Goal: Task Accomplishment & Management: Manage account settings

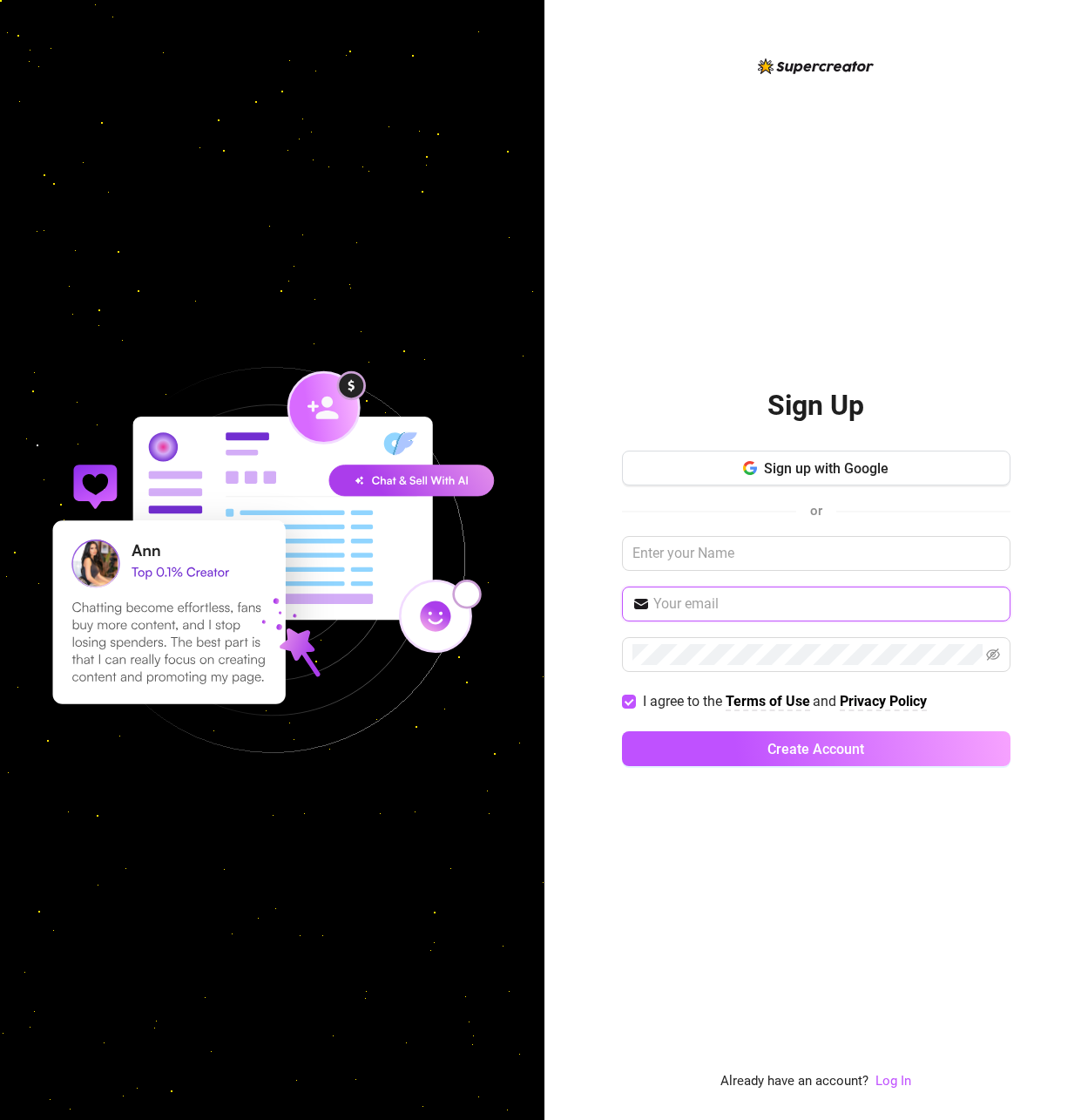
click at [692, 604] on input "text" at bounding box center [827, 604] width 347 height 21
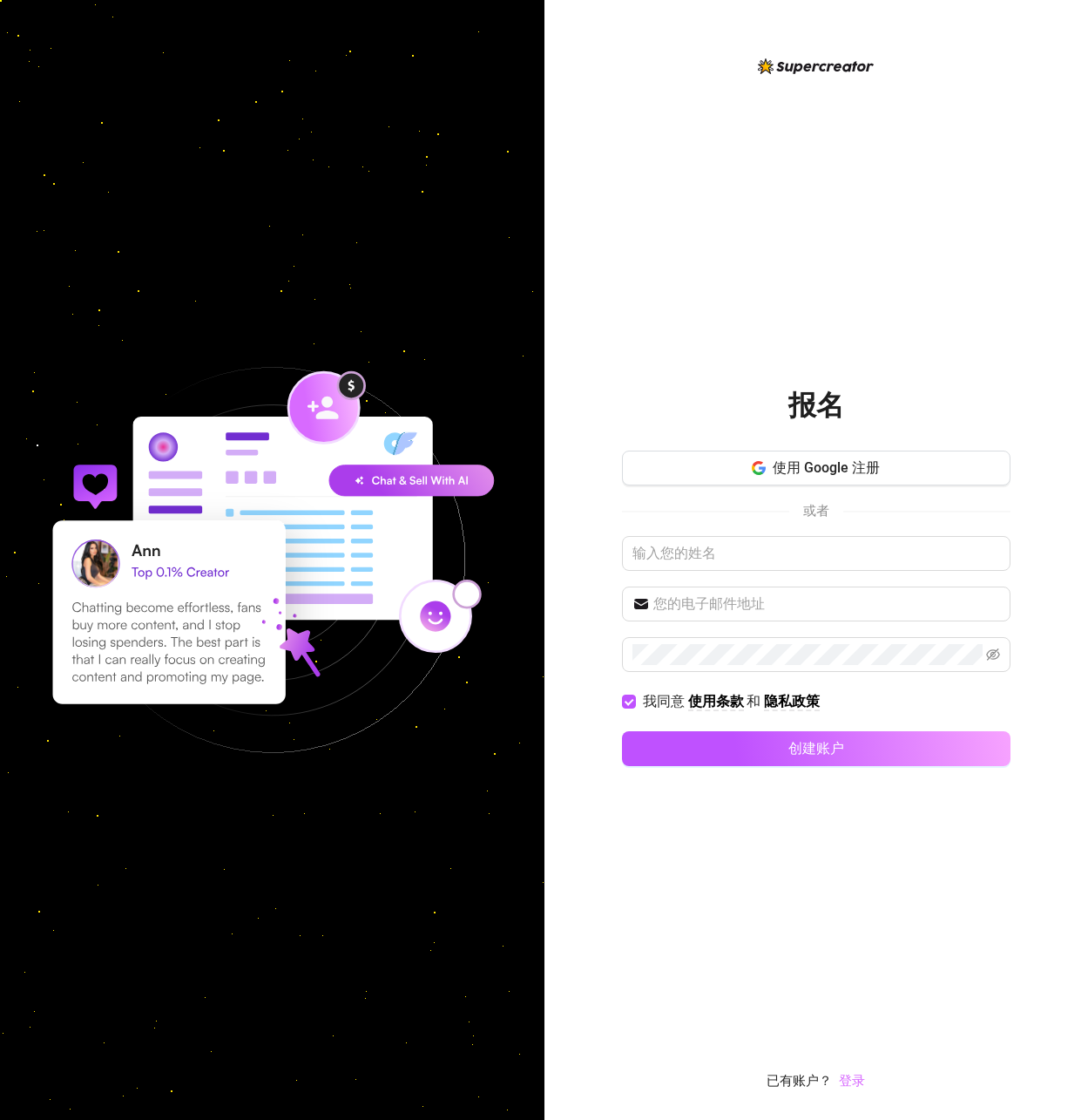
click at [849, 1082] on font "登录" at bounding box center [853, 1080] width 26 height 16
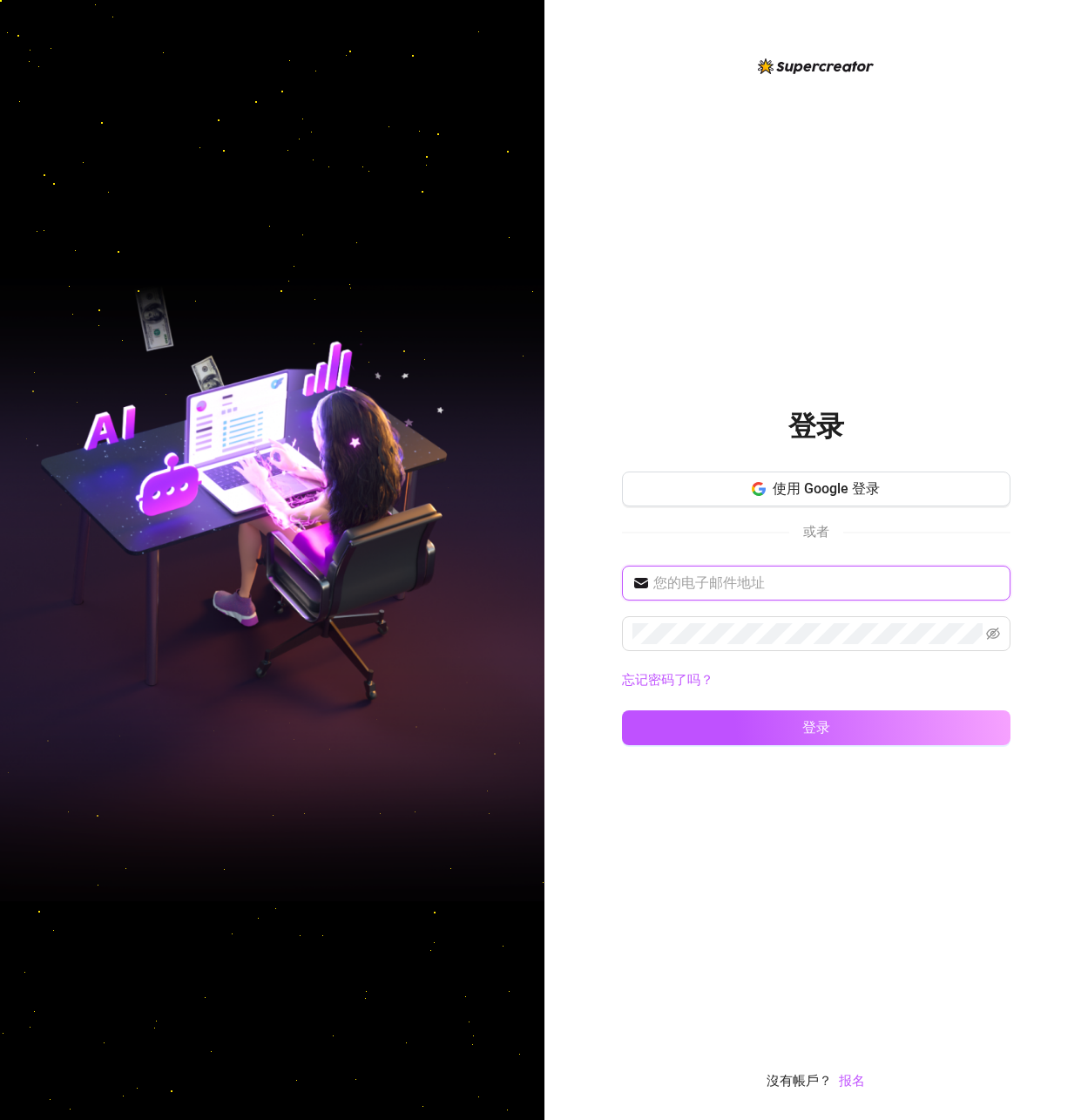
click at [715, 584] on input "text" at bounding box center [827, 583] width 347 height 21
type input "[EMAIL_ADDRESS][DOMAIN_NAME]"
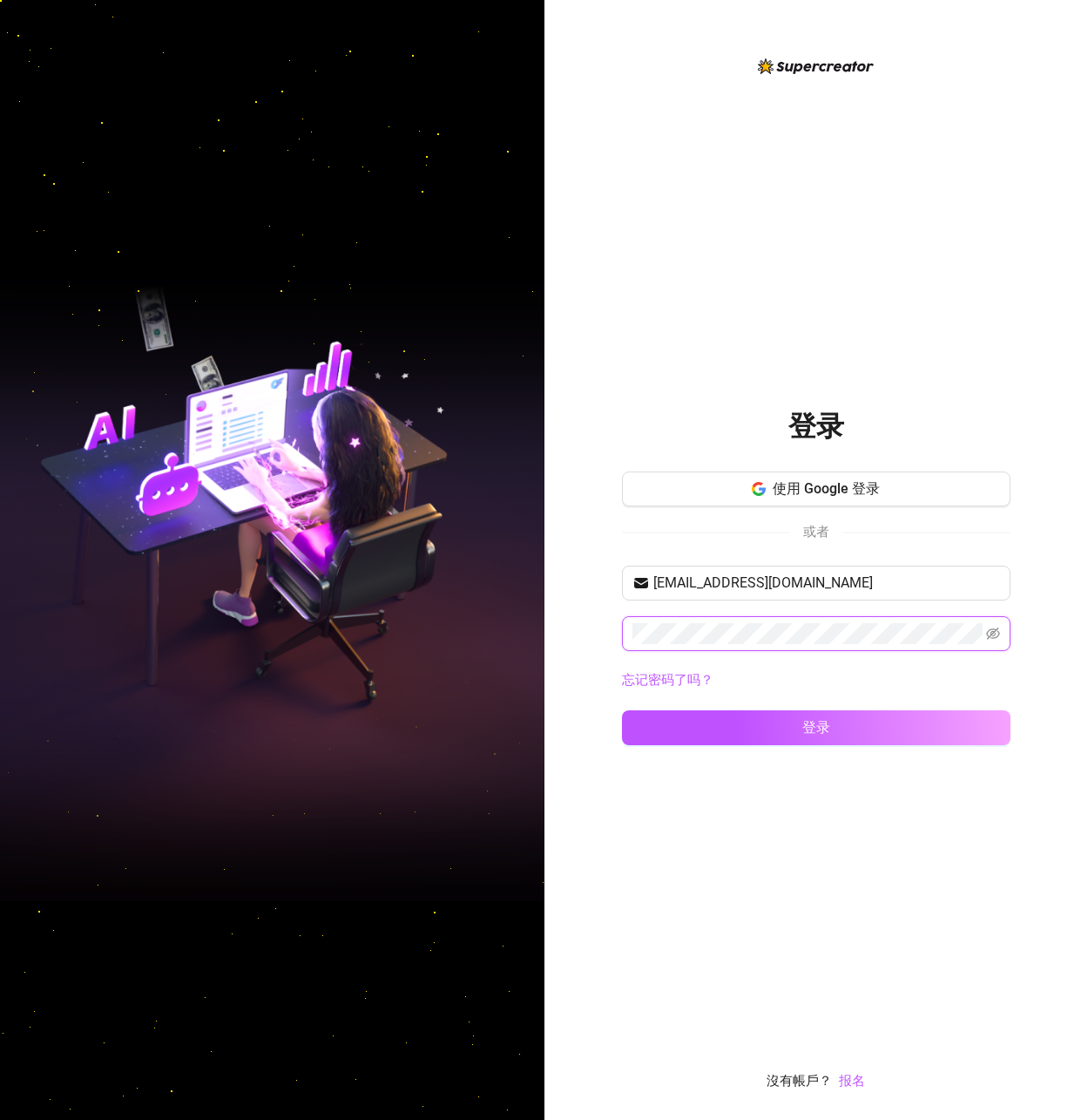
click at [622, 710] on button "登录" at bounding box center [816, 727] width 388 height 35
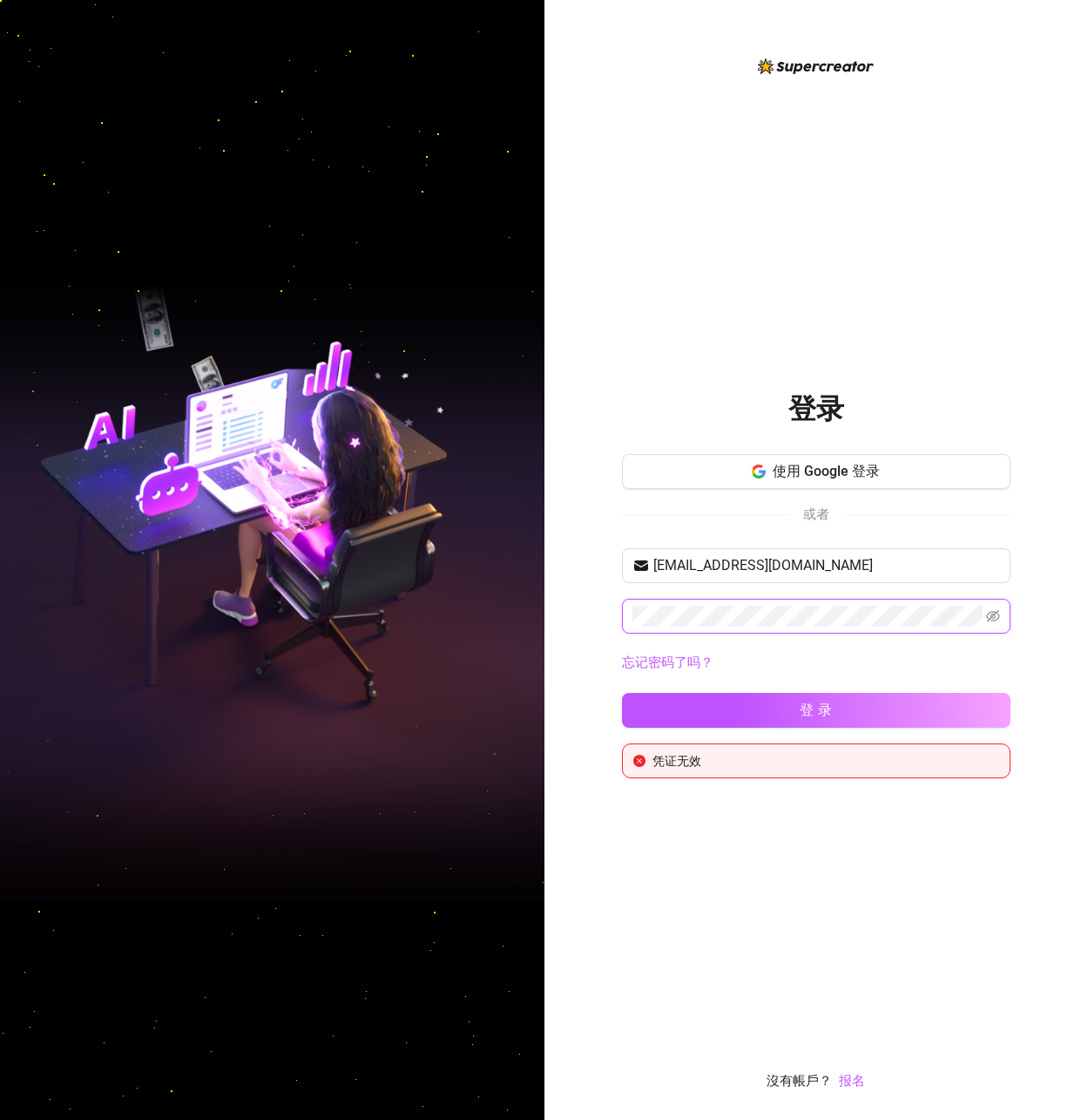
click at [591, 621] on div "登录 使用 Google 登录 或者 2531023355@qq.com 忘记密码了吗？ 登录 凭证无效 沒有帳戶？ 报名" at bounding box center [817, 560] width 545 height 1120
click at [622, 692] on button "登录" at bounding box center [816, 709] width 388 height 35
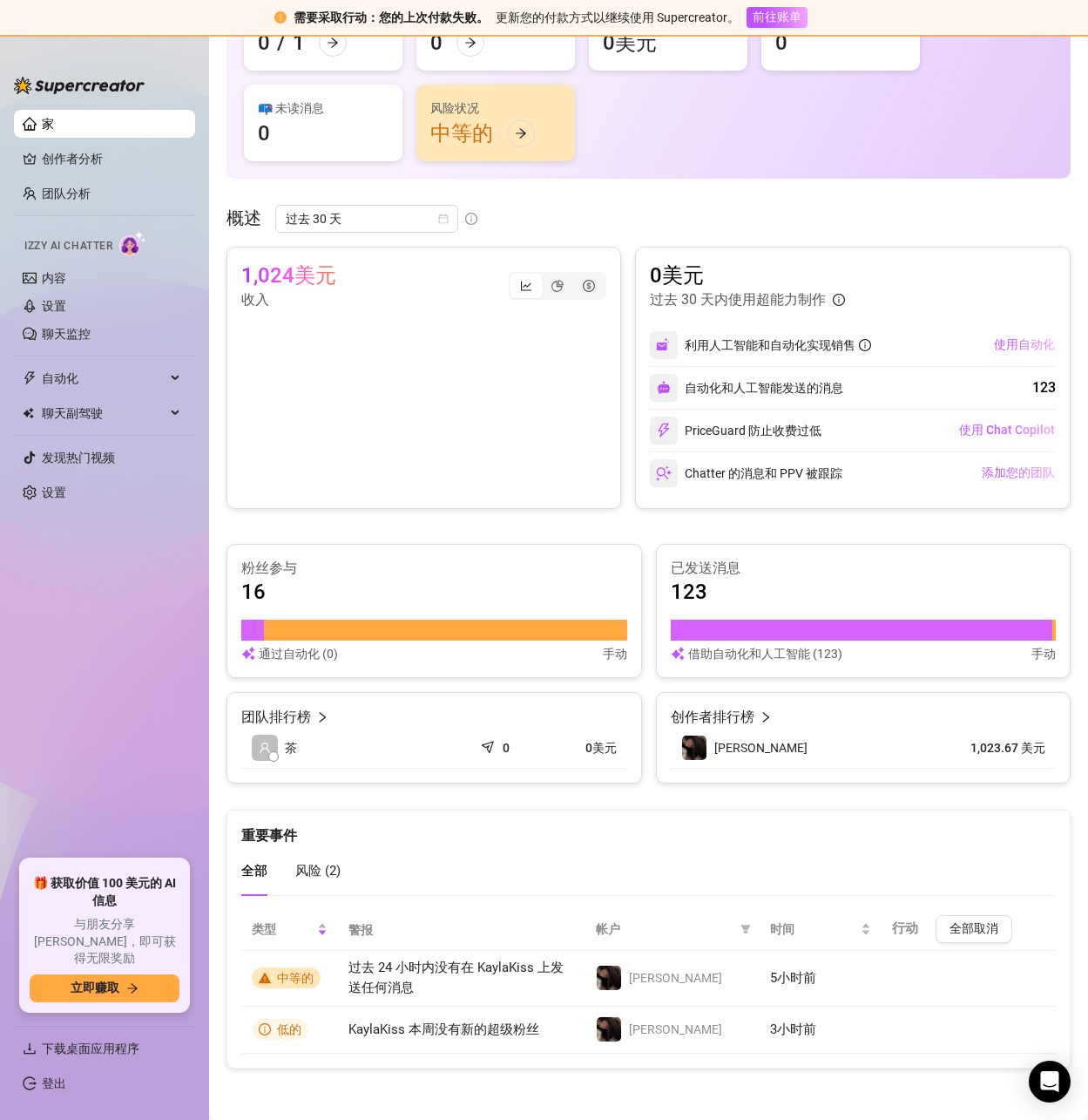
scroll to position [195, 0]
click at [57, 158] on link "创作者分析" at bounding box center [112, 159] width 140 height 28
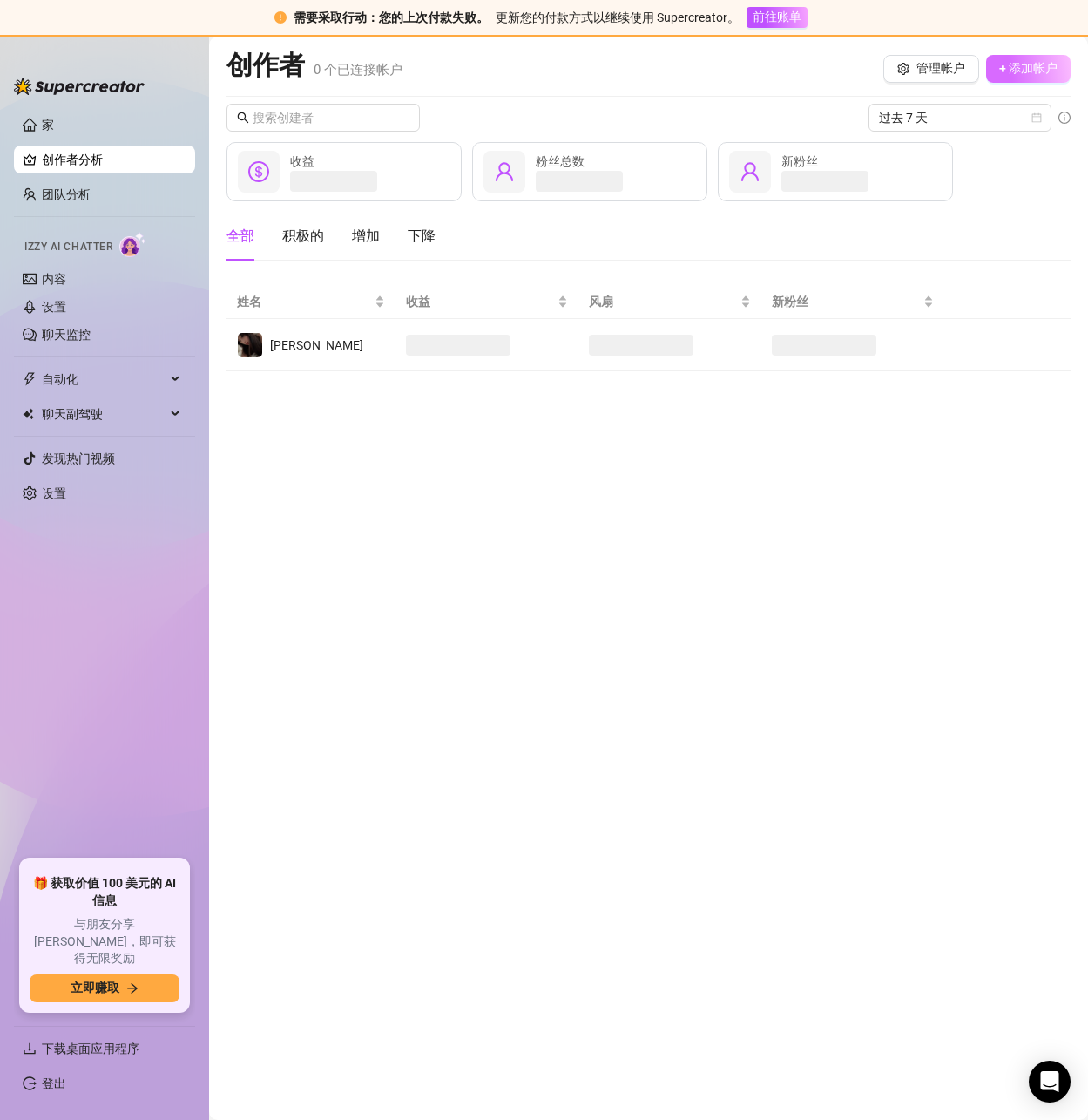
click at [1020, 65] on font "+ 添加帐户" at bounding box center [1028, 68] width 58 height 14
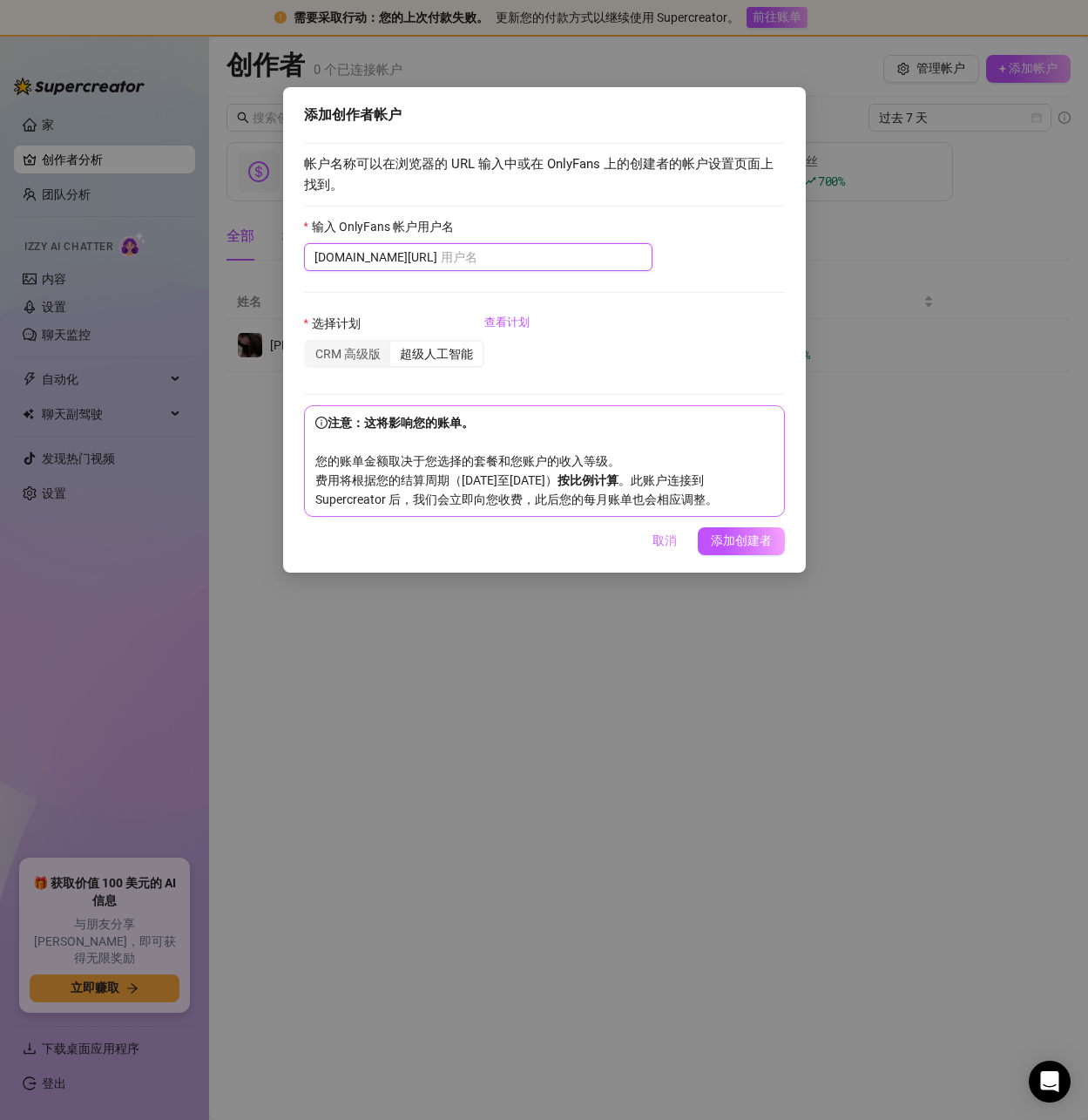
click at [441, 258] on input "输入 OnlyFans 帐户用户名" at bounding box center [541, 257] width 202 height 19
click at [442, 261] on input "输入 OnlyFans 帐户用户名" at bounding box center [541, 257] width 202 height 19
click at [446, 257] on input "输入 OnlyFans 帐户用户名" at bounding box center [541, 257] width 202 height 19
click at [355, 350] on font "CRM 高级版" at bounding box center [348, 354] width 66 height 14
click at [310, 344] on input "CRM 高级版" at bounding box center [310, 344] width 0 height 0
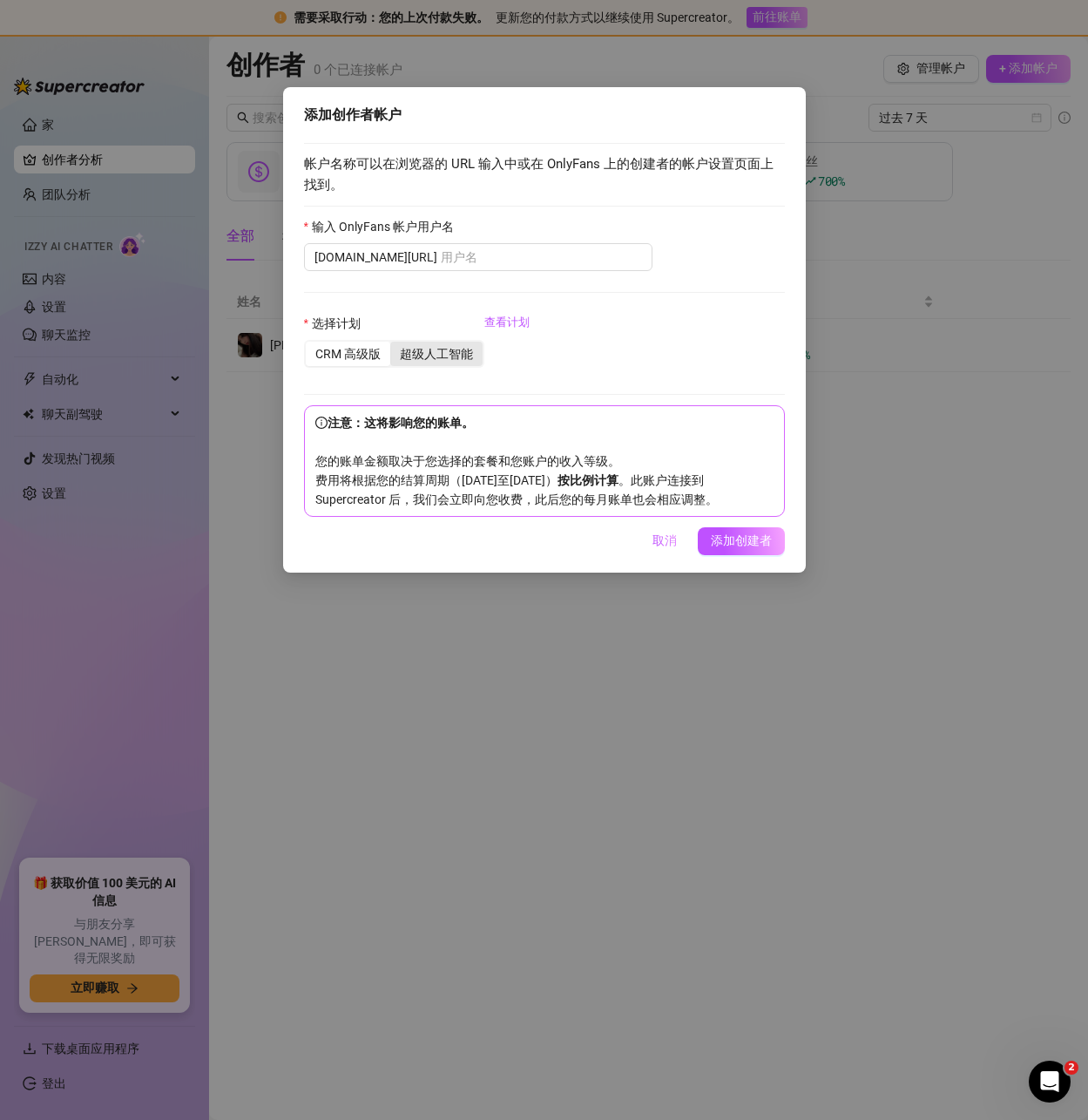
click at [412, 352] on font "超级人工智能" at bounding box center [436, 354] width 73 height 14
click at [395, 344] on input "超级人工智能" at bounding box center [395, 344] width 0 height 0
click at [340, 359] on font "CRM 高级版" at bounding box center [348, 354] width 66 height 14
click at [310, 344] on input "CRM 高级版" at bounding box center [310, 344] width 0 height 0
click at [441, 351] on font "超级人工智能" at bounding box center [436, 354] width 73 height 14
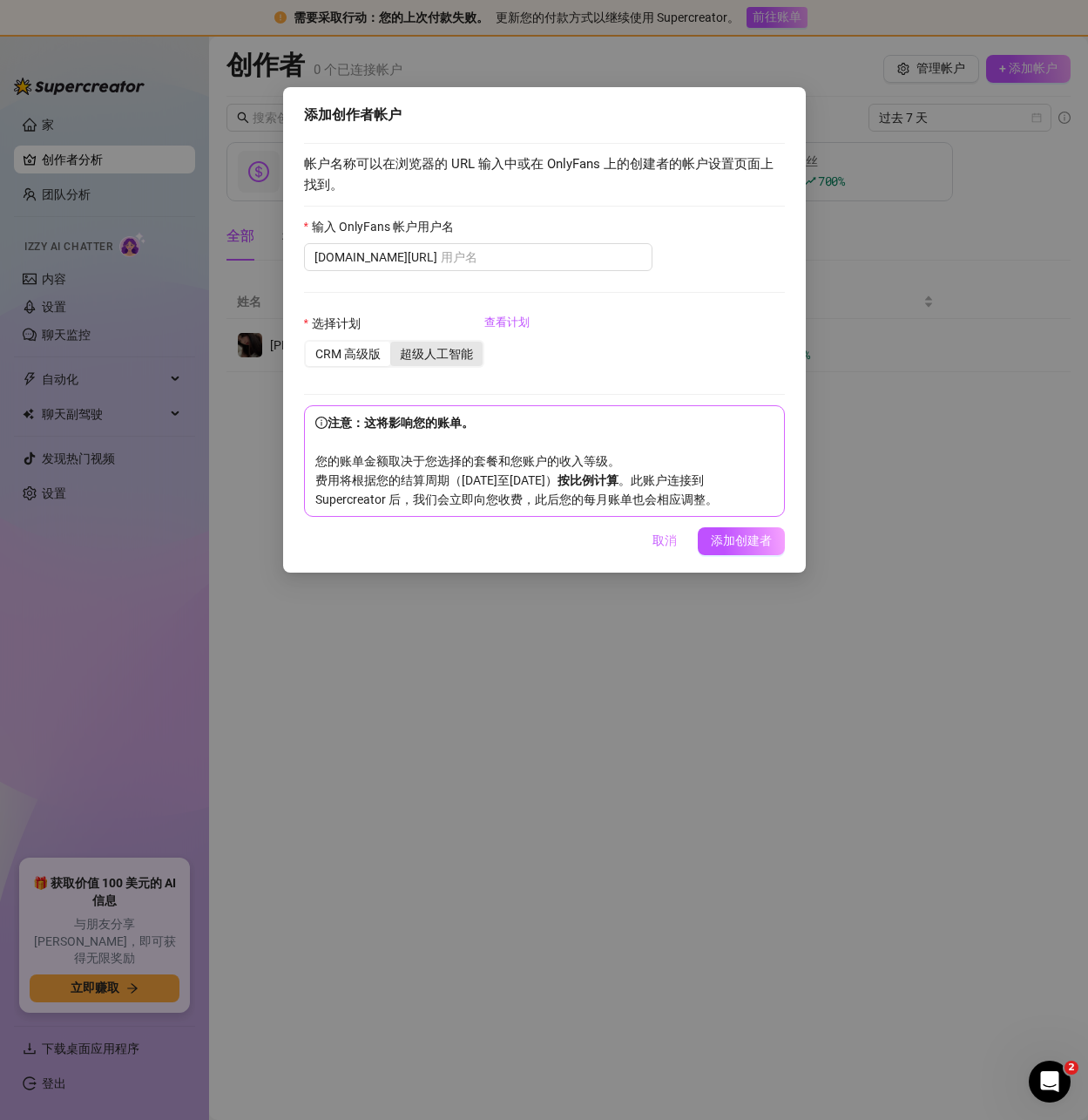
click at [395, 344] on input "超级人工智能" at bounding box center [395, 344] width 0 height 0
click at [441, 261] on input "输入 OnlyFans 帐户用户名" at bounding box center [541, 257] width 202 height 19
click at [441, 262] on input "输入 OnlyFans 帐户用户名" at bounding box center [541, 257] width 202 height 19
click at [521, 258] on input "输入 OnlyFans 帐户用户名" at bounding box center [541, 257] width 202 height 19
click at [448, 253] on input "输入 OnlyFans 帐户用户名" at bounding box center [541, 257] width 202 height 19
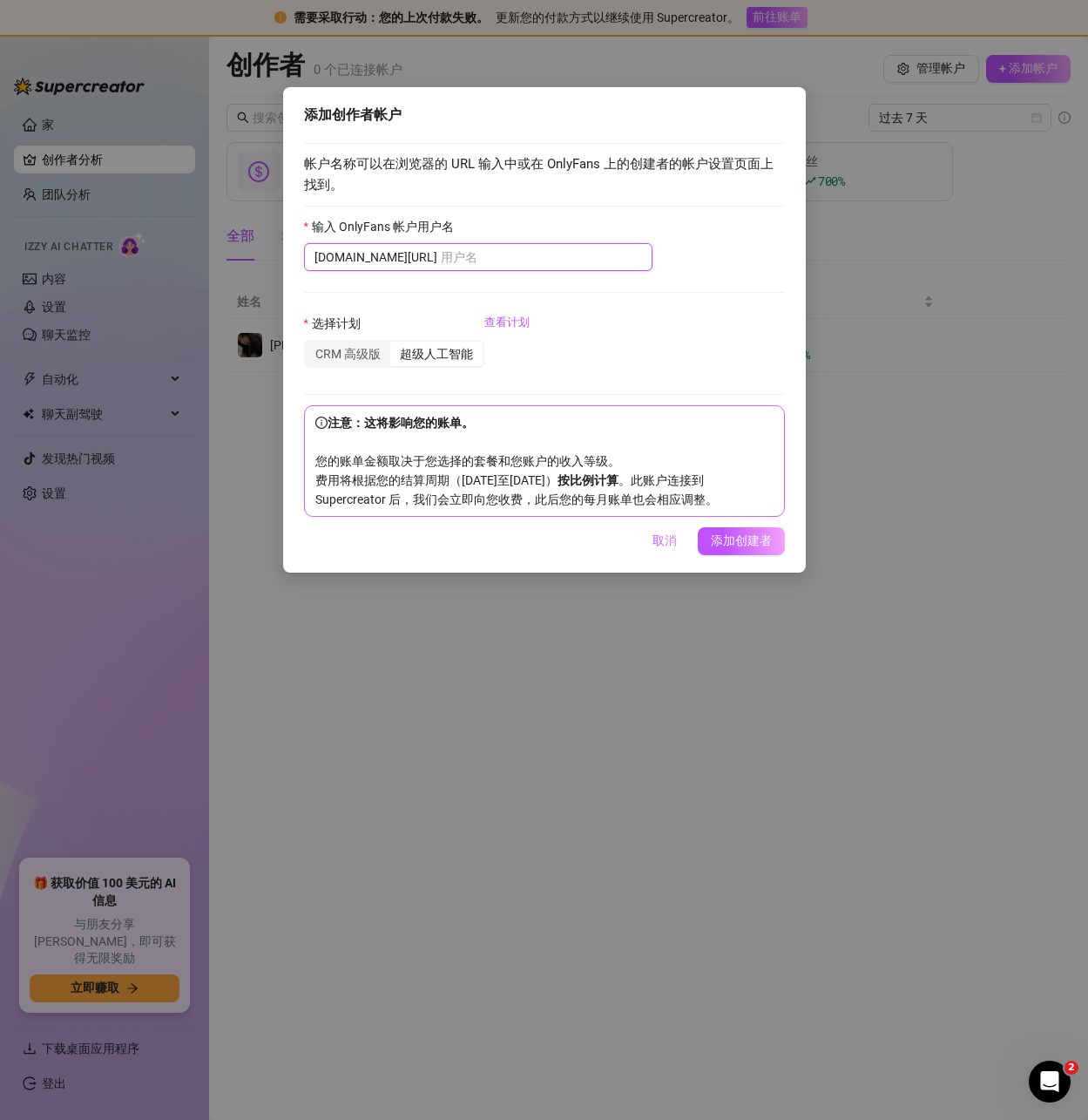
paste input "u511527321"
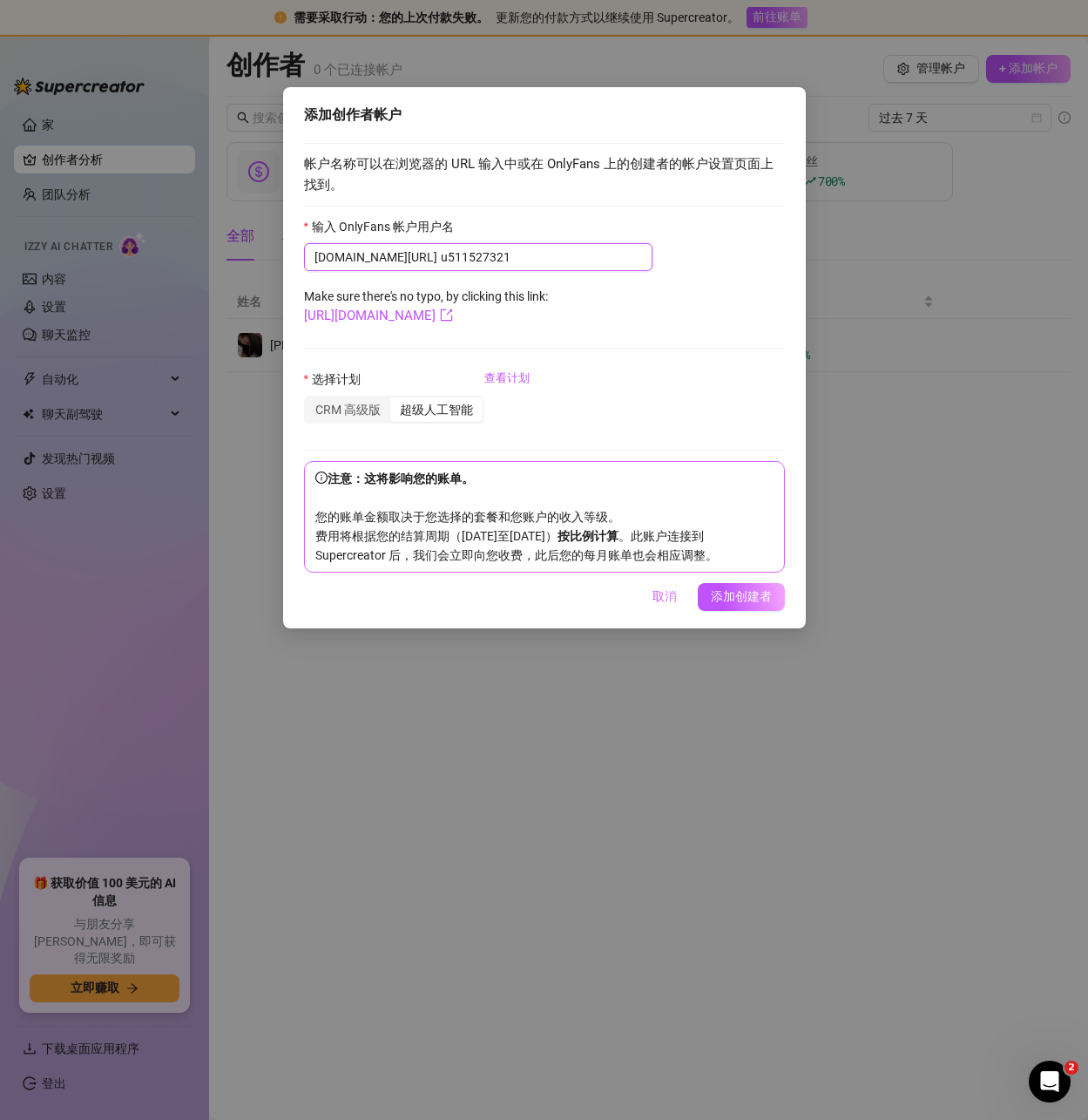
type input "u511527321"
click at [680, 301] on form "输入 OnlyFans 帐户用户名 onlyfans.com/ u511527321 Make sure there's no typo, by clicki…" at bounding box center [544, 394] width 481 height 356
click at [421, 316] on font "//onlyfans.com/u511527321" at bounding box center [374, 315] width 141 height 16
click at [567, 202] on div "帐户名称可以在浏览器的 URL 输入中或在 OnlyFans 上的创建者的帐户设置页面上找到。 输入 OnlyFans 帐户用户名 onlyfans.com/…" at bounding box center [544, 352] width 481 height 440
click at [741, 603] on font "添加创建者" at bounding box center [741, 596] width 61 height 14
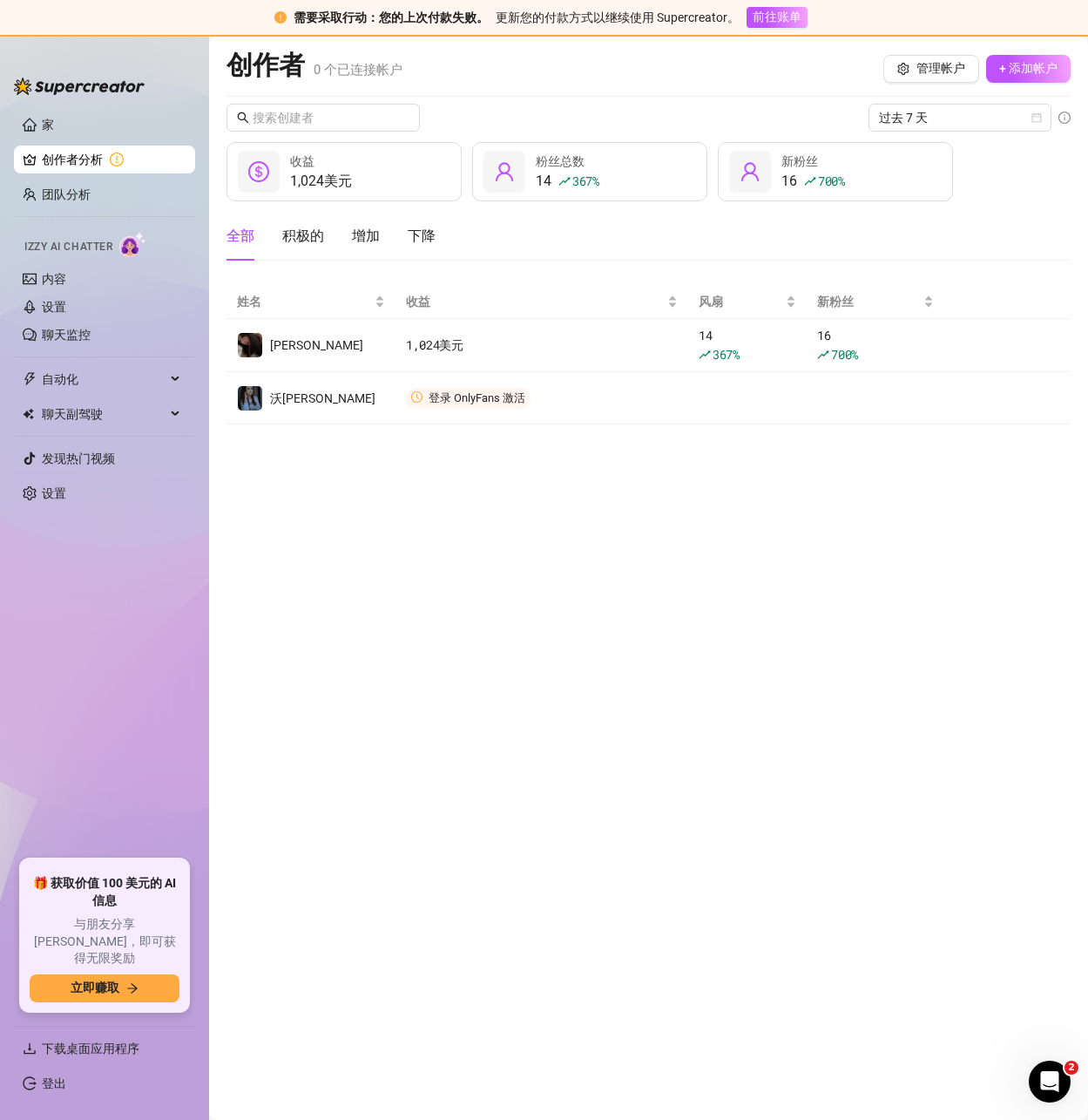
click at [559, 570] on main "创作者 0 个 已连接帐户 管理帐户 + 添加帐户 过去 7 天 1,024美元 收益 14 367 % 粉丝总数 16 700 % 新粉丝 全部 积极的 增…" at bounding box center [648, 578] width 879 height 1083
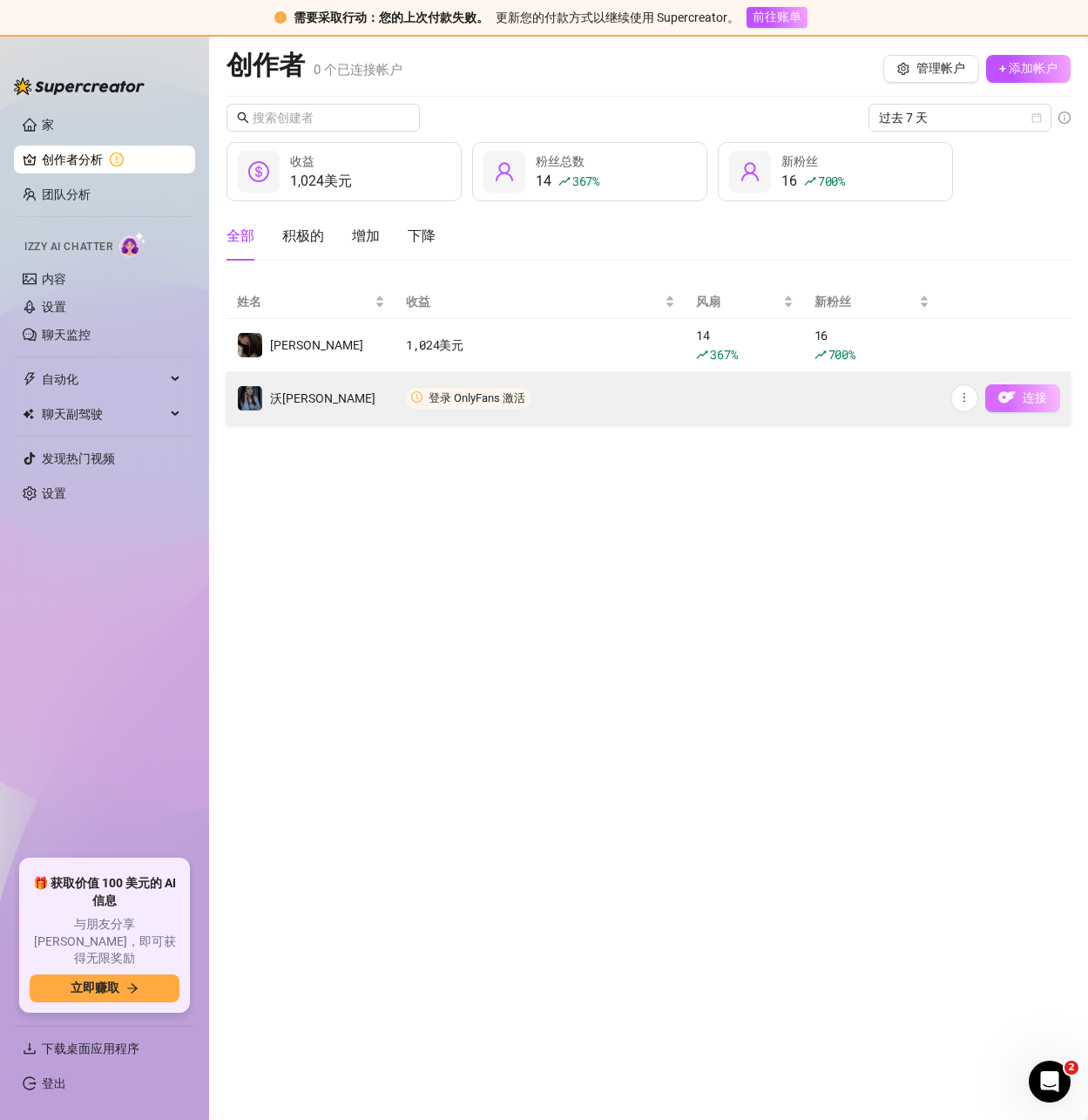
click at [1020, 398] on button "连接" at bounding box center [1023, 399] width 75 height 28
click at [1015, 399] on img "button" at bounding box center [1007, 397] width 18 height 18
click at [1013, 396] on img "button" at bounding box center [1007, 397] width 18 height 18
click at [1021, 396] on button "连接" at bounding box center [1023, 399] width 75 height 28
click at [1031, 400] on font "连接" at bounding box center [1035, 397] width 24 height 14
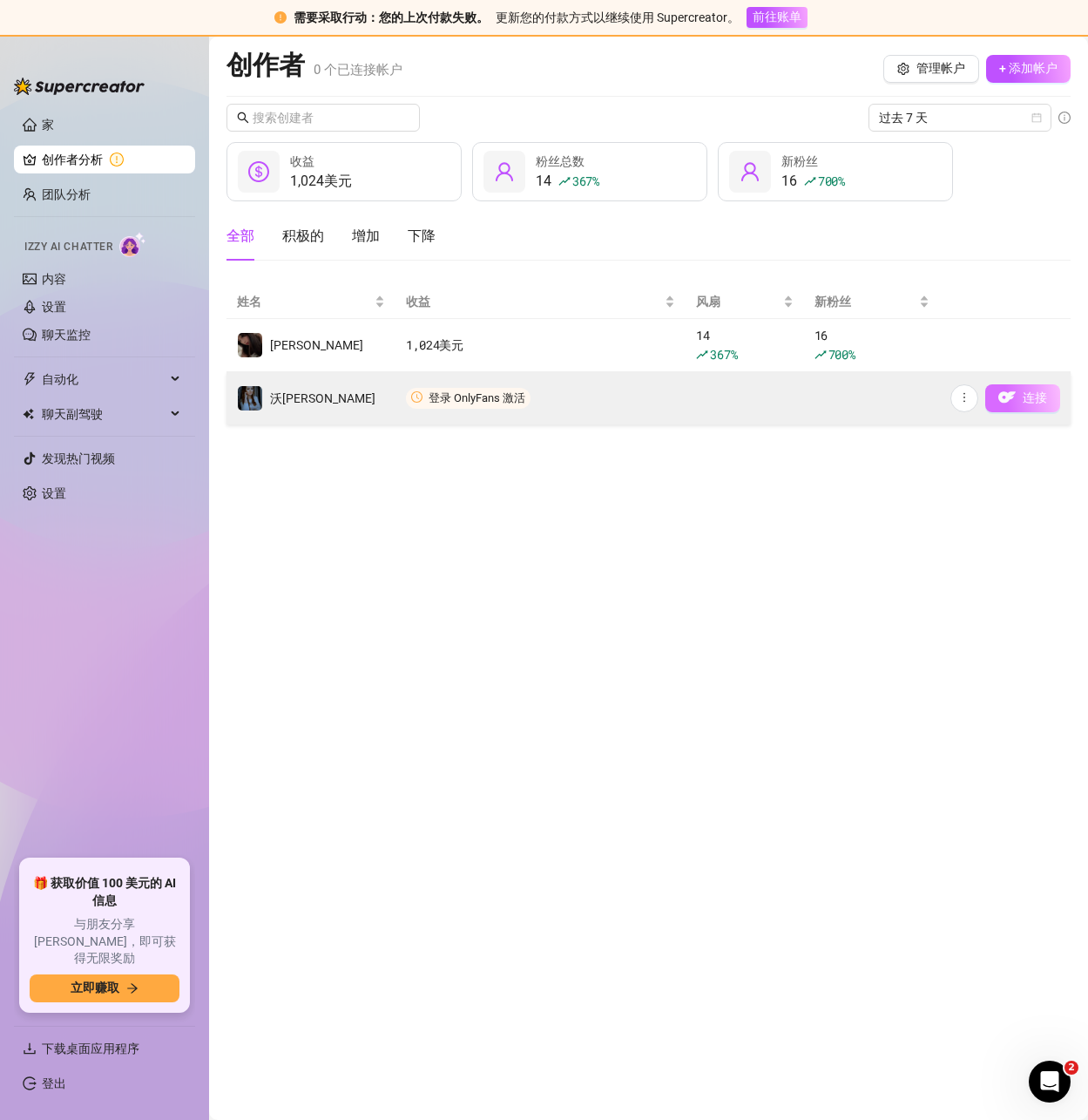
click at [1010, 392] on img "button" at bounding box center [1007, 397] width 18 height 18
click at [970, 400] on icon "更多的" at bounding box center [964, 397] width 12 height 12
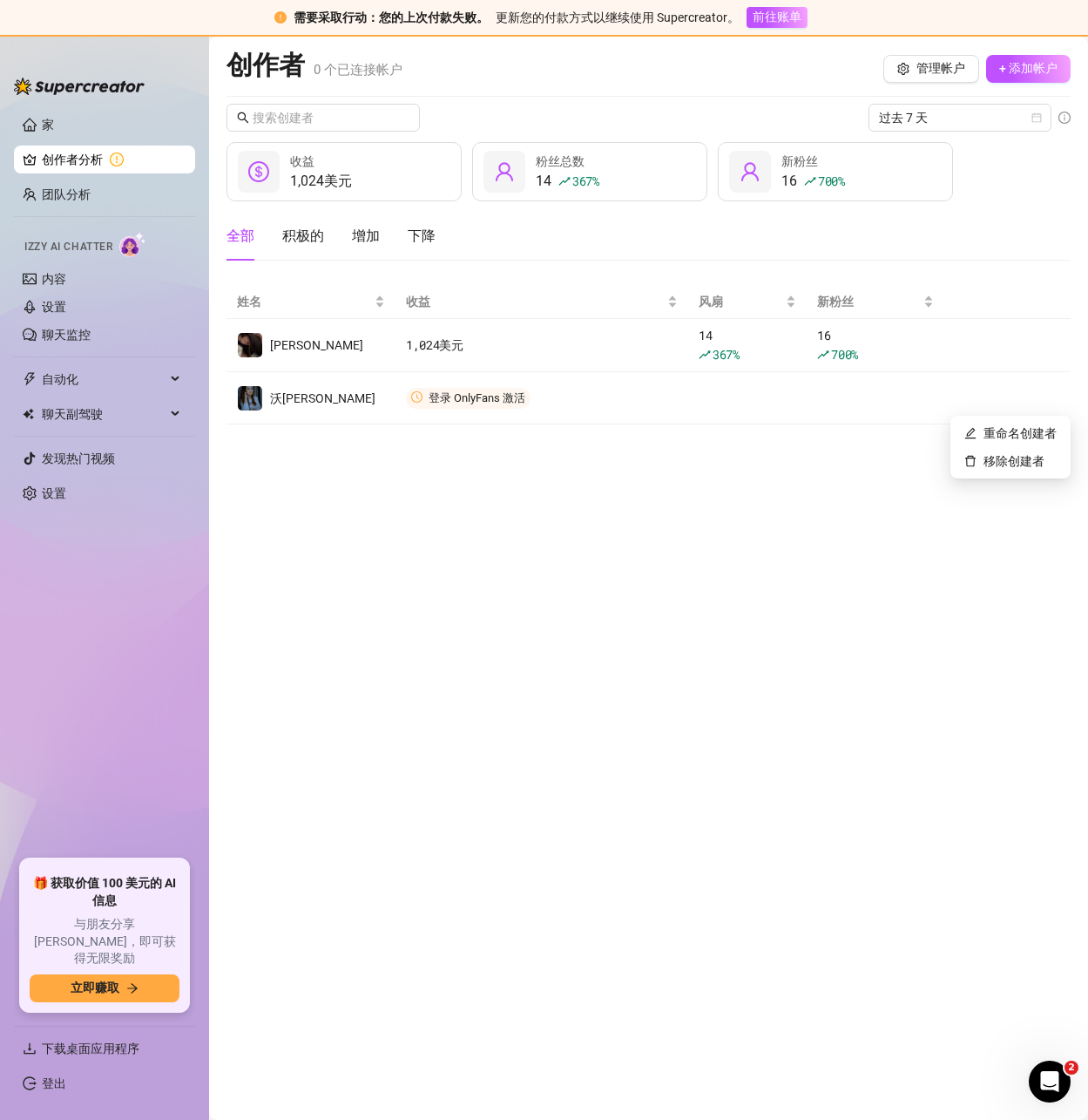
click at [766, 493] on main "创作者 0 个 已连接帐户 管理帐户 + 添加帐户 过去 7 天 1,024美元 收益 14 367 % 粉丝总数 16 700 % 新粉丝 全部 积极的 增…" at bounding box center [648, 578] width 879 height 1083
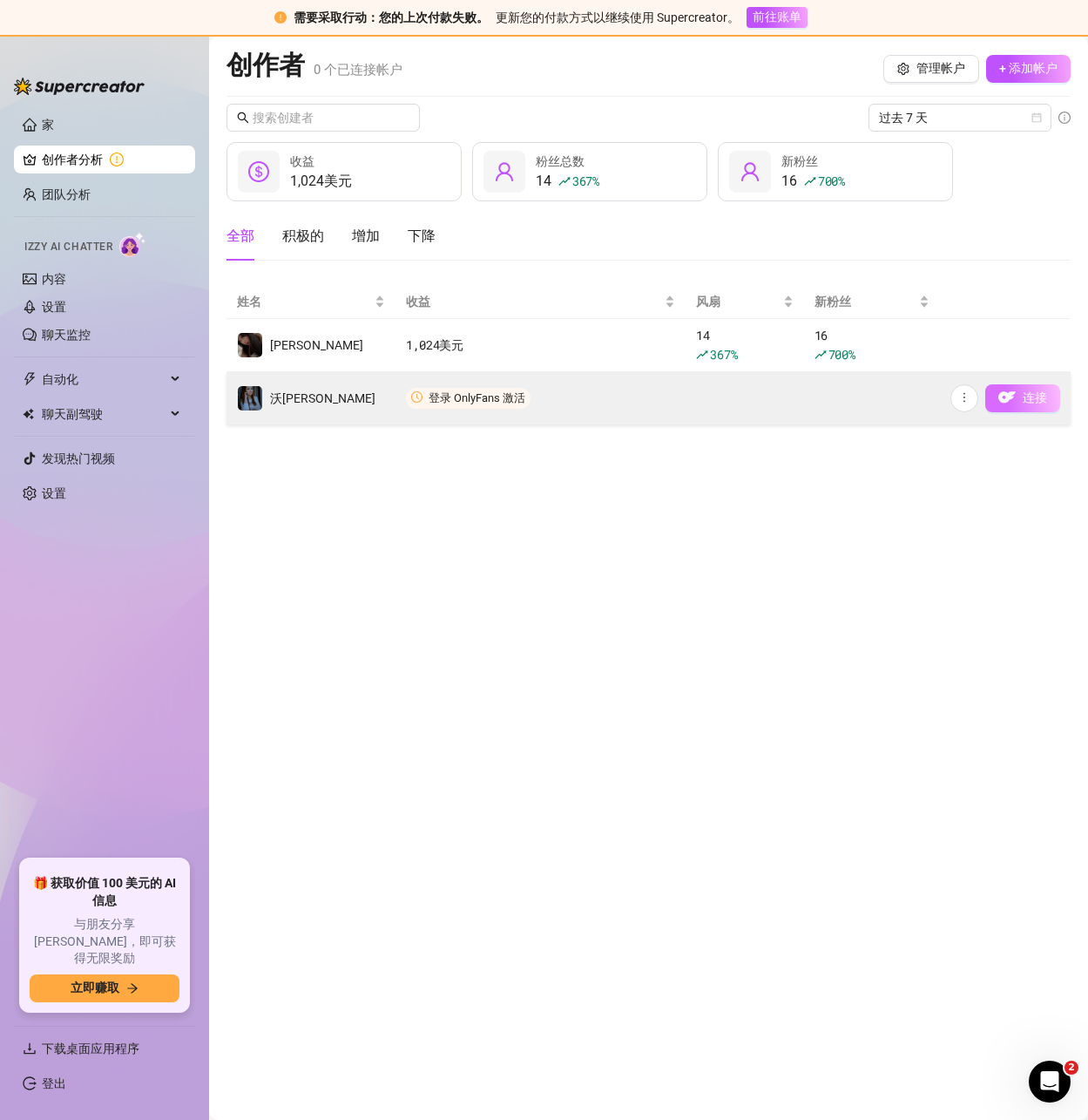
click at [1042, 401] on font "连接" at bounding box center [1035, 397] width 24 height 14
click at [1041, 401] on font "连接" at bounding box center [1035, 397] width 24 height 14
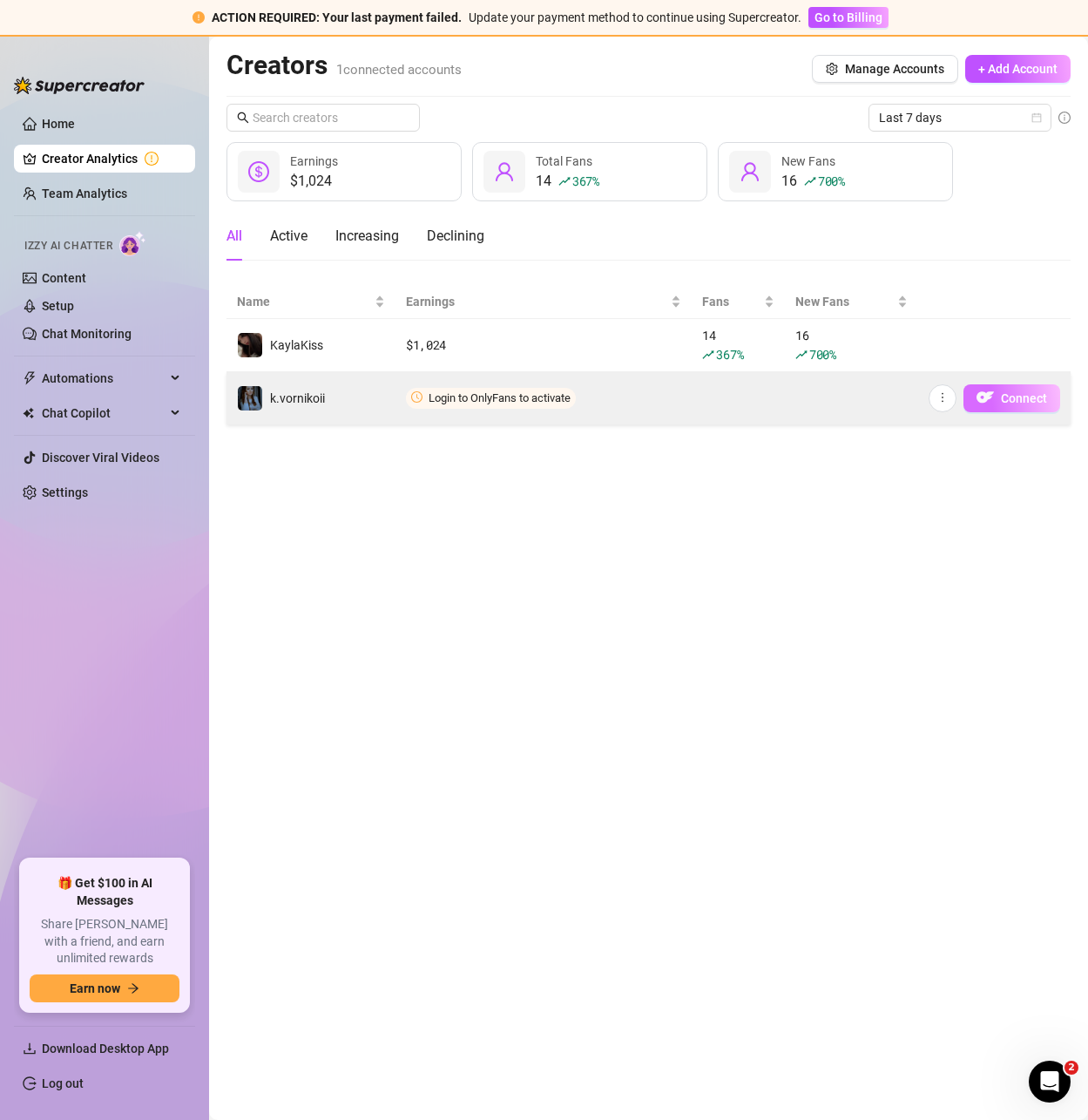
click at [1000, 398] on button "Connect" at bounding box center [1011, 399] width 97 height 28
click at [999, 391] on button "Connect" at bounding box center [1011, 399] width 97 height 28
click at [951, 398] on button "button" at bounding box center [943, 399] width 28 height 28
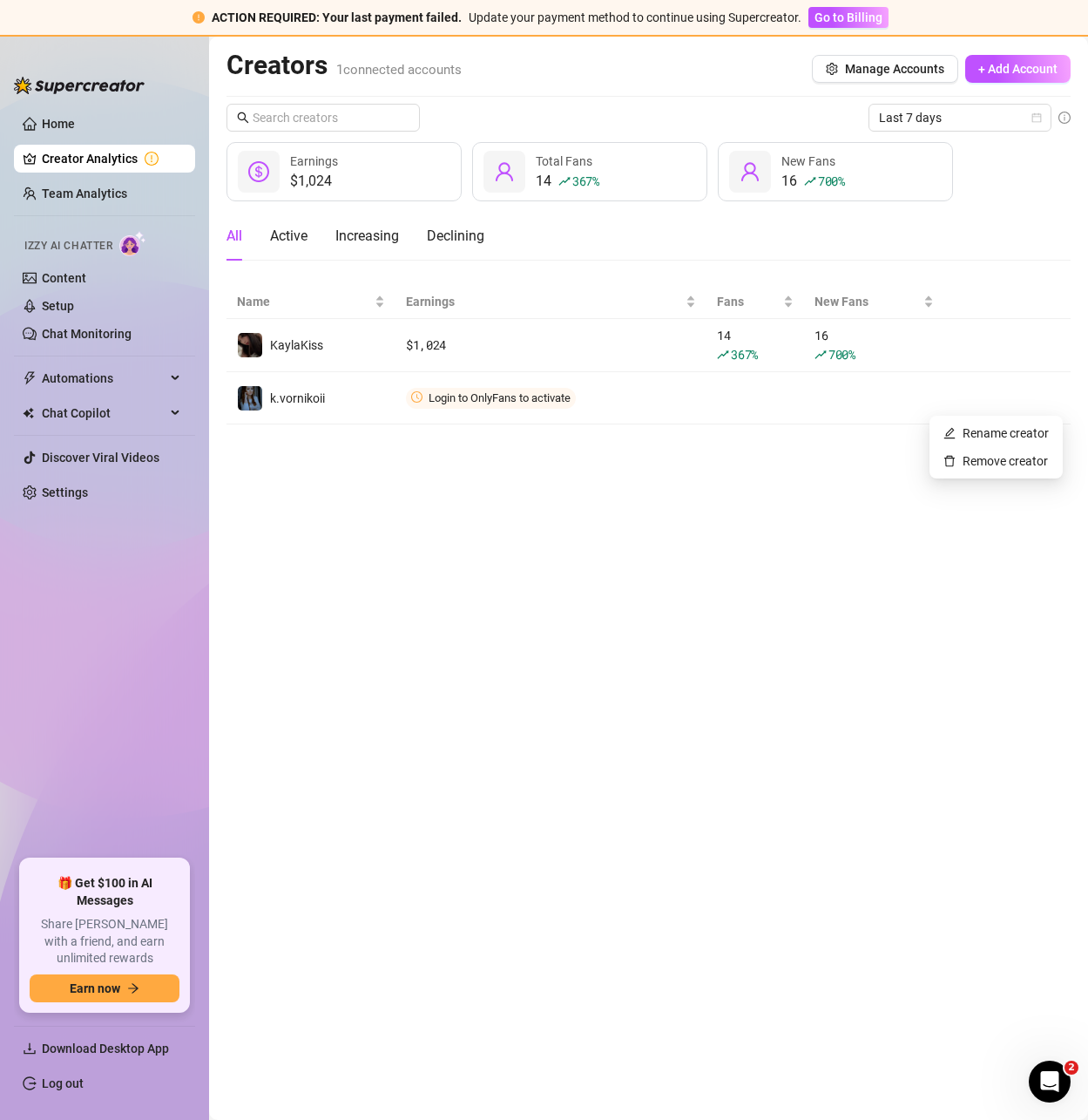
click at [146, 154] on link "Creator Analytics" at bounding box center [112, 159] width 140 height 28
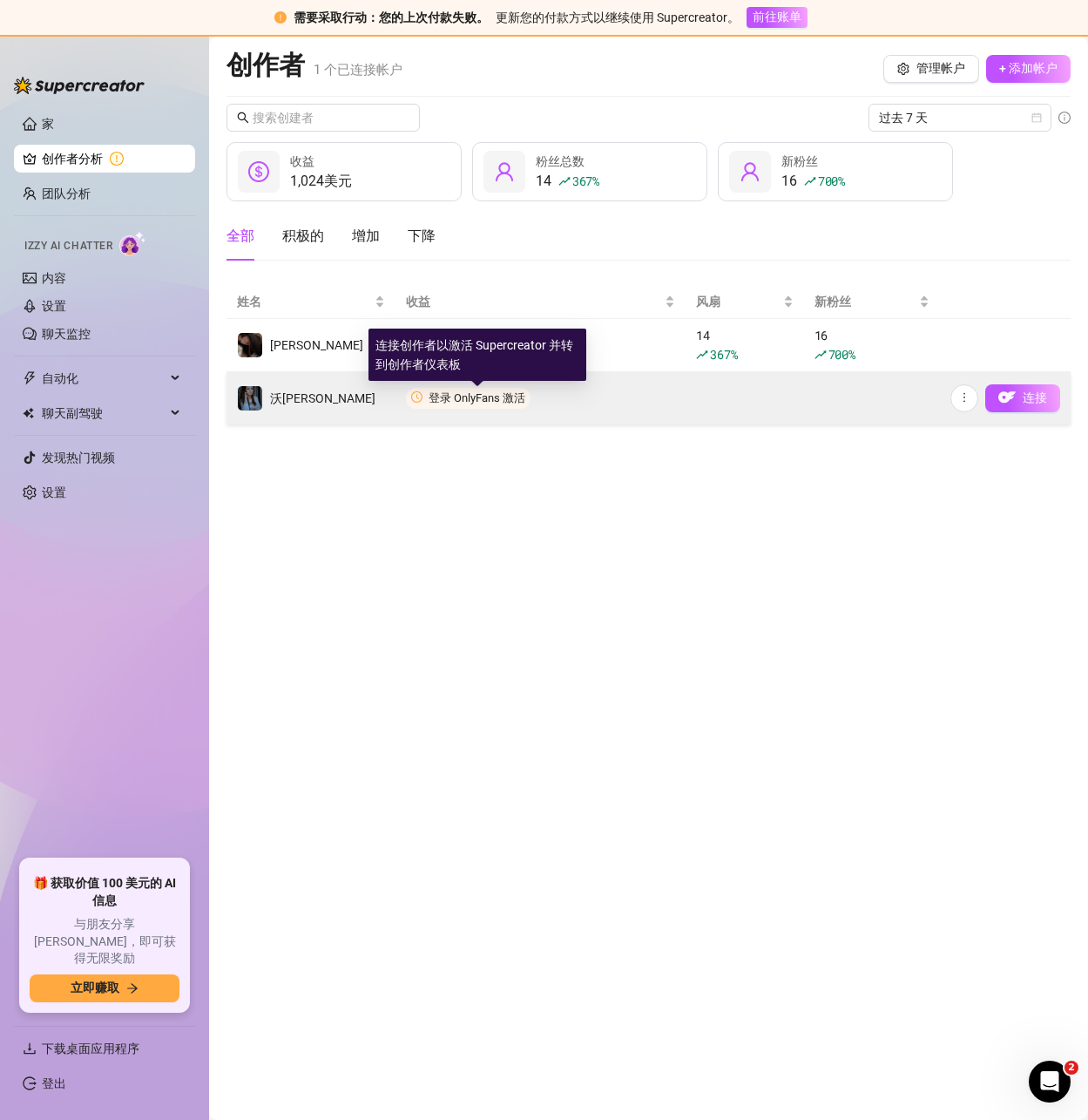
click at [483, 401] on font "登录 OnlyFans 激活" at bounding box center [476, 398] width 97 height 13
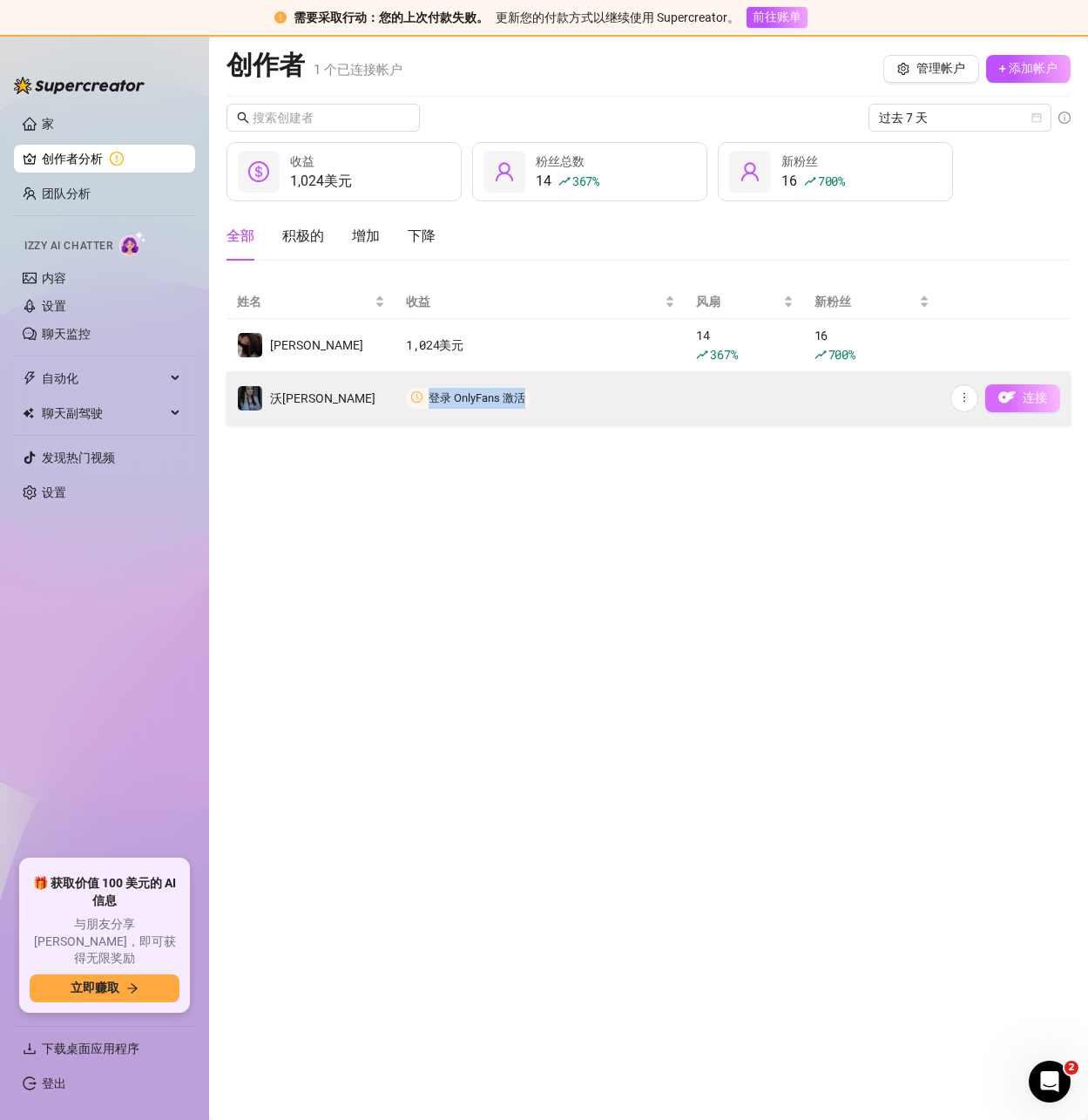
click at [1038, 408] on button "连接" at bounding box center [1023, 399] width 75 height 28
click at [1038, 399] on font "连接" at bounding box center [1035, 397] width 24 height 14
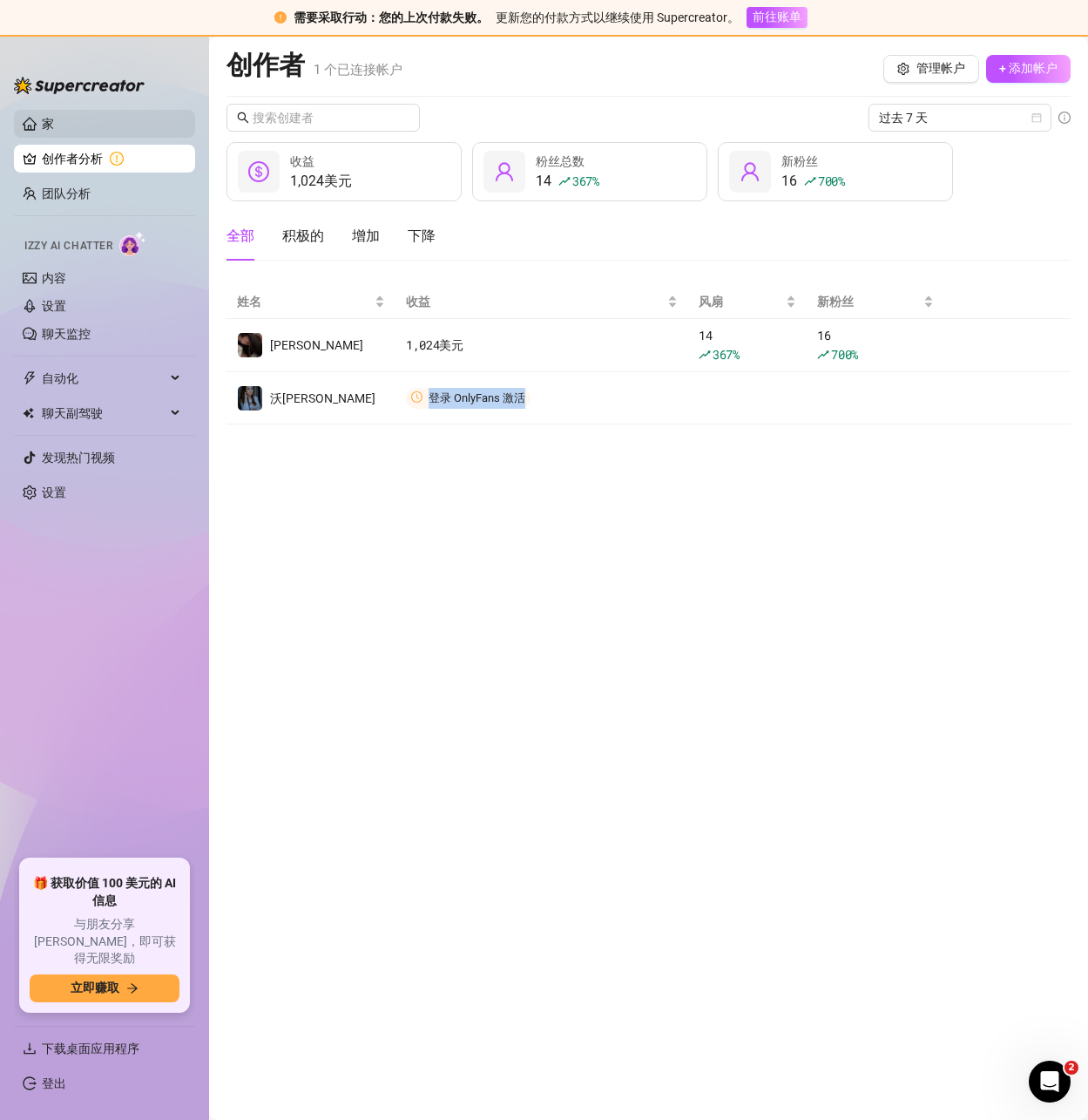
click at [54, 121] on link "家" at bounding box center [48, 123] width 12 height 14
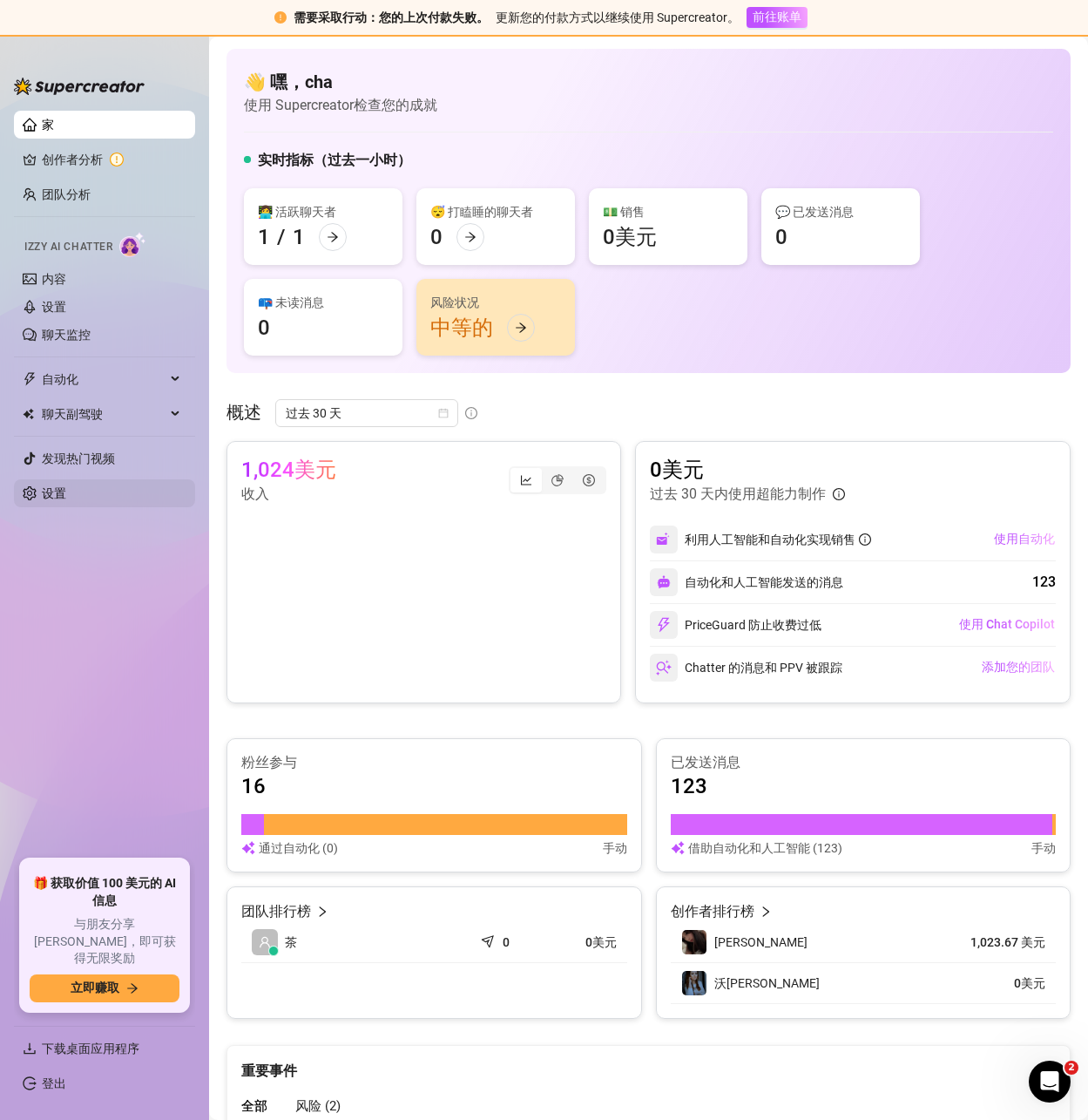
click at [57, 487] on link "设置" at bounding box center [54, 492] width 24 height 14
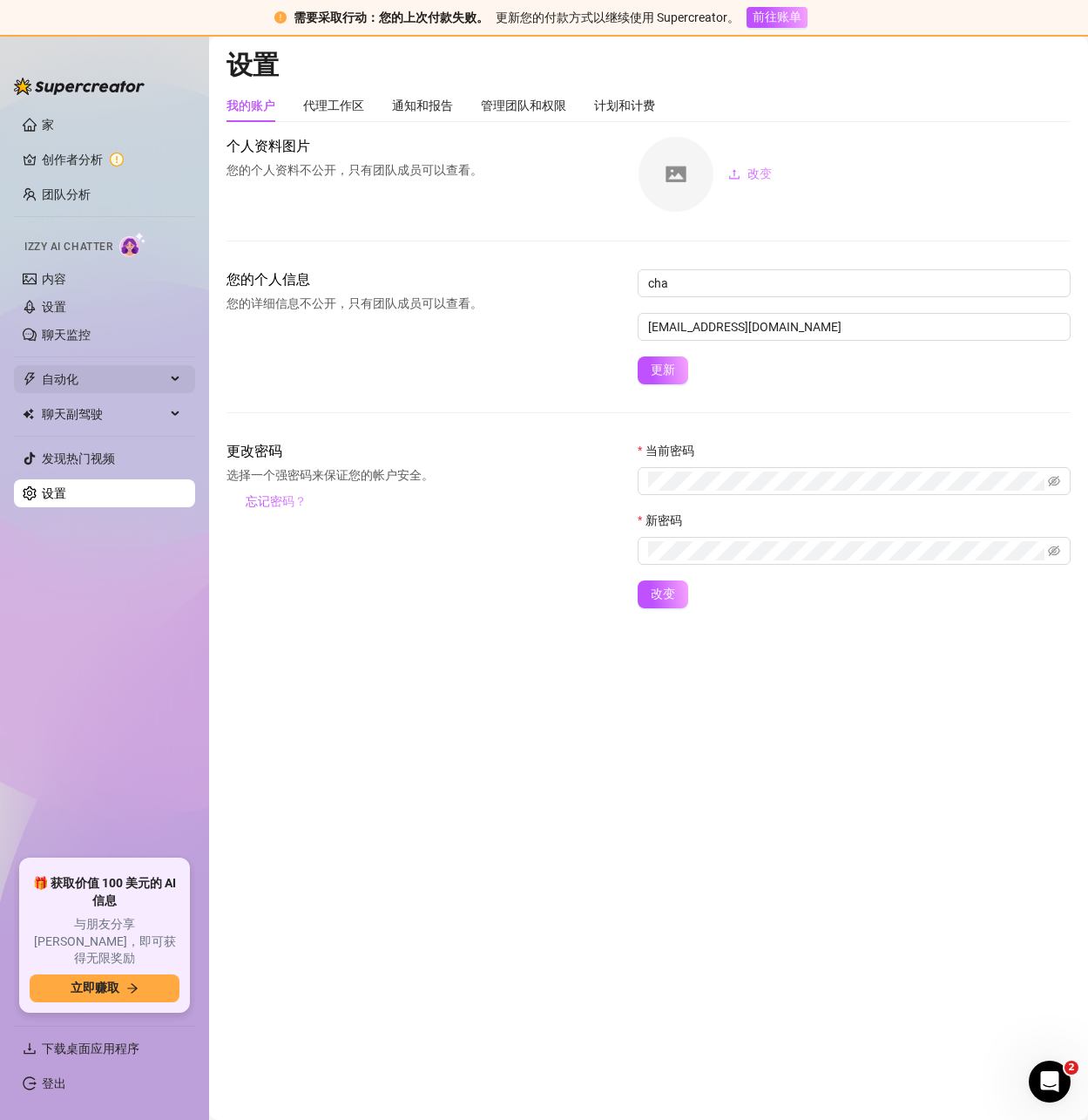
click at [140, 380] on span "自动化" at bounding box center [104, 379] width 124 height 28
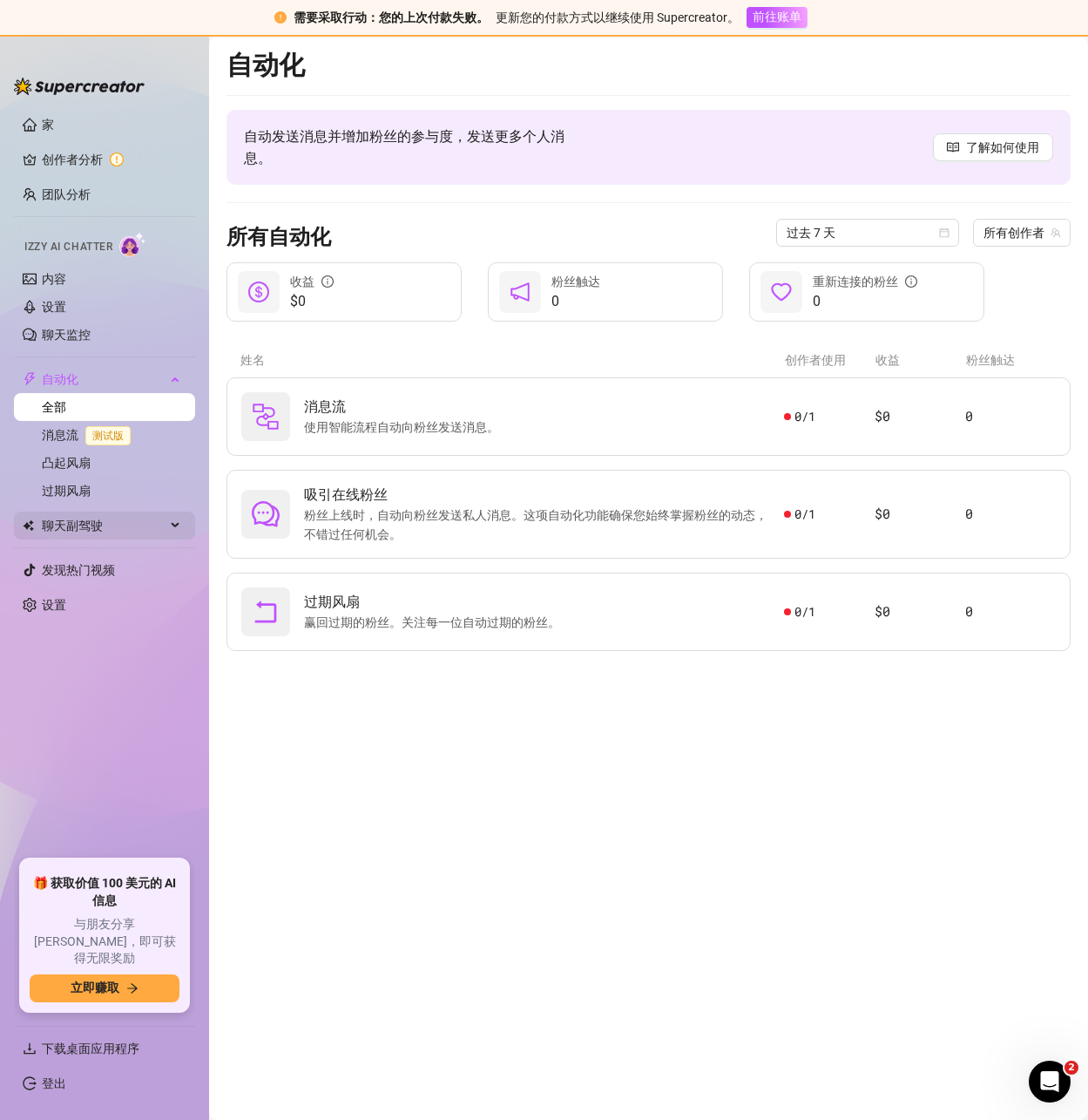
click at [94, 533] on span "聊天副驾驶" at bounding box center [104, 525] width 124 height 28
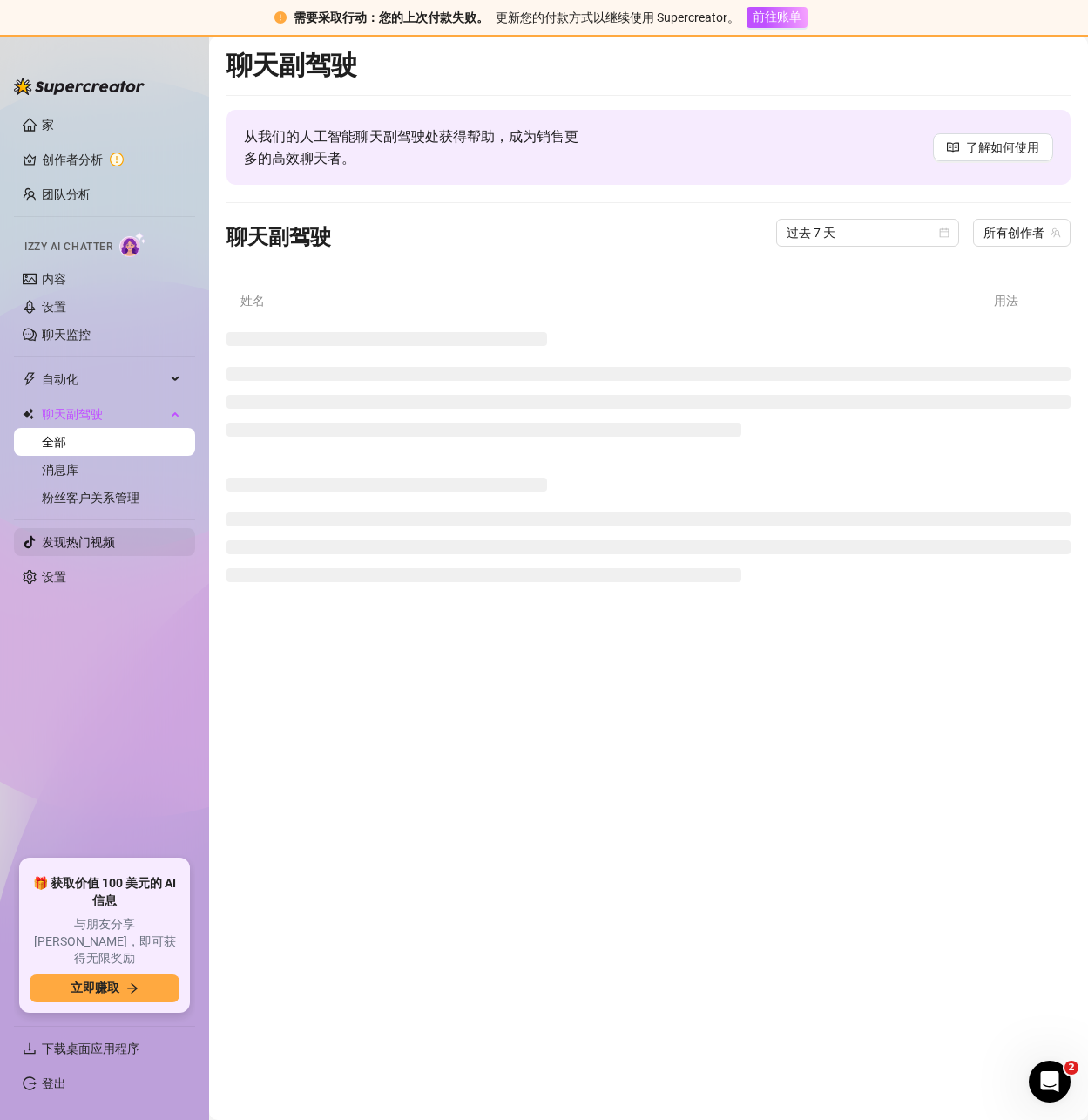
click at [74, 535] on link "发现热门视频" at bounding box center [79, 541] width 73 height 14
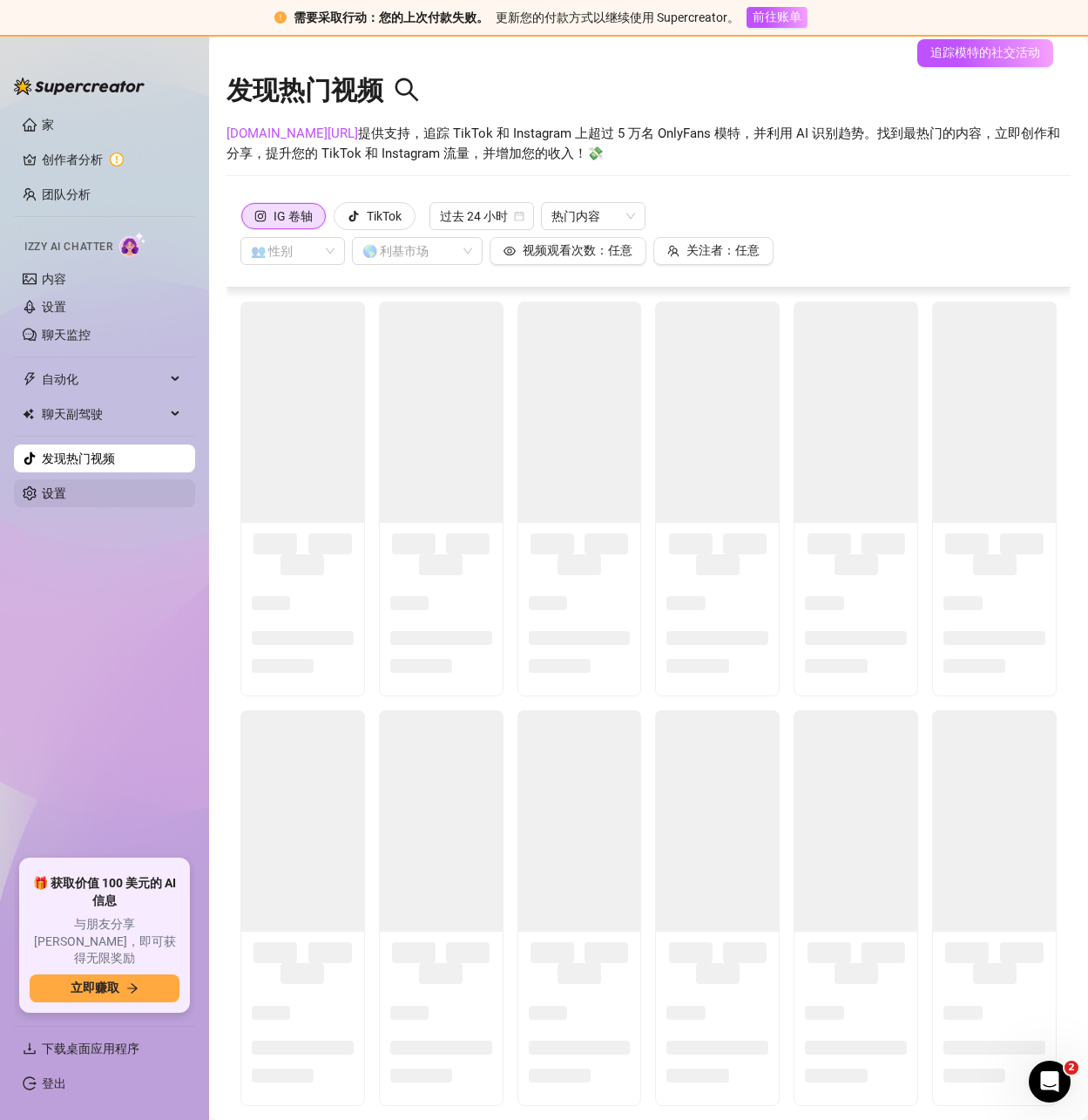
click at [67, 486] on link "设置" at bounding box center [54, 492] width 24 height 14
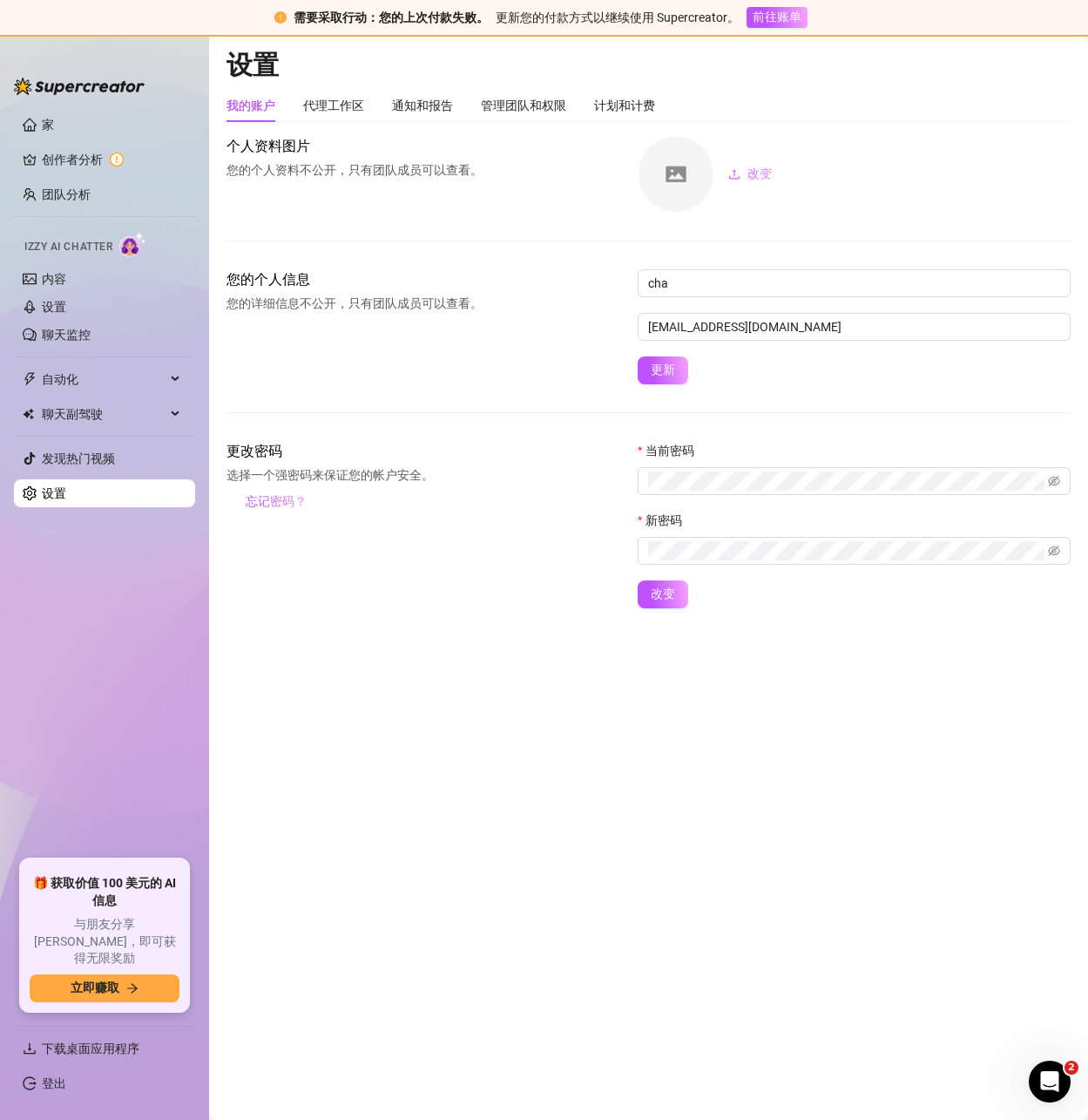
click at [97, 82] on img at bounding box center [79, 86] width 130 height 18
click at [54, 129] on link "家" at bounding box center [48, 124] width 12 height 14
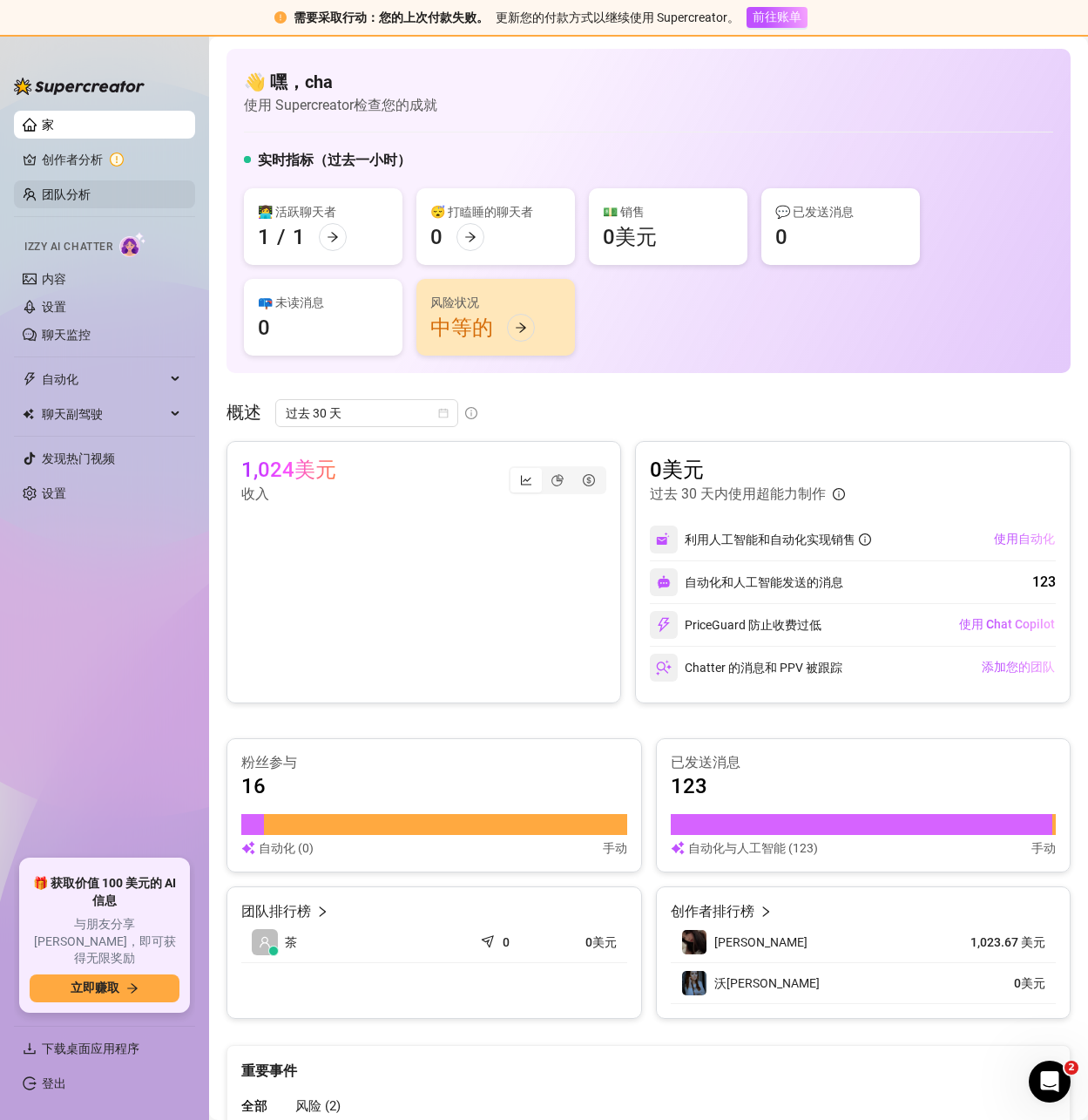
click at [43, 188] on link "团队分析" at bounding box center [67, 194] width 49 height 14
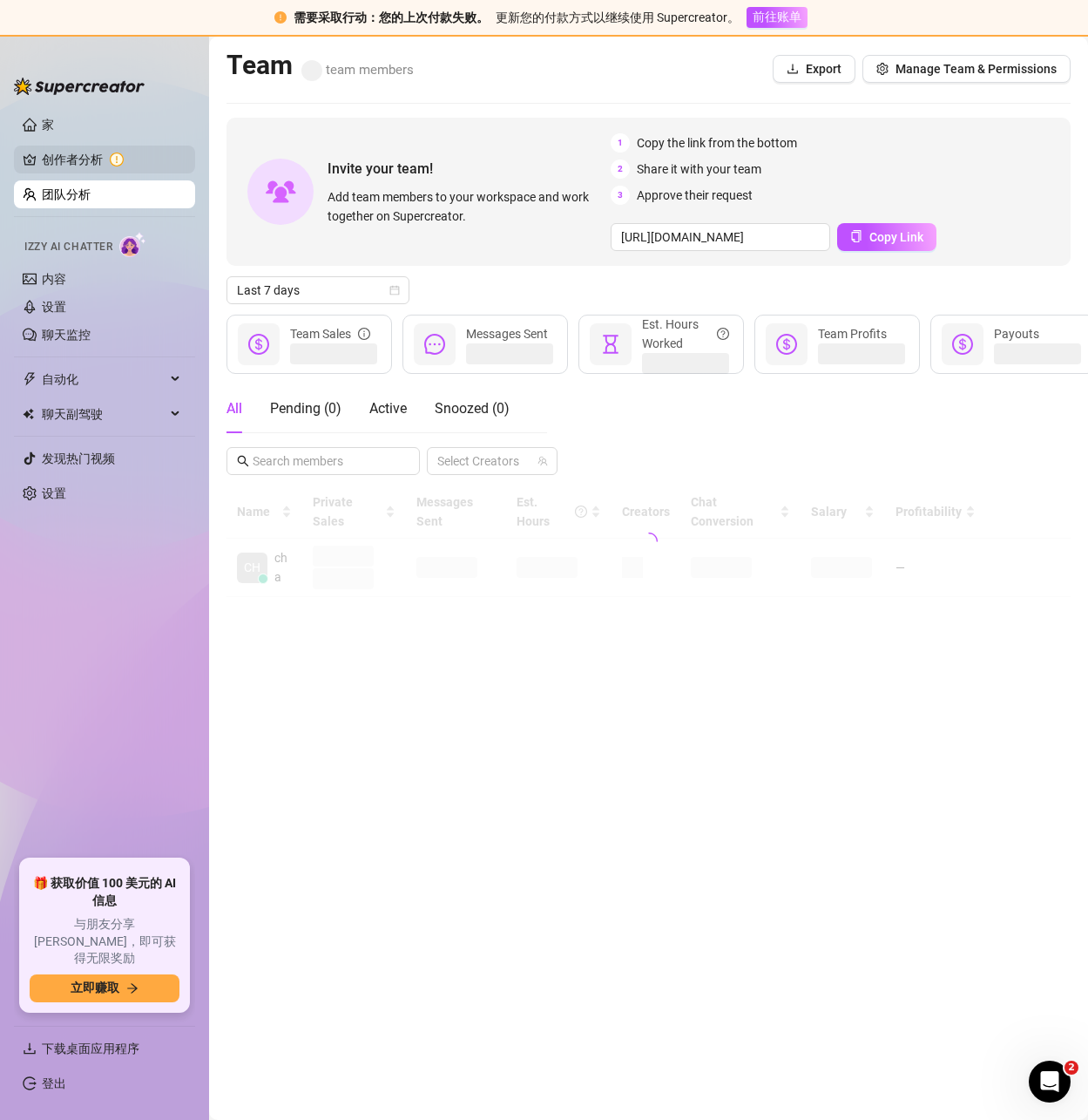
click at [75, 162] on link "创作者分析" at bounding box center [112, 159] width 140 height 28
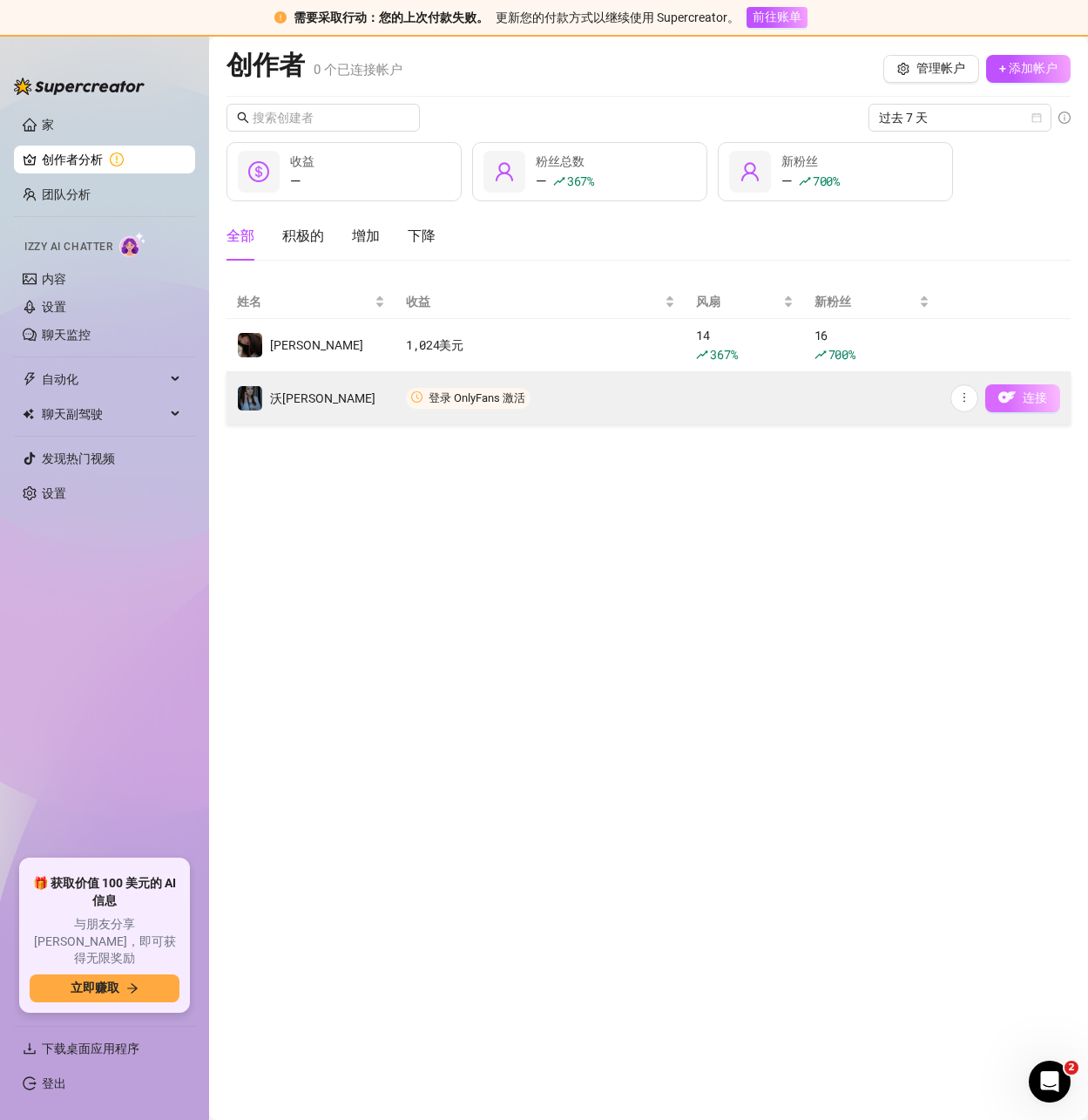
click at [1015, 398] on img "button" at bounding box center [1007, 397] width 18 height 18
click at [1015, 397] on img "button" at bounding box center [1007, 397] width 18 height 18
click at [1002, 397] on img "button" at bounding box center [1007, 397] width 18 height 18
click at [1010, 398] on img "button" at bounding box center [1007, 397] width 18 height 18
click at [1021, 398] on button "连接" at bounding box center [1023, 399] width 75 height 28
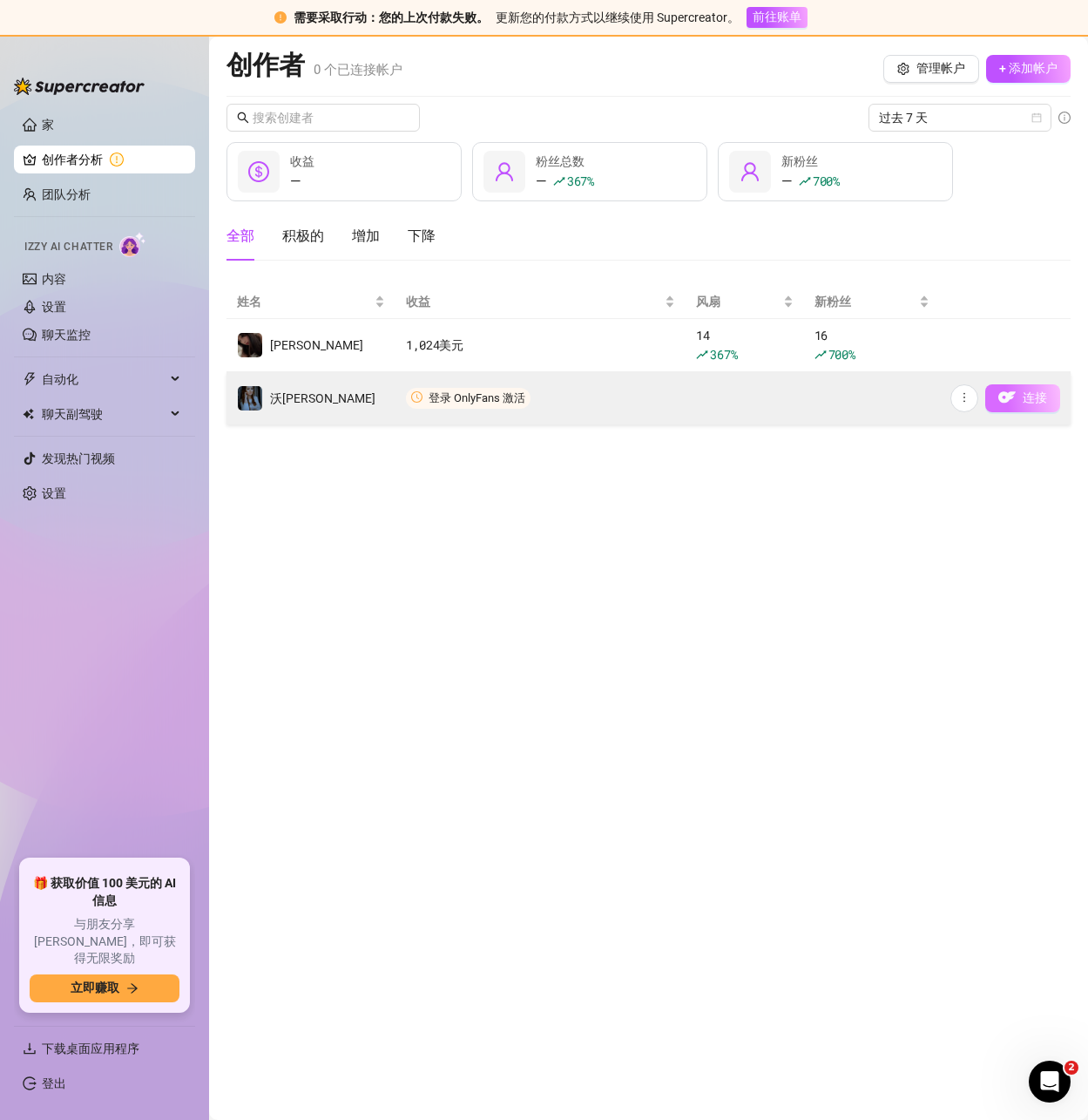
click at [1018, 399] on button "连接" at bounding box center [1023, 399] width 75 height 28
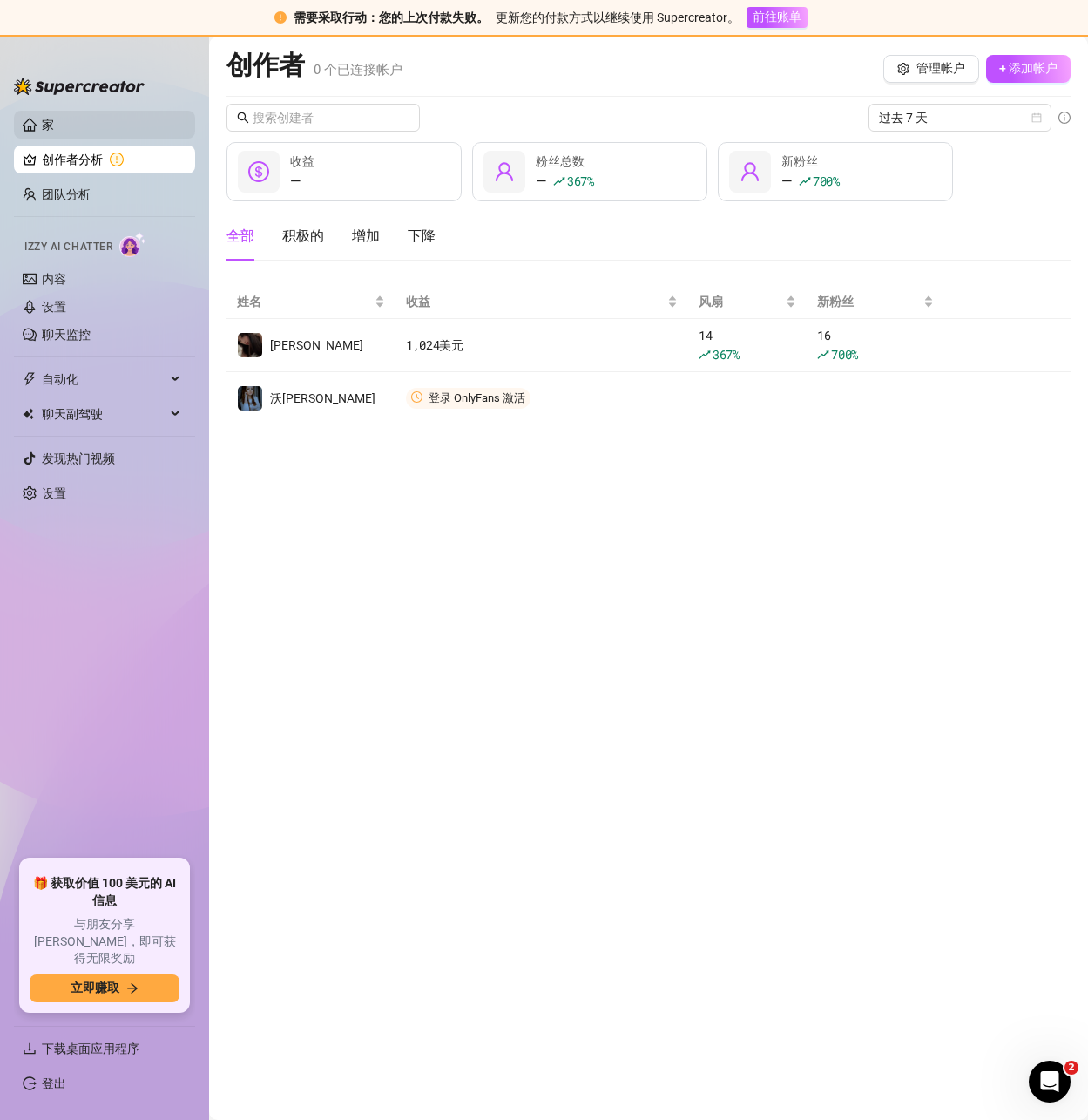
click at [53, 131] on link "家" at bounding box center [48, 124] width 12 height 14
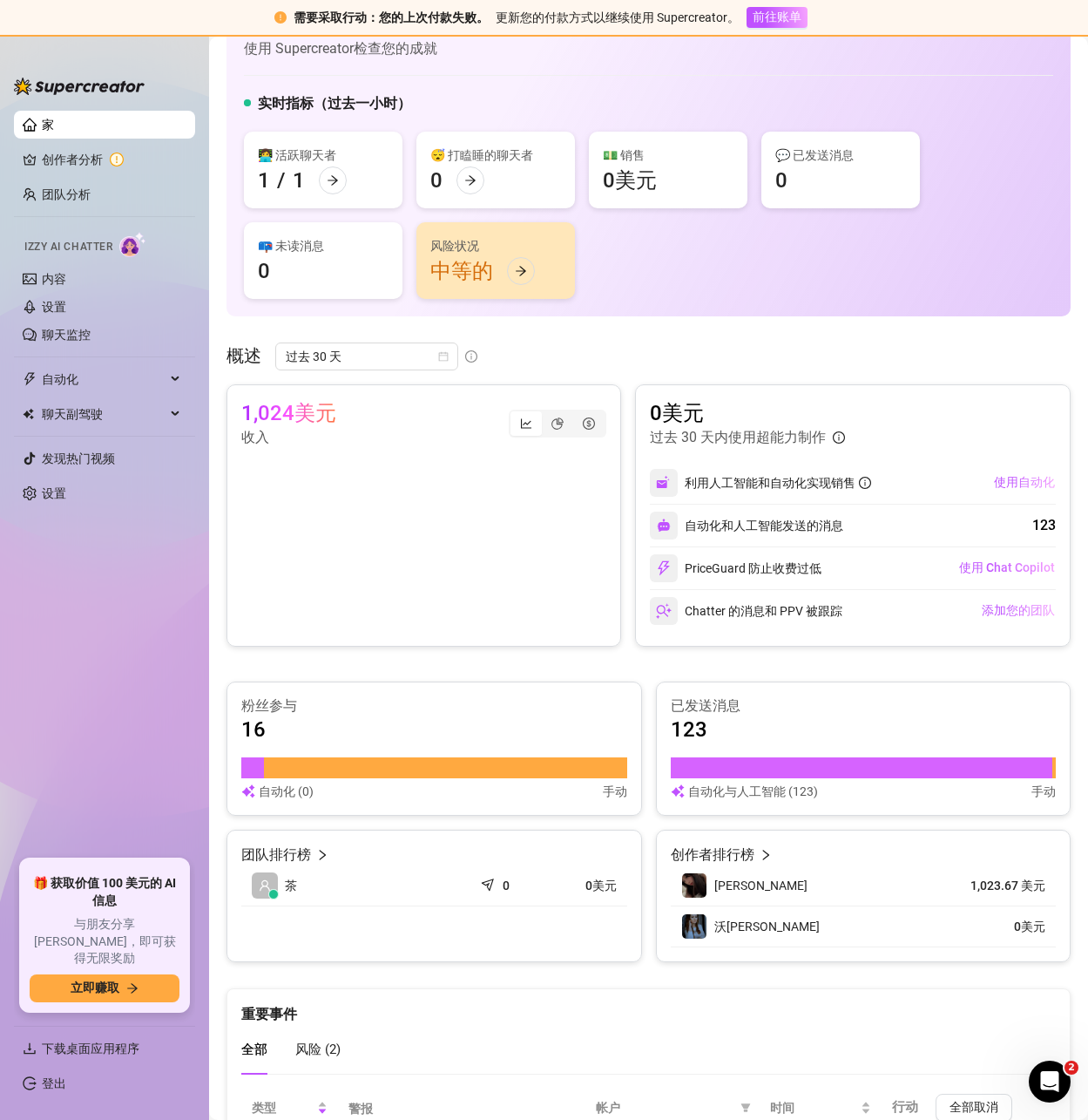
scroll to position [236, 0]
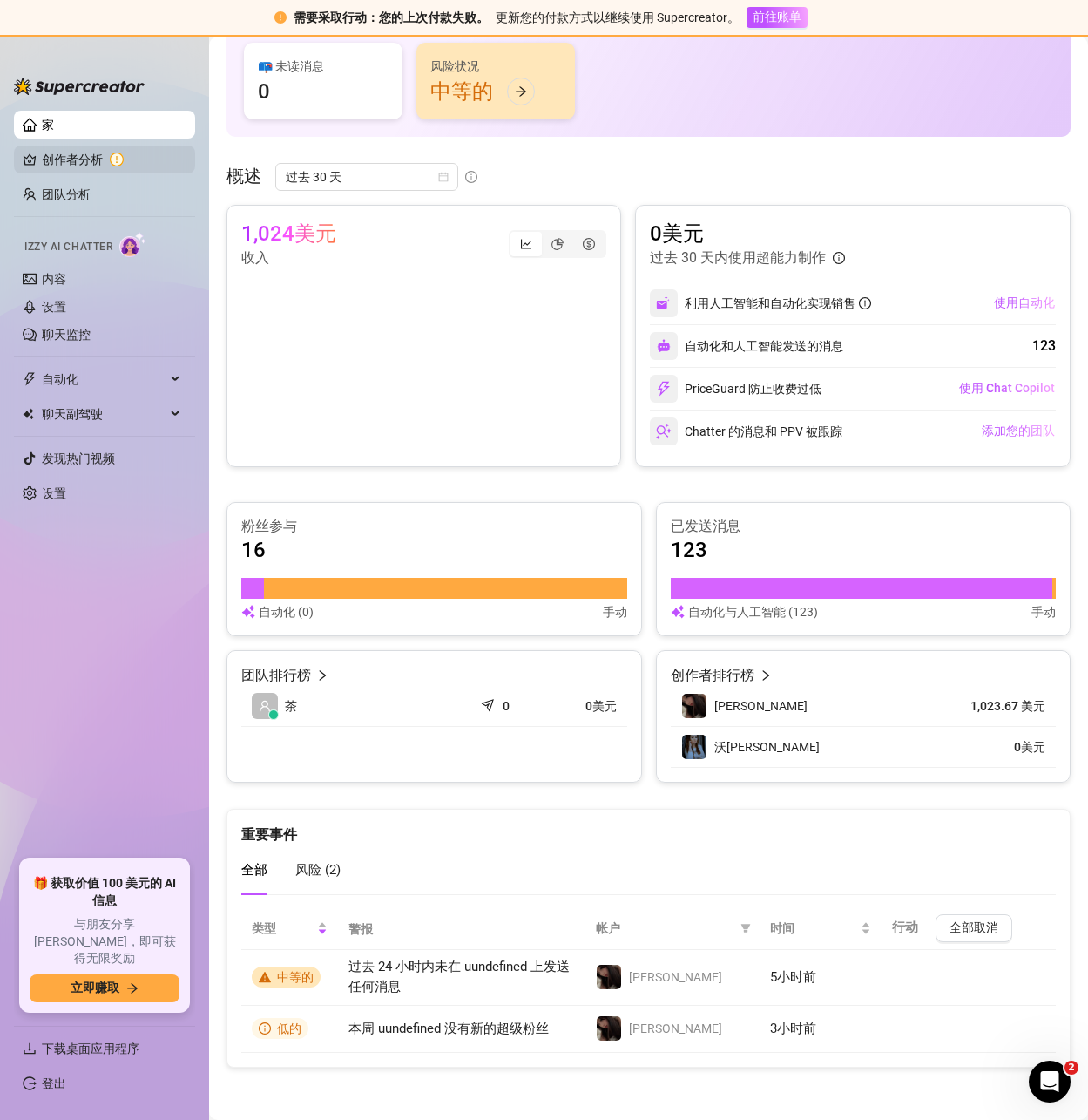
click at [80, 159] on link "创作者分析" at bounding box center [112, 159] width 140 height 28
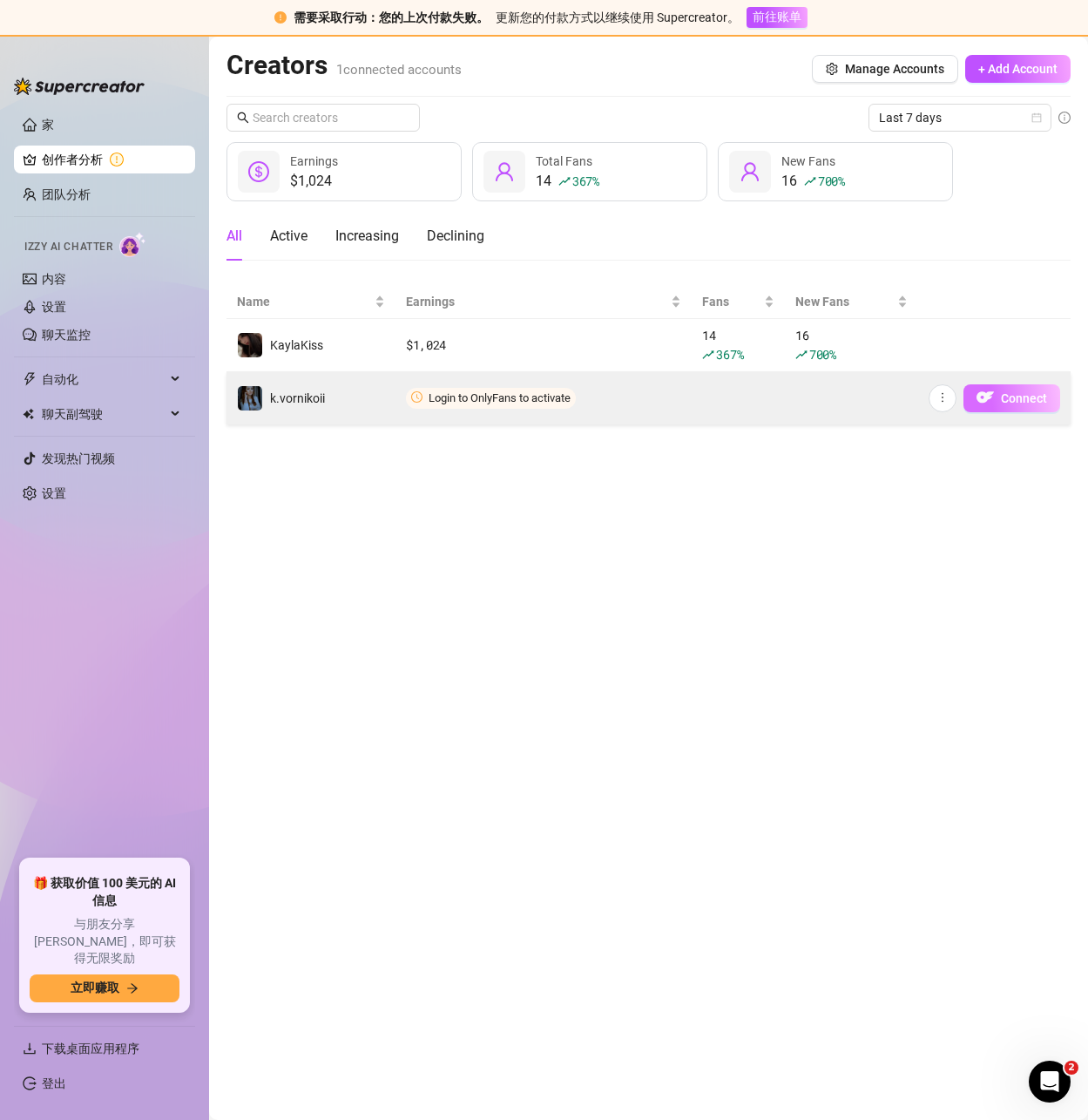
click at [1010, 401] on span "Connect" at bounding box center [1023, 398] width 46 height 14
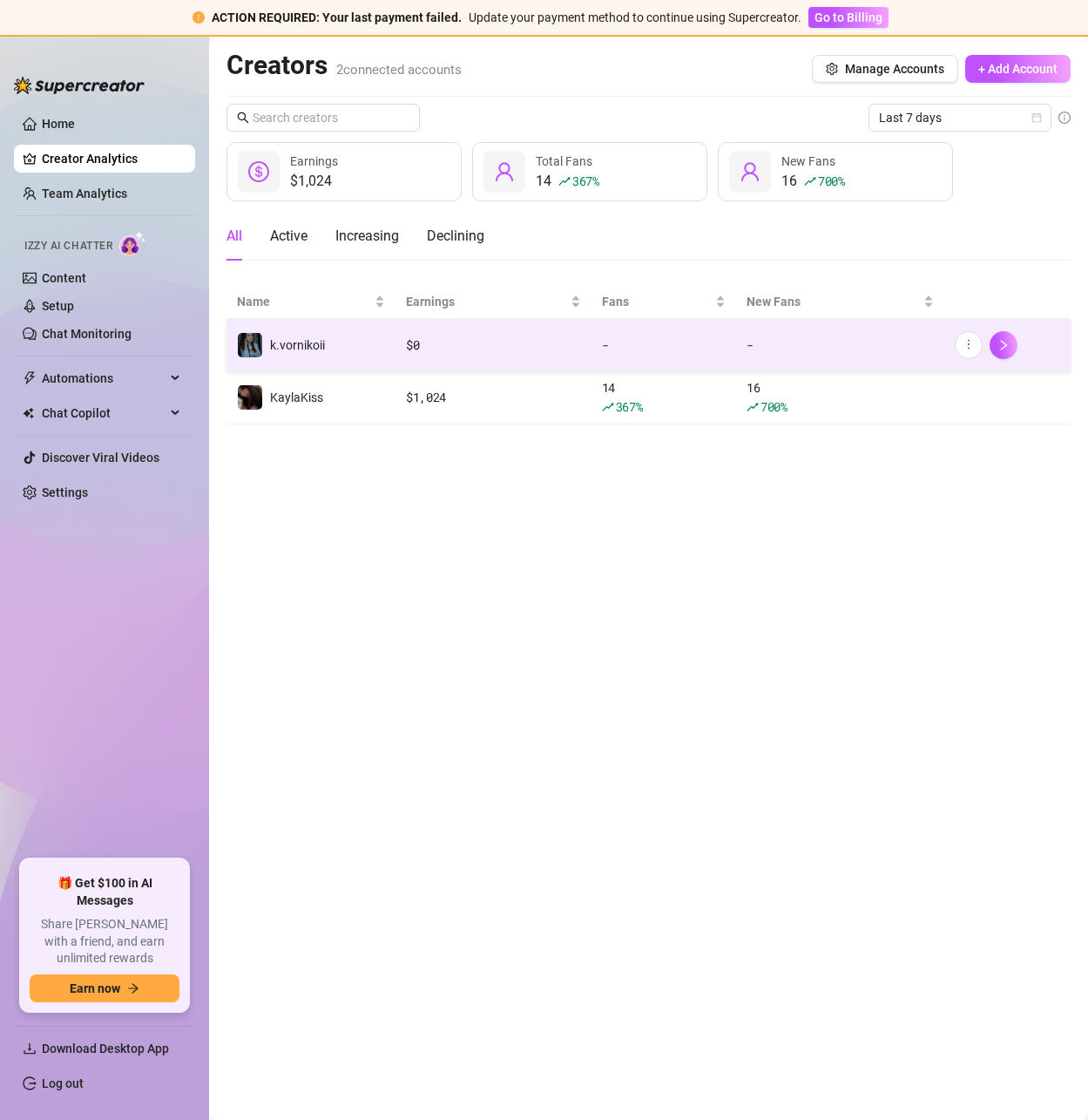
click at [584, 335] on td "$ 0" at bounding box center [493, 345] width 196 height 53
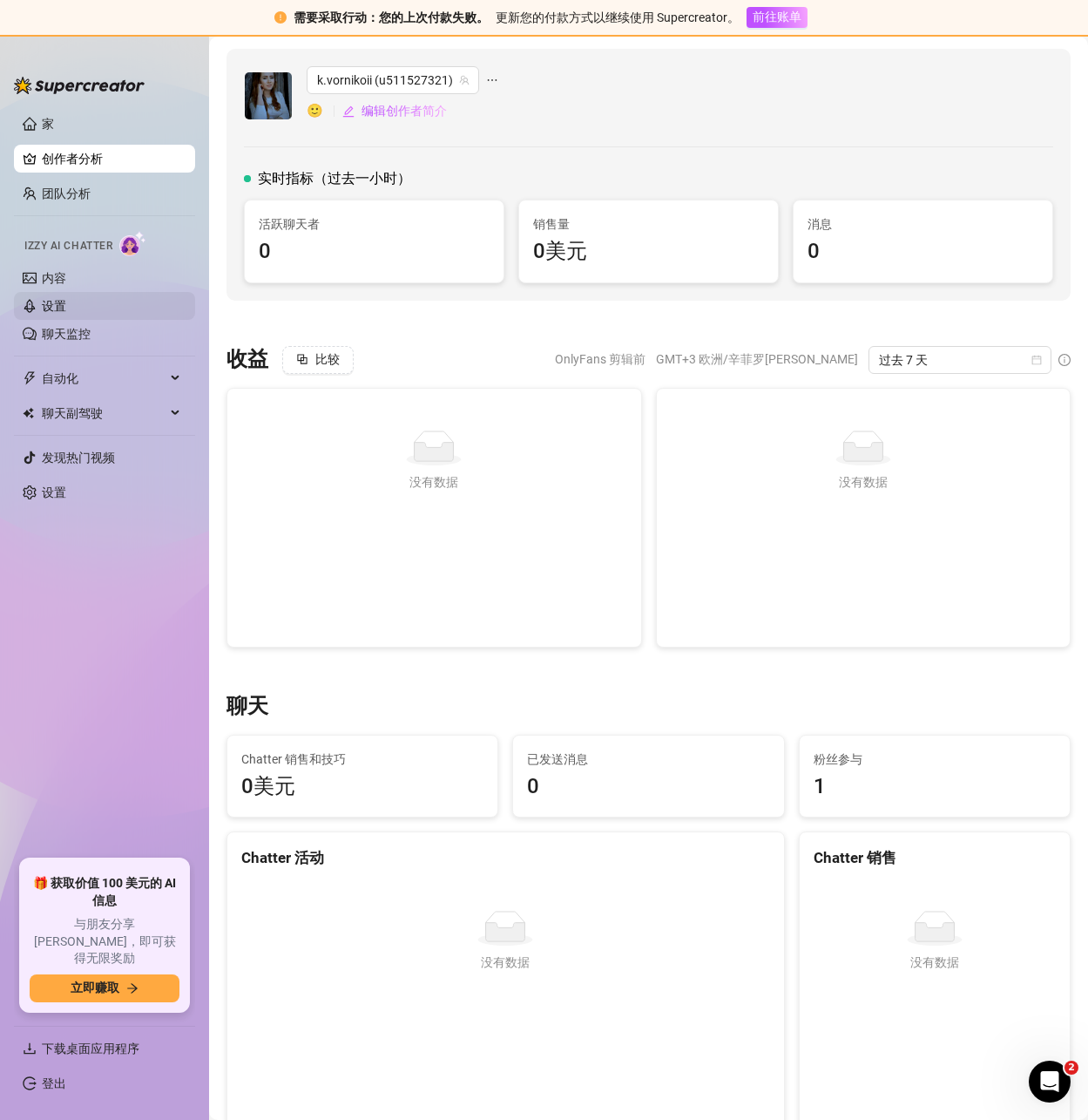
click at [54, 307] on link "设置" at bounding box center [54, 306] width 24 height 14
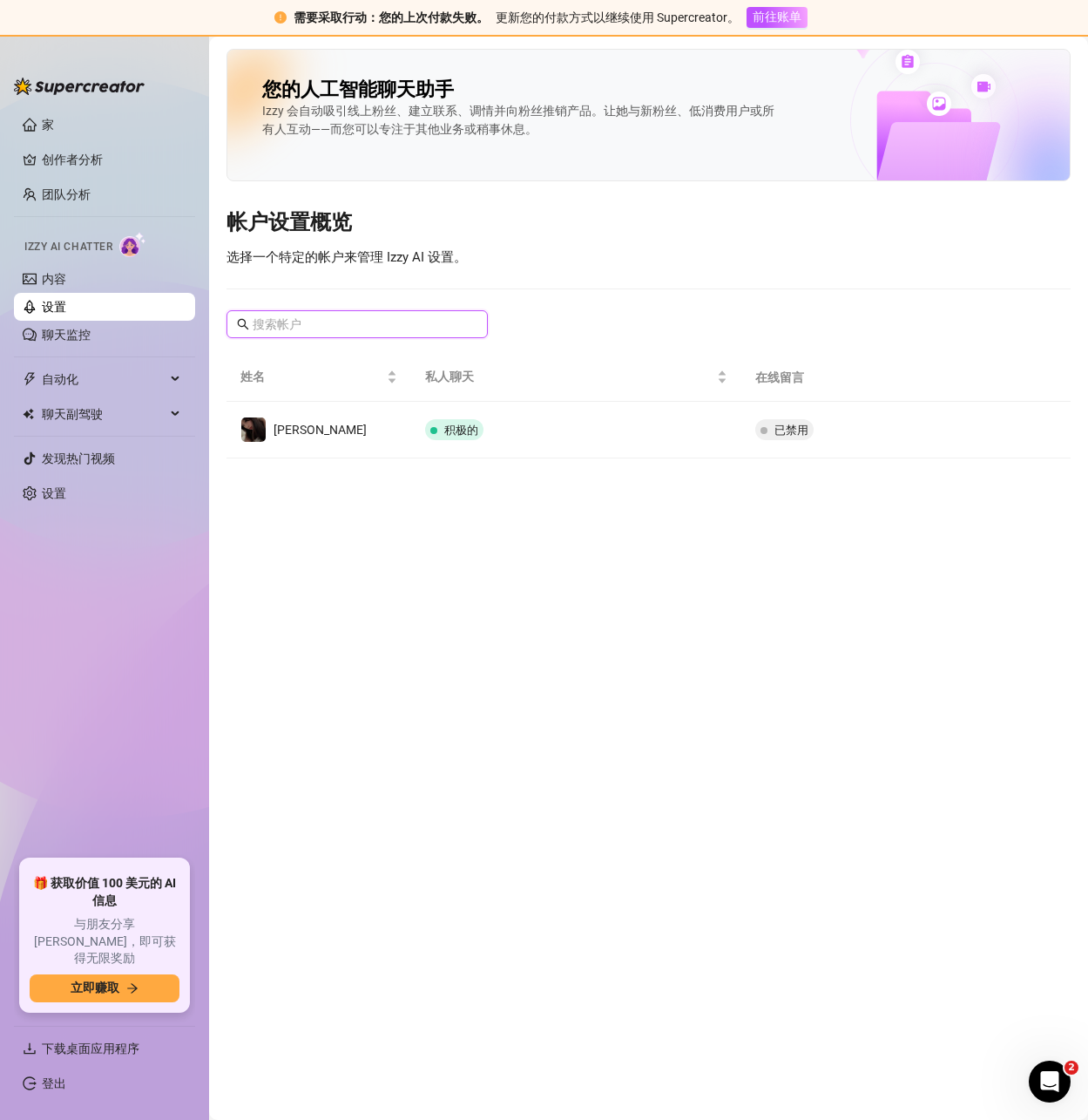
click at [325, 314] on input "text" at bounding box center [357, 324] width 211 height 19
click at [91, 159] on link "创作者分析" at bounding box center [112, 159] width 140 height 28
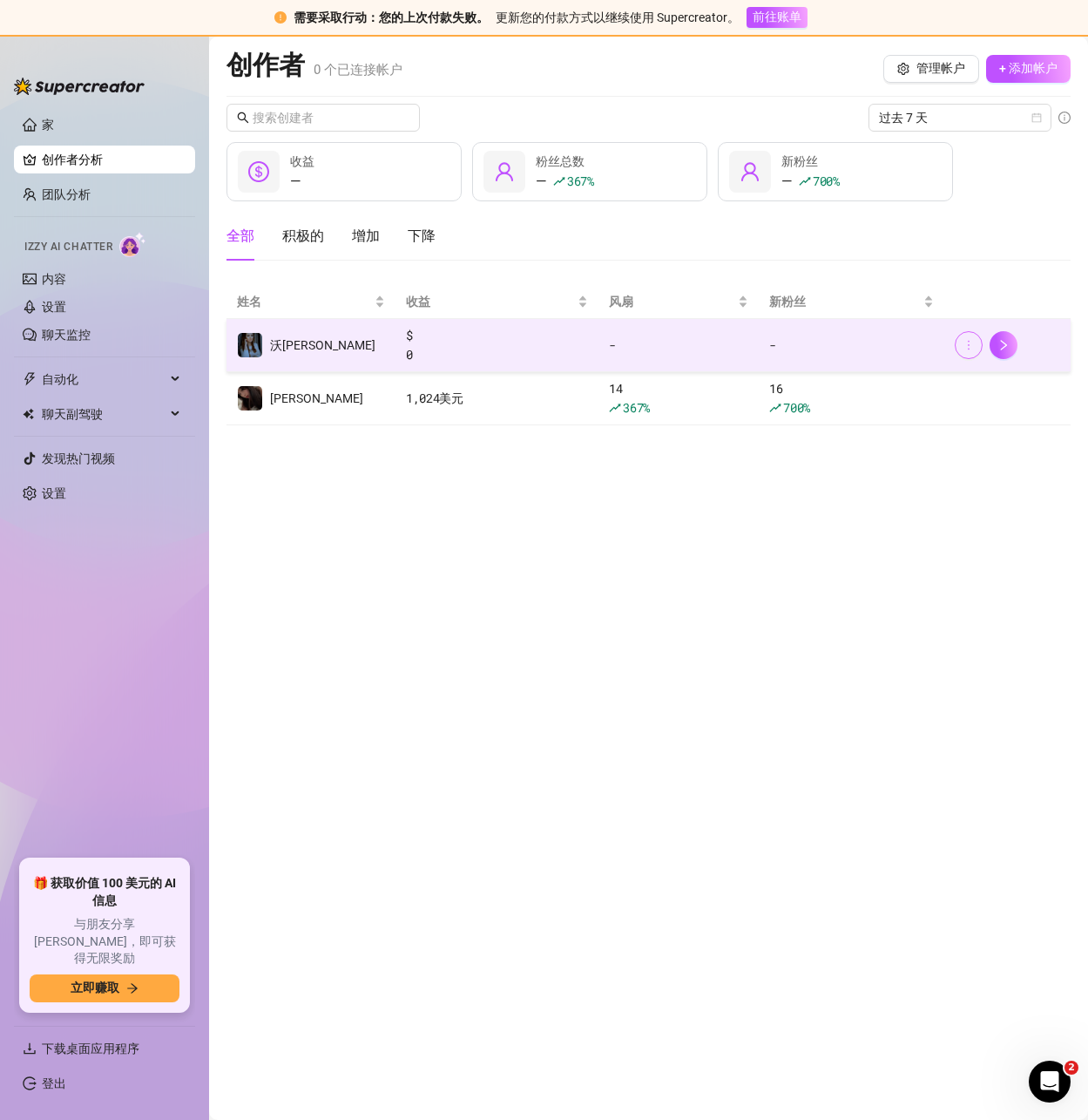
click at [970, 337] on button "button" at bounding box center [969, 345] width 28 height 28
click at [1011, 347] on button "button" at bounding box center [1004, 345] width 28 height 28
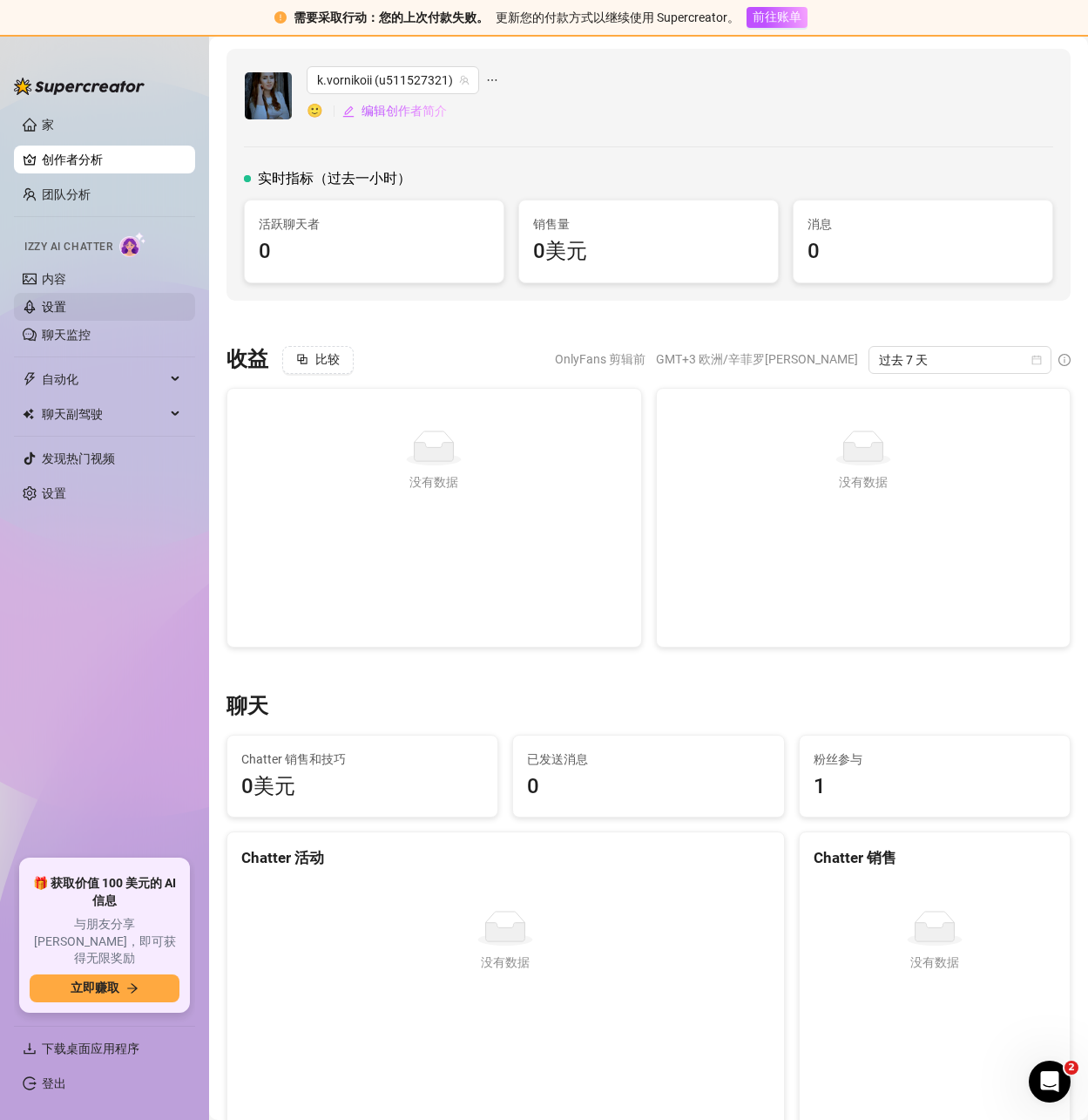
click at [62, 300] on link "设置" at bounding box center [54, 307] width 24 height 14
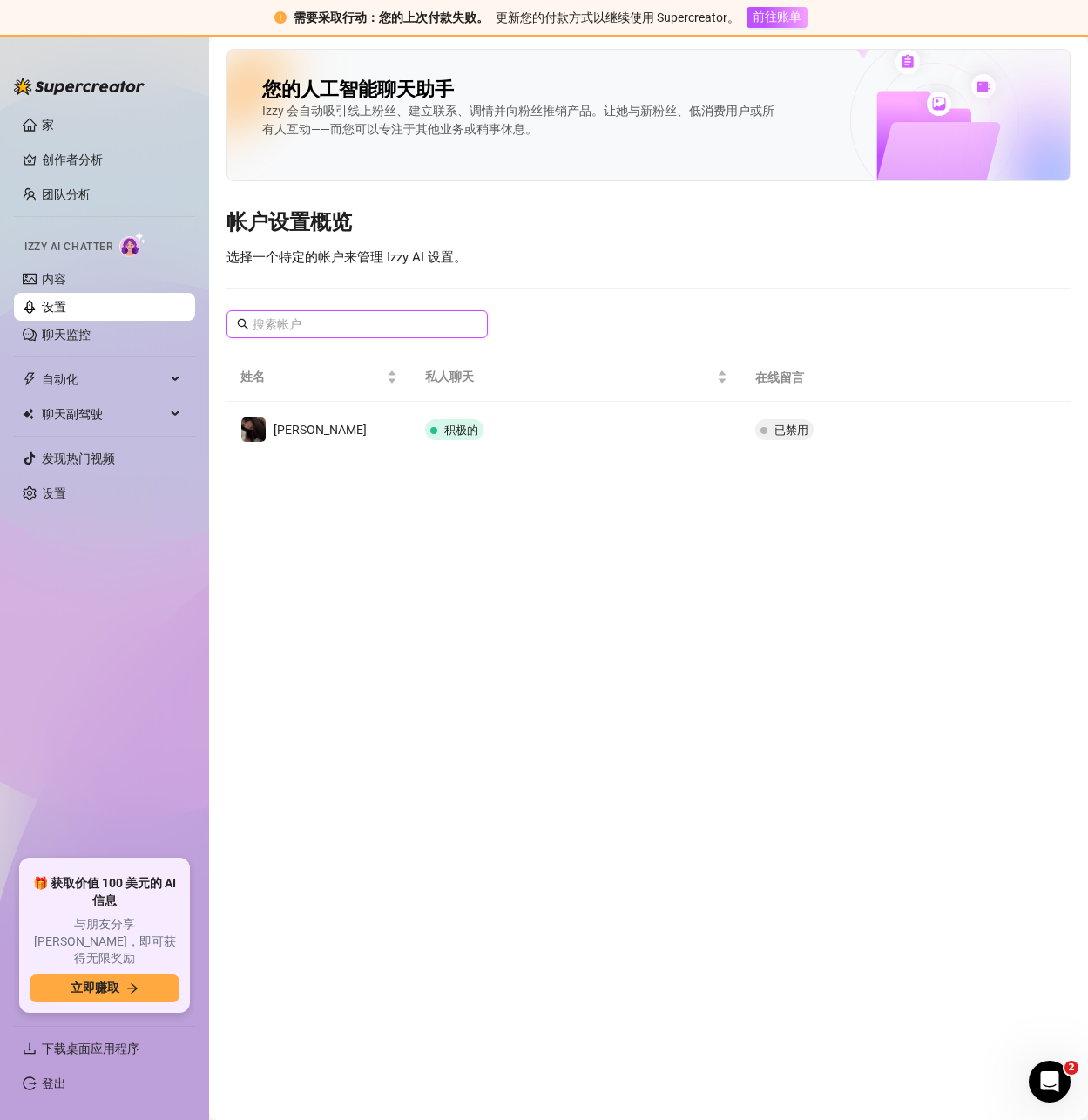
click at [279, 323] on input "text" at bounding box center [357, 324] width 211 height 19
click at [301, 325] on input "text" at bounding box center [357, 324] width 211 height 19
drag, startPoint x: 301, startPoint y: 325, endPoint x: 311, endPoint y: 389, distance: 64.8
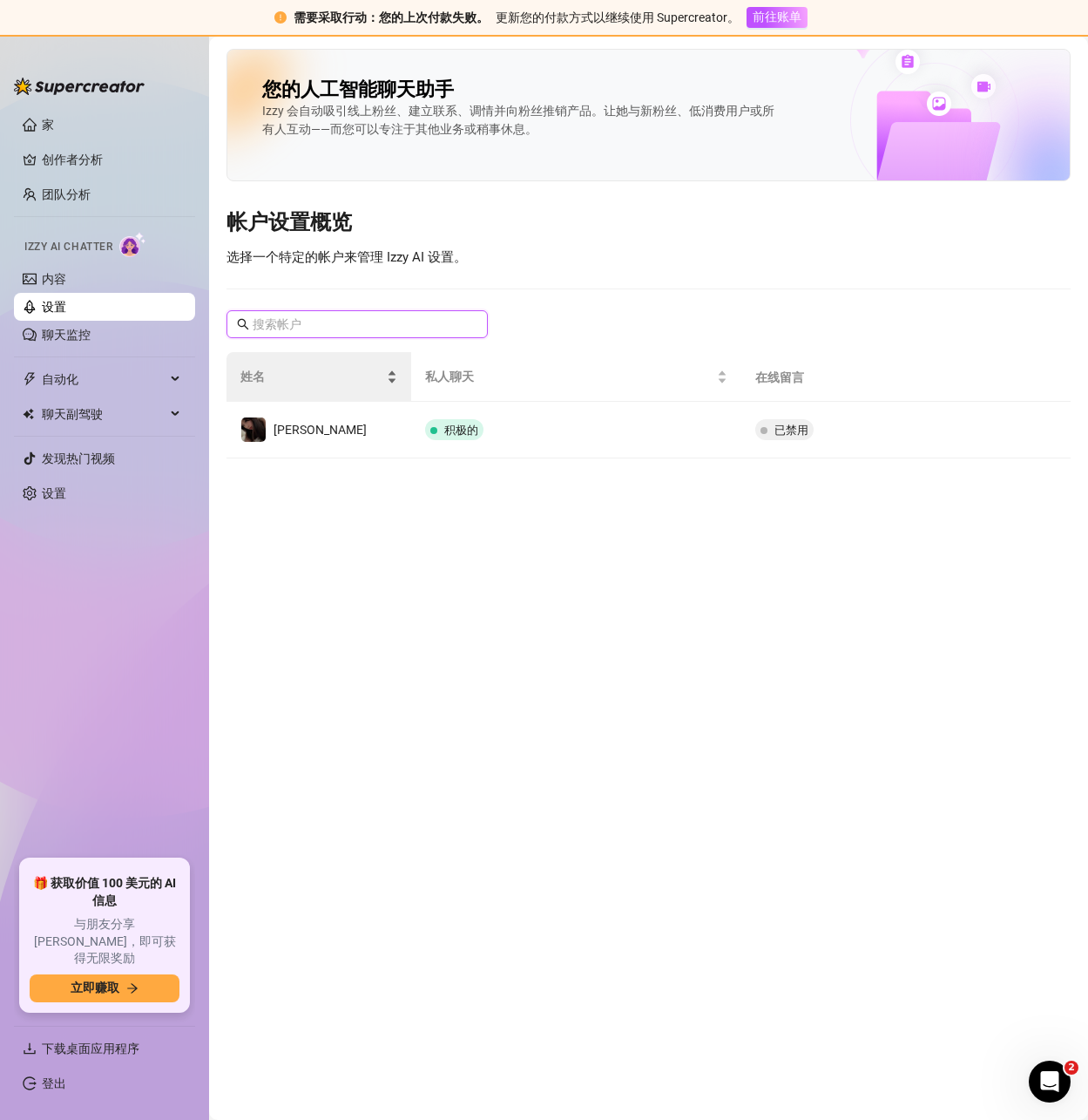
click at [301, 328] on input "text" at bounding box center [357, 324] width 211 height 19
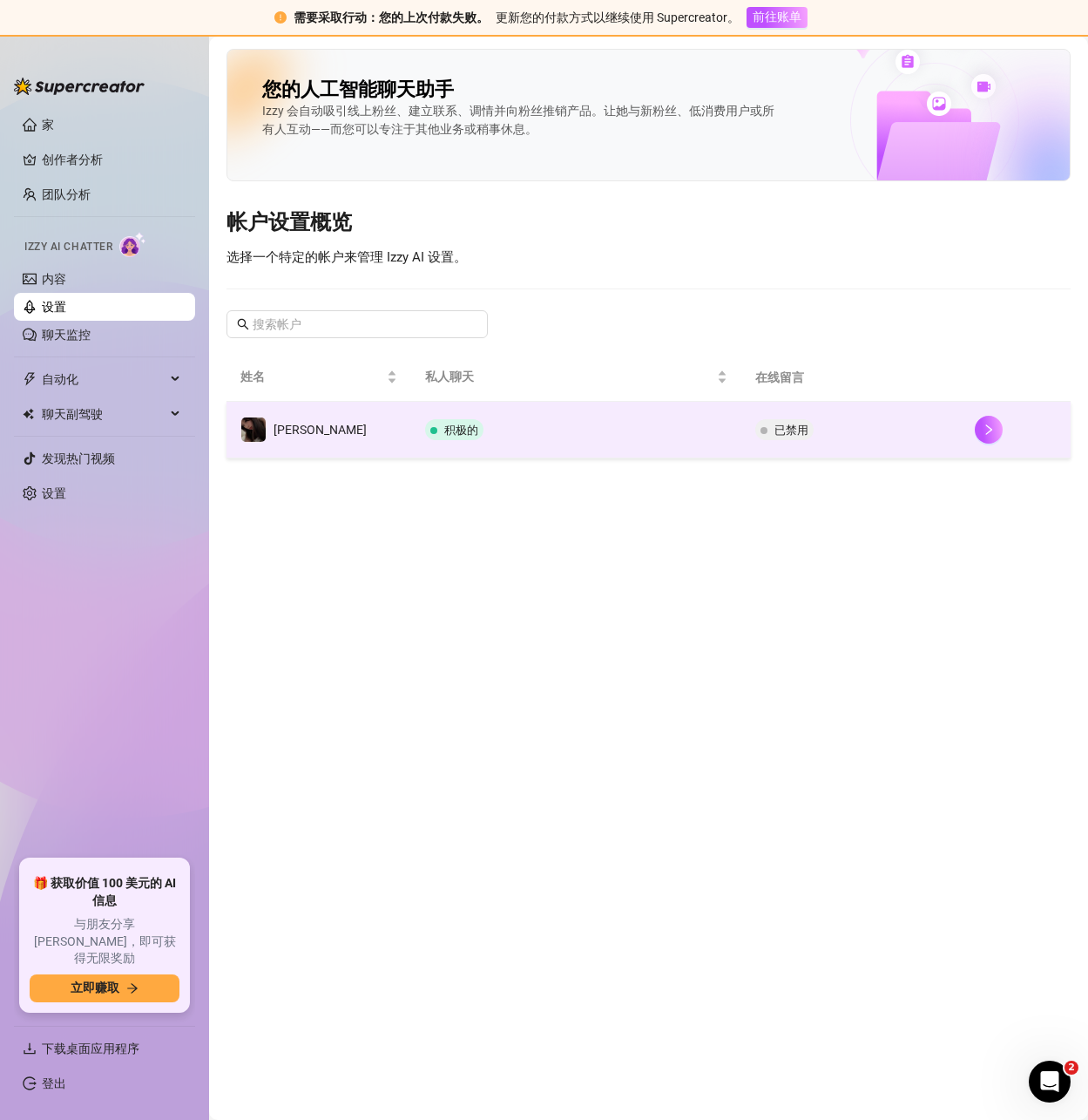
click at [656, 436] on td "积极的" at bounding box center [575, 430] width 329 height 56
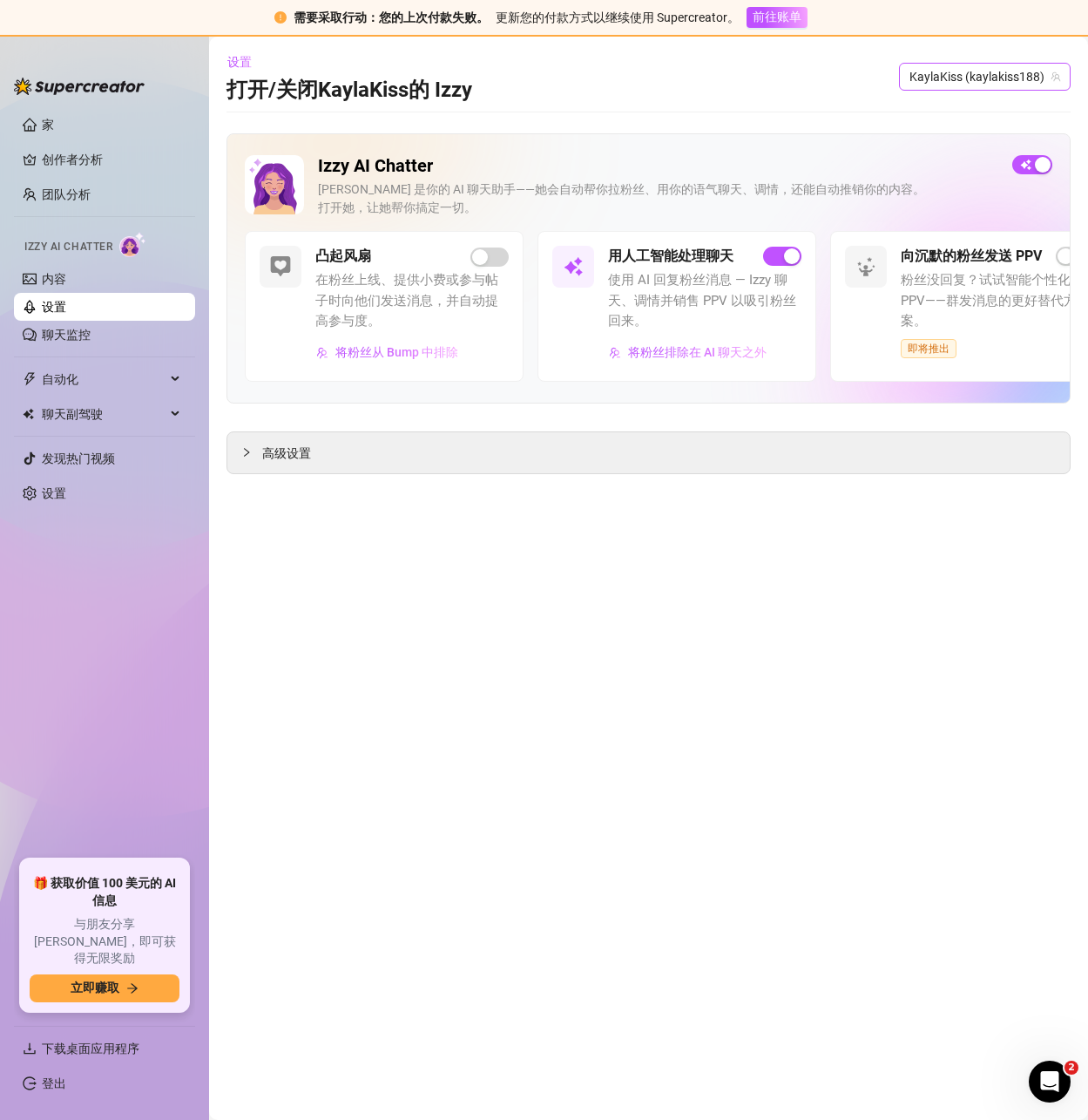
click at [961, 75] on font "KaylaKiss (kaylakiss188)" at bounding box center [977, 76] width 135 height 14
click at [962, 142] on font "（" at bounding box center [956, 143] width 12 height 14
click at [959, 76] on font "KaylaKiss (kaylakiss188)" at bounding box center [977, 76] width 135 height 14
click at [975, 108] on font "u511527321" at bounding box center [1009, 113] width 69 height 14
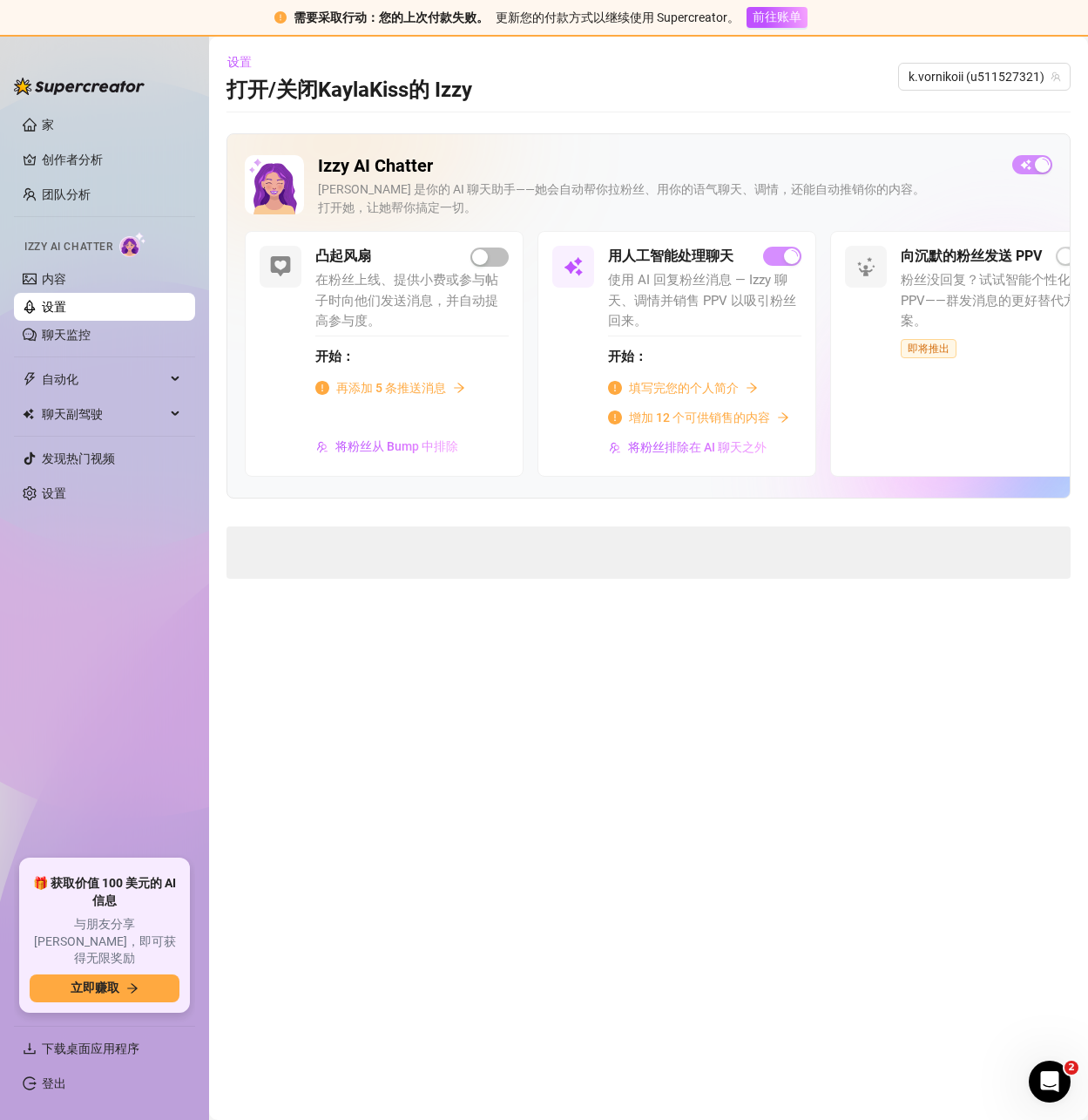
click at [717, 385] on font "填写完您的个人简介" at bounding box center [684, 387] width 110 height 14
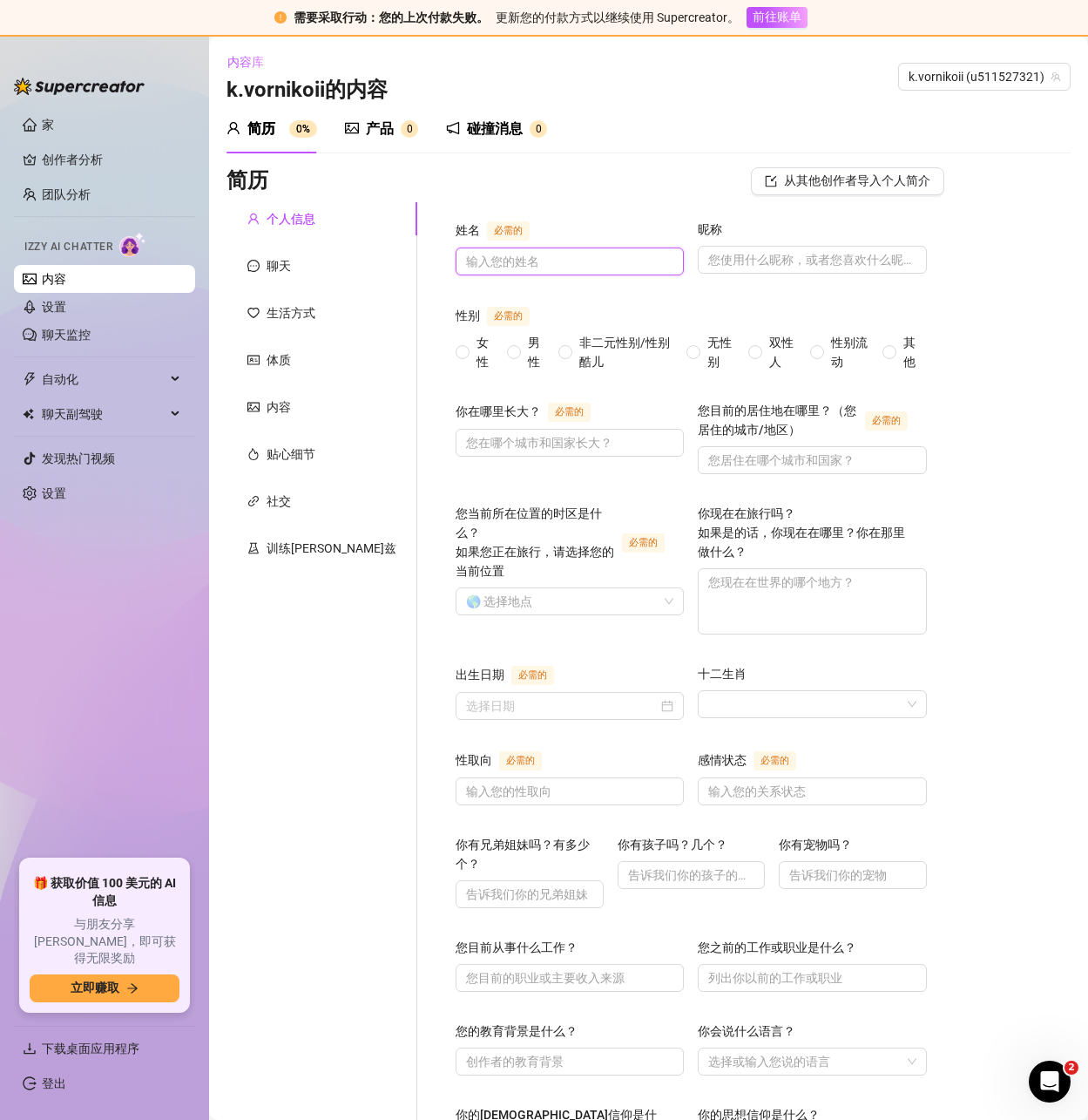
click at [466, 262] on input "姓名 必需的" at bounding box center [567, 261] width 204 height 19
click at [466, 264] on input "姓名 必需的" at bounding box center [567, 261] width 204 height 19
paste input "k.vornikoii"
type input "k.vornikoii"
click at [582, 307] on div "性别 必需的" at bounding box center [691, 319] width 472 height 28
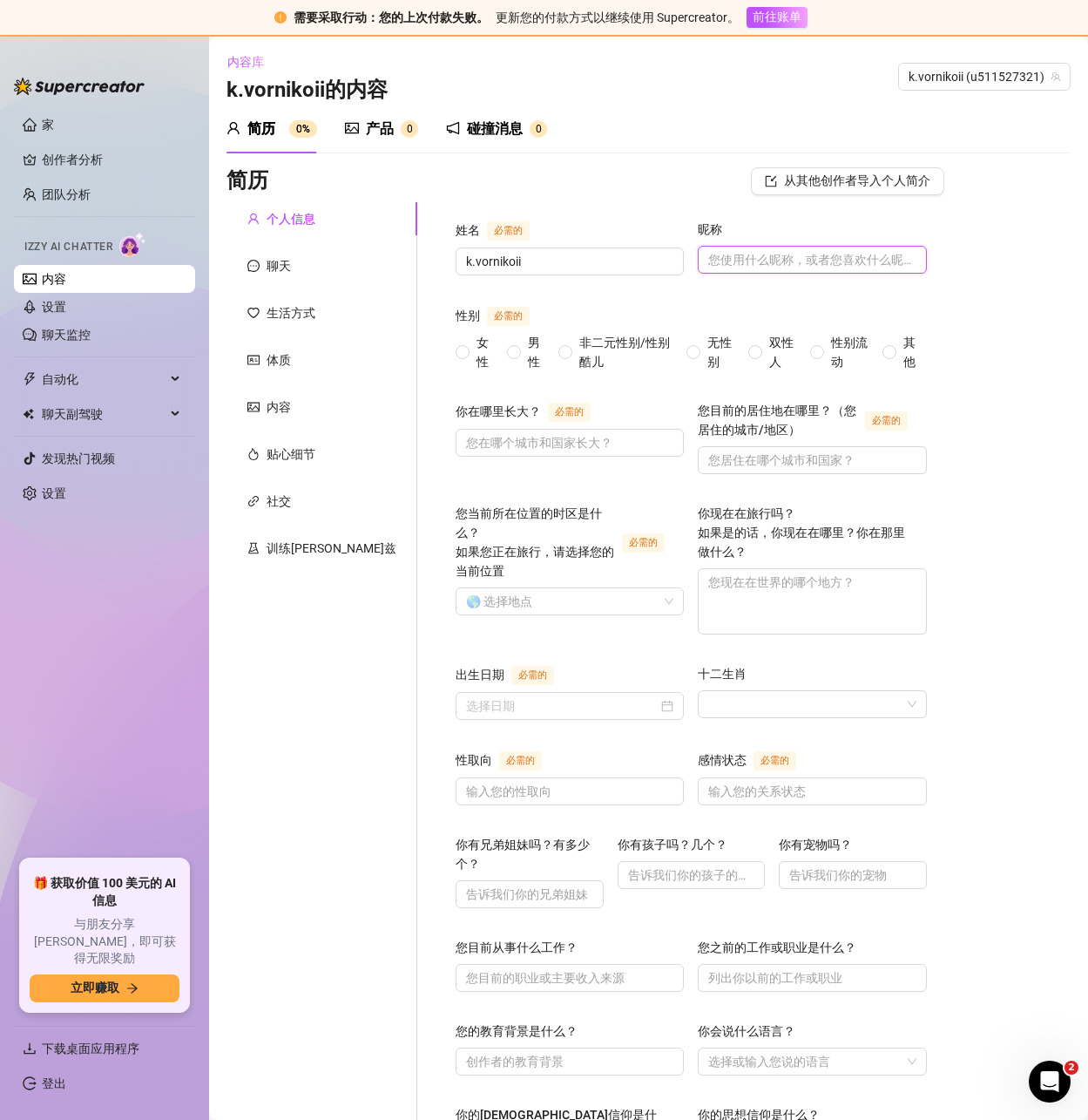
click at [726, 265] on input "昵称" at bounding box center [809, 260] width 204 height 19
paste input "k.vornikoii"
type input "k.vornikoii"
click at [460, 350] on input "女性" at bounding box center [462, 354] width 7 height 11
radio input "true"
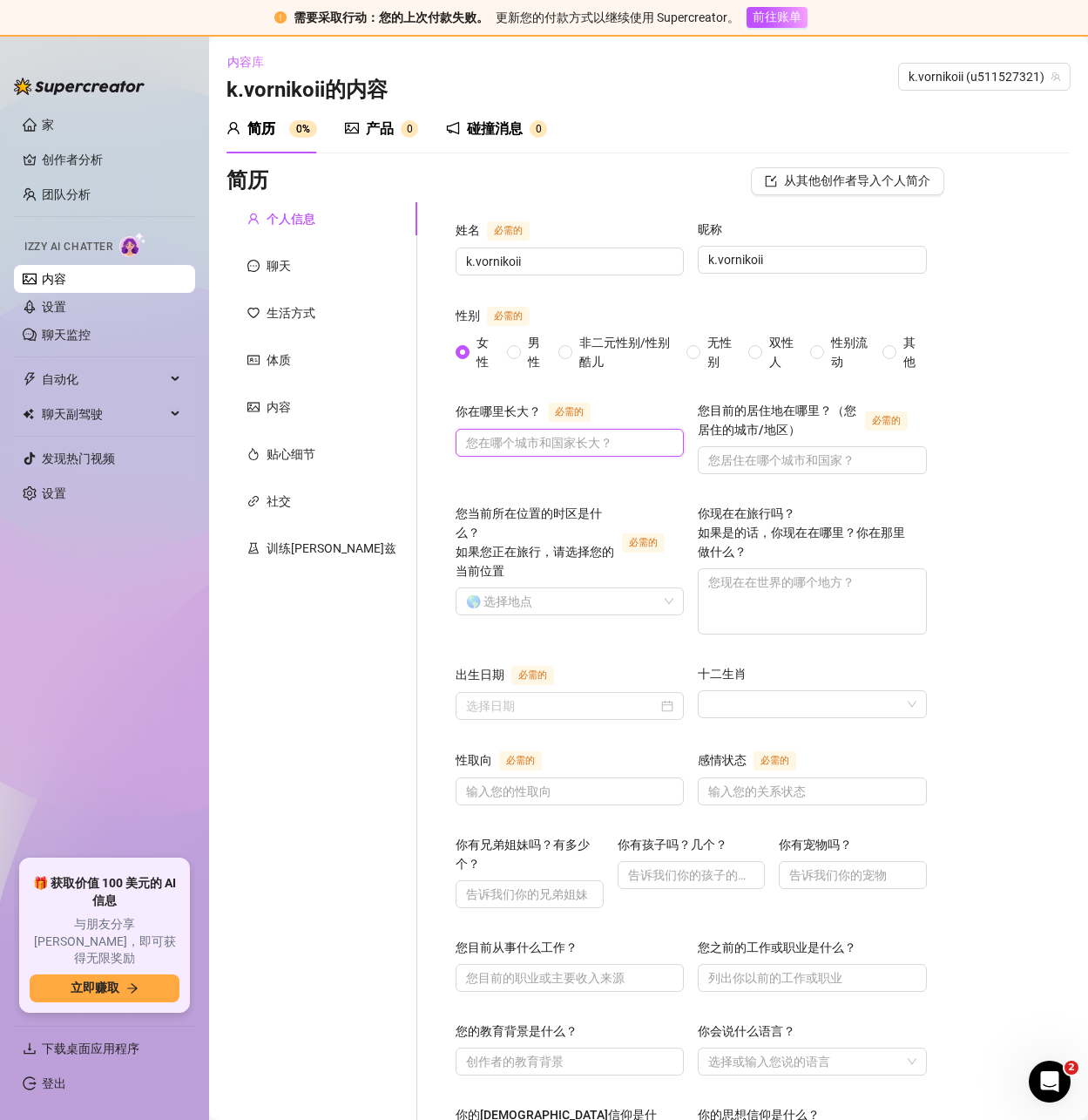
click at [479, 433] on input "你在哪里长大？ 必需的" at bounding box center [567, 443] width 204 height 19
click at [474, 436] on input "你在哪里长大？ 必需的" at bounding box center [567, 443] width 204 height 19
click at [466, 433] on input "你在哪里长大？ 必需的" at bounding box center [567, 443] width 204 height 19
click at [466, 438] on input "你在哪里长大？ 必需的" at bounding box center [567, 443] width 204 height 19
click at [466, 443] on input "你在哪里长大？ 必需的" at bounding box center [567, 443] width 204 height 19
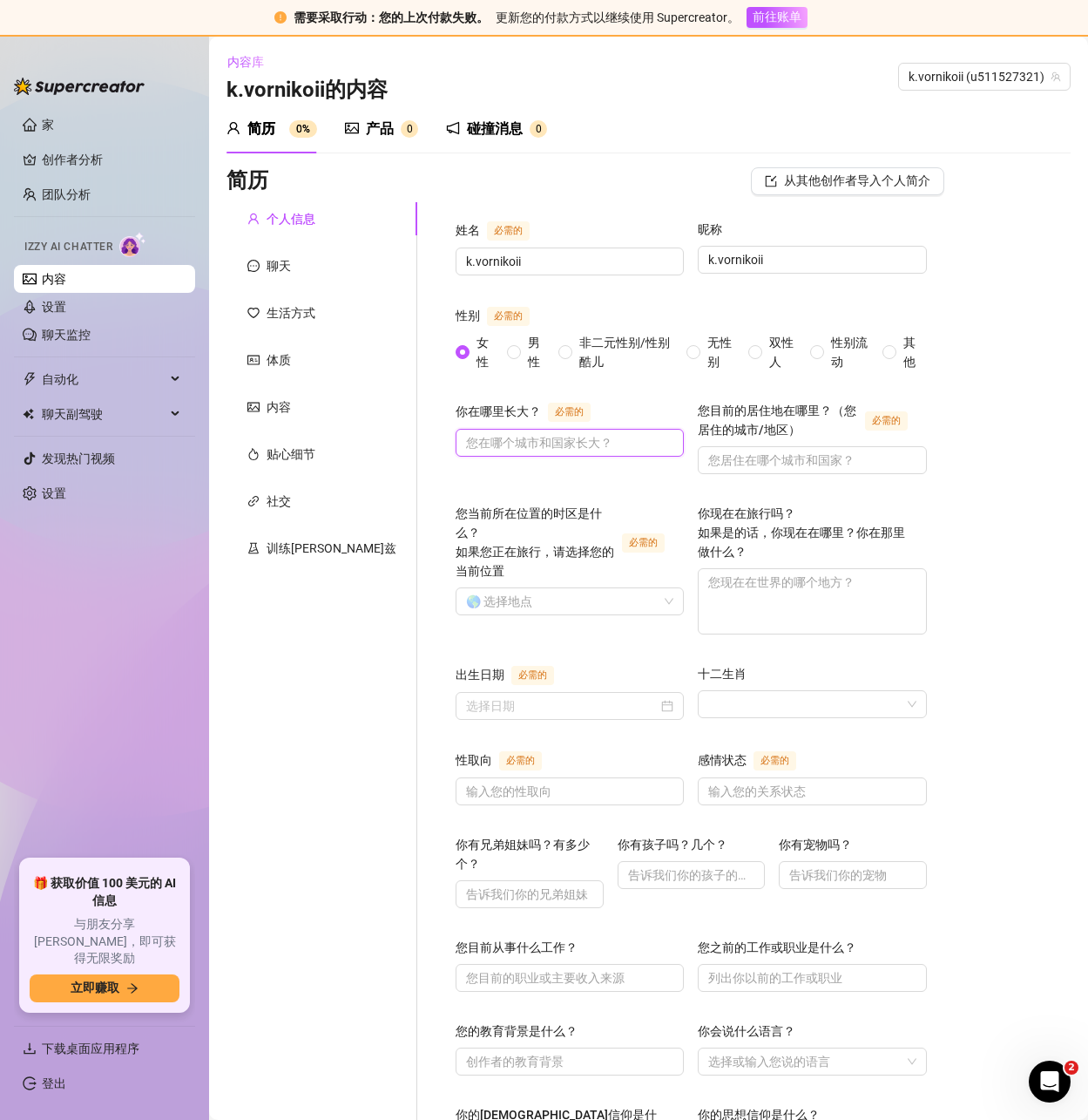
paste input "[GEOGRAPHIC_DATA]"
type input "[GEOGRAPHIC_DATA]"
click at [466, 588] on input "您当前所在位置的时区是什么？ 如果您正在旅行，请选择您的当前位置 必需的" at bounding box center [562, 601] width 191 height 26
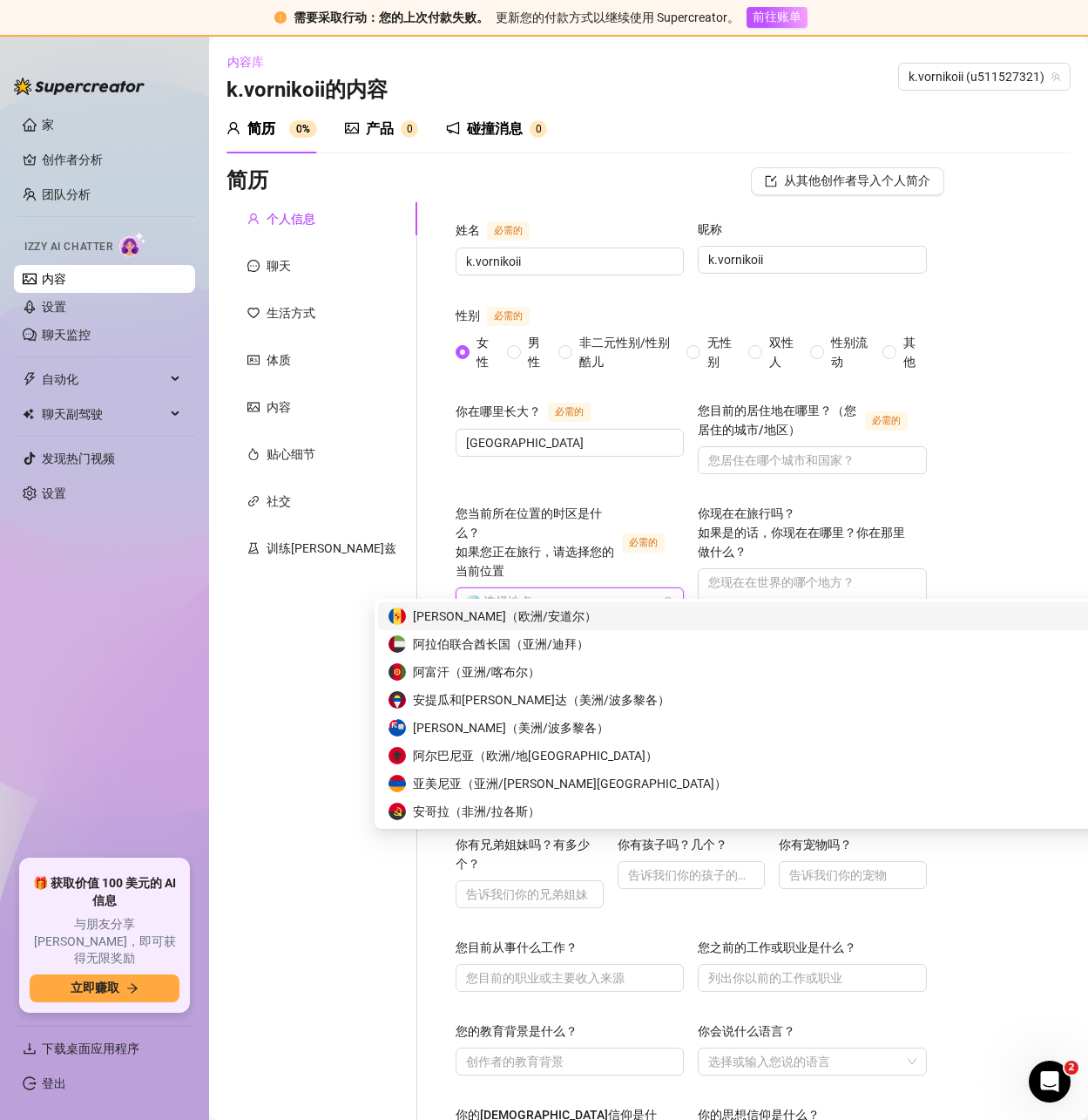
click at [498, 588] on input "您当前所在位置的时区是什么？ 如果您正在旅行，请选择您的当前位置 必需的" at bounding box center [562, 601] width 191 height 26
paste input "[GEOGRAPHIC_DATA]"
type input "Ukraine"
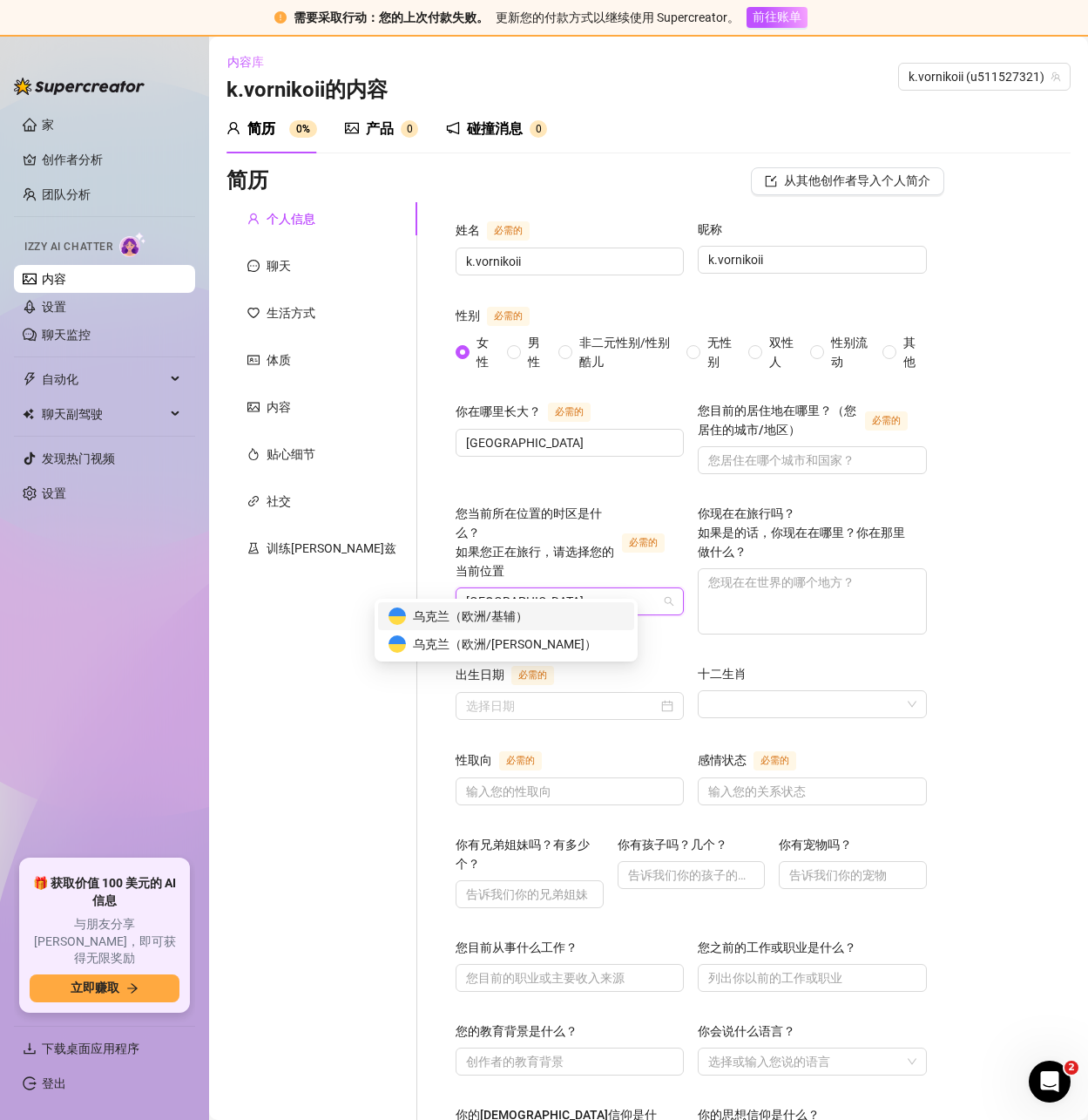
click at [558, 617] on div "乌克兰 （ 欧洲/基辅 ）" at bounding box center [506, 616] width 235 height 19
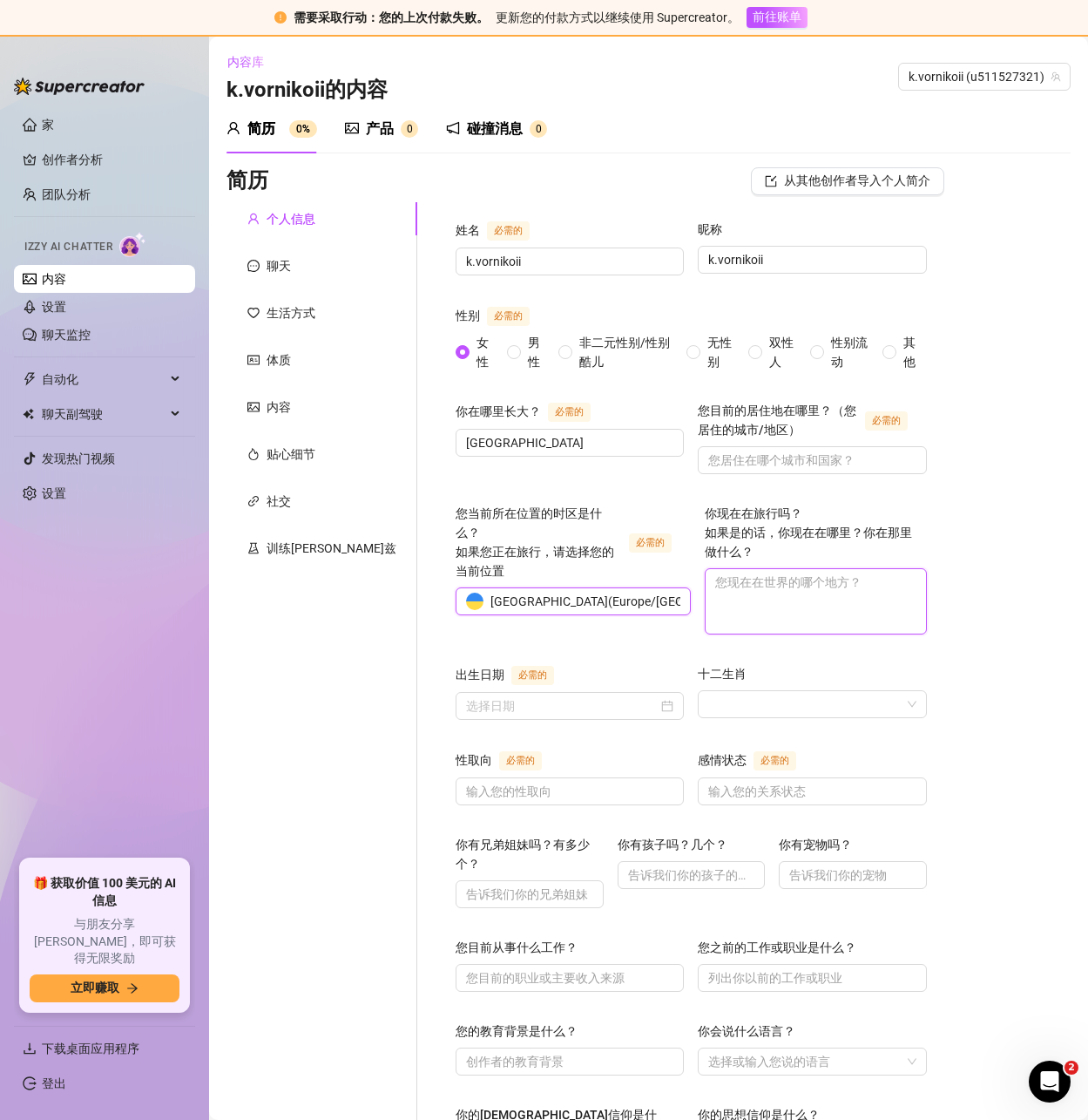
click at [705, 603] on textarea "你现在在旅行吗？ 如果是的话，你现在在哪里？你在那里做什么？" at bounding box center [815, 601] width 219 height 65
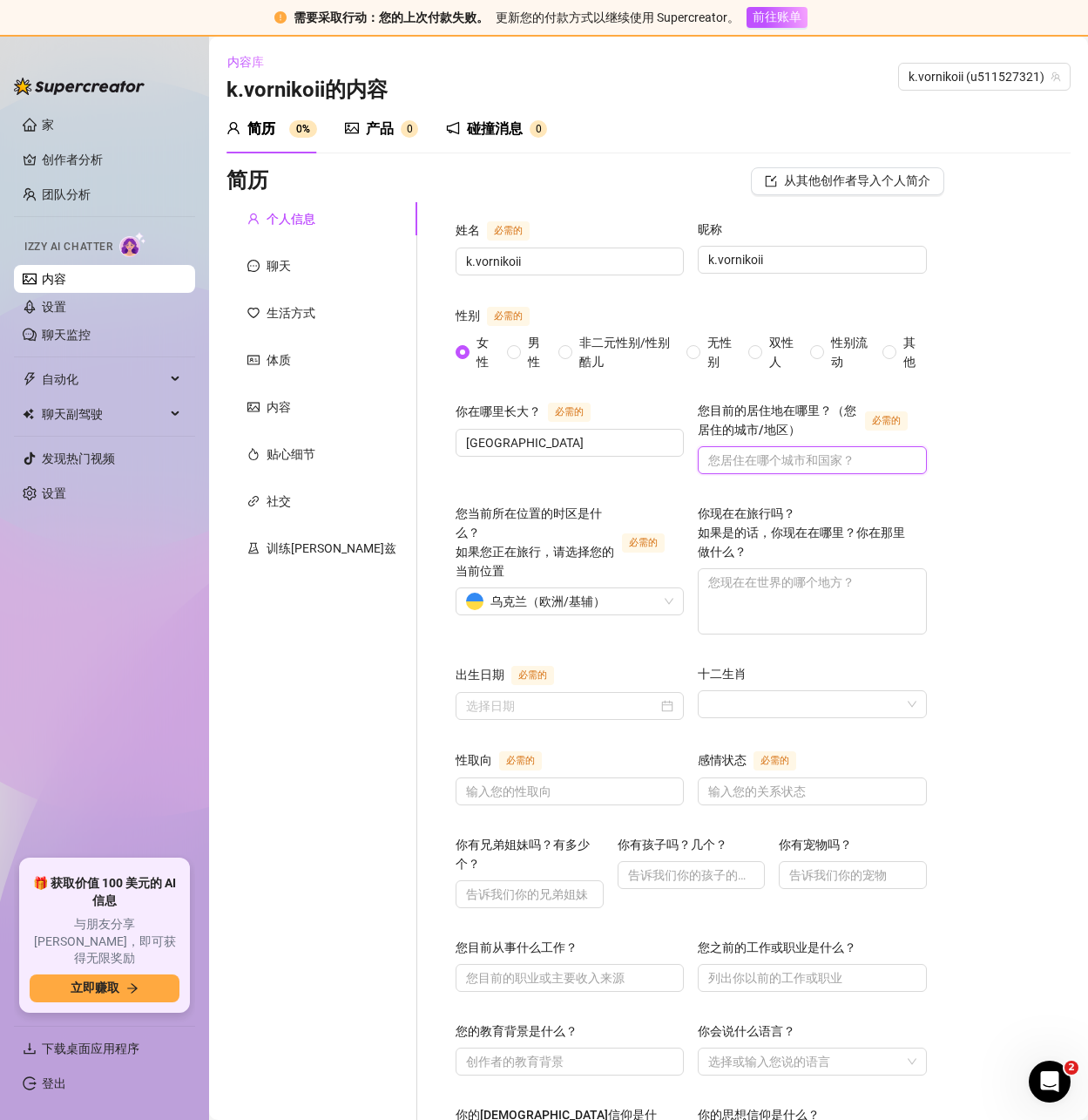
click at [712, 459] on input "您目前的居住地在哪里？（您居住的城市/地区） 必需的" at bounding box center [809, 460] width 204 height 19
click at [733, 461] on input "您目前的居住地在哪里？（您居住的城市/地区） 必需的" at bounding box center [809, 460] width 204 height 19
paste input "Ukraine"
type input "Ukraine"
click at [713, 588] on textarea "你现在在旅行吗？ 如果是的话，你现在在哪里？你在那里做什么？" at bounding box center [812, 601] width 227 height 65
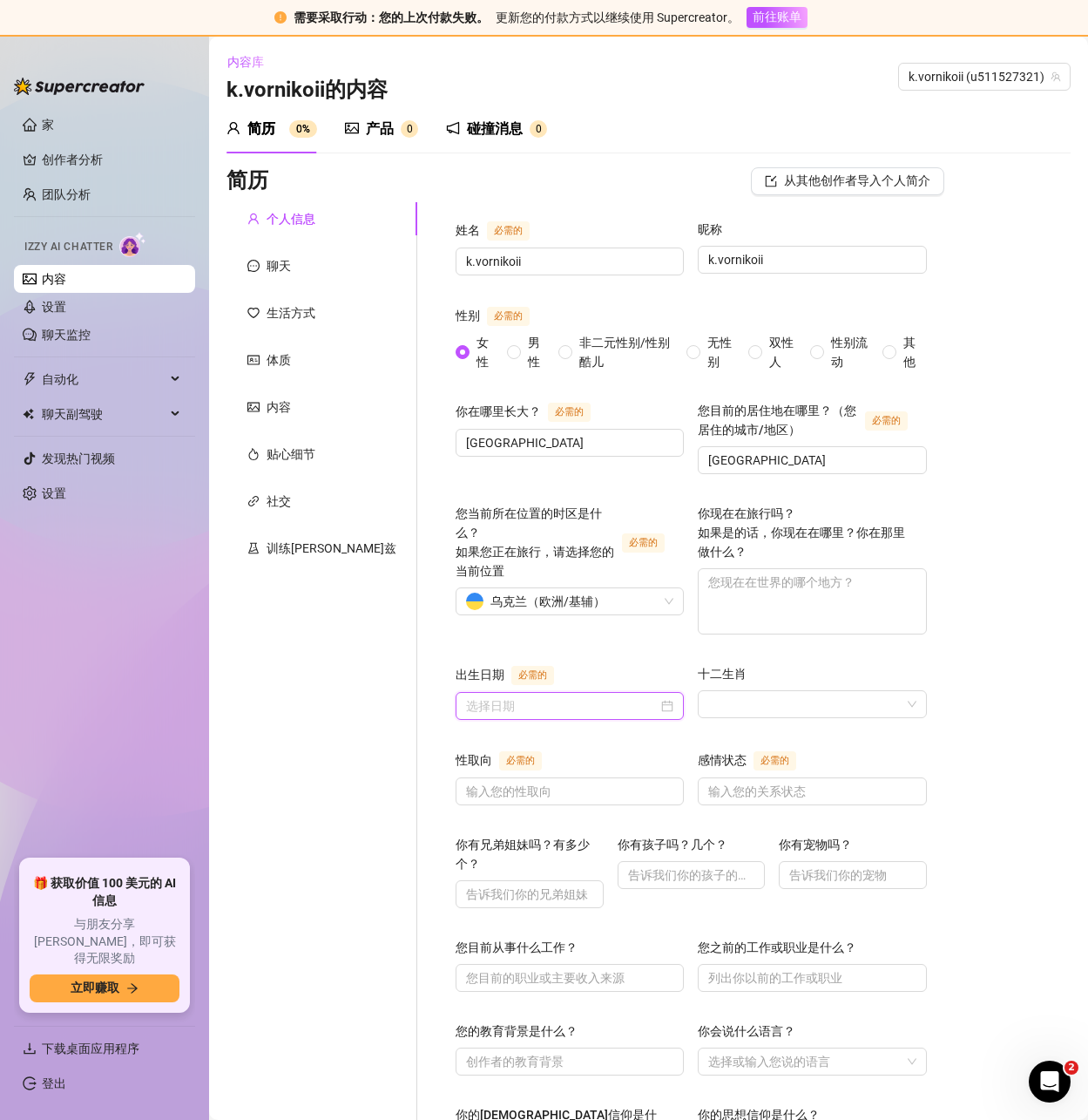
click at [474, 701] on input "出生日期 必需的" at bounding box center [562, 705] width 191 height 19
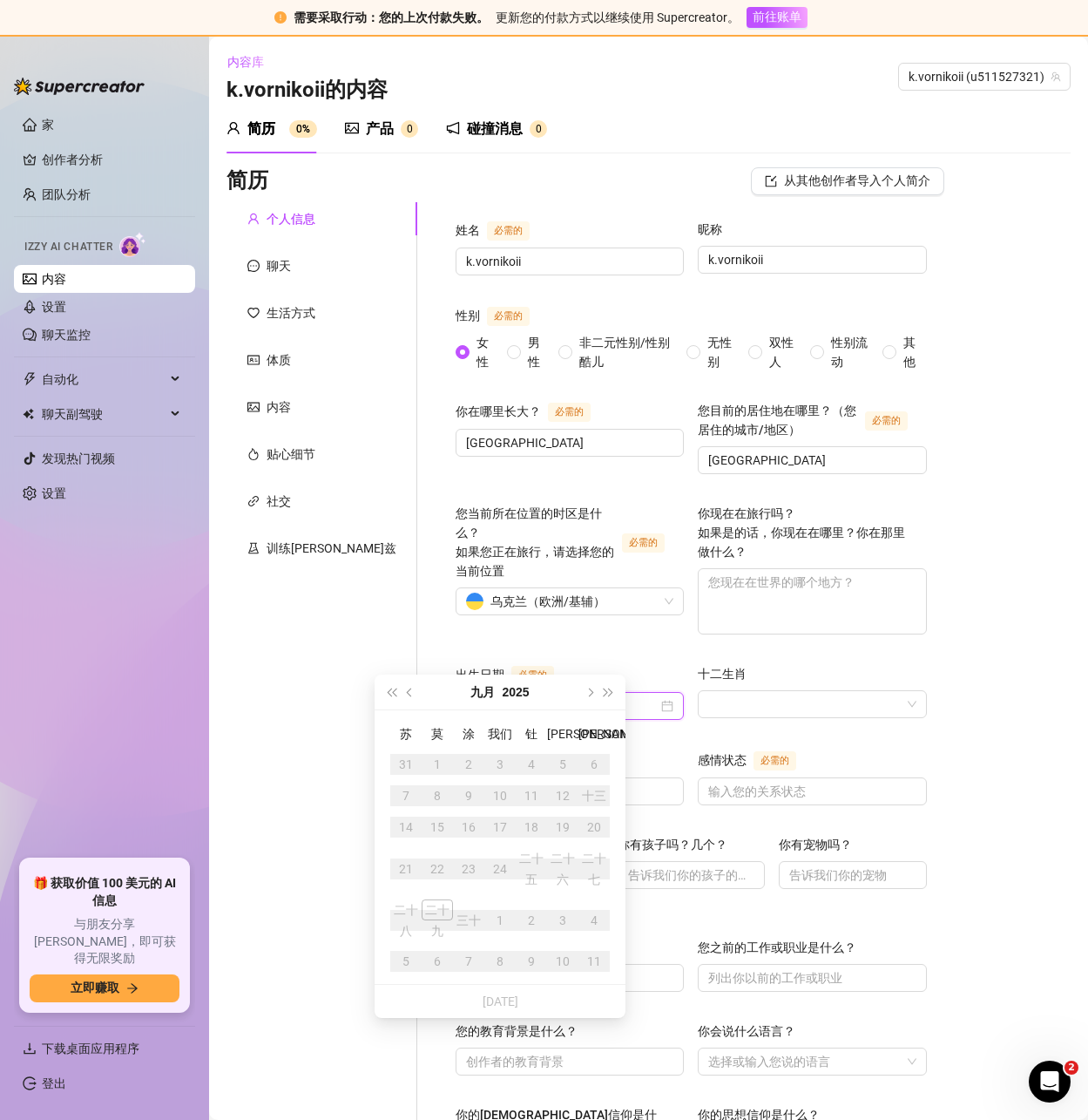
scroll to position [174, 0]
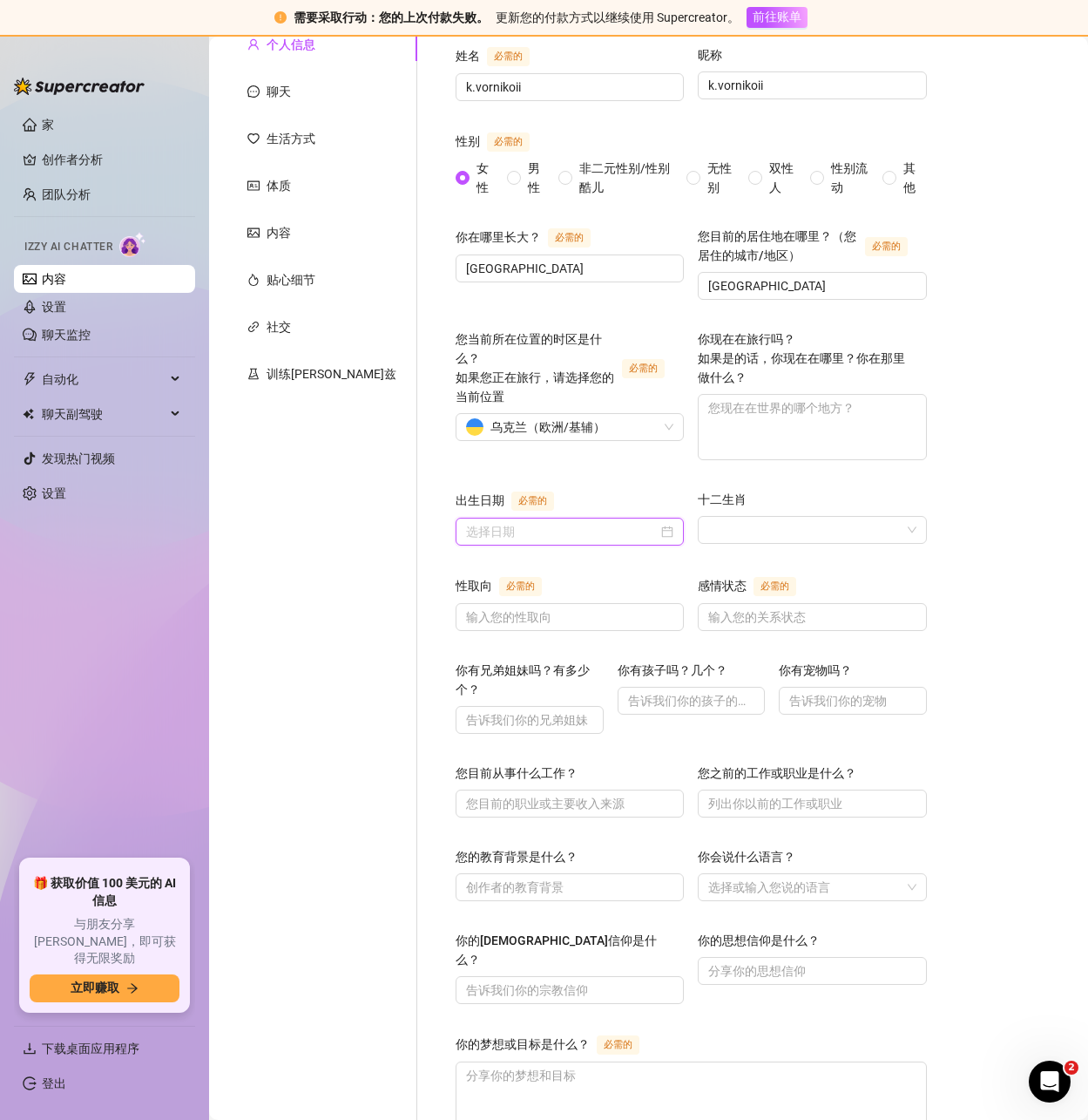
click at [506, 534] on input "出生日期 必需的" at bounding box center [562, 531] width 191 height 19
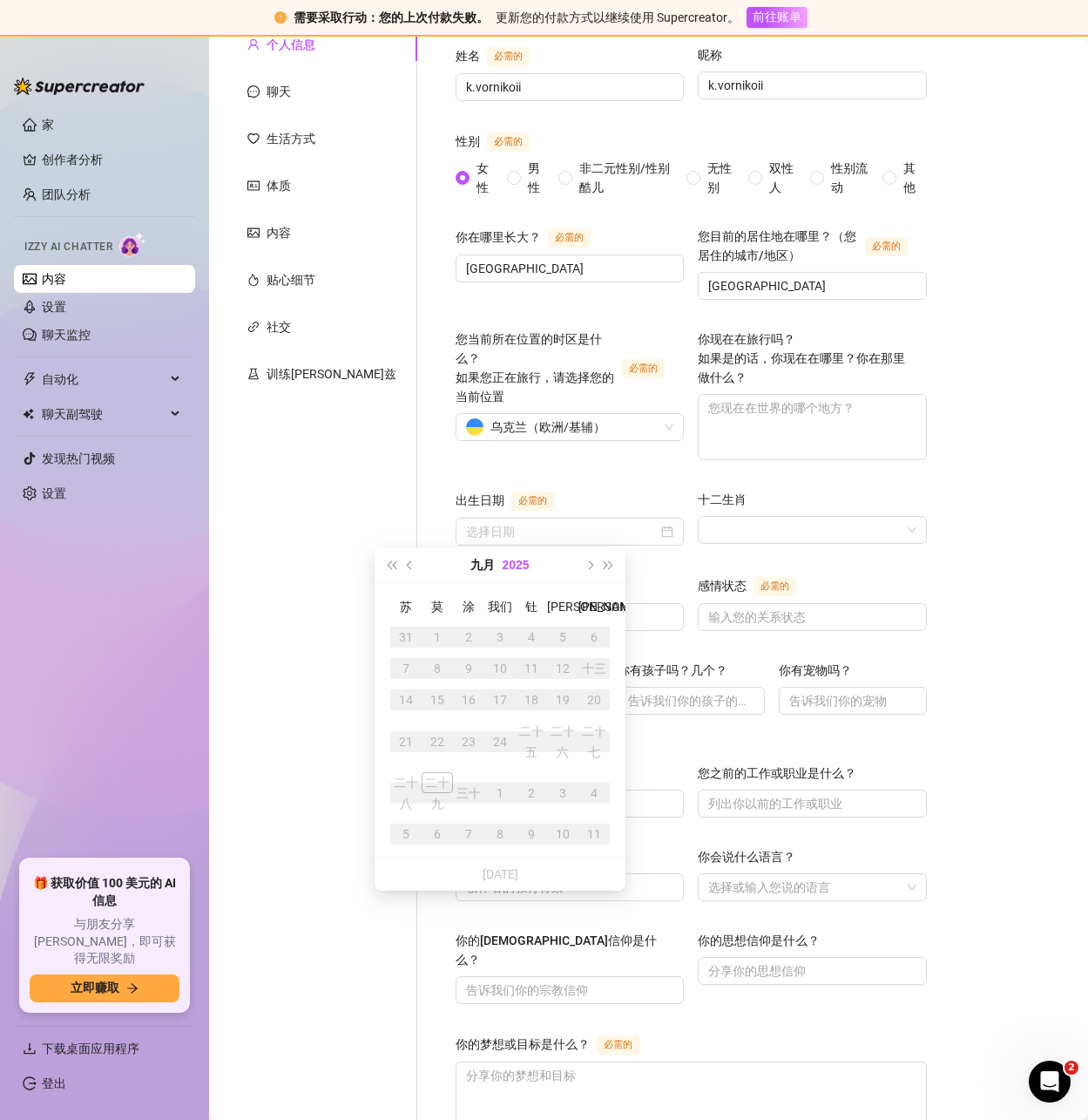
click at [518, 562] on font "2025" at bounding box center [515, 564] width 27 height 14
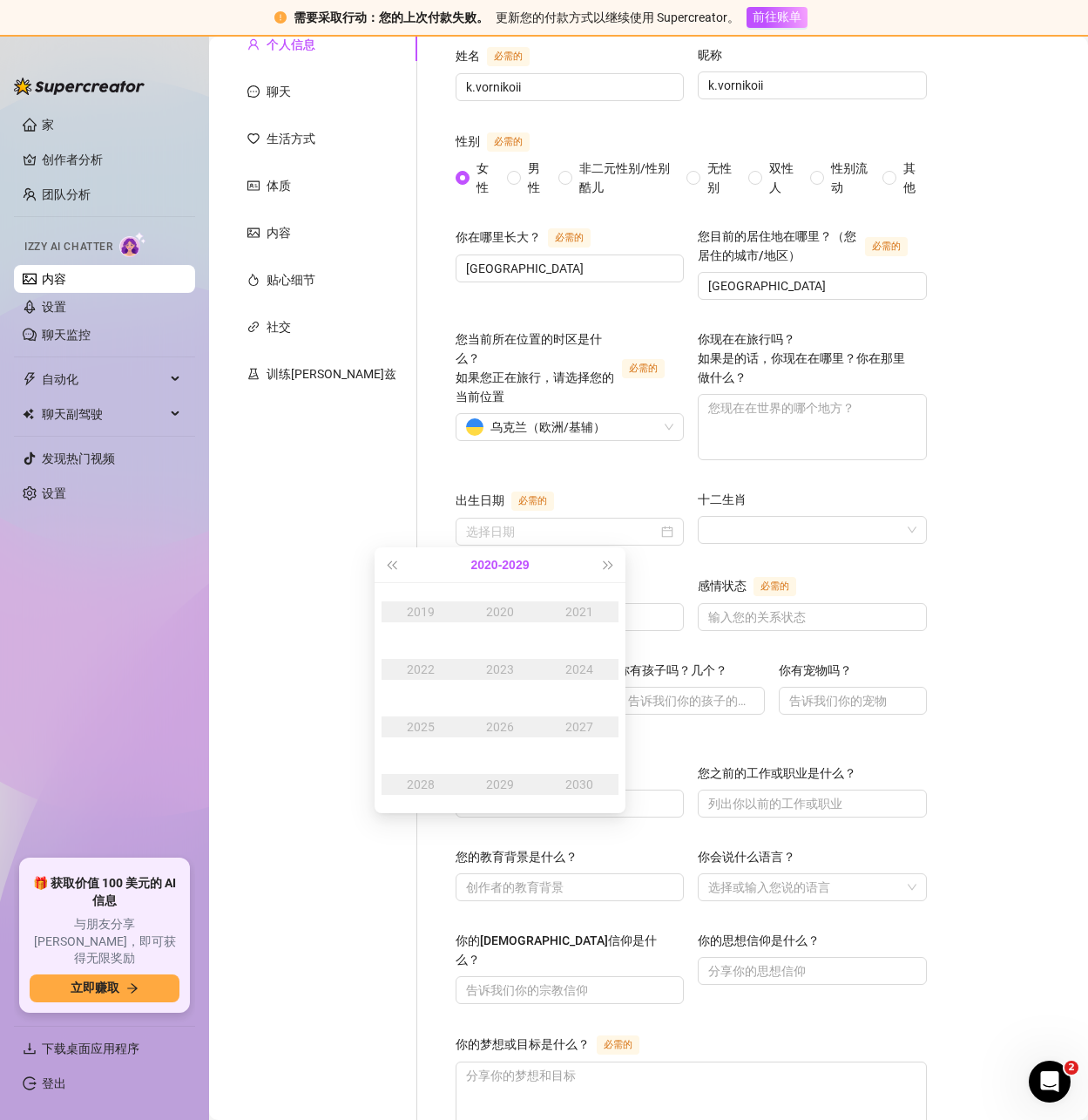
click at [521, 568] on font "2029" at bounding box center [515, 564] width 27 height 14
type input "September 29th, 2000"
click at [515, 617] on font "2000-2009" at bounding box center [500, 612] width 75 height 14
click at [590, 613] on font "2001" at bounding box center [580, 612] width 28 height 14
click at [502, 719] on font "八月" at bounding box center [500, 726] width 24 height 14
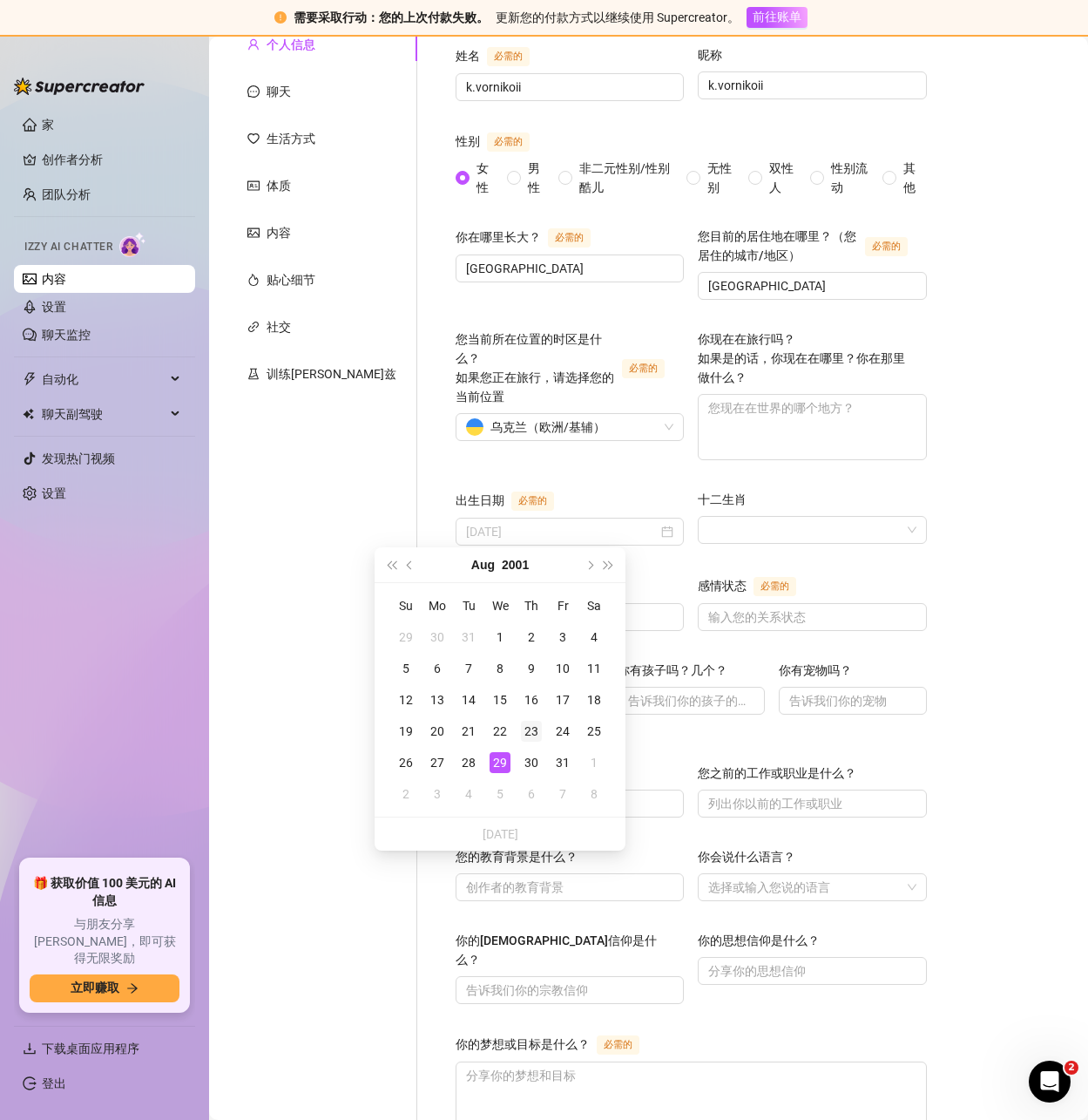
type input "August 23rd, 2001"
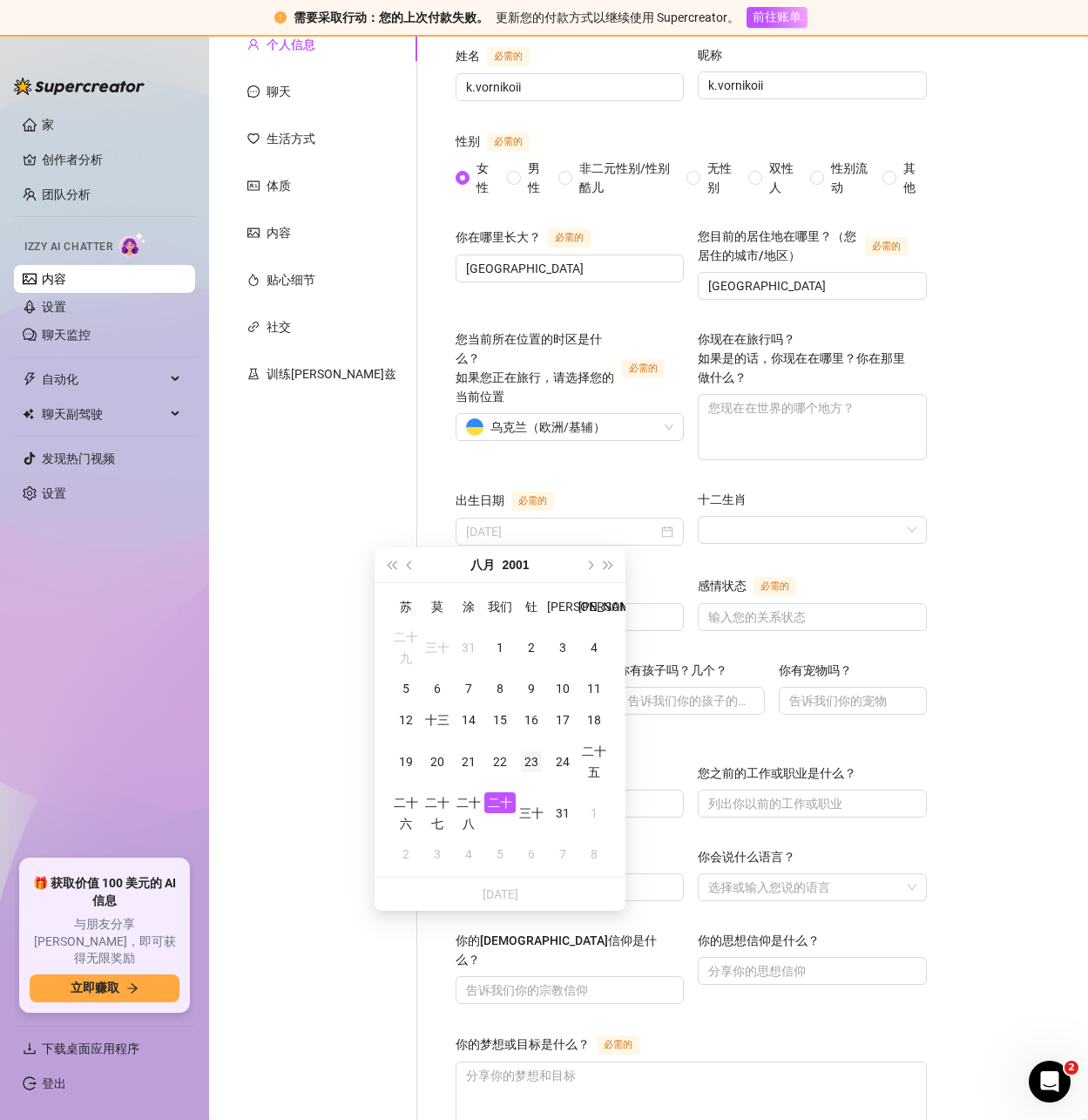
click at [533, 766] on font "23" at bounding box center [531, 761] width 14 height 14
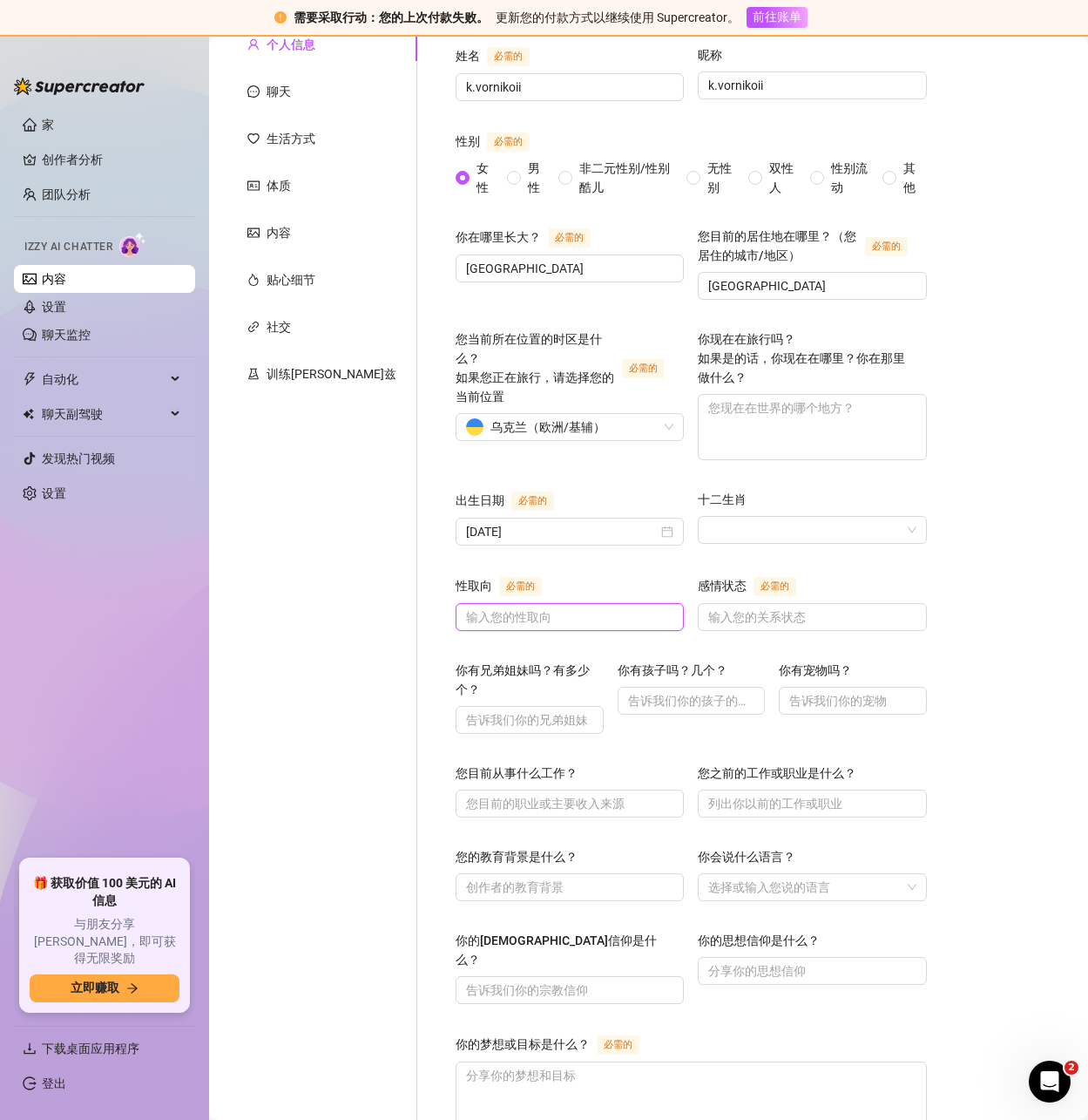
click at [466, 619] on input "性取向 必需的" at bounding box center [567, 616] width 204 height 19
click at [466, 618] on input "性取向 必需的" at bounding box center [567, 616] width 204 height 19
click at [466, 616] on input "性取向 必需的" at bounding box center [567, 616] width 204 height 19
type input "man"
click at [708, 613] on input "感情状态 必需的" at bounding box center [809, 616] width 204 height 19
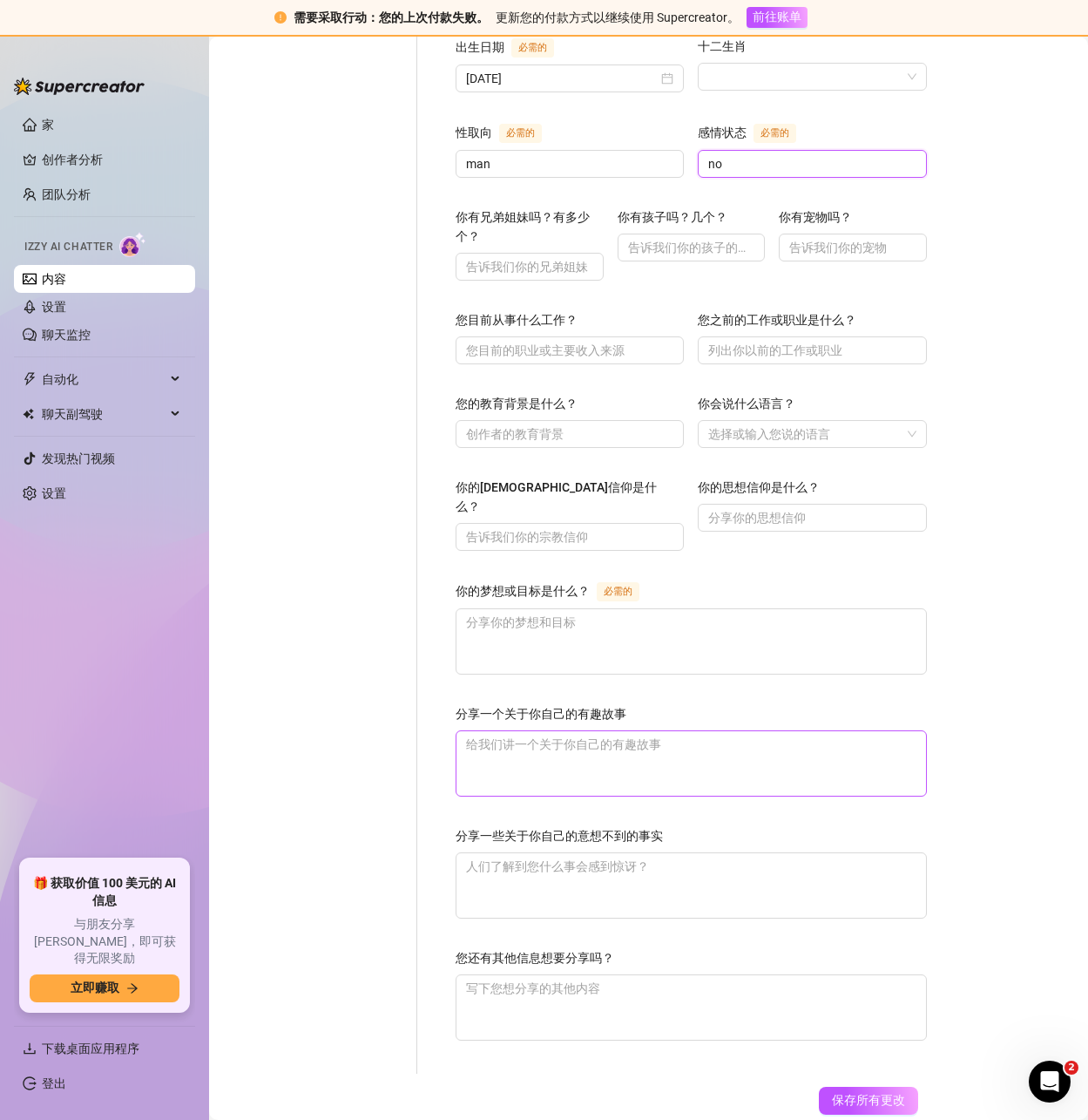
scroll to position [662, 0]
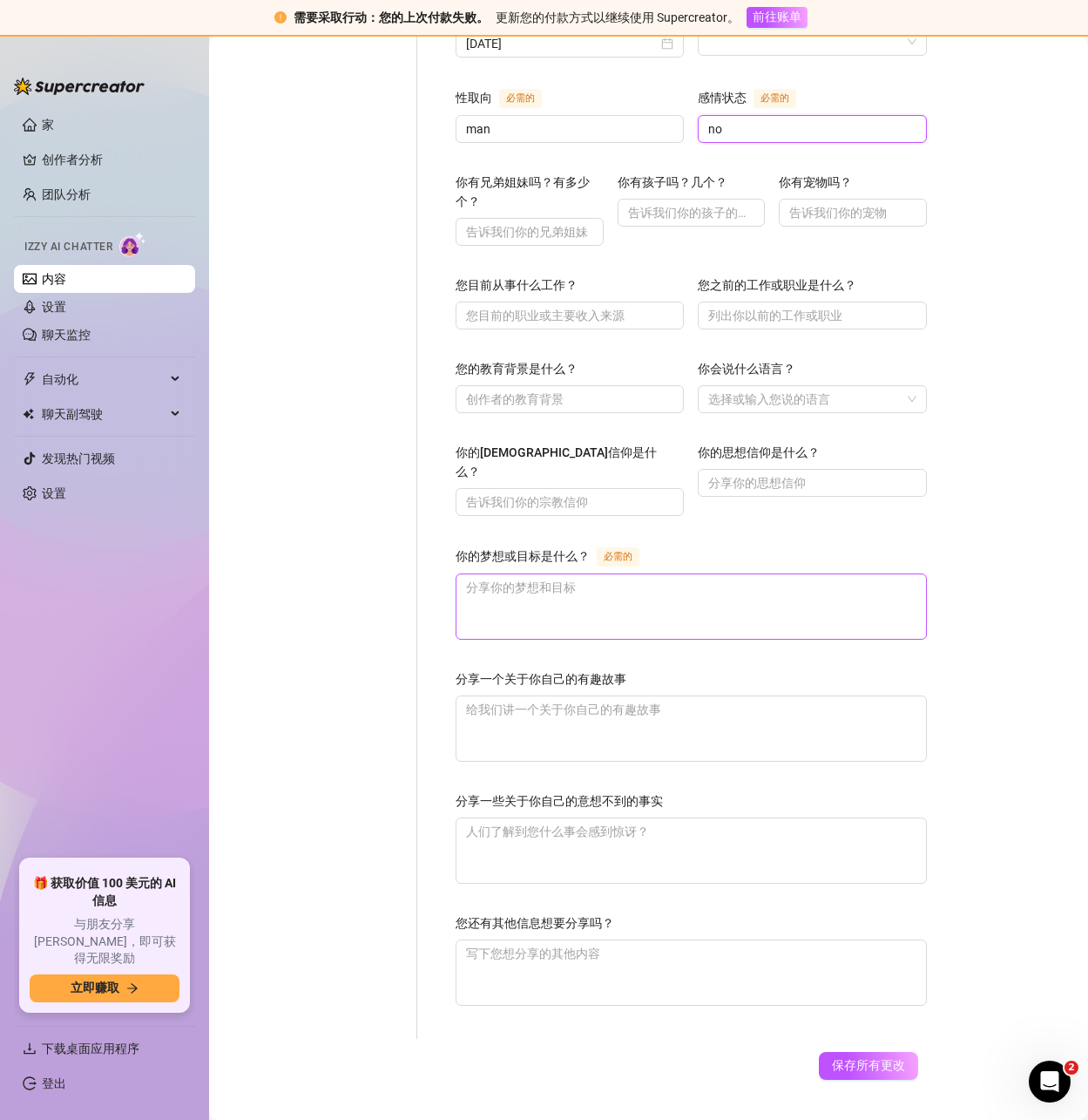
type input "no"
click at [459, 574] on textarea "你的梦想或目标是什么？ 必需的" at bounding box center [691, 606] width 470 height 65
click at [470, 574] on textarea "你的梦想或目标是什么？ 必需的" at bounding box center [691, 606] width 470 height 65
paste textarea "Global travel"
type textarea "Global travel"
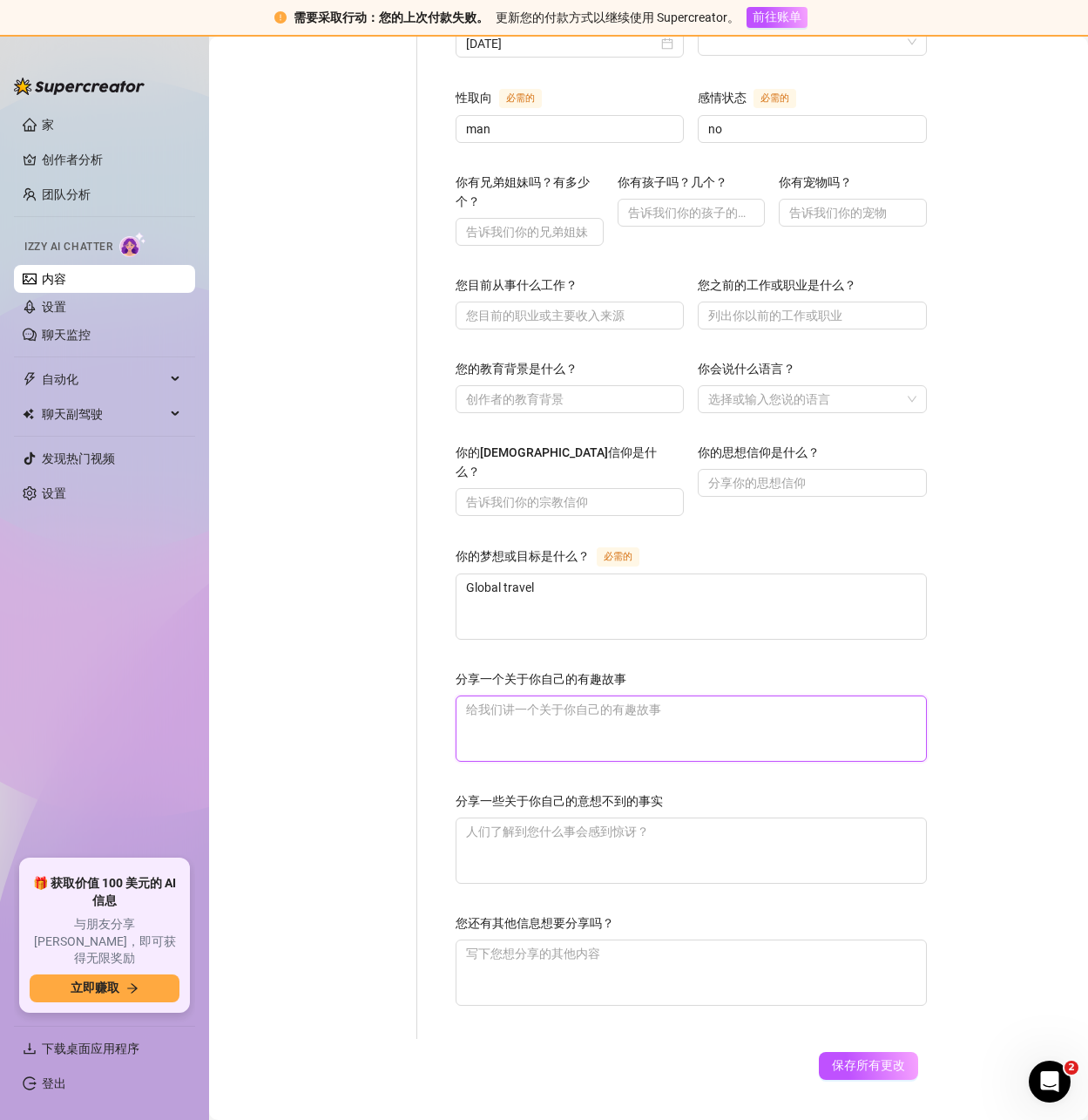
click at [457, 696] on textarea "分享一个关于你自己的有趣故事" at bounding box center [691, 728] width 470 height 65
click at [521, 696] on textarea "分享一个关于你自己的有趣故事" at bounding box center [691, 728] width 470 height 65
click at [860, 1058] on font "保存所有更改" at bounding box center [869, 1065] width 73 height 14
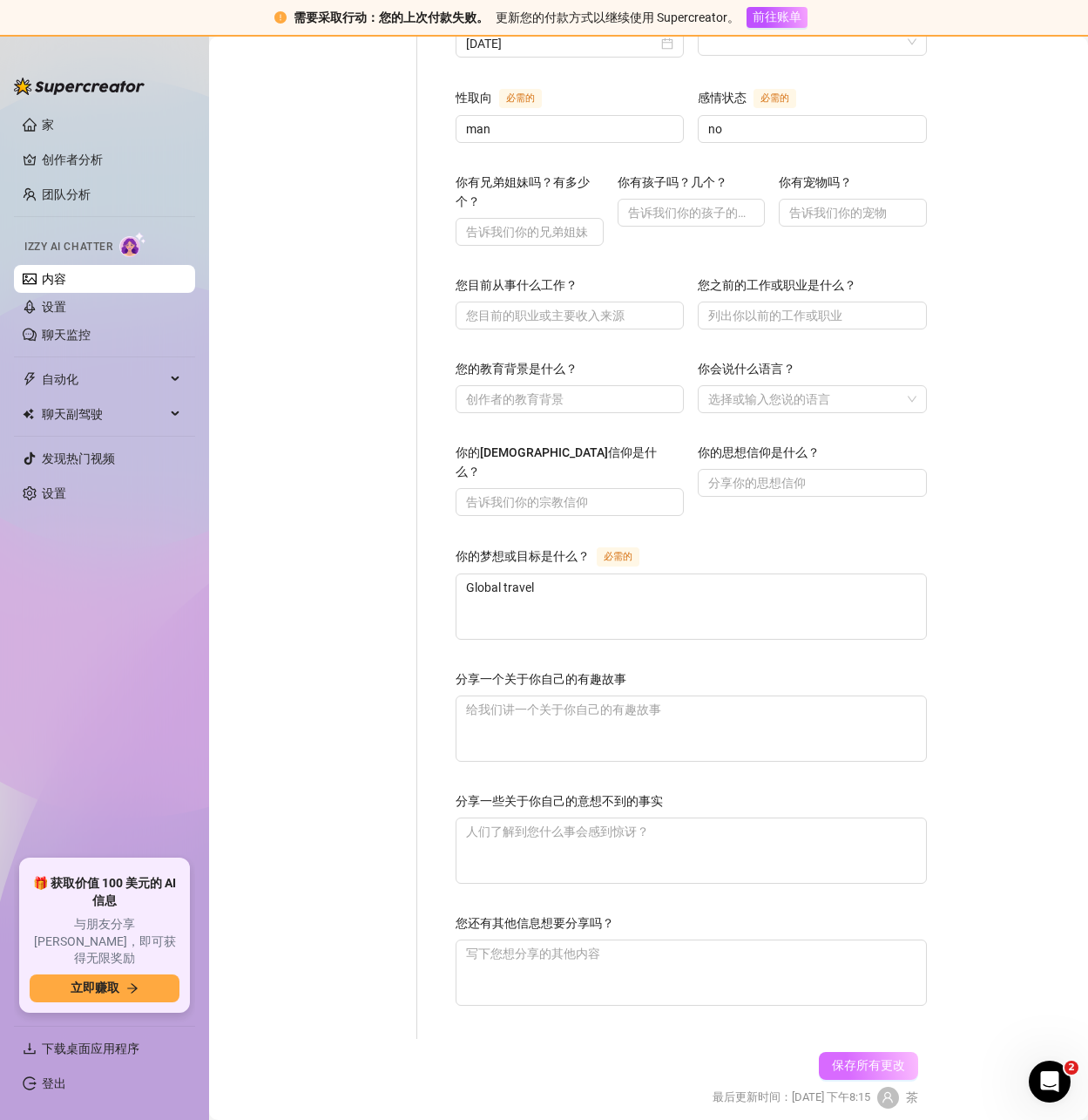
click at [864, 1058] on font "保存所有更改" at bounding box center [869, 1065] width 73 height 14
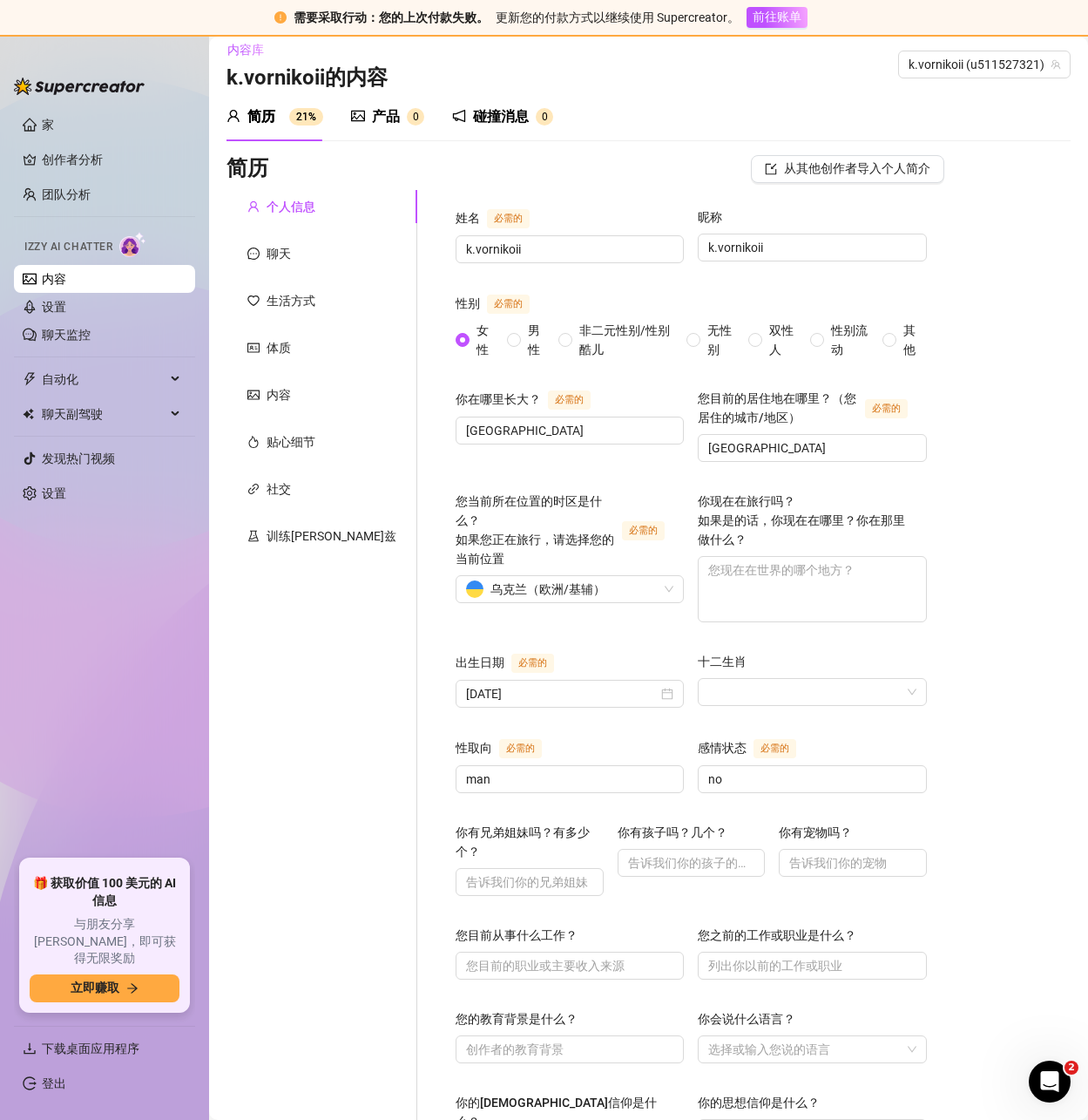
scroll to position [0, 0]
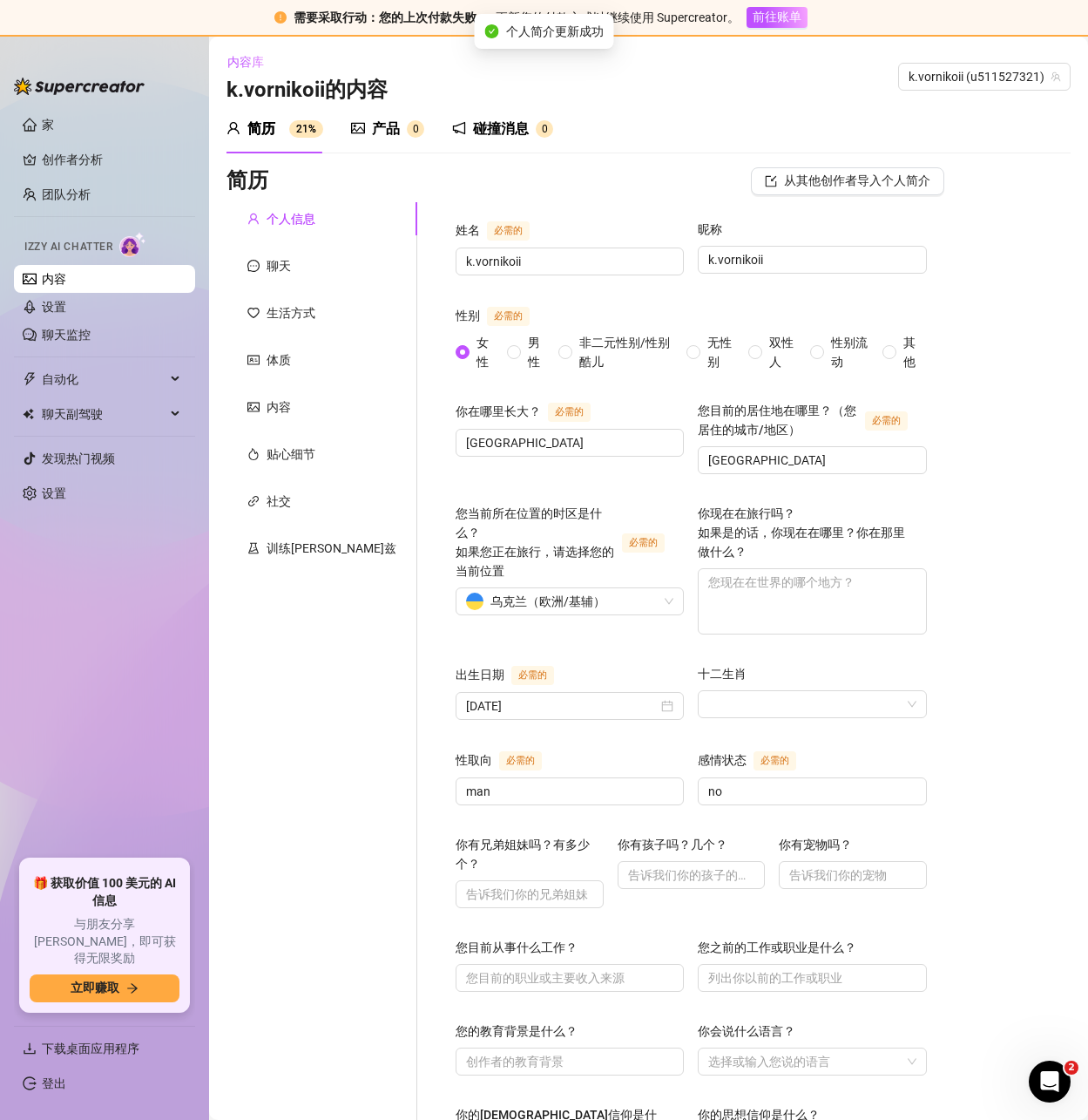
click at [385, 132] on font "产品" at bounding box center [386, 129] width 28 height 17
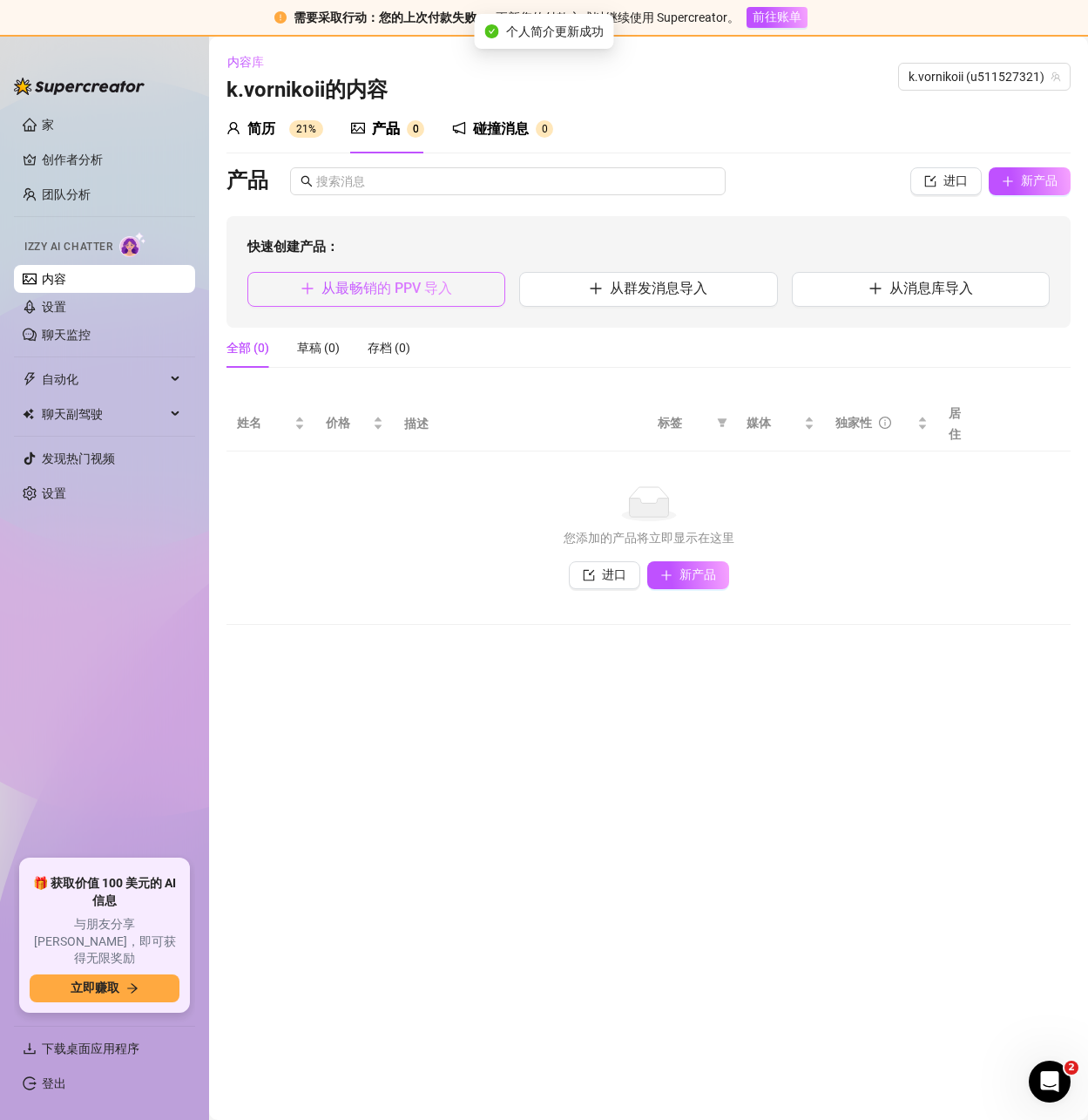
click at [368, 288] on font "从最畅销的 PPV 导入" at bounding box center [386, 288] width 130 height 17
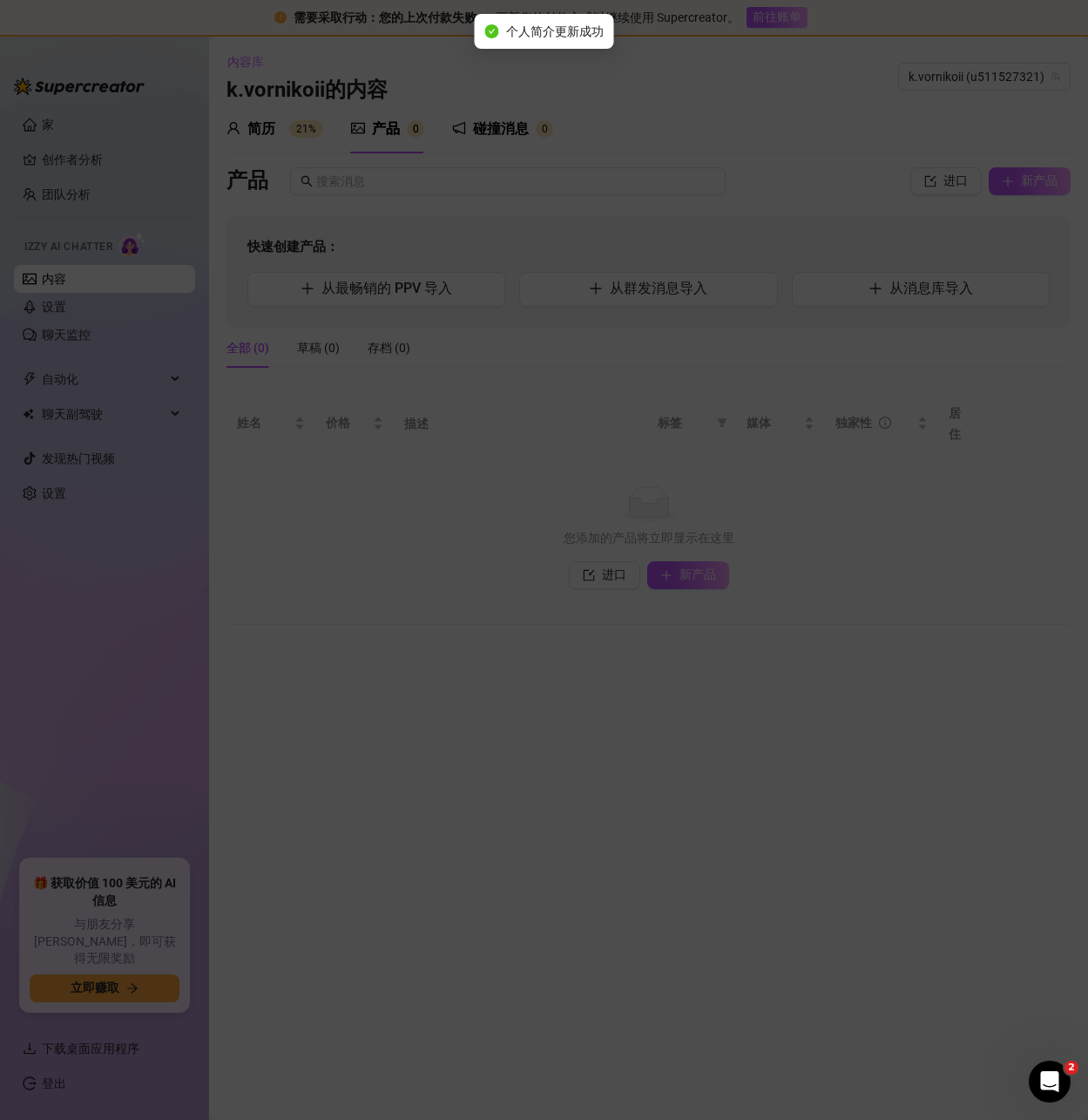
type textarea "Type your message here..."
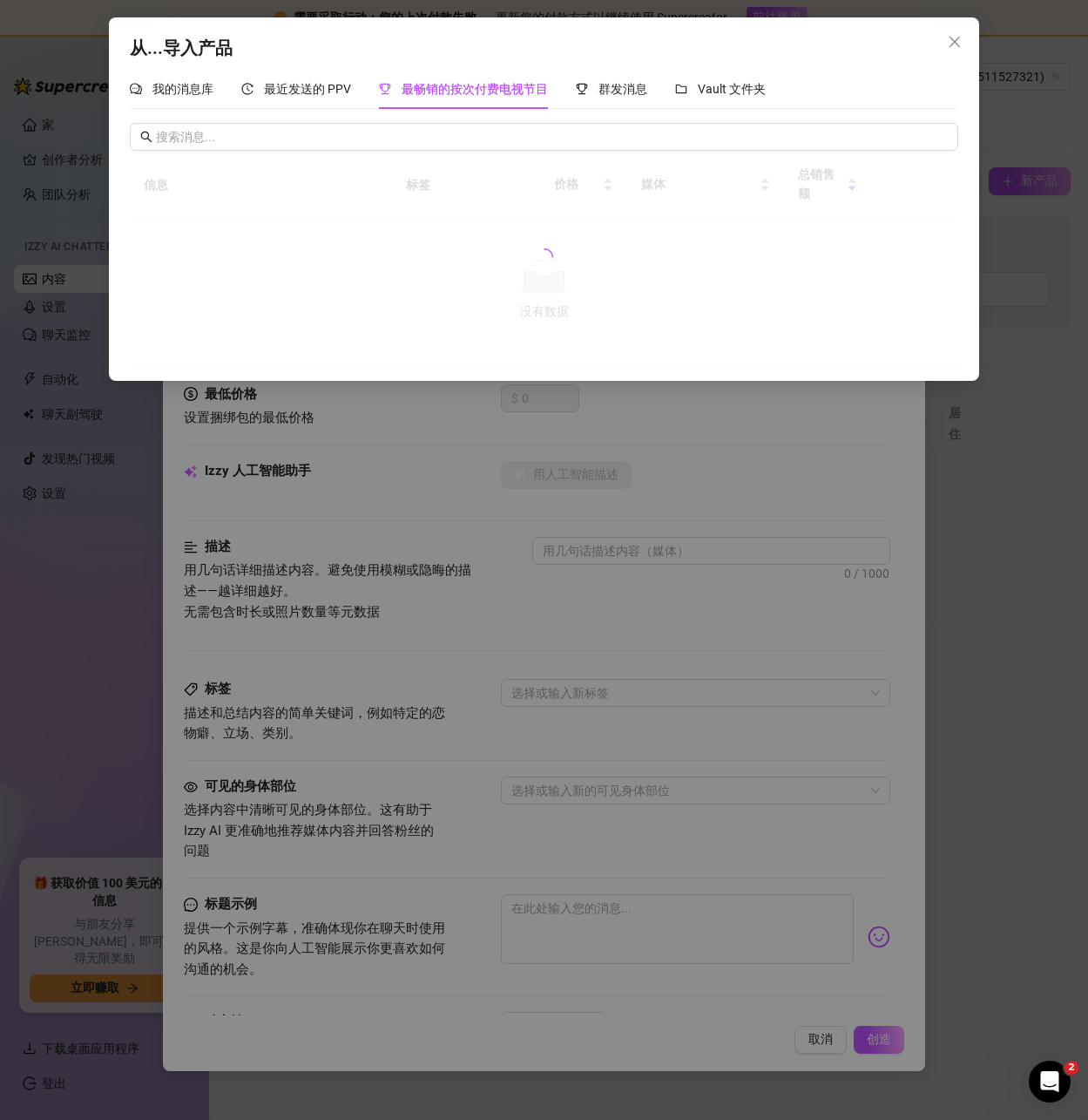
click at [964, 41] on span "关闭" at bounding box center [955, 41] width 28 height 14
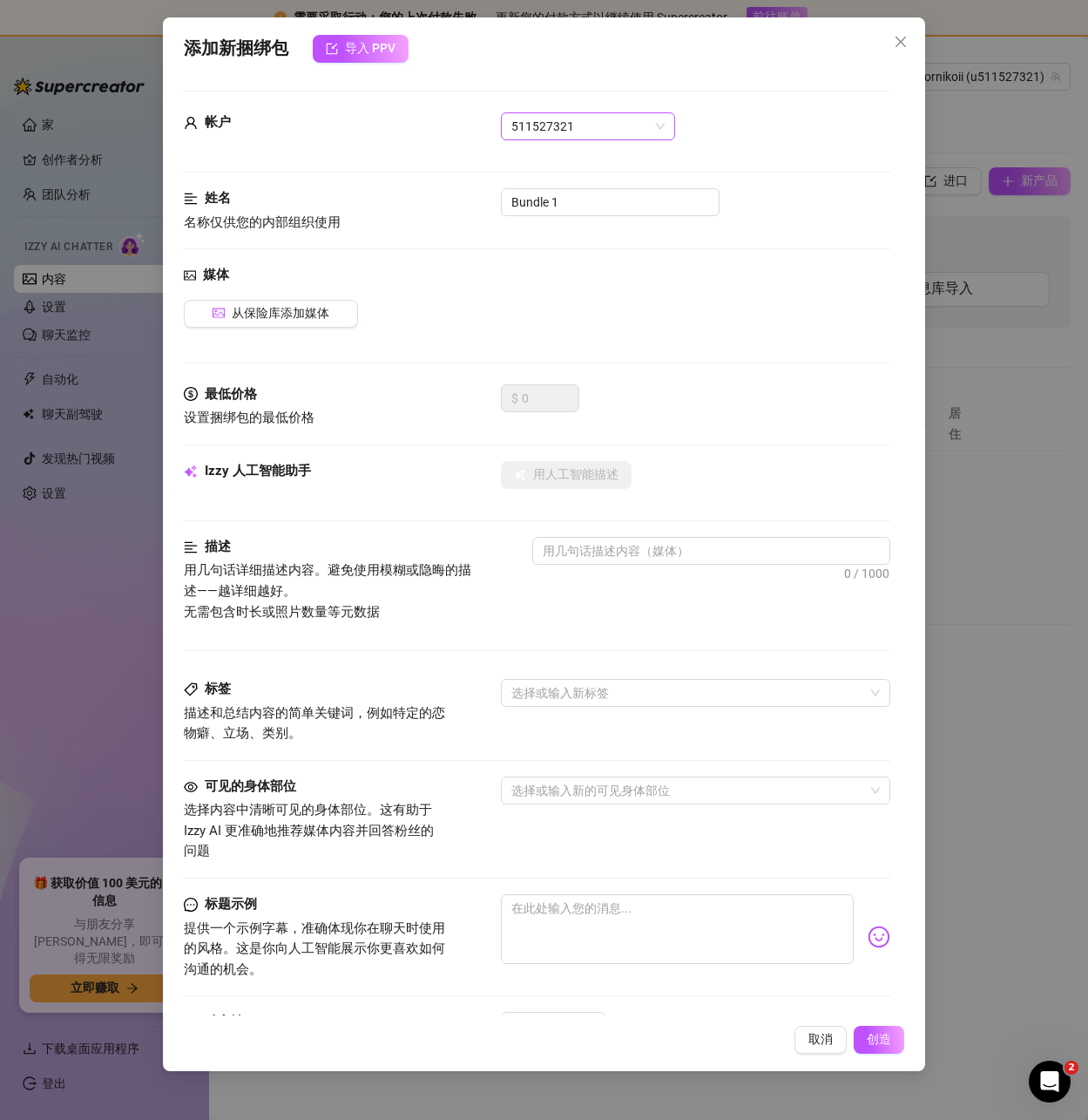
click at [538, 129] on font "511527321" at bounding box center [542, 126] width 63 height 14
click at [539, 127] on font "511527321" at bounding box center [542, 126] width 63 height 14
click at [523, 201] on input "Bundle 1" at bounding box center [610, 203] width 219 height 28
click at [275, 320] on font "从保险库添加媒体" at bounding box center [280, 312] width 98 height 14
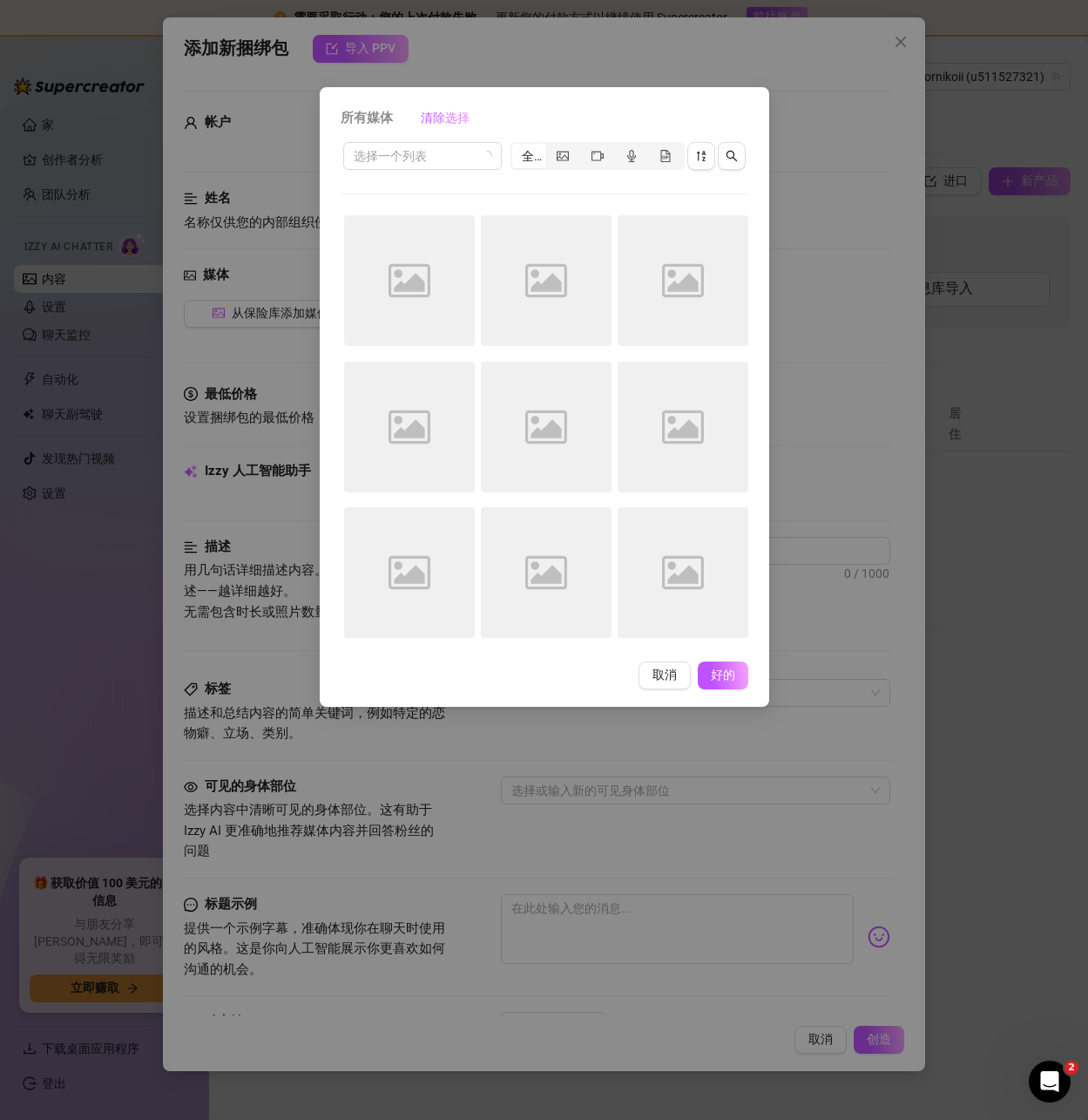
click at [410, 258] on div "Image placeholder" at bounding box center [409, 280] width 130 height 130
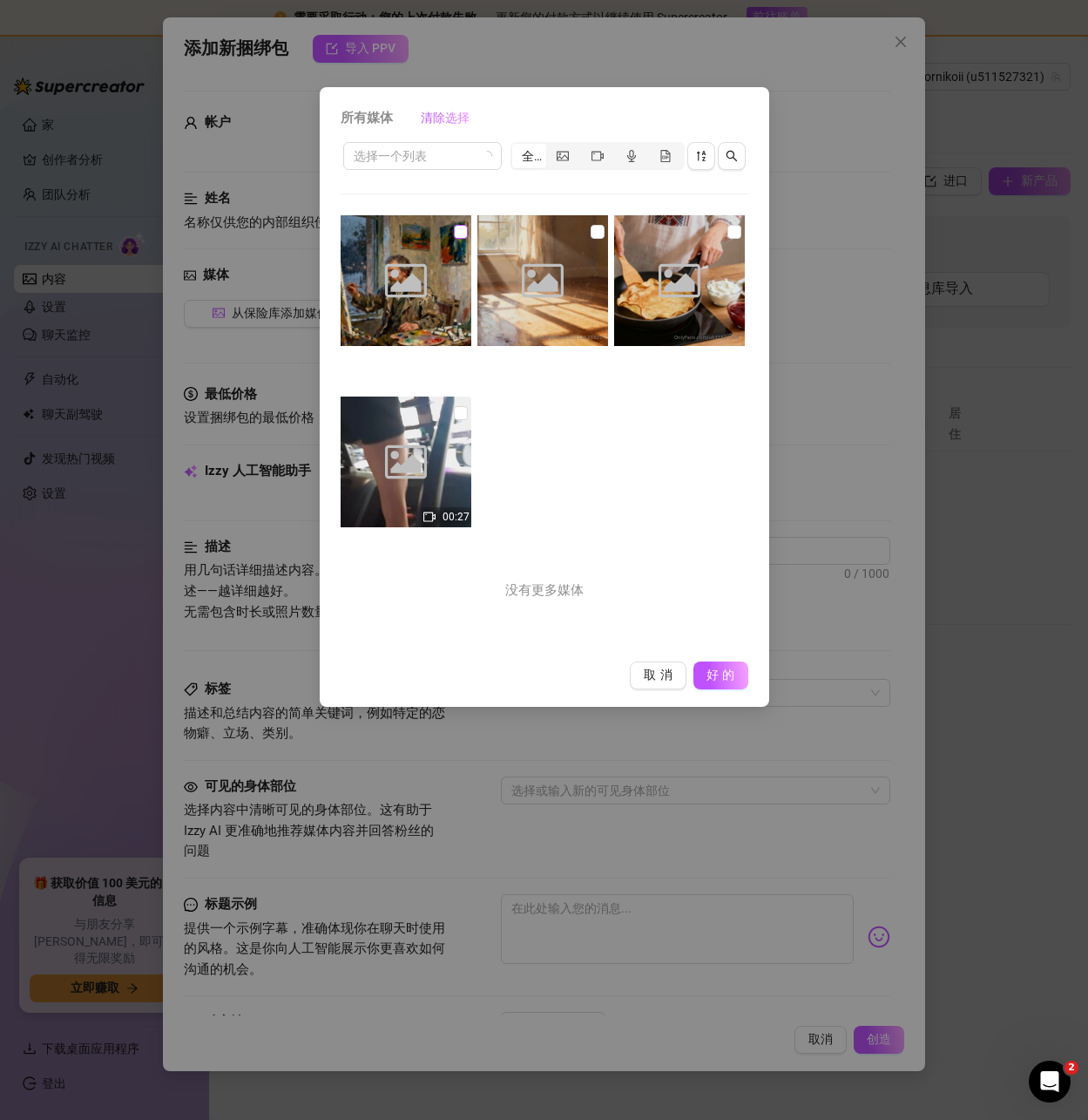
click at [460, 230] on input "checkbox" at bounding box center [461, 232] width 14 height 14
checkbox input "true"
click at [724, 677] on font "好的" at bounding box center [722, 674] width 33 height 14
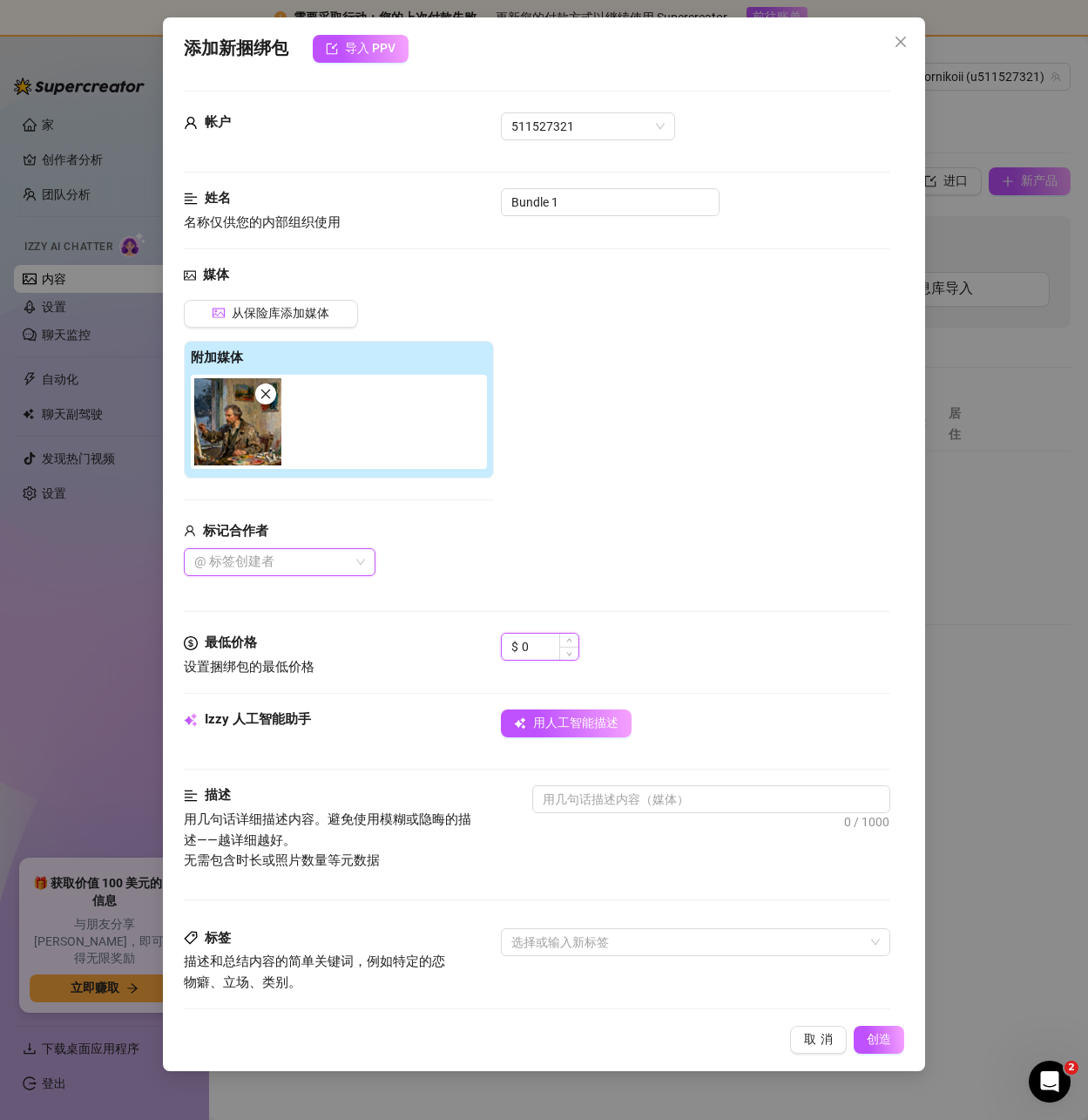
click at [549, 643] on input "0" at bounding box center [550, 646] width 56 height 26
drag, startPoint x: 549, startPoint y: 643, endPoint x: 508, endPoint y: 643, distance: 41.0
click at [508, 643] on div "$ 0" at bounding box center [540, 646] width 79 height 28
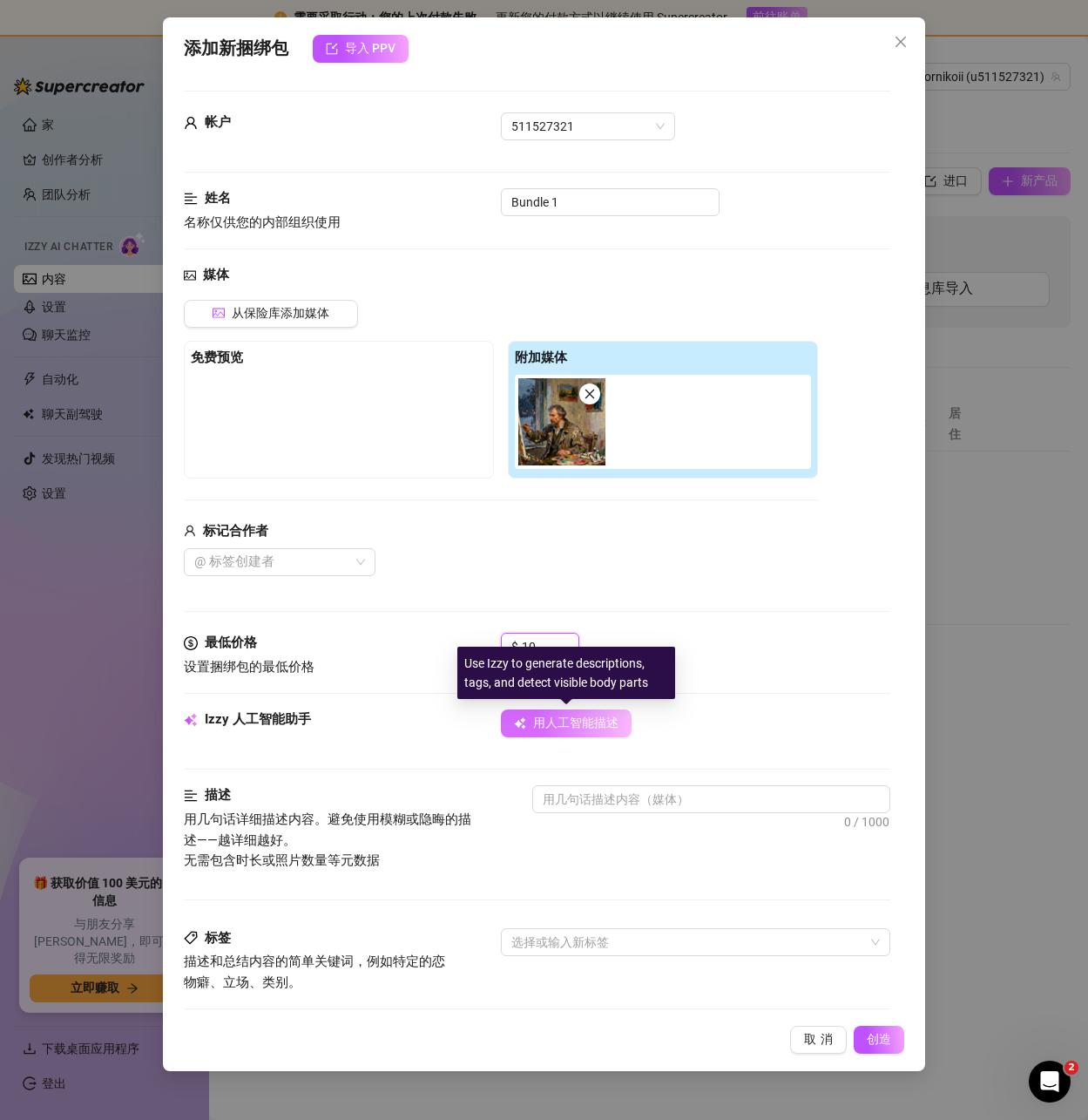
type input "10"
click at [552, 720] on font "用人工智能描述" at bounding box center [575, 722] width 85 height 14
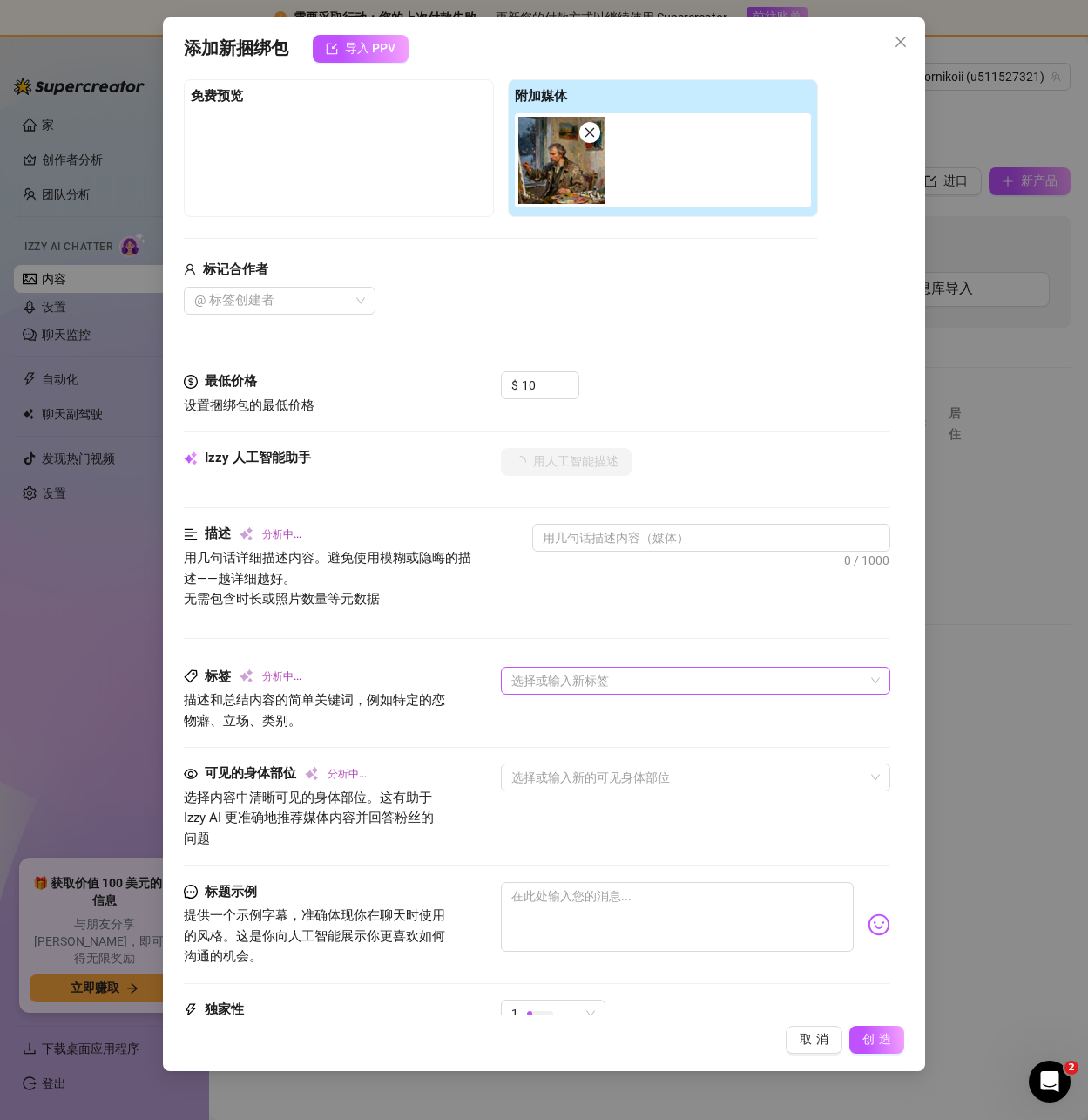
scroll to position [440, 0]
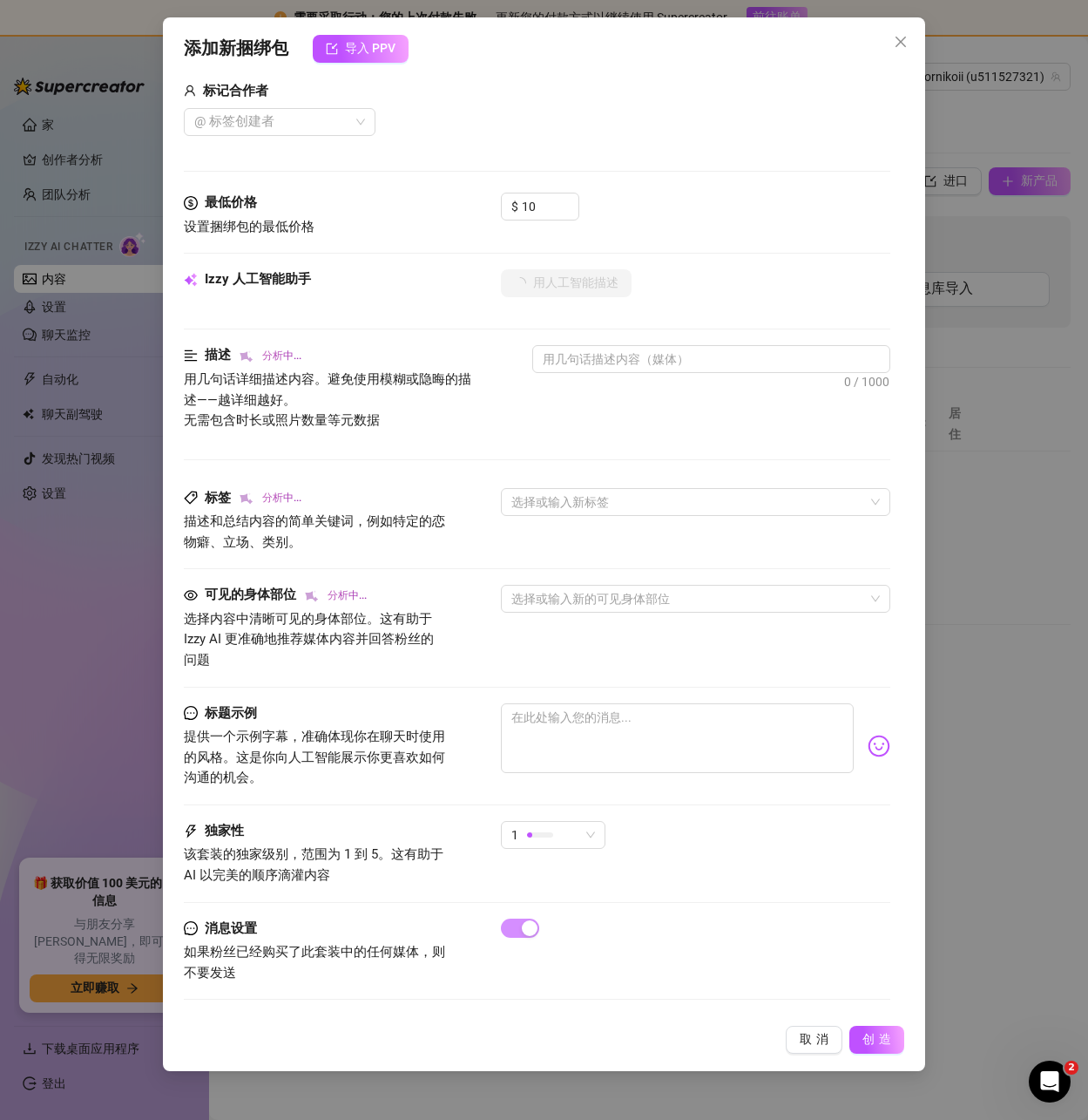
type textarea "An"
type textarea "An older"
type textarea "An older male"
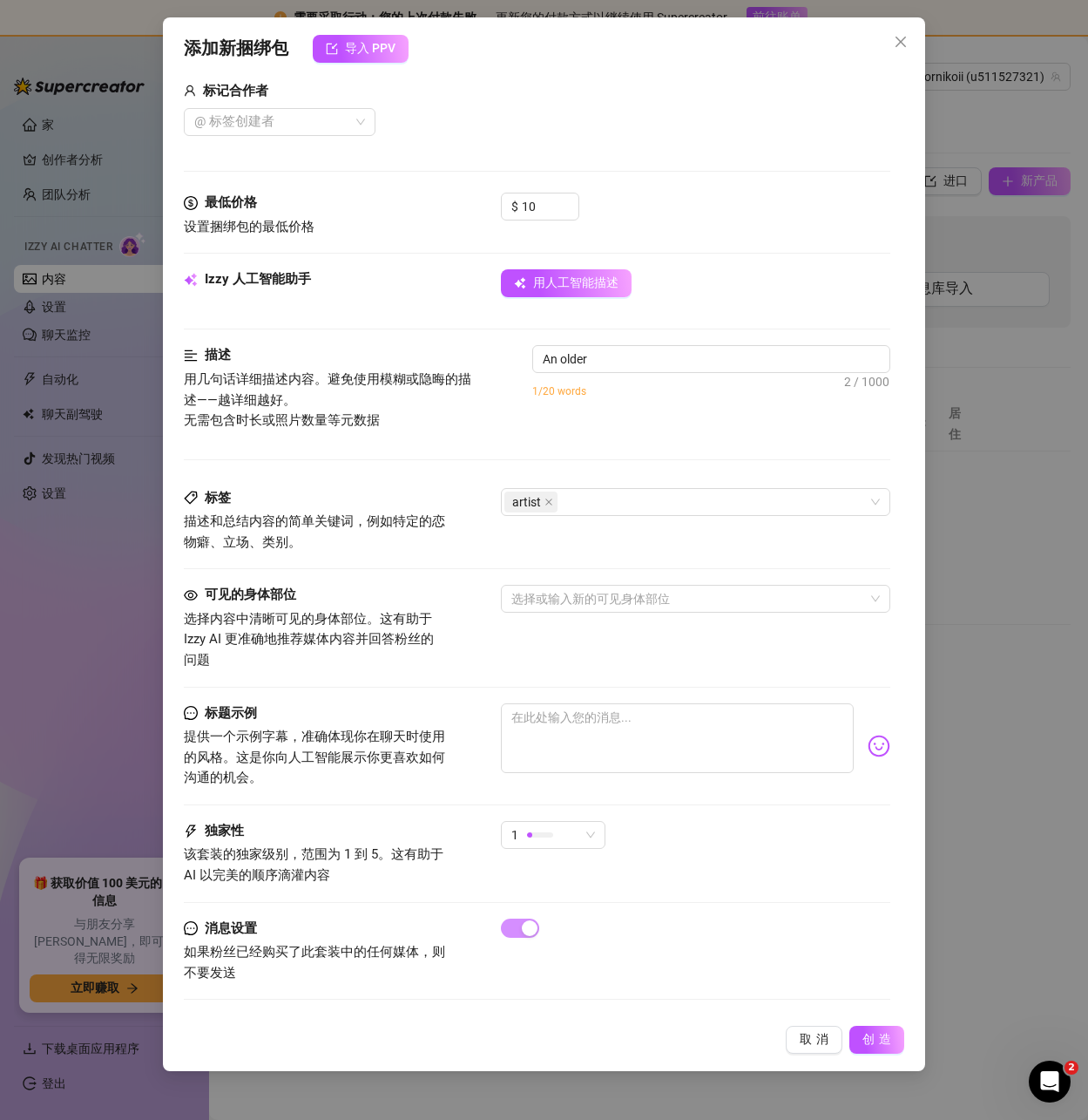
type textarea "An older male"
type textarea "An older male artist"
type textarea "An older male artist sits"
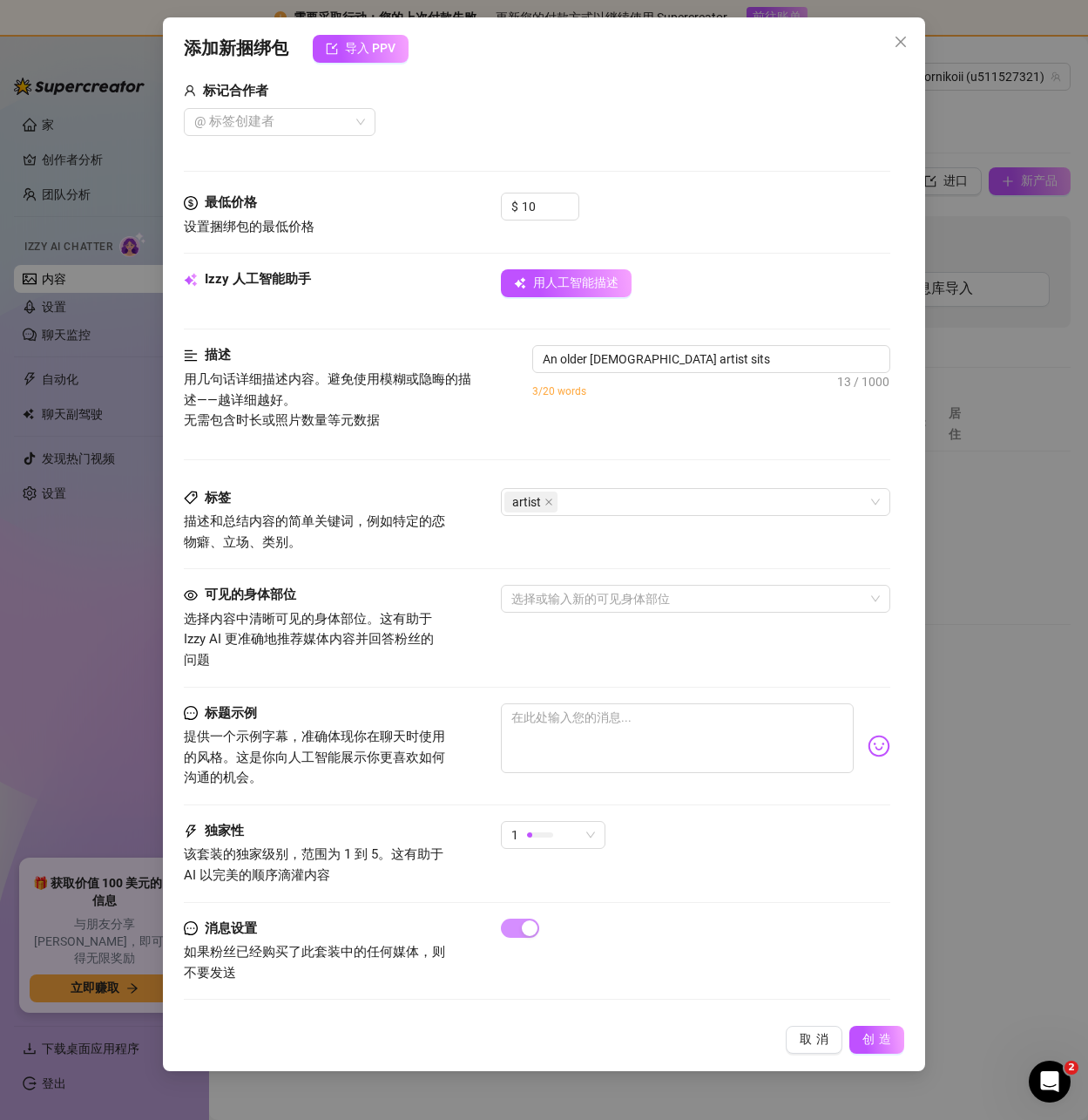
type textarea "An older male artist sits in"
type textarea "An older male artist sits in a"
type textarea "An older male artist sits in a paint-splattered"
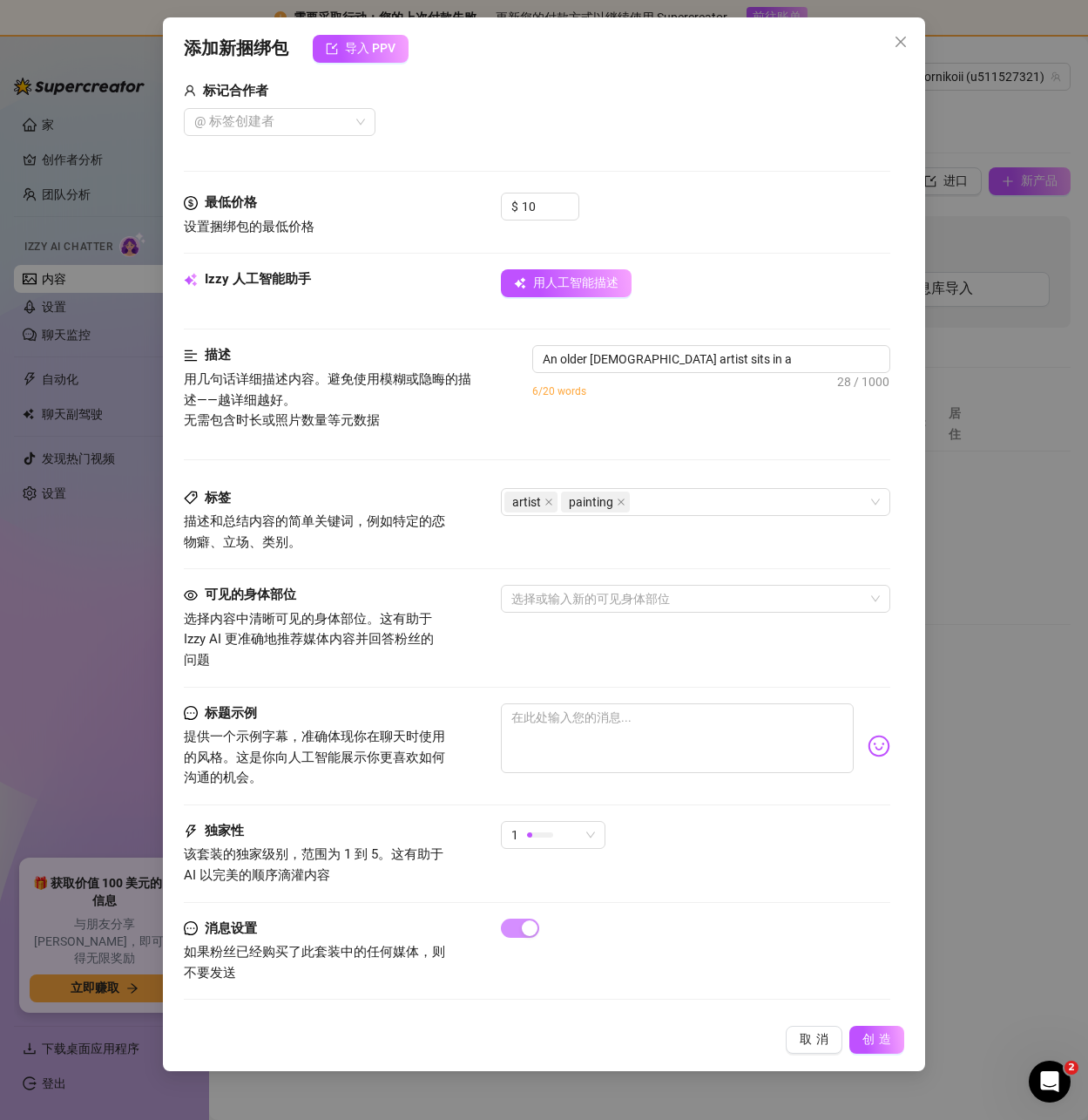
type textarea "An older male artist sits in a paint-splattered"
type textarea "An older male artist sits in a paint-splattered jacket,"
type textarea "An older male artist sits in a paint-splattered jacket, working"
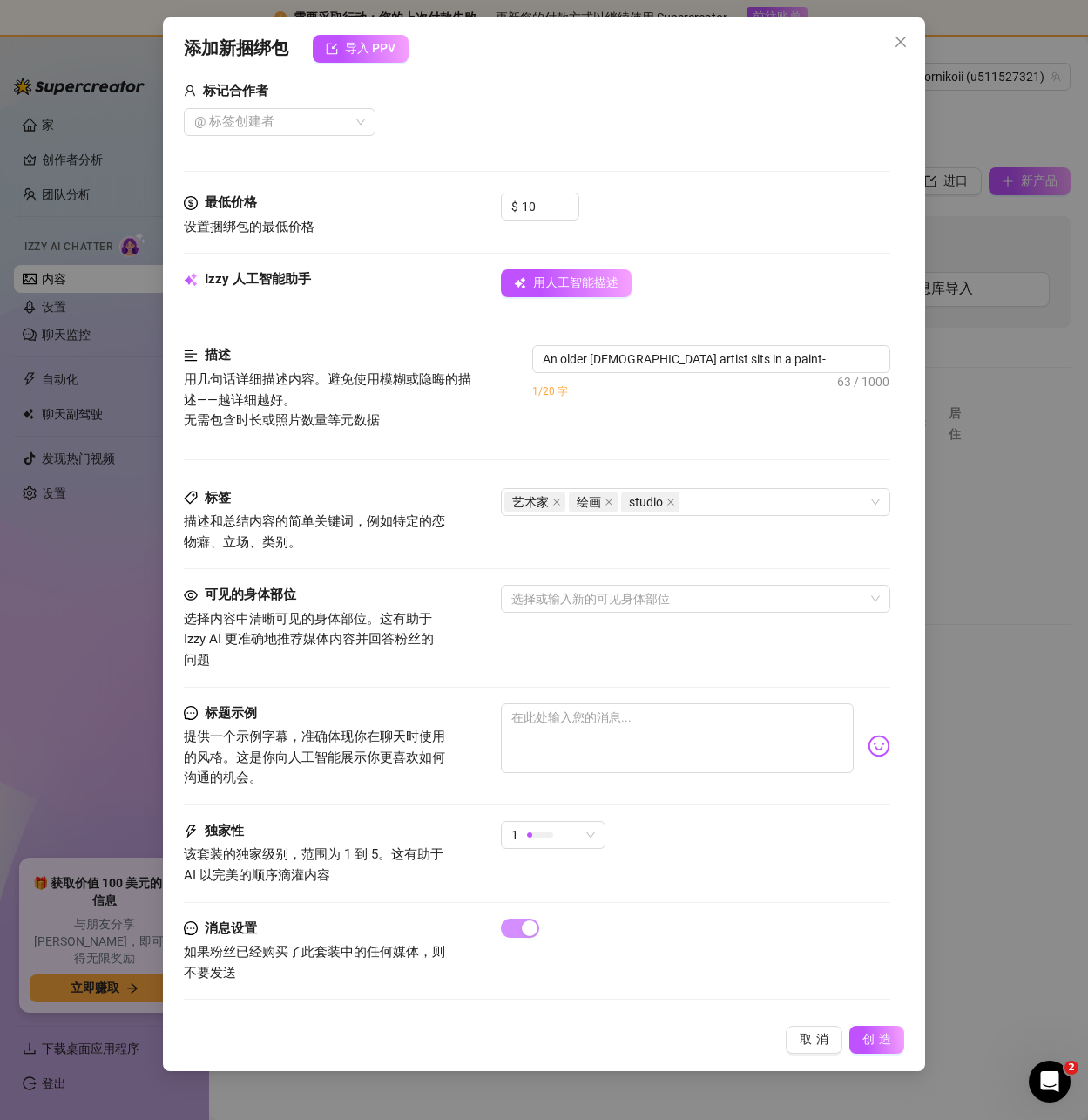
type textarea "An older male artist sits in a paint-splattered jacket, working on"
type textarea "An older male artist sits in a paint-splattered jacket, working on a"
type textarea "An older male artist sits in a paint-splattered jacket, working on a canvas"
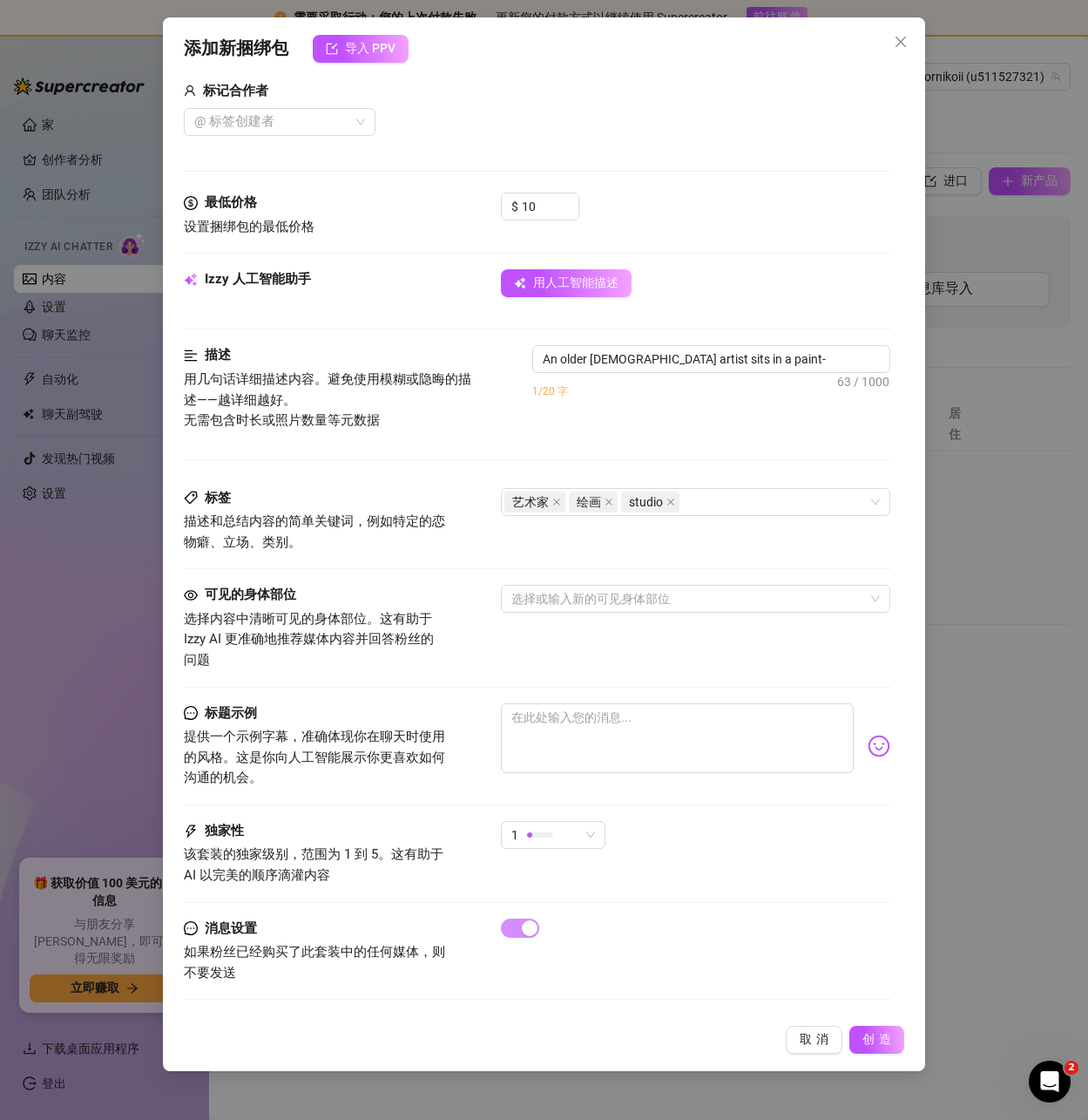
type textarea "An older male artist sits in a paint-splattered jacket, working on a canvas"
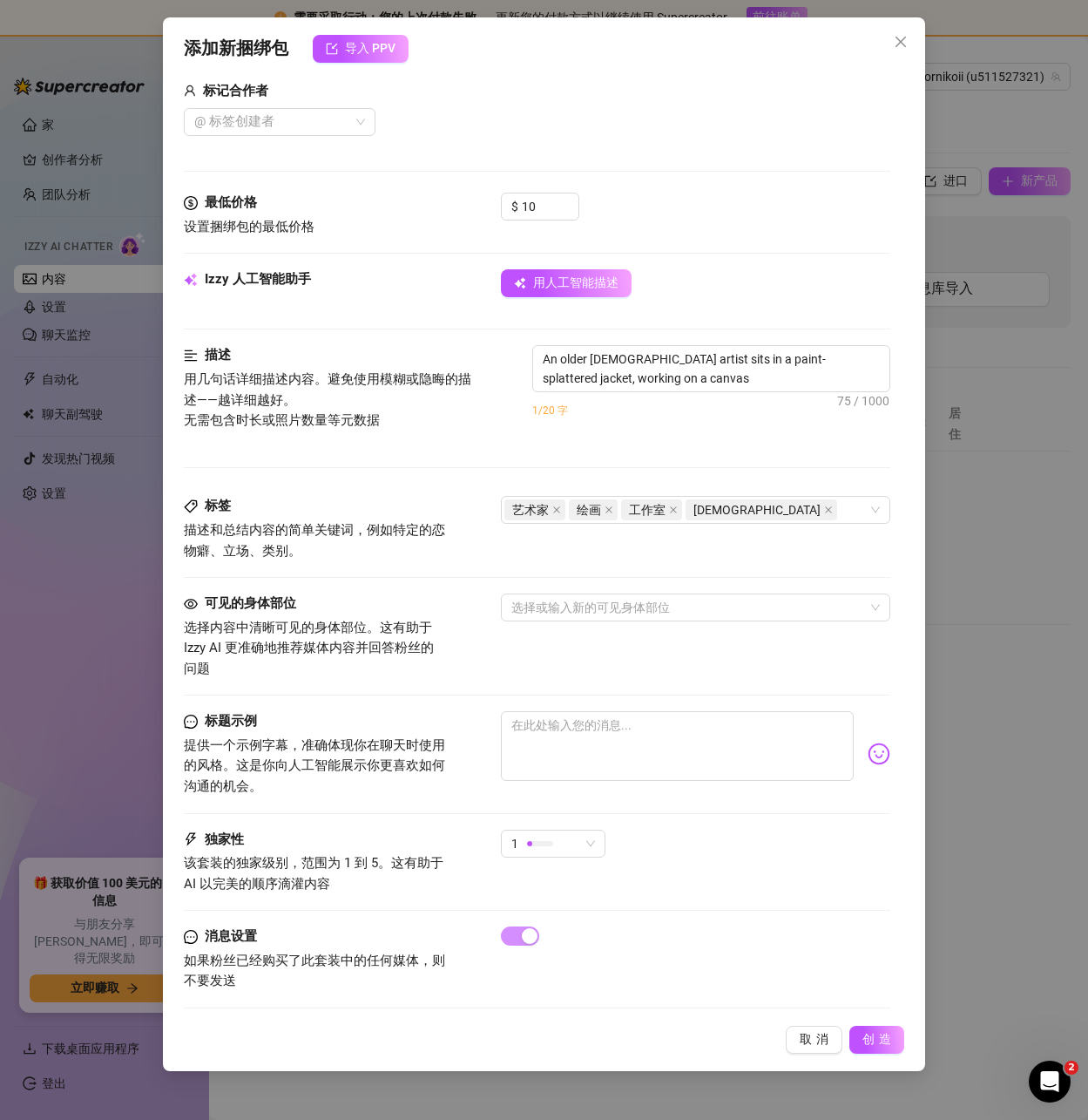
type textarea "An older male artist sits in a paint-splattered jacket, working on a canvas in"
type textarea "An older male artist sits in a paint-splattered jacket, working on a canvas in a"
type textarea "An older male artist sits in a paint-splattered jacket, working on a canvas in …"
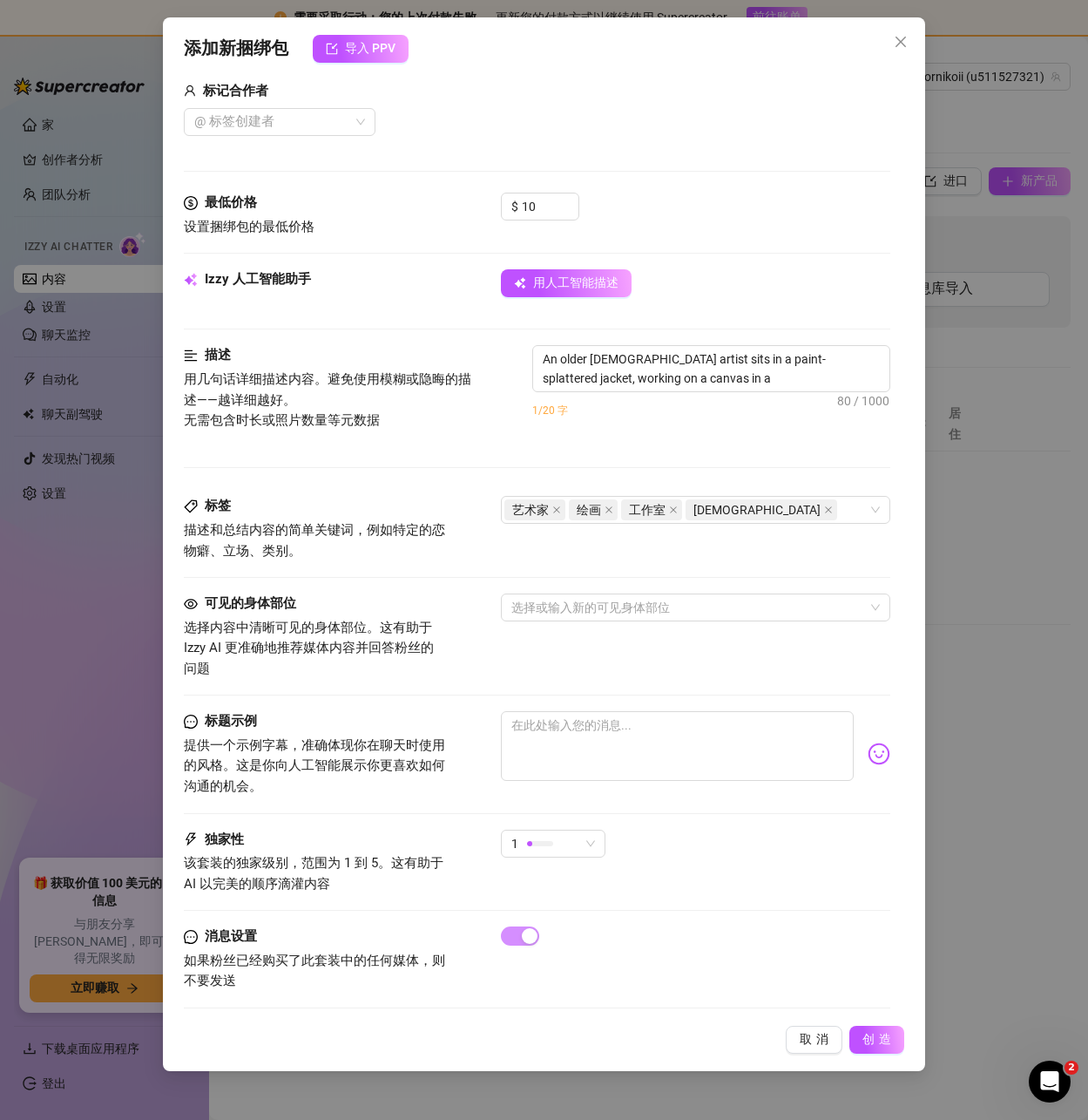
type textarea "An older male artist sits in a paint-splattered jacket, working on a canvas in …"
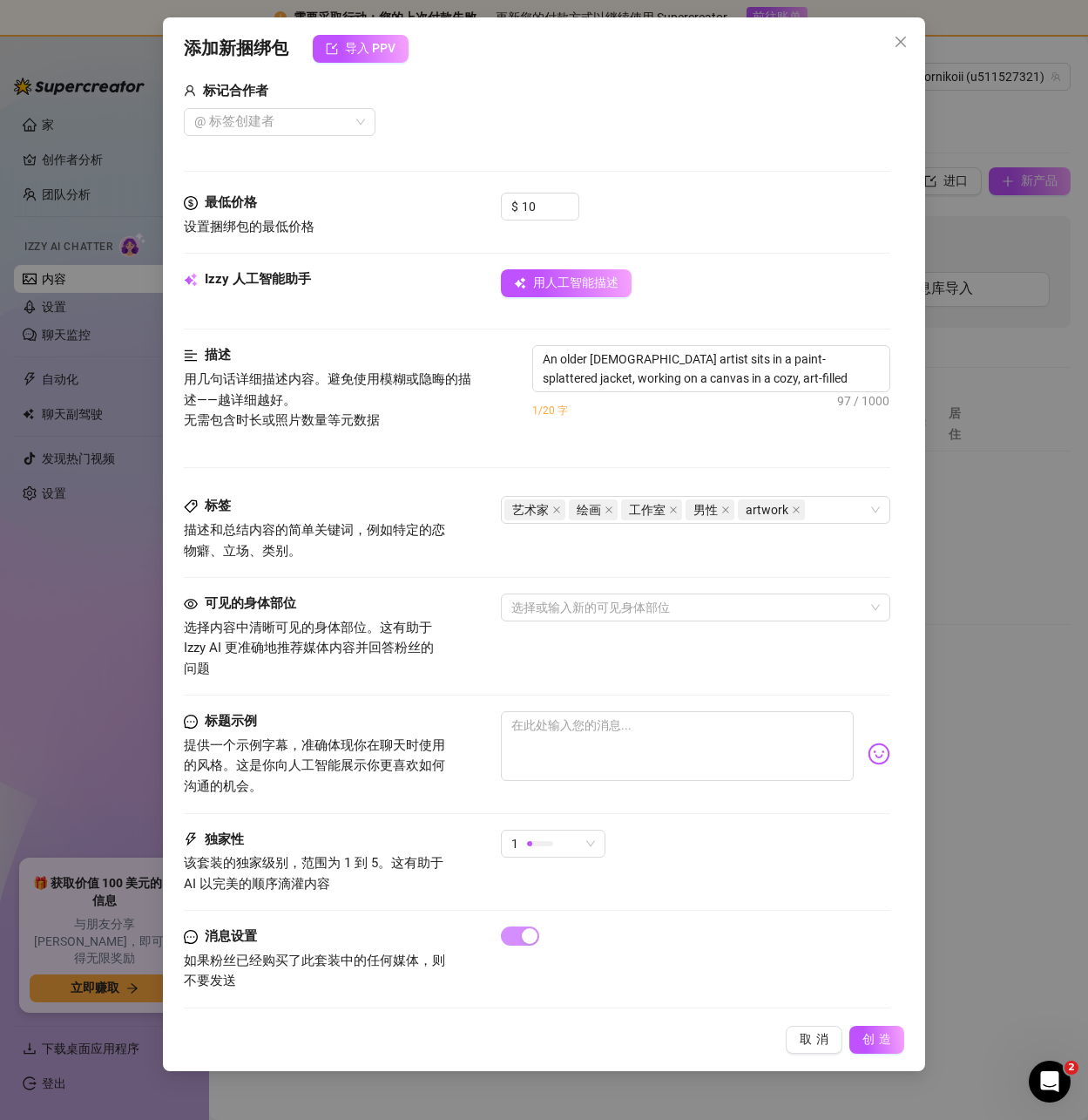
type textarea "An older male artist sits in a paint-splattered jacket, working on a canvas in …"
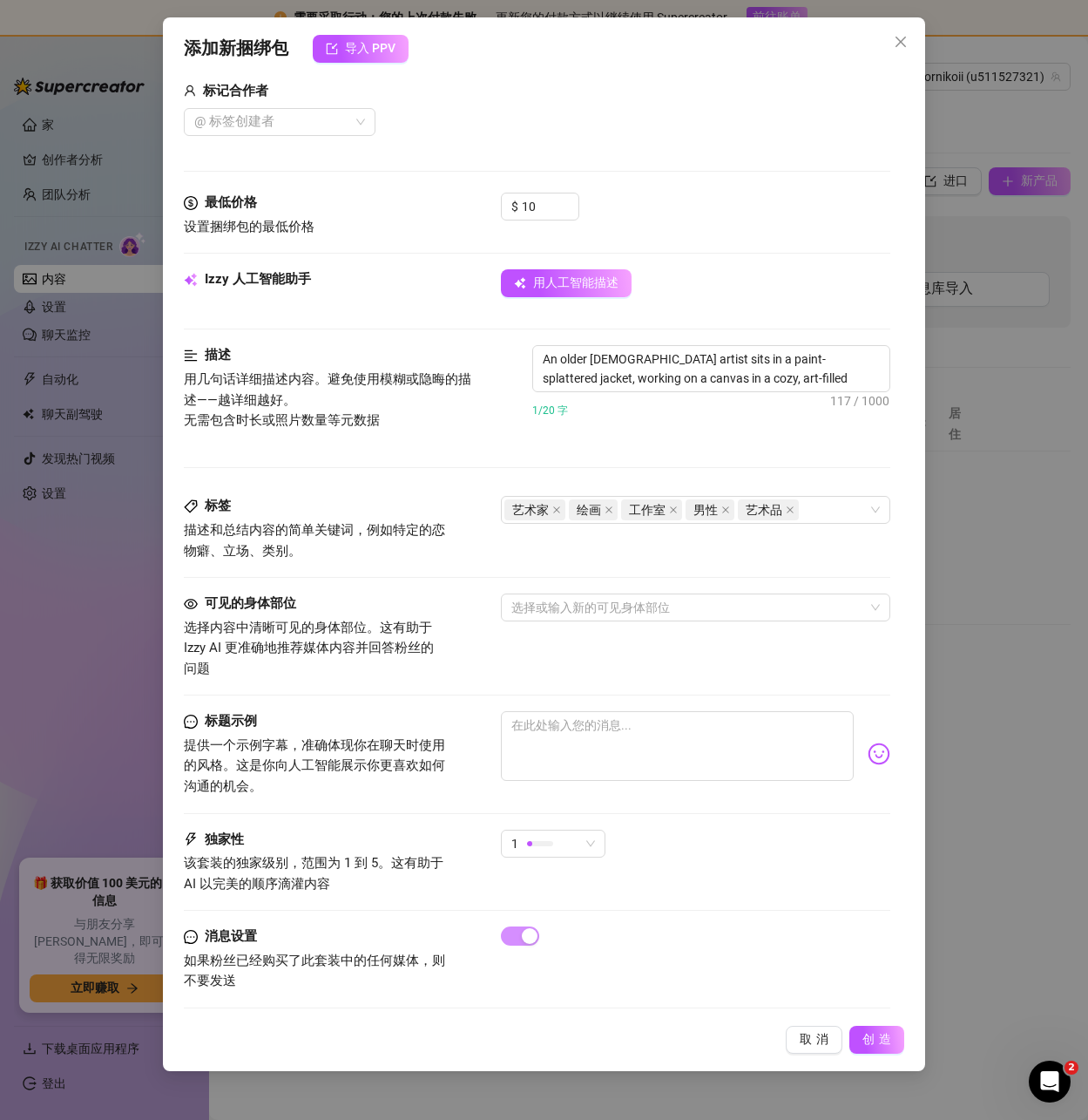
type textarea "An older male artist sits in a paint-splattered jacket, working on a canvas in …"
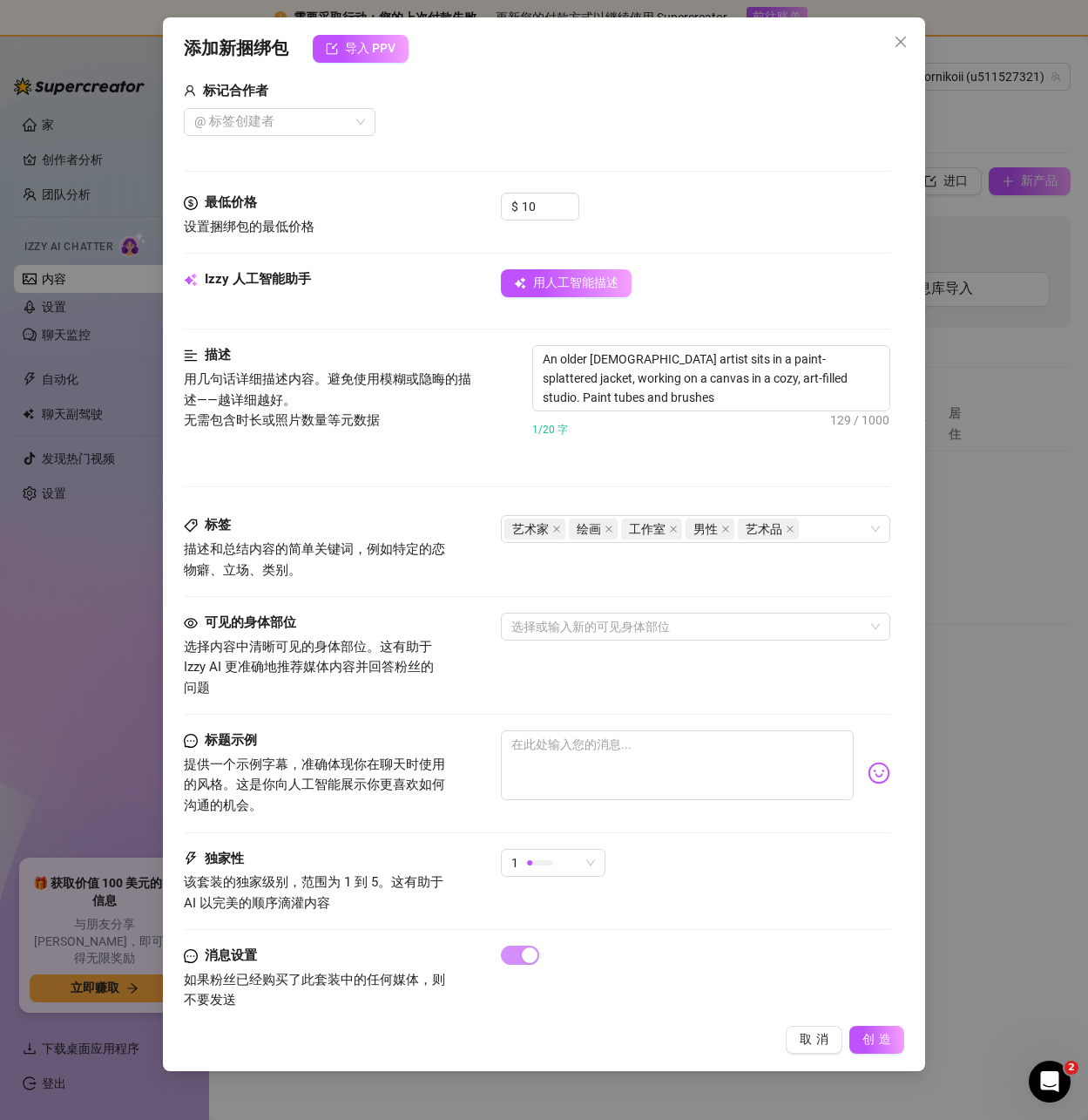
type textarea "An older male artist sits in a paint-splattered jacket, working on a canvas in …"
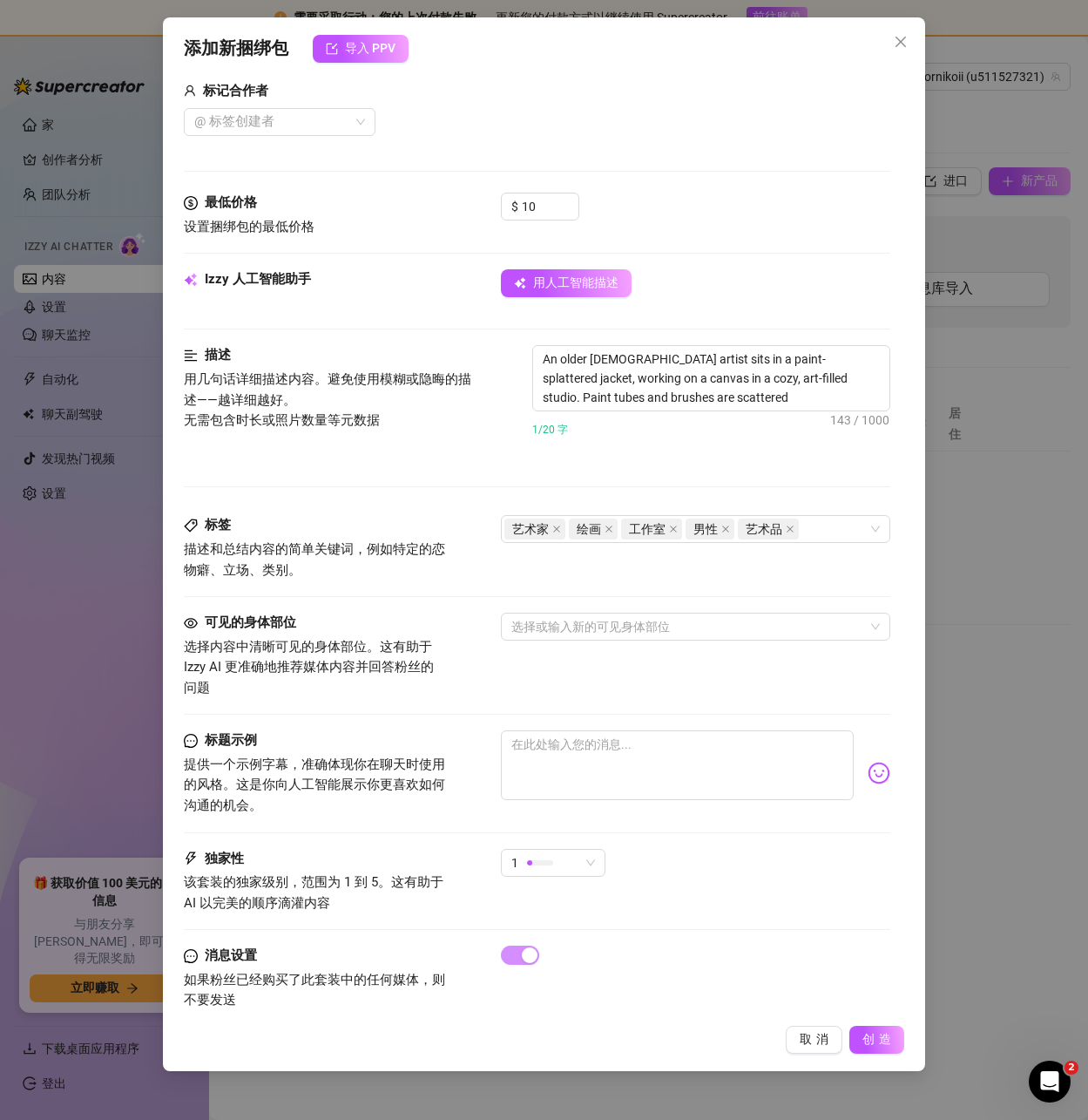
type textarea "An older male artist sits in a paint-splattered jacket, working on a canvas in …"
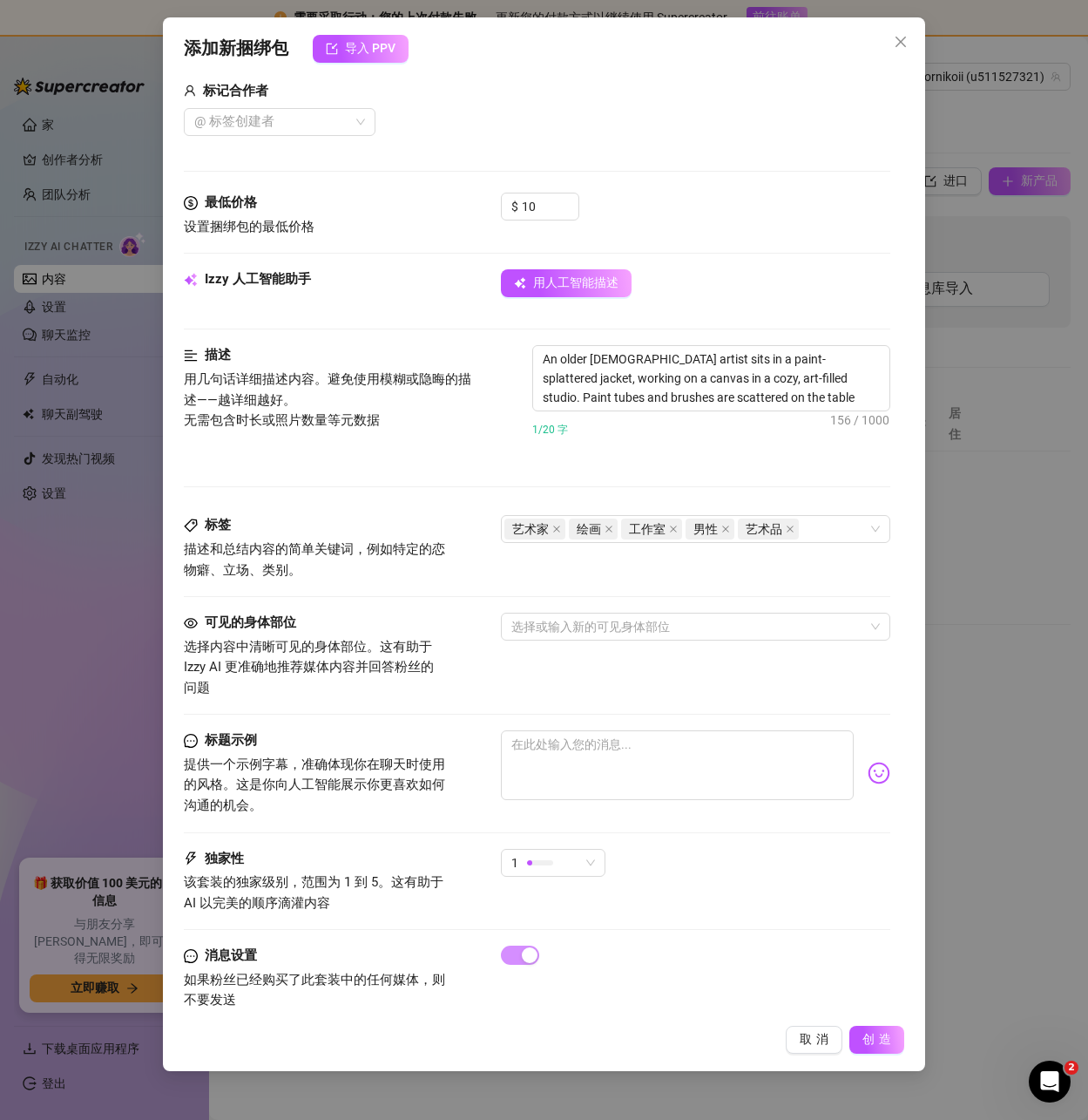
type textarea "An older male artist sits in a paint-splattered jacket, working on a canvas in …"
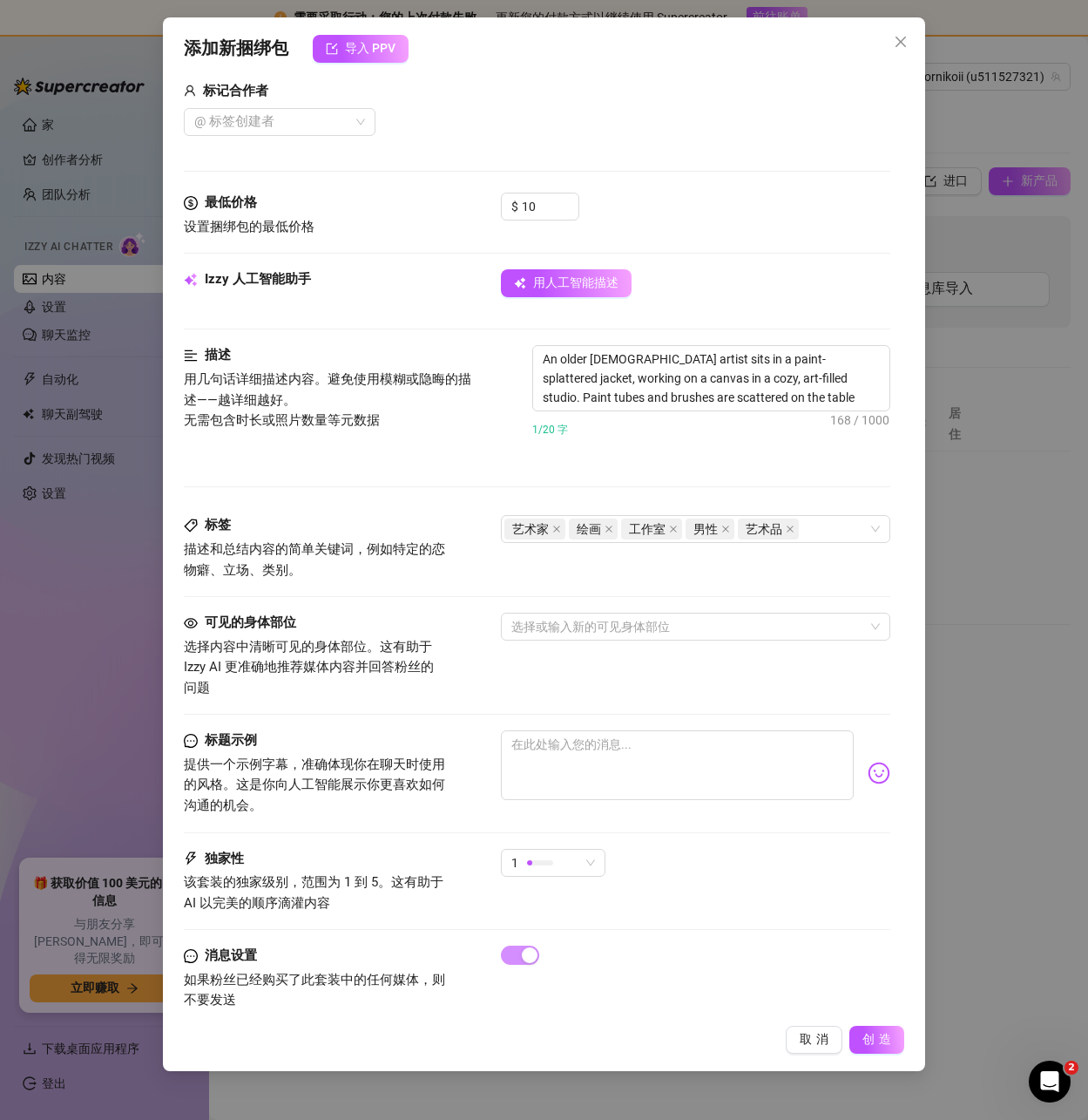
type textarea "An older male artist sits in a paint-splattered jacket, working on a canvas in …"
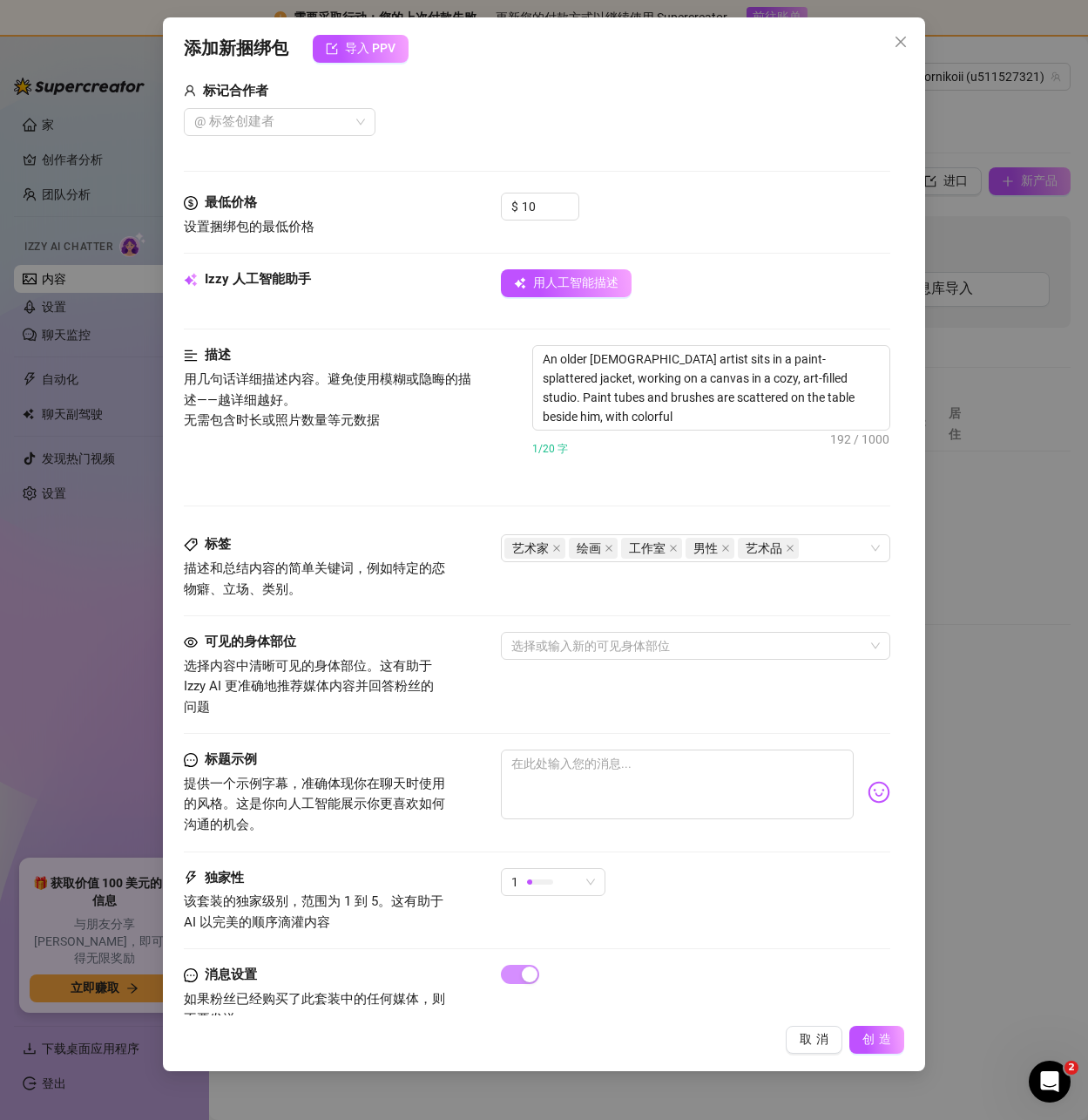
type textarea "An older male artist sits in a paint-splattered jacket, working on a canvas in …"
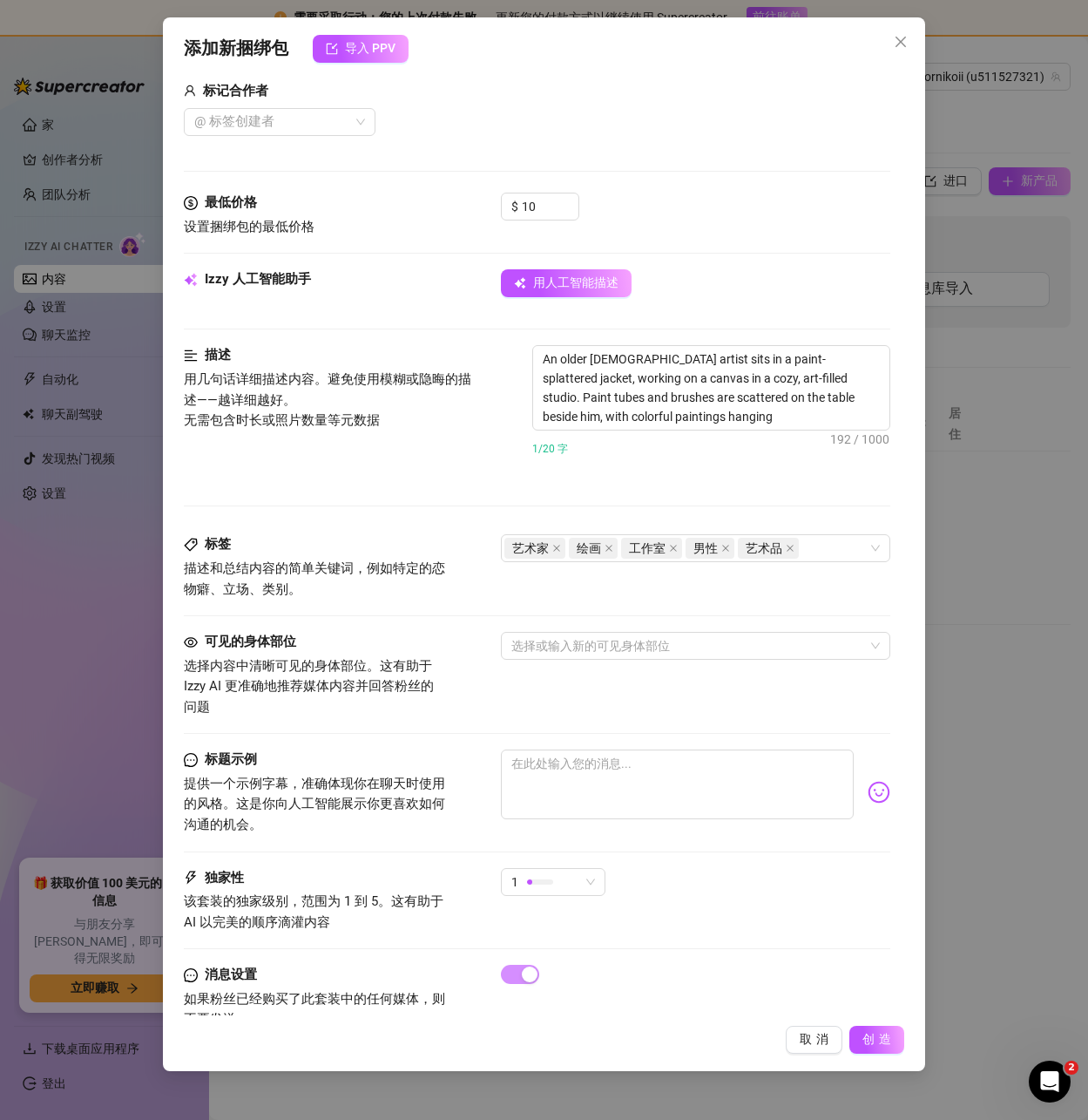
type textarea "An older male artist sits in a paint-splattered jacket, working on a canvas in …"
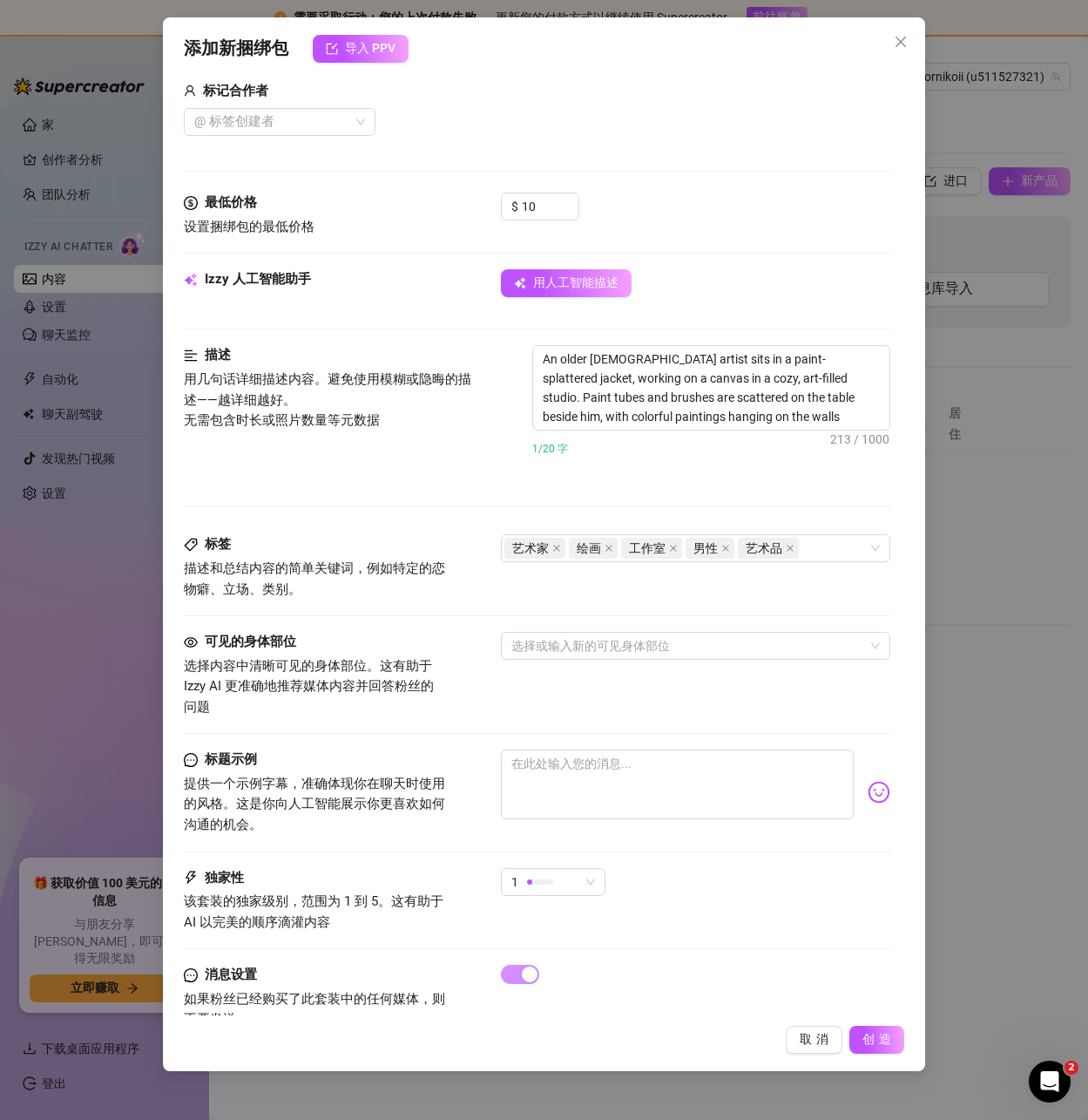
type textarea "An older male artist sits in a paint-splattered jacket, working on a canvas in …"
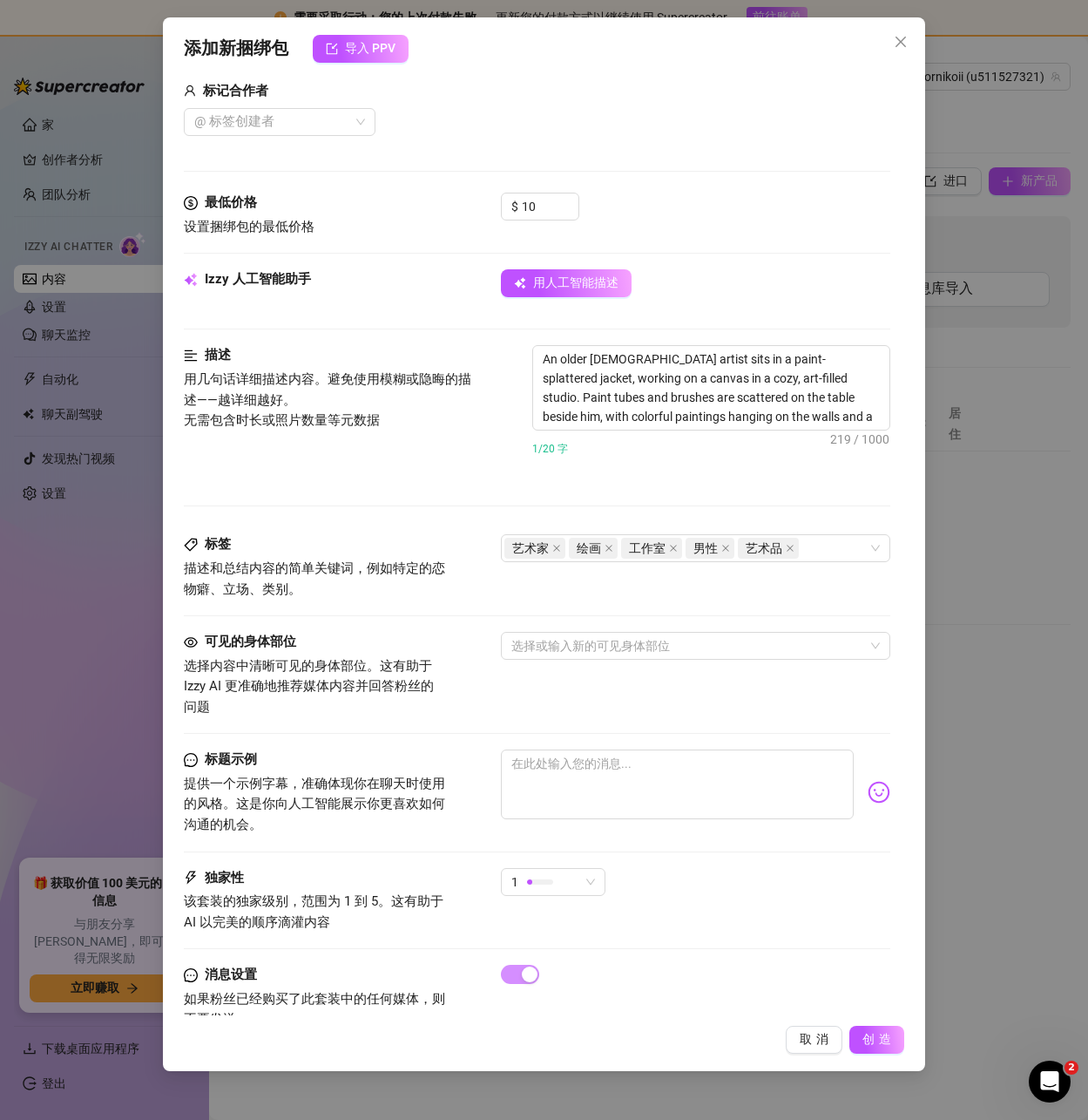
type textarea "An older male artist sits in a paint-splattered jacket, working on a canvas in …"
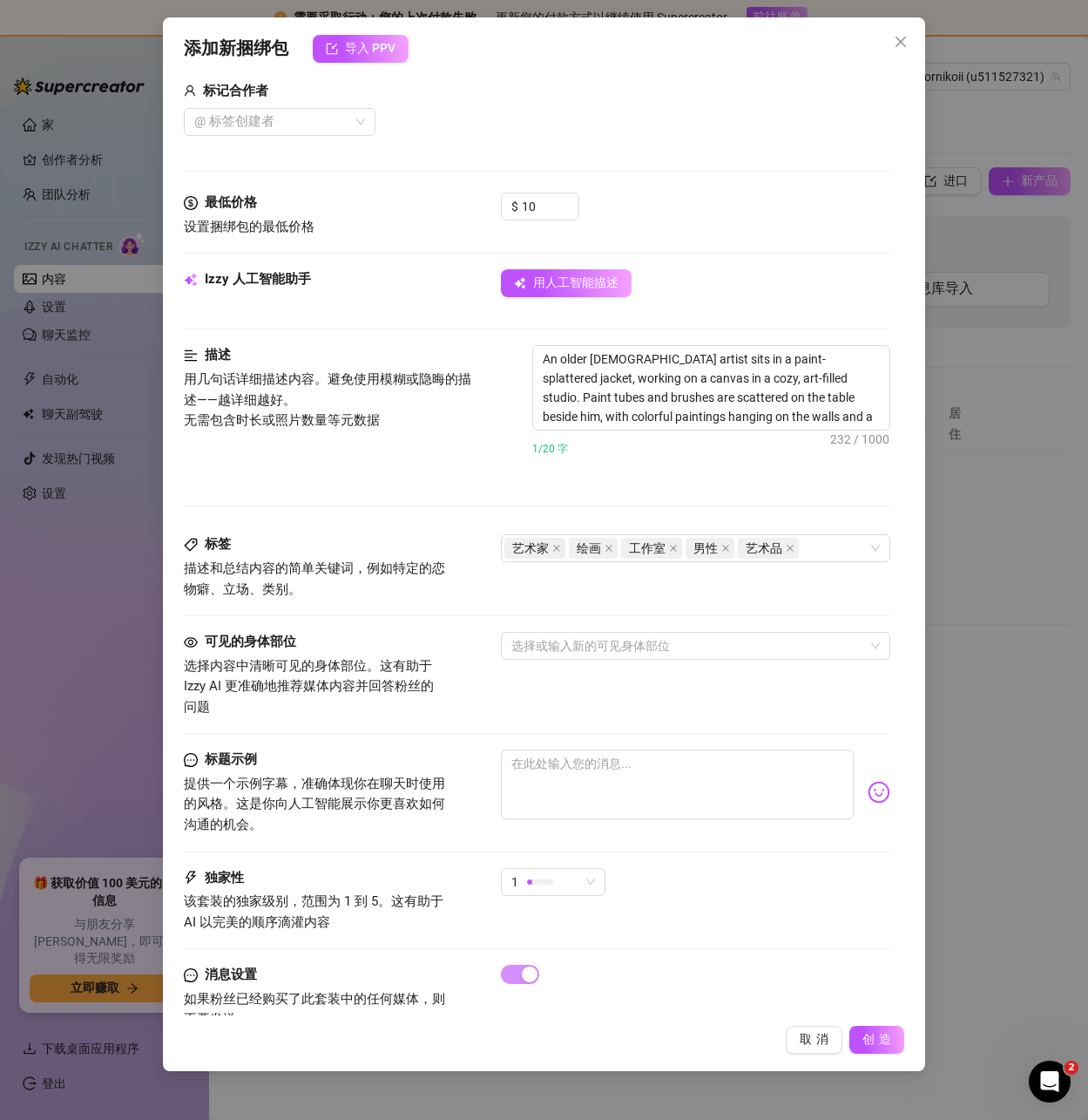
type textarea "An older male artist sits in a paint-splattered jacket, working on a canvas in …"
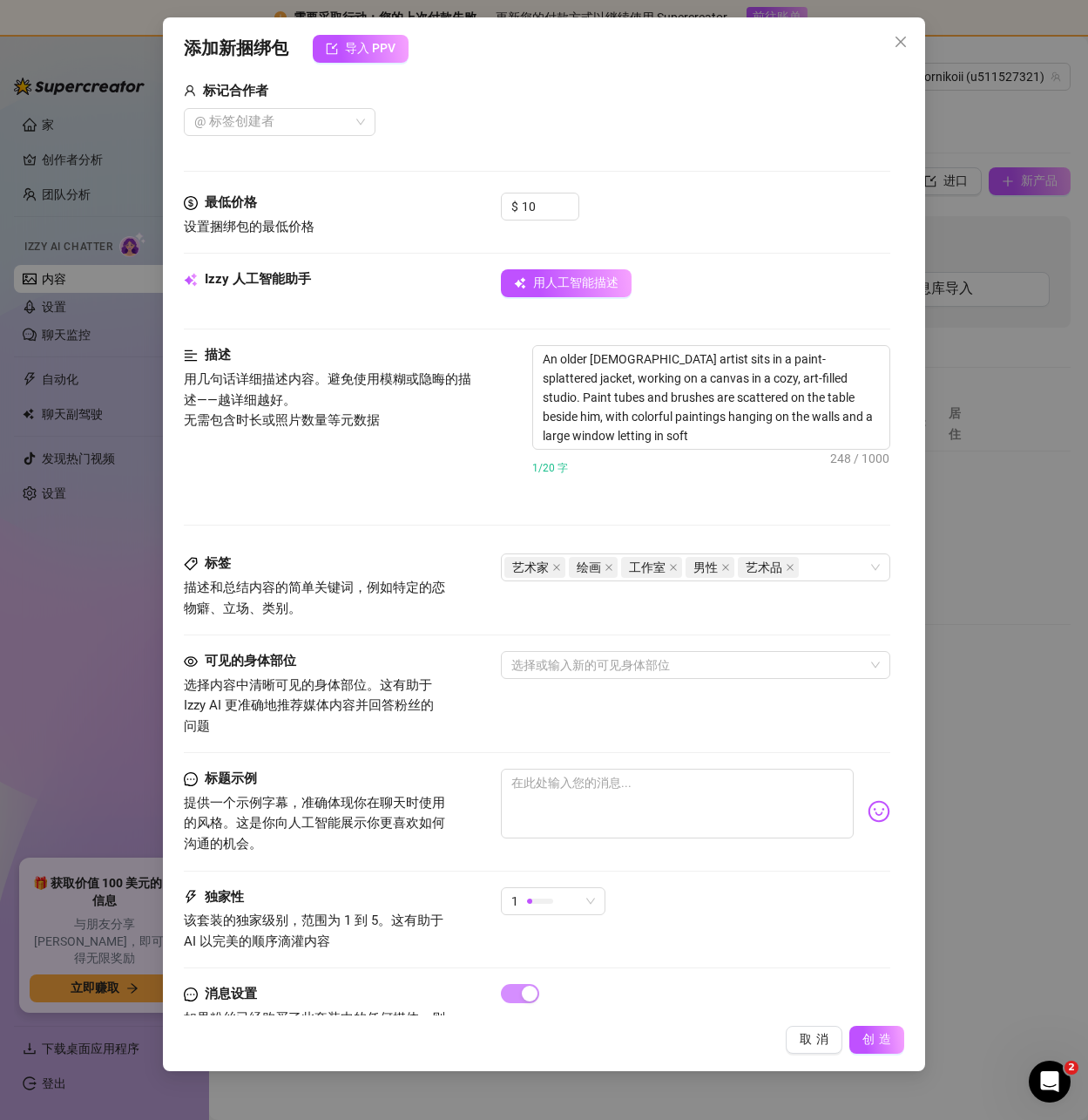
type textarea "An older male artist sits in a paint-splattered jacket, working on a canvas in …"
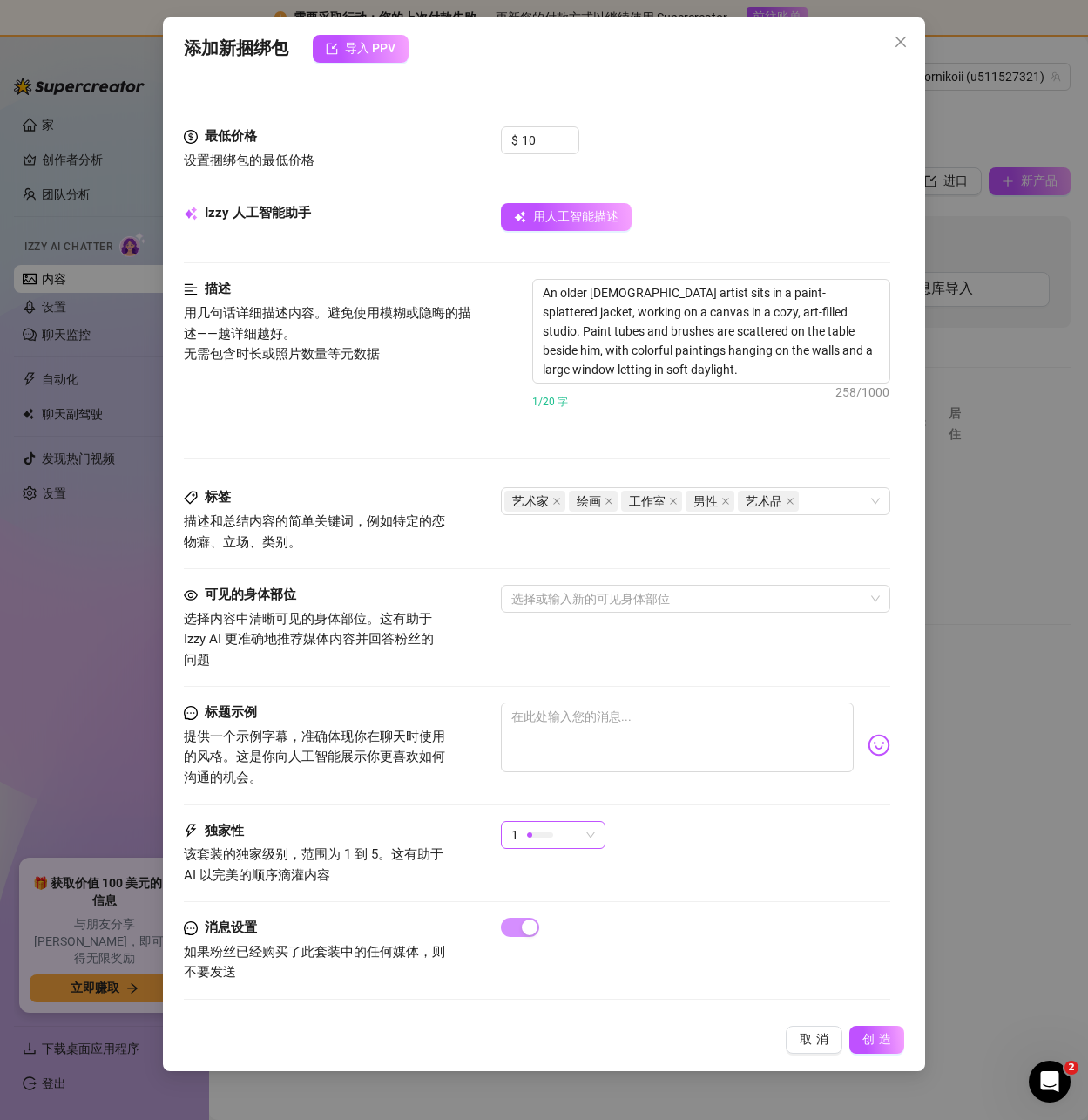
click at [587, 829] on span "1" at bounding box center [552, 835] width 83 height 26
click at [559, 986] on font "5-最独家🔥" at bounding box center [546, 981] width 62 height 14
click at [870, 1037] on font "创造" at bounding box center [879, 1038] width 33 height 14
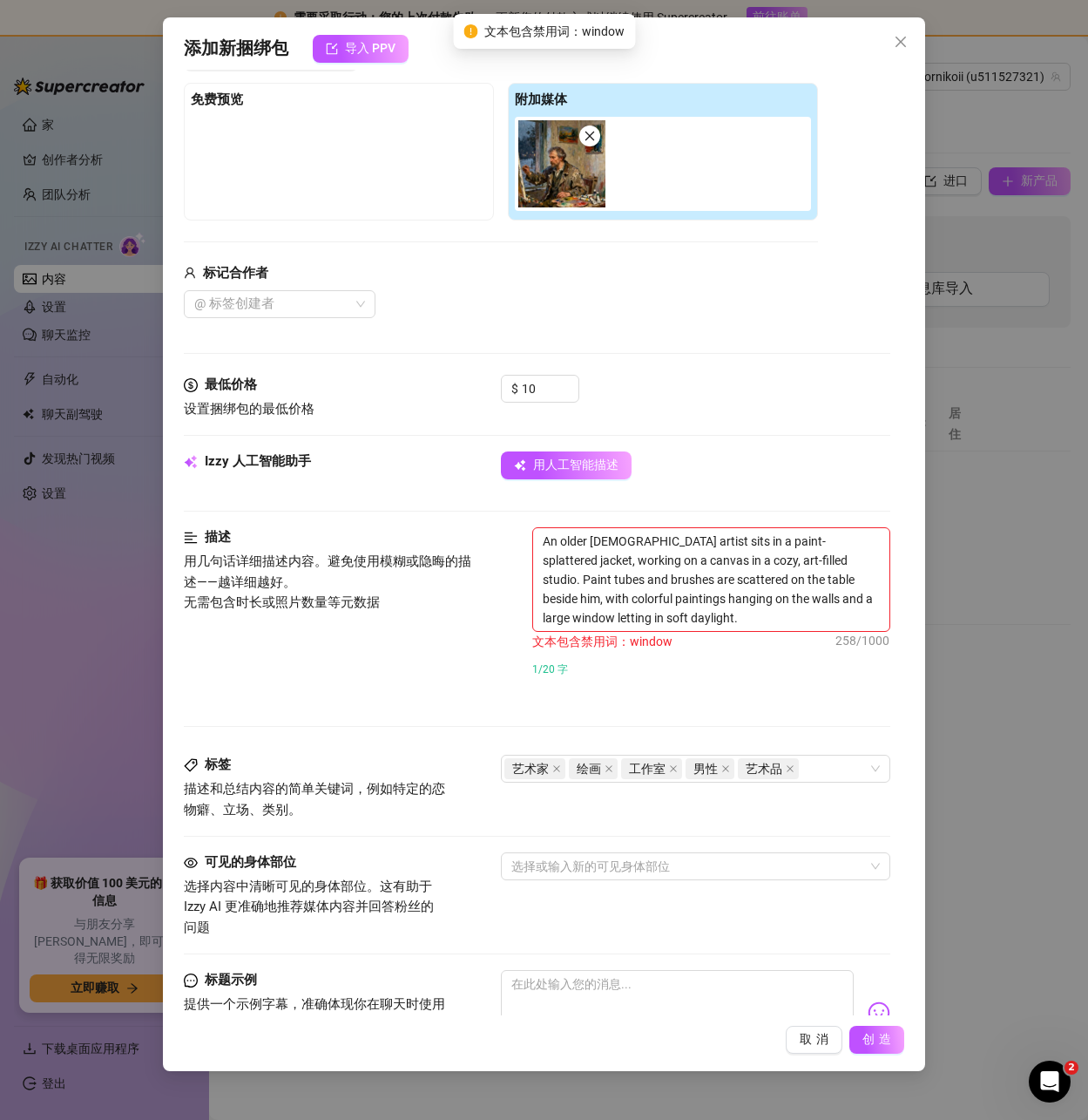
scroll to position [245, 0]
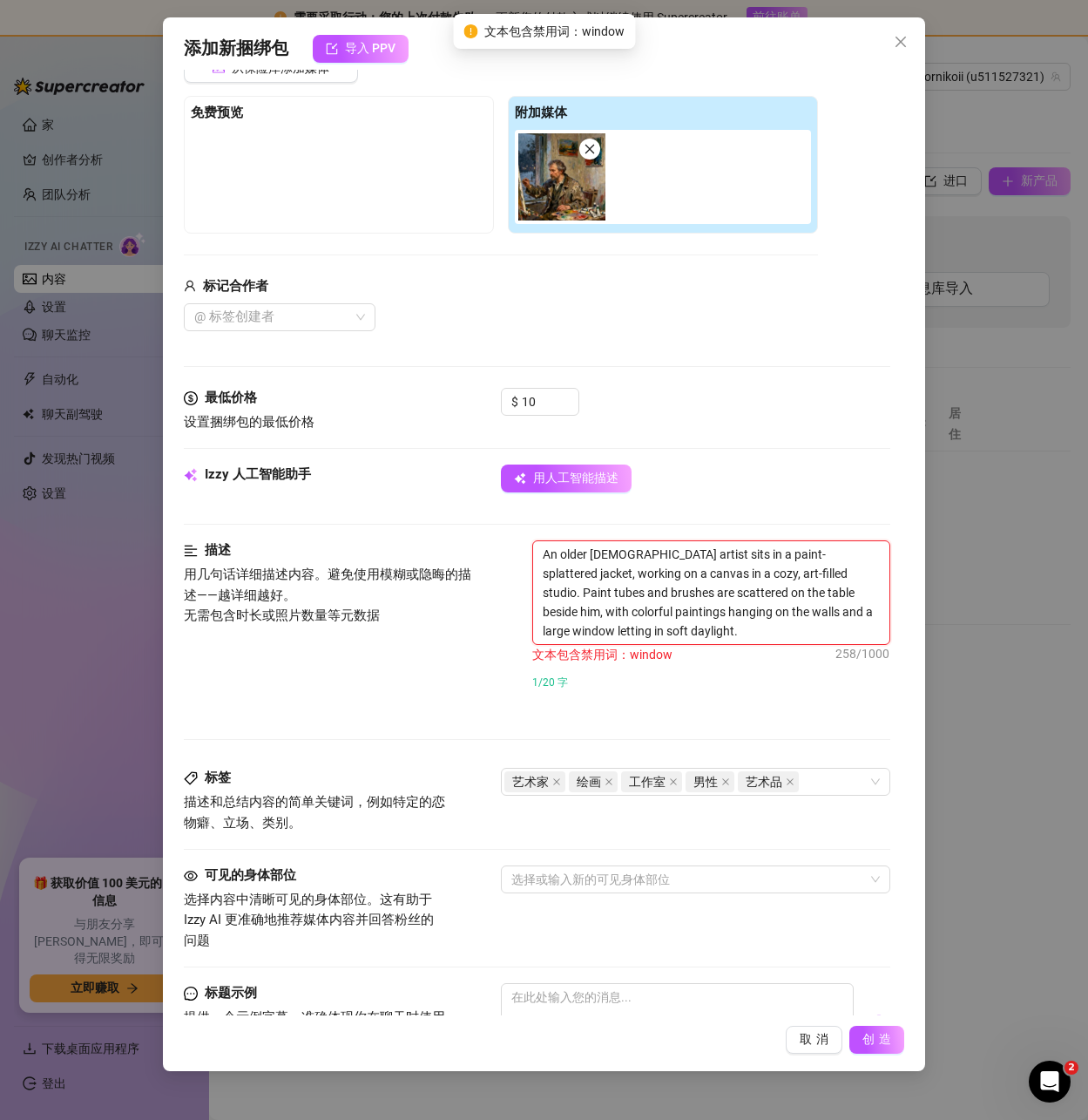
click at [715, 560] on textarea "An older male artist sits in a paint-splattered jacket, working on a canvas in …" at bounding box center [710, 593] width 355 height 103
drag, startPoint x: 775, startPoint y: 611, endPoint x: 815, endPoint y: 612, distance: 40.0
click at [815, 612] on textarea "An older male artist sits in a paint-splattered jacket, working on a canvas in …" at bounding box center [710, 593] width 355 height 103
type textarea "An older male artist sits in a paint-splattered jacket, working on a canvas in …"
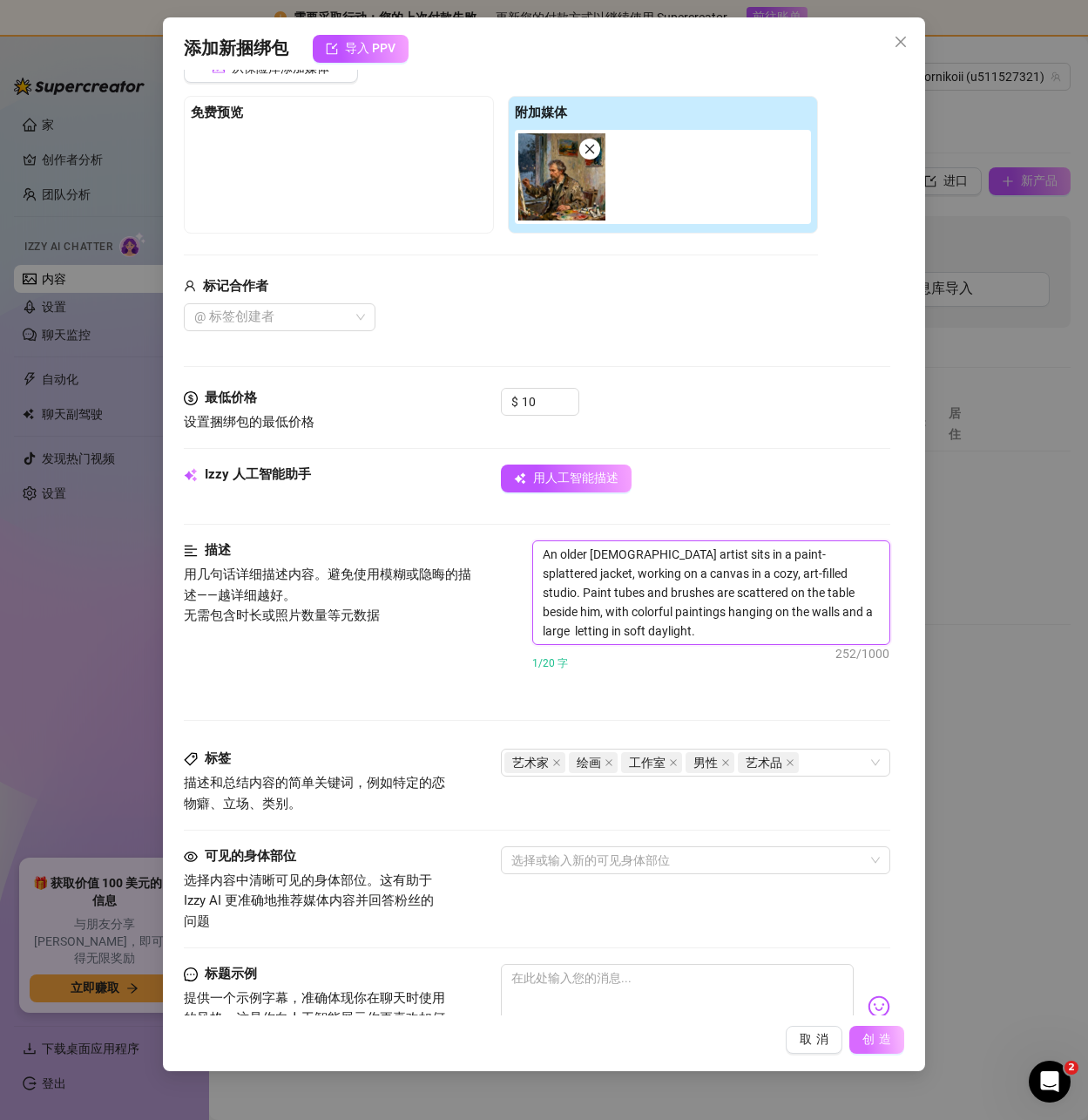
type textarea "An older male artist sits in a paint-splattered jacket, working on a canvas in …"
click at [876, 1032] on span "创造" at bounding box center [879, 1039] width 33 height 16
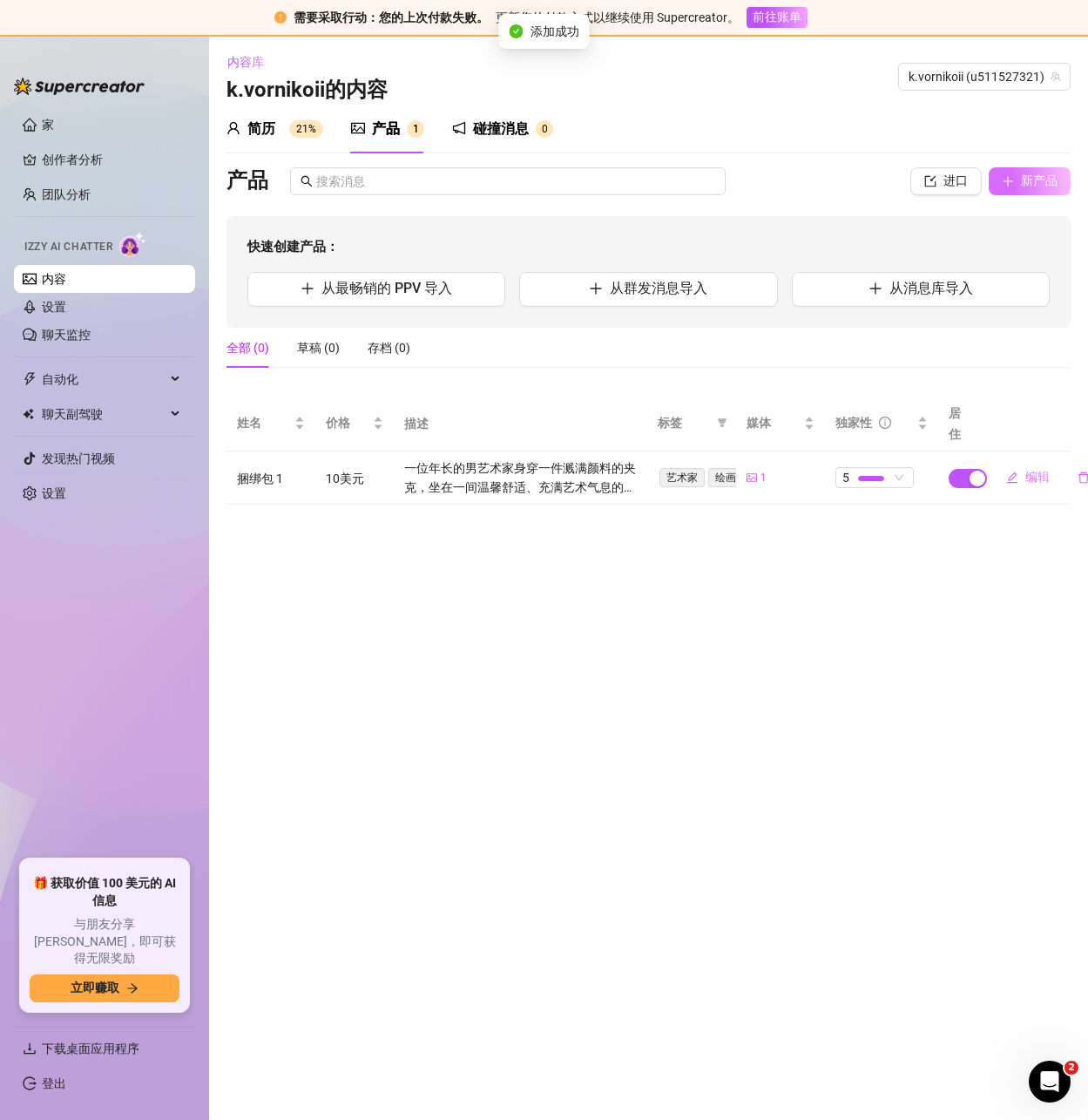
click at [1023, 183] on font "新产品" at bounding box center [1039, 180] width 37 height 14
type textarea "Type your message here..."
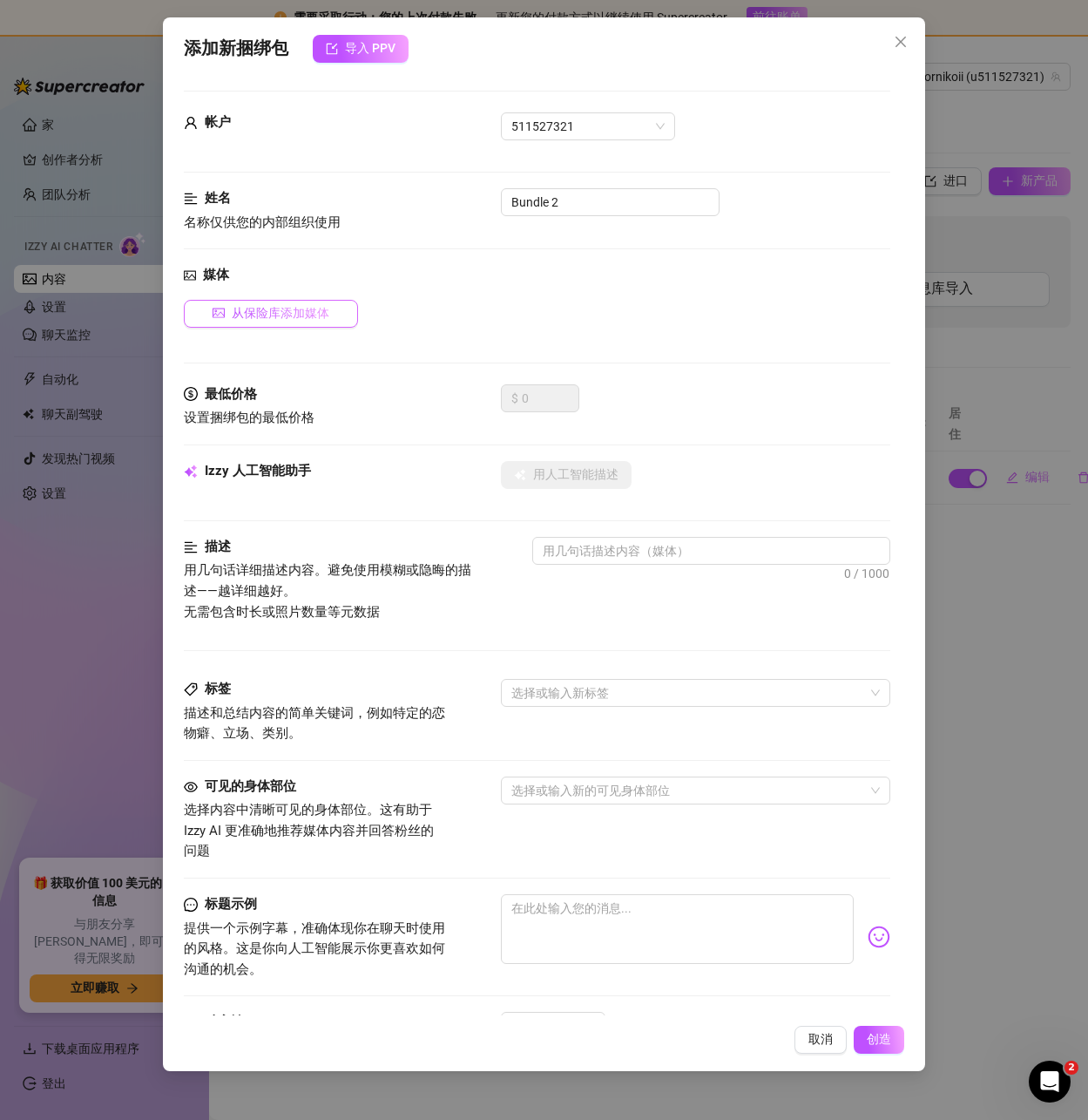
click at [267, 313] on font "从保险库添加媒体" at bounding box center [280, 312] width 98 height 14
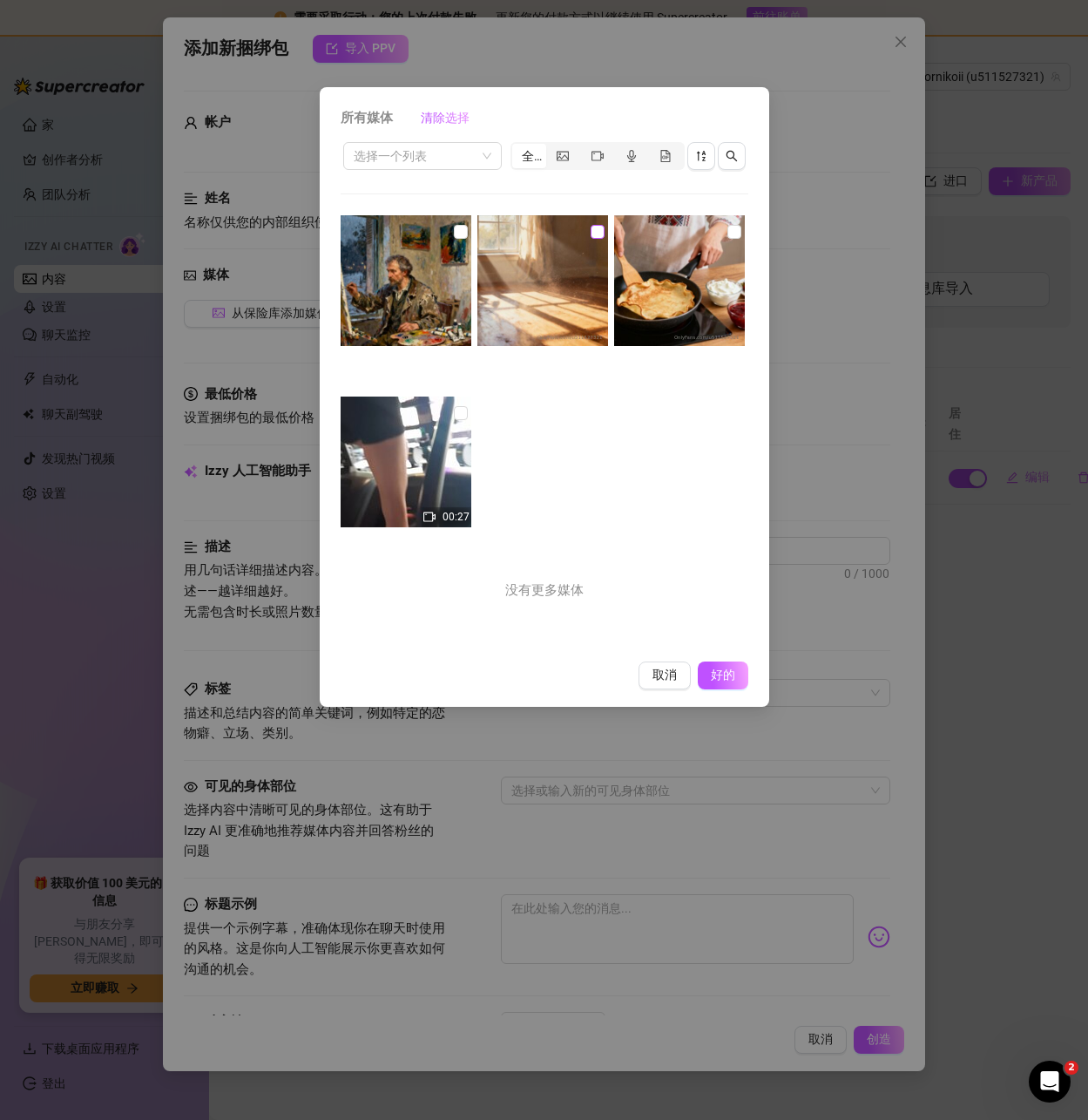
click at [591, 229] on input "checkbox" at bounding box center [597, 232] width 14 height 14
checkbox input "true"
click at [714, 674] on font "好的" at bounding box center [722, 674] width 33 height 14
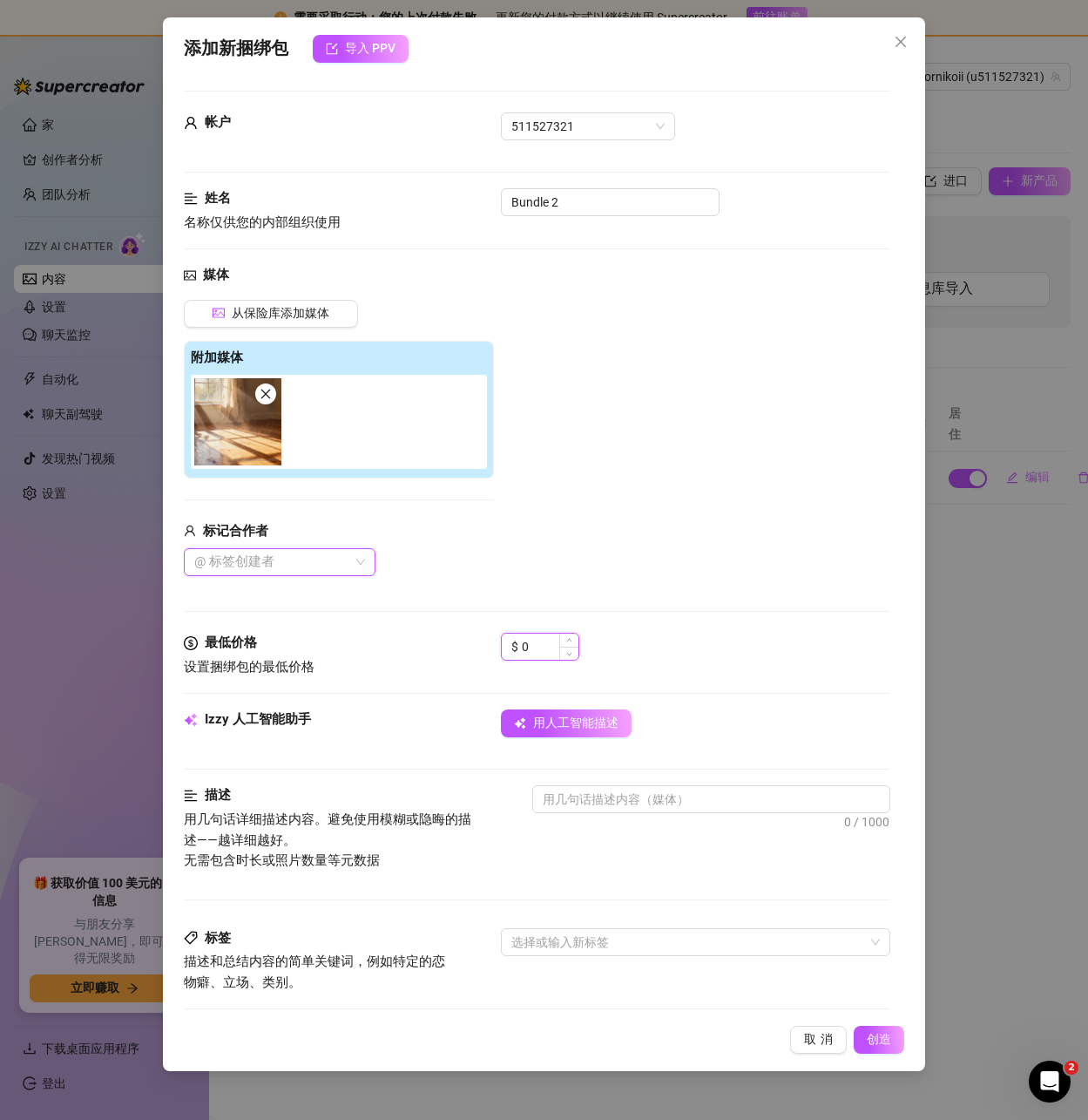
click at [543, 639] on input "0" at bounding box center [550, 646] width 56 height 26
drag, startPoint x: 543, startPoint y: 644, endPoint x: 509, endPoint y: 647, distance: 34.1
click at [509, 646] on div "$ 0" at bounding box center [540, 646] width 79 height 28
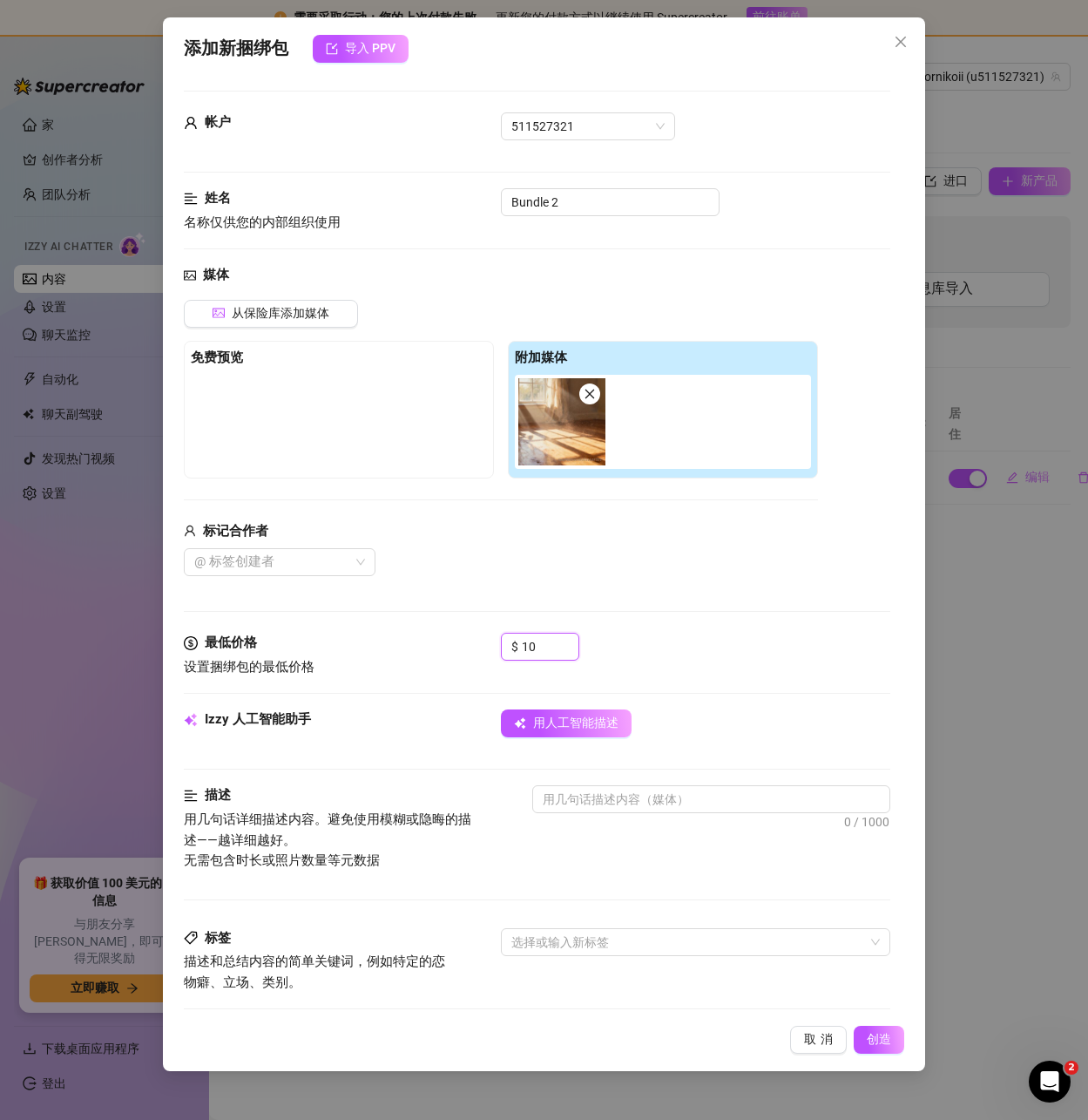
type input "10"
click at [747, 636] on div "$ 10" at bounding box center [695, 654] width 388 height 43
click at [565, 719] on font "用人工智能描述" at bounding box center [575, 722] width 85 height 14
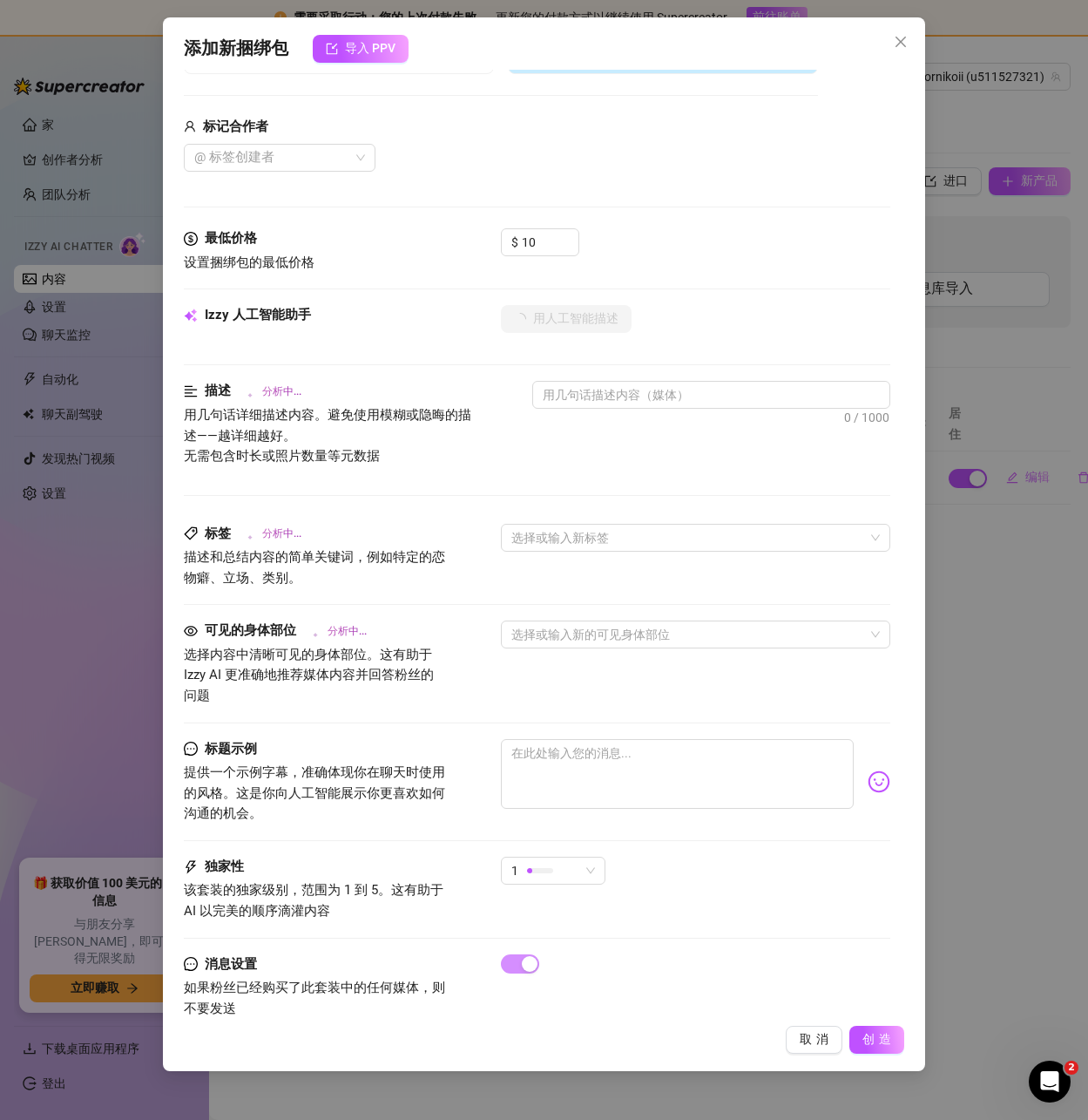
scroll to position [435, 0]
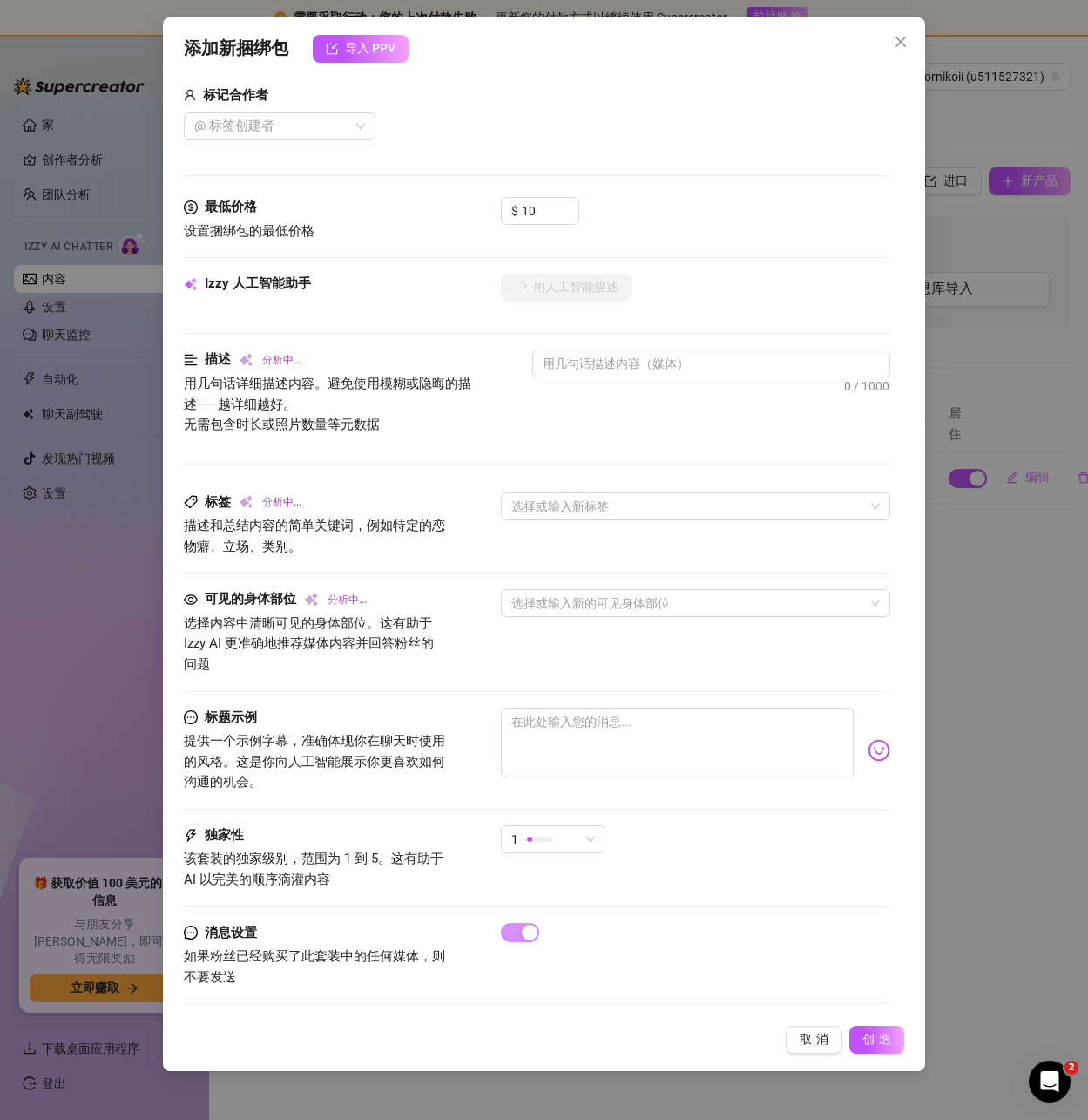
type textarea "The"
type textarea "The provided"
type textarea "The provided image"
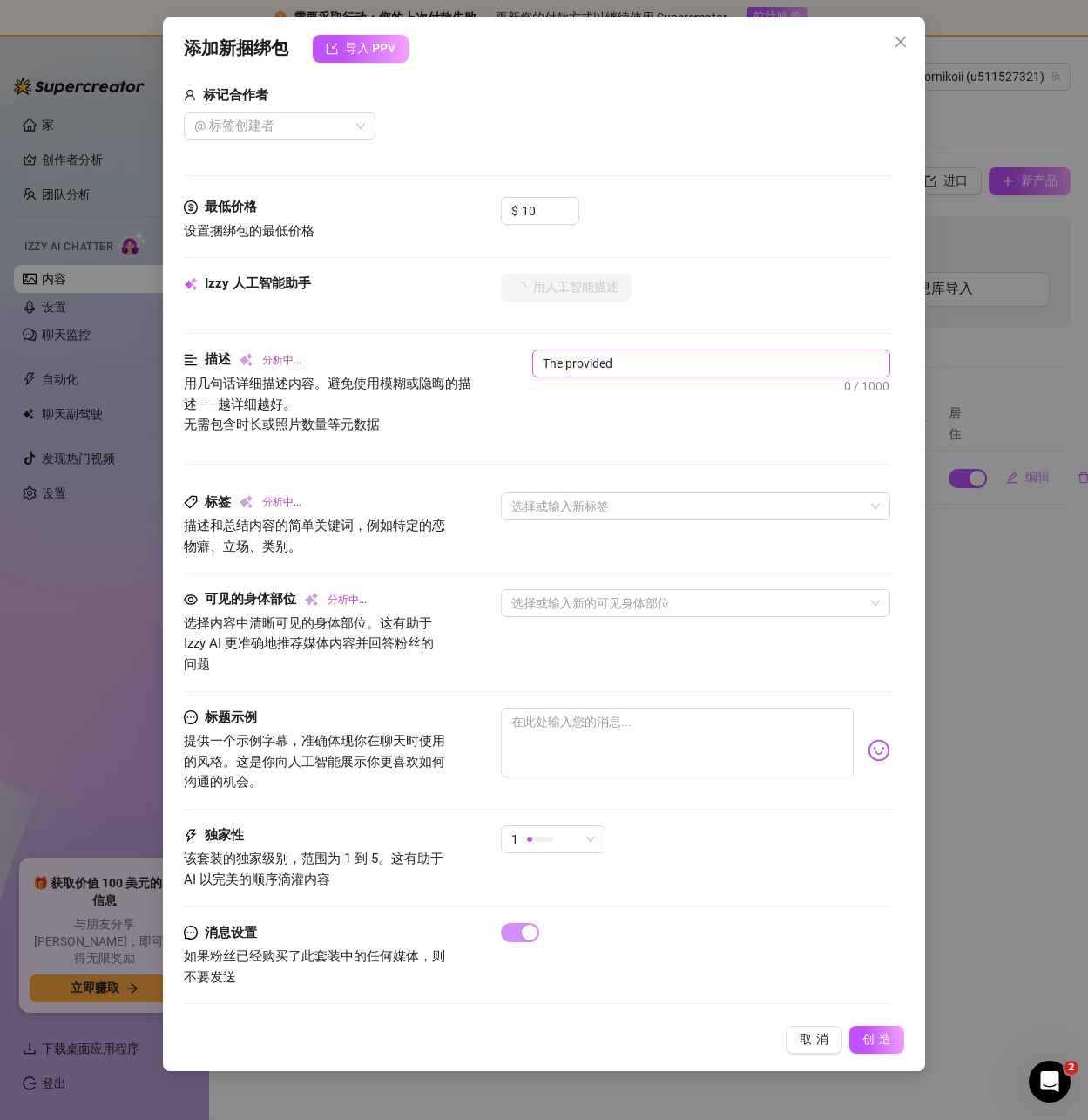
type textarea "The provided image"
type textarea "The provided image does"
type textarea "The provided image does not"
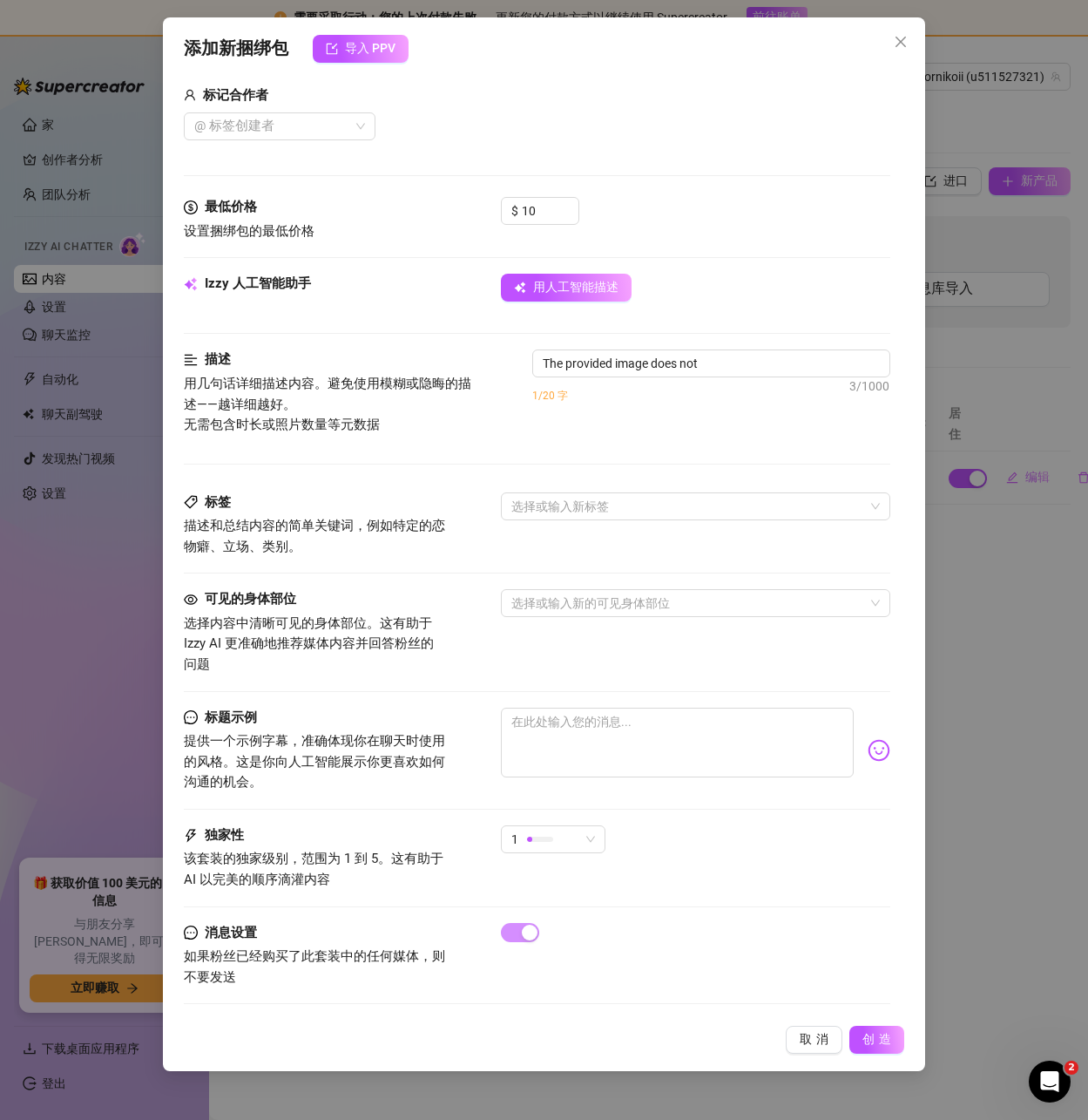
type textarea "The provided image does not contain"
type textarea "The provided image does not contain any"
type textarea "The provided image does not contain any sexual"
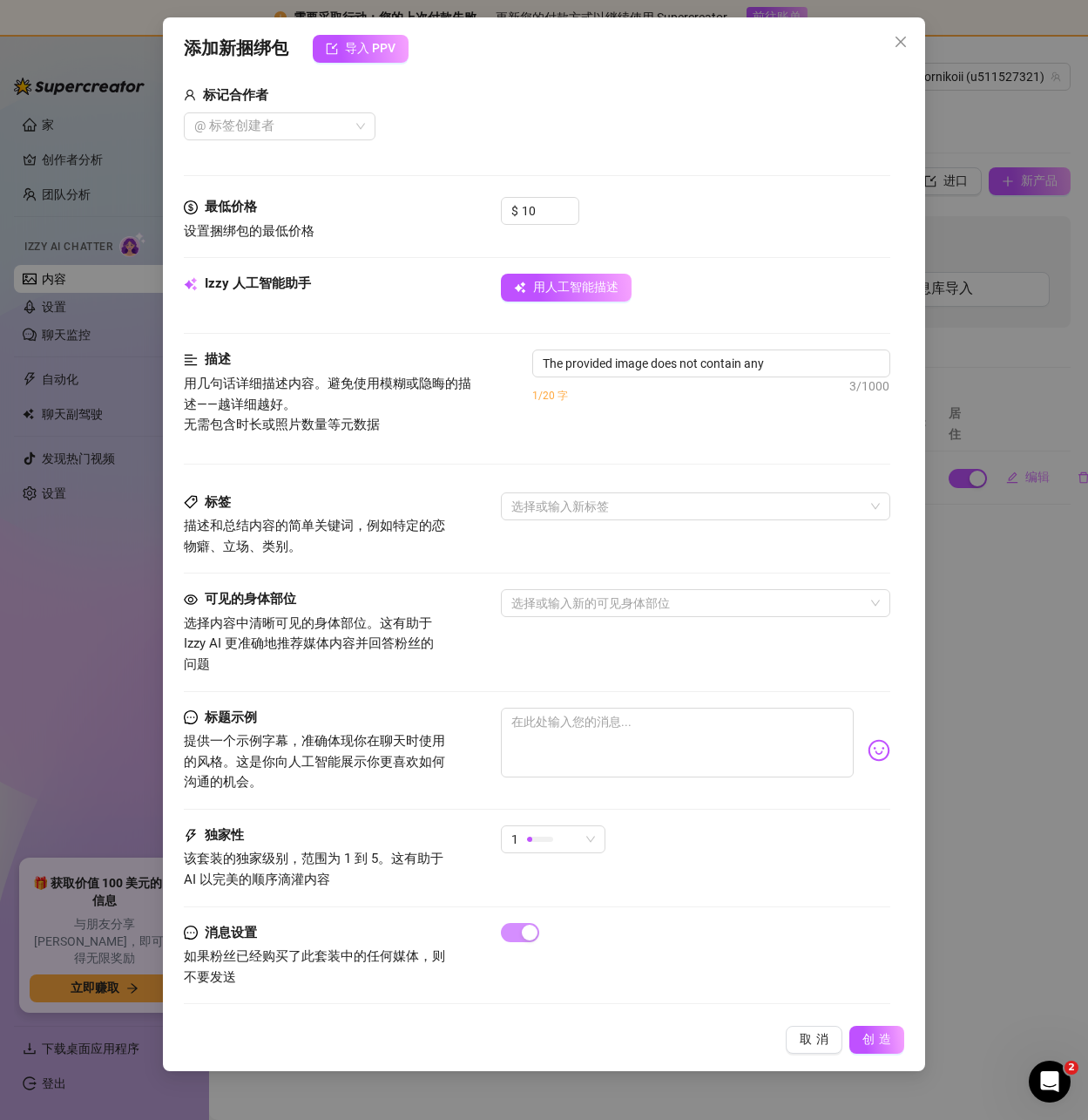
type textarea "The provided image does not contain any sexual"
type textarea "The provided image does not contain any sexual or"
type textarea "The provided image does not contain any sexual or explicit"
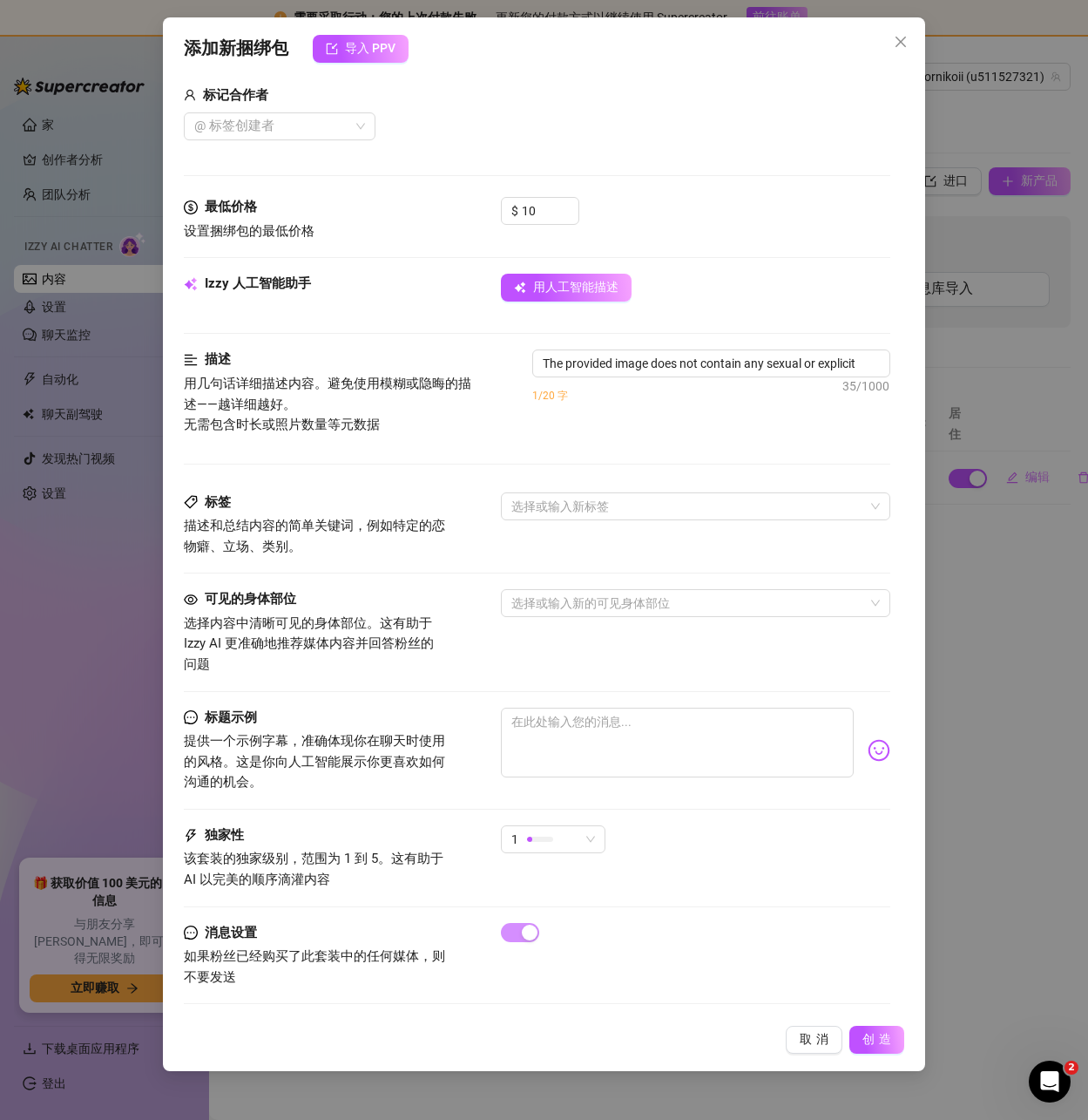
type textarea "The provided image does not contain any sexual or explicit content."
type textarea "The provided image does not contain any sexual or explicit content. It"
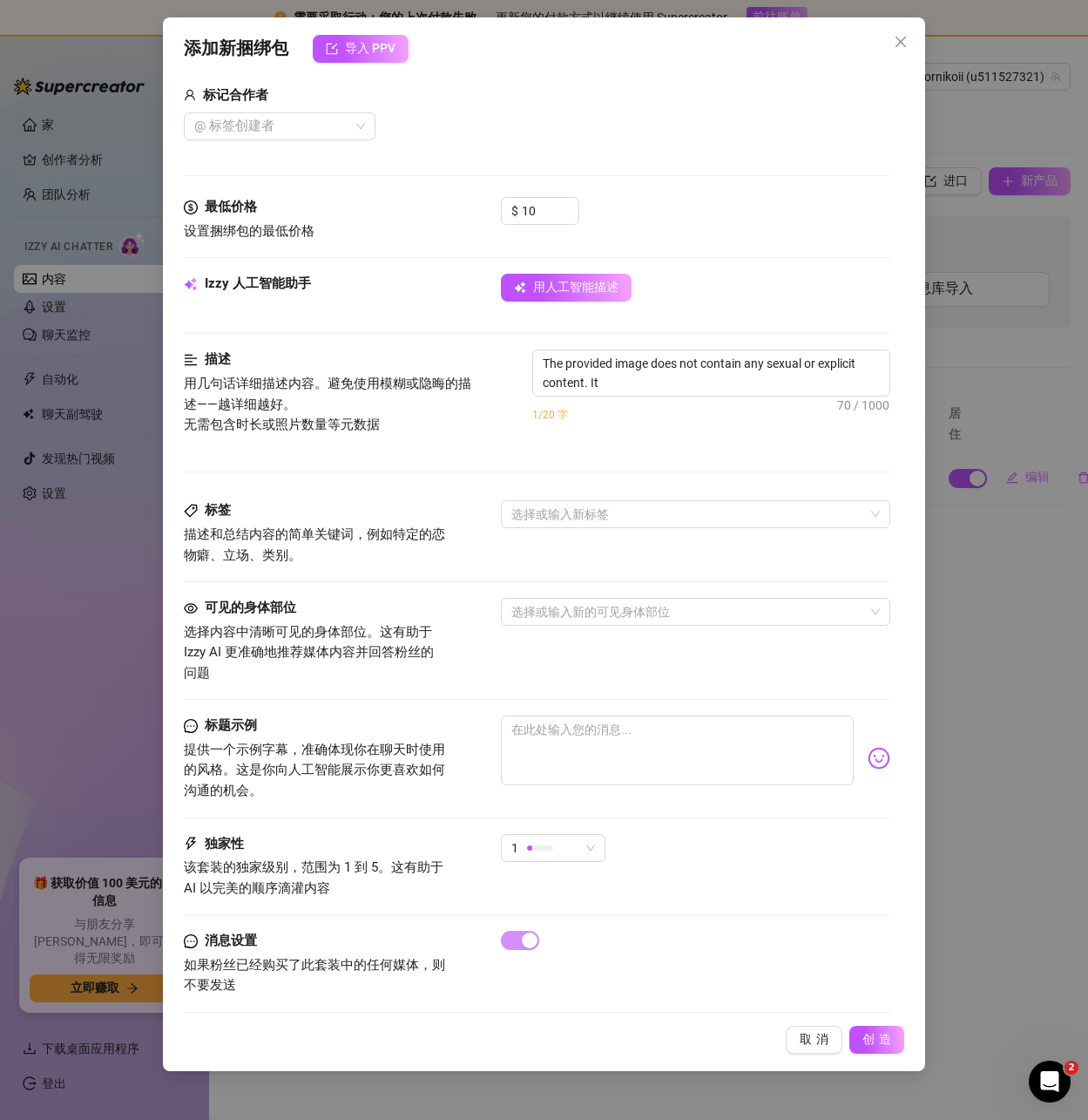
type textarea "The provided image does not contain any sexual or explicit content. It shows"
type textarea "The provided image does not contain any sexual or explicit content. It shows su…"
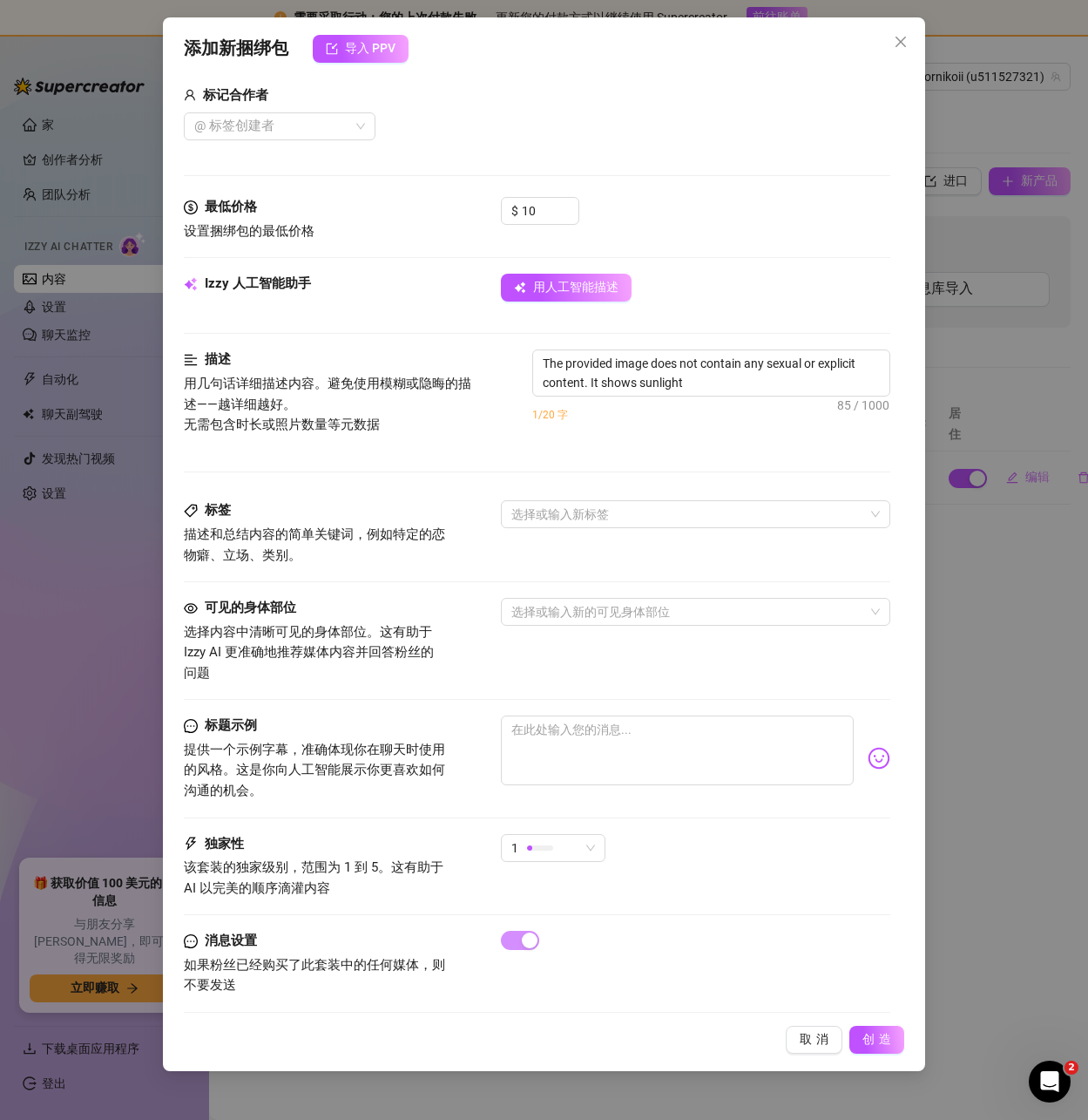
type textarea "The provided image does not contain any sexual or explicit content. It shows su…"
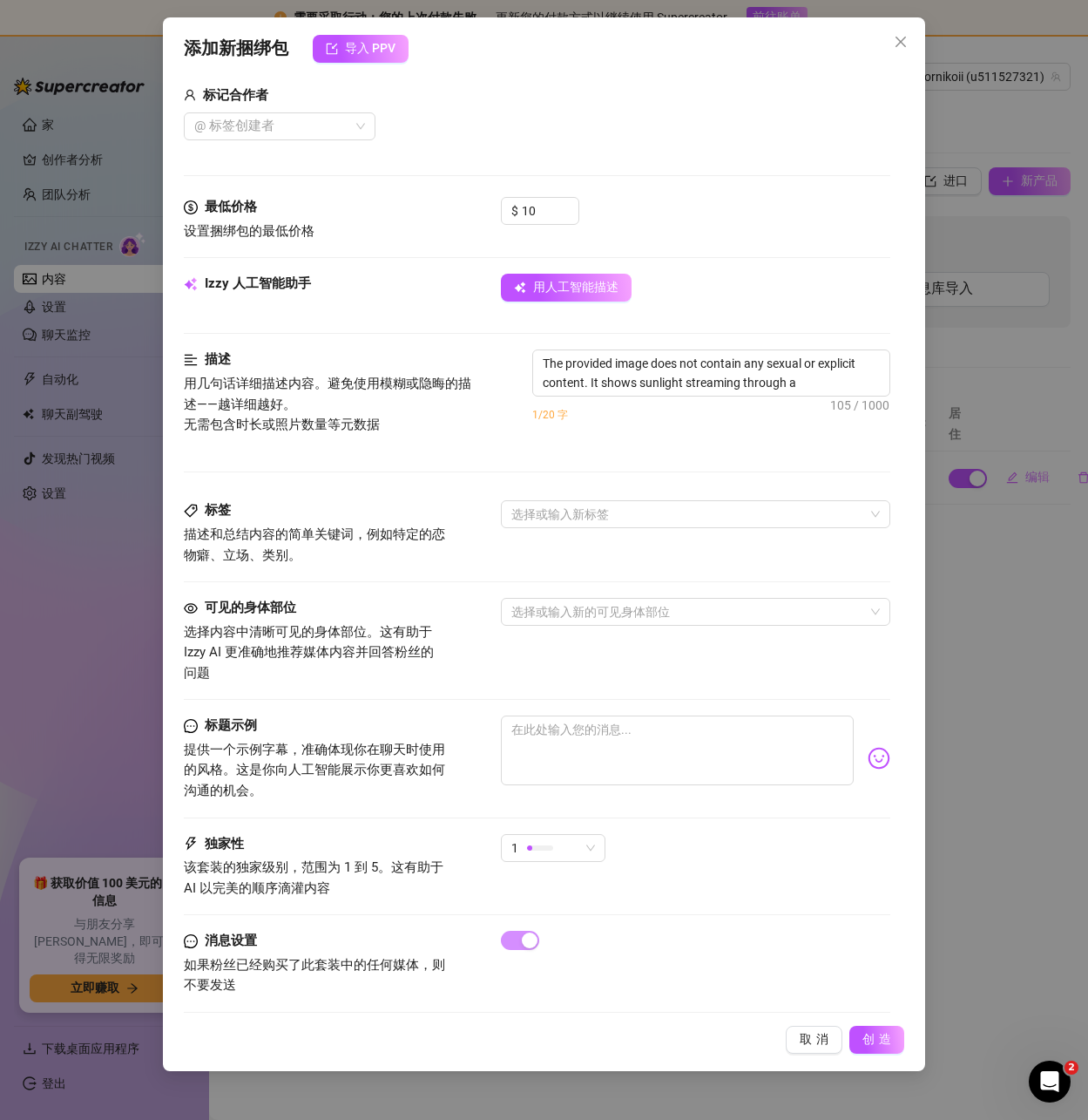
type textarea "The provided image does not contain any sexual or explicit content. It shows su…"
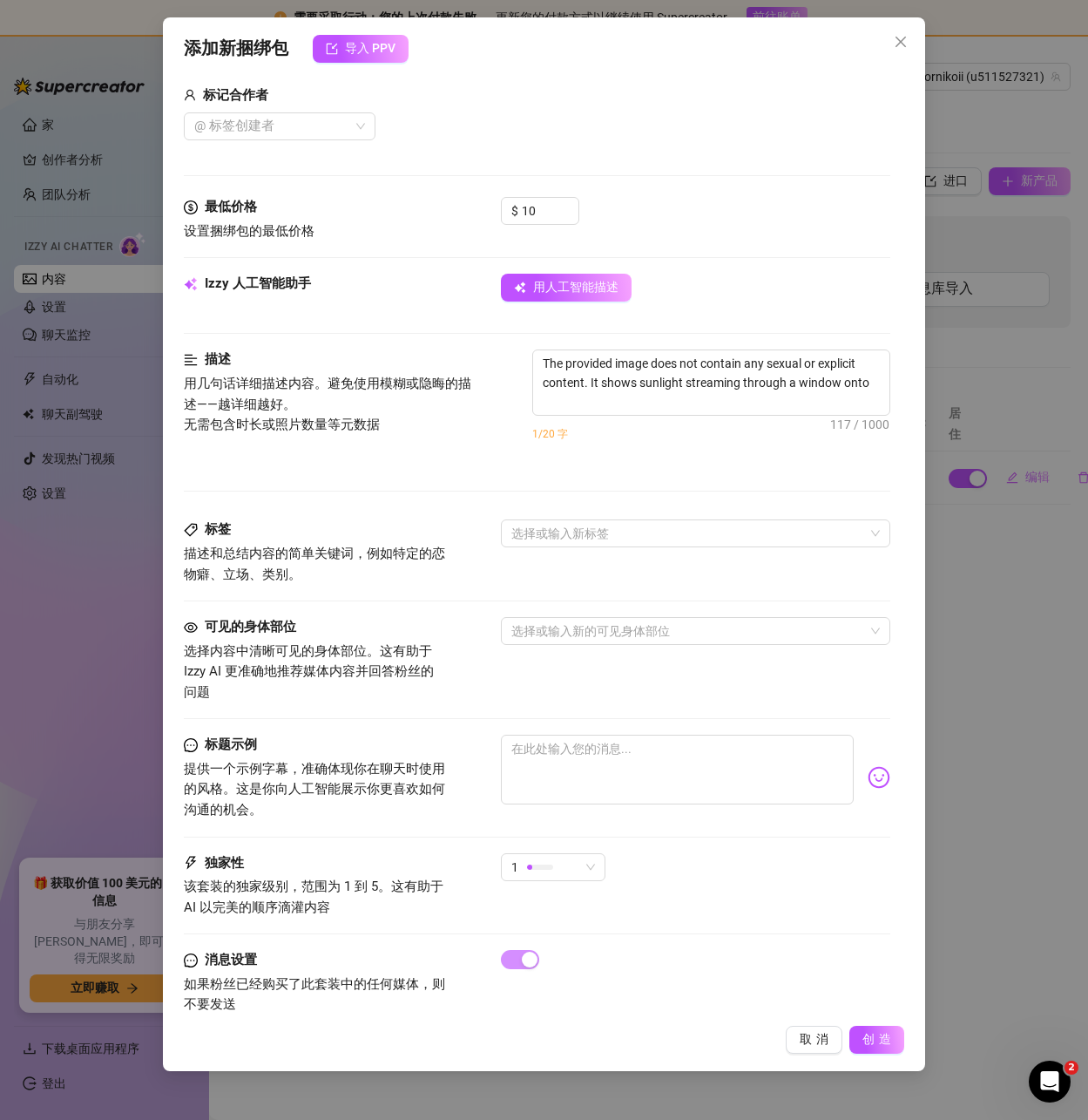
type textarea "The provided image does not contain any sexual or explicit content. It shows su…"
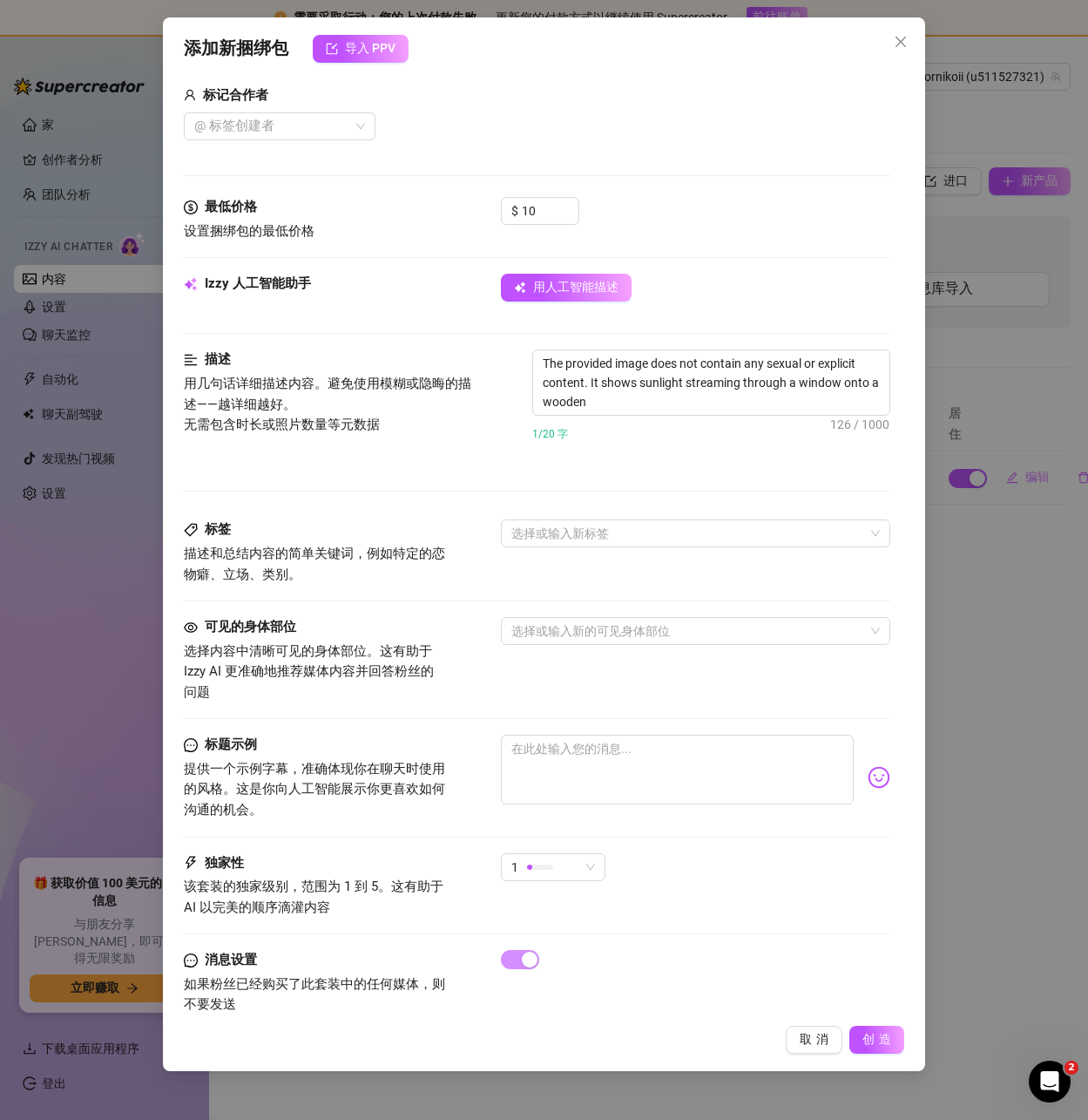
type textarea "The provided image does not contain any sexual or explicit content. It shows su…"
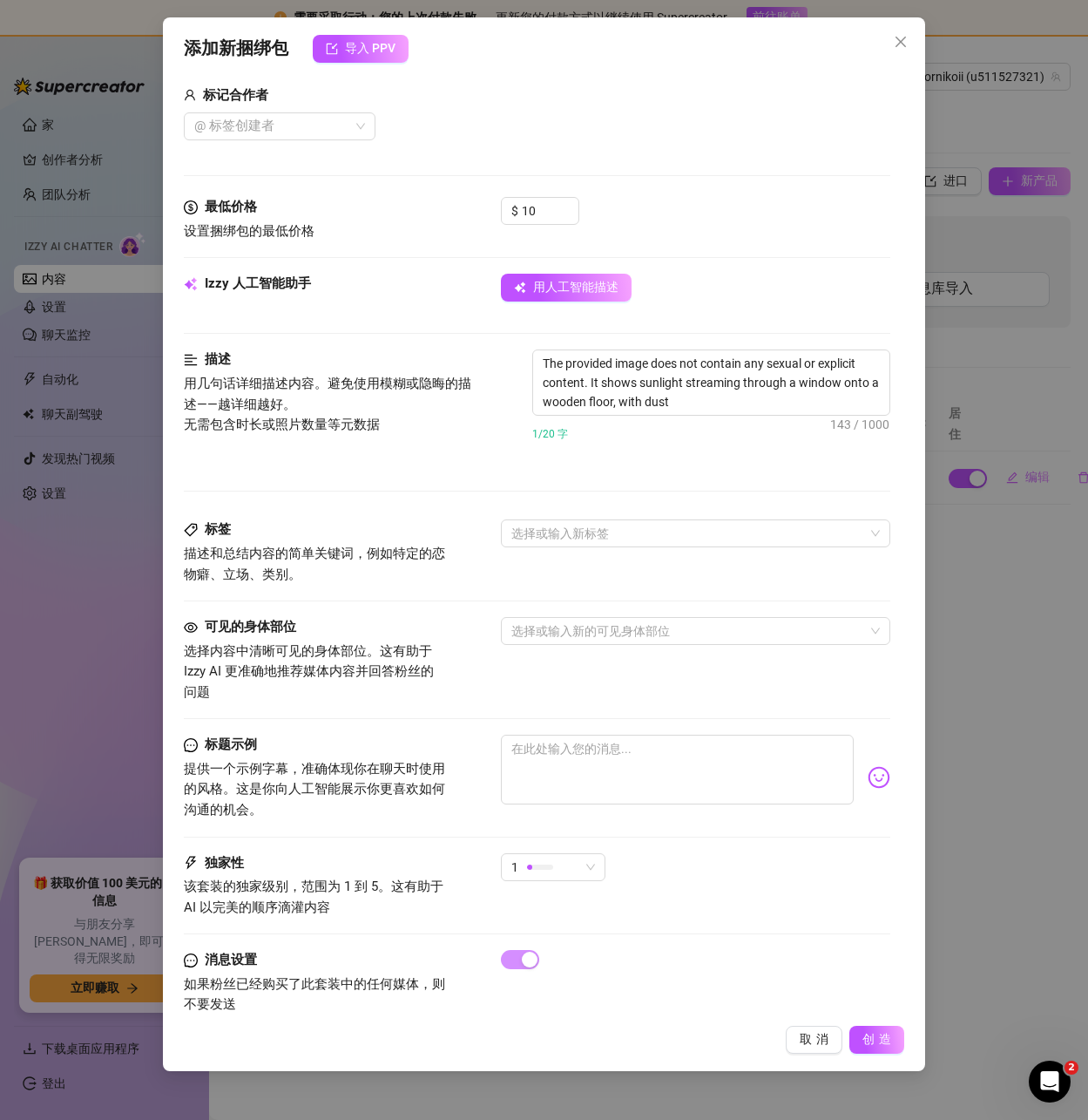
type textarea "The provided image does not contain any sexual or explicit content. It shows su…"
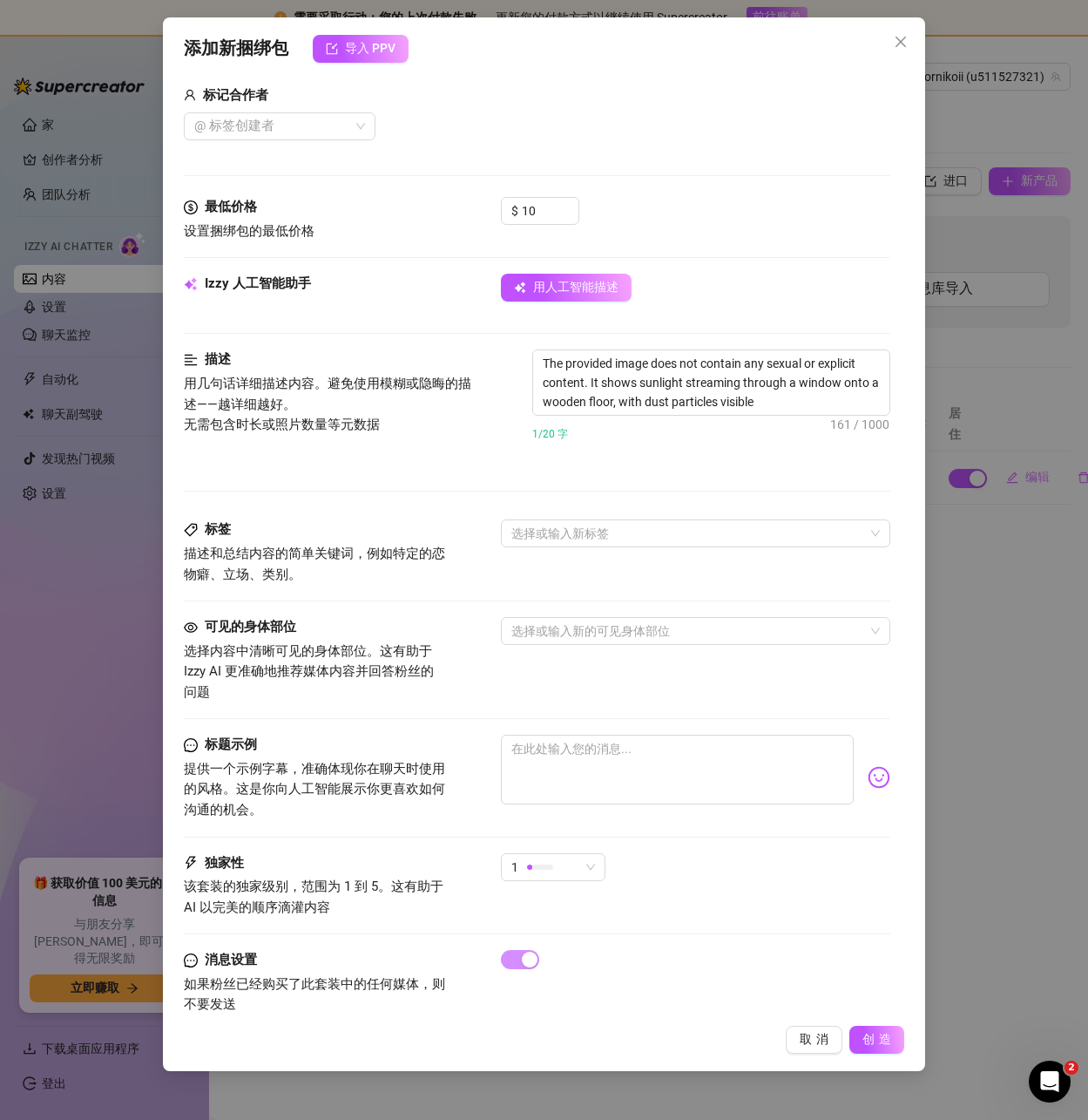
type textarea "The provided image does not contain any sexual or explicit content. It shows su…"
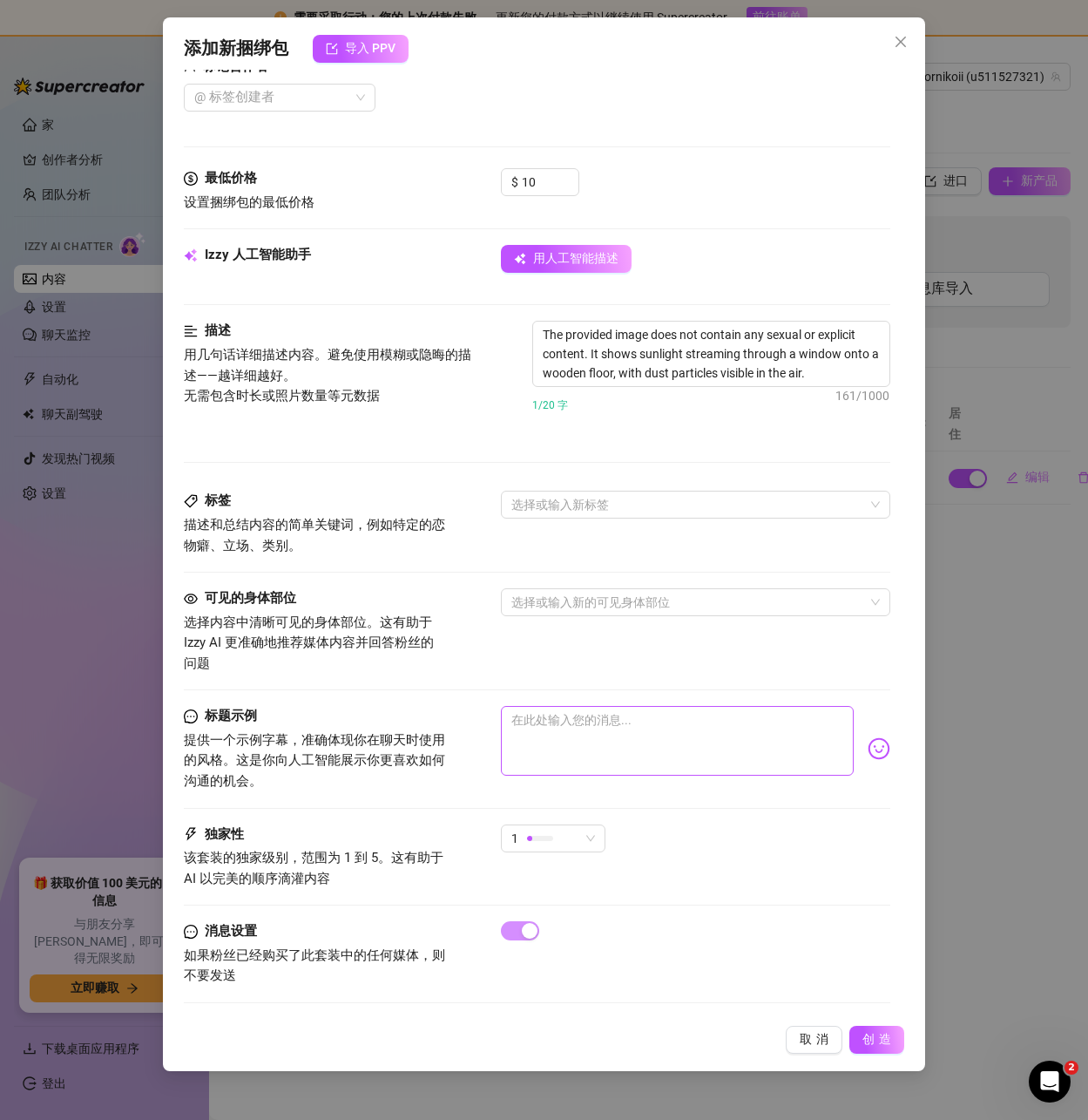
scroll to position [468, 0]
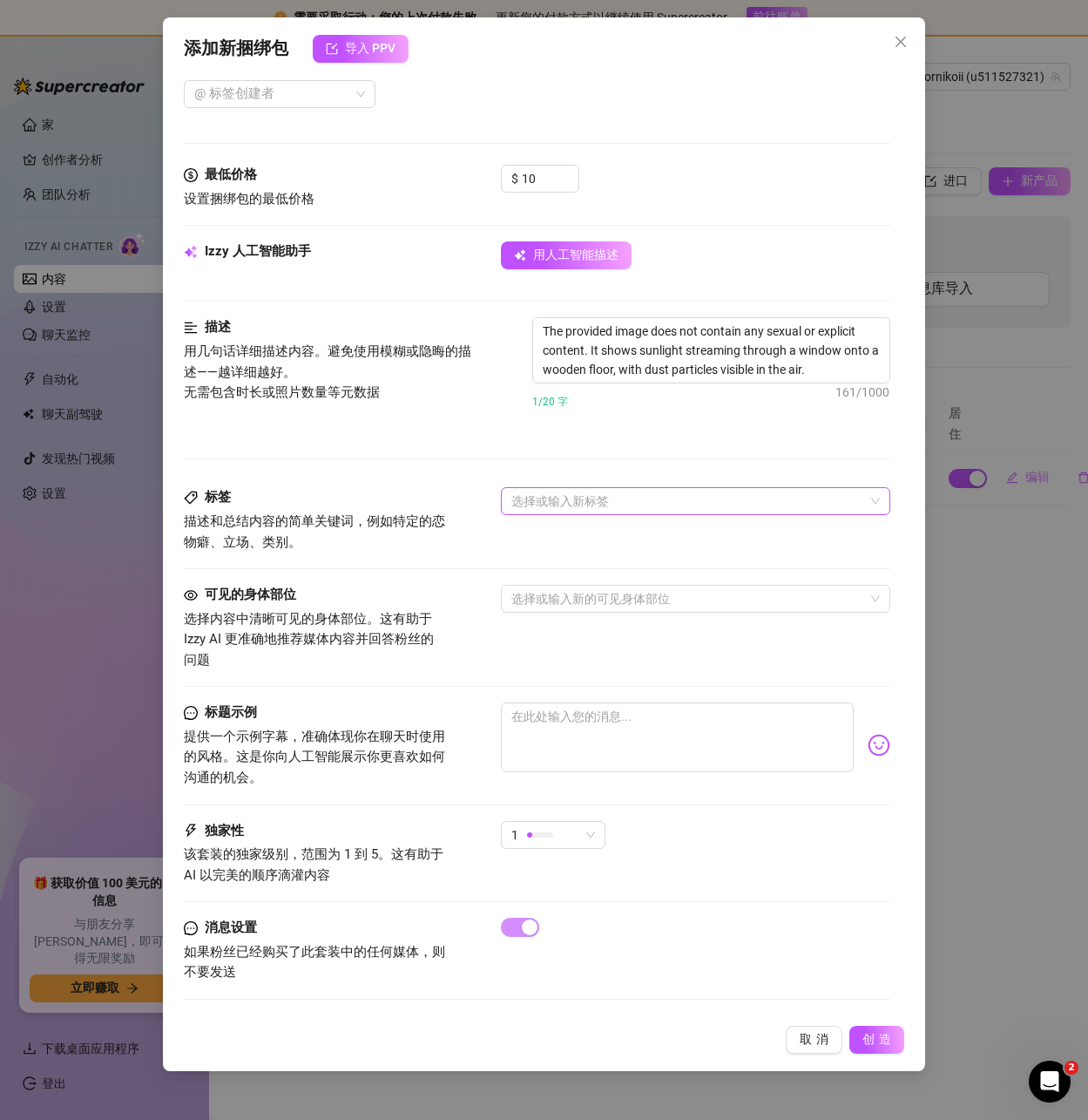
click at [549, 505] on div at bounding box center [686, 501] width 363 height 24
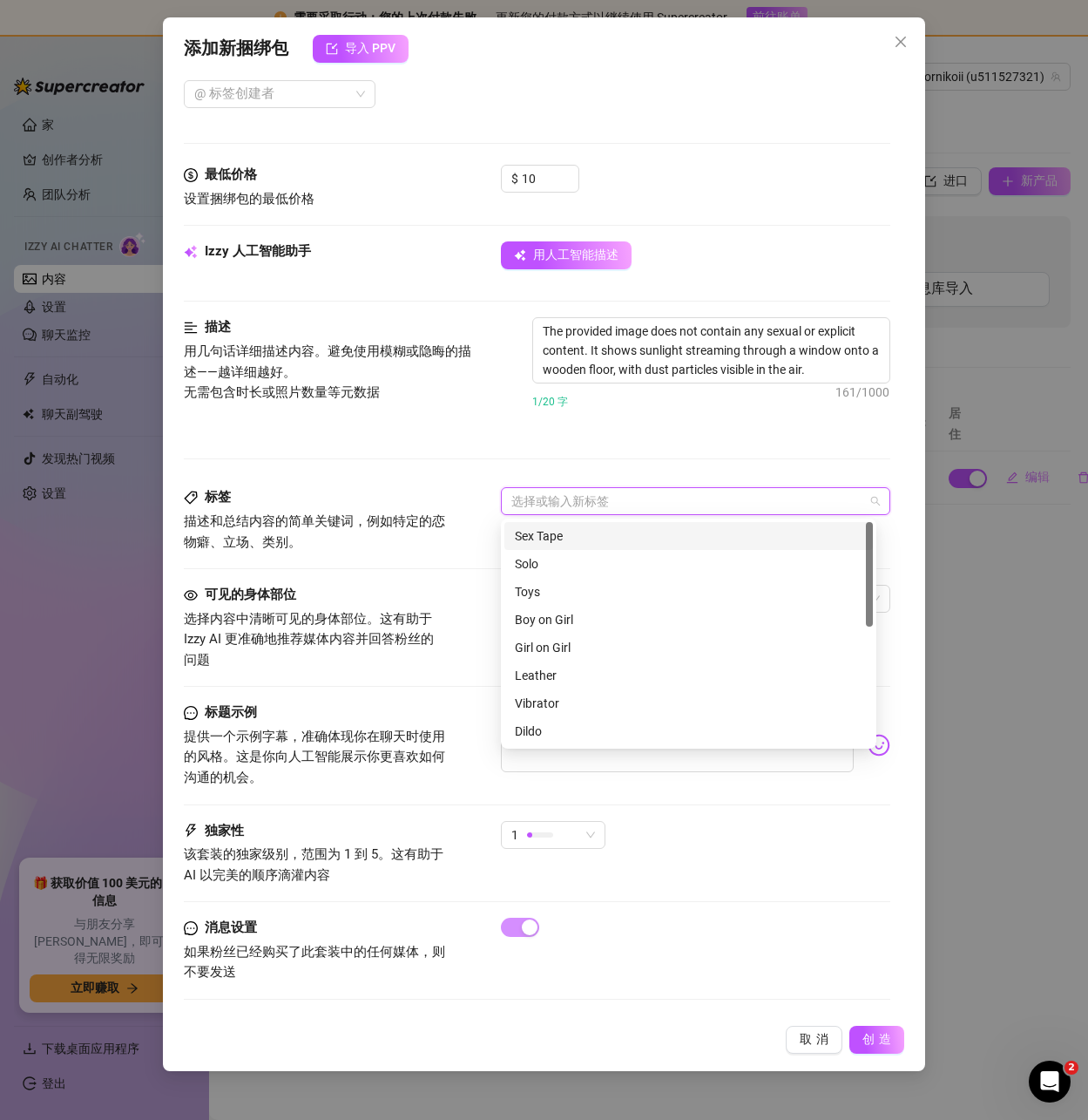
click at [552, 503] on div at bounding box center [686, 501] width 363 height 24
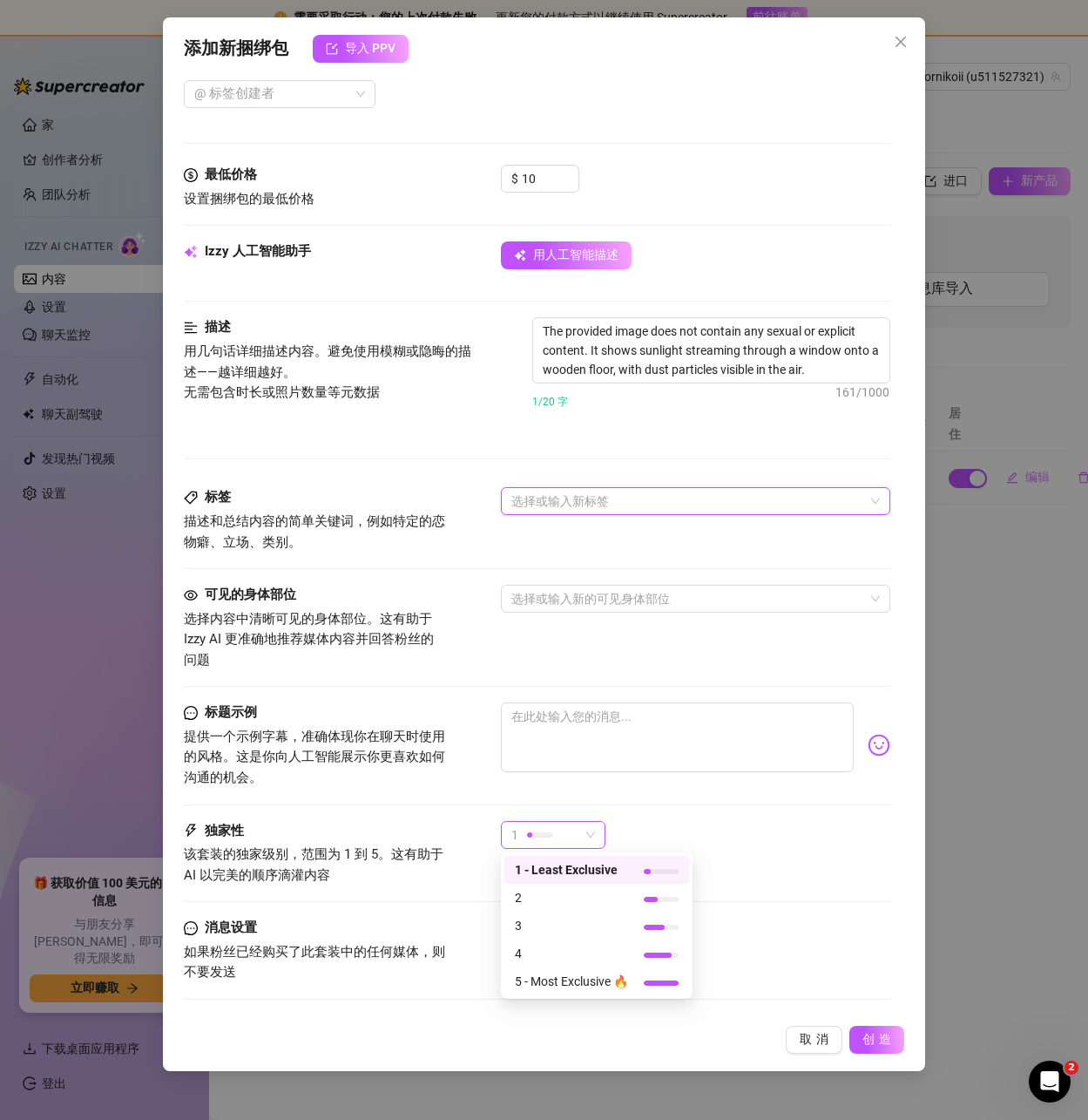
click at [566, 827] on div "1" at bounding box center [545, 835] width 68 height 26
click at [551, 978] on font "5-最独家🔥" at bounding box center [546, 981] width 62 height 14
click at [871, 1034] on font "创造" at bounding box center [879, 1038] width 33 height 14
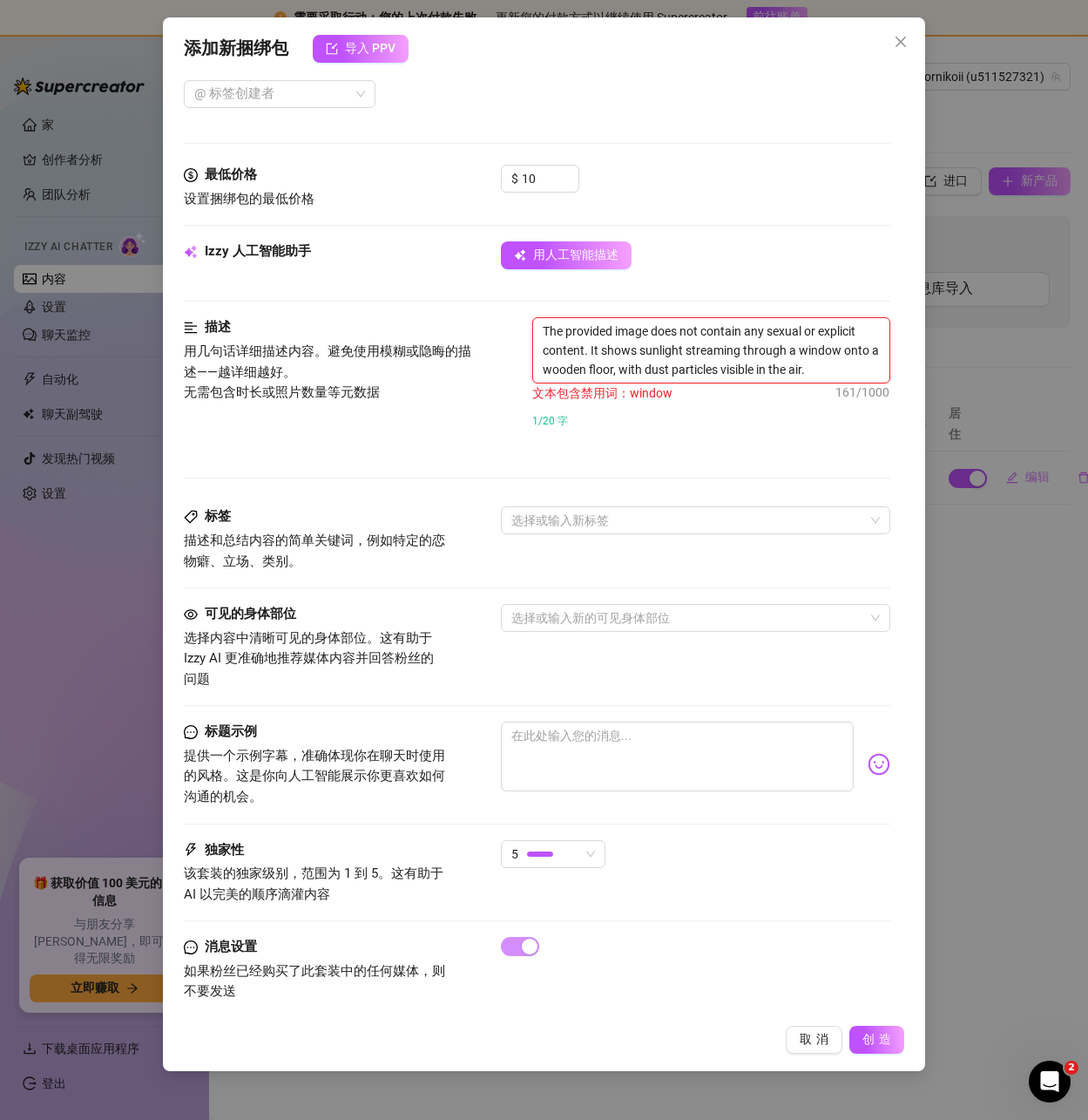
click at [750, 361] on textarea "The provided image does not contain any sexual or explicit content. It shows su…" at bounding box center [710, 350] width 355 height 65
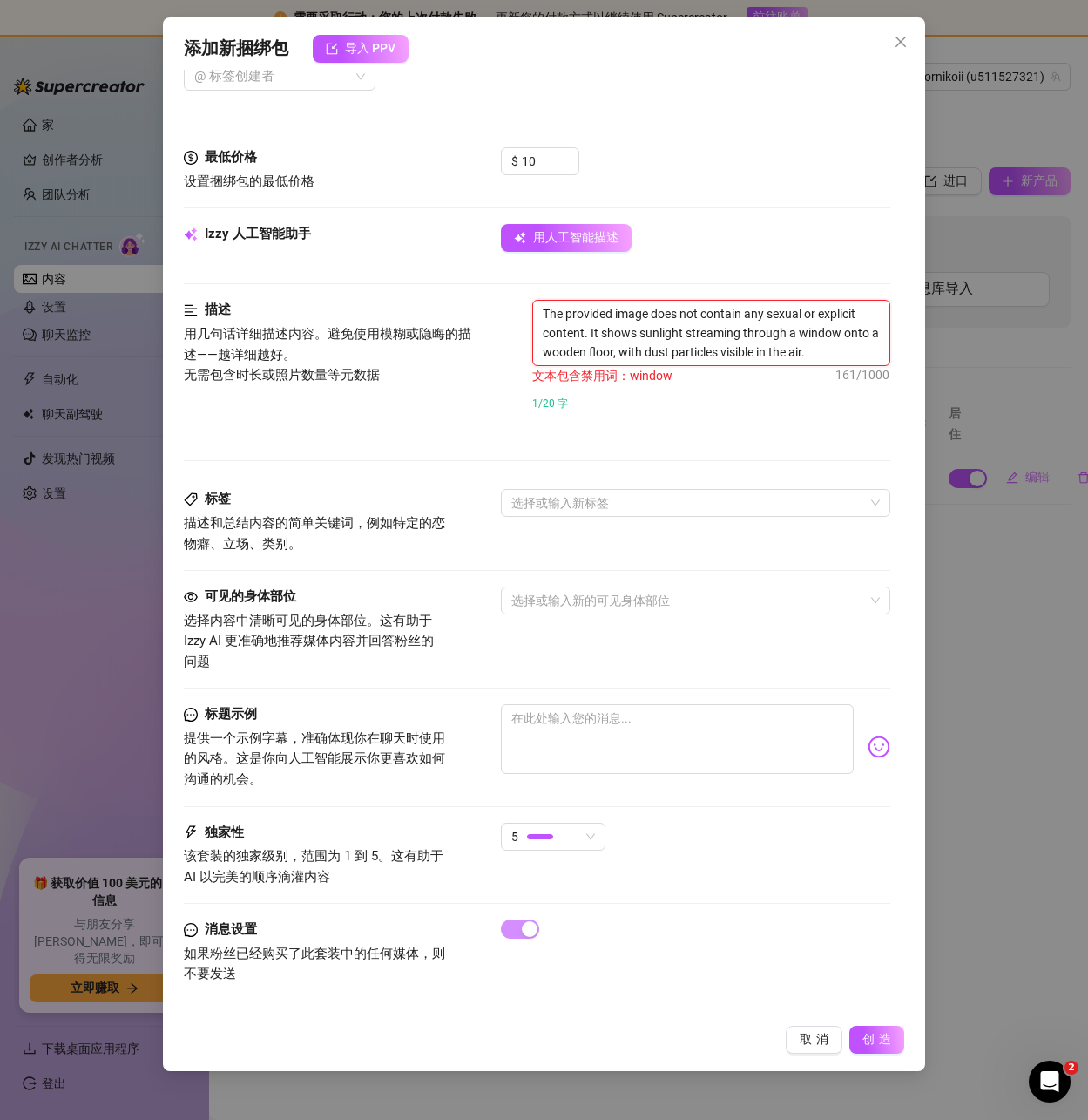
scroll to position [487, 0]
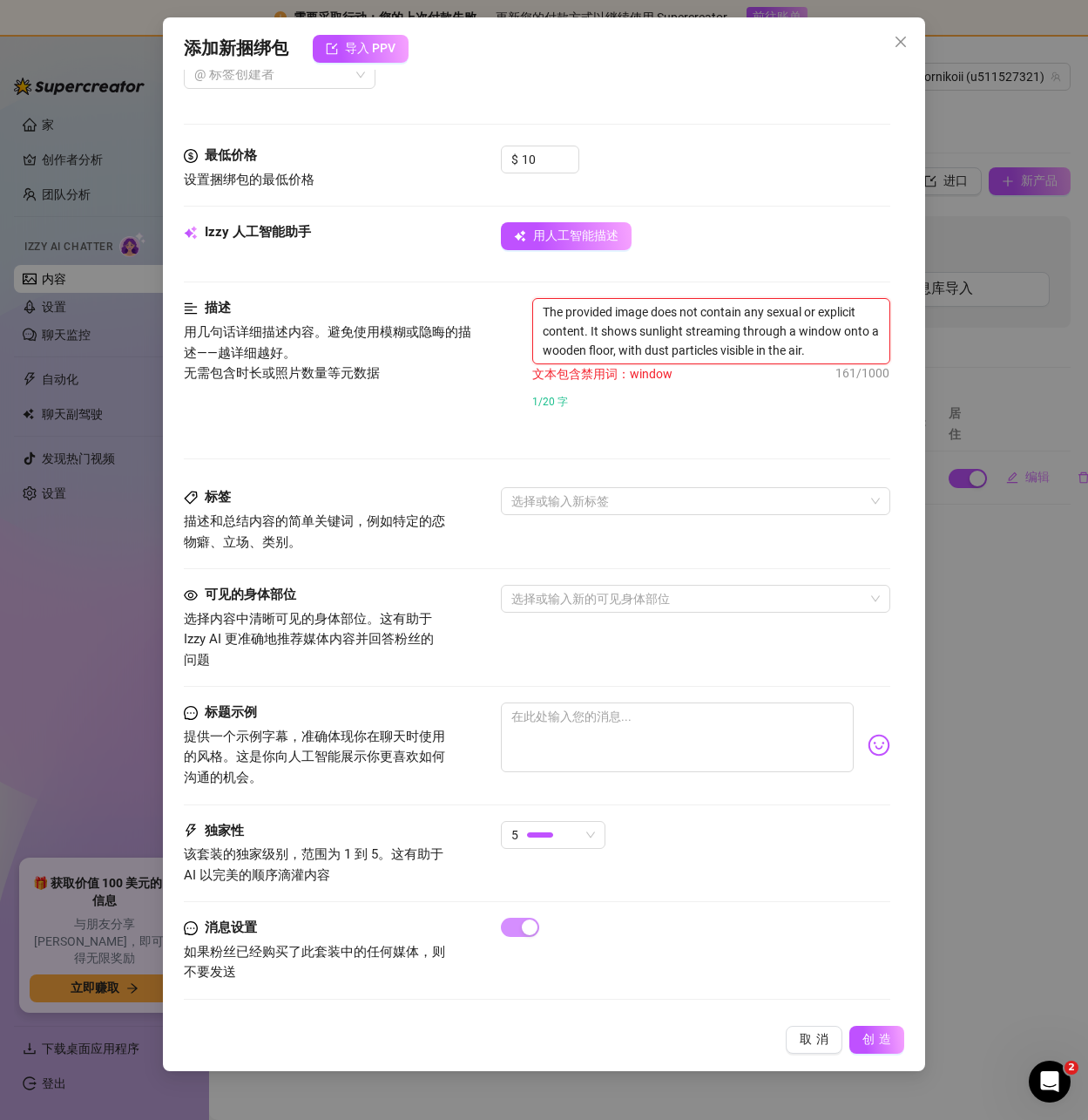
click at [703, 310] on textarea "The provided image does not contain any sexual or explicit content. It shows su…" at bounding box center [710, 331] width 355 height 65
click at [632, 336] on textarea "The provided image does not contain any sexual or explicit content. It shows su…" at bounding box center [710, 331] width 355 height 65
drag, startPoint x: 796, startPoint y: 325, endPoint x: 816, endPoint y: 325, distance: 20.0
click at [816, 325] on textarea "The provided image does not contain any sexual or explicit content. It shows su…" at bounding box center [710, 331] width 355 height 65
click at [837, 332] on textarea "The provided image does not contain any sexual or explicit content. It shows su…" at bounding box center [710, 331] width 355 height 65
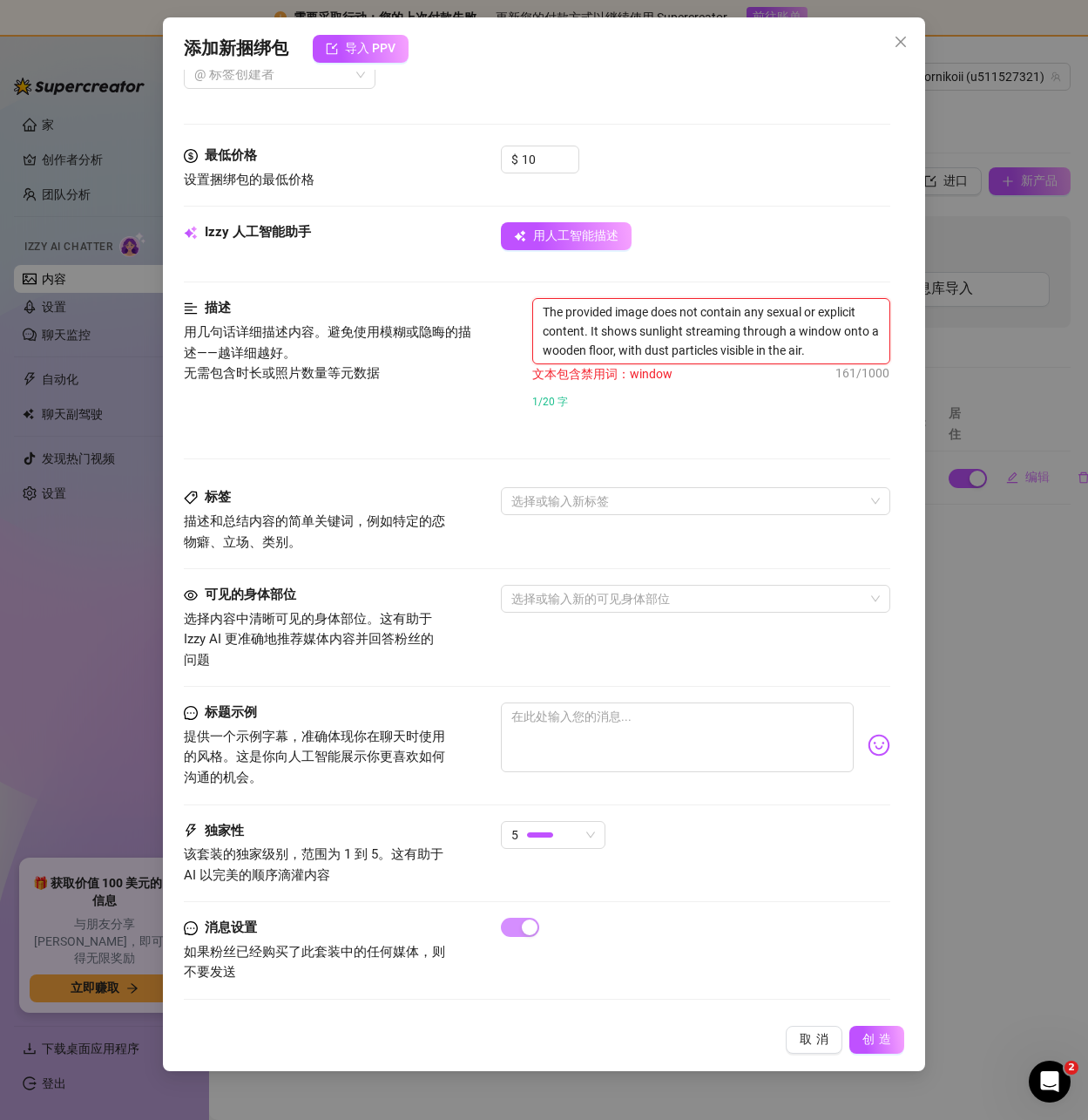
drag, startPoint x: 839, startPoint y: 330, endPoint x: 791, endPoint y: 330, distance: 48.0
click at [791, 330] on textarea "The provided image does not contain any sexual or explicit content. It shows su…" at bounding box center [710, 331] width 355 height 65
type textarea "The provided image does not contain any sexual or explicit content. It shows su…"
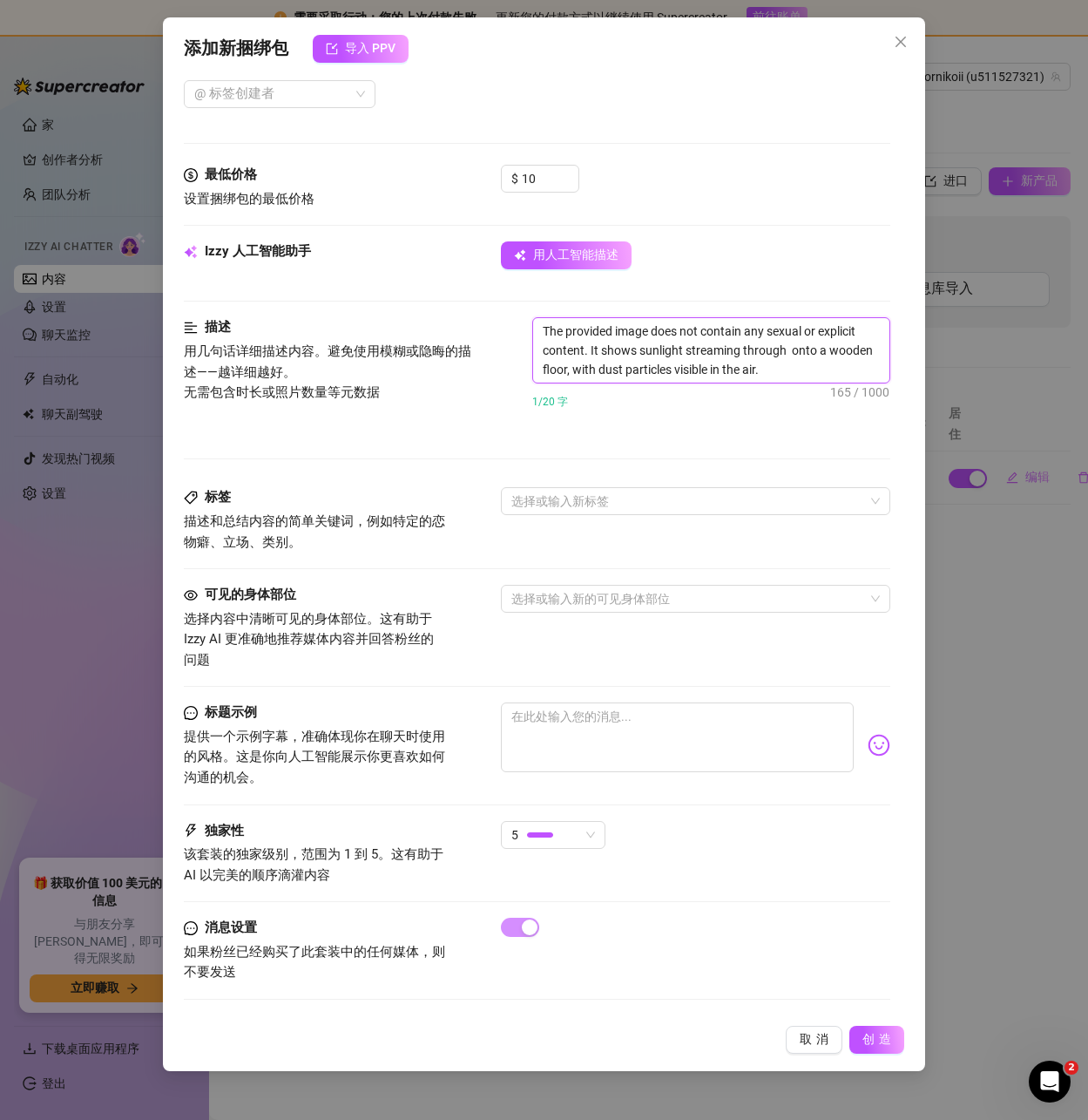
scroll to position [468, 0]
type textarea "The provided image does not contain any sexual or explicit content. It shows su…"
click at [875, 1046] on font "创造" at bounding box center [879, 1038] width 33 height 14
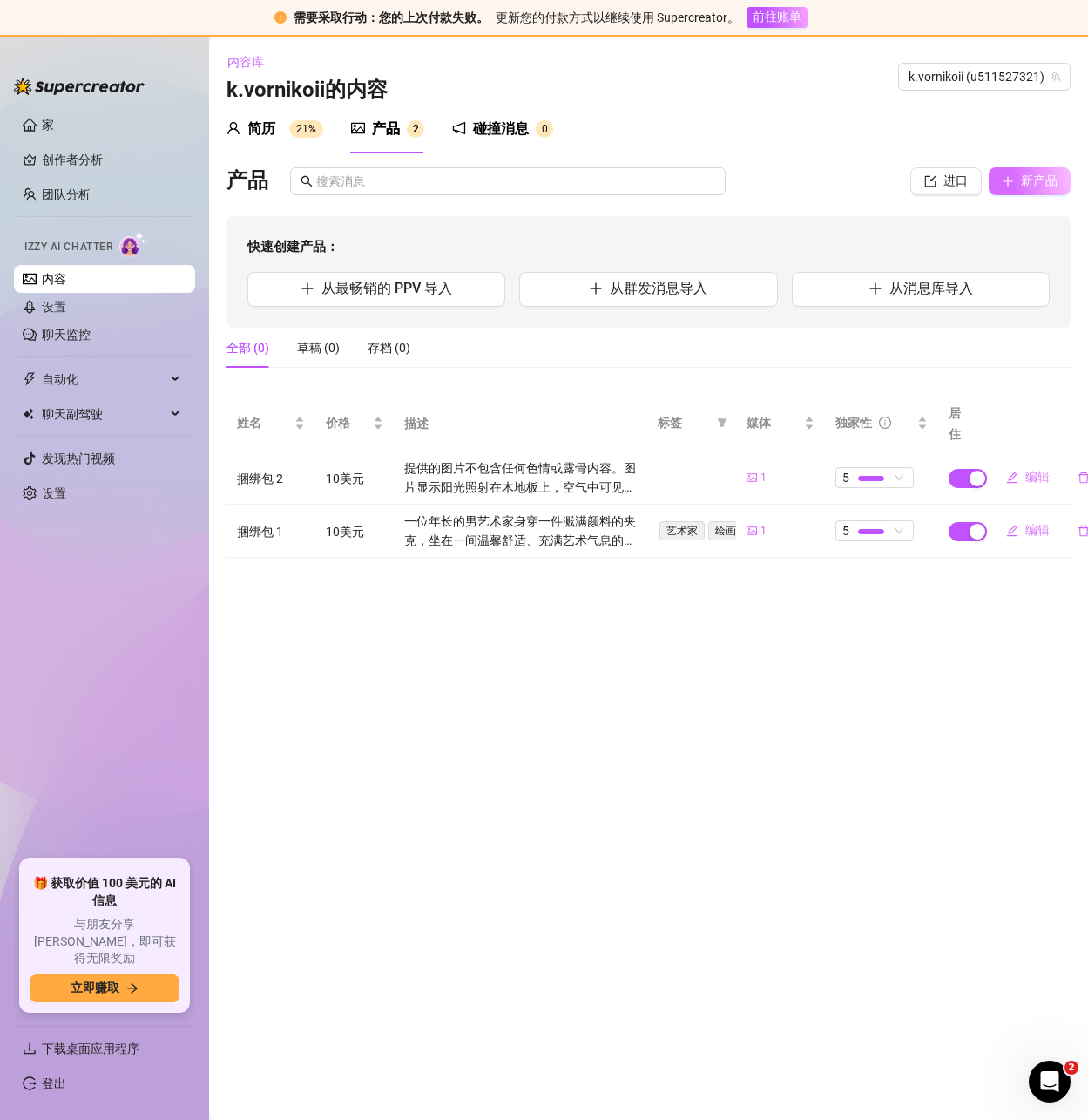
click at [1024, 188] on font "新产品" at bounding box center [1039, 180] width 37 height 14
type textarea "Type your message here..."
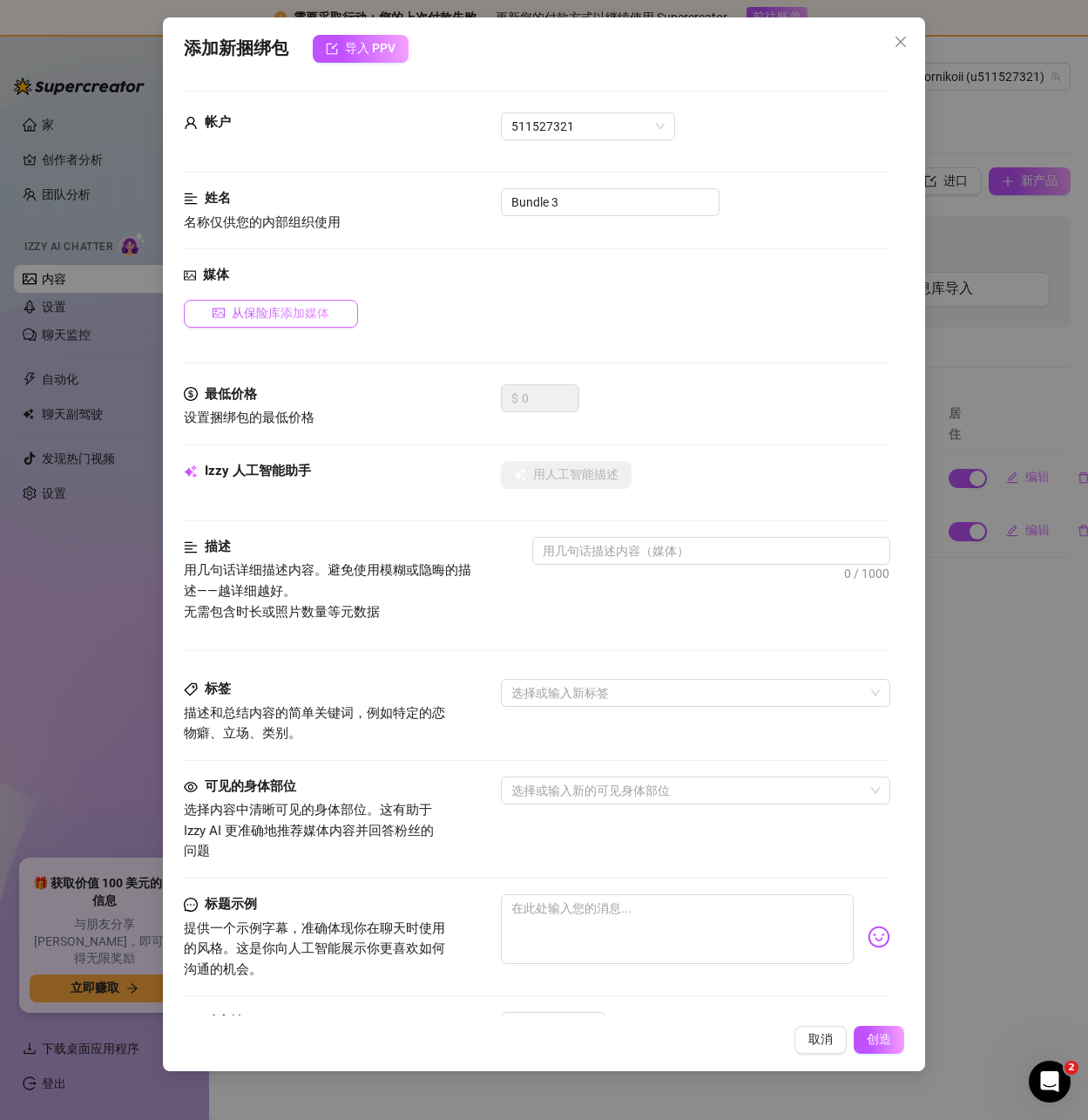
click at [266, 310] on font "从保险库添加媒体" at bounding box center [280, 312] width 98 height 14
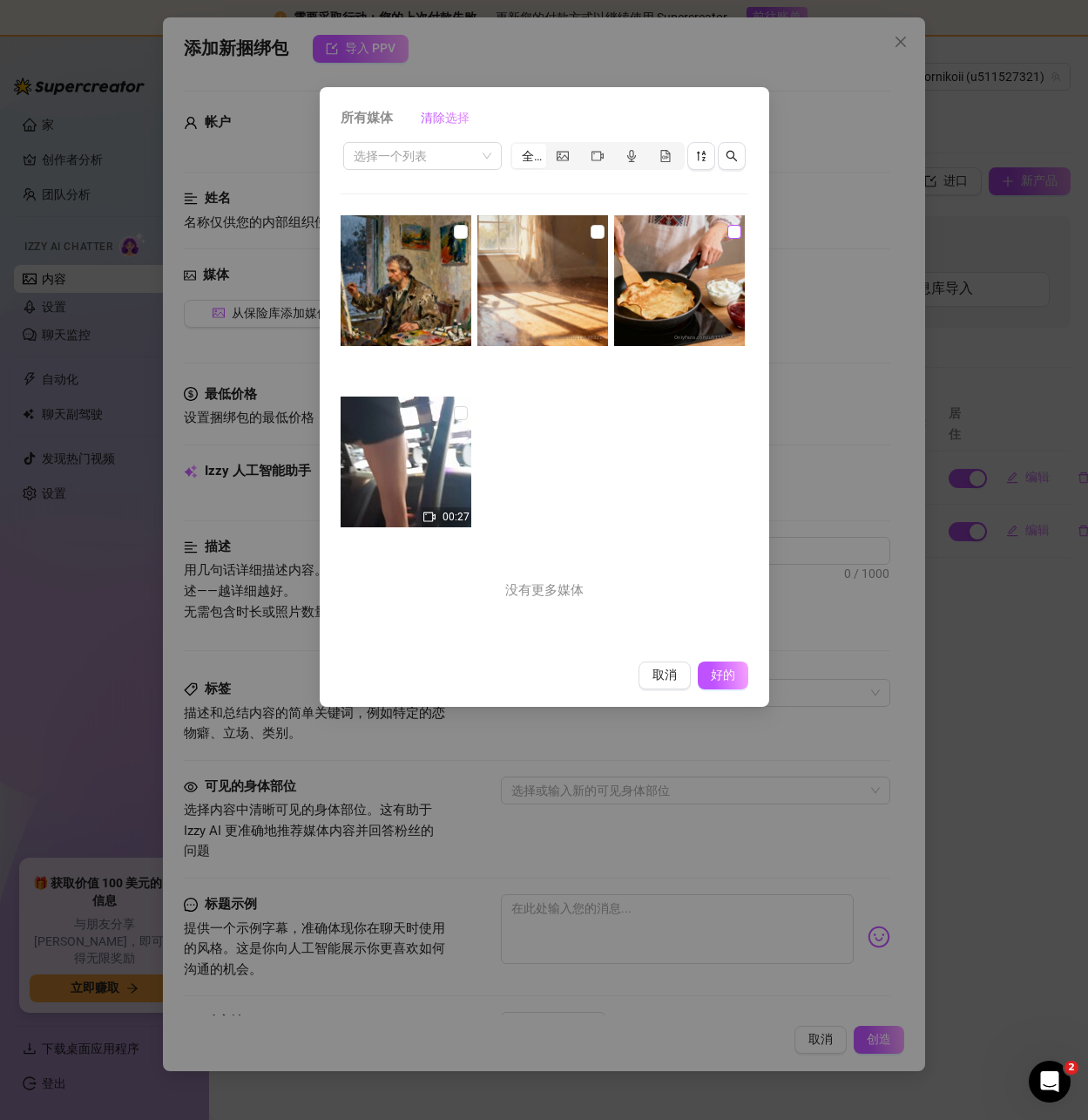
click at [728, 231] on input "checkbox" at bounding box center [734, 232] width 14 height 14
checkbox input "true"
click at [717, 678] on font "好的" at bounding box center [722, 674] width 33 height 14
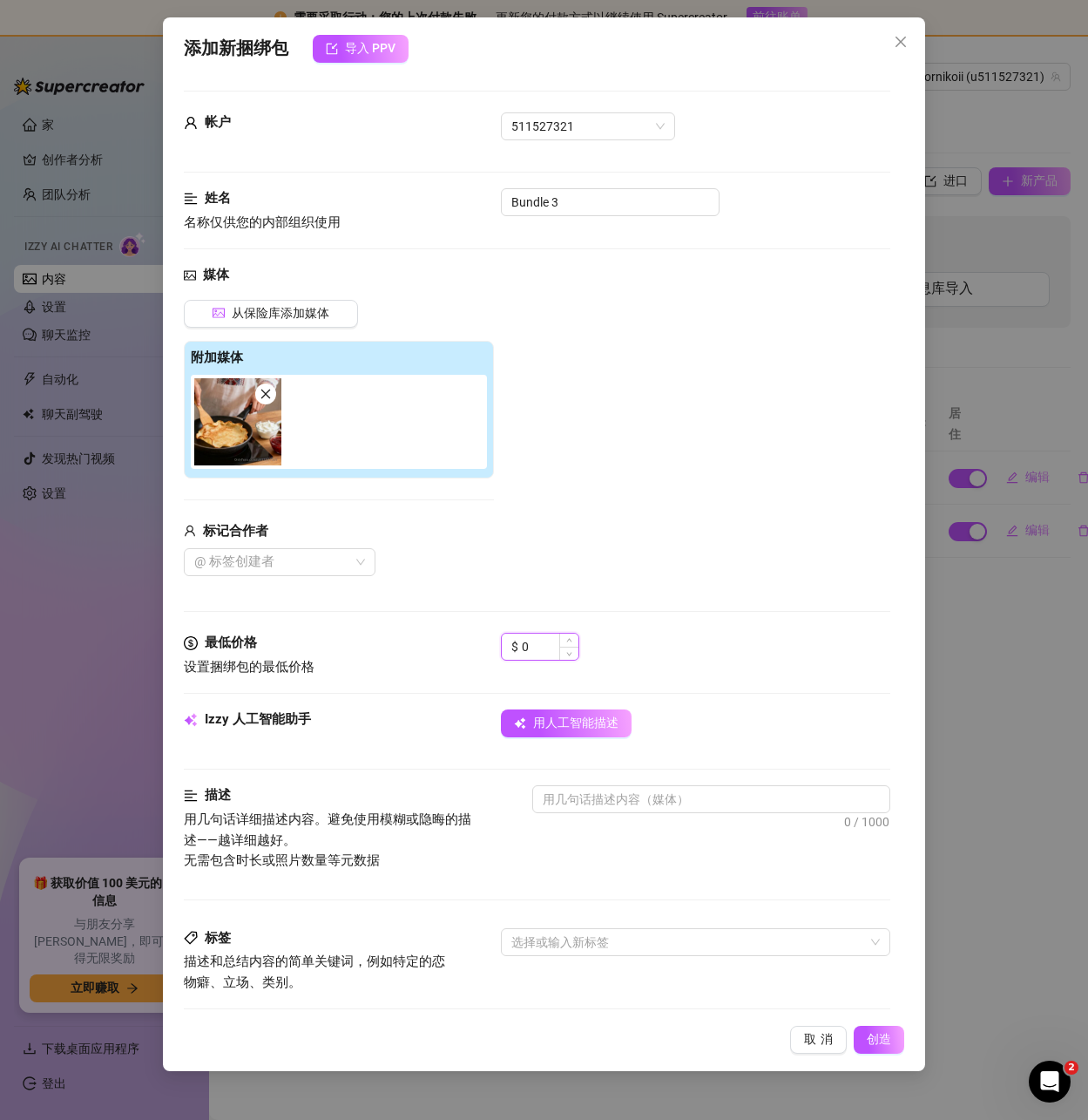
click at [546, 643] on input "0" at bounding box center [550, 646] width 56 height 26
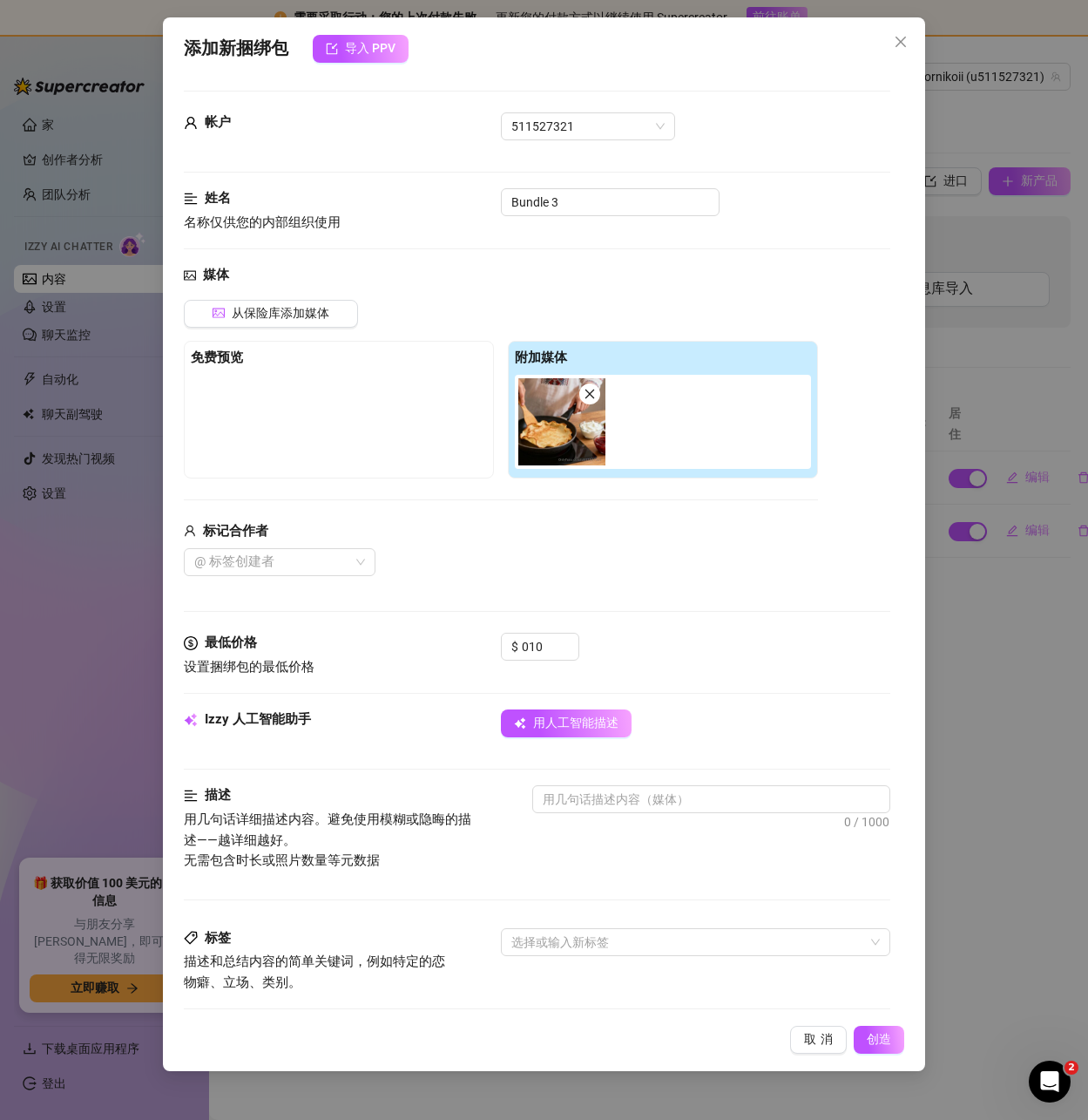
type input "10"
click at [699, 618] on div "媒体 从保险库添加媒体 免费预览 附加媒体 标记合作者 @ 标签创建者" at bounding box center [536, 448] width 705 height 368
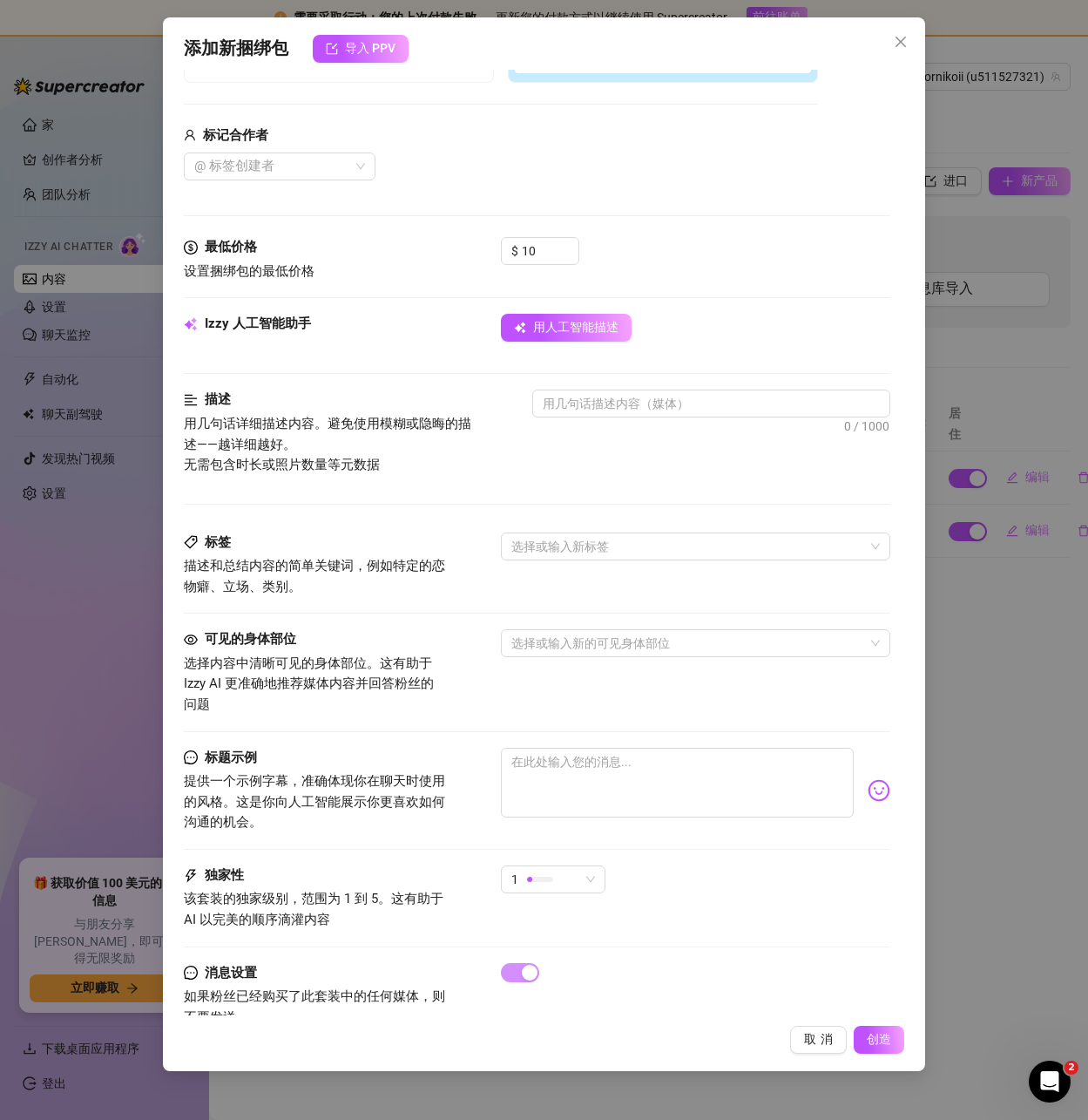
scroll to position [440, 0]
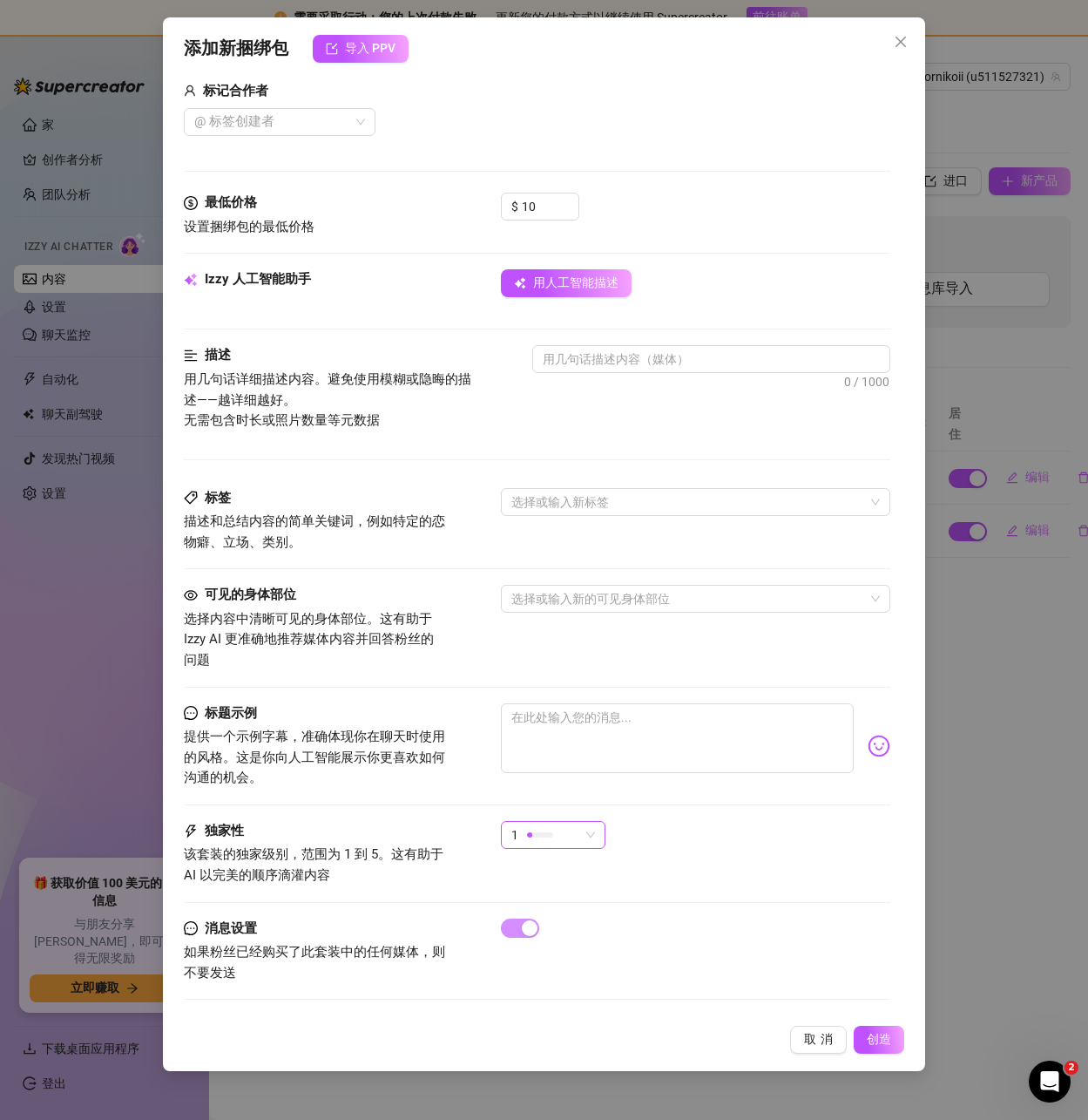
click at [569, 841] on div "1" at bounding box center [545, 835] width 68 height 26
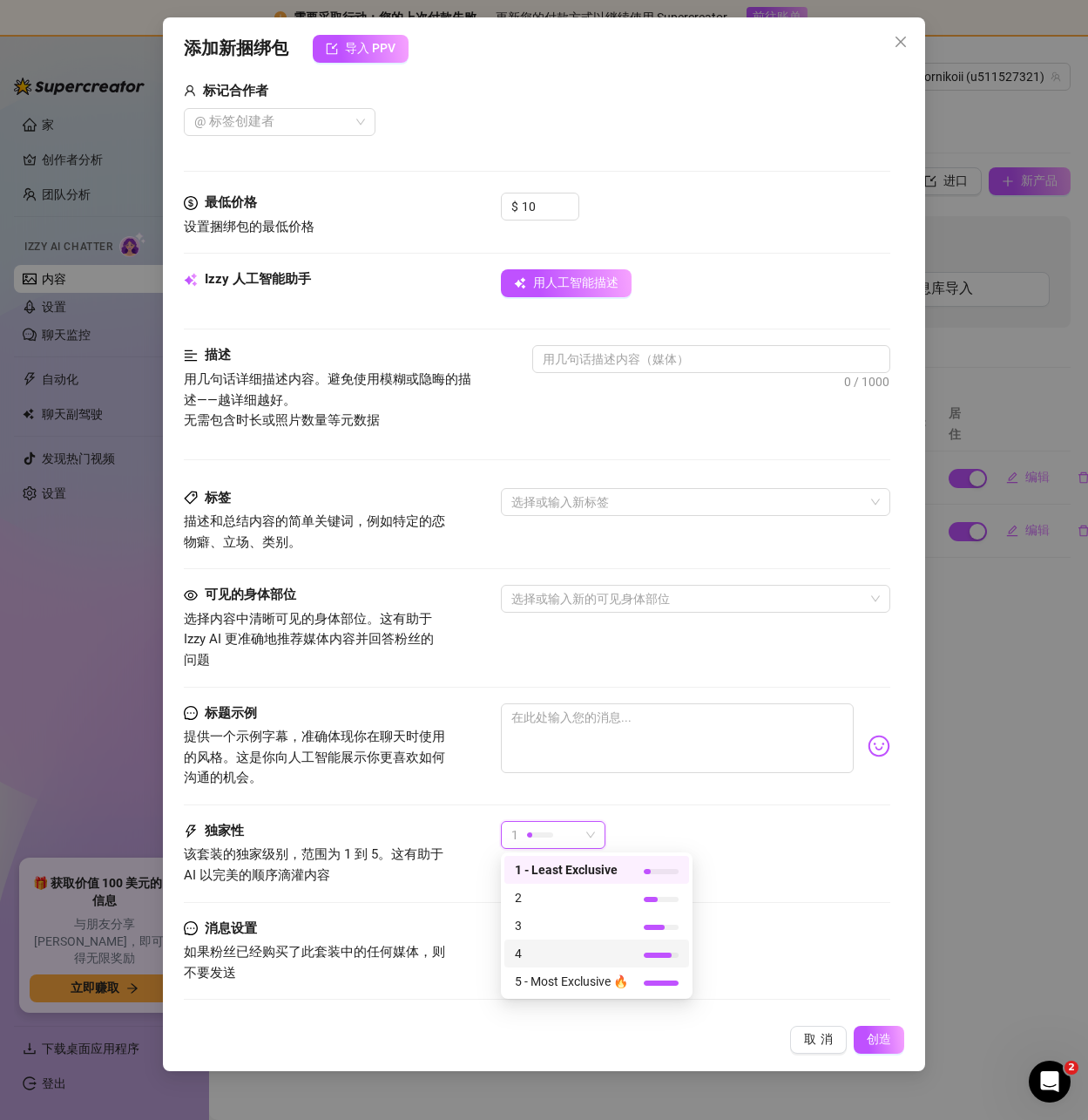
click at [558, 968] on div "5 - Most Exclusive 🔥" at bounding box center [597, 981] width 185 height 28
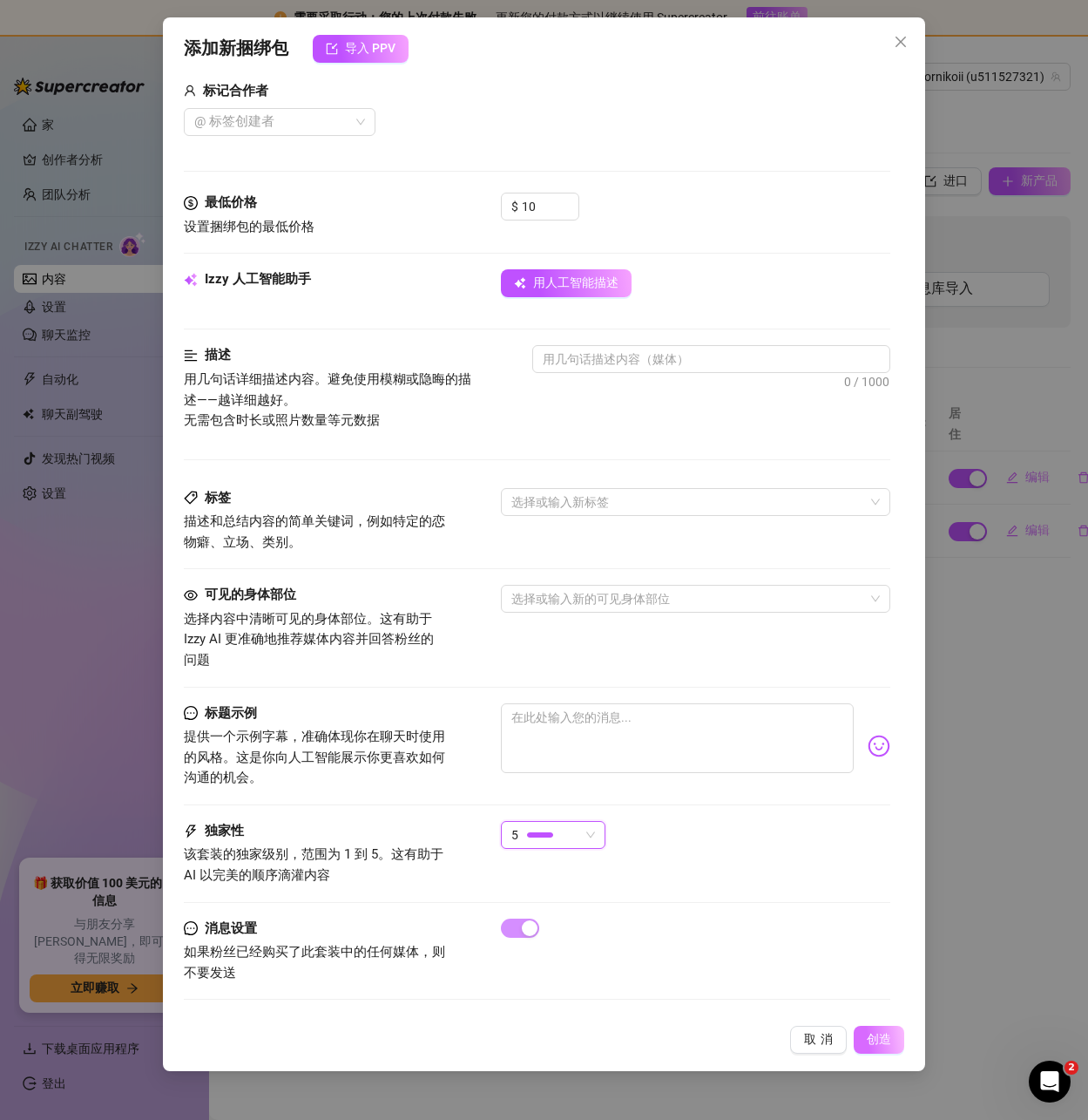
click at [874, 1037] on font "创造" at bounding box center [879, 1038] width 24 height 14
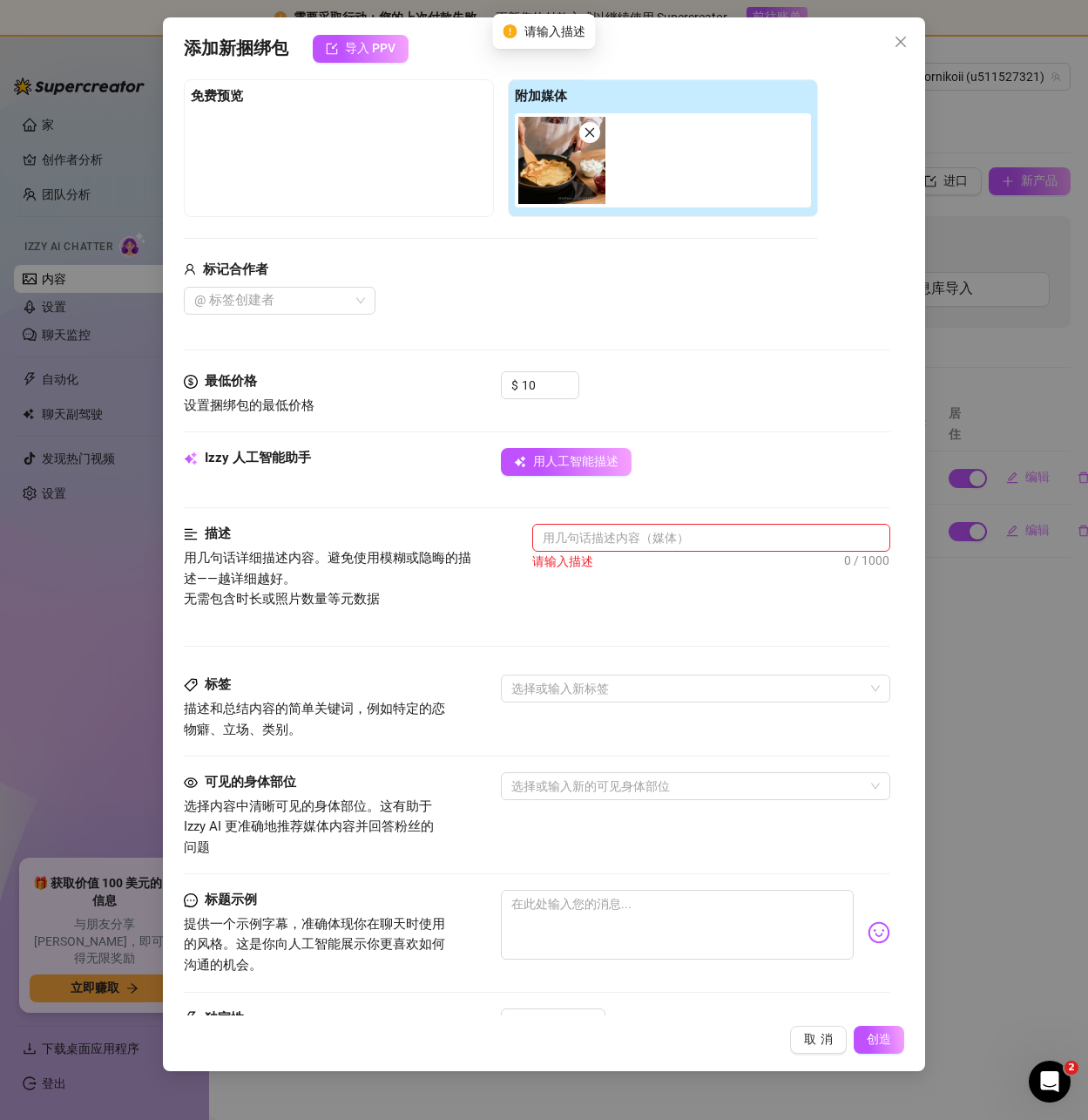
scroll to position [178, 0]
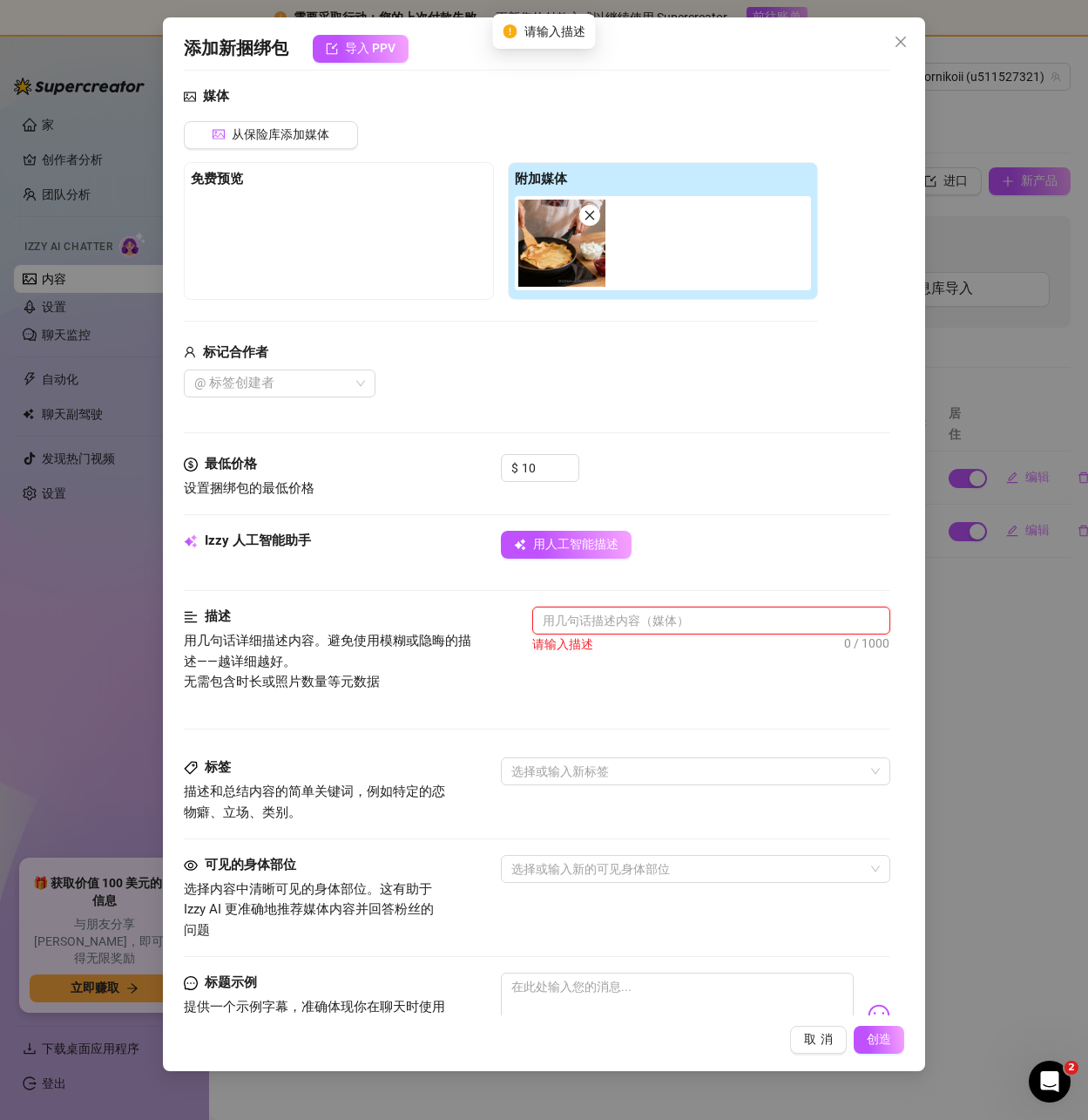
click at [612, 619] on textarea at bounding box center [710, 620] width 355 height 26
click at [582, 547] on font "用人工智能描述" at bounding box center [575, 543] width 85 height 14
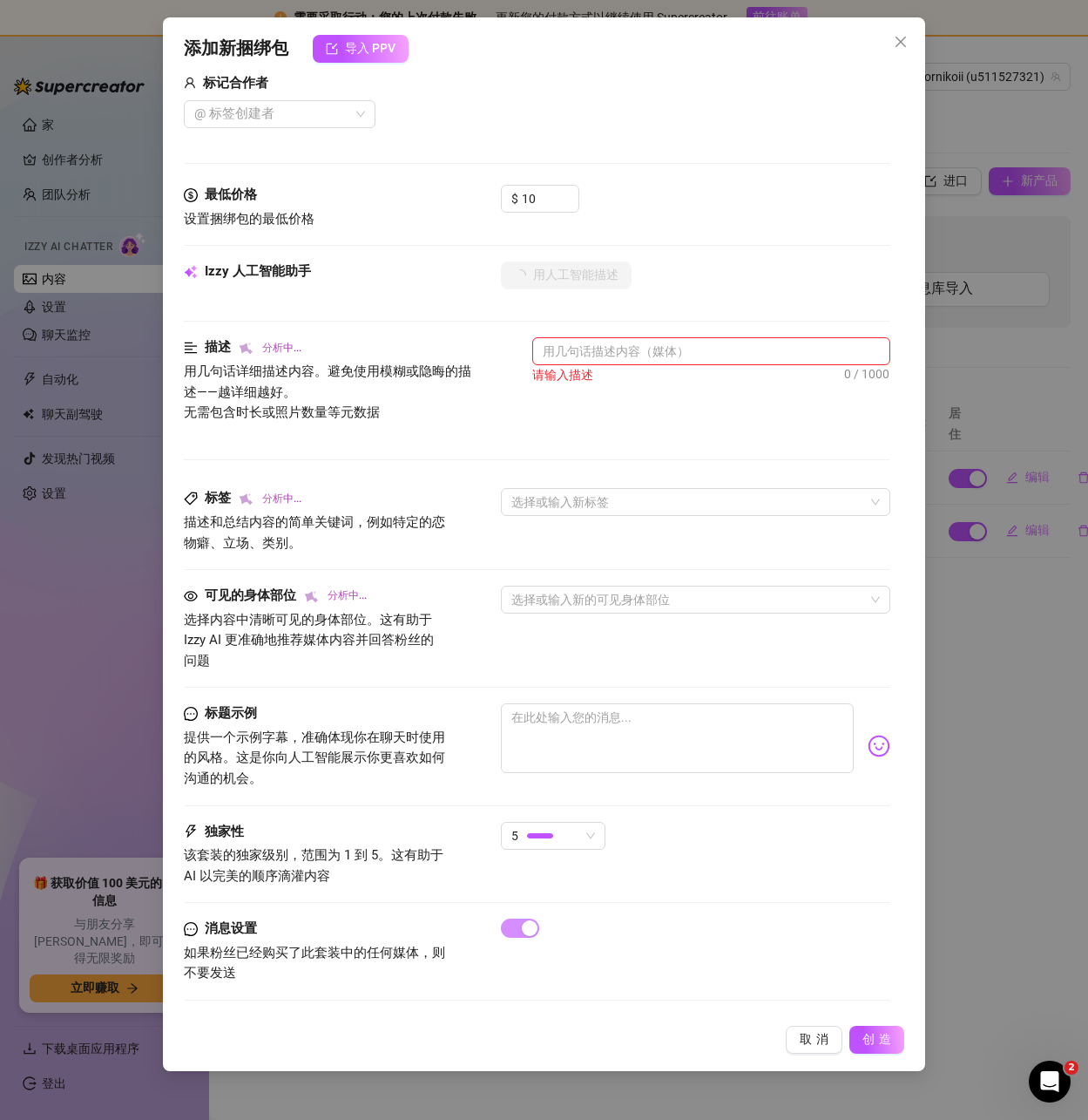
scroll to position [448, 0]
type textarea "The"
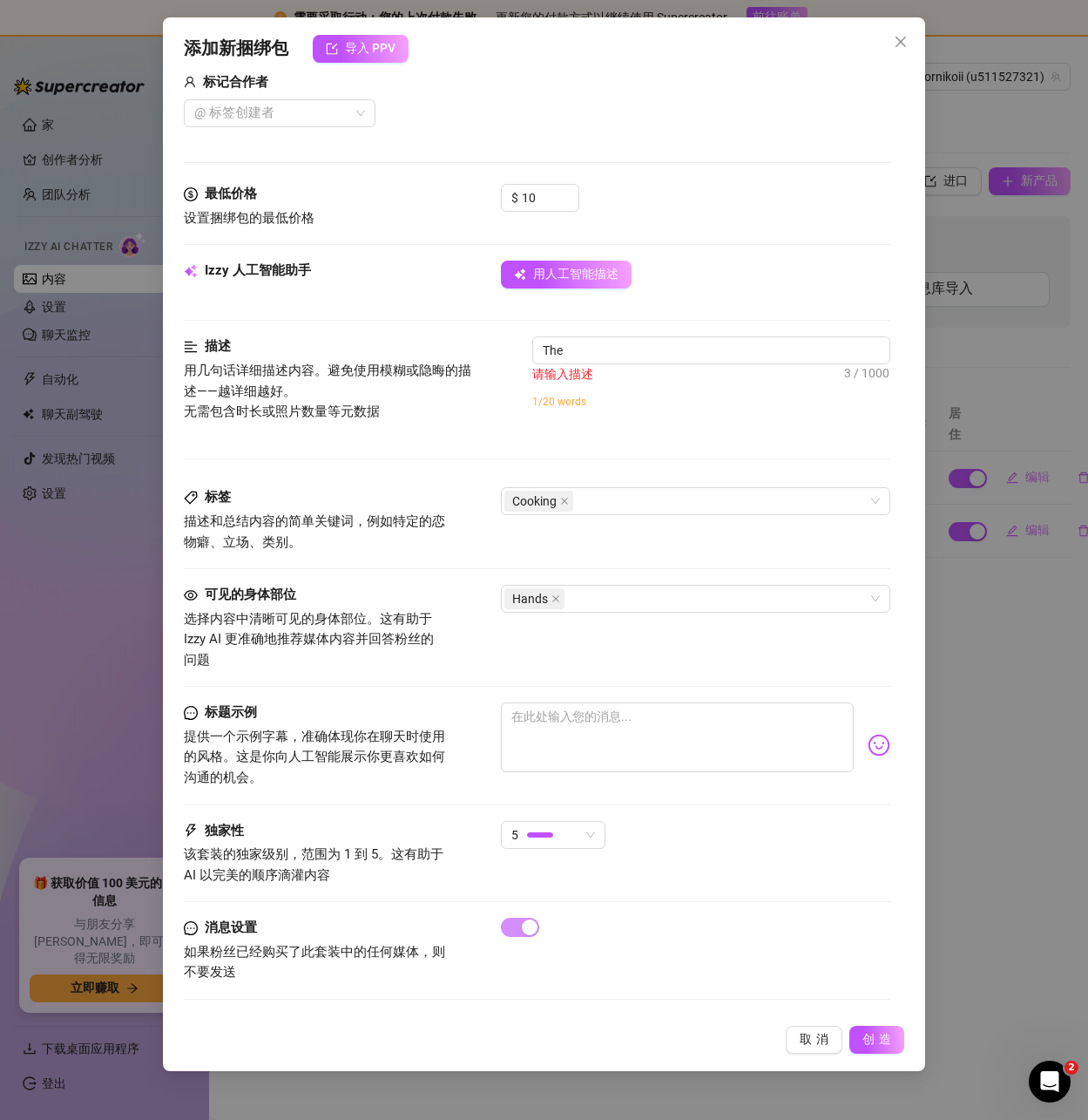
type textarea "The model"
type textarea "The model is"
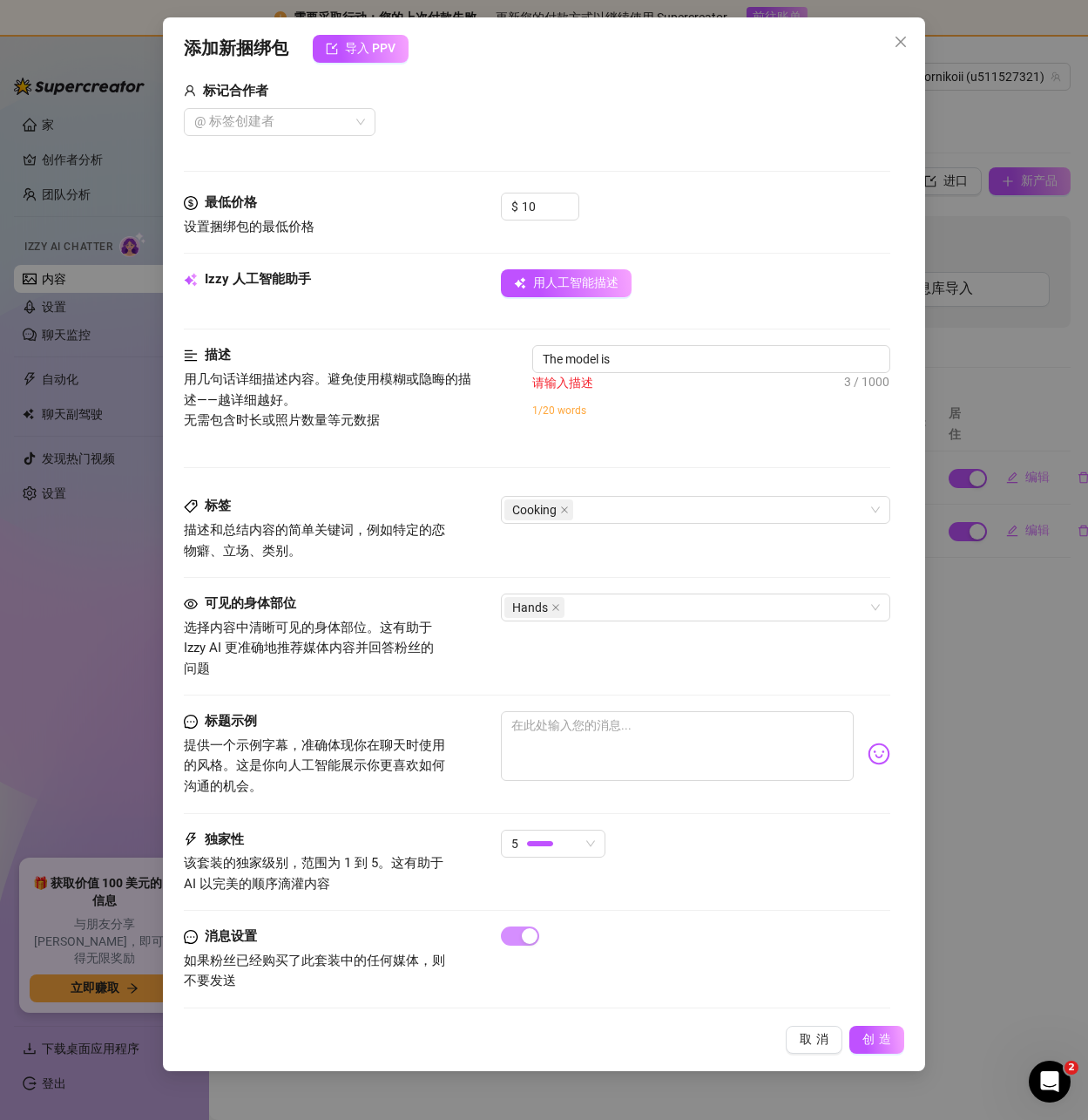
type textarea "The model is wearing"
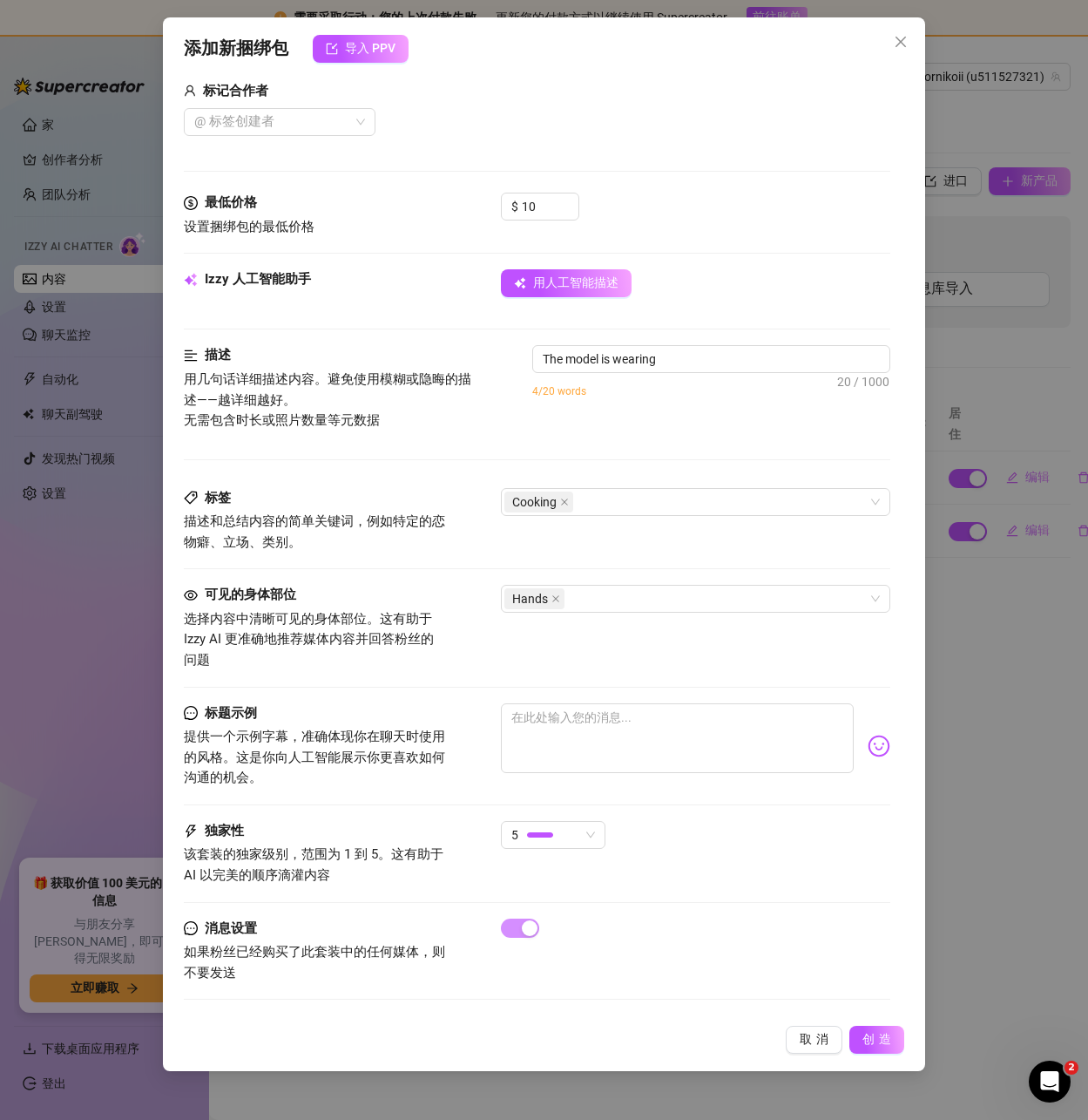
type textarea "The model is wearing a"
type textarea "The model is wearing a traditional"
type textarea "The model is wearing a traditional embroidered"
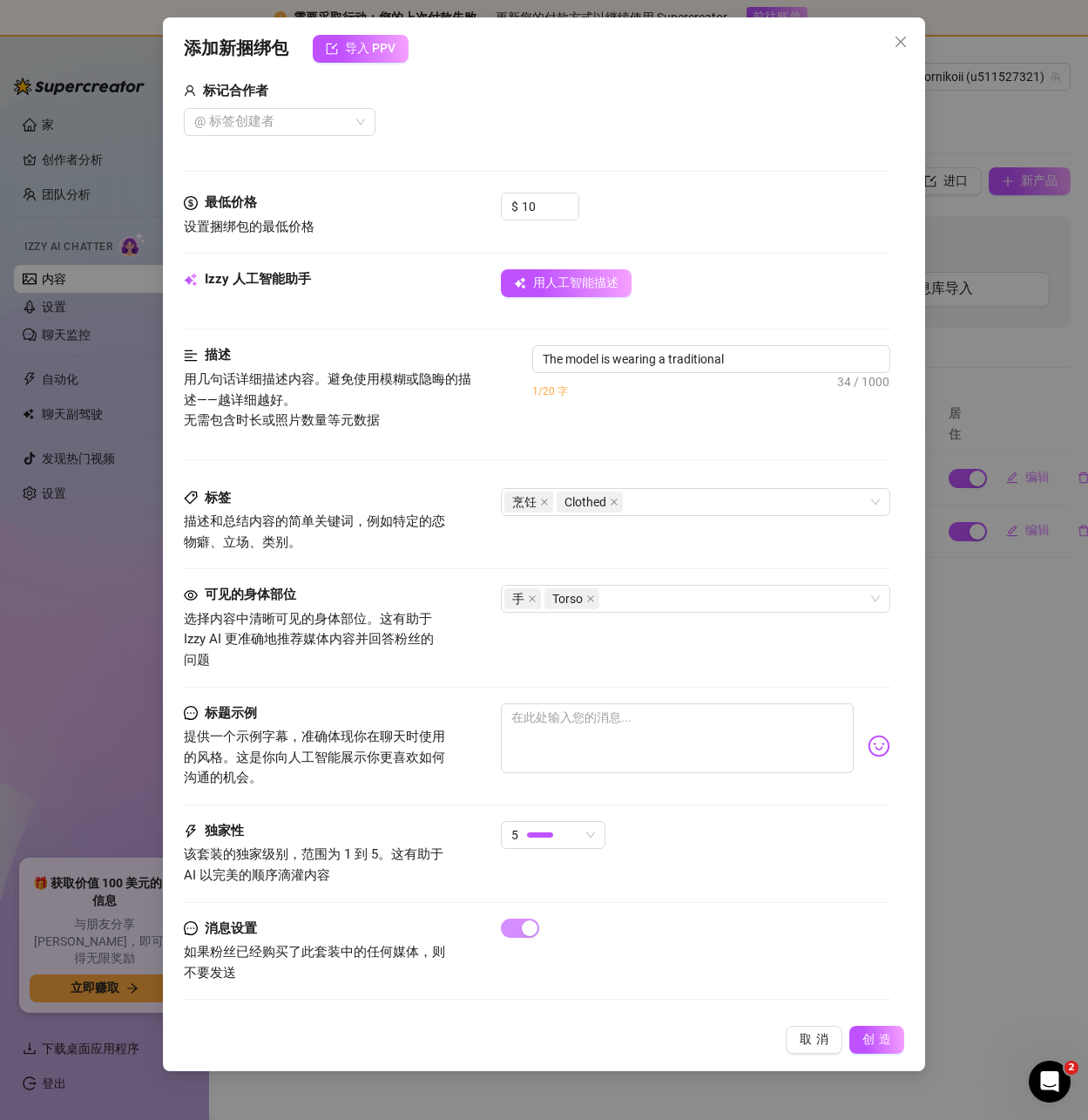
type textarea "The model is wearing a traditional embroidered"
type textarea "The model is wearing a traditional embroidered blouse,"
type textarea "The model is wearing a traditional embroidered blouse, cooking"
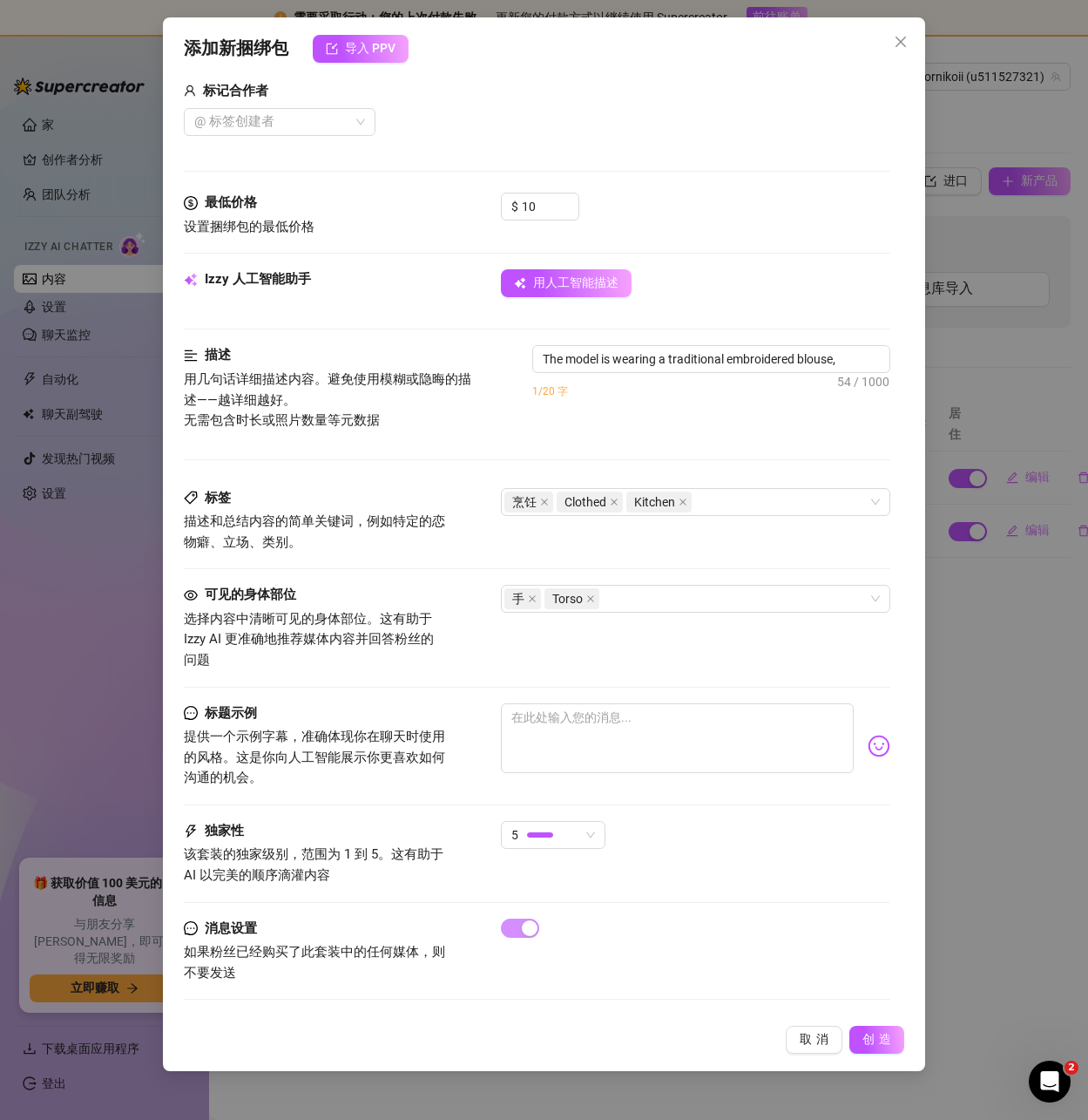
type textarea "The model is wearing a traditional embroidered blouse, cooking a"
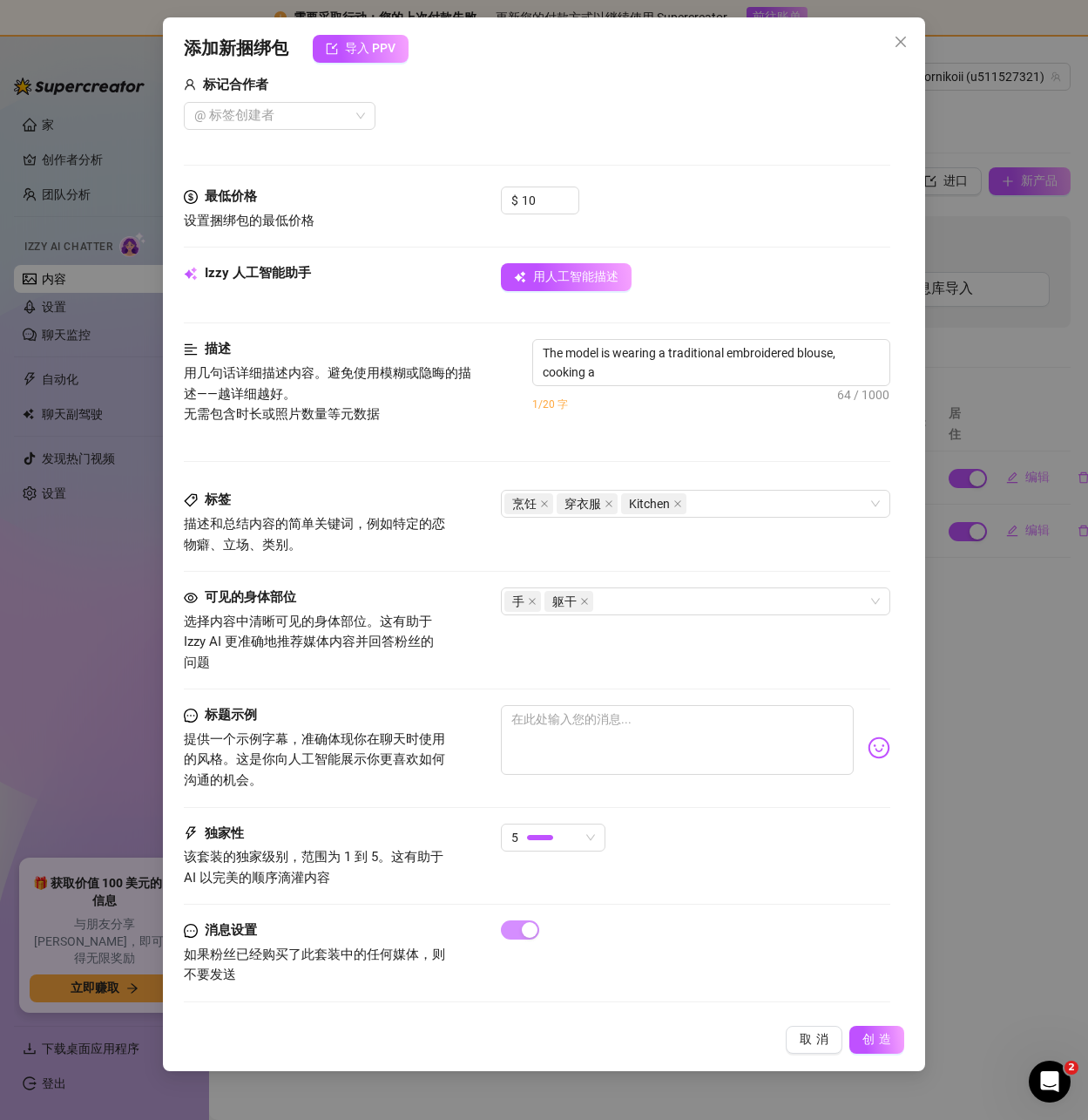
type textarea "The model is wearing a traditional embroidered blouse, cooking a large"
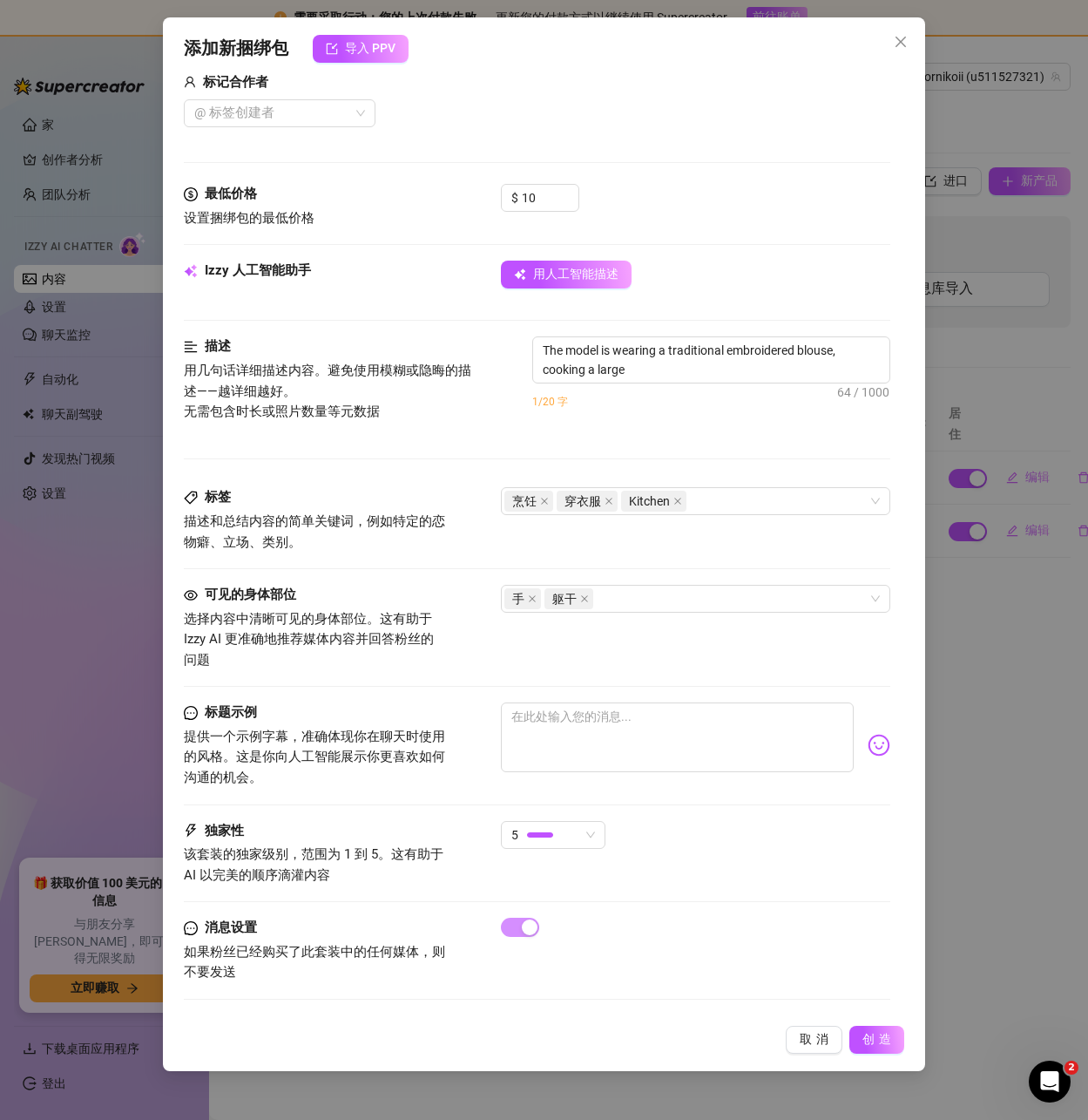
type textarea "The model is wearing a traditional embroidered blouse, cooking a large crepe"
type textarea "The model is wearing a traditional embroidered blouse, cooking a large crepe in"
type textarea "The model is wearing a traditional embroidered blouse, cooking a large crepe in…"
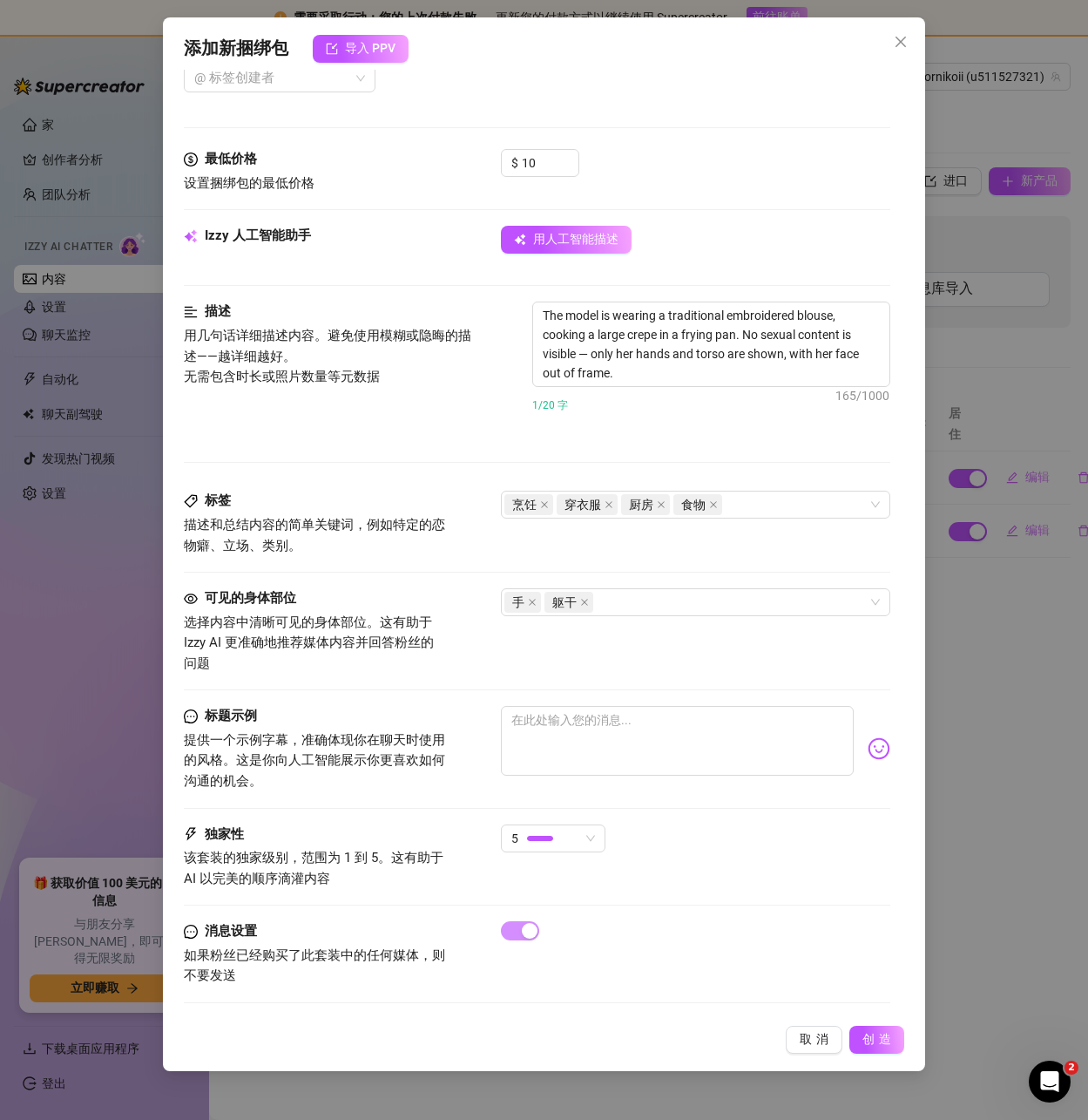
scroll to position [487, 0]
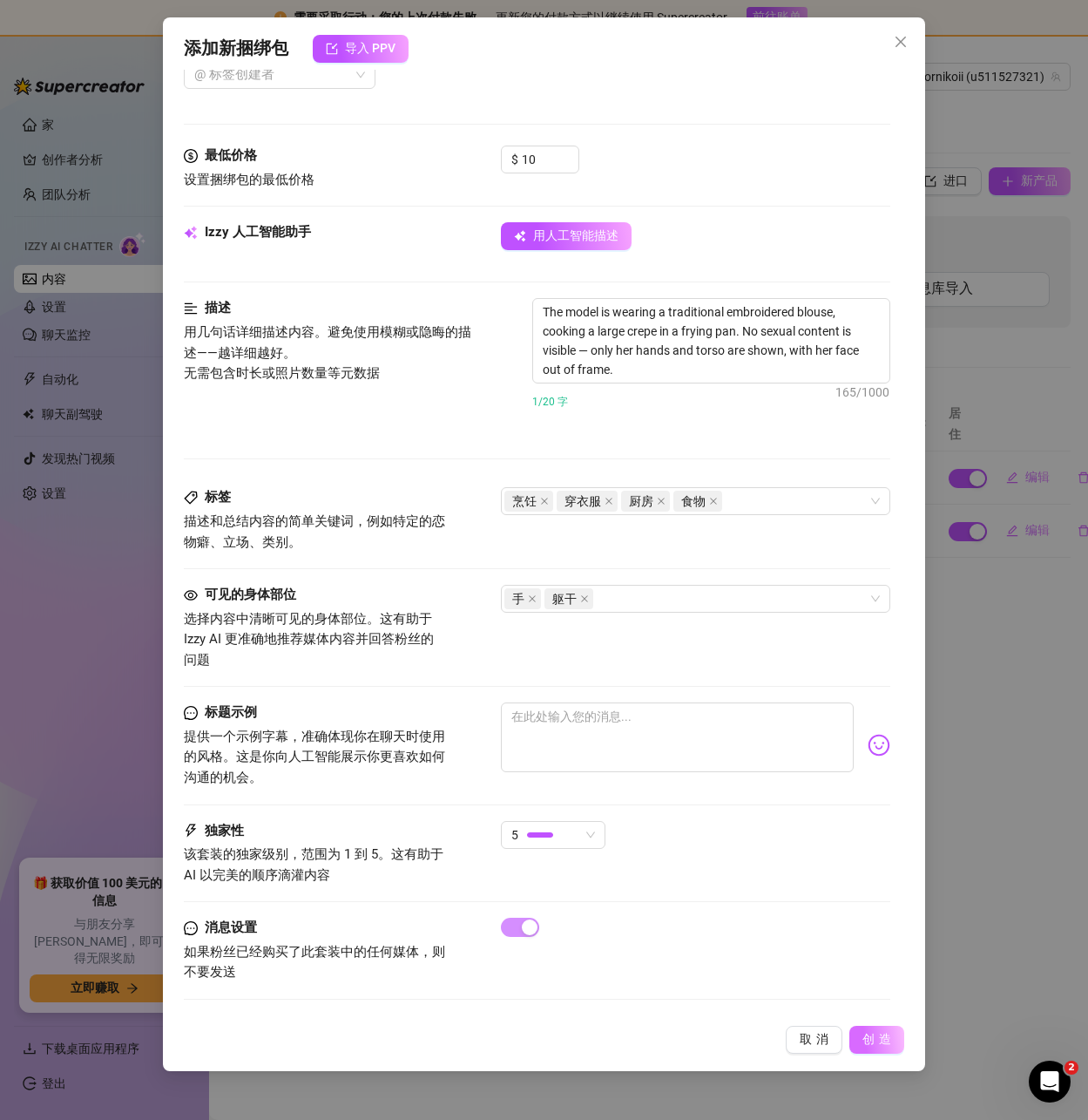
click at [882, 1037] on font "创造" at bounding box center [879, 1038] width 33 height 14
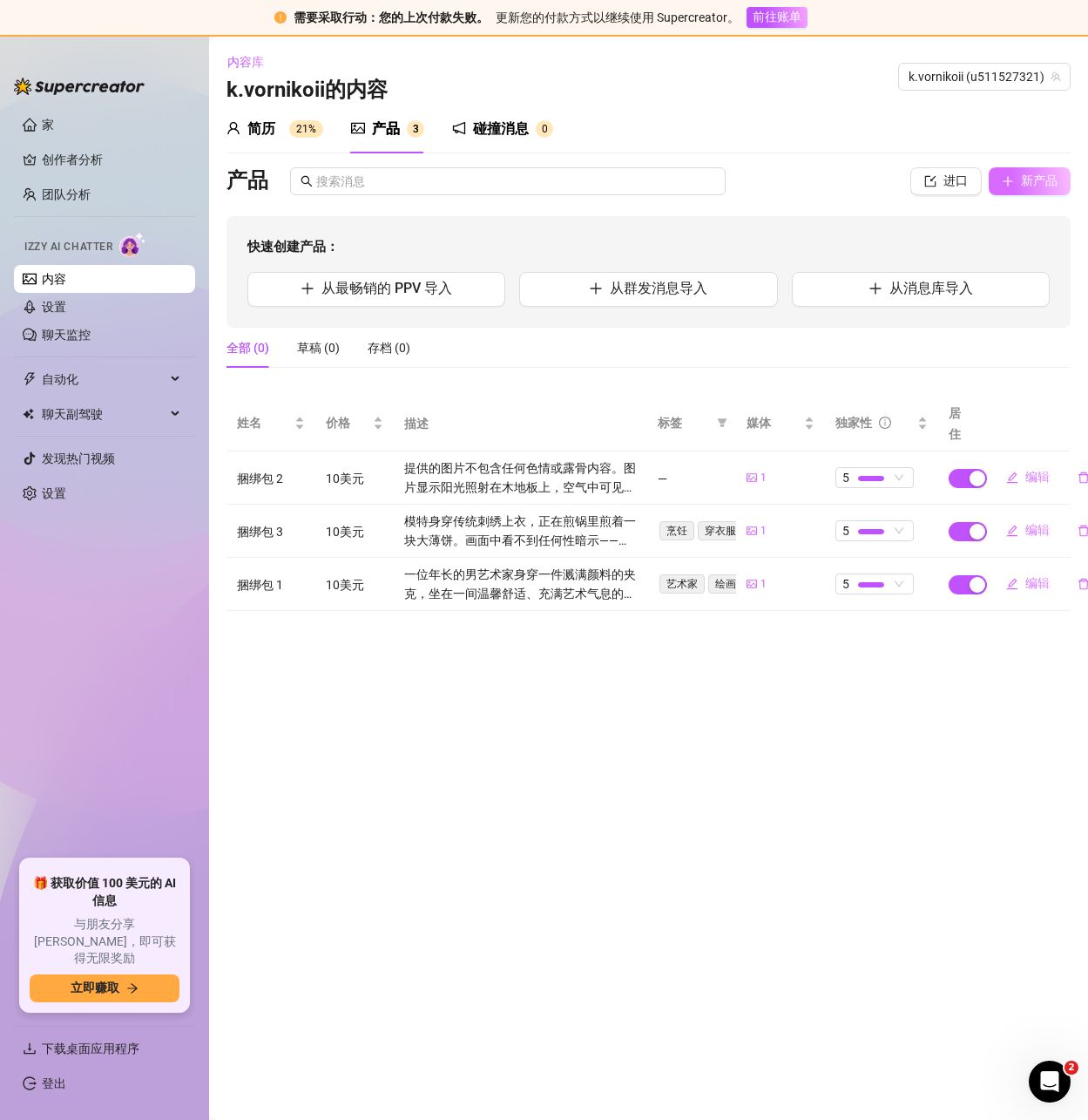
click at [1031, 181] on font "新产品" at bounding box center [1039, 180] width 37 height 14
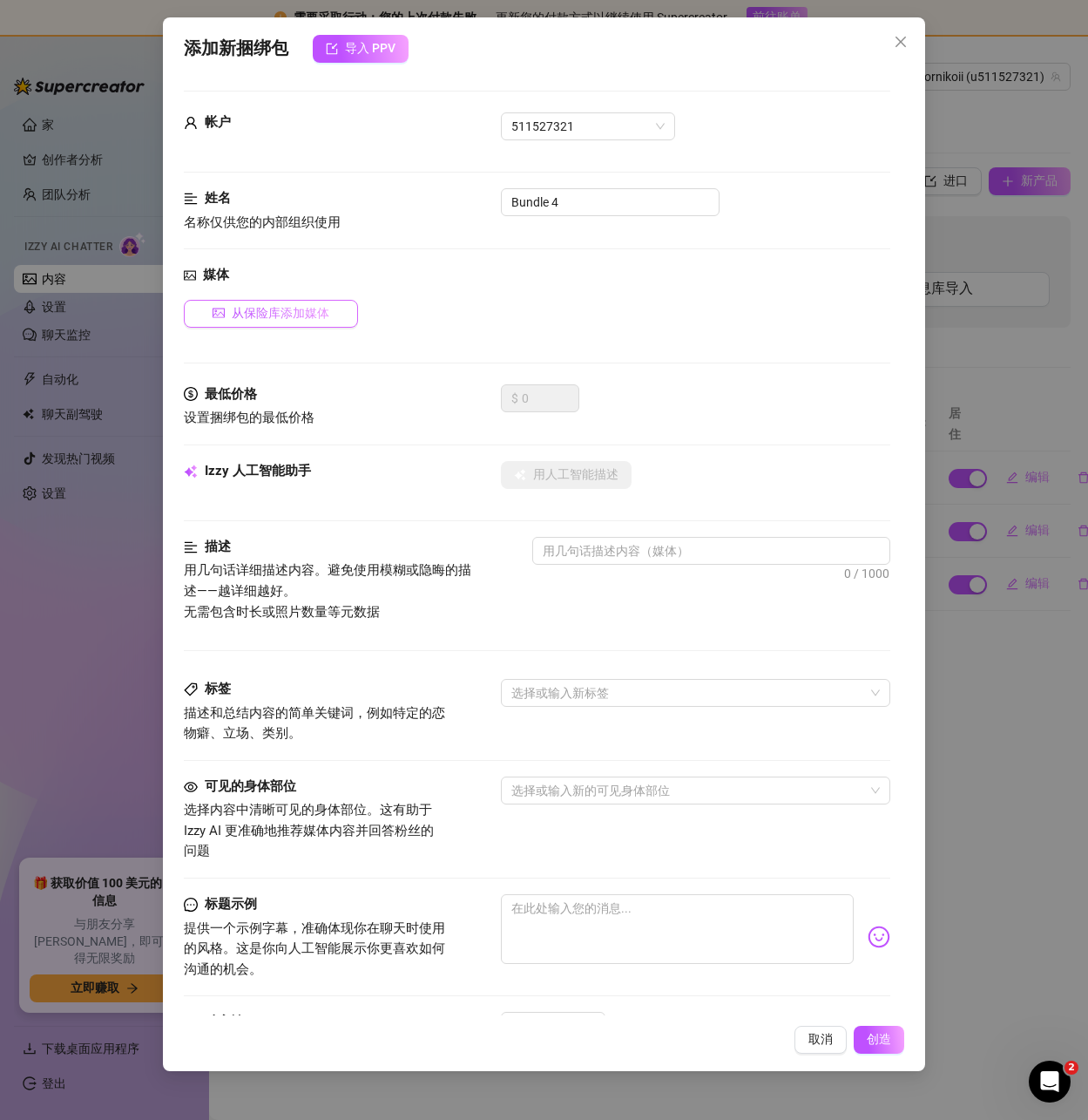
click at [221, 302] on button "从保险库添加媒体" at bounding box center [271, 314] width 174 height 28
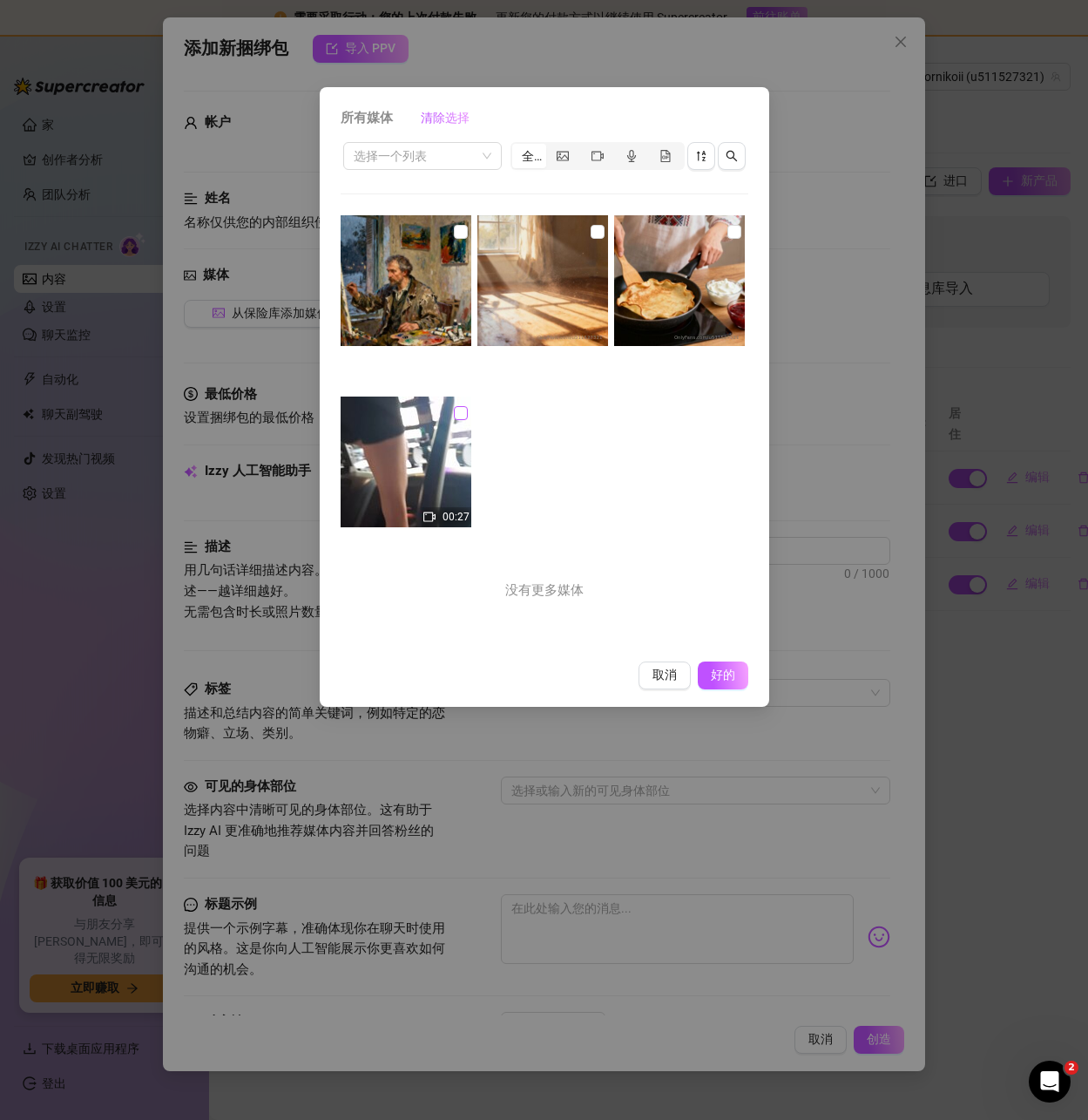
click at [459, 415] on input "checkbox" at bounding box center [461, 413] width 14 height 14
click at [729, 673] on font "好的" at bounding box center [722, 674] width 33 height 14
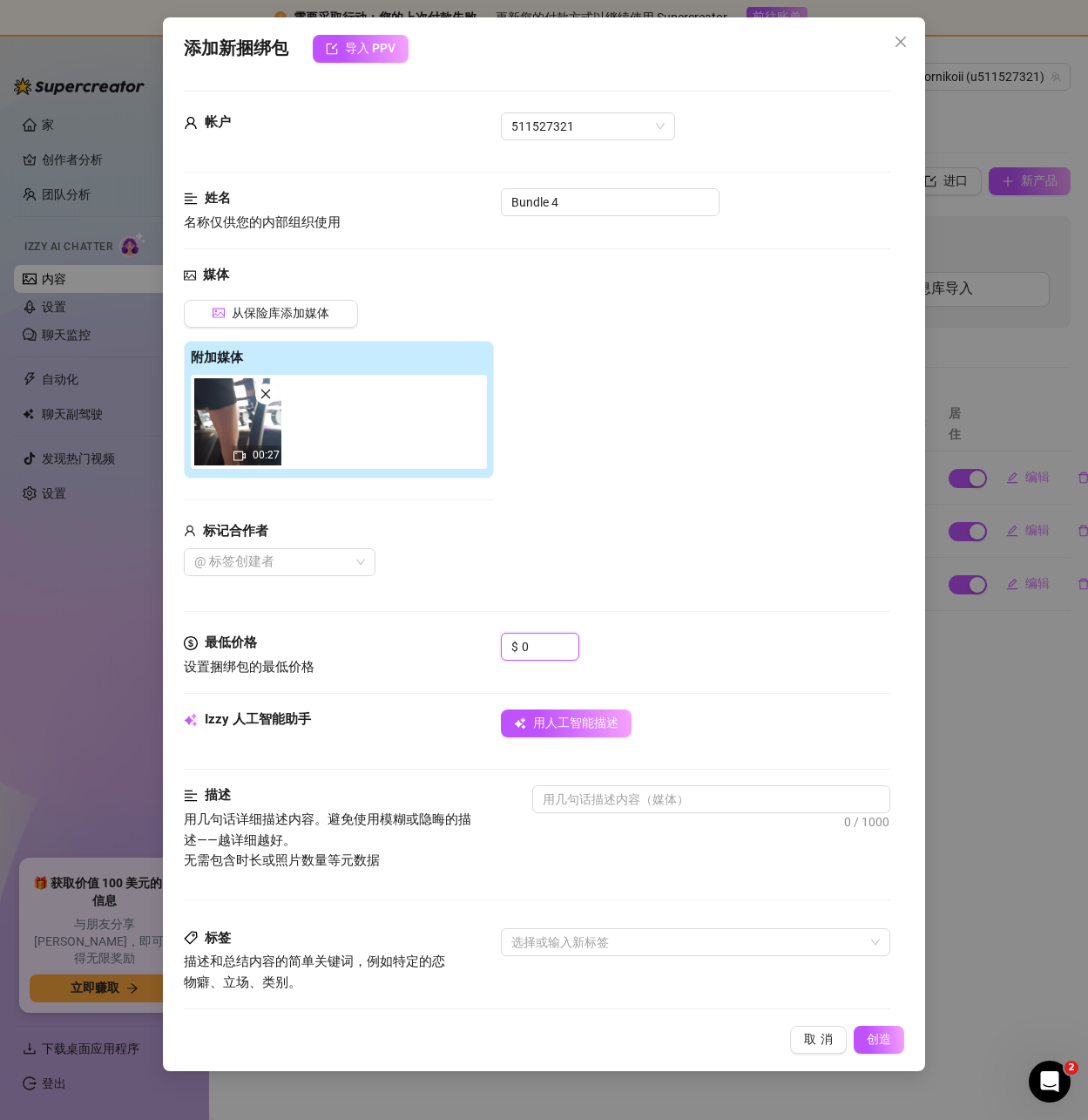
drag, startPoint x: 535, startPoint y: 643, endPoint x: 491, endPoint y: 643, distance: 44.0
click at [491, 643] on div "最低价格 设置捆绑包的最低价格 $ 0" at bounding box center [536, 654] width 705 height 44
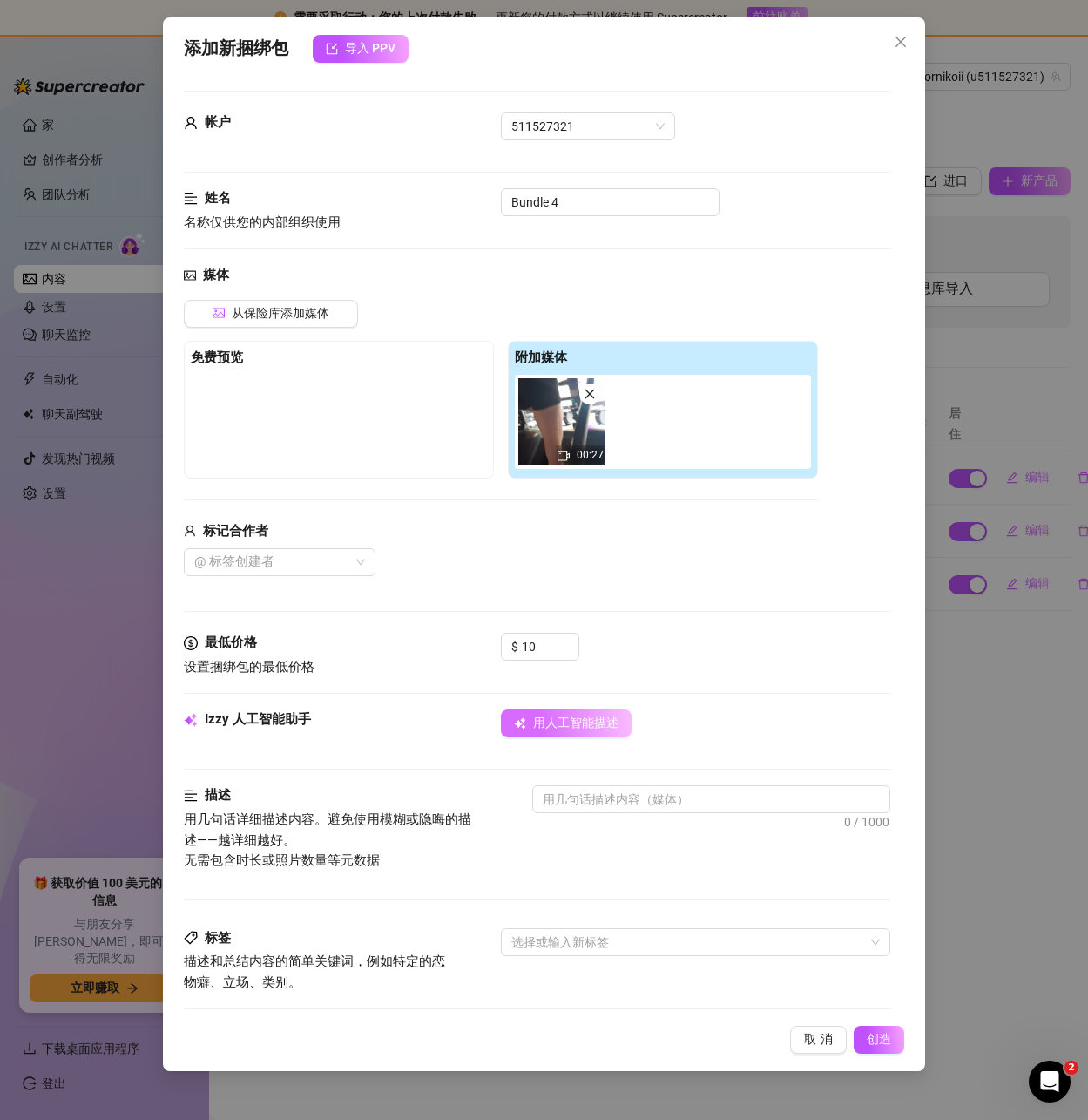
click at [568, 711] on button "用人工智能描述" at bounding box center [566, 723] width 130 height 28
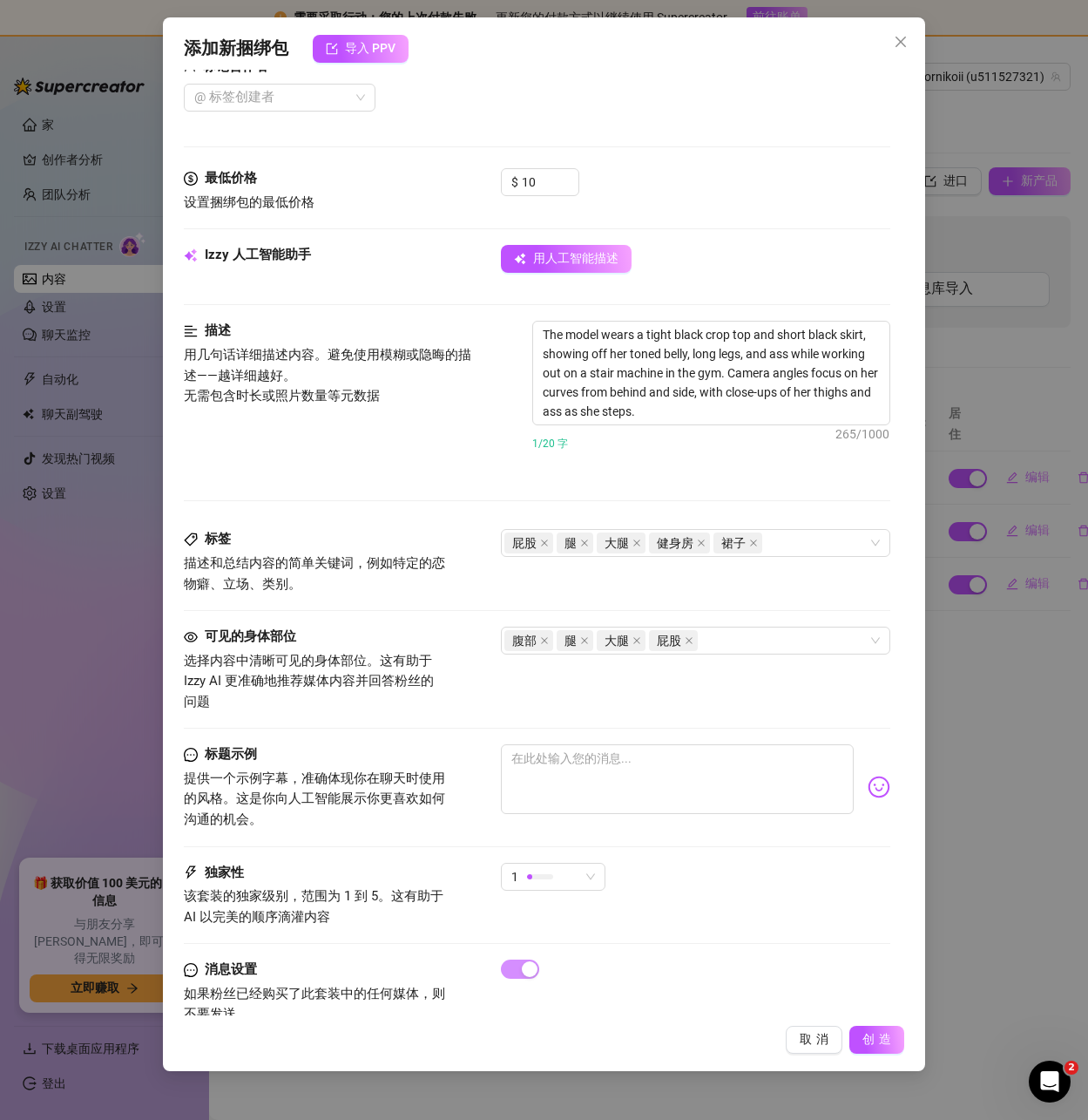
scroll to position [507, 0]
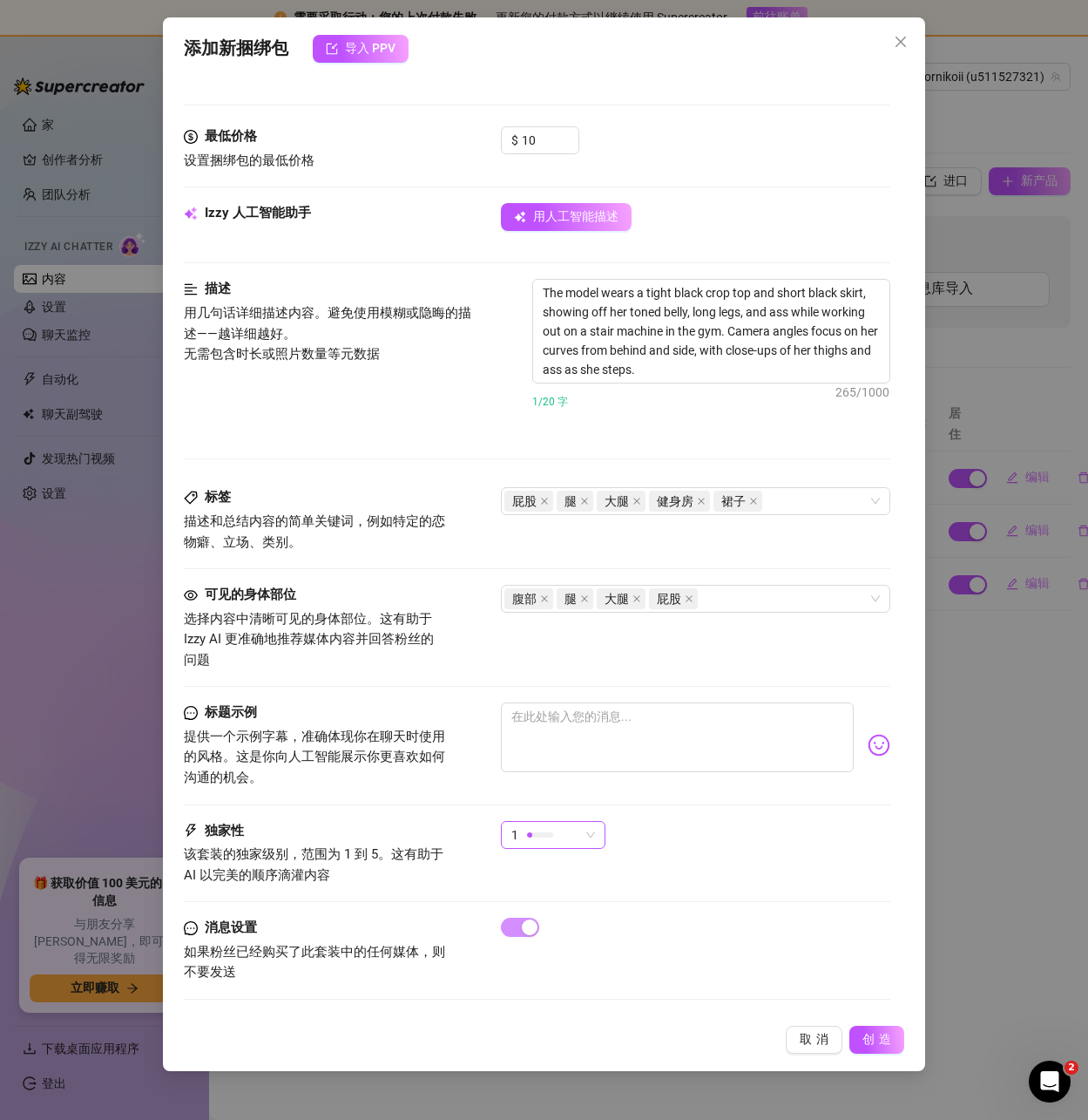
click at [573, 825] on div "1" at bounding box center [545, 835] width 68 height 26
click at [538, 979] on font "5-最独家🔥" at bounding box center [546, 981] width 62 height 14
click at [877, 1044] on font "创造" at bounding box center [879, 1038] width 33 height 14
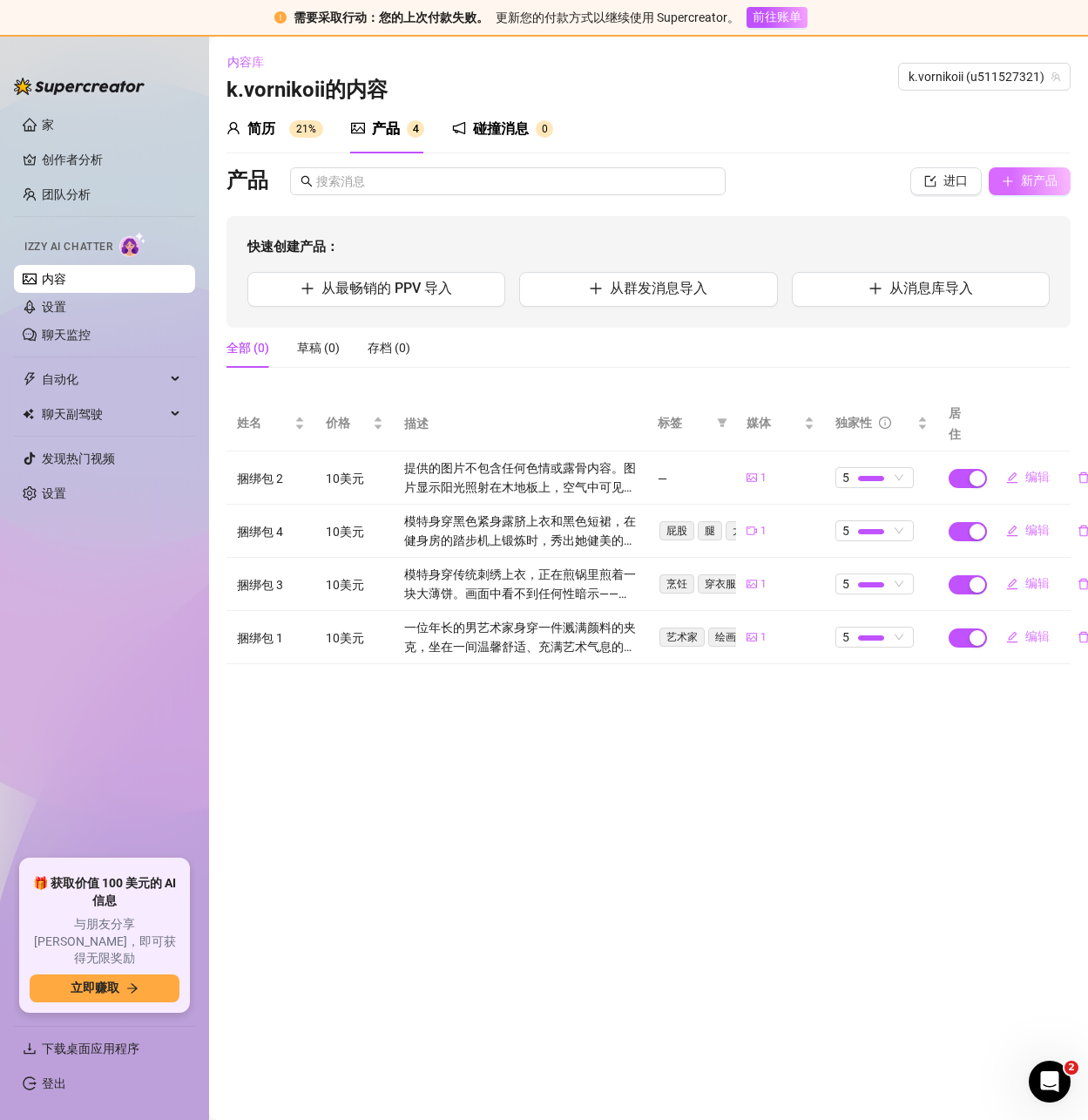
click at [1030, 188] on font "新产品" at bounding box center [1039, 180] width 37 height 14
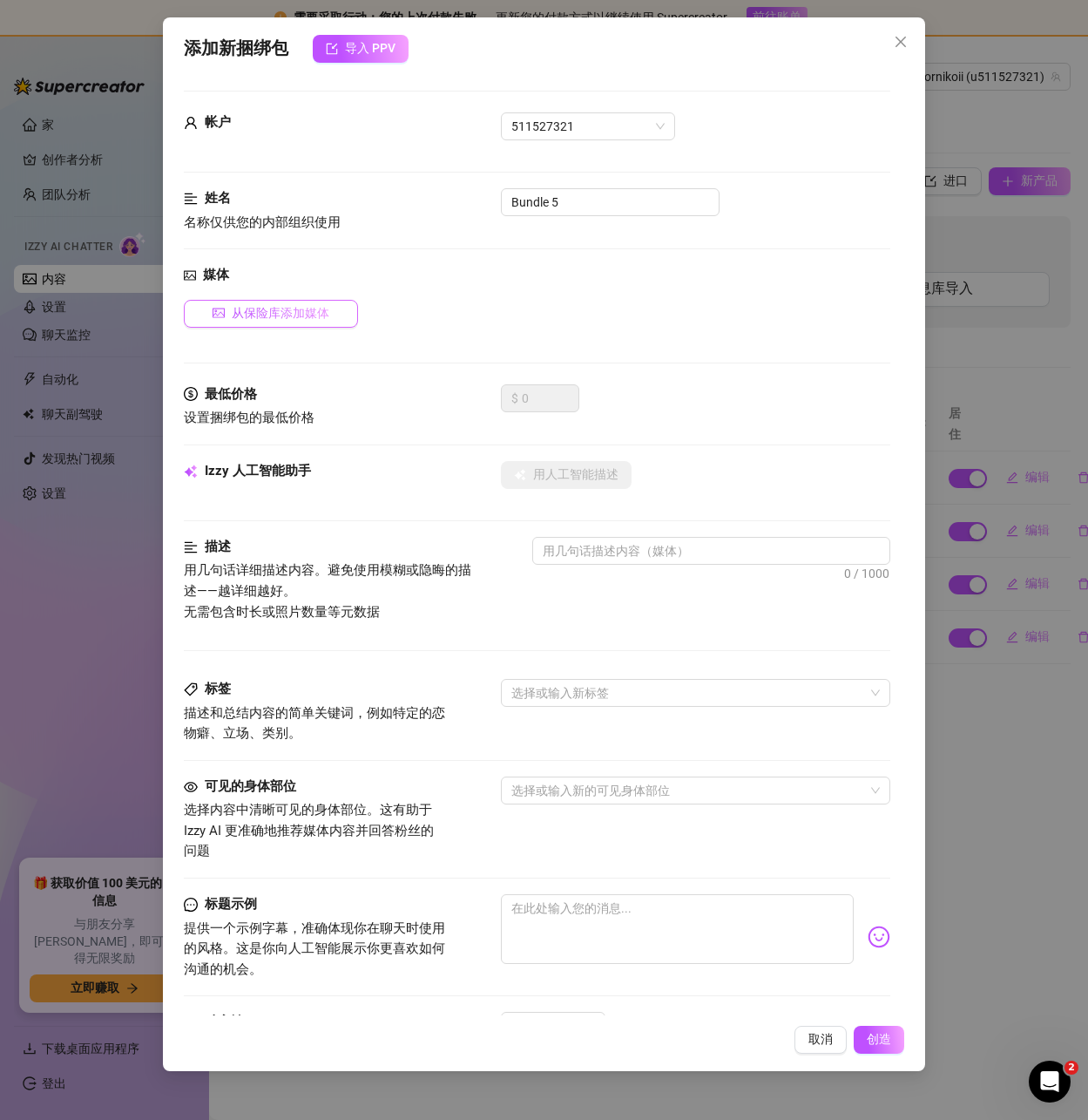
click at [302, 314] on font "从保险库添加媒体" at bounding box center [280, 312] width 98 height 14
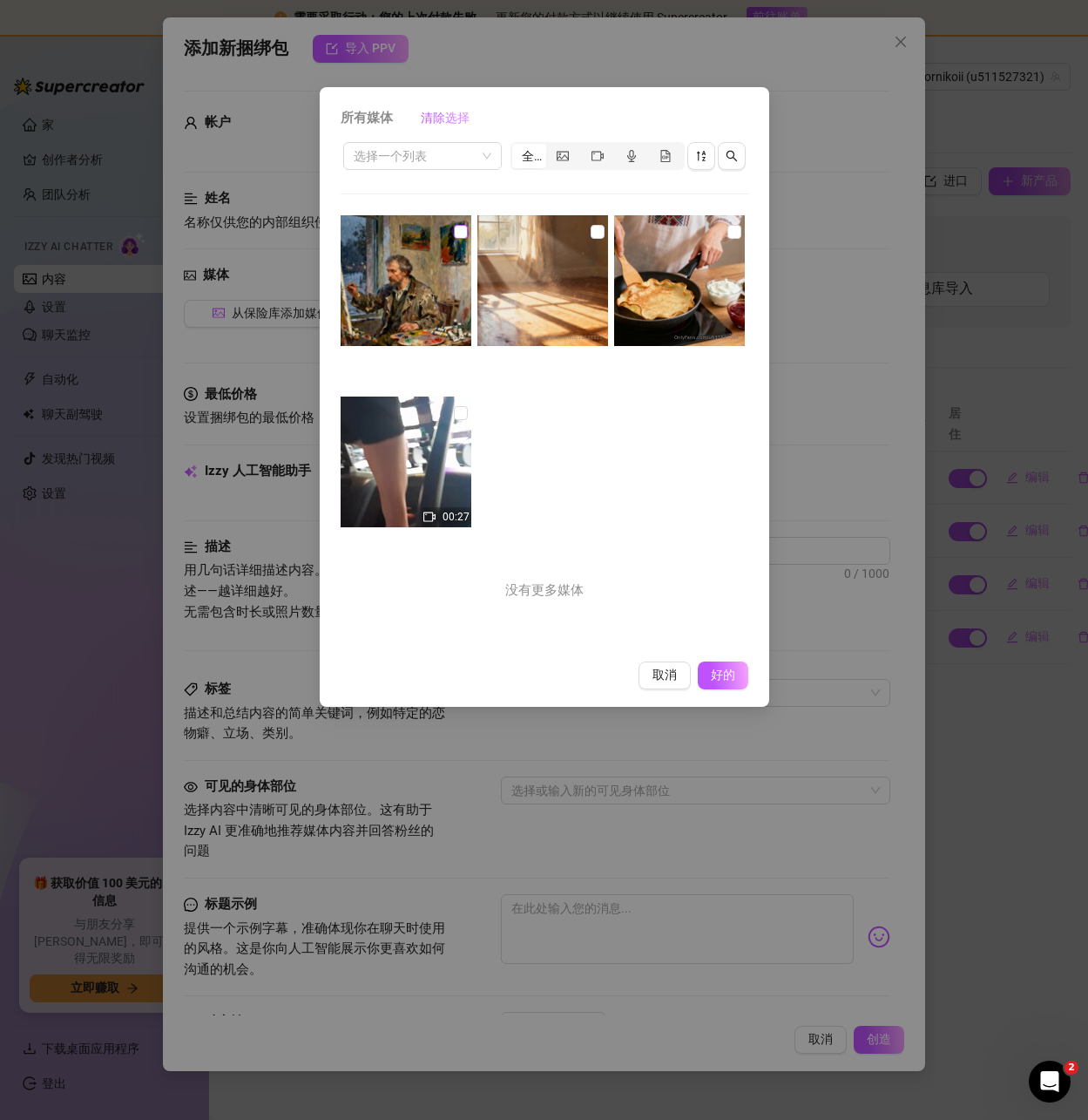
click at [458, 228] on input "checkbox" at bounding box center [461, 232] width 14 height 14
click at [709, 669] on font "好的" at bounding box center [722, 674] width 33 height 14
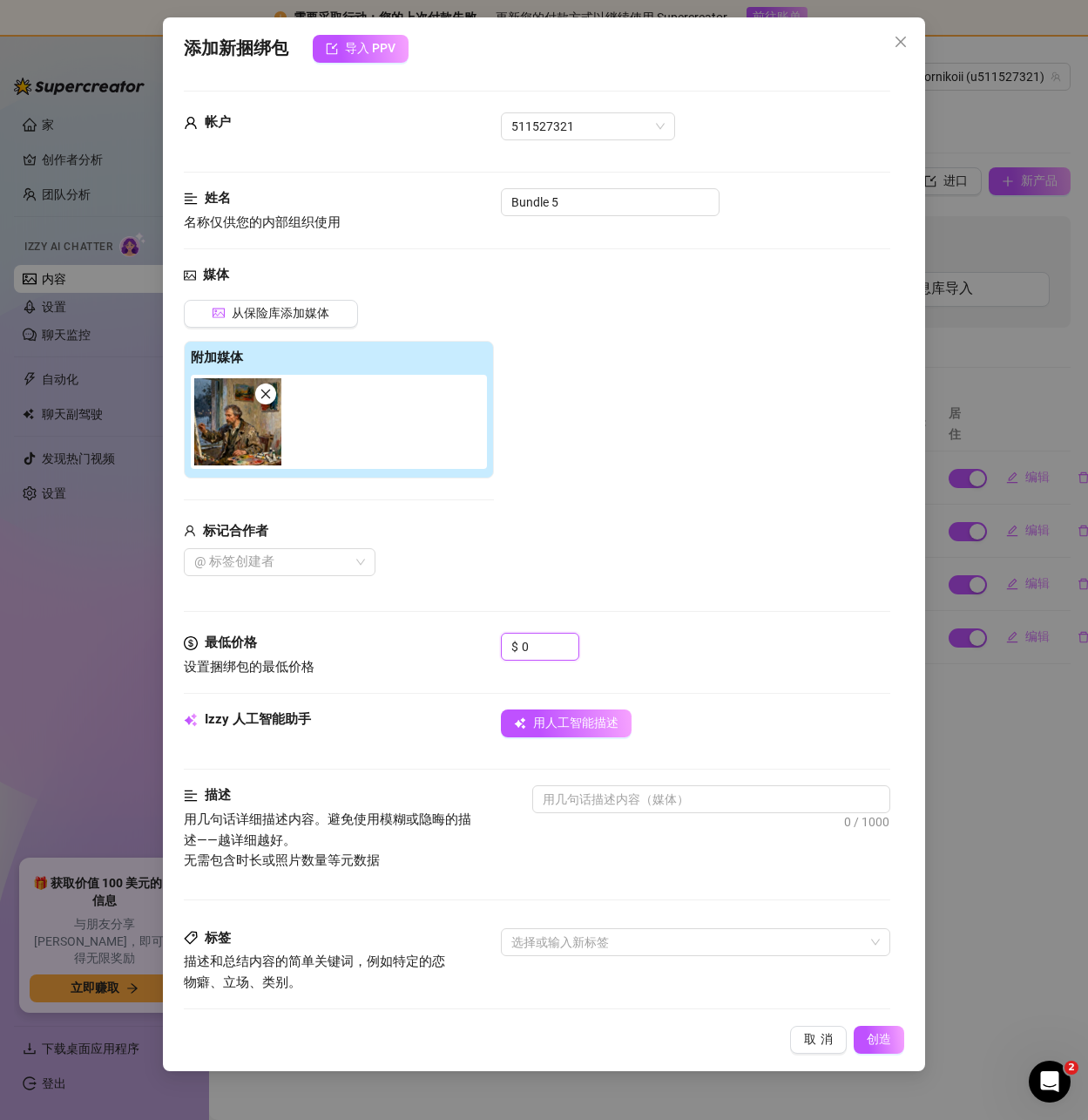
drag, startPoint x: 545, startPoint y: 645, endPoint x: 494, endPoint y: 642, distance: 51.1
click at [494, 642] on div "最低价格 设置捆绑包的最低价格 $ 0" at bounding box center [536, 654] width 705 height 44
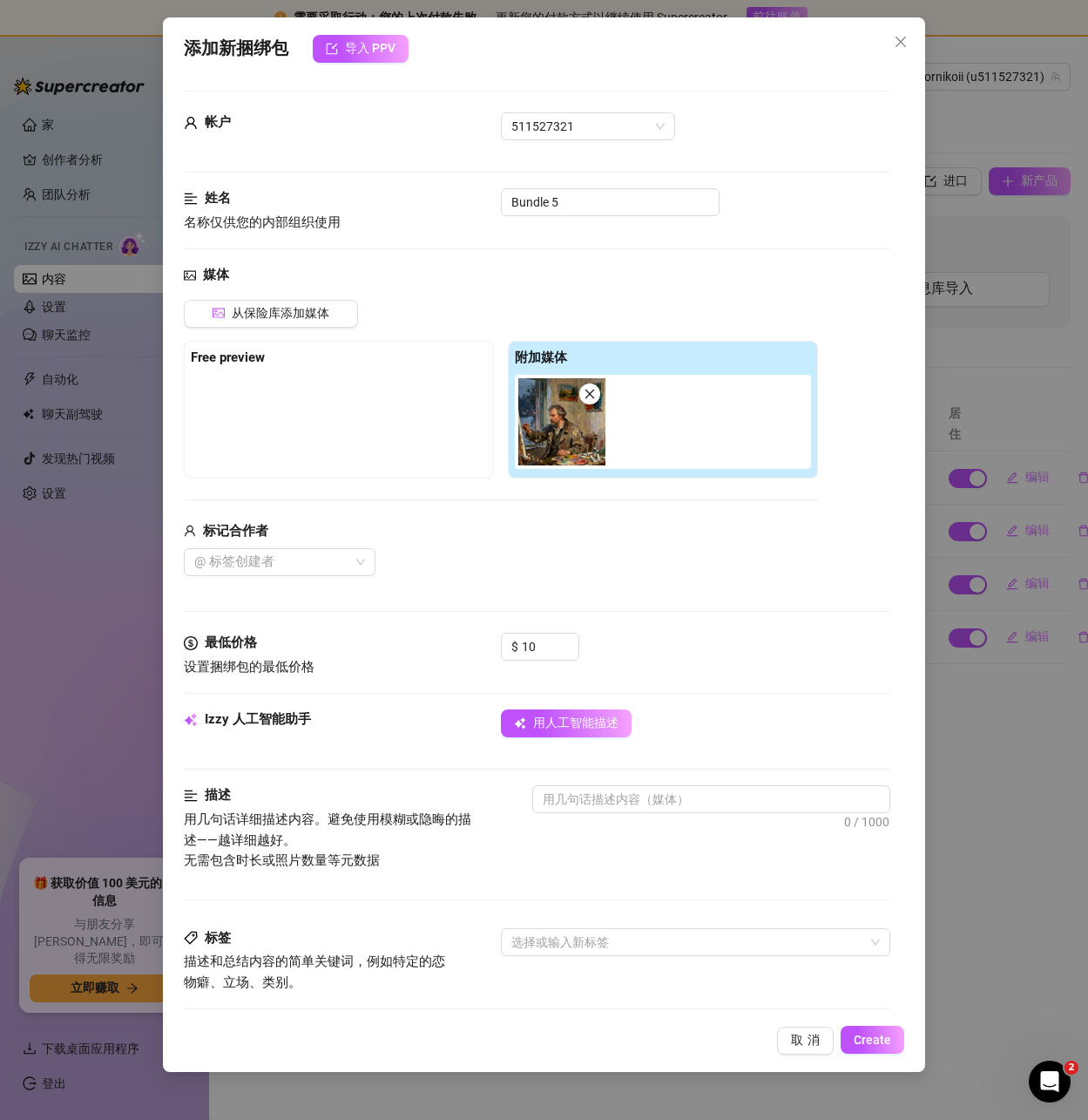
click at [678, 594] on div "媒体 从保险库添加媒体 Free preview 附加媒体 标记合作者 @ 标签创建者" at bounding box center [536, 448] width 705 height 368
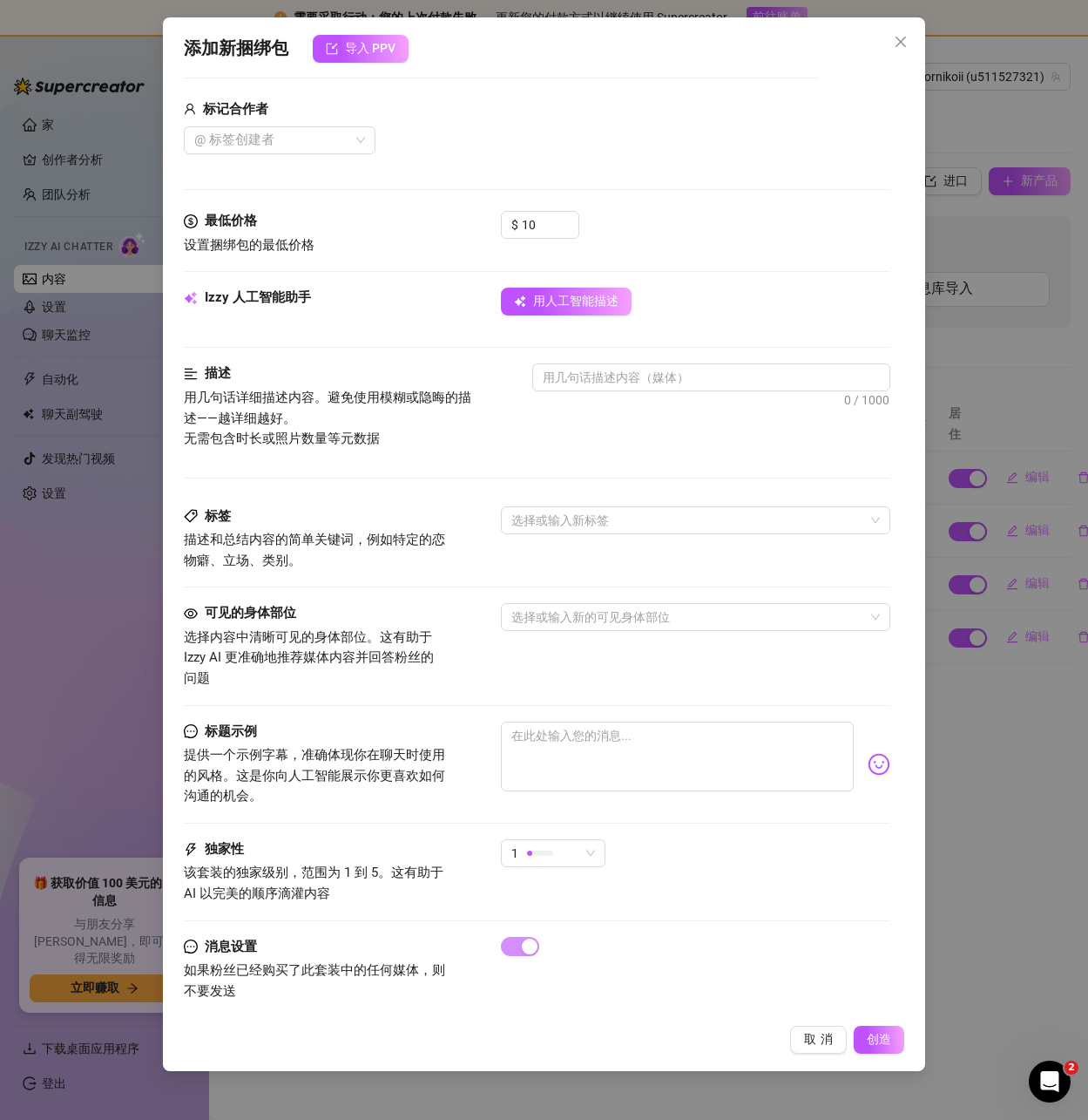
scroll to position [440, 0]
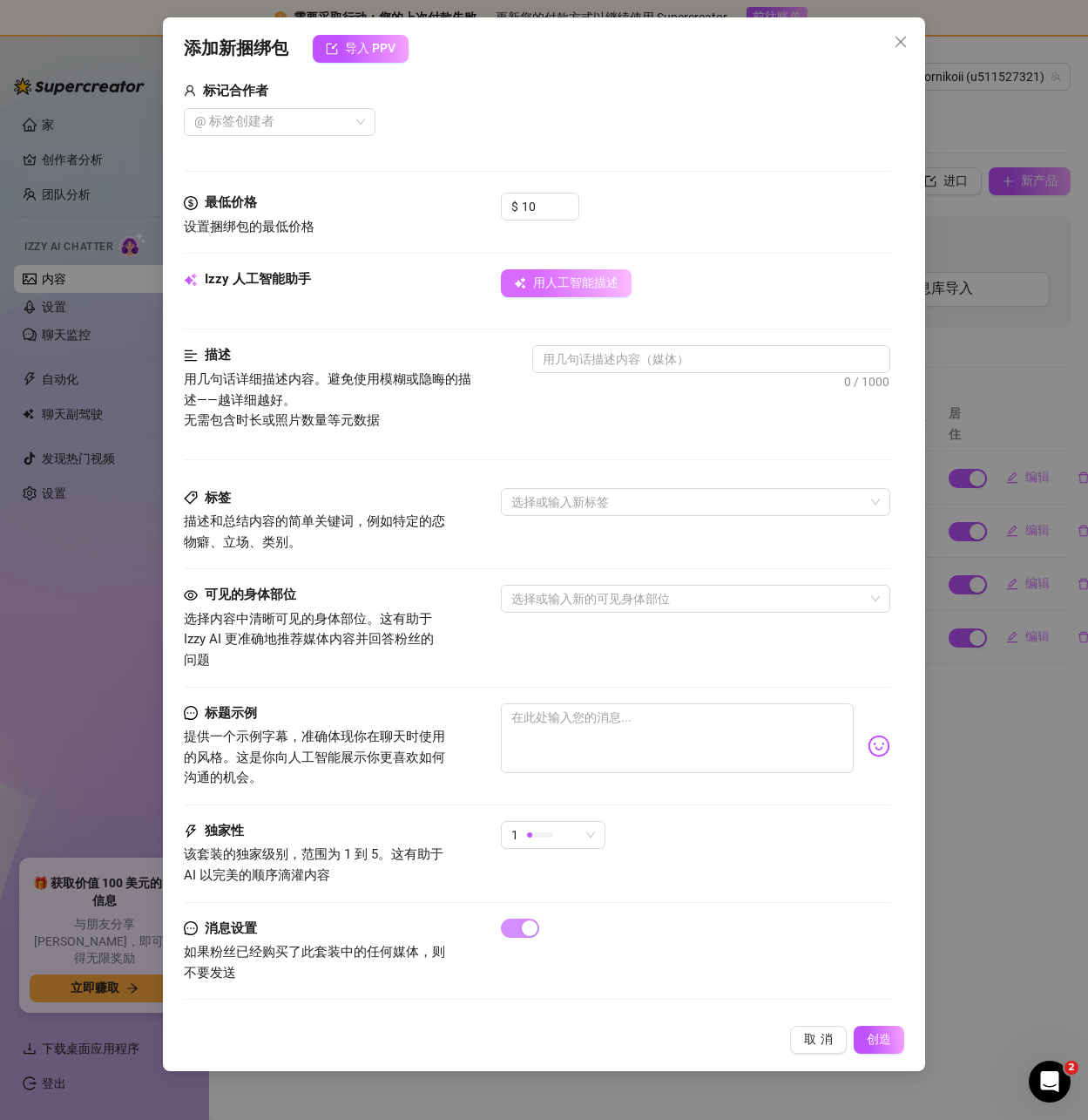
click at [565, 286] on font "用人工智能描述" at bounding box center [575, 282] width 85 height 14
click at [569, 836] on div "1" at bounding box center [545, 835] width 68 height 26
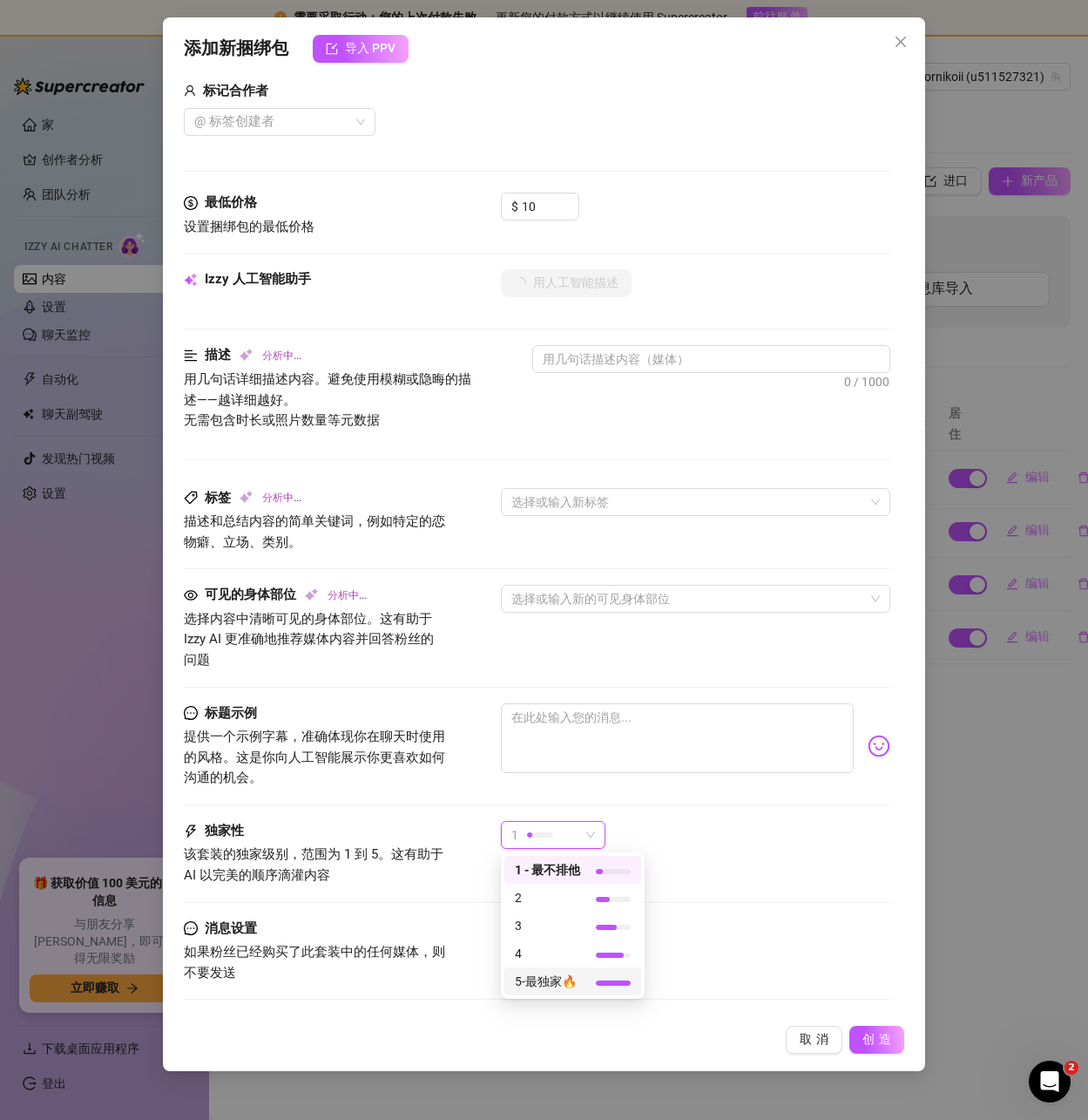
click at [559, 978] on font "5-最独家🔥" at bounding box center [546, 981] width 62 height 14
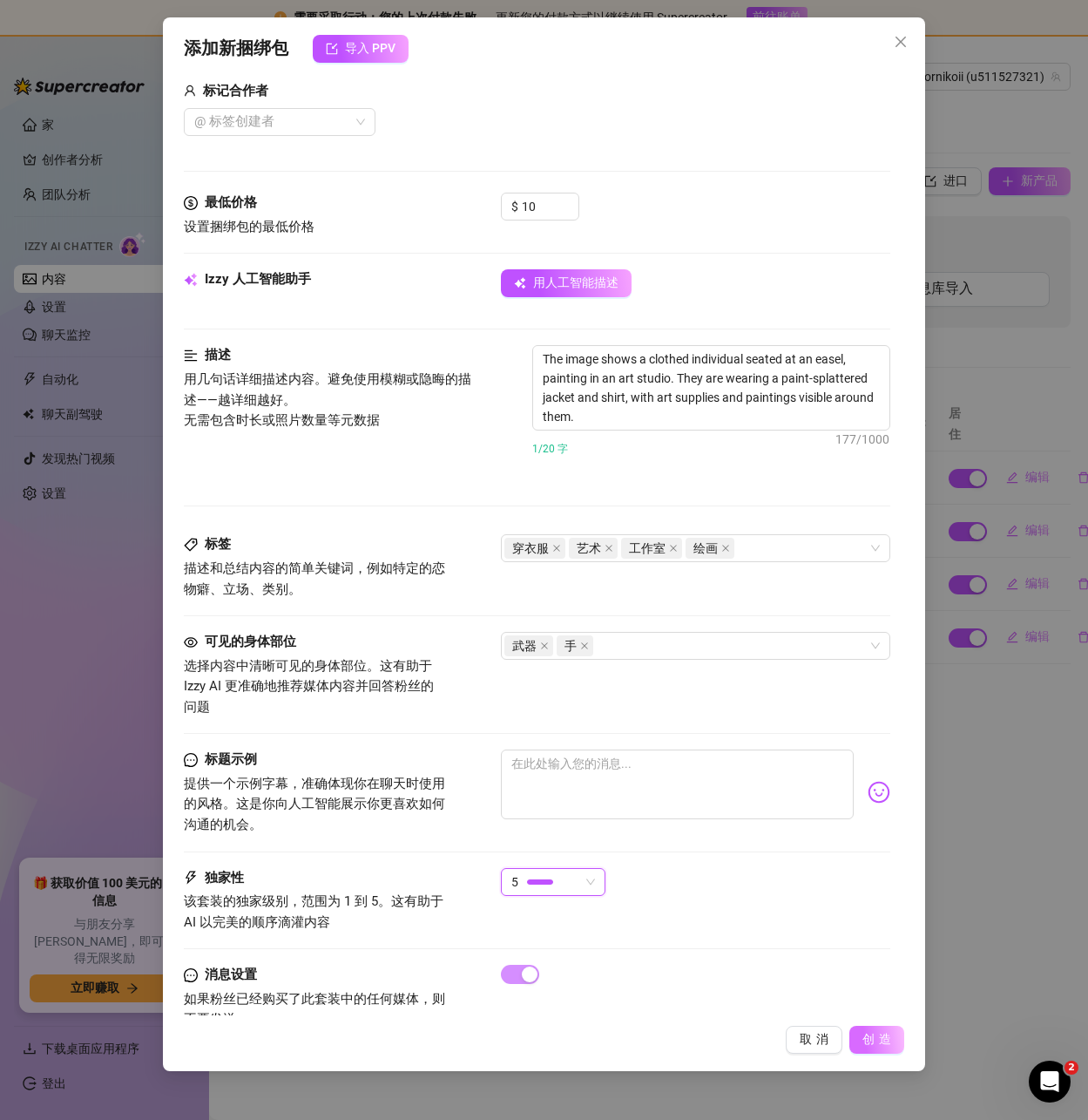
click at [872, 1043] on font "创造" at bounding box center [879, 1038] width 33 height 14
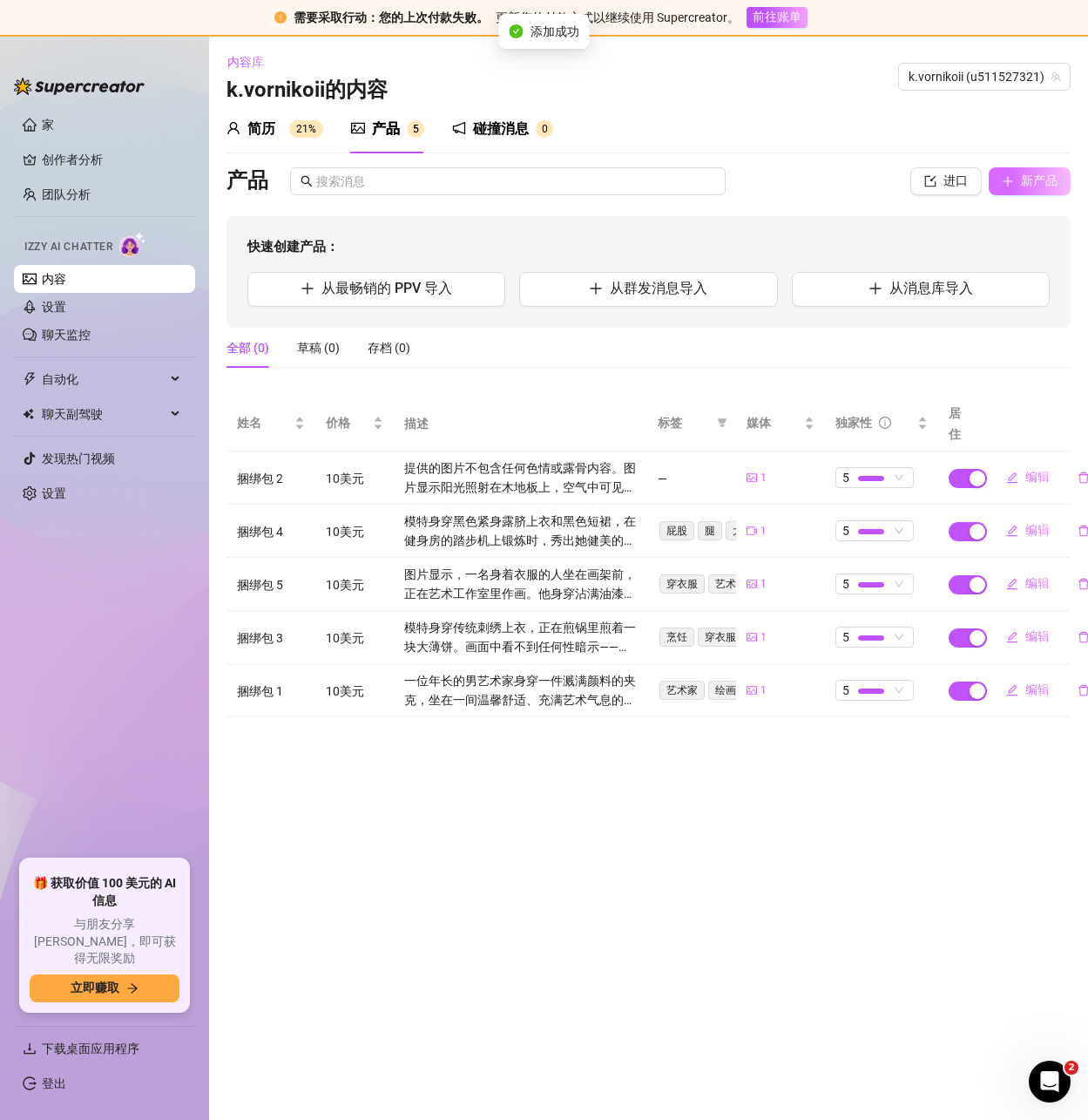
click at [1038, 182] on font "新产品" at bounding box center [1039, 180] width 37 height 14
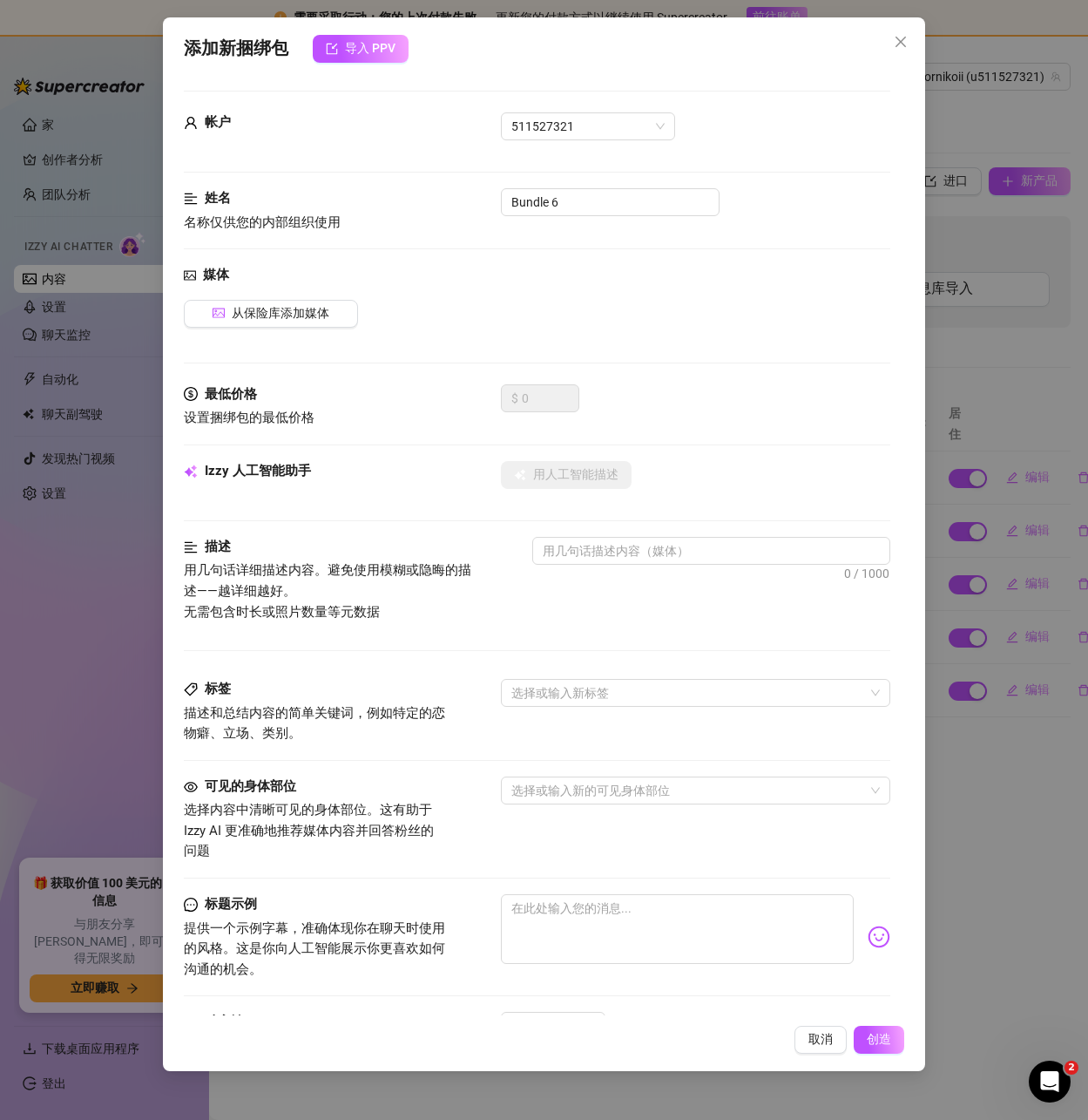
click at [367, 129] on div "帐户" at bounding box center [314, 123] width 262 height 21
click at [266, 307] on font "从保险库添加媒体" at bounding box center [280, 312] width 98 height 14
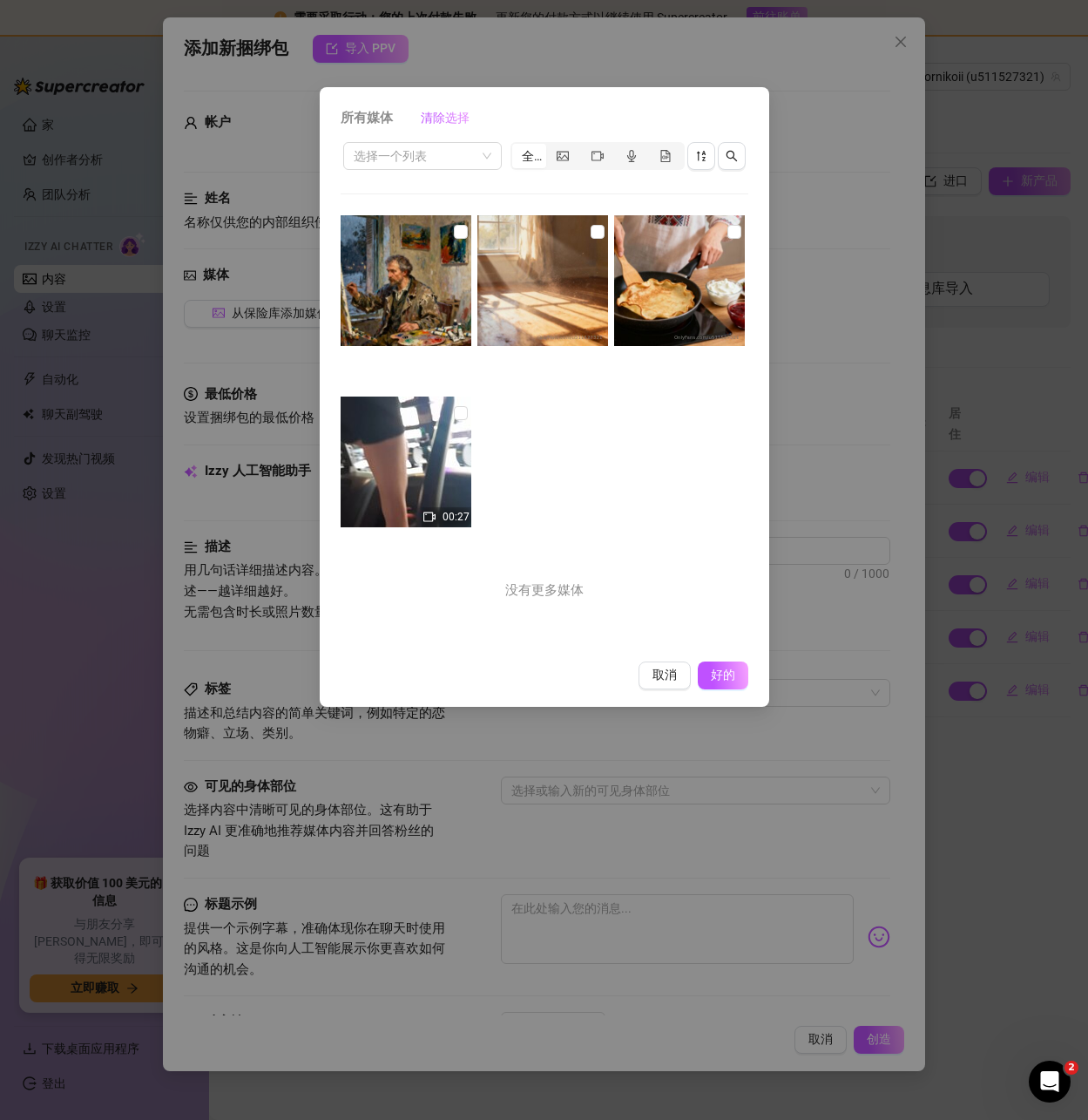
click at [581, 231] on img at bounding box center [542, 280] width 130 height 130
click at [717, 680] on font "好的" at bounding box center [722, 674] width 33 height 14
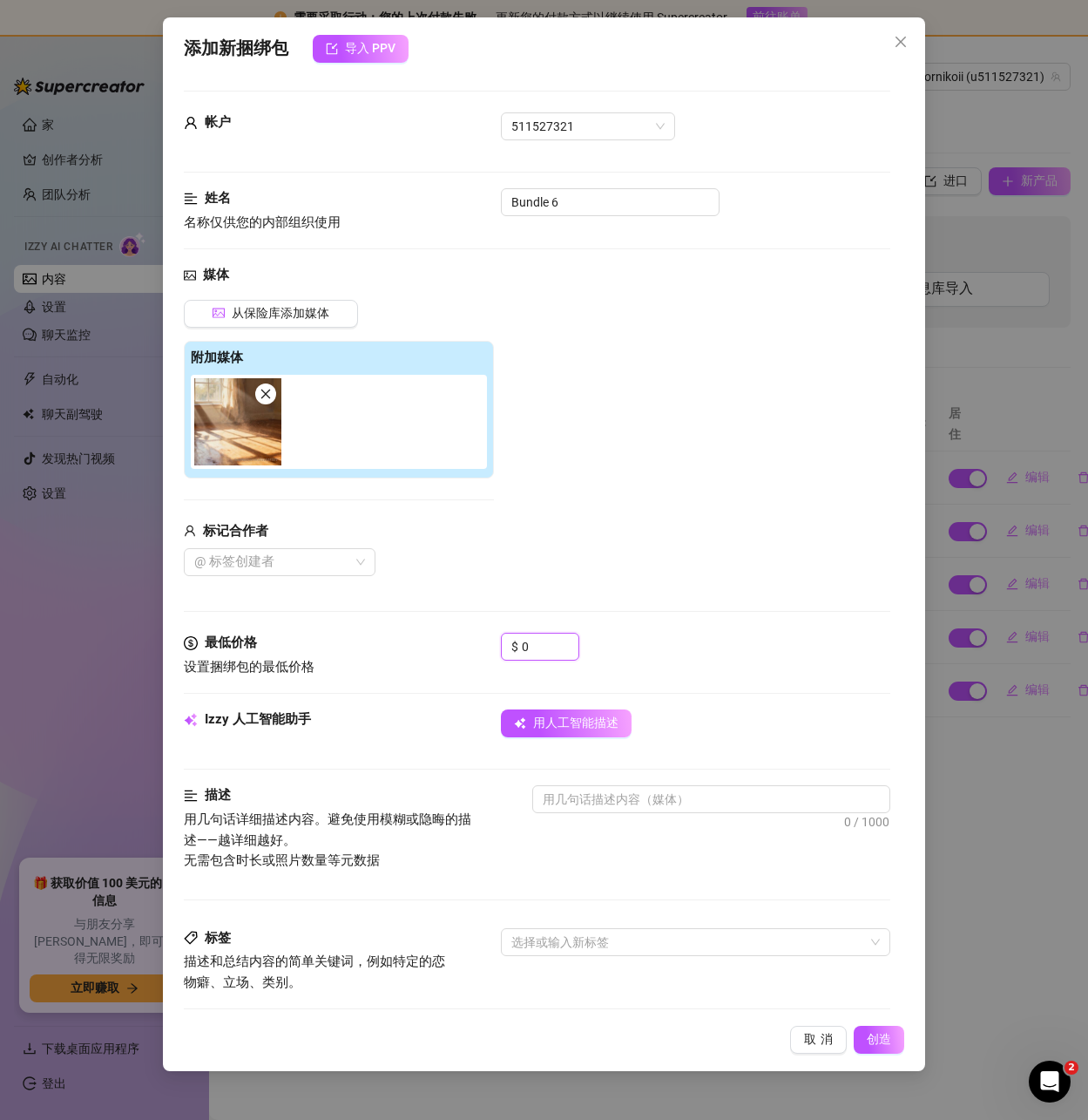
drag, startPoint x: 537, startPoint y: 647, endPoint x: 497, endPoint y: 645, distance: 40.0
click at [497, 645] on div "最低价格 设置捆绑包的最低价格 $ 0" at bounding box center [536, 654] width 705 height 44
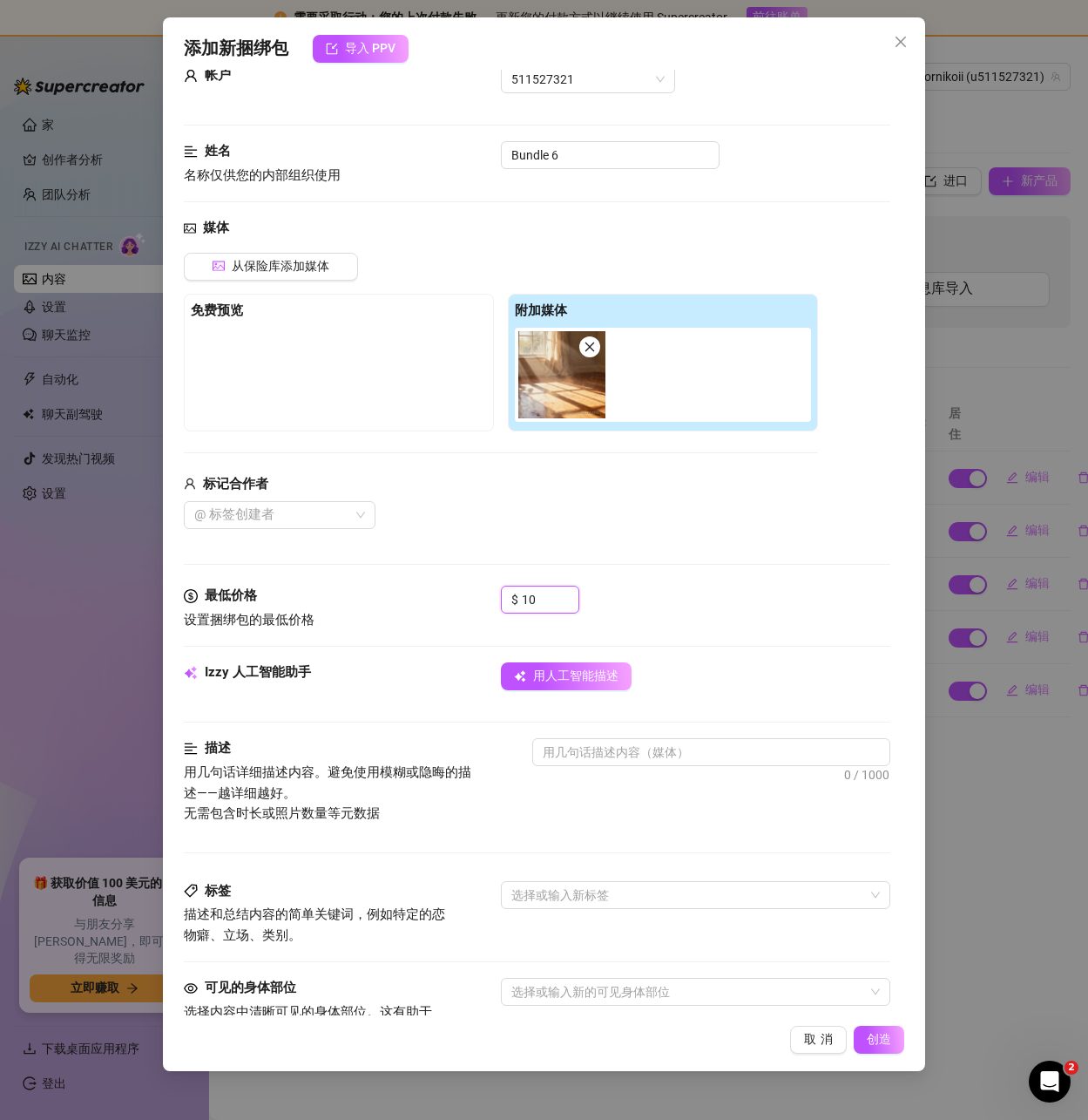
scroll to position [349, 0]
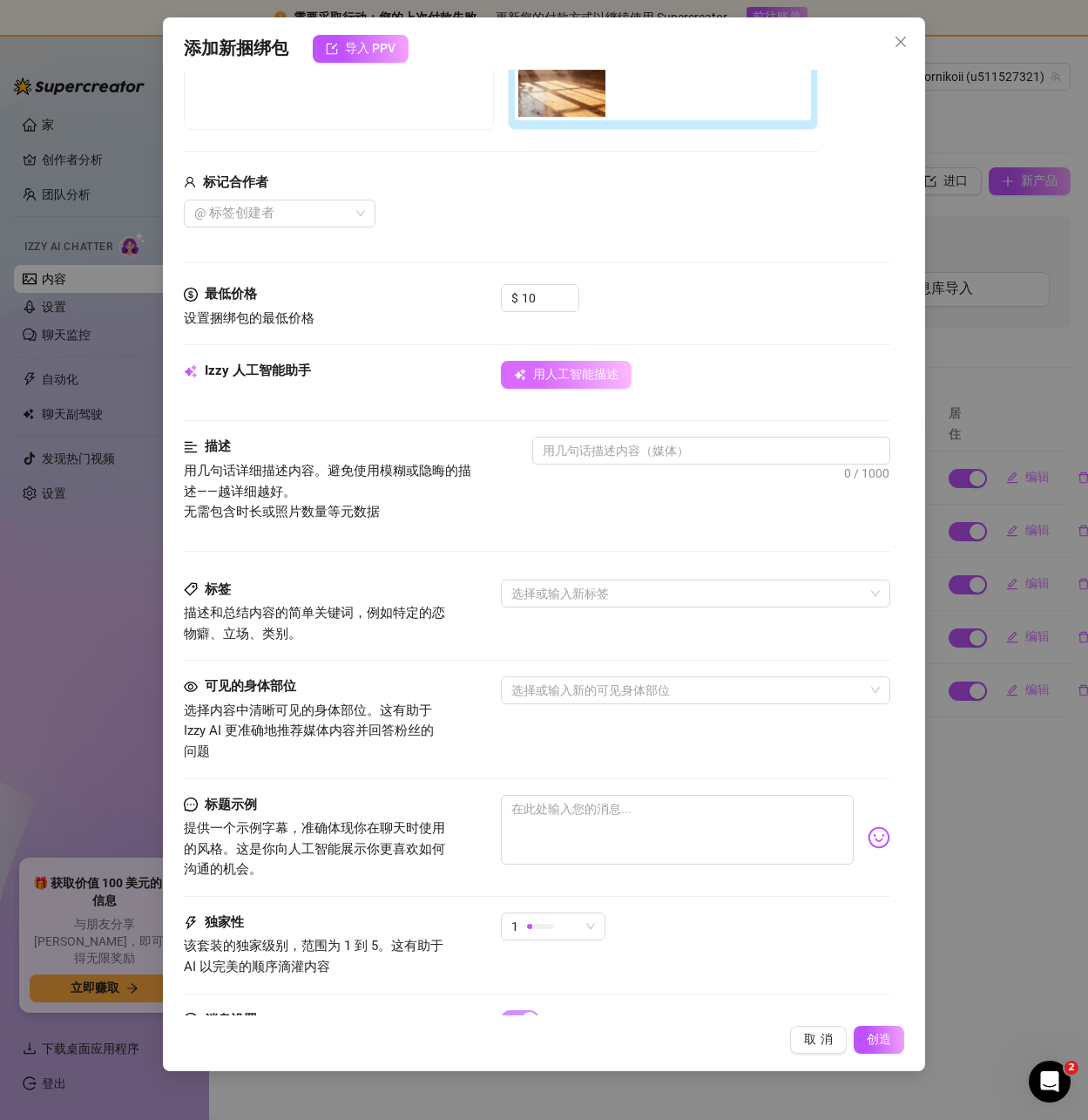
click at [577, 377] on font "用人工智能描述" at bounding box center [575, 373] width 85 height 14
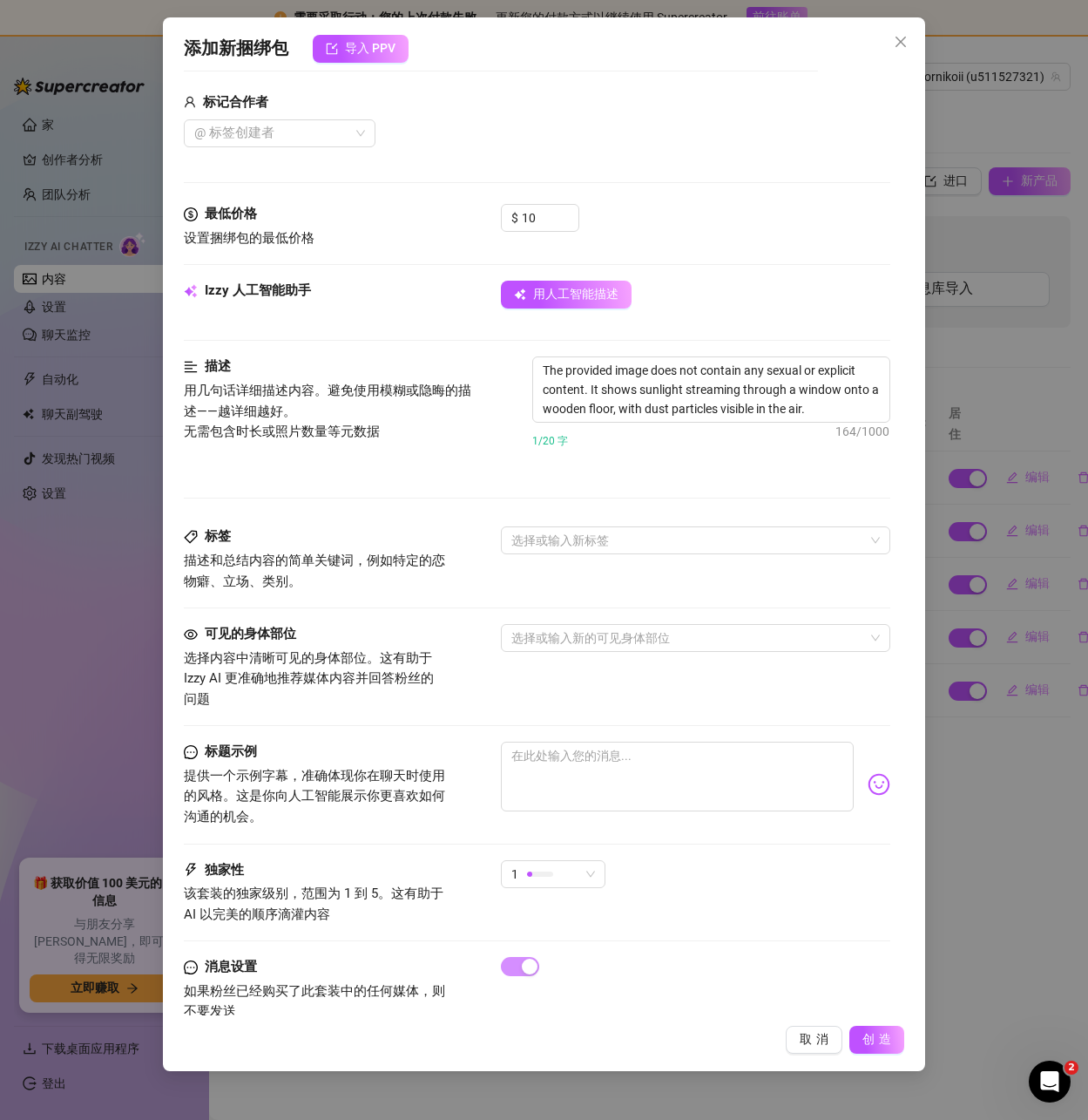
scroll to position [468, 0]
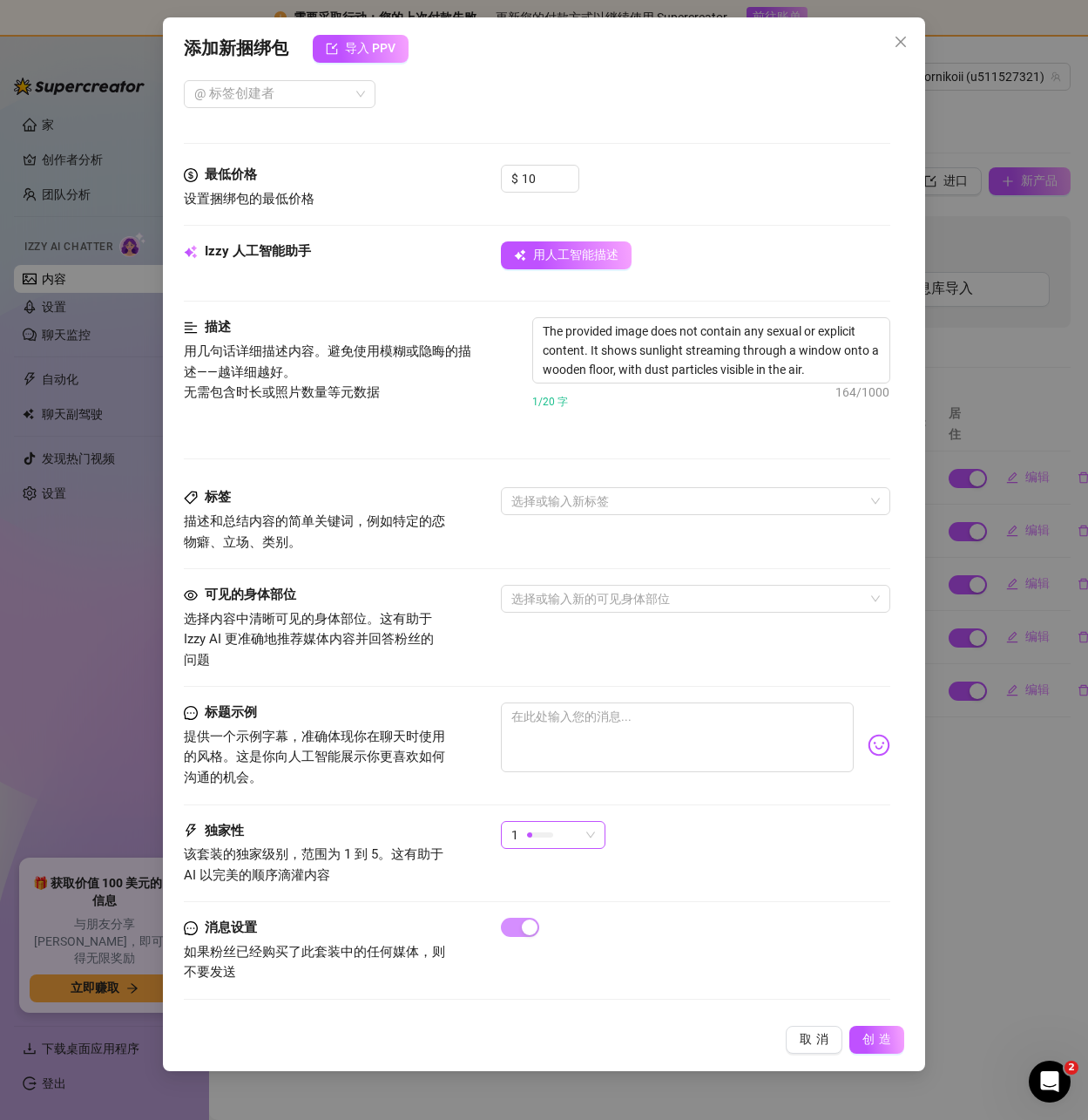
click at [567, 831] on div "1" at bounding box center [545, 835] width 68 height 26
click at [542, 975] on font "5-最独家🔥" at bounding box center [546, 981] width 62 height 14
click at [869, 1032] on span "创造" at bounding box center [879, 1039] width 33 height 16
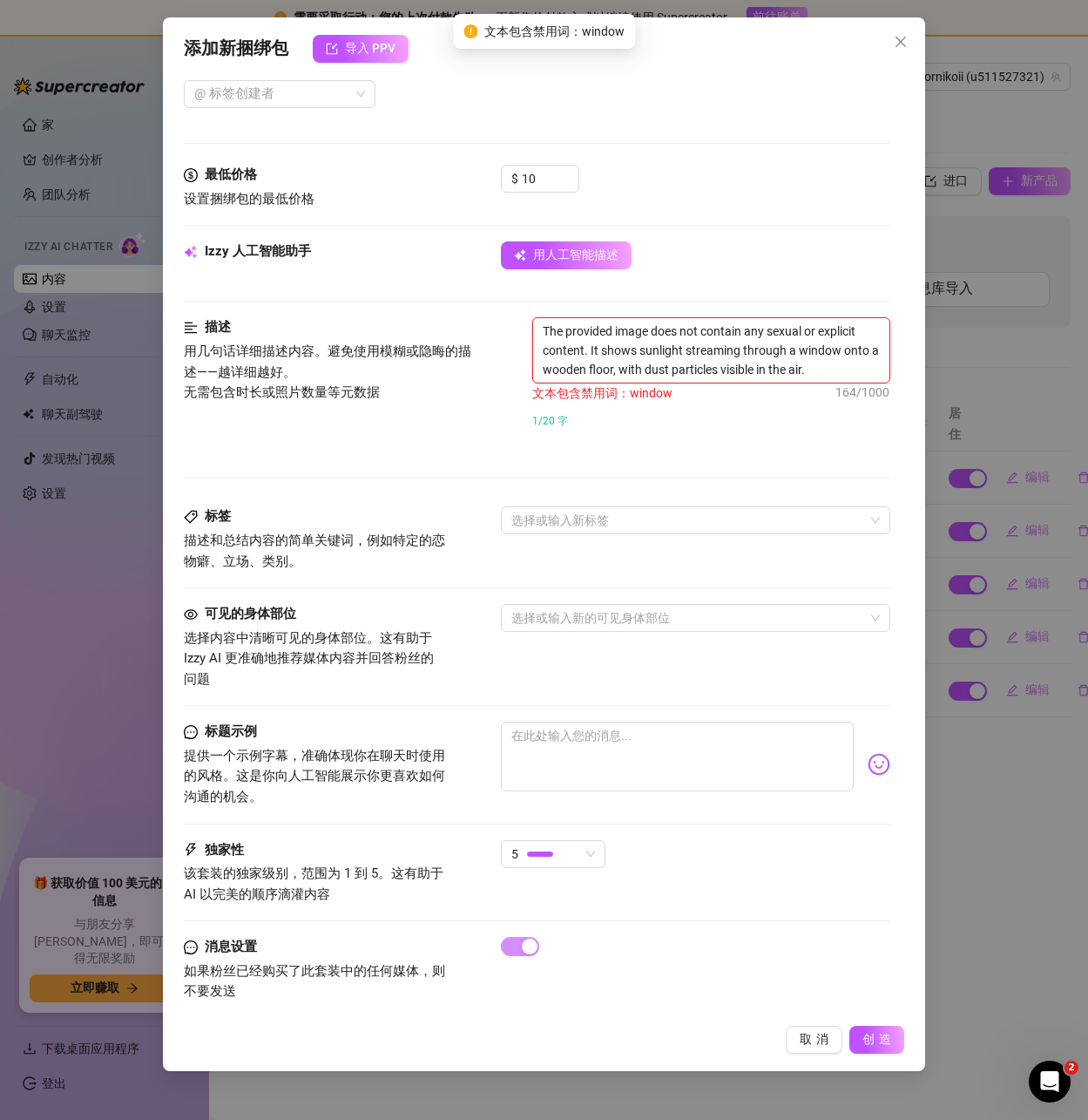
click at [731, 340] on textarea "The provided image does not contain any sexual or explicit content. It shows su…" at bounding box center [710, 350] width 355 height 65
click at [632, 329] on textarea "The provided image does not contain any sexual or explicit content. It shows su…" at bounding box center [710, 350] width 355 height 65
click at [635, 350] on textarea "The provided image does not contain any sexual or explicit content. It shows su…" at bounding box center [710, 350] width 355 height 65
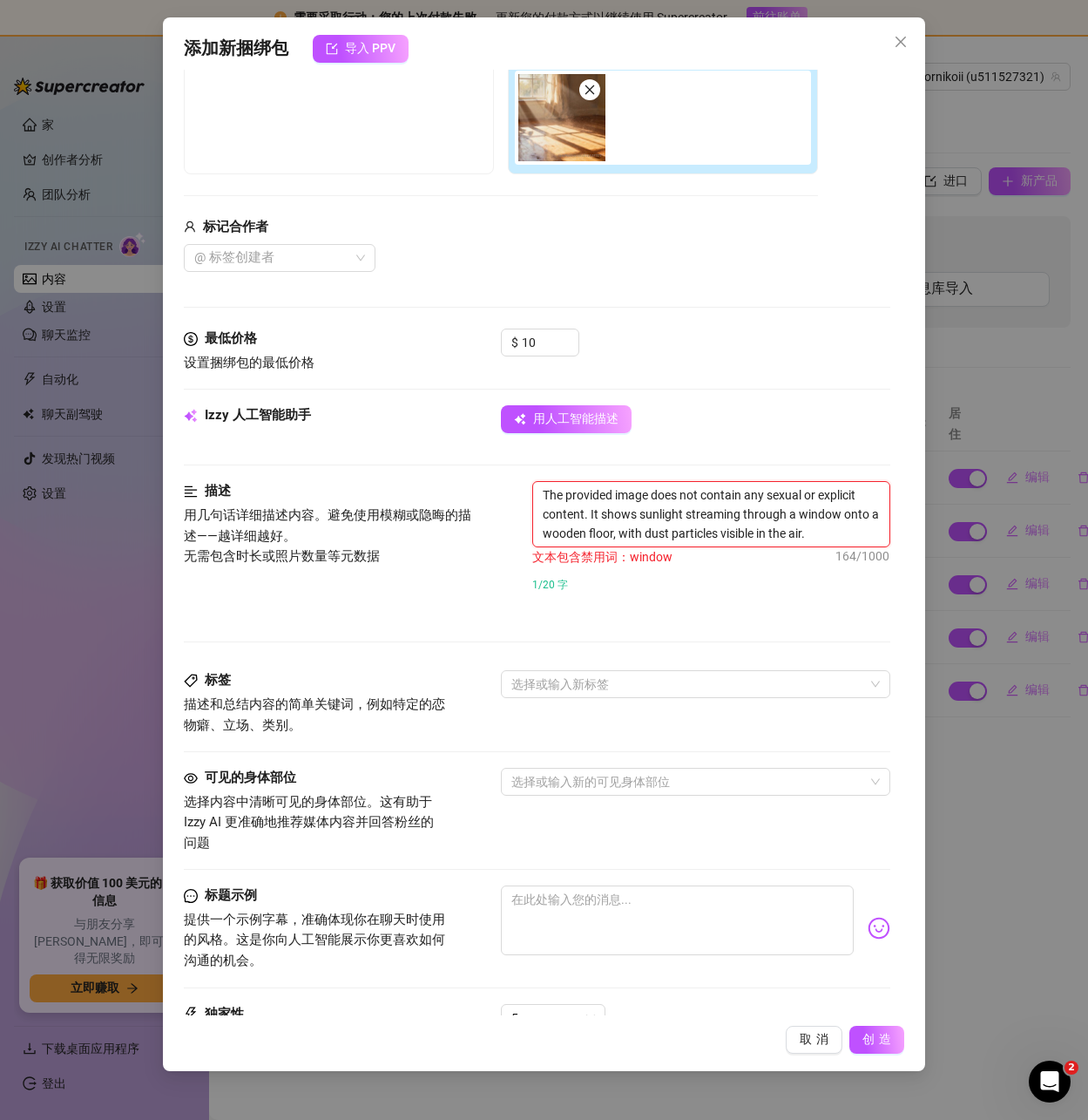
scroll to position [206, 0]
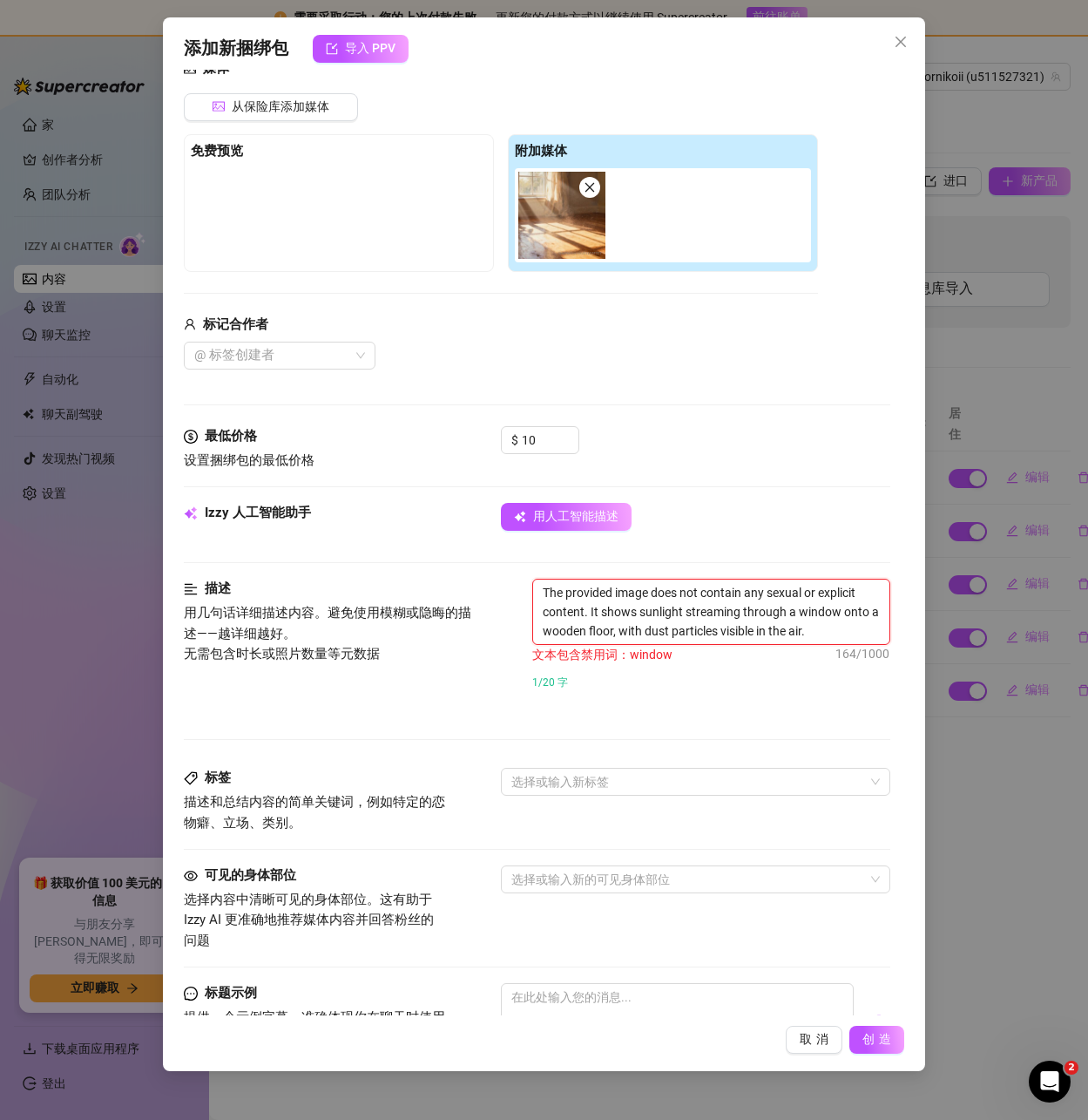
drag, startPoint x: 786, startPoint y: 613, endPoint x: 846, endPoint y: 608, distance: 60.2
click at [846, 609] on textarea "The provided image does not contain any sexual or explicit content. It shows su…" at bounding box center [710, 612] width 355 height 65
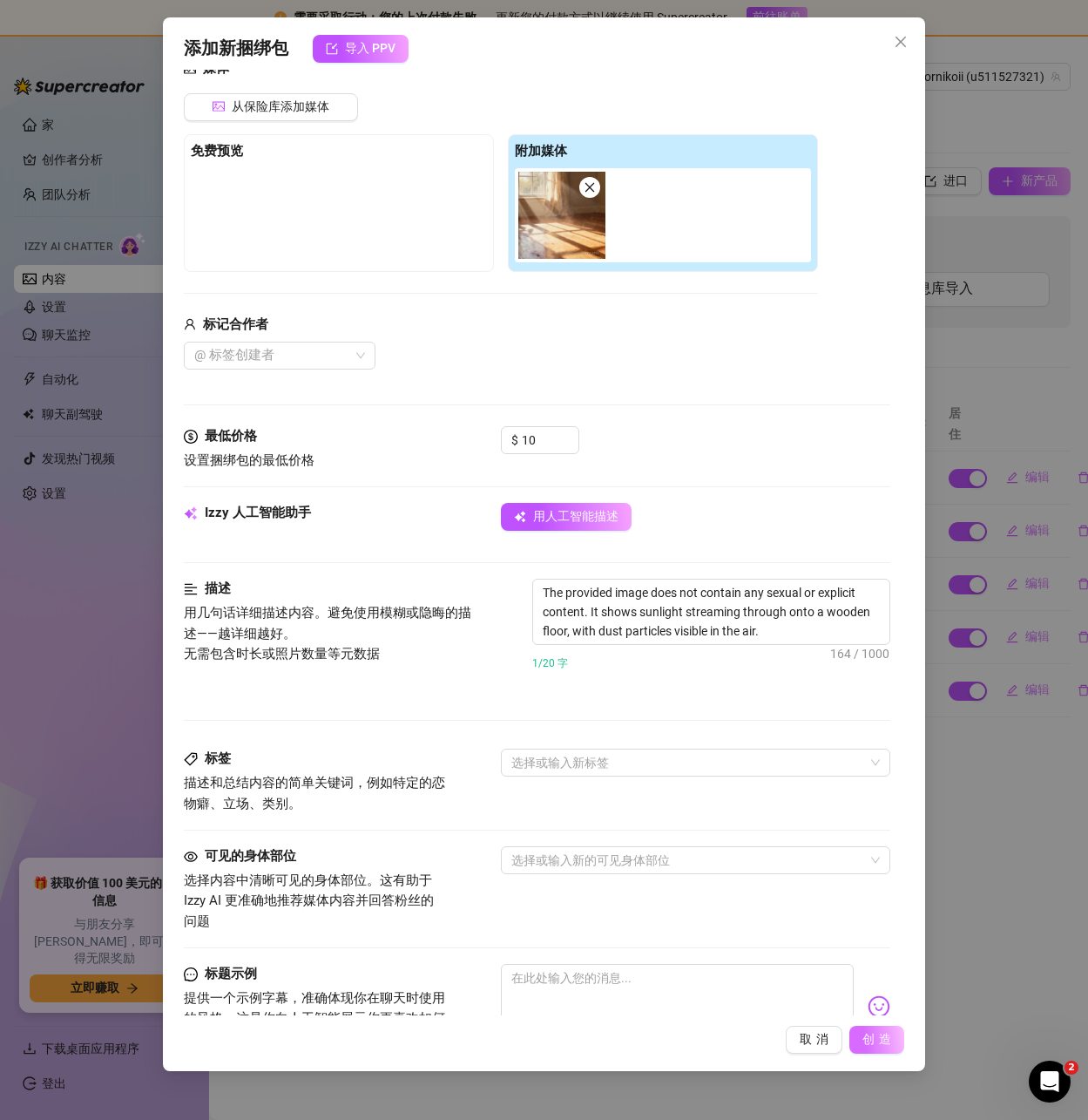
click at [864, 1036] on font "创造" at bounding box center [879, 1038] width 33 height 14
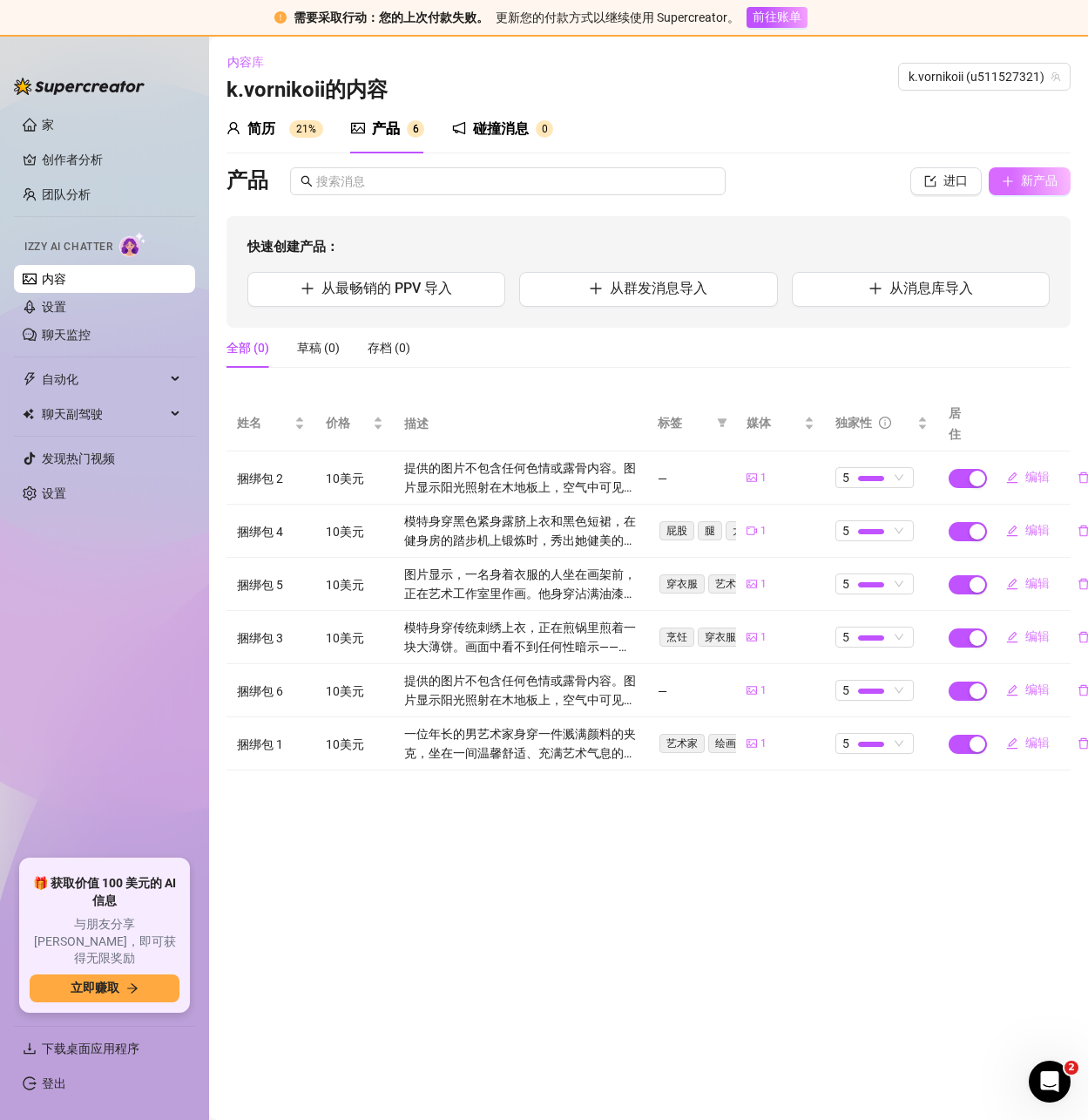
click at [1034, 180] on font "新产品" at bounding box center [1039, 180] width 37 height 14
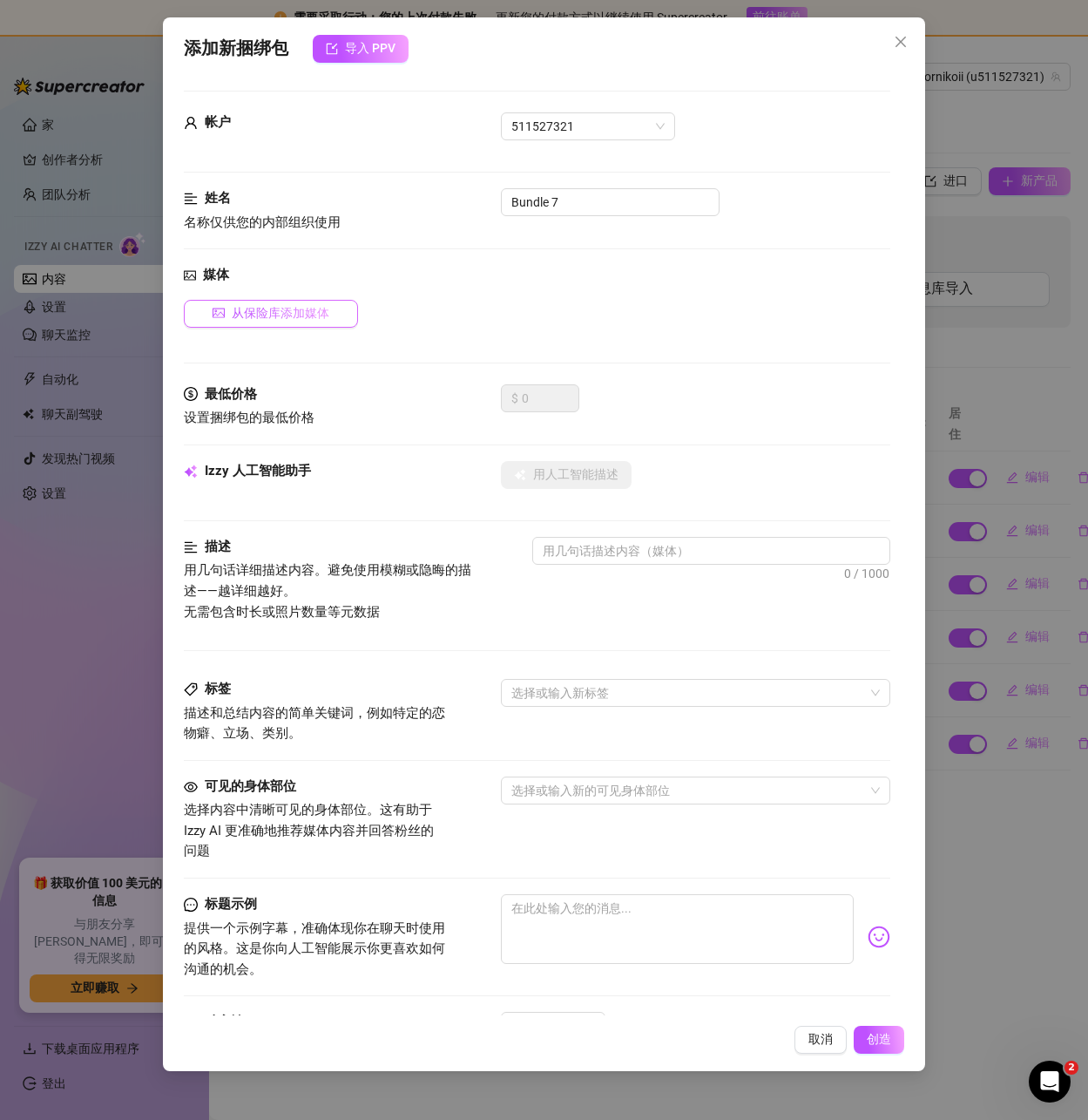
click at [259, 312] on font "从保险库添加媒体" at bounding box center [280, 312] width 98 height 14
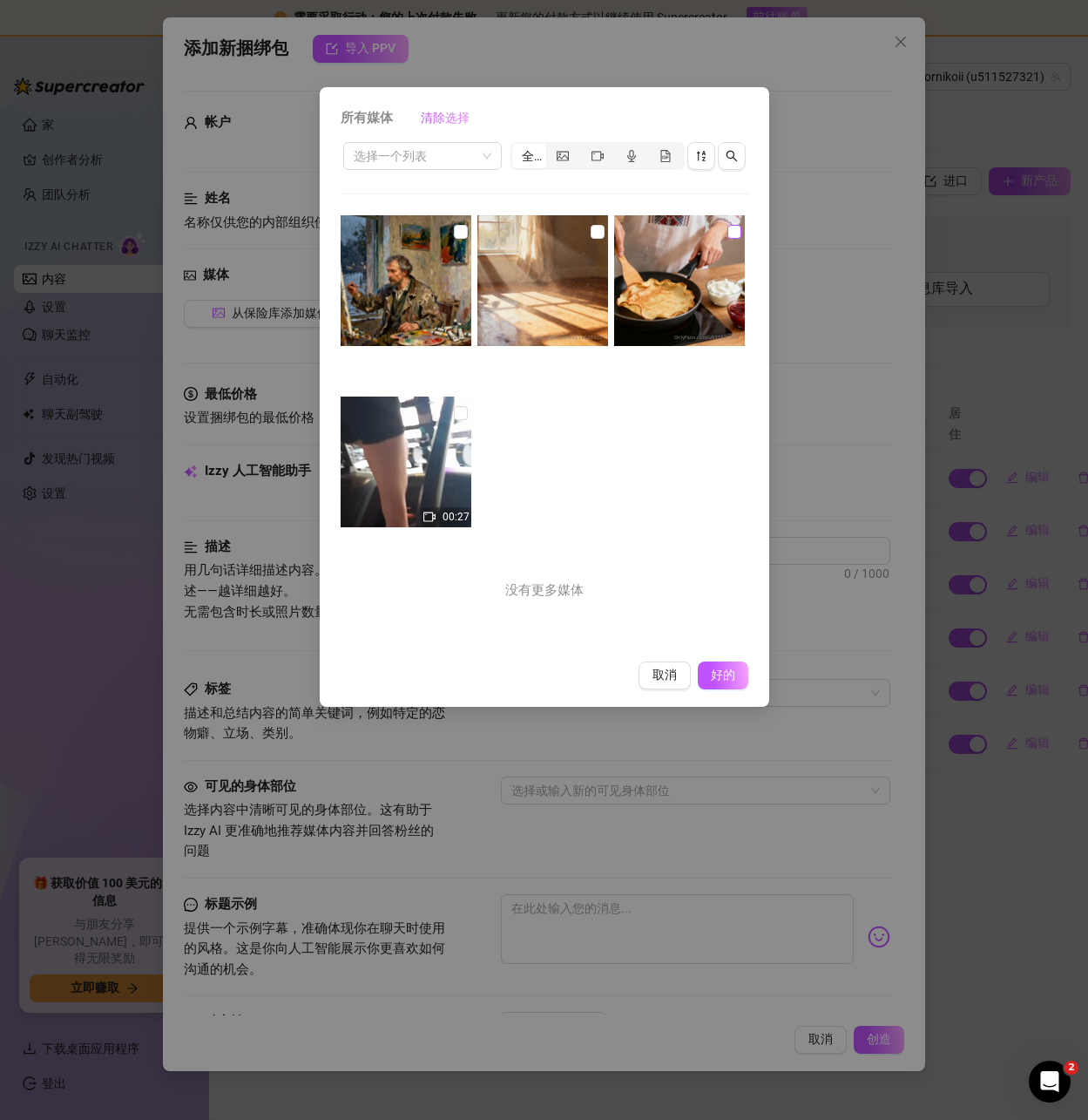
click at [728, 234] on input "checkbox" at bounding box center [734, 232] width 14 height 14
click at [728, 673] on font "好的" at bounding box center [722, 674] width 33 height 14
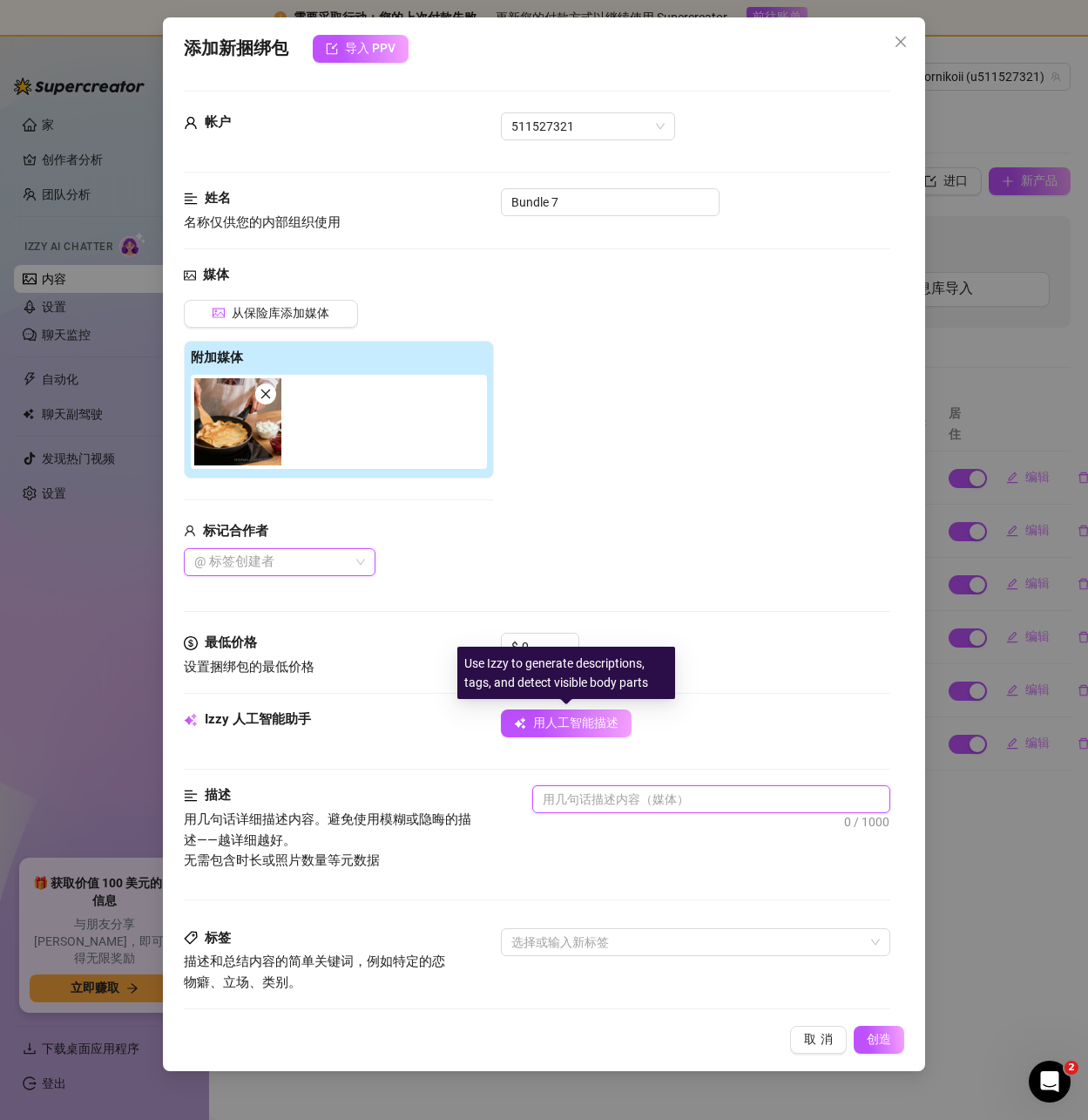
click at [632, 795] on textarea at bounding box center [710, 799] width 355 height 26
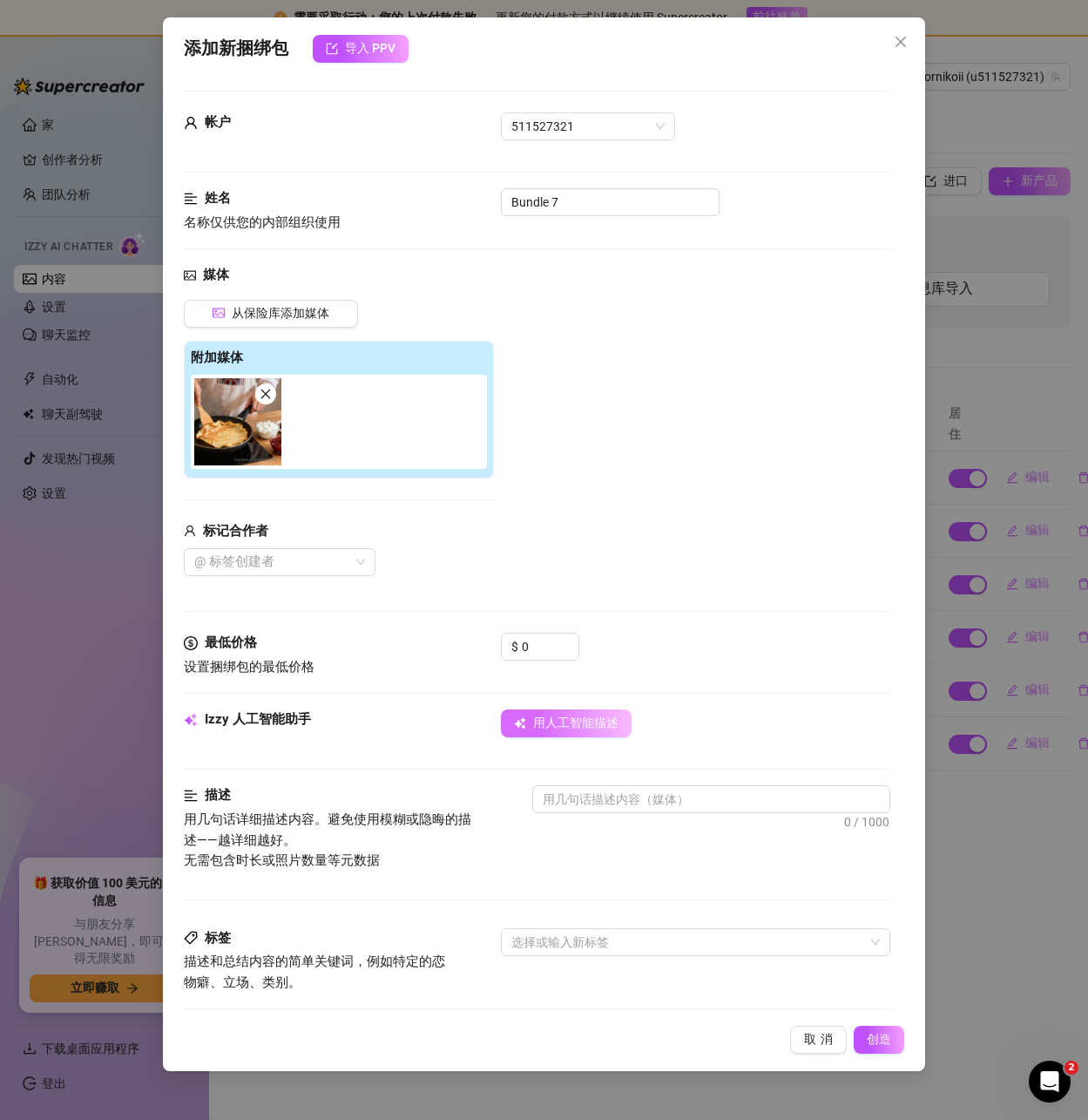
click at [562, 720] on font "用人工智能描述" at bounding box center [575, 722] width 85 height 14
drag, startPoint x: 544, startPoint y: 643, endPoint x: 326, endPoint y: 642, distance: 218.0
click at [391, 637] on div "最低价格 设置捆绑包的最低价格 $ 0" at bounding box center [536, 654] width 705 height 44
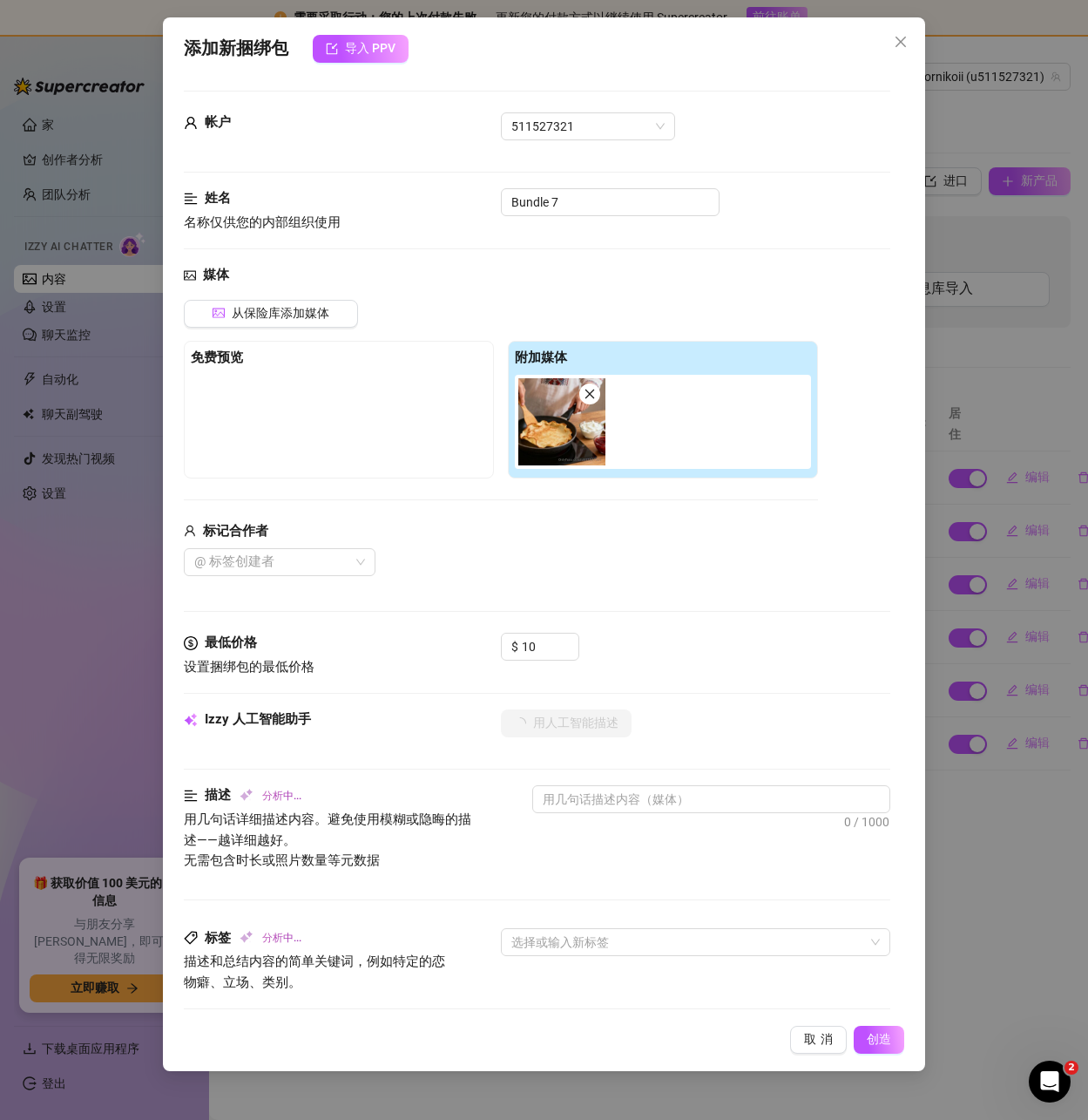
click at [719, 608] on div "媒体 从保险库添加媒体 免费预览 附加媒体 标记合作者 @ 标签创建者" at bounding box center [536, 448] width 705 height 368
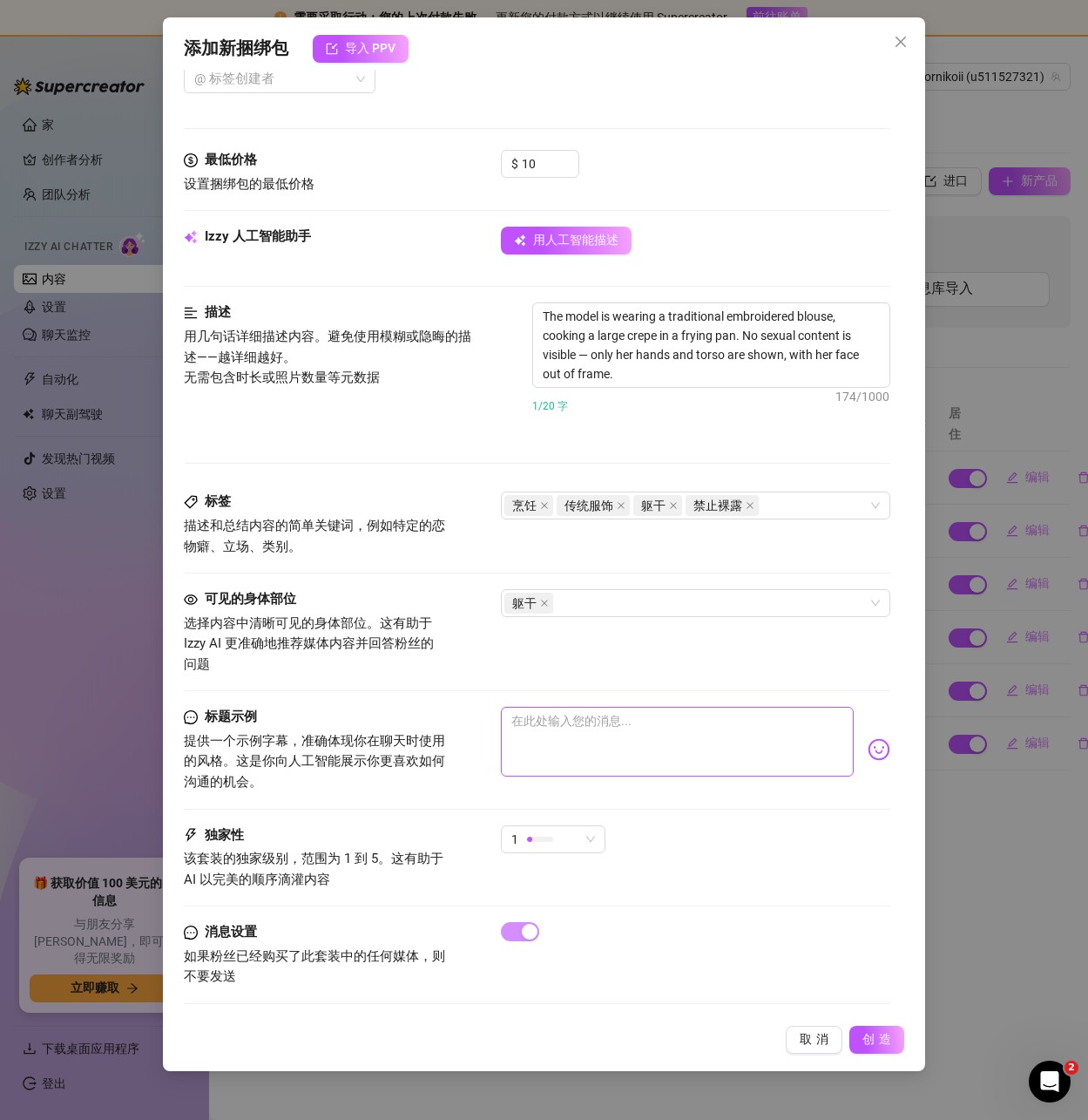
scroll to position [487, 0]
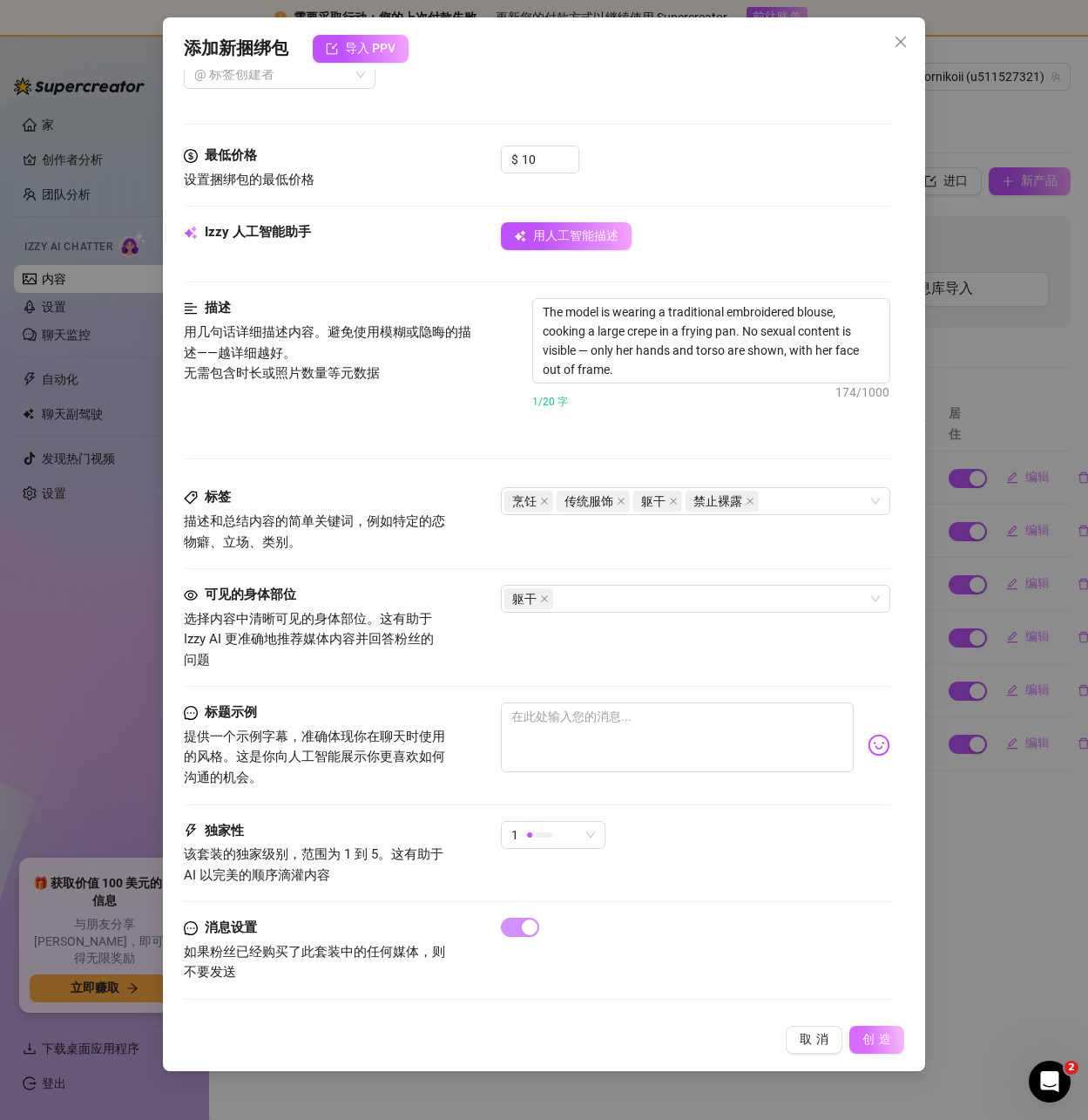
click at [869, 1039] on font "创造" at bounding box center [879, 1038] width 33 height 14
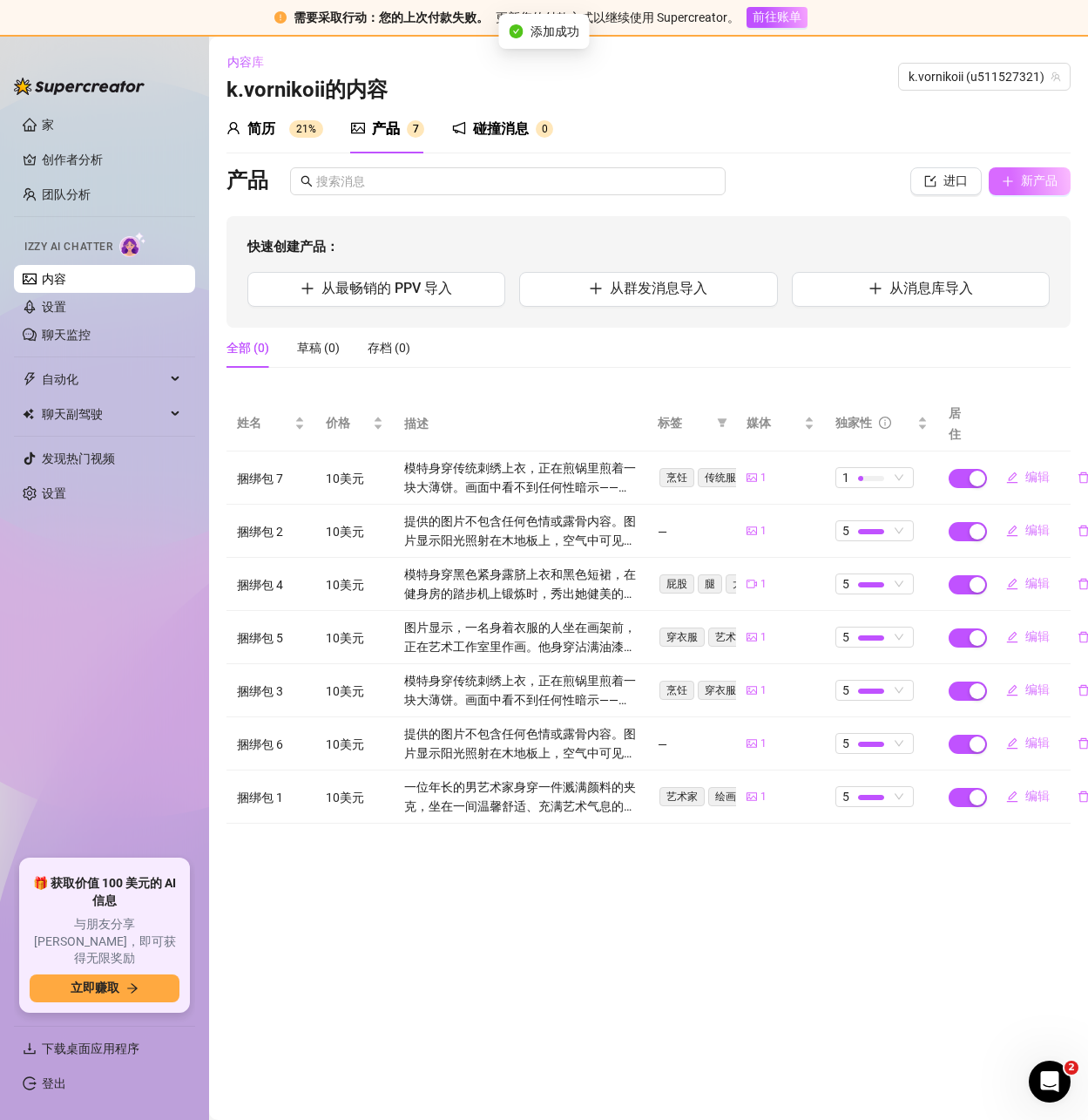
click at [1022, 175] on font "新产品" at bounding box center [1039, 180] width 37 height 14
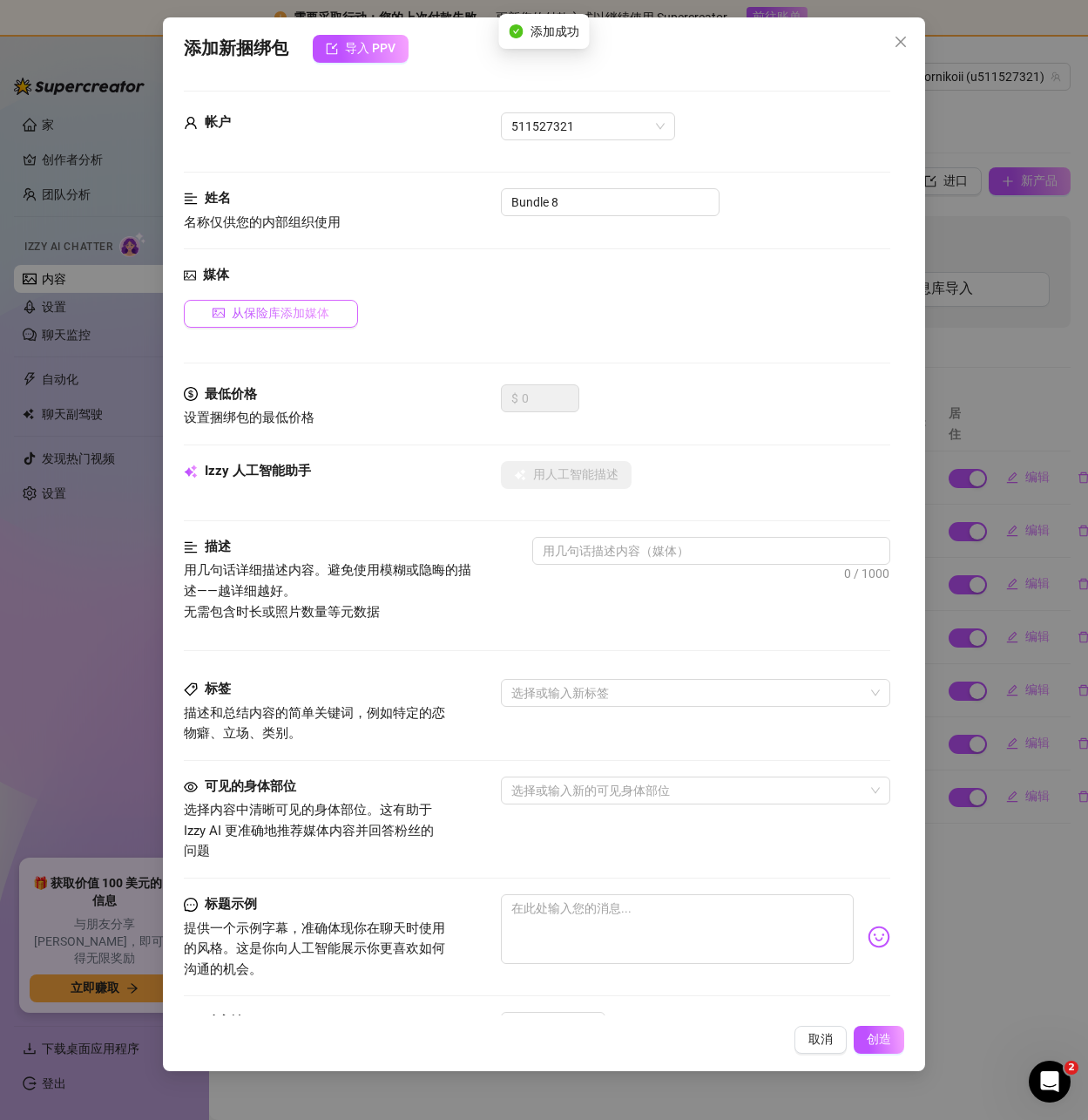
click at [267, 316] on font "从保险库添加媒体" at bounding box center [280, 312] width 98 height 14
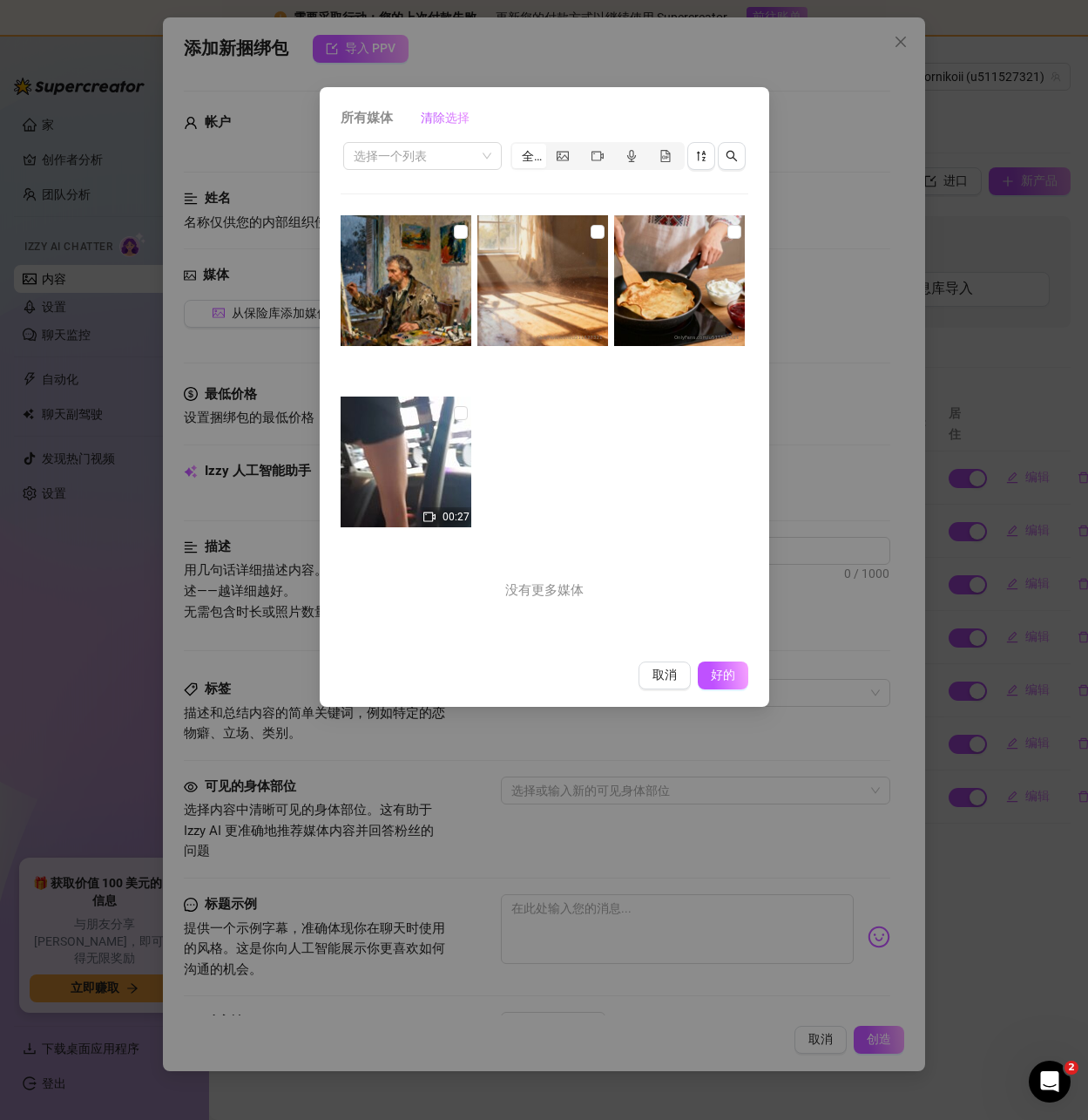
click at [447, 417] on img at bounding box center [405, 462] width 130 height 130
click at [718, 681] on font "好的" at bounding box center [722, 674] width 33 height 14
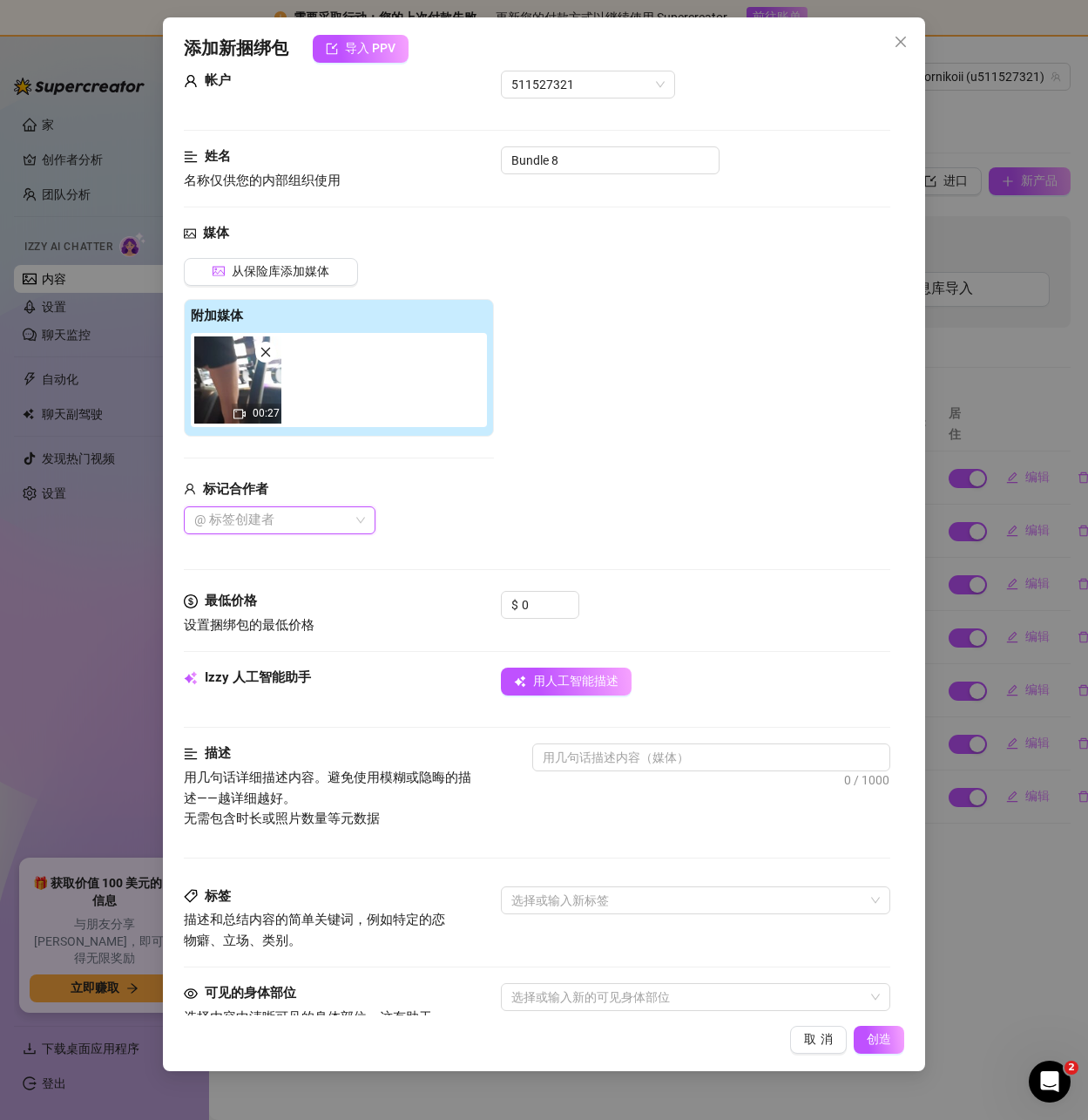
scroll to position [174, 0]
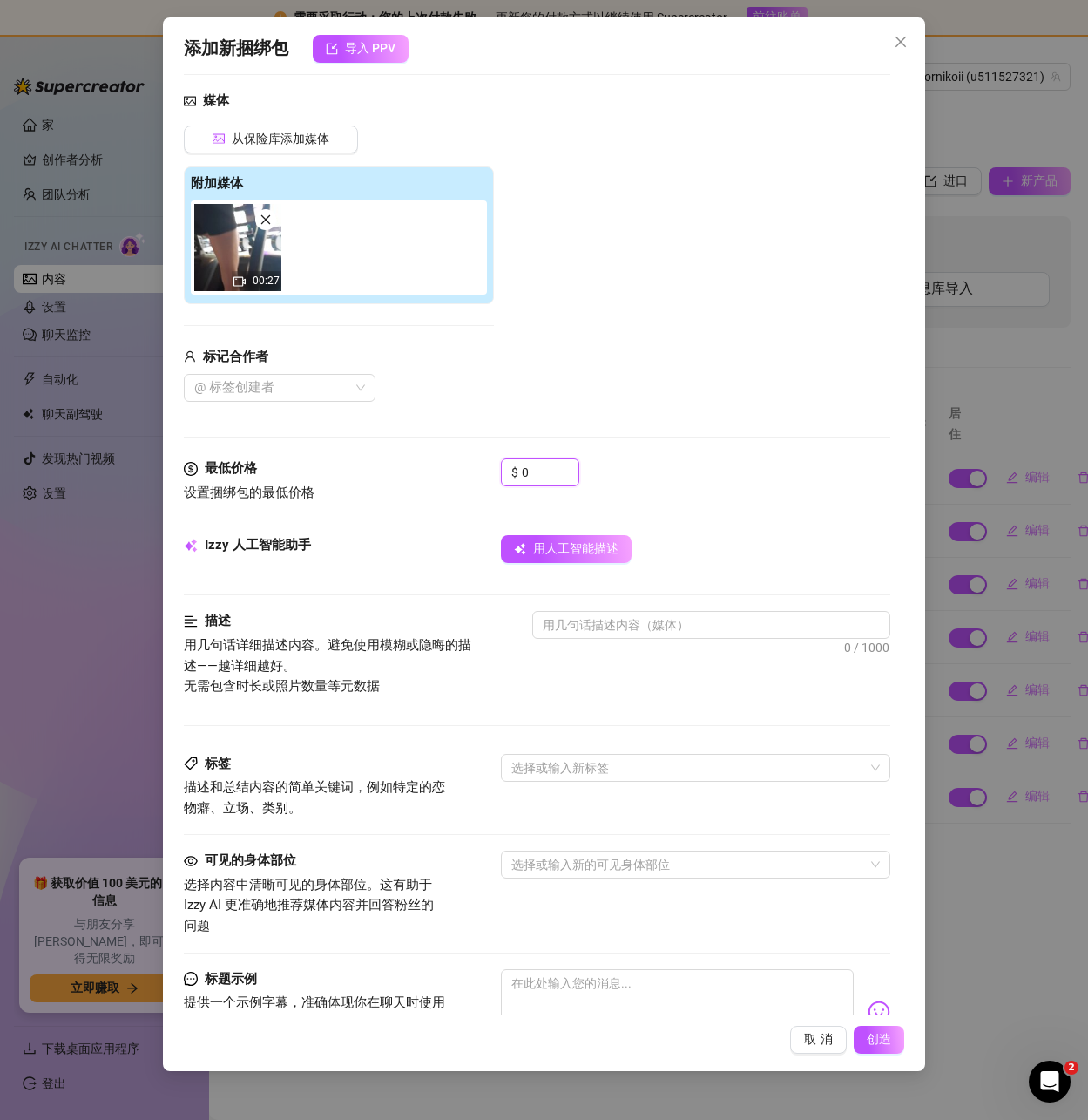
drag, startPoint x: 538, startPoint y: 479, endPoint x: 476, endPoint y: 462, distance: 64.3
click at [476, 462] on div "最低价格 设置捆绑包的最低价格 $ 0" at bounding box center [536, 480] width 705 height 44
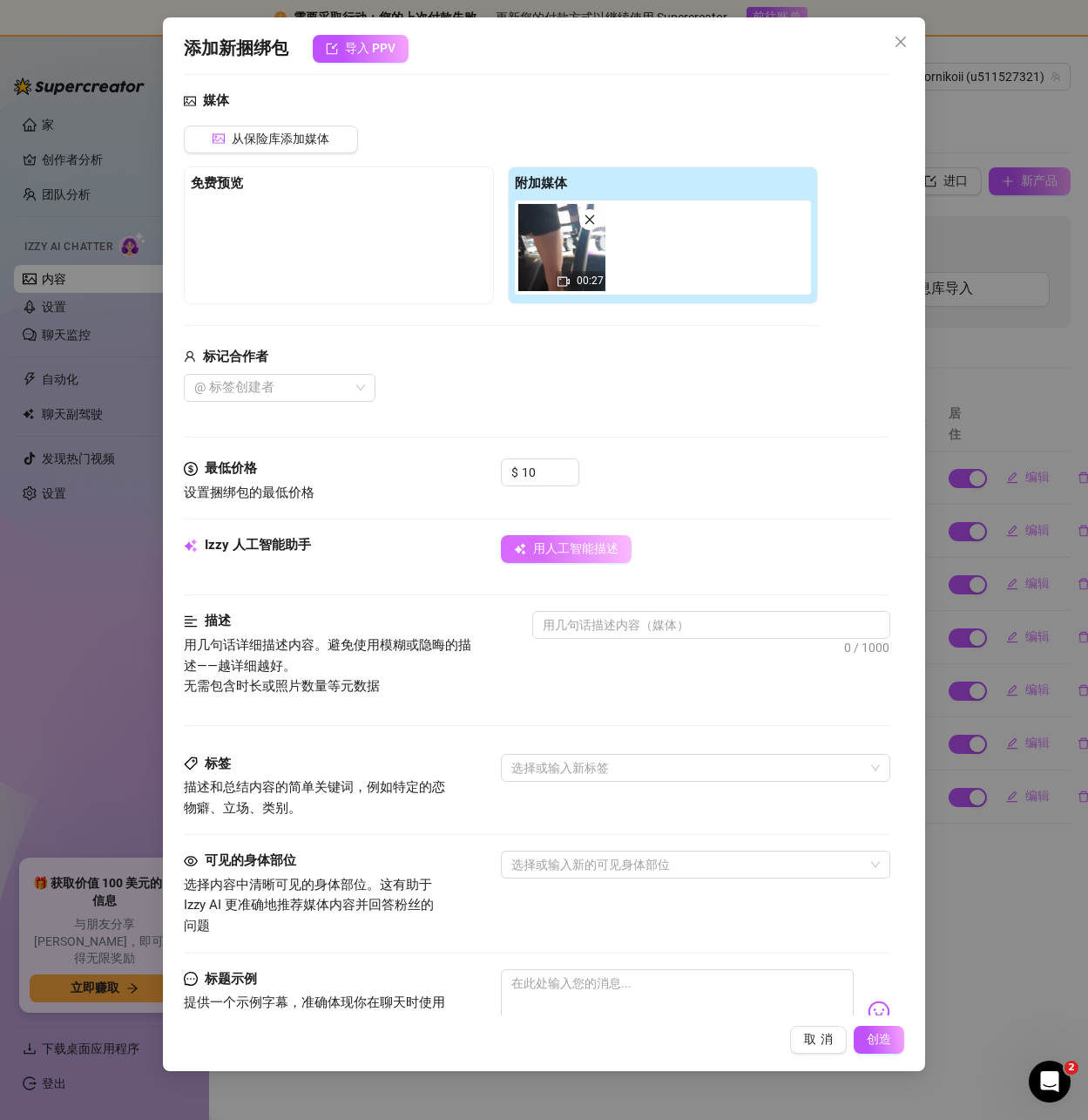
click at [557, 555] on font "用人工智能描述" at bounding box center [575, 548] width 85 height 14
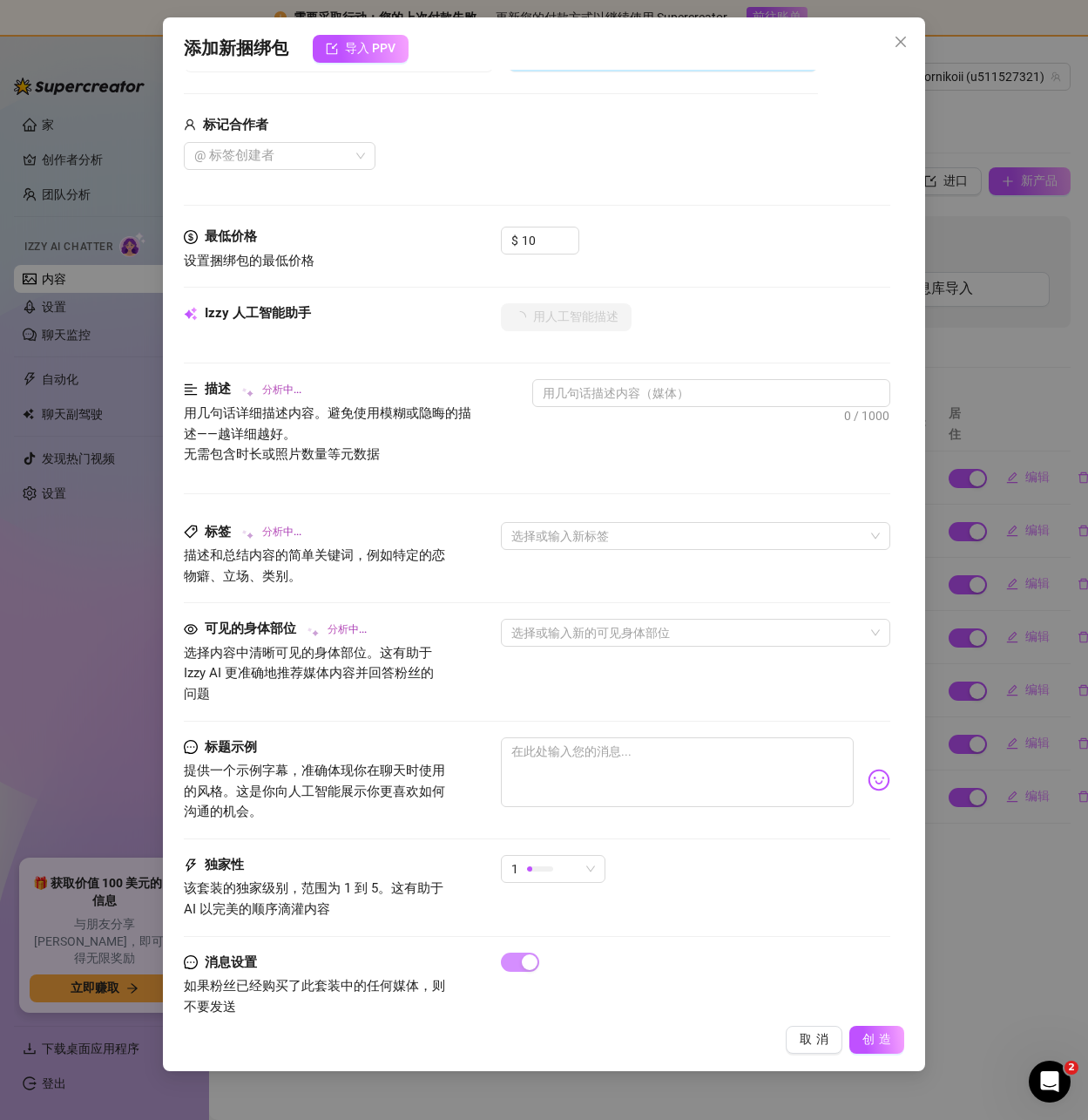
scroll to position [440, 0]
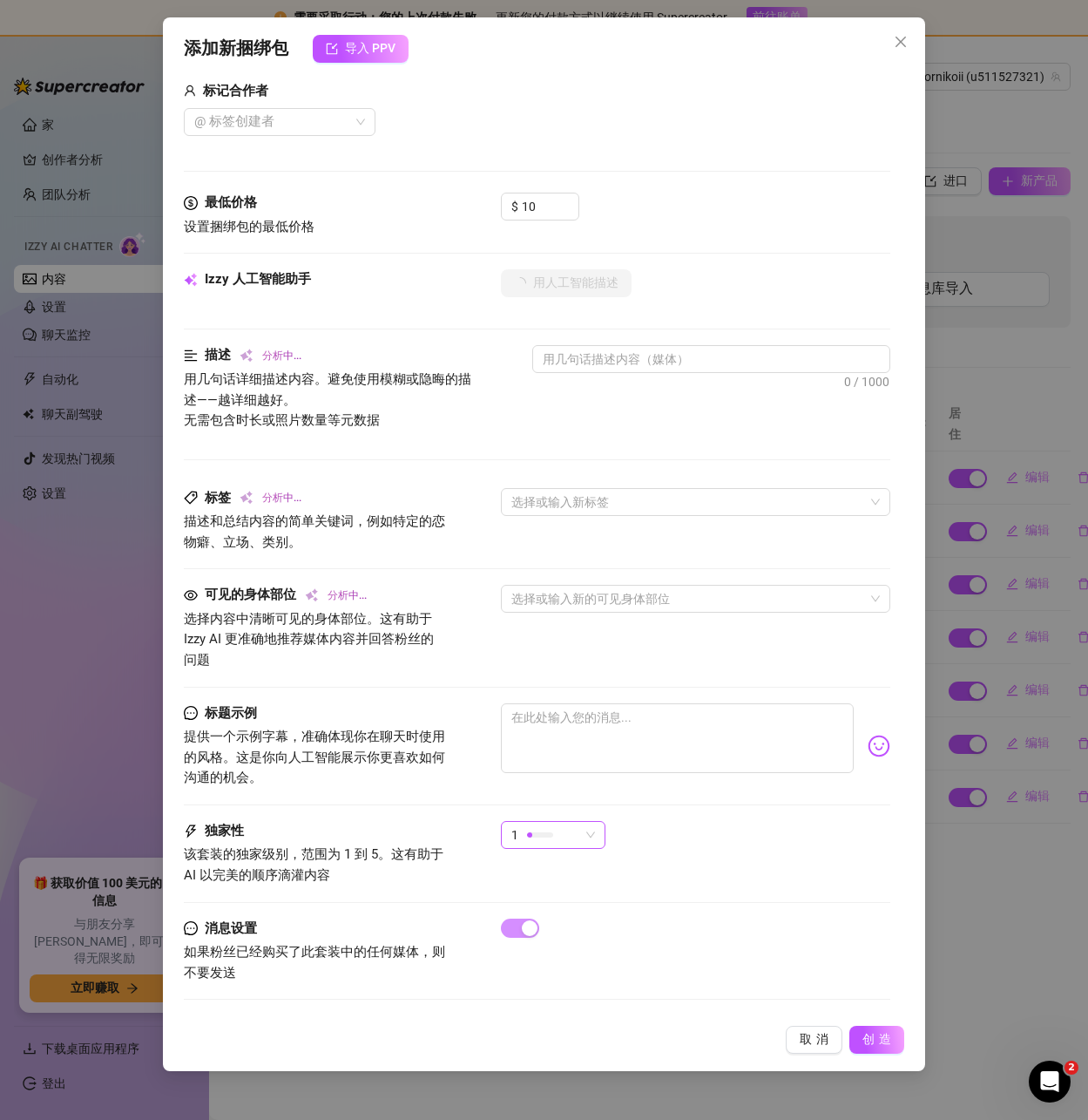
click at [570, 833] on div "1" at bounding box center [545, 835] width 68 height 26
click at [582, 982] on div "5-最独家🔥" at bounding box center [573, 981] width 116 height 19
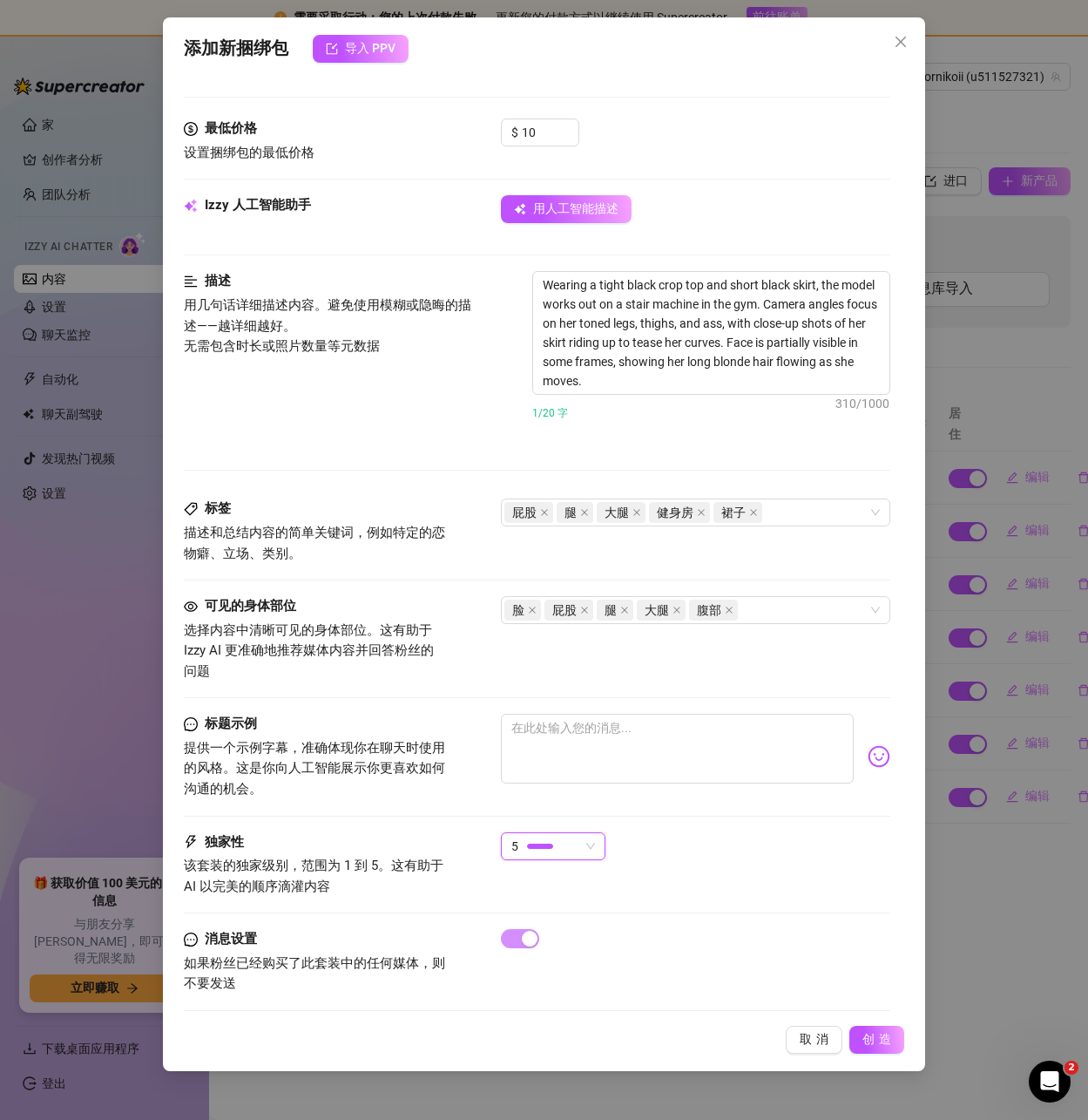
scroll to position [525, 0]
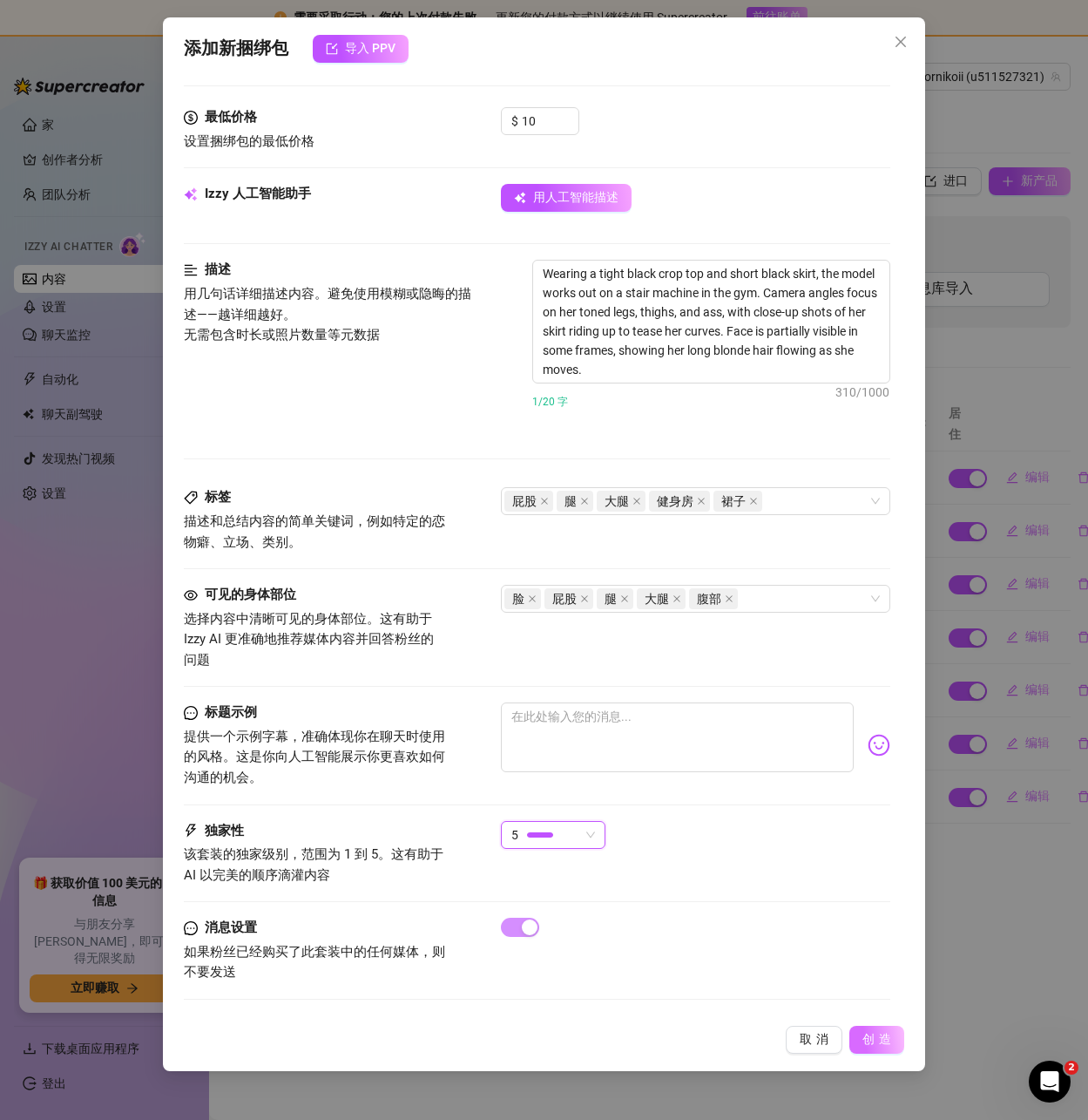
click at [871, 1043] on font "创造" at bounding box center [879, 1038] width 33 height 14
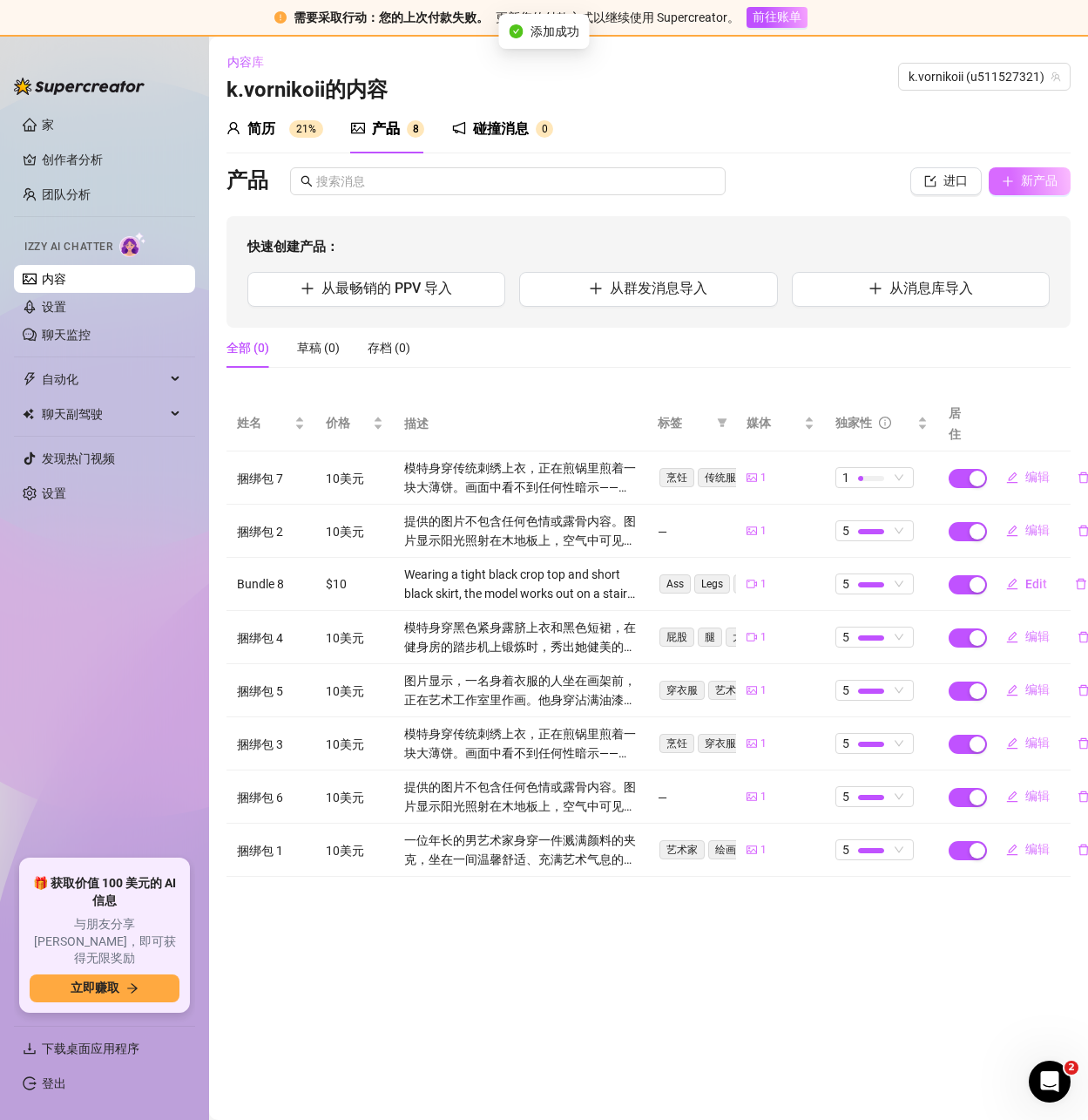
click at [1022, 186] on font "新产品" at bounding box center [1039, 180] width 37 height 14
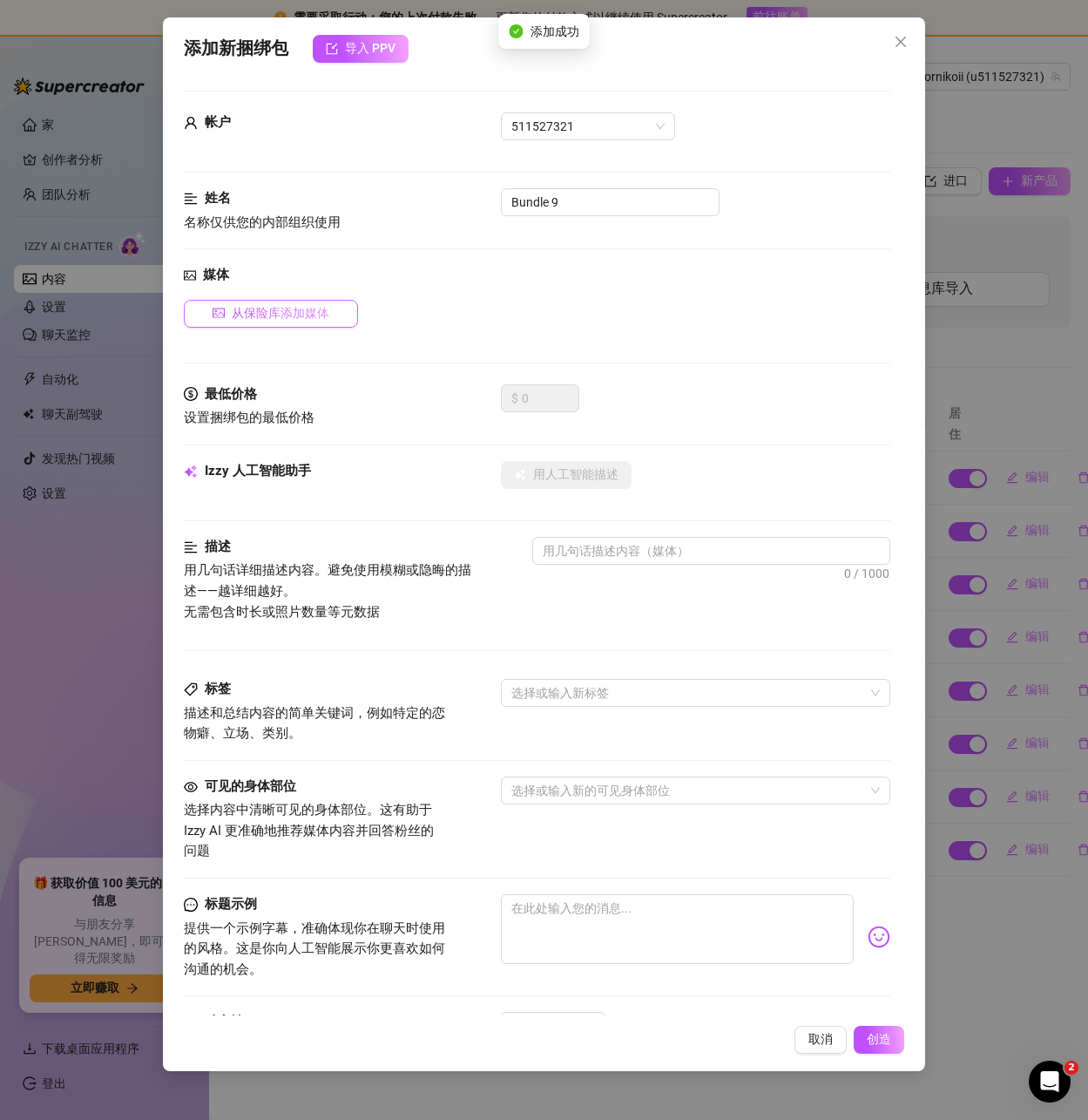
click at [276, 309] on font "从保险库添加媒体" at bounding box center [280, 312] width 98 height 14
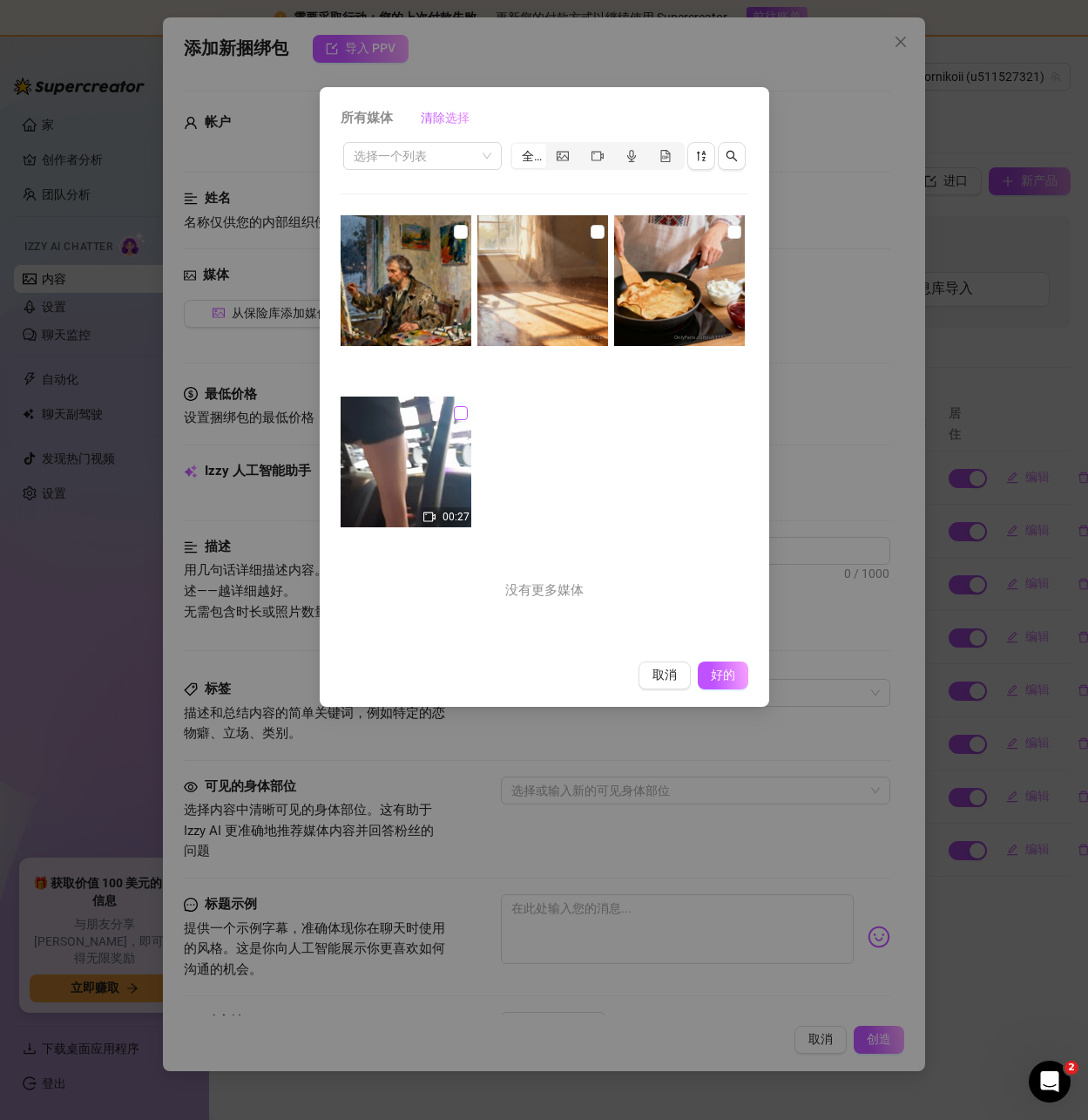
click at [461, 409] on input "checkbox" at bounding box center [461, 413] width 14 height 14
click at [722, 668] on span "好的" at bounding box center [722, 675] width 33 height 16
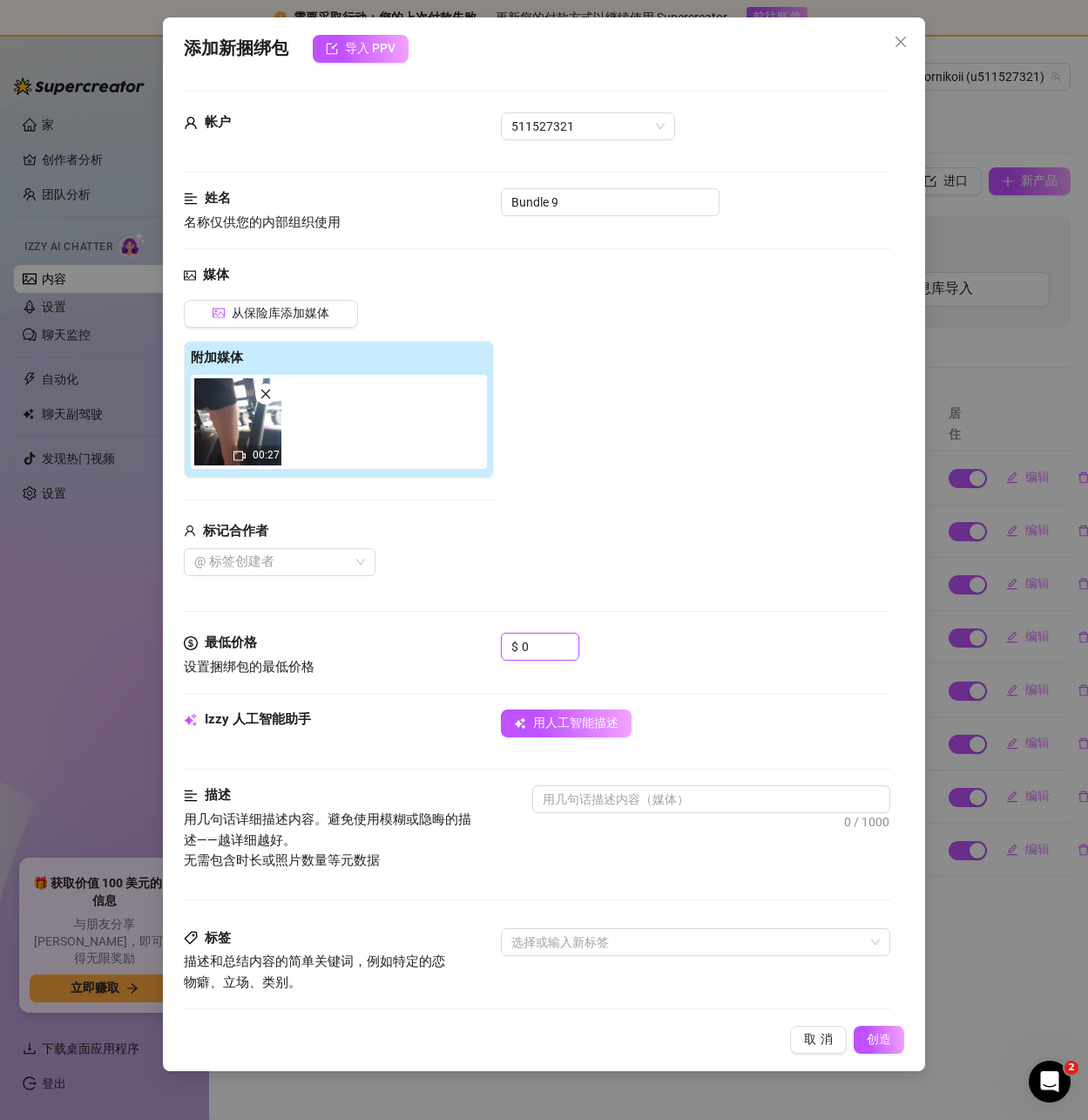
drag, startPoint x: 543, startPoint y: 638, endPoint x: 492, endPoint y: 640, distance: 51.0
click at [492, 641] on div "最低价格 设置捆绑包的最低价格 $ 0" at bounding box center [536, 654] width 705 height 44
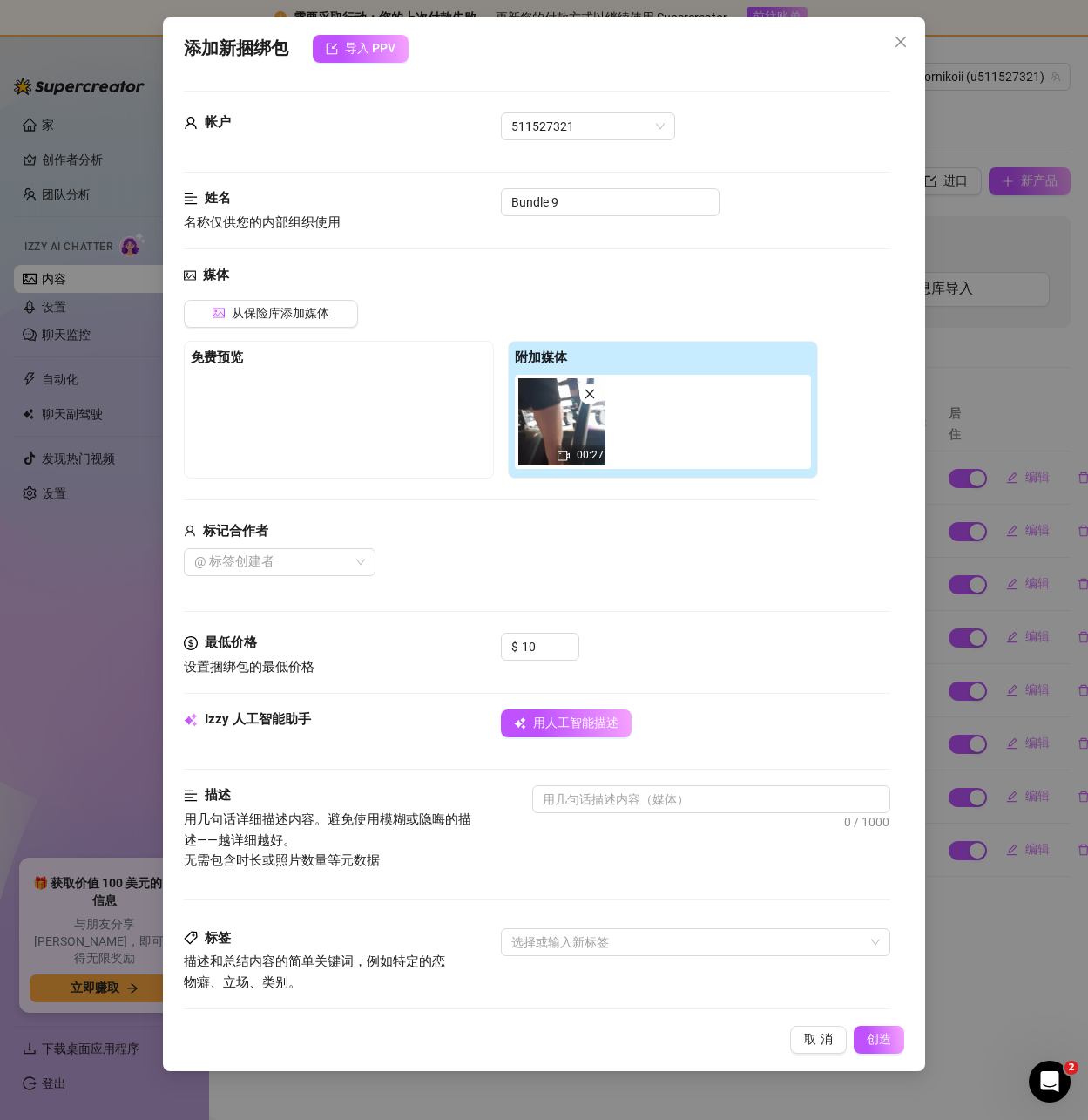
click at [775, 613] on div "媒体 从保险库添加媒体 免费预览 附加媒体 00:27 标记合作者 @ 标签创建者" at bounding box center [536, 448] width 705 height 368
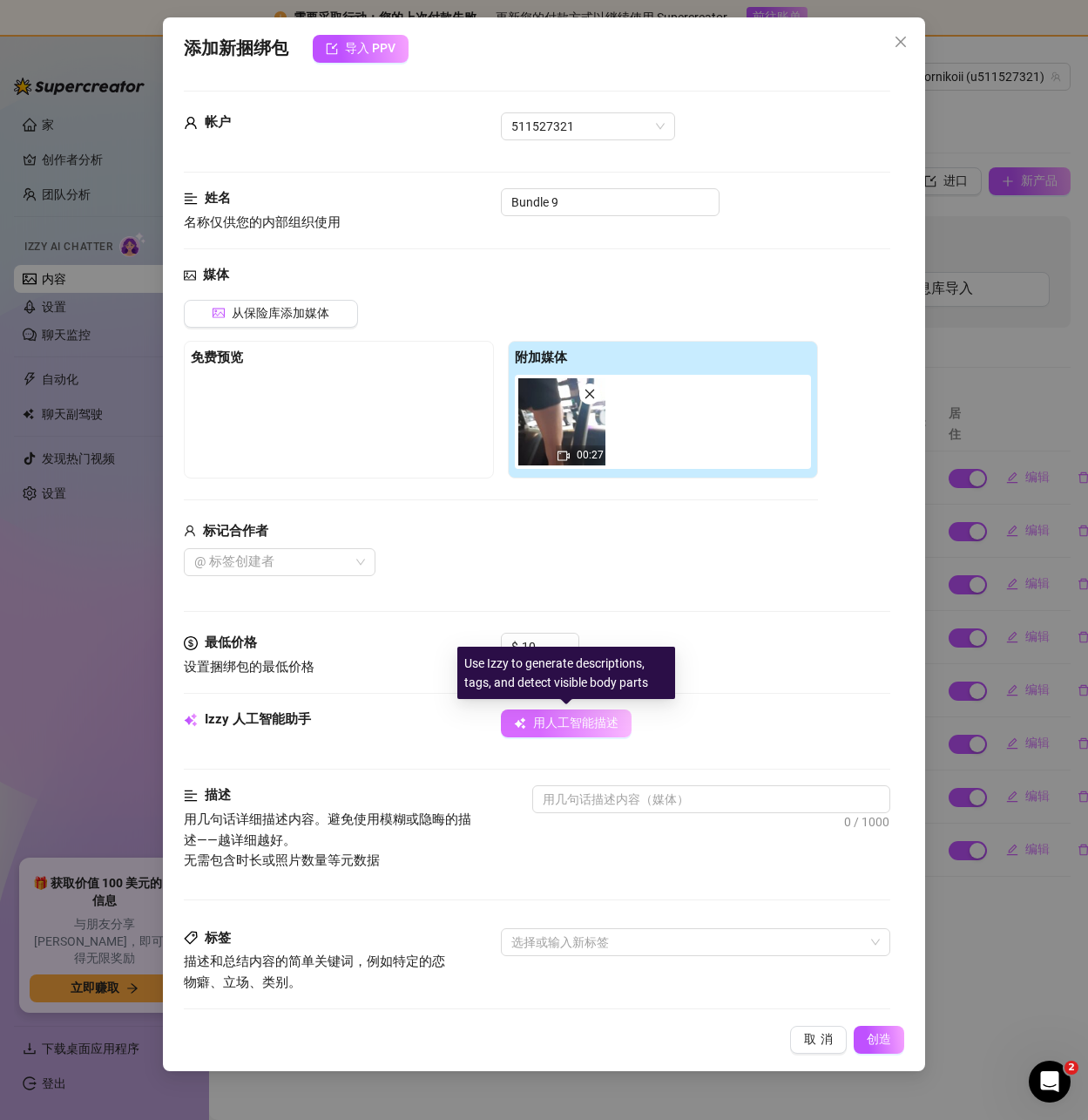
click at [586, 716] on span "用人工智能描述" at bounding box center [575, 723] width 85 height 16
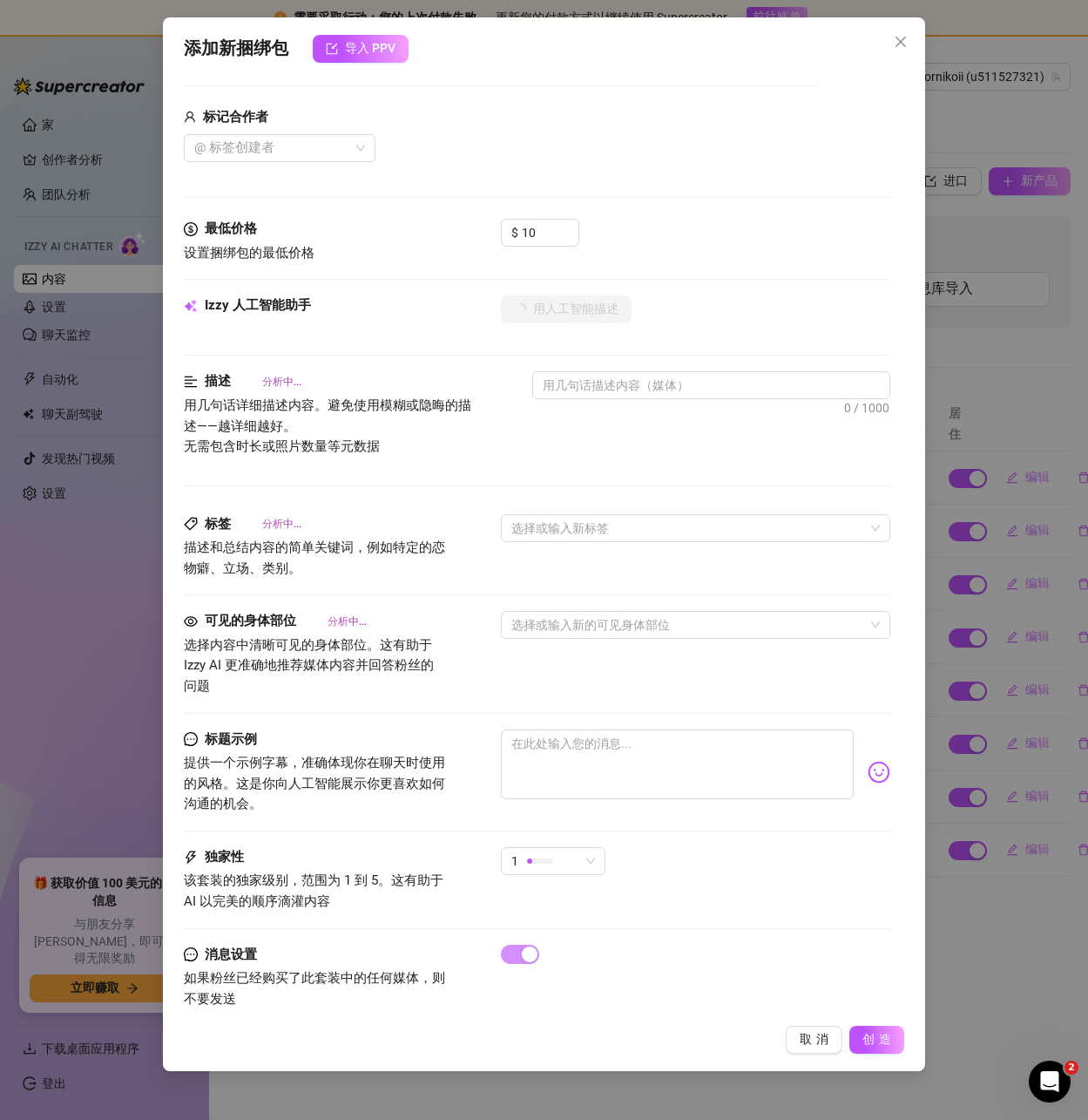
scroll to position [440, 0]
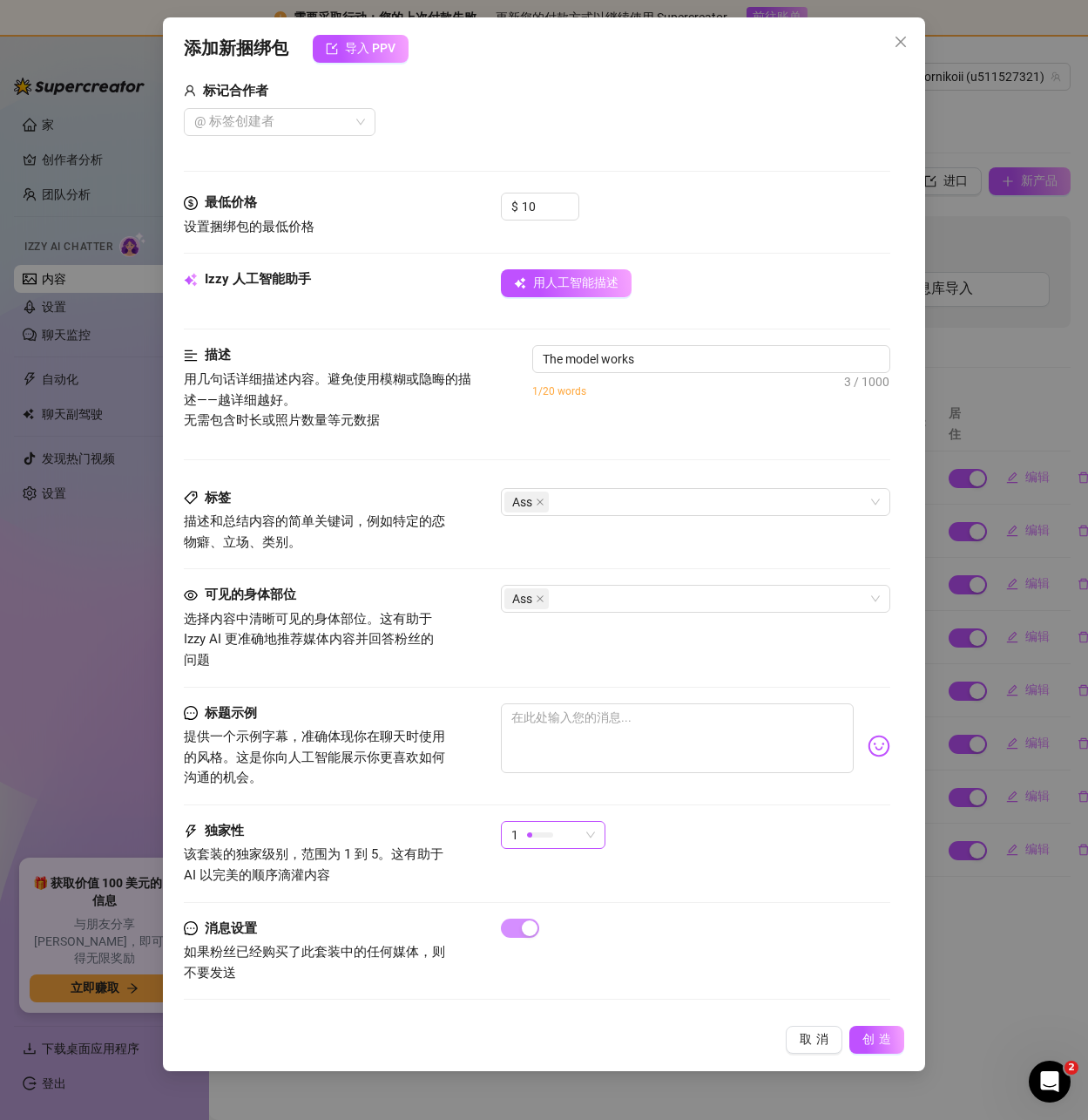
click at [567, 828] on div "1" at bounding box center [545, 835] width 68 height 26
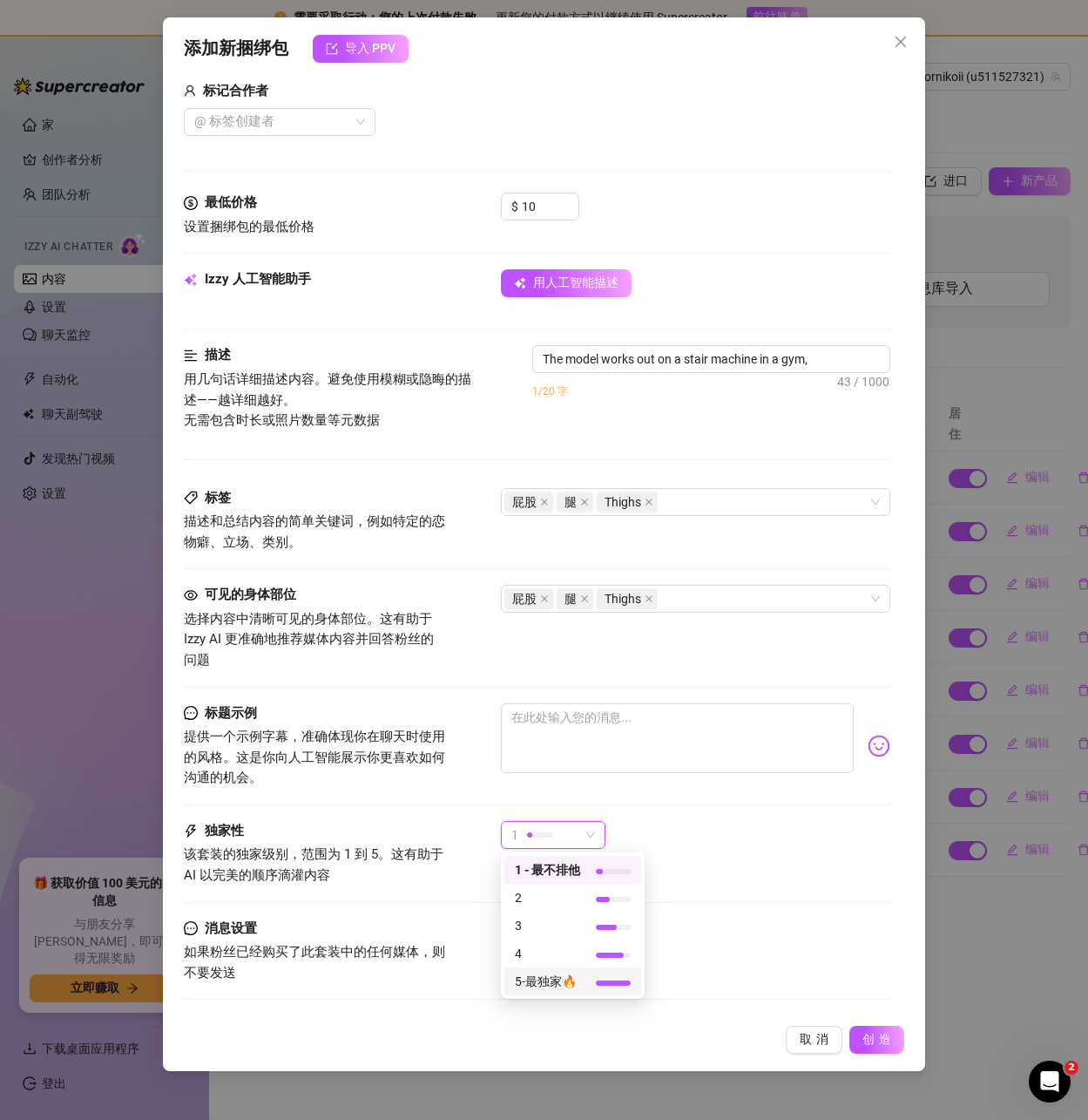
click at [566, 982] on font "5-最独家🔥" at bounding box center [546, 981] width 62 height 14
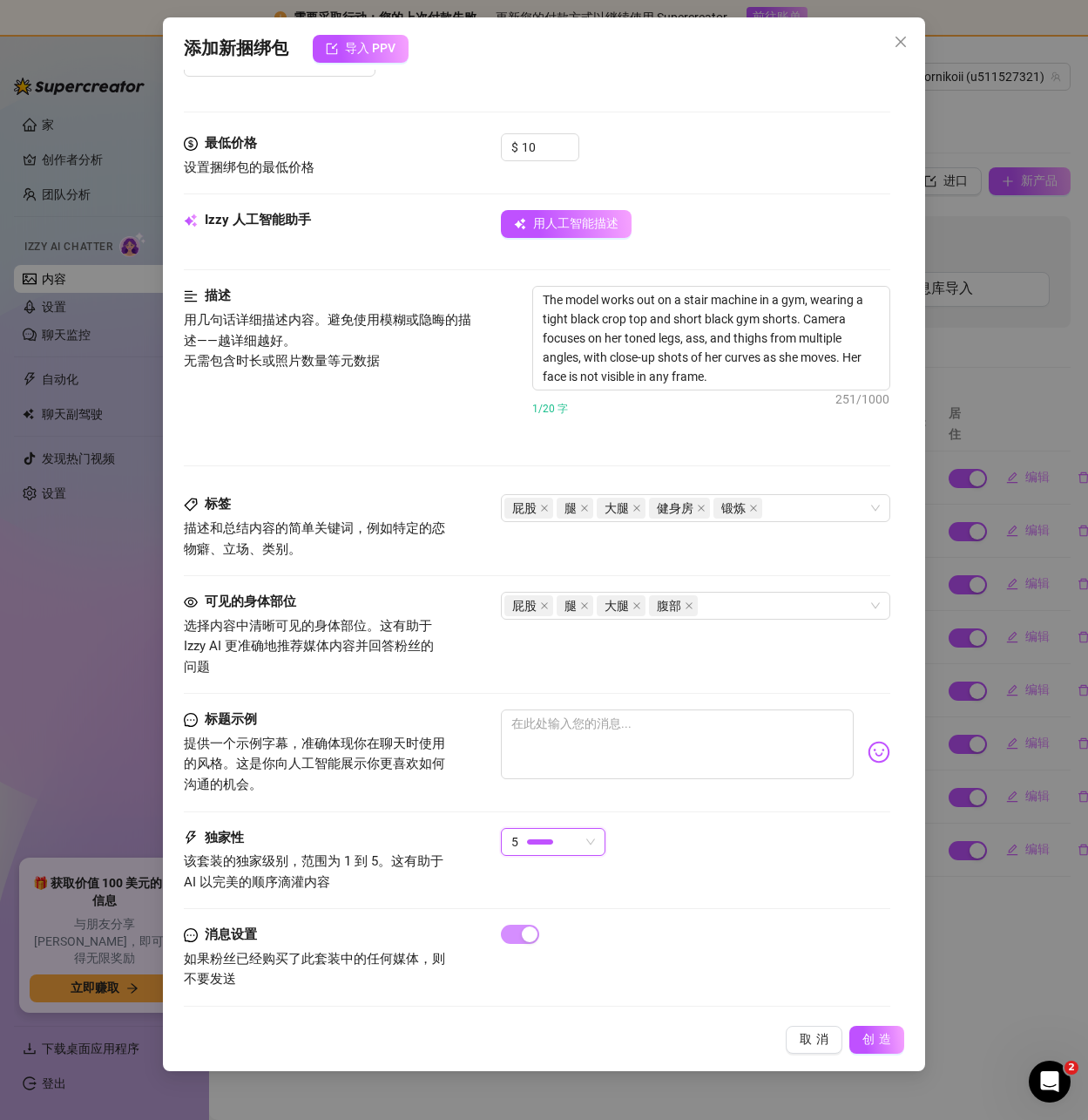
scroll to position [507, 0]
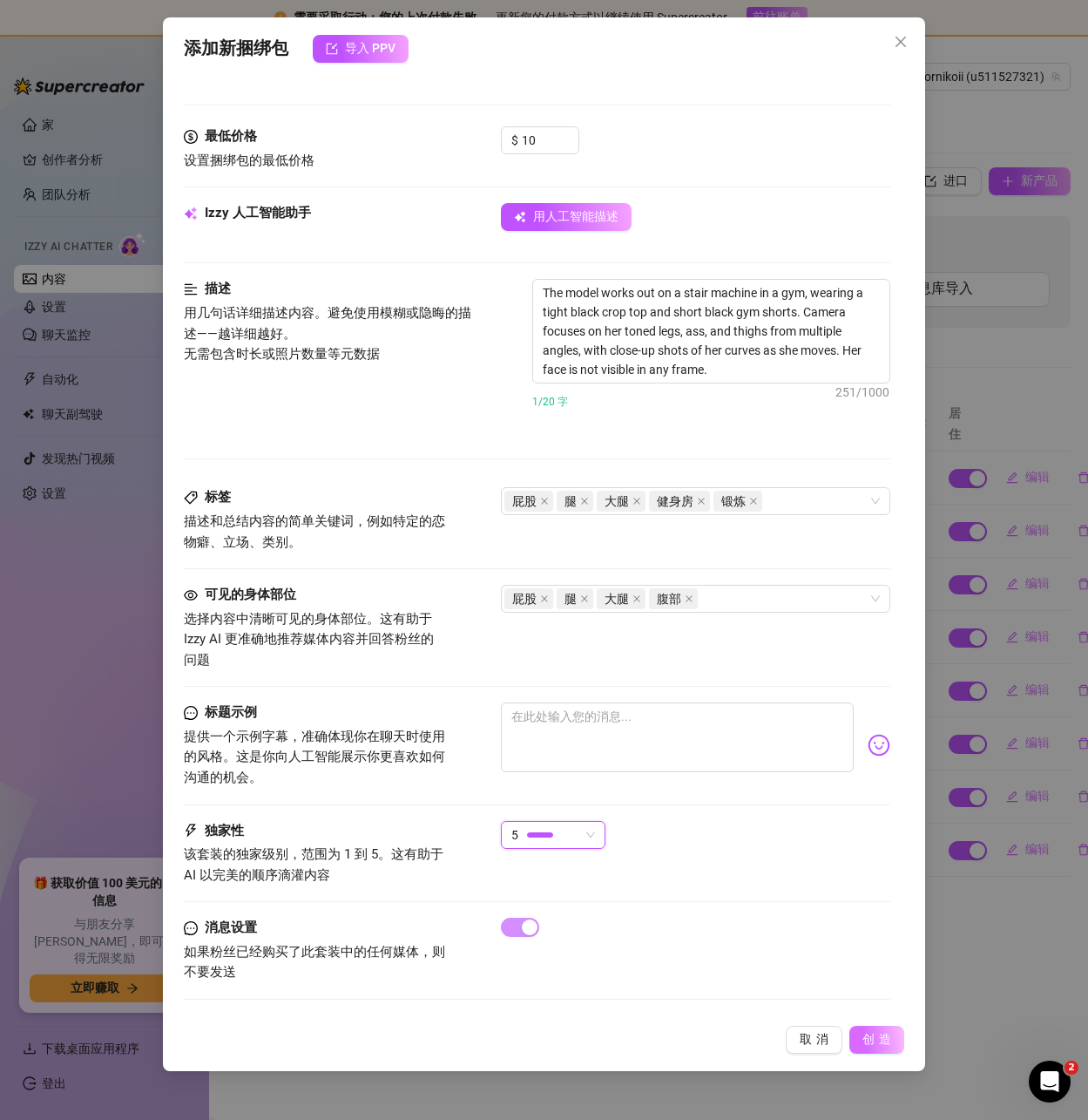
click at [883, 1042] on font "创造" at bounding box center [879, 1038] width 33 height 14
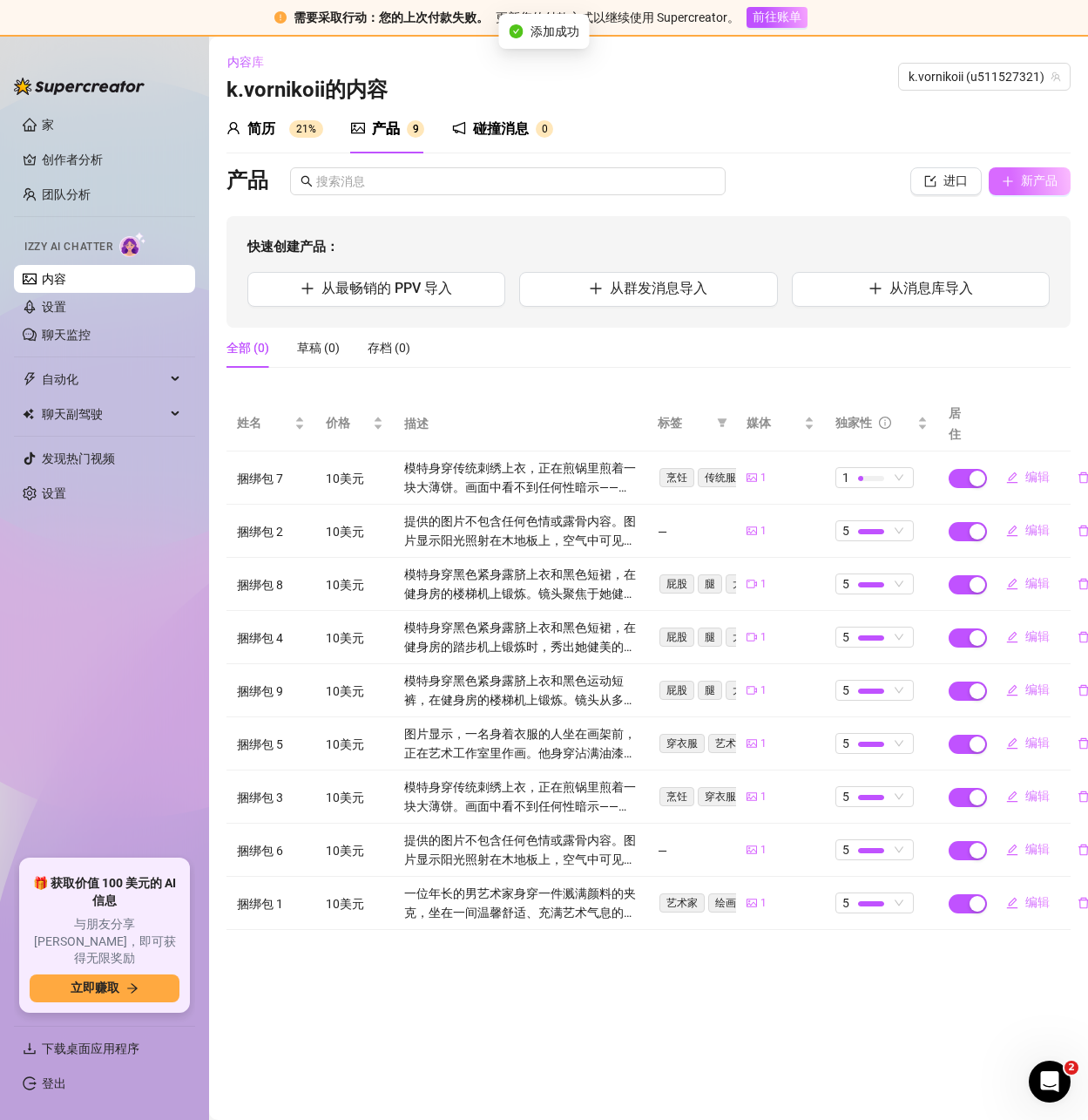
click at [1013, 175] on icon "加" at bounding box center [1007, 181] width 12 height 12
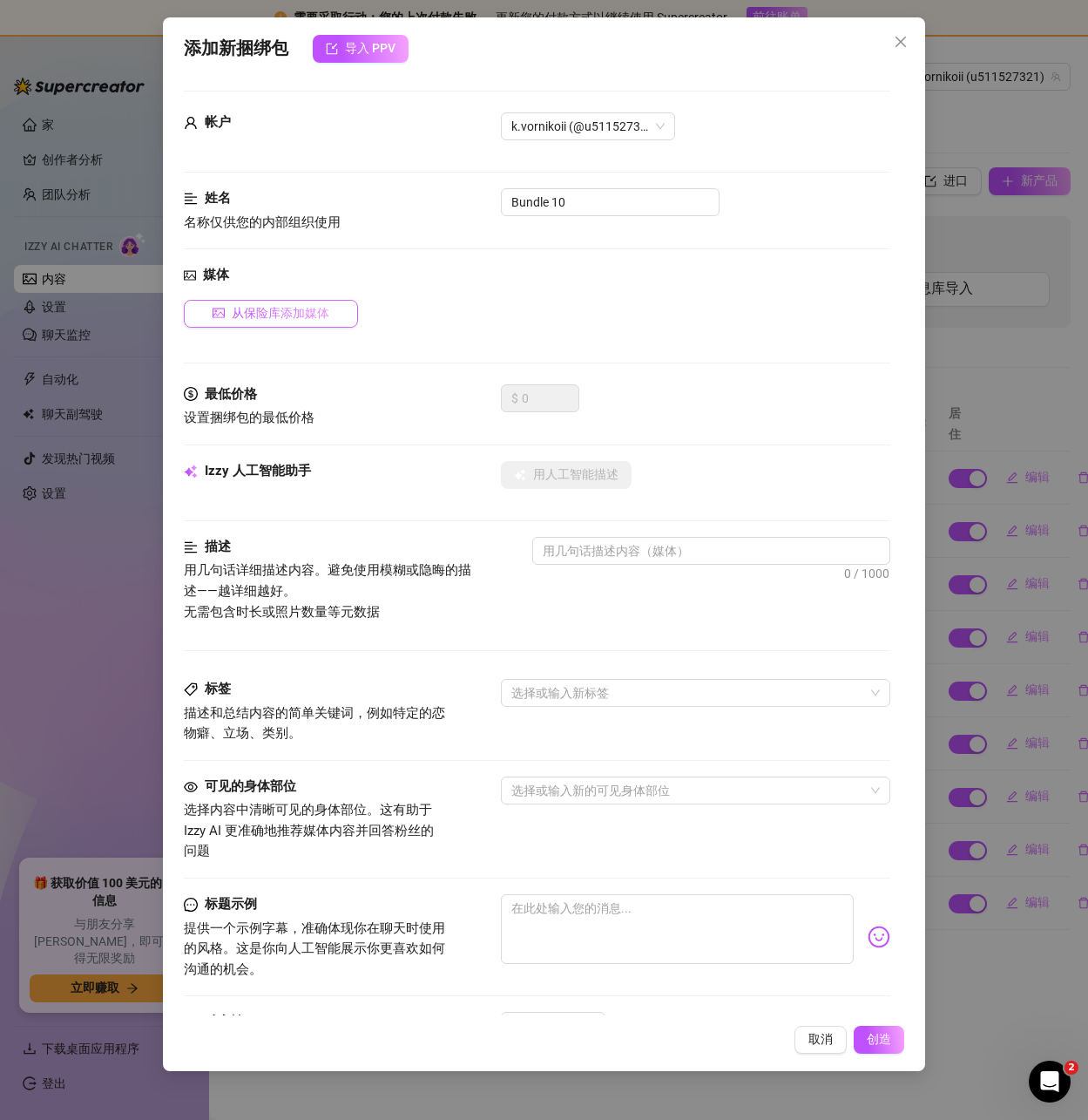
click at [258, 316] on font "从保险库添加媒体" at bounding box center [280, 312] width 98 height 14
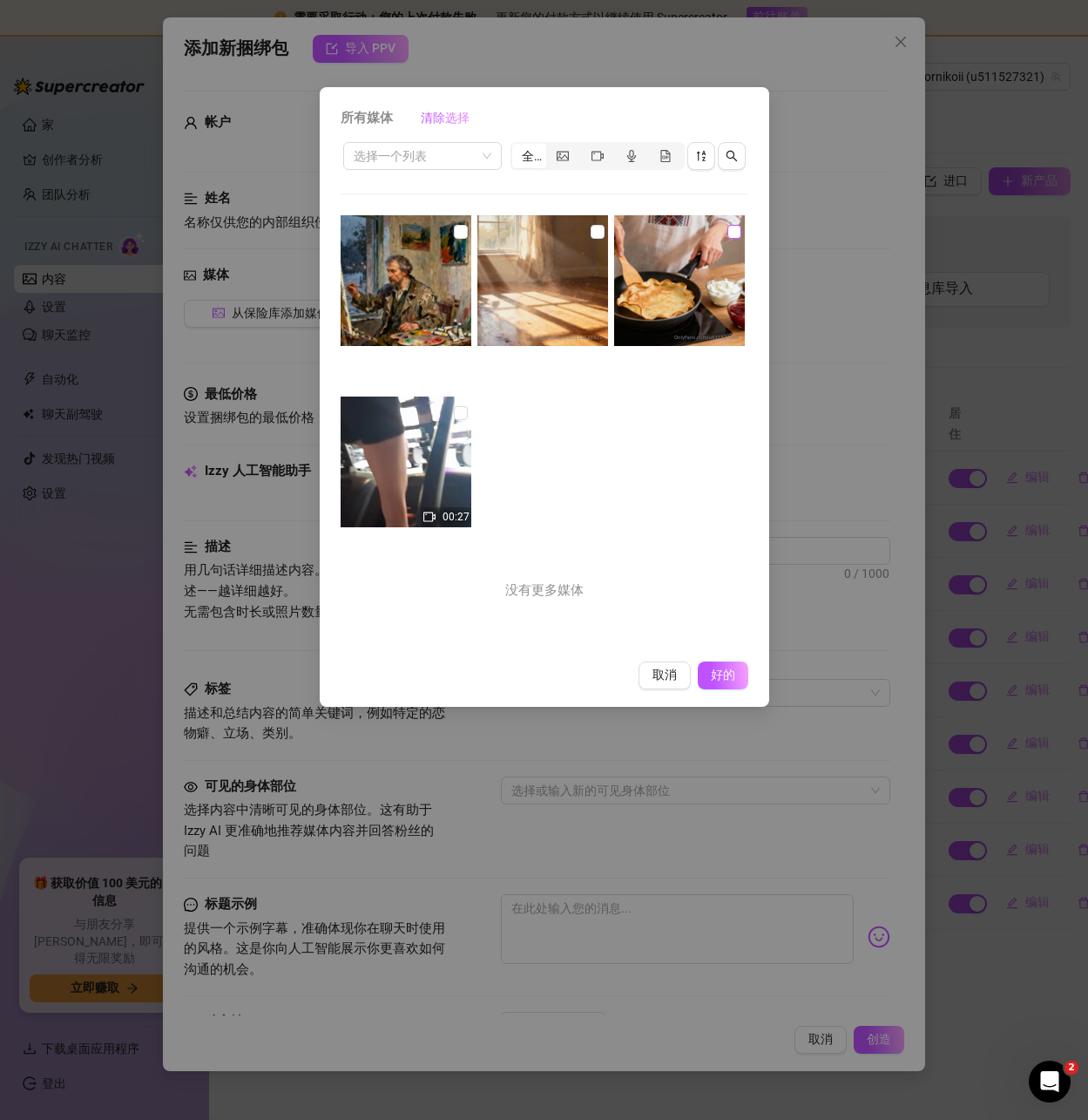
click at [728, 230] on input "checkbox" at bounding box center [734, 232] width 14 height 14
click at [713, 673] on font "好的" at bounding box center [722, 674] width 33 height 14
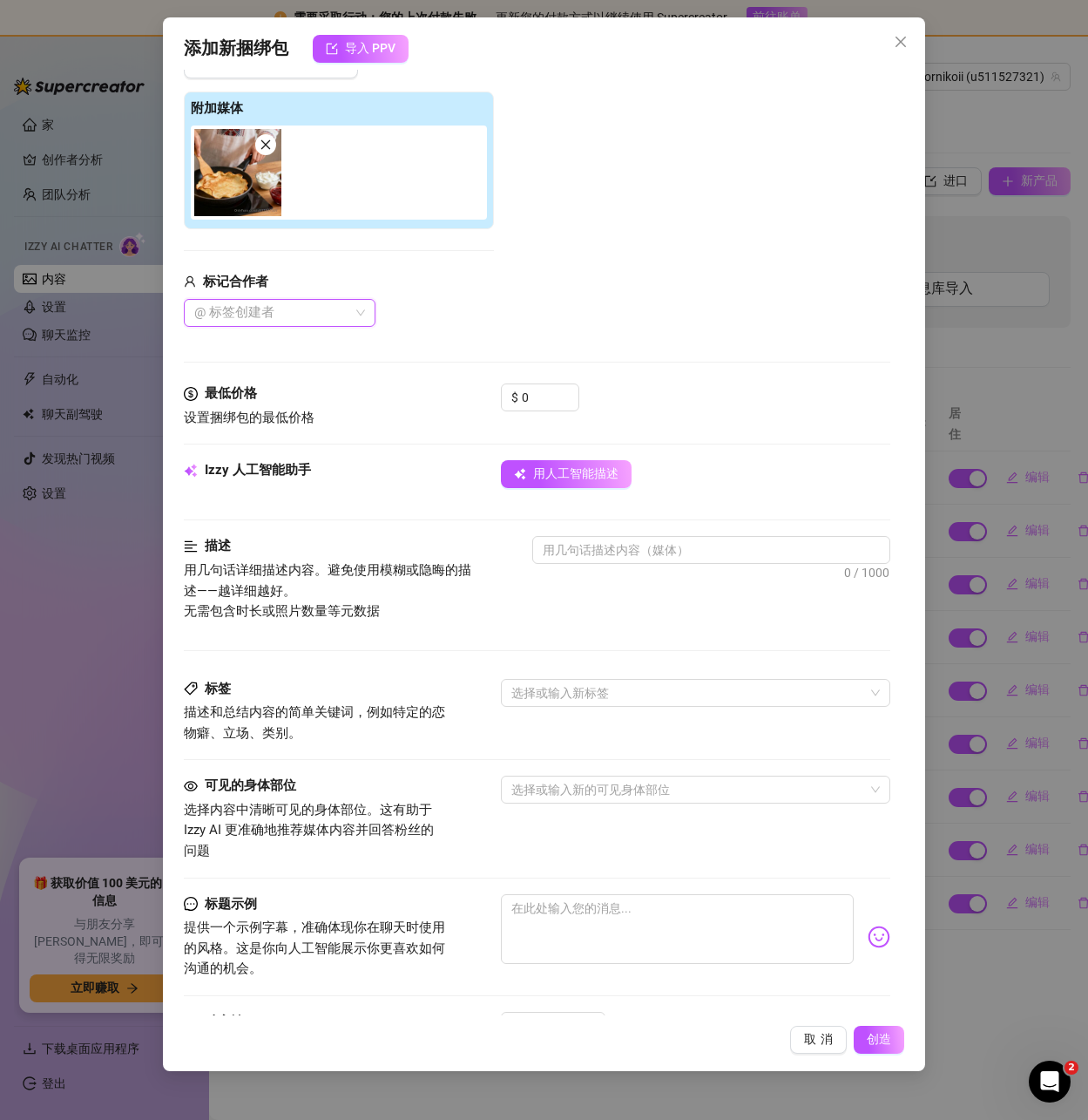
scroll to position [262, 0]
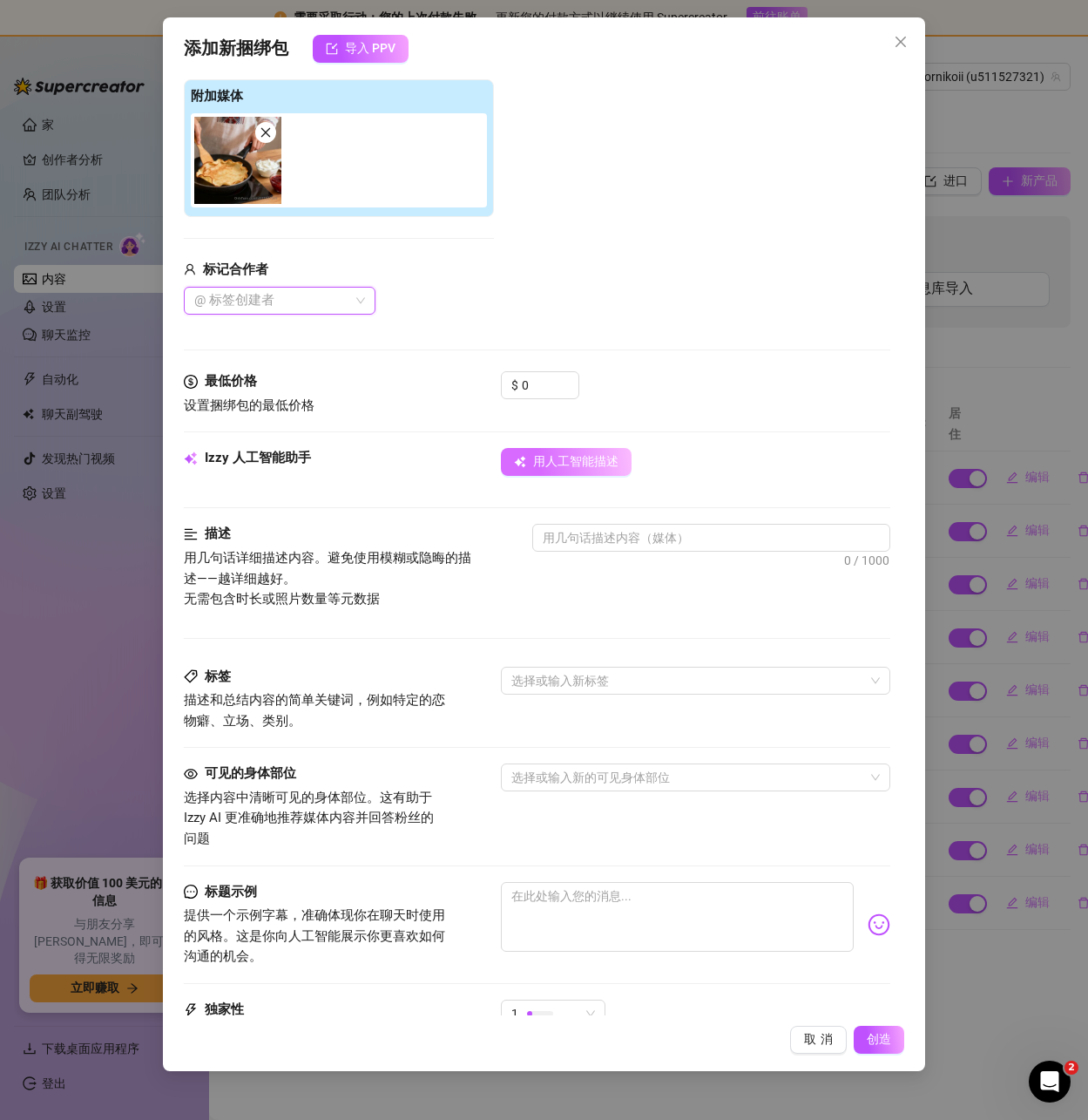
click at [568, 467] on font "用人工智能描述" at bounding box center [575, 461] width 85 height 14
drag, startPoint x: 542, startPoint y: 383, endPoint x: 475, endPoint y: 378, distance: 67.2
click at [482, 378] on div "最低价格 设置捆绑包的最低价格 $ 0" at bounding box center [536, 393] width 705 height 44
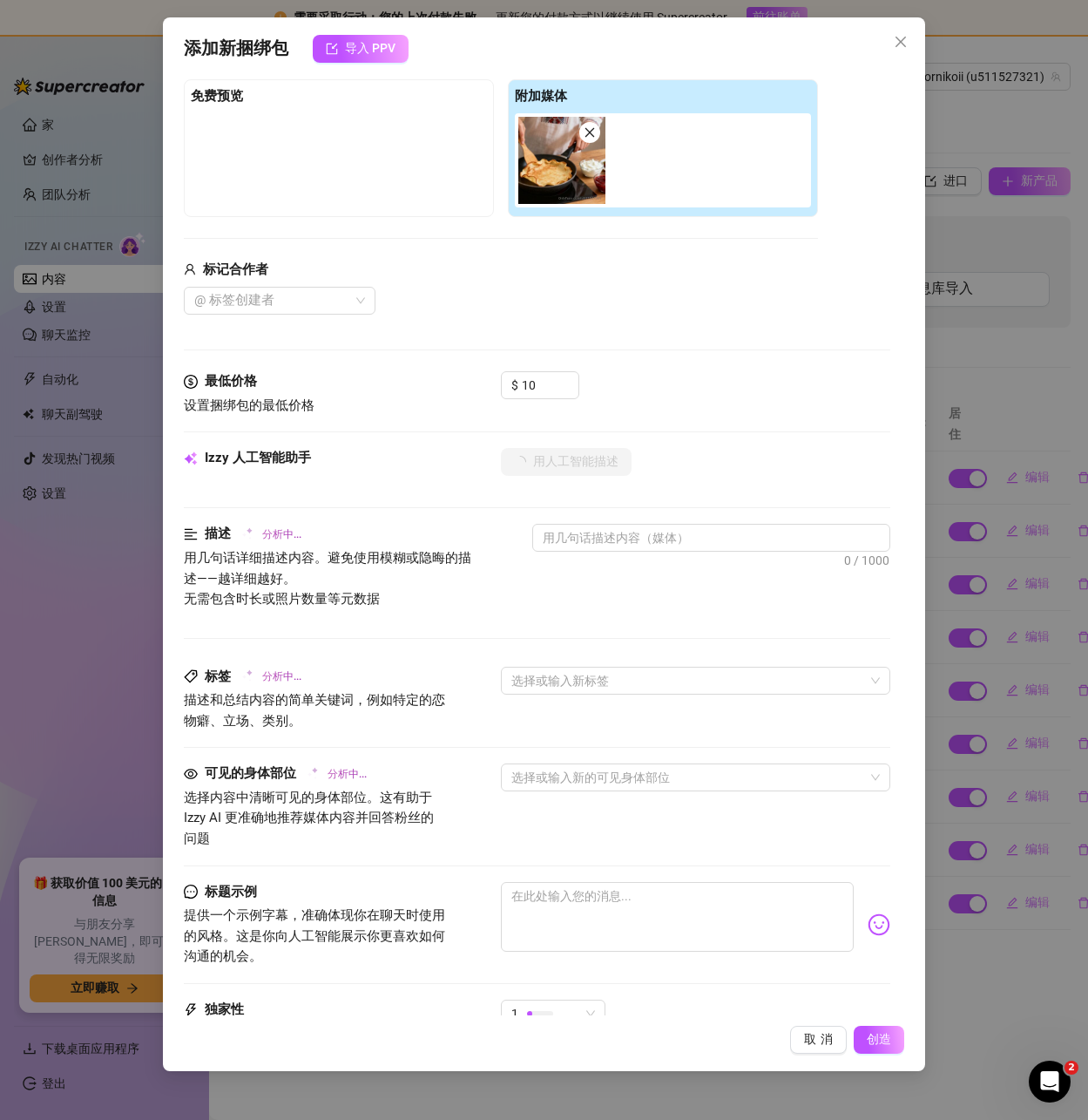
click at [818, 341] on div "媒体 从保险库添加媒体 免费预览 附加媒体 标记合作者 @ 标签创建者" at bounding box center [536, 188] width 705 height 368
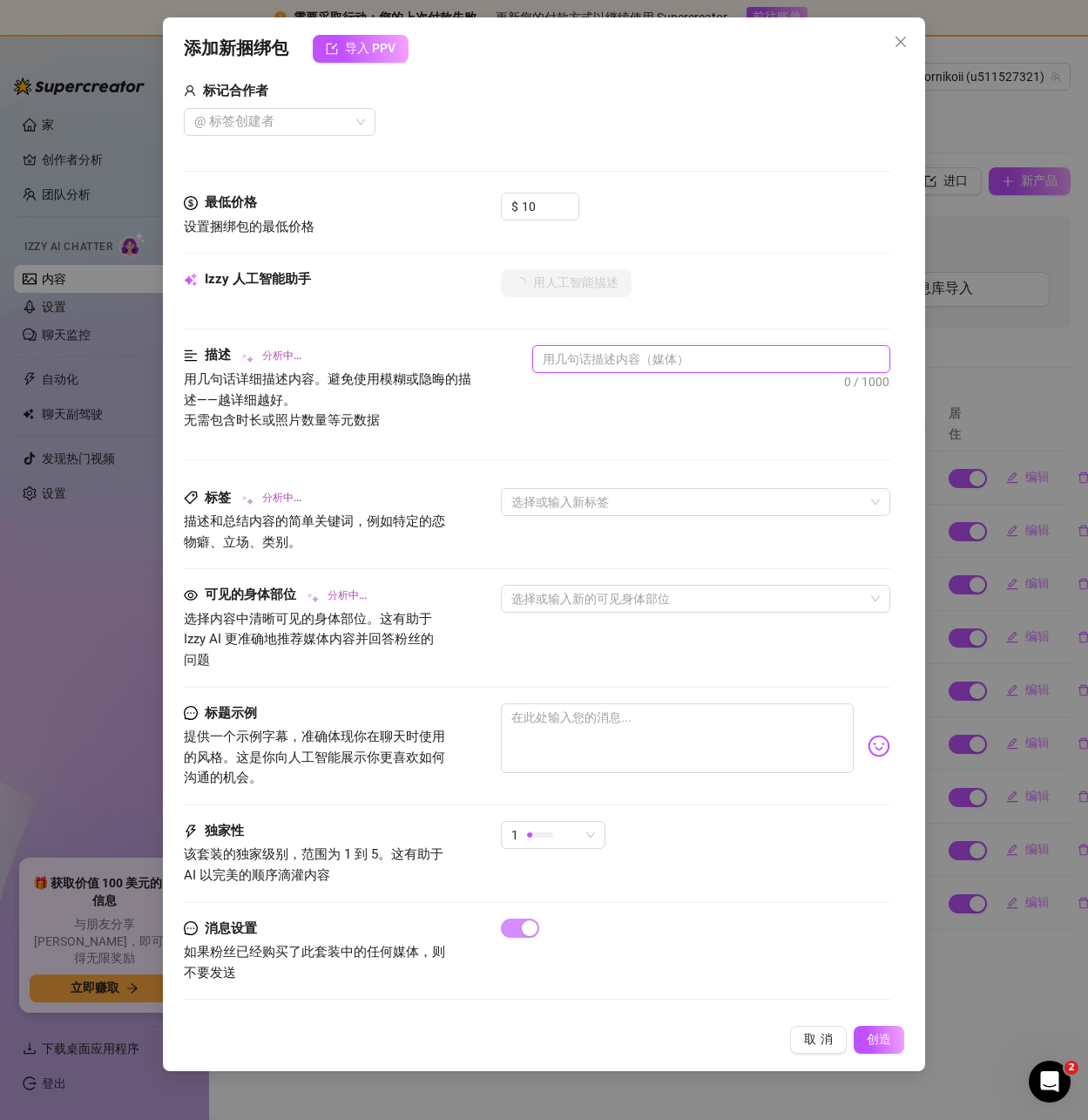
click at [598, 358] on textarea at bounding box center [710, 359] width 355 height 26
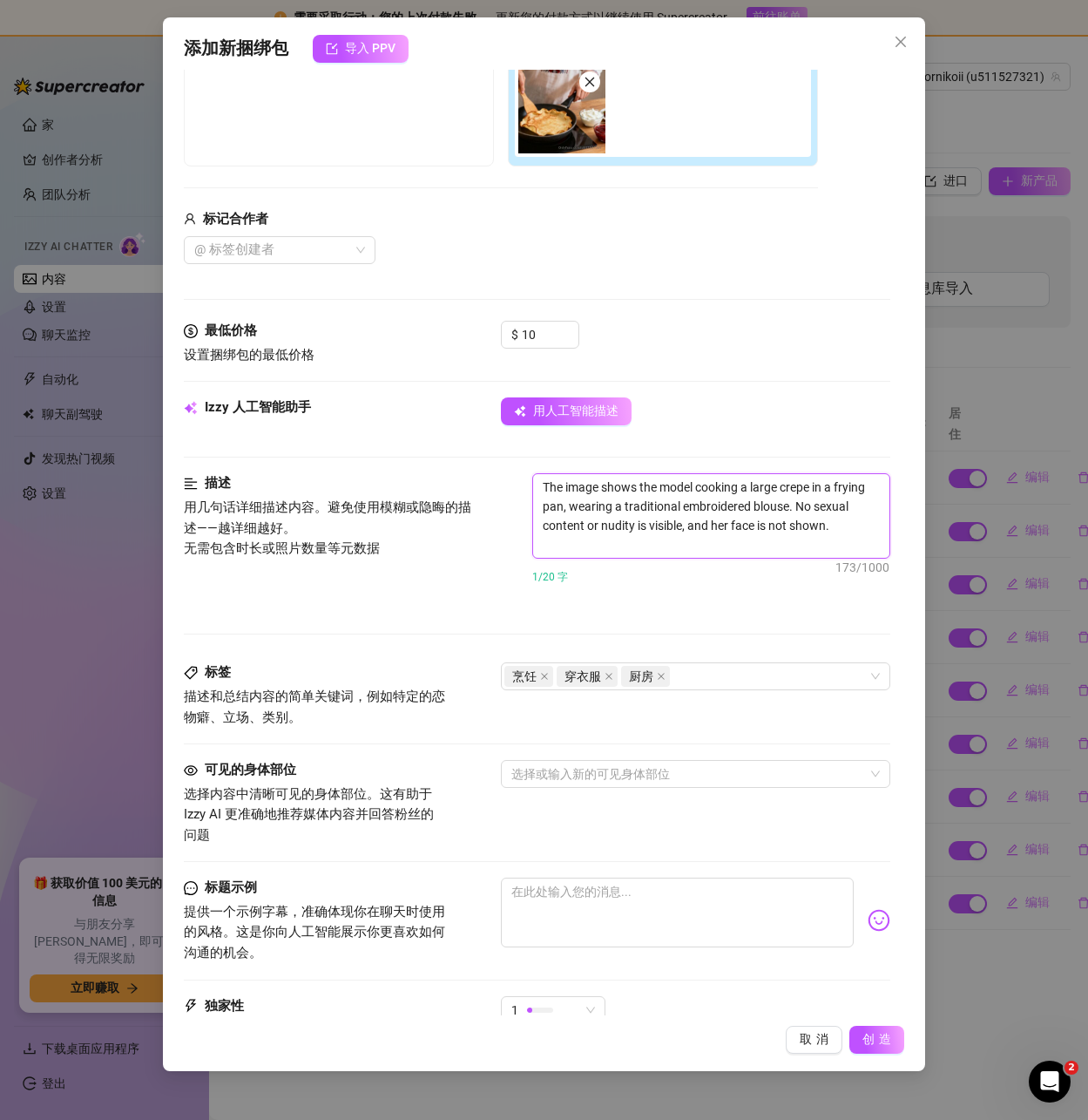
scroll to position [487, 0]
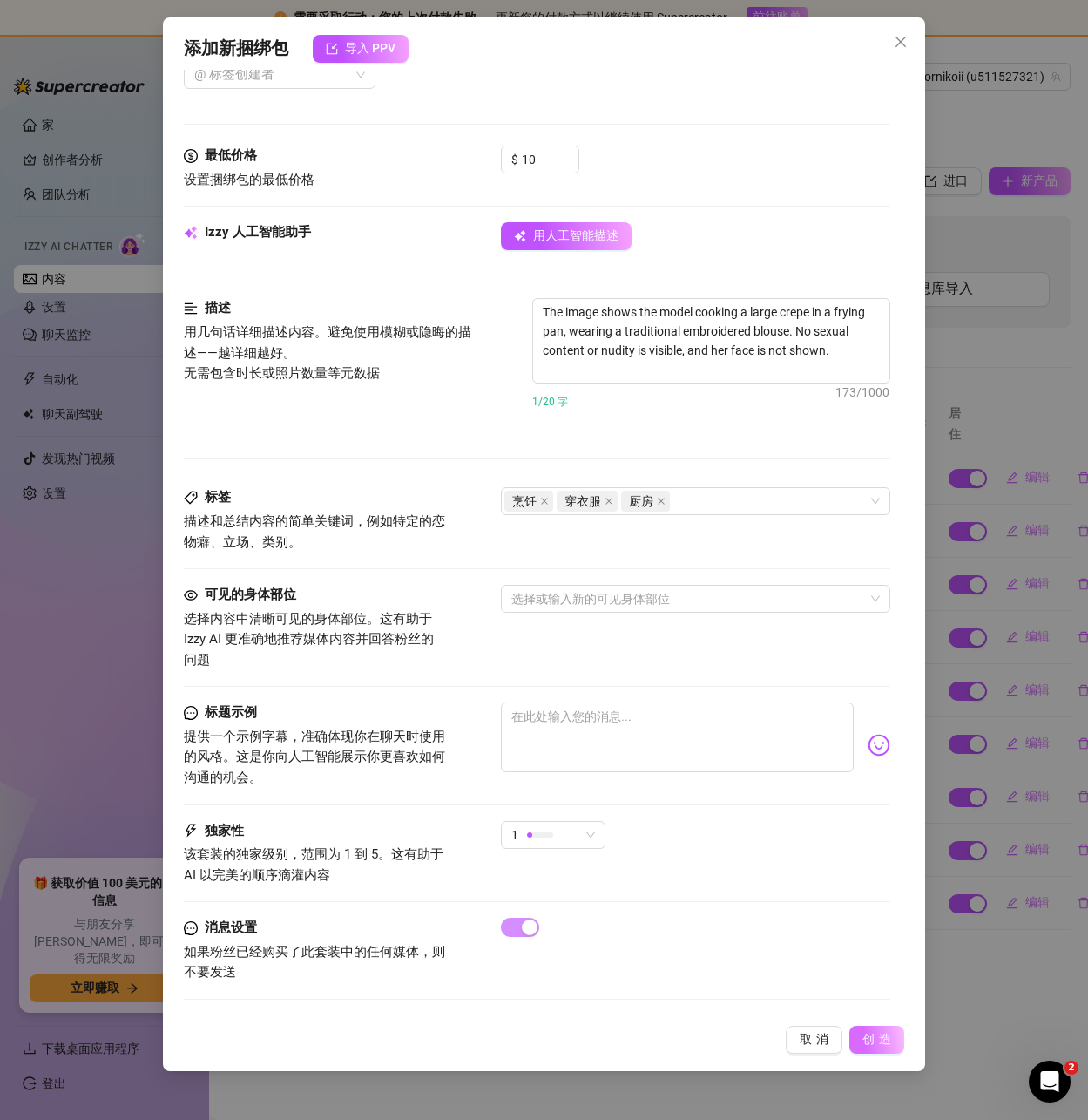
click at [871, 1037] on font "创造" at bounding box center [879, 1038] width 33 height 14
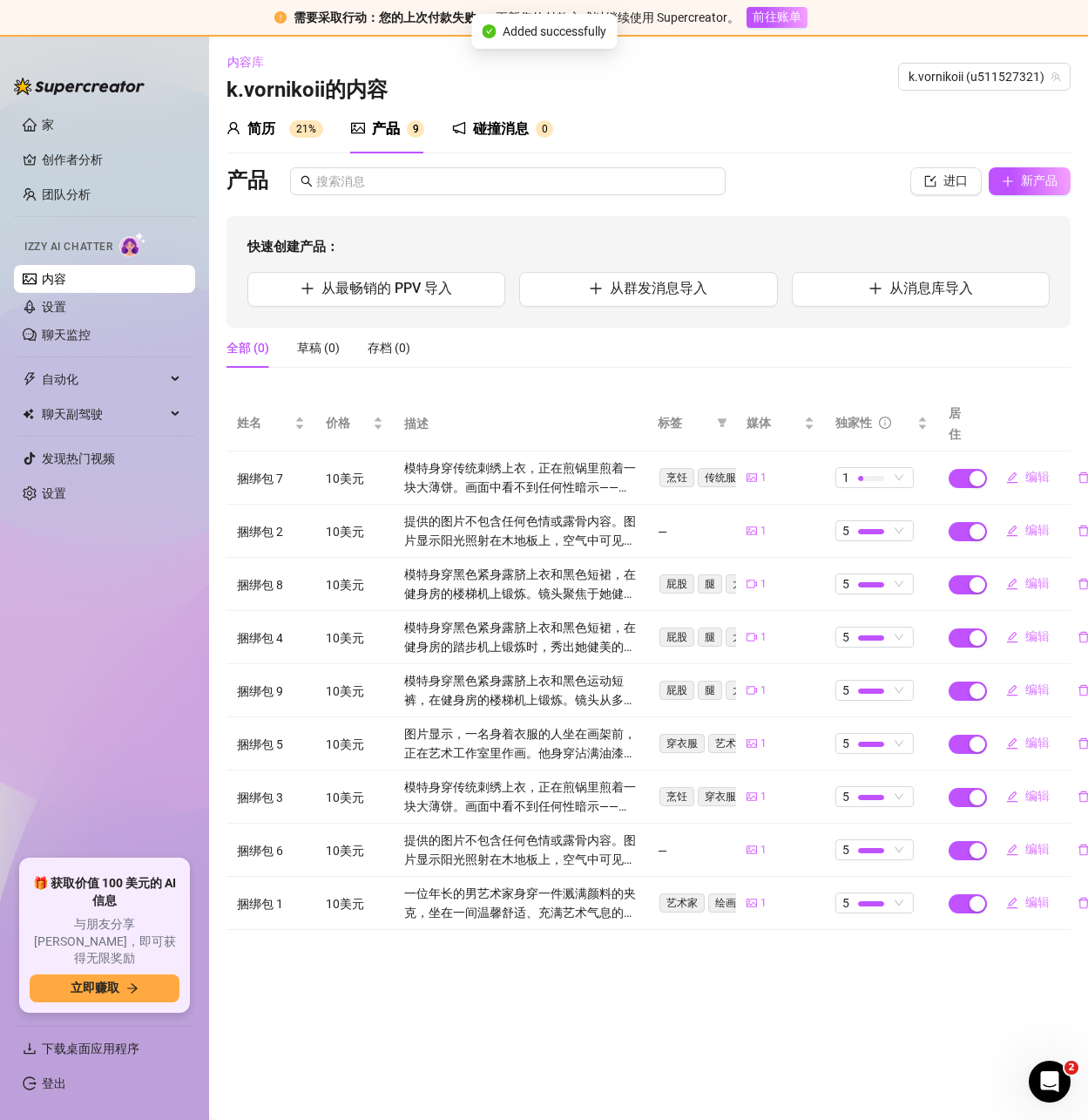
click at [555, 836] on font "提供的图片不包含任何色情或露骨内容。图片显示阳光照射在木地板上，空气中可见灰尘颗粒。" at bounding box center [520, 859] width 232 height 53
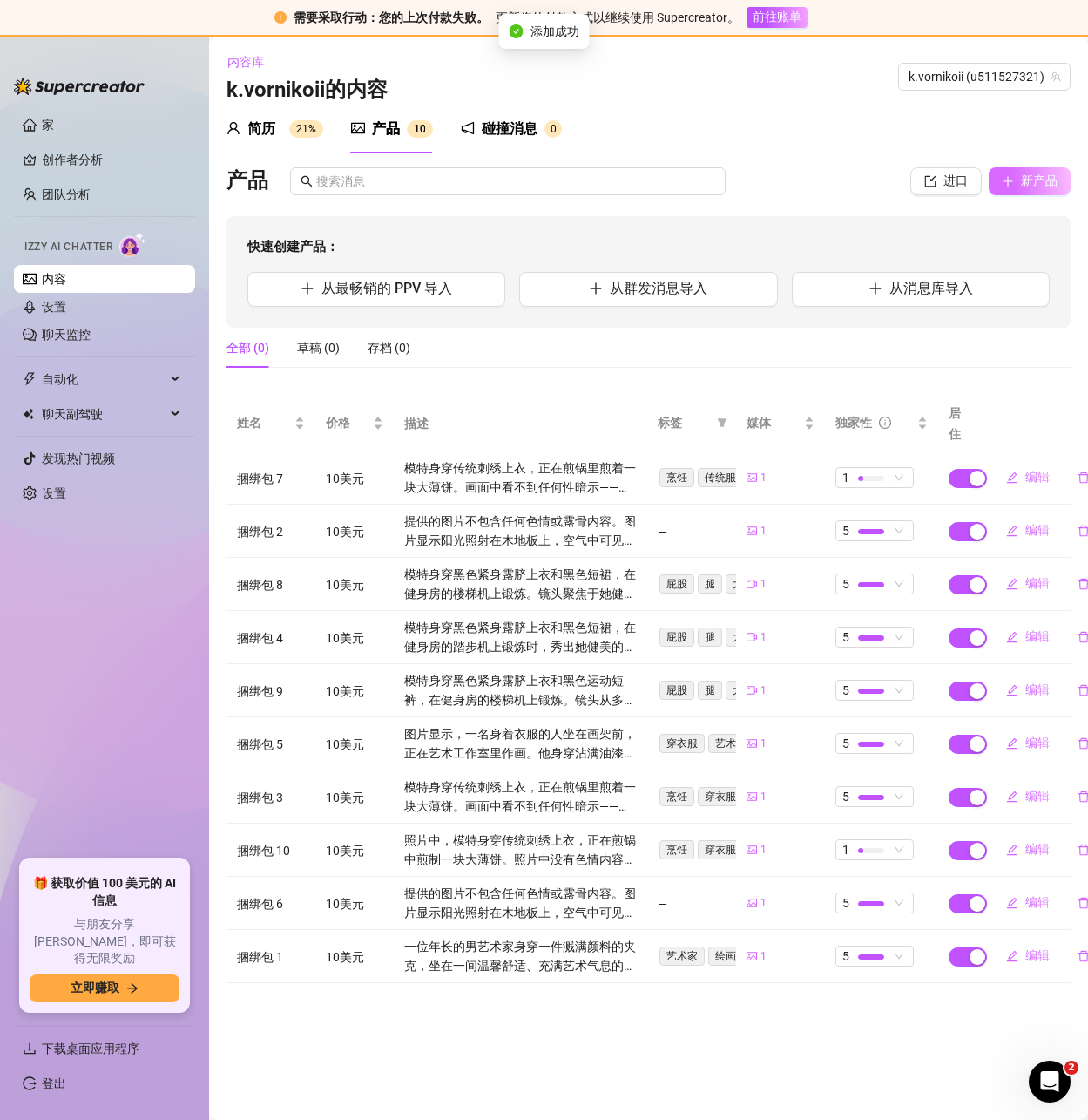
click at [1021, 185] on font "新产品" at bounding box center [1039, 180] width 37 height 14
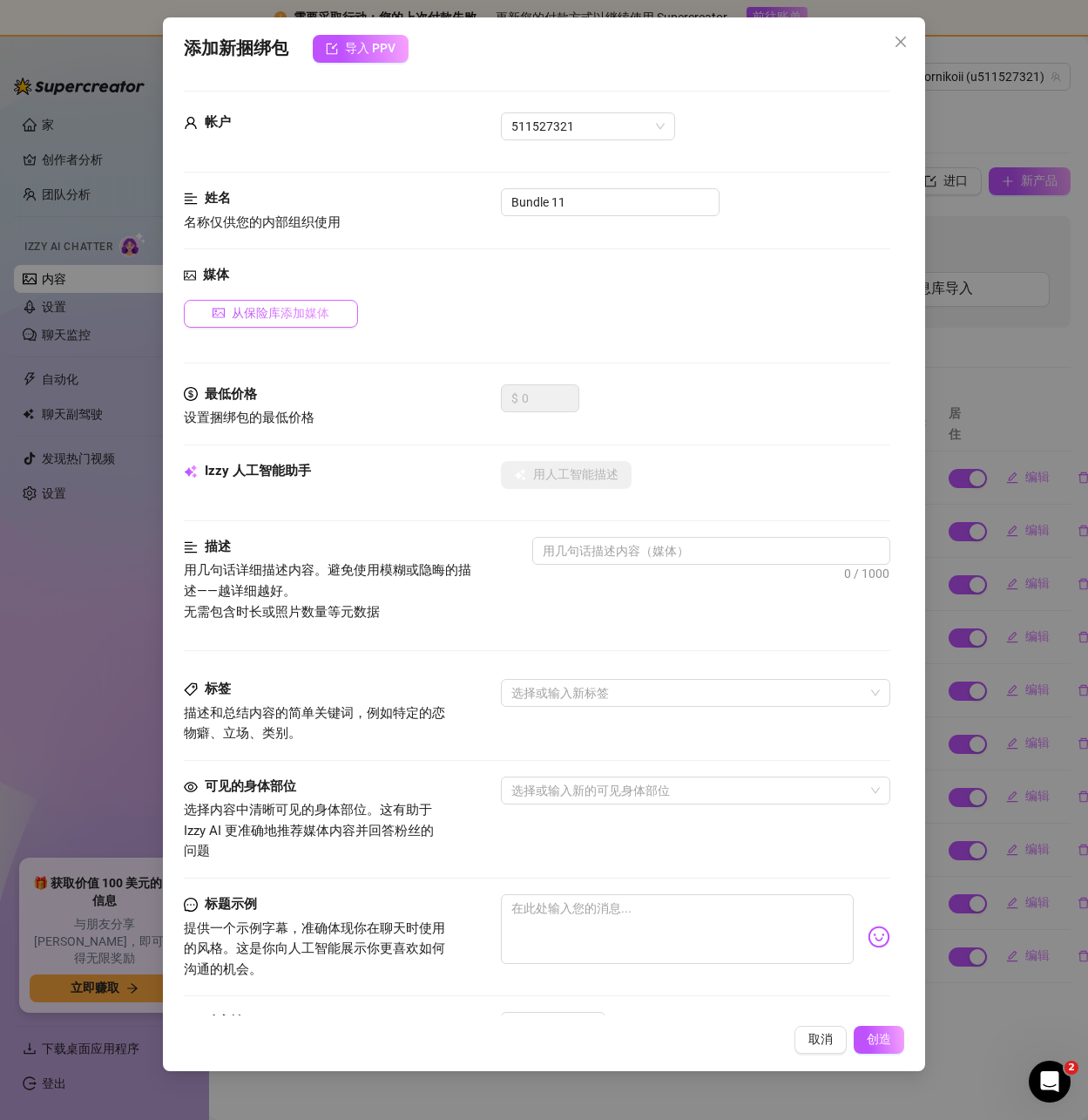
click at [283, 316] on font "从保险库添加媒体" at bounding box center [280, 312] width 98 height 14
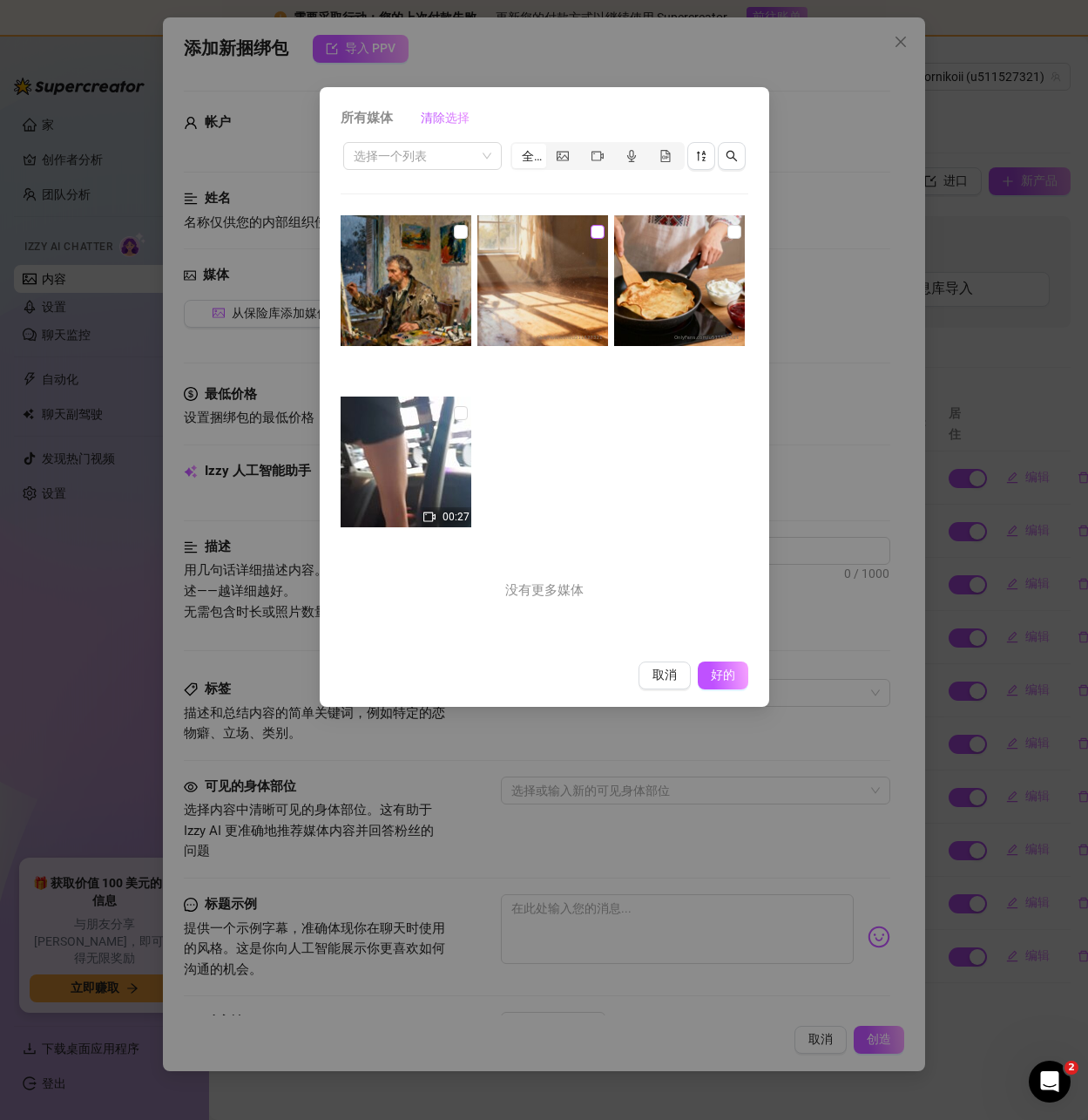
click at [591, 231] on input "checkbox" at bounding box center [597, 232] width 14 height 14
click at [734, 672] on font "好的" at bounding box center [722, 674] width 33 height 14
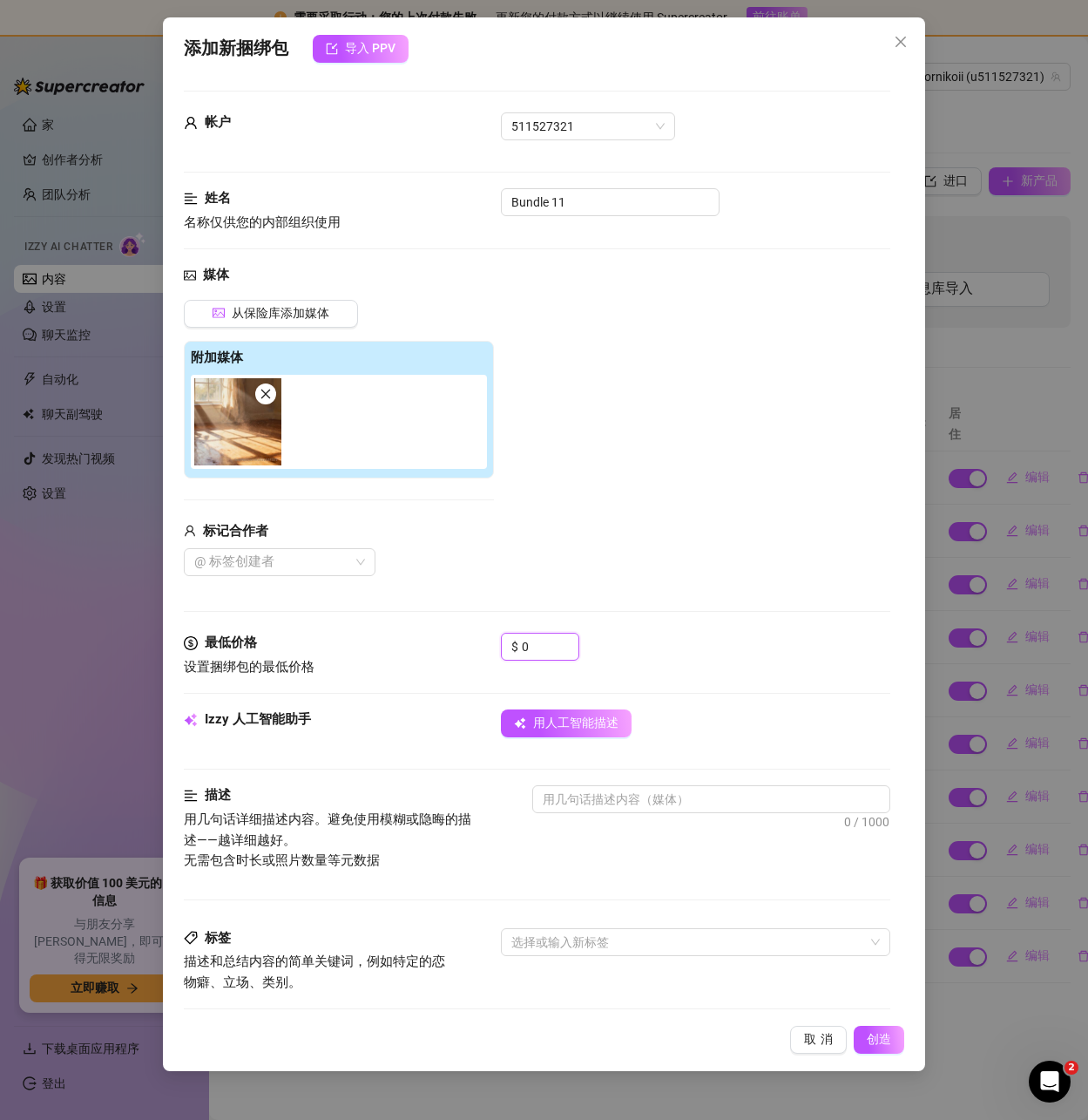
drag, startPoint x: 542, startPoint y: 643, endPoint x: 465, endPoint y: 633, distance: 77.6
click at [465, 633] on div "最低价格 设置捆绑包的最低价格 $ 0" at bounding box center [536, 654] width 705 height 44
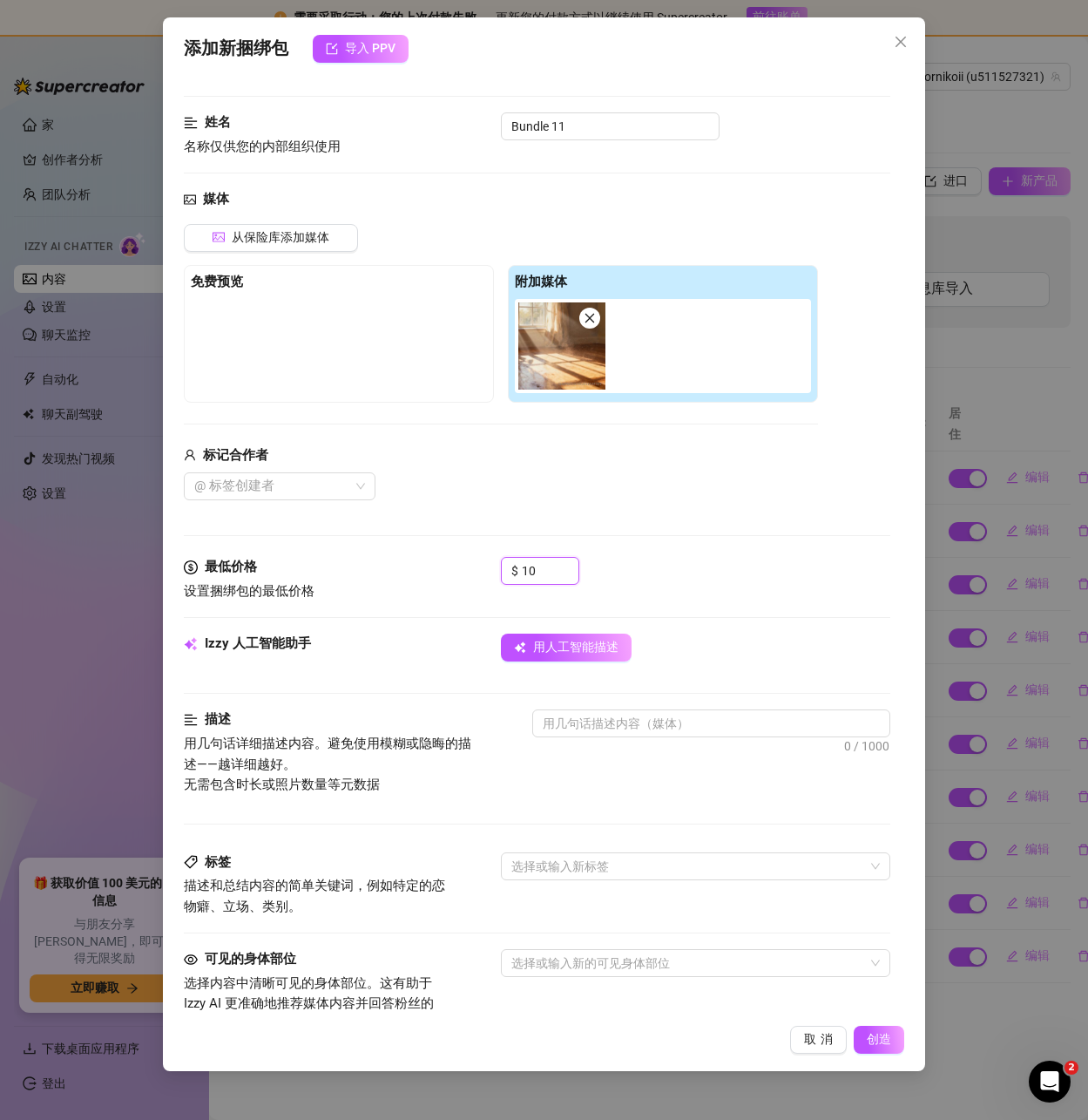
scroll to position [87, 0]
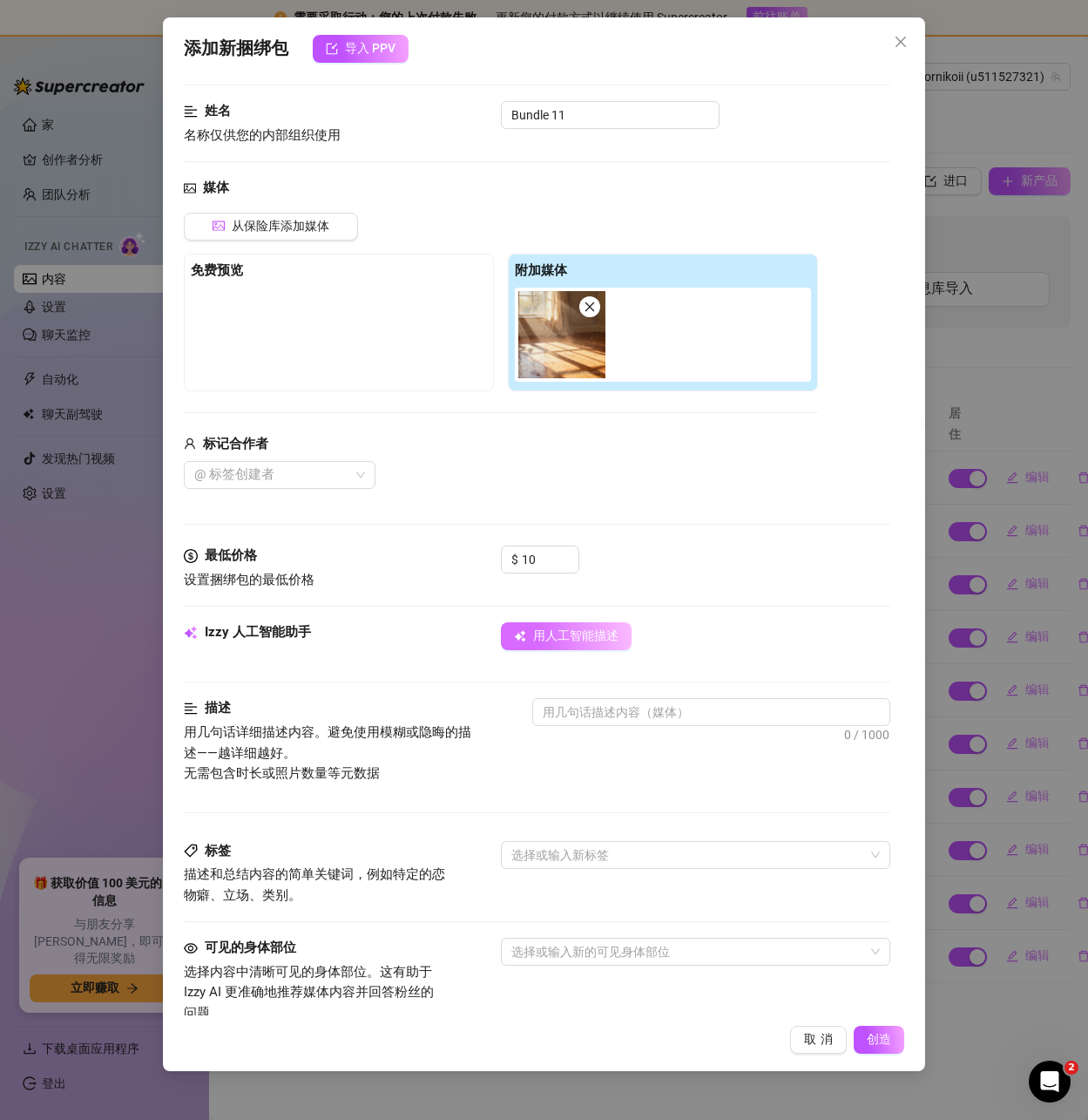
click at [588, 648] on button "用人工智能描述" at bounding box center [566, 636] width 130 height 28
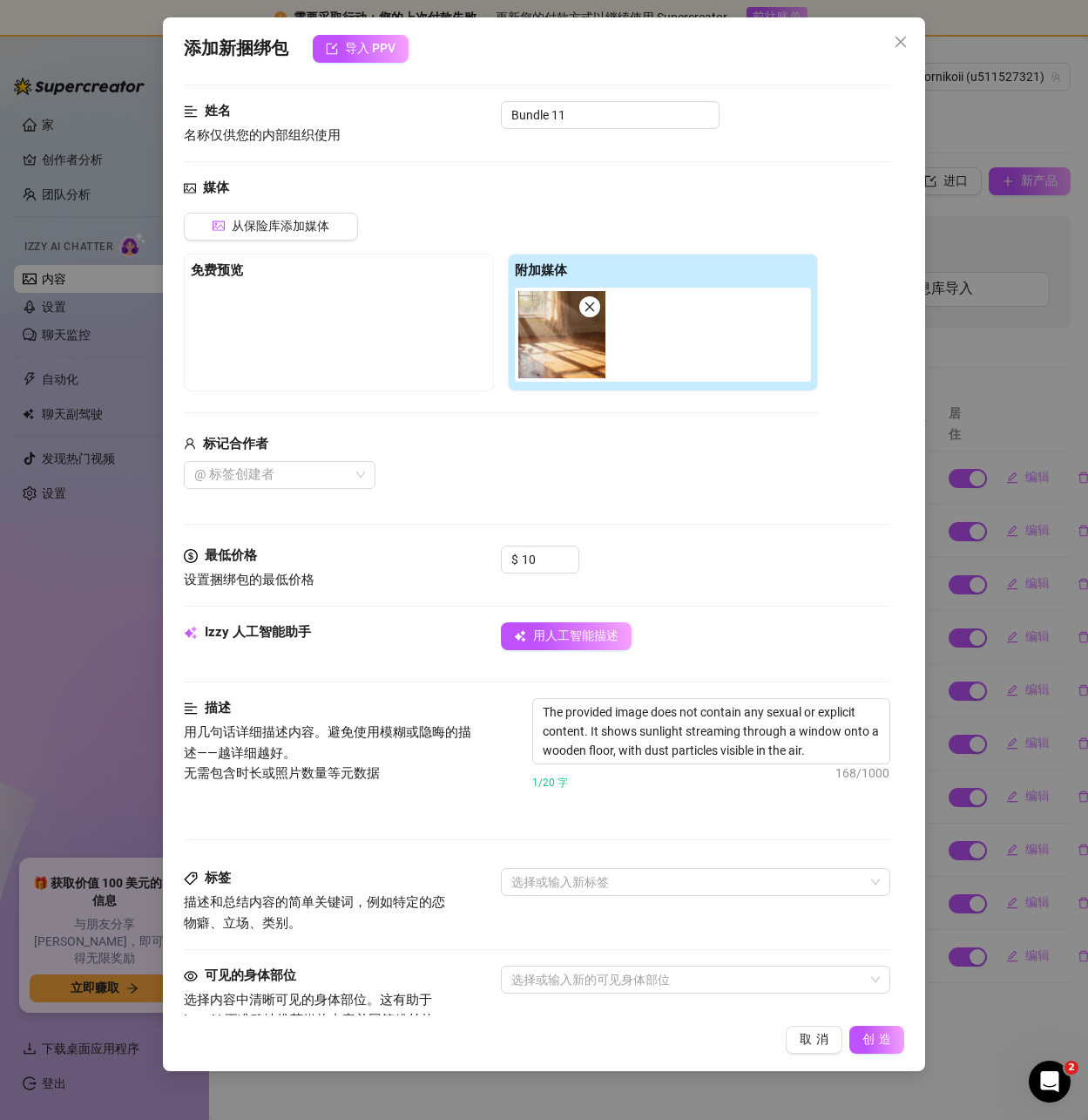
drag, startPoint x: 589, startPoint y: 462, endPoint x: 601, endPoint y: 472, distance: 15.6
click at [588, 462] on div "@ 标签创建者" at bounding box center [501, 475] width 634 height 28
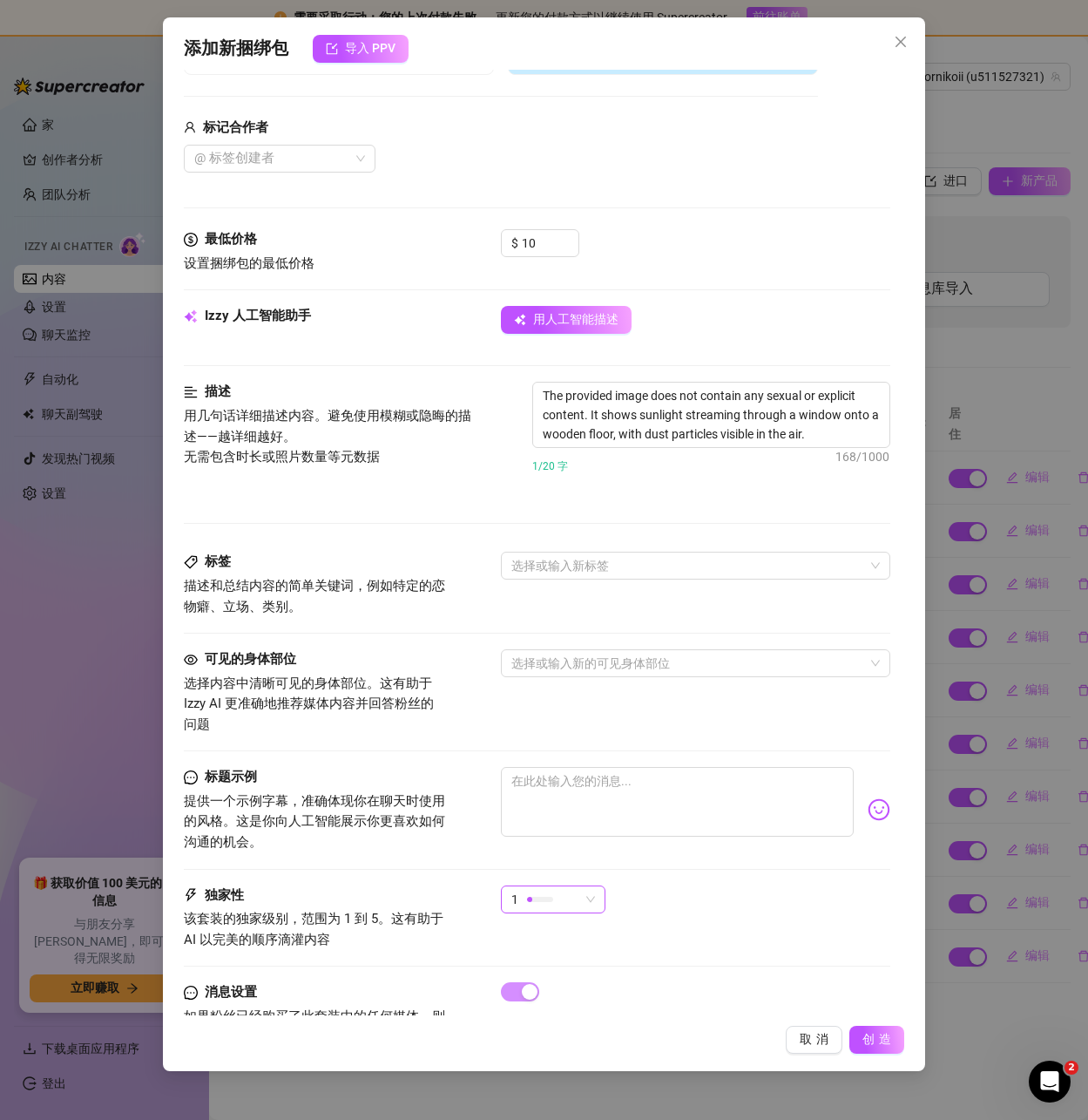
scroll to position [468, 0]
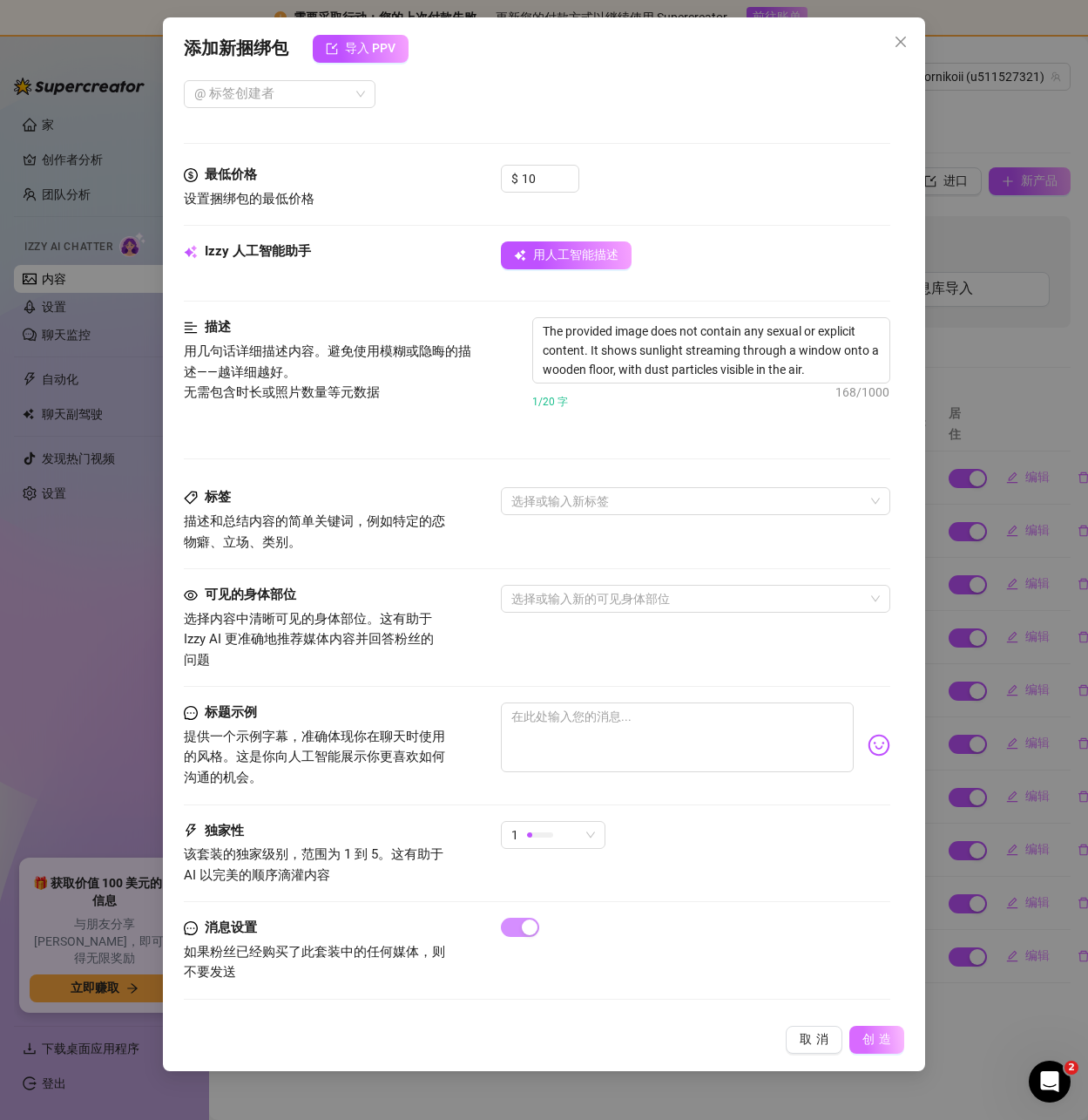
click at [879, 1032] on span "创造" at bounding box center [879, 1039] width 33 height 16
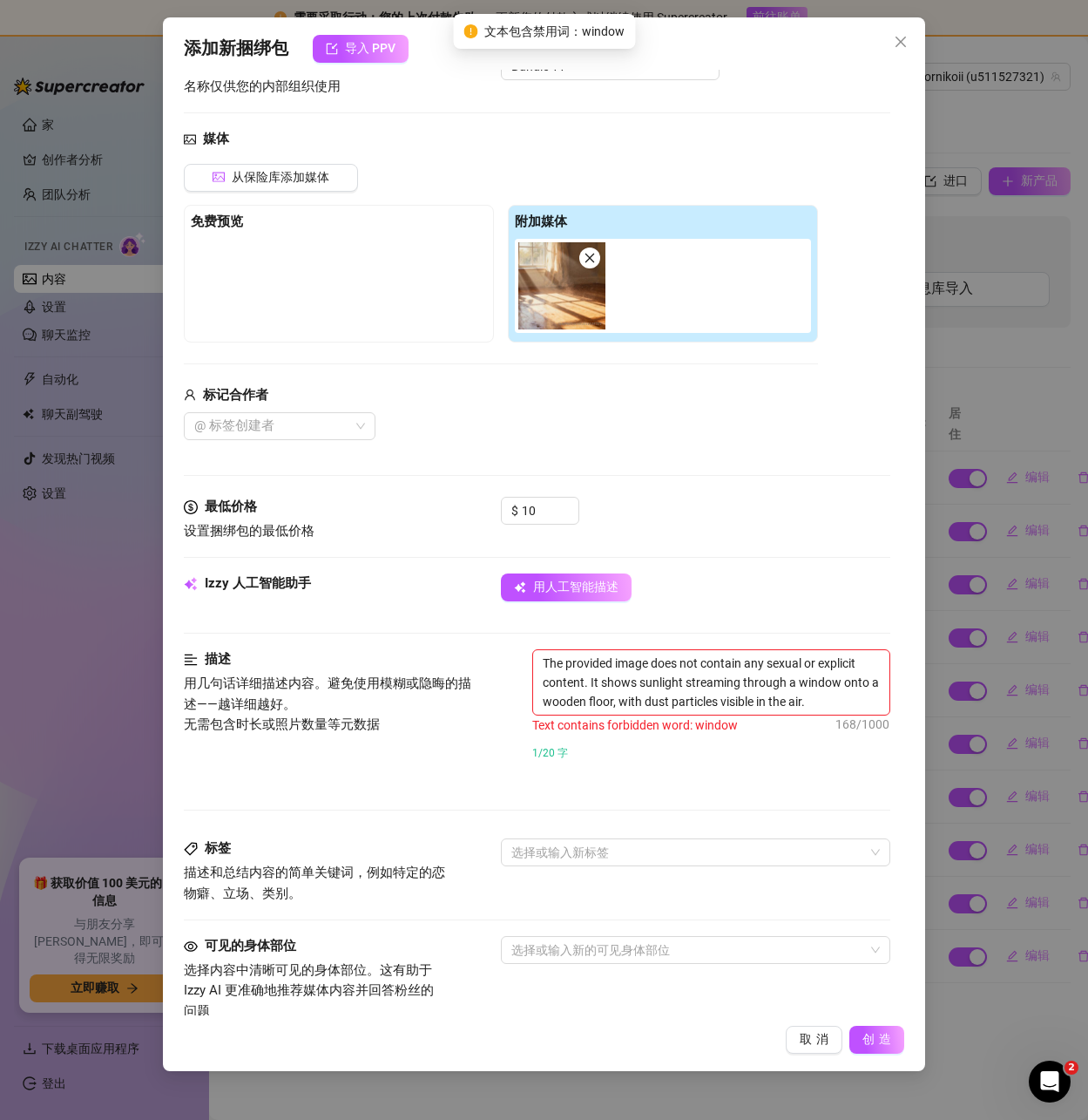
scroll to position [119, 0]
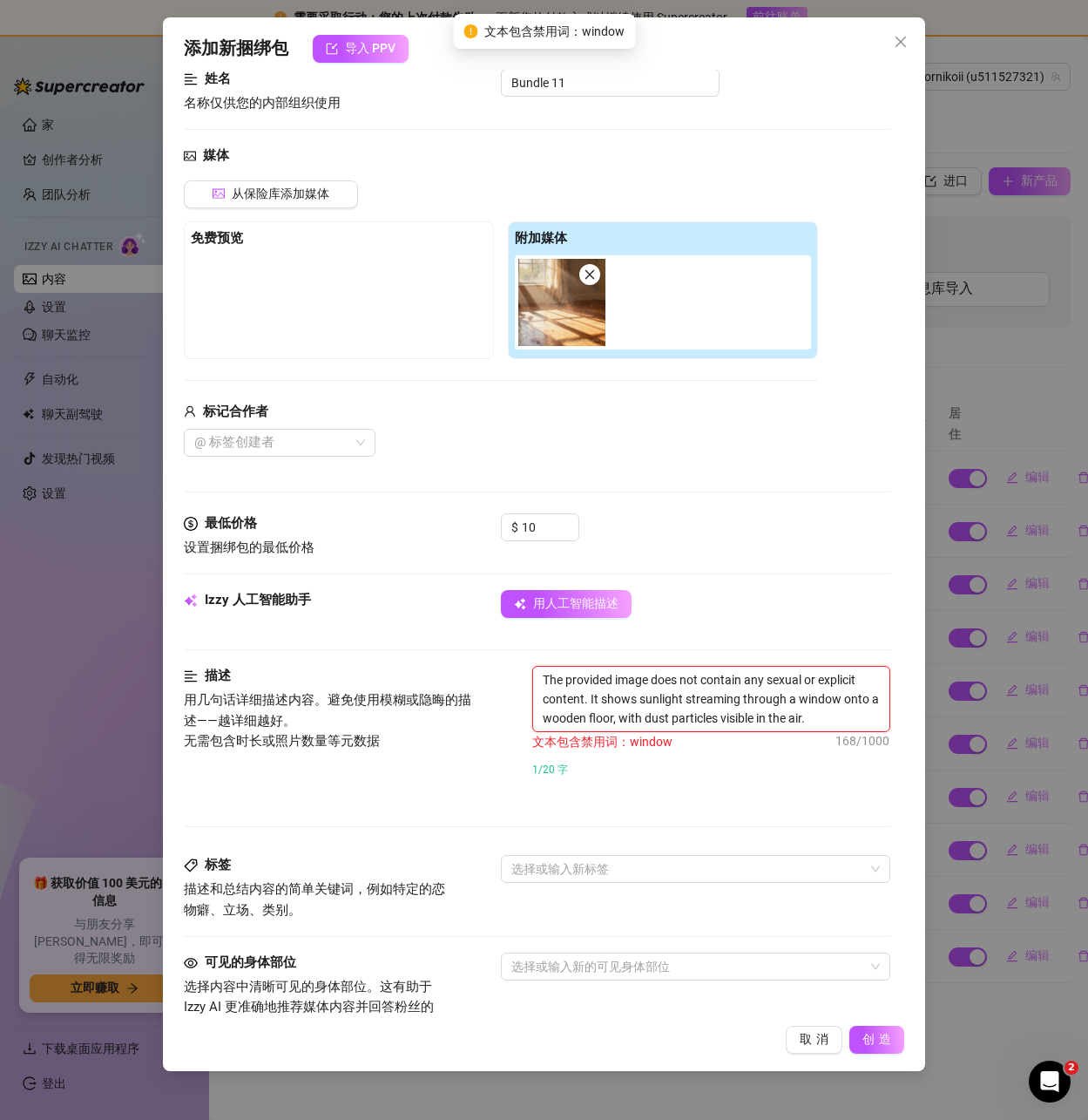
click at [791, 691] on textarea "The provided image does not contain any sexual or explicit content. It shows su…" at bounding box center [710, 699] width 355 height 65
drag, startPoint x: 787, startPoint y: 699, endPoint x: 852, endPoint y: 701, distance: 65.0
click at [852, 701] on textarea "The provided image does not contain any sexual or explicit content. It shows su…" at bounding box center [710, 699] width 355 height 65
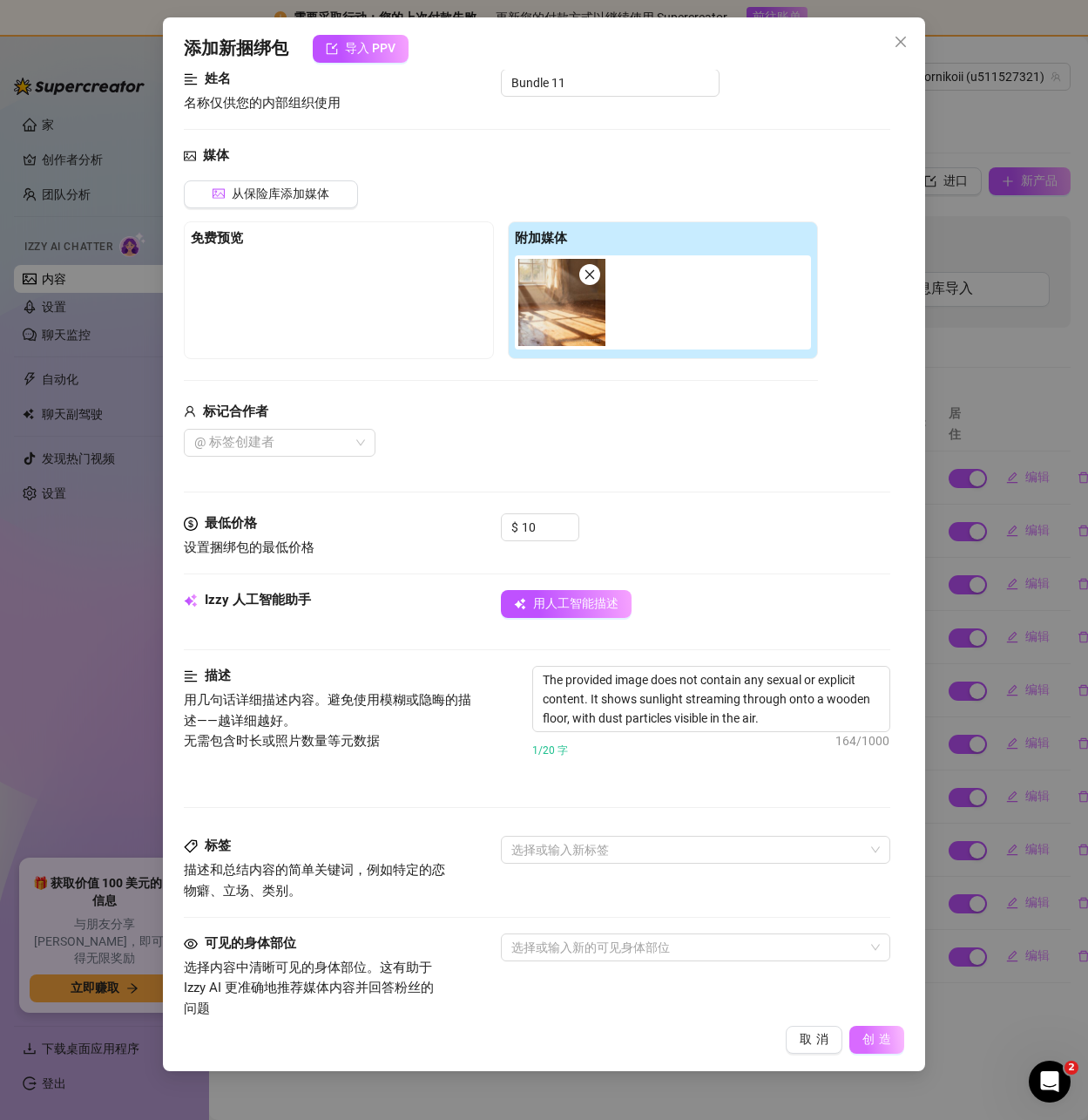
click at [870, 1038] on font "创造" at bounding box center [879, 1038] width 33 height 14
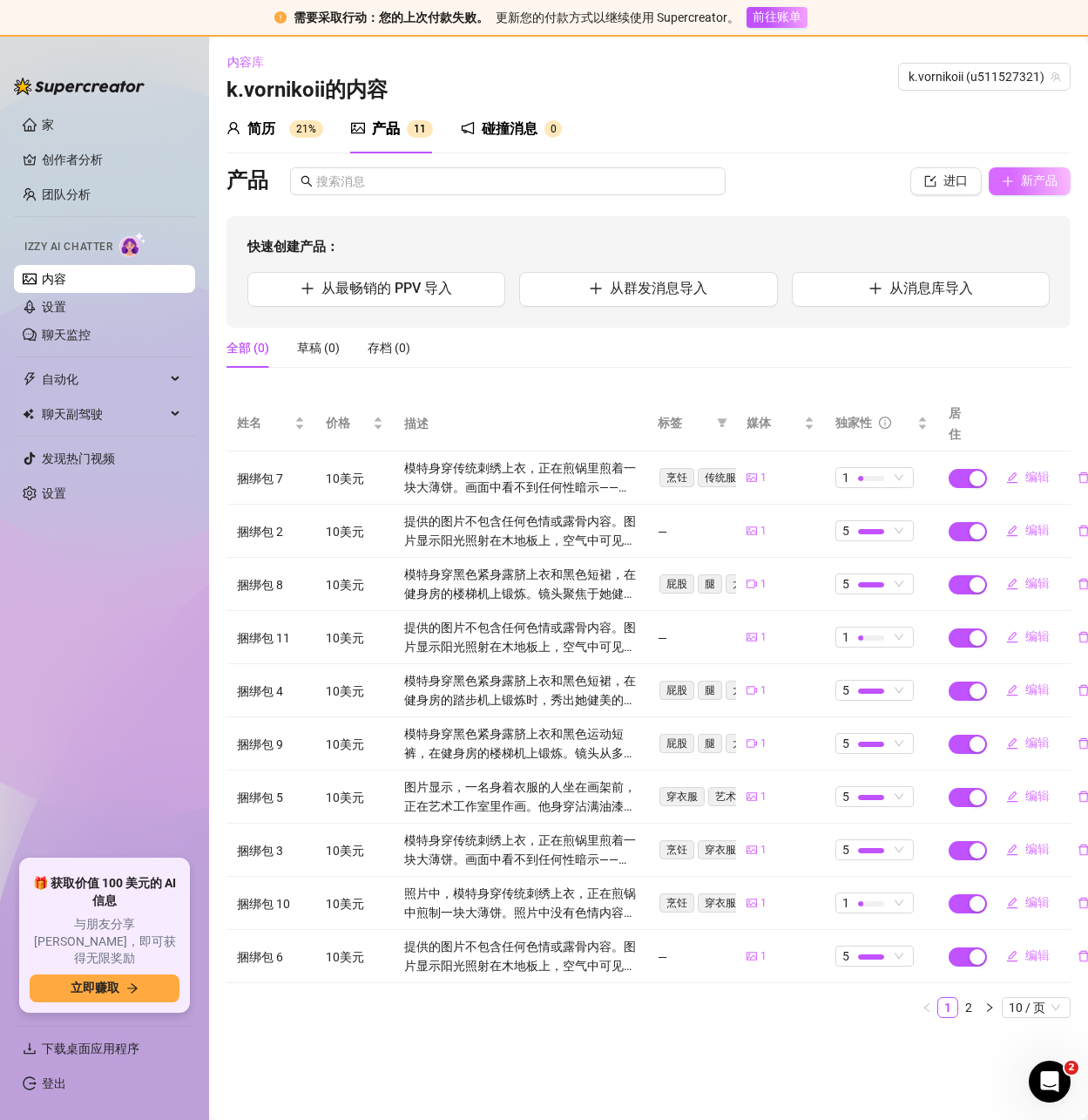
click at [1050, 191] on button "新产品" at bounding box center [1029, 181] width 82 height 28
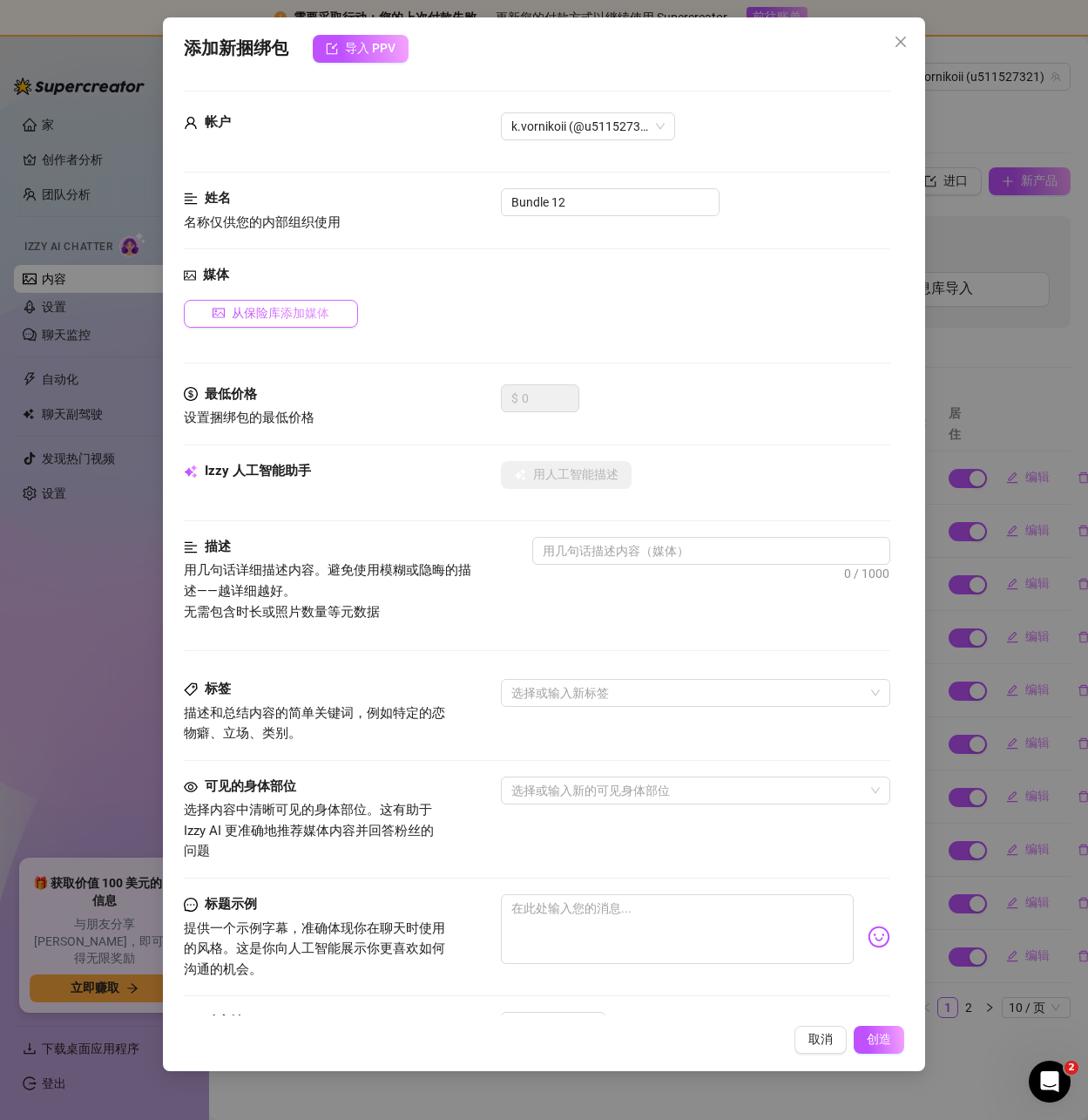
click at [302, 313] on font "从保险库添加媒体" at bounding box center [280, 312] width 98 height 14
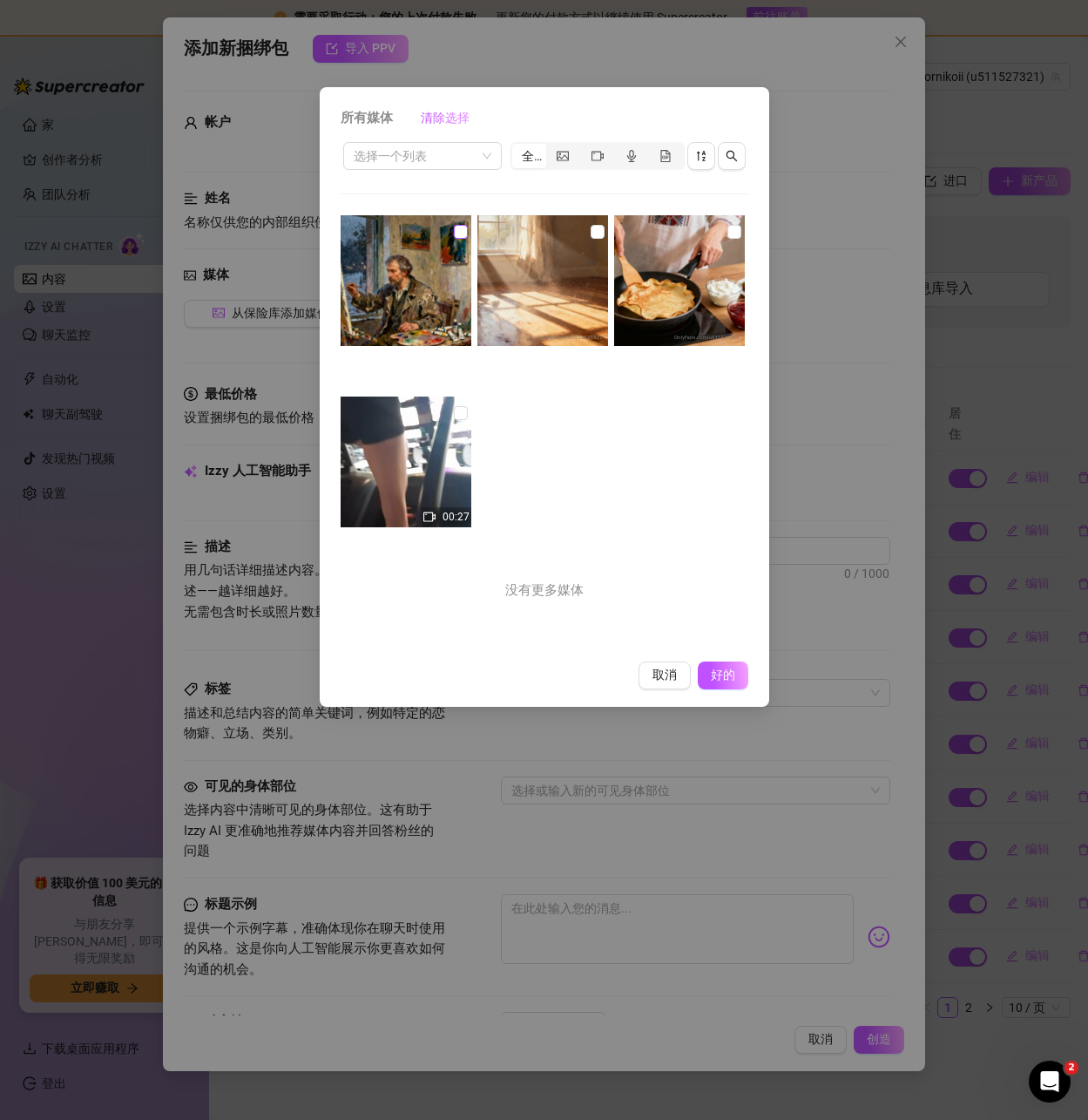
click at [458, 227] on input "checkbox" at bounding box center [461, 232] width 14 height 14
click at [721, 668] on span "好的" at bounding box center [722, 675] width 33 height 16
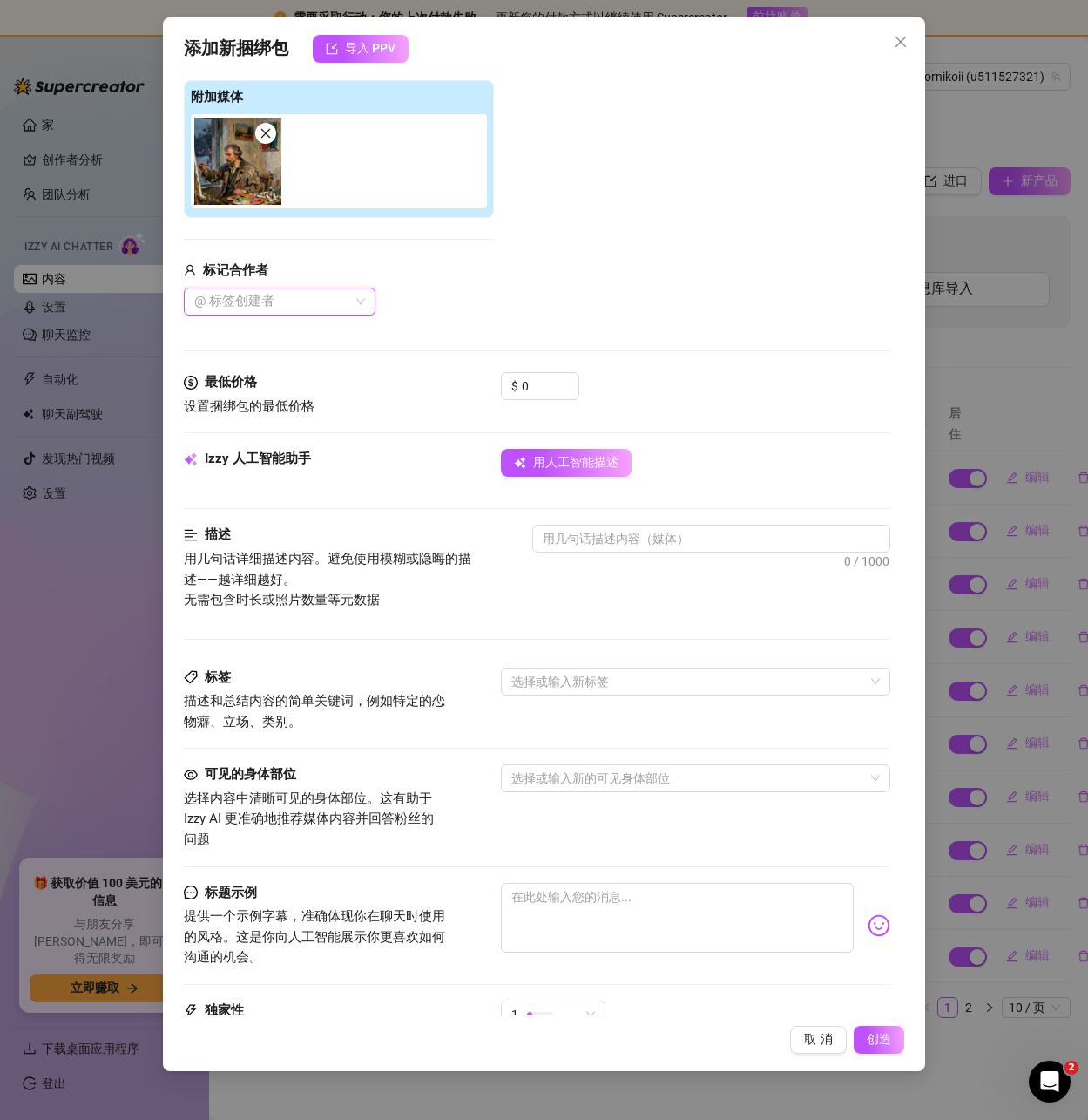
scroll to position [262, 0]
drag, startPoint x: 546, startPoint y: 391, endPoint x: 498, endPoint y: 382, distance: 48.8
click at [499, 382] on div "最低价格 设置捆绑包的最低价格 $ 0" at bounding box center [536, 393] width 705 height 44
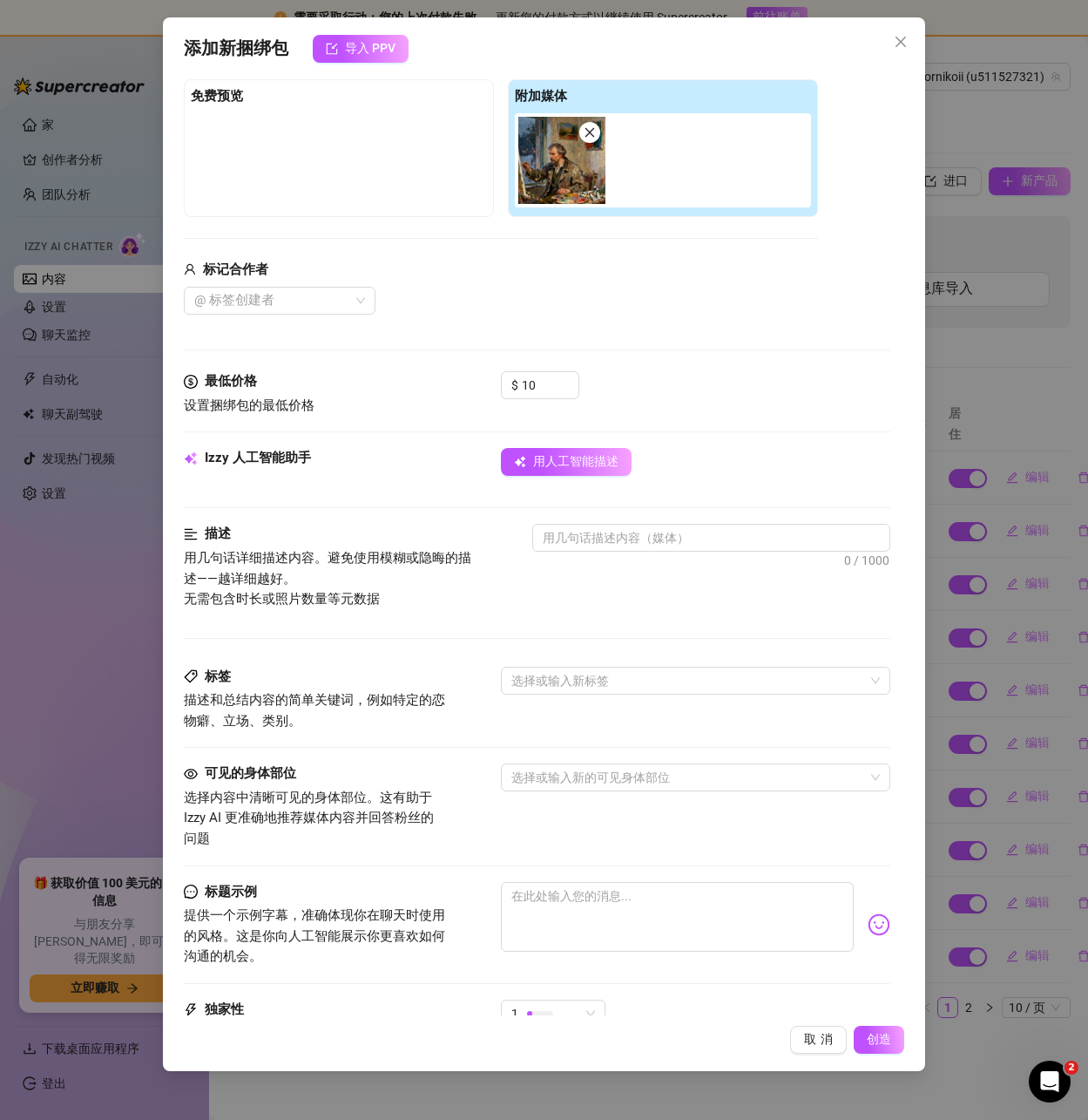
click at [757, 386] on div "$ 10" at bounding box center [695, 393] width 388 height 43
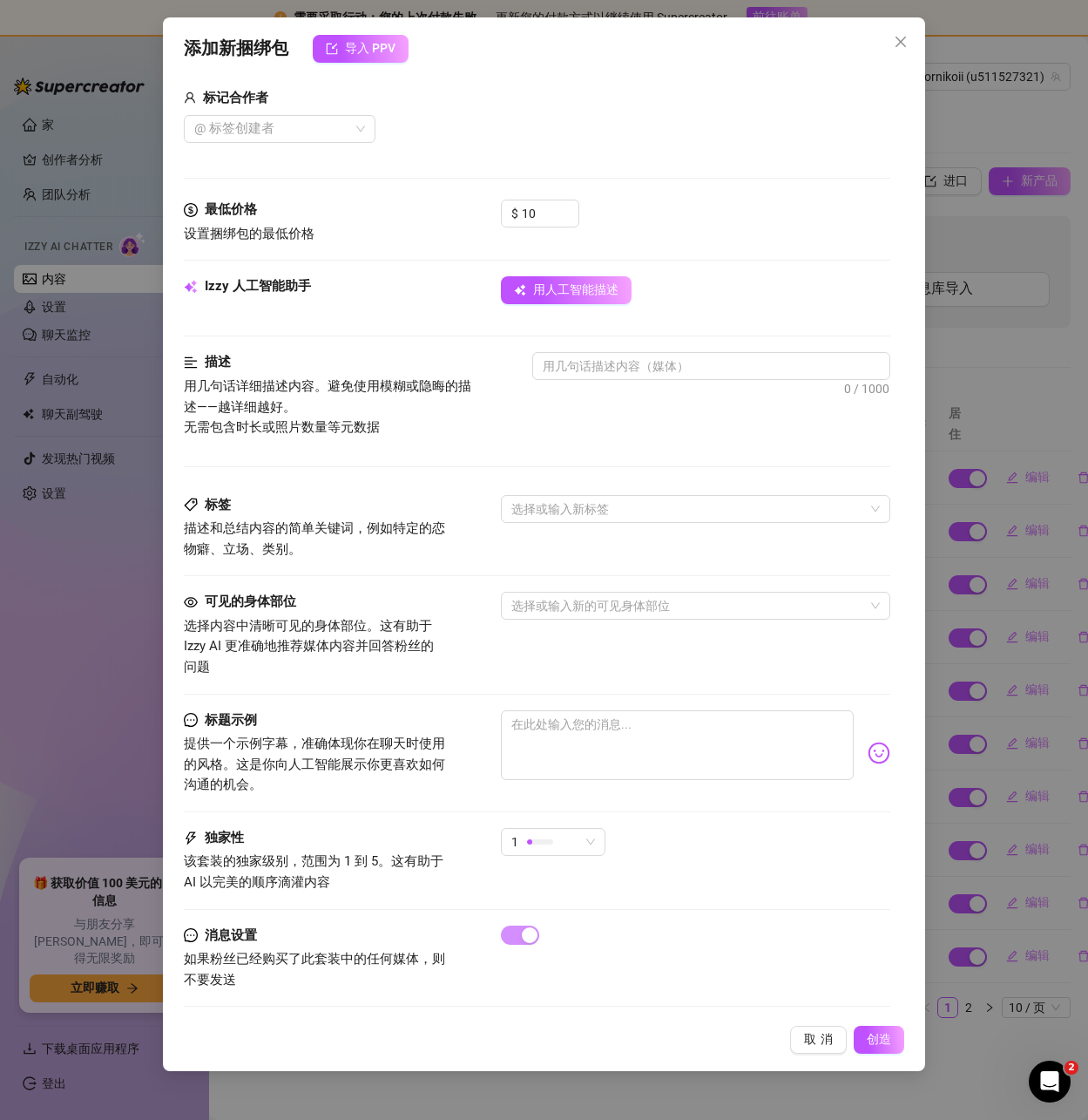
scroll to position [440, 0]
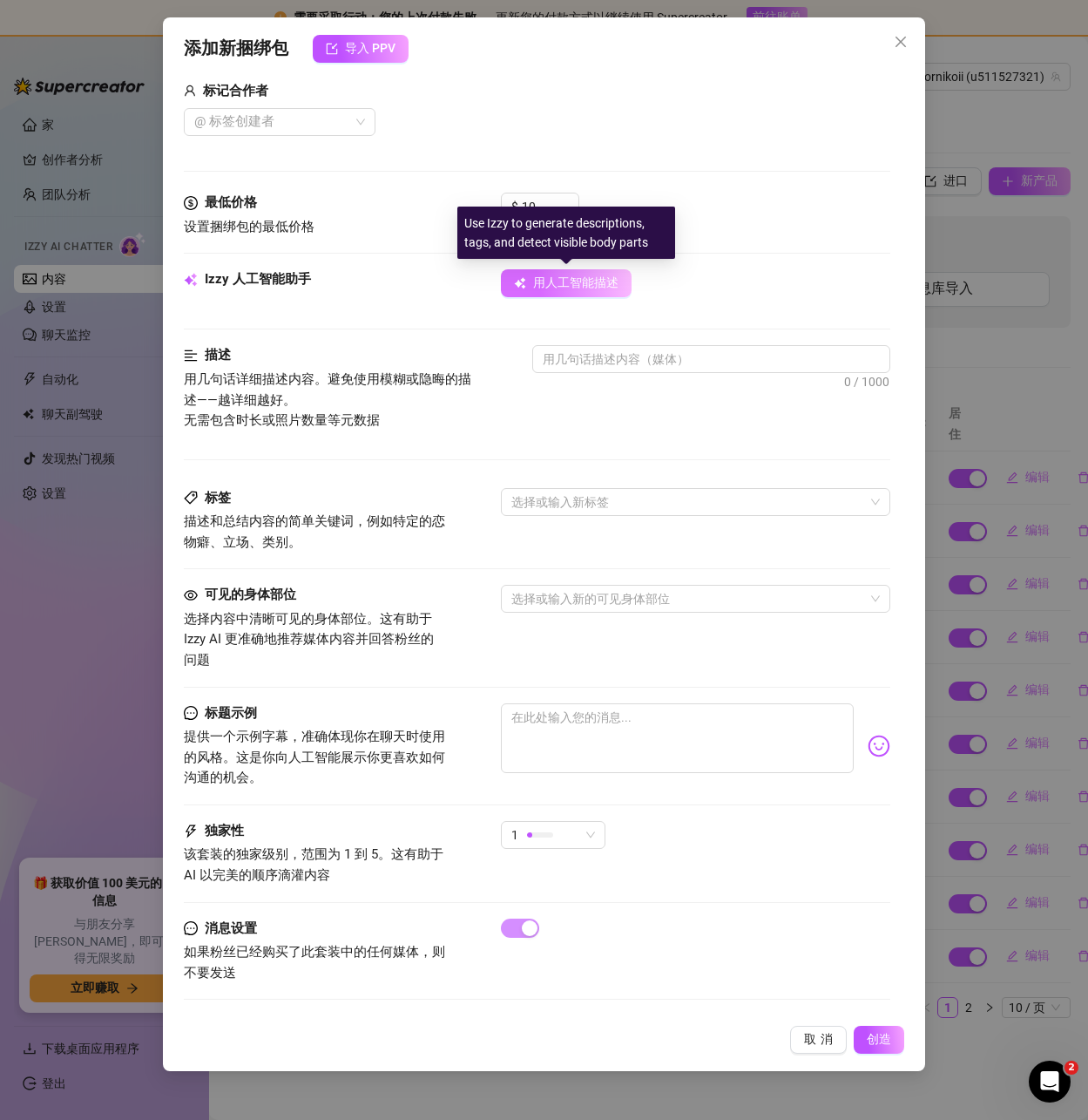
click at [560, 276] on font "用人工智能描述" at bounding box center [575, 282] width 85 height 14
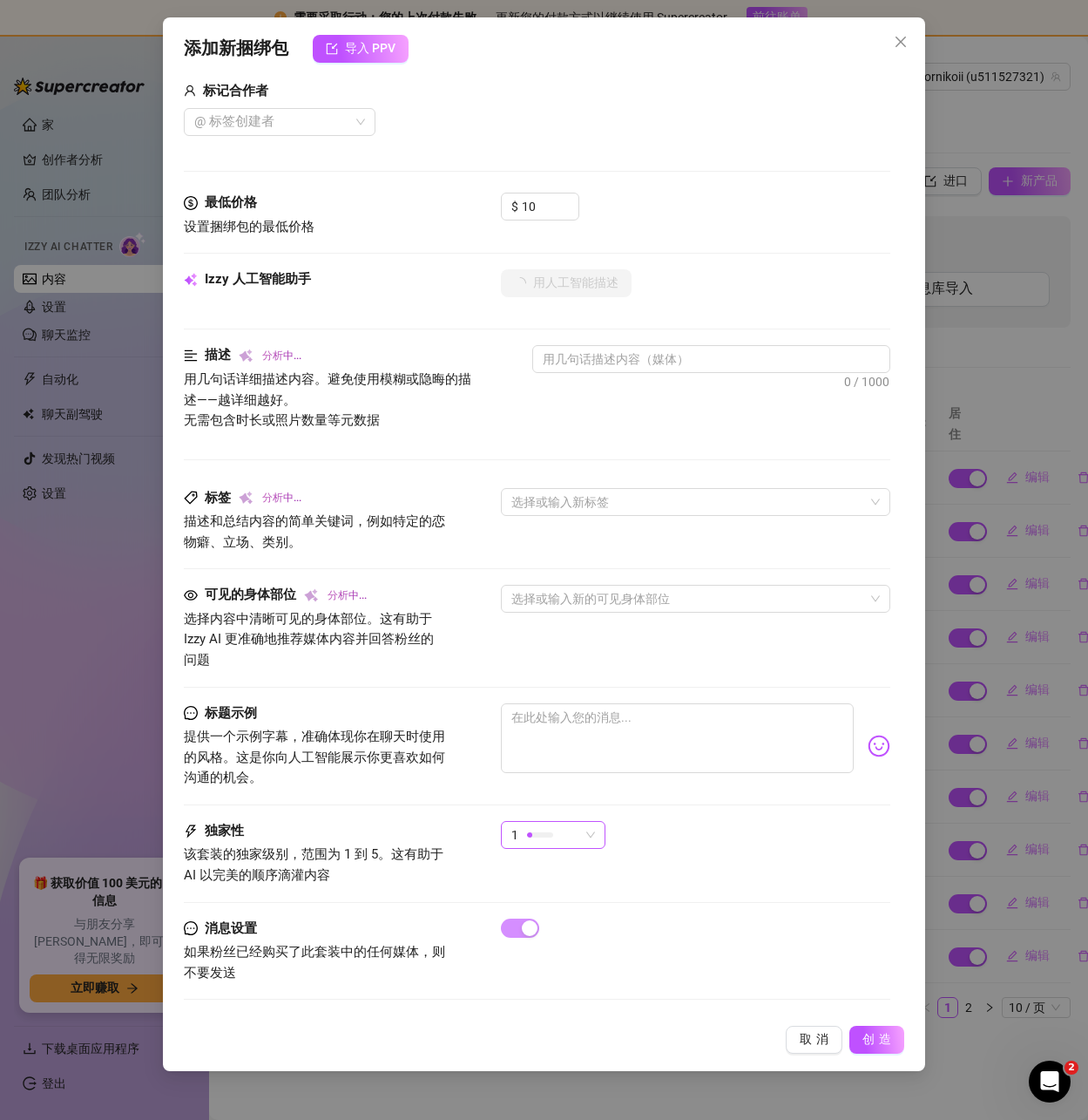
click at [564, 848] on div "1" at bounding box center [552, 835] width 104 height 28
click at [577, 832] on div "1" at bounding box center [545, 835] width 68 height 26
click at [568, 830] on div "1" at bounding box center [545, 835] width 68 height 26
click at [562, 977] on font "5-最独家🔥" at bounding box center [546, 981] width 62 height 14
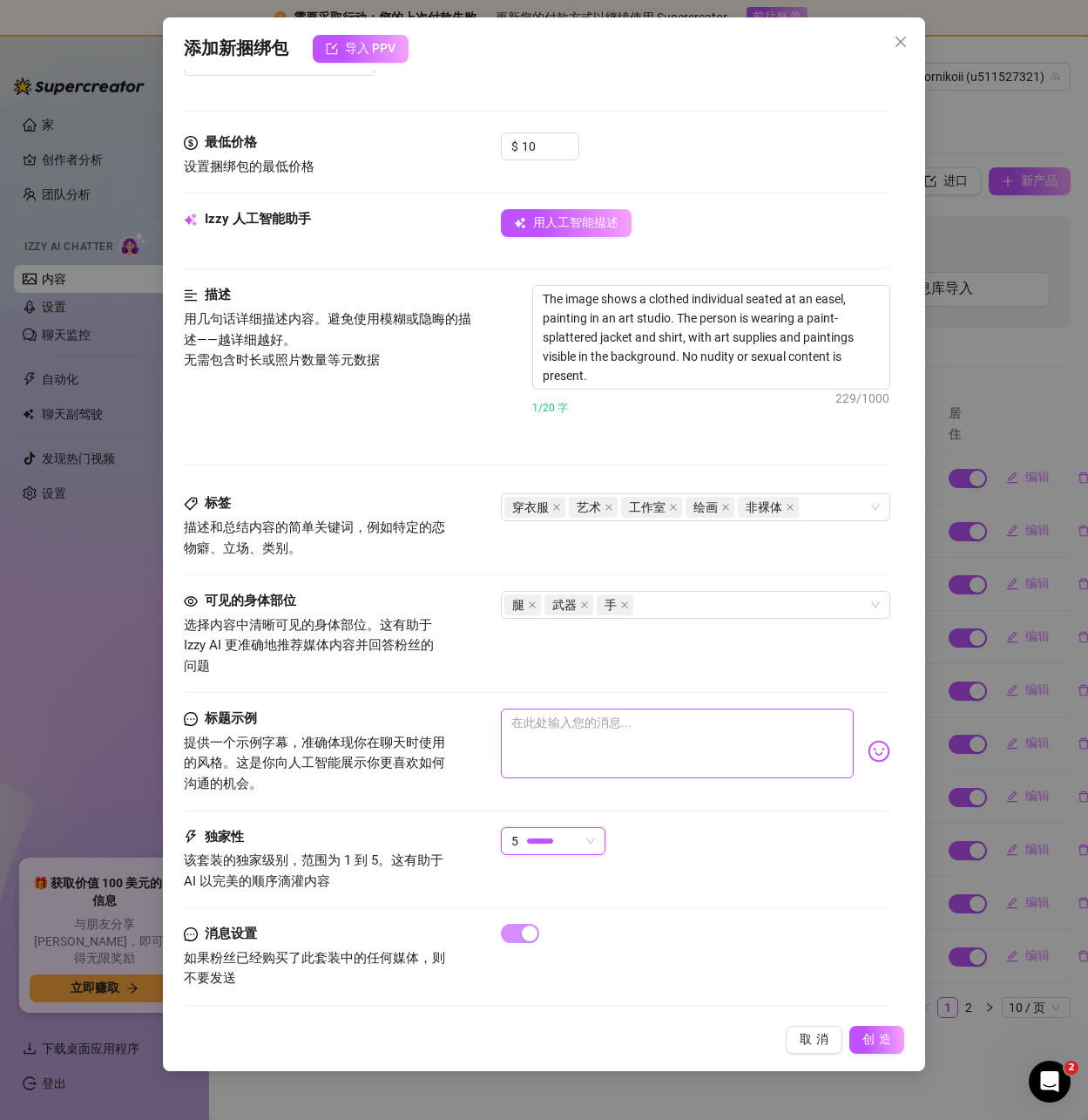
scroll to position [507, 0]
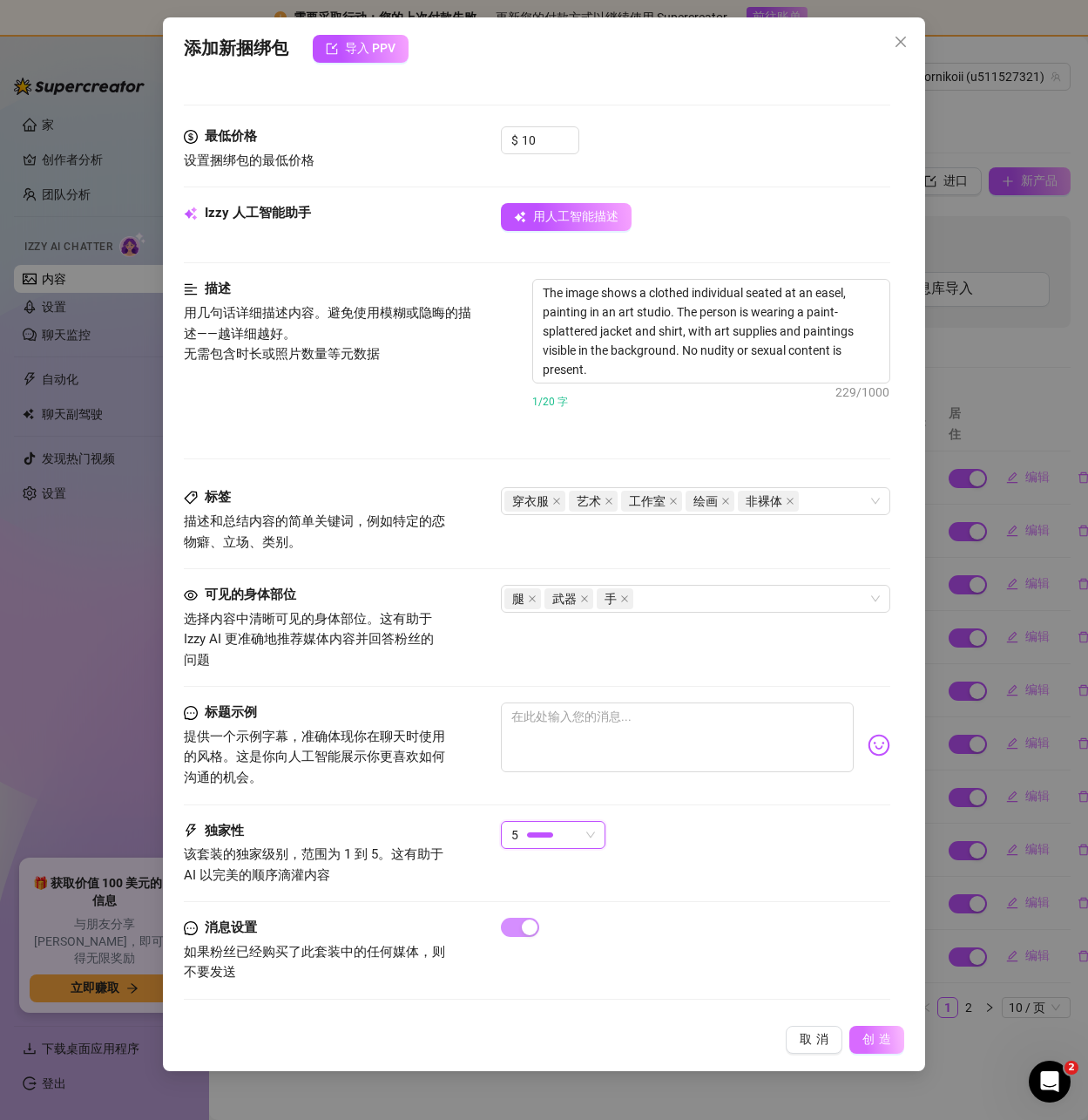
click at [880, 1033] on font "创造" at bounding box center [879, 1038] width 33 height 14
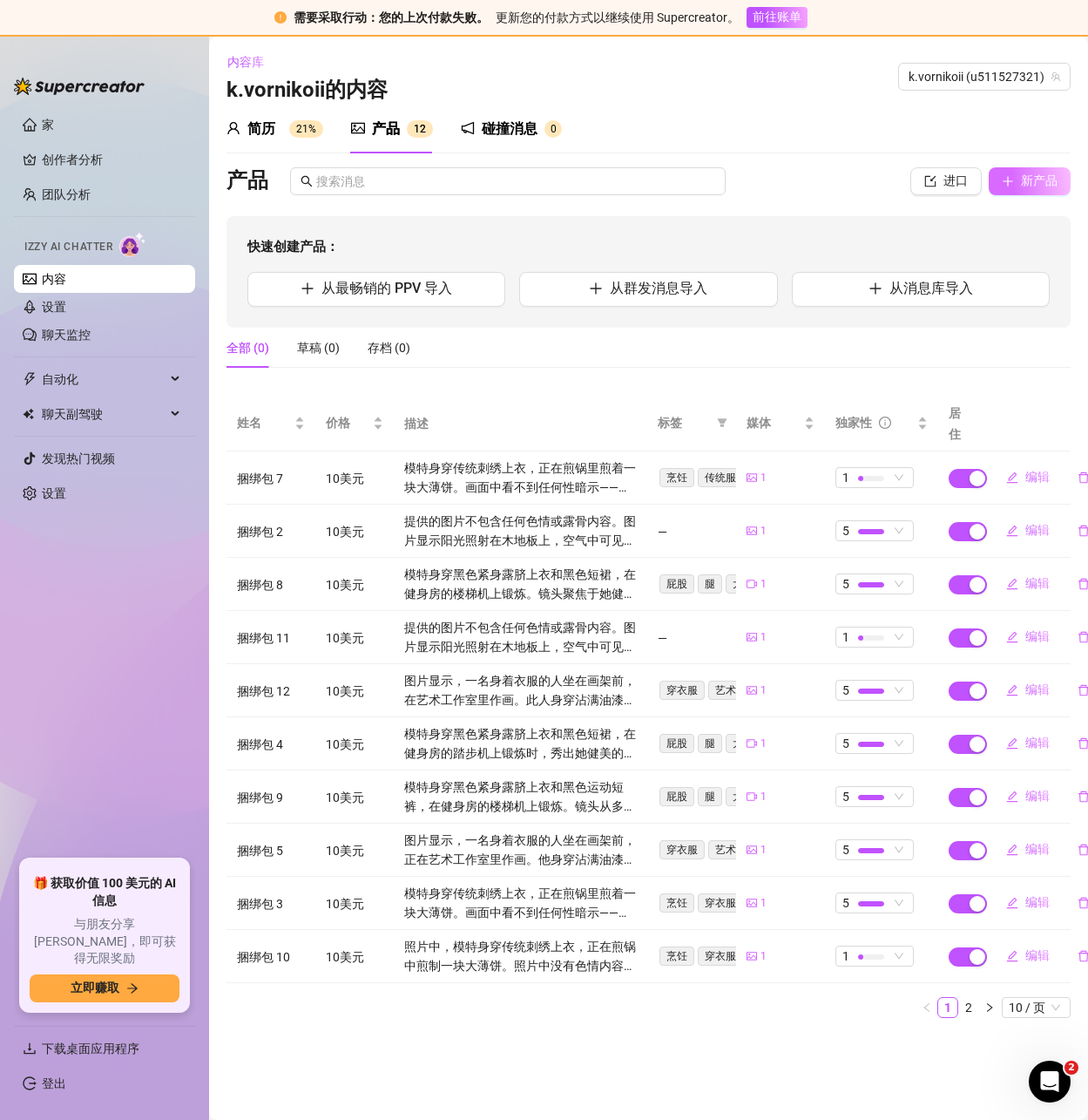
click at [1035, 182] on font "新产品" at bounding box center [1039, 180] width 37 height 14
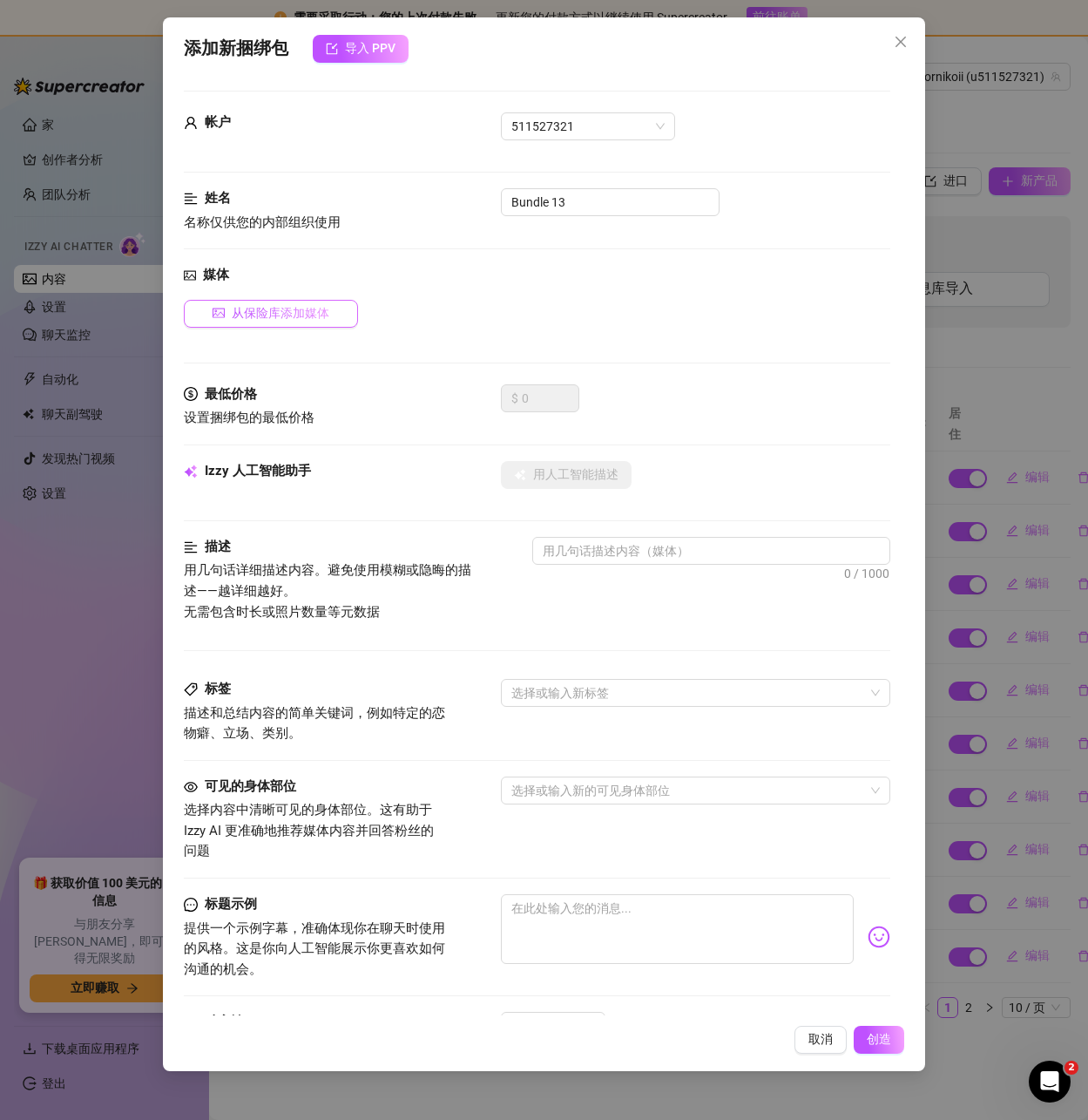
click at [271, 309] on font "从保险库添加媒体" at bounding box center [280, 312] width 98 height 14
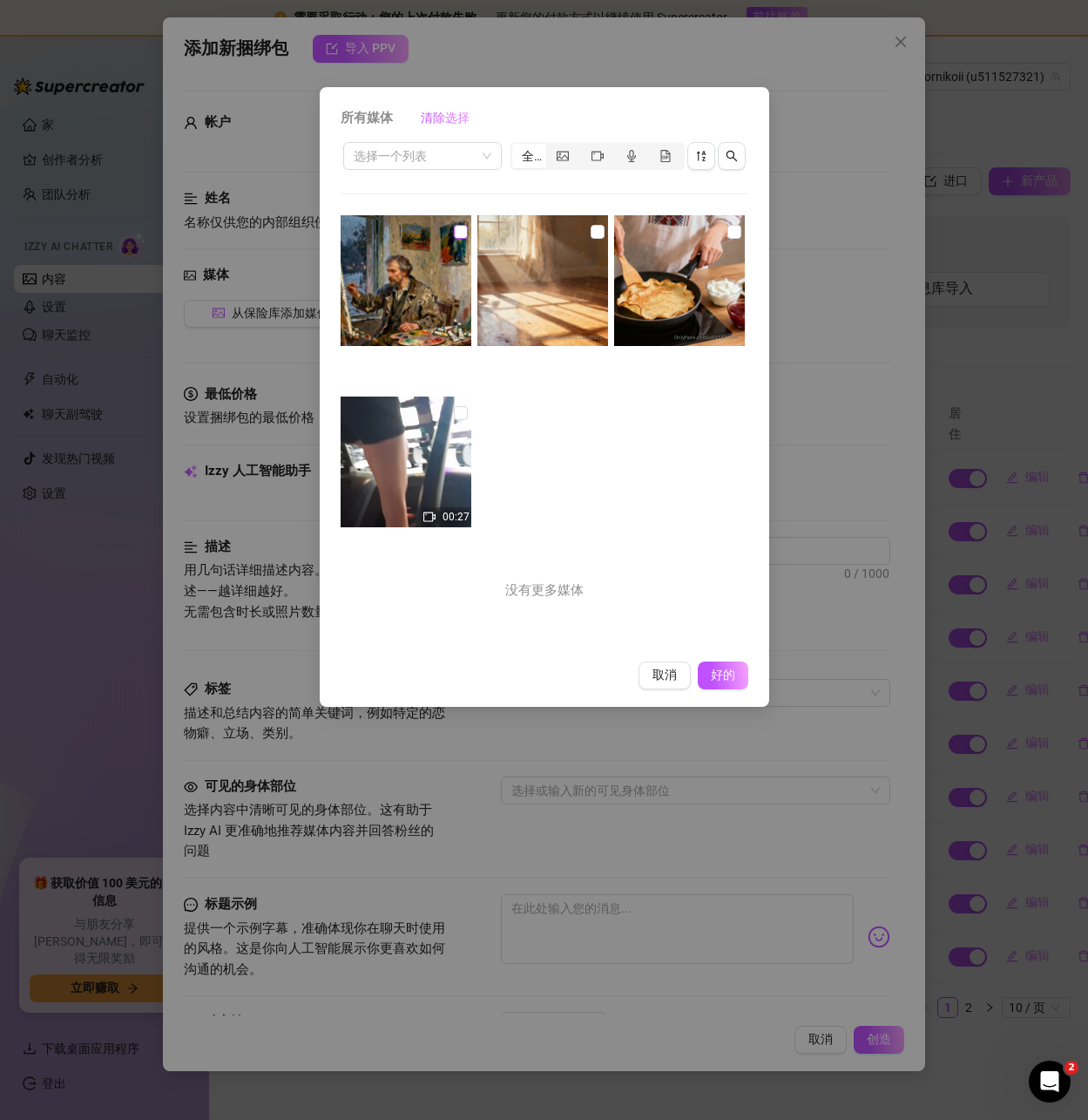
click at [455, 226] on input "checkbox" at bounding box center [461, 232] width 14 height 14
click at [721, 668] on span "好的" at bounding box center [722, 675] width 33 height 16
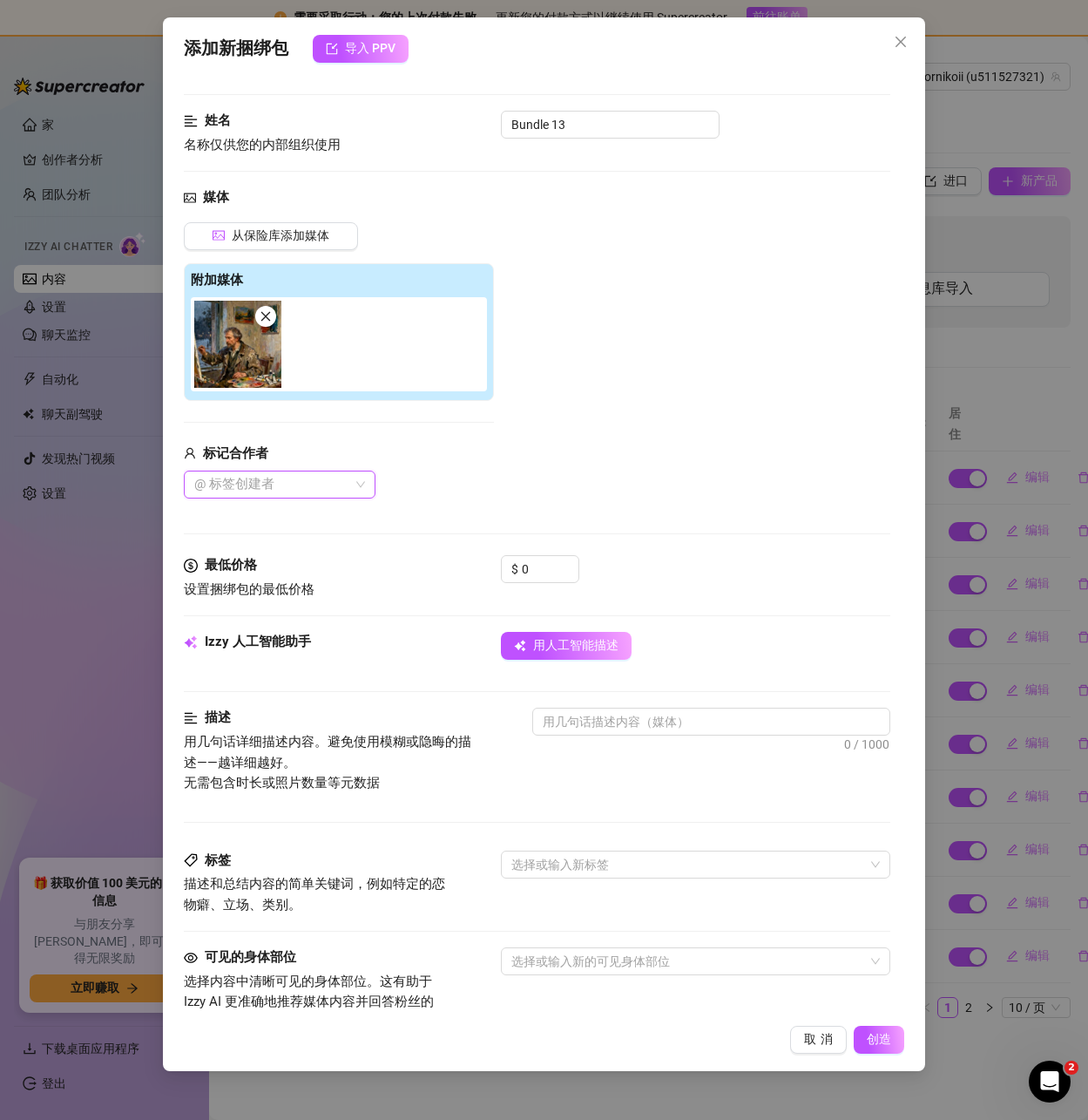
scroll to position [87, 0]
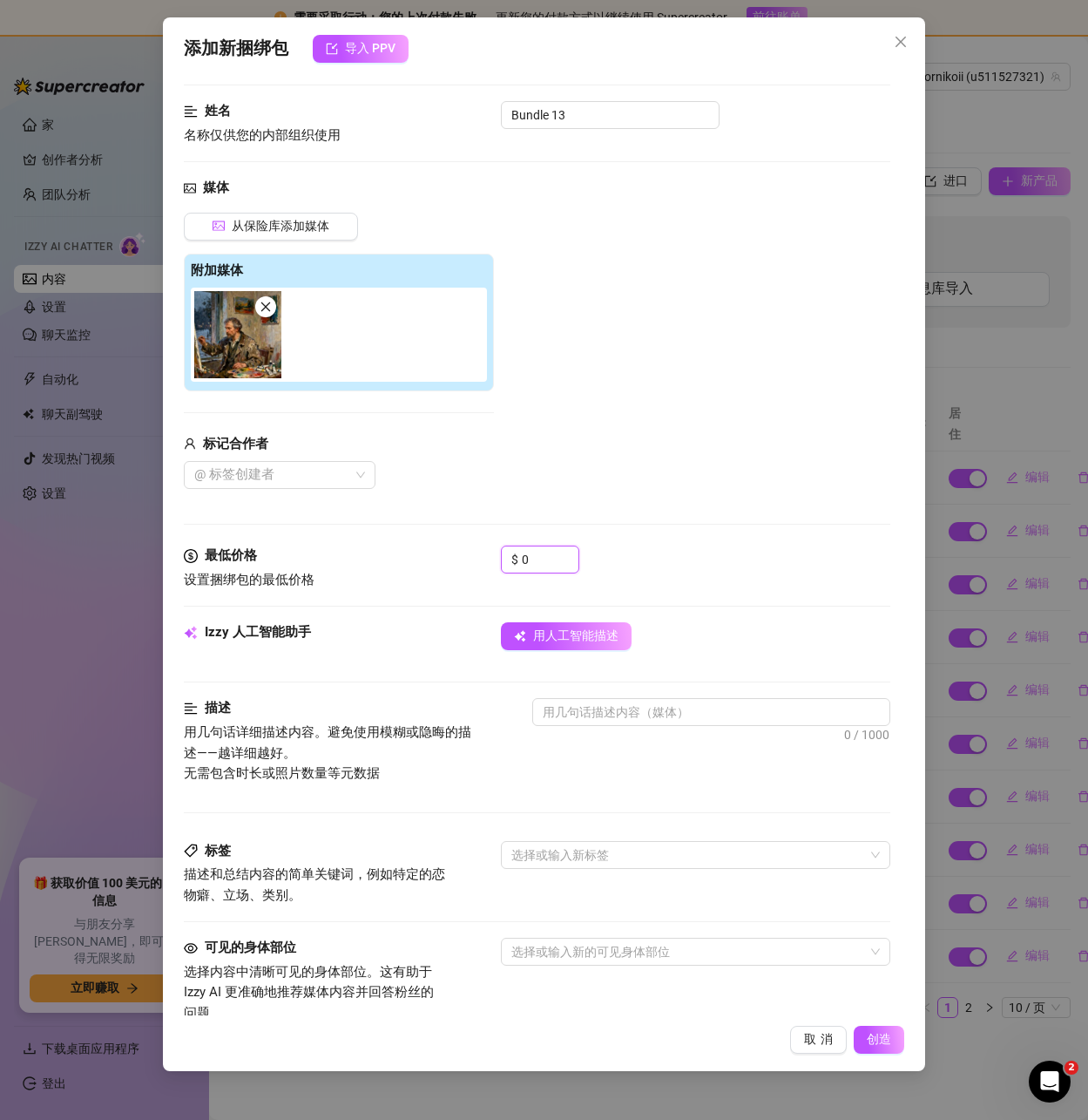
drag, startPoint x: 540, startPoint y: 558, endPoint x: 457, endPoint y: 542, distance: 84.5
click at [459, 545] on form "帐户 511527321 姓名 名称仅供您的内部组织使用 Bundle 13 媒体 从保险库添加媒体 附加媒体 标记合作者 @ 标签创建者 最低价格 设置捆绑…" at bounding box center [536, 686] width 705 height 1365
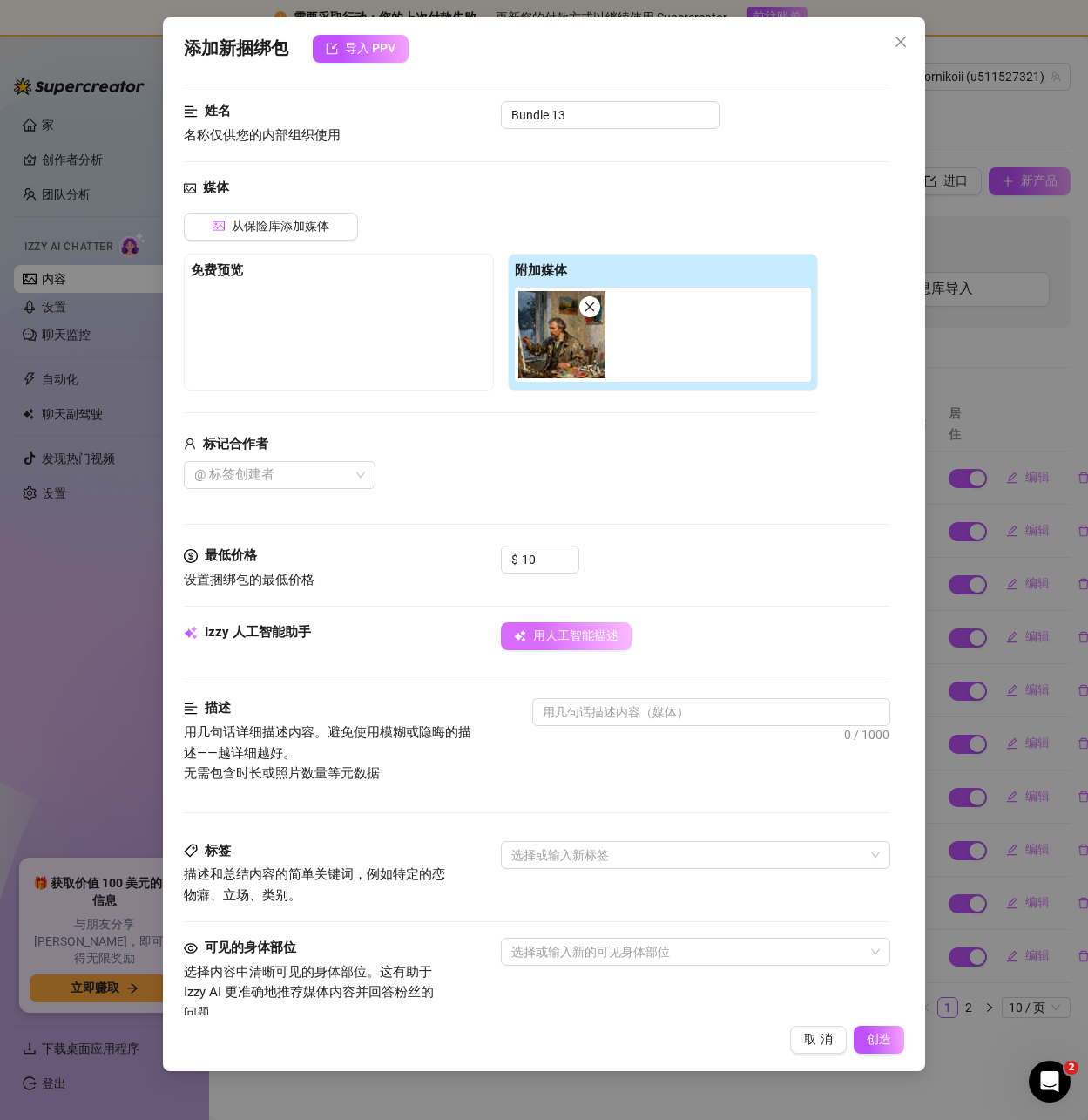
click at [576, 634] on font "用人工智能描述" at bounding box center [575, 635] width 85 height 14
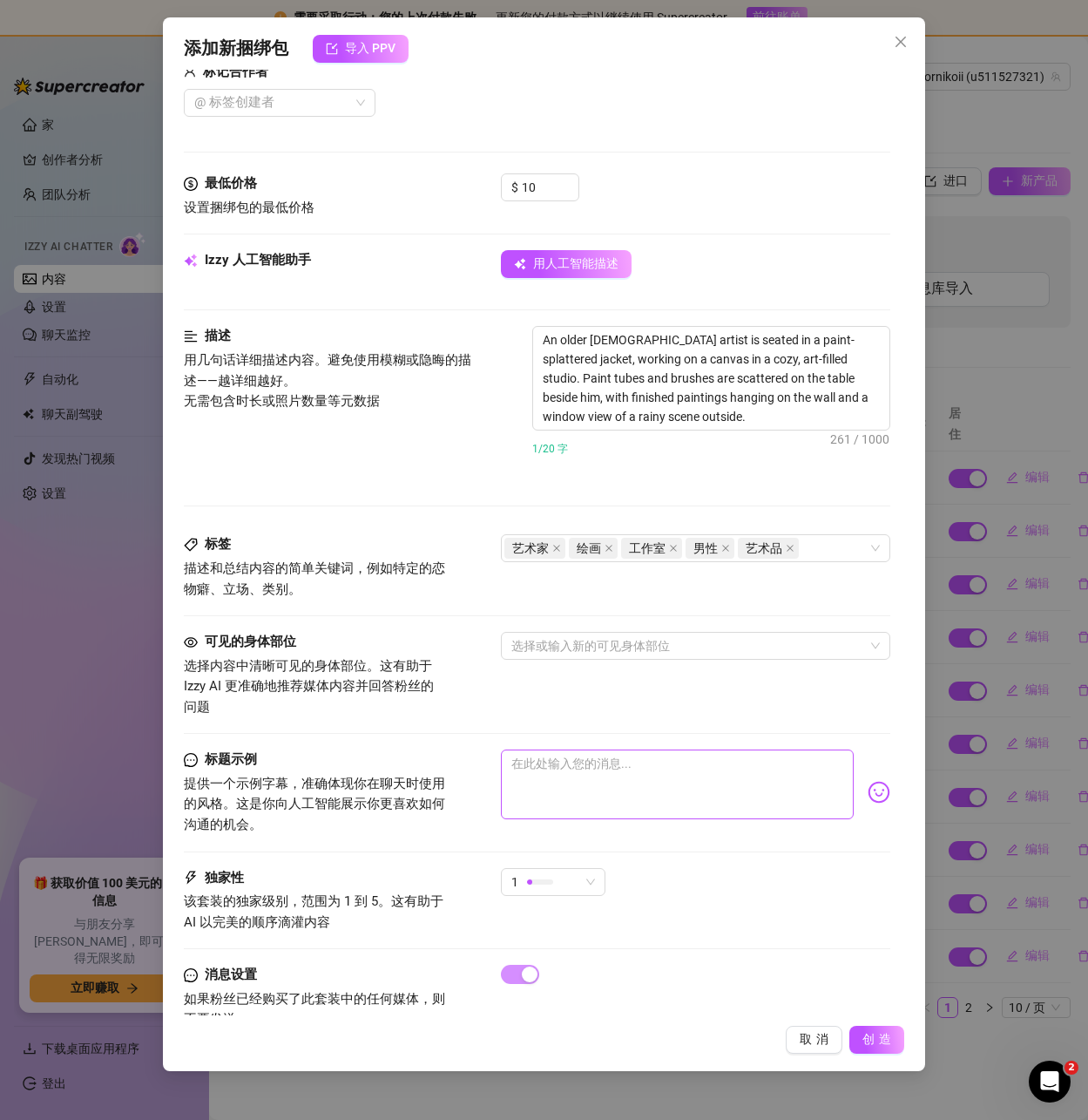
scroll to position [507, 0]
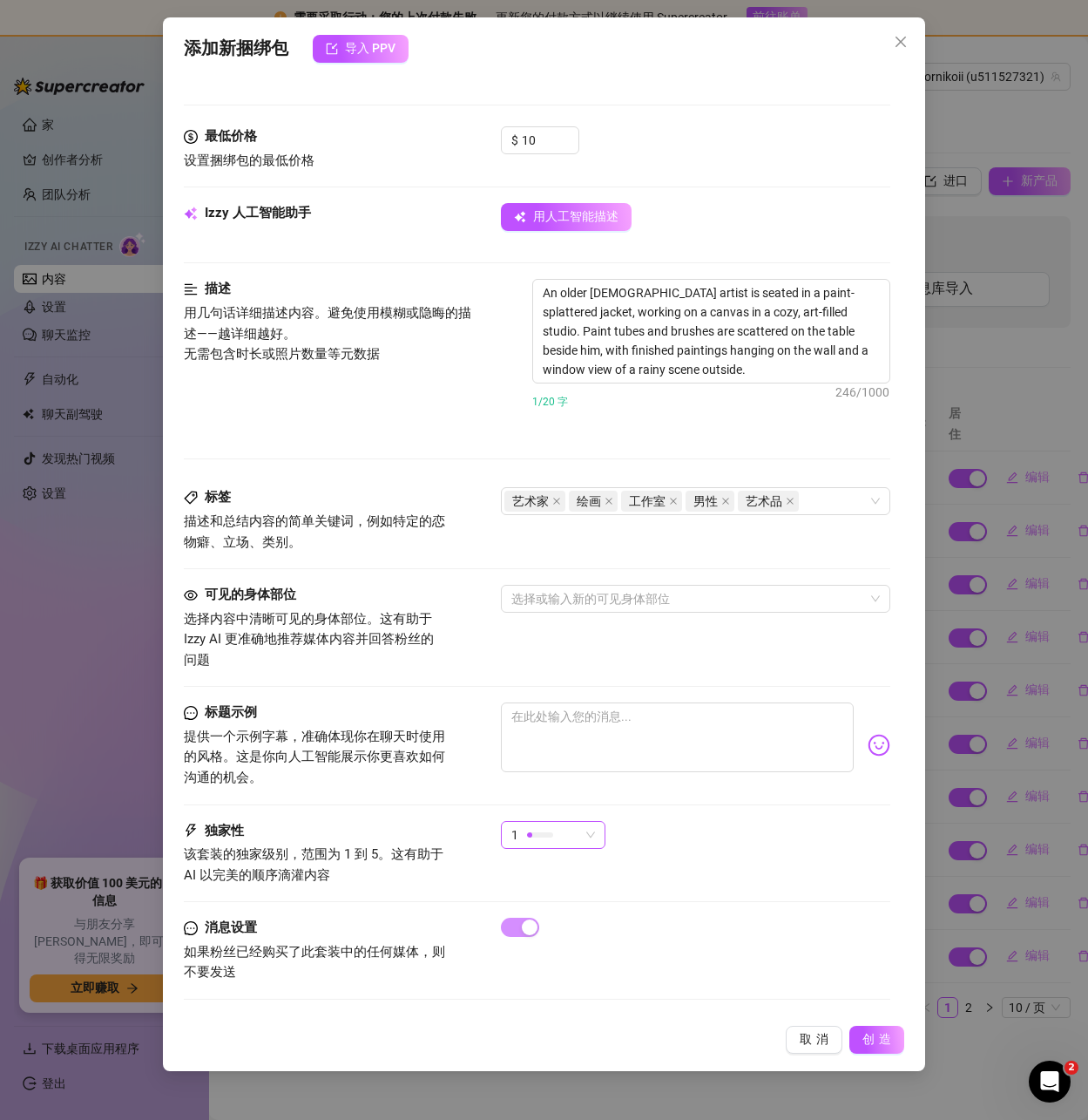
click at [575, 840] on div "1" at bounding box center [545, 835] width 68 height 26
click at [539, 976] on font "5-最独家🔥" at bounding box center [546, 981] width 62 height 14
click at [871, 1043] on font "创造" at bounding box center [879, 1038] width 33 height 14
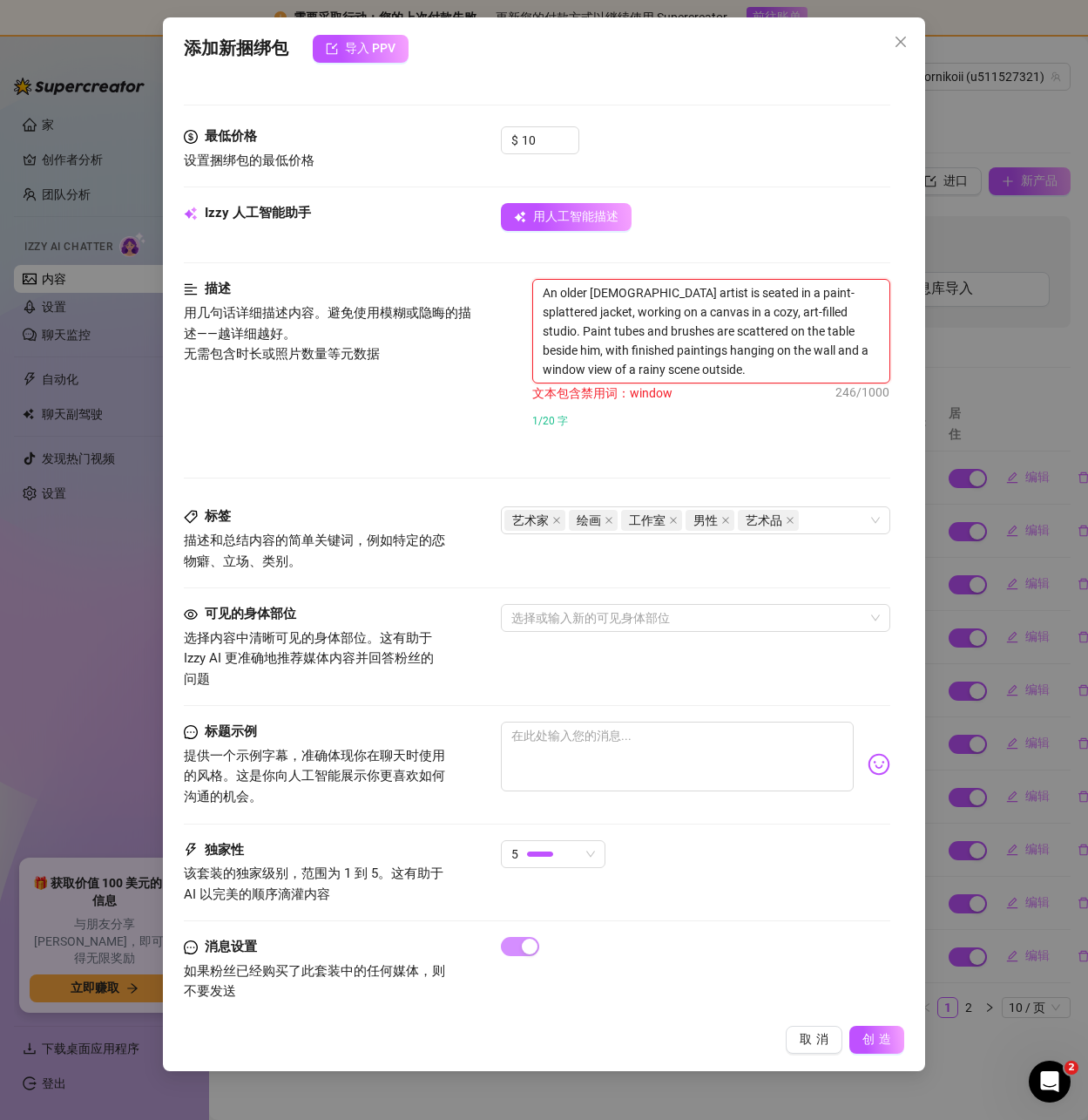
drag, startPoint x: 774, startPoint y: 347, endPoint x: 825, endPoint y: 349, distance: 51.0
click at [825, 349] on textarea "An older male artist is seated in a paint-splattered jacket, working on a canva…" at bounding box center [710, 331] width 355 height 103
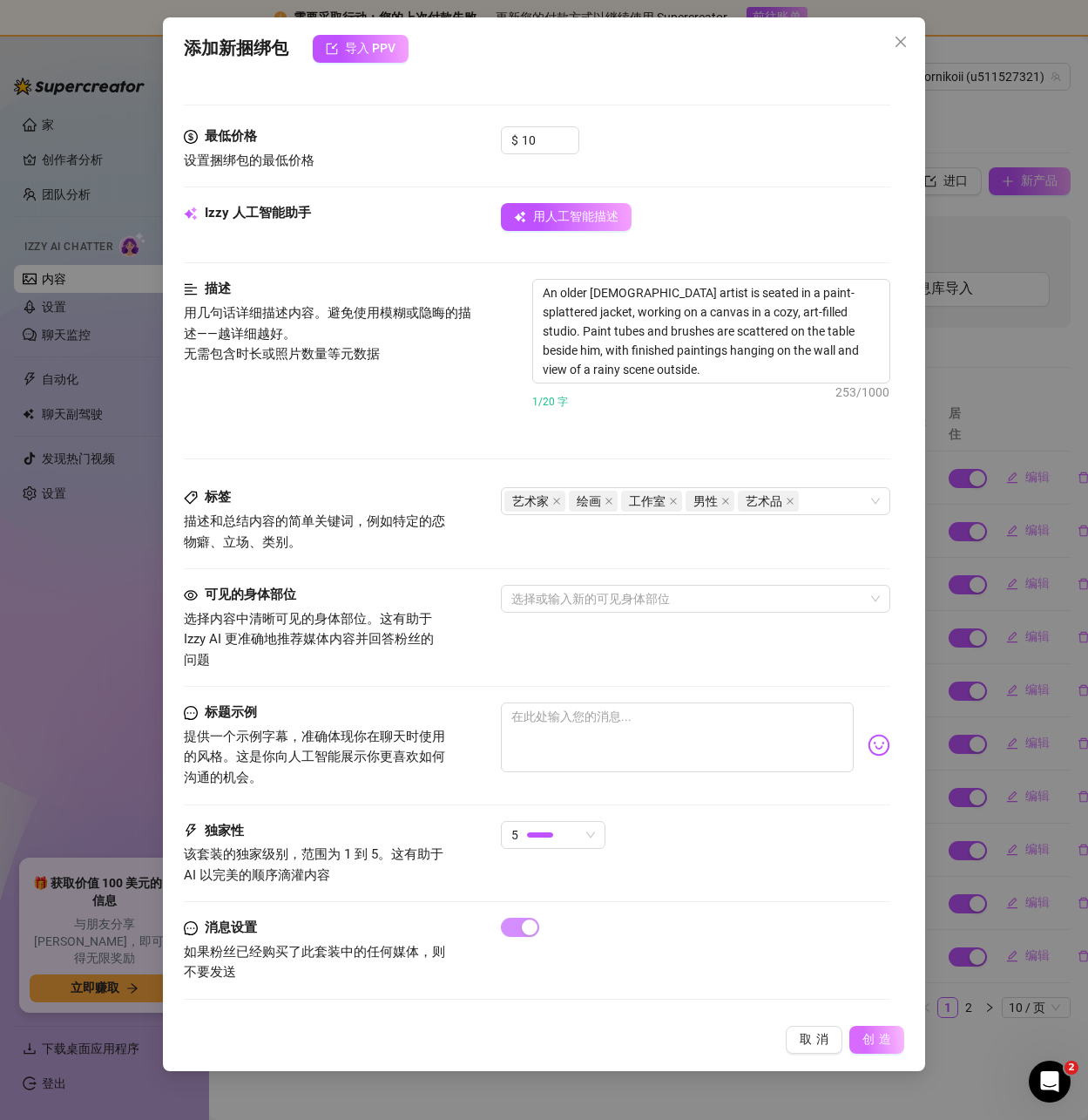
click at [876, 1032] on span "创造" at bounding box center [879, 1039] width 33 height 16
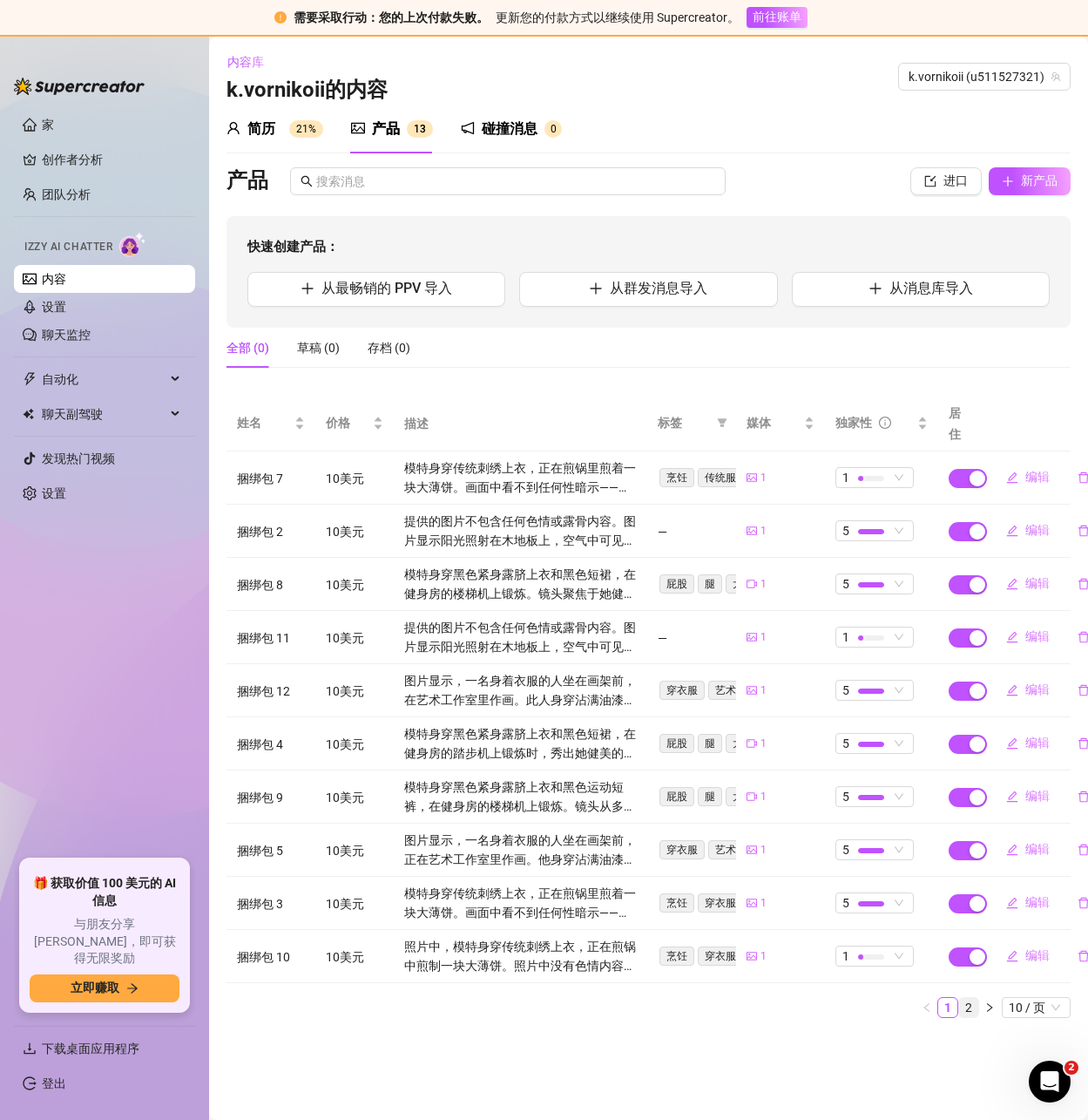
click at [975, 1006] on link "2" at bounding box center [969, 1007] width 19 height 19
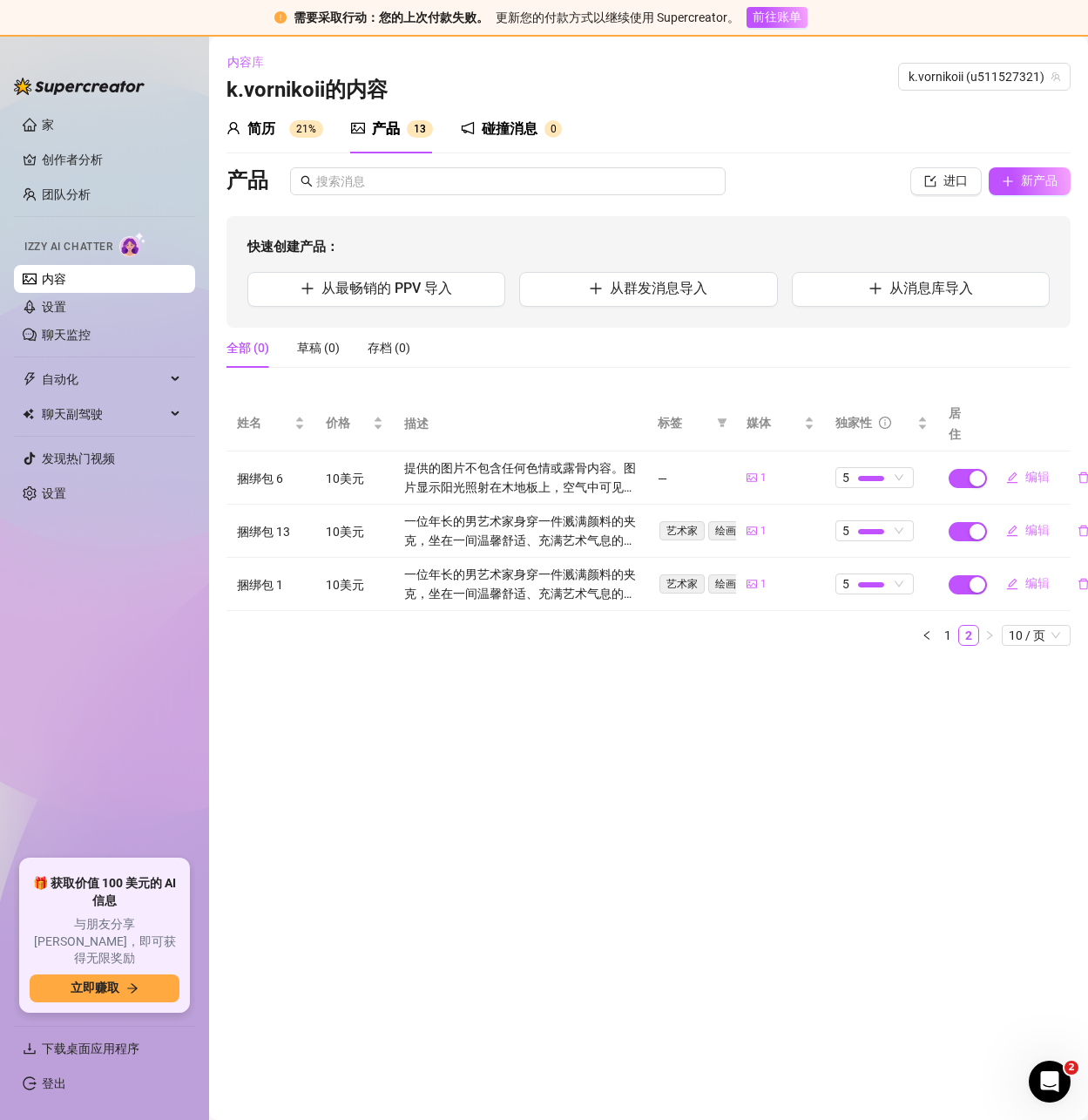
click at [493, 134] on font "碰撞消息" at bounding box center [509, 129] width 55 height 17
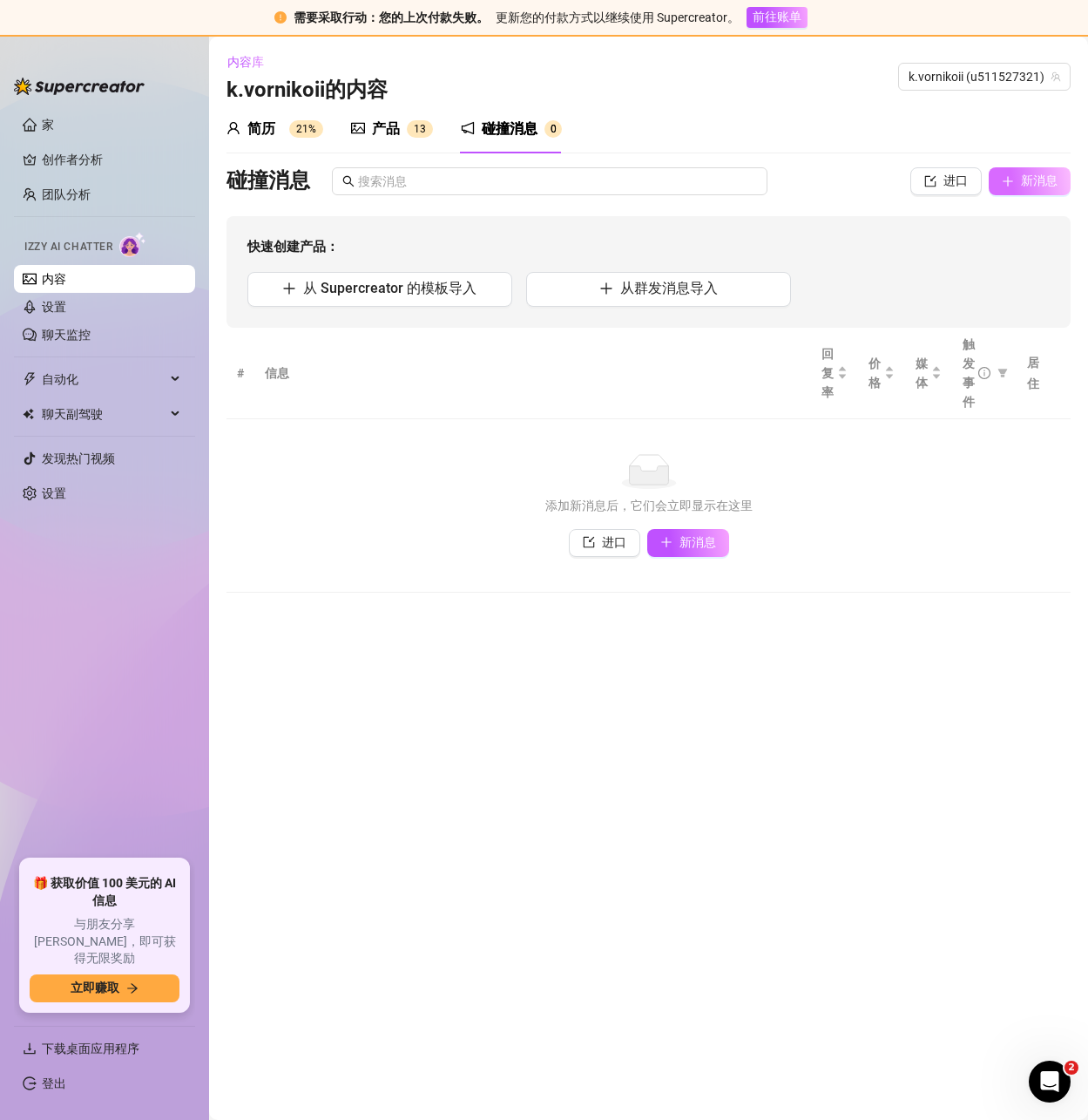
click at [1025, 185] on font "新消息" at bounding box center [1039, 180] width 37 height 14
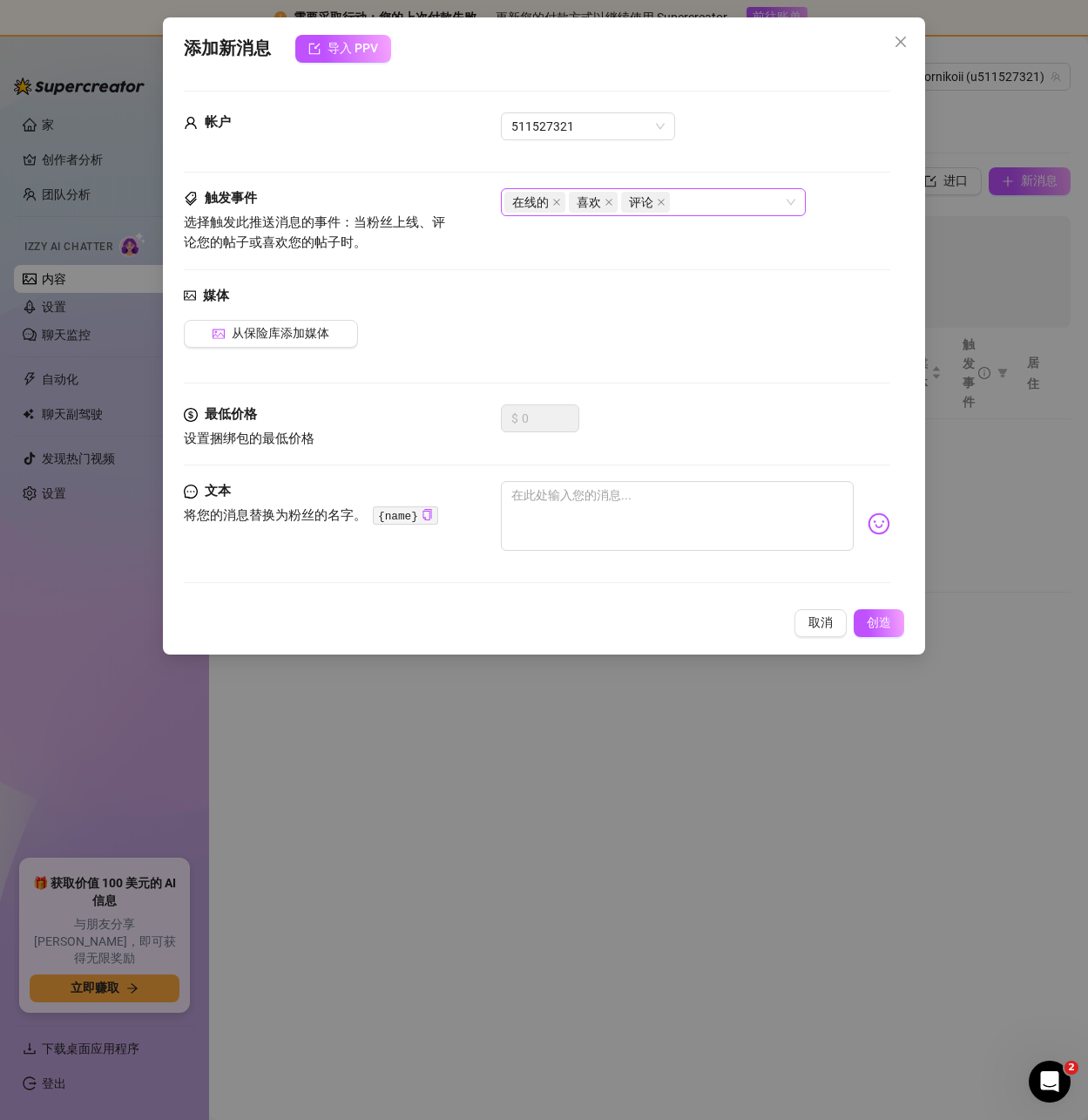
click at [726, 192] on div "在线的 喜欢 评论" at bounding box center [644, 203] width 280 height 24
click at [393, 361] on div "媒体 从保险库添加媒体" at bounding box center [536, 345] width 705 height 119
click at [607, 508] on textarea at bounding box center [676, 516] width 352 height 69
click at [531, 513] on textarea at bounding box center [676, 516] width 352 height 69
click at [428, 511] on icon "copy" at bounding box center [427, 514] width 8 height 11
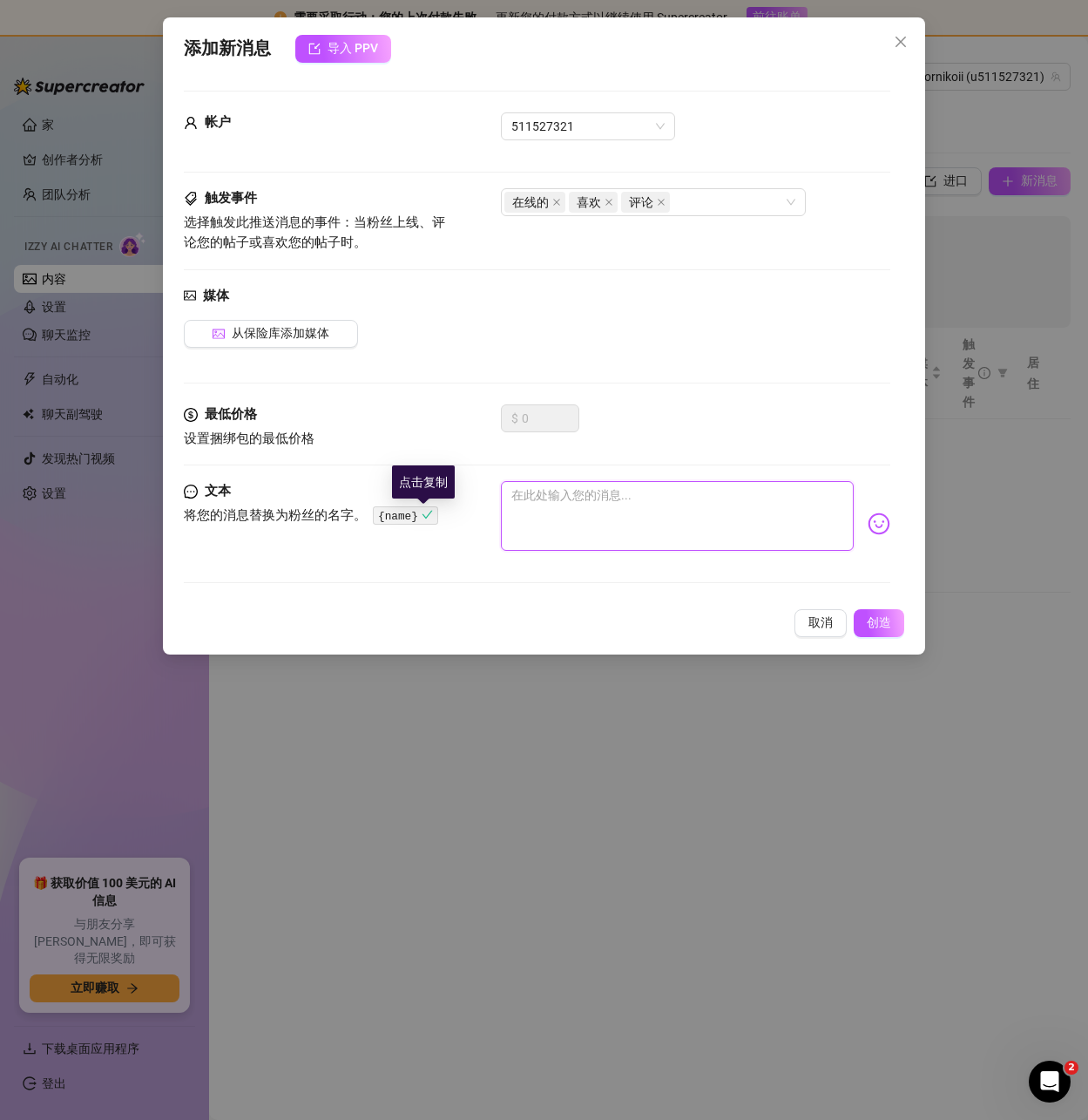
click at [596, 497] on textarea at bounding box center [676, 516] width 352 height 69
drag, startPoint x: 580, startPoint y: 500, endPoint x: 506, endPoint y: 518, distance: 76.2
click at [506, 518] on textarea at bounding box center [676, 516] width 352 height 69
click at [882, 617] on font "创造" at bounding box center [879, 622] width 24 height 14
click at [361, 51] on font "导入 PPV" at bounding box center [353, 48] width 51 height 14
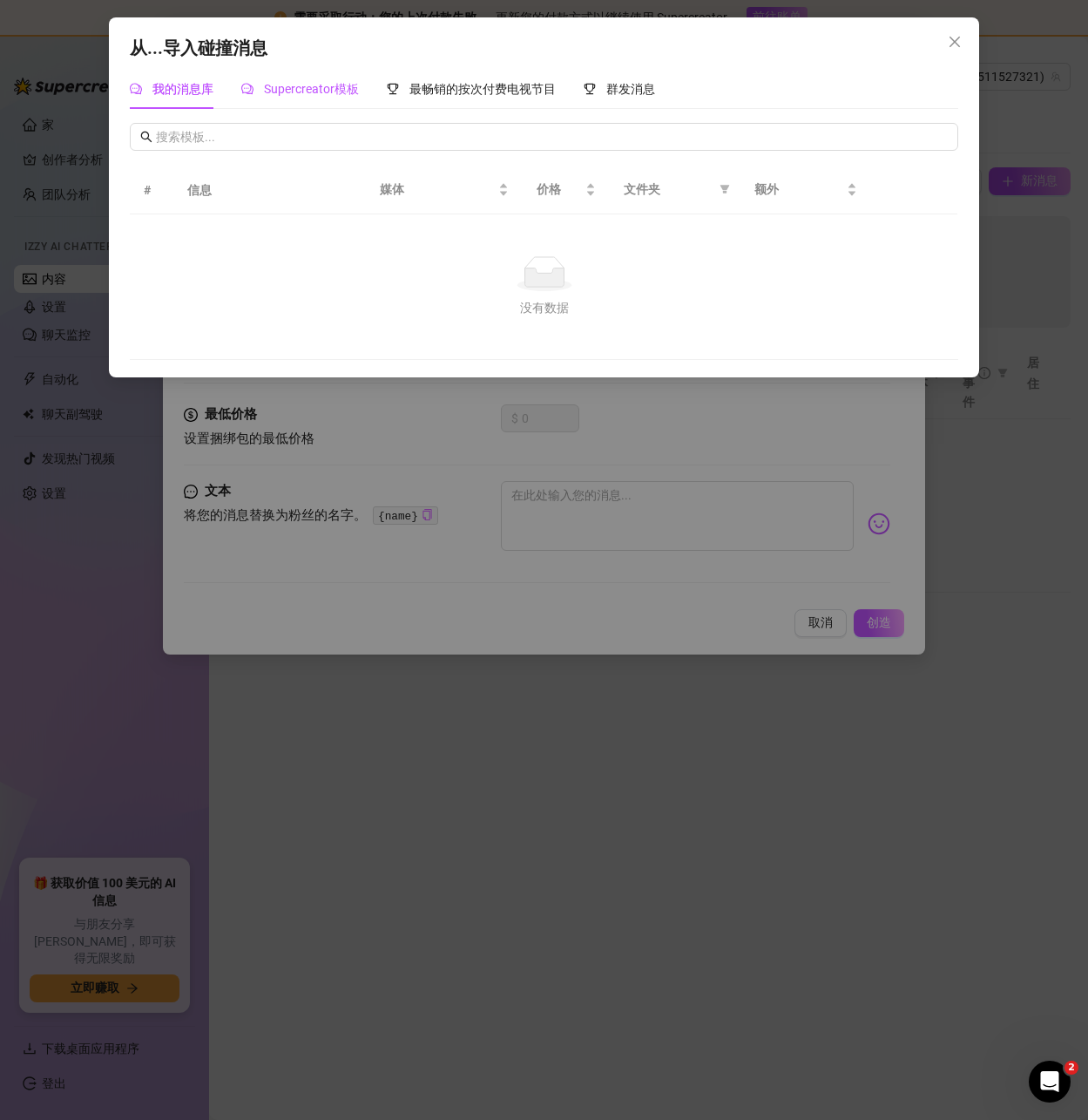
click at [284, 89] on font "Supercreator模板" at bounding box center [310, 88] width 95 height 14
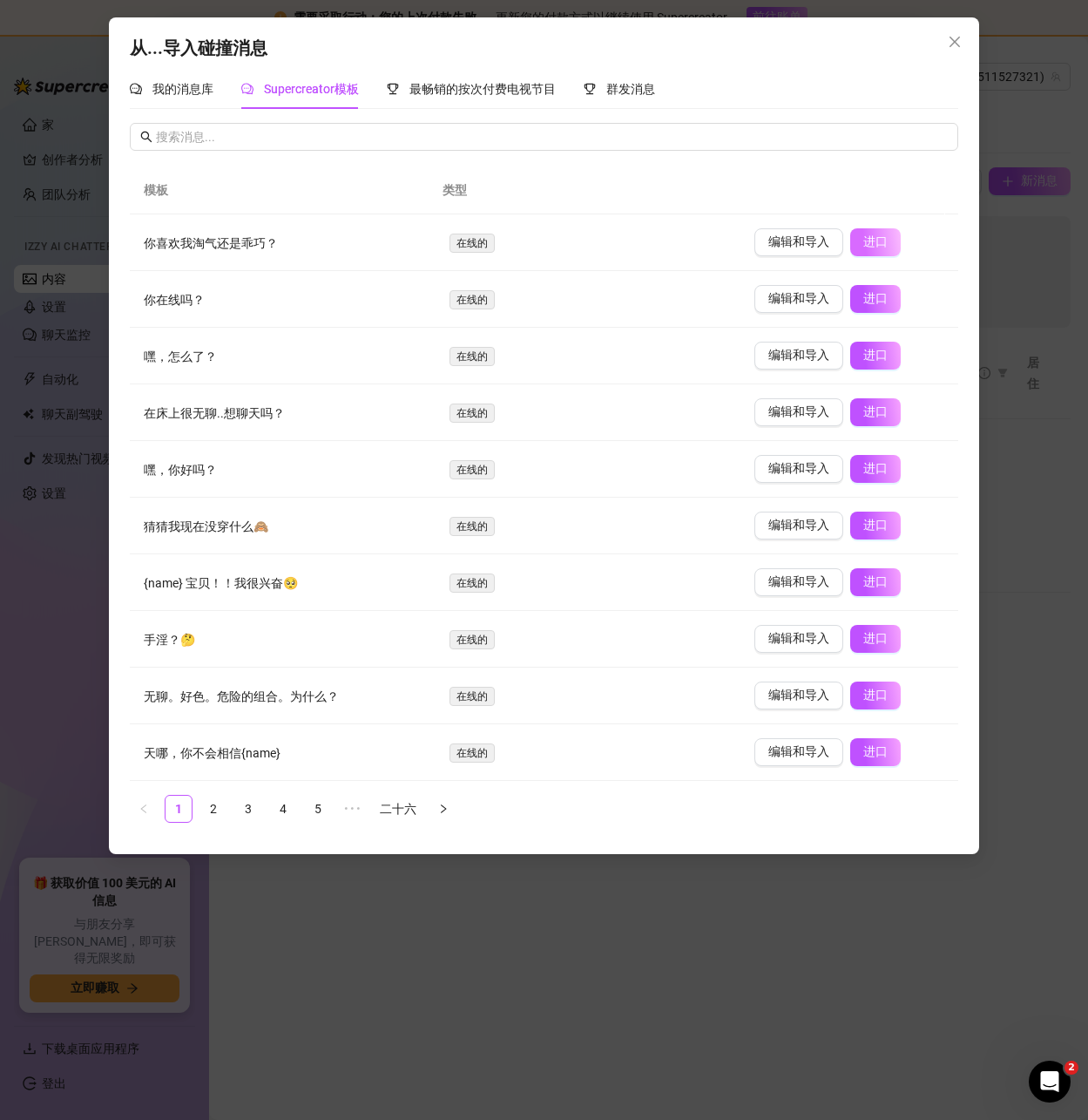
click at [864, 239] on font "进口" at bounding box center [876, 241] width 24 height 14
click at [864, 302] on font "进口" at bounding box center [880, 297] width 33 height 14
drag, startPoint x: 869, startPoint y: 358, endPoint x: 873, endPoint y: 371, distance: 13.6
click at [869, 359] on font "进口" at bounding box center [880, 355] width 33 height 14
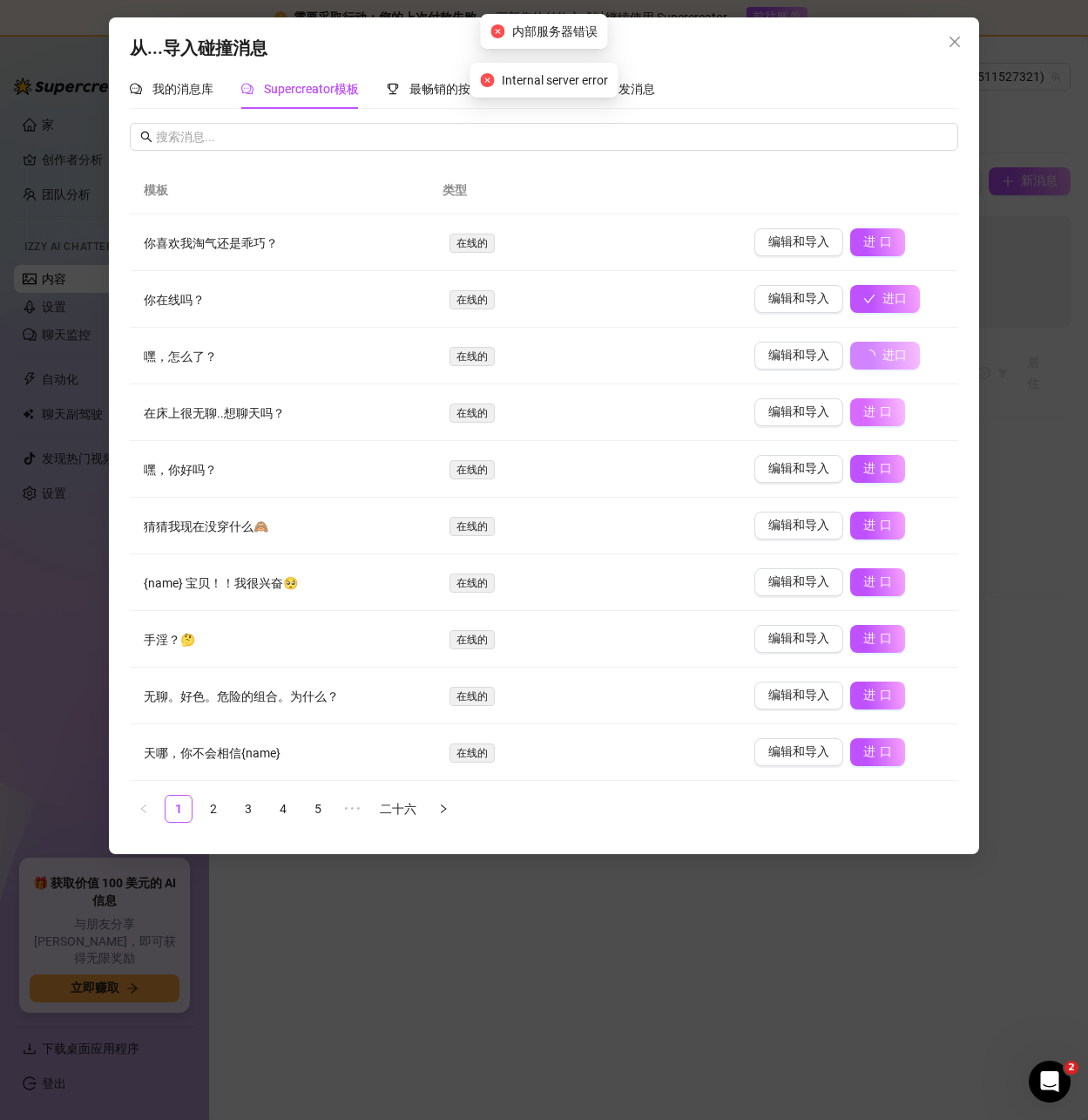
click at [864, 413] on font "进口" at bounding box center [880, 411] width 33 height 14
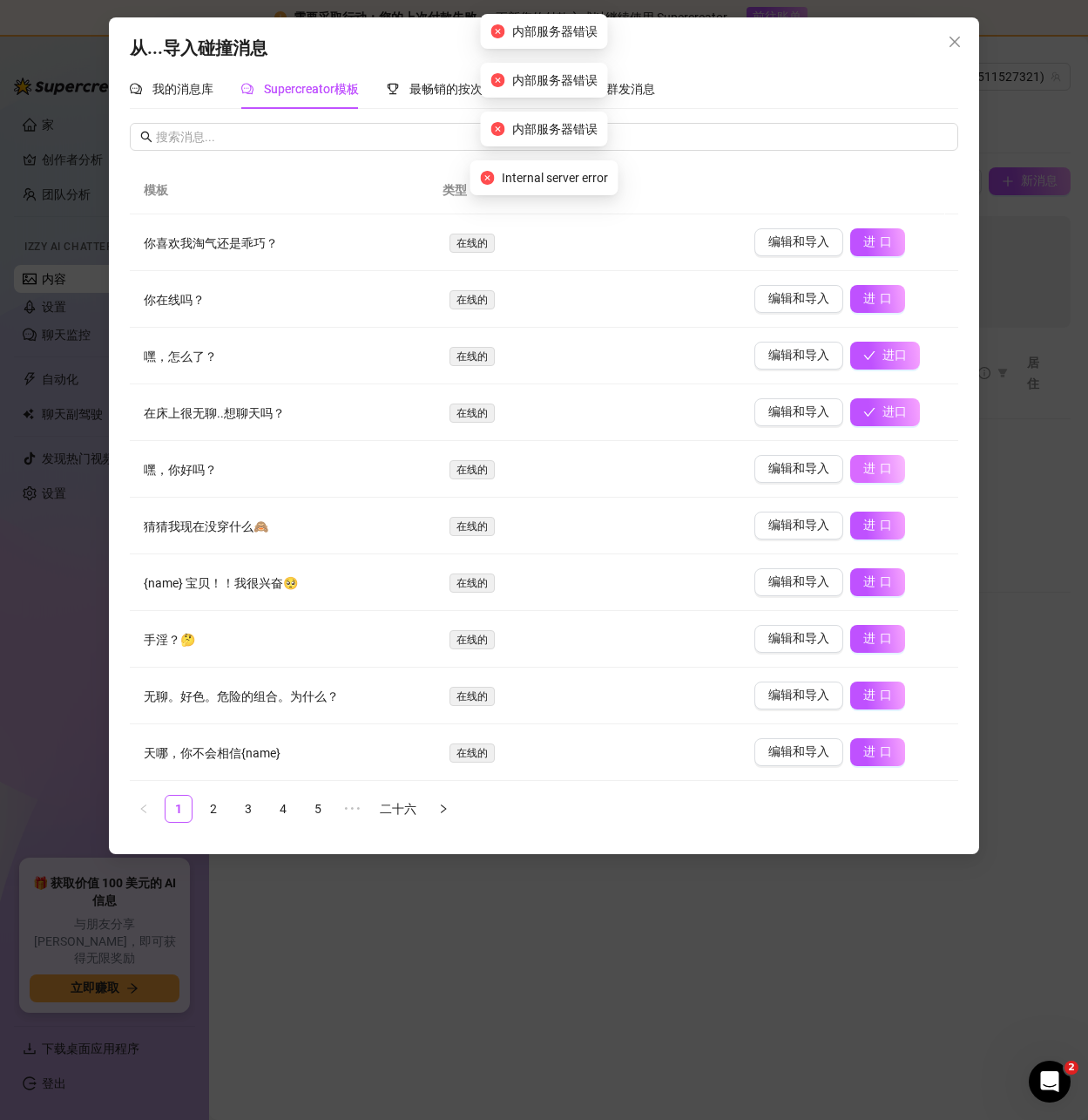
click at [865, 469] on font "进口" at bounding box center [880, 467] width 33 height 14
click at [958, 48] on icon "关闭" at bounding box center [955, 41] width 14 height 14
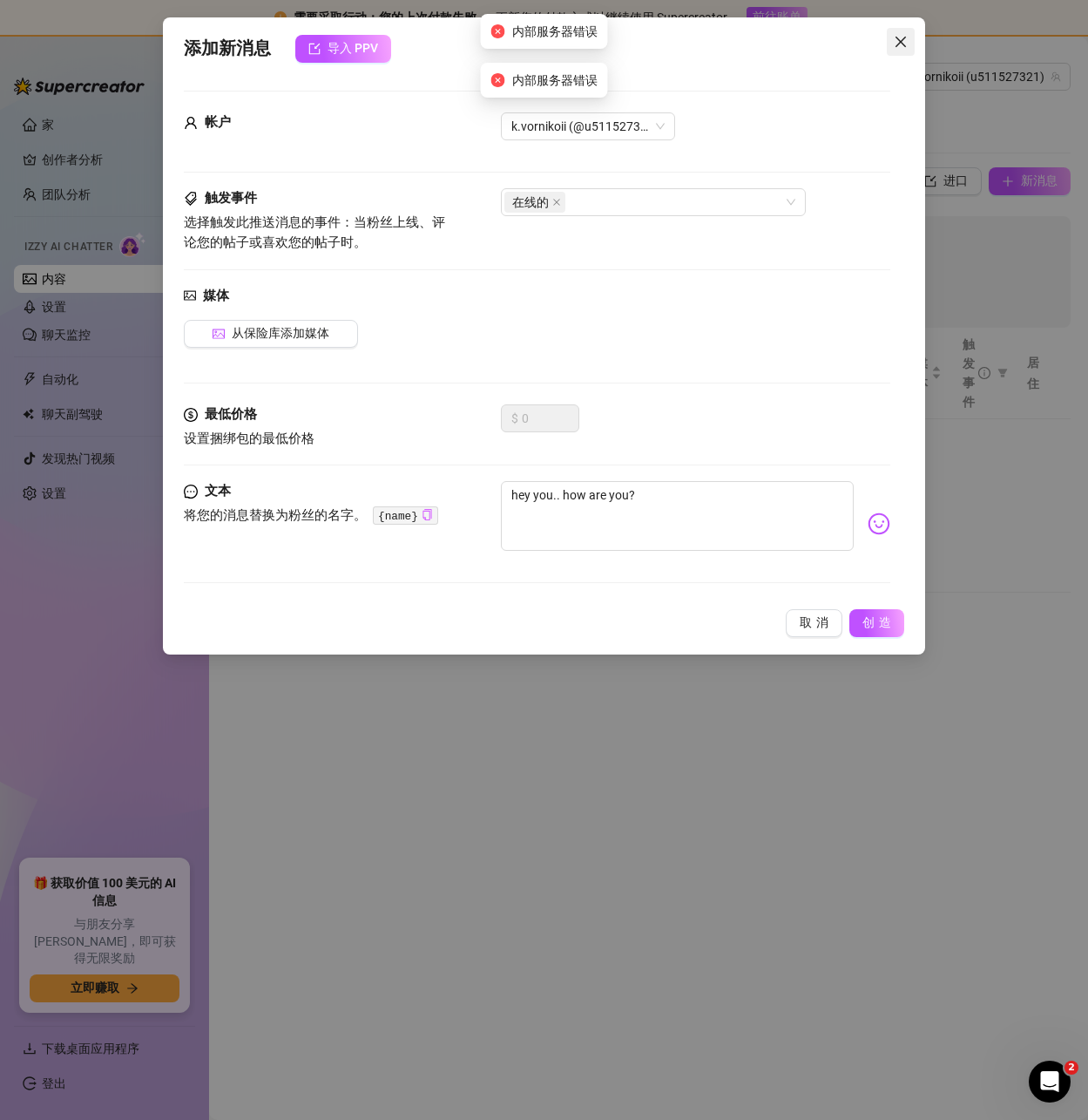
click at [896, 44] on icon "关闭" at bounding box center [900, 41] width 14 height 14
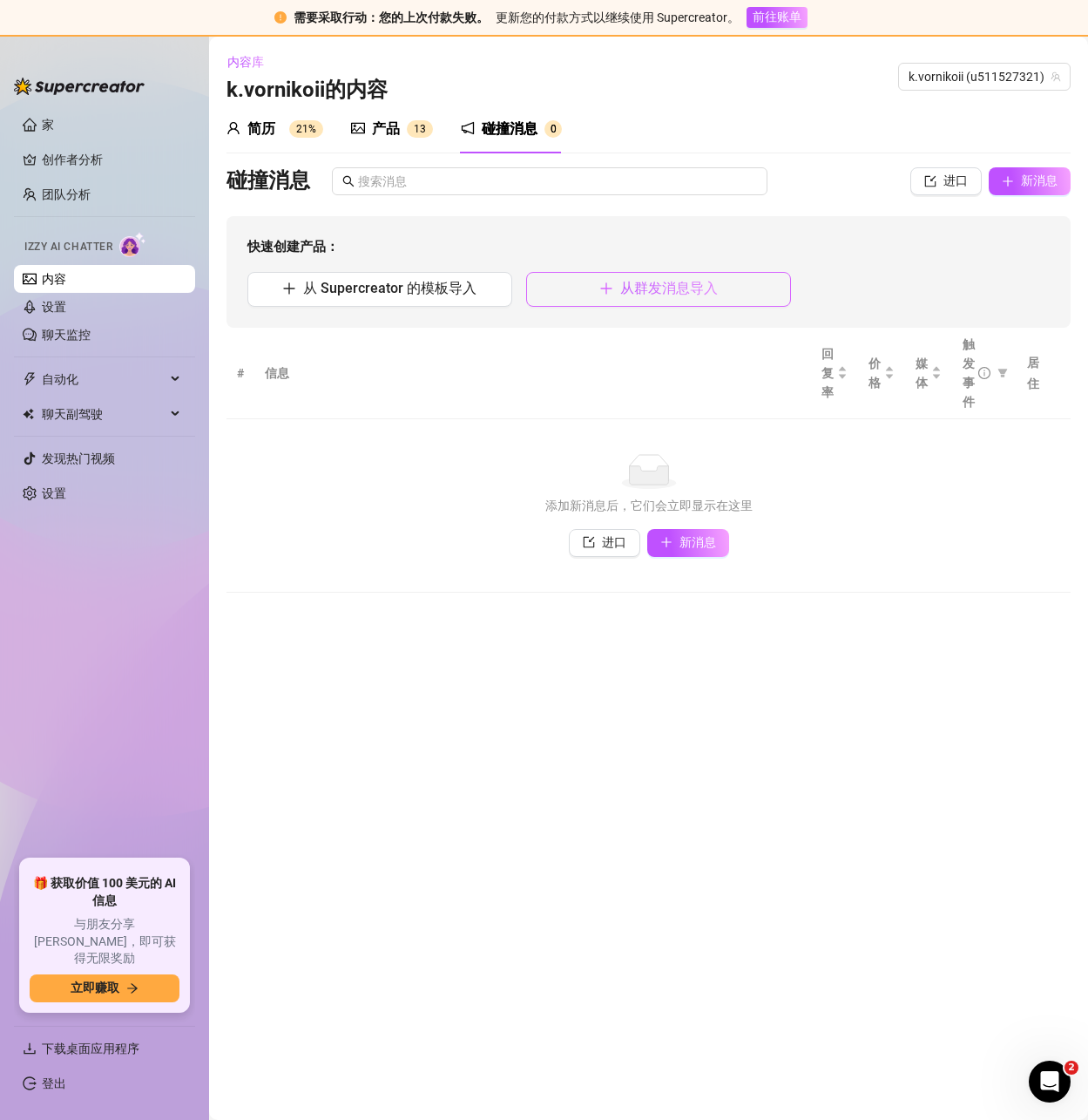
click at [694, 290] on font "从群发消息导入" at bounding box center [669, 288] width 98 height 17
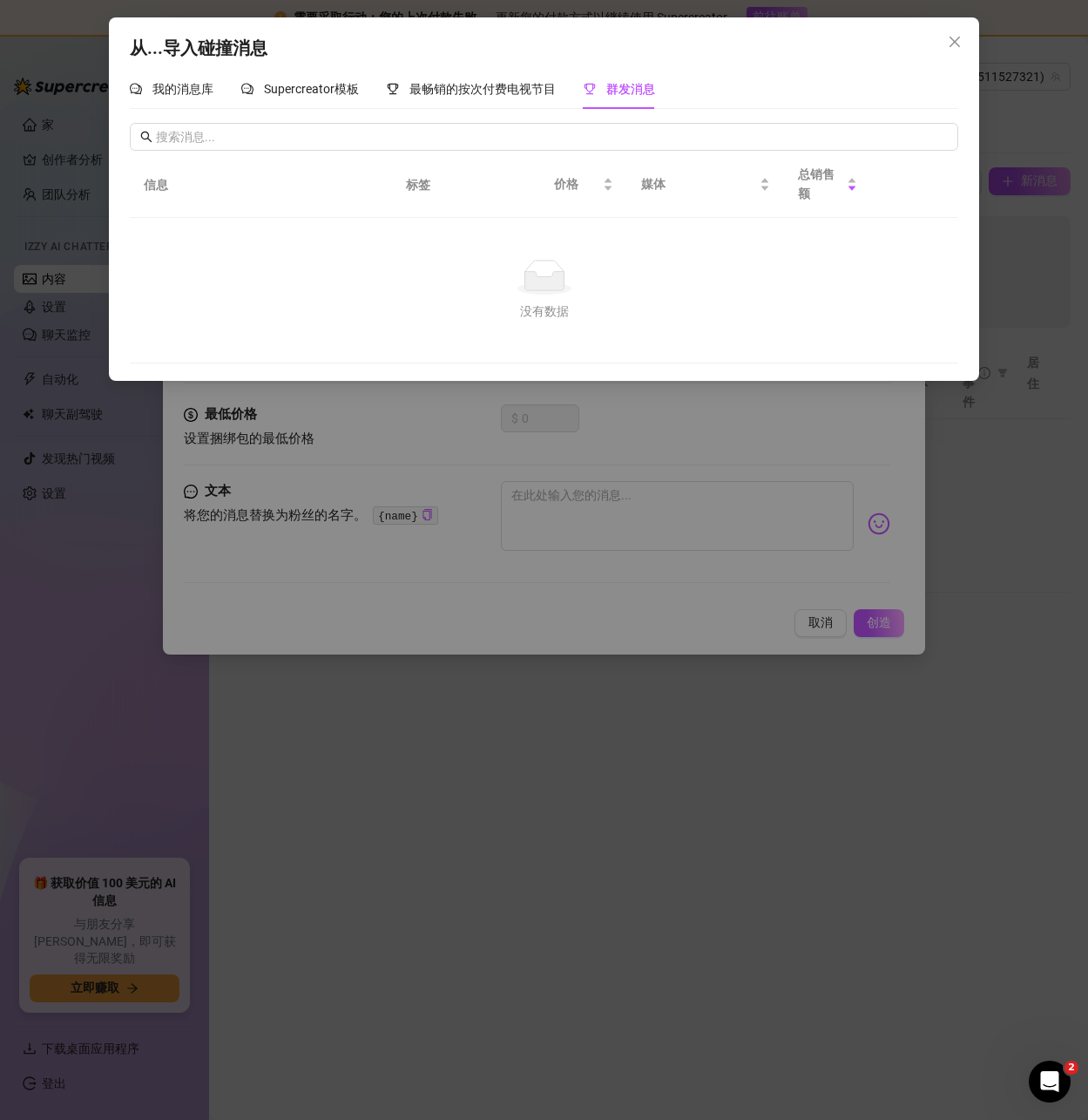
click at [458, 64] on div "从...导入碰撞消息 我的消息库 Supercreator模板 最畅销的按次付费电视节目 群发消息 信息 标签 价格 媒体 总销售额 No data 没有数据" at bounding box center [544, 199] width 870 height 363
drag, startPoint x: 458, startPoint y: 79, endPoint x: 441, endPoint y: 94, distance: 22.7
click at [458, 80] on div "最畅销的按次付费电视节目" at bounding box center [471, 88] width 169 height 40
click at [321, 84] on font "Supercreator模板" at bounding box center [310, 88] width 95 height 14
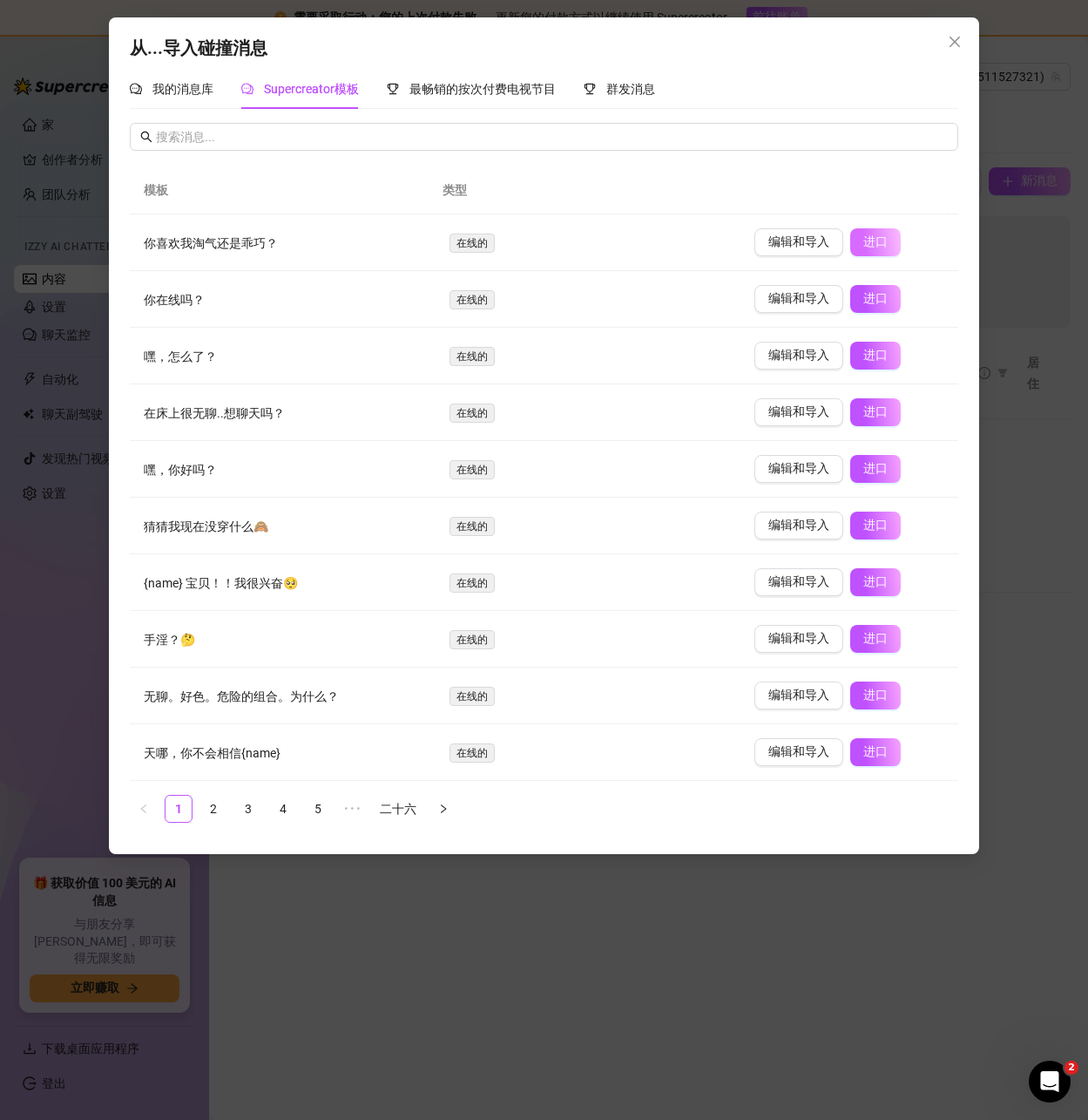
click at [871, 239] on font "进口" at bounding box center [876, 241] width 24 height 14
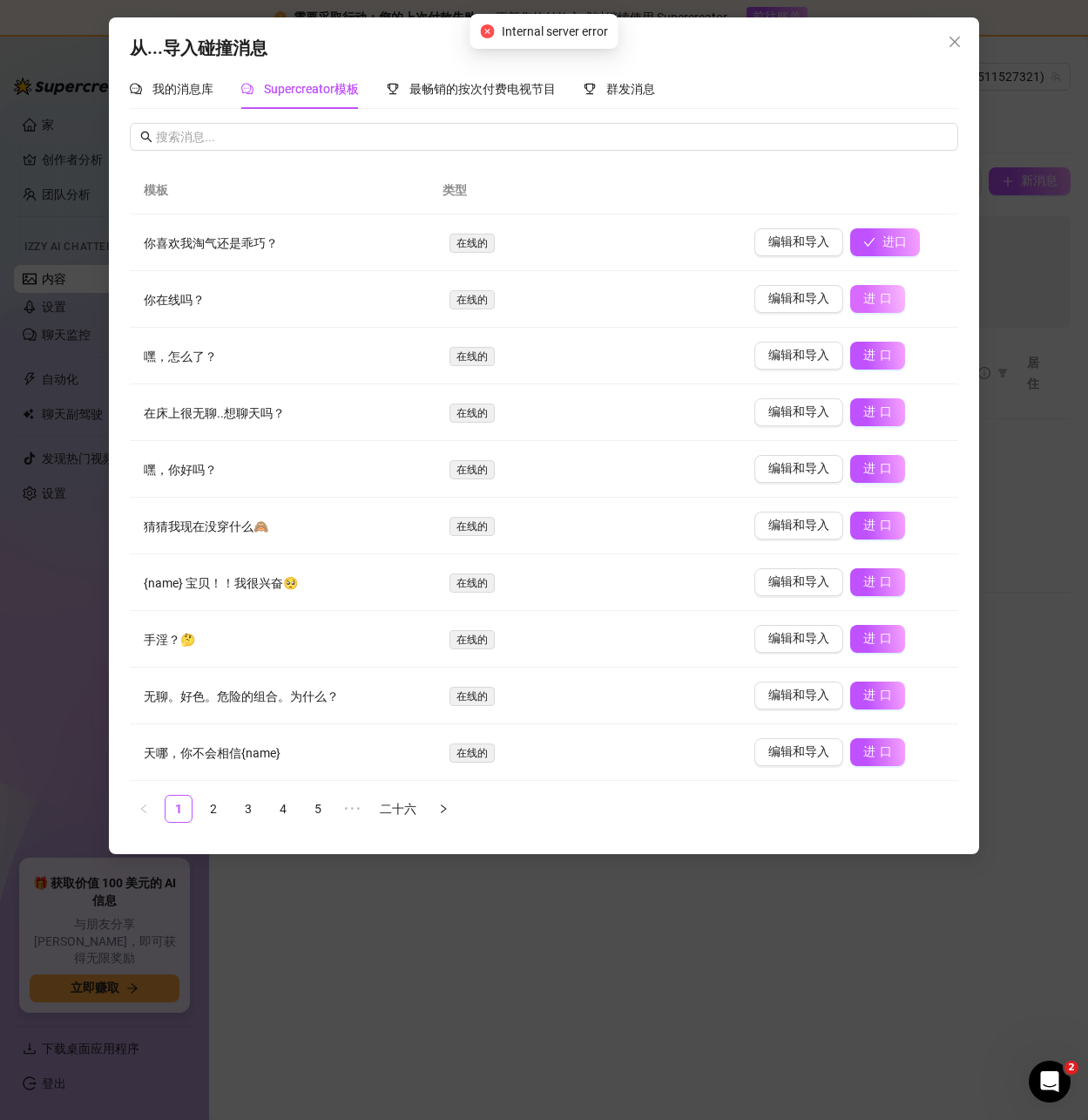
click at [864, 298] on font "进口" at bounding box center [880, 297] width 33 height 14
click at [867, 351] on font "进口" at bounding box center [880, 355] width 33 height 14
click at [955, 43] on icon "关闭" at bounding box center [955, 41] width 14 height 14
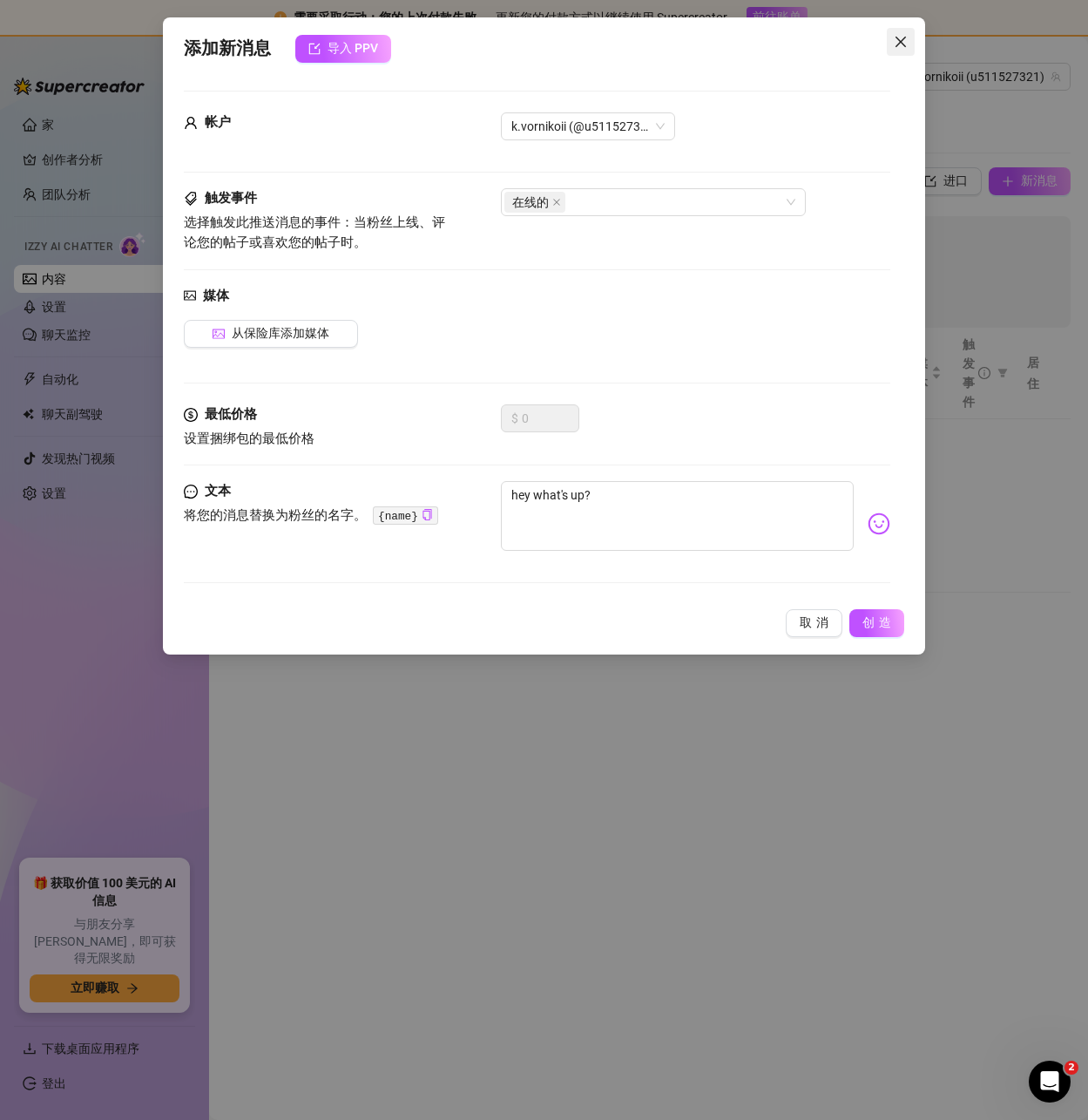
click at [907, 35] on icon "关闭" at bounding box center [900, 41] width 14 height 14
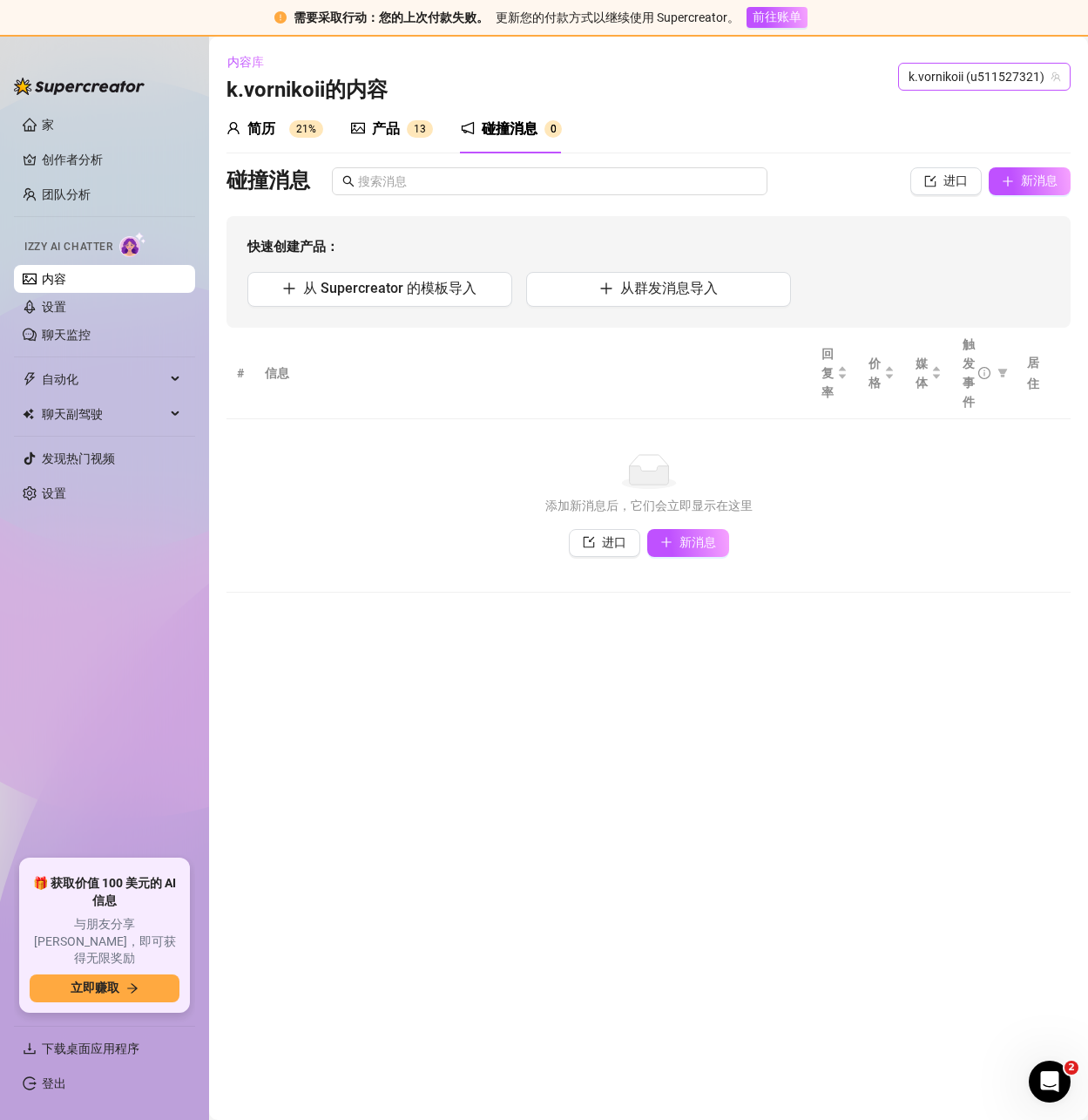
click at [962, 78] on font "k.vornikoii (u511527321)" at bounding box center [976, 76] width 136 height 14
click at [962, 108] on font "（" at bounding box center [968, 113] width 12 height 14
click at [936, 189] on span "button" at bounding box center [930, 181] width 12 height 14
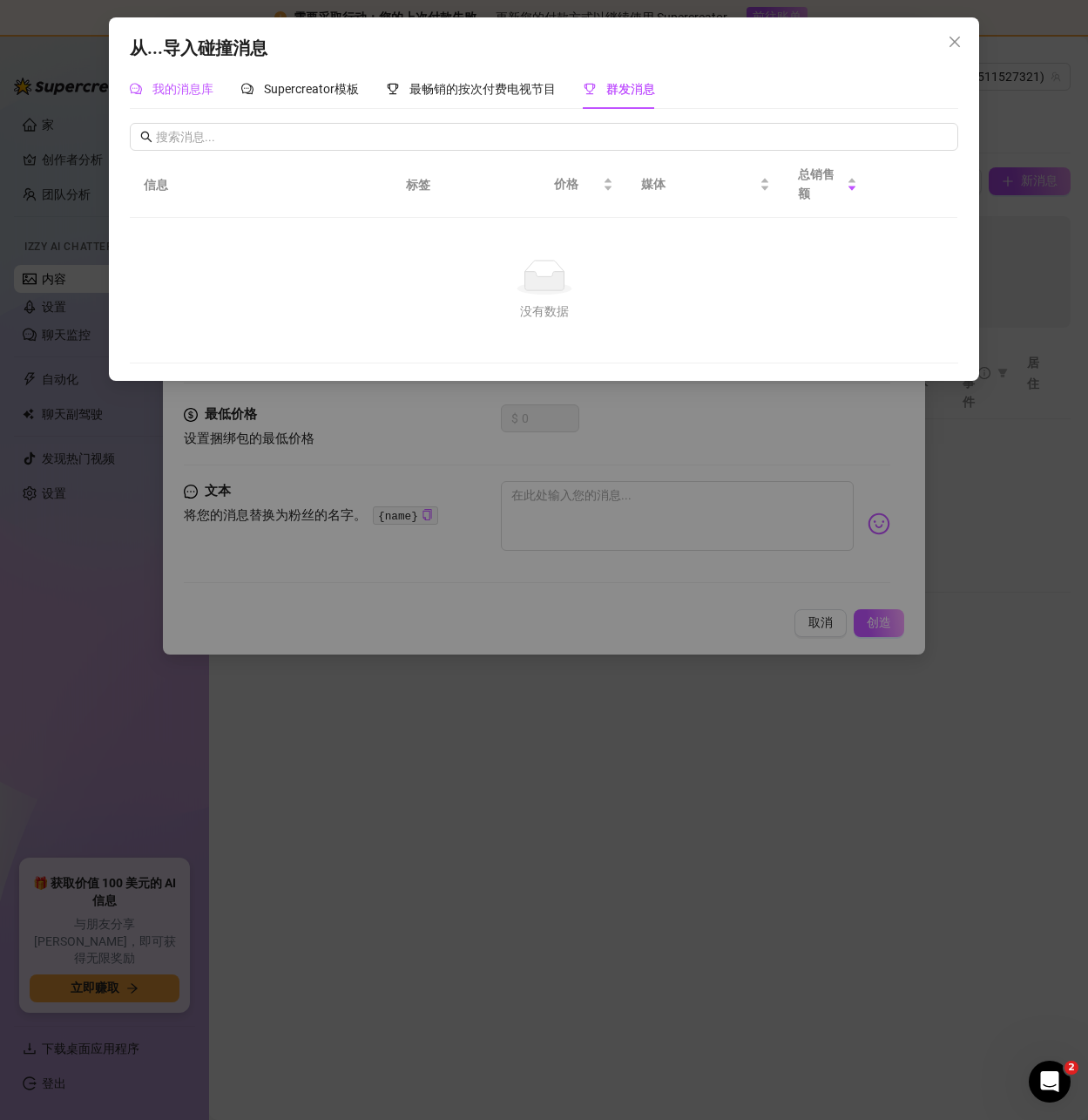
click at [177, 83] on font "我的消息库" at bounding box center [183, 88] width 61 height 14
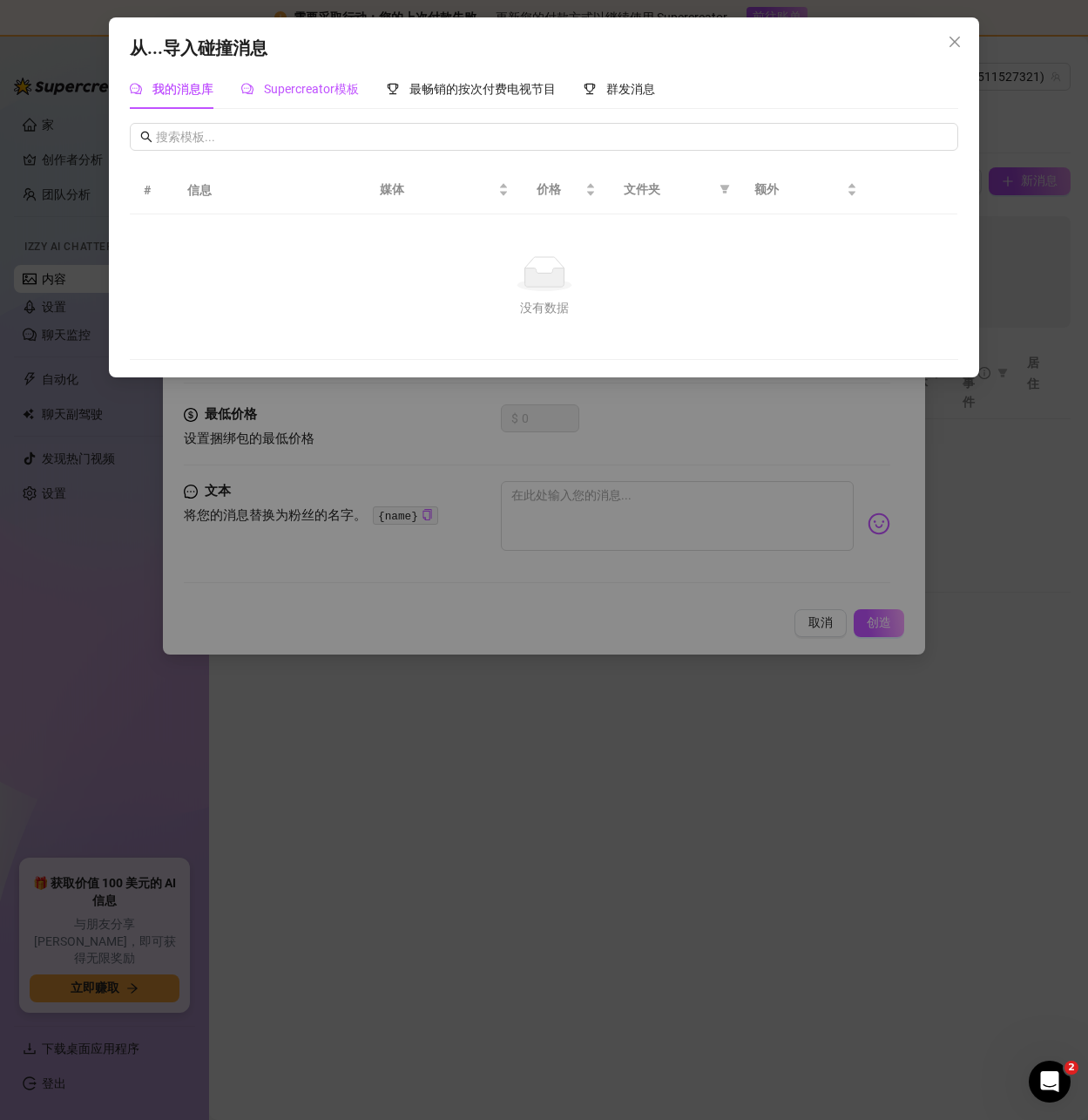
click at [297, 92] on font "Supercreator模板" at bounding box center [310, 88] width 95 height 14
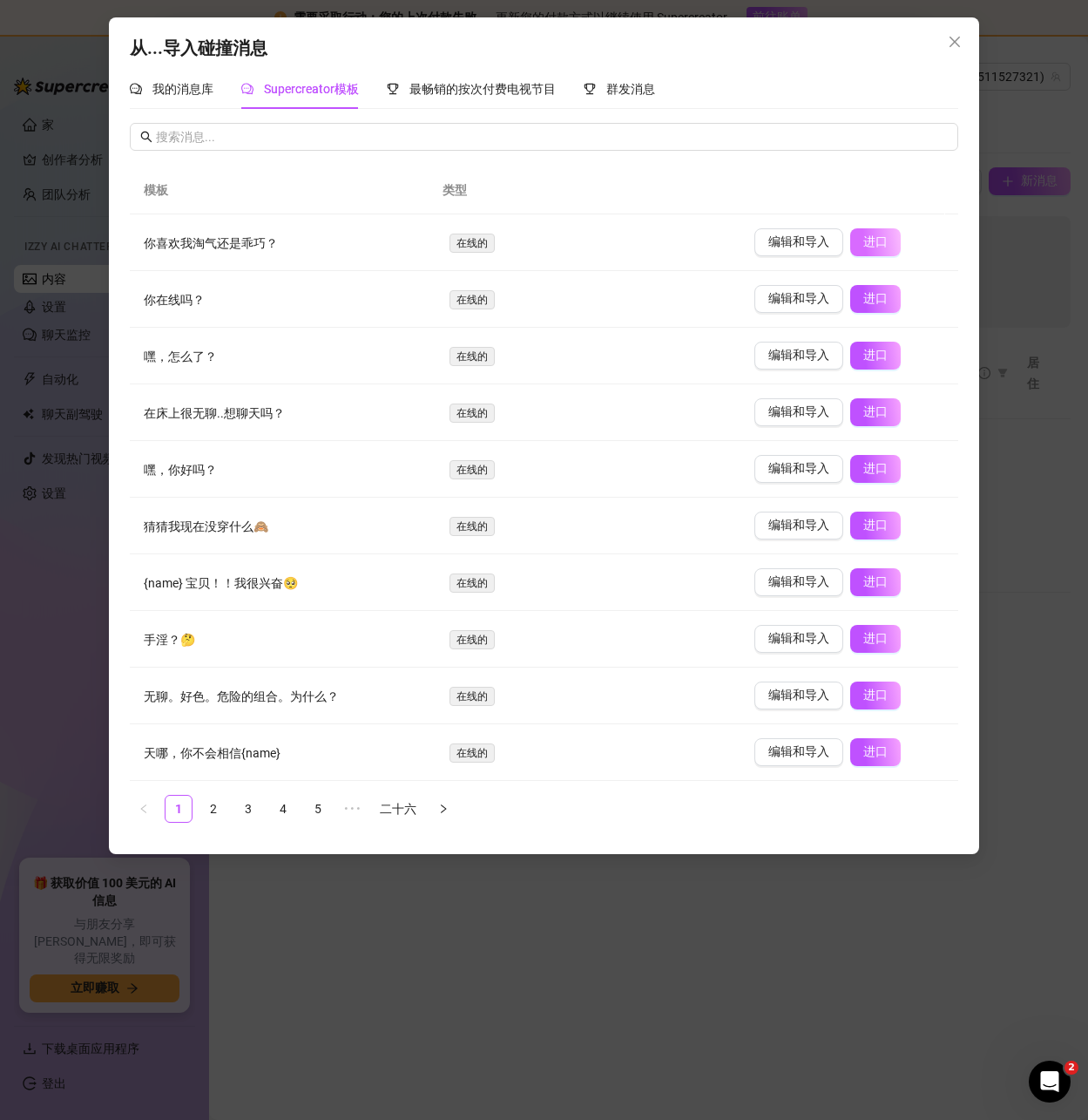
click at [866, 235] on span "进口" at bounding box center [876, 242] width 24 height 16
click at [778, 250] on button "编辑和导入" at bounding box center [798, 242] width 89 height 28
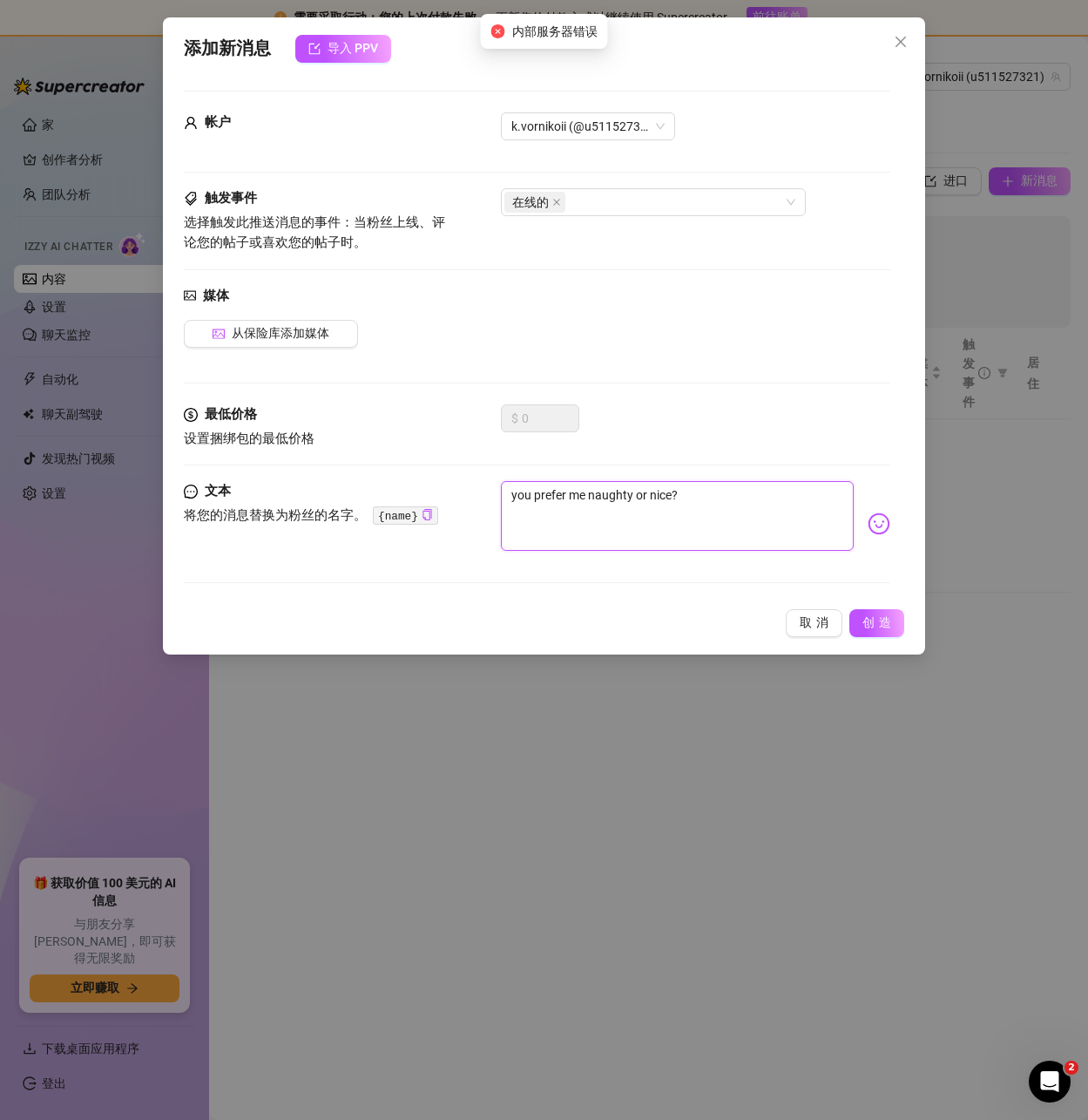
click at [697, 509] on textarea "you prefer me naughty or nice?" at bounding box center [676, 516] width 352 height 69
click at [871, 623] on font "创造" at bounding box center [879, 622] width 33 height 14
click at [903, 43] on icon "关闭" at bounding box center [900, 41] width 14 height 14
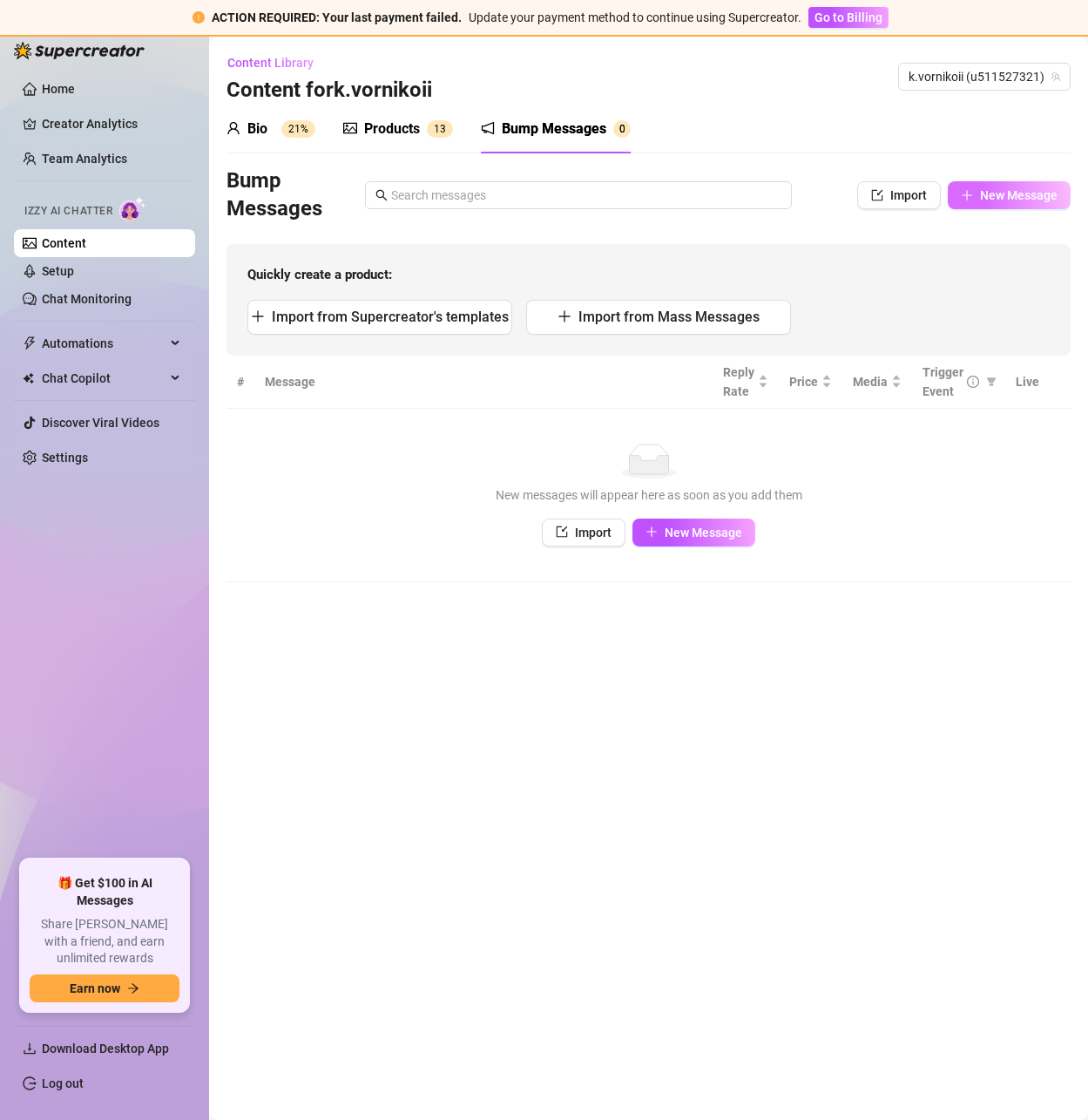
click at [1003, 197] on span "New Message" at bounding box center [1019, 195] width 78 height 14
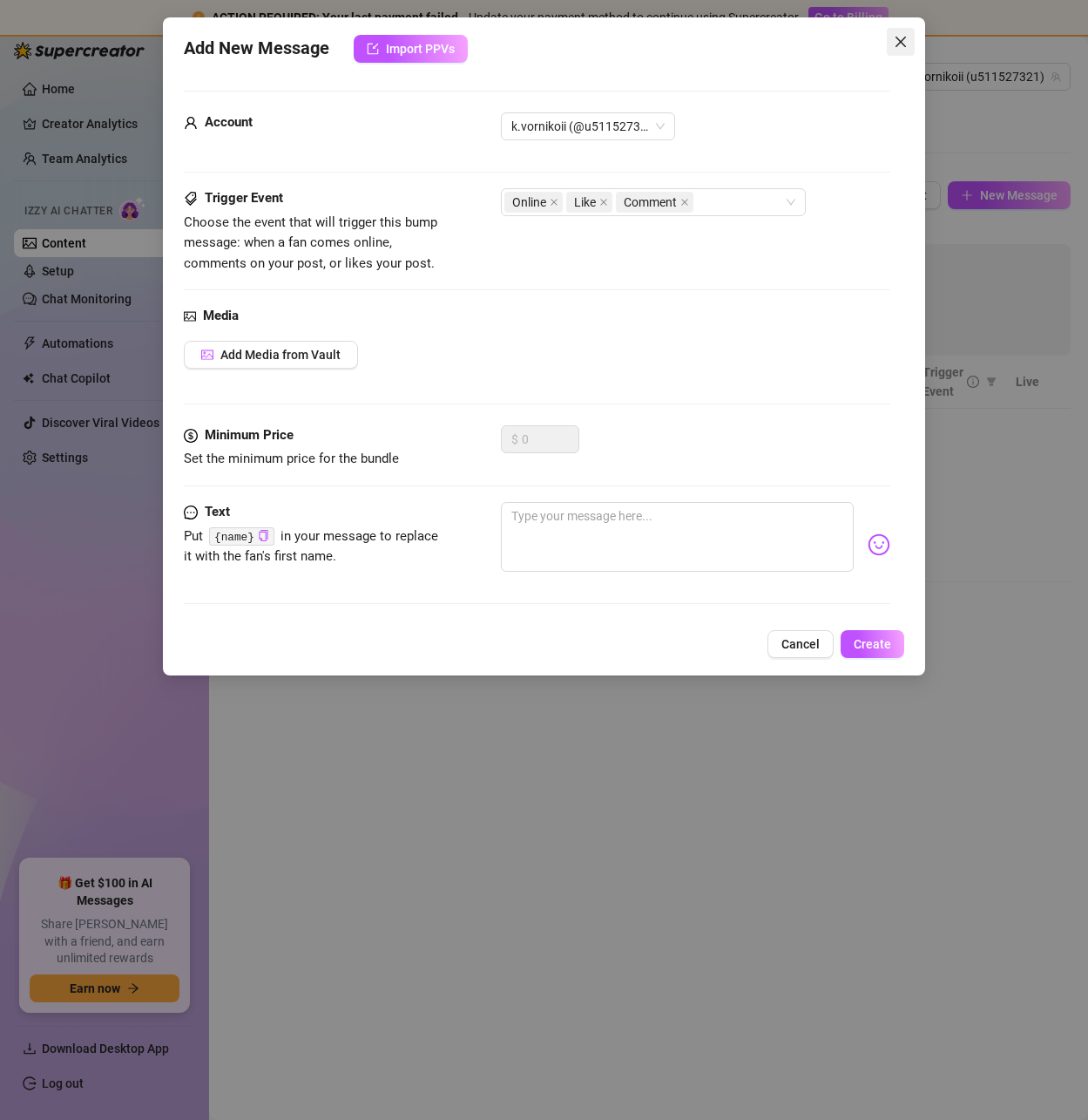
click at [901, 40] on icon "close" at bounding box center [899, 41] width 10 height 10
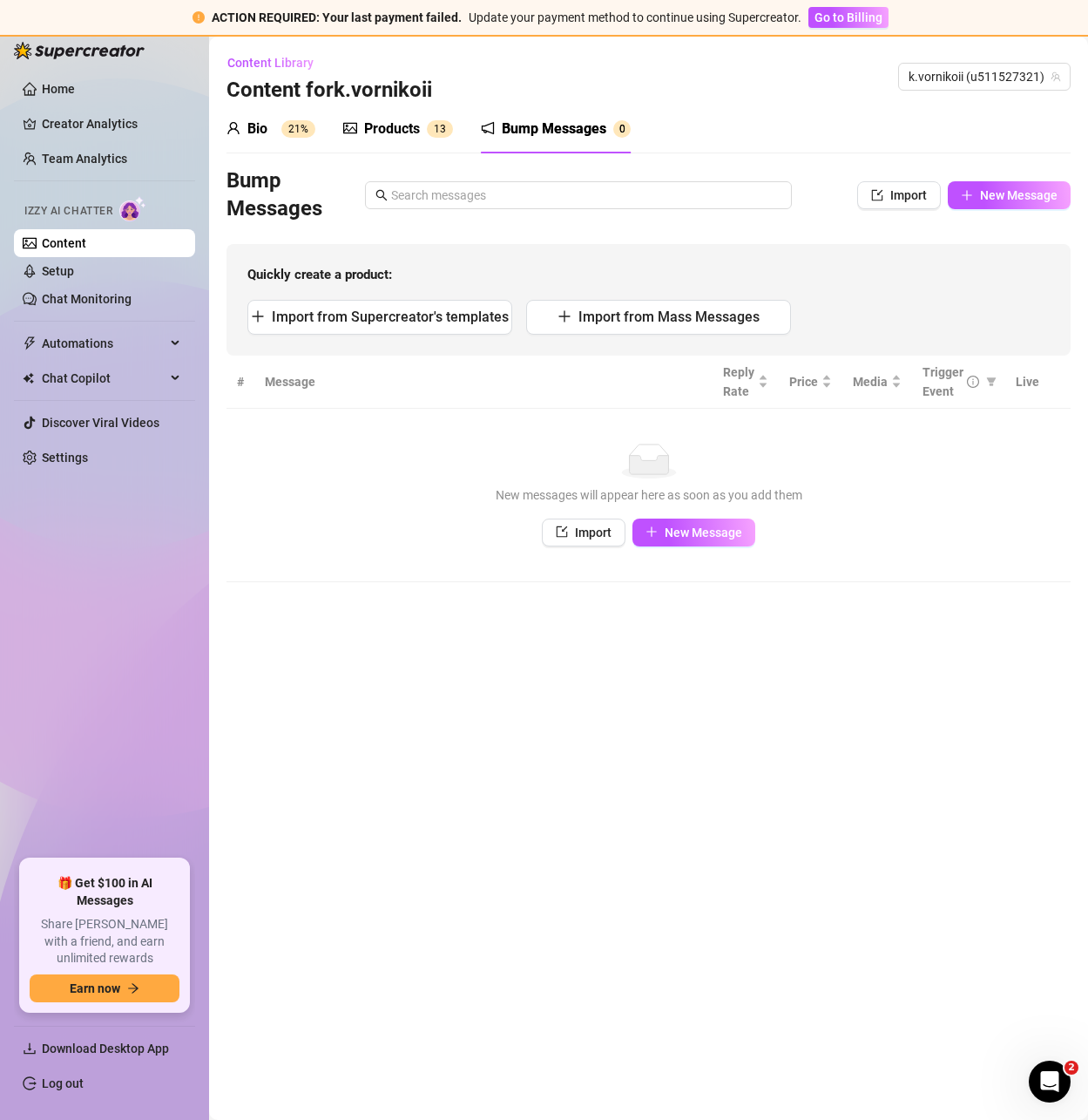
click at [59, 241] on link "Content" at bounding box center [64, 243] width 44 height 14
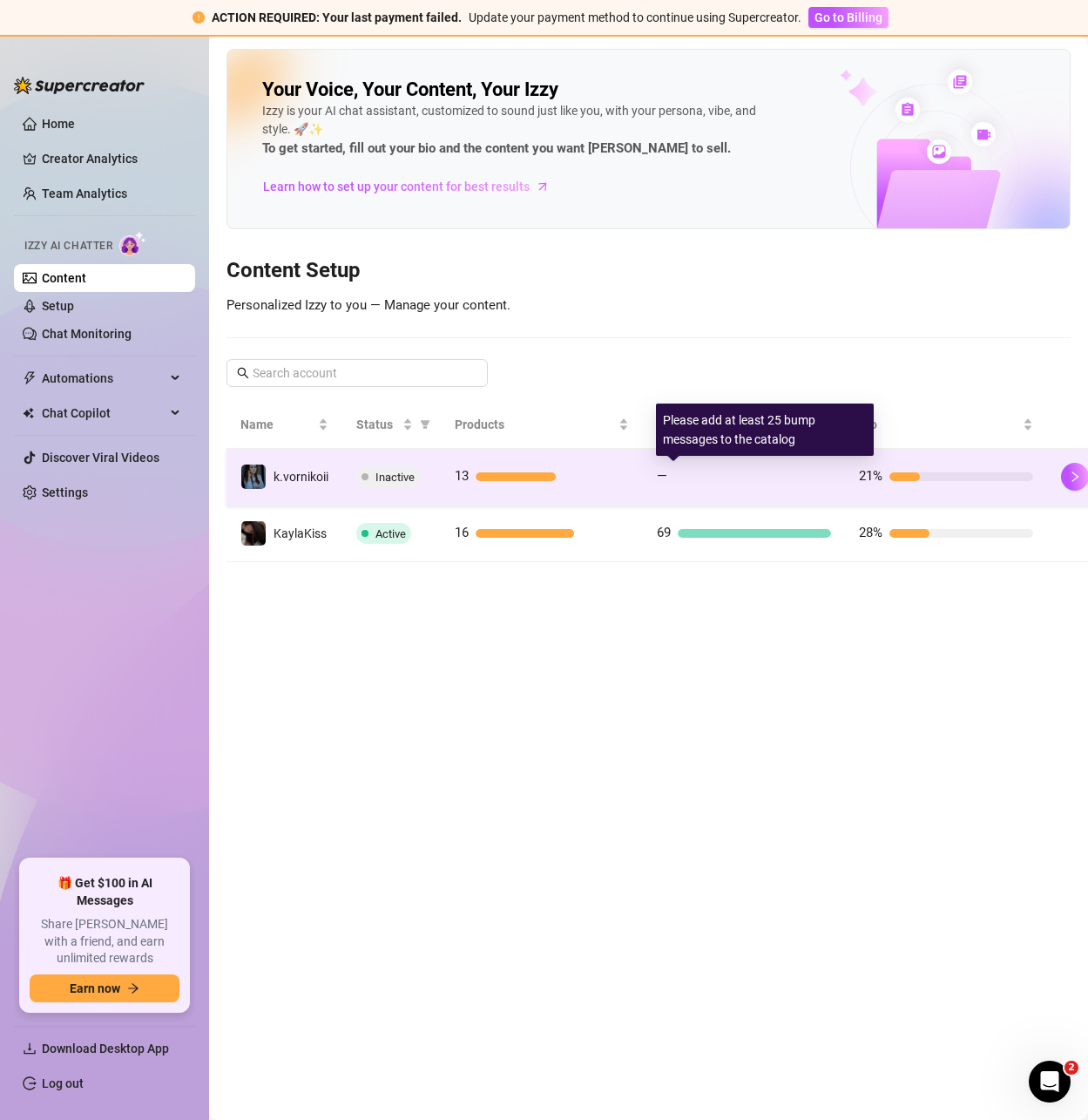
click at [813, 476] on div at bounding box center [752, 476] width 157 height 8
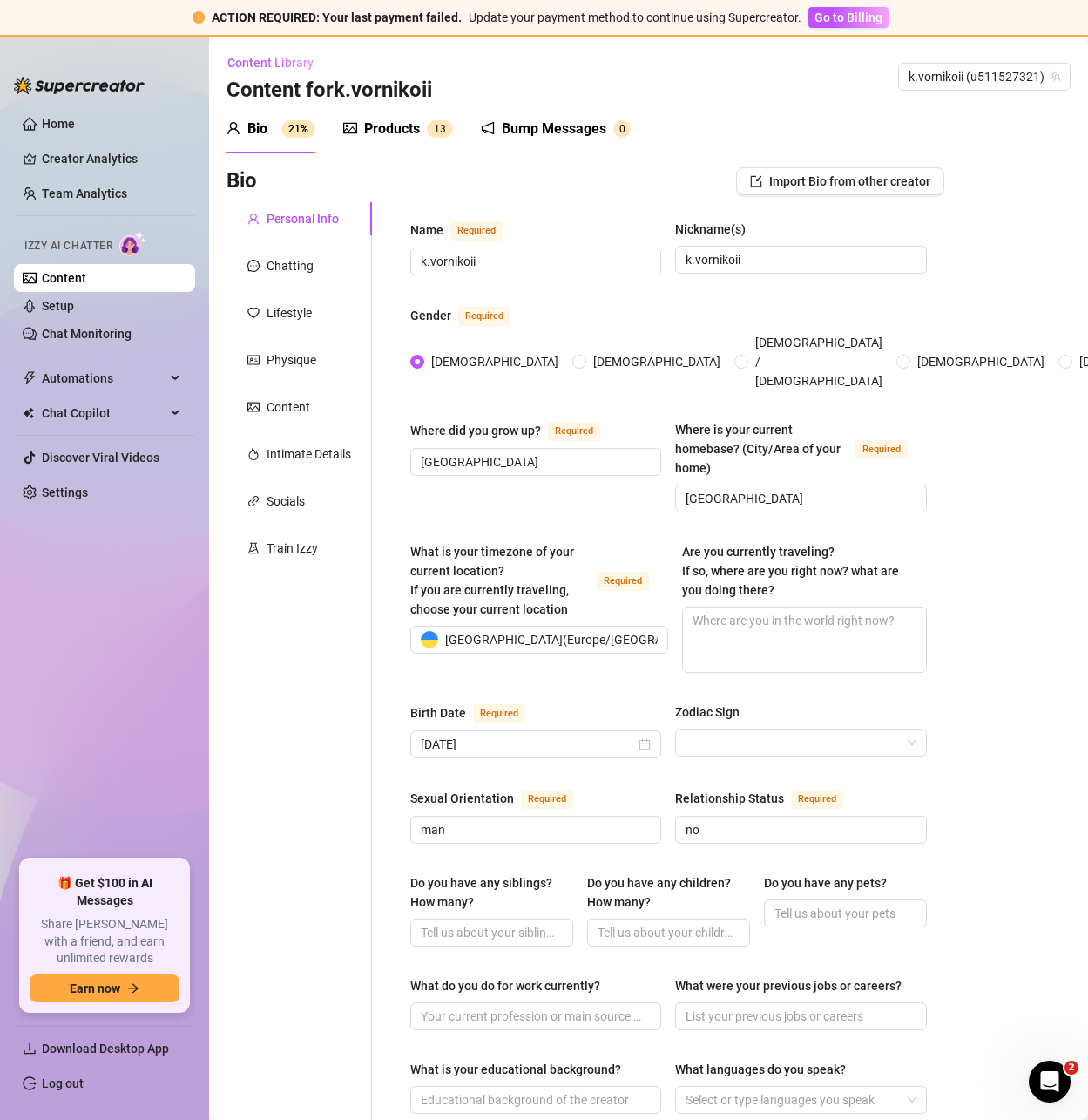
click at [555, 115] on div "Bump Messages 0" at bounding box center [556, 129] width 150 height 49
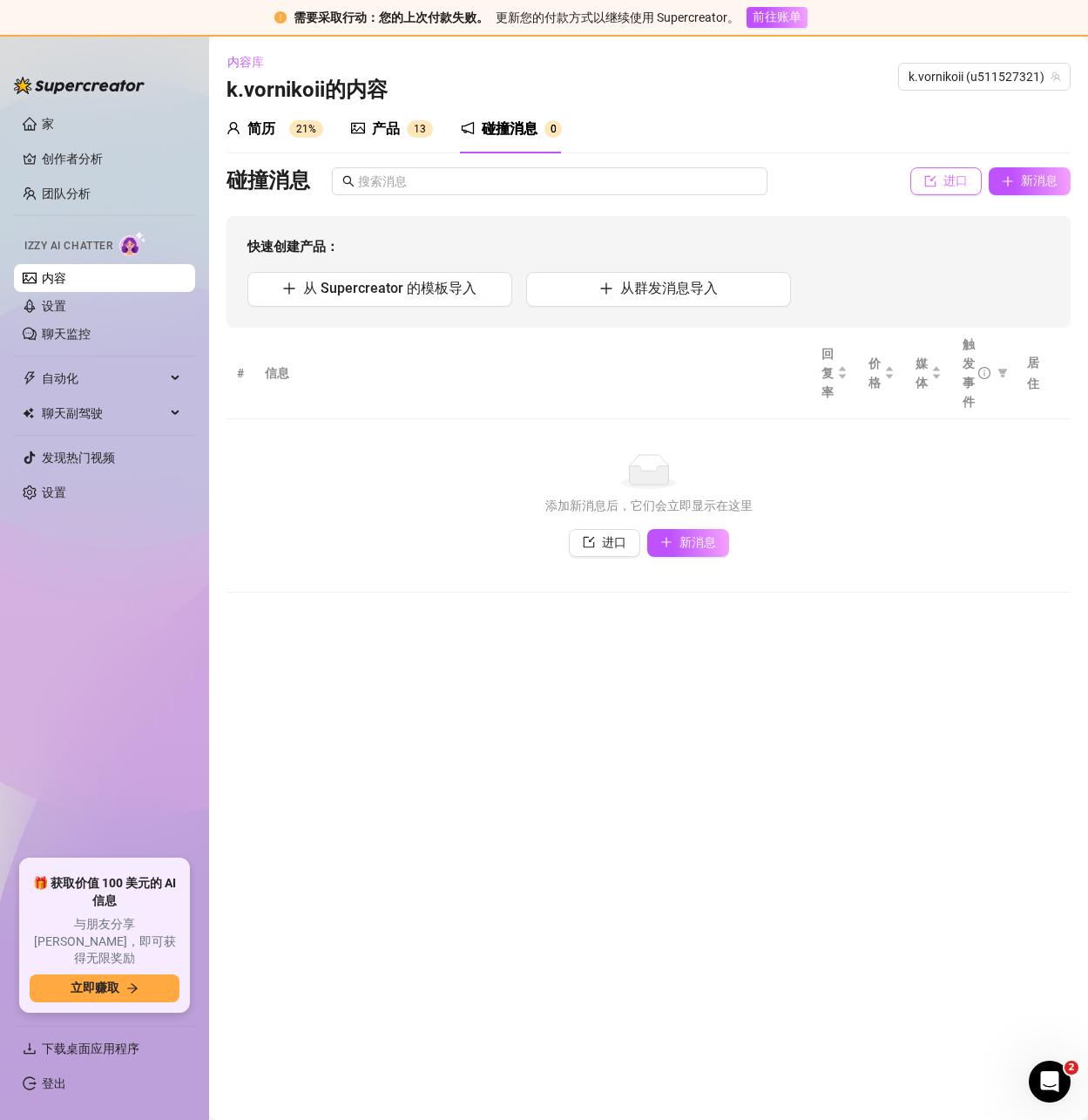
click at [960, 182] on font "进口" at bounding box center [956, 180] width 24 height 14
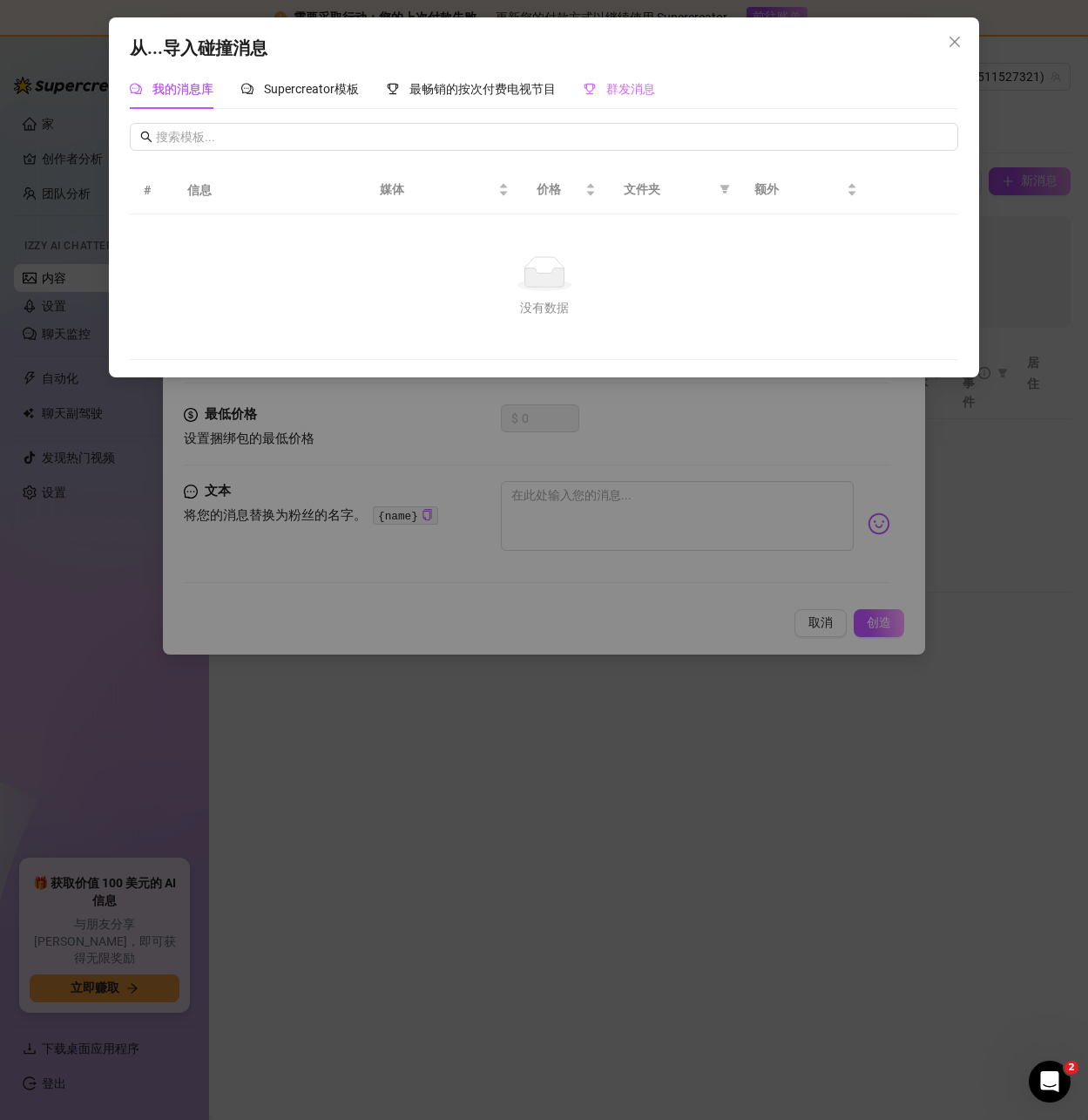
click at [618, 76] on div "群发消息" at bounding box center [619, 88] width 71 height 40
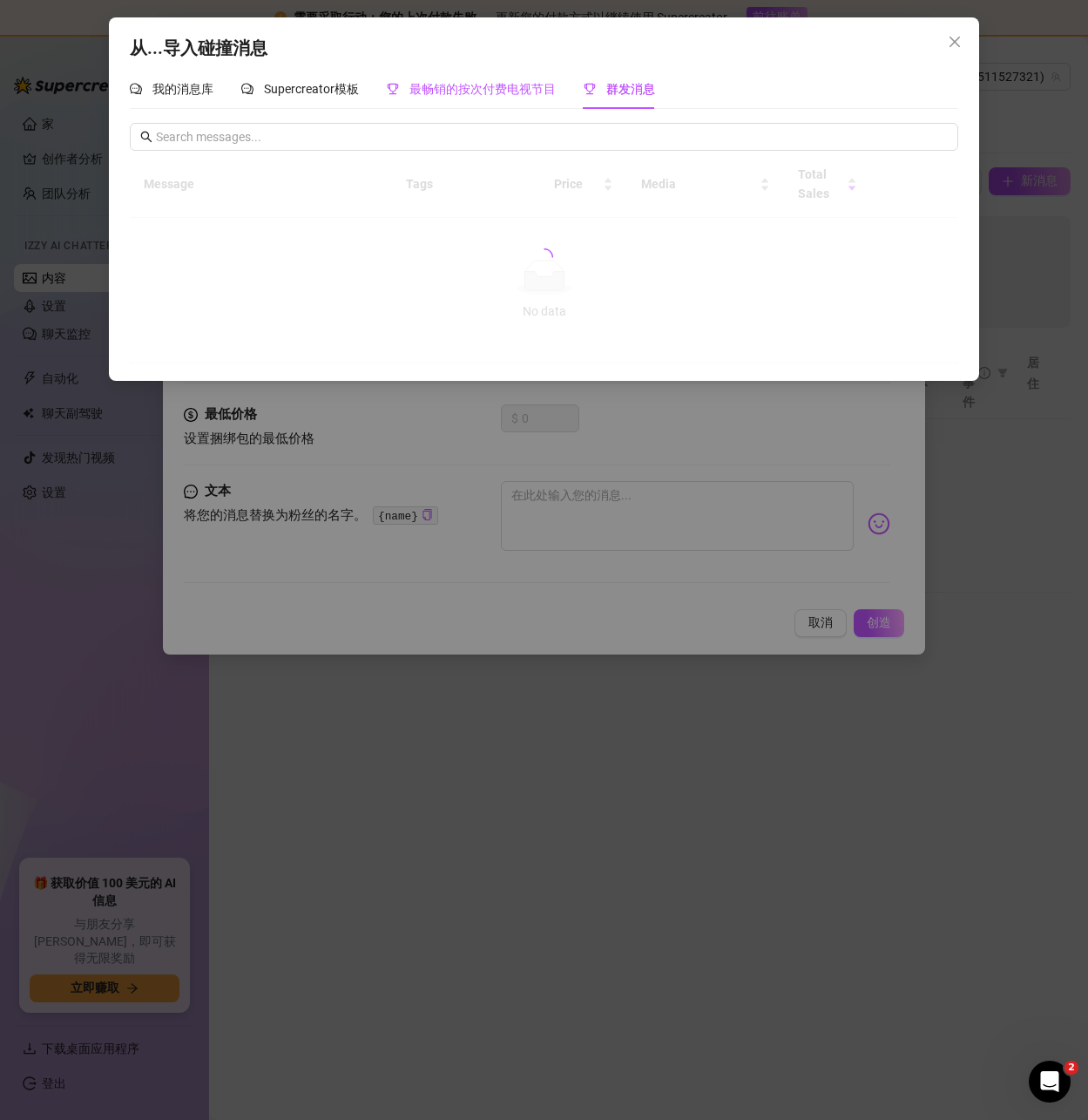
click at [480, 84] on font "最畅销的按次付费电视节目" at bounding box center [483, 88] width 146 height 14
click at [329, 86] on font "Supercreator模板" at bounding box center [310, 88] width 95 height 14
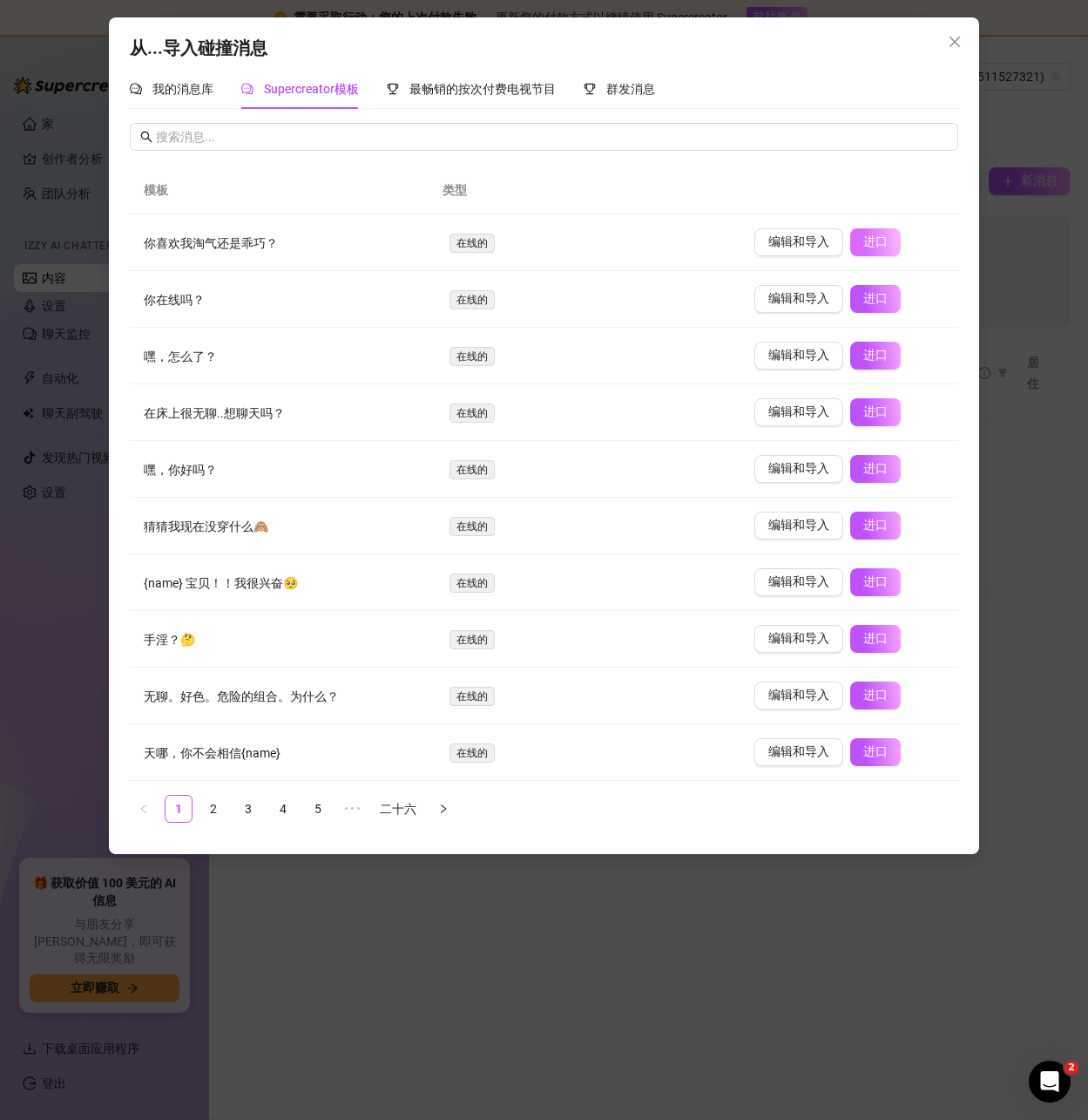
click at [864, 237] on font "进口" at bounding box center [876, 241] width 24 height 14
click at [465, 89] on font "最畅销的按次付费电视节目" at bounding box center [483, 88] width 146 height 14
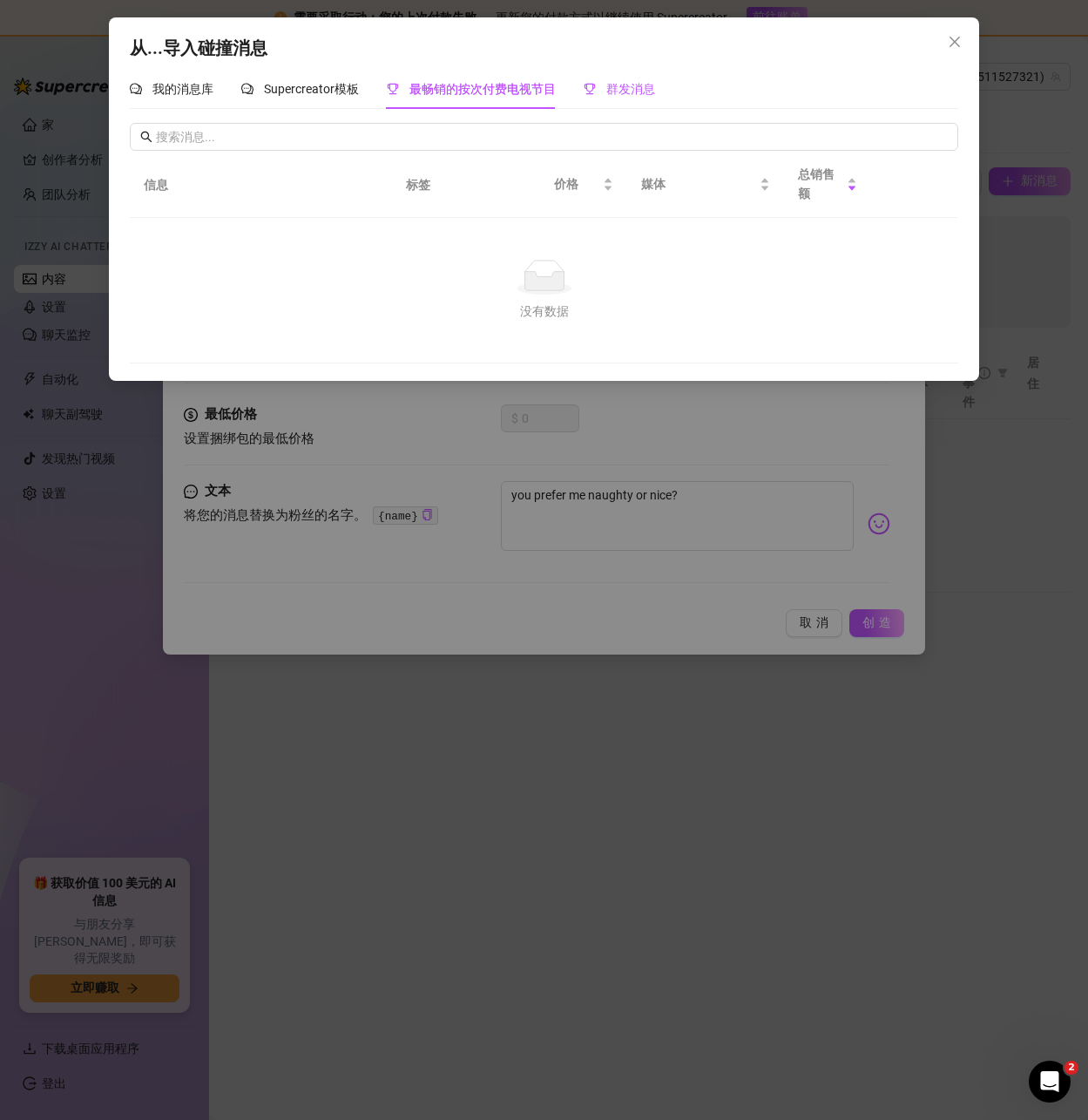
click at [643, 87] on font "群发消息" at bounding box center [631, 88] width 49 height 14
click at [961, 38] on icon "关闭" at bounding box center [955, 41] width 14 height 14
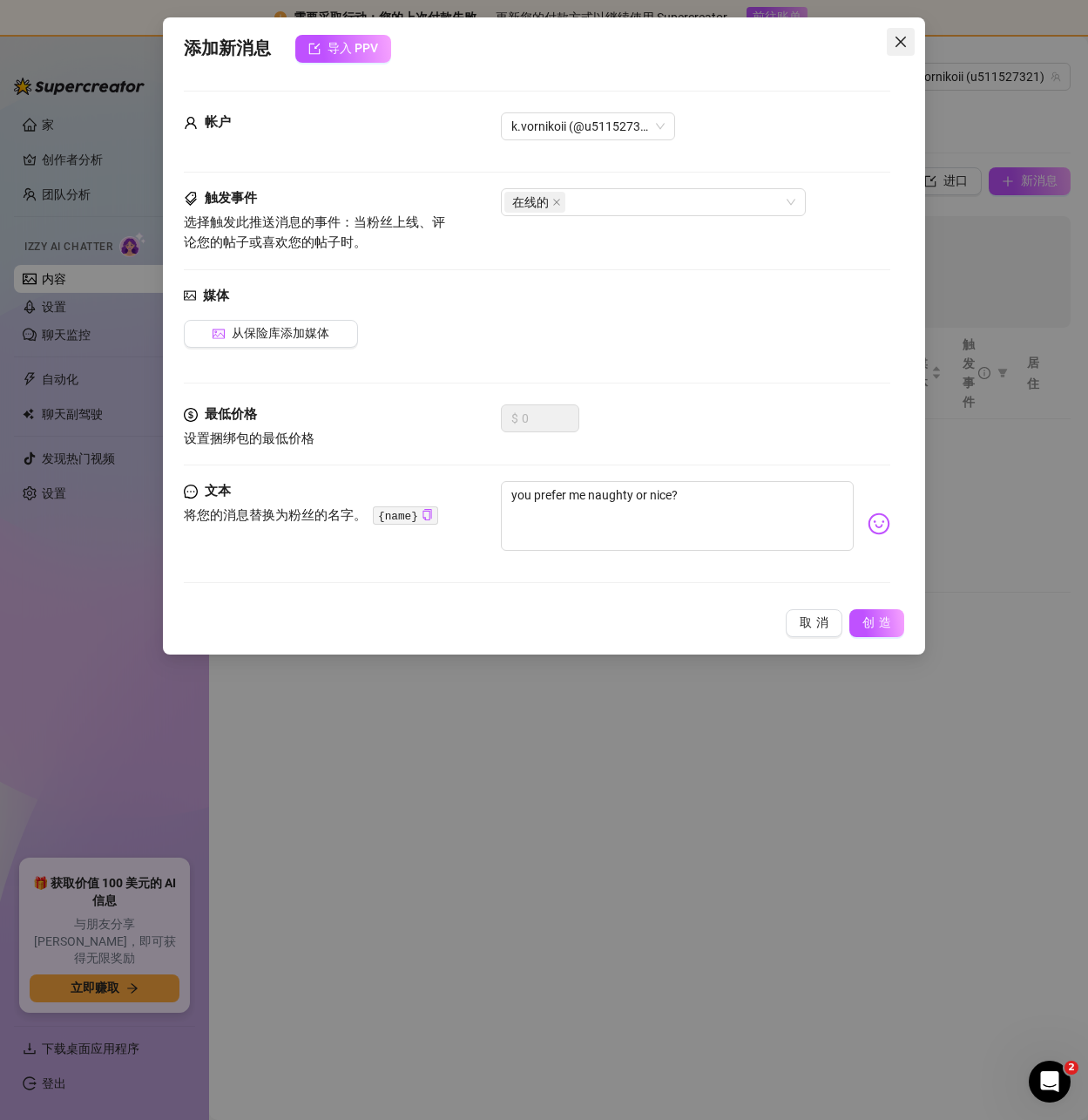
click at [902, 42] on icon "关闭" at bounding box center [900, 41] width 14 height 14
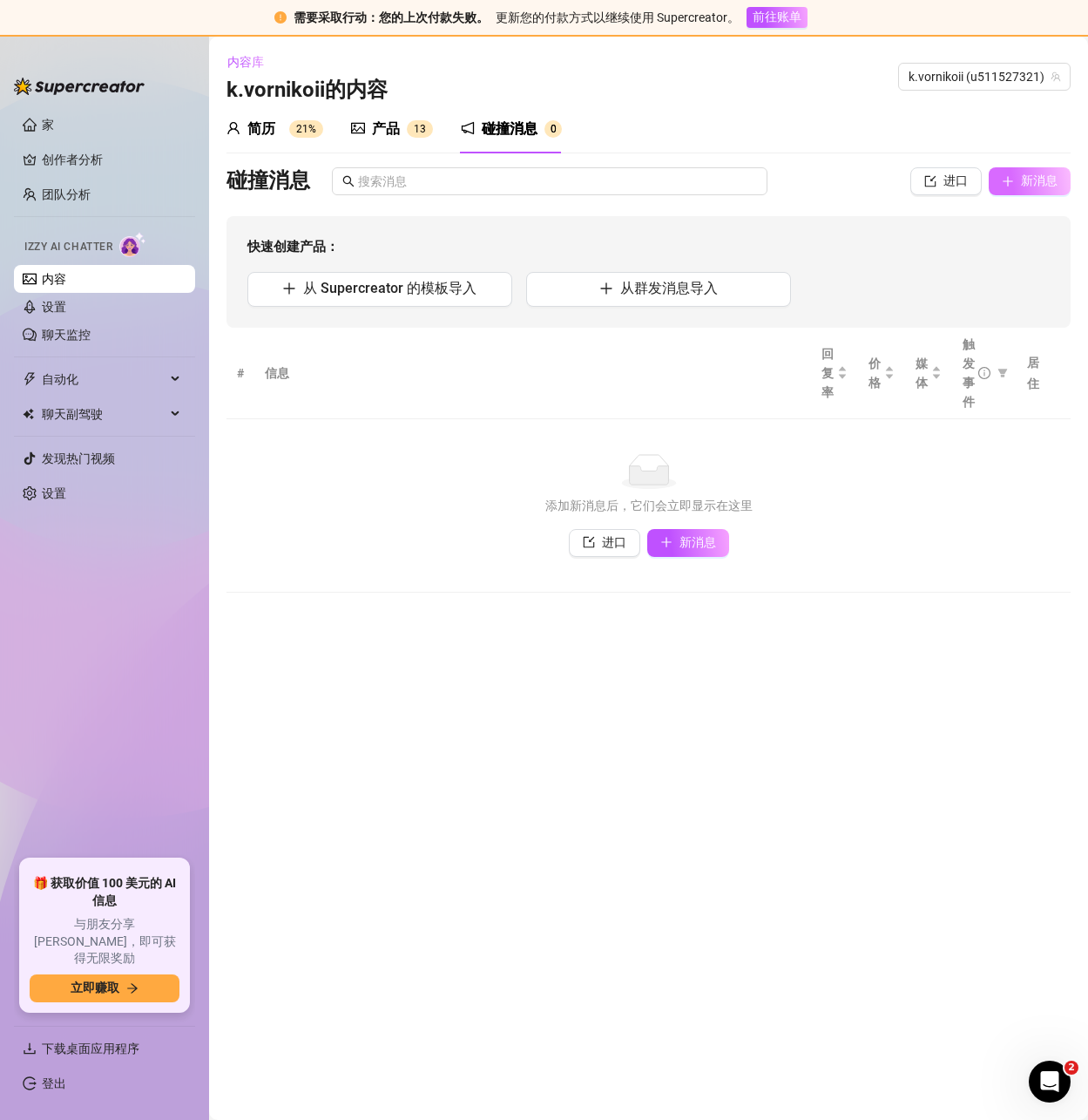
click at [1027, 176] on font "新消息" at bounding box center [1039, 180] width 37 height 14
type textarea "Type your message here..."
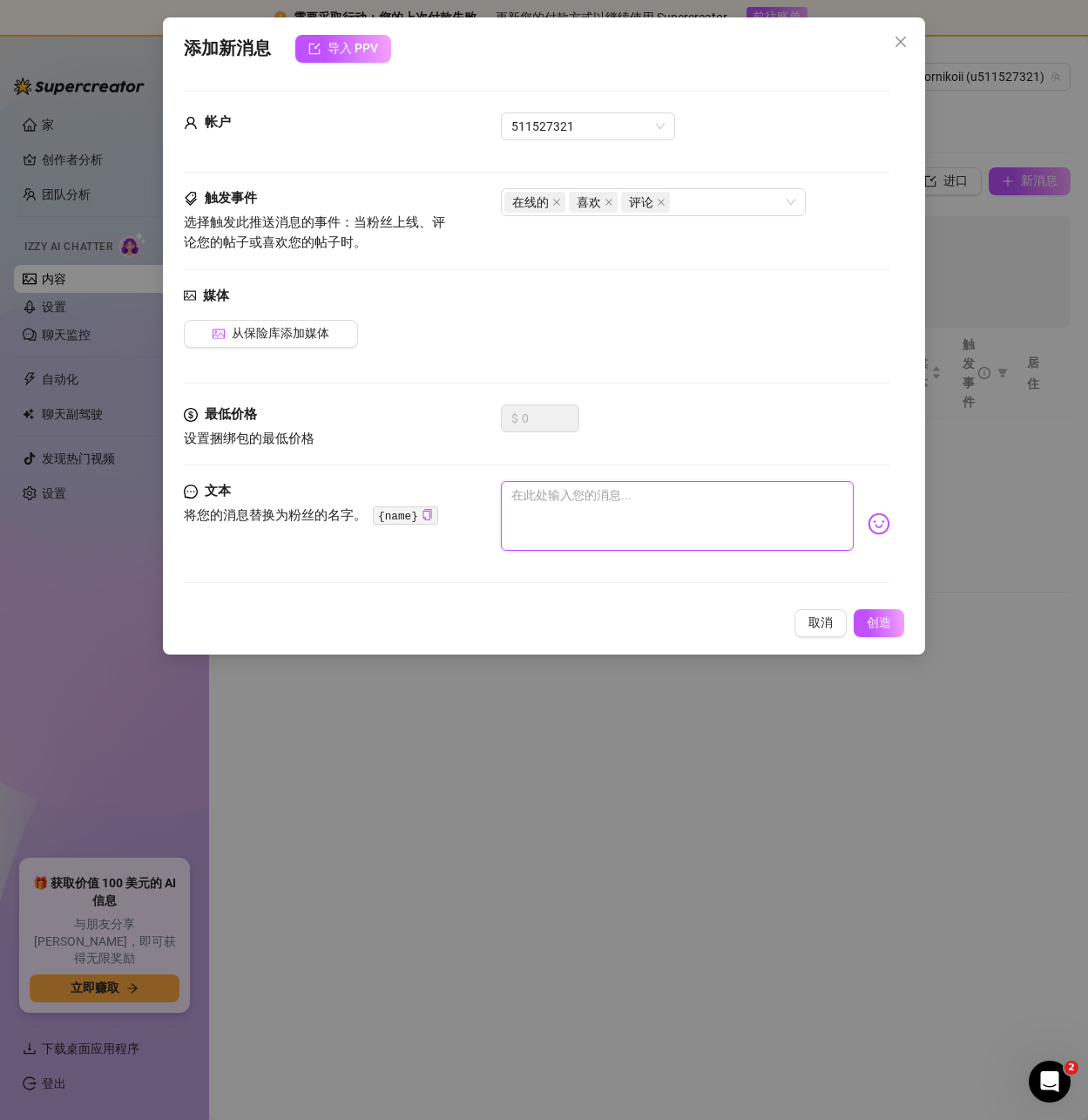
click at [534, 491] on textarea at bounding box center [676, 516] width 352 height 69
click at [604, 510] on textarea at bounding box center [676, 516] width 352 height 69
click at [598, 510] on textarea at bounding box center [676, 516] width 352 height 69
click at [899, 37] on icon "关闭" at bounding box center [900, 41] width 14 height 14
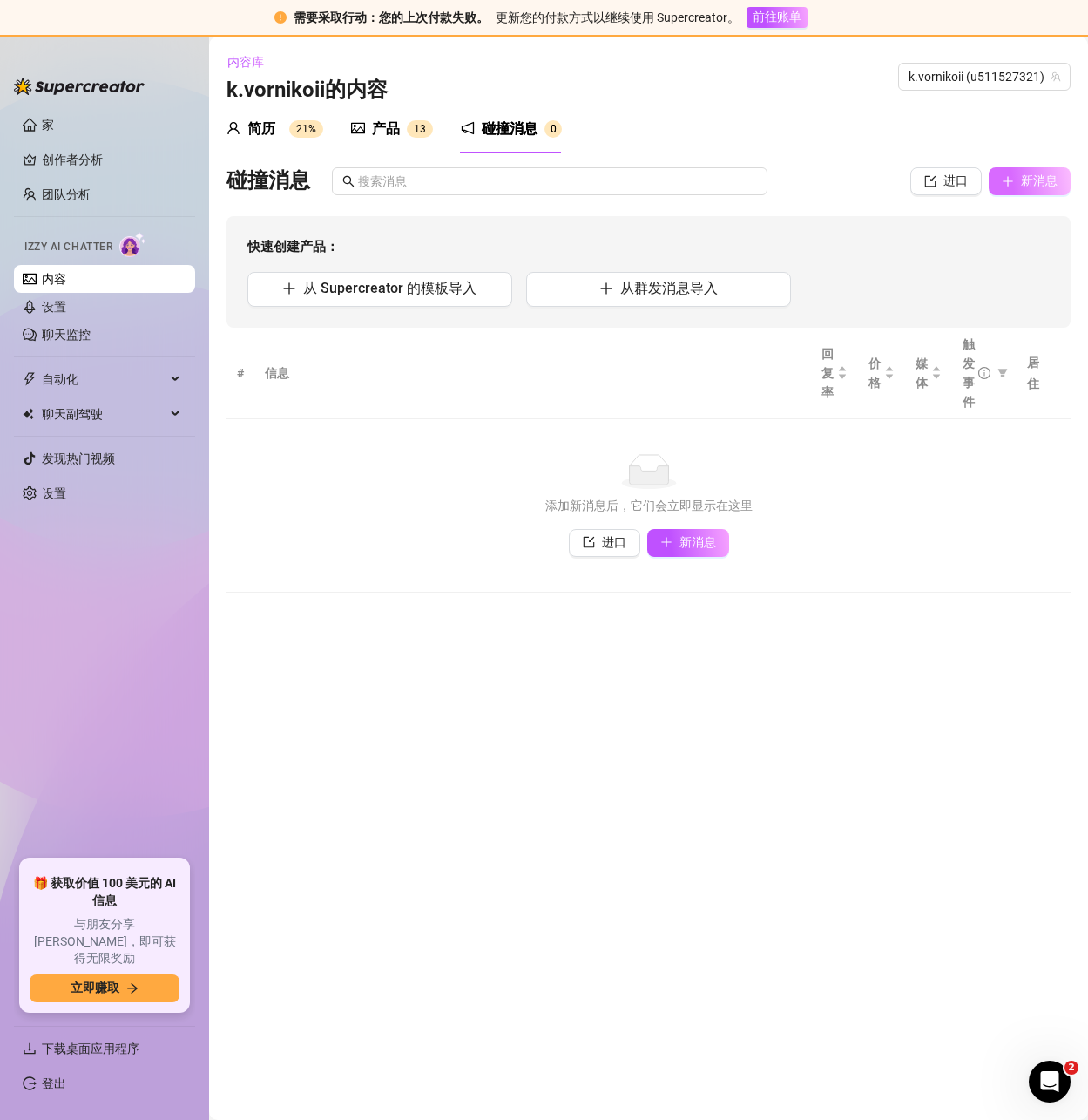
click at [1029, 183] on font "新消息" at bounding box center [1039, 180] width 37 height 14
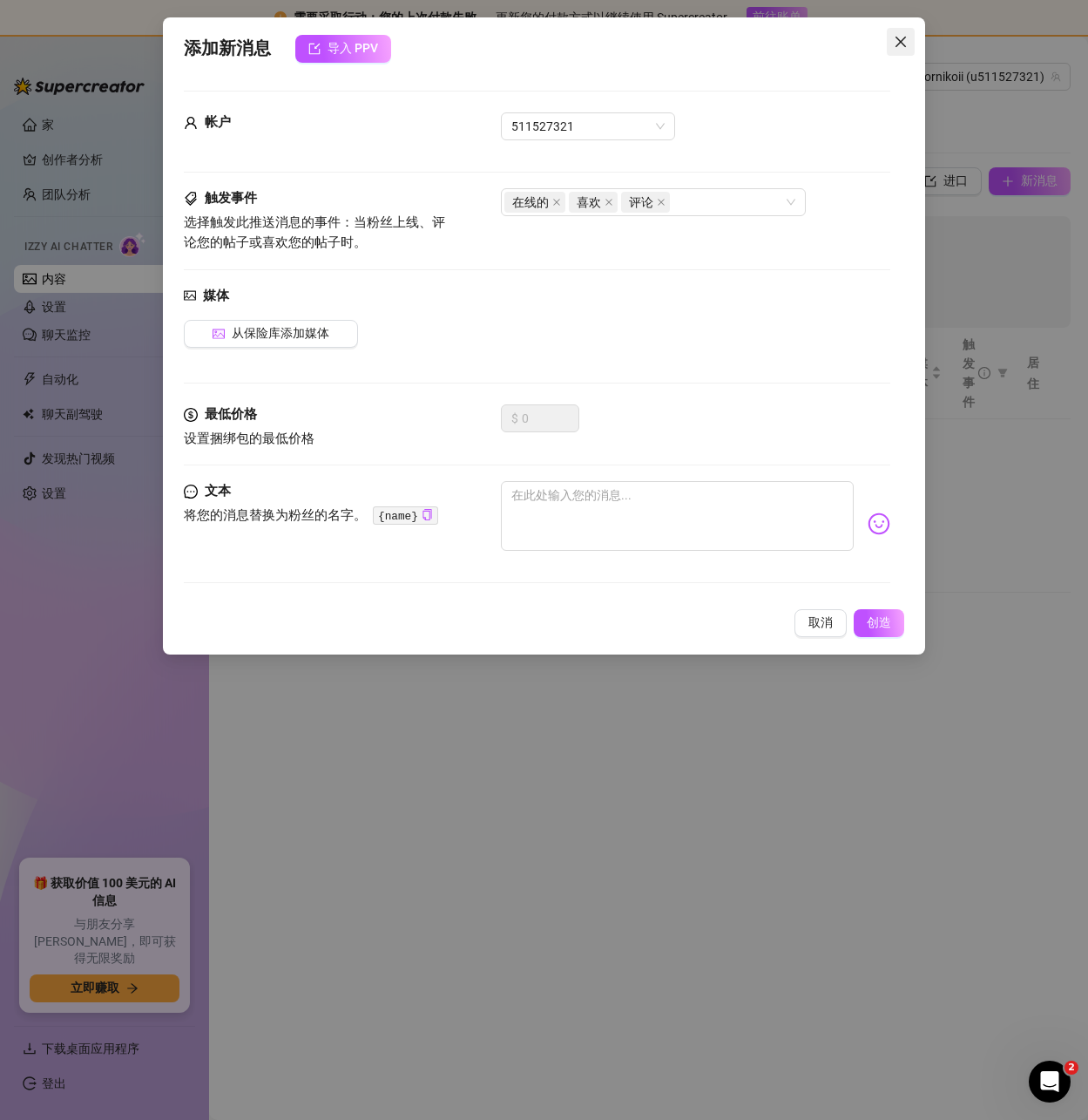
click at [907, 36] on icon "关闭" at bounding box center [900, 41] width 14 height 14
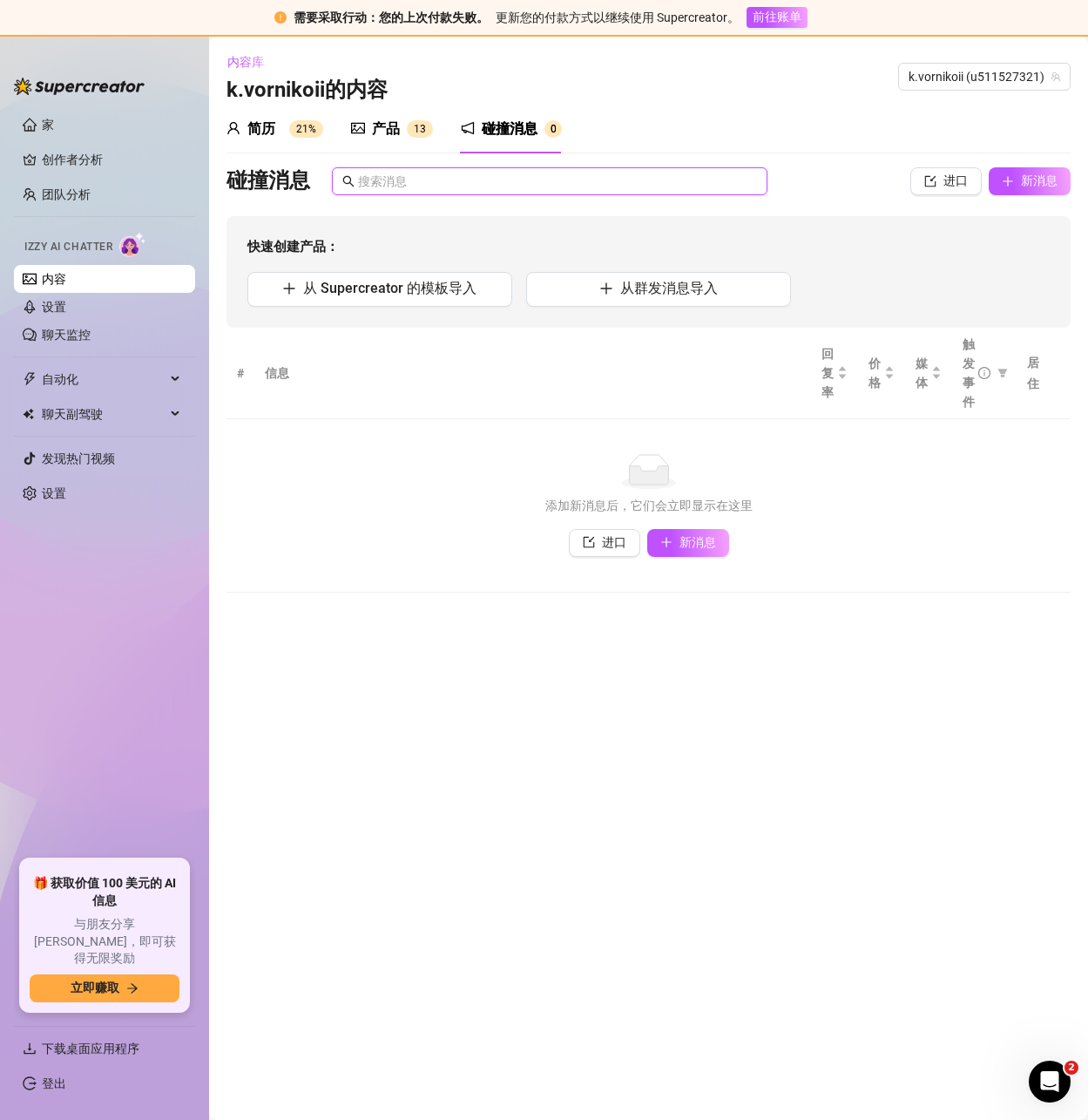
click at [374, 179] on input "text" at bounding box center [557, 181] width 399 height 19
click at [367, 129] on div "产品 1 3" at bounding box center [391, 129] width 82 height 21
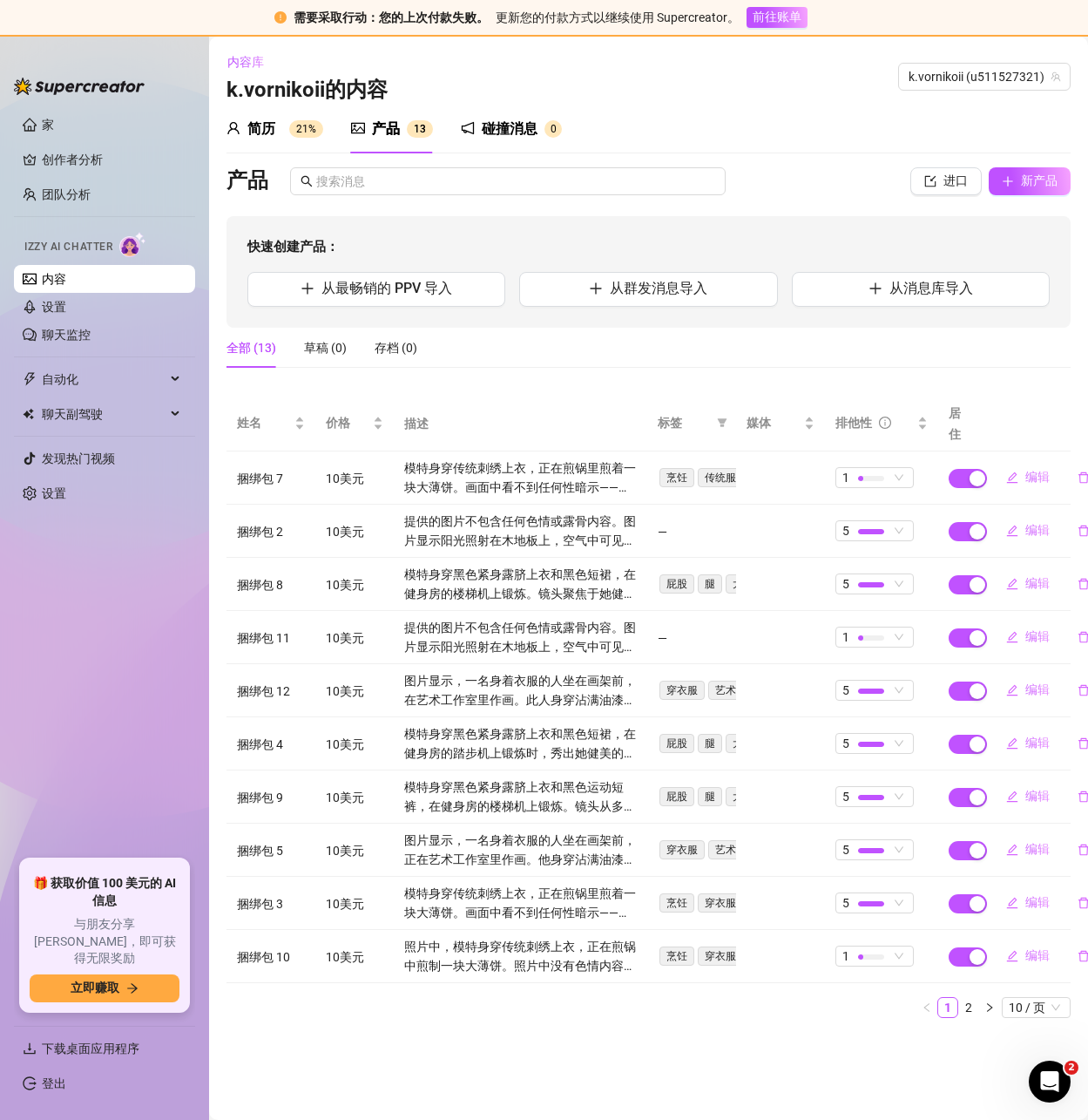
click at [482, 127] on font "碰撞消息" at bounding box center [509, 129] width 55 height 17
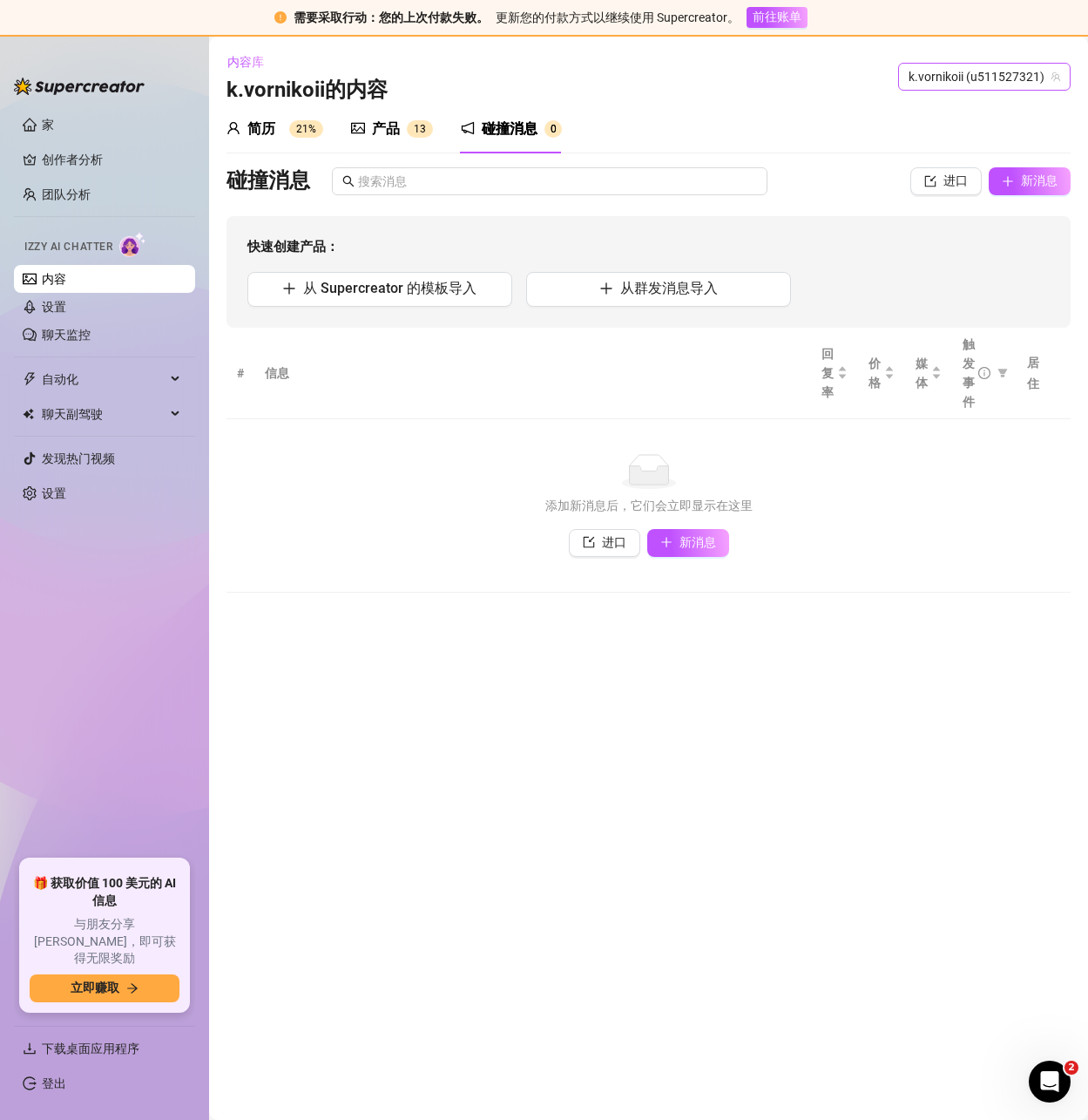
click at [973, 76] on font "k.vornikoii (u511527321)" at bounding box center [976, 76] width 136 height 14
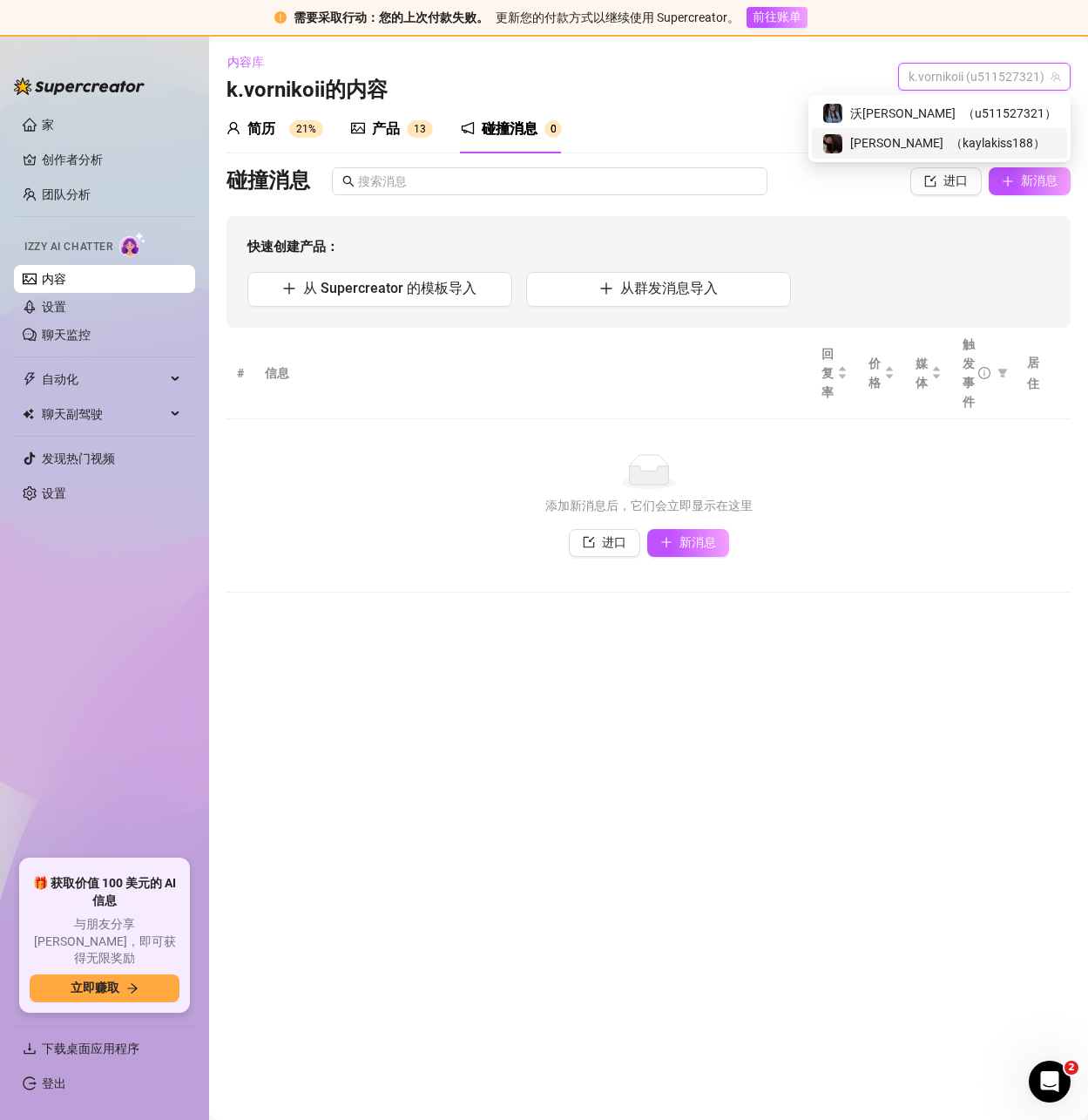
click at [951, 141] on div "凯拉基斯 （ kaylakiss188 ）" at bounding box center [940, 143] width 234 height 21
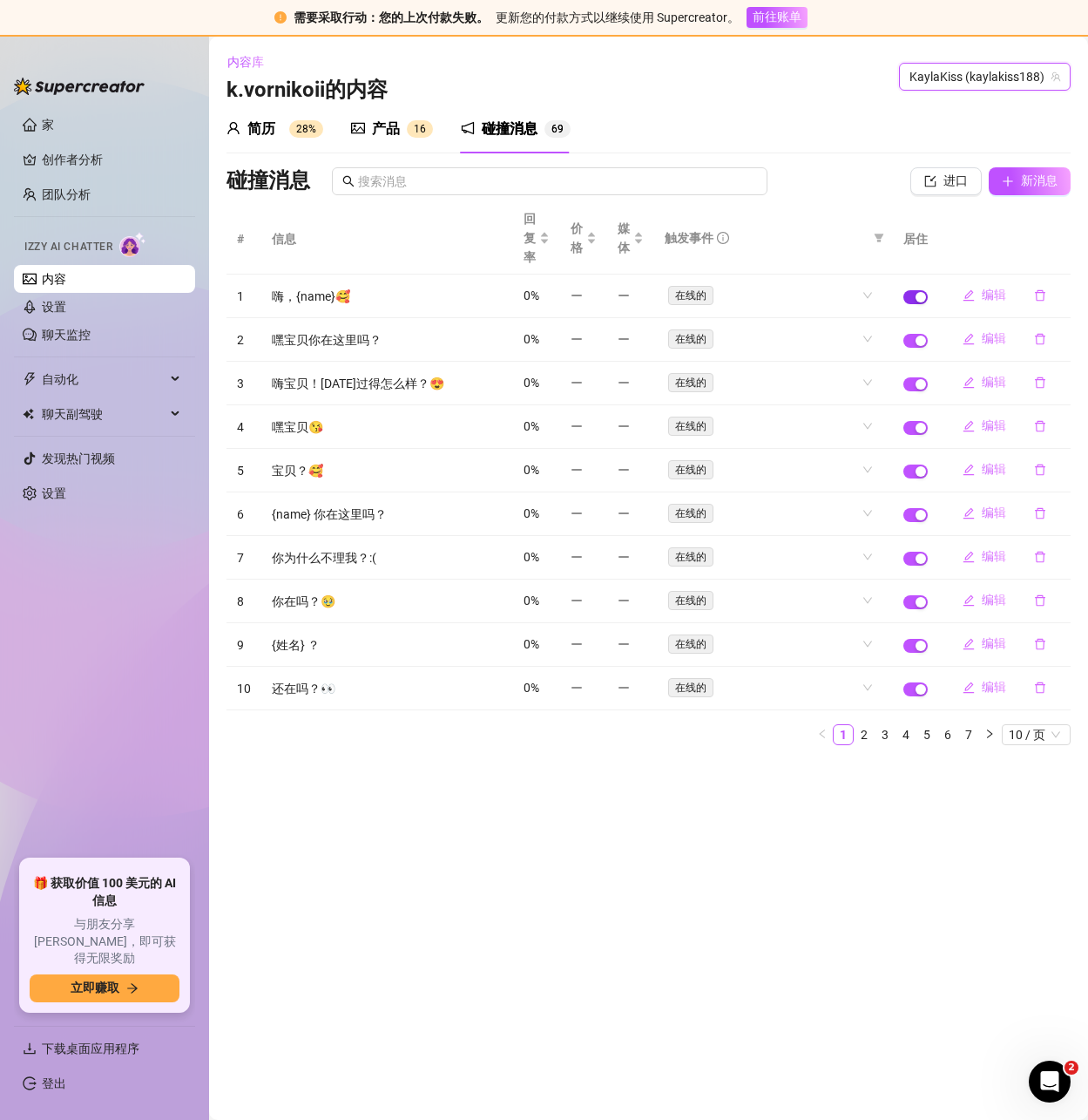
click at [914, 294] on button "button" at bounding box center [915, 296] width 24 height 14
click at [913, 292] on div "button" at bounding box center [910, 296] width 10 height 10
click at [1043, 296] on icon "删除" at bounding box center [1040, 295] width 12 height 12
click at [1054, 253] on font "是的" at bounding box center [1060, 250] width 24 height 14
click at [1036, 296] on icon "删除" at bounding box center [1040, 295] width 10 height 11
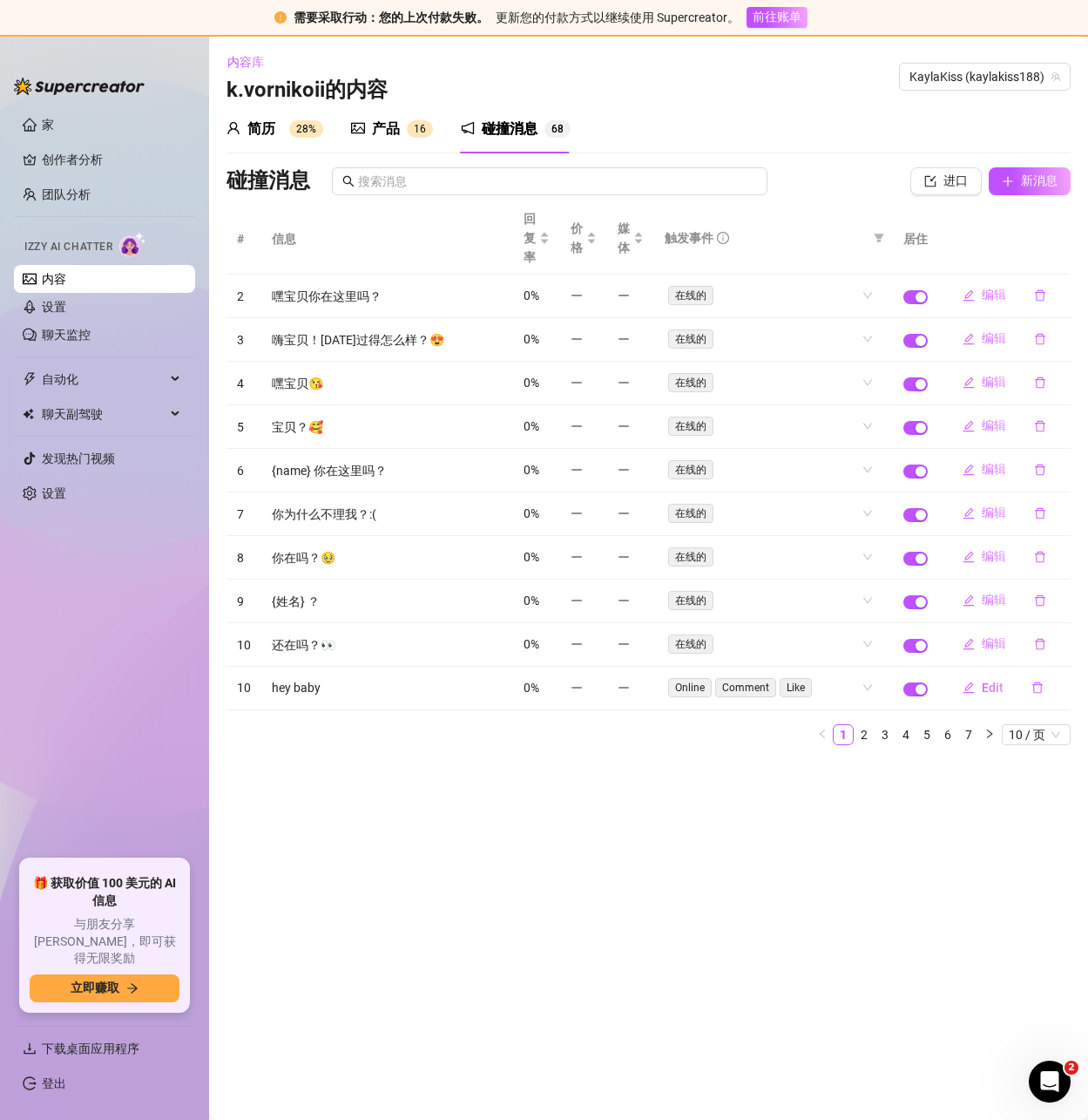
click at [1053, 254] on th at bounding box center [1004, 238] width 132 height 72
click at [1035, 297] on icon "删除" at bounding box center [1040, 295] width 12 height 12
click at [1051, 256] on font "是的" at bounding box center [1060, 250] width 24 height 14
click at [1039, 334] on icon "删除" at bounding box center [1040, 340] width 10 height 11
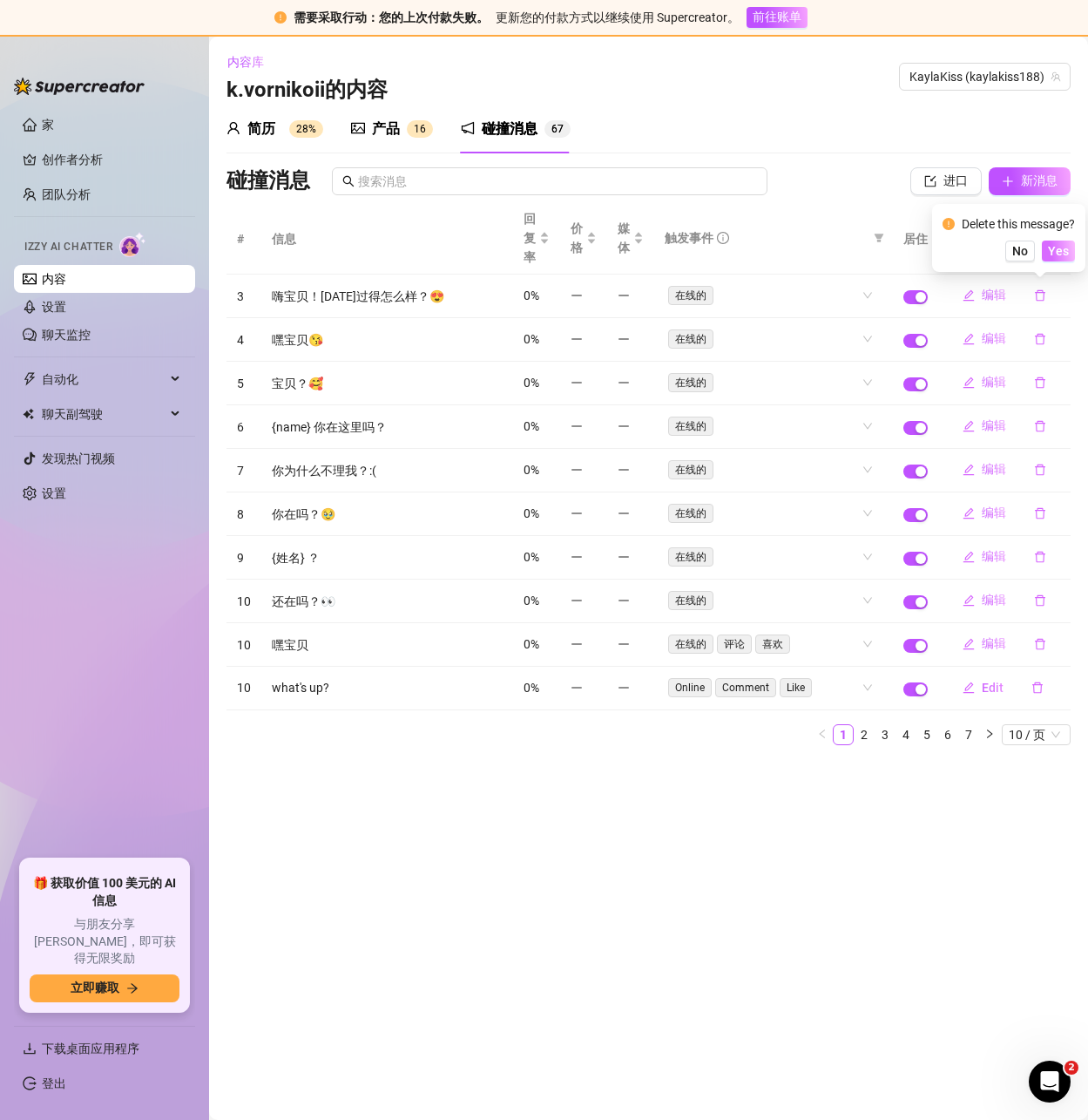
click at [1048, 252] on div "Delete this message? No Yes" at bounding box center [1008, 237] width 153 height 68
click at [1054, 250] on font "是的" at bounding box center [1060, 250] width 24 height 14
click at [1042, 293] on icon "删除" at bounding box center [1040, 295] width 10 height 11
click at [1043, 295] on icon "删除" at bounding box center [1040, 295] width 12 height 12
click at [1047, 256] on font "是的" at bounding box center [1059, 249] width 33 height 14
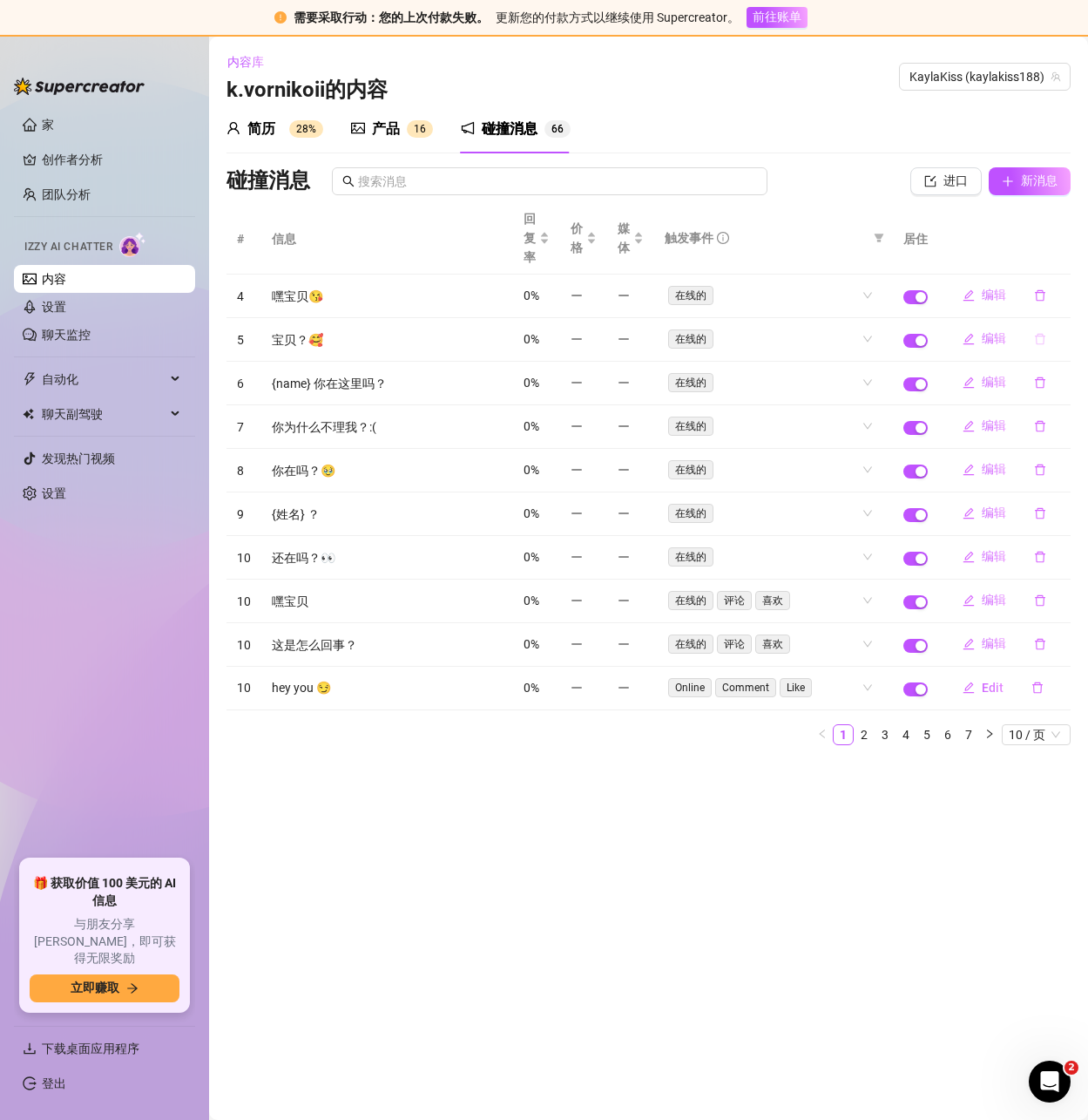
click at [1041, 337] on icon "删除" at bounding box center [1040, 340] width 10 height 11
click at [1060, 295] on span "Yes" at bounding box center [1058, 295] width 21 height 14
click at [1048, 292] on button "button" at bounding box center [1040, 295] width 40 height 28
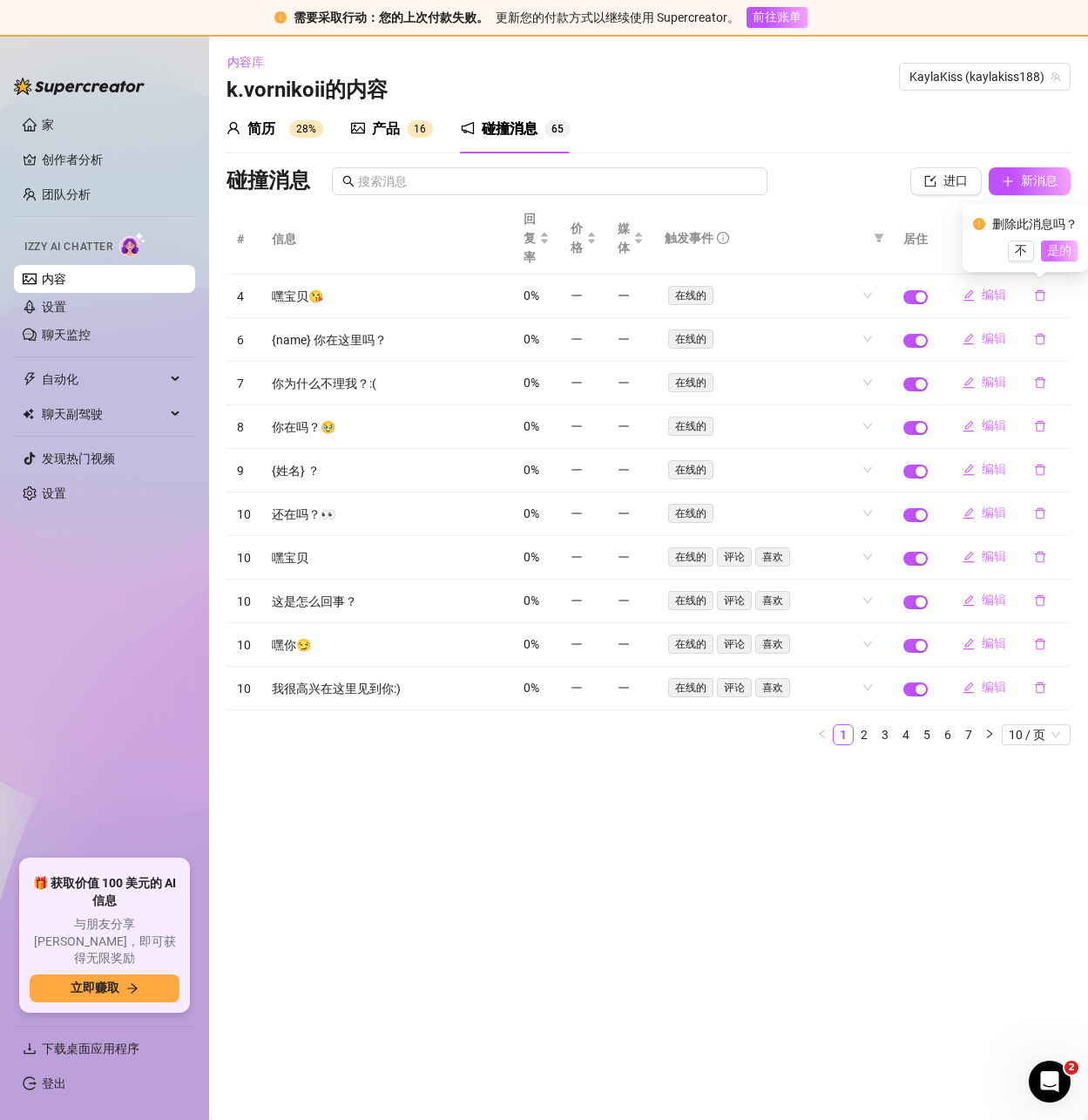
click at [1061, 257] on font "是的" at bounding box center [1060, 250] width 24 height 14
click at [1056, 251] on font "是的" at bounding box center [1060, 249] width 24 height 14
click at [1047, 295] on button "button" at bounding box center [1040, 295] width 40 height 28
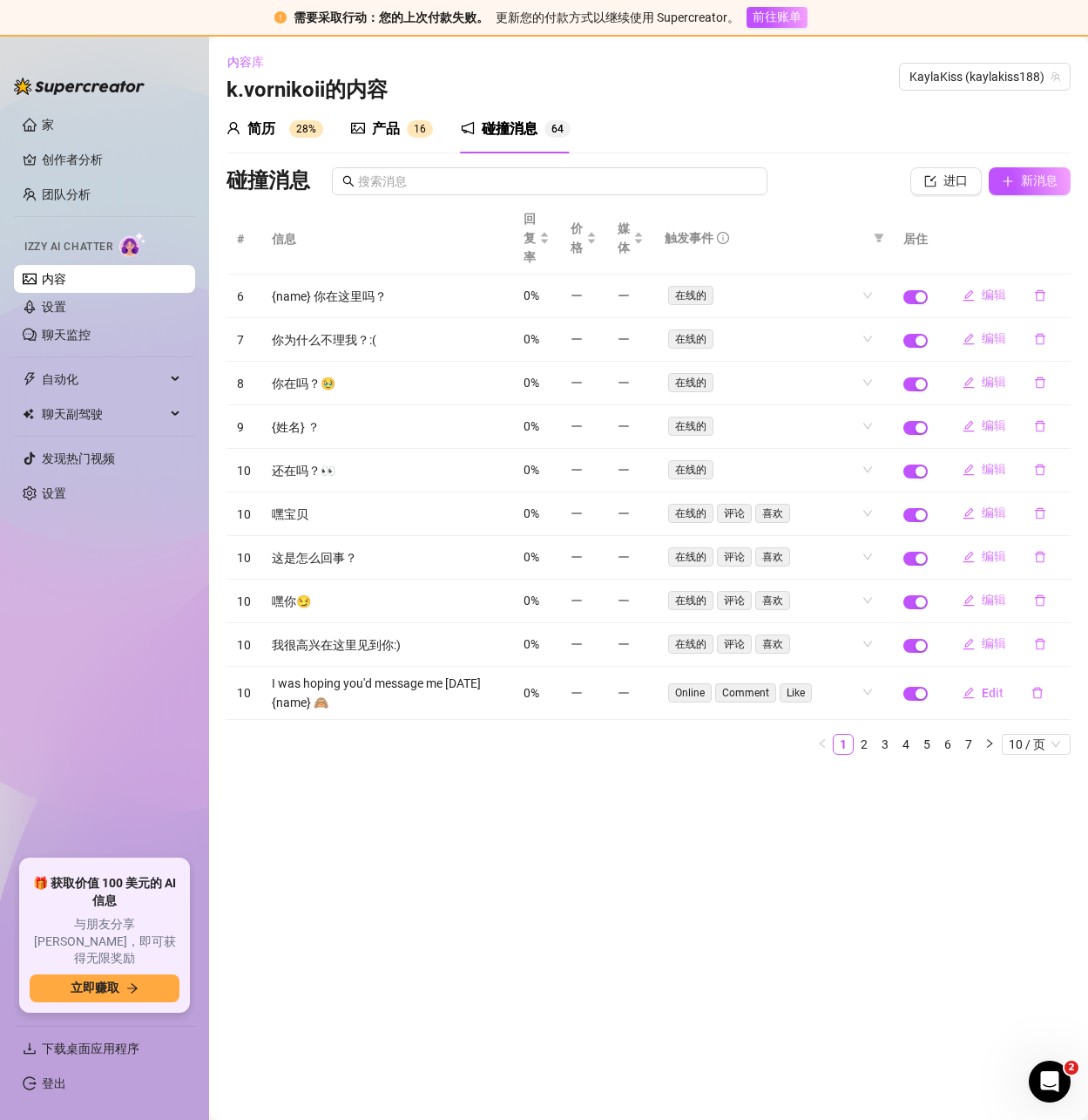
click at [1046, 249] on th at bounding box center [1004, 238] width 132 height 72
click at [1044, 295] on icon "删除" at bounding box center [1040, 295] width 10 height 11
click at [1060, 257] on font "是的" at bounding box center [1060, 250] width 24 height 14
click at [1045, 297] on icon "删除" at bounding box center [1040, 295] width 12 height 12
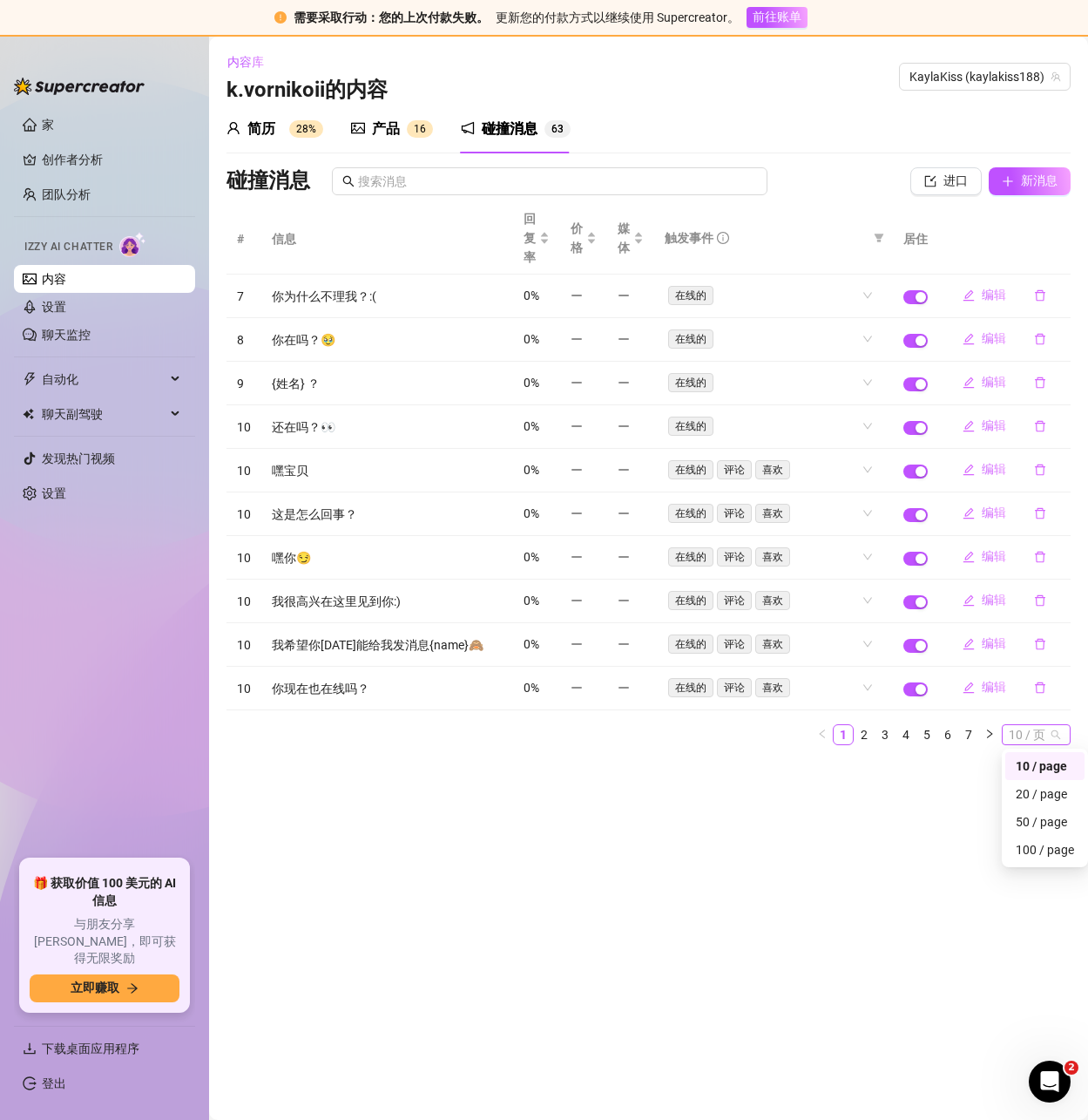
click at [1029, 734] on font "10 / 页" at bounding box center [1027, 734] width 37 height 14
click at [1036, 847] on div "100 / page" at bounding box center [1045, 849] width 58 height 19
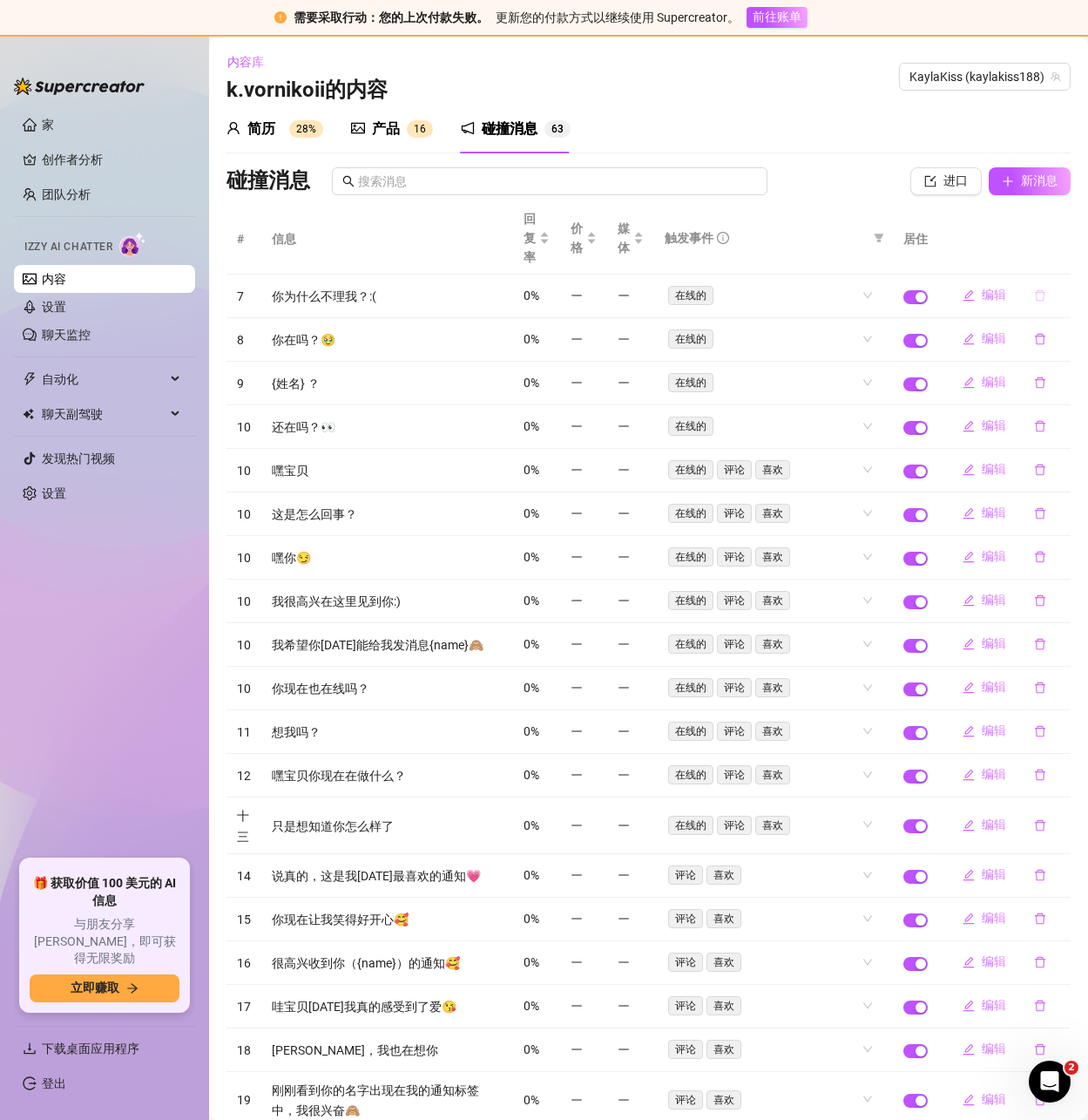
click at [1035, 298] on icon "删除" at bounding box center [1040, 295] width 12 height 12
click at [1062, 252] on font "是的" at bounding box center [1060, 250] width 24 height 14
click at [1035, 290] on icon "删除" at bounding box center [1040, 295] width 12 height 12
click at [1056, 247] on th at bounding box center [1004, 238] width 132 height 72
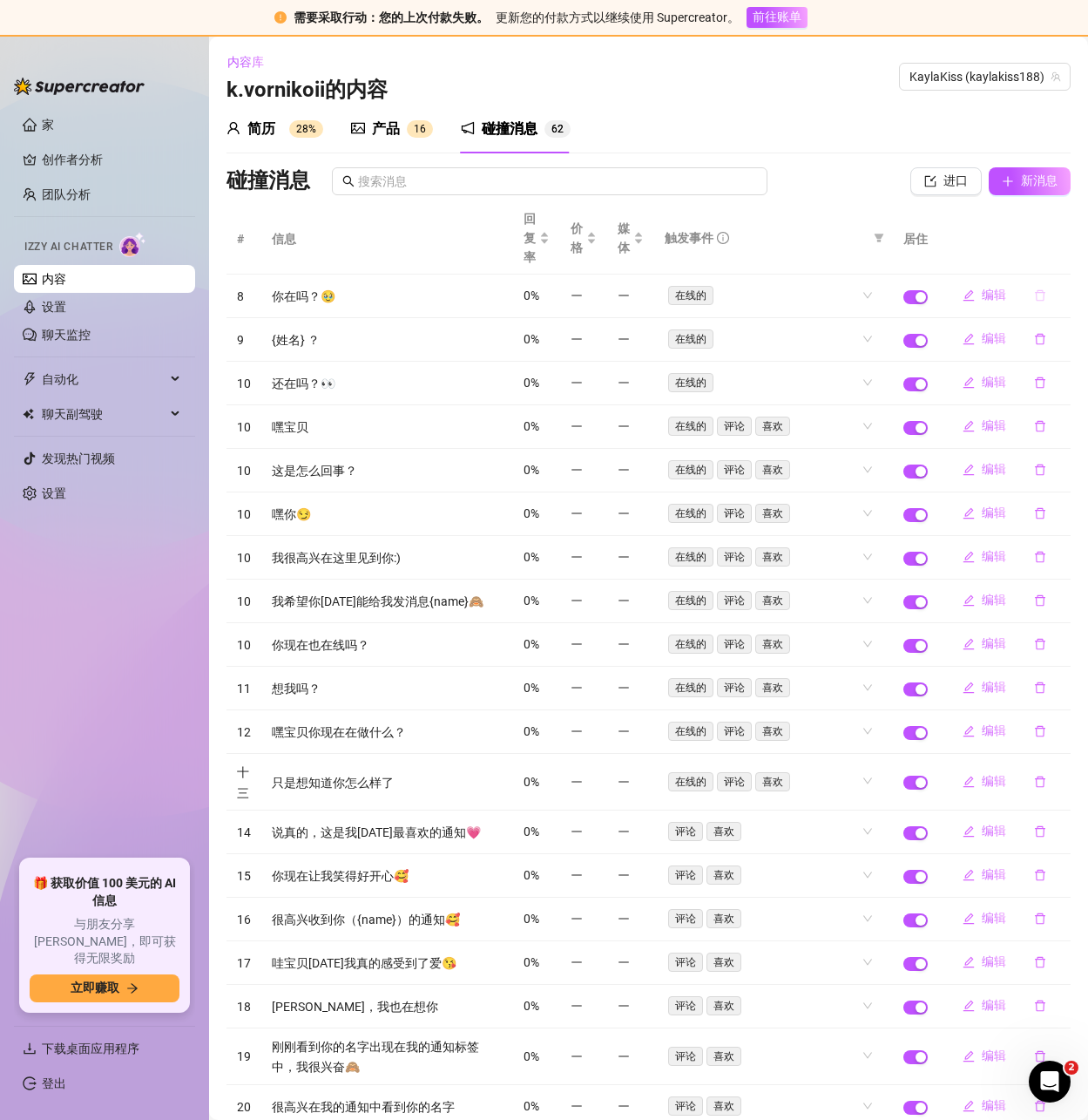
click at [1035, 297] on icon "删除" at bounding box center [1040, 295] width 12 height 12
click at [1050, 250] on button "Yes" at bounding box center [1058, 250] width 33 height 21
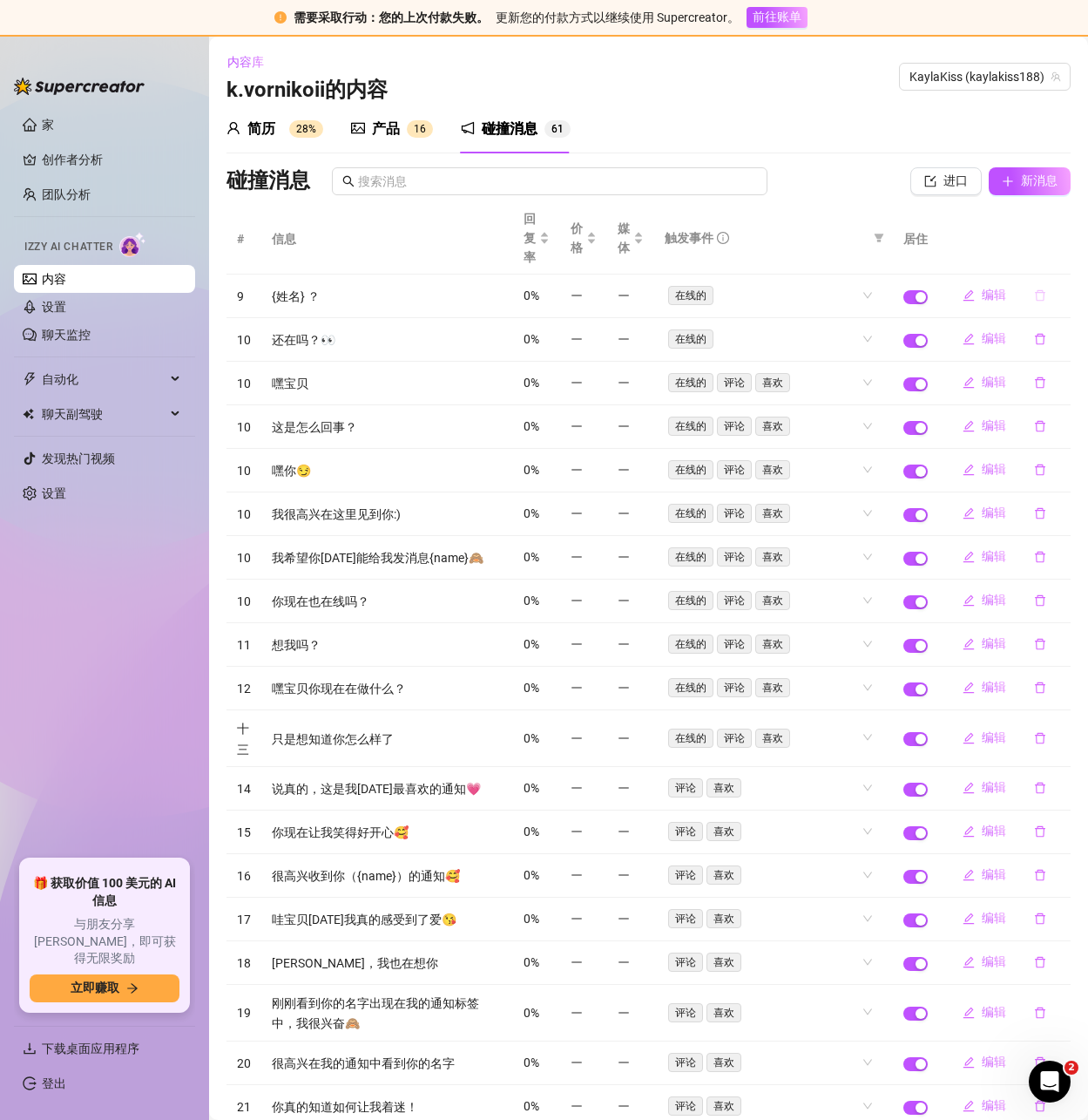
click at [1034, 295] on button "button" at bounding box center [1040, 295] width 40 height 28
click at [1059, 262] on div "Delete this message? No Yes" at bounding box center [1008, 237] width 153 height 68
drag, startPoint x: 1059, startPoint y: 248, endPoint x: 1049, endPoint y: 258, distance: 14.1
click at [1058, 248] on font "是的" at bounding box center [1060, 250] width 24 height 14
click at [1035, 292] on icon "删除" at bounding box center [1040, 295] width 12 height 12
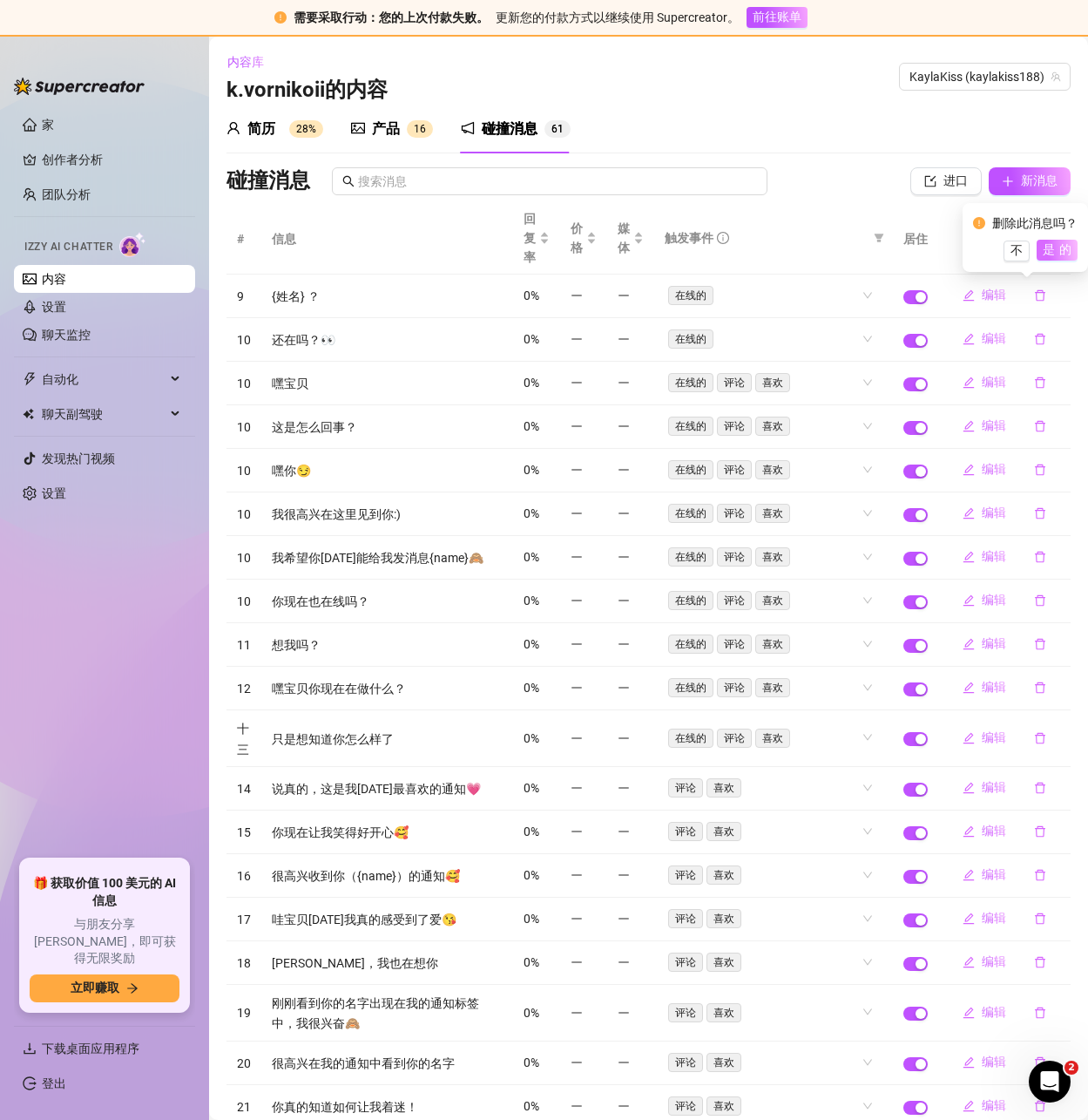
click at [1055, 255] on font "是的" at bounding box center [1059, 249] width 33 height 14
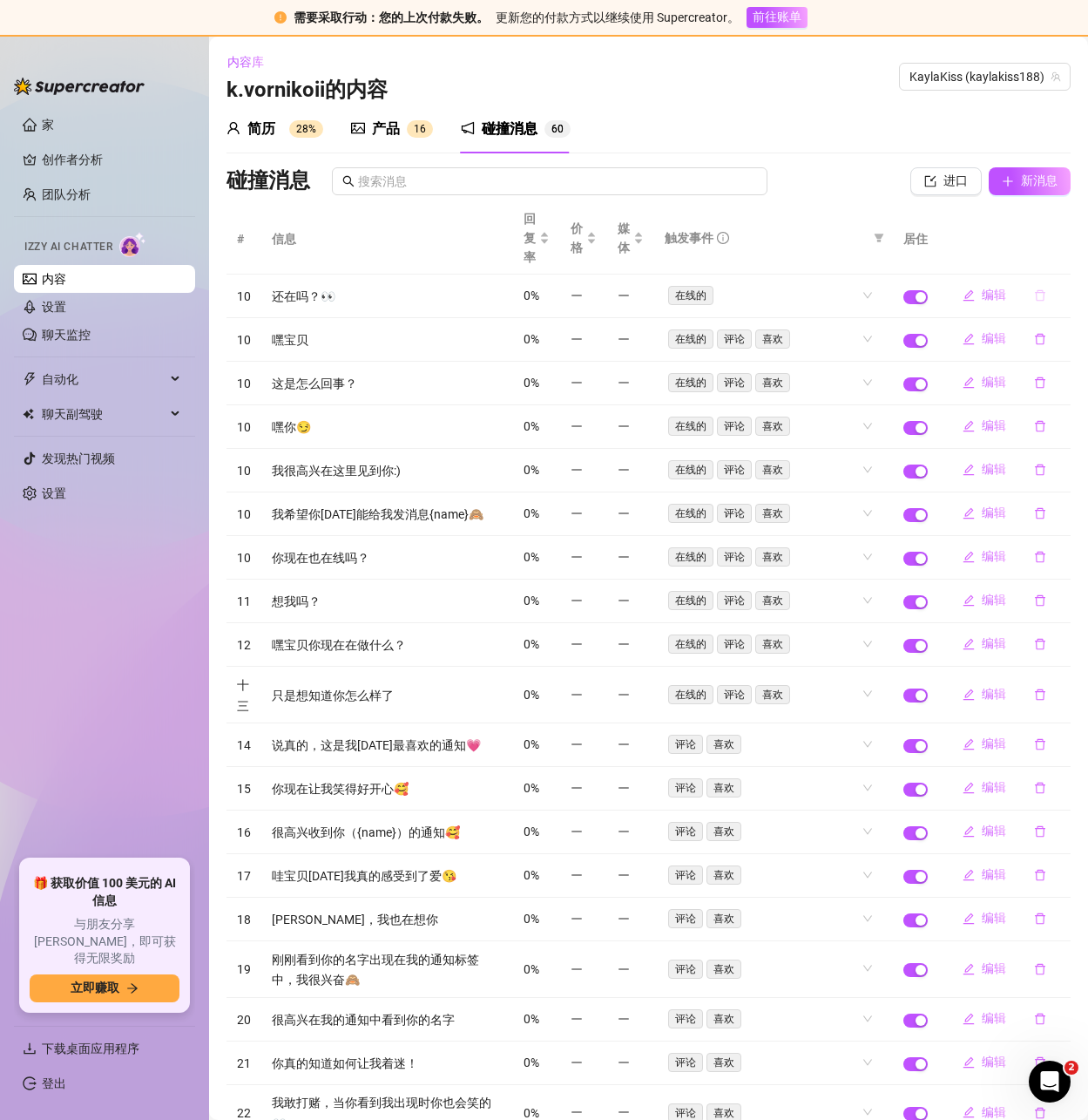
click at [1035, 294] on icon "删除" at bounding box center [1040, 295] width 10 height 11
click at [1065, 249] on font "是的" at bounding box center [1060, 250] width 24 height 14
click at [1035, 334] on icon "删除" at bounding box center [1040, 340] width 10 height 11
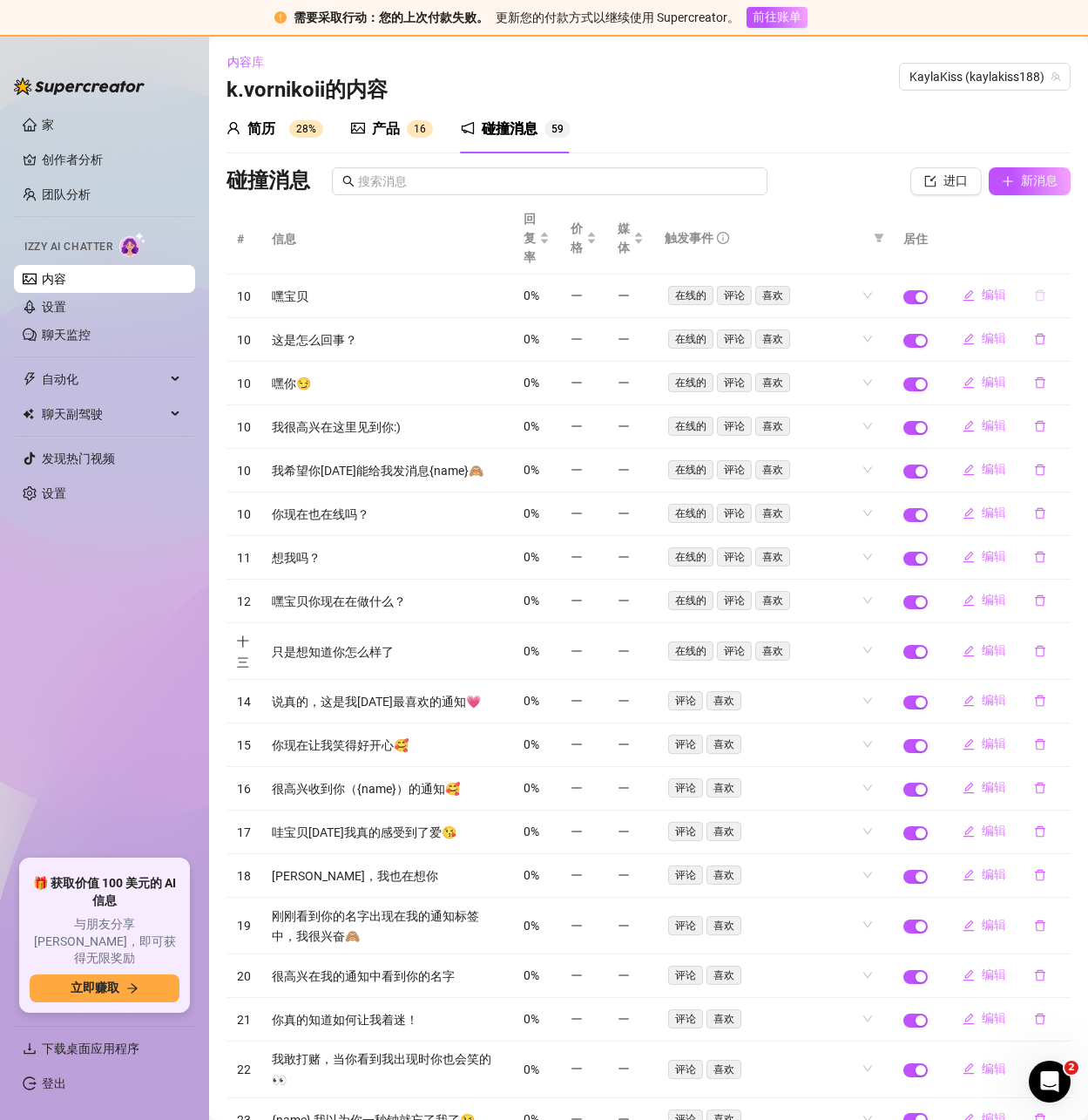
click at [1035, 291] on icon "删除" at bounding box center [1040, 295] width 10 height 11
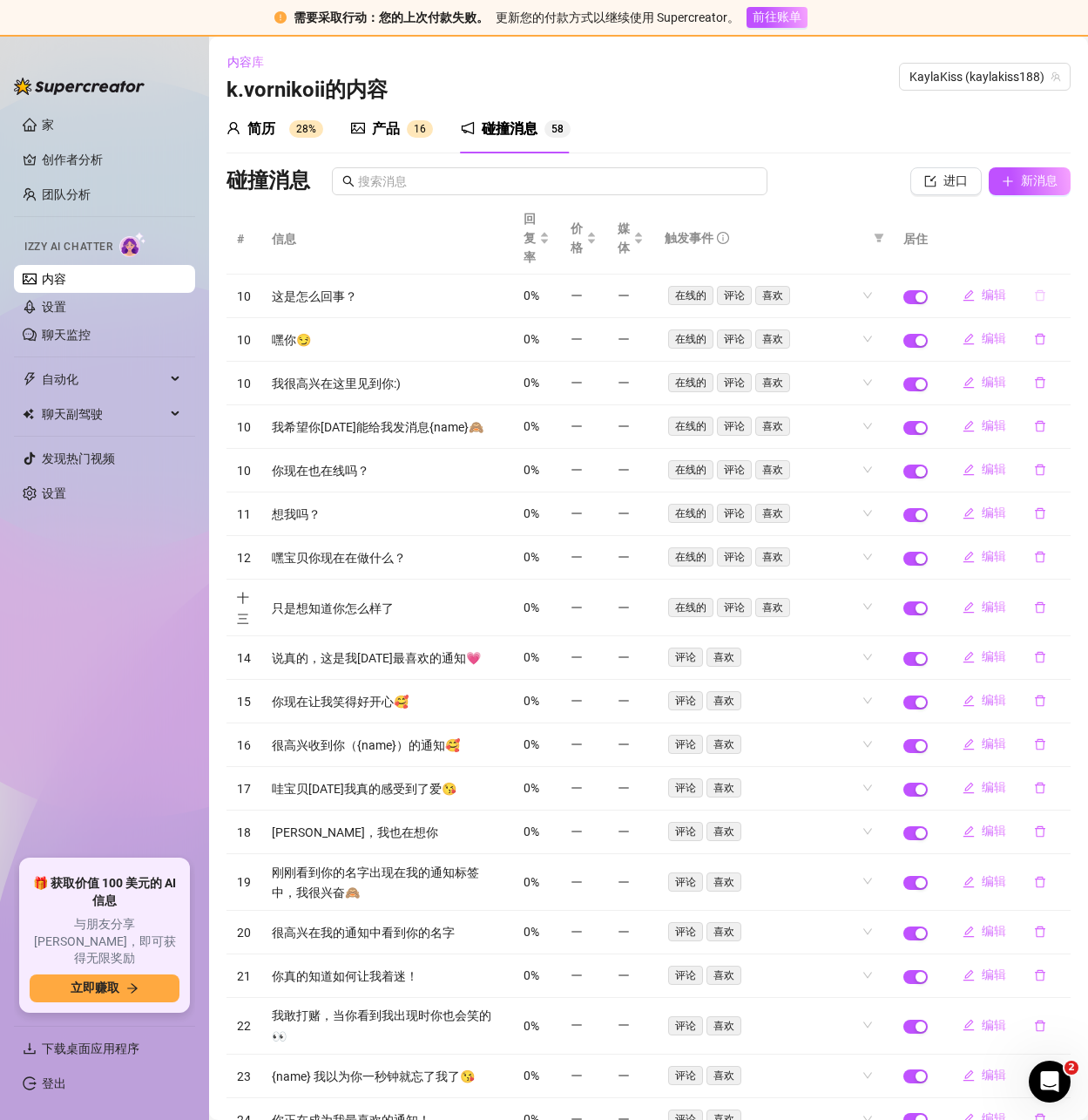
click at [1034, 291] on button "button" at bounding box center [1040, 295] width 40 height 28
click at [1057, 254] on font "是的" at bounding box center [1060, 250] width 24 height 14
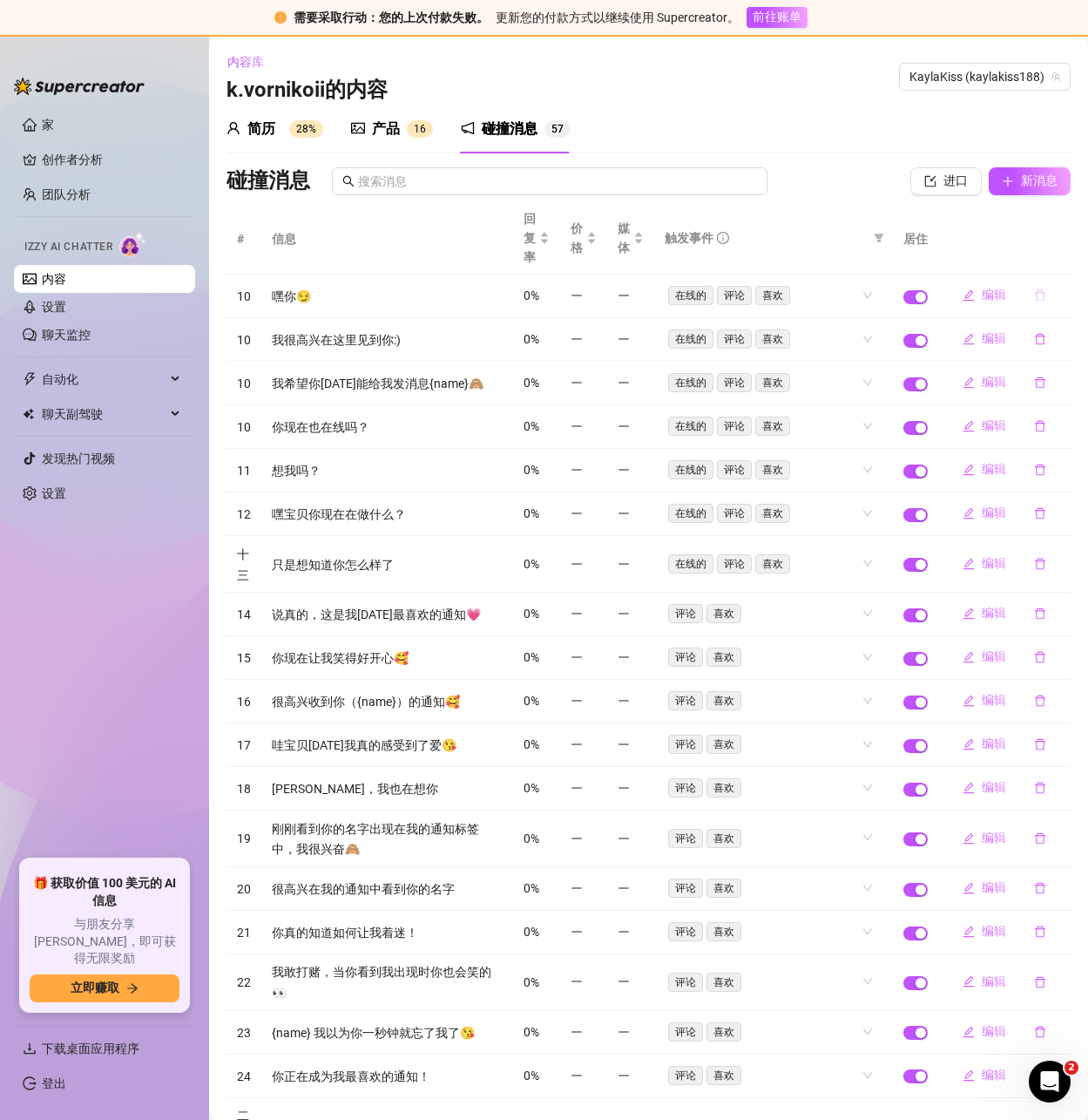
click at [1035, 294] on icon "删除" at bounding box center [1040, 295] width 10 height 11
click at [1054, 250] on span "Yes" at bounding box center [1058, 250] width 21 height 14
click at [1035, 297] on icon "删除" at bounding box center [1040, 295] width 12 height 12
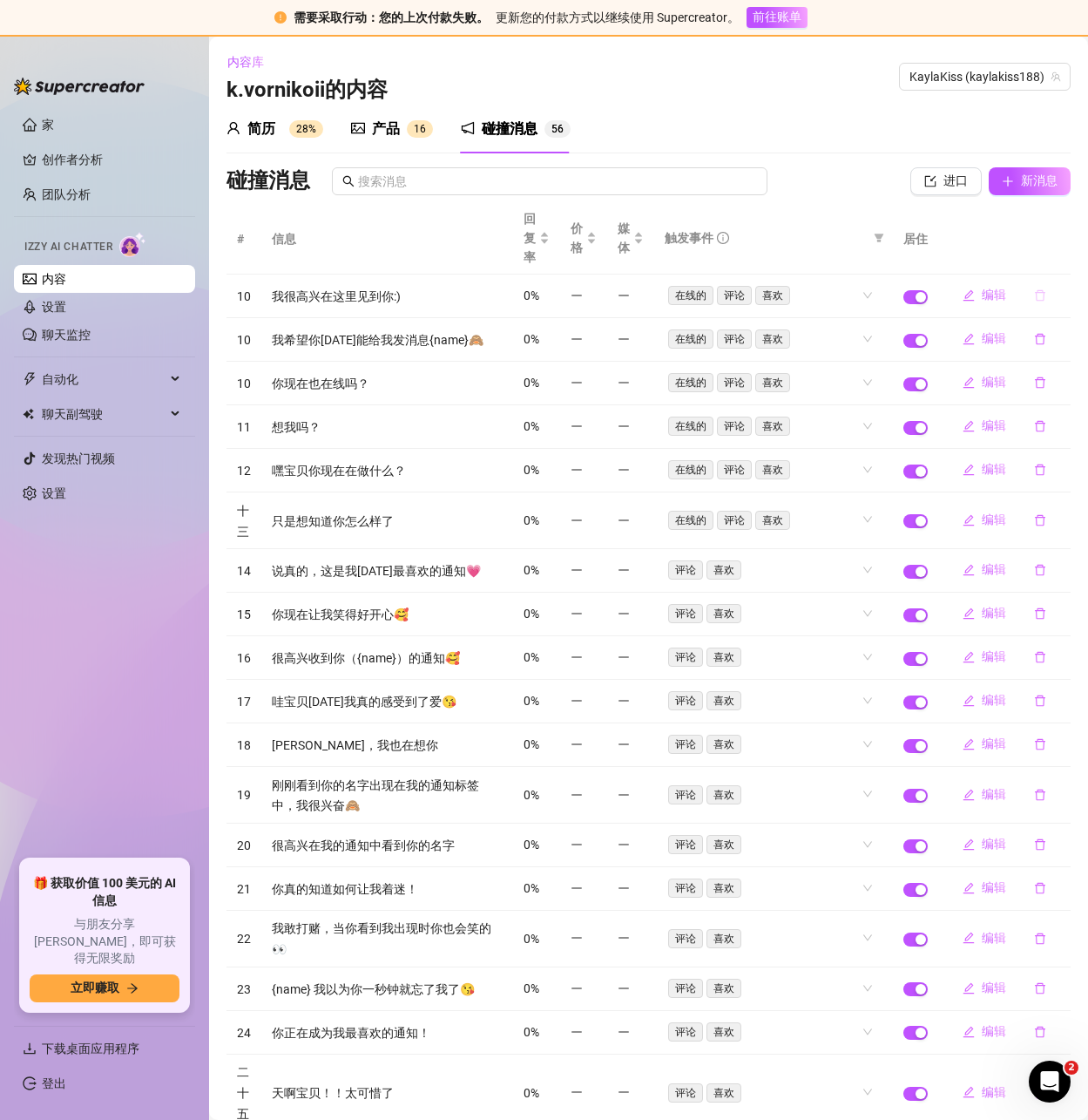
click at [1035, 301] on icon "删除" at bounding box center [1040, 295] width 10 height 11
click at [1049, 251] on button "Yes" at bounding box center [1058, 250] width 33 height 21
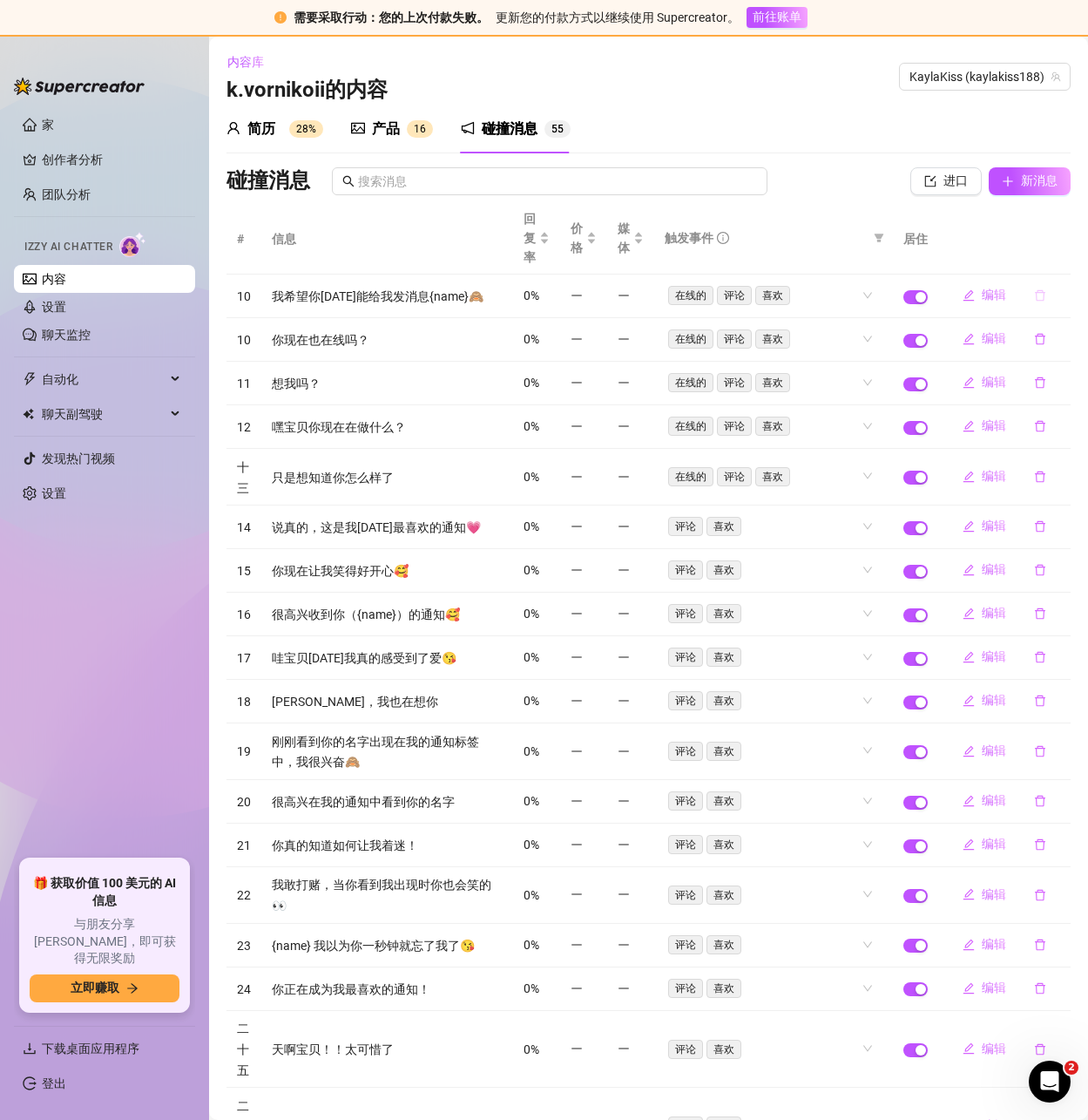
click at [1035, 294] on icon "删除" at bounding box center [1040, 295] width 10 height 11
click at [1059, 250] on span "Yes" at bounding box center [1058, 250] width 21 height 14
click at [1035, 295] on icon "删除" at bounding box center [1040, 295] width 12 height 12
click at [1062, 250] on font "是的" at bounding box center [1059, 249] width 33 height 14
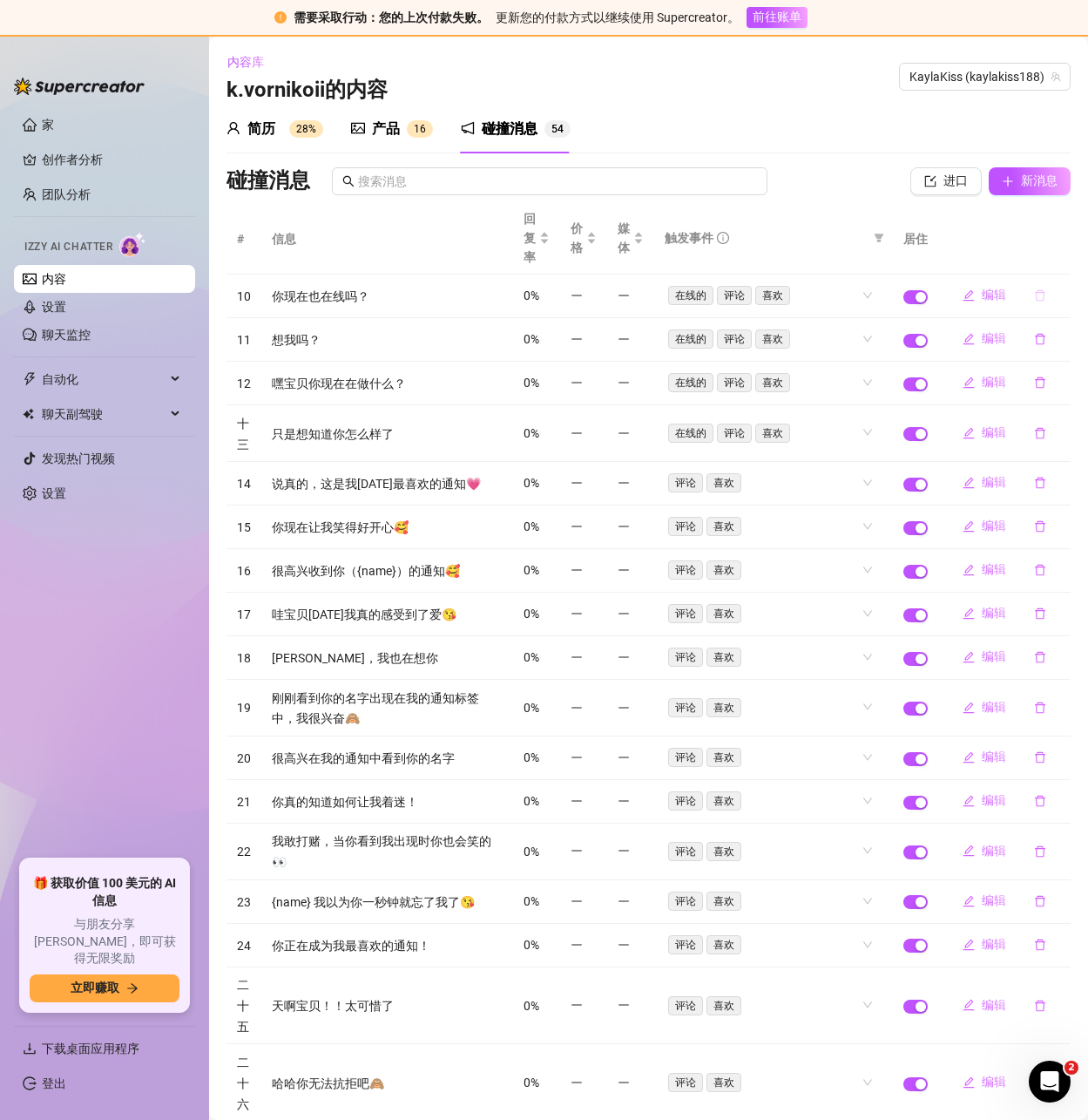
click at [1035, 299] on icon "删除" at bounding box center [1040, 295] width 12 height 12
click at [1056, 249] on div "Delete this message? No Yes" at bounding box center [1008, 237] width 153 height 68
click at [1054, 249] on font "是的" at bounding box center [1060, 250] width 24 height 14
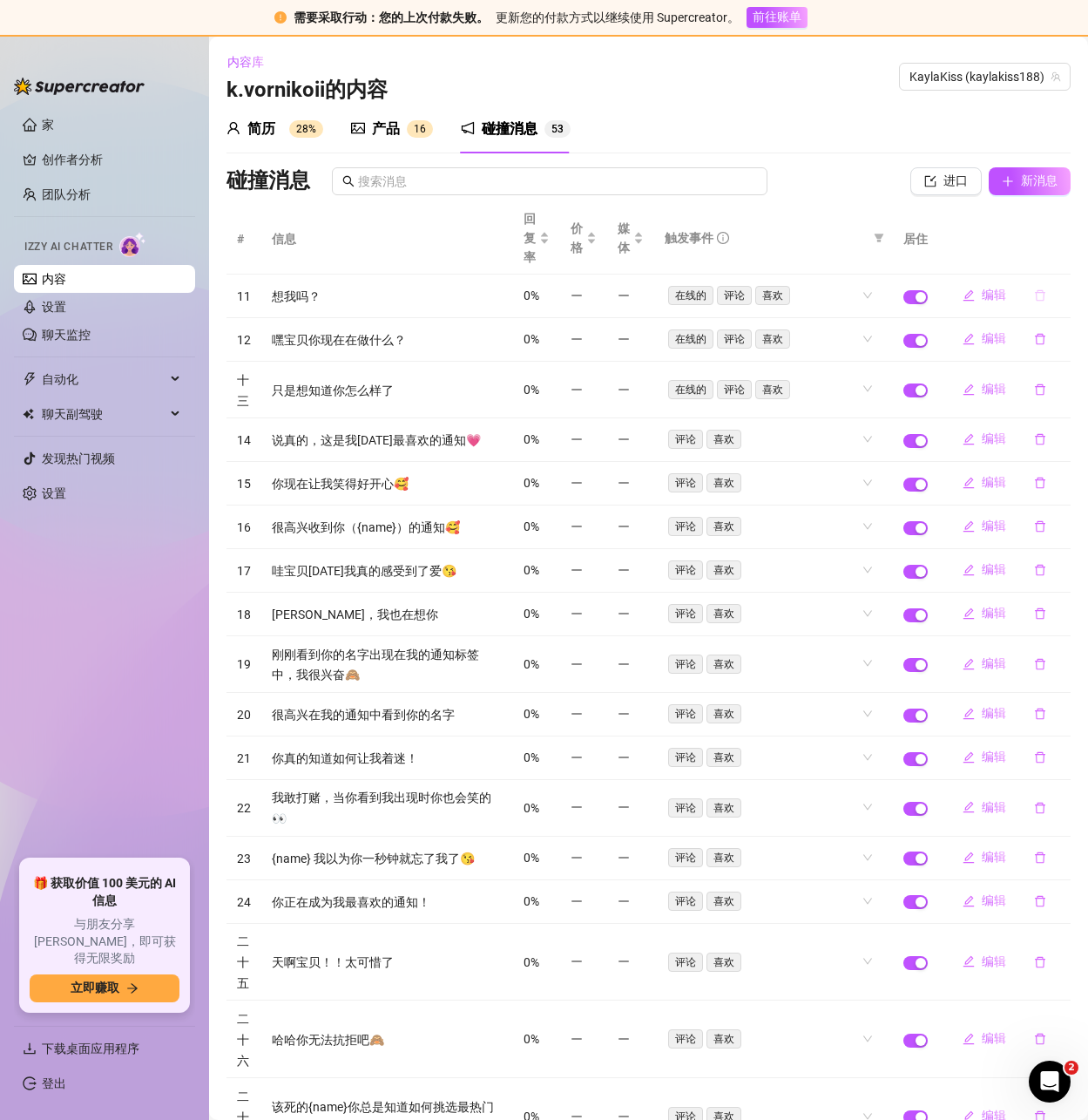
click at [1035, 299] on icon "删除" at bounding box center [1040, 295] width 12 height 12
click at [1052, 256] on span "Yes" at bounding box center [1058, 250] width 21 height 14
click at [1035, 294] on icon "删除" at bounding box center [1040, 295] width 10 height 11
click at [1050, 250] on th at bounding box center [1004, 238] width 132 height 72
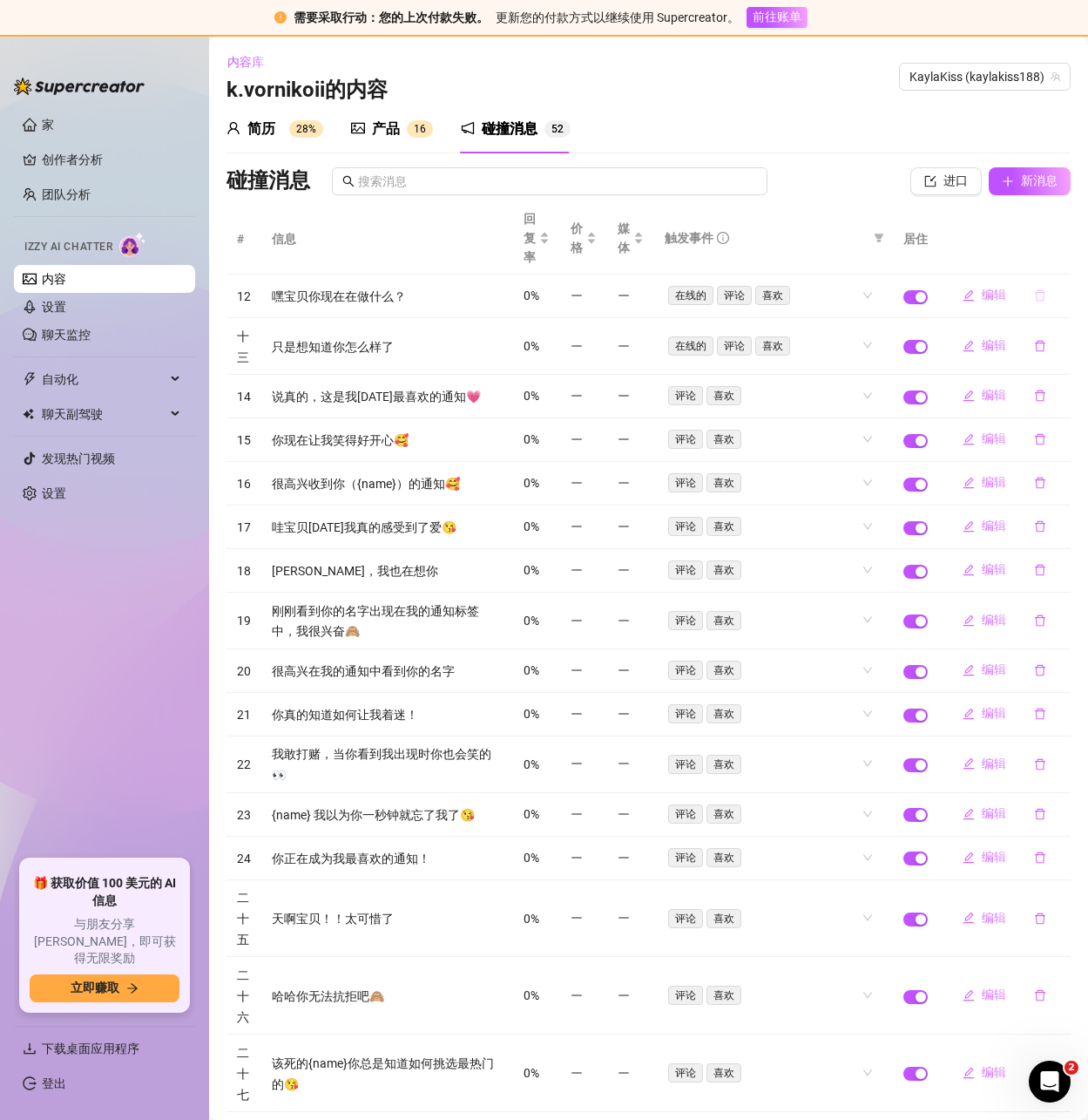
click at [1035, 295] on icon "删除" at bounding box center [1040, 295] width 12 height 12
click at [1062, 246] on font "是的" at bounding box center [1060, 250] width 24 height 14
click at [1026, 332] on button "button" at bounding box center [1040, 346] width 40 height 28
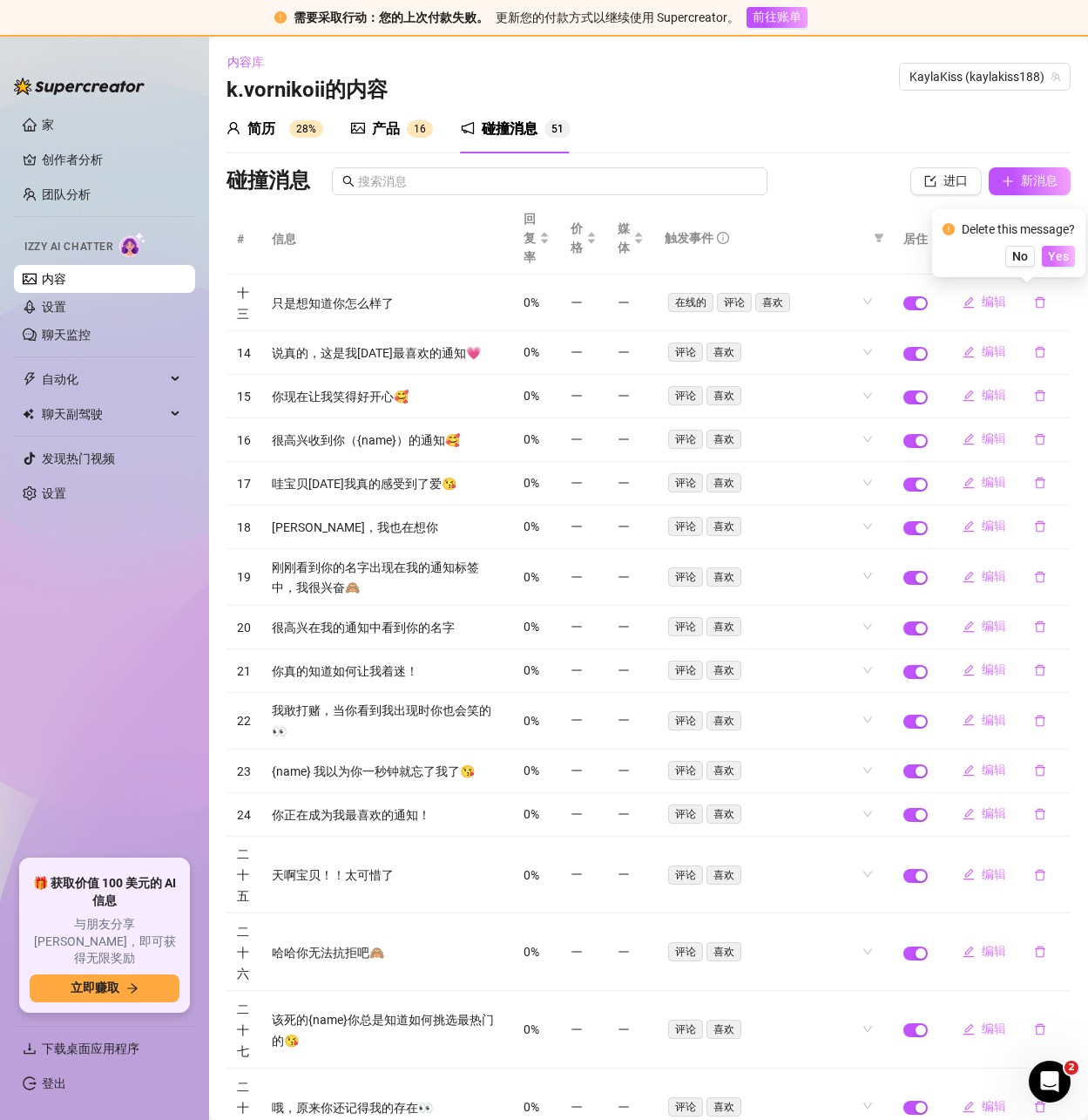
click at [1061, 259] on body "需要采取行动：您的上次付款失败。 更新您的付款方式以继续使用 Supercreator。 前往账单 家 创作者分析 团队分析 Izzy AI Chatter …" at bounding box center [544, 560] width 1088 height 1120
click at [1060, 258] on font "是的" at bounding box center [1060, 255] width 24 height 14
click at [1035, 298] on icon "删除" at bounding box center [1040, 303] width 10 height 11
click at [1054, 260] on font "是的" at bounding box center [1059, 254] width 33 height 14
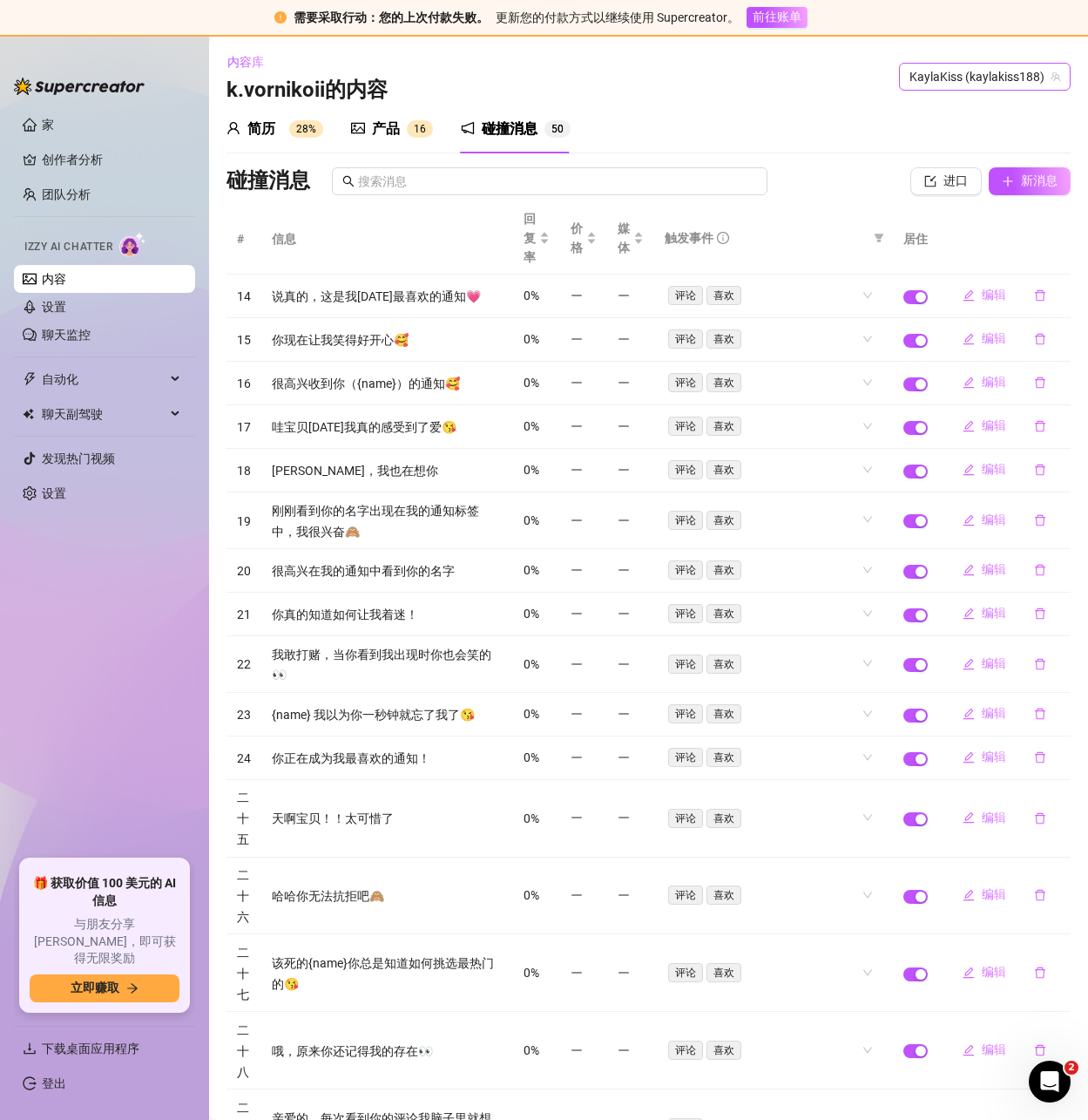
click at [982, 78] on span "KaylaKiss (kaylakiss188)" at bounding box center [985, 77] width 151 height 26
click at [59, 305] on link "设置" at bounding box center [54, 307] width 24 height 14
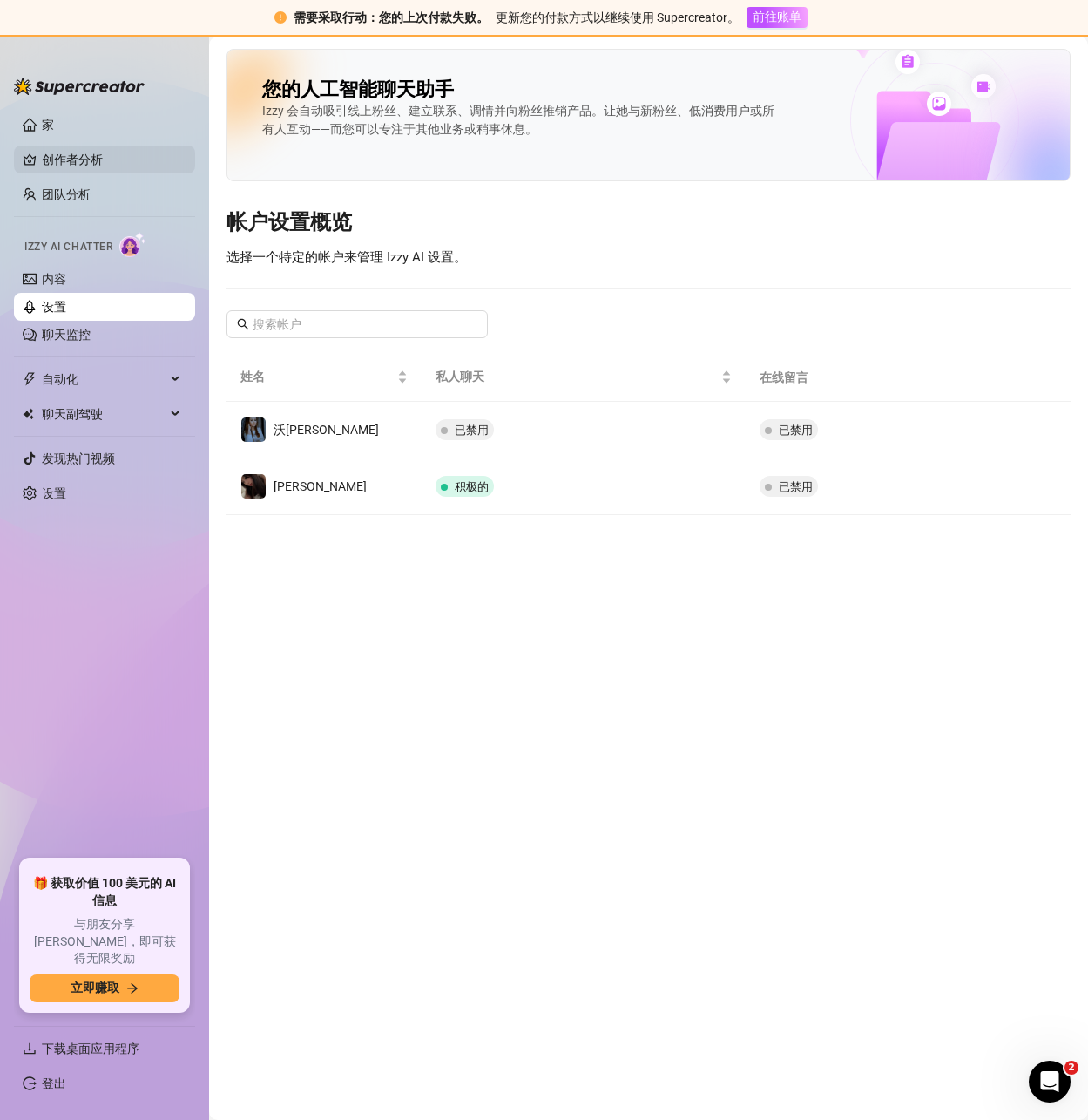
click at [66, 145] on link "创作者分析" at bounding box center [112, 159] width 140 height 28
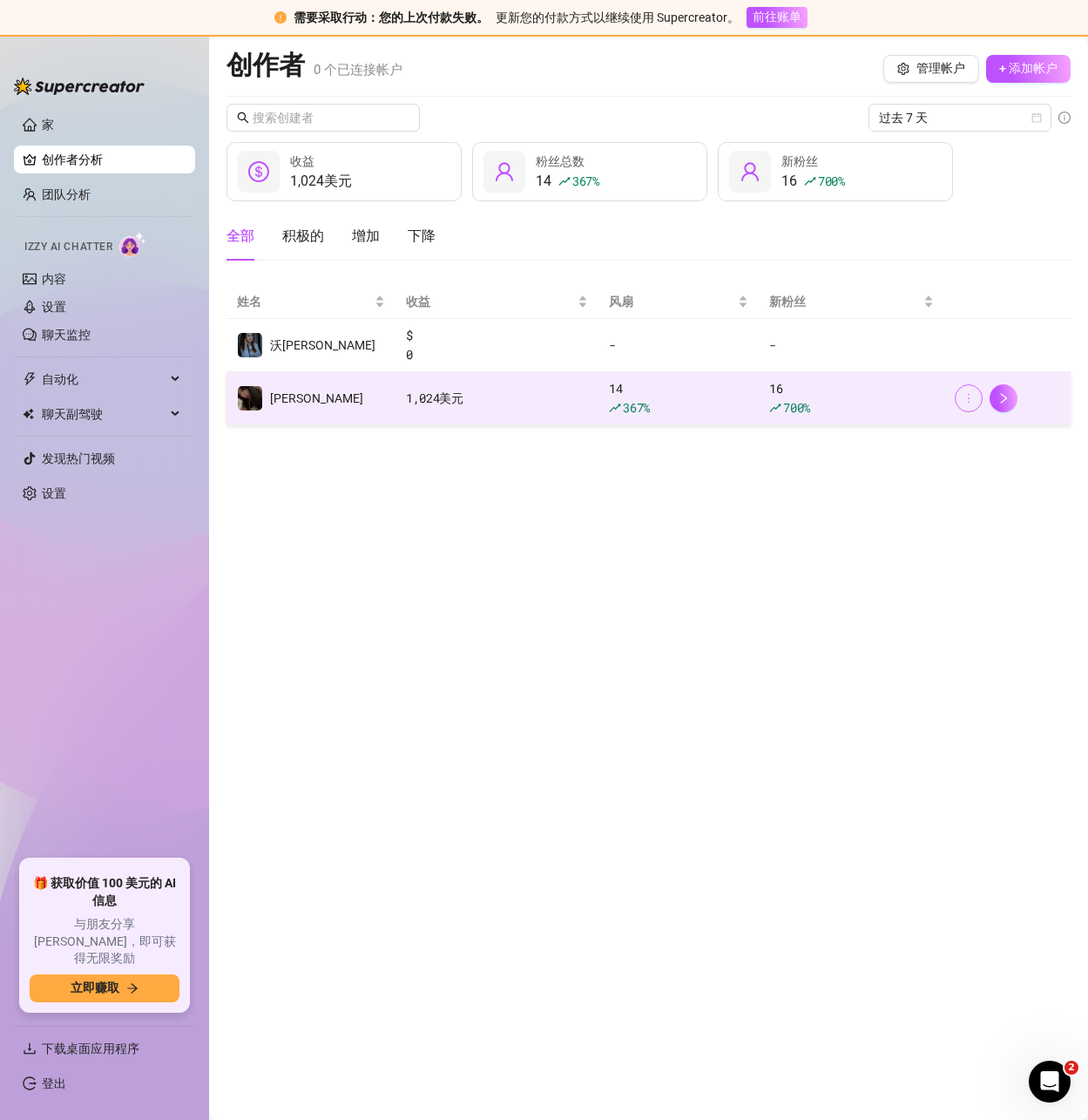
click at [965, 397] on icon "更多的" at bounding box center [968, 398] width 12 height 12
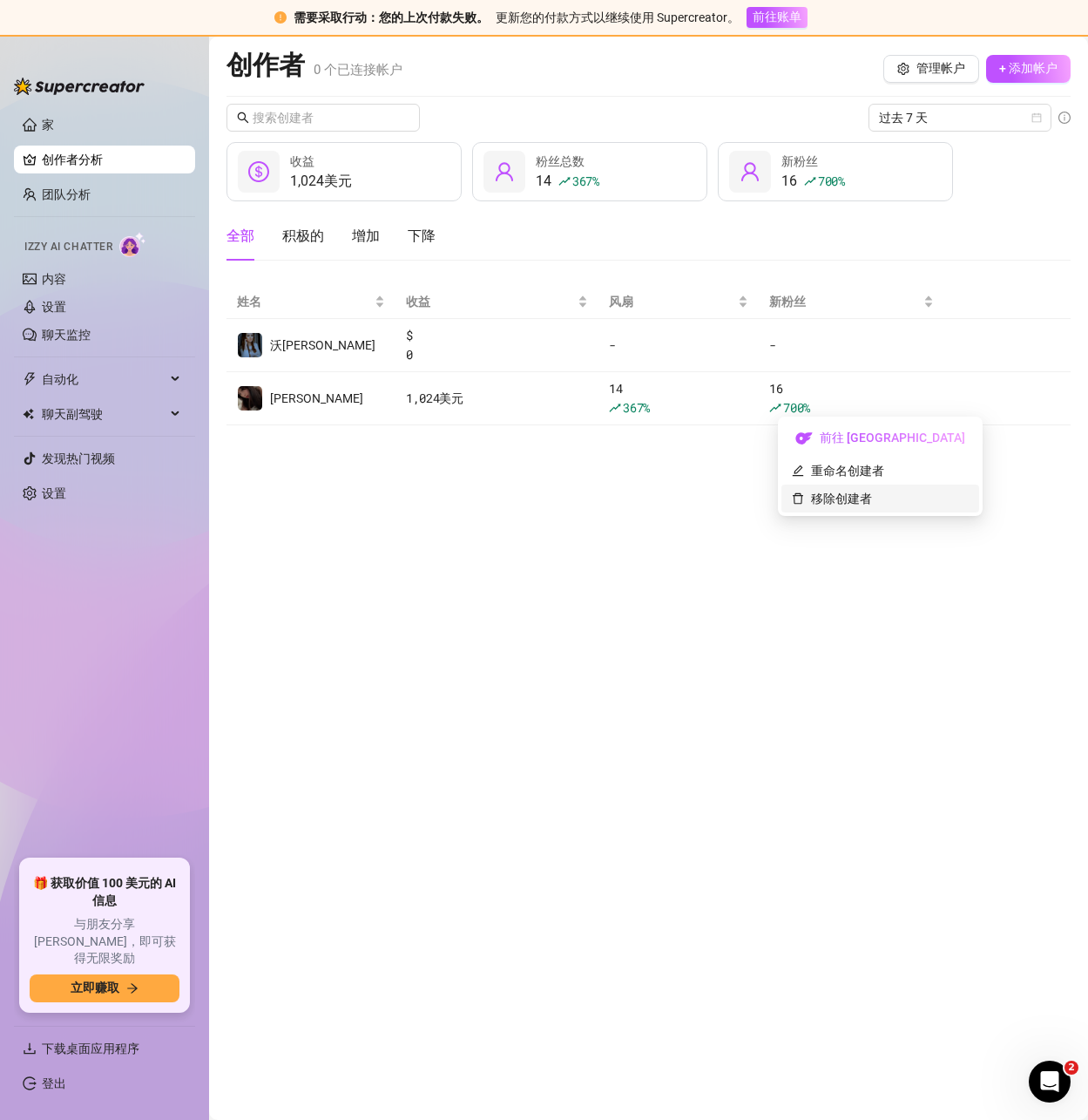
click at [872, 496] on link "移除创建者" at bounding box center [831, 498] width 80 height 14
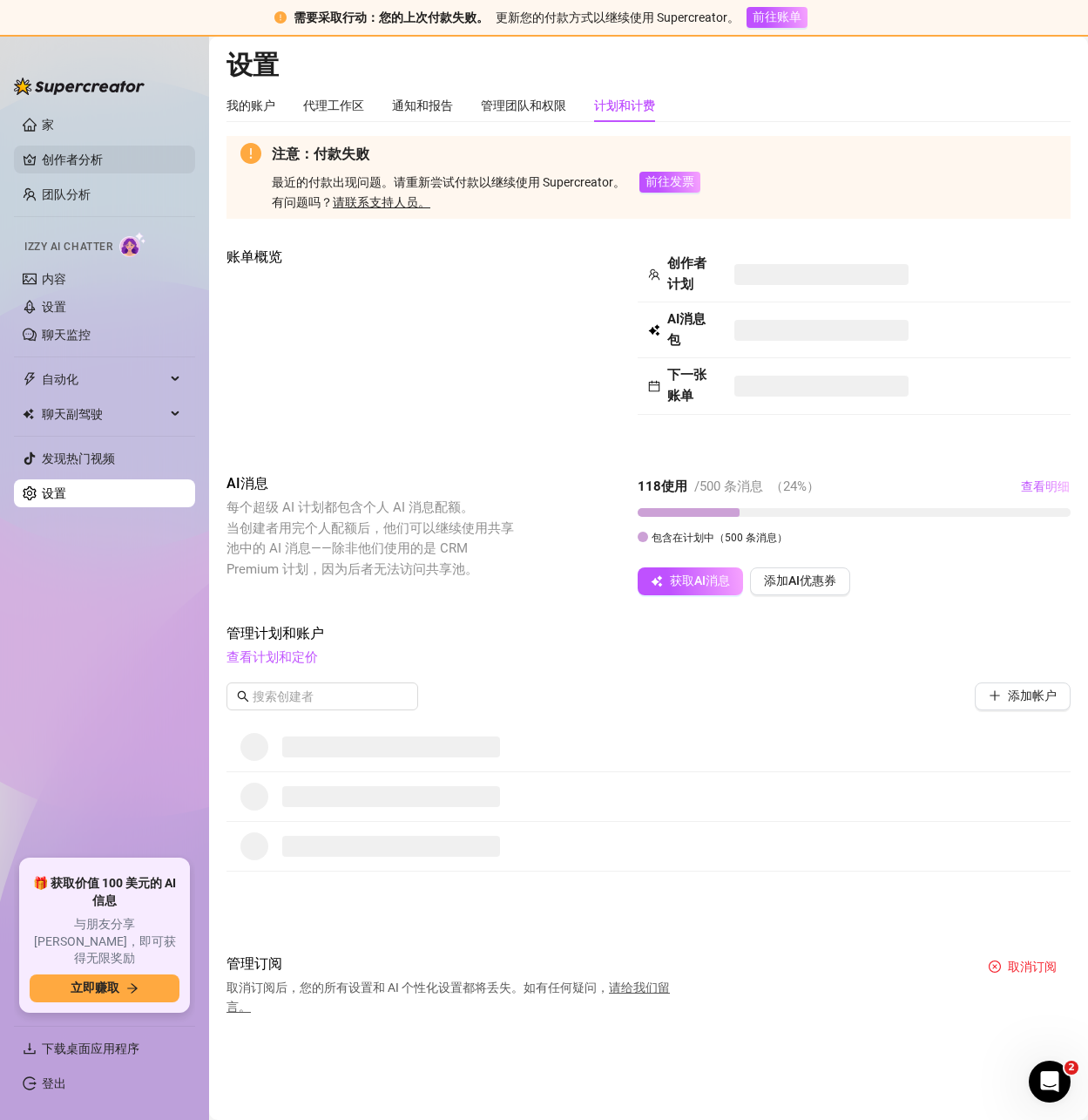
click at [72, 159] on link "创作者分析" at bounding box center [112, 159] width 140 height 28
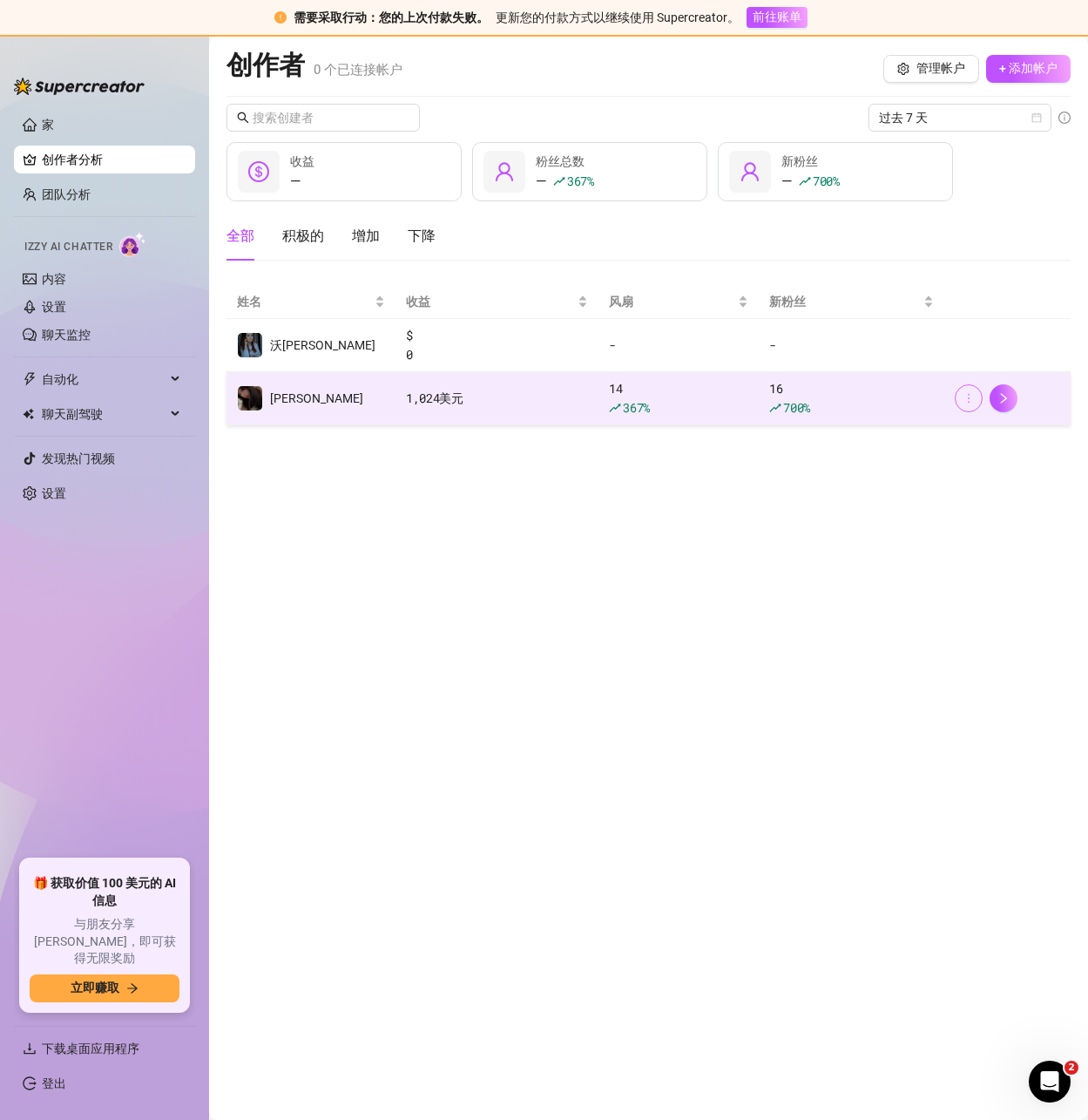
click at [961, 395] on button "button" at bounding box center [969, 399] width 28 height 28
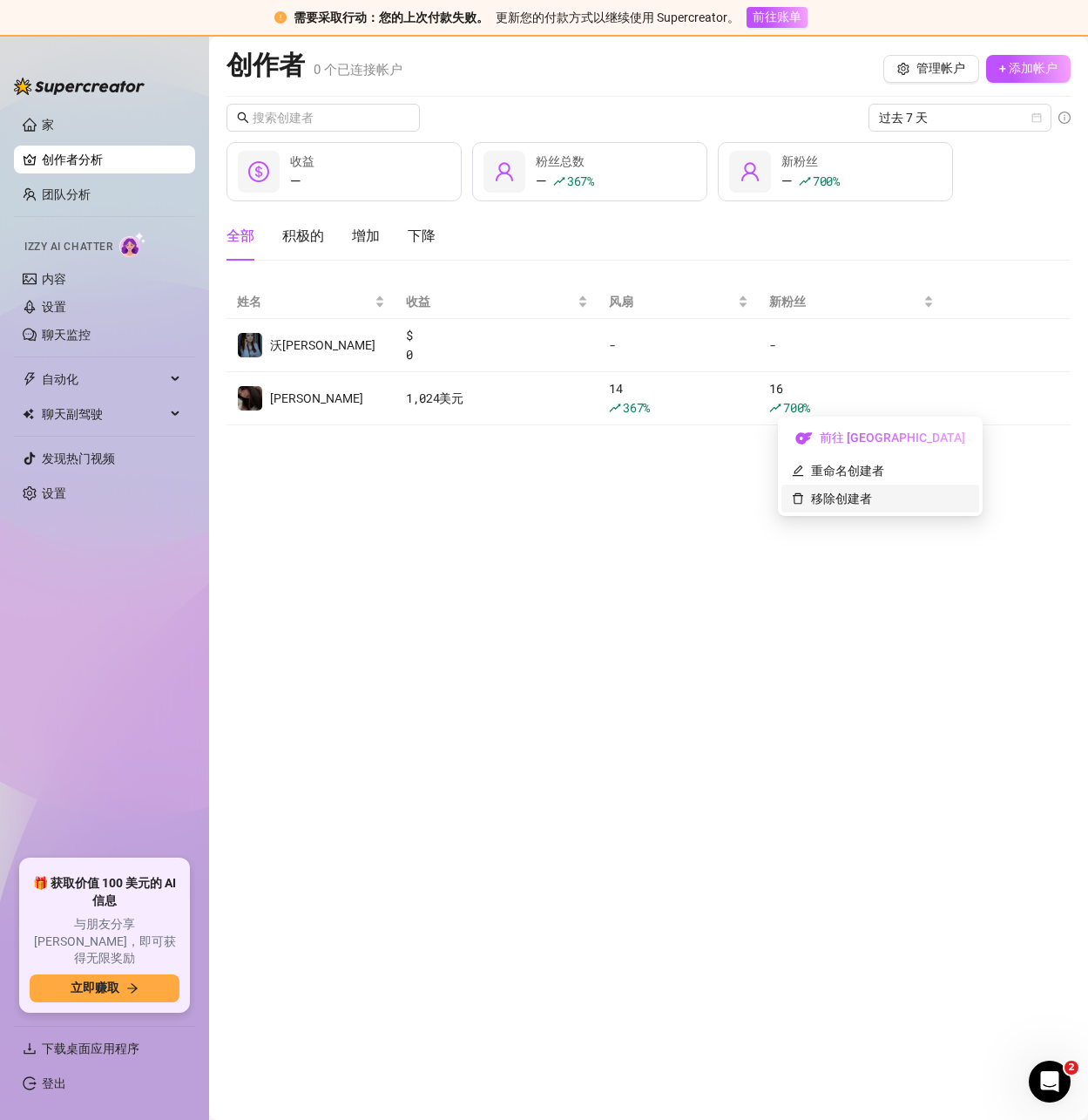
click at [872, 500] on link "移除创建者" at bounding box center [831, 498] width 80 height 14
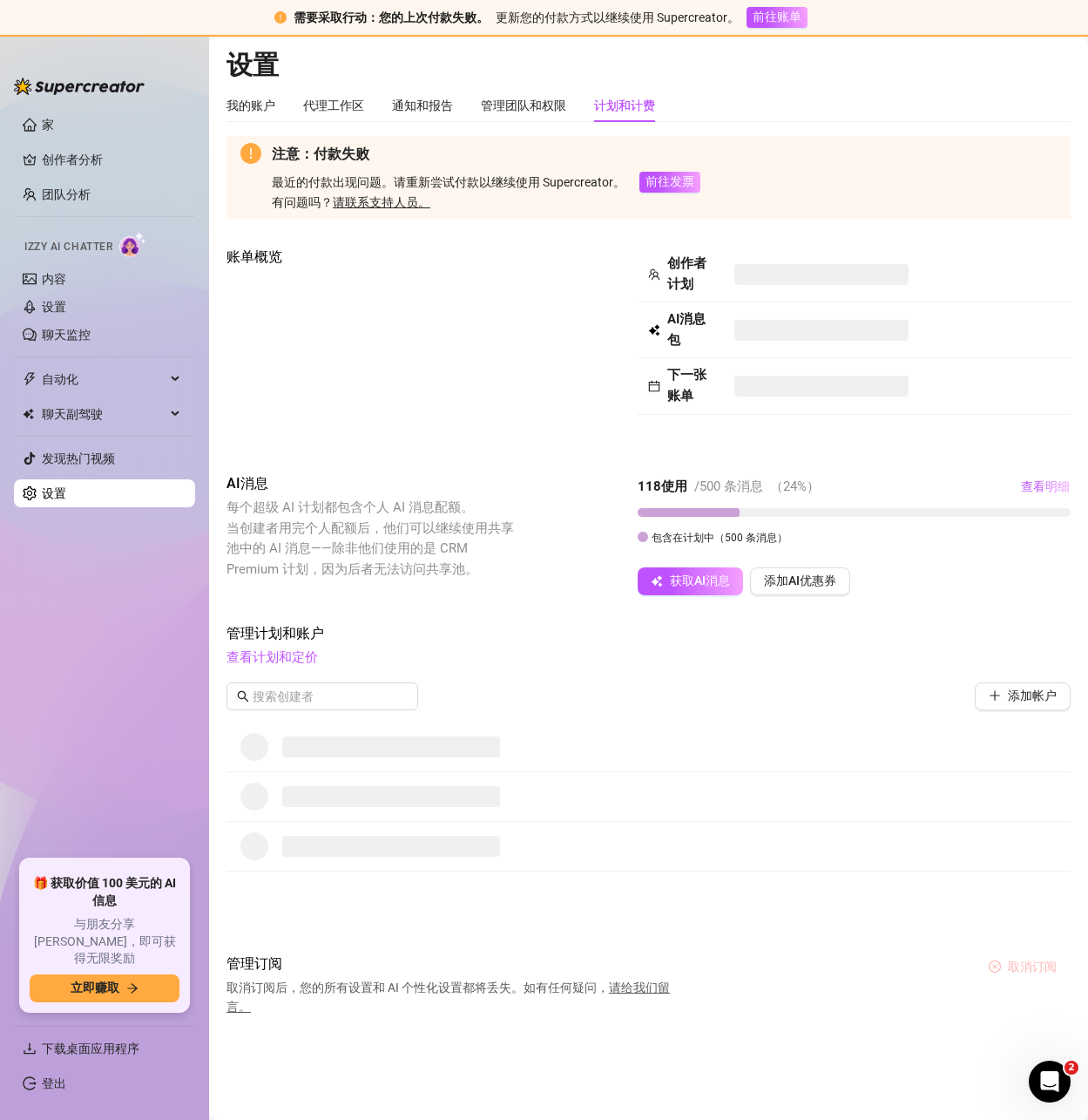
click at [1019, 969] on font "取消订阅" at bounding box center [1033, 966] width 49 height 14
click at [1059, 924] on font "好的" at bounding box center [1060, 921] width 24 height 14
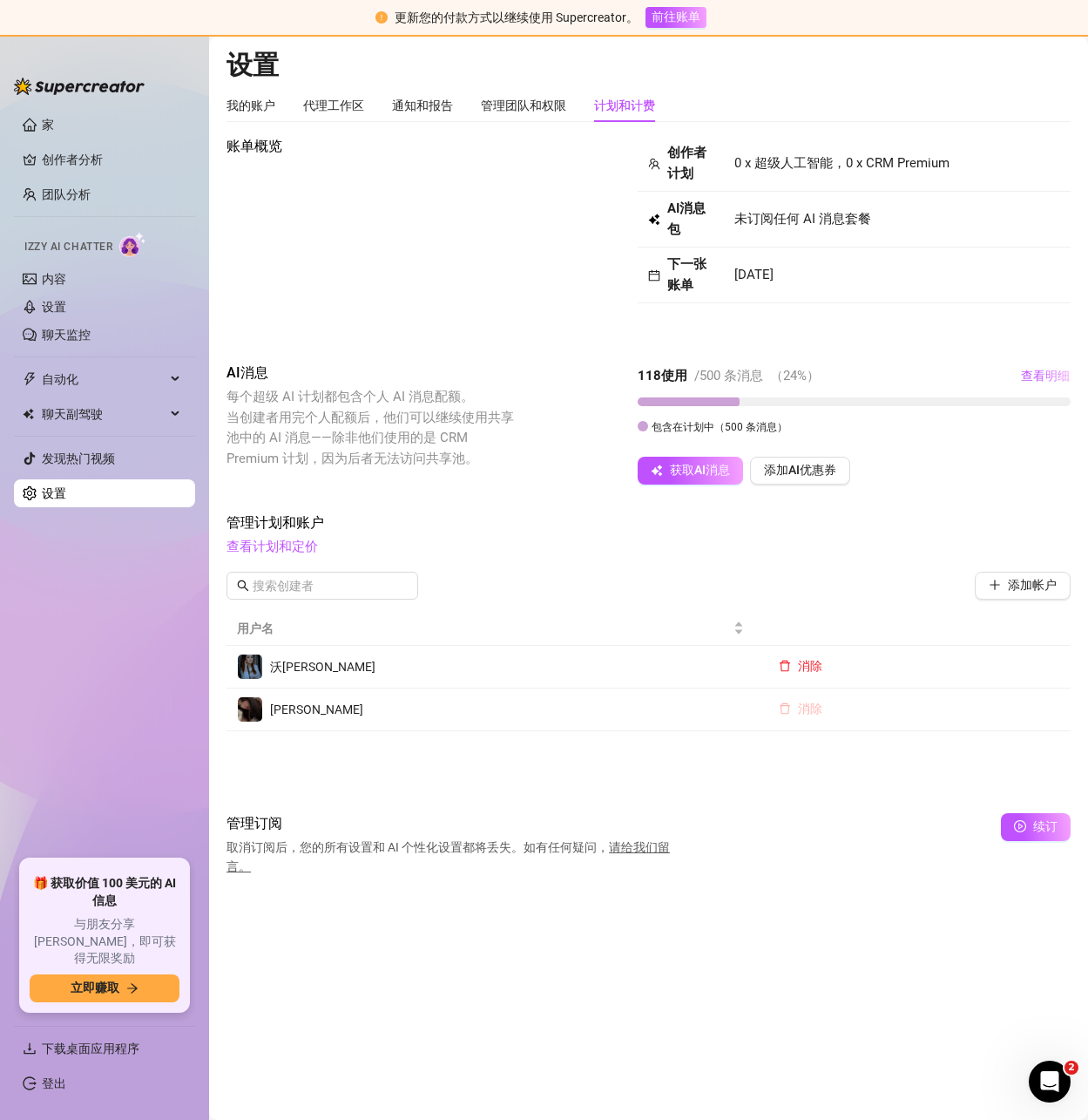
click at [803, 705] on font "消除" at bounding box center [810, 708] width 24 height 14
click at [861, 659] on font "好的" at bounding box center [859, 662] width 24 height 14
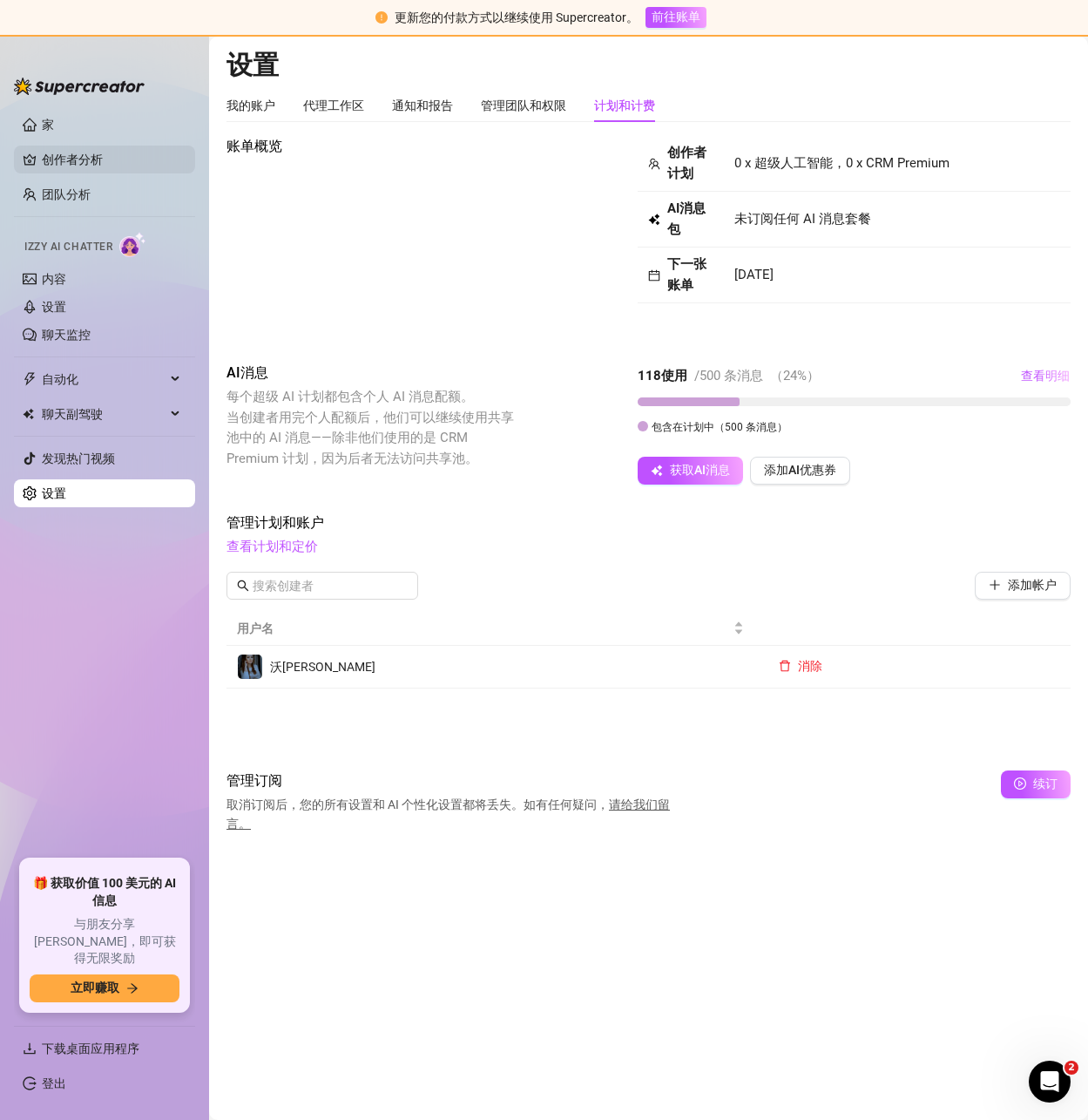
click at [72, 166] on link "创作者分析" at bounding box center [112, 159] width 140 height 28
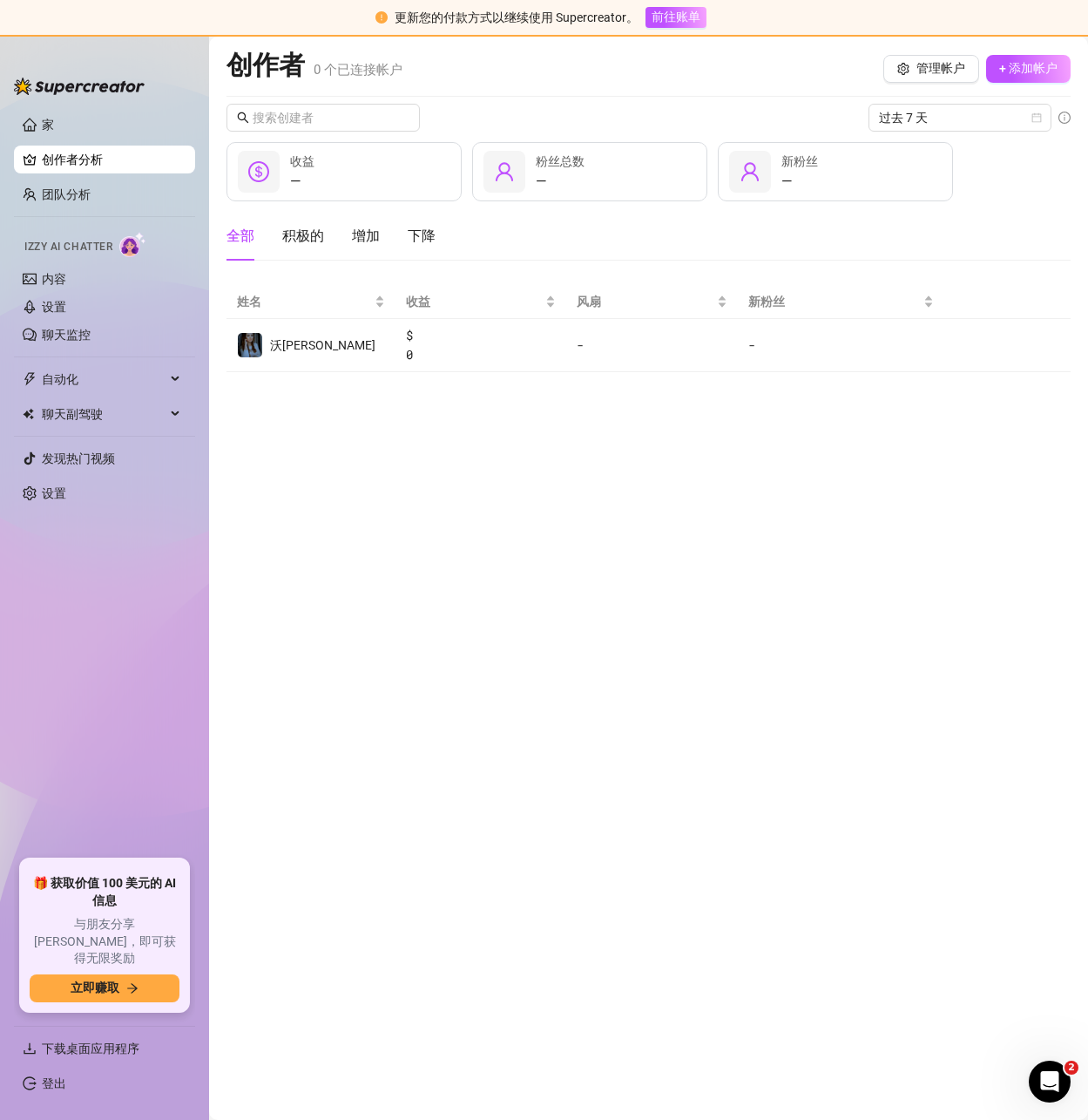
click at [362, 494] on main "创作者 0 个 已连接帐户 管理帐户 + 添加帐户 过去 7 天 — 收益 — 粉丝总数 — 新粉丝 全部 积极的 增加 下降 姓名 收益 风扇 新粉丝 沃尼…" at bounding box center [648, 578] width 879 height 1083
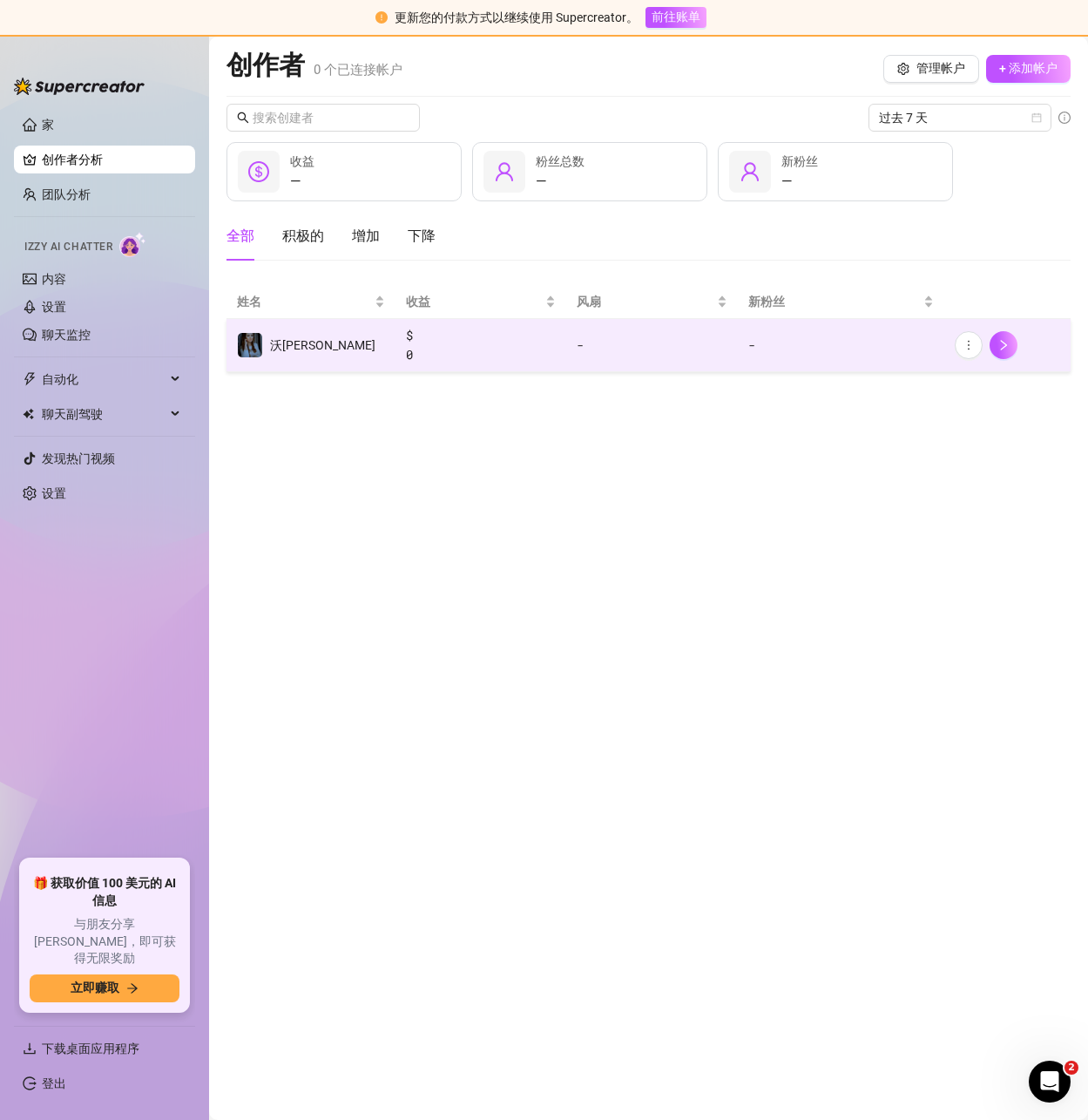
click at [582, 354] on font "-" at bounding box center [652, 345] width 150 height 19
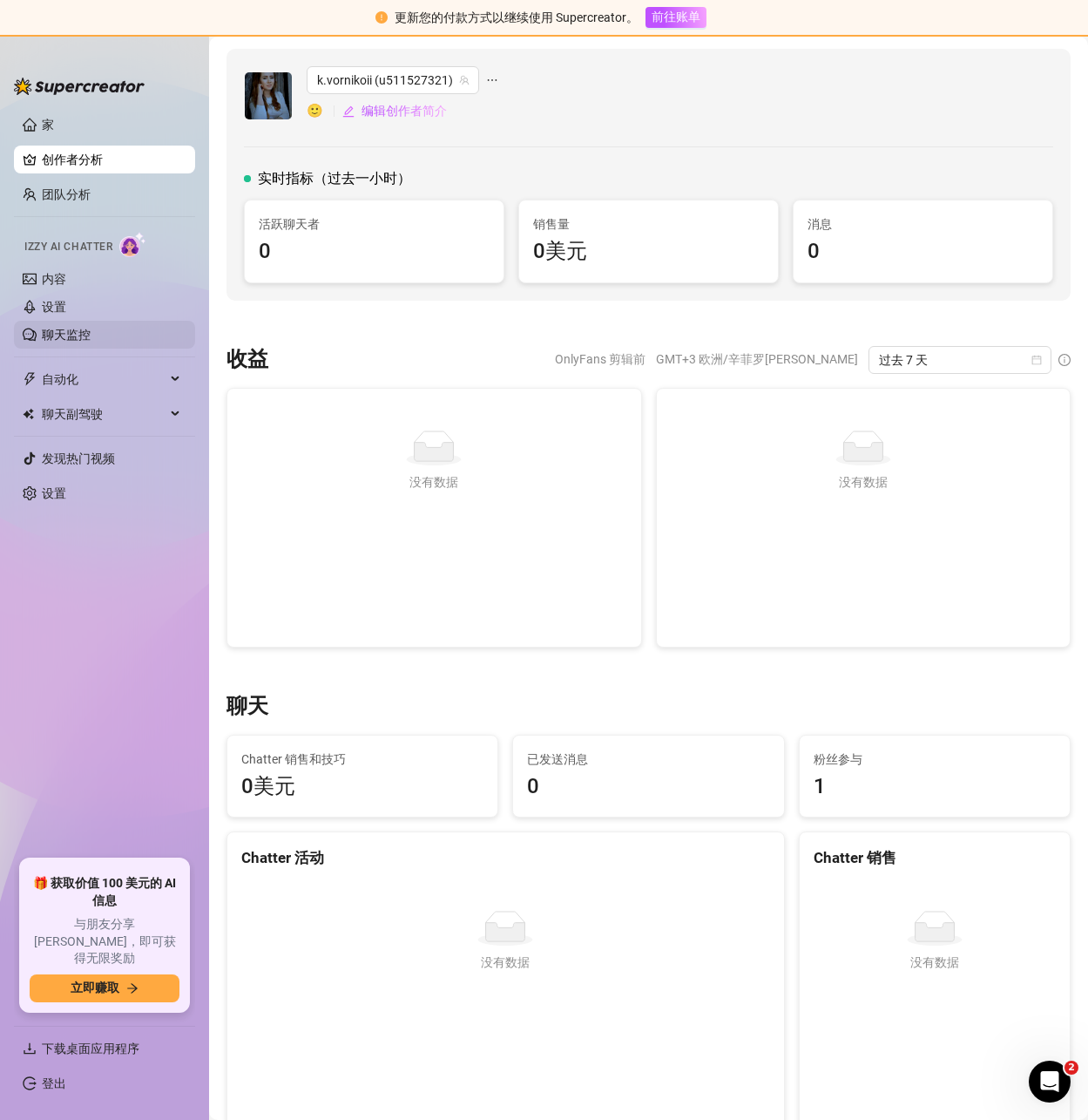
click at [77, 339] on link "聊天监控" at bounding box center [67, 334] width 49 height 14
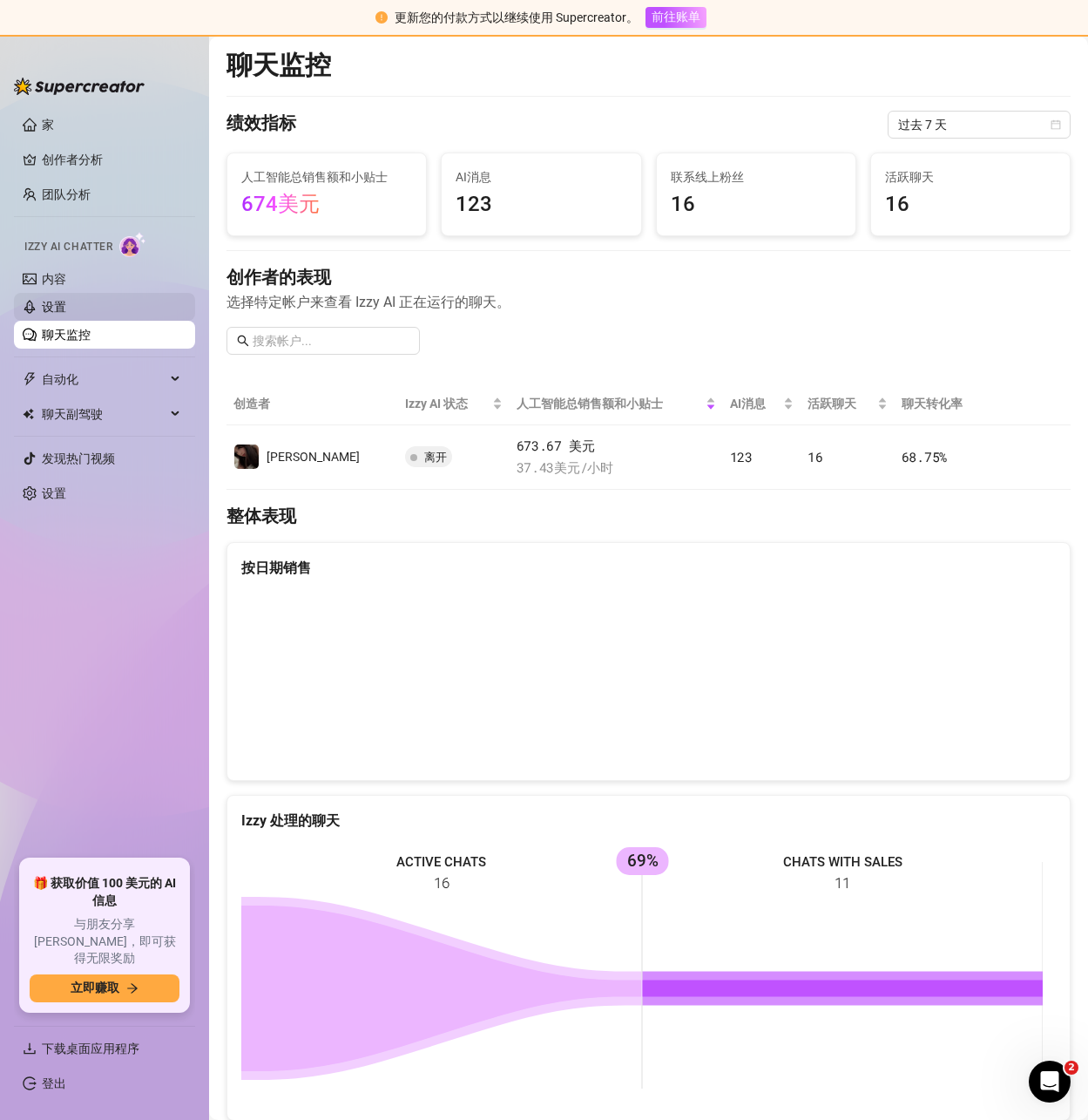
click at [62, 305] on link "设置" at bounding box center [54, 307] width 24 height 14
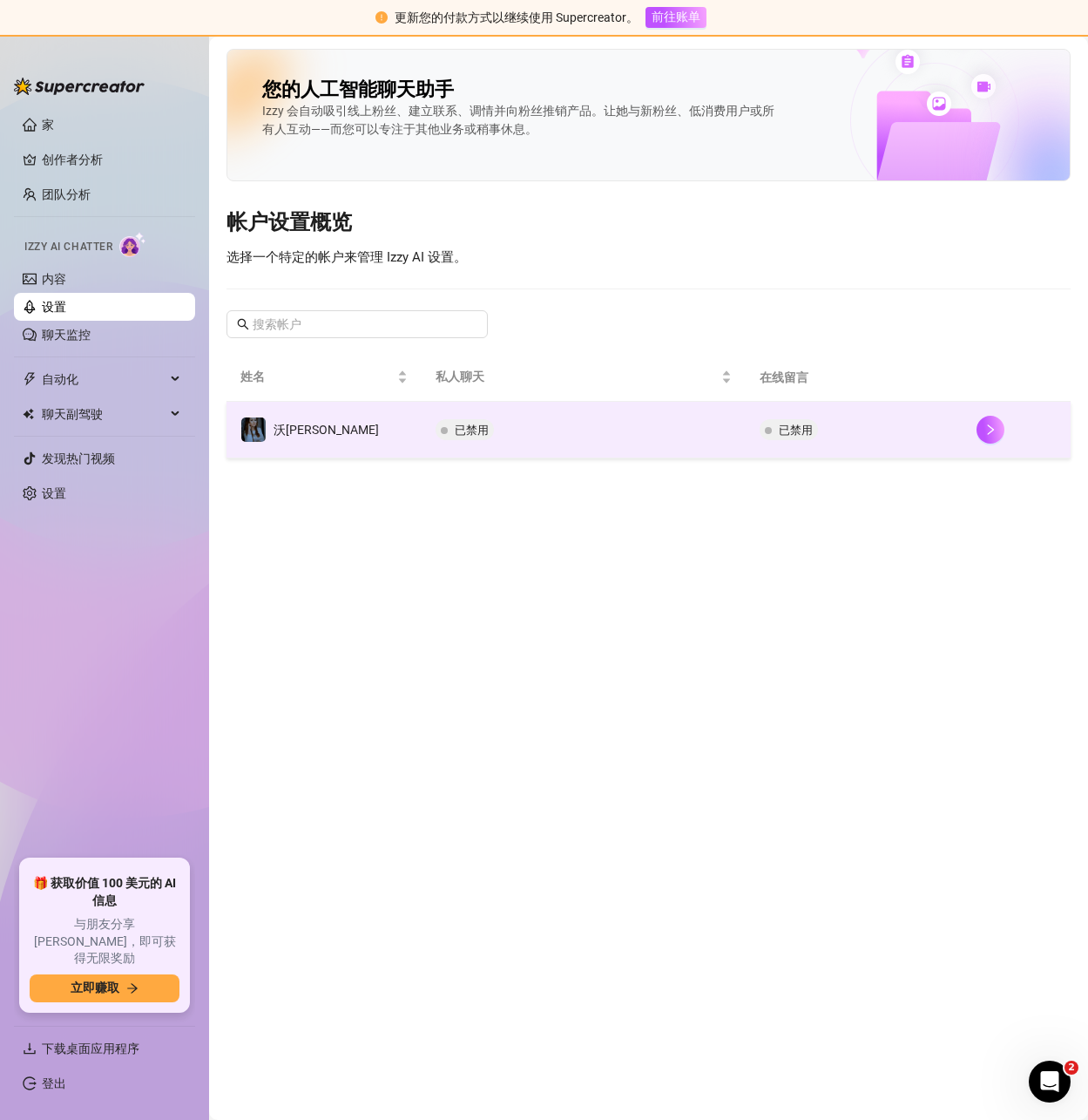
click at [929, 436] on td "已禁用" at bounding box center [854, 430] width 216 height 56
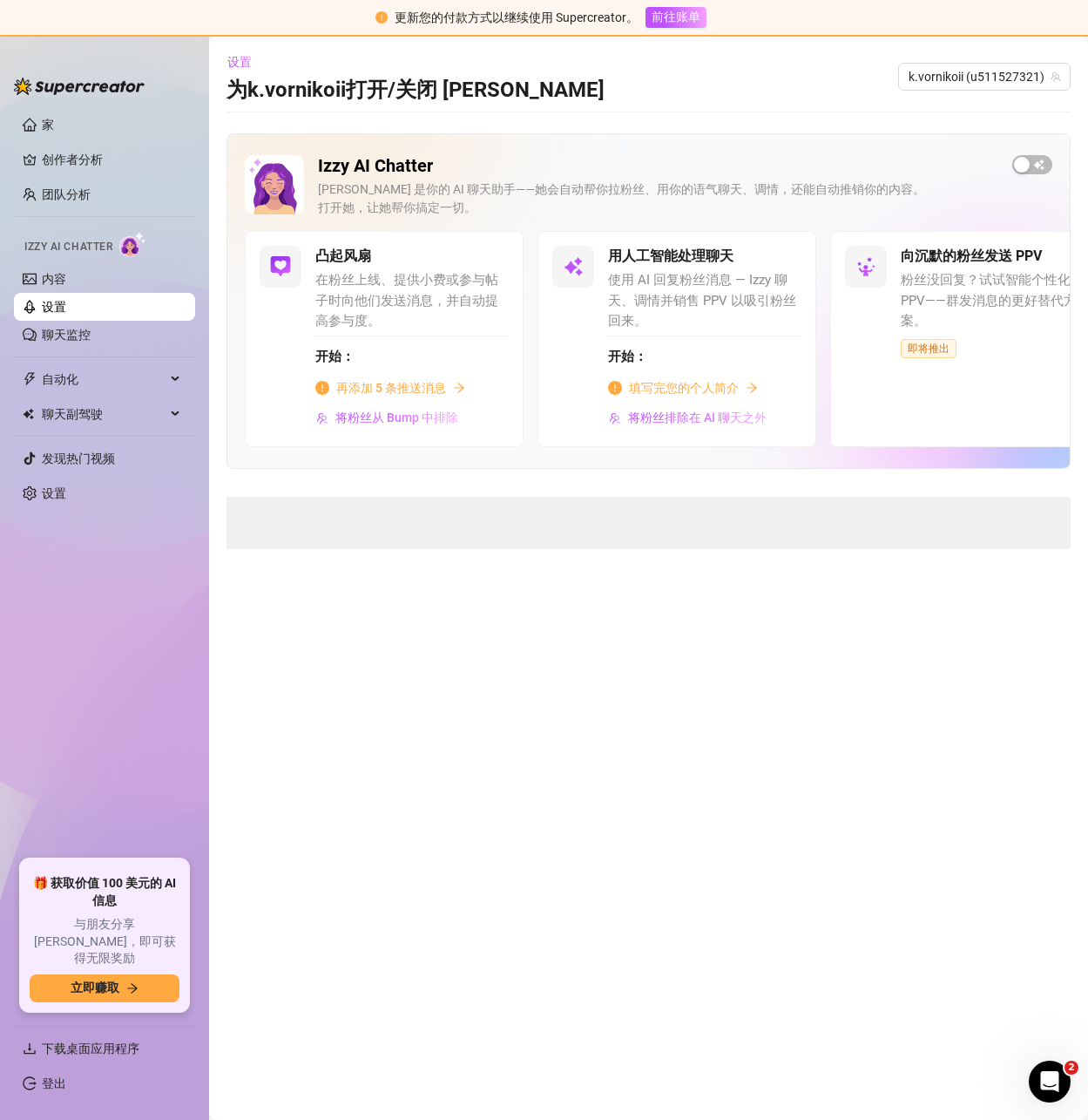
click at [682, 384] on font "填写完您的个人简介" at bounding box center [684, 387] width 110 height 14
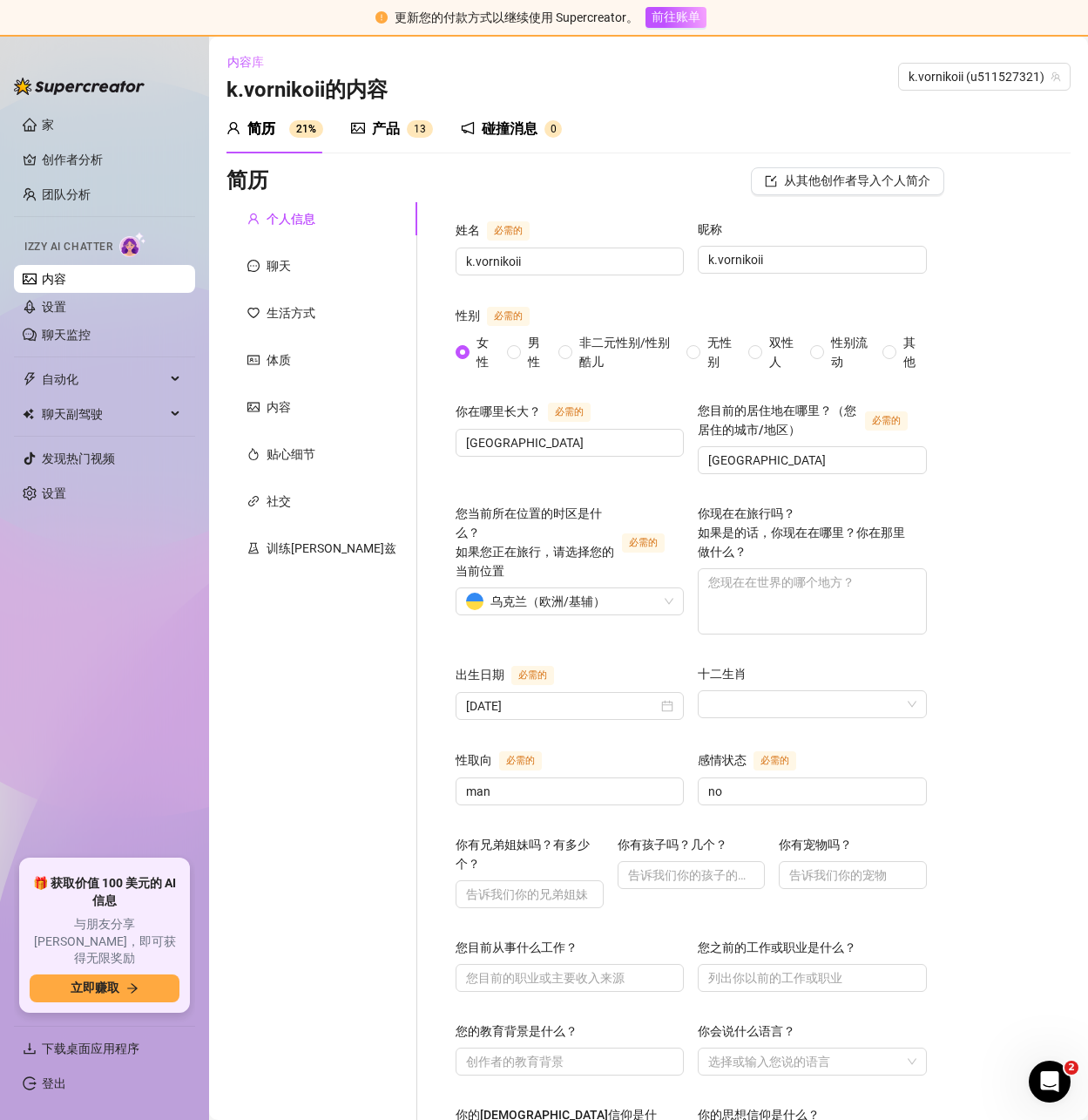
click at [61, 280] on link "内容" at bounding box center [54, 279] width 24 height 14
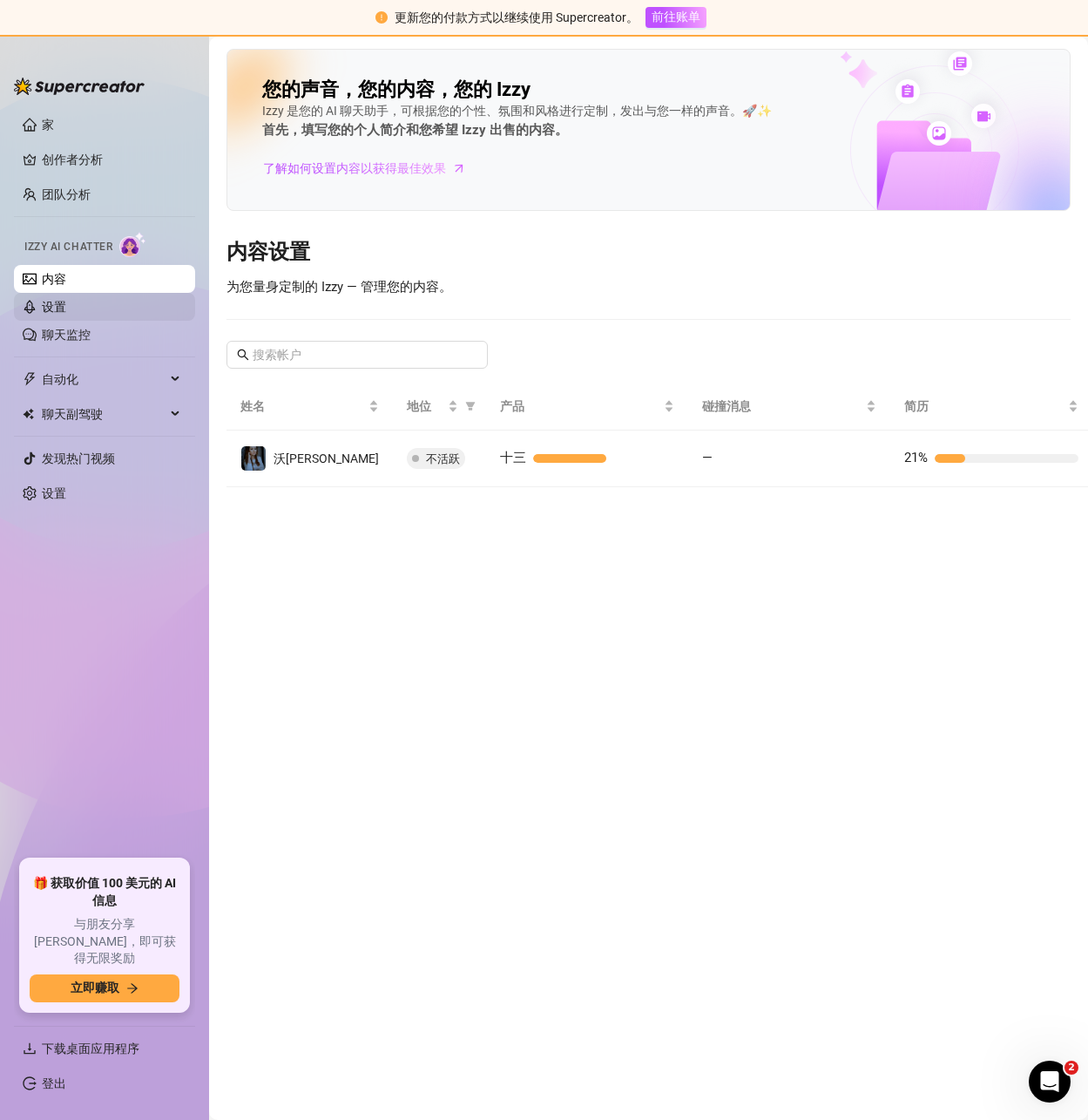
click at [67, 300] on link "设置" at bounding box center [54, 307] width 24 height 14
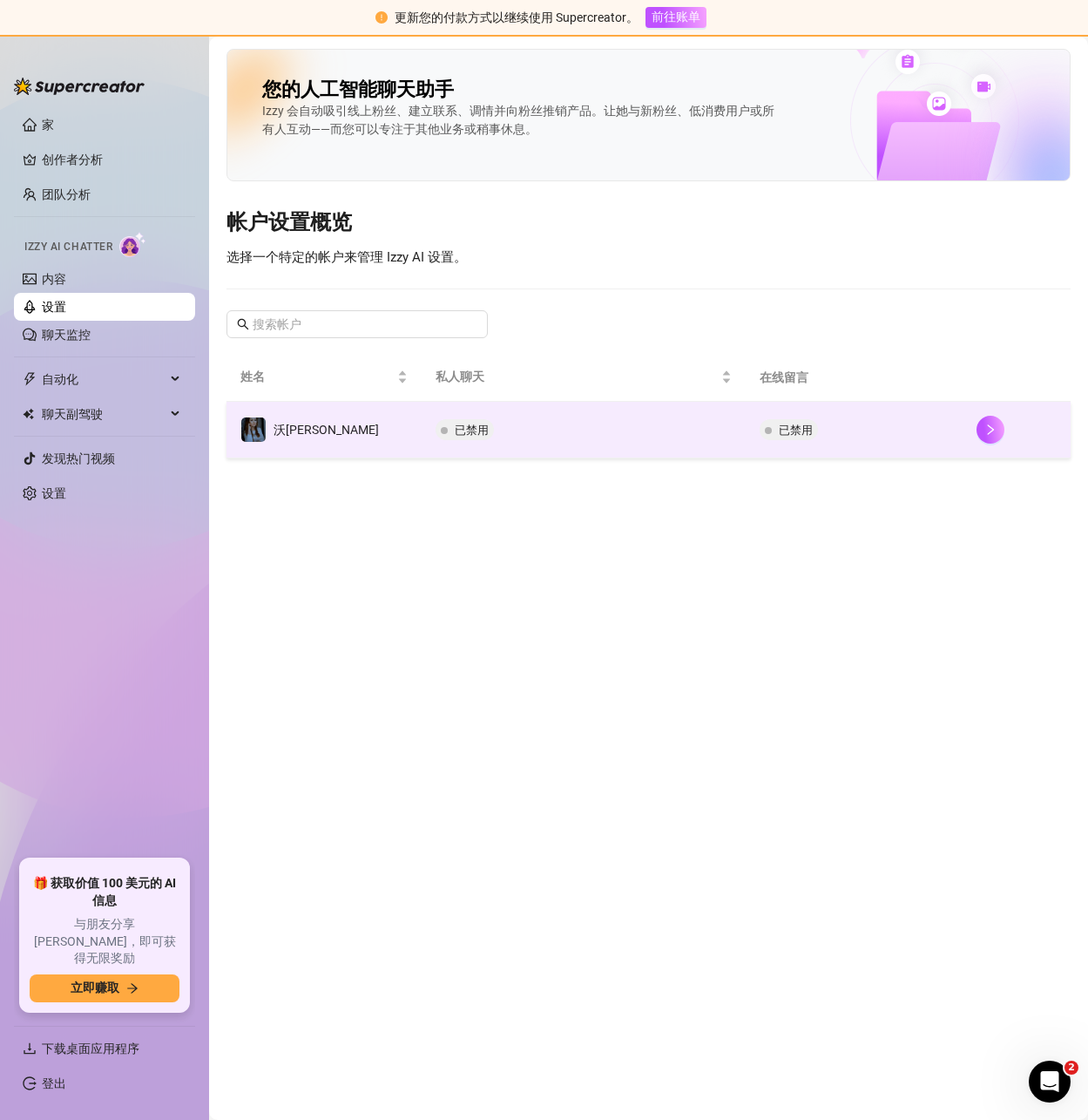
click at [778, 423] on font "已禁用" at bounding box center [795, 430] width 34 height 13
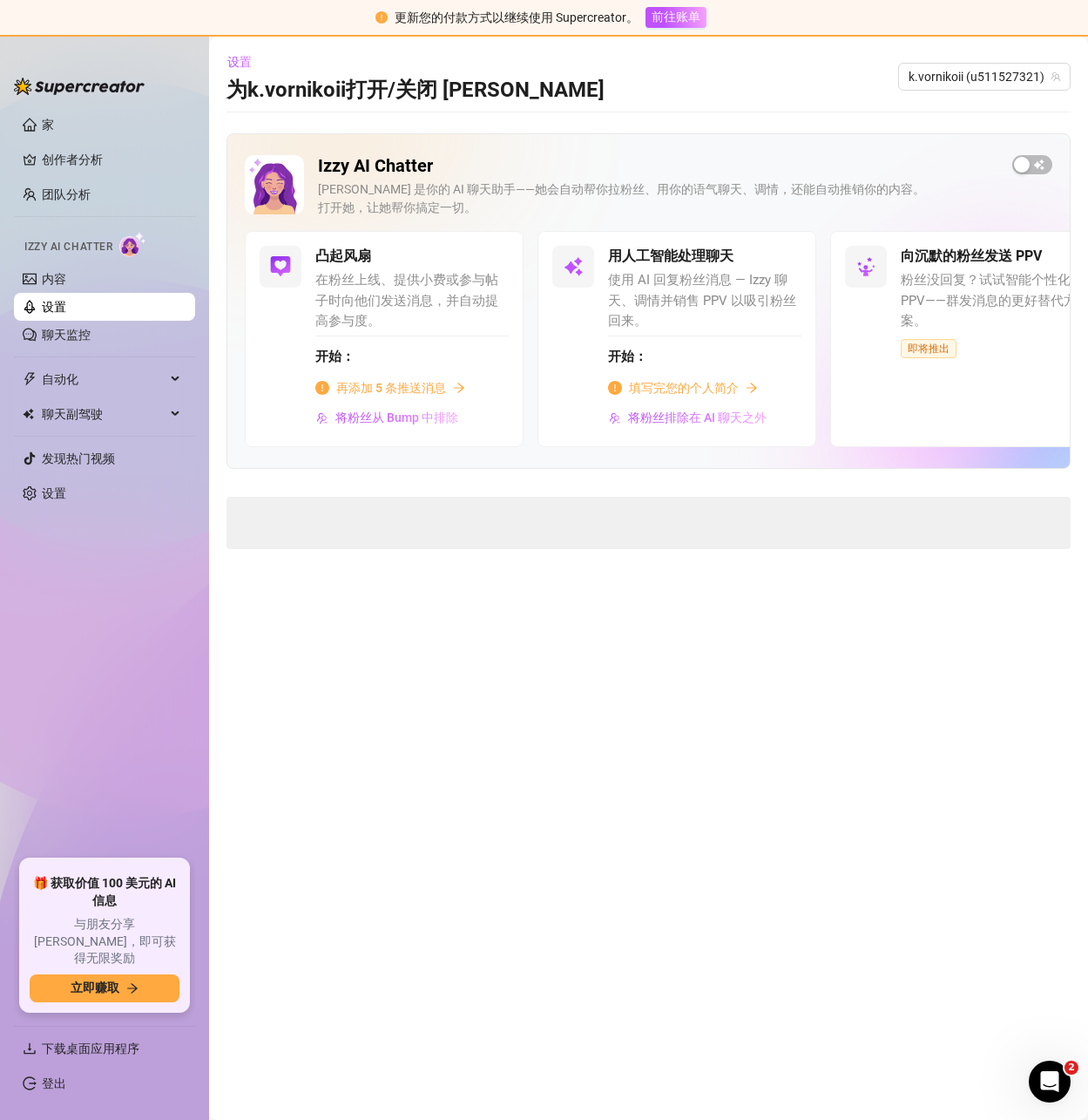
click at [695, 382] on font "填写完您的个人简介" at bounding box center [684, 387] width 110 height 14
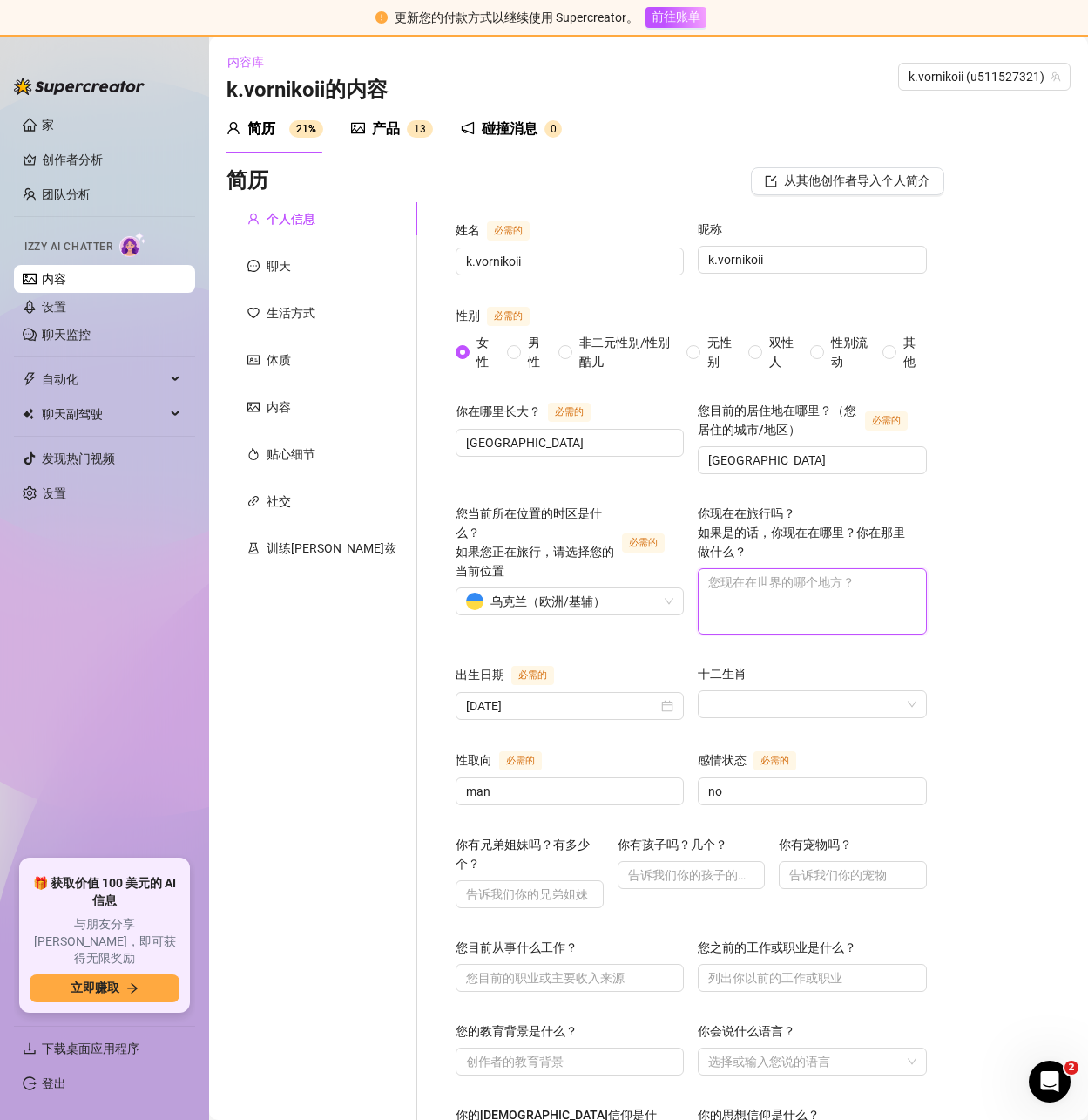
click at [726, 596] on textarea "你现在在旅行吗？ 如果是的话，你现在在哪里？你在那里做什么？" at bounding box center [812, 601] width 227 height 65
click at [514, 125] on font "碰撞消息" at bounding box center [509, 129] width 55 height 17
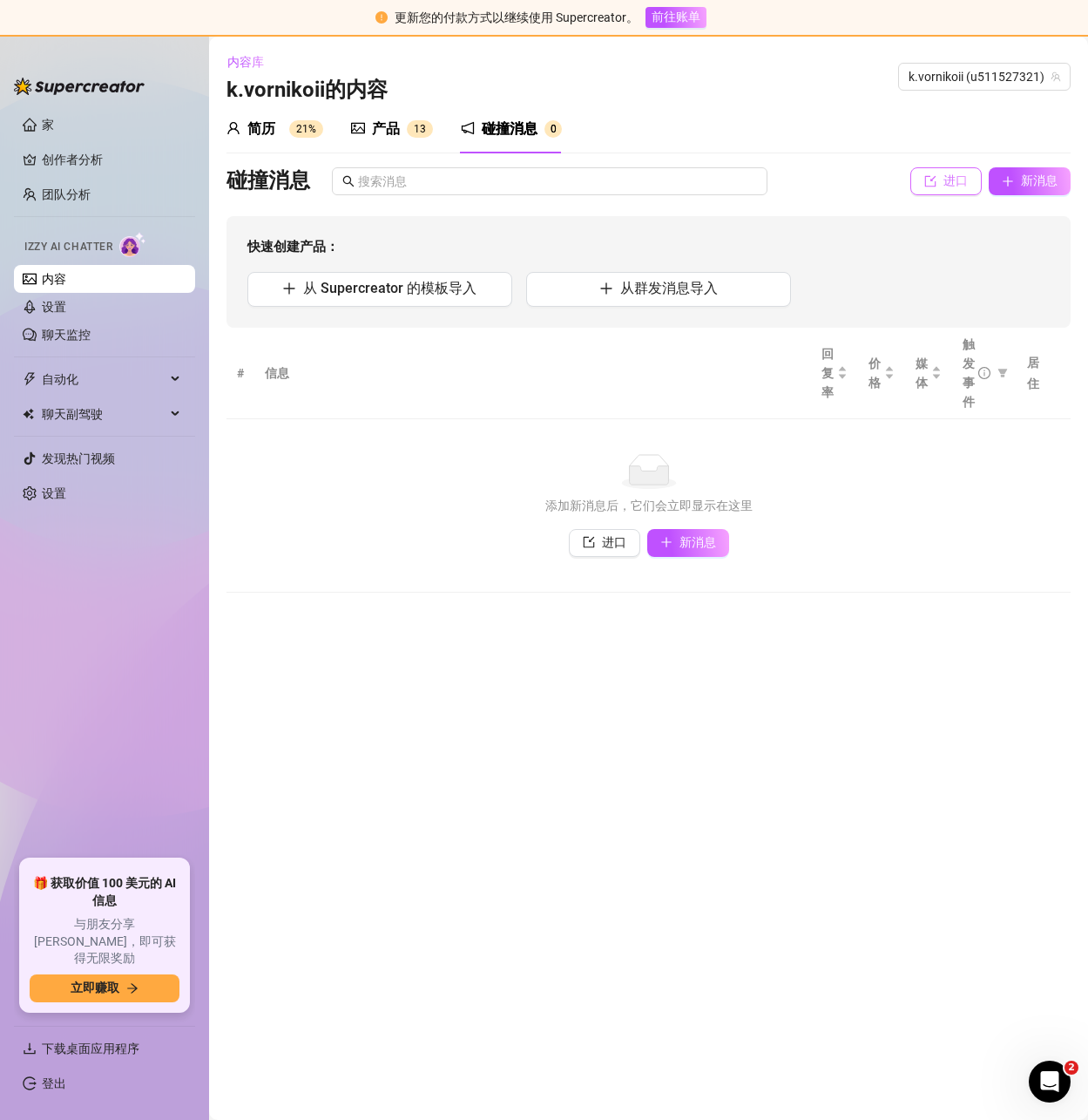
click at [936, 177] on icon "进口" at bounding box center [930, 181] width 12 height 12
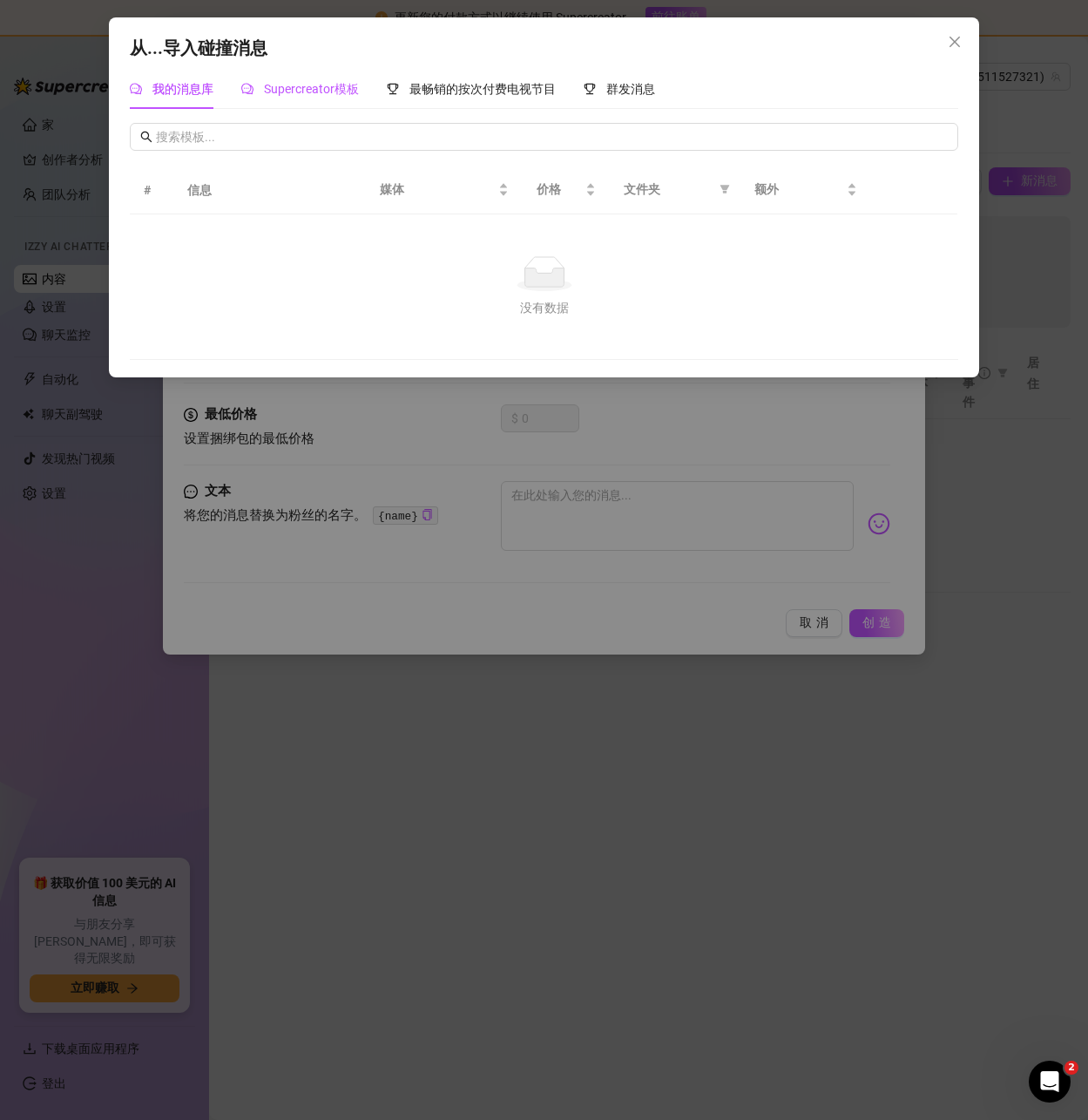
click at [320, 87] on font "Supercreator模板" at bounding box center [310, 88] width 95 height 14
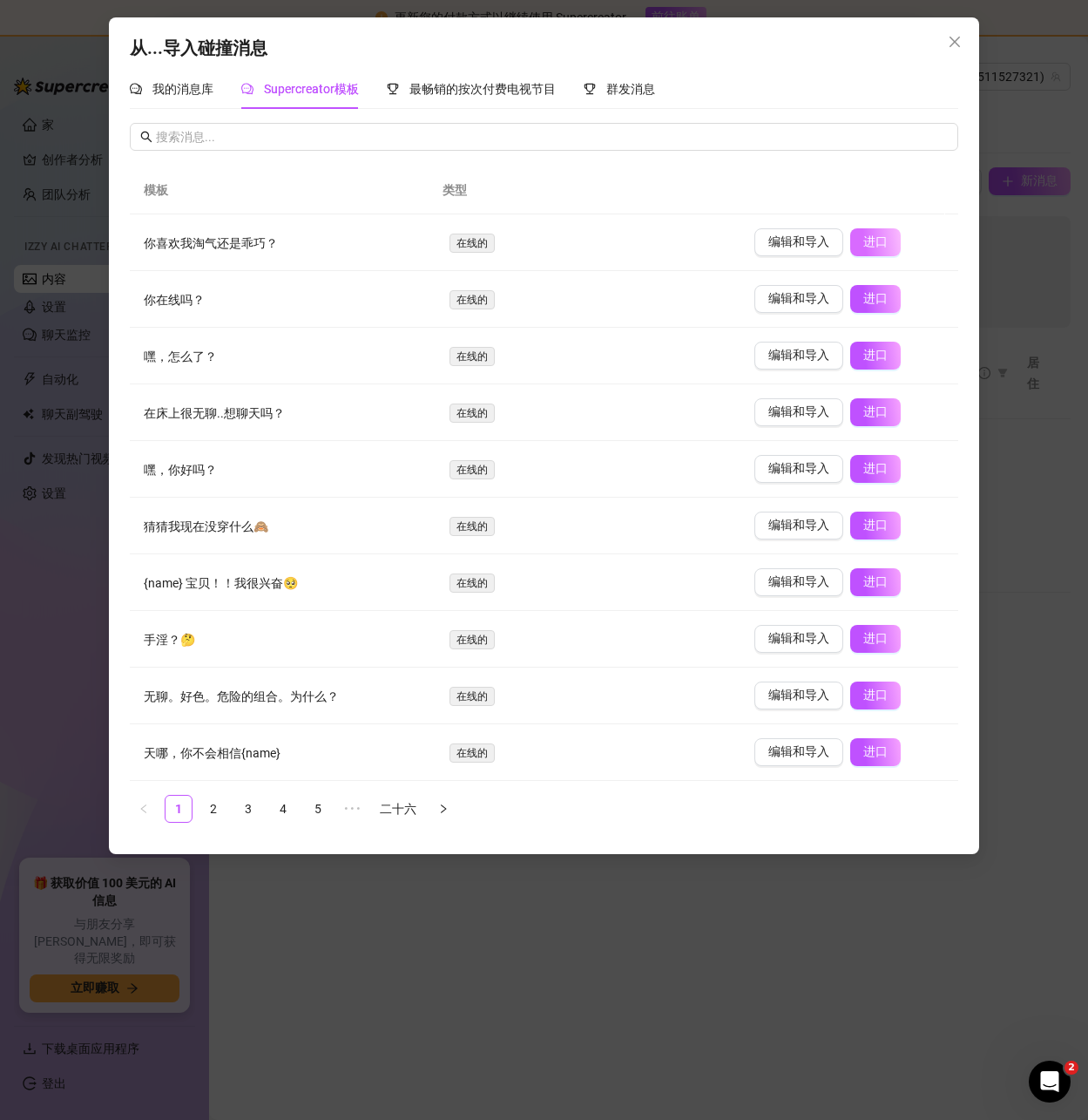
click at [864, 243] on font "进口" at bounding box center [876, 241] width 24 height 14
click at [540, 52] on div "从...导入碰撞消息" at bounding box center [543, 48] width 828 height 27
click at [948, 39] on icon "关闭" at bounding box center [955, 41] width 14 height 14
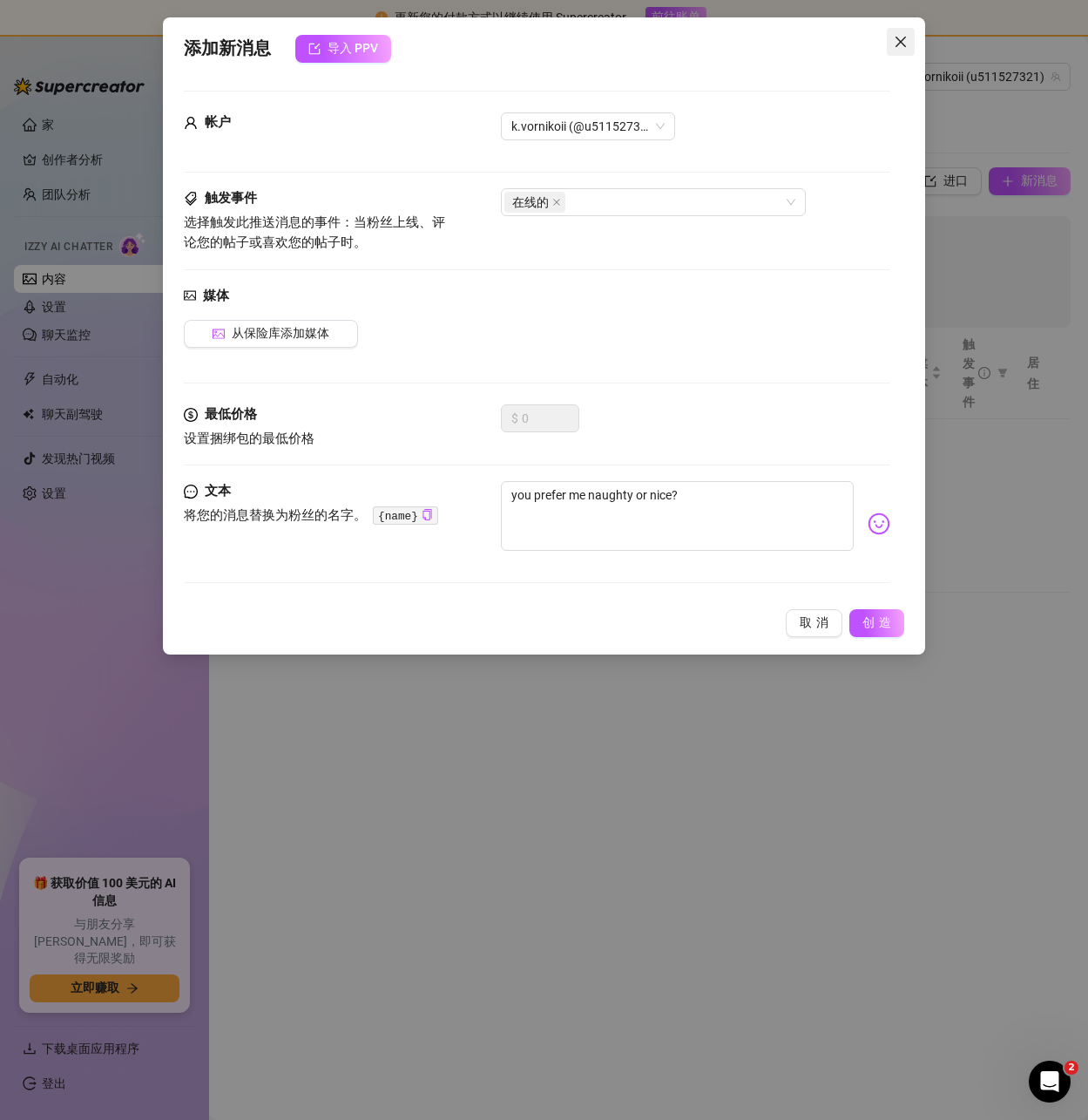
click at [903, 44] on icon "关闭" at bounding box center [899, 41] width 10 height 10
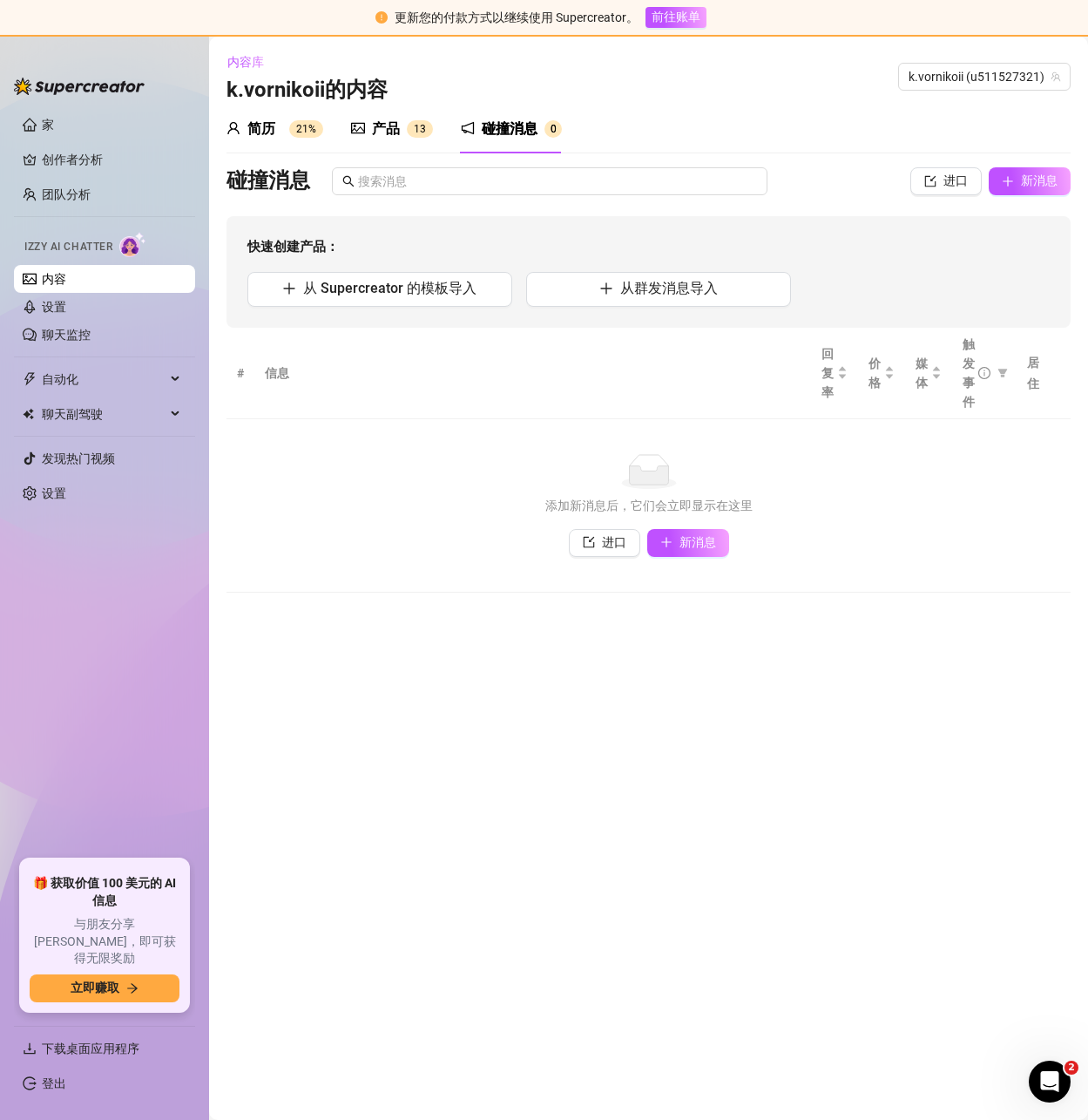
click at [369, 134] on div "产品 1 3" at bounding box center [391, 129] width 82 height 21
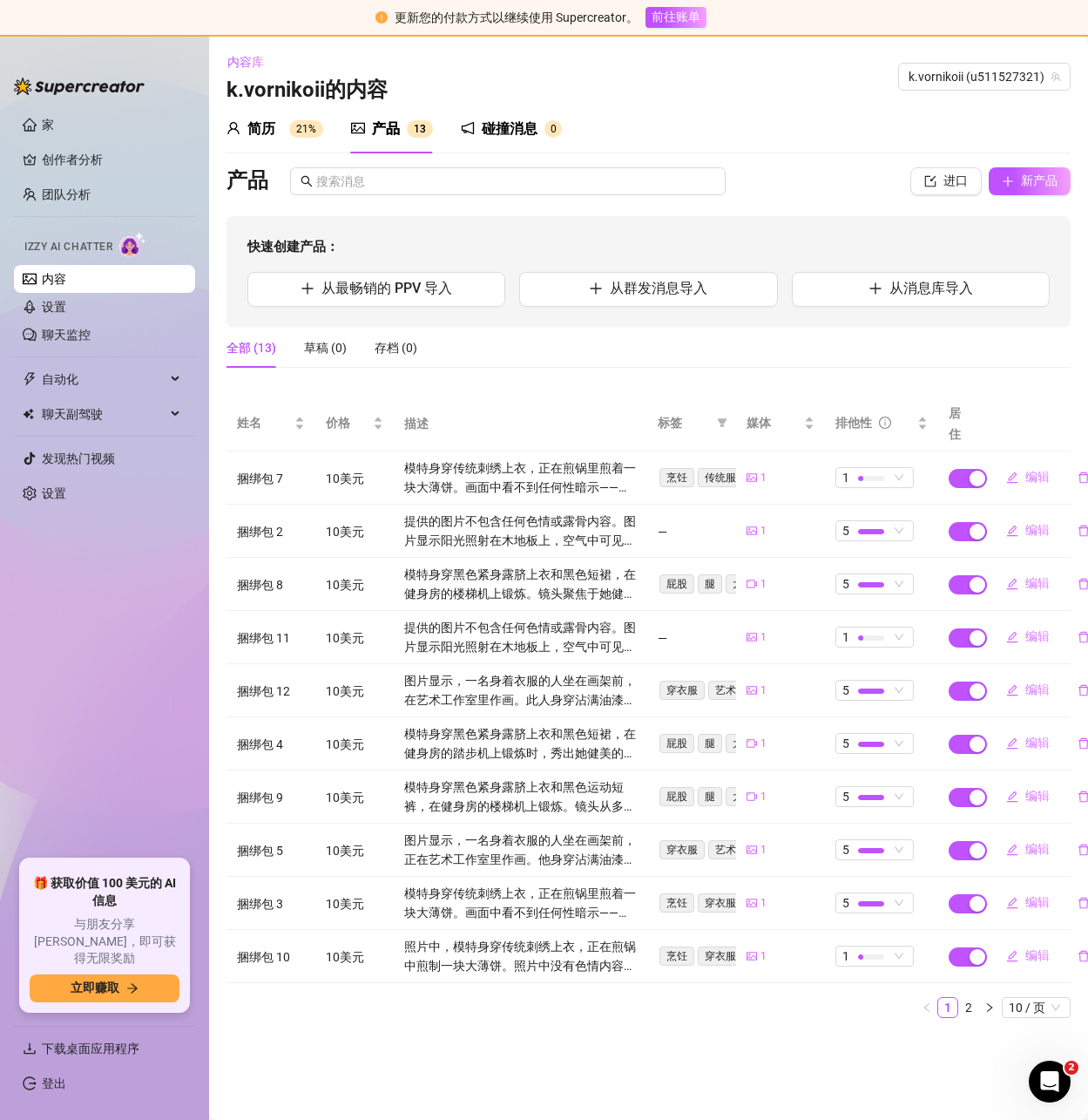
click at [495, 138] on div "碰撞消息" at bounding box center [509, 129] width 55 height 21
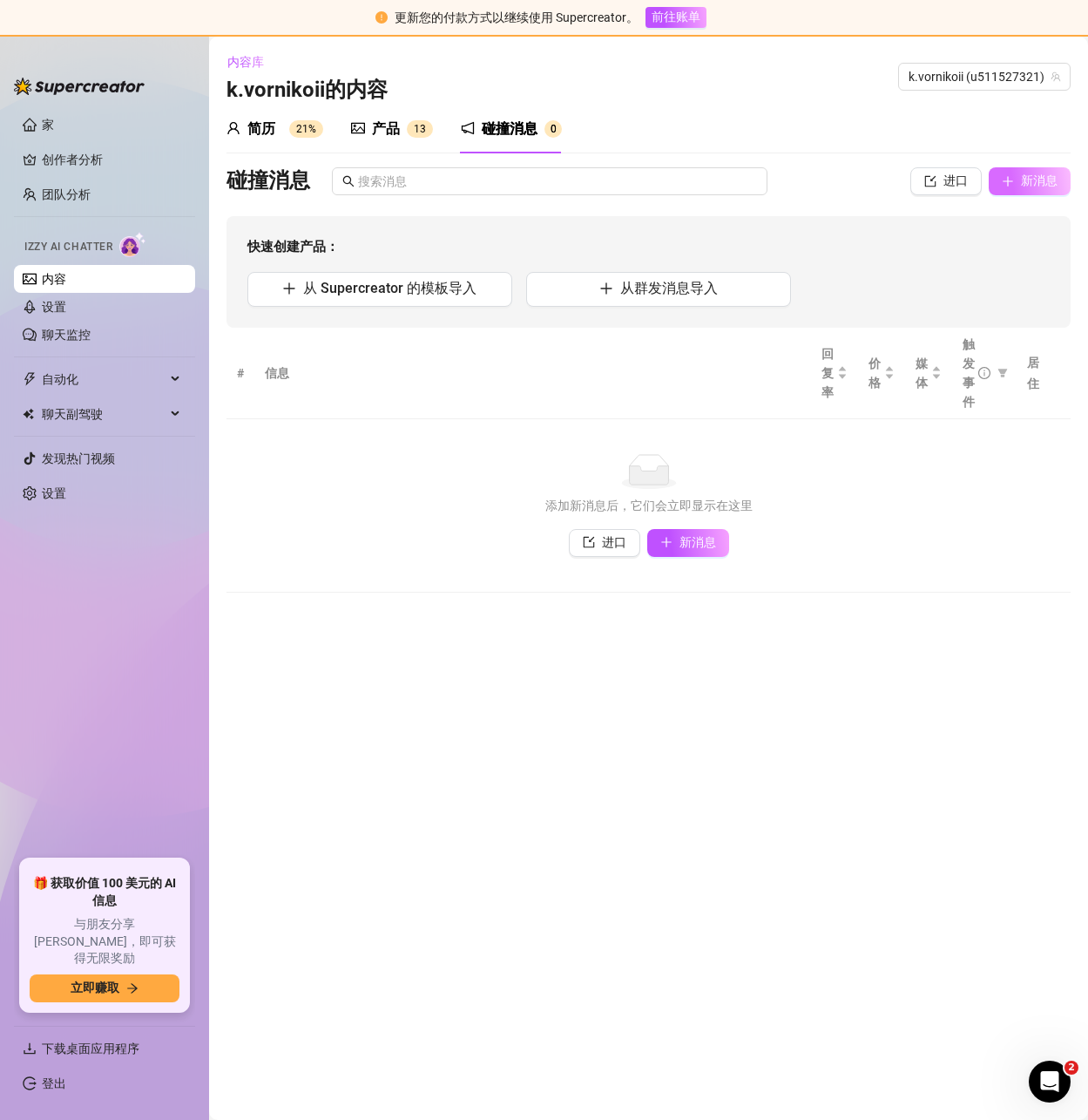
click at [1031, 185] on font "新消息" at bounding box center [1039, 180] width 37 height 14
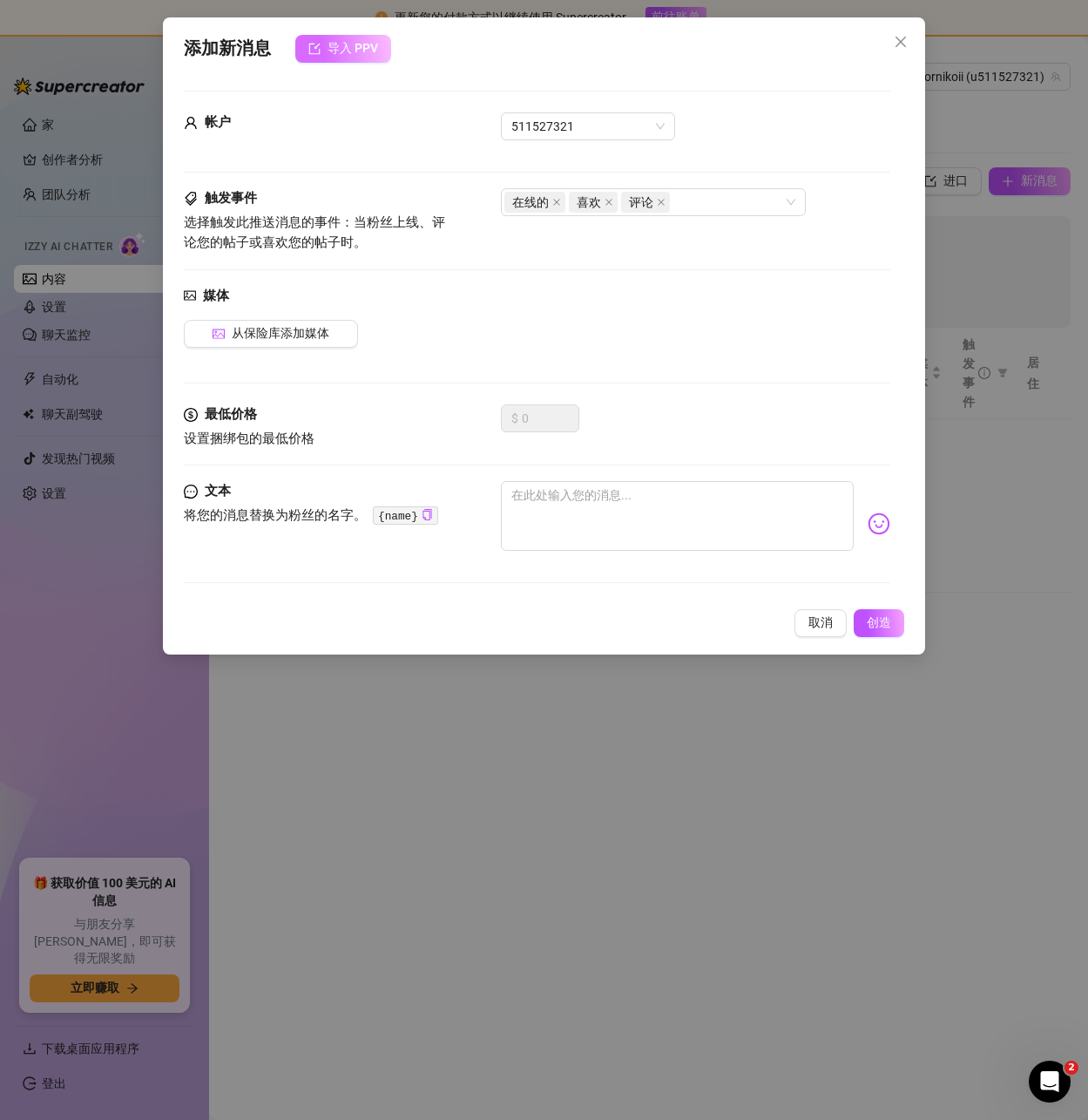
click at [366, 57] on button "导入 PPV" at bounding box center [343, 49] width 96 height 28
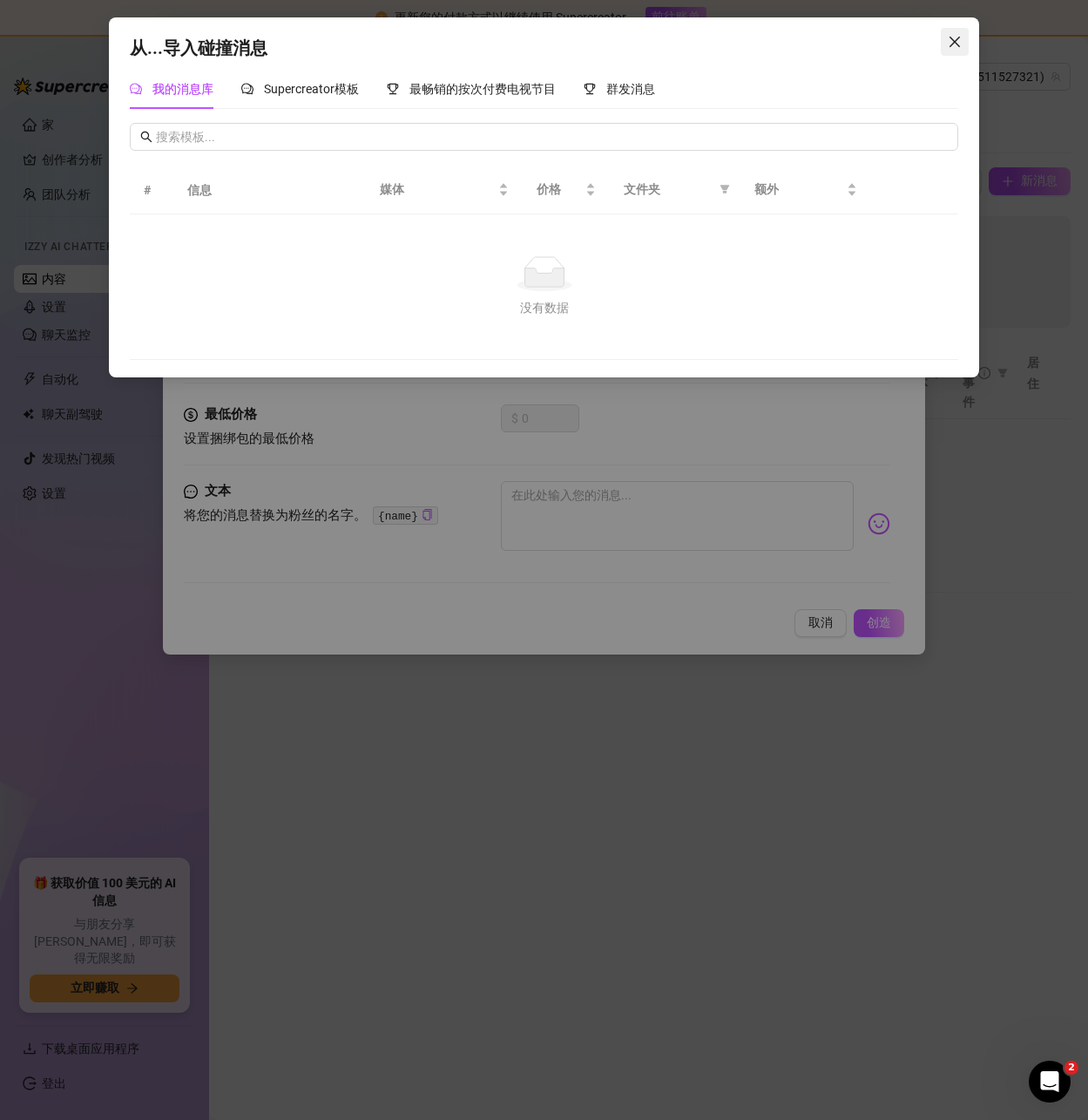
click at [951, 44] on icon "关闭" at bounding box center [955, 41] width 14 height 14
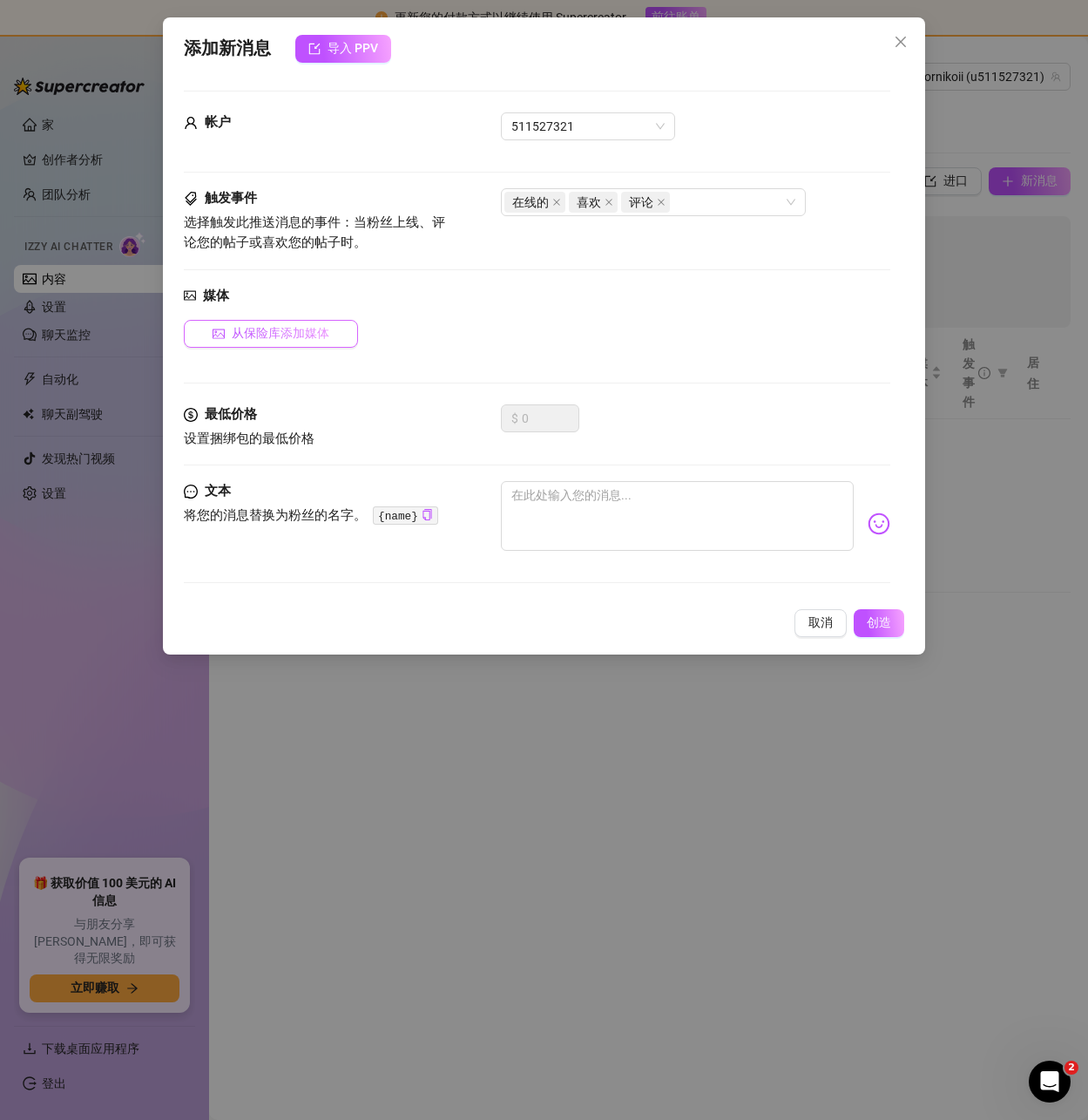
click at [274, 346] on button "从保险库添加媒体" at bounding box center [271, 334] width 174 height 28
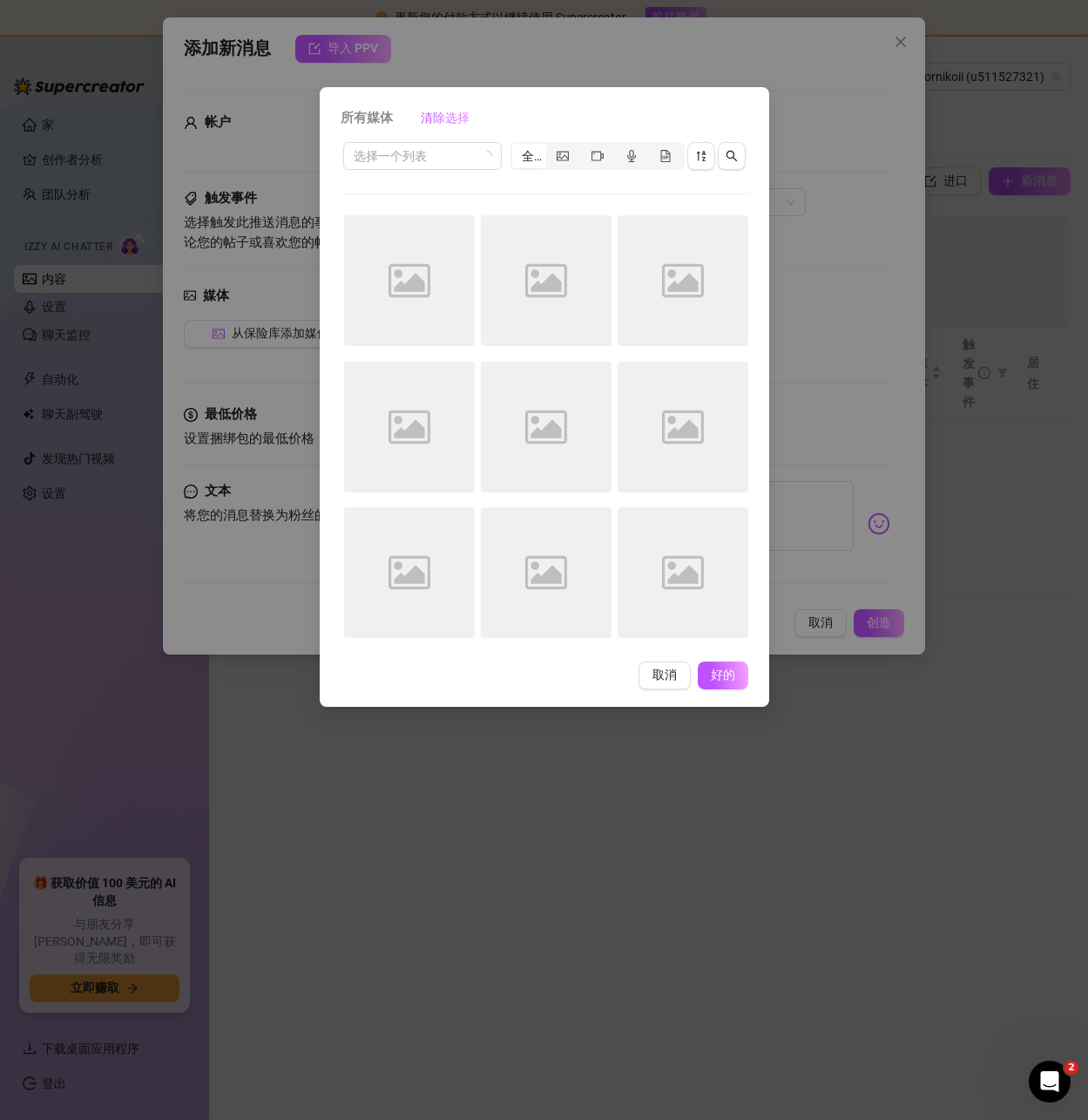
click at [839, 239] on div "所有媒体 清除选择 选择一个列表 全部 Image placeholder Image placeholder Image placeholder Image…" at bounding box center [544, 560] width 1088 height 1120
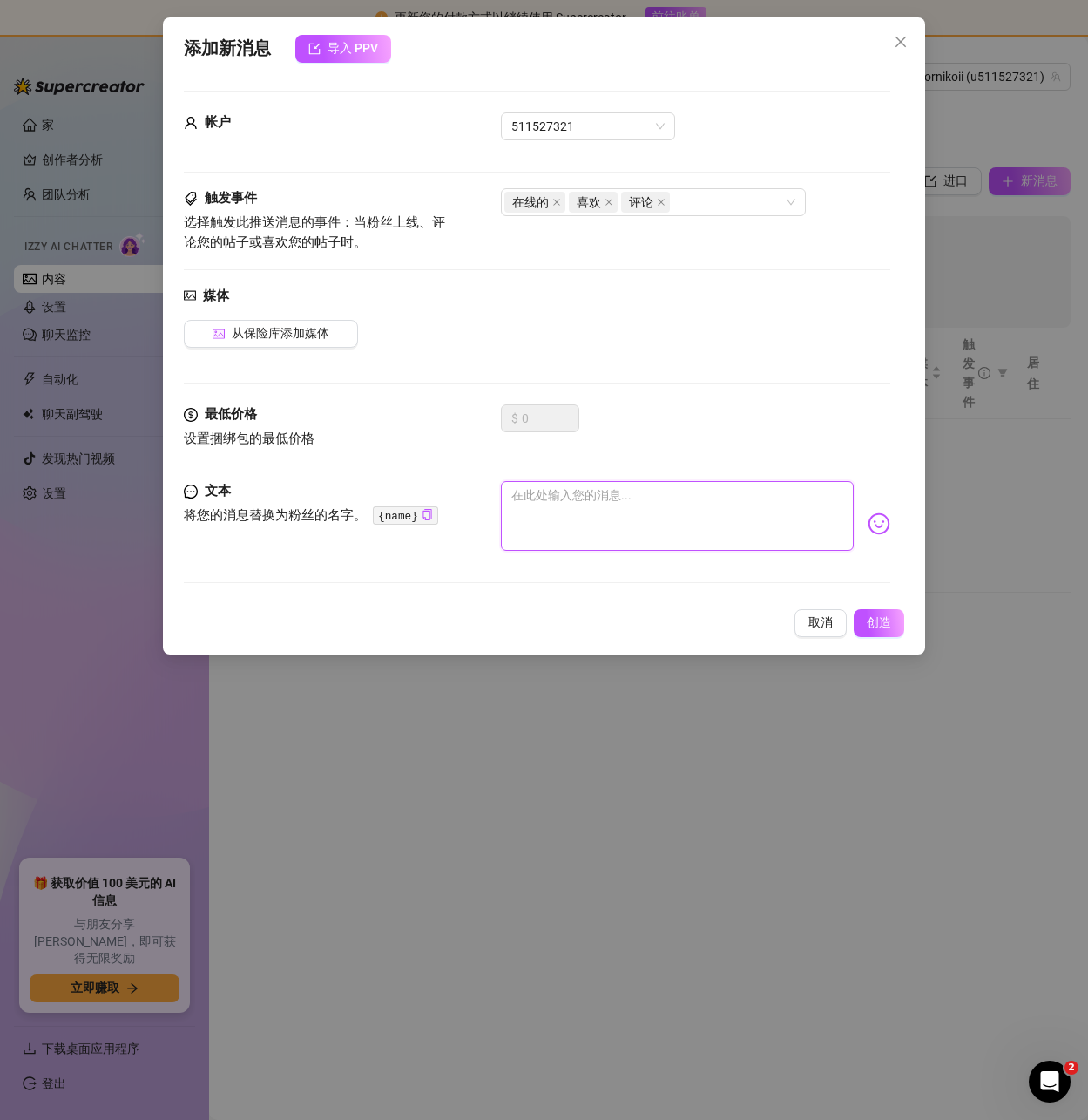
click at [624, 507] on textarea at bounding box center [676, 516] width 352 height 69
click at [582, 518] on textarea at bounding box center [676, 516] width 352 height 69
click at [561, 124] on font "511527321" at bounding box center [542, 126] width 63 height 14
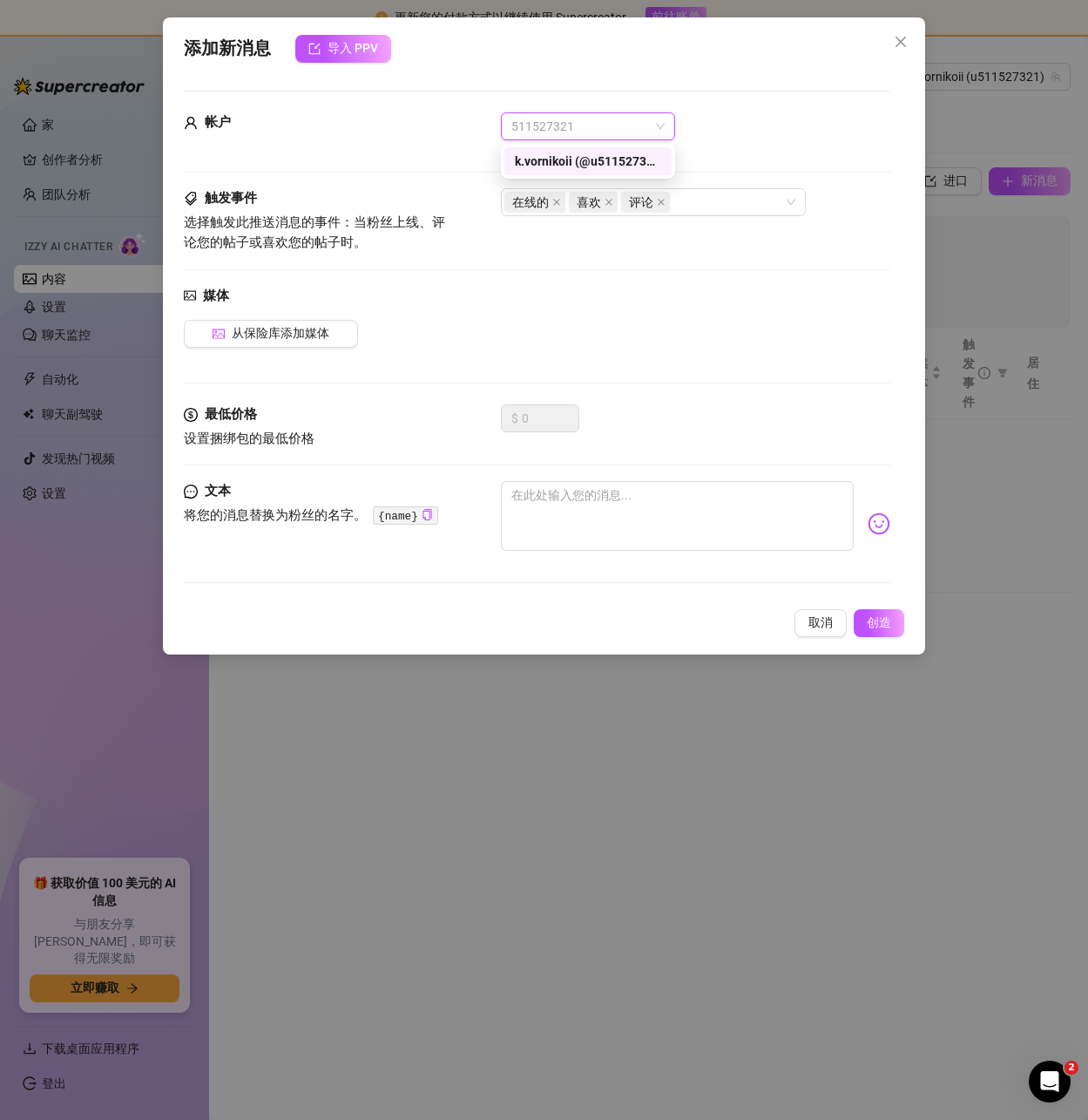
click at [576, 116] on span "511527321" at bounding box center [587, 127] width 153 height 26
click at [551, 127] on font "511527321" at bounding box center [542, 126] width 63 height 14
click at [556, 153] on div "k.vornikoii (@u511527321)" at bounding box center [588, 161] width 146 height 19
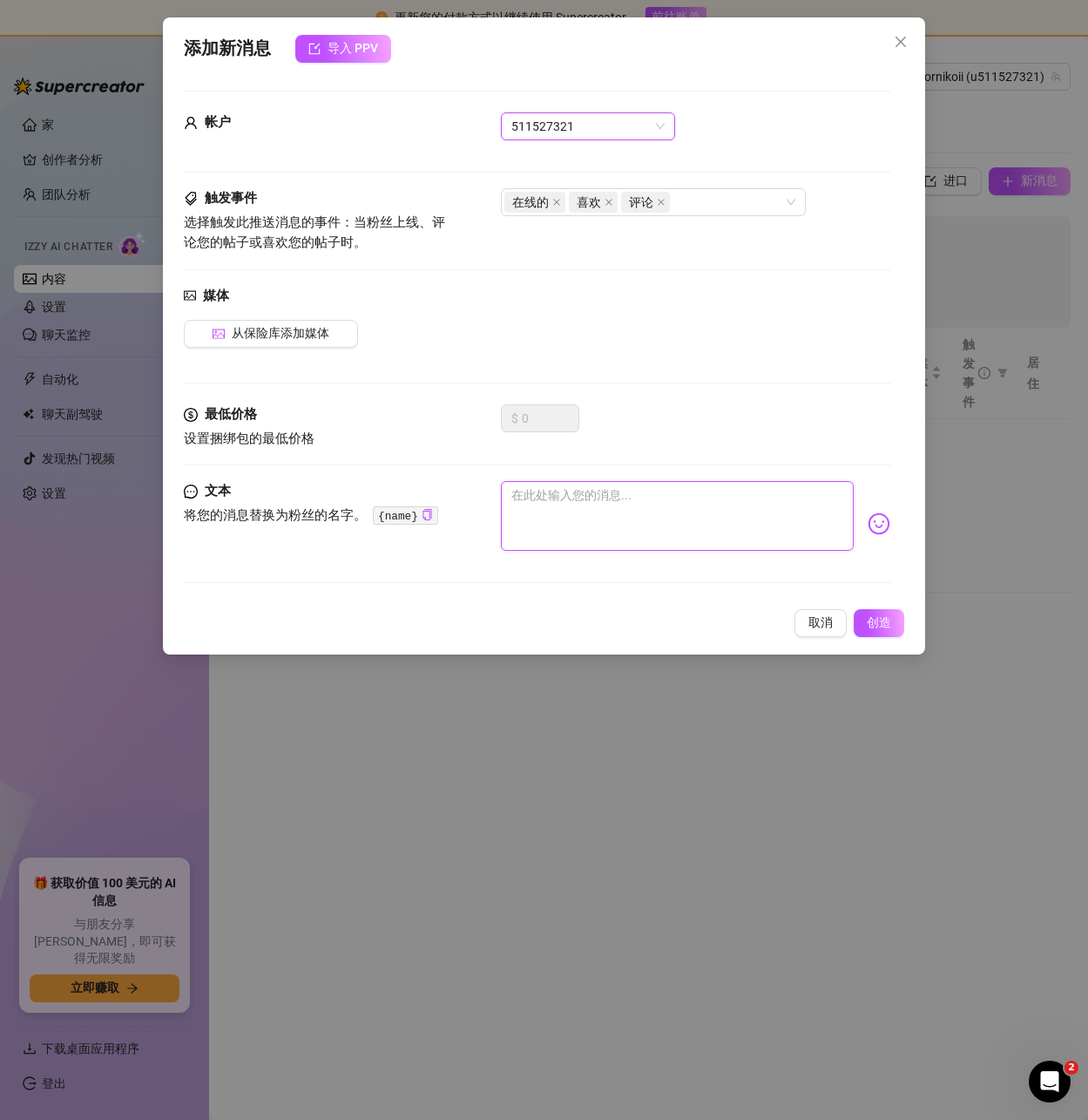
click at [542, 521] on textarea at bounding box center [676, 516] width 352 height 69
drag, startPoint x: 542, startPoint y: 497, endPoint x: 517, endPoint y: 507, distance: 26.9
click at [517, 507] on textarea at bounding box center [676, 516] width 352 height 69
click at [518, 507] on textarea at bounding box center [676, 516] width 352 height 69
paste textarea "Do you have dreams or aspirations?"
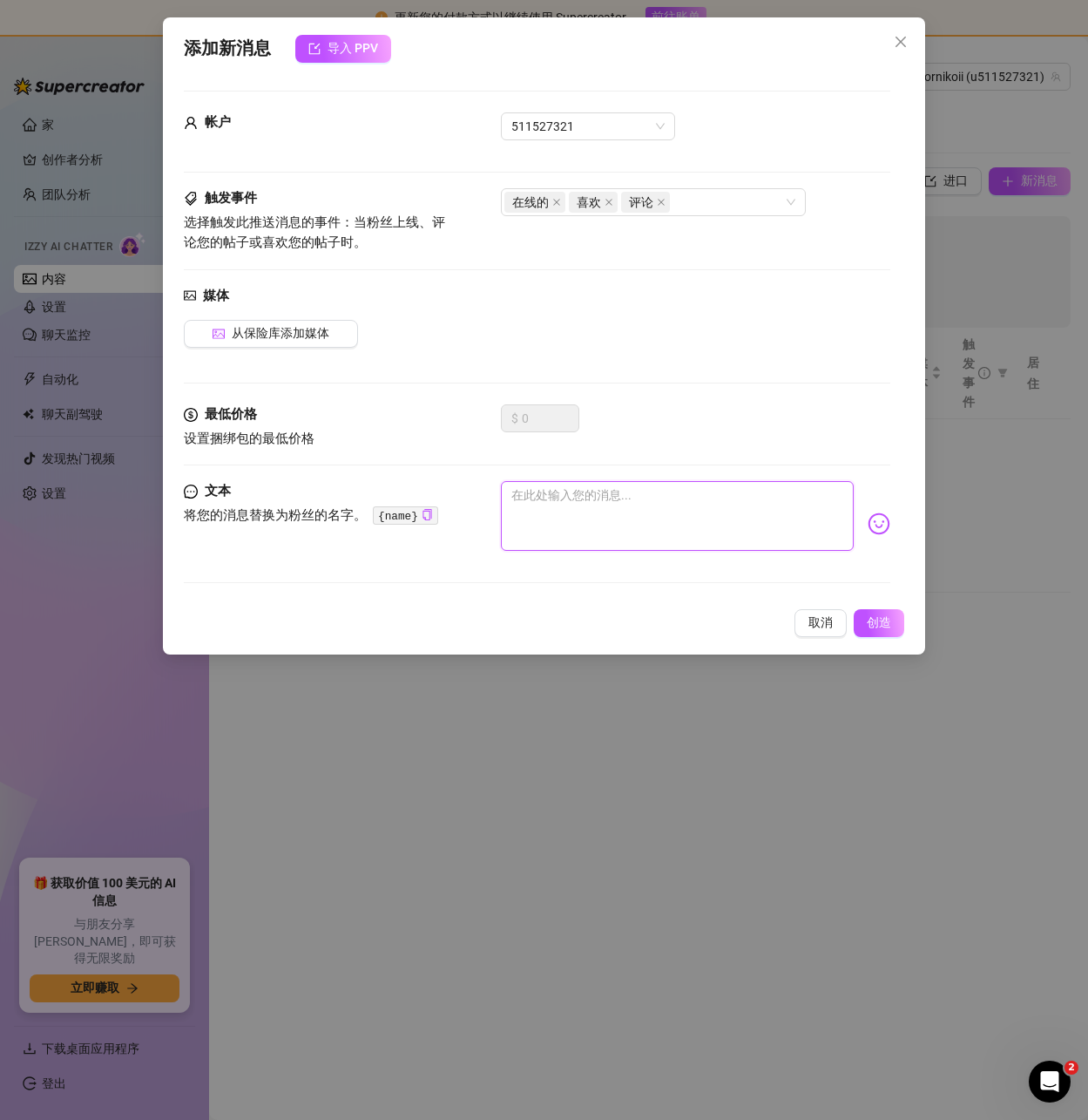
type textarea "Do you have dreams or aspirations?"
click at [874, 620] on font "创造" at bounding box center [879, 622] width 24 height 14
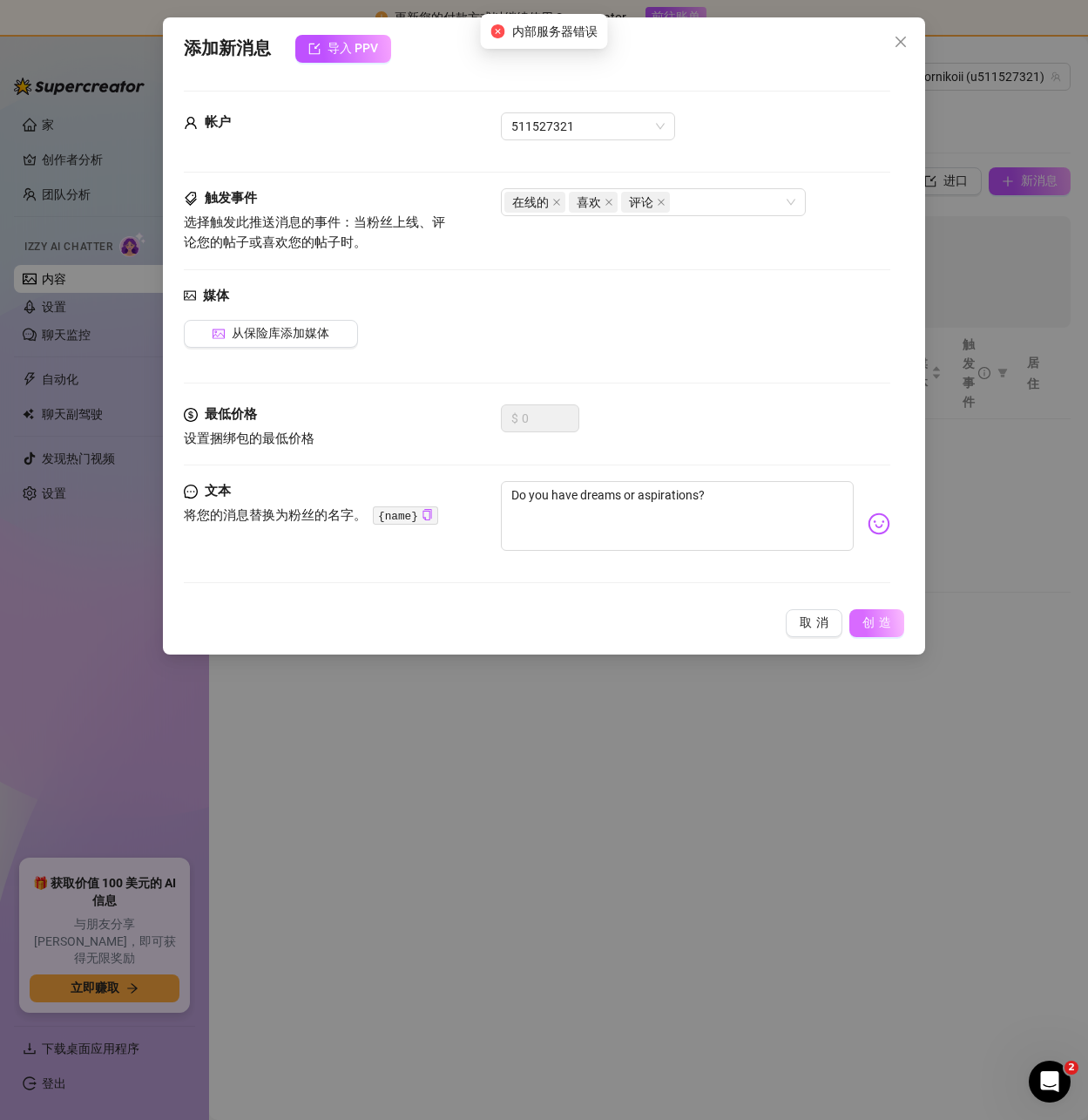
click at [872, 619] on font "创造" at bounding box center [879, 622] width 33 height 14
click at [873, 631] on button "创造" at bounding box center [877, 623] width 55 height 28
click at [874, 622] on font "创造" at bounding box center [879, 622] width 33 height 14
click at [903, 39] on icon "关闭" at bounding box center [899, 41] width 10 height 10
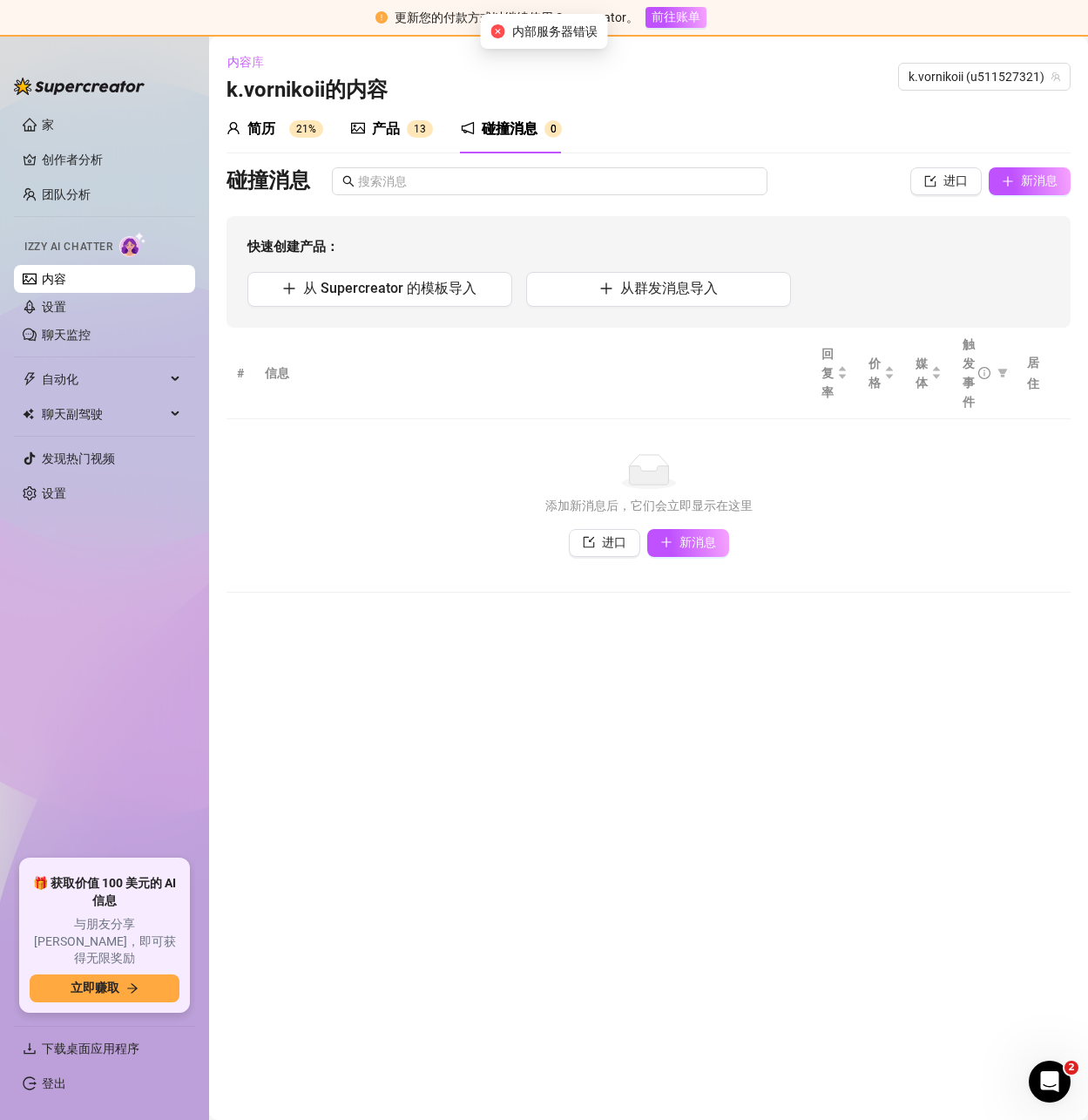
click at [370, 136] on div "产品 1 3" at bounding box center [391, 129] width 82 height 21
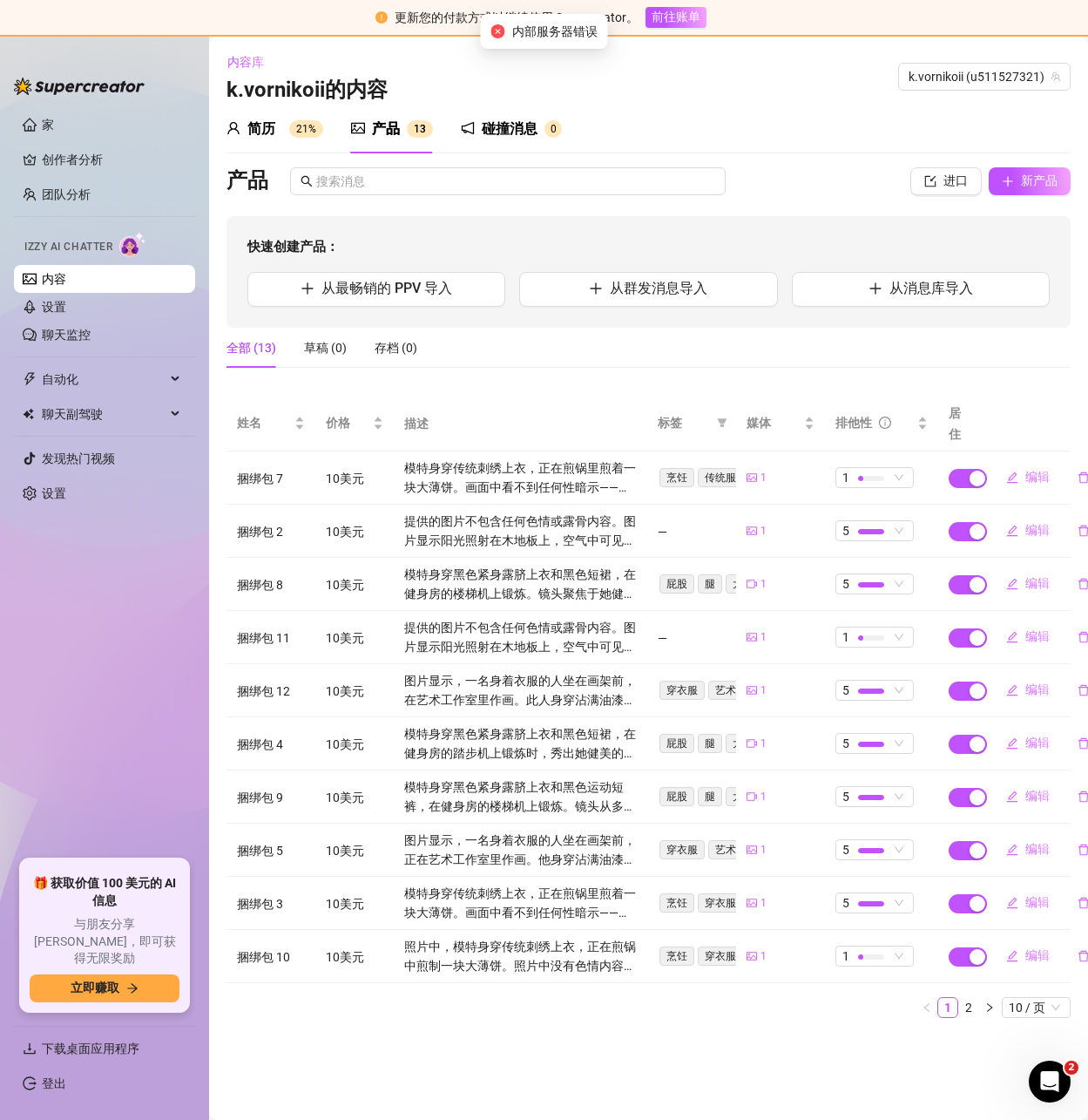
click at [507, 134] on font "碰撞消息" at bounding box center [509, 129] width 55 height 17
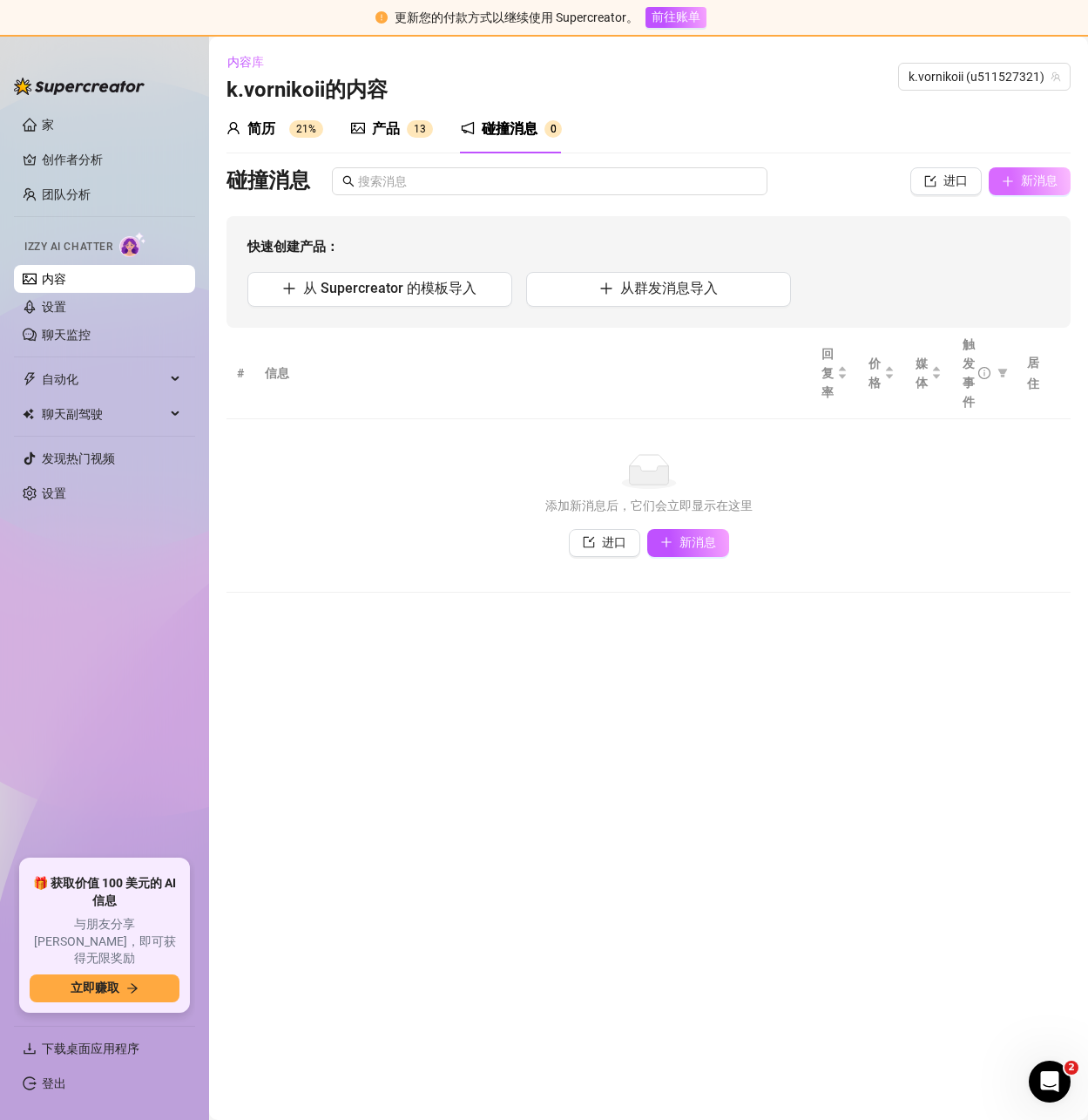
click at [1025, 177] on font "新消息" at bounding box center [1039, 180] width 37 height 14
type textarea "Type your message here..."
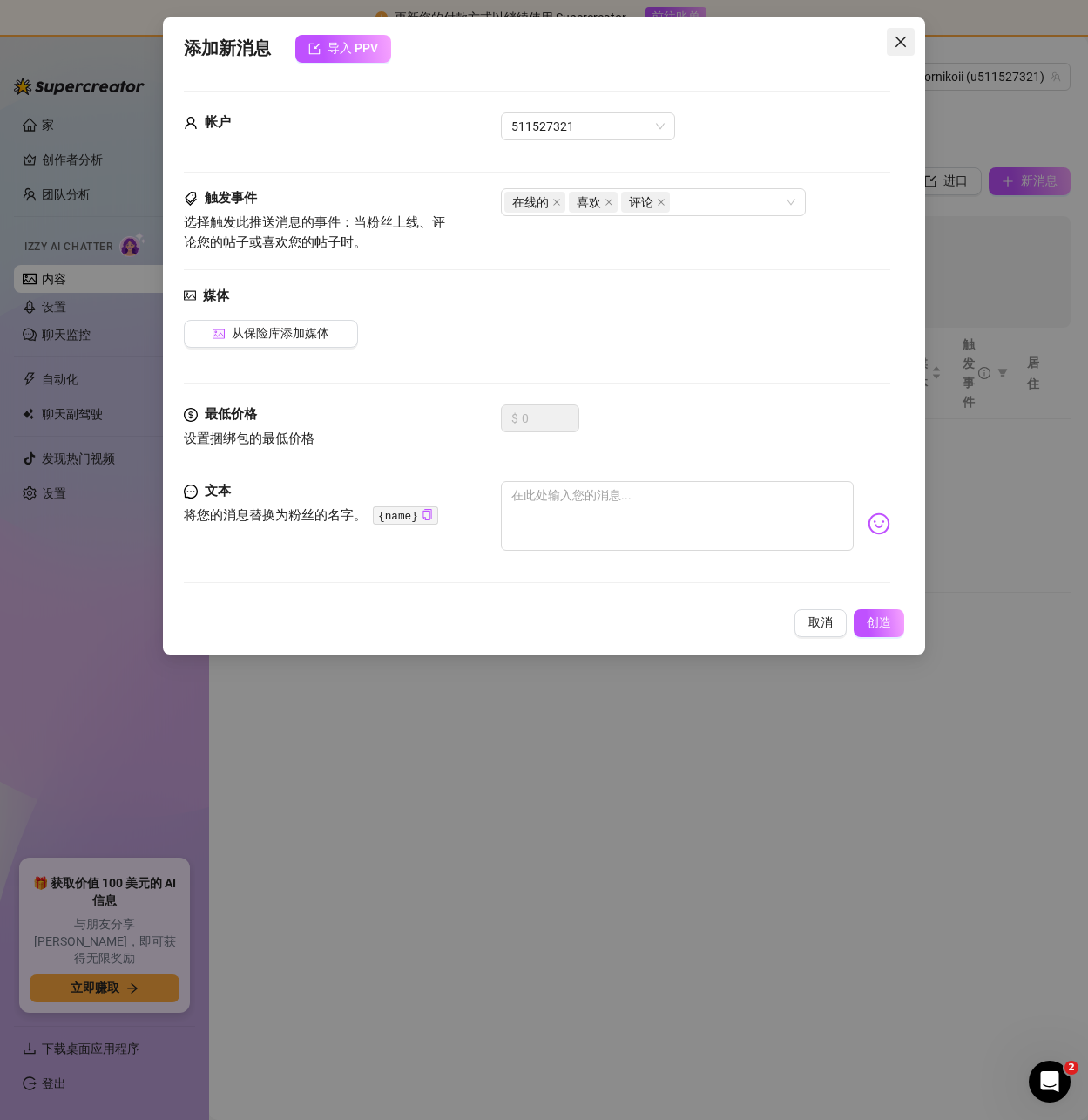
click at [900, 38] on icon "关闭" at bounding box center [900, 41] width 14 height 14
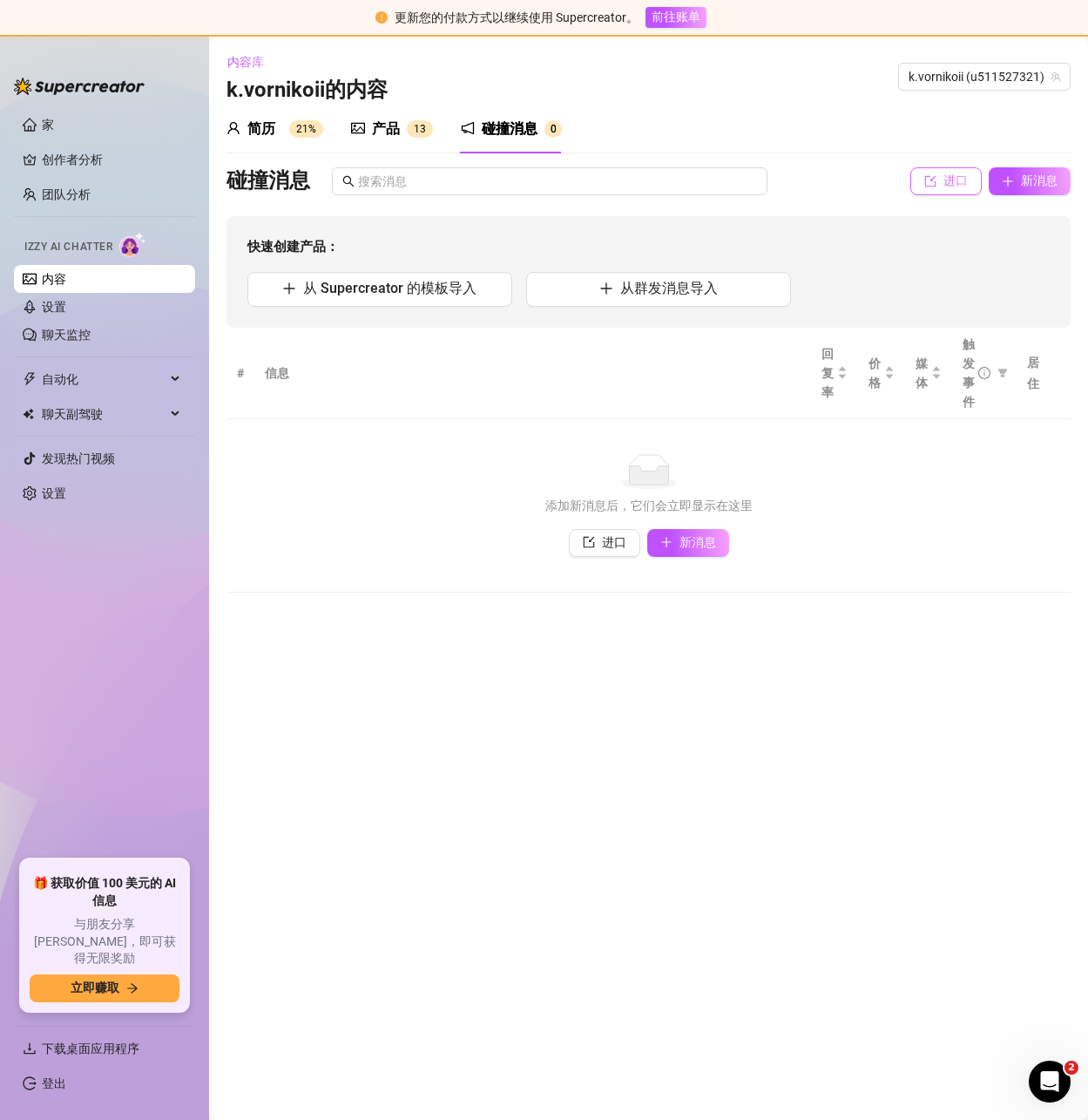
click at [925, 186] on icon "进口" at bounding box center [930, 181] width 12 height 12
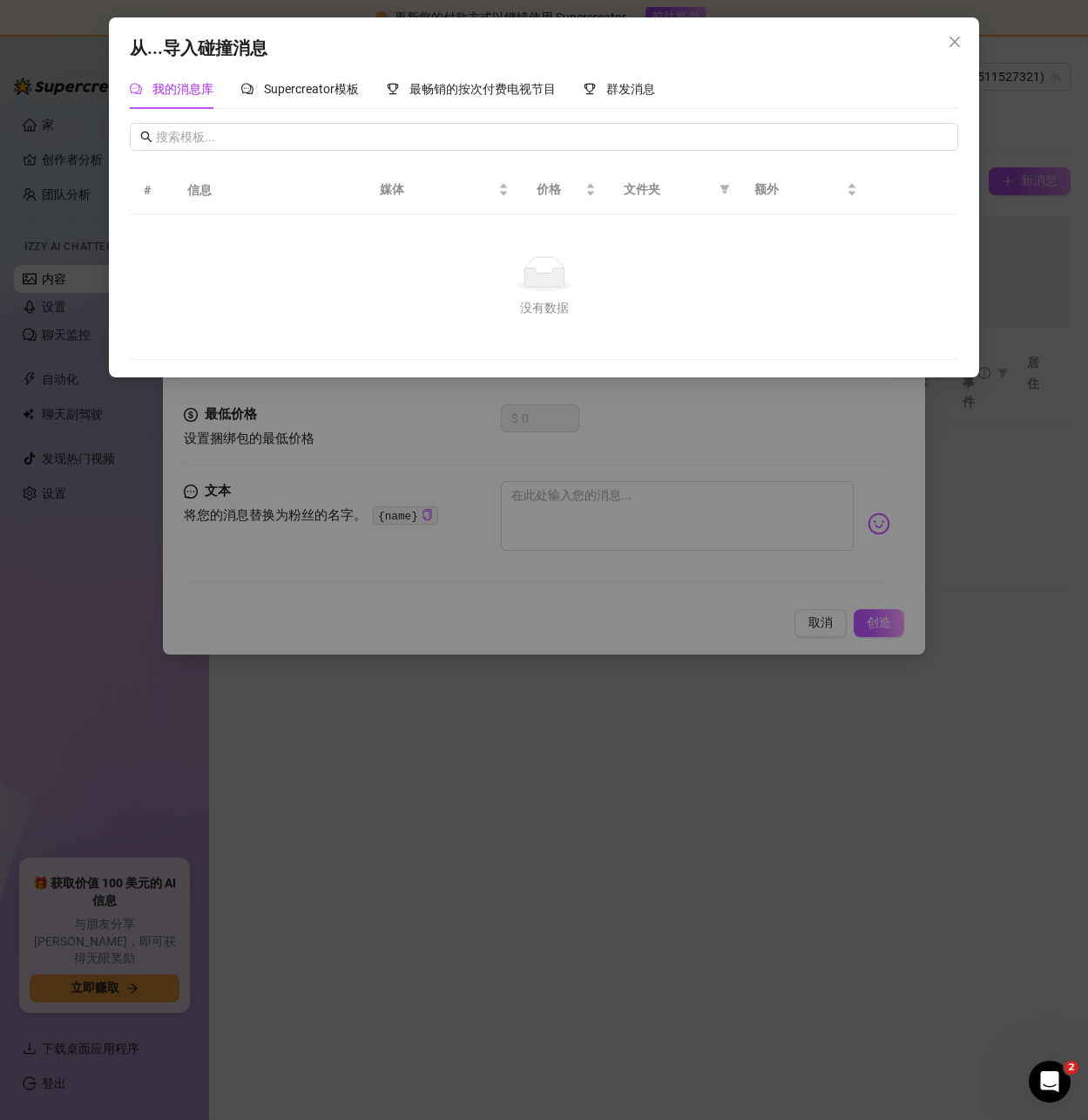
click at [458, 495] on div "从...导入碰撞消息 我的消息库 Supercreator模板 最畅销的按次付费电视节目 群发消息 # 信息 媒体 价格 文件夹 额外 No data 没有数据" at bounding box center [544, 560] width 1088 height 1120
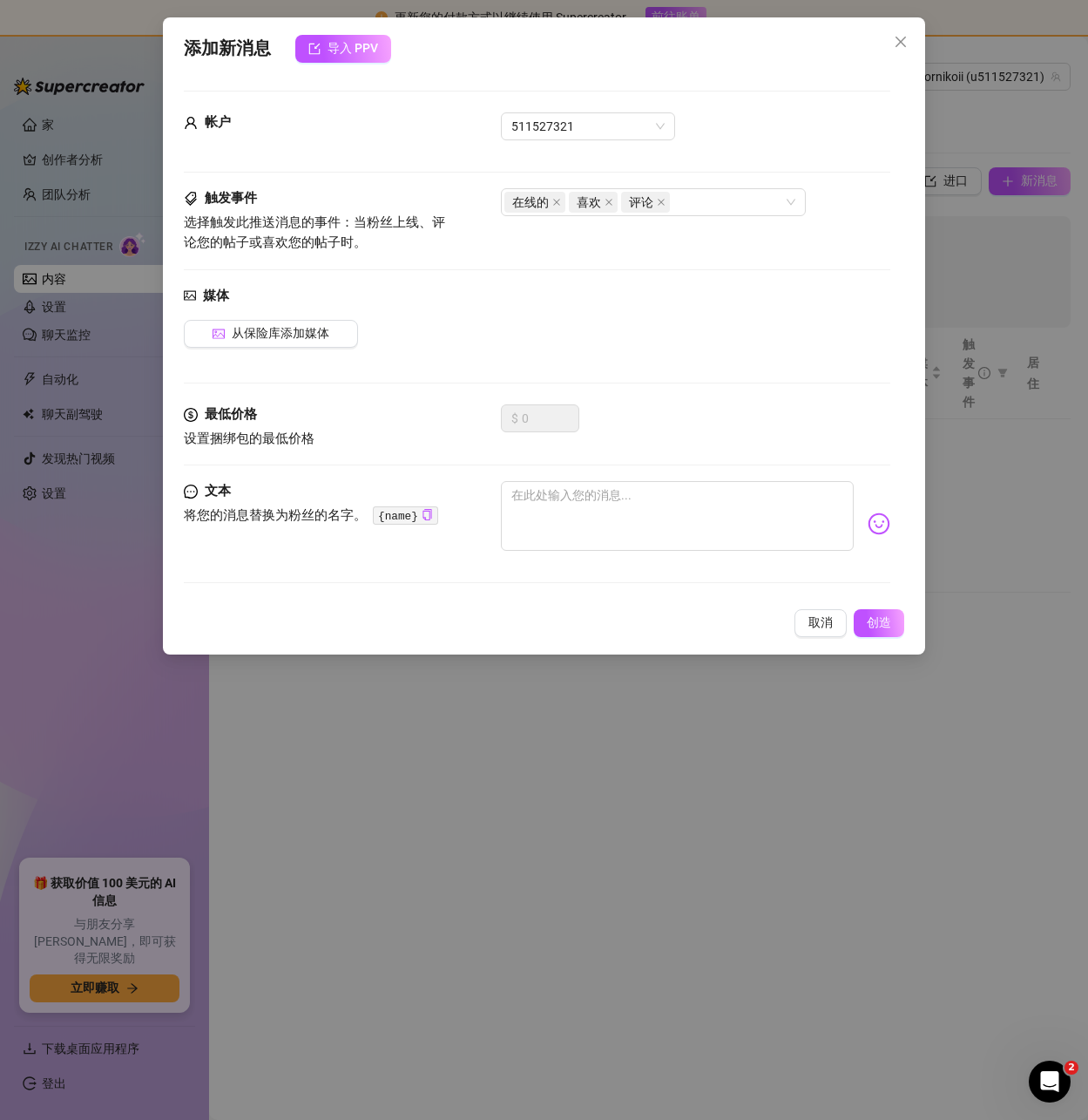
click at [905, 42] on icon "关闭" at bounding box center [900, 41] width 14 height 14
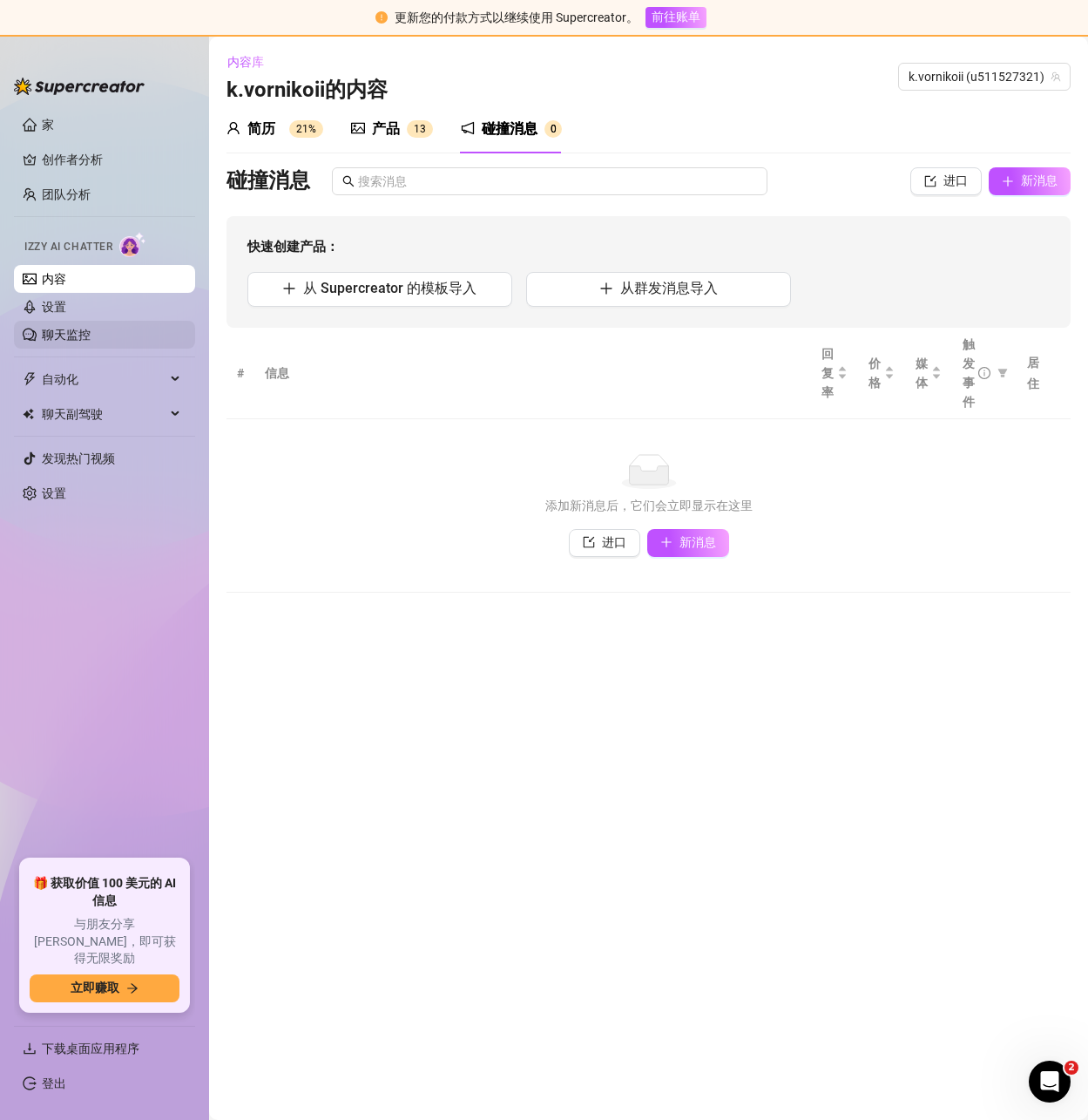
click at [79, 339] on link "聊天监控" at bounding box center [67, 334] width 49 height 14
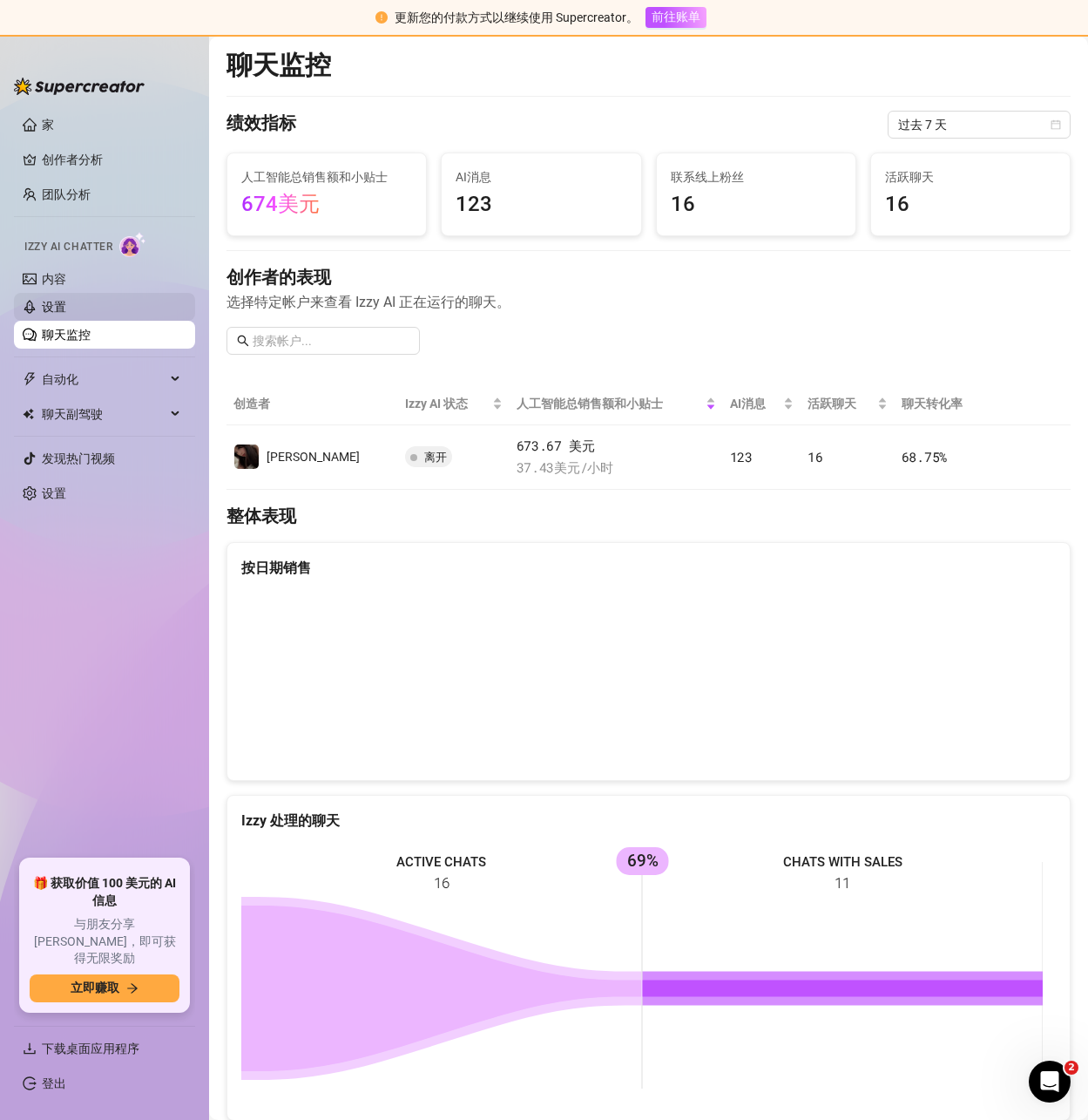
click at [49, 313] on link "设置" at bounding box center [54, 307] width 24 height 14
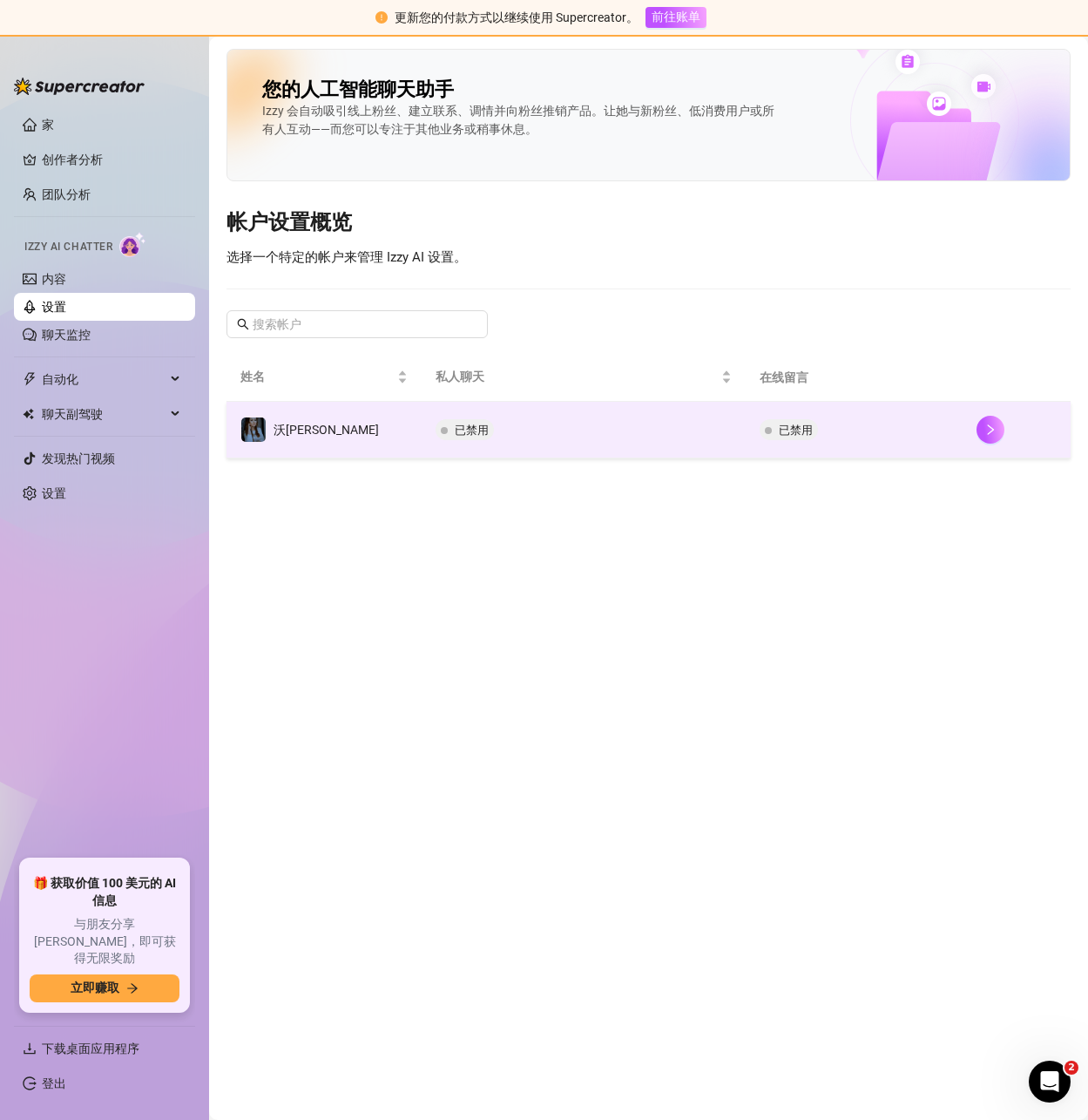
click at [854, 420] on td "已禁用" at bounding box center [854, 430] width 216 height 56
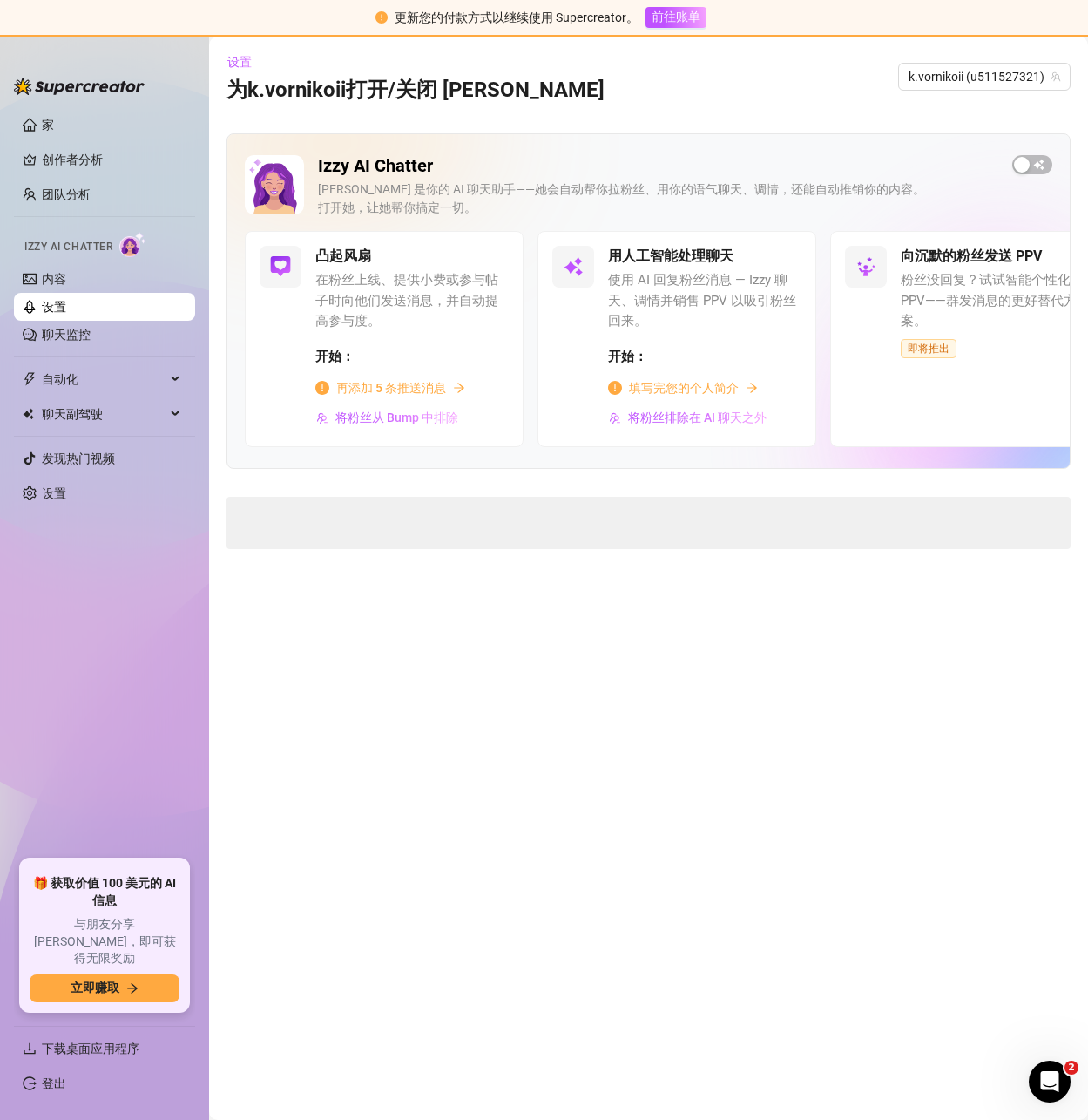
click at [395, 388] on font "再添加 5 条推送消息" at bounding box center [391, 387] width 110 height 14
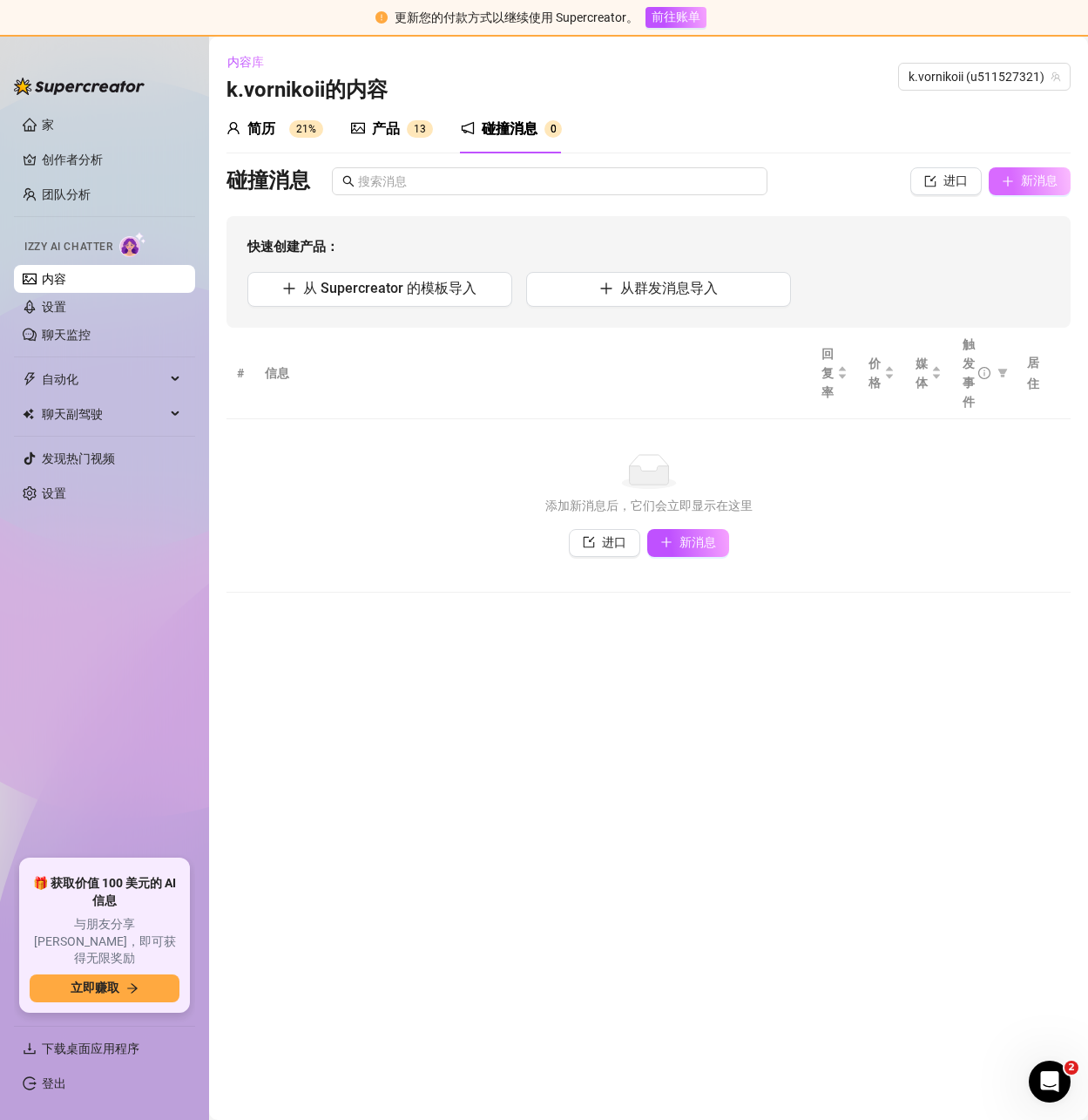
click at [1032, 179] on font "新消息" at bounding box center [1039, 180] width 37 height 14
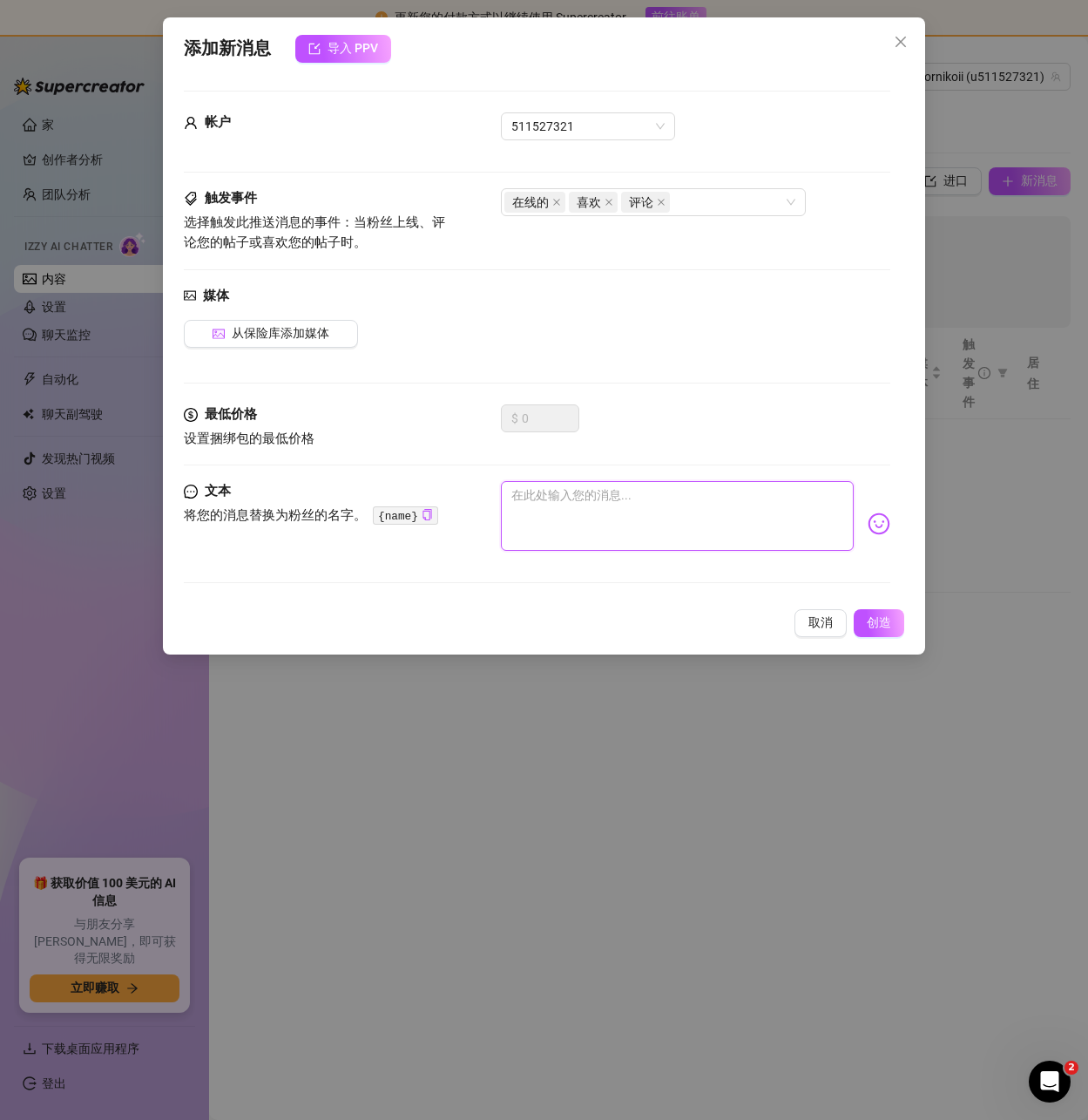
click at [580, 545] on textarea at bounding box center [676, 516] width 352 height 69
click at [575, 505] on textarea at bounding box center [676, 516] width 352 height 69
click at [790, 203] on div "在线的 喜欢 评论" at bounding box center [653, 203] width 305 height 28
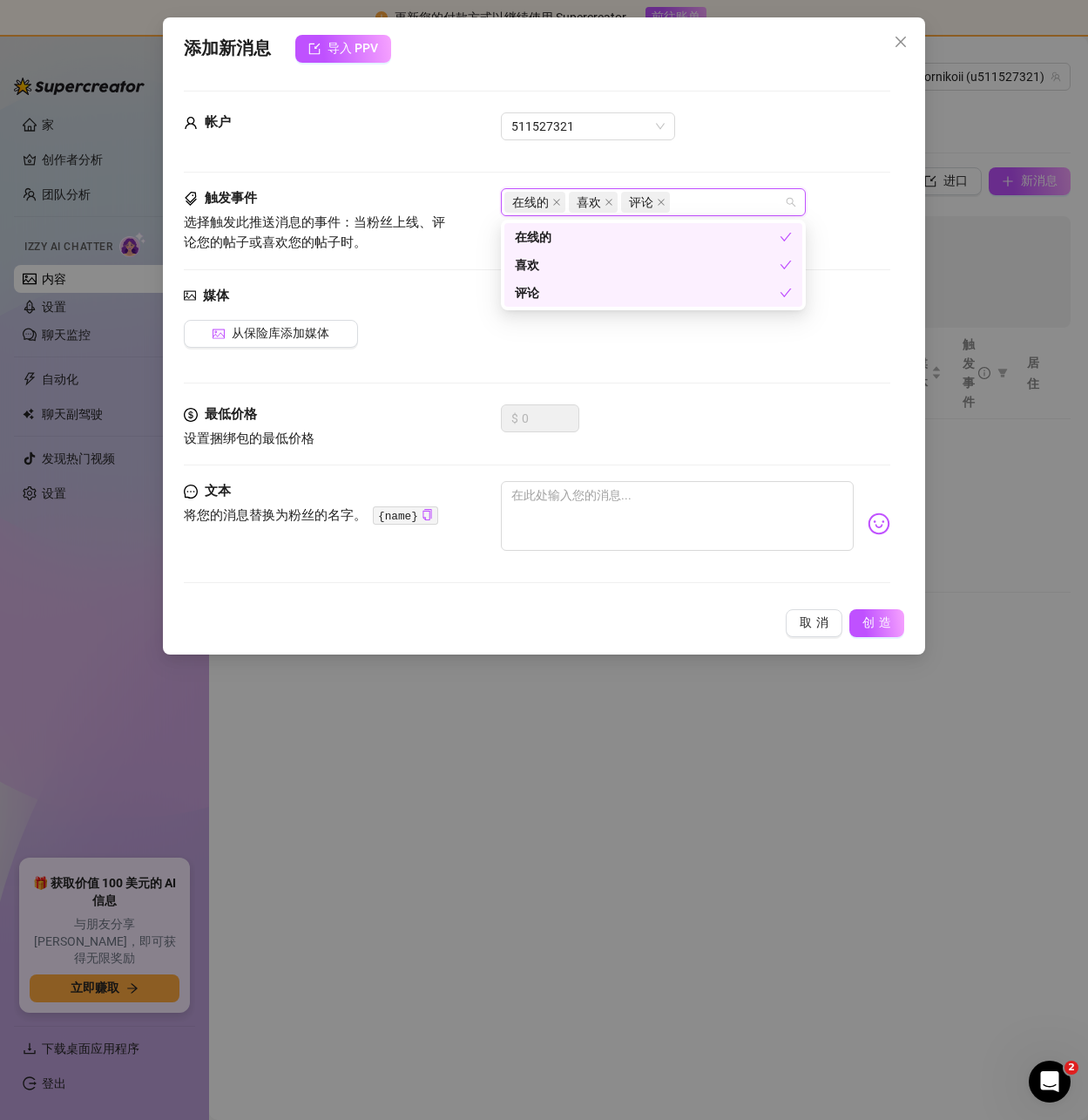
click at [529, 288] on font "评论" at bounding box center [527, 293] width 24 height 14
click at [538, 265] on font "喜欢" at bounding box center [527, 265] width 24 height 14
click at [657, 361] on div "媒体 从保险库添加媒体" at bounding box center [536, 345] width 705 height 119
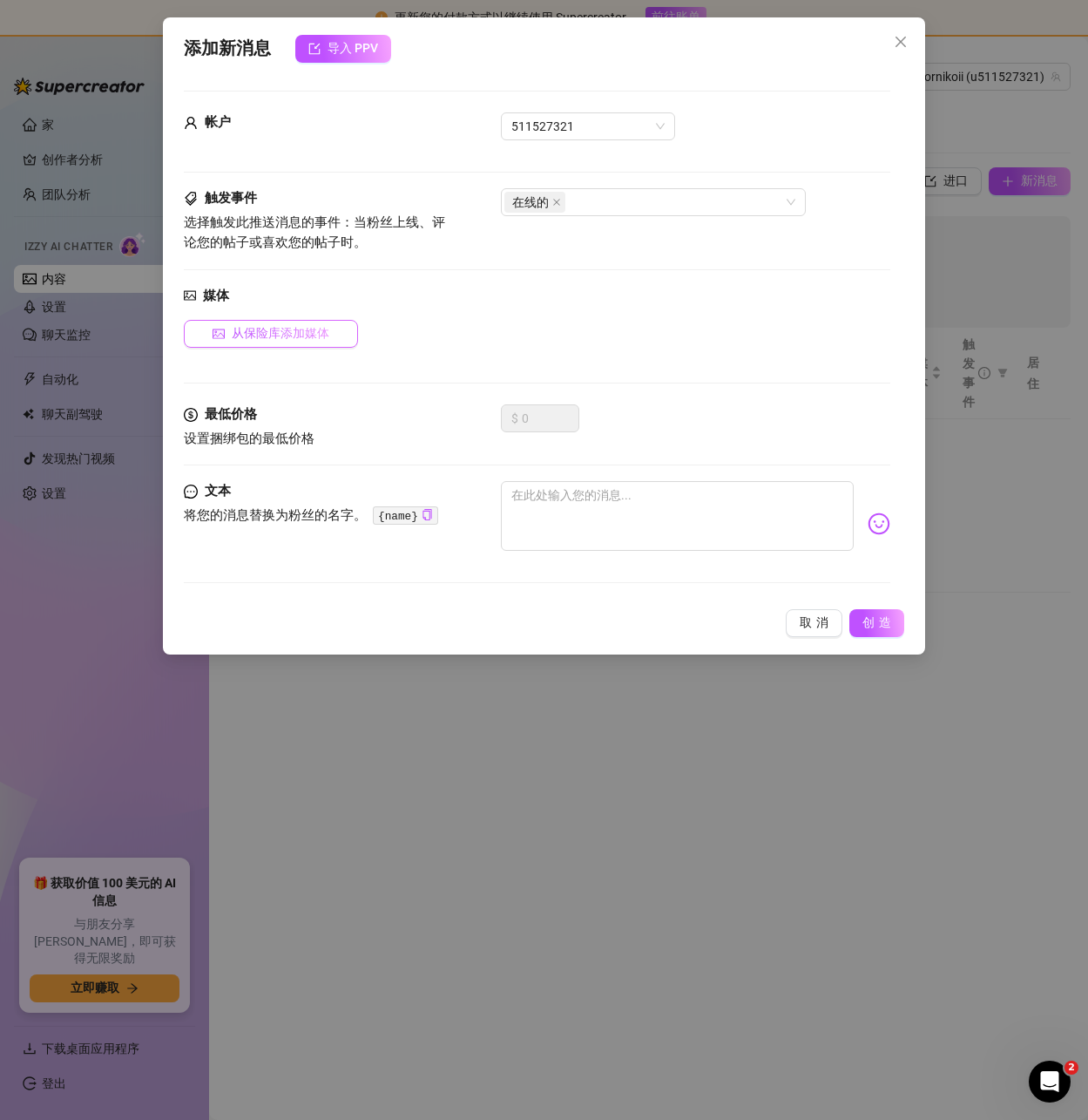
click at [254, 330] on font "从保险库添加媒体" at bounding box center [280, 332] width 98 height 14
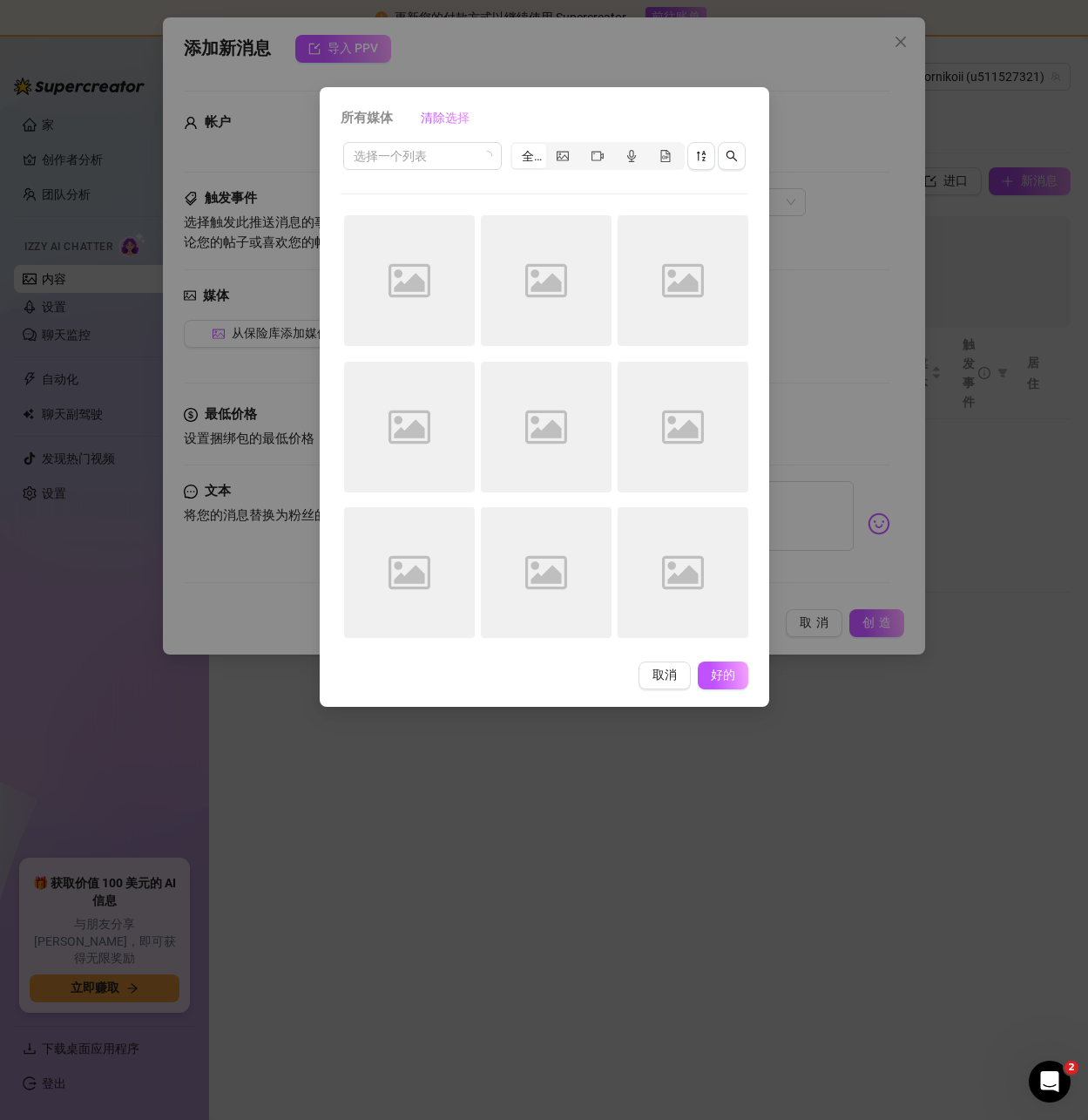
click at [404, 262] on icon "Image placeholder" at bounding box center [409, 280] width 42 height 42
click at [431, 239] on div "Image placeholder" at bounding box center [409, 280] width 130 height 130
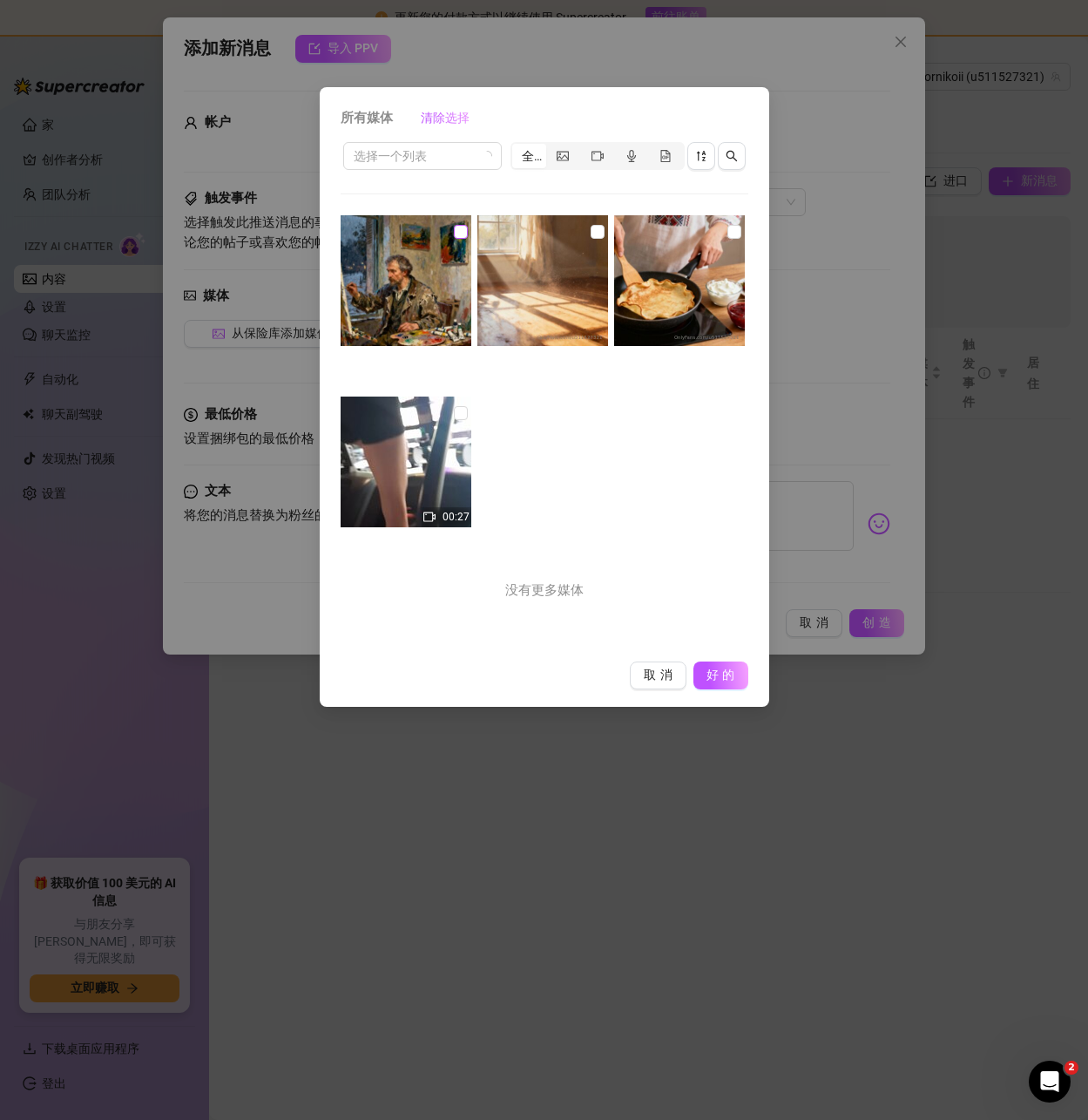
click at [454, 230] on input "checkbox" at bounding box center [461, 232] width 14 height 14
checkbox input "true"
click at [713, 670] on font "好的" at bounding box center [722, 674] width 33 height 14
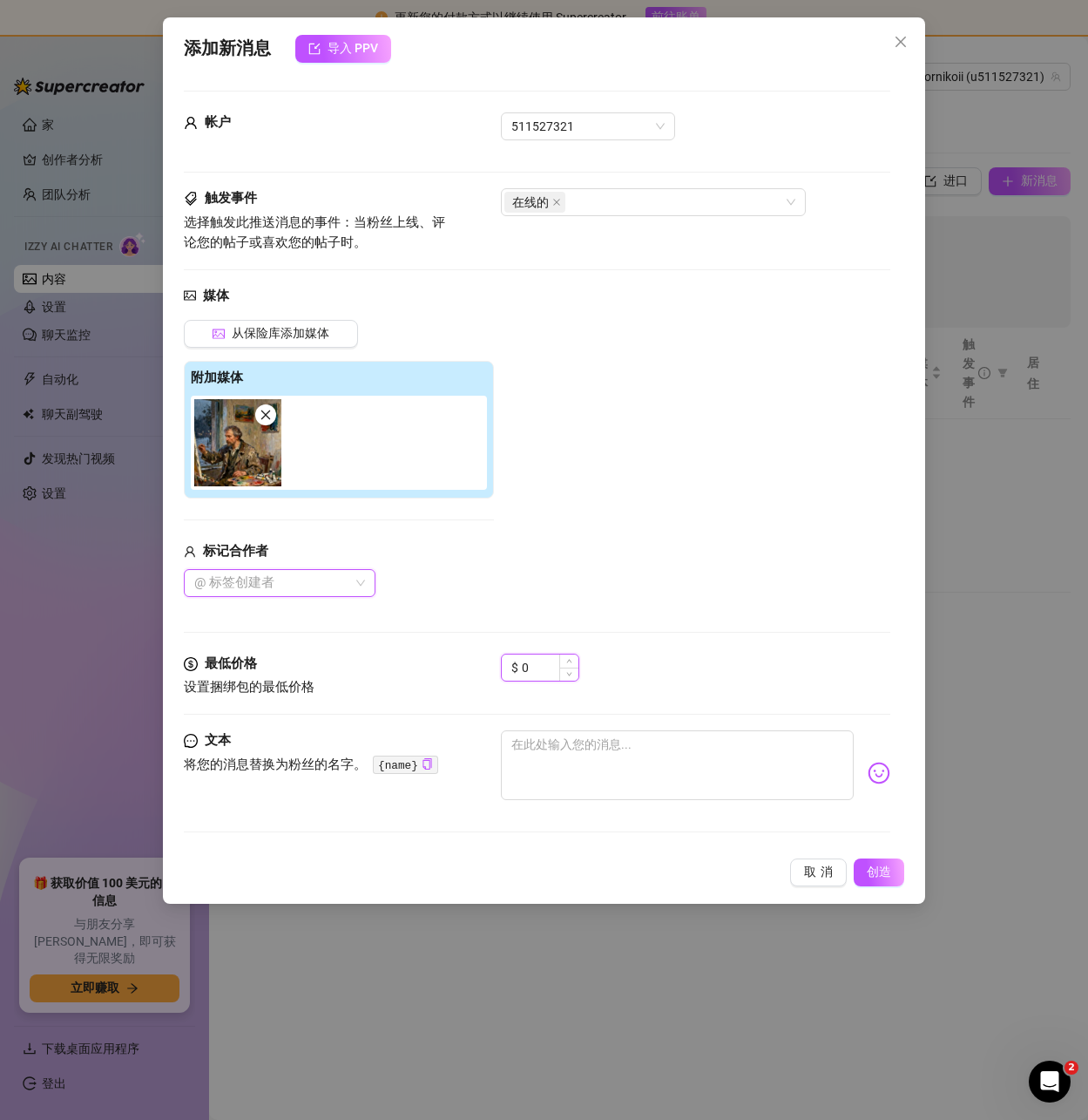
click at [536, 668] on input "0" at bounding box center [550, 668] width 56 height 26
click at [539, 749] on textarea at bounding box center [676, 764] width 352 height 69
click at [880, 869] on font "创造" at bounding box center [879, 870] width 24 height 14
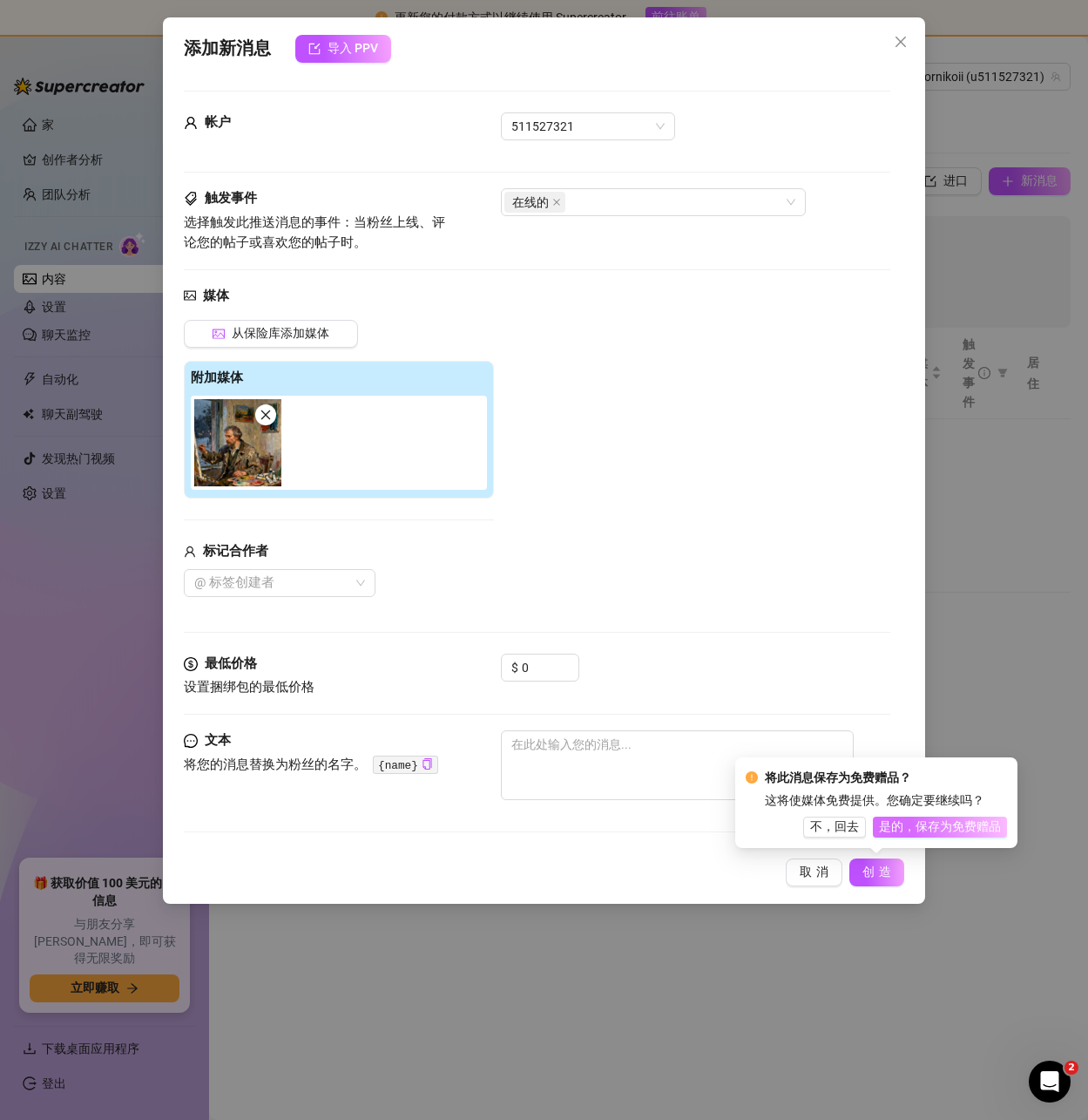
click at [926, 829] on font "是的，保存为免费赠品" at bounding box center [940, 825] width 122 height 14
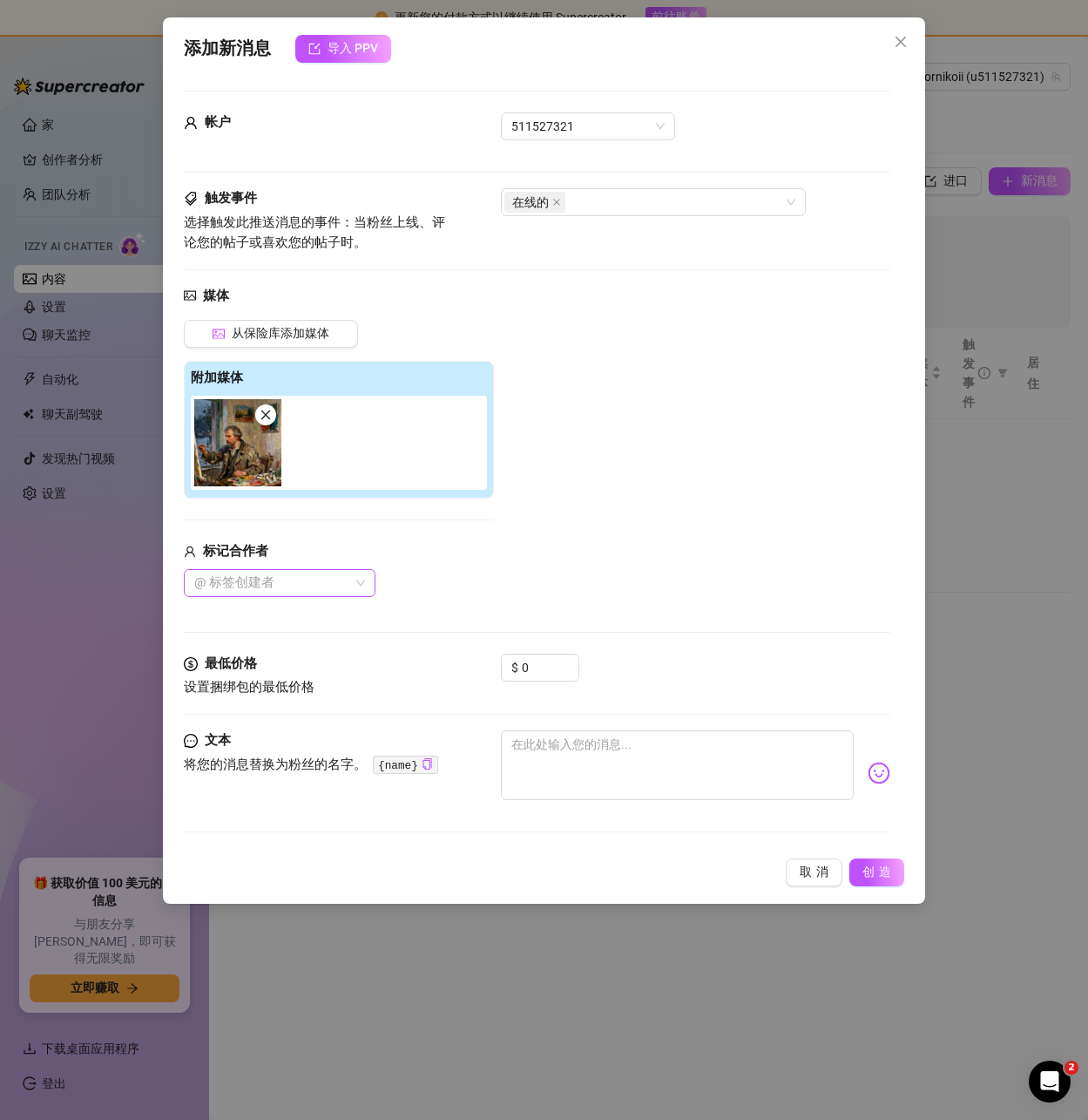
click at [279, 583] on div at bounding box center [270, 583] width 166 height 24
click at [544, 511] on div "从保险库添加媒体 附加媒体 标记合作者 @ 标签创建者" at bounding box center [536, 458] width 705 height 277
click at [900, 40] on icon "关闭" at bounding box center [900, 41] width 14 height 14
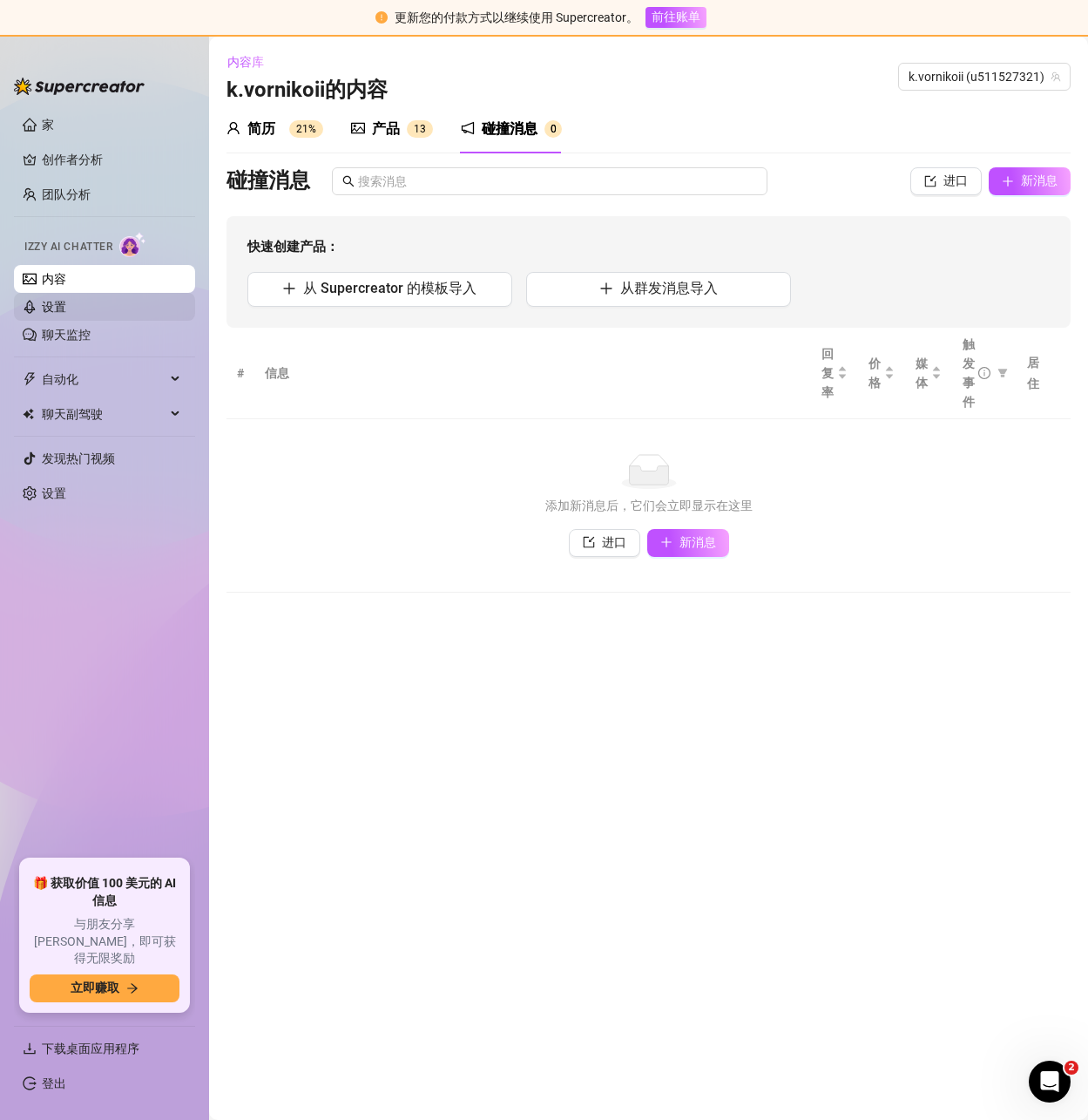
click at [55, 307] on link "设置" at bounding box center [54, 307] width 24 height 14
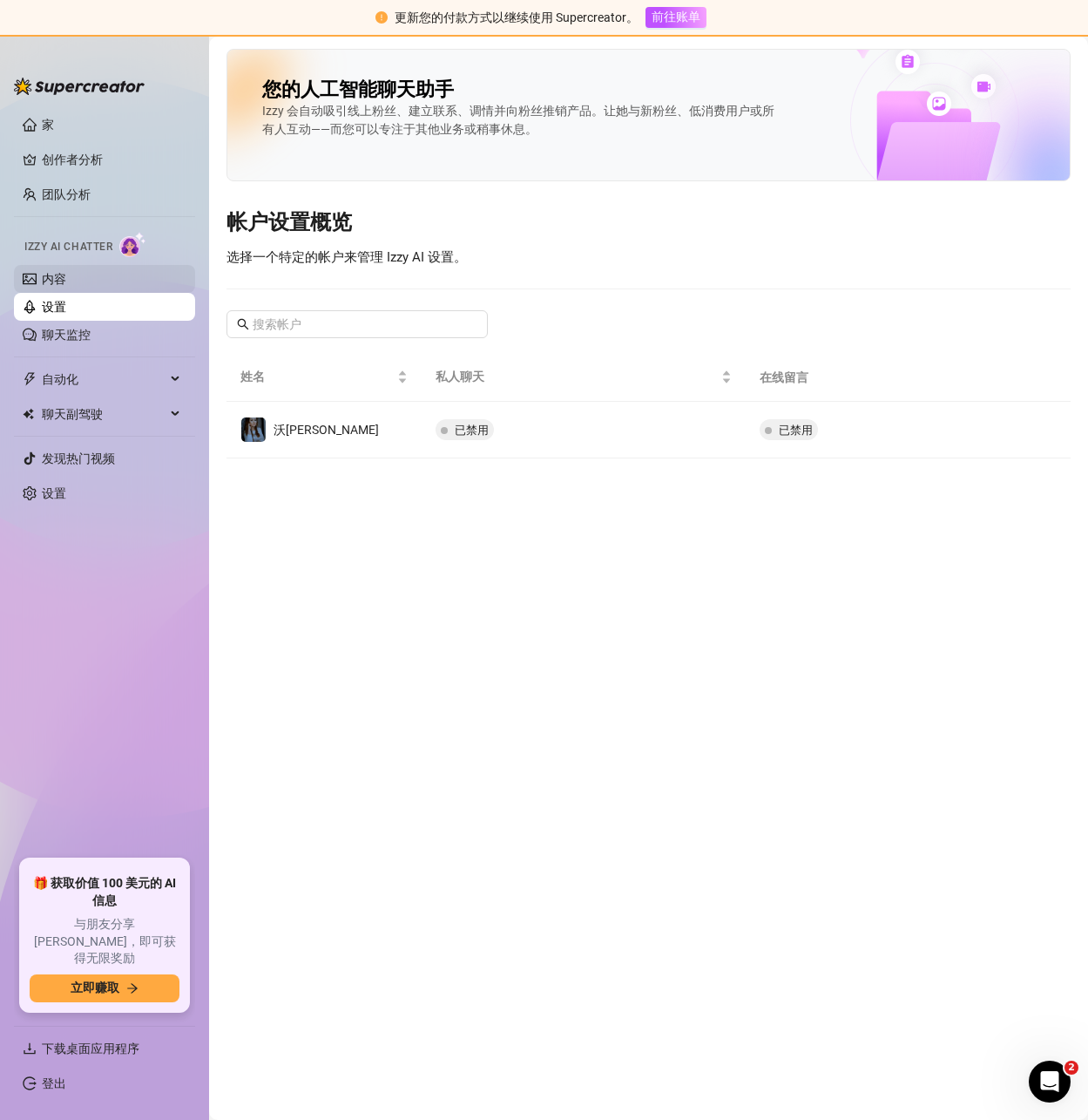
click at [58, 273] on link "内容" at bounding box center [54, 279] width 24 height 14
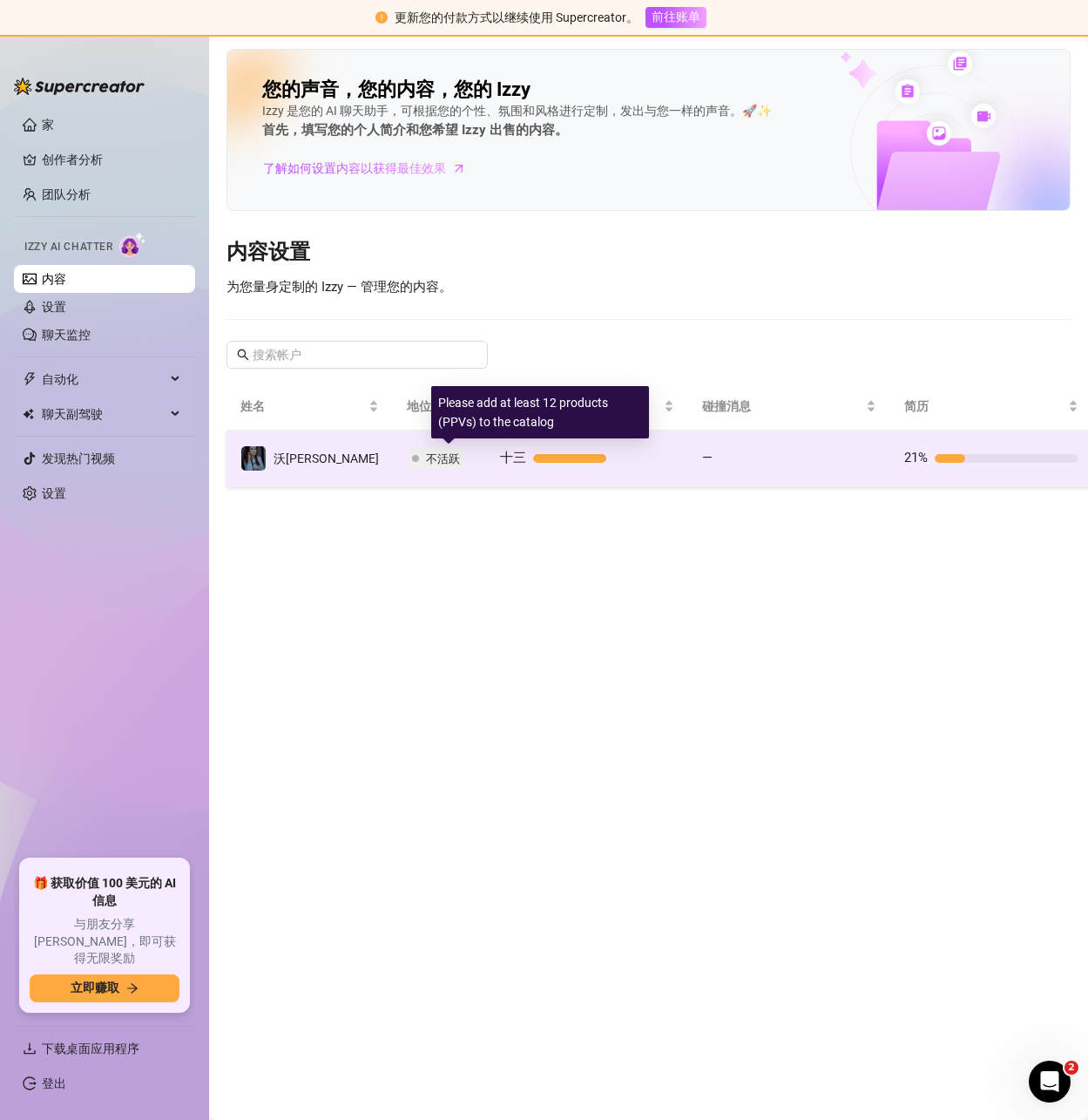
click at [543, 460] on div at bounding box center [603, 458] width 141 height 8
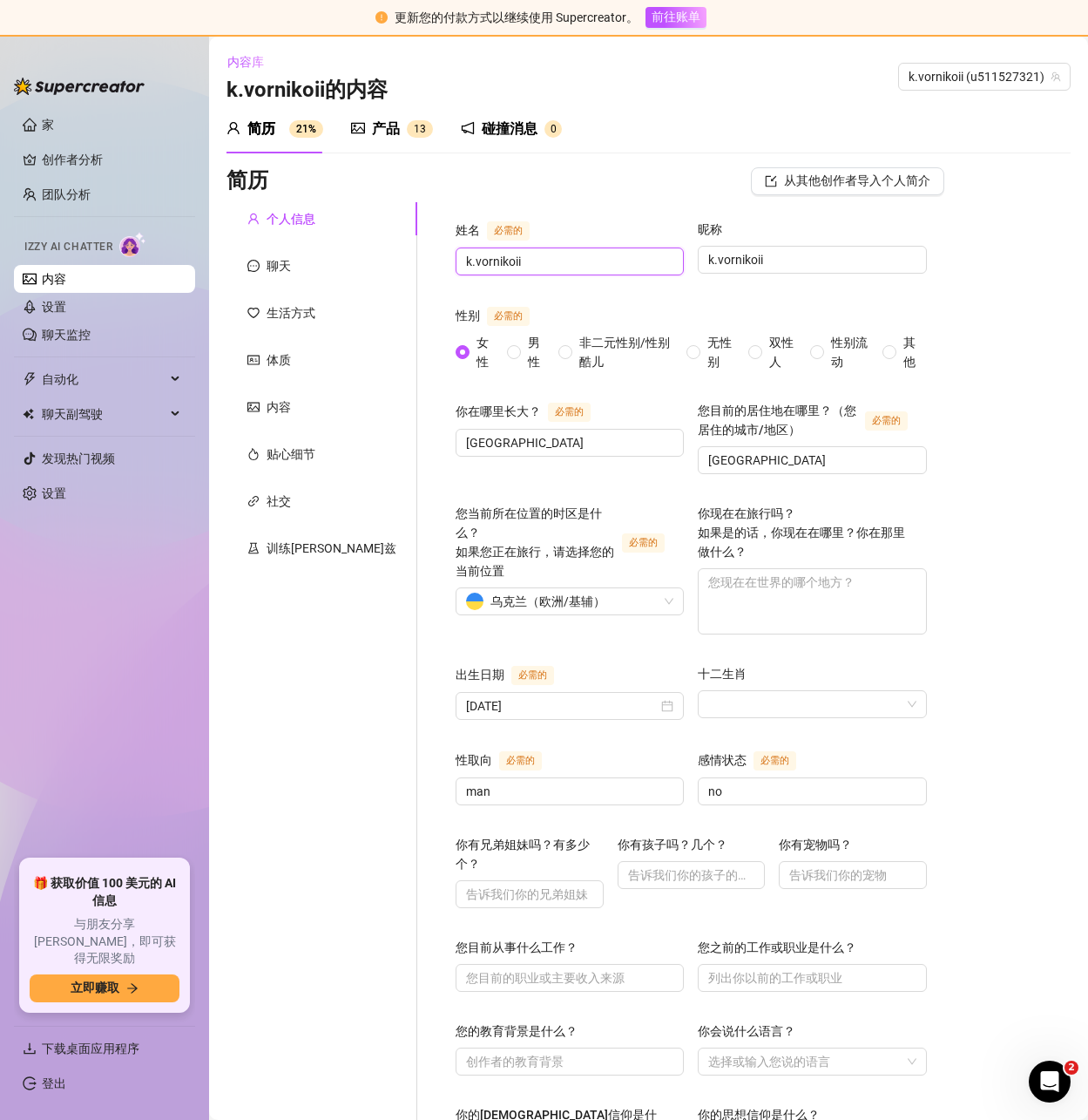
click at [480, 259] on input "k.vornikoii" at bounding box center [567, 261] width 204 height 19
click at [466, 435] on input "Ukraine" at bounding box center [567, 443] width 204 height 19
drag, startPoint x: 453, startPoint y: 436, endPoint x: 340, endPoint y: 435, distance: 113.0
click at [417, 435] on div "姓名 必需的 k.vornikoii 昵称 k.vornikoii 性别 必需的 女性 男性 非二元性别/性别酷儿 无性别 双性人 性别流动 其他 你在哪里长…" at bounding box center [681, 952] width 527 height 1499
click at [536, 588] on div "乌克兰 （ 欧洲/基辅 ）" at bounding box center [562, 601] width 191 height 26
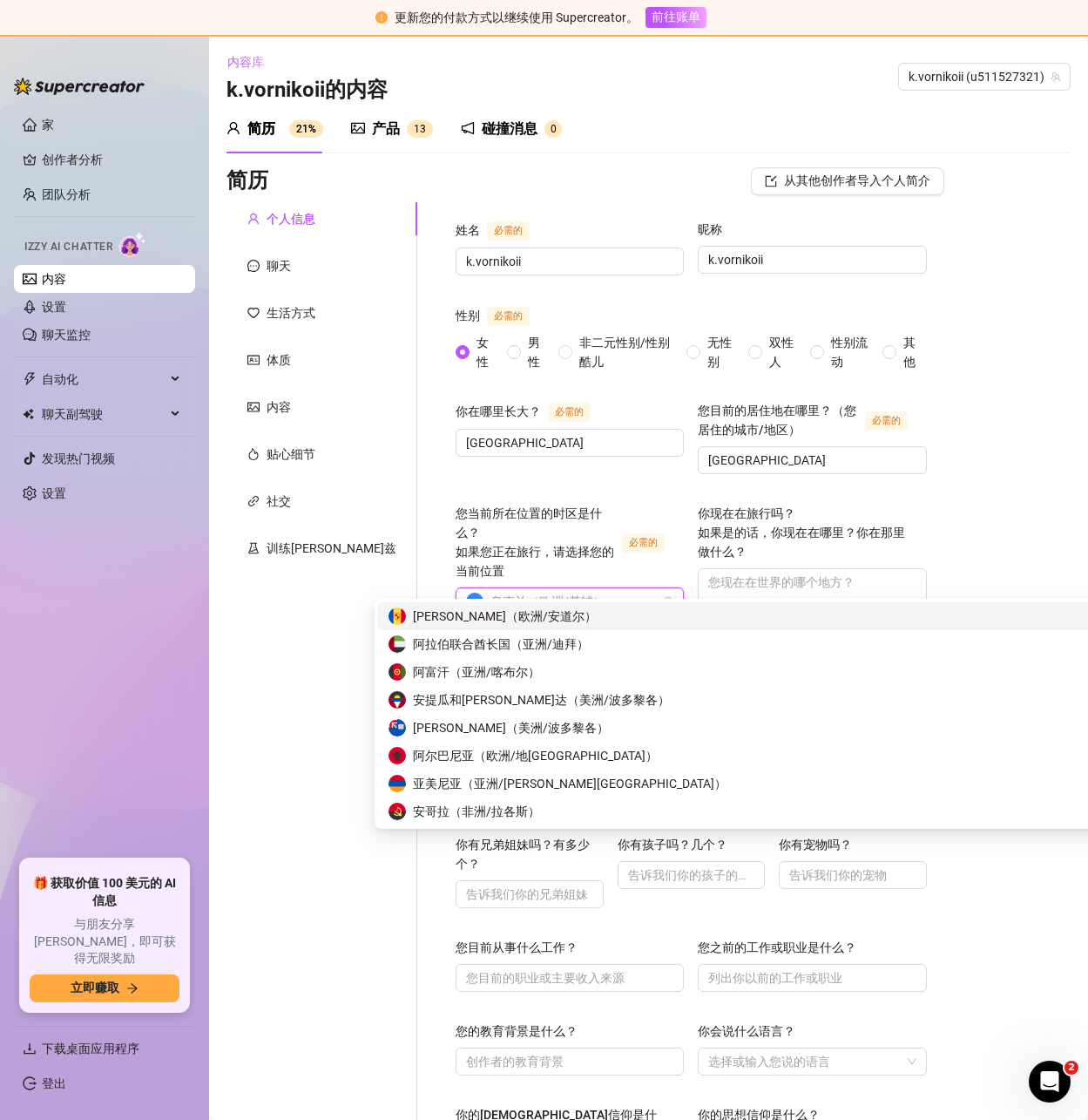
click at [527, 595] on font "（" at bounding box center [533, 601] width 12 height 14
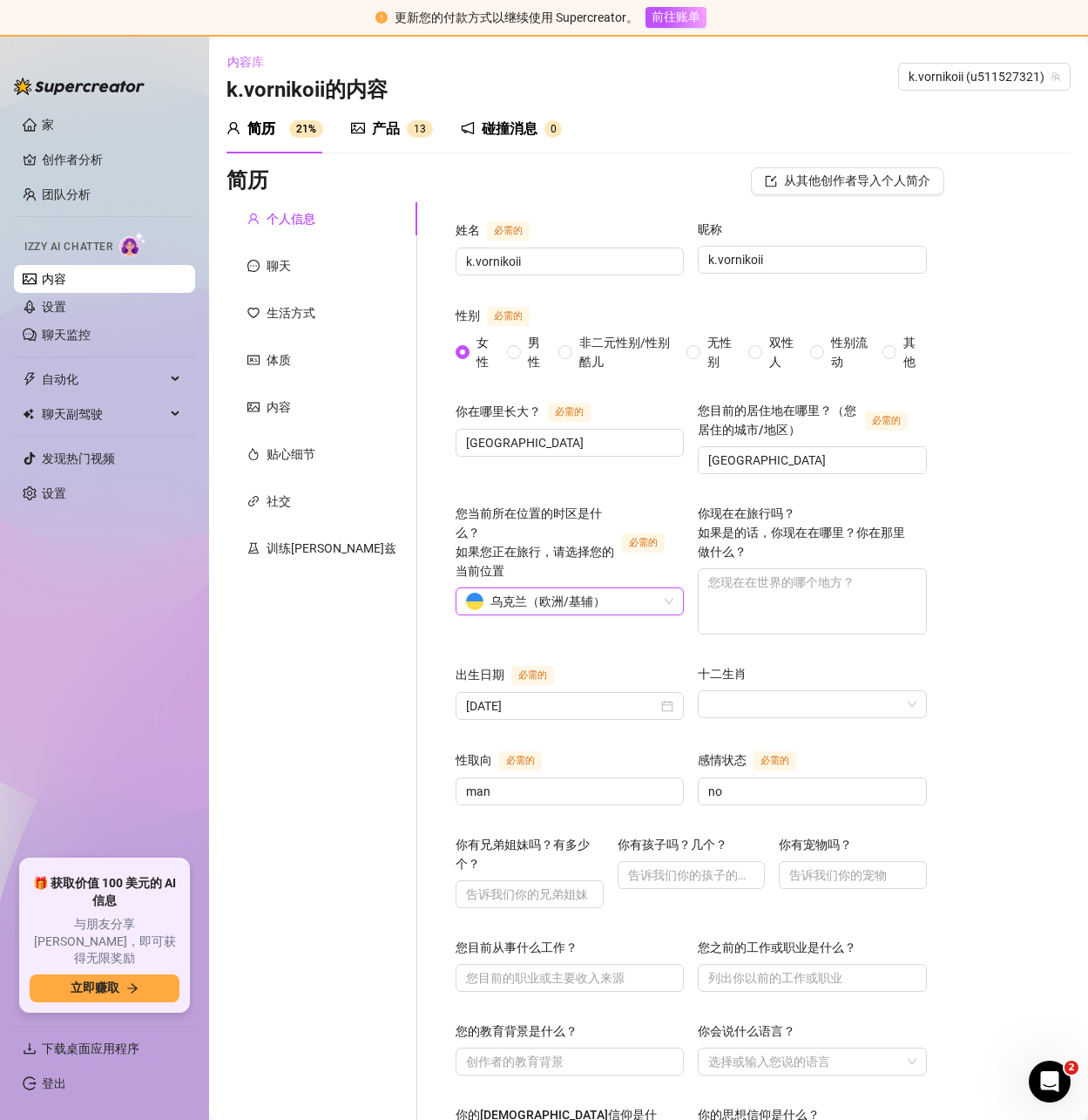
click at [527, 595] on font "（" at bounding box center [533, 601] width 12 height 14
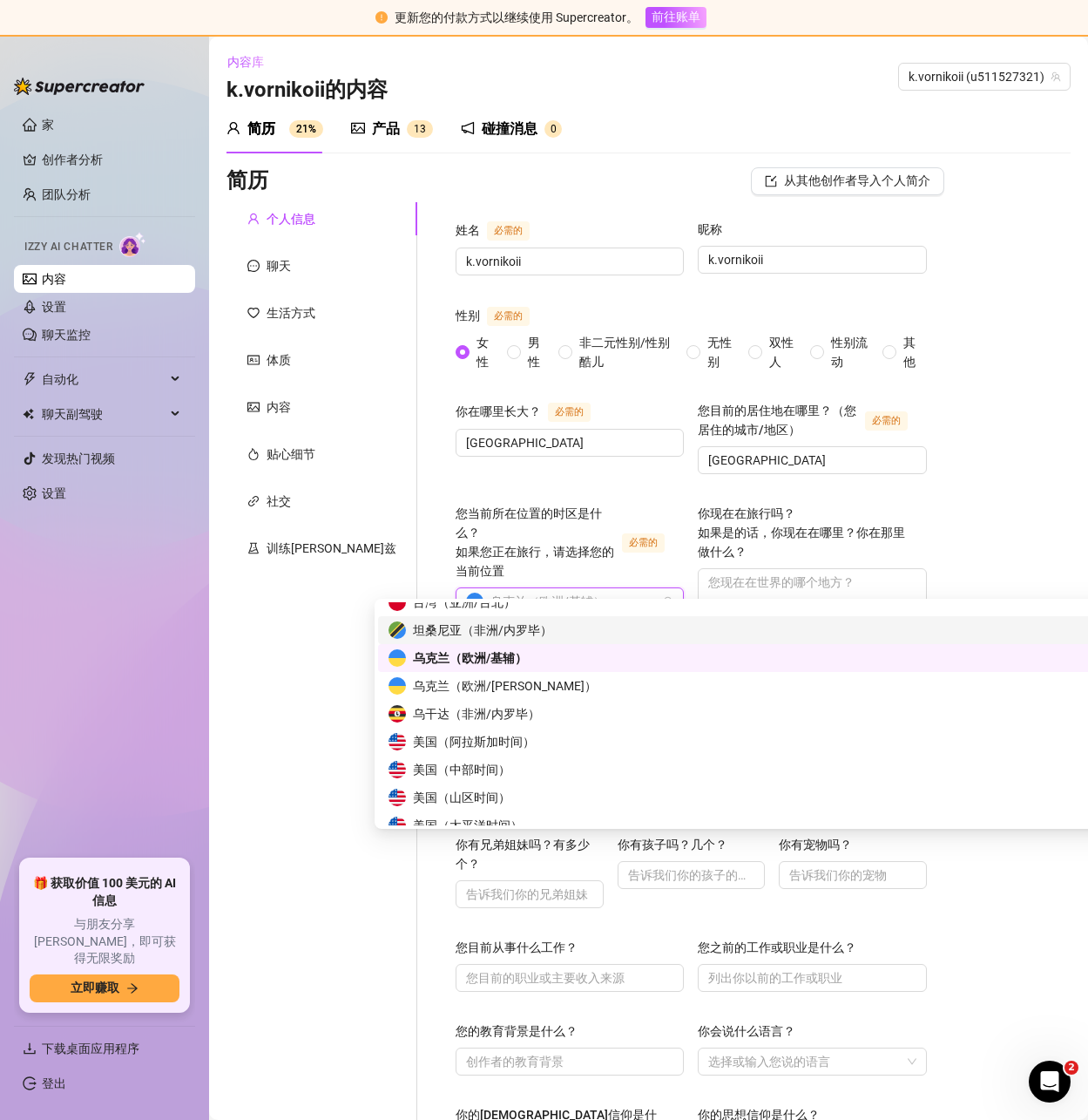
scroll to position [8512, 0]
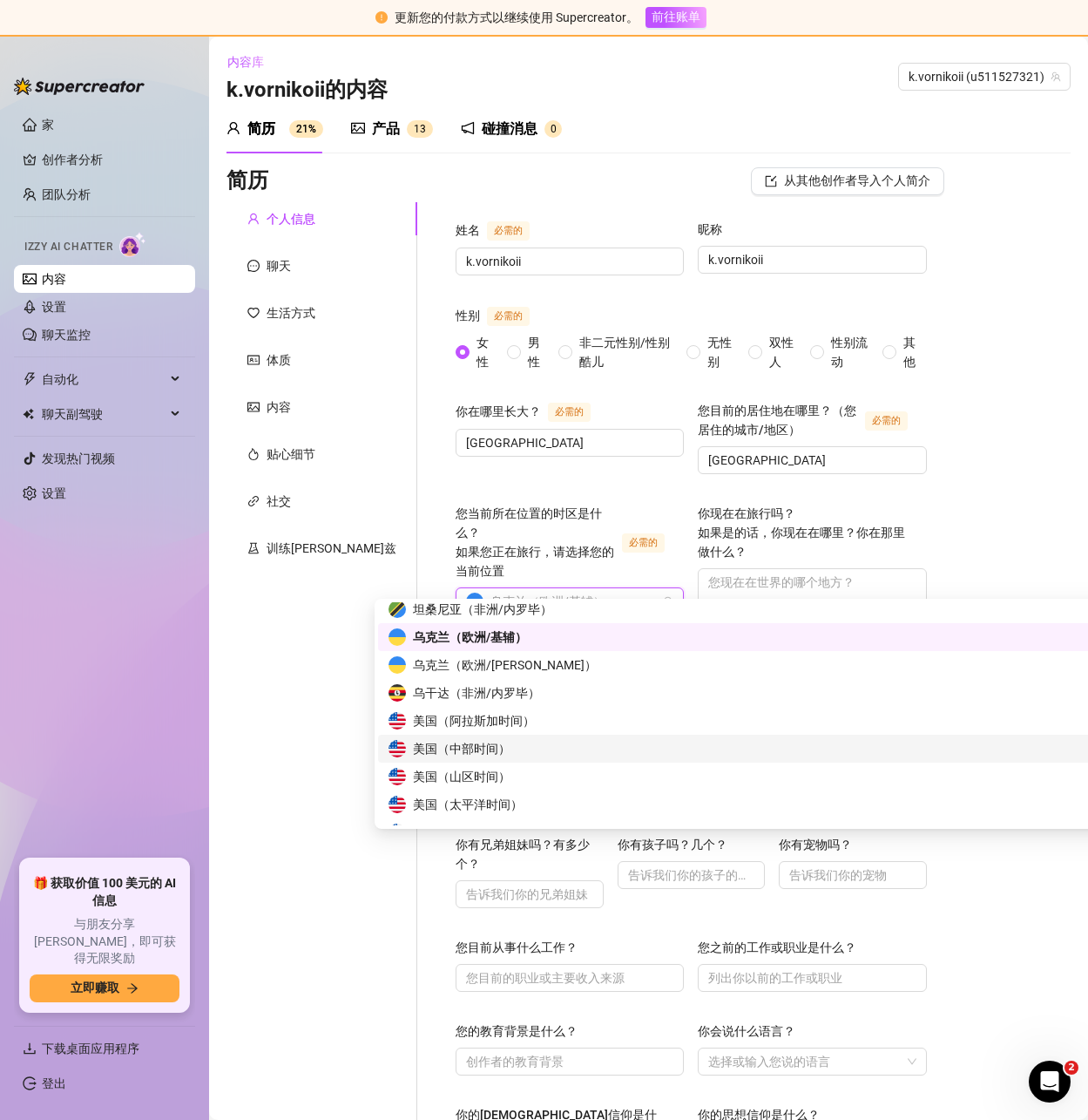
click at [496, 746] on font "中部时间" at bounding box center [474, 748] width 49 height 14
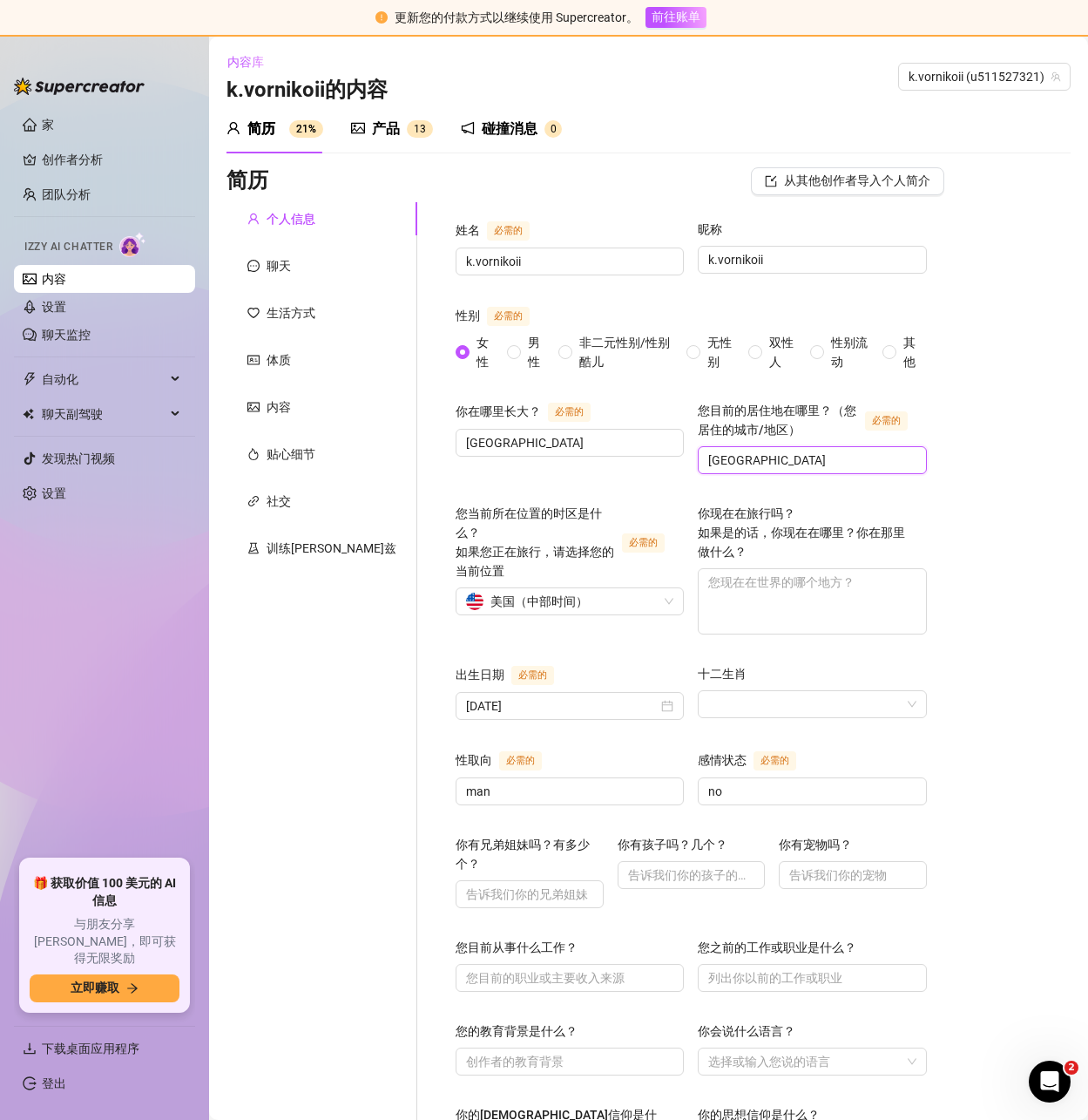
drag, startPoint x: 740, startPoint y: 466, endPoint x: 508, endPoint y: 460, distance: 232.1
click at [567, 457] on div "你在哪里长大？ 必需的 Ukraine 您目前的居住地在哪里？（您居住的城市/地区） 必需的 Ukraine" at bounding box center [691, 445] width 472 height 89
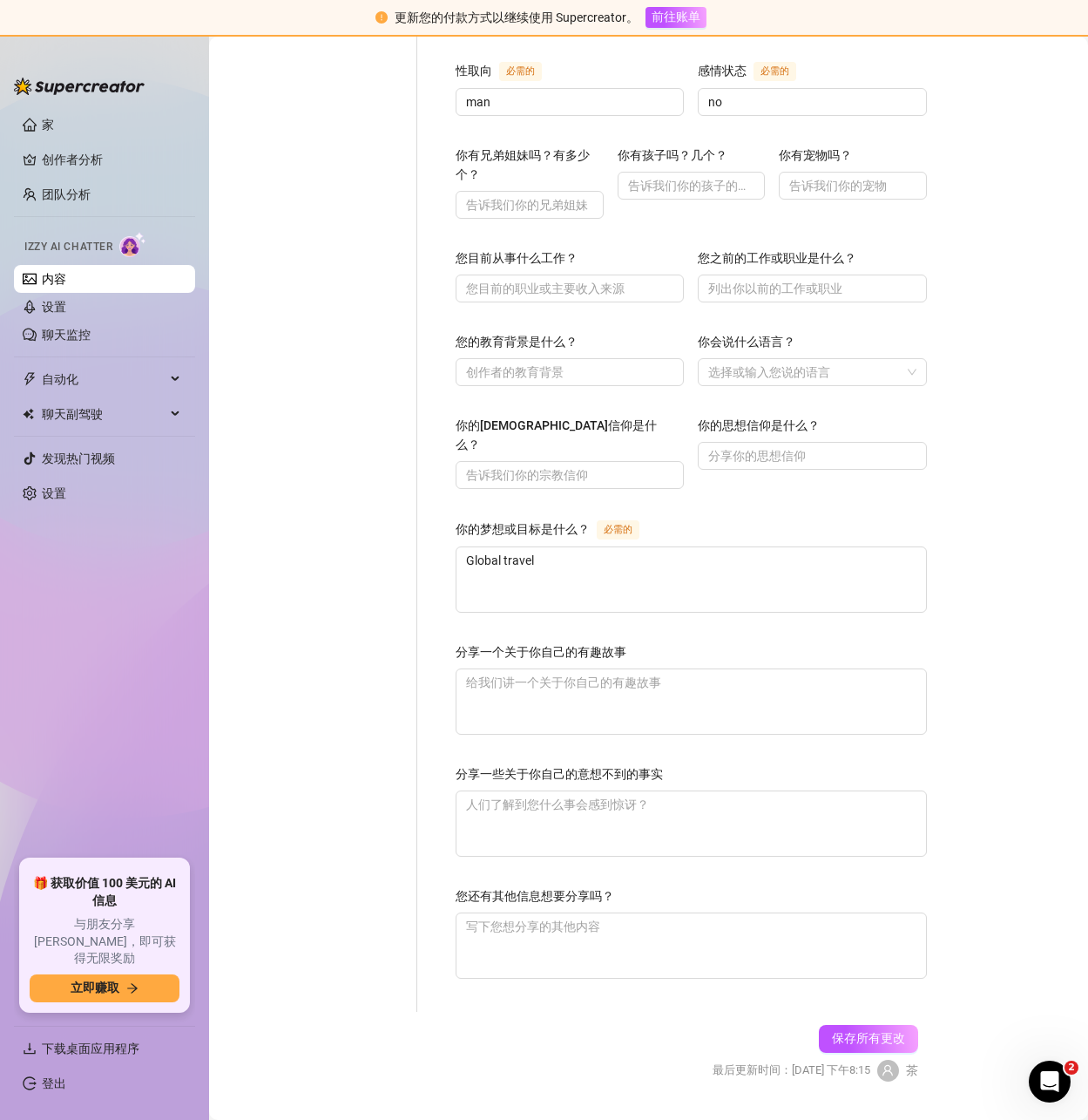
scroll to position [691, 0]
click at [855, 1023] on button "保存所有更改" at bounding box center [869, 1037] width 99 height 28
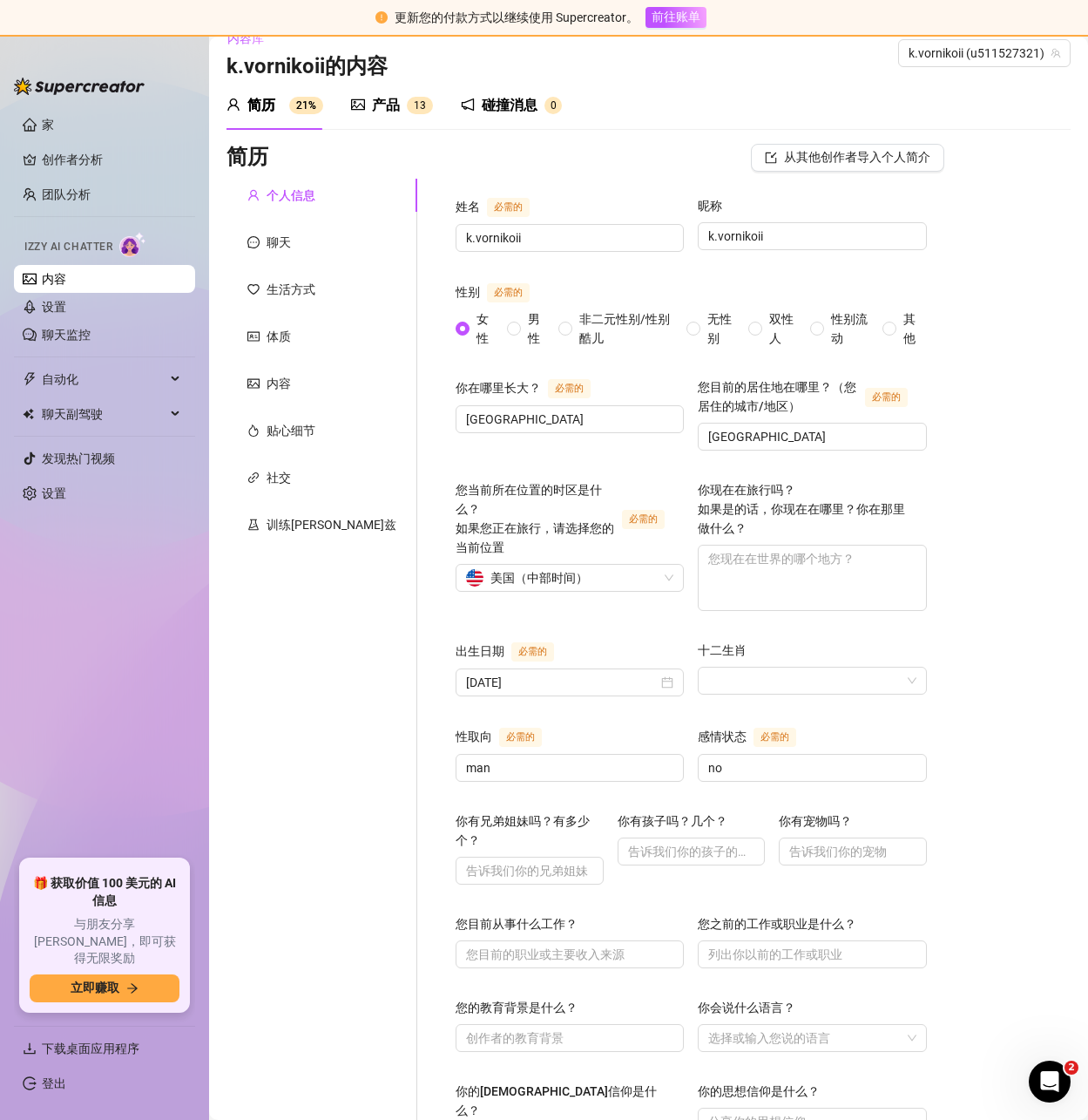
scroll to position [0, 0]
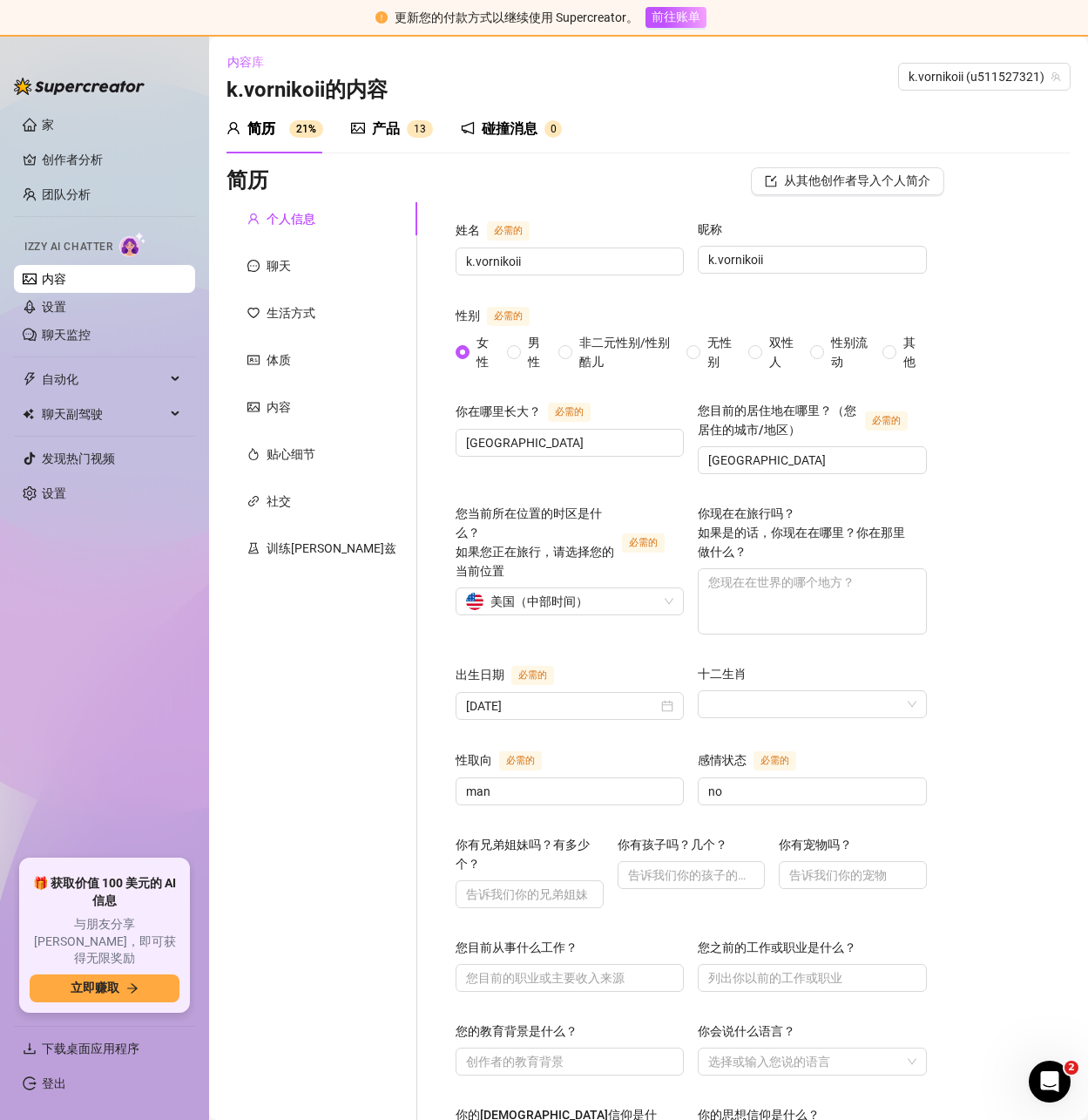
click at [407, 129] on sup "1 3" at bounding box center [420, 129] width 26 height 18
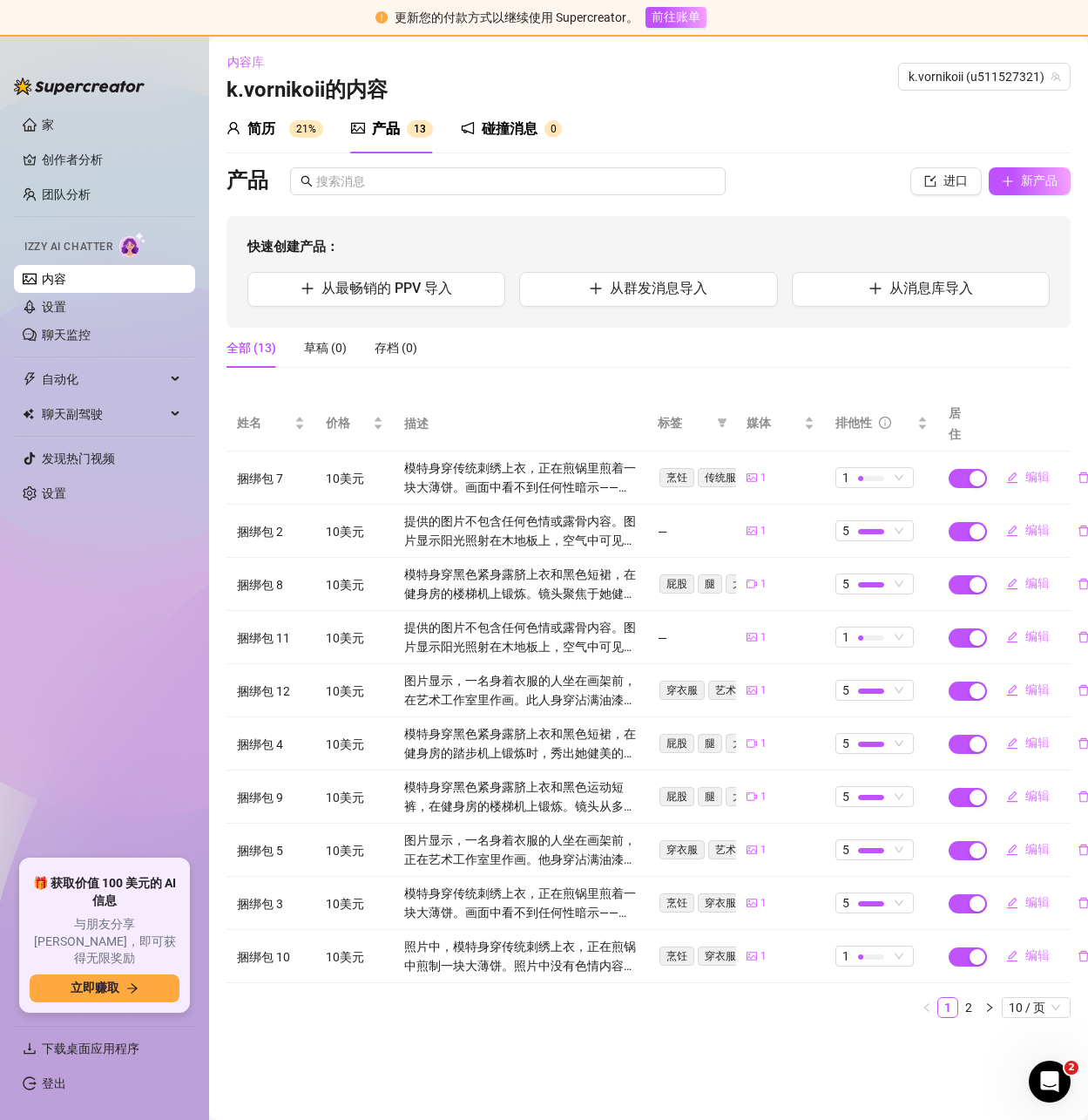
click at [497, 136] on font "碰撞消息" at bounding box center [509, 129] width 55 height 17
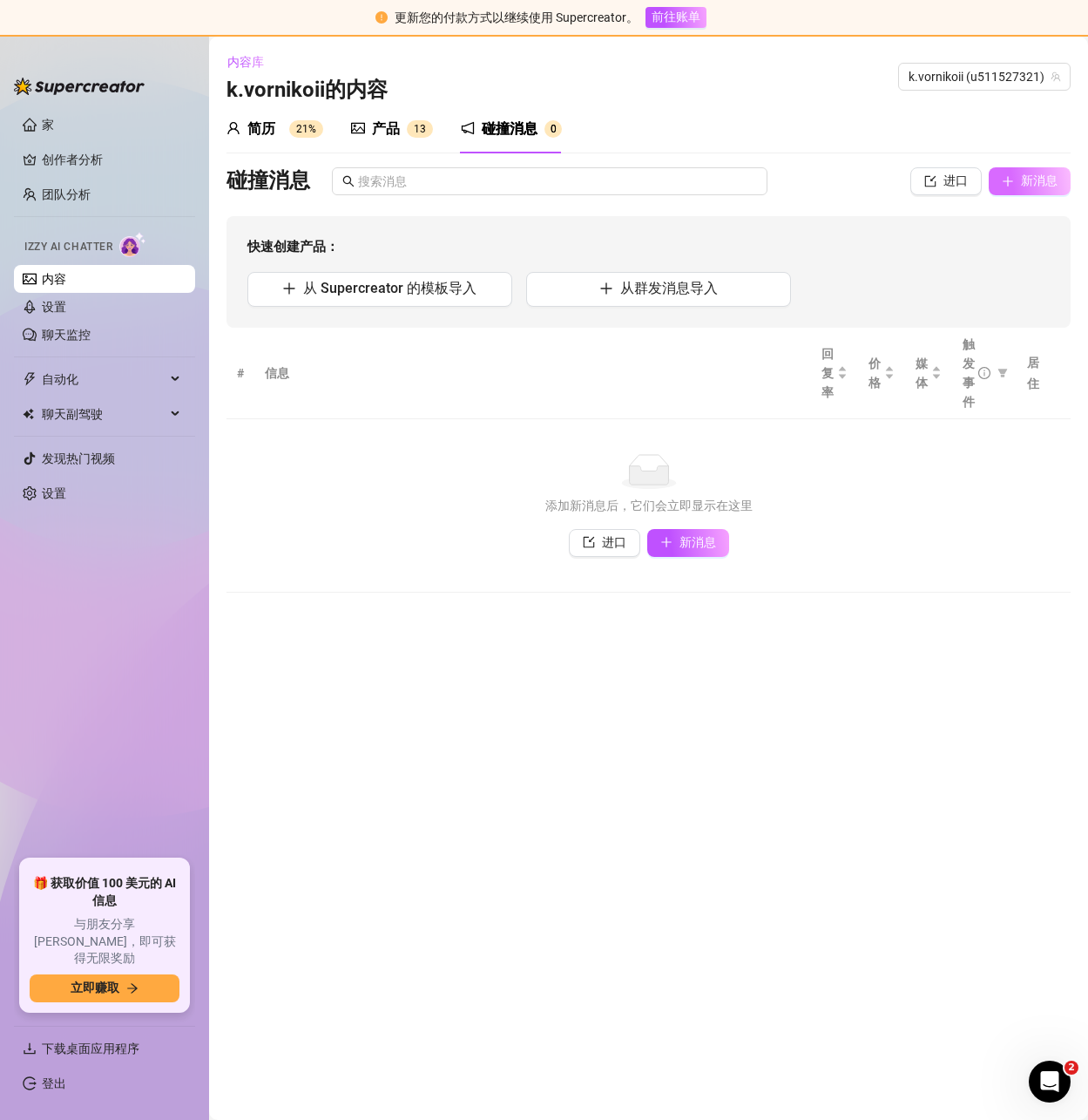
click at [1013, 179] on icon "加" at bounding box center [1007, 181] width 12 height 12
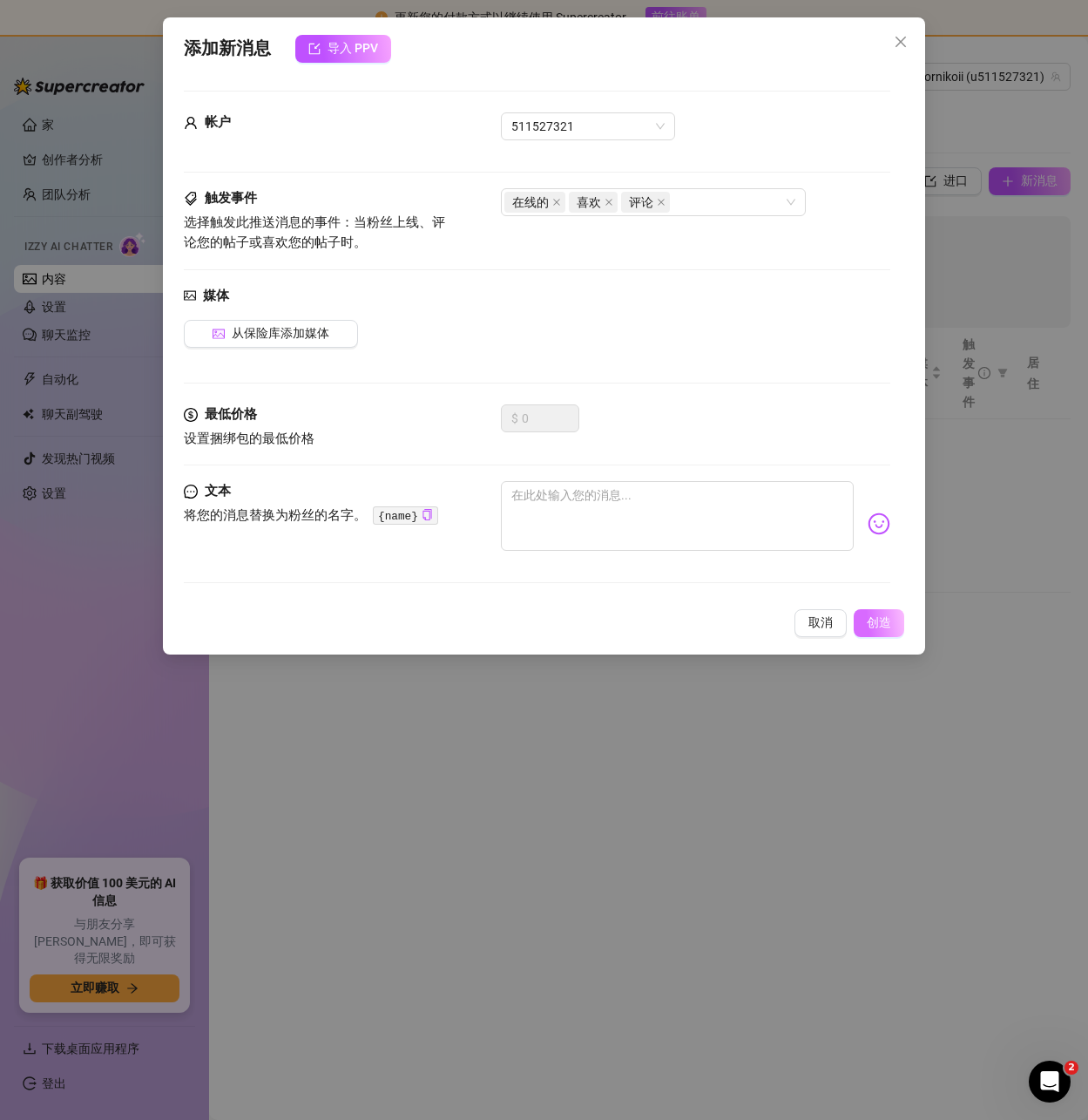
click at [877, 618] on font "创造" at bounding box center [879, 622] width 24 height 14
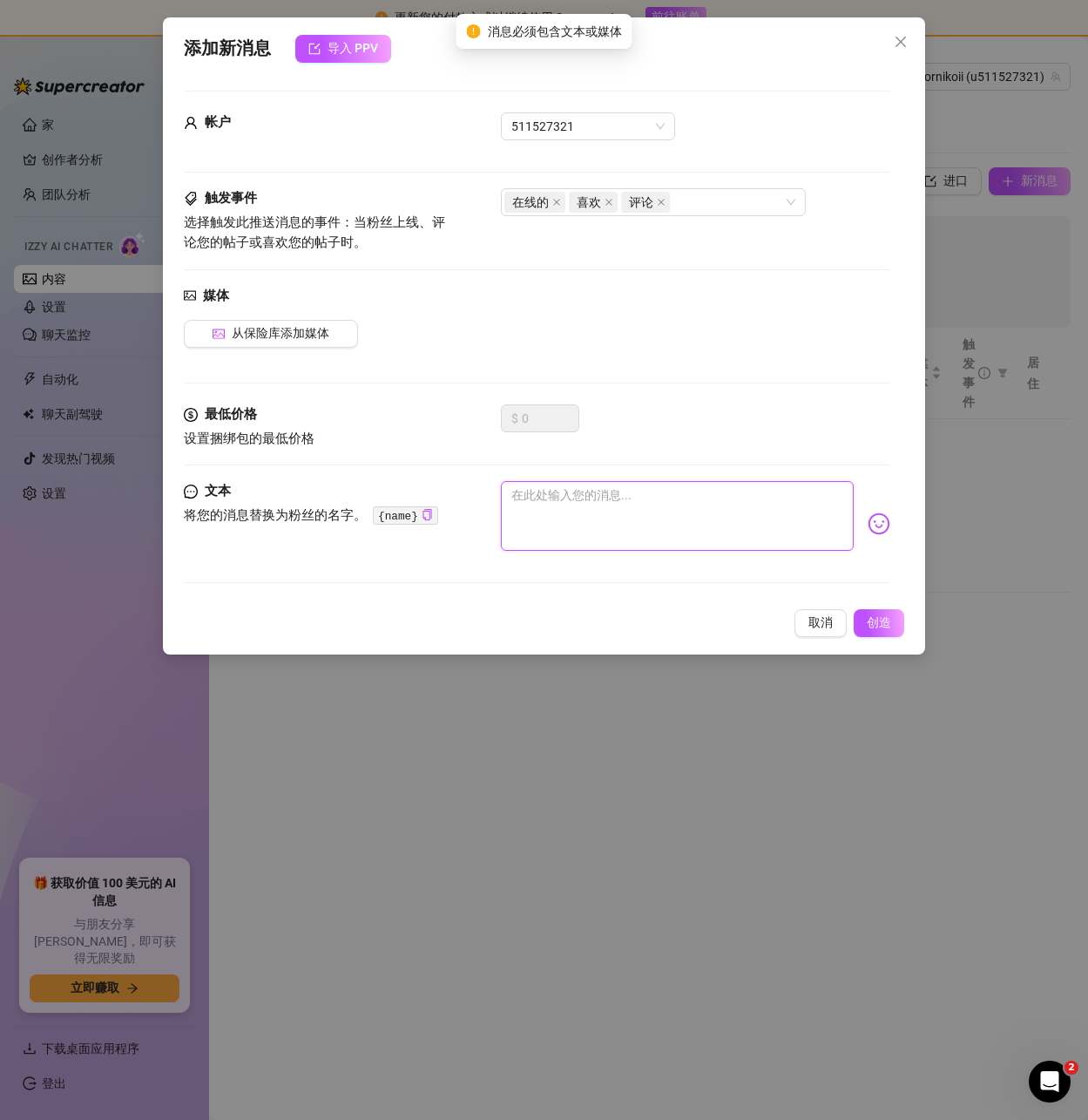
click at [582, 524] on textarea at bounding box center [676, 516] width 352 height 69
click at [582, 516] on textarea at bounding box center [676, 516] width 352 height 69
type textarea "1"
type textarea "12"
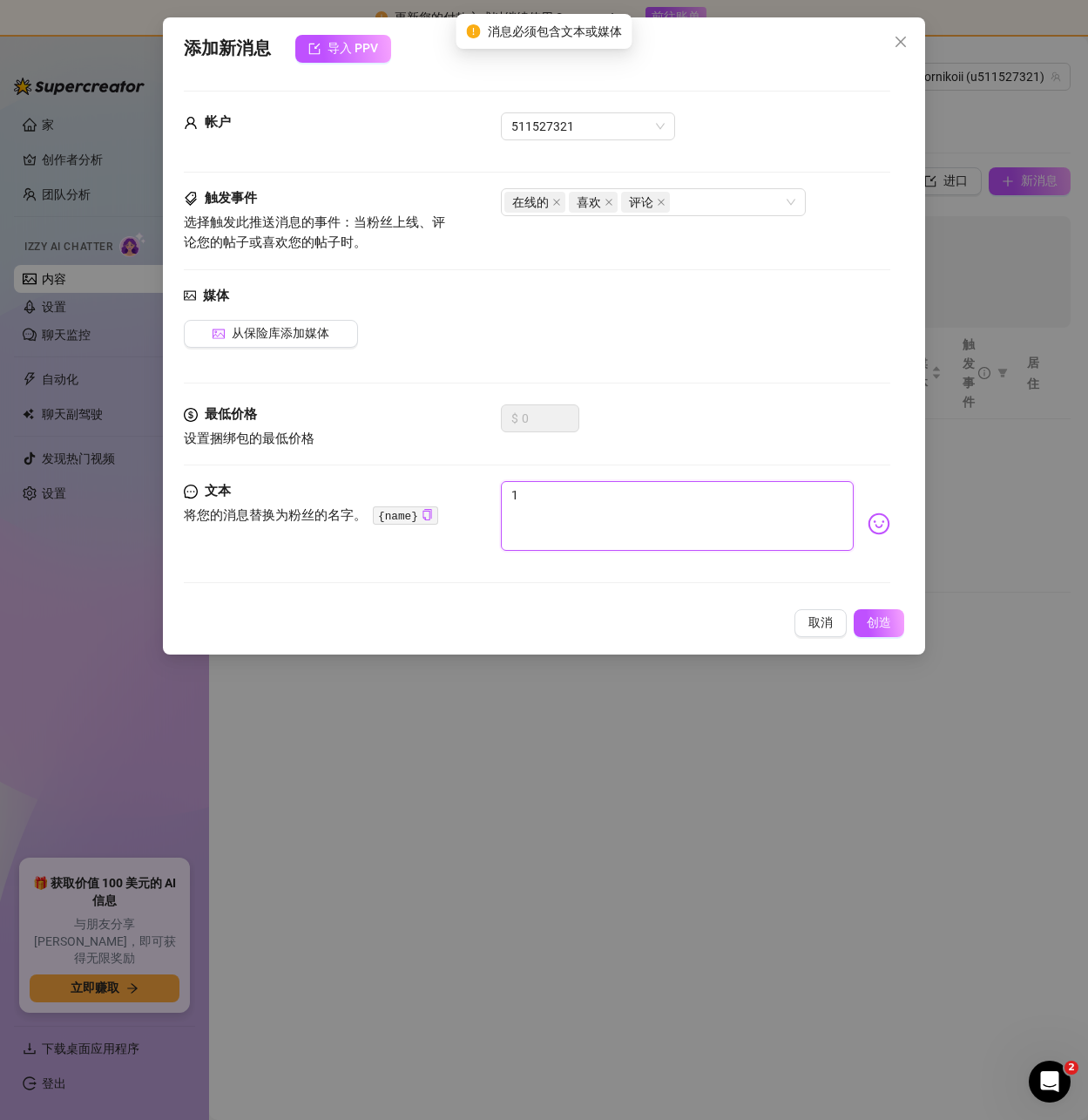
type textarea "12"
type textarea "123"
type textarea "1234"
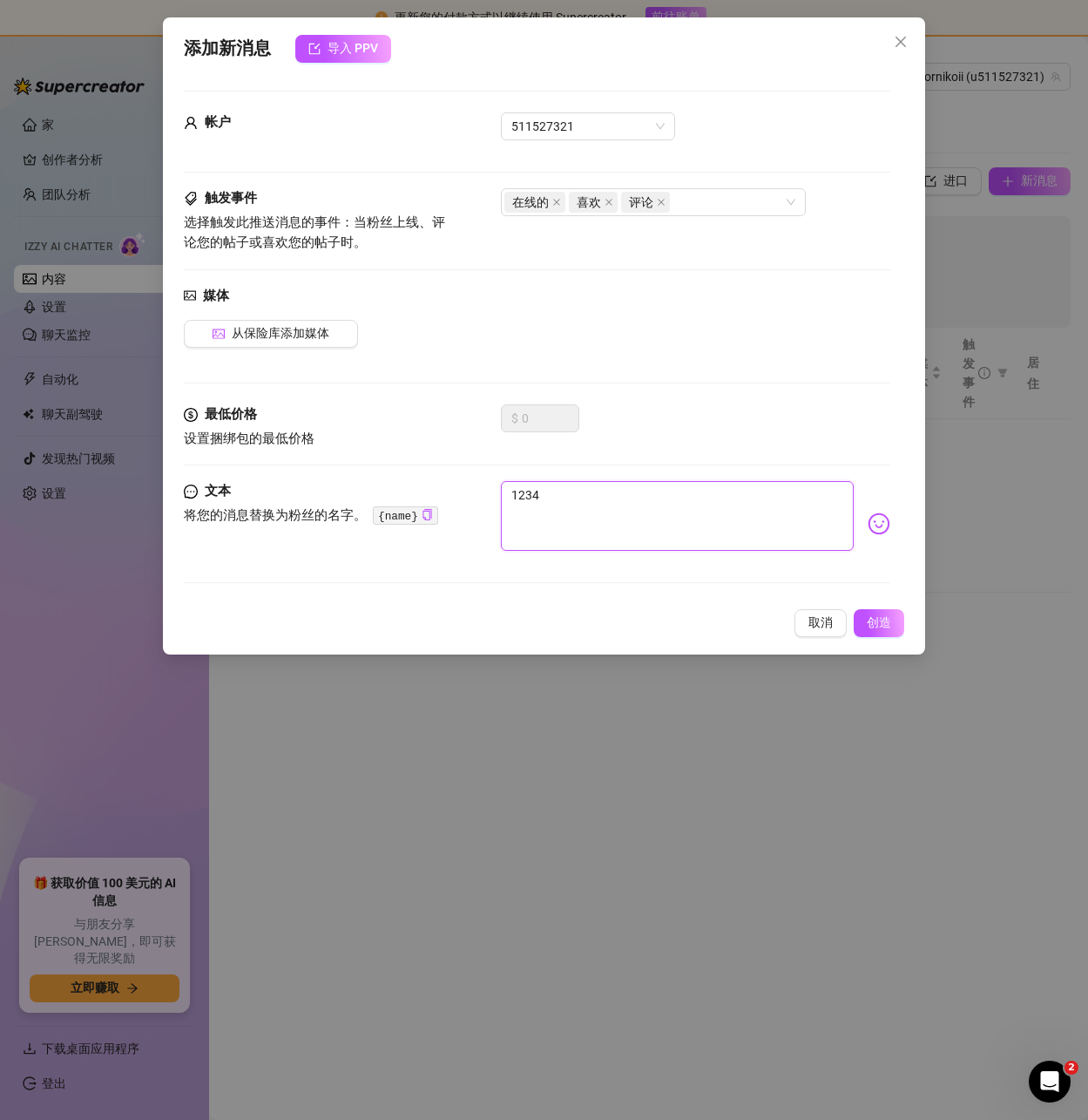
type textarea "12345"
type textarea "123456"
click at [871, 621] on font "创造" at bounding box center [879, 622] width 24 height 14
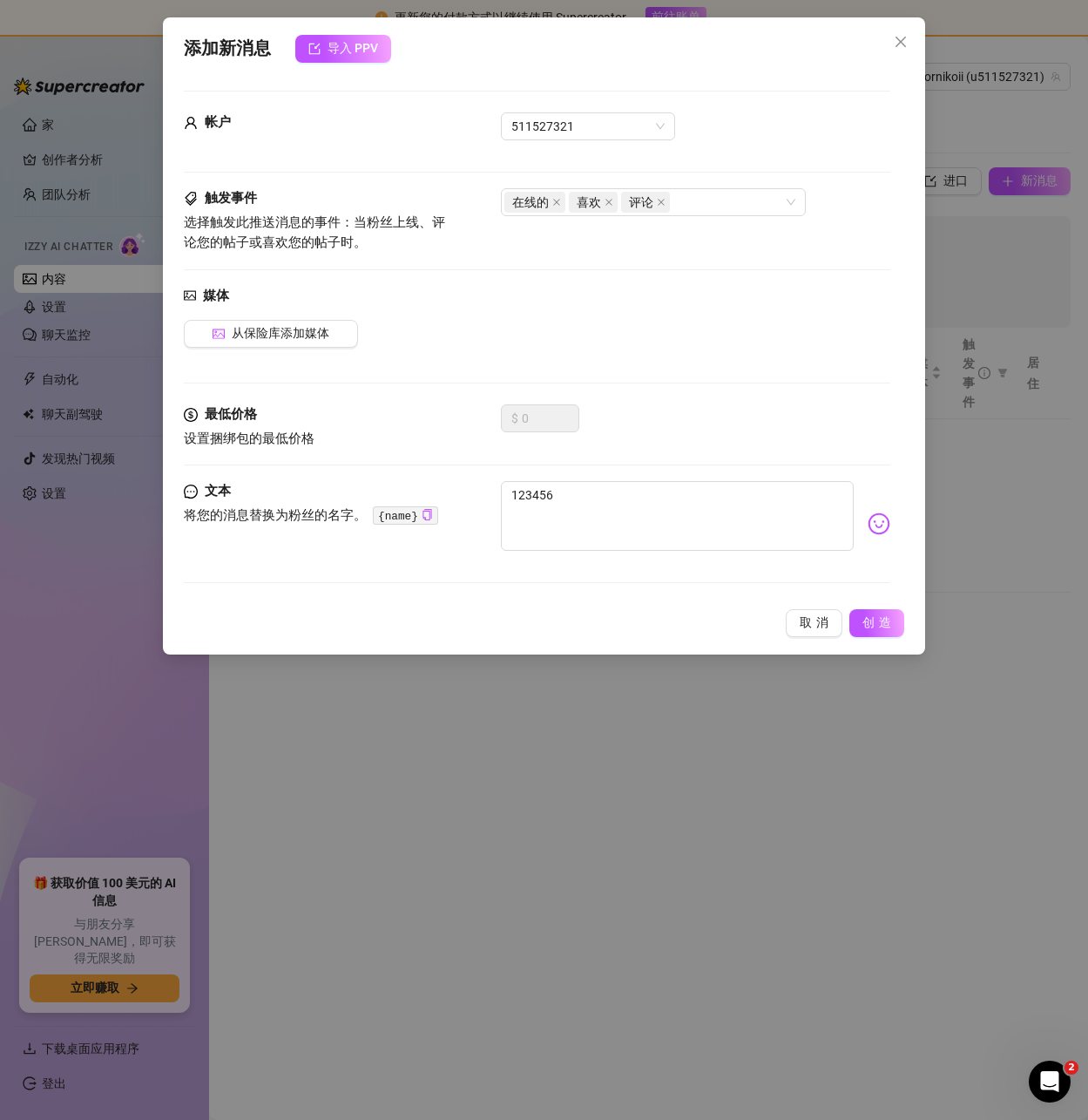
click at [406, 514] on code "{name}" at bounding box center [406, 516] width 66 height 19
click at [422, 517] on icon "copy" at bounding box center [428, 514] width 11 height 11
click at [603, 501] on textarea "123456" at bounding box center [676, 516] width 352 height 69
drag, startPoint x: 600, startPoint y: 499, endPoint x: 369, endPoint y: 496, distance: 231.0
click at [369, 496] on div "文本 将 您的消息替换为粉丝的名字。 {name} 123456" at bounding box center [536, 523] width 705 height 85
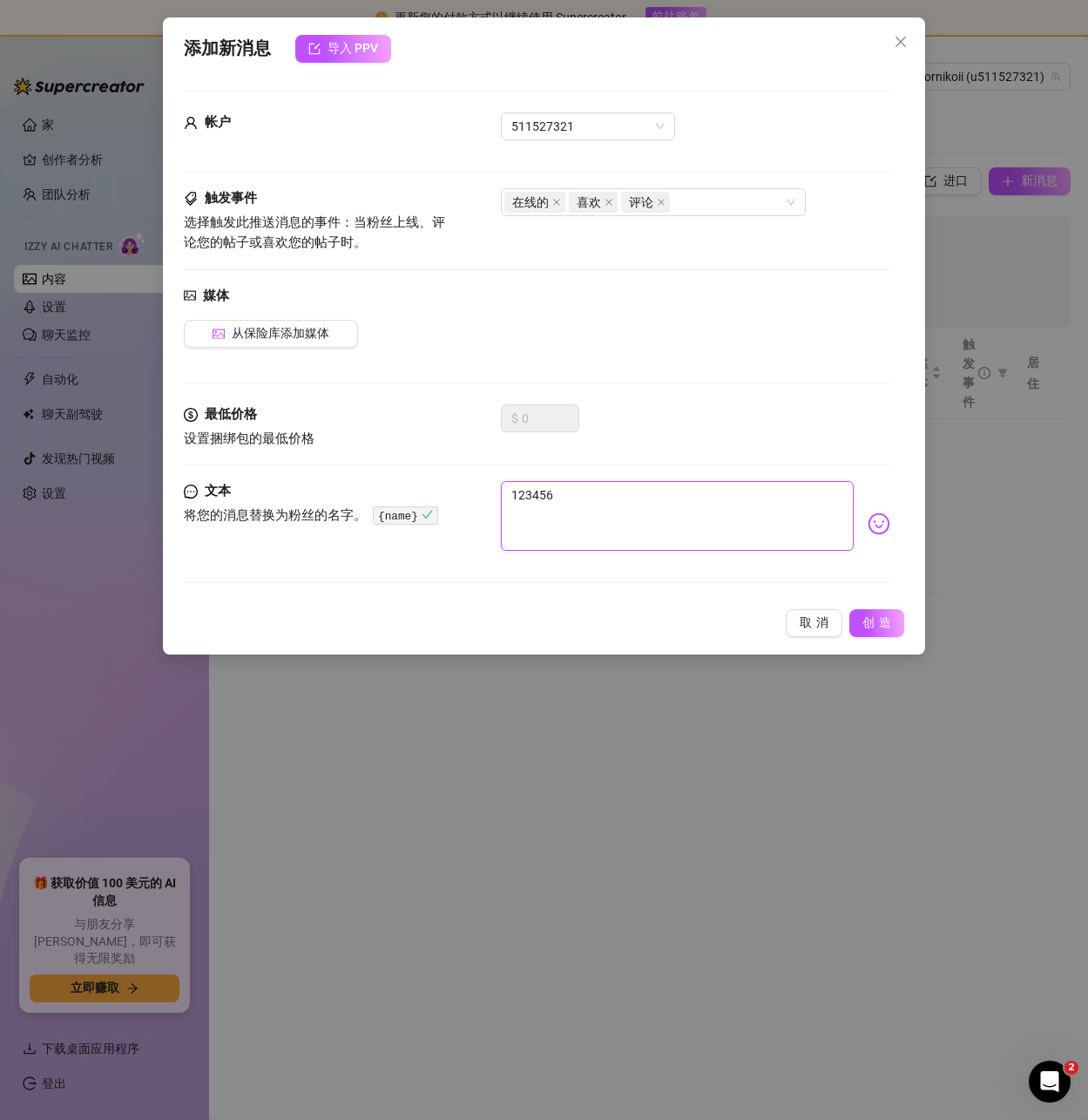
paste textarea "{name}"
type textarea "{name}"
click at [878, 626] on font "创造" at bounding box center [879, 622] width 33 height 14
click at [910, 40] on span "关闭" at bounding box center [901, 41] width 28 height 14
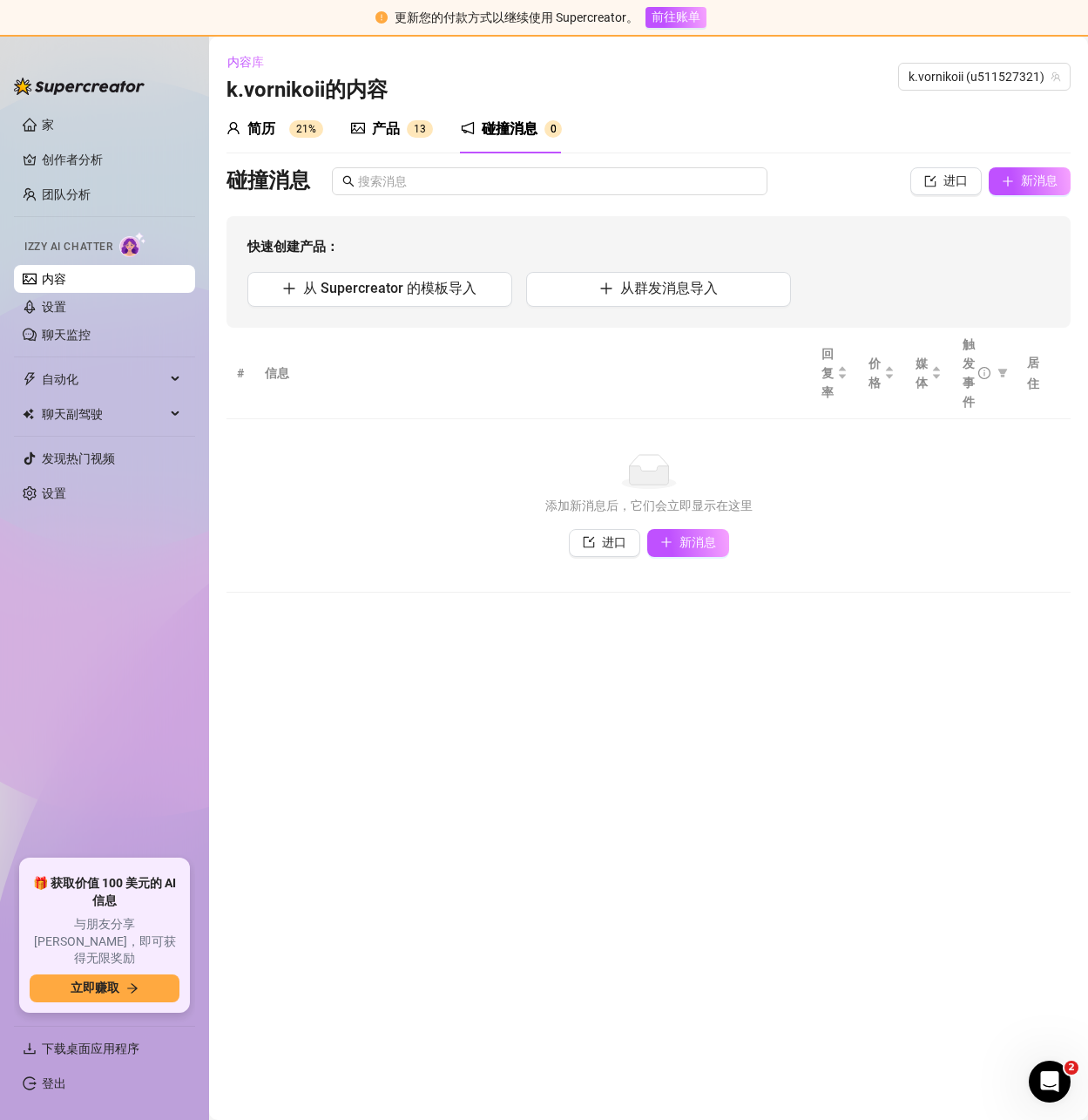
click at [363, 136] on div at bounding box center [357, 129] width 14 height 21
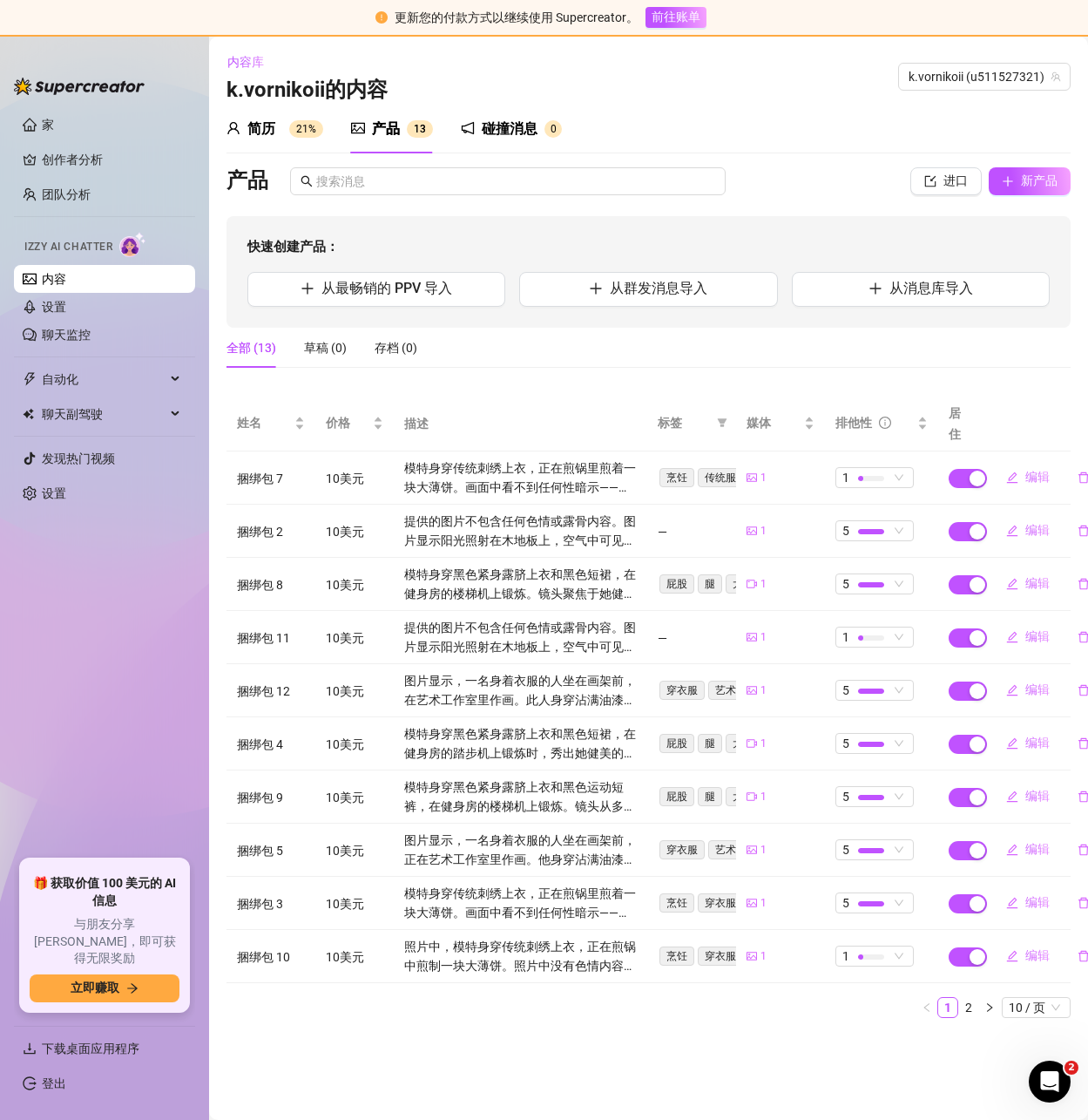
click at [503, 130] on font "碰撞消息" at bounding box center [509, 129] width 55 height 17
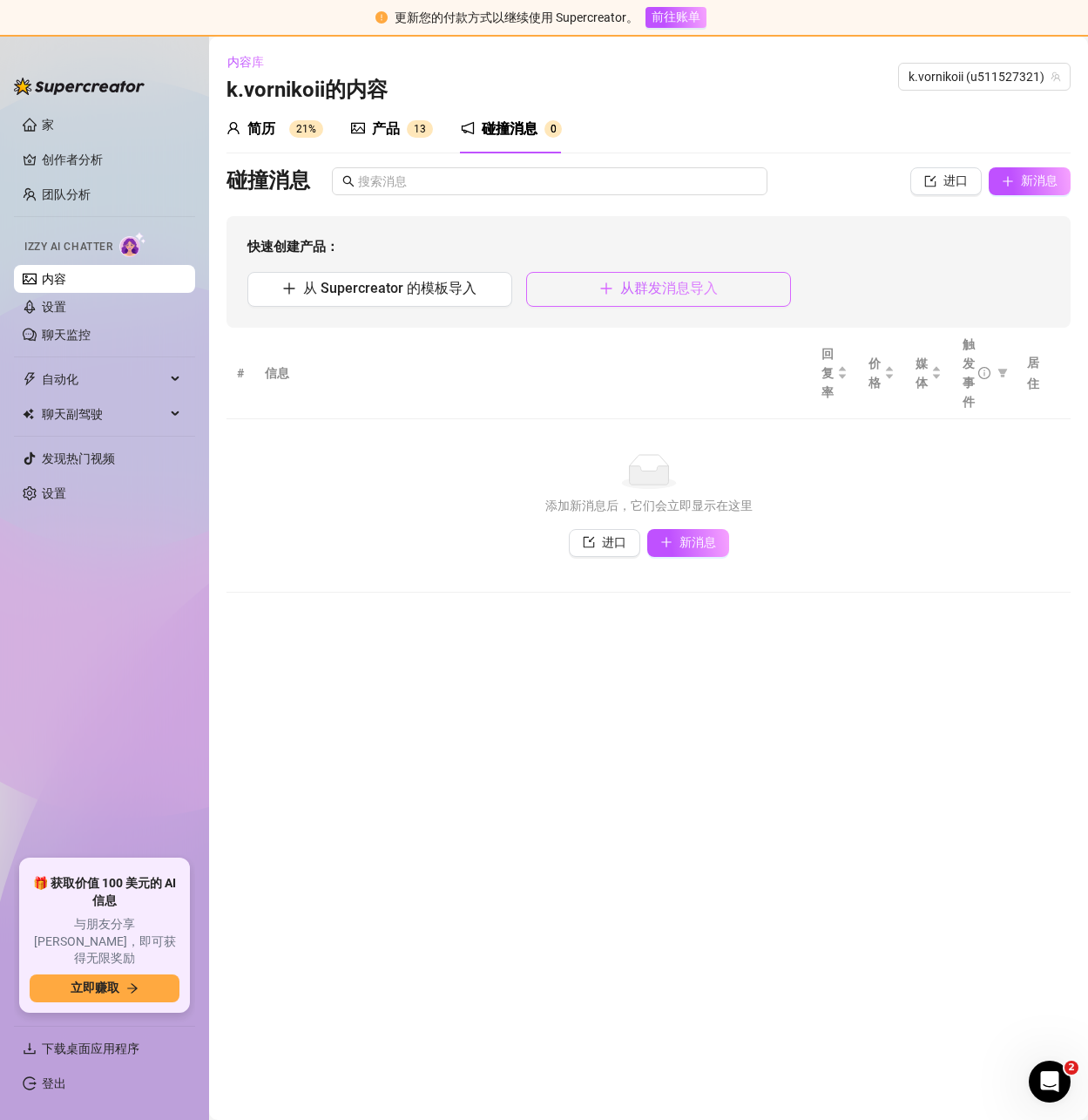
click at [651, 293] on font "从群发消息导入" at bounding box center [669, 288] width 98 height 17
type textarea "Type your message here..."
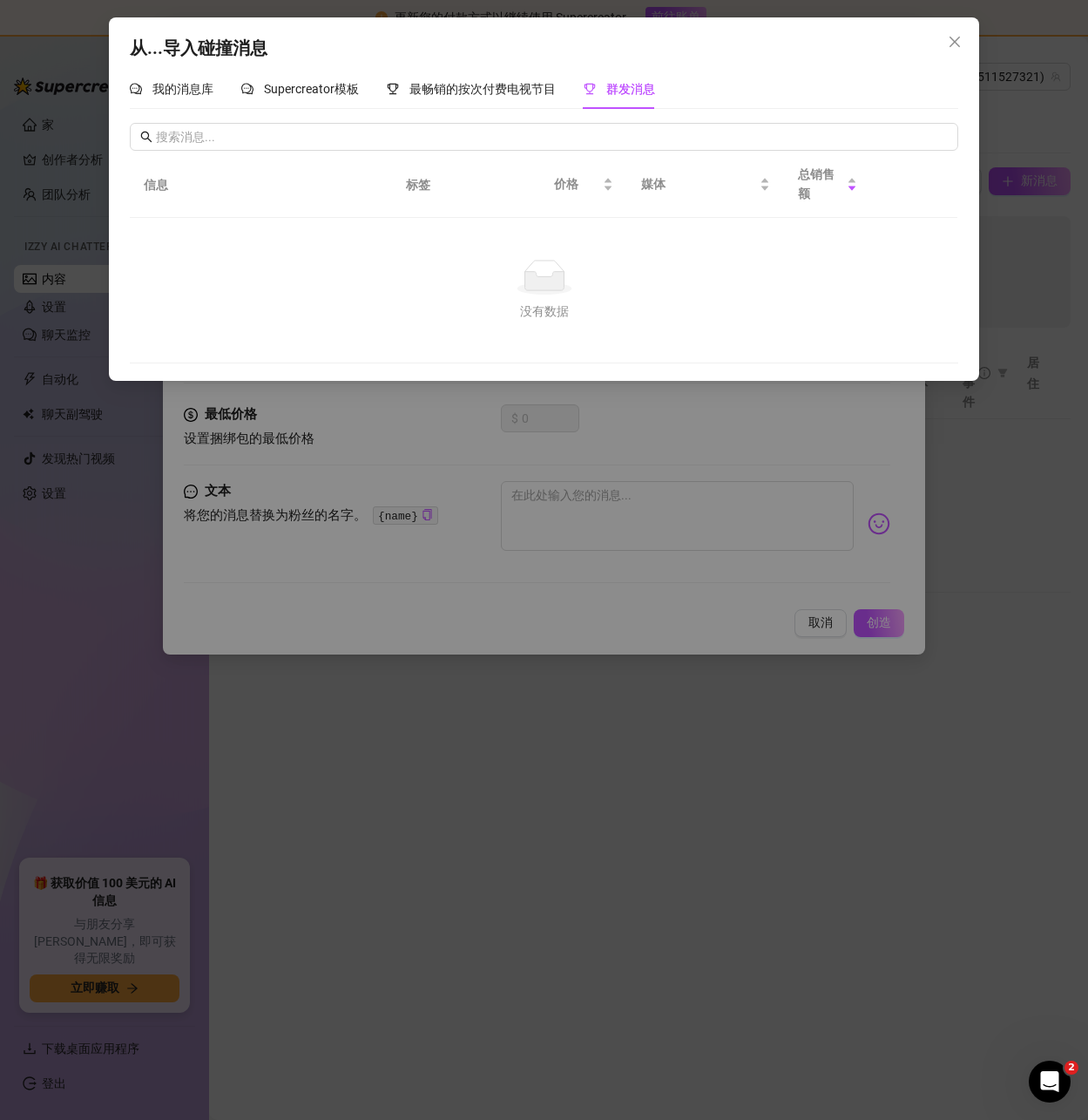
click at [950, 46] on icon "关闭" at bounding box center [955, 41] width 14 height 14
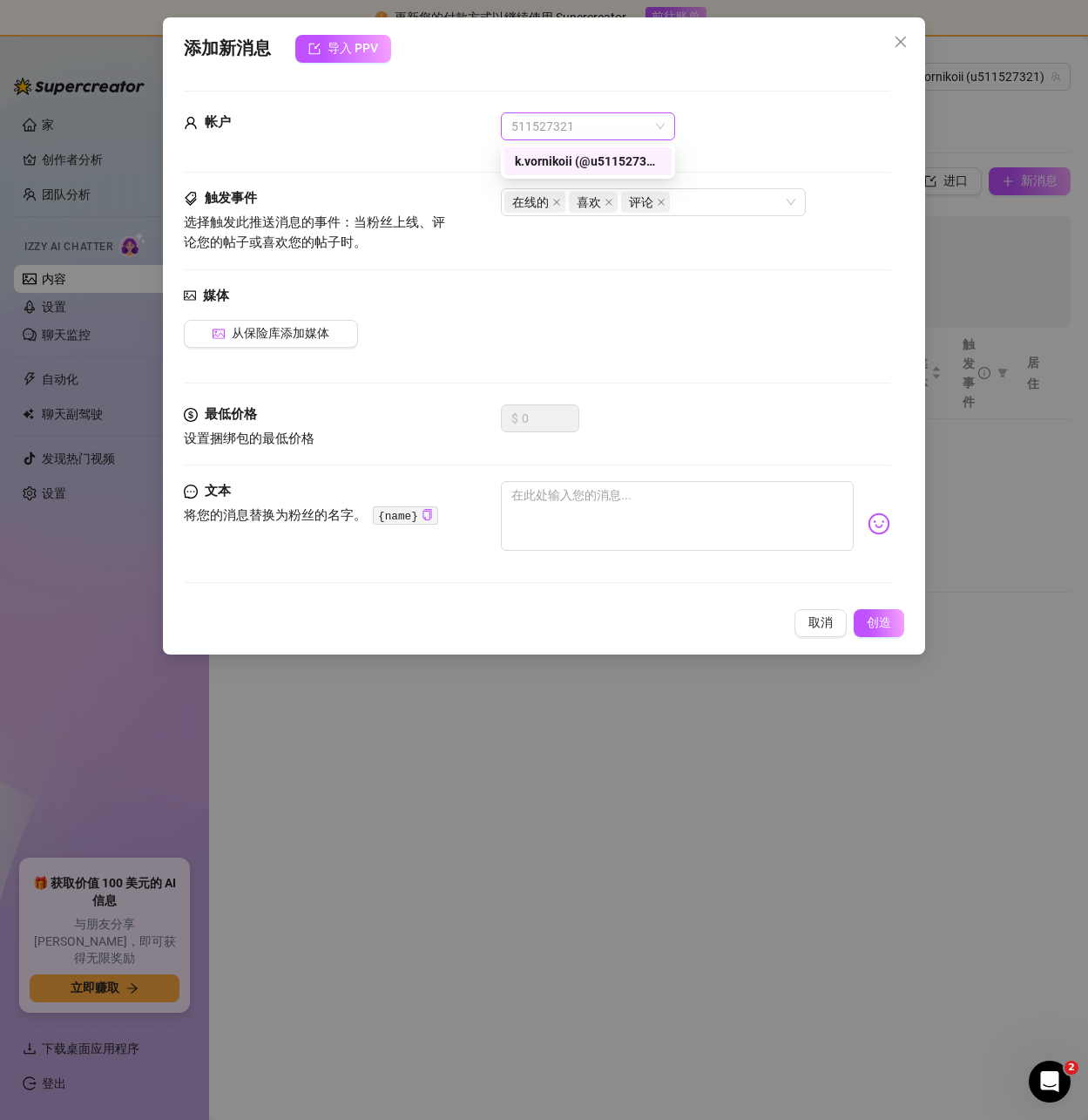
click at [595, 122] on span "511527321" at bounding box center [587, 127] width 153 height 26
click at [567, 160] on font "k.vornikoii (@u511527321)" at bounding box center [590, 160] width 150 height 14
click at [601, 122] on span "511527321" at bounding box center [587, 127] width 153 height 26
click at [589, 159] on font "k.vornikoii (@u511527321)" at bounding box center [590, 160] width 150 height 14
click at [900, 38] on icon "关闭" at bounding box center [900, 41] width 14 height 14
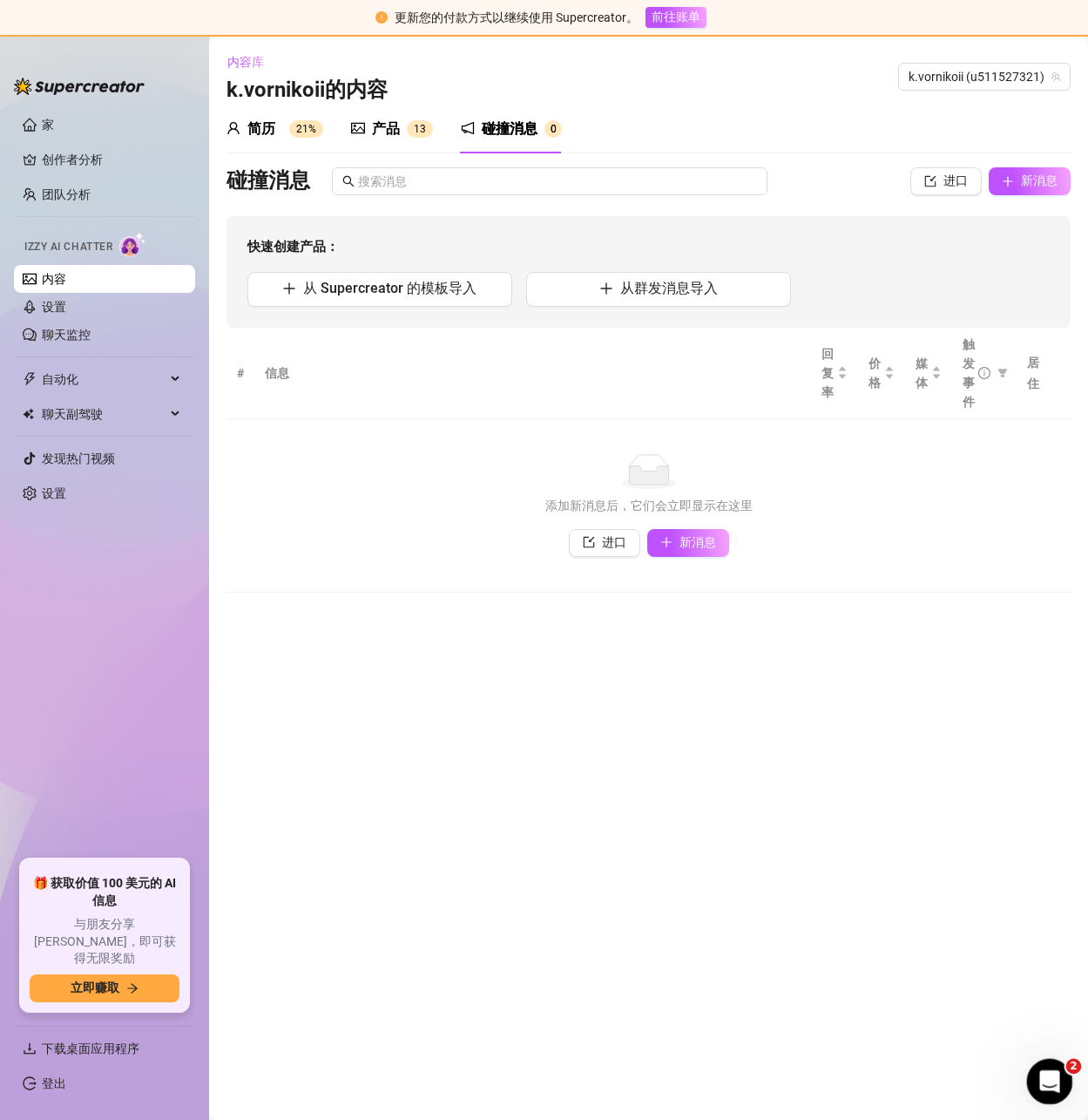
click at [1046, 1071] on icon "打开 Intercom Messenger" at bounding box center [1048, 1079] width 29 height 29
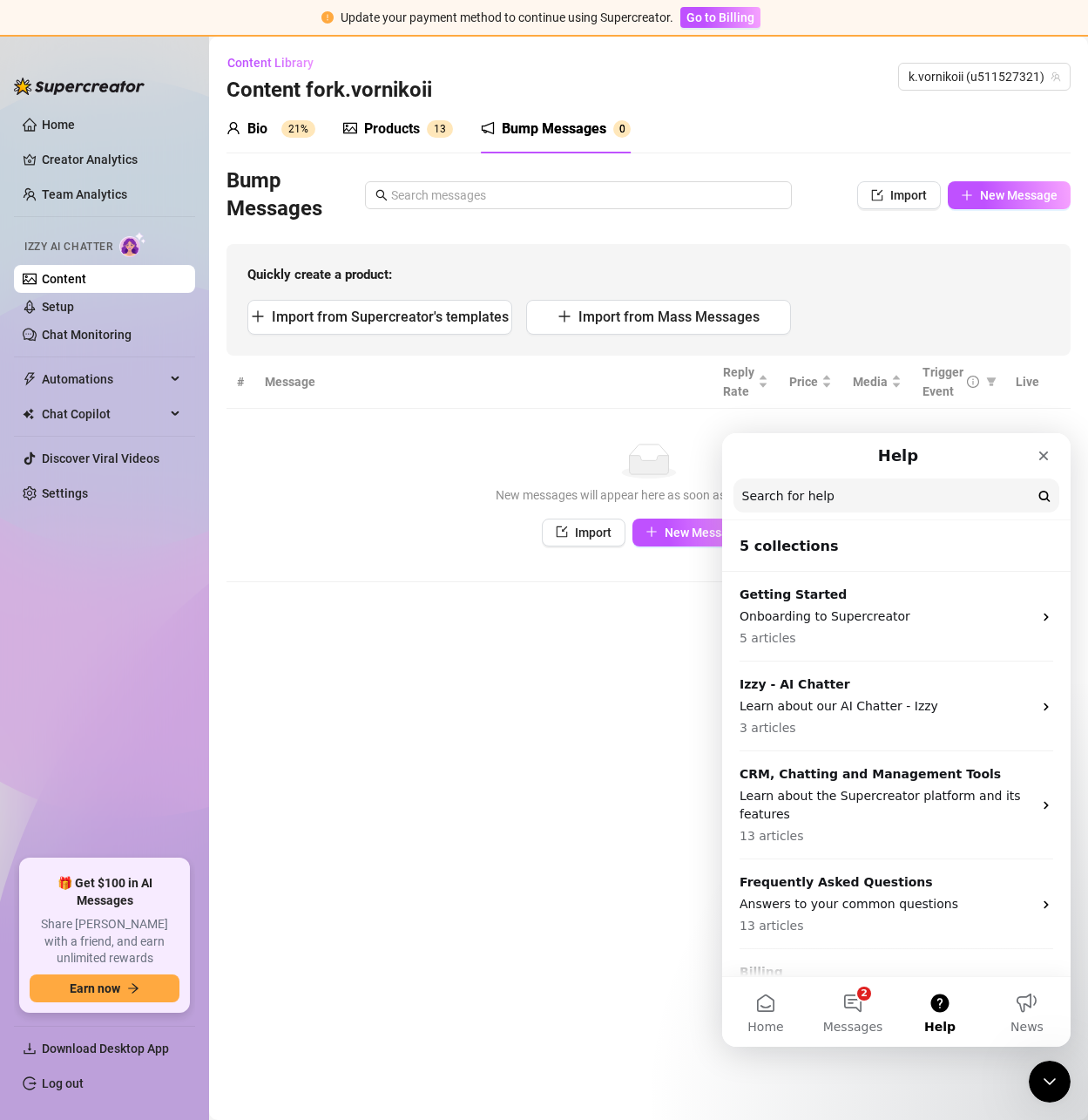
click at [421, 477] on div "No data" at bounding box center [648, 461] width 809 height 35
click at [1001, 189] on span "New Message" at bounding box center [1019, 195] width 78 height 14
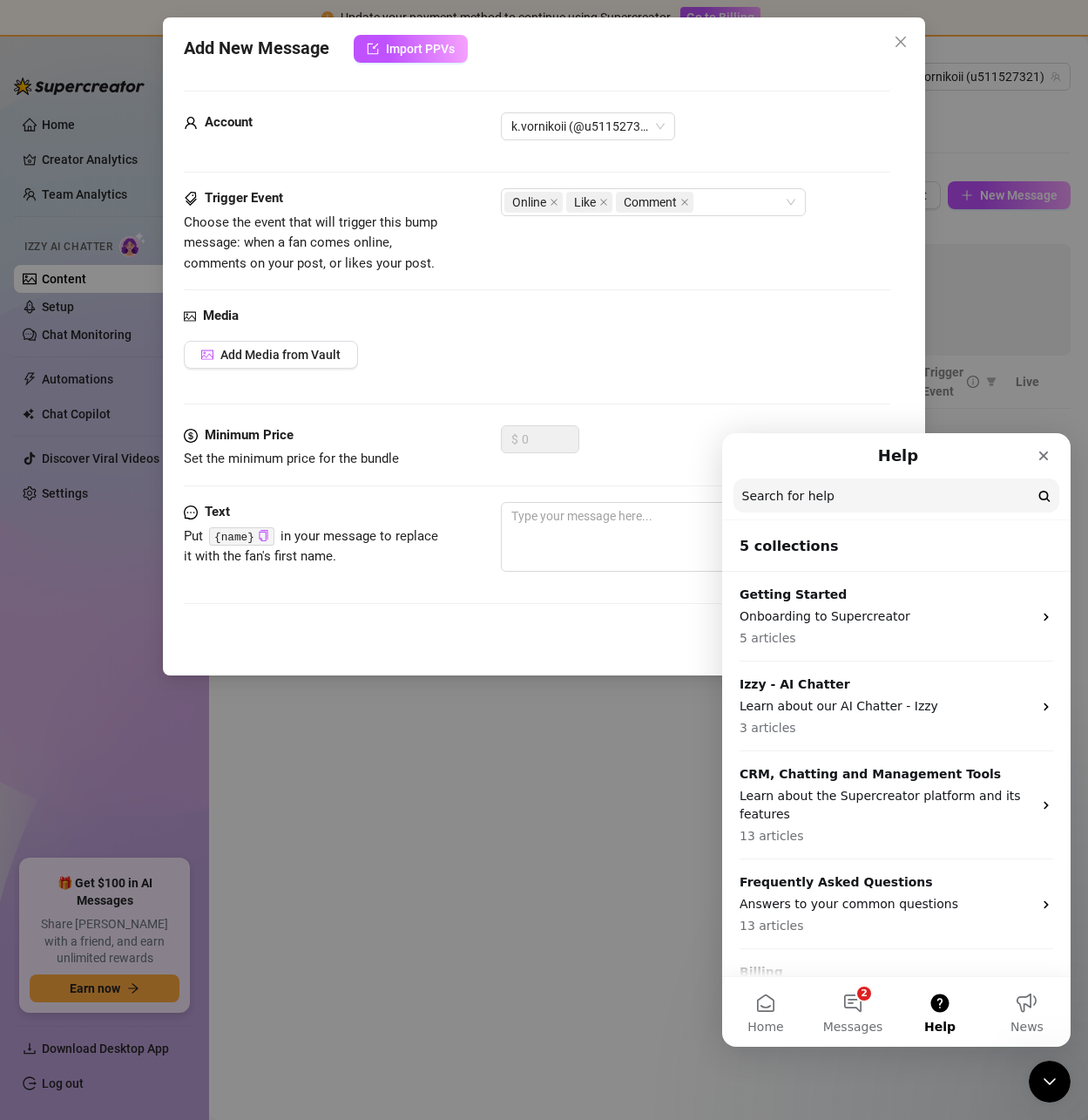
click at [748, 326] on div "Media Add Media from Vault" at bounding box center [536, 365] width 705 height 119
click at [1047, 449] on icon "Close" at bounding box center [1043, 455] width 14 height 14
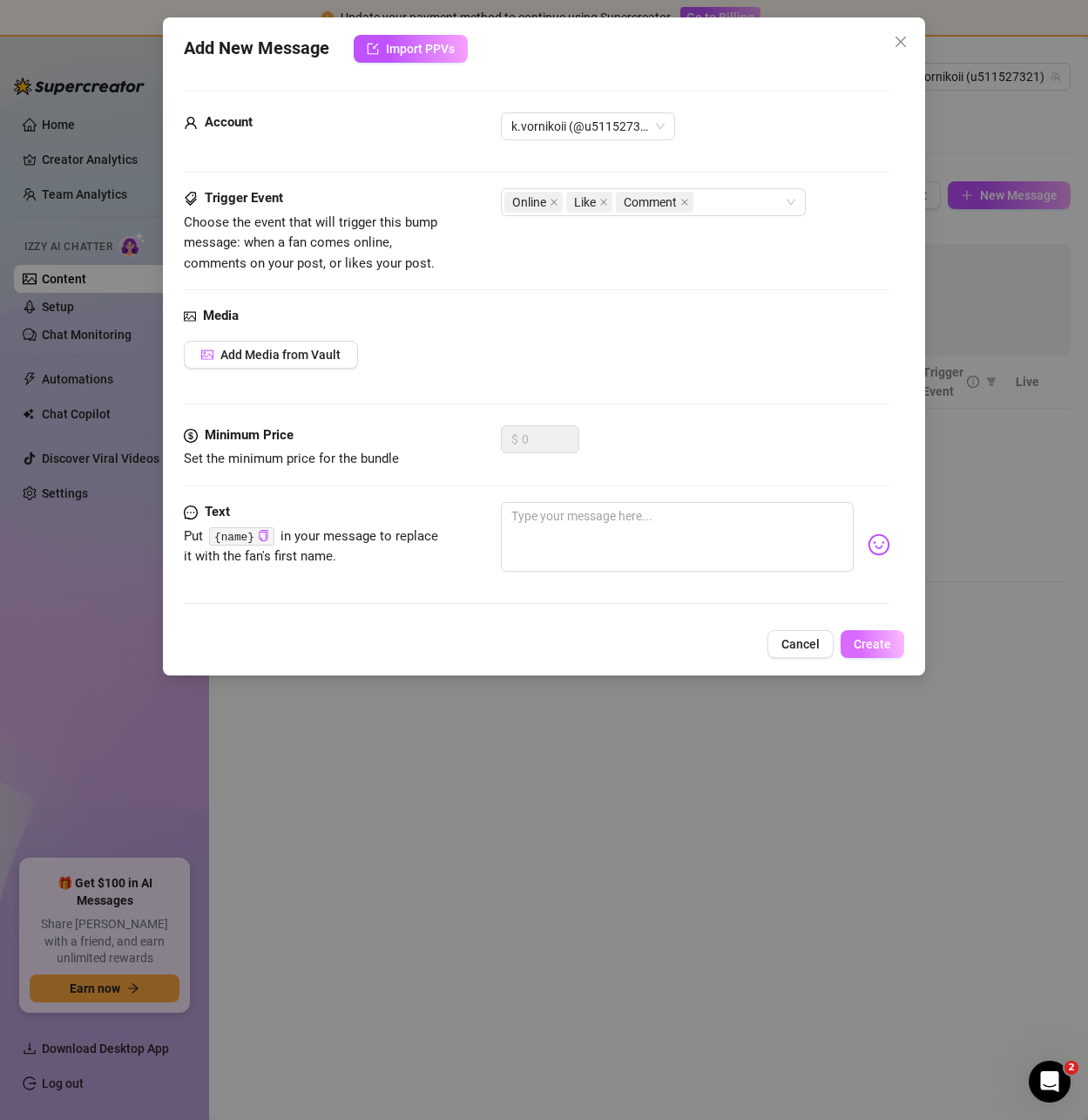
click at [865, 635] on button "Create" at bounding box center [872, 644] width 64 height 28
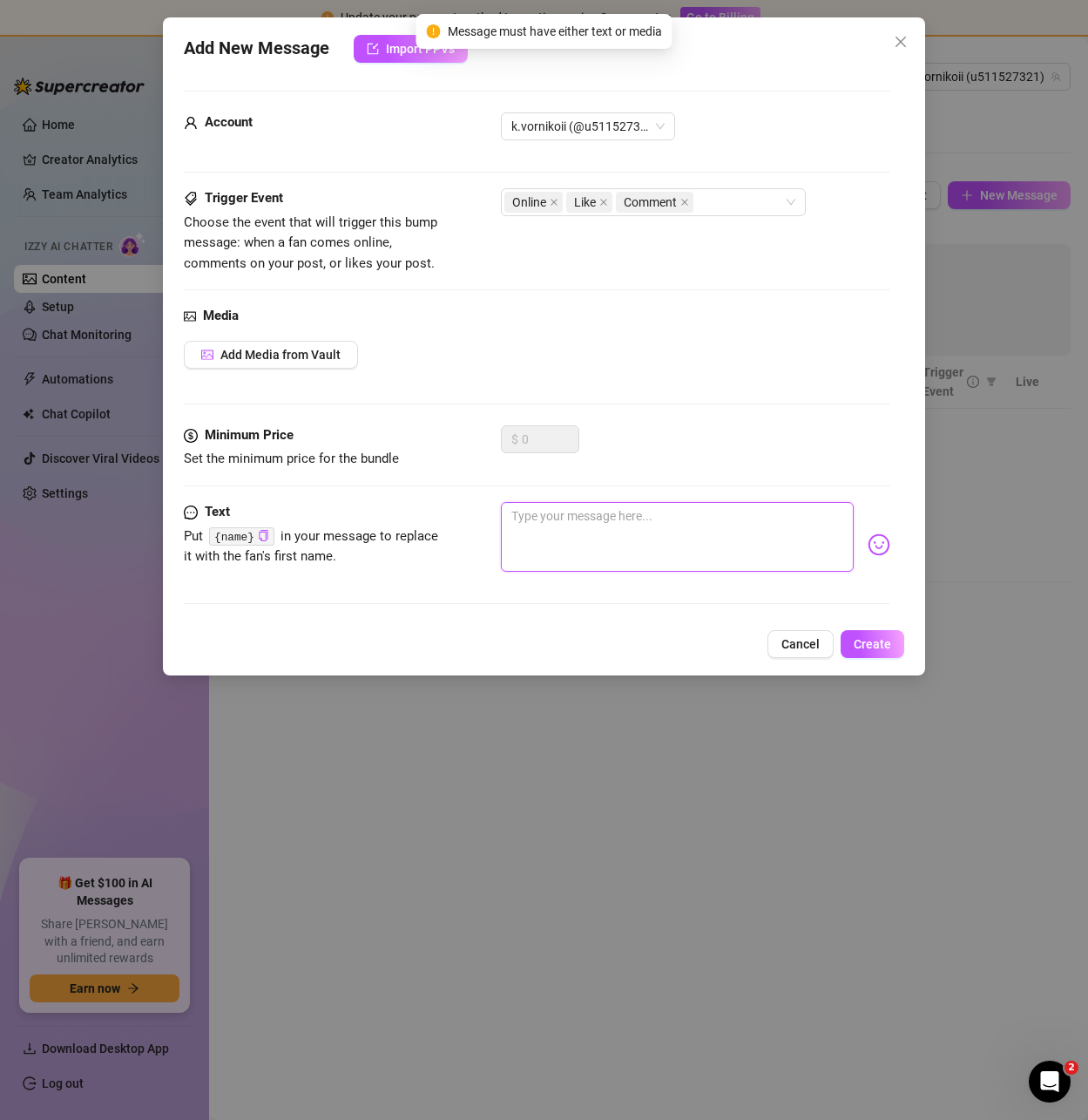
drag, startPoint x: 720, startPoint y: 561, endPoint x: 854, endPoint y: 551, distance: 134.4
click at [720, 560] on textarea at bounding box center [676, 537] width 352 height 69
click at [868, 550] on img at bounding box center [879, 544] width 23 height 23
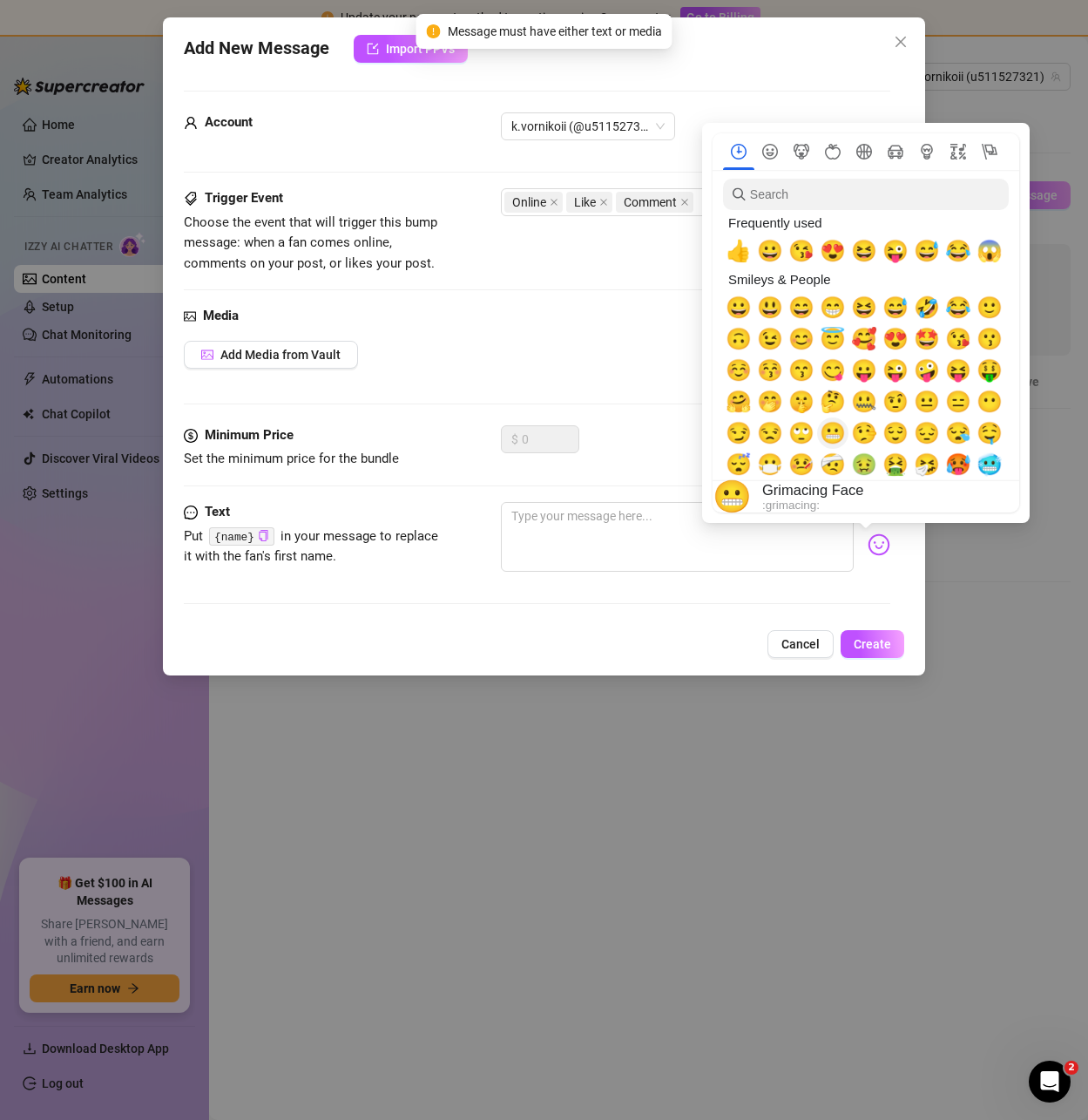
click at [826, 438] on span "😬" at bounding box center [833, 433] width 26 height 24
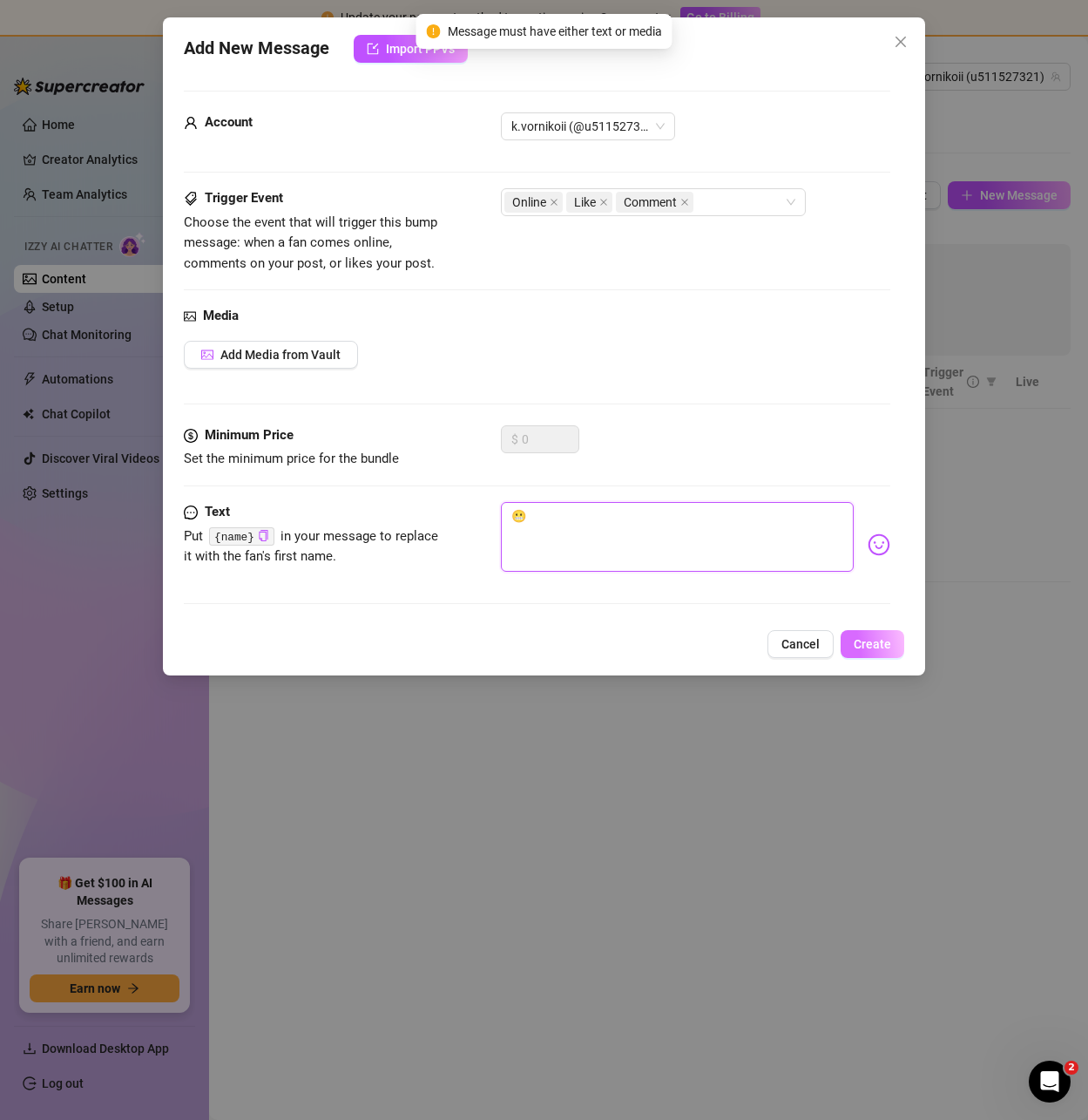
type textarea "😬"
click at [876, 637] on span "Create" at bounding box center [872, 643] width 38 height 14
drag, startPoint x: 502, startPoint y: 37, endPoint x: 607, endPoint y: 40, distance: 105.0
click at [607, 40] on span "Internal server error" at bounding box center [554, 31] width 106 height 19
drag, startPoint x: 597, startPoint y: 38, endPoint x: 556, endPoint y: 32, distance: 41.4
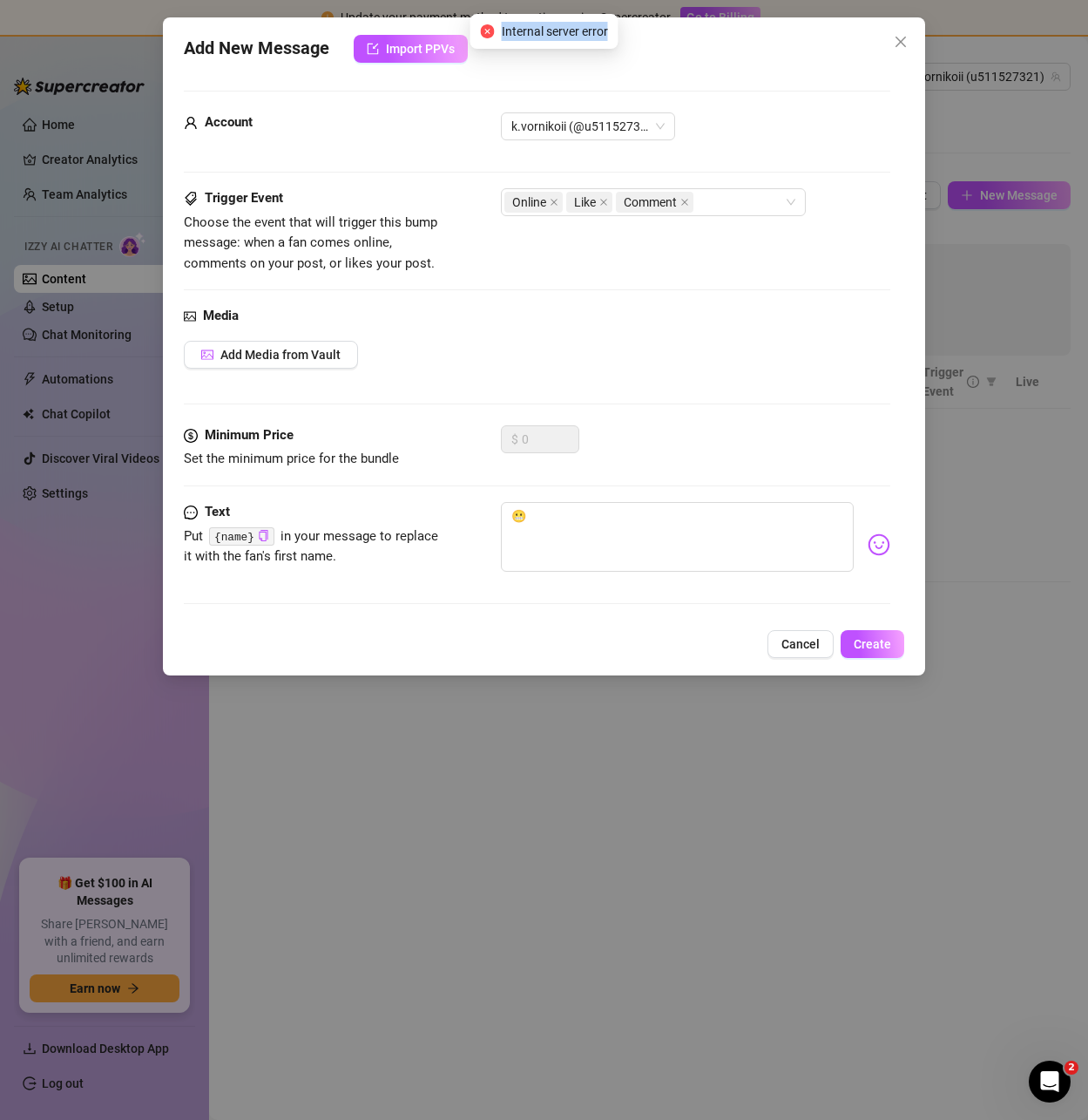
click at [556, 32] on span "Internal server error" at bounding box center [554, 31] width 106 height 19
drag, startPoint x: 499, startPoint y: 31, endPoint x: 616, endPoint y: 31, distance: 117.0
click at [616, 31] on div "Internal server error" at bounding box center [545, 31] width 148 height 35
copy span "Internal server error"
click at [902, 42] on icon "close" at bounding box center [900, 41] width 14 height 14
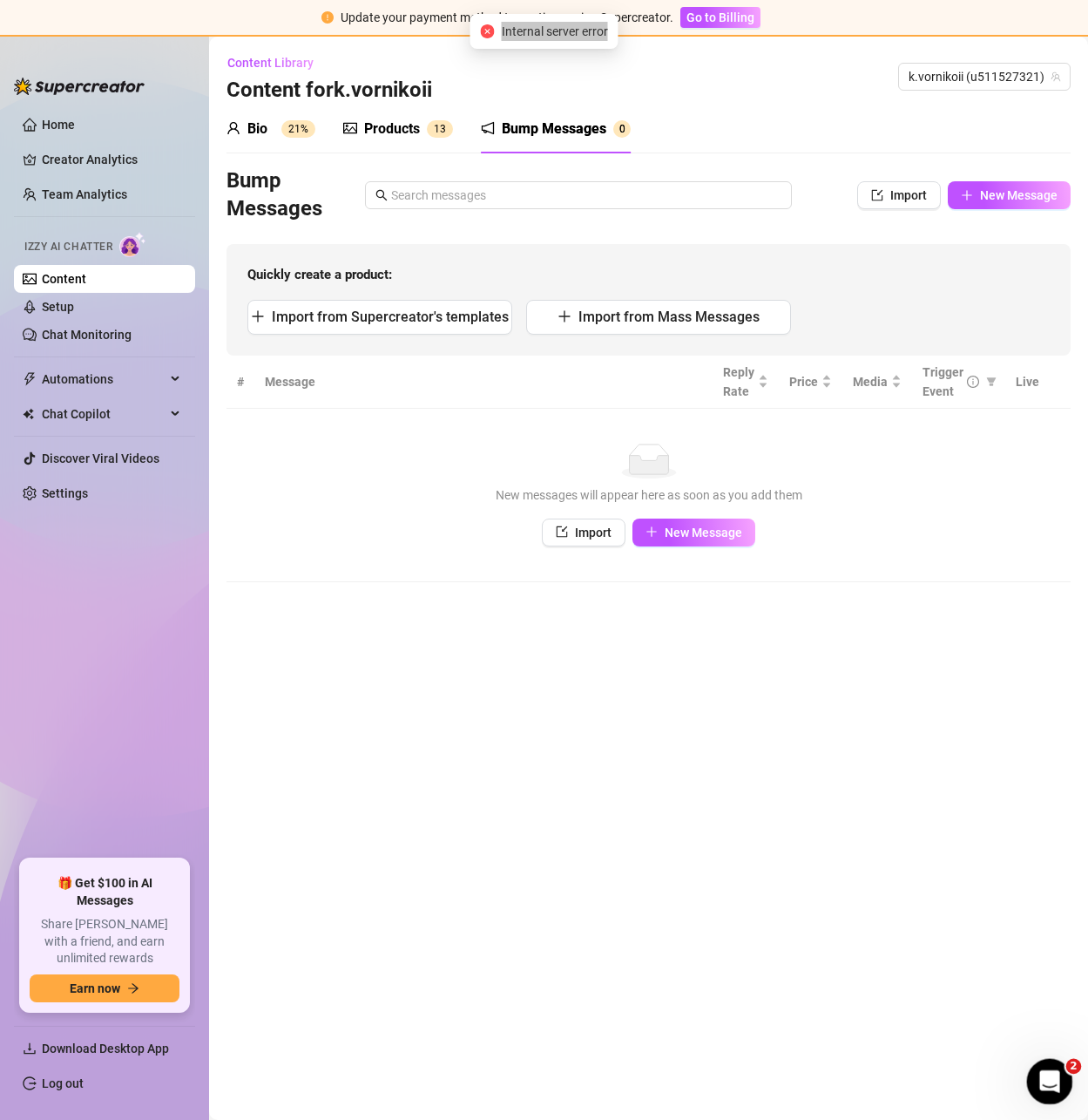
click at [1037, 1070] on div "Open Intercom Messenger" at bounding box center [1047, 1078] width 57 height 57
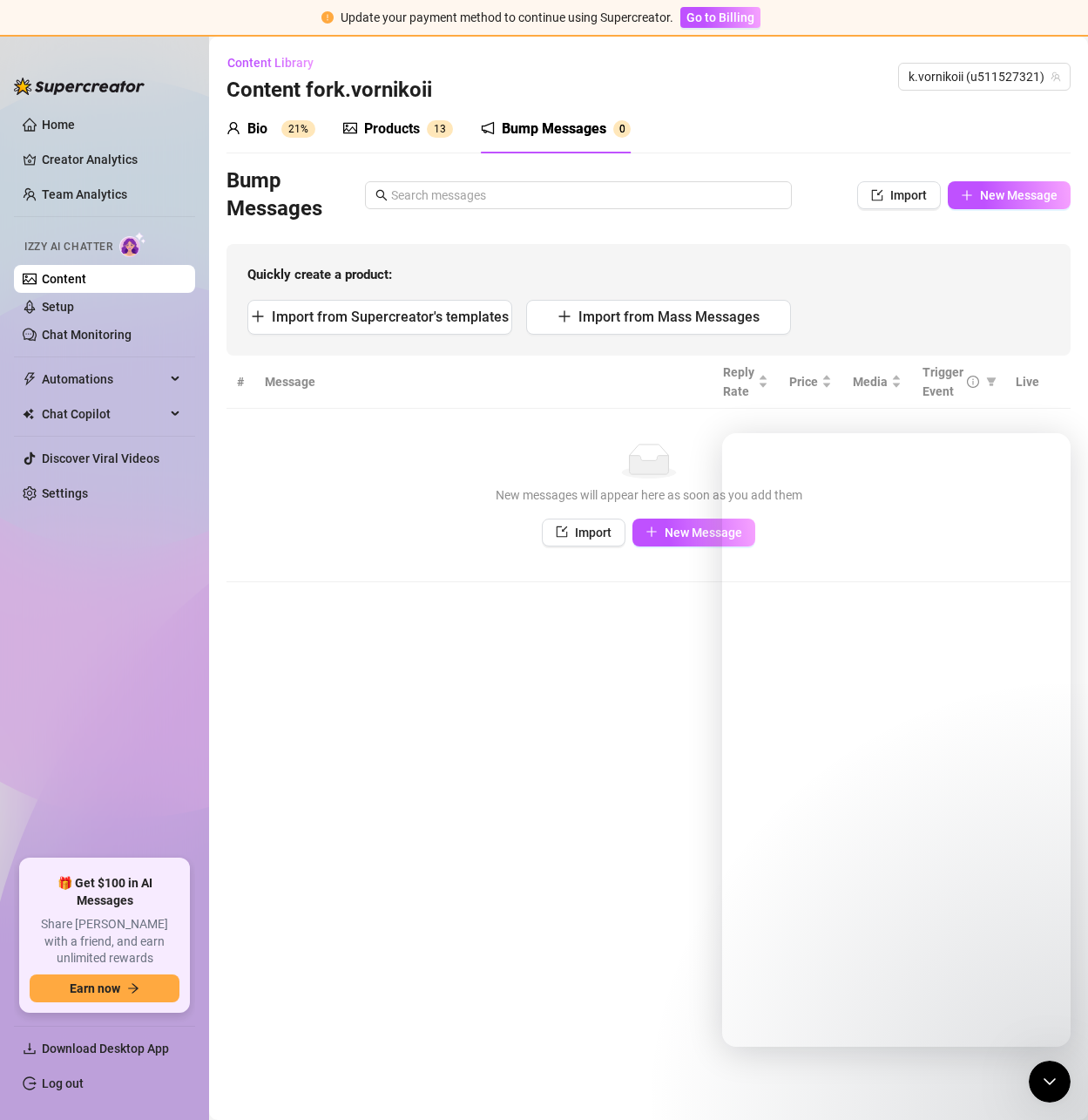
click at [939, 1009] on button "Help" at bounding box center [940, 1011] width 87 height 69
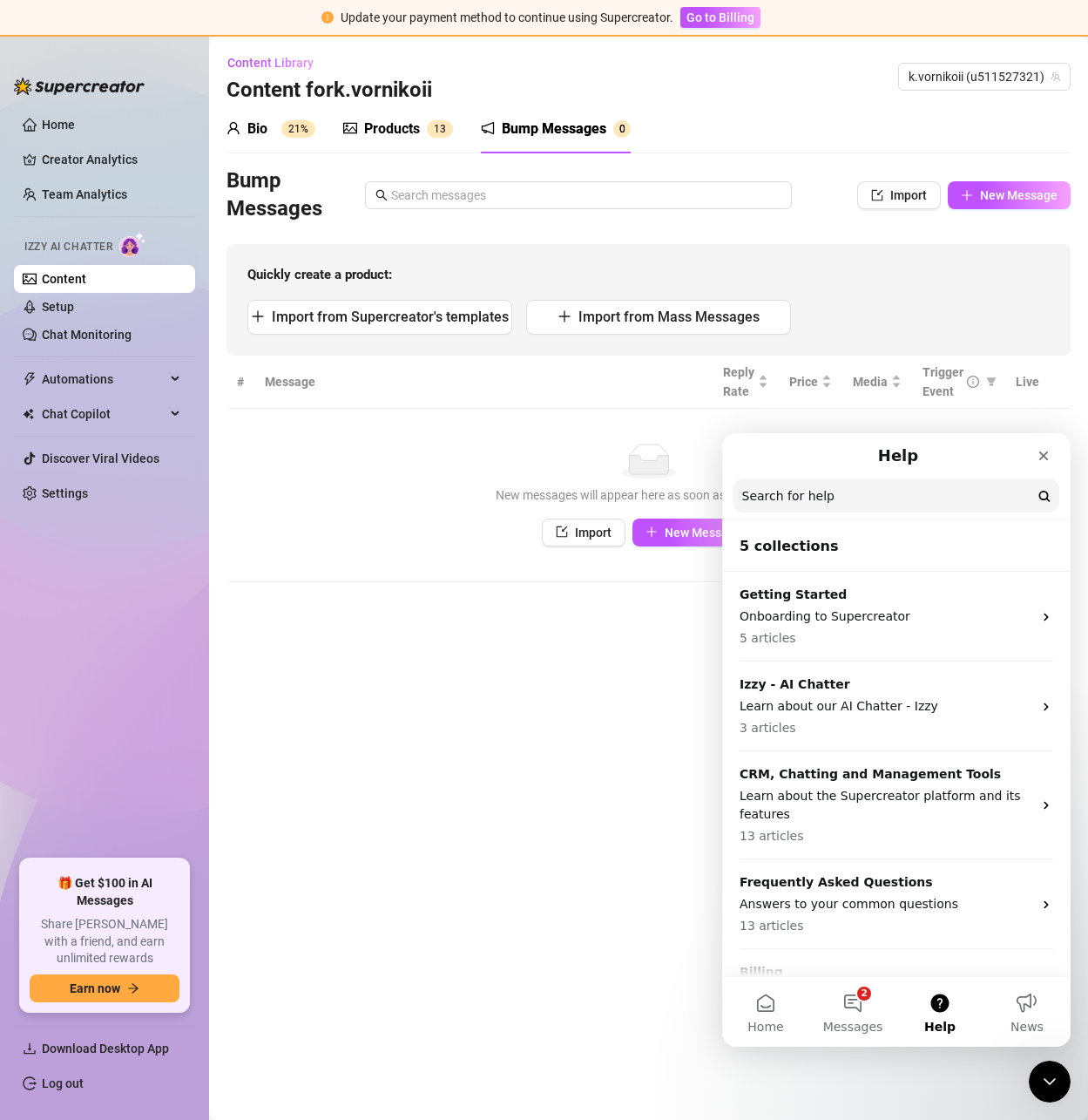
click at [811, 484] on input "Search for help" at bounding box center [896, 495] width 325 height 34
paste input "Internal server error"
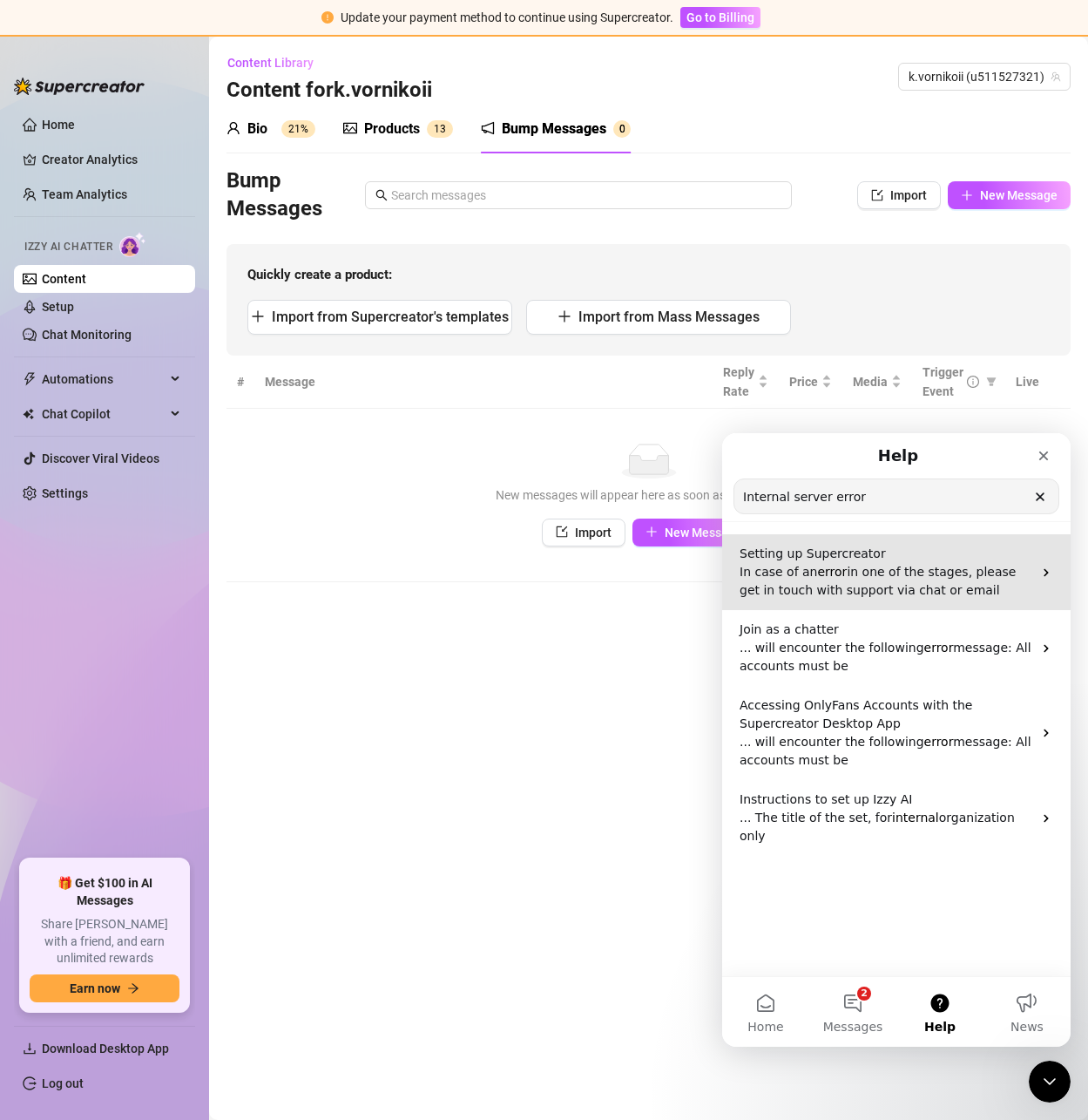
type input "Internal server error"
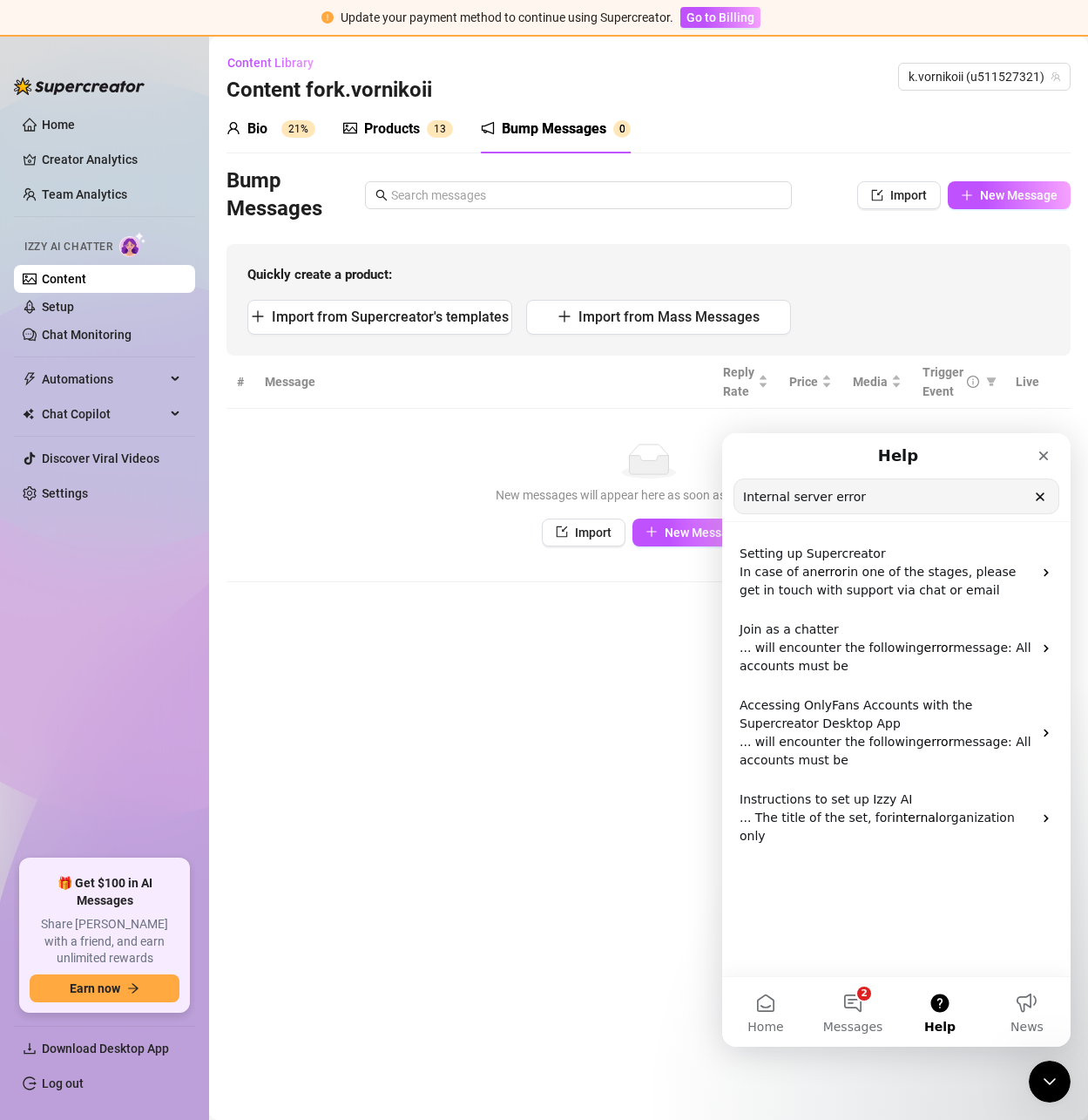
click at [450, 644] on main "Content Library Content for k.vornikoii k.vornikoii (u511527321) Bio 21% Produc…" at bounding box center [648, 578] width 879 height 1083
click at [1040, 451] on icon "Close" at bounding box center [1044, 456] width 9 height 9
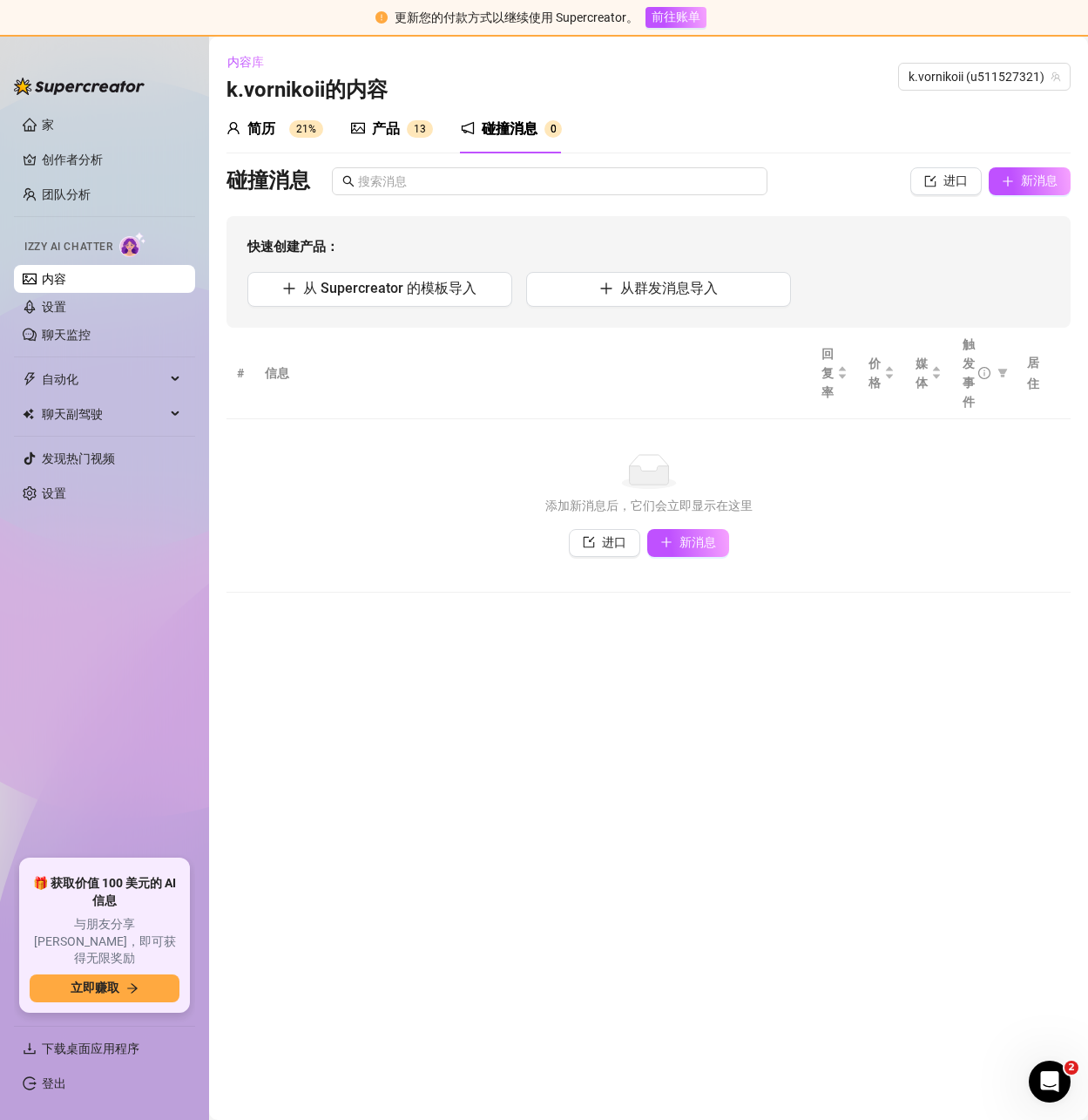
click at [312, 129] on font "21%" at bounding box center [306, 129] width 20 height 12
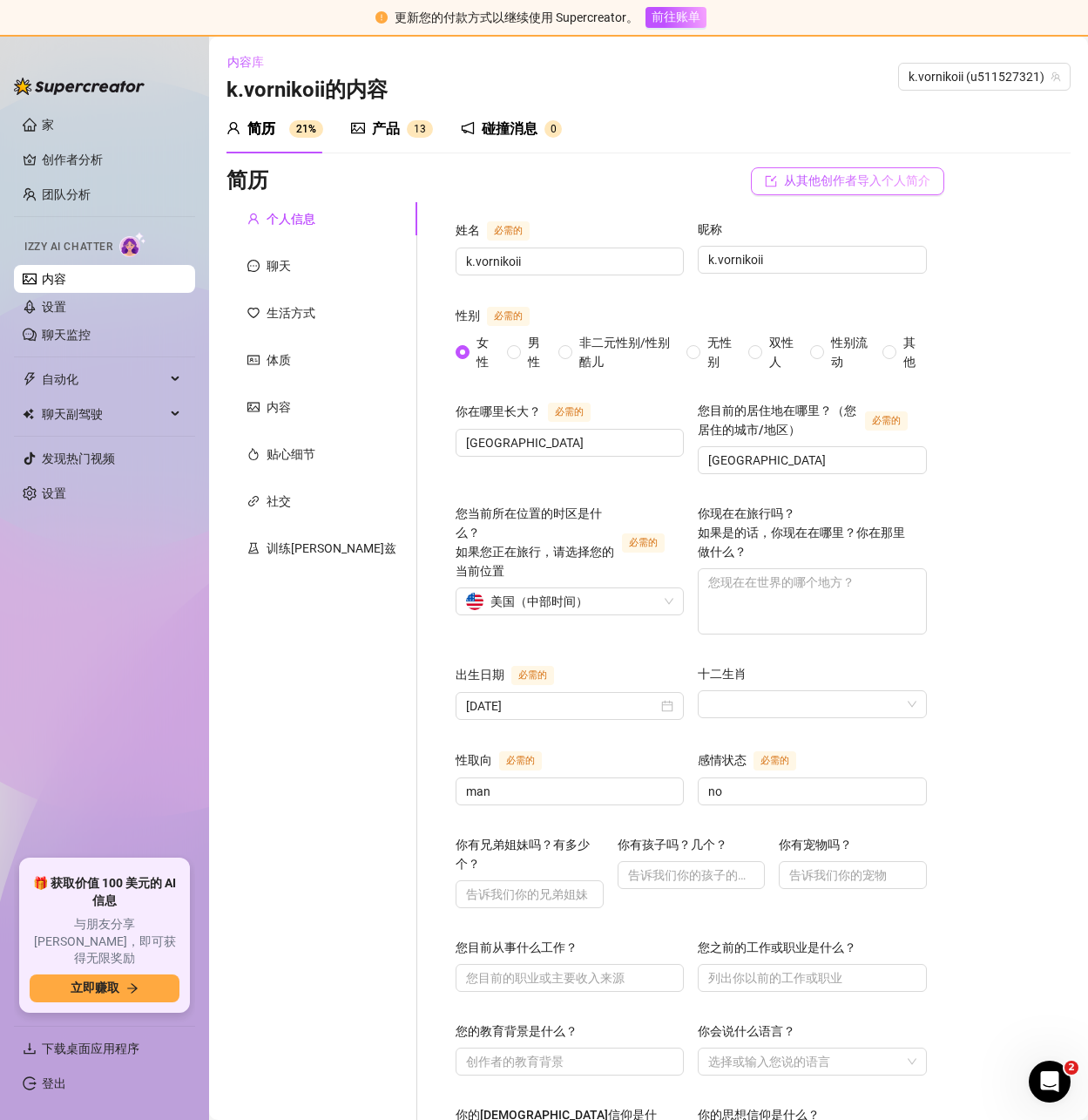
click at [836, 188] on font "从其他创作者导入个人简介" at bounding box center [857, 180] width 146 height 14
click at [796, 235] on input "search" at bounding box center [828, 231] width 138 height 26
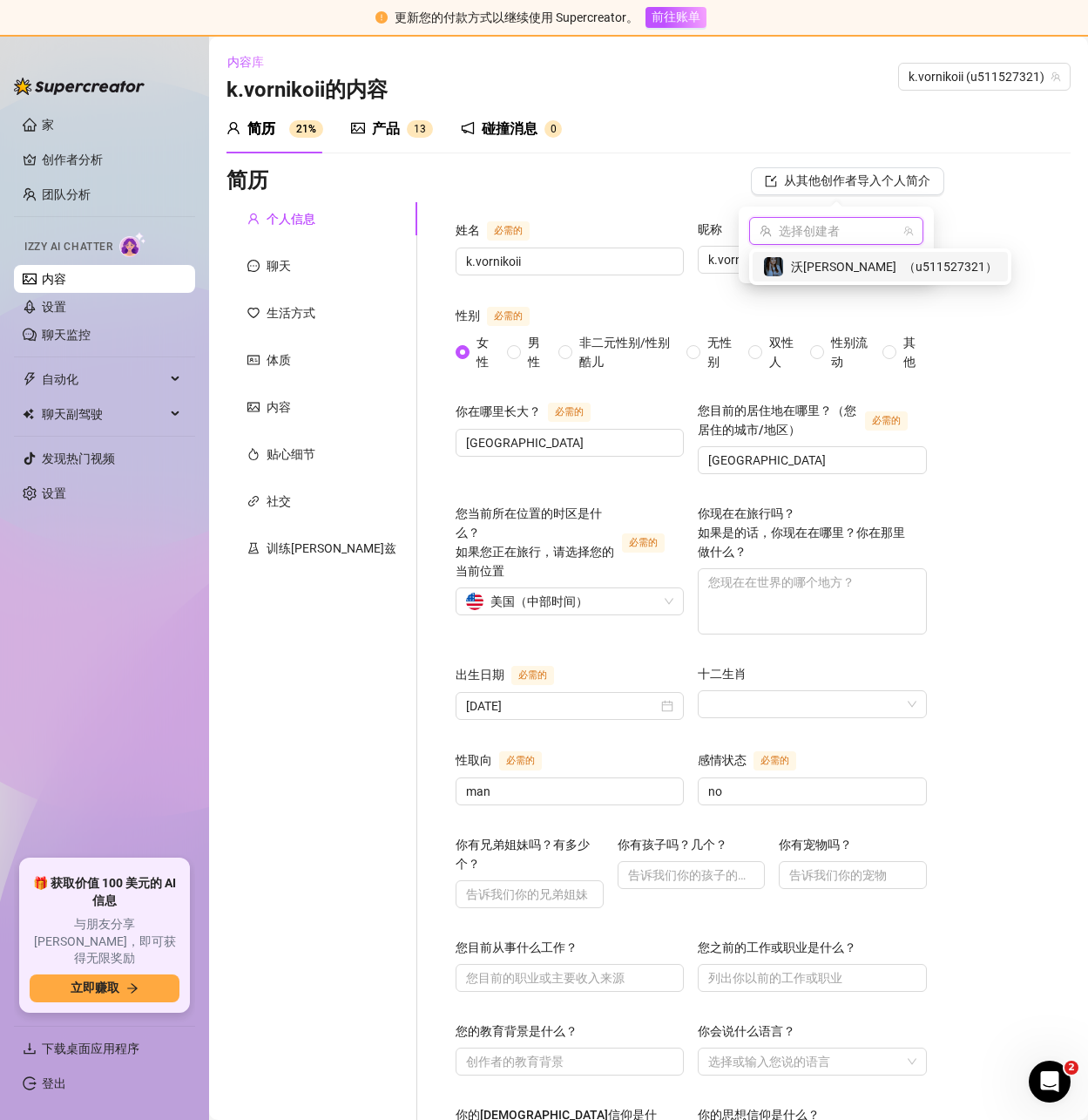
click at [814, 266] on font "沃尼克" at bounding box center [843, 266] width 105 height 14
click at [913, 262] on font "进口" at bounding box center [904, 261] width 33 height 14
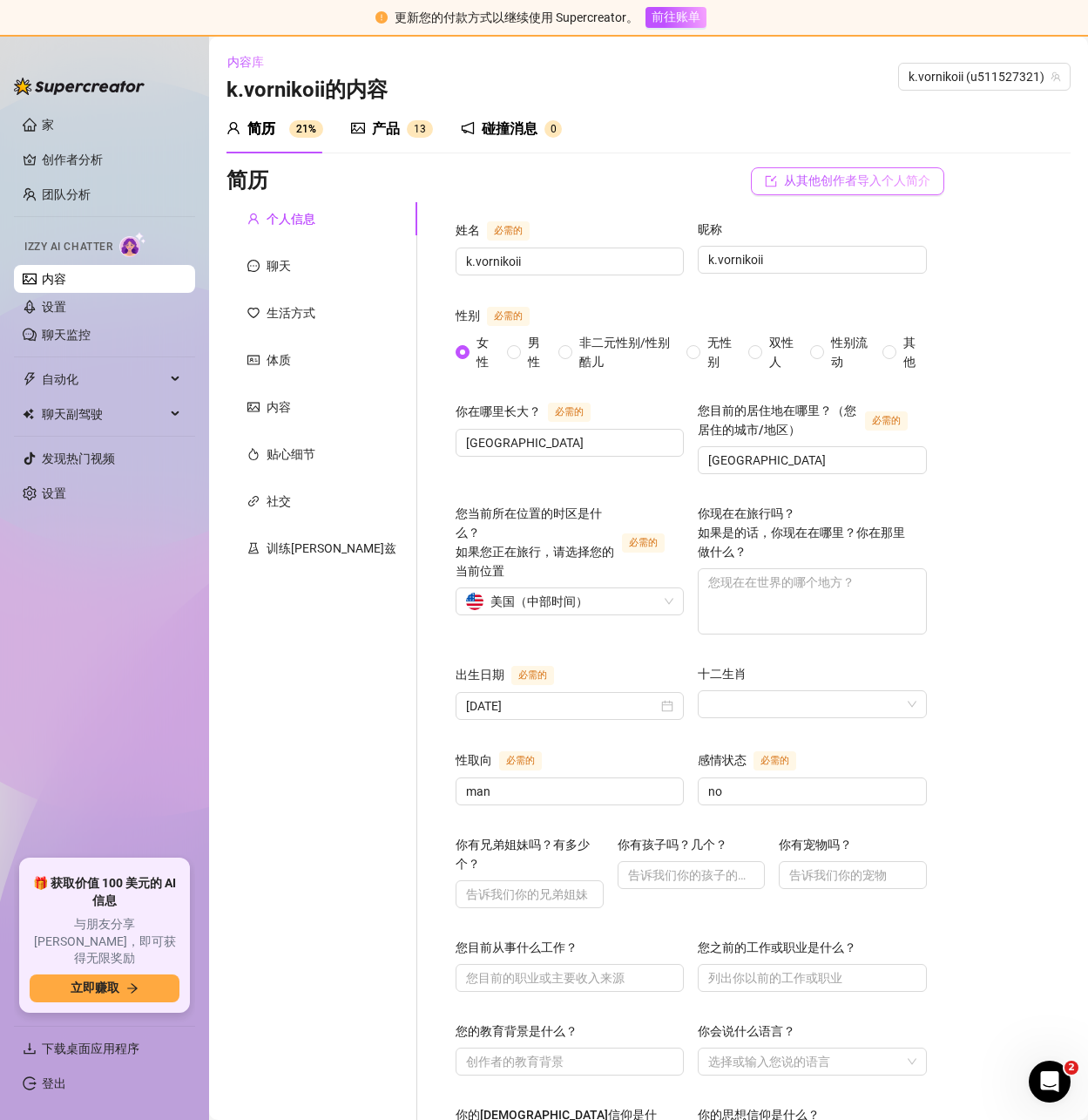
click at [844, 176] on font "从其他创作者导入个人简介" at bounding box center [857, 180] width 146 height 14
click at [900, 261] on font "进口" at bounding box center [904, 261] width 33 height 14
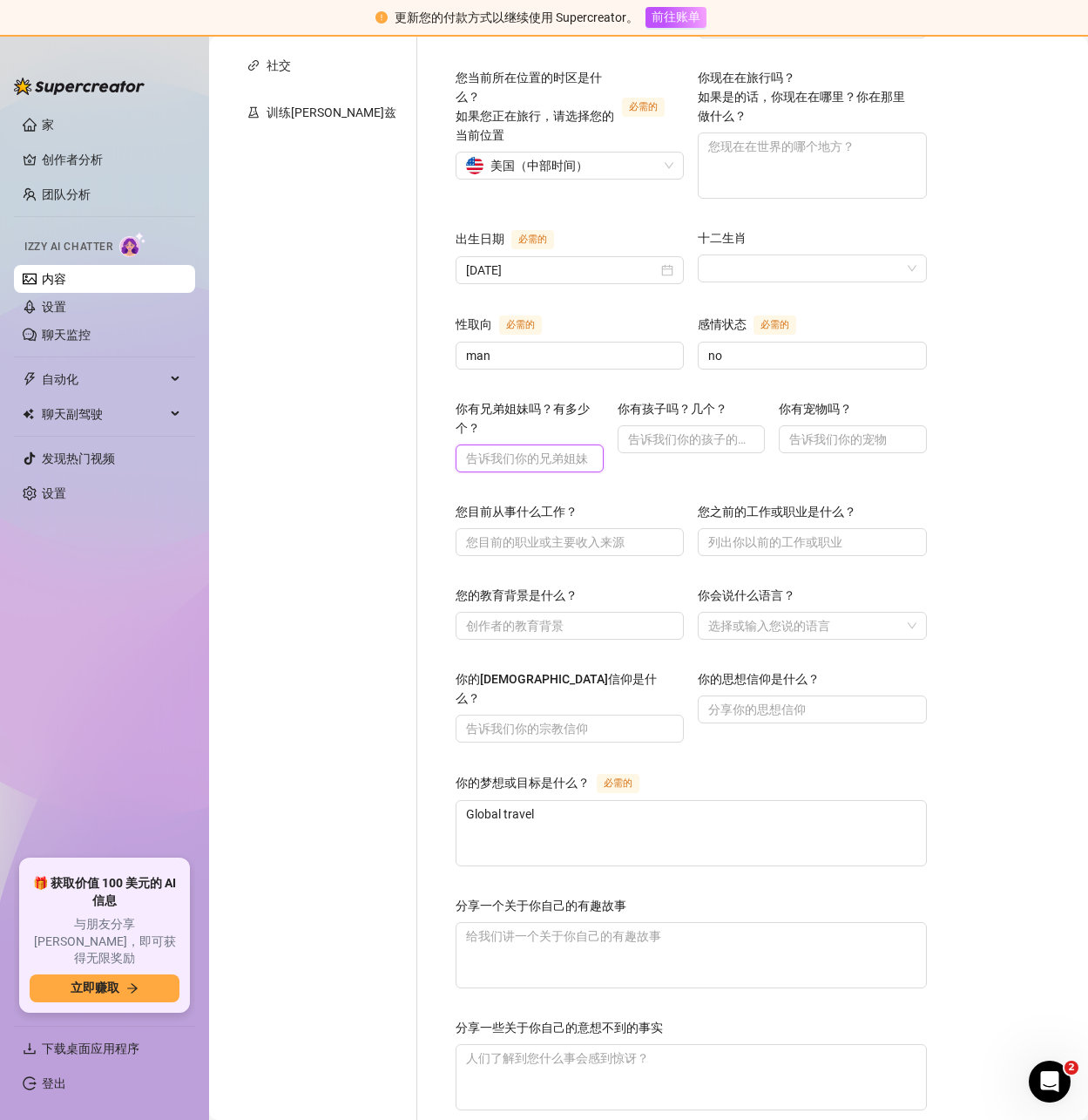
click at [467, 448] on input "你有兄弟姐妹吗？有多少个？" at bounding box center [528, 458] width 124 height 19
type input "1"
click at [628, 430] on input "你有孩子吗？几个？" at bounding box center [690, 439] width 124 height 19
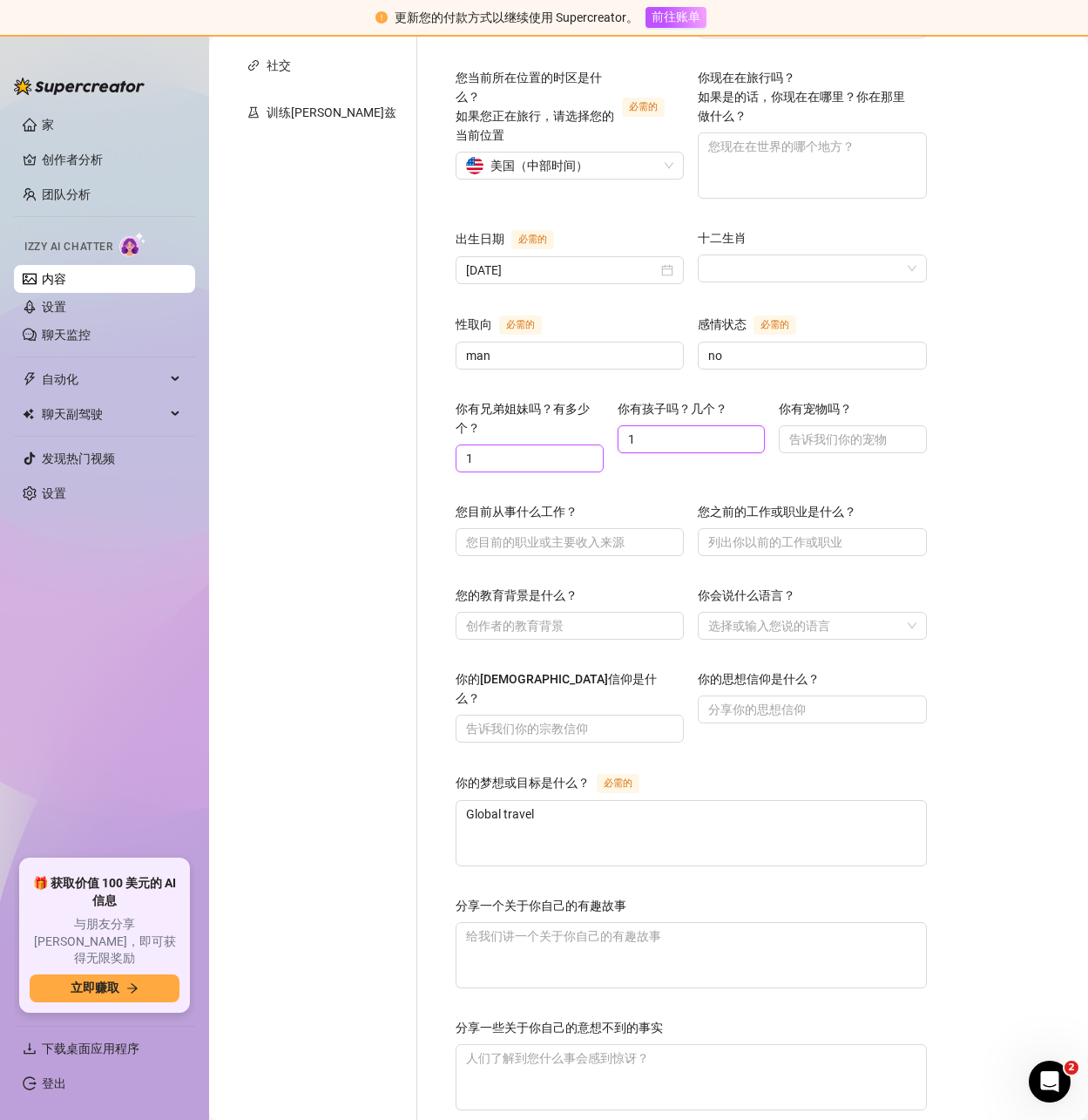
drag, startPoint x: 591, startPoint y: 431, endPoint x: 485, endPoint y: 439, distance: 106.3
click at [506, 436] on div "你有兄弟姐妹吗？有多少个？ 1 你有孩子吗？几个？ 1 你有宠物吗？" at bounding box center [691, 443] width 472 height 89
type input "0"
click at [790, 438] on input "你有宠物吗？" at bounding box center [852, 439] width 124 height 19
type input "have"
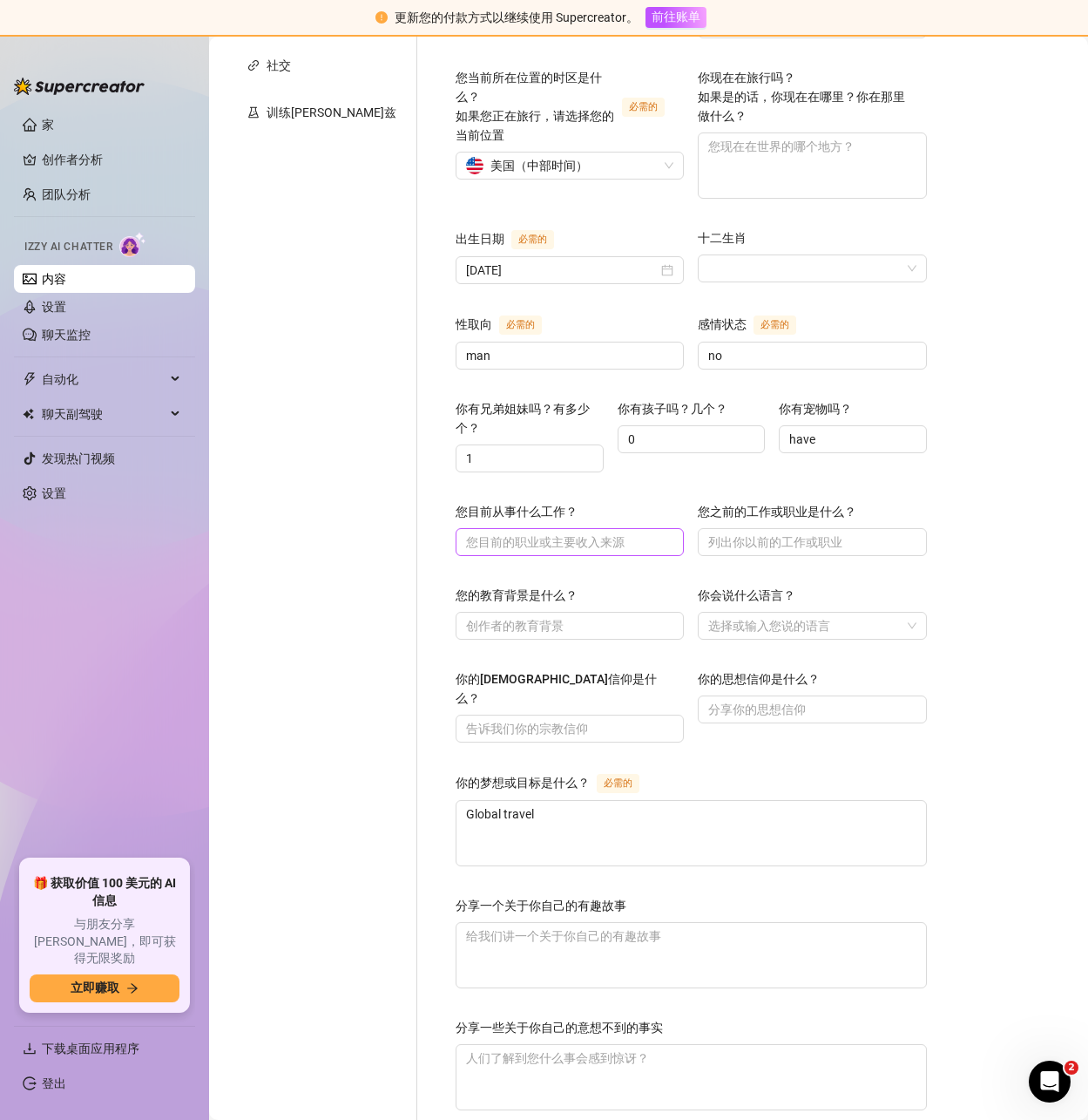
click at [467, 528] on span at bounding box center [569, 542] width 228 height 28
click at [467, 533] on input "您目前从事什么工作？" at bounding box center [567, 542] width 204 height 19
click at [470, 533] on input "您目前从事什么工作？" at bounding box center [567, 542] width 204 height 19
click at [508, 533] on input "您目前从事什么工作？" at bounding box center [567, 542] width 204 height 19
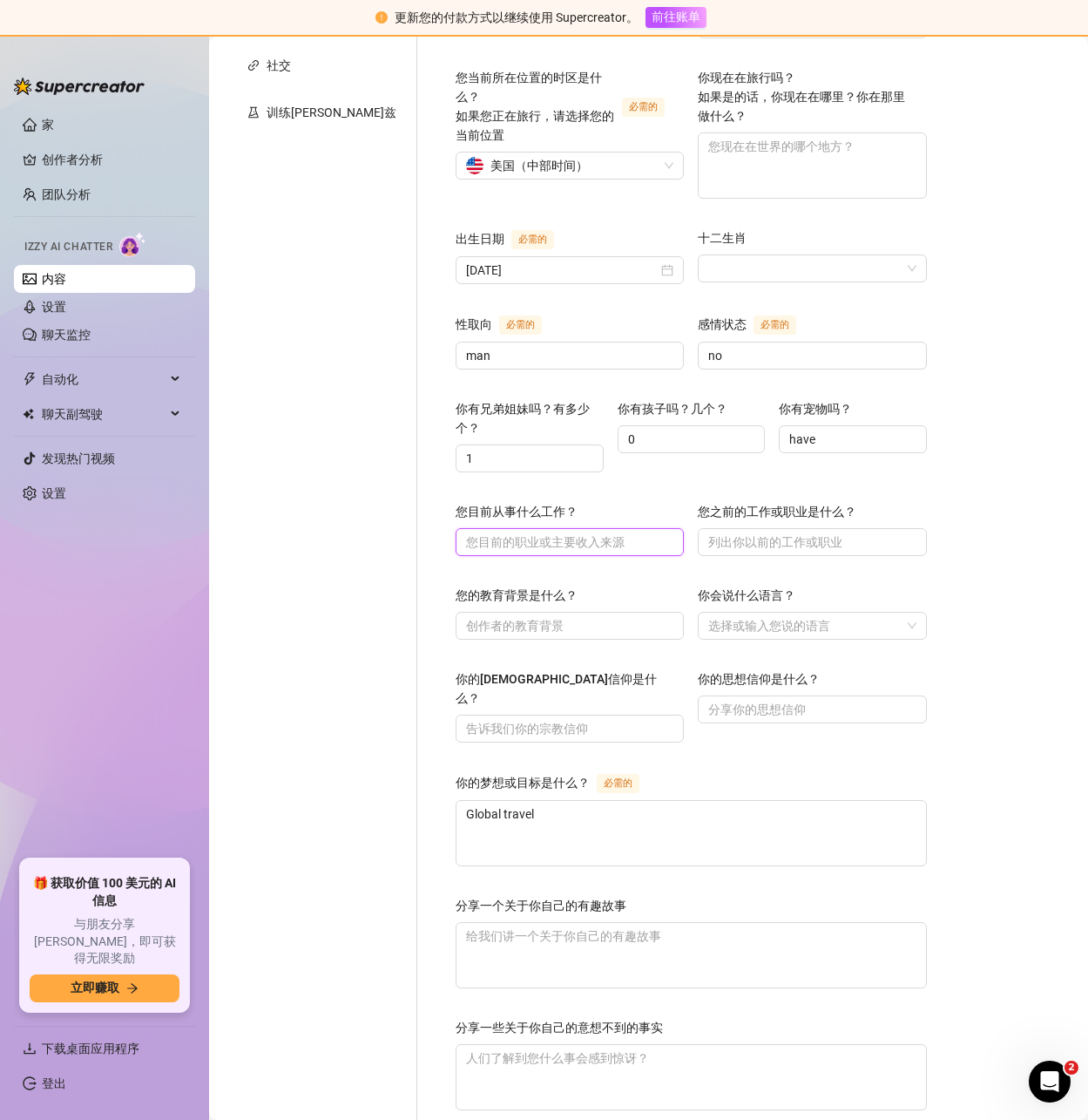
click at [508, 533] on input "您目前从事什么工作？" at bounding box center [567, 542] width 204 height 19
paste input "Creation"
type input "Creation"
click at [722, 533] on input "您之前的工作或职业是什么？" at bounding box center [809, 542] width 204 height 19
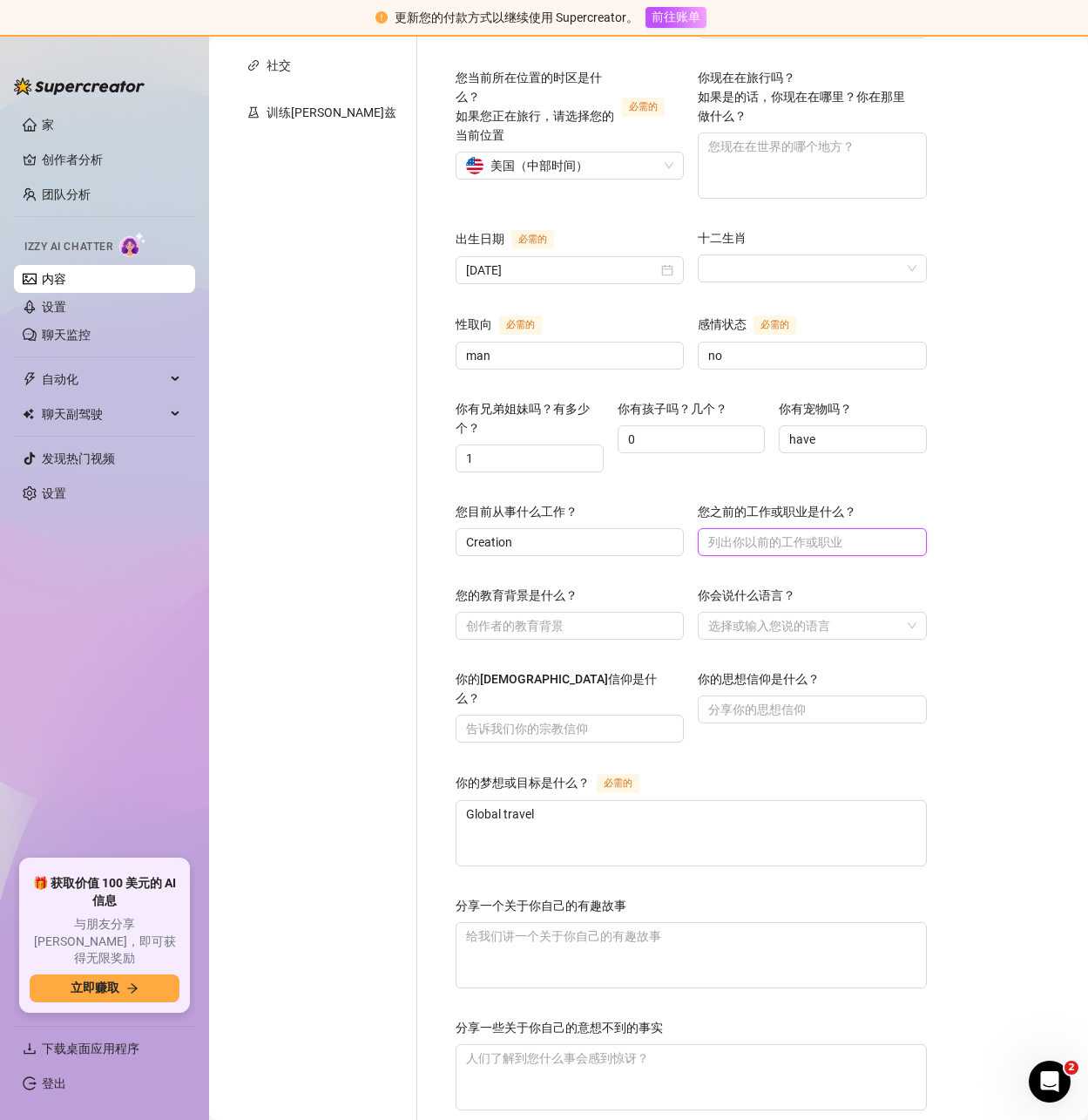
click at [719, 533] on input "您之前的工作或职业是什么？" at bounding box center [809, 542] width 204 height 19
paste input "Creation"
type input "Creation"
click at [466, 616] on input "您的教育背景是什么？" at bounding box center [567, 626] width 204 height 19
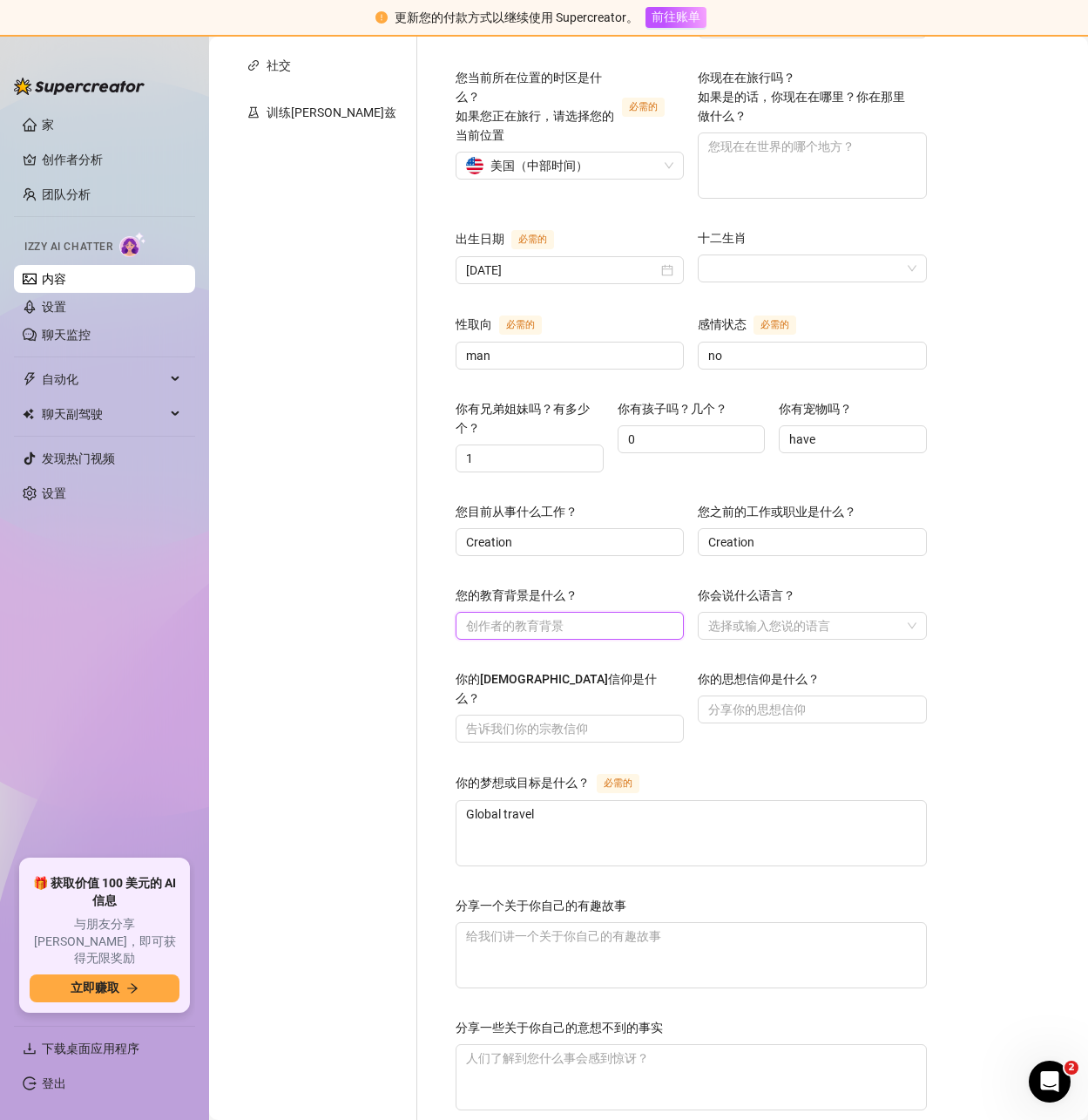
click at [466, 616] on input "您的教育背景是什么？" at bounding box center [567, 626] width 204 height 19
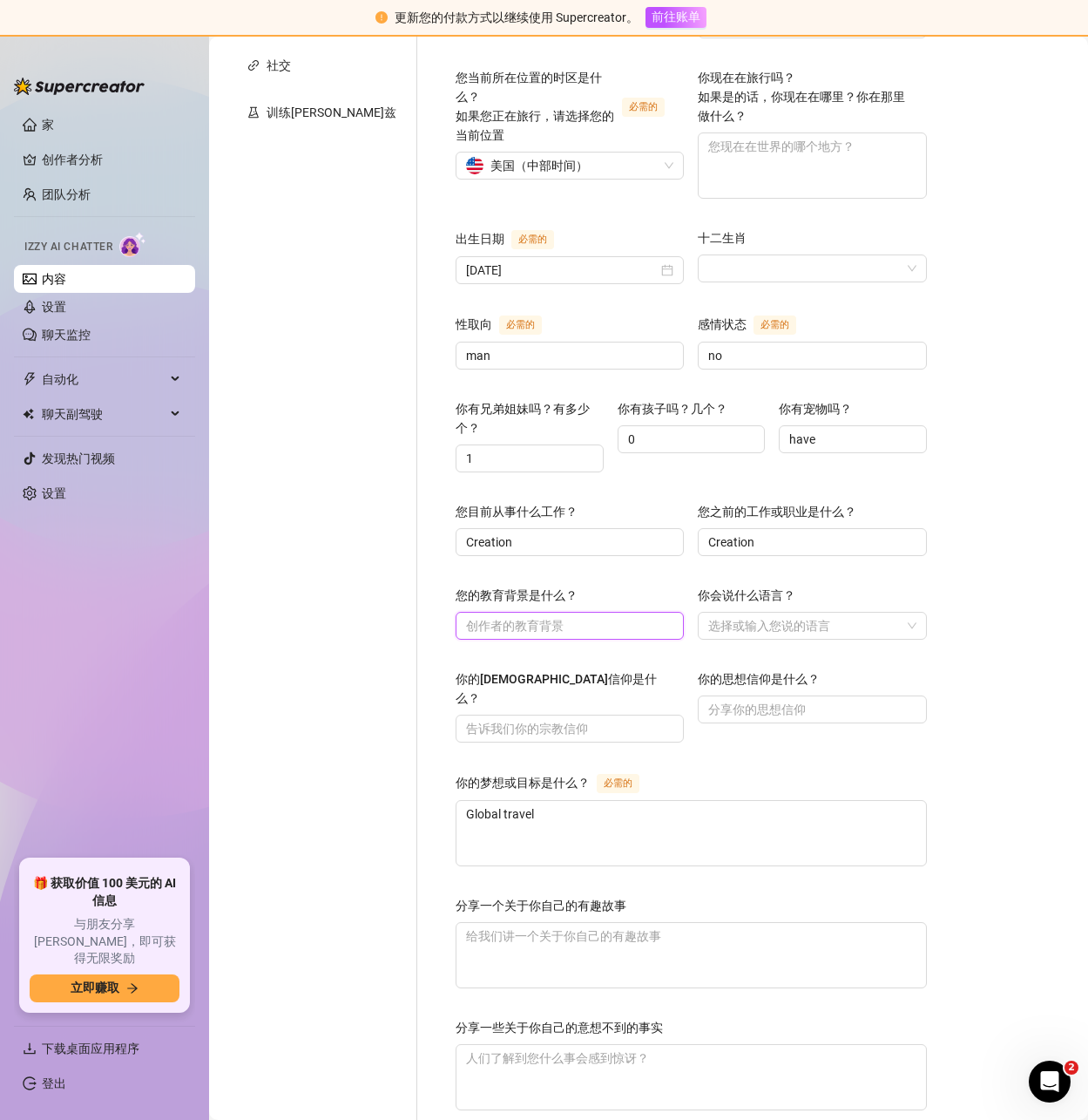
click at [466, 616] on input "您的教育背景是什么？" at bounding box center [567, 626] width 204 height 19
click at [476, 613] on span at bounding box center [569, 626] width 228 height 28
click at [475, 616] on input "您的教育背景是什么？" at bounding box center [567, 626] width 204 height 19
paste input "University"
click at [733, 613] on div at bounding box center [803, 626] width 203 height 24
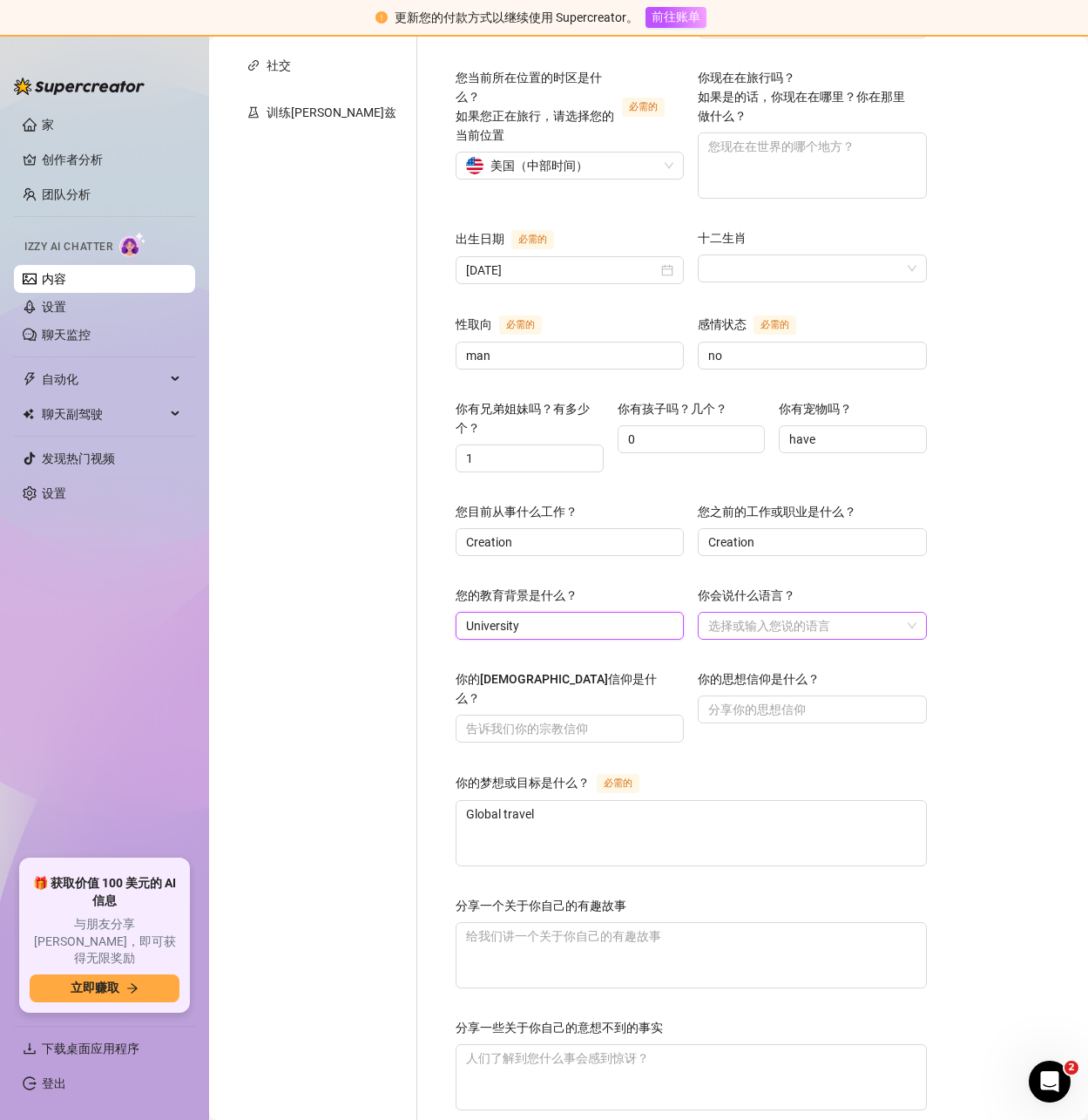
type input "University"
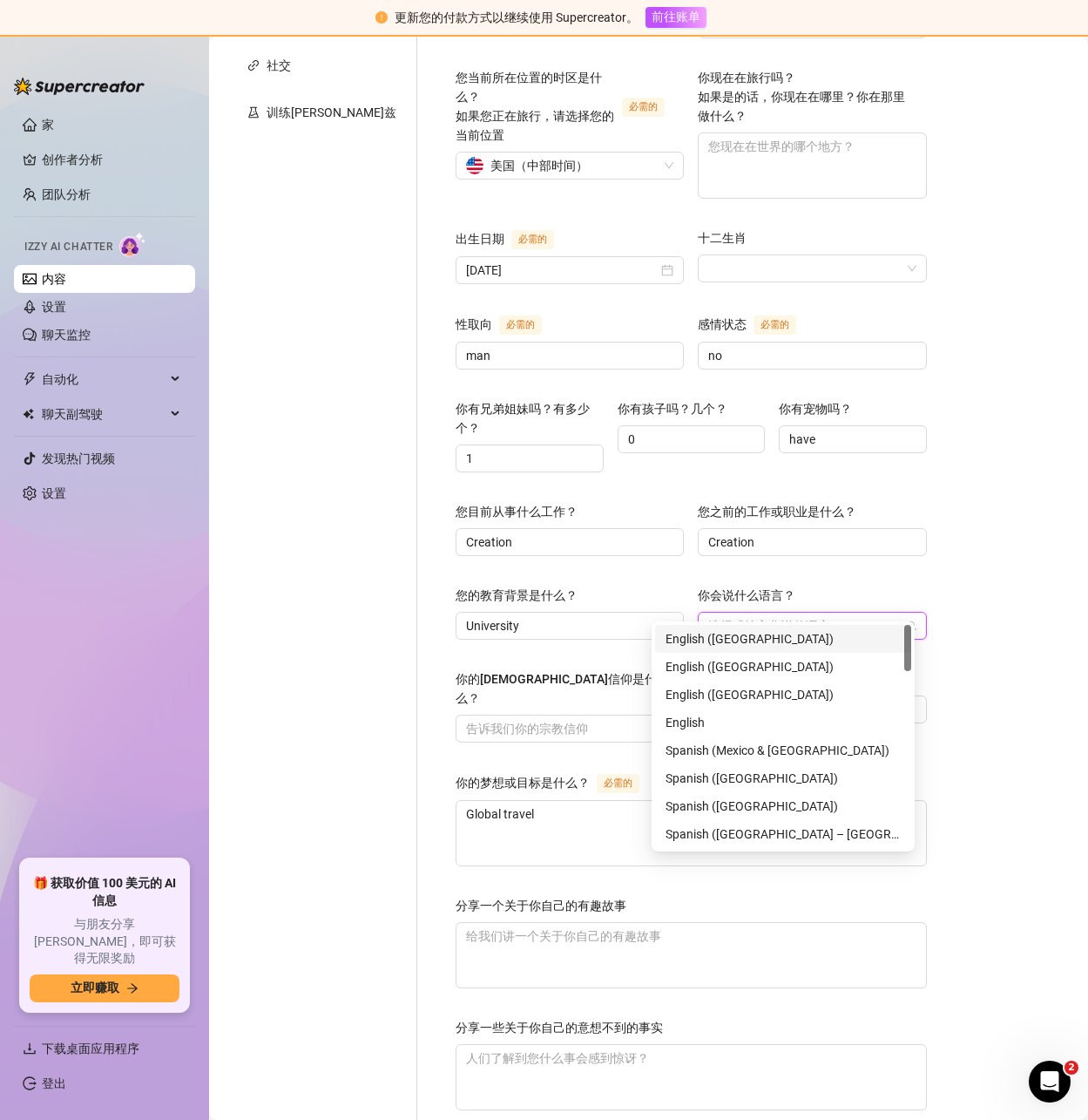
click at [732, 613] on div at bounding box center [803, 626] width 203 height 24
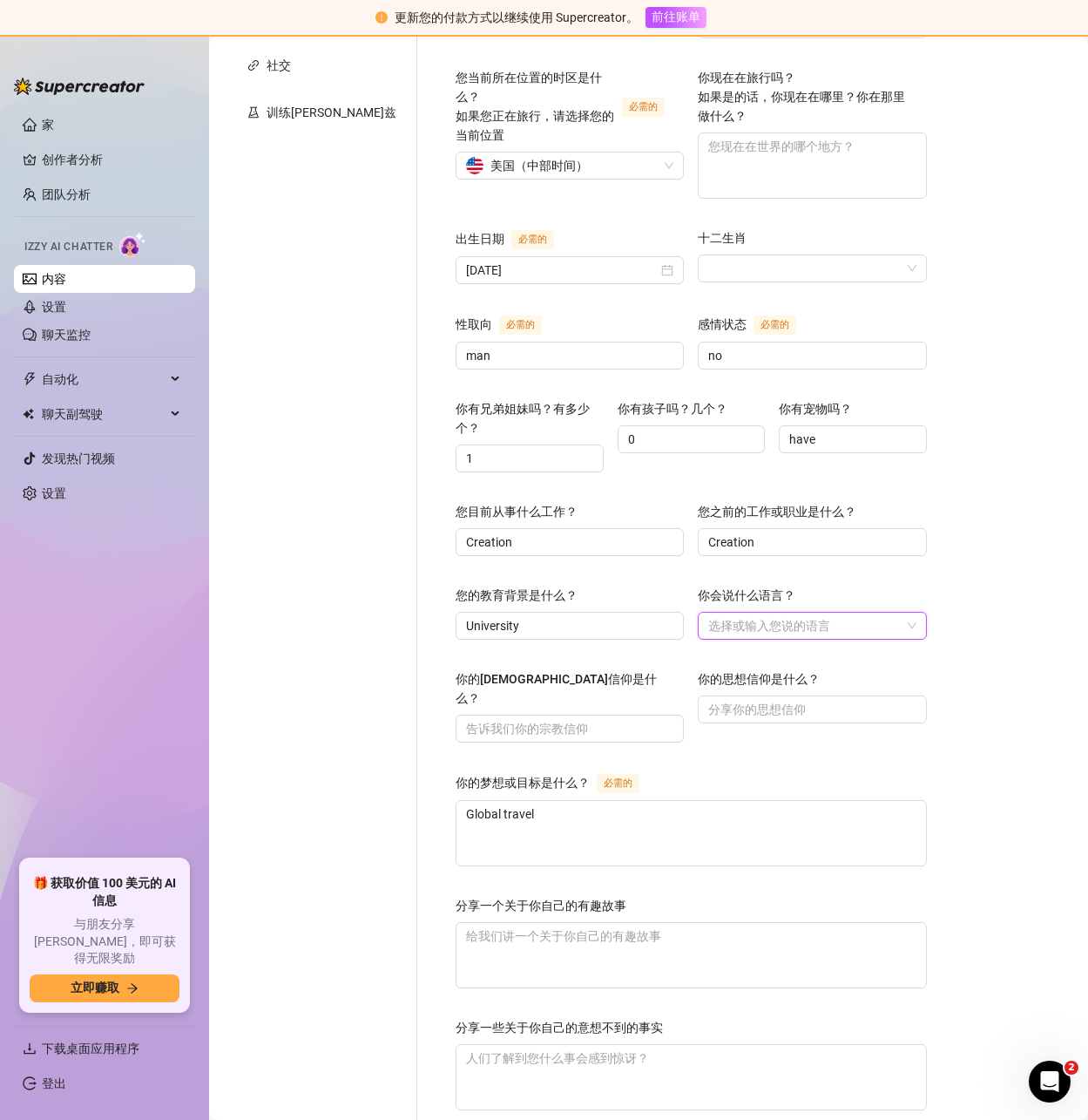
click at [732, 613] on div at bounding box center [803, 626] width 203 height 24
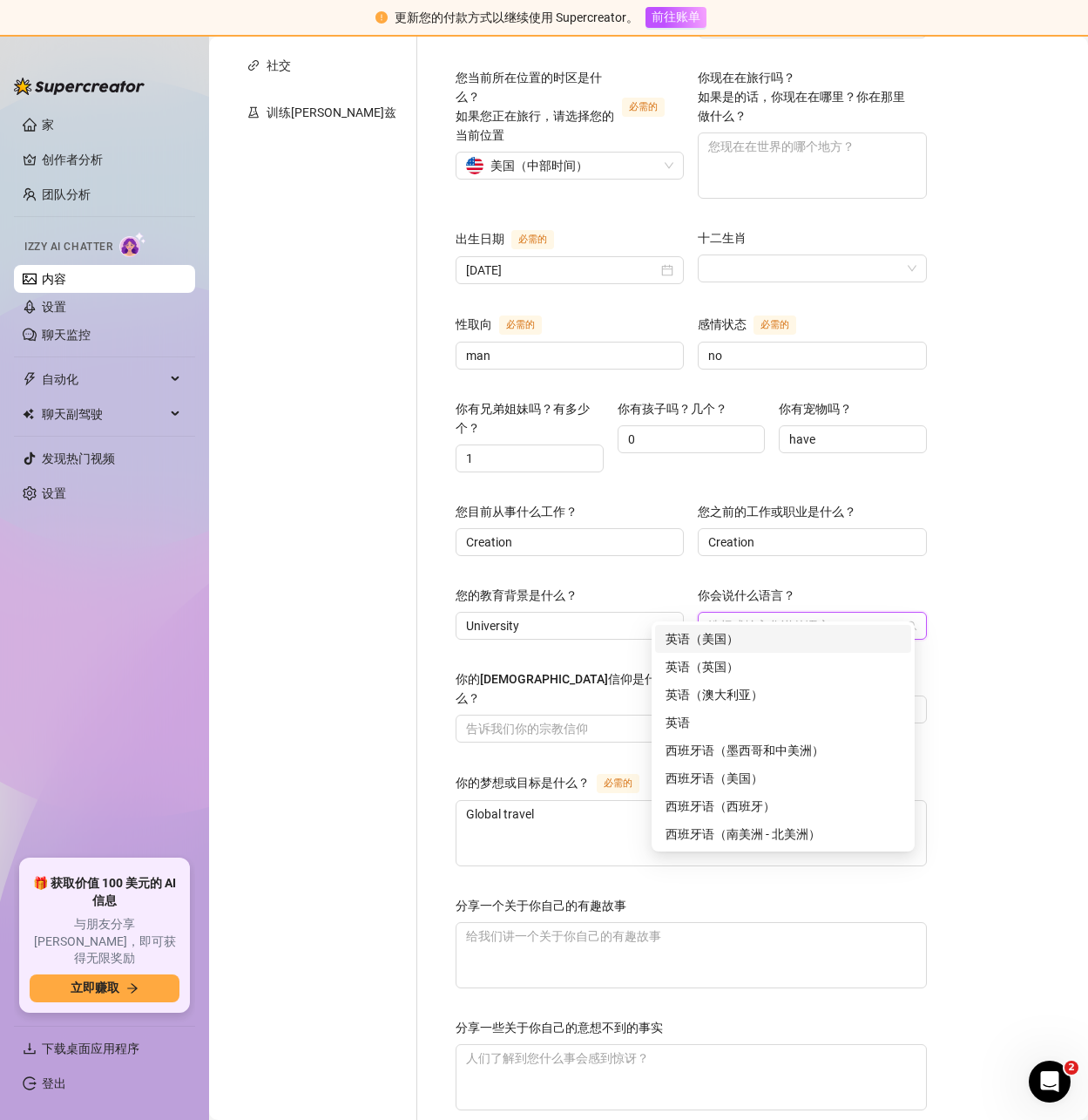
click at [732, 638] on font "英语（美国）" at bounding box center [703, 638] width 73 height 14
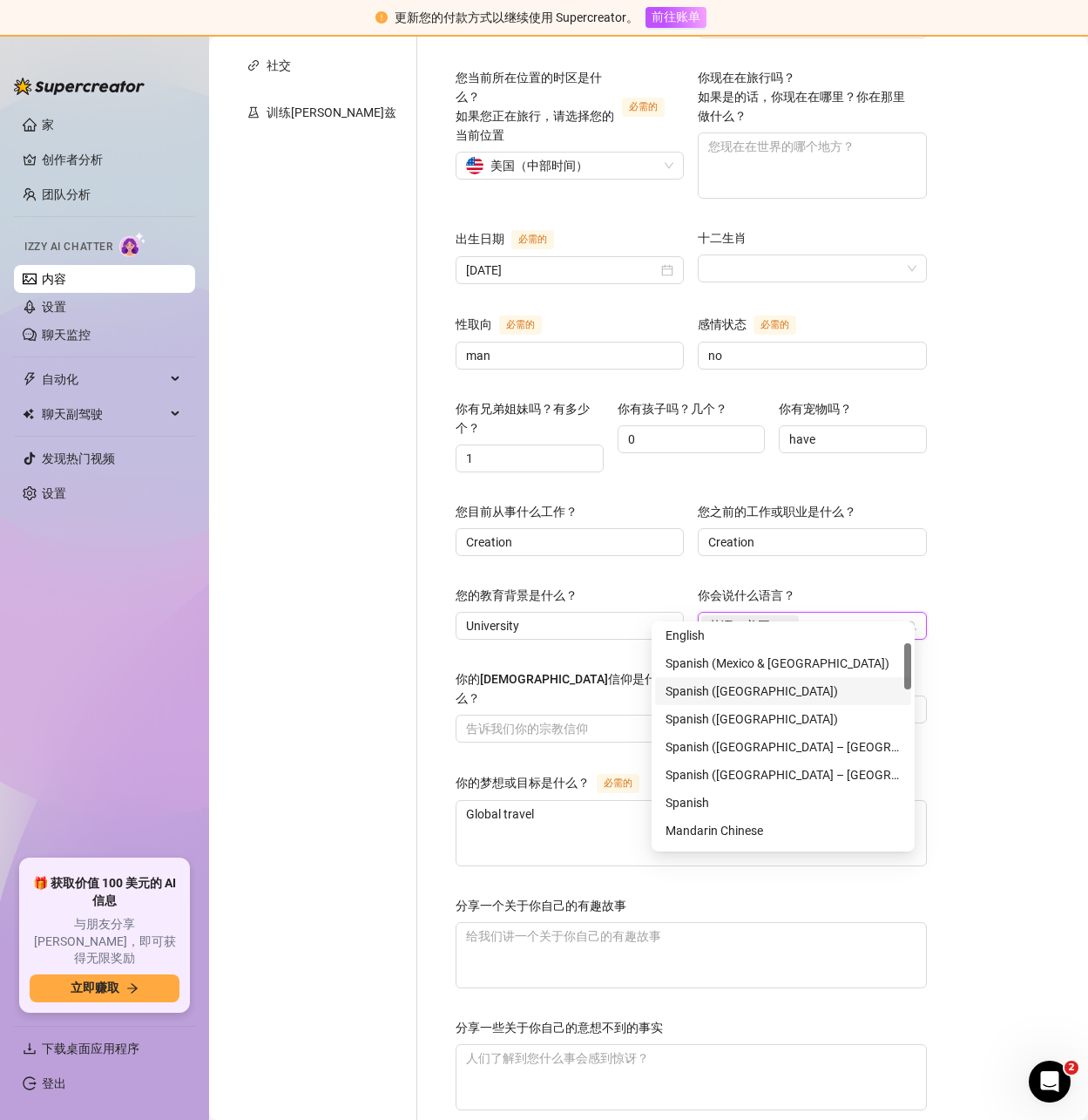
scroll to position [0, 0]
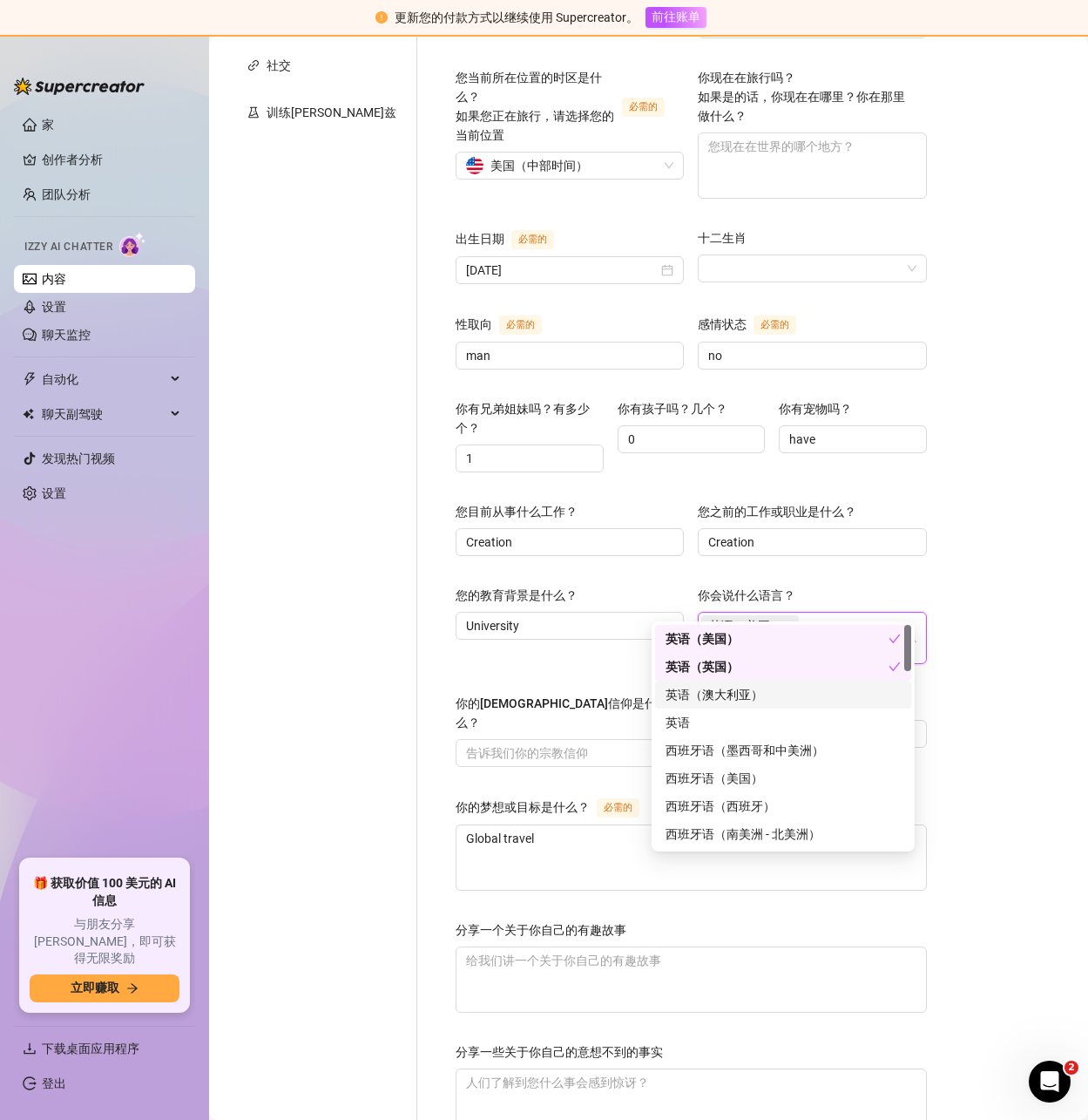
click at [688, 699] on font "英语（澳大利亚）" at bounding box center [715, 694] width 98 height 14
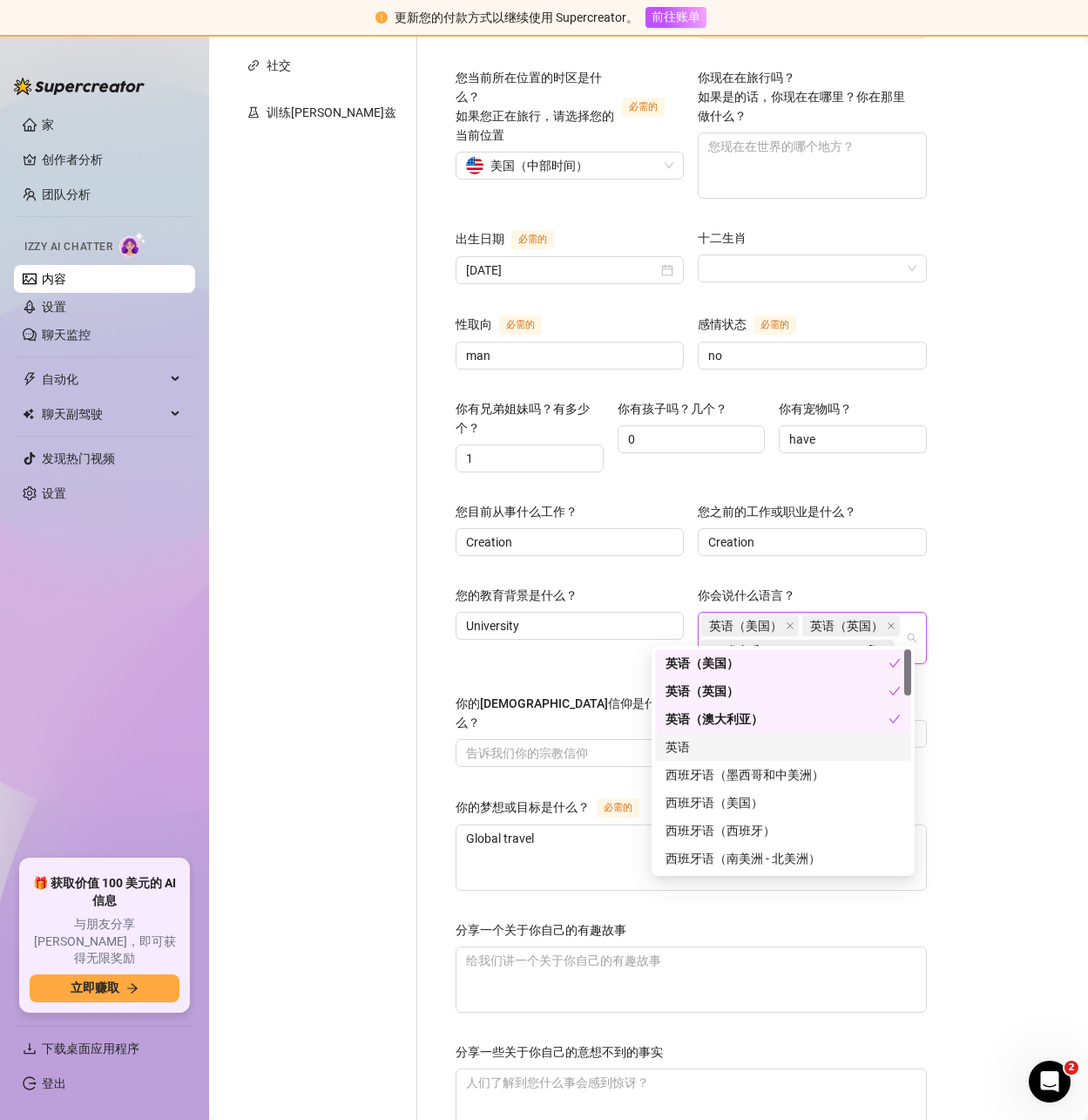
click at [689, 745] on font "英语" at bounding box center [678, 747] width 24 height 14
click at [736, 780] on font "西班牙语（墨西哥和中美洲）" at bounding box center [745, 774] width 159 height 14
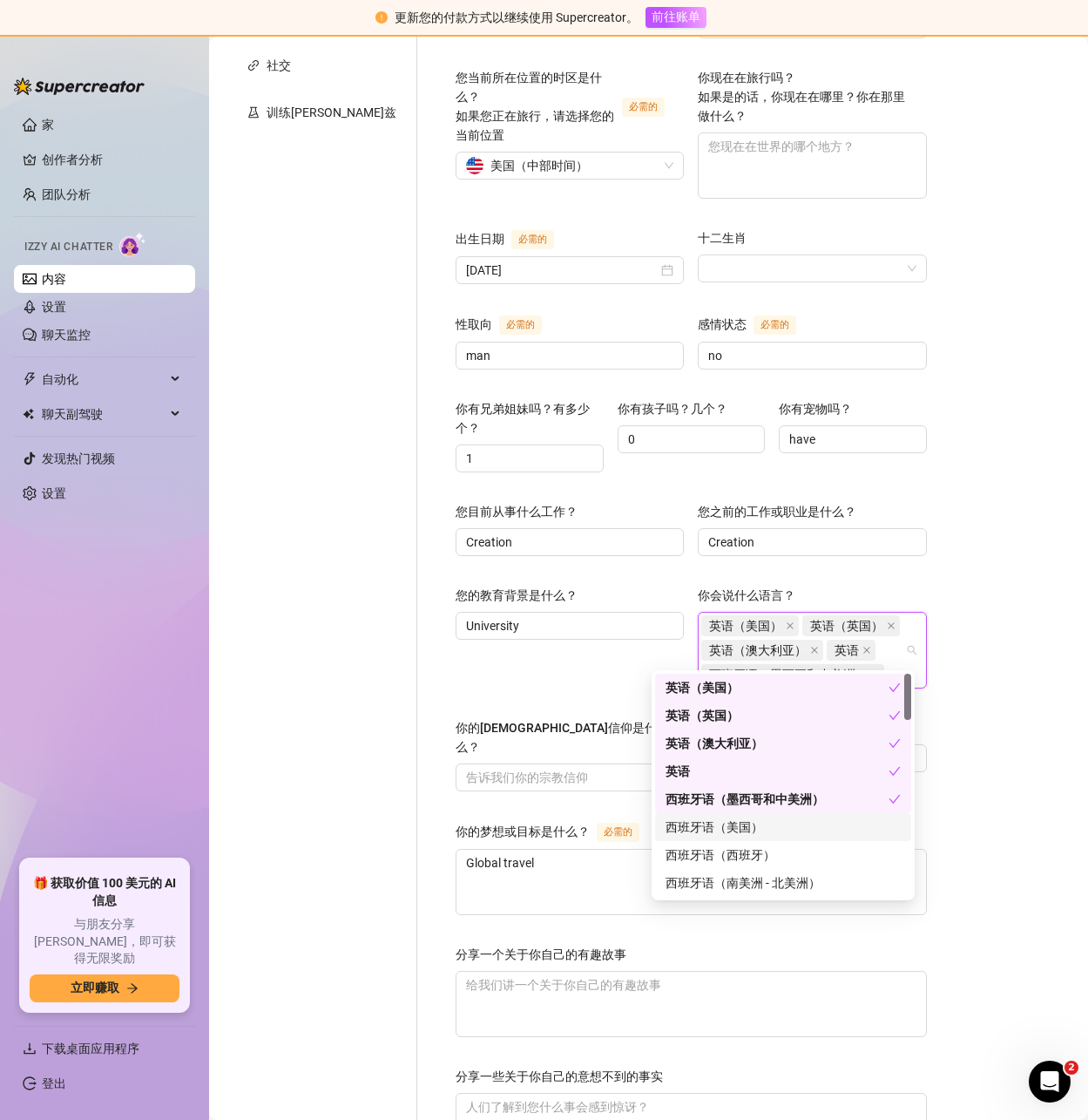
click at [736, 834] on div "西班牙语（美国）" at bounding box center [783, 826] width 235 height 19
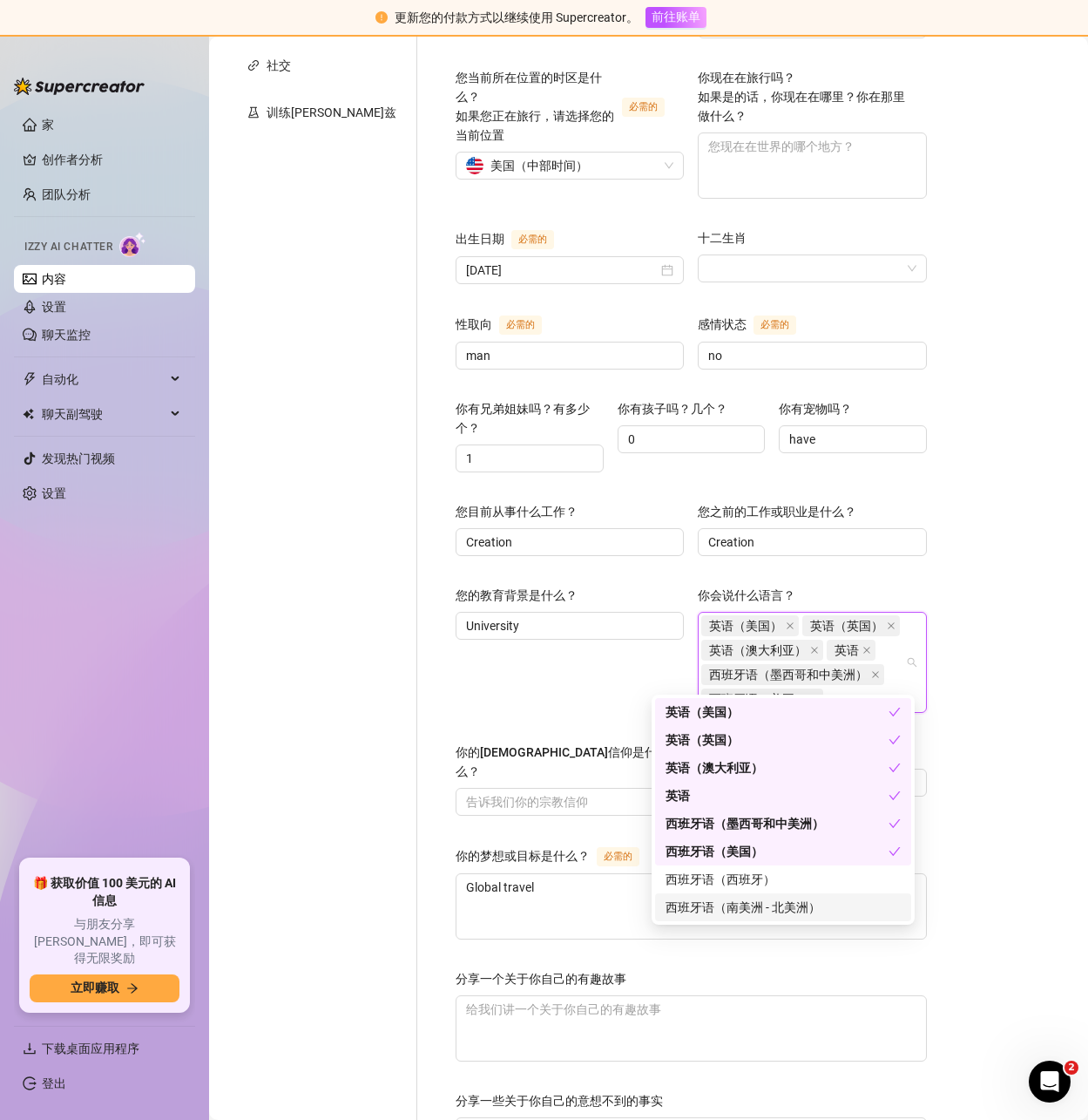
click at [1015, 764] on div "简历 从其他创作者导入个人简介 个人信息 聊天 生活方式 体质 内容 贴心细节 社交 训练伊兹 姓名 必需的 k.vornikoii 昵称 k.vorniko…" at bounding box center [649, 585] width 844 height 1707
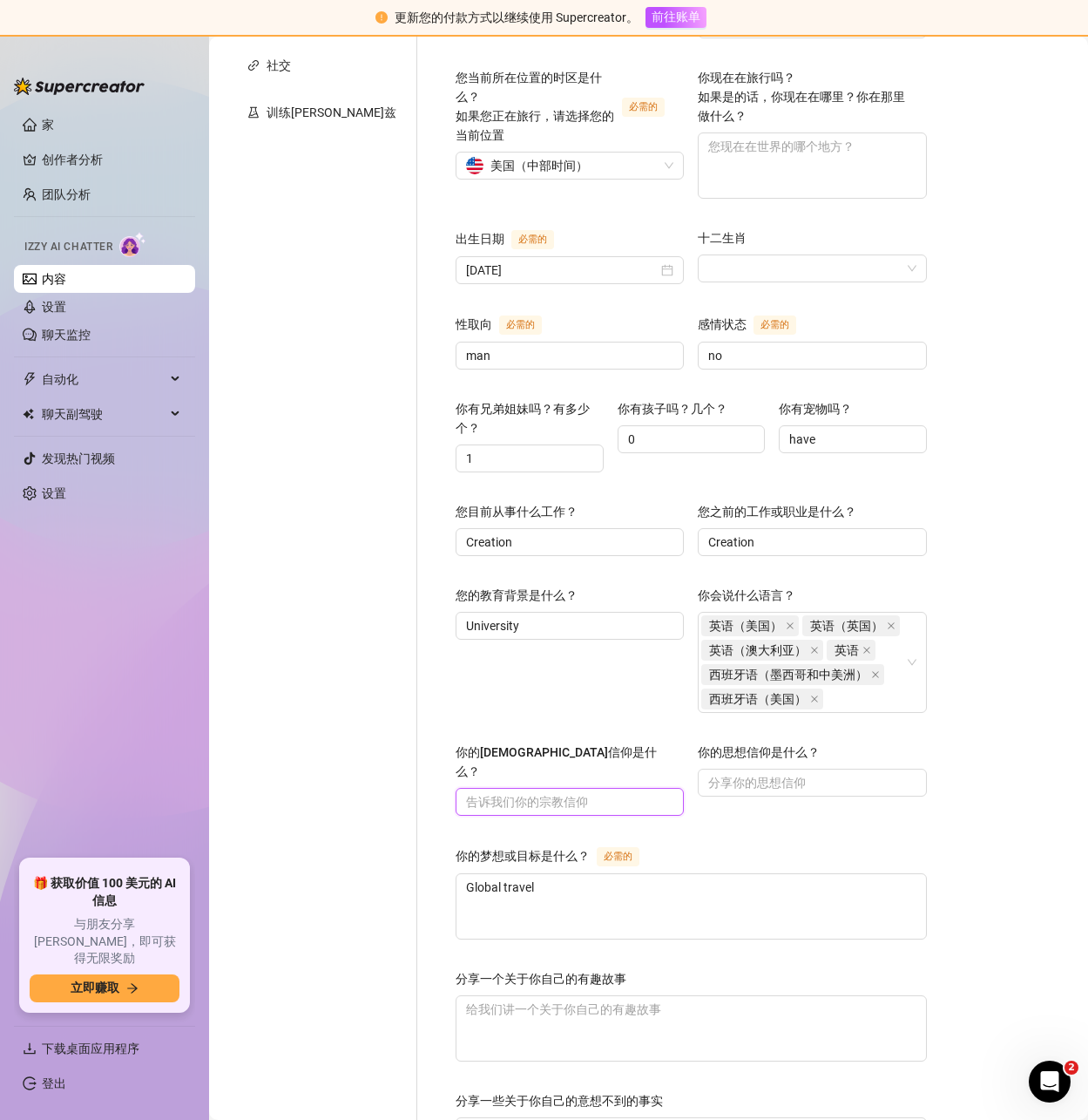
click at [466, 792] on input "你的宗教信仰是什么？" at bounding box center [567, 801] width 204 height 19
click at [552, 792] on input "你的宗教信仰是什么？" at bounding box center [567, 801] width 204 height 19
type input "no"
click at [729, 773] on input "你的思想信仰是什么？" at bounding box center [809, 782] width 204 height 19
click at [708, 773] on input "你的思想信仰是什么？" at bounding box center [809, 782] width 204 height 19
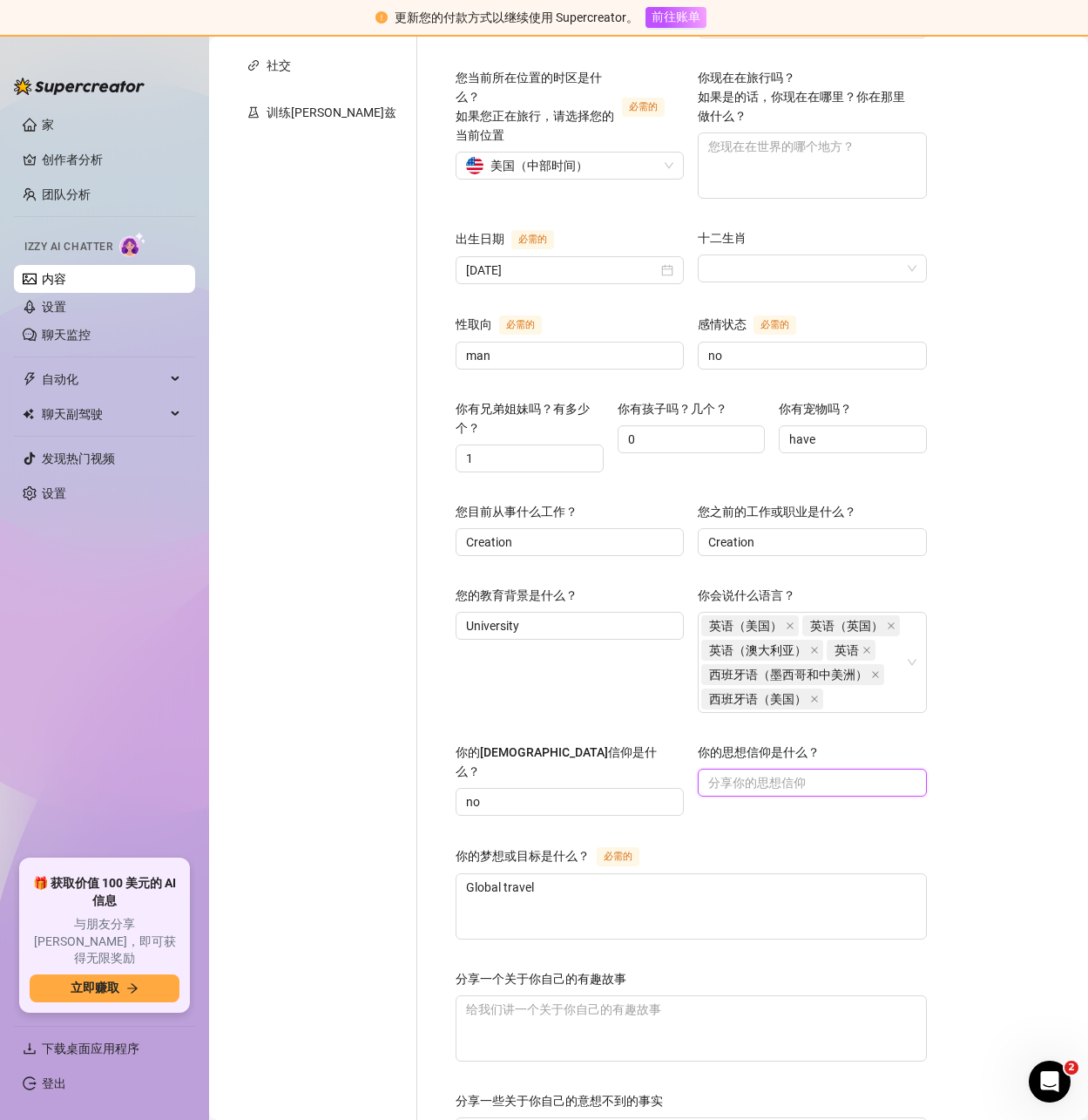
click at [708, 773] on input "你的思想信仰是什么？" at bounding box center [809, 782] width 204 height 19
drag, startPoint x: 702, startPoint y: 764, endPoint x: 675, endPoint y: 762, distance: 27.1
click at [708, 773] on input "你的思想信仰是什么？" at bounding box center [809, 782] width 204 height 19
paste input "Money is supreme"
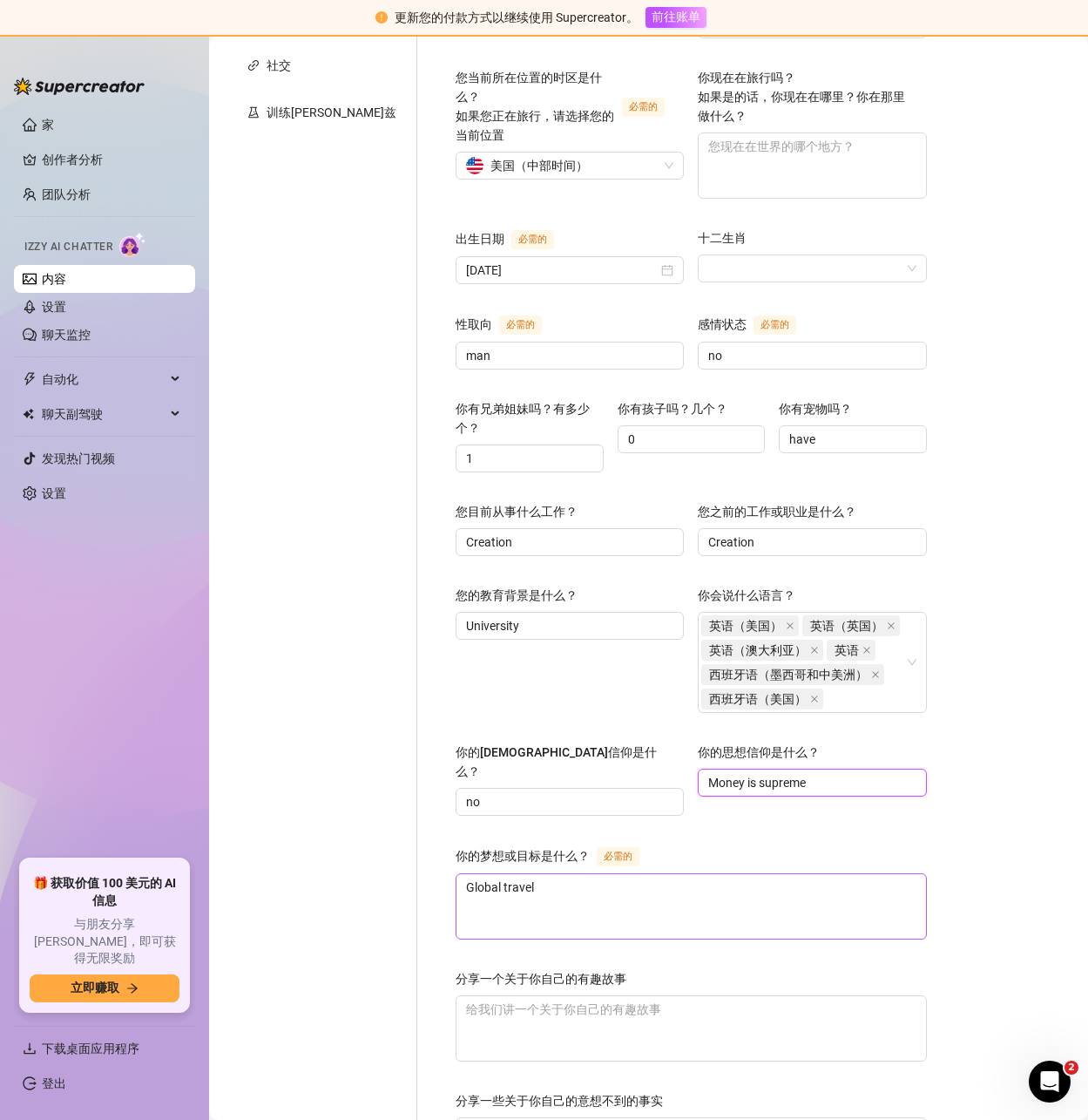
type input "Money is supreme"
click at [457, 874] on textarea "Global travel" at bounding box center [691, 906] width 470 height 65
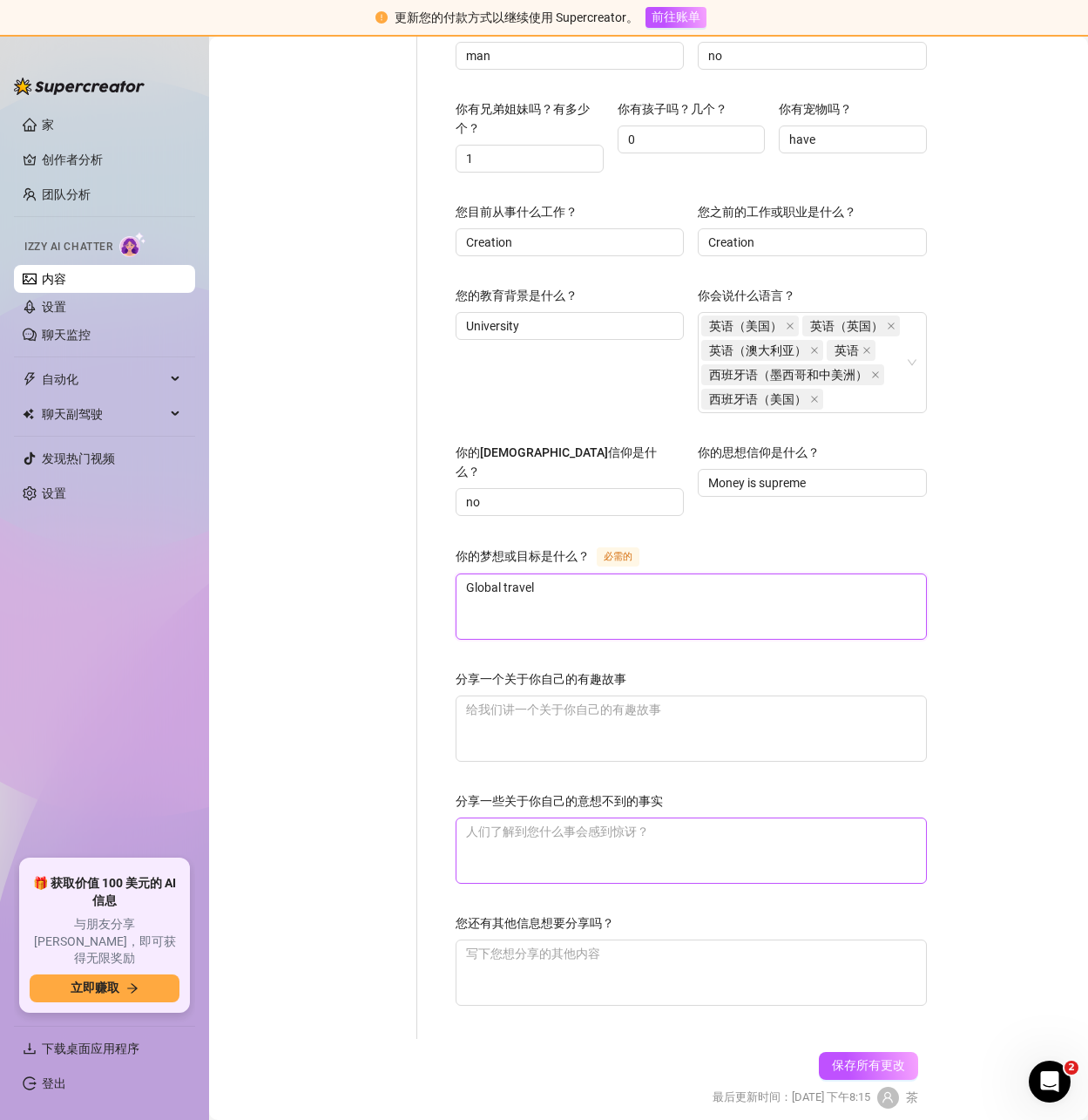
scroll to position [764, 0]
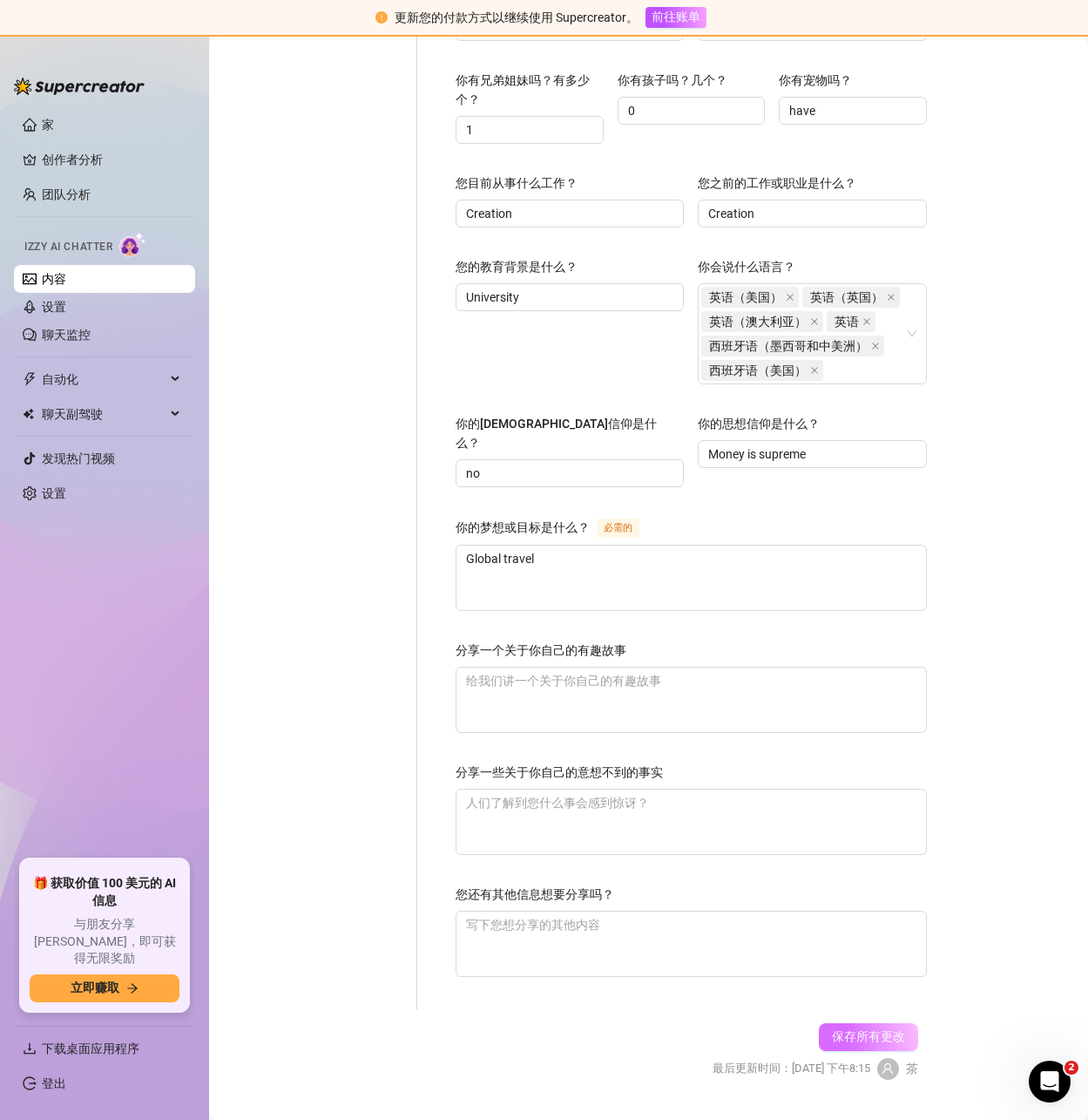
click at [870, 1029] on font "保存所有更改" at bounding box center [869, 1036] width 73 height 14
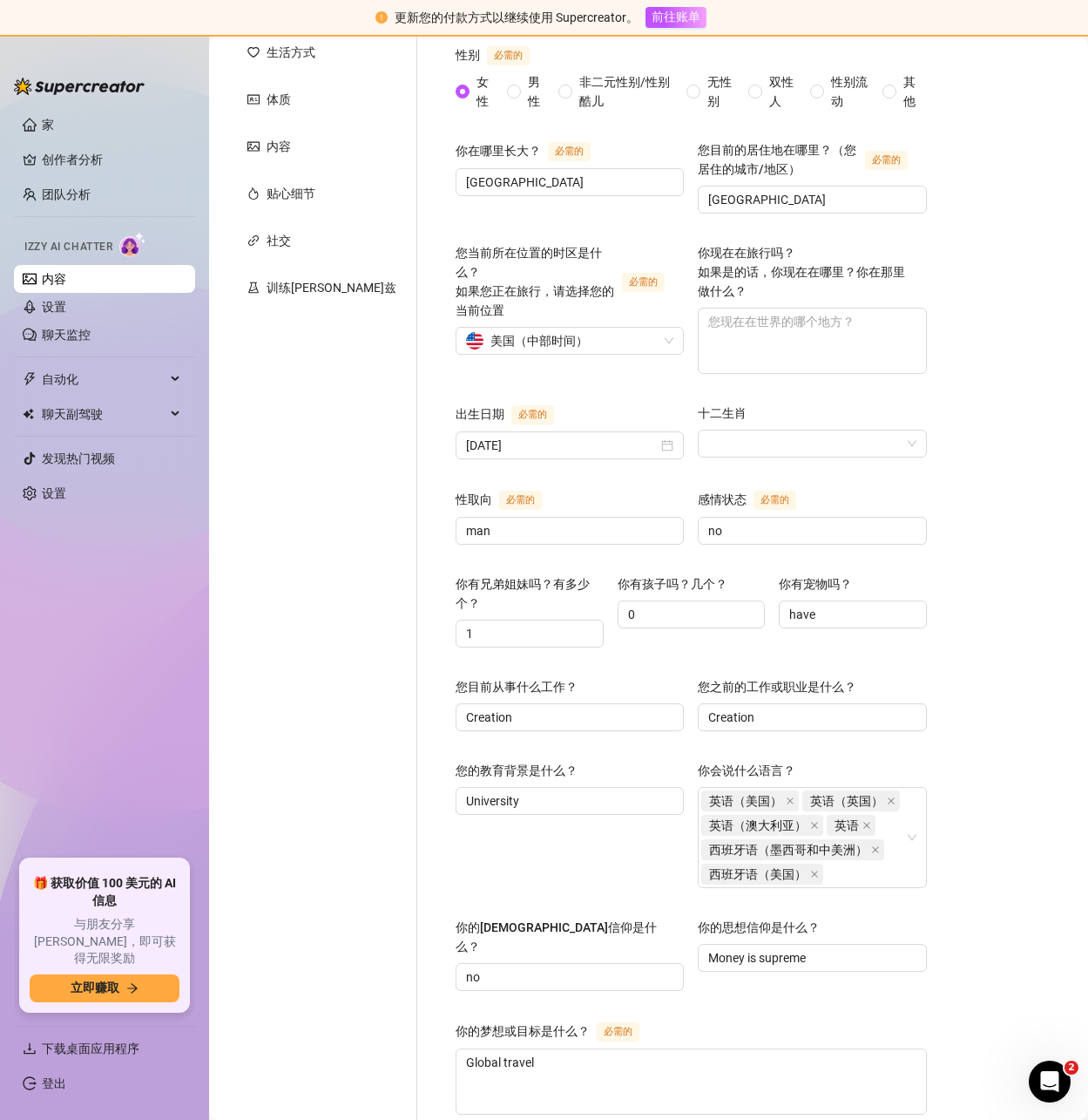
scroll to position [0, 0]
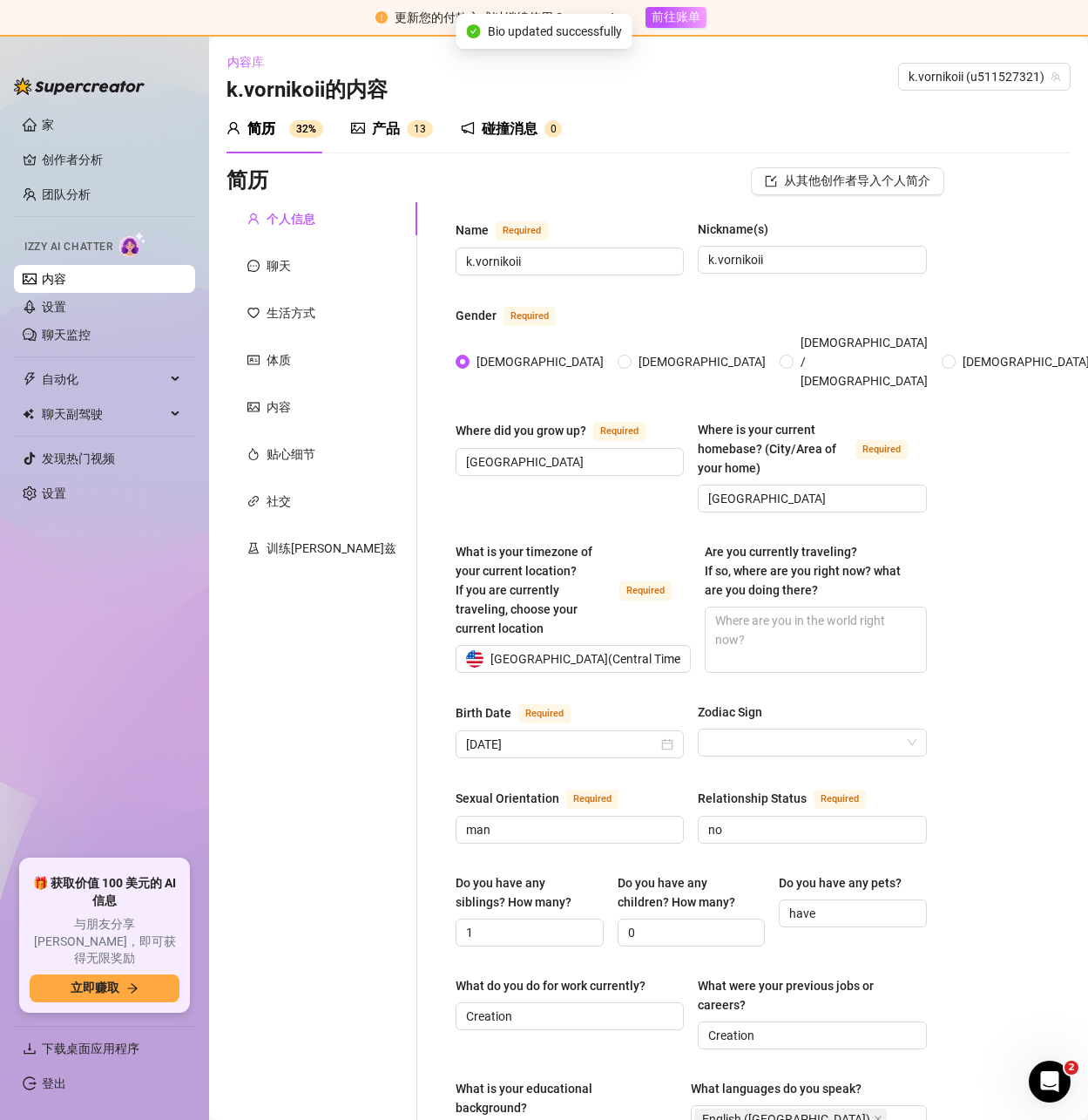
click at [377, 130] on font "产品" at bounding box center [386, 129] width 28 height 17
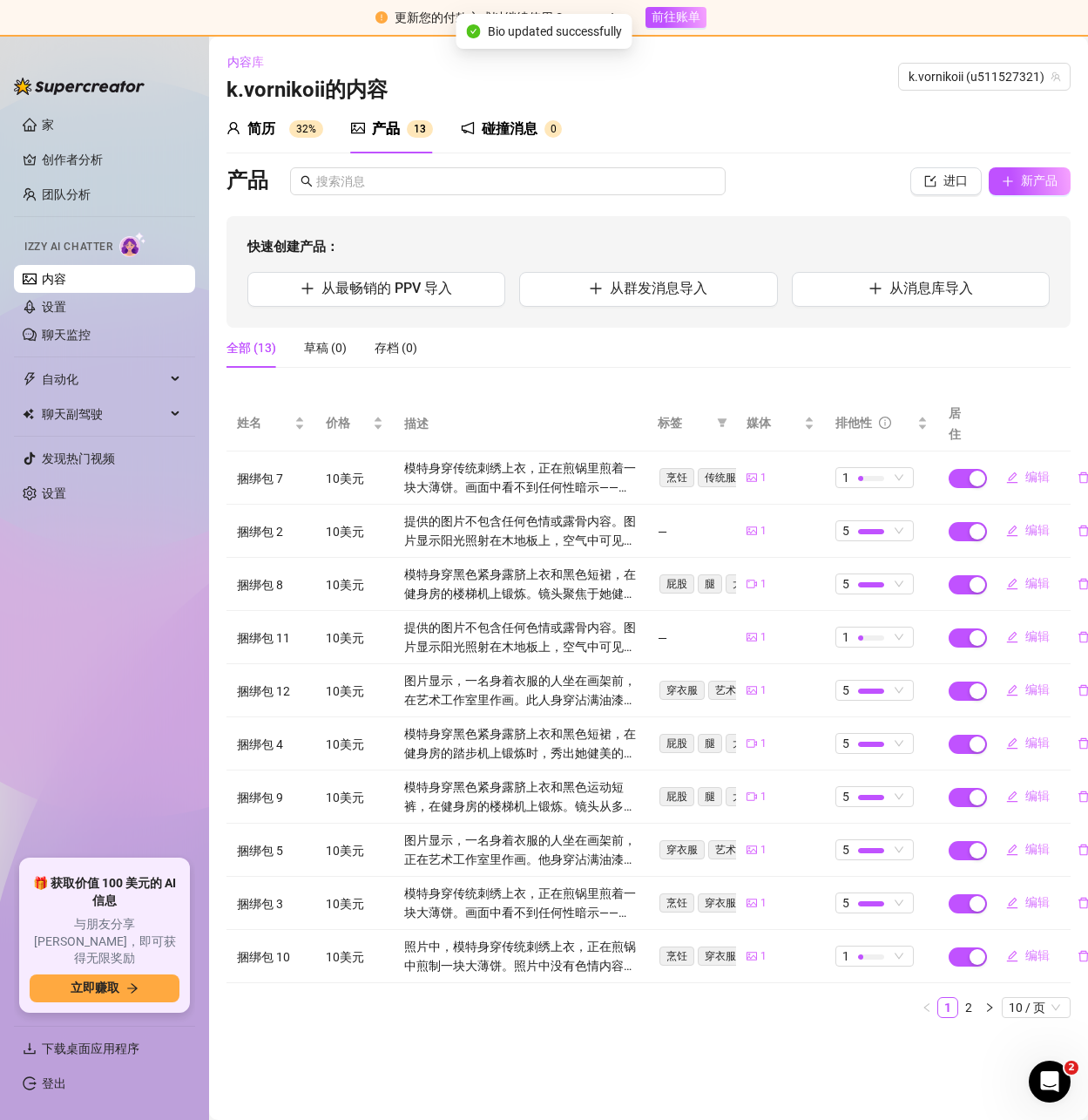
click at [307, 138] on div "简历 32%" at bounding box center [275, 129] width 97 height 21
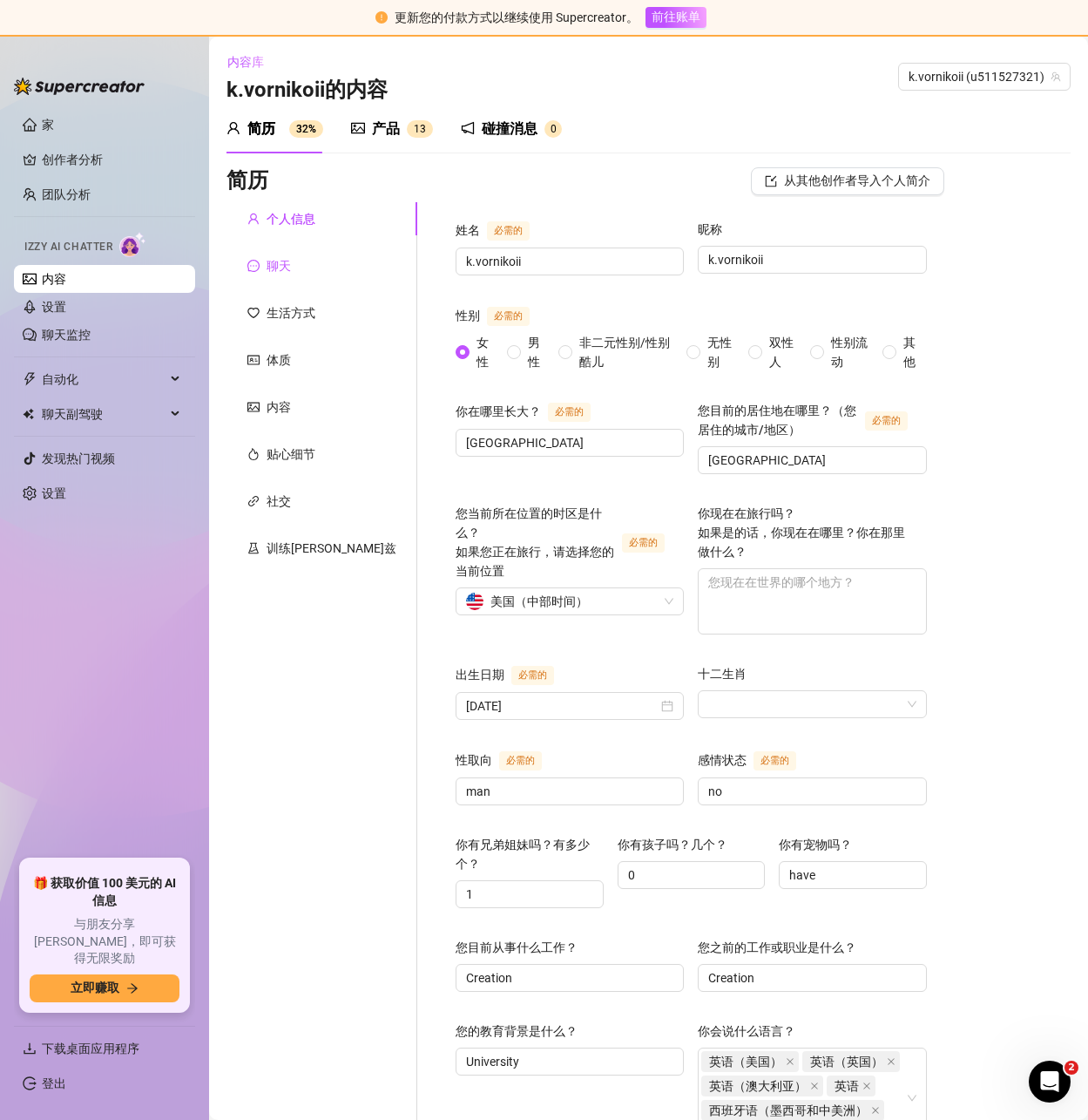
click at [276, 265] on font "聊天" at bounding box center [279, 265] width 24 height 14
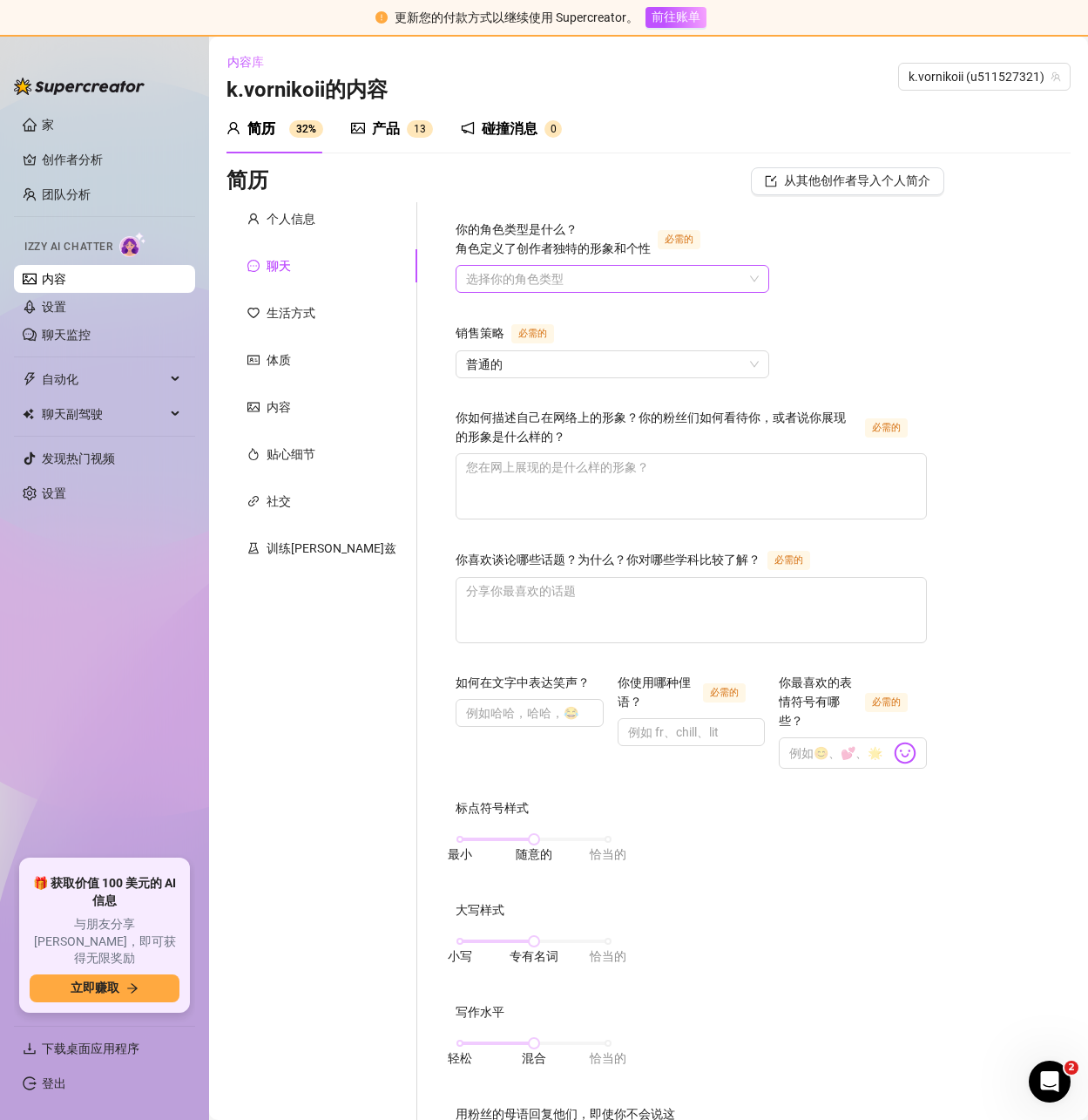
click at [503, 275] on input "你的角色类型是什么？ 角色定义了创作者独特的形象和个性 必需的" at bounding box center [604, 279] width 277 height 26
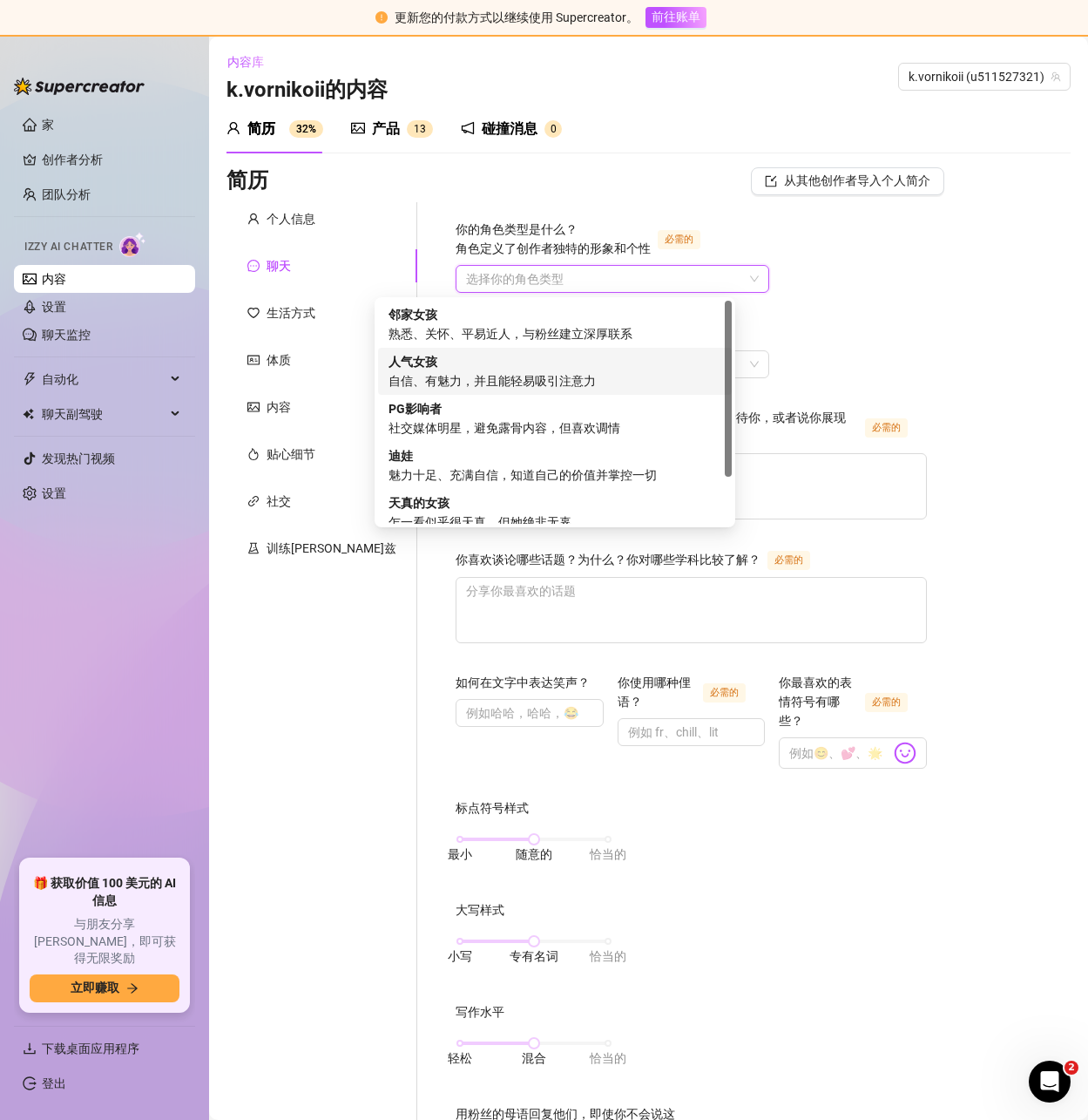
click at [490, 370] on div "人气女孩 自信、有魅力，并且能轻易吸引注意力" at bounding box center [554, 371] width 333 height 38
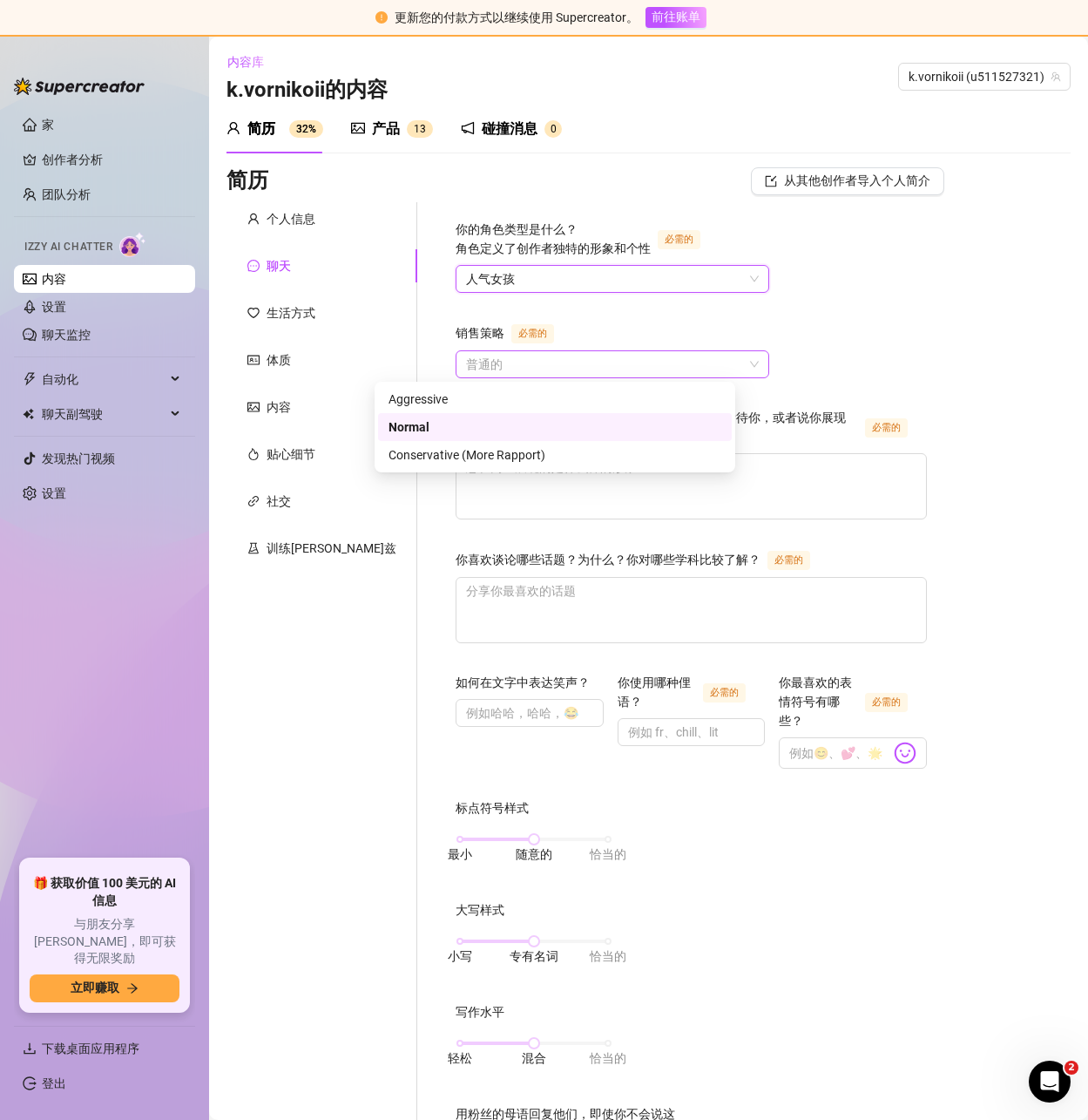
click at [521, 363] on span "普通的" at bounding box center [612, 364] width 293 height 26
click at [426, 456] on font "保守派（更融洽）" at bounding box center [437, 454] width 98 height 14
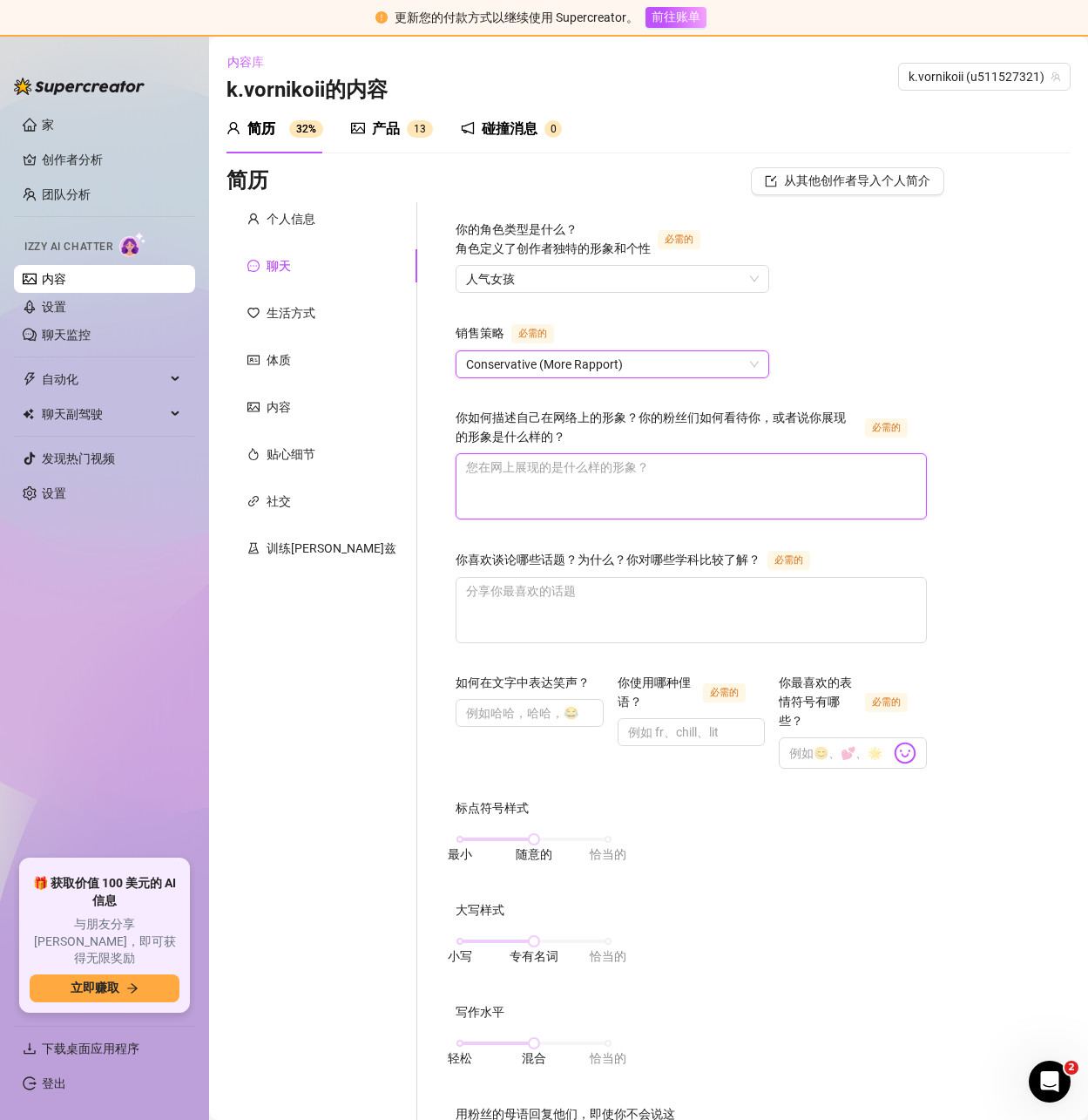
click at [544, 481] on textarea "你如何描述自己在网络上的形象？你的粉丝们如何看待你，或者说你展现的形象是什么样的？ 必需的" at bounding box center [691, 486] width 470 height 65
click at [570, 484] on textarea "你如何描述自己在网络上的形象？你的粉丝们如何看待你，或者说你展现的形象是什么样的？ 必需的" at bounding box center [691, 486] width 470 height 65
click at [466, 478] on textarea "你如何描述自己在网络上的形象？你的粉丝们如何看待你，或者说你展现的形象是什么样的？ 必需的" at bounding box center [691, 486] width 470 height 65
click at [458, 476] on textarea "你如何描述自己在网络上的形象？你的粉丝们如何看待你，或者说你展现的形象是什么样的？ 必需的" at bounding box center [691, 486] width 470 height 65
click at [498, 481] on textarea "你如何描述自己在网络上的形象？你的粉丝们如何看待你，或者说你展现的形象是什么样的？ 必需的" at bounding box center [691, 486] width 470 height 65
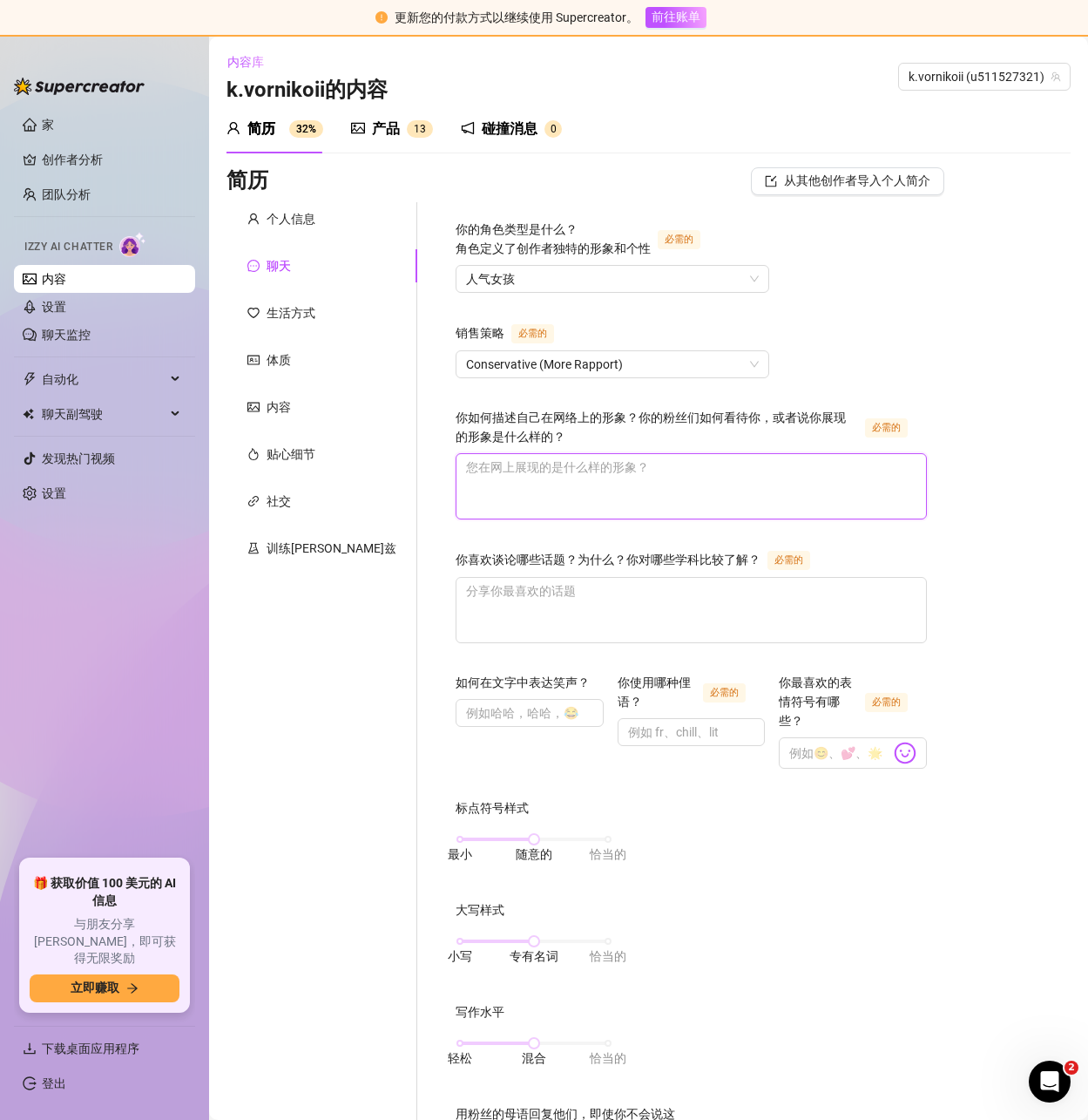
paste textarea "I am a money-oriented girl, and I need to earn a lot of money for my family."
type textarea "I am a money-oriented girl, and I need to earn a lot of money for my family."
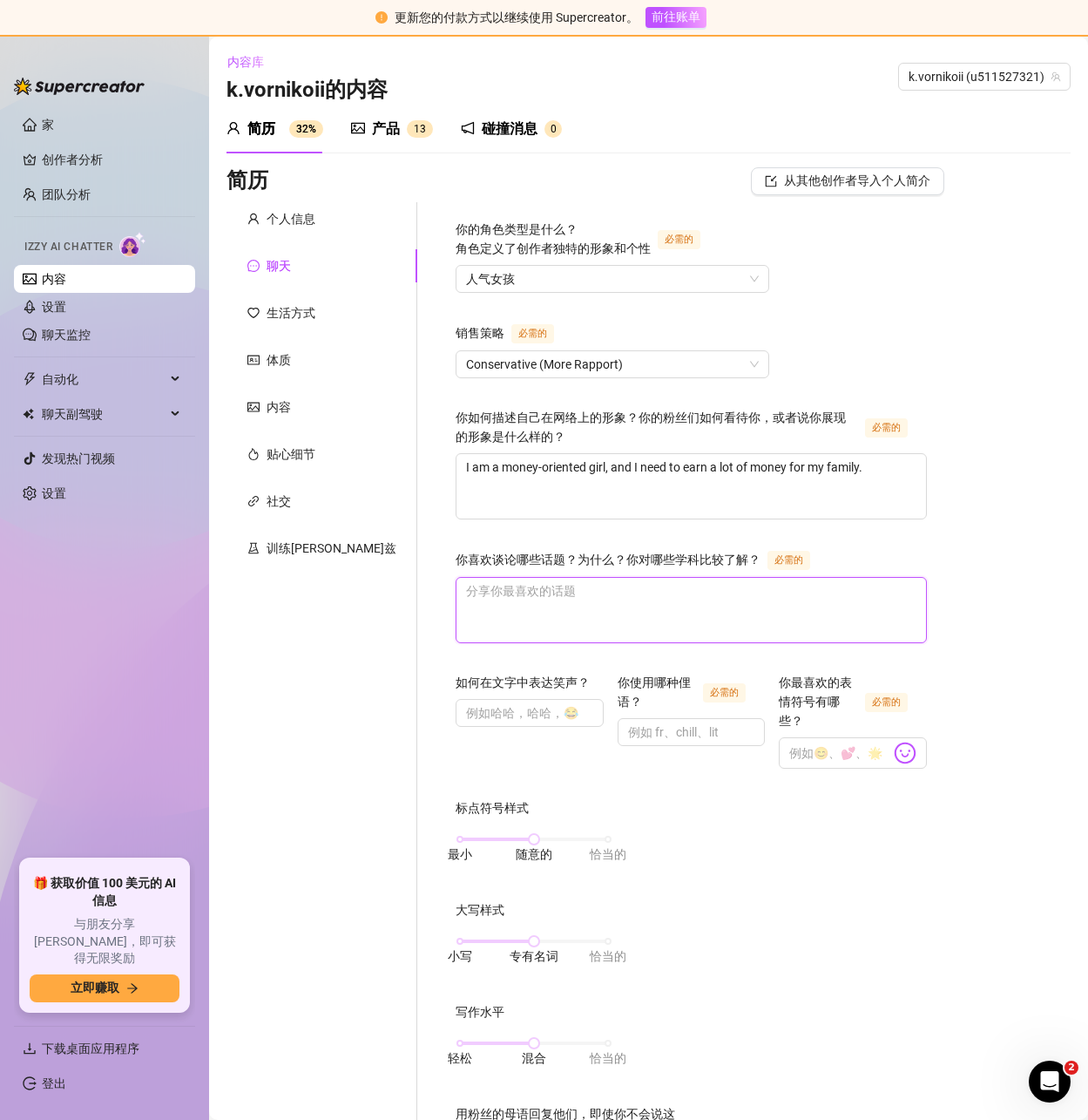
click at [457, 596] on textarea "你喜欢谈论哪些话题？为什么？你对哪些学科比较了解？ 必需的" at bounding box center [691, 610] width 470 height 65
click at [466, 596] on textarea "你喜欢谈论哪些话题？为什么？你对哪些学科比较了解？ 必需的" at bounding box center [691, 610] width 470 height 65
paste textarea "Good life"
type textarea "Good life"
click at [466, 713] on input "如何在文字中表达笑声？" at bounding box center [528, 713] width 124 height 19
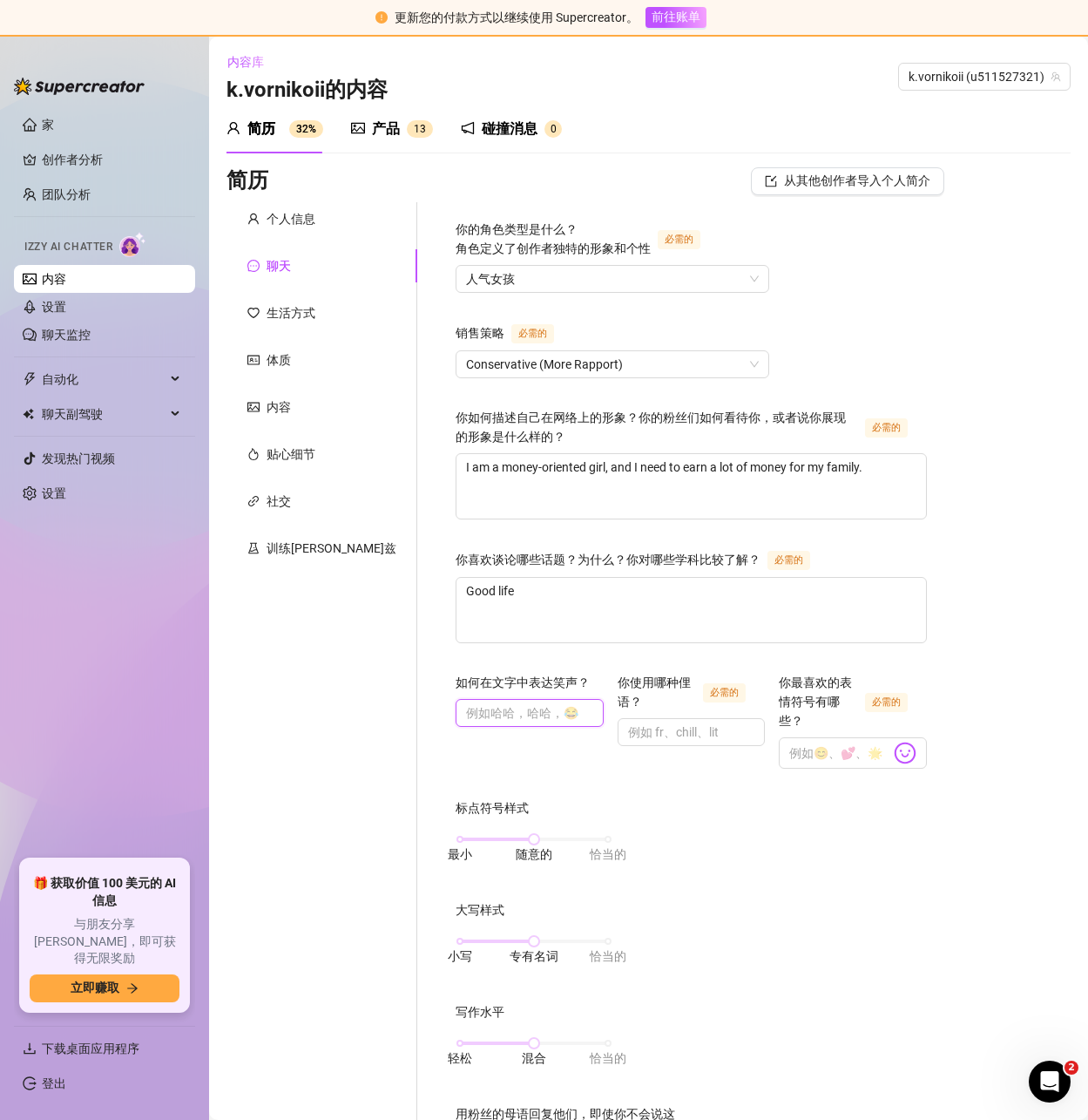
click at [466, 706] on input "如何在文字中表达笑声？" at bounding box center [528, 713] width 124 height 19
type input "hhh"
click at [628, 722] on input "你使用哪种俚语？ 必需的" at bounding box center [690, 732] width 124 height 19
type input "lit"
click at [825, 741] on input "你最喜欢的表情符号有哪些？ 必需的" at bounding box center [840, 752] width 101 height 23
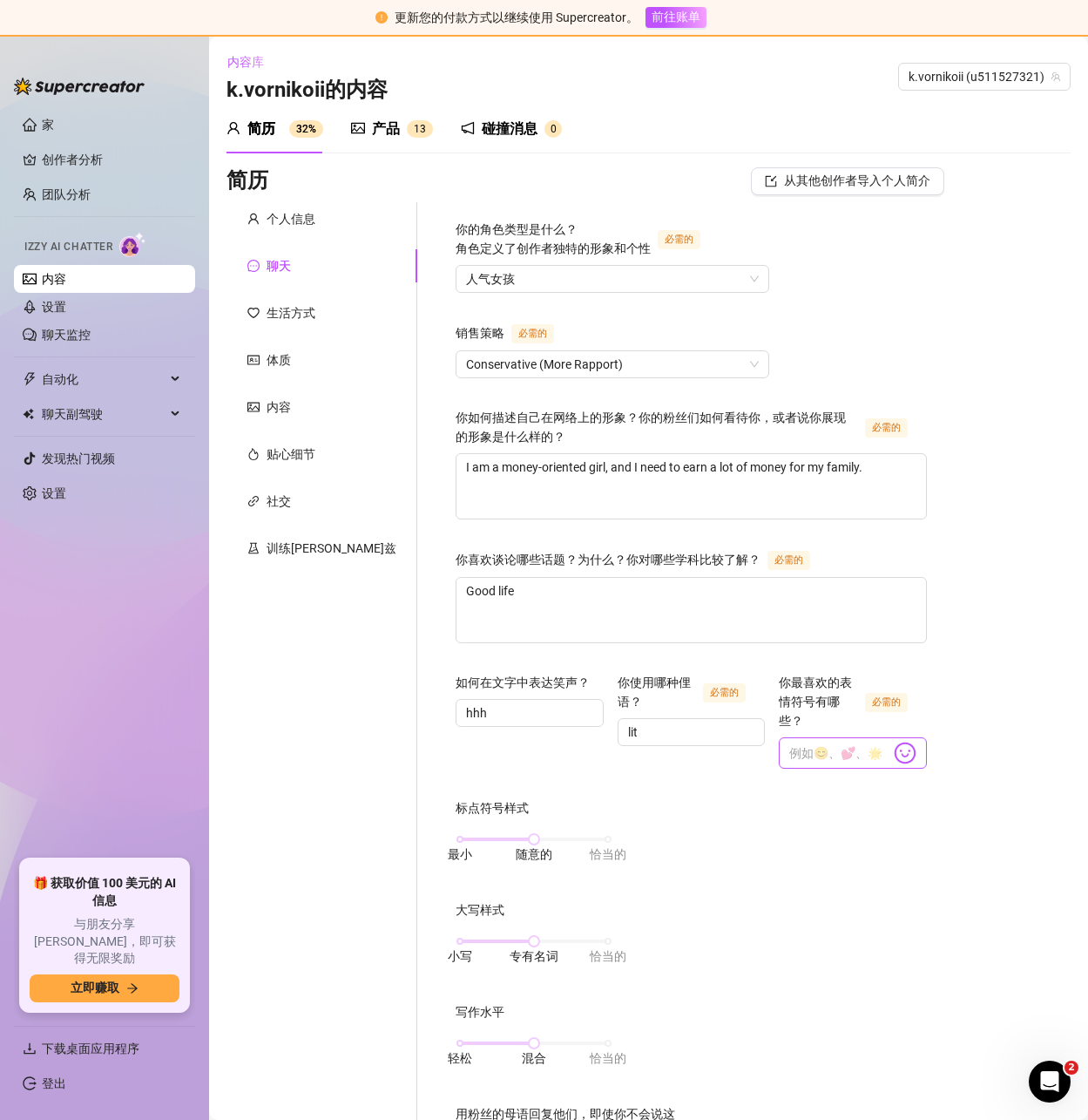
click at [899, 741] on img at bounding box center [905, 752] width 23 height 23
click at [900, 741] on img at bounding box center [905, 752] width 23 height 23
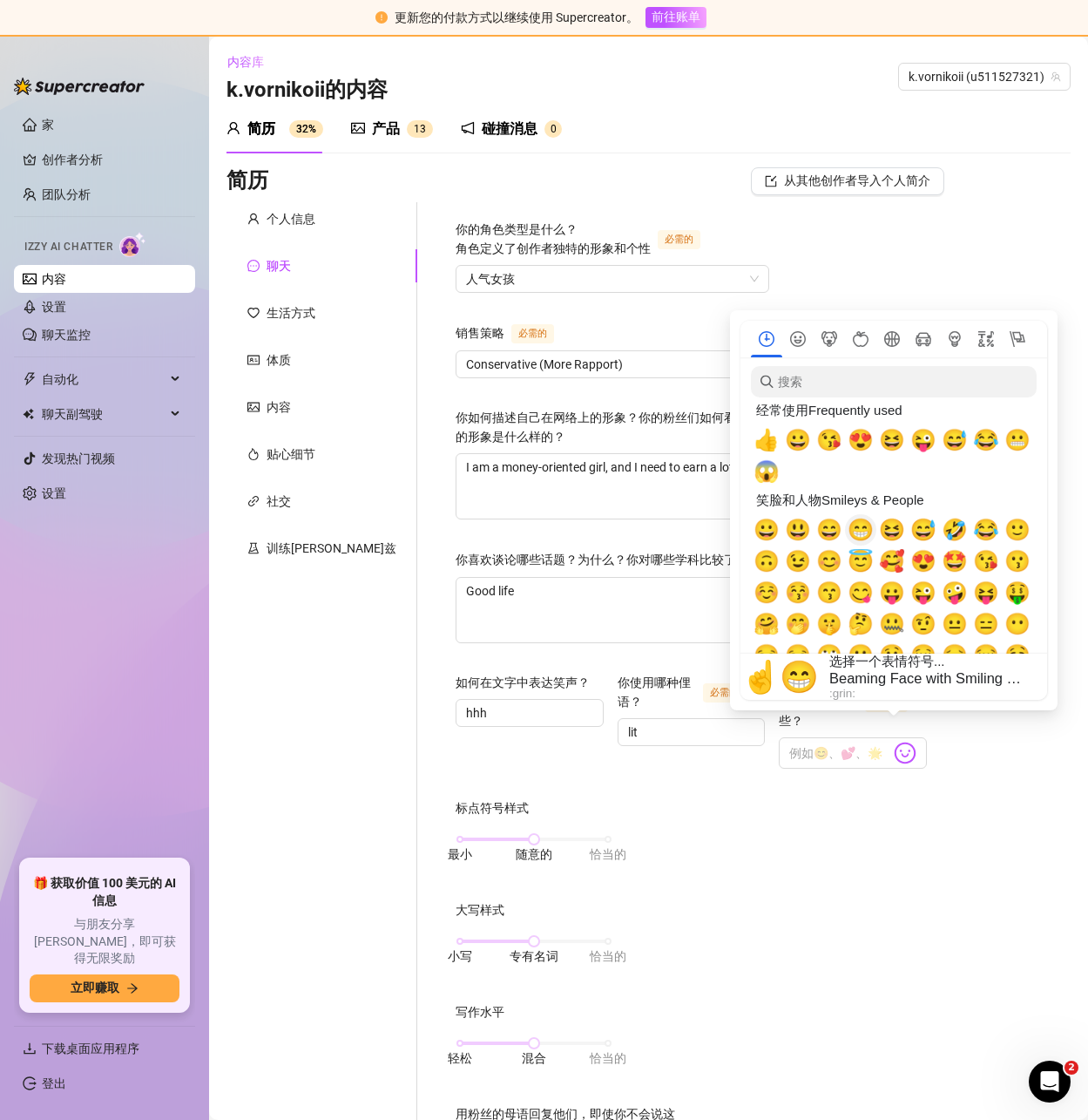
click at [855, 530] on span "😁 😁" at bounding box center [861, 530] width 26 height 24
click at [828, 536] on span "😄 😄" at bounding box center [829, 530] width 26 height 24
click at [797, 534] on span "😃 😃" at bounding box center [798, 530] width 26 height 24
click at [754, 537] on span "😀 😀" at bounding box center [767, 530] width 26 height 24
click at [765, 478] on span "😱 😱" at bounding box center [767, 472] width 26 height 24
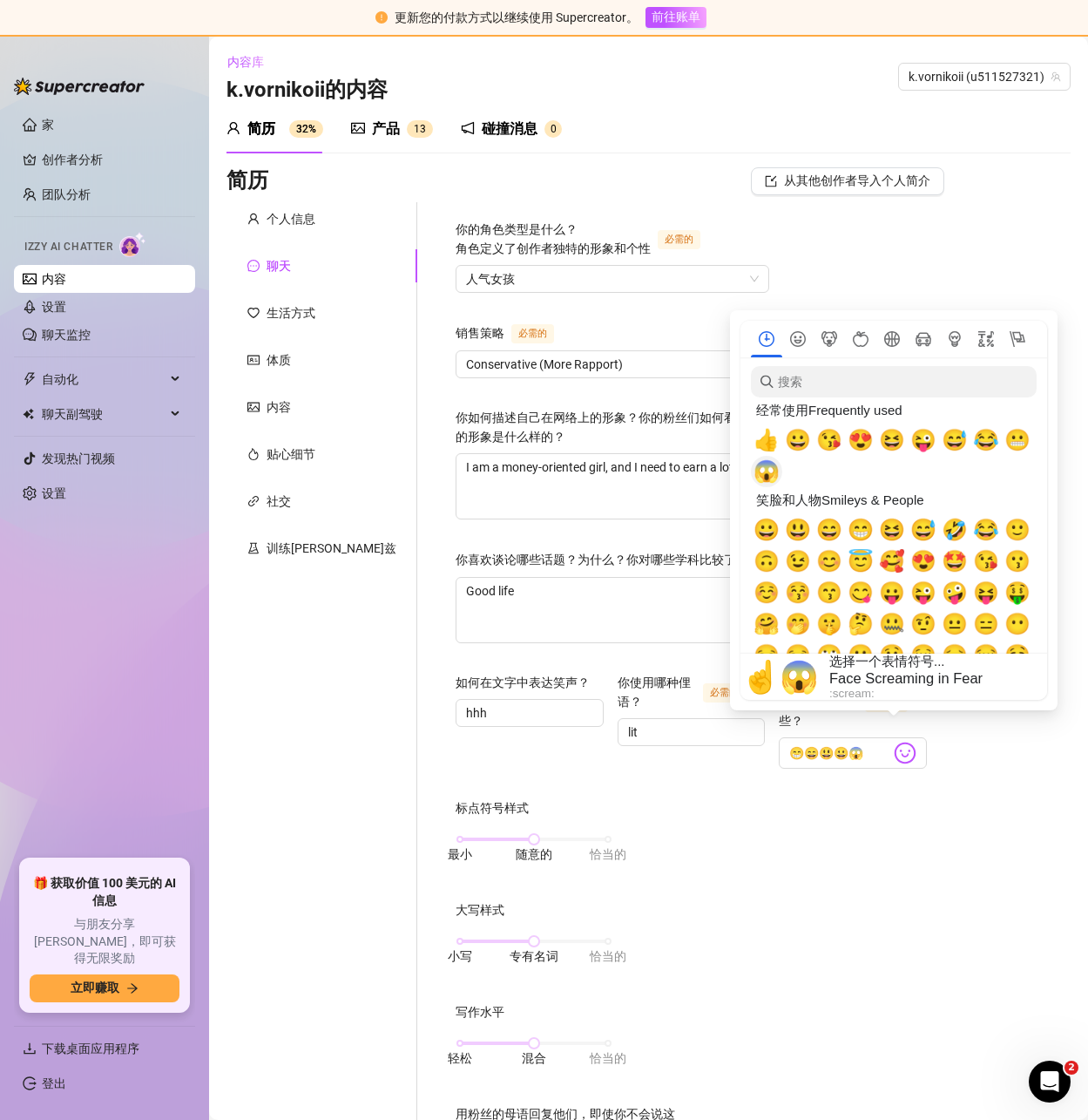
click at [766, 446] on span "👍" at bounding box center [767, 440] width 26 height 24
click at [793, 446] on span "😀" at bounding box center [798, 440] width 26 height 24
drag, startPoint x: 827, startPoint y: 445, endPoint x: 838, endPoint y: 445, distance: 11.0
click at [828, 445] on span "😘 😘" at bounding box center [829, 440] width 26 height 24
drag, startPoint x: 853, startPoint y: 445, endPoint x: 874, endPoint y: 445, distance: 21.0
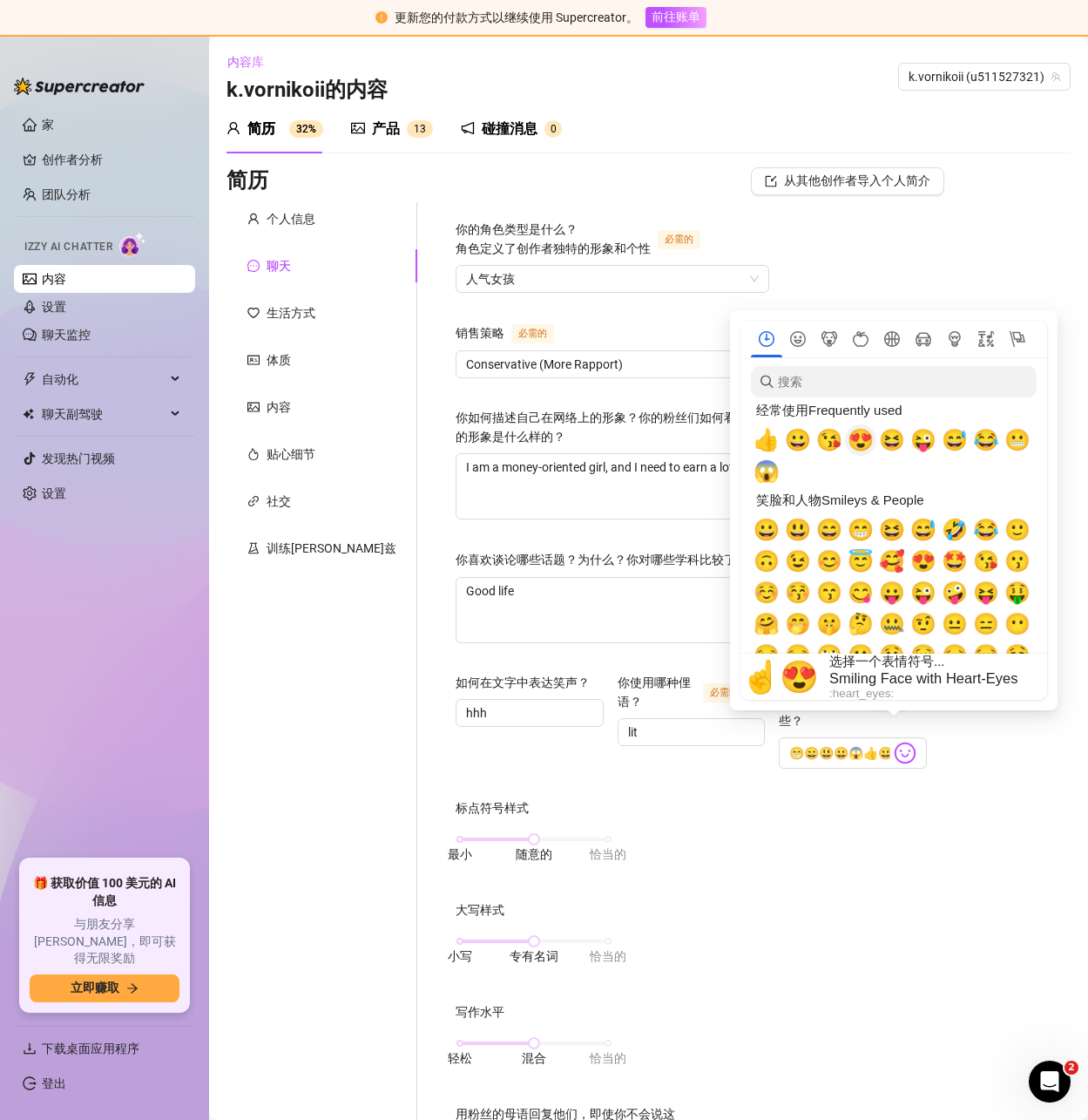
click at [854, 445] on span "😍 😍" at bounding box center [861, 440] width 26 height 24
click at [893, 441] on span "😆 😆" at bounding box center [892, 440] width 26 height 24
drag, startPoint x: 920, startPoint y: 445, endPoint x: 954, endPoint y: 446, distance: 34.0
click at [922, 445] on span "😜 😜" at bounding box center [924, 440] width 26 height 24
click at [962, 446] on span "😅 😅" at bounding box center [955, 440] width 26 height 24
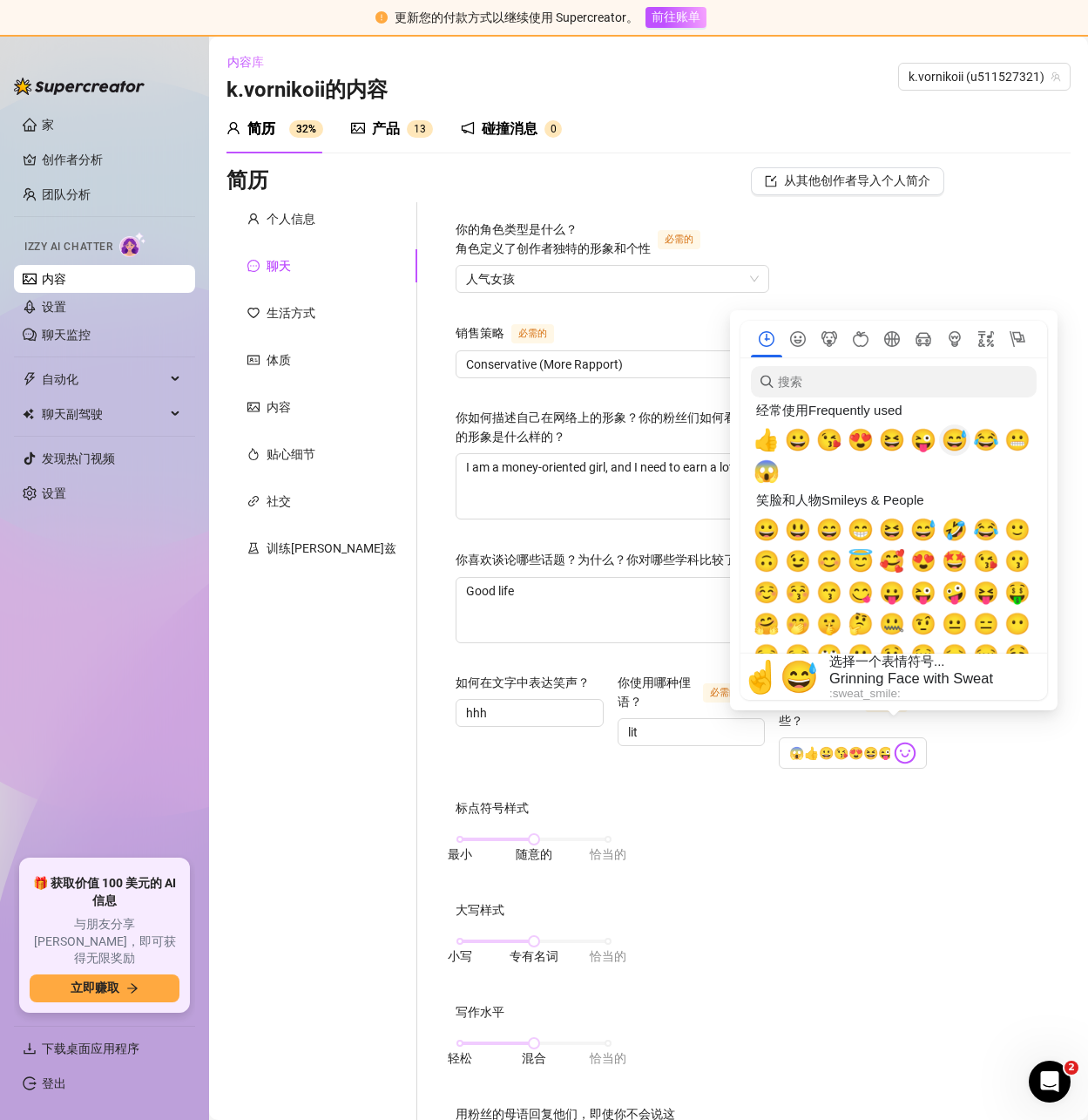
drag, startPoint x: 975, startPoint y: 445, endPoint x: 994, endPoint y: 446, distance: 19.0
click at [976, 445] on span "😂" at bounding box center [987, 440] width 26 height 24
click at [1020, 447] on span "😬 😬" at bounding box center [1018, 440] width 26 height 24
click at [767, 478] on span "😱 😱" at bounding box center [767, 472] width 26 height 24
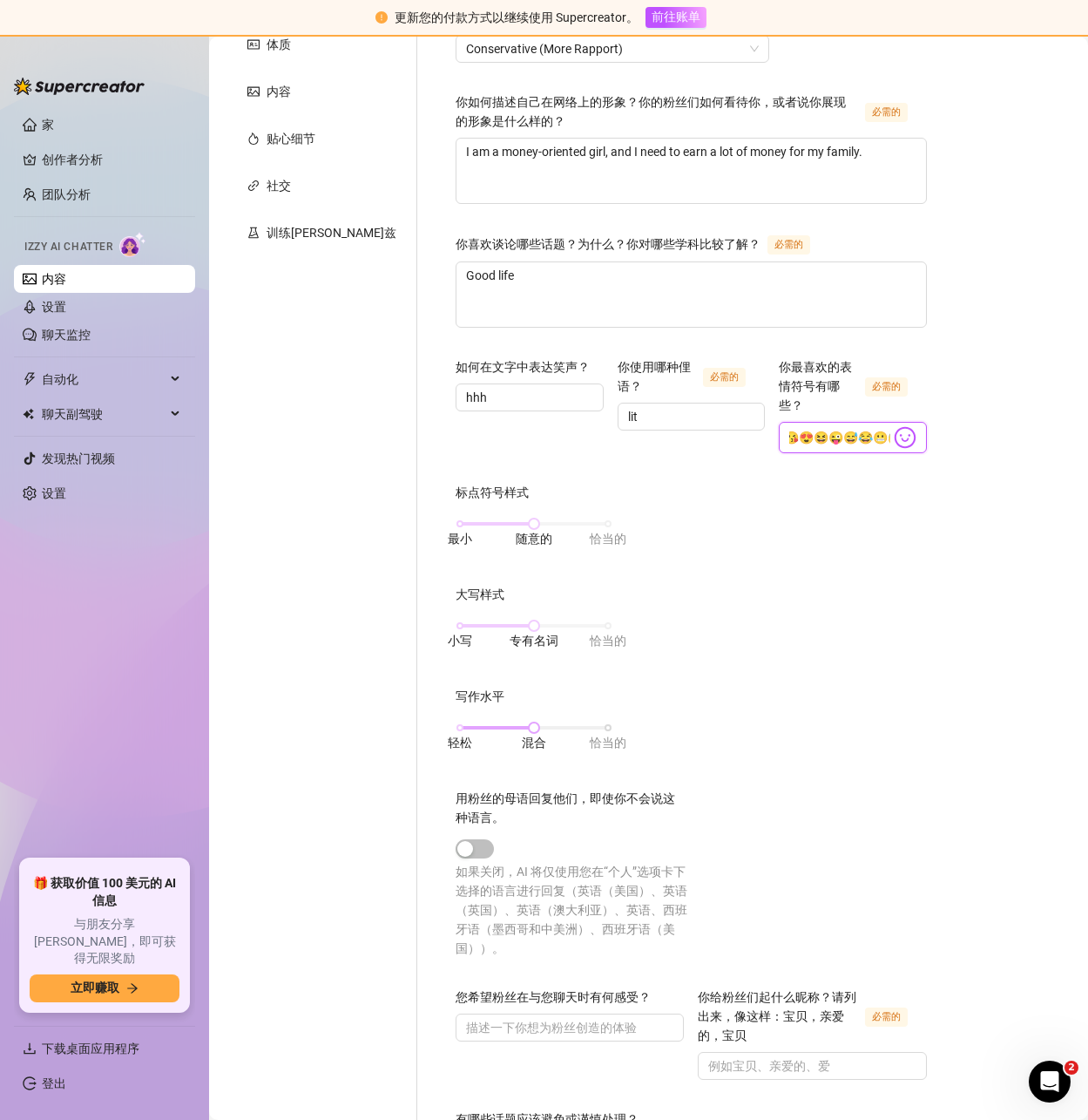
scroll to position [349, 0]
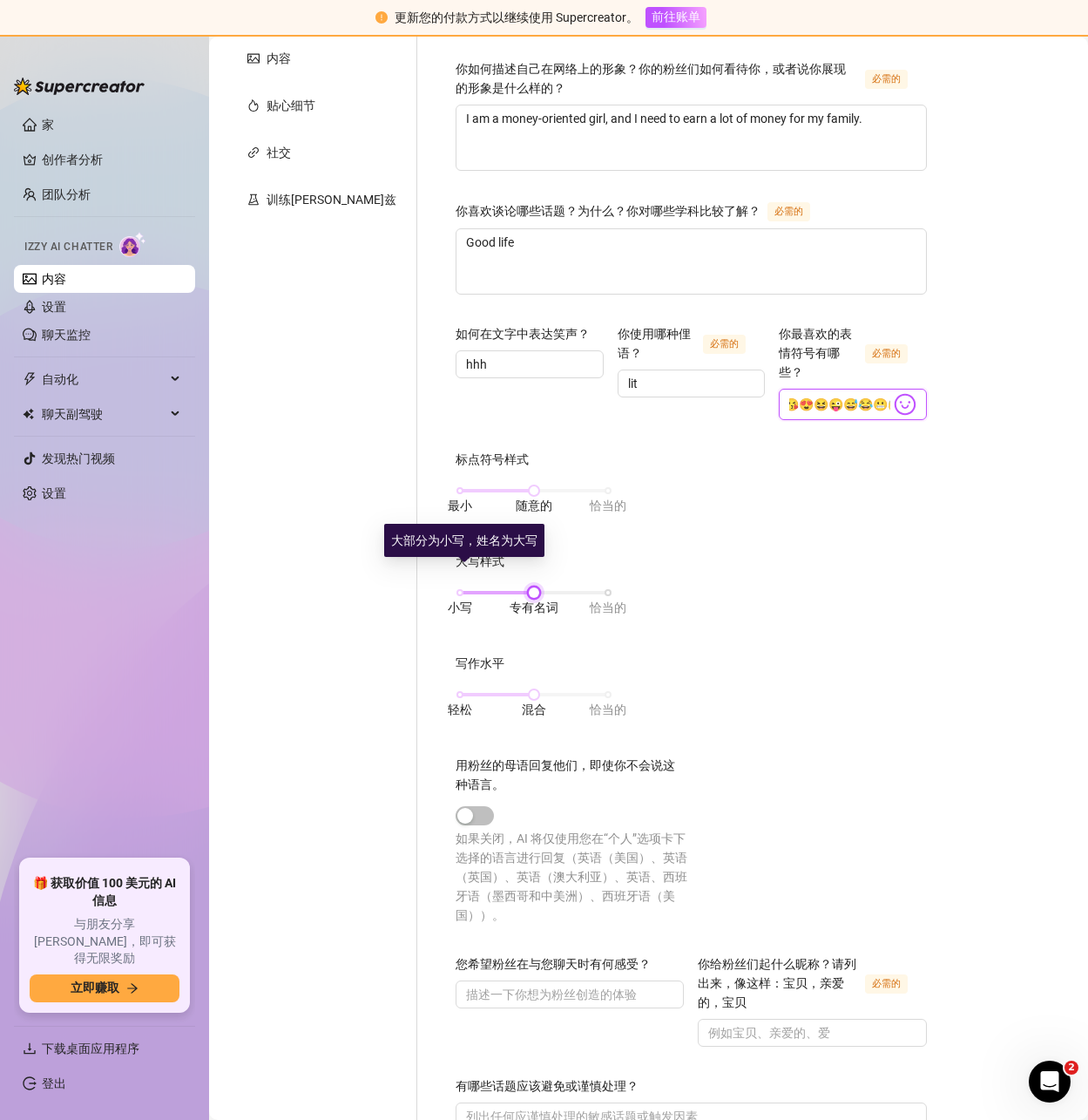
type input "😁😄😃😀😱👍😀😘😍😆😜😅😂😬😱"
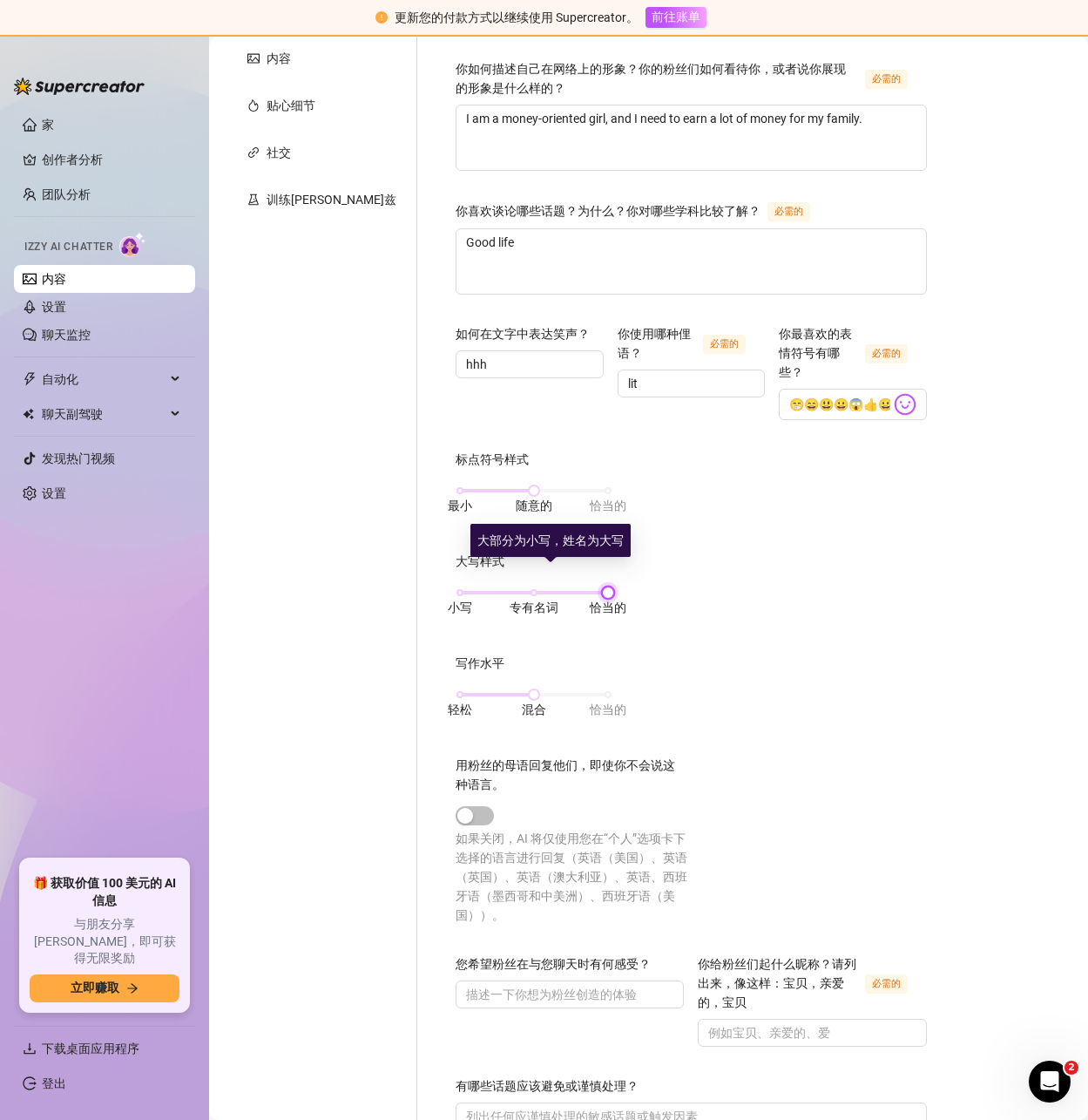
drag, startPoint x: 466, startPoint y: 567, endPoint x: 545, endPoint y: 559, distance: 79.4
click at [545, 578] on div "小写 专有名词 恰当的" at bounding box center [534, 600] width 157 height 46
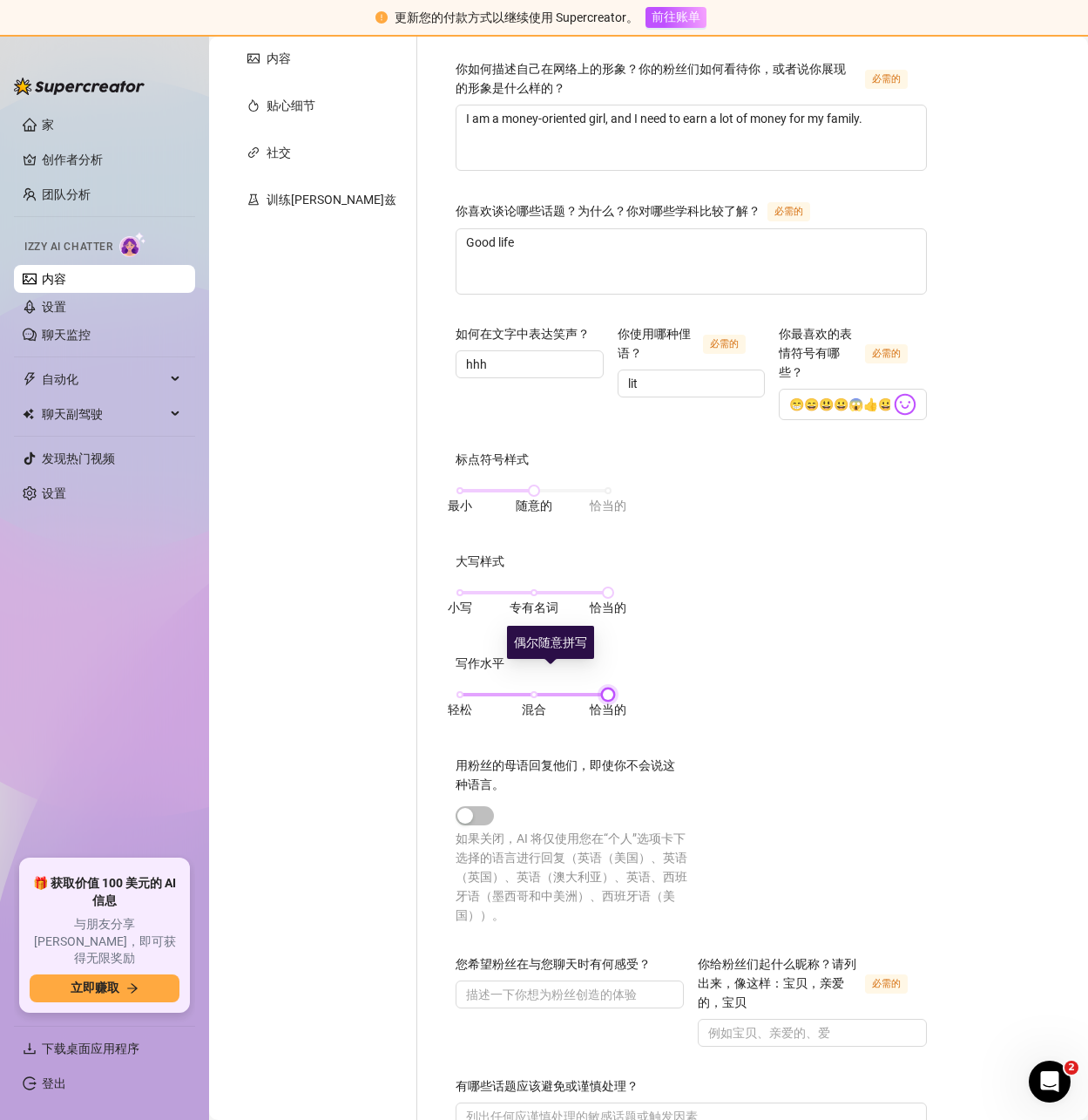
drag, startPoint x: 465, startPoint y: 674, endPoint x: 552, endPoint y: 668, distance: 87.2
click at [604, 690] on div at bounding box center [608, 694] width 8 height 8
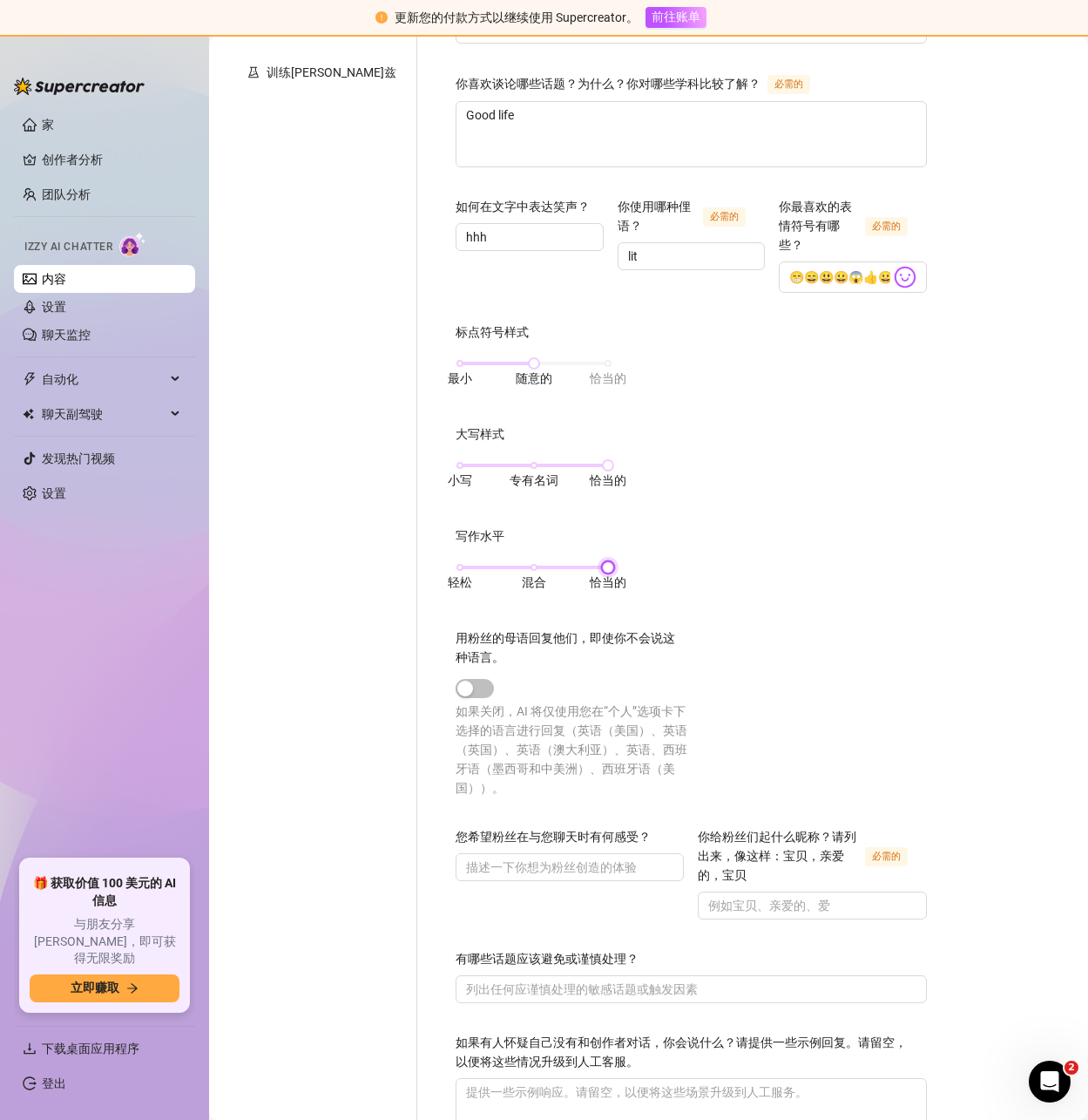
scroll to position [522, 0]
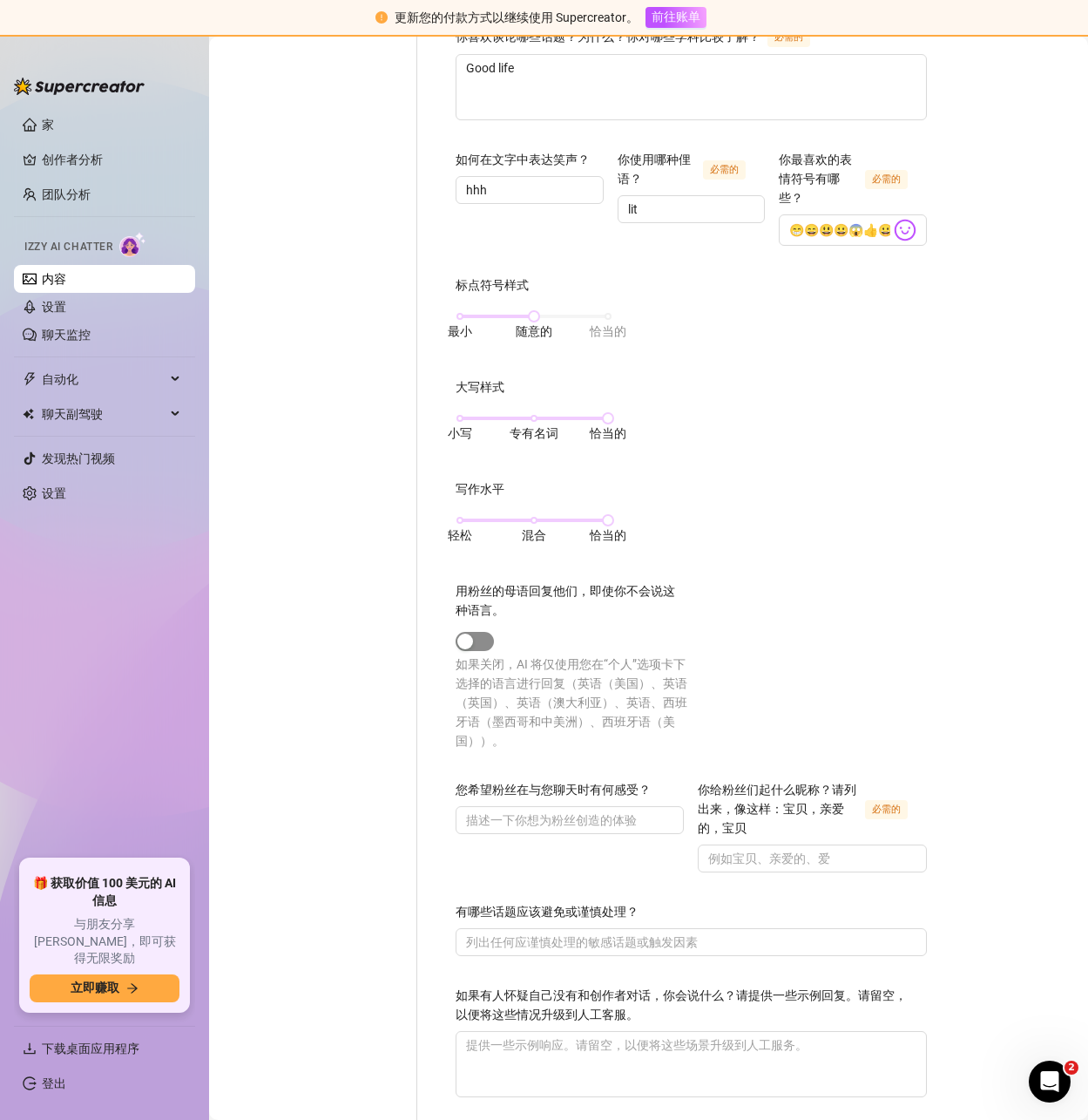
click at [456, 631] on span "button" at bounding box center [475, 641] width 38 height 19
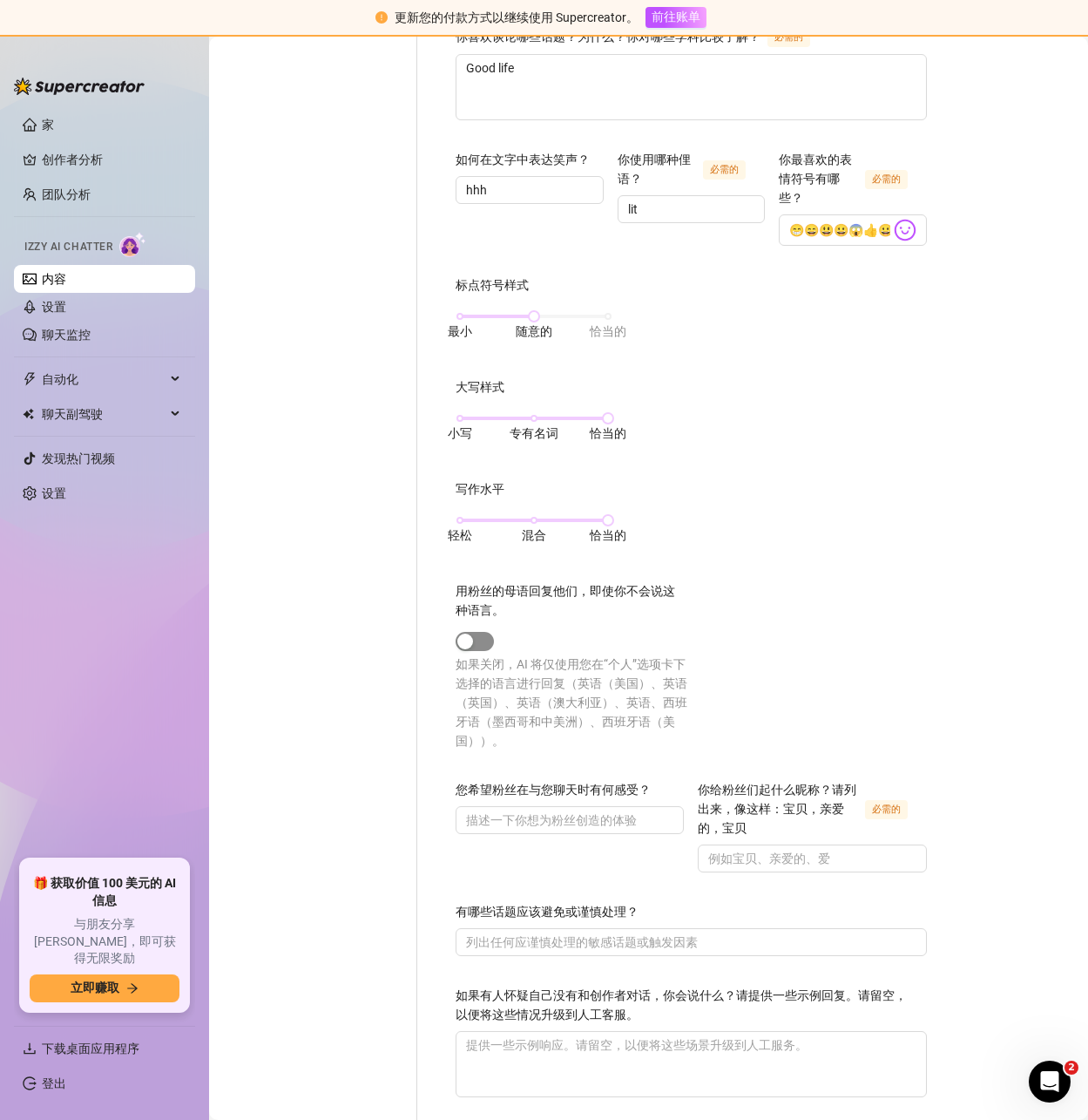
click at [456, 631] on span "button" at bounding box center [475, 641] width 38 height 19
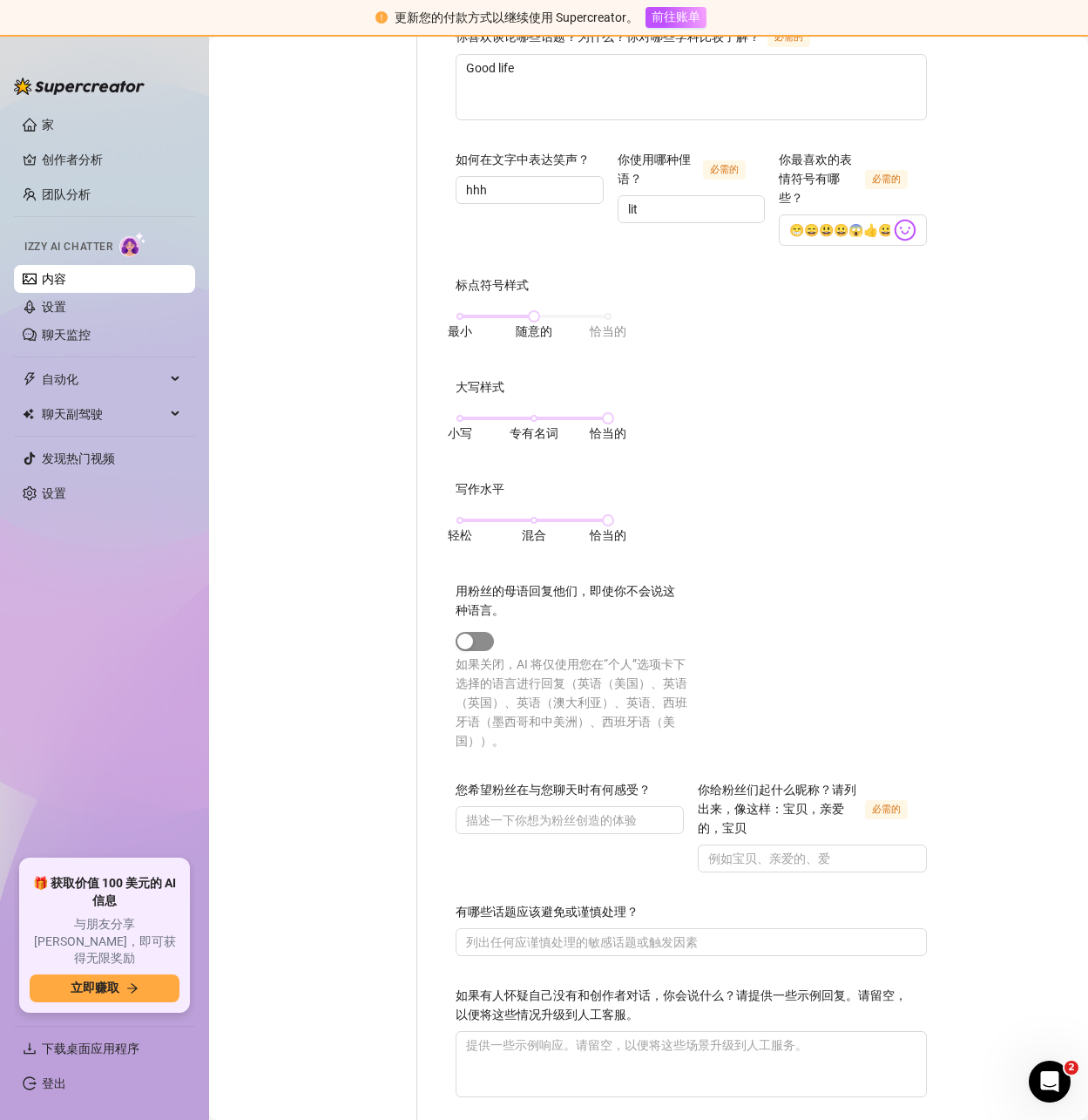
click at [456, 631] on span "button" at bounding box center [475, 641] width 38 height 19
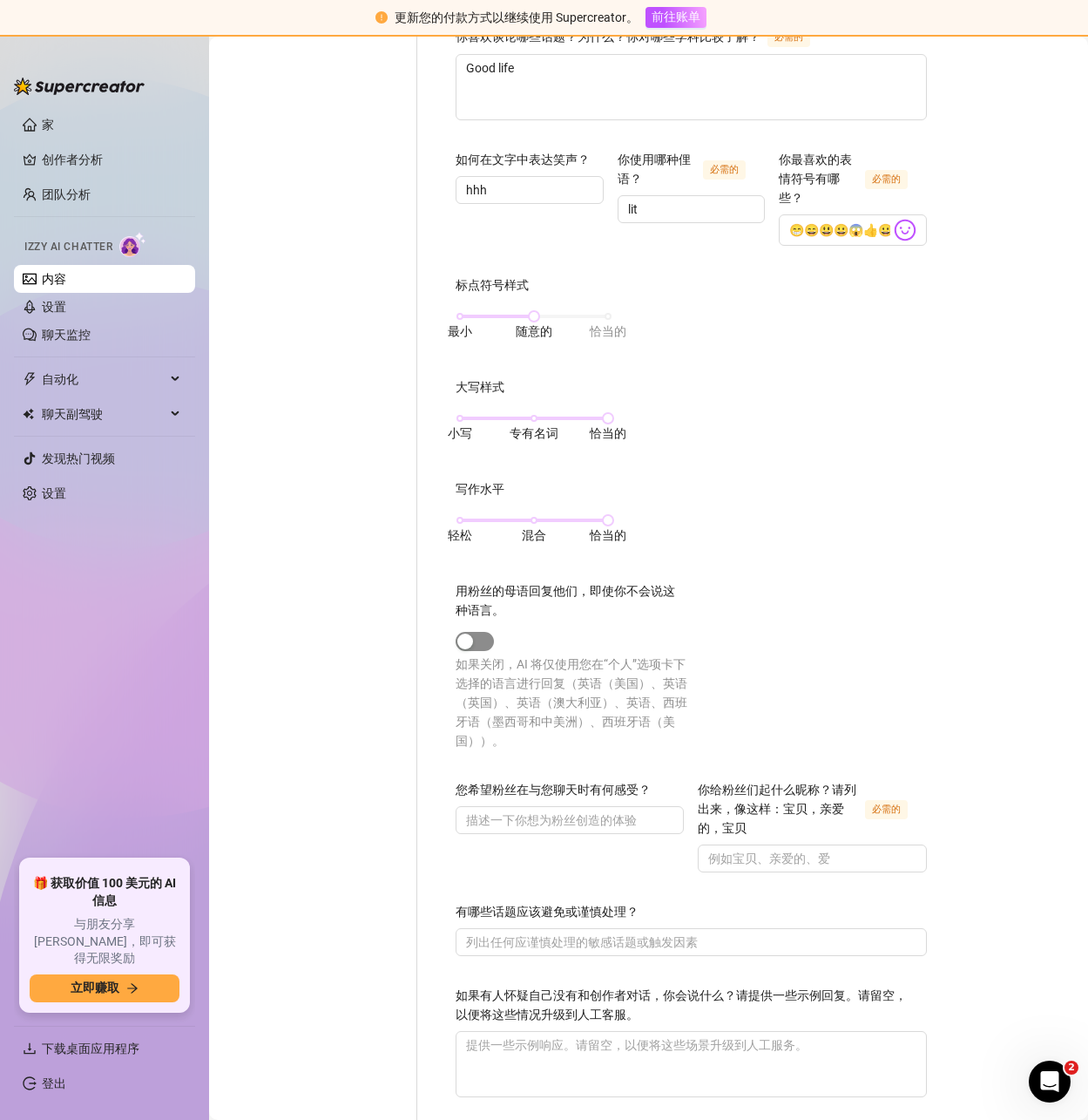
click at [456, 631] on span "button" at bounding box center [475, 641] width 38 height 19
drag, startPoint x: 392, startPoint y: 613, endPoint x: 415, endPoint y: 615, distance: 23.1
click at [456, 631] on span "button" at bounding box center [475, 641] width 38 height 19
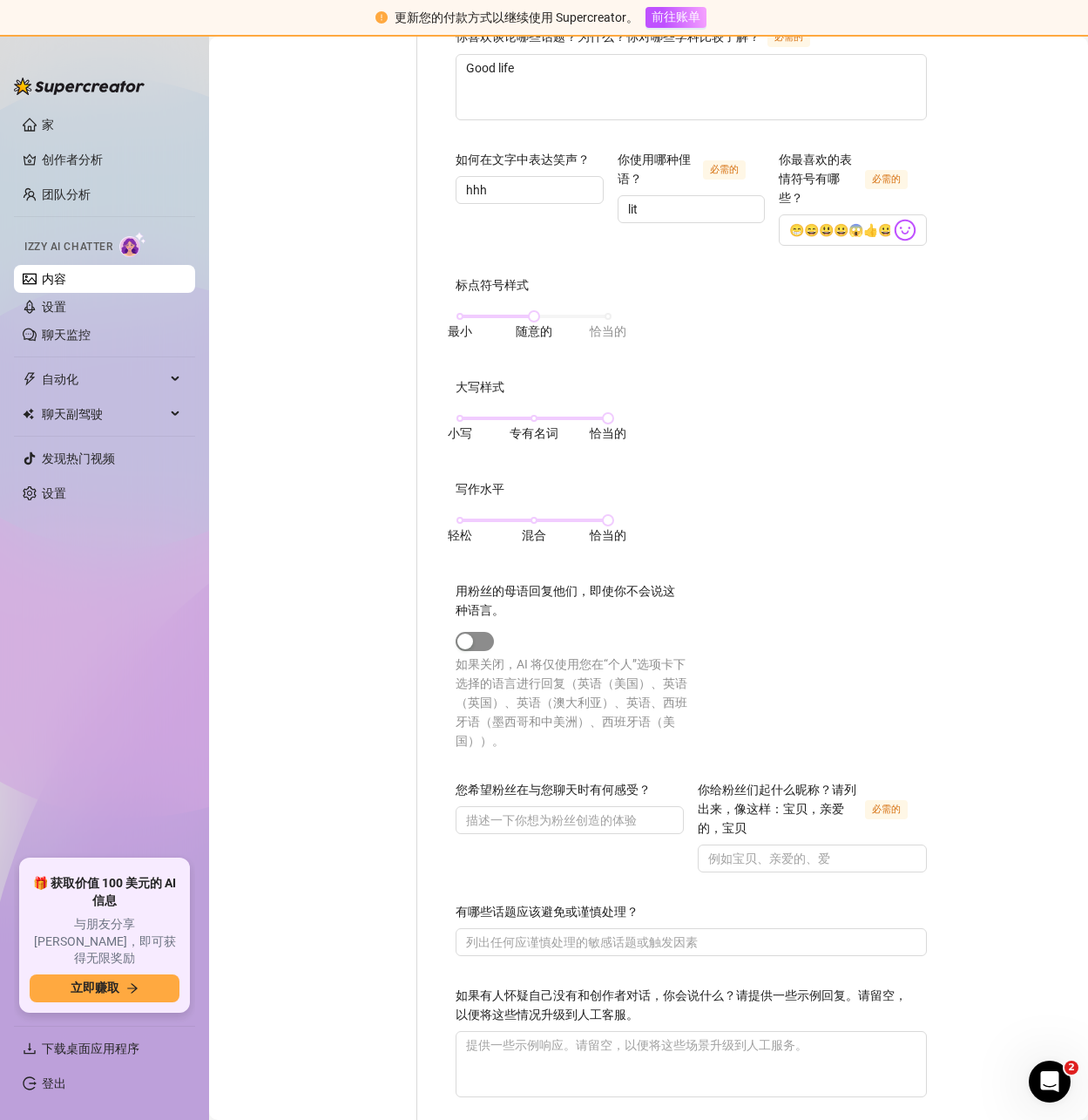
click at [456, 631] on span "button" at bounding box center [475, 641] width 38 height 19
click at [754, 849] on input "你给粉丝们起什么昵称？请列出来，像这样：宝贝，亲爱的，宝贝 必需的" at bounding box center [809, 858] width 204 height 19
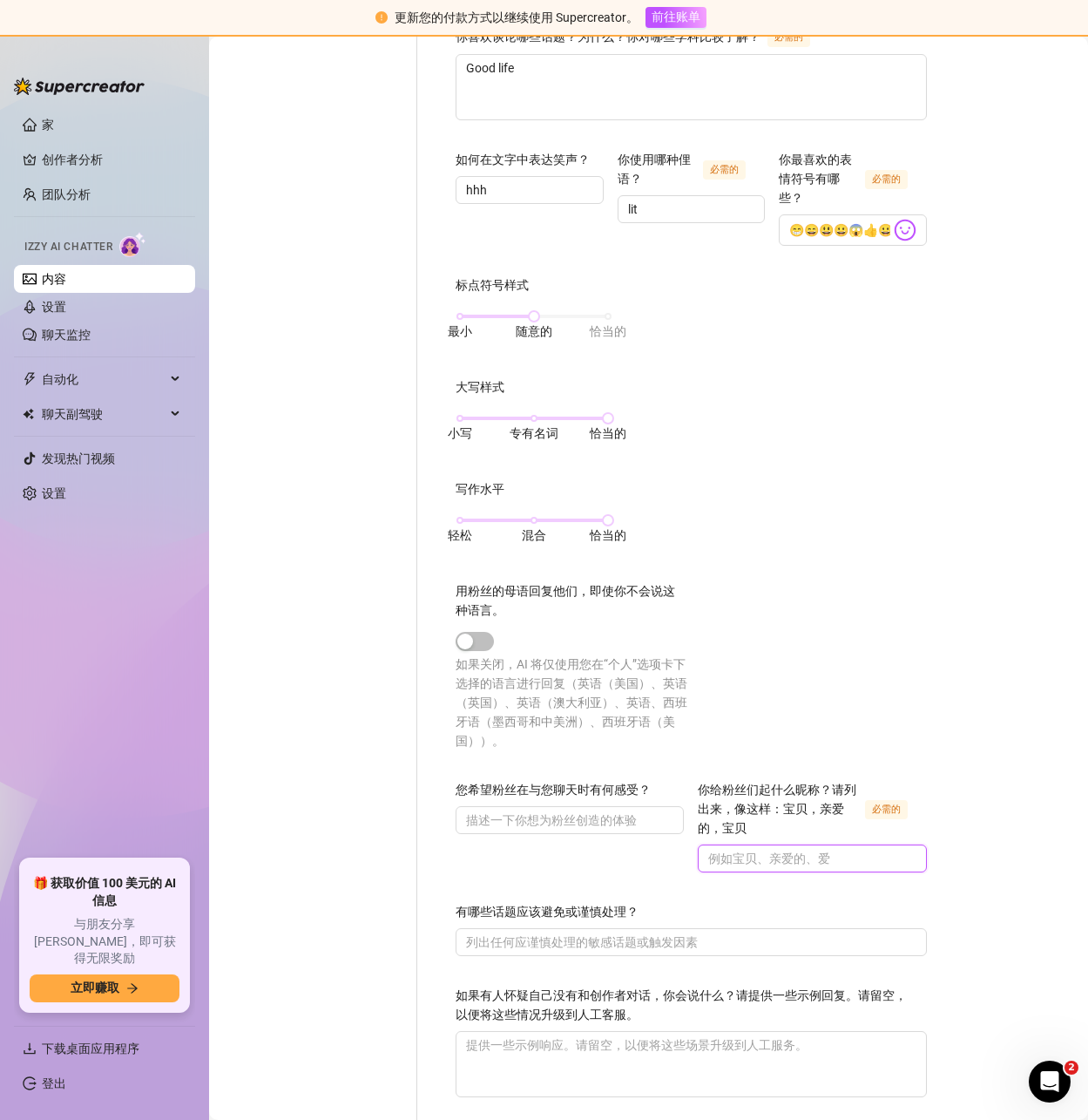
click at [708, 849] on input "你给粉丝们起什么昵称？请列出来，像这样：宝贝，亲爱的，宝贝 必需的" at bounding box center [809, 858] width 204 height 19
paste input "Sweetie"
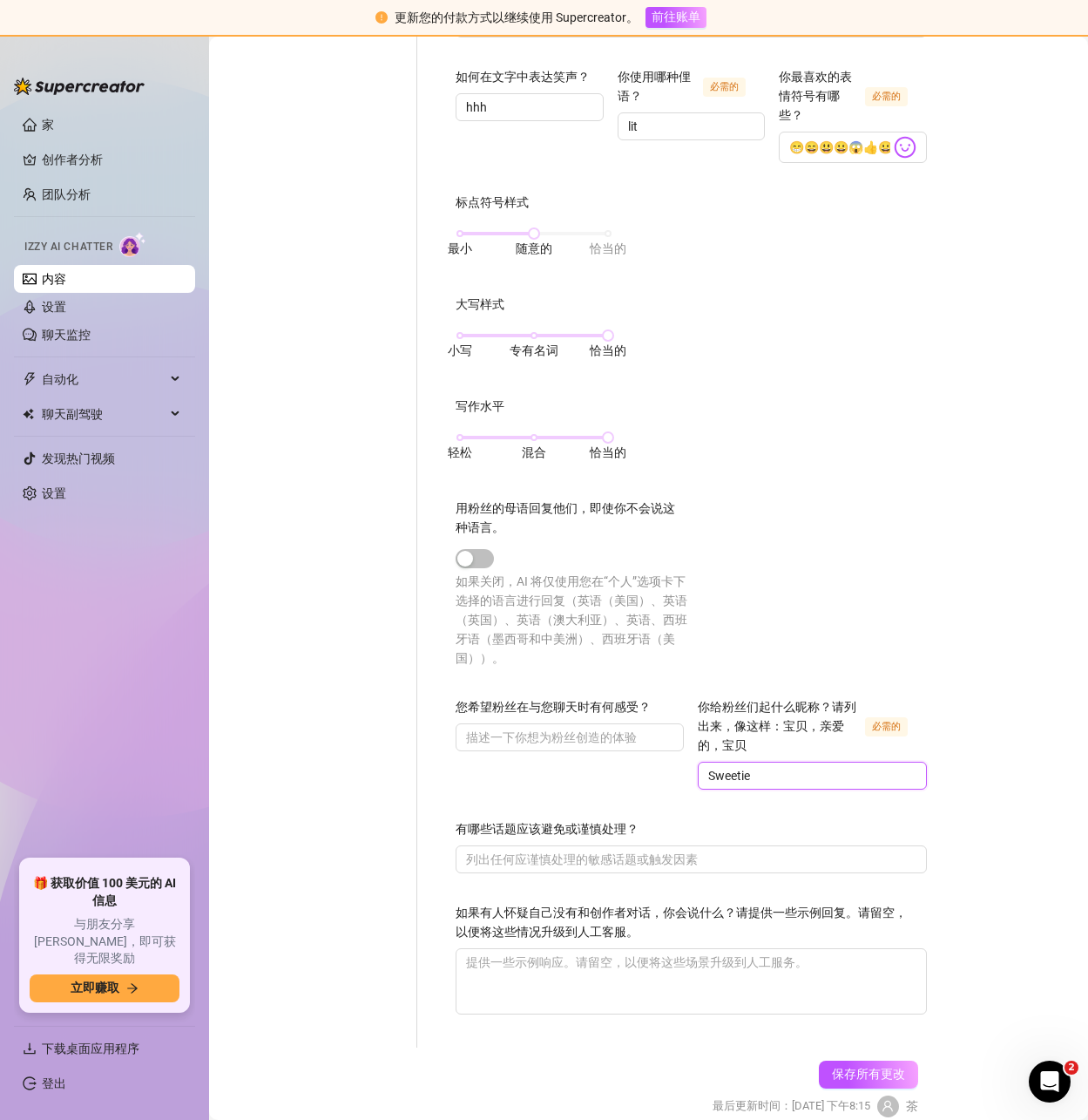
scroll to position [627, 0]
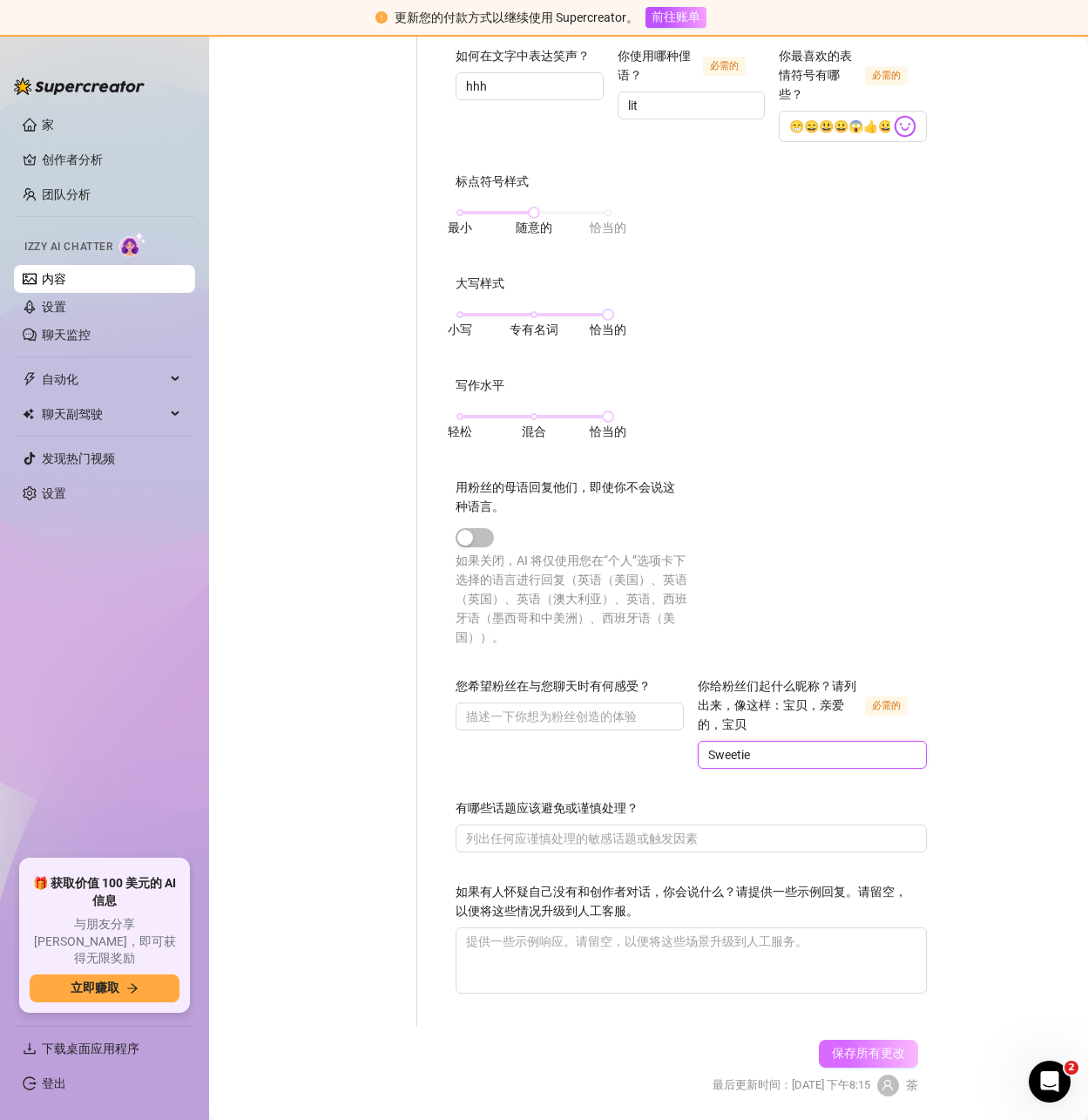
type input "Sweetie"
click at [851, 1046] on font "保存所有更改" at bounding box center [869, 1052] width 73 height 14
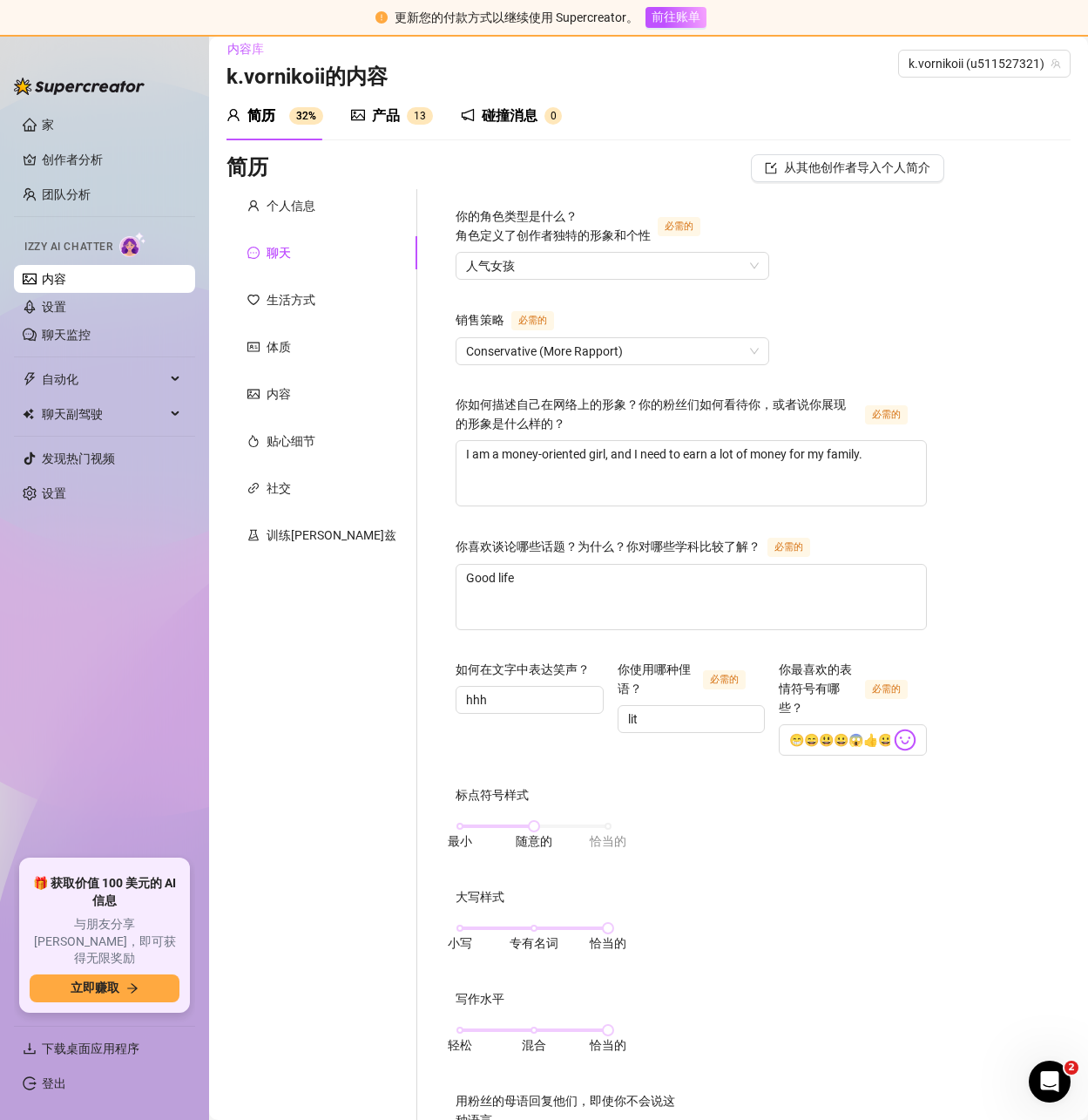
scroll to position [0, 0]
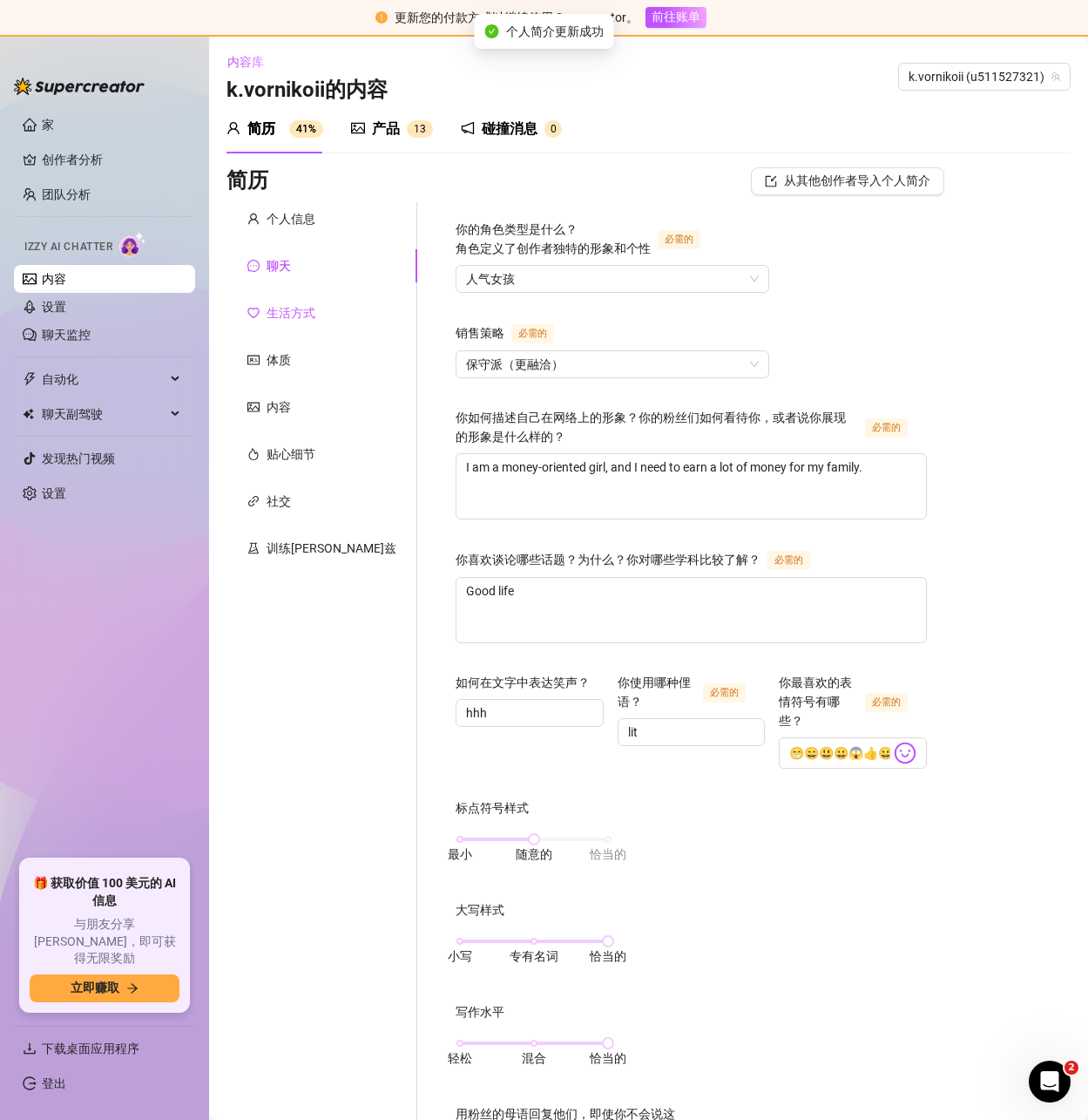
click at [291, 310] on font "生活方式" at bounding box center [291, 312] width 49 height 14
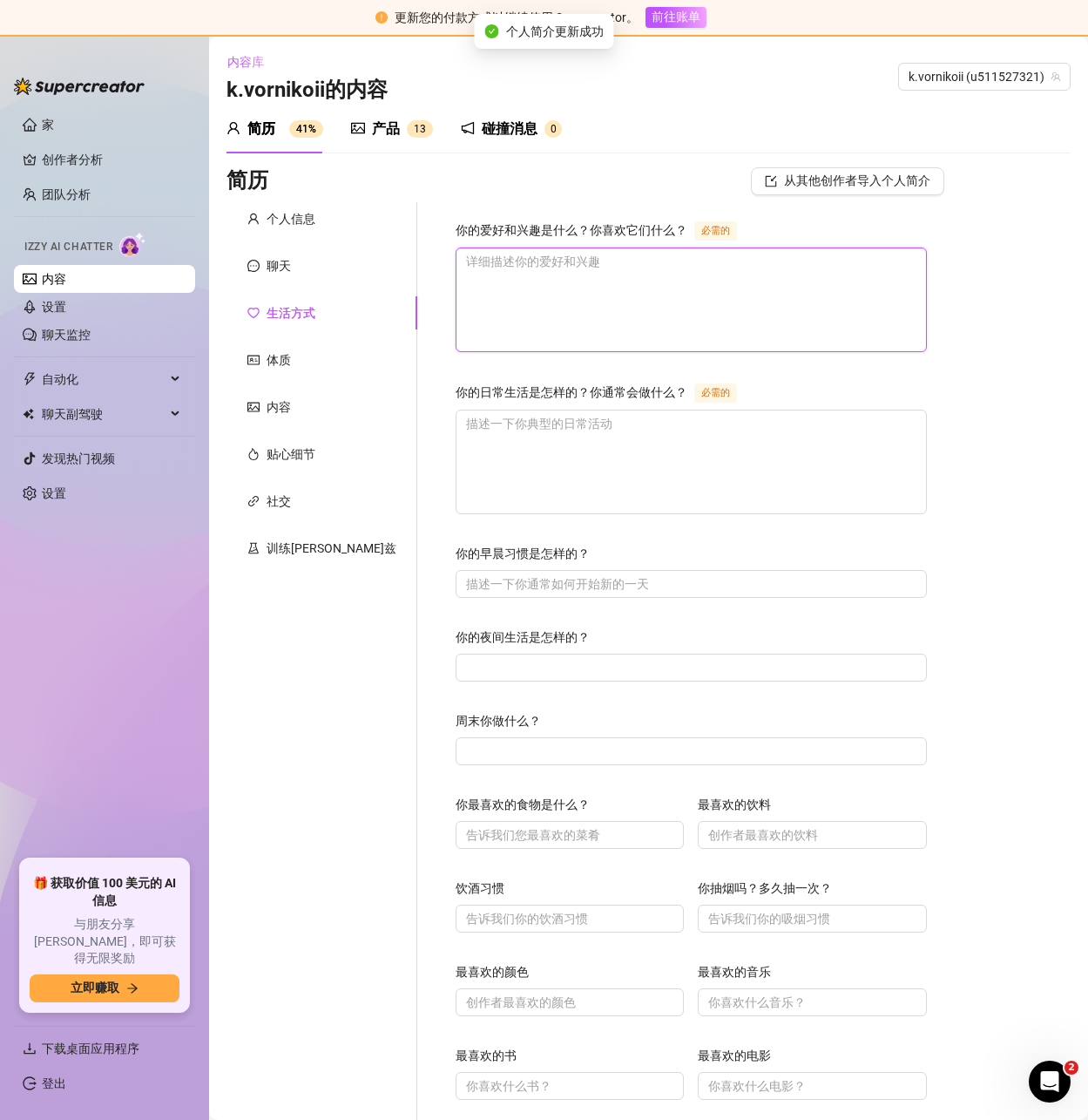
click at [619, 272] on textarea "你的爱好和兴趣是什么？你喜欢它们什么？ 必需的" at bounding box center [691, 300] width 470 height 103
click at [552, 272] on textarea "你的爱好和兴趣是什么？你喜欢它们什么？ 必需的" at bounding box center [691, 300] width 470 height 103
click at [470, 300] on textarea "你的爱好和兴趣是什么？你喜欢它们什么？ 必需的" at bounding box center [691, 300] width 470 height 103
click at [492, 292] on textarea "你的爱好和兴趣是什么？你喜欢它们什么？ 必需的" at bounding box center [691, 300] width 470 height 103
paste textarea "I love traveling and experiencing different kinds of scenery."
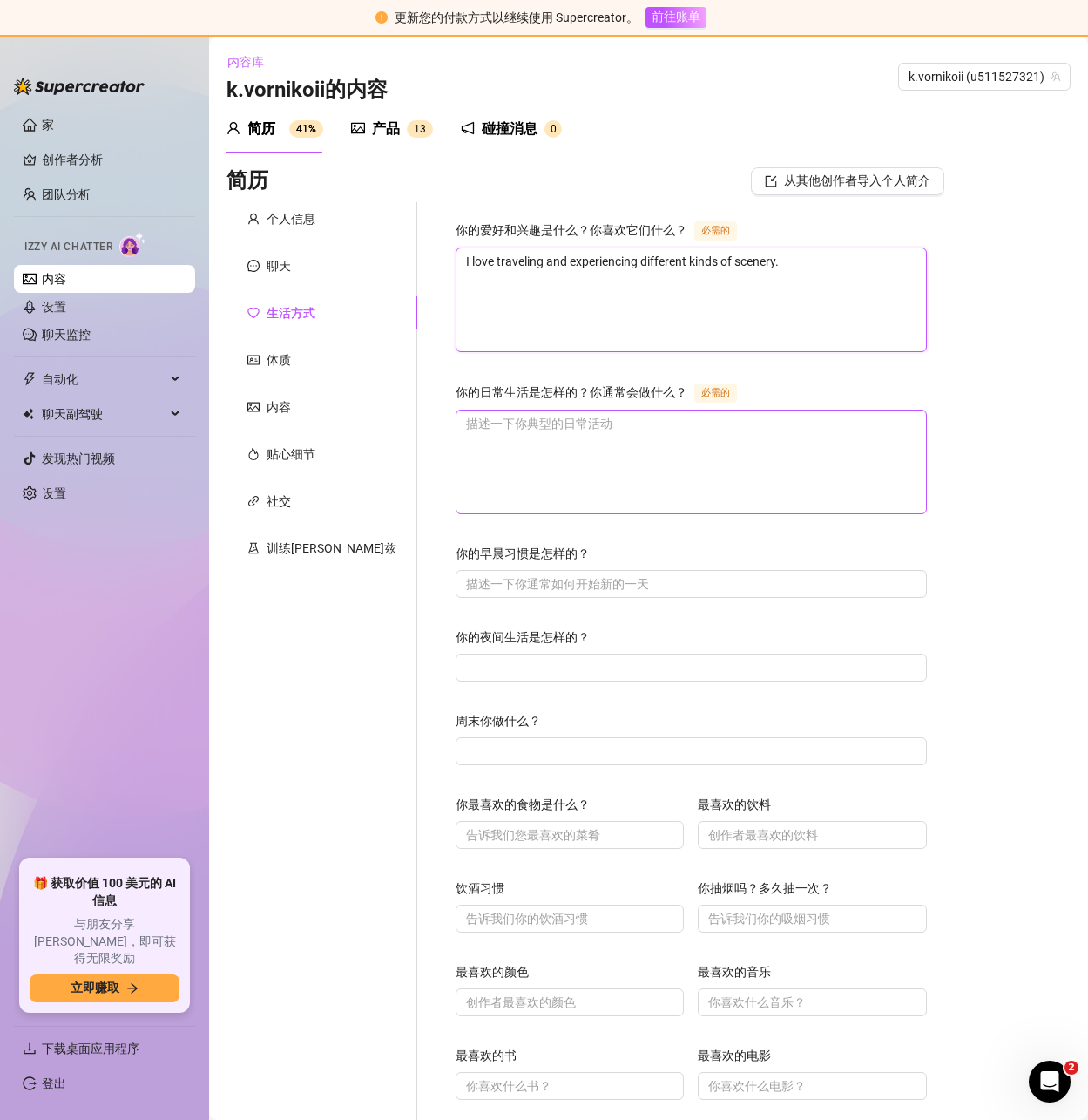
type textarea "I love traveling and experiencing different kinds of scenery."
click at [457, 458] on textarea "你的日常生活是怎样的？你通常会做什么？ 必需的" at bounding box center [691, 462] width 470 height 103
click at [482, 421] on textarea "你的日常生活是怎样的？你通常会做什么？ 必需的" at bounding box center [691, 462] width 470 height 103
click at [482, 425] on textarea "你的日常生活是怎样的？你通常会做什么？ 必需的" at bounding box center [691, 462] width 470 height 103
paste textarea "Working out, cooking"
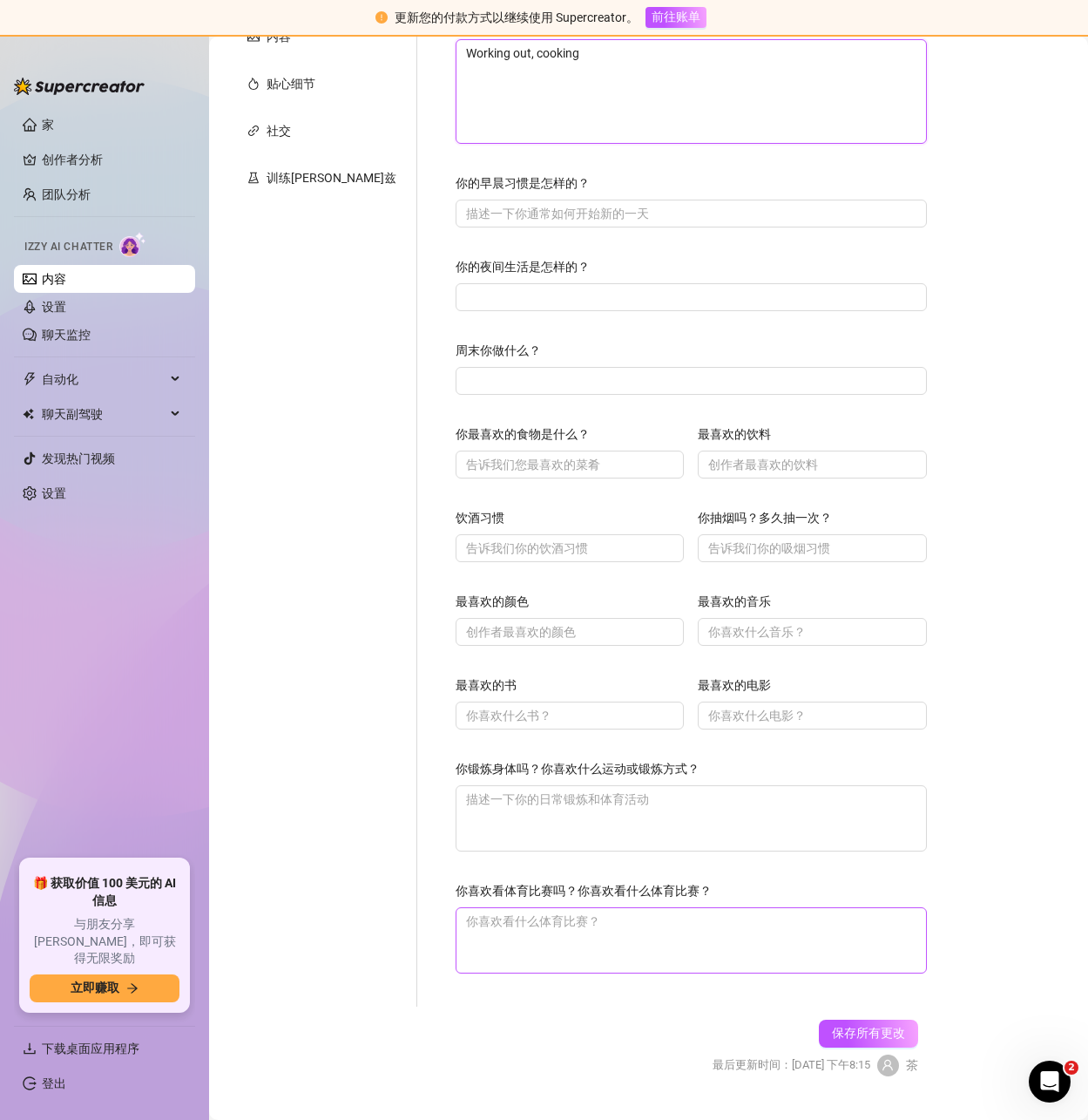
scroll to position [408, 0]
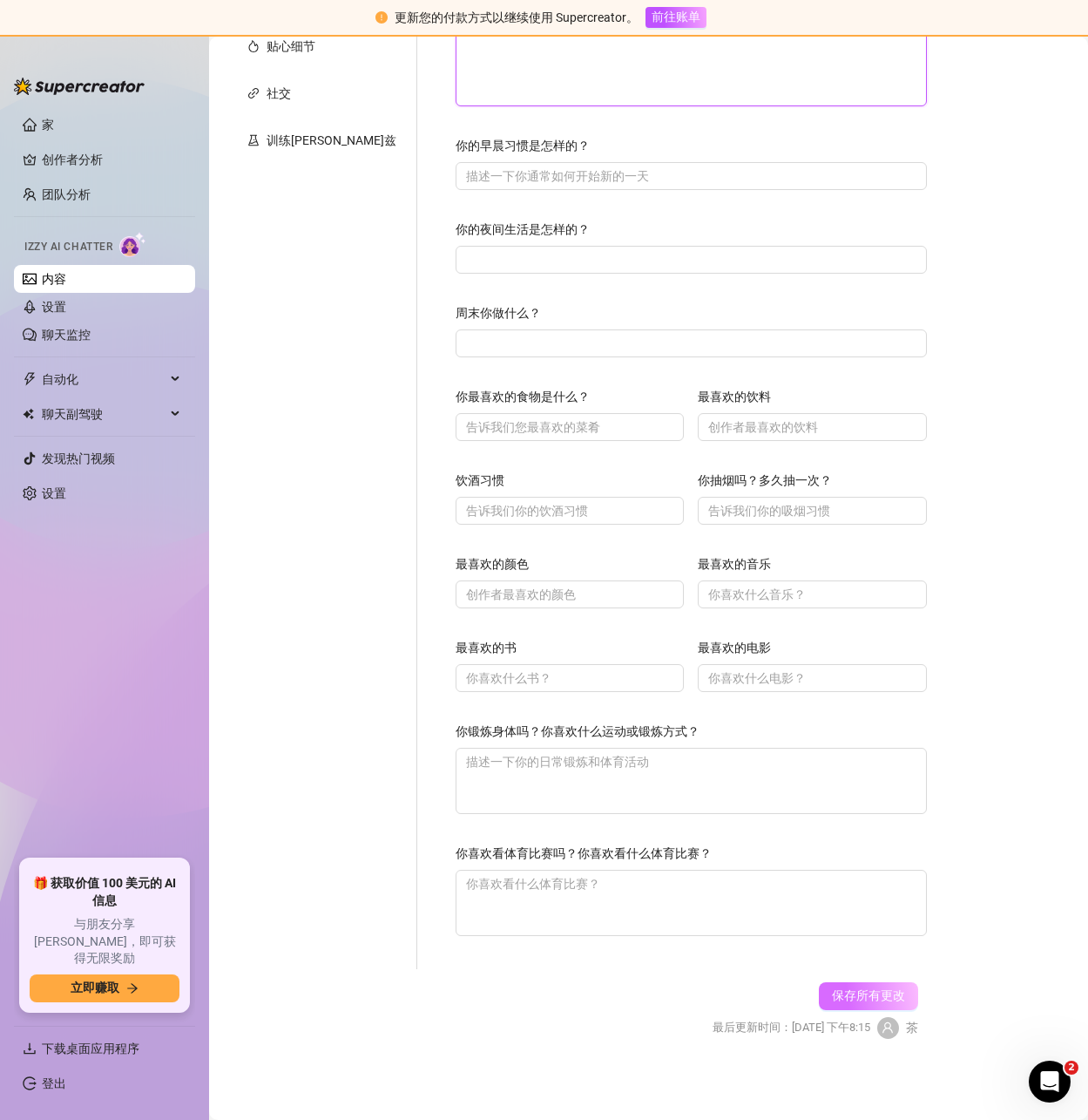
type textarea "Working out, cooking"
click at [851, 984] on button "保存所有更改" at bounding box center [869, 996] width 99 height 28
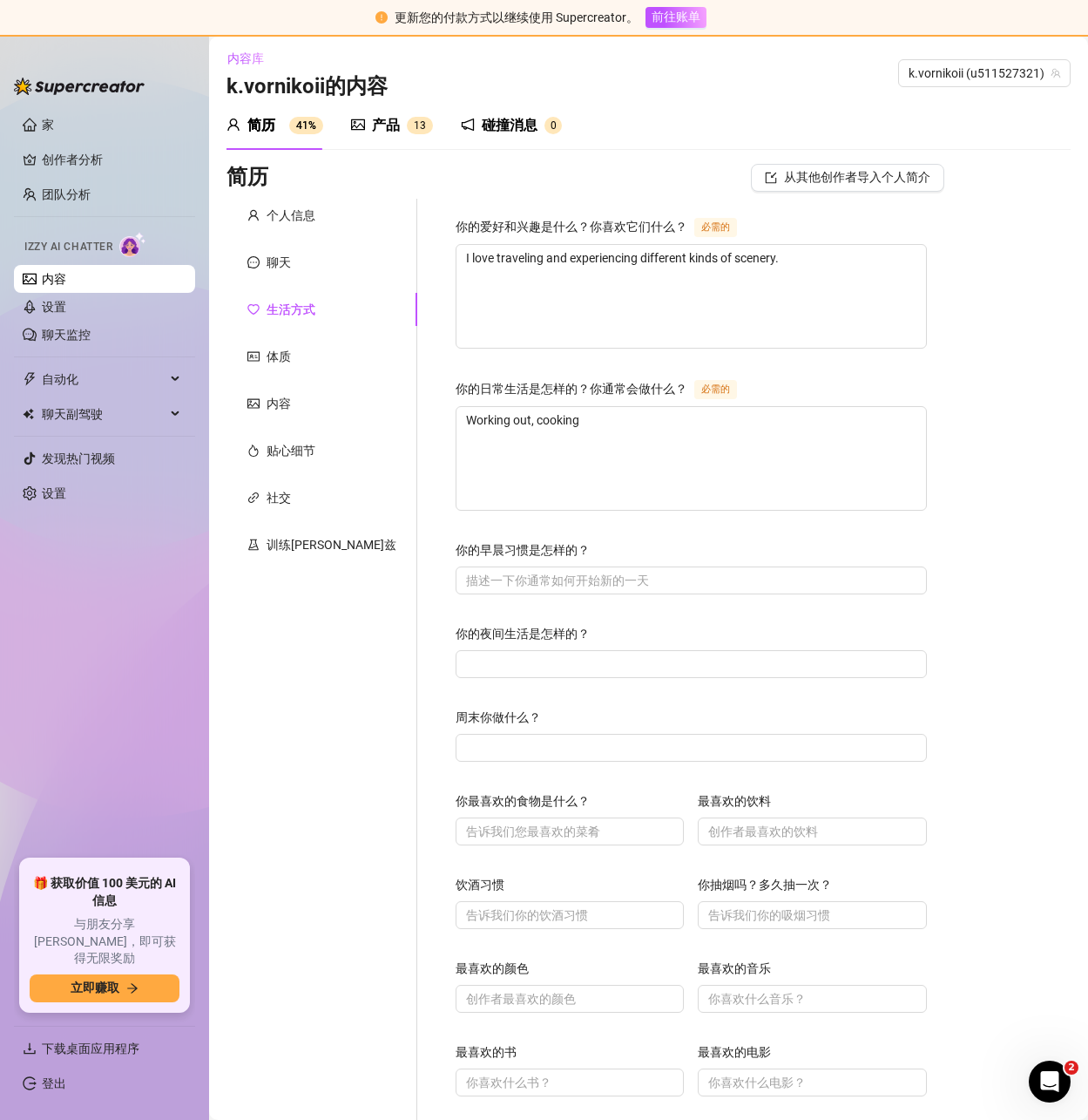
scroll to position [0, 0]
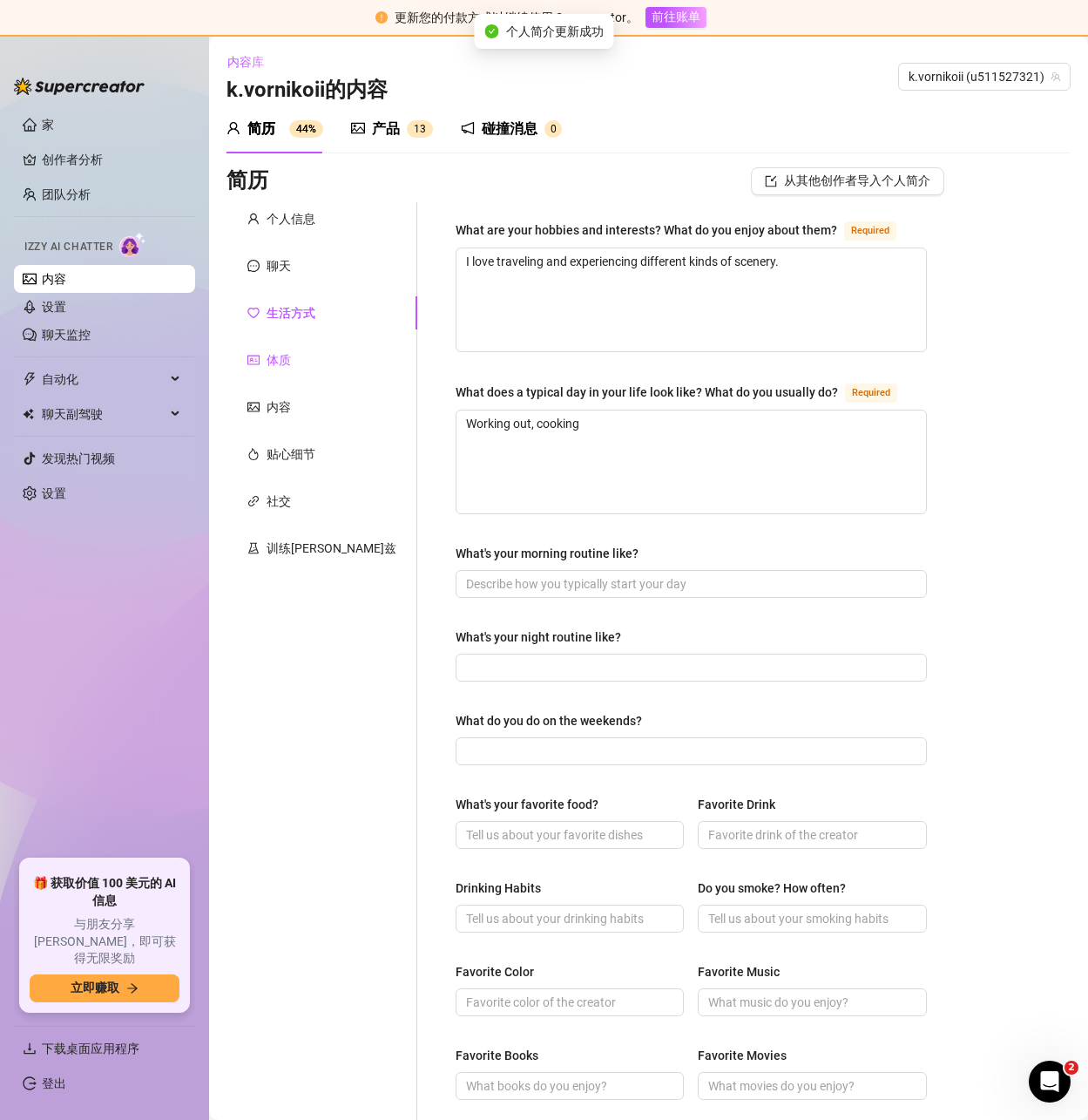
click at [249, 359] on icon "身份证" at bounding box center [253, 359] width 12 height 12
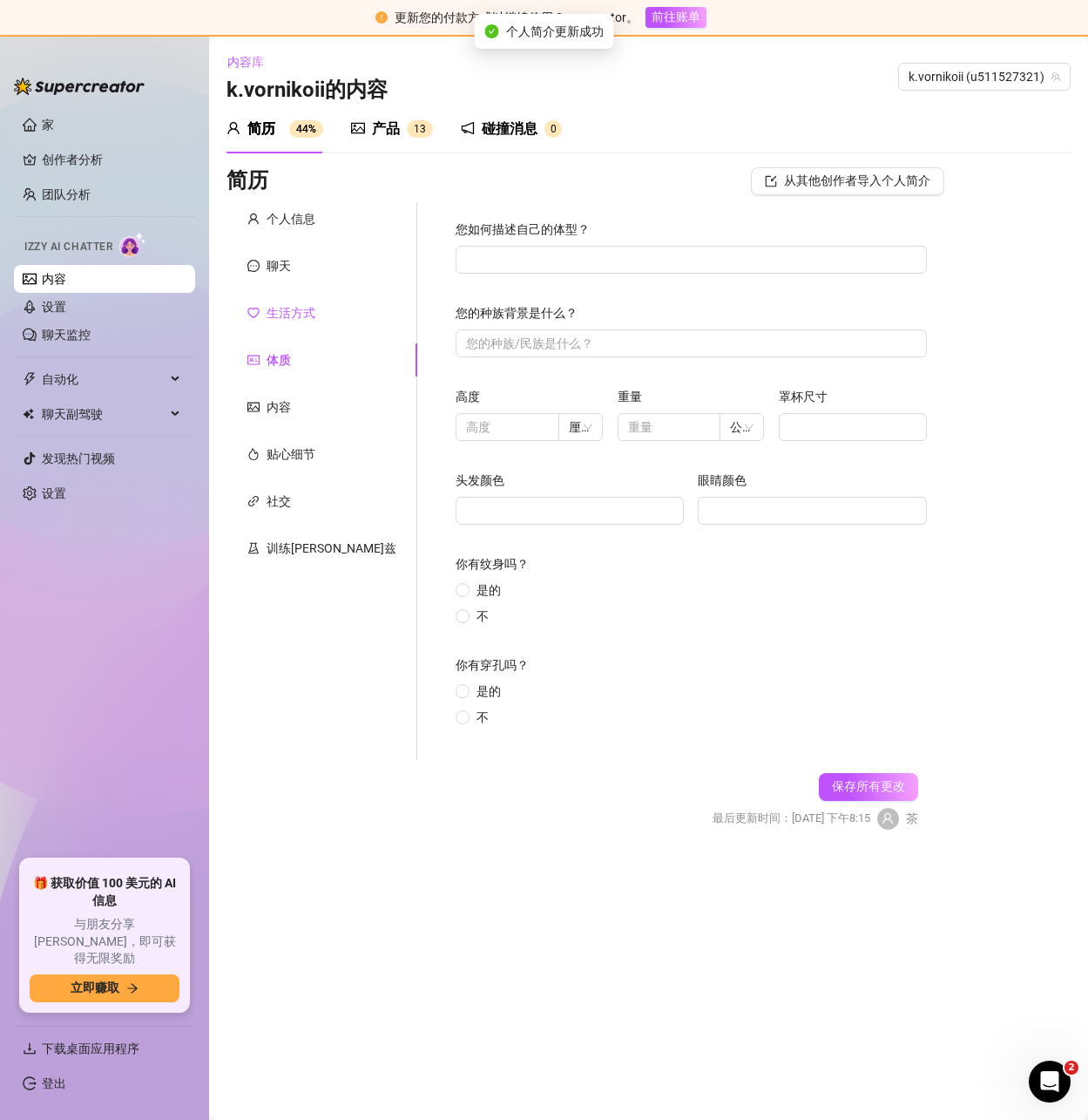
click at [293, 315] on font "生活方式" at bounding box center [291, 312] width 49 height 14
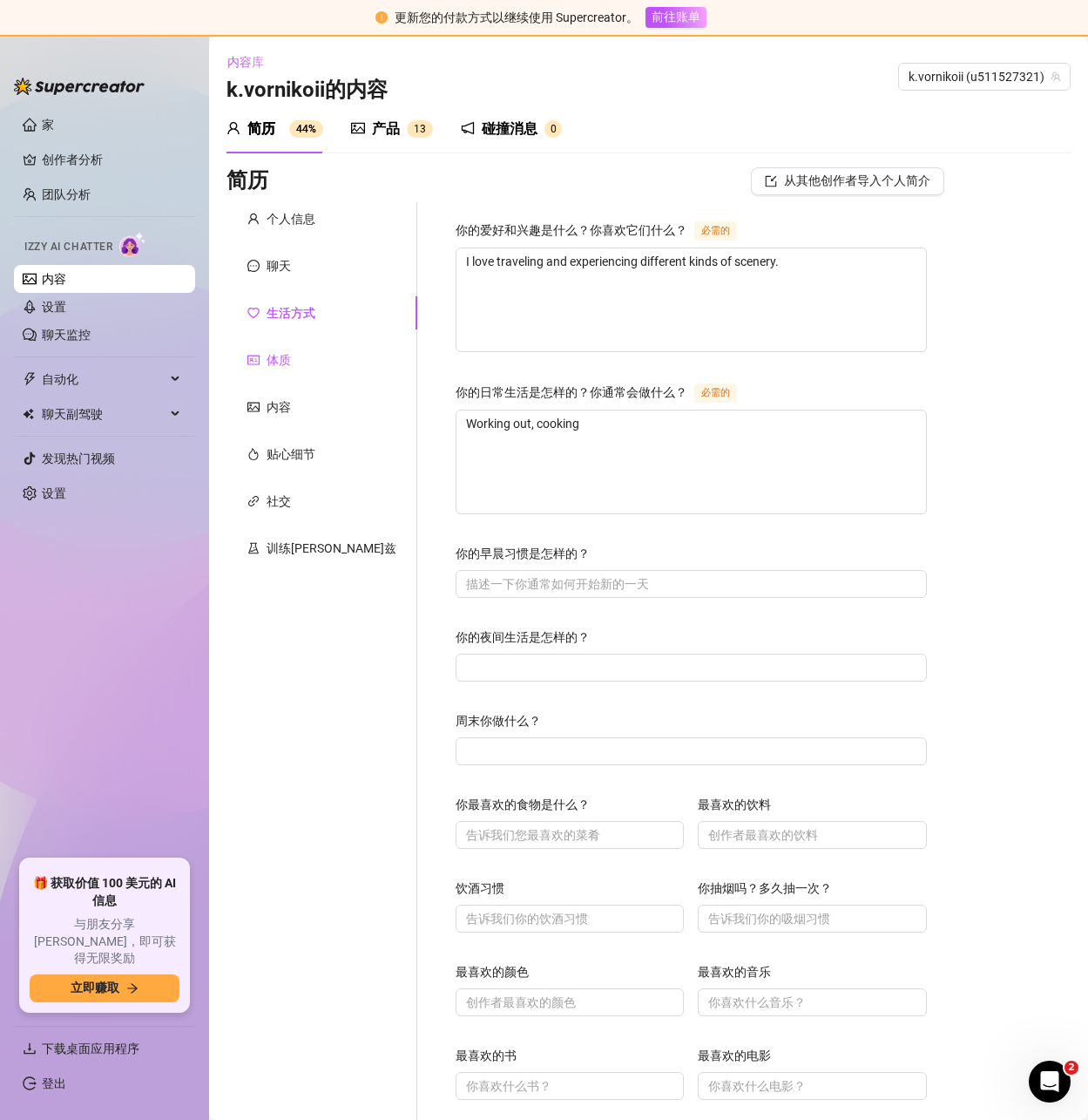
click at [278, 353] on font "体质" at bounding box center [279, 359] width 24 height 14
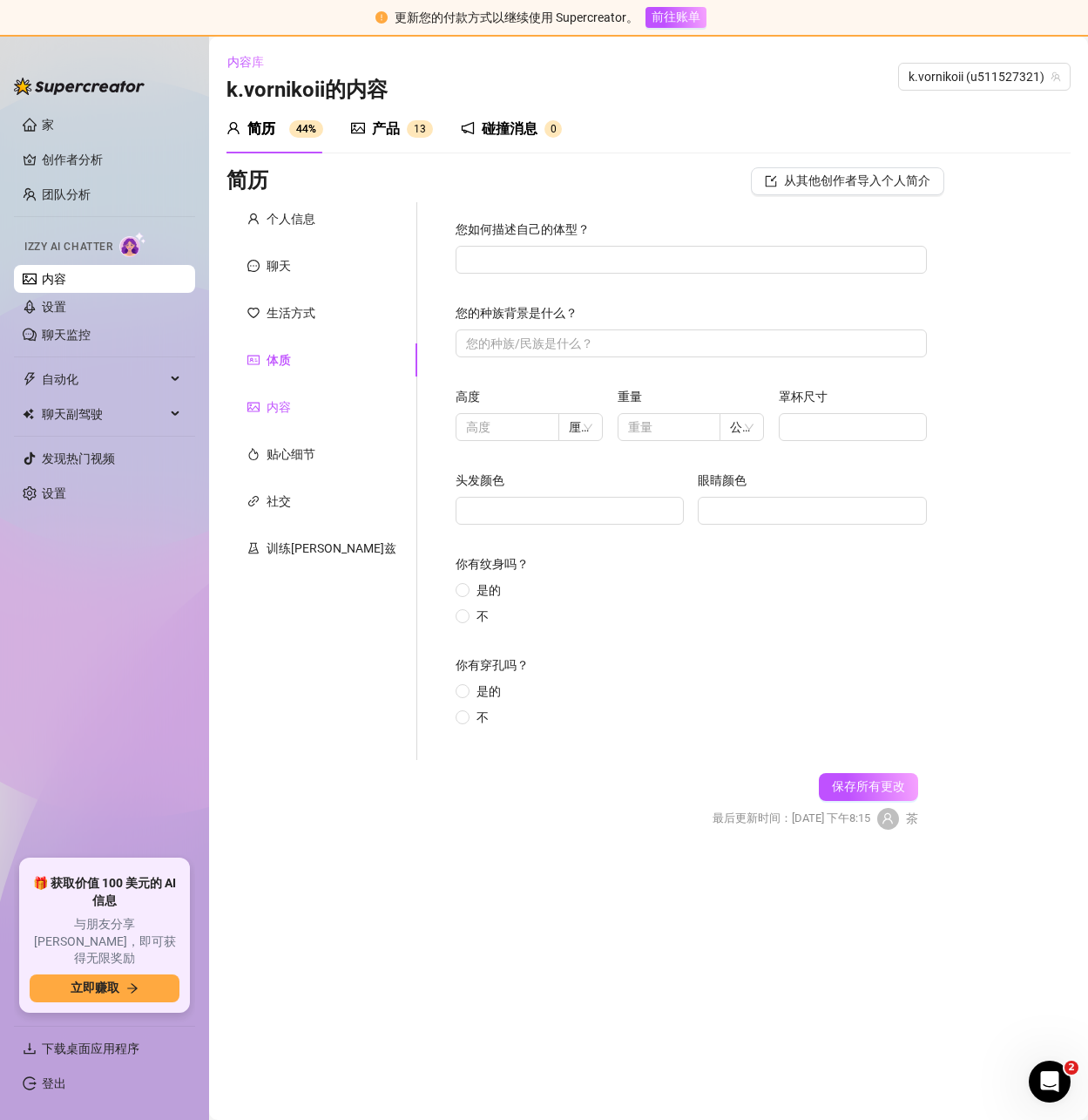
click at [276, 403] on font "内容" at bounding box center [279, 406] width 24 height 14
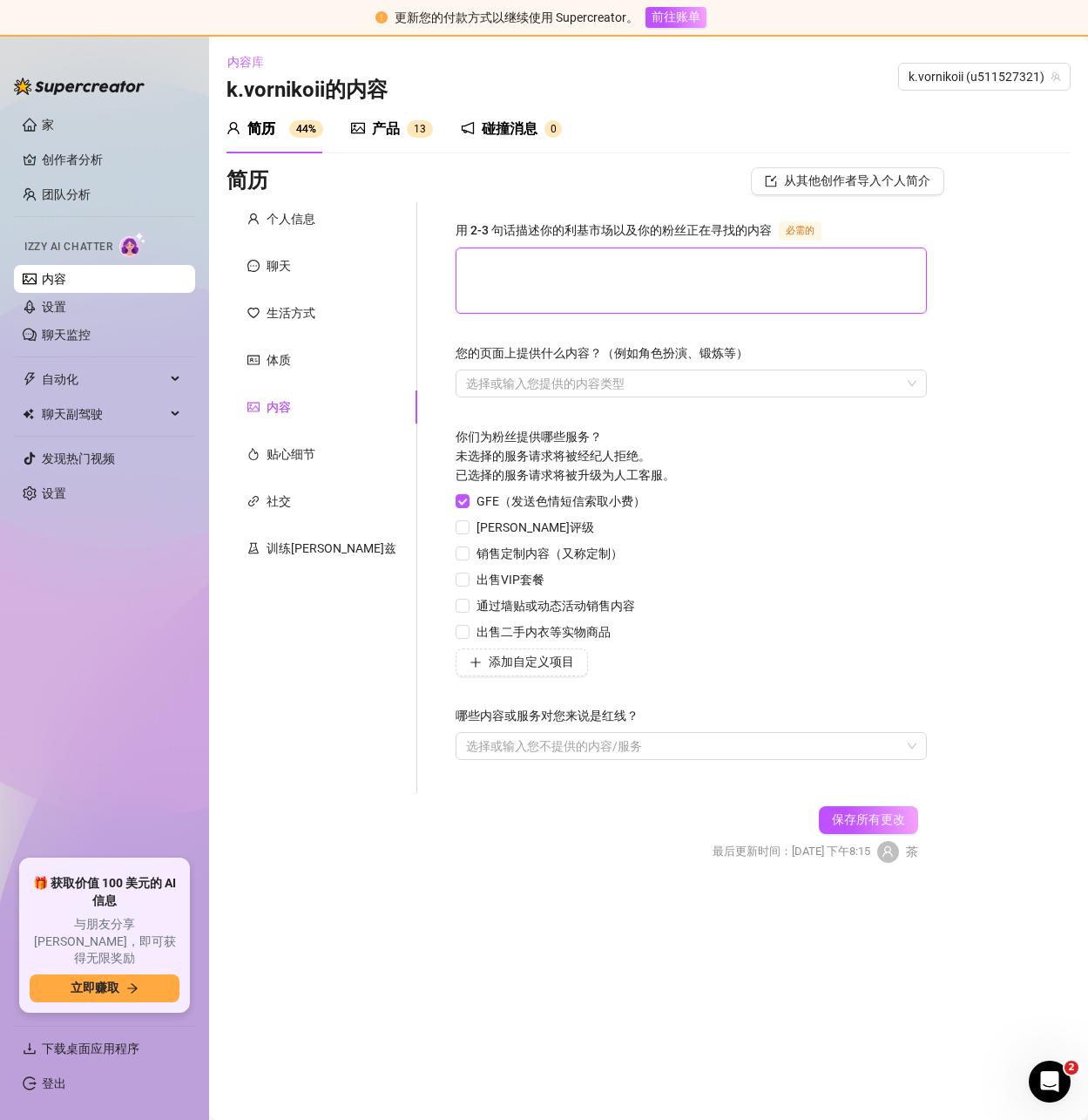
click at [583, 268] on textarea "用 2-3 句话描述你的利基市场以及你的粉丝正在寻找的内容 必需的" at bounding box center [691, 280] width 470 height 65
click at [544, 266] on textarea "用 2-3 句话描述你的利基市场以及你的粉丝正在寻找的内容 必需的" at bounding box center [691, 280] width 470 height 65
click at [548, 264] on textarea "用 2-3 句话描述你的利基市场以及你的粉丝正在寻找的内容 必需的" at bounding box center [691, 280] width 470 height 65
click at [537, 264] on textarea "用 2-3 句话描述你的利基市场以及你的粉丝正在寻找的内容 必需的" at bounding box center [691, 280] width 470 height 65
click at [457, 287] on textarea "用 2-3 句话描述你的利基市场以及你的粉丝正在寻找的内容 必需的" at bounding box center [691, 280] width 470 height 65
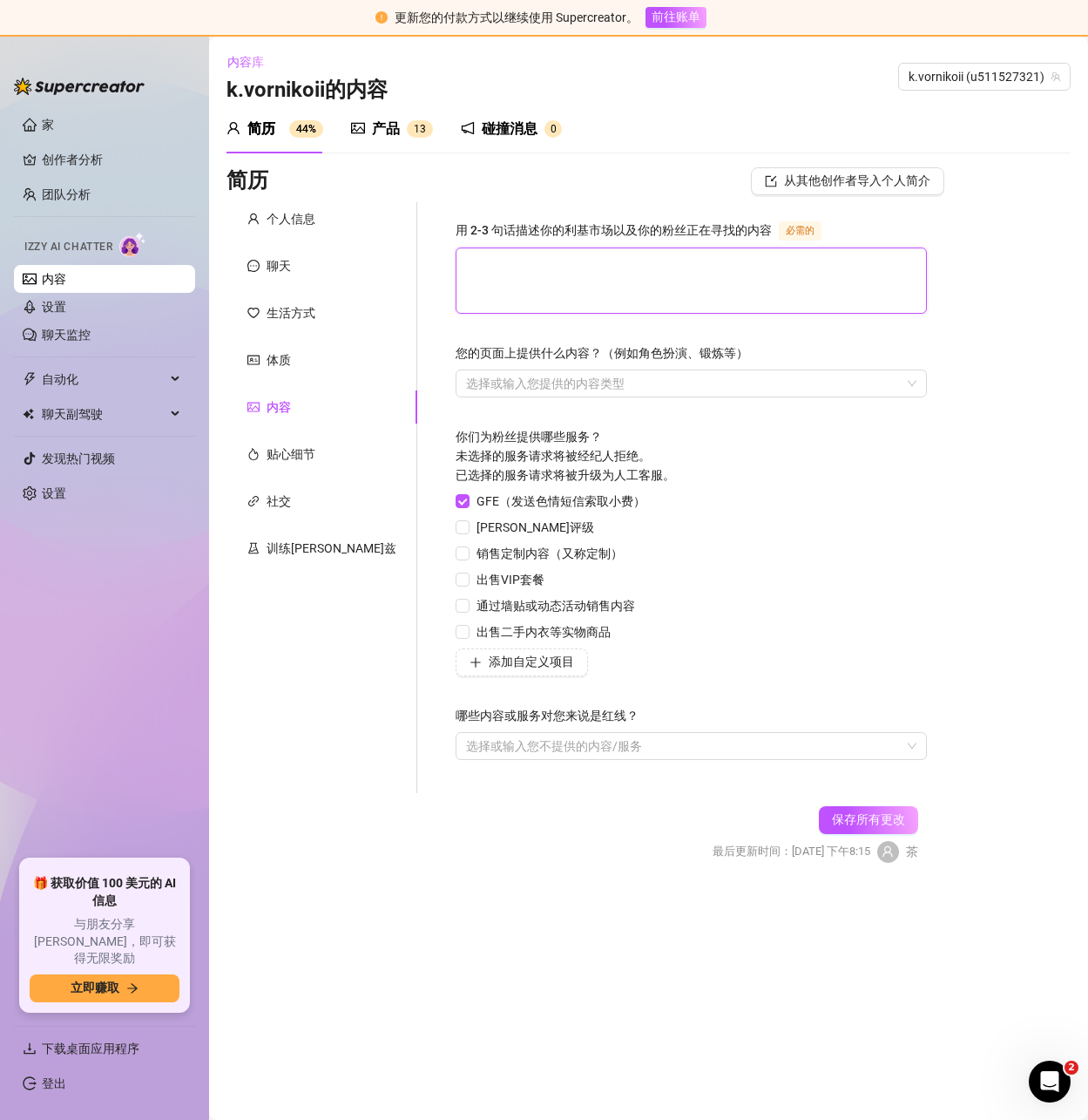
click at [457, 284] on textarea "用 2-3 句话描述你的利基市场以及你的粉丝正在寻找的内容 必需的" at bounding box center [691, 280] width 470 height 65
paste textarea "A bright outlook on life"
type textarea "A bright outlook on life"
click at [456, 501] on input "GFE（发送色情短信索取小费）" at bounding box center [461, 500] width 12 height 12
click at [456, 502] on input "GFE（发送色情短信索取小费）" at bounding box center [461, 500] width 12 height 12
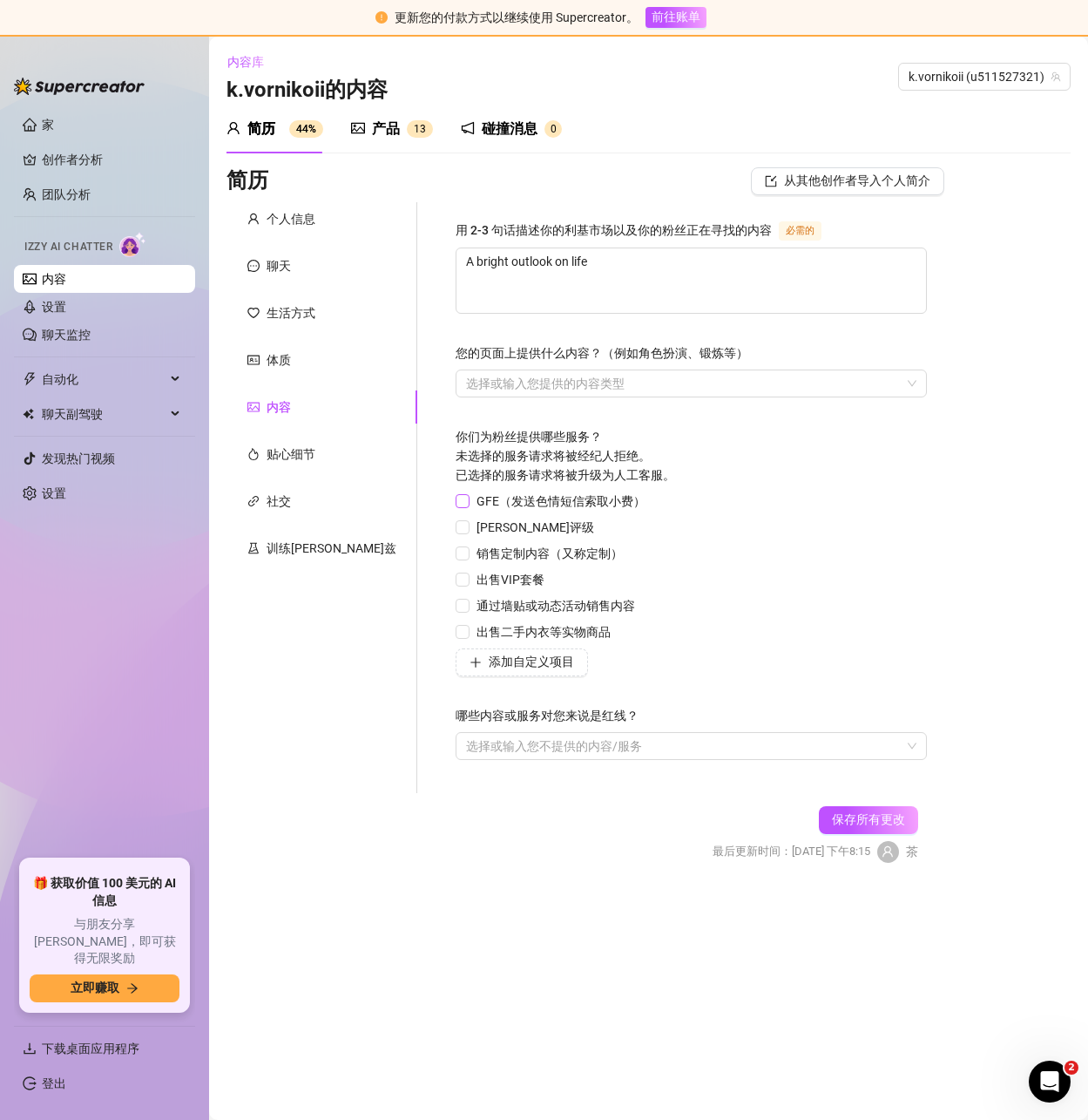
checkbox input "true"
click at [456, 524] on input "迪克评级" at bounding box center [461, 526] width 12 height 12
checkbox input "true"
click at [456, 551] on span at bounding box center [462, 552] width 14 height 14
click at [456, 551] on input "销售定制内容（又称定制）" at bounding box center [461, 552] width 12 height 12
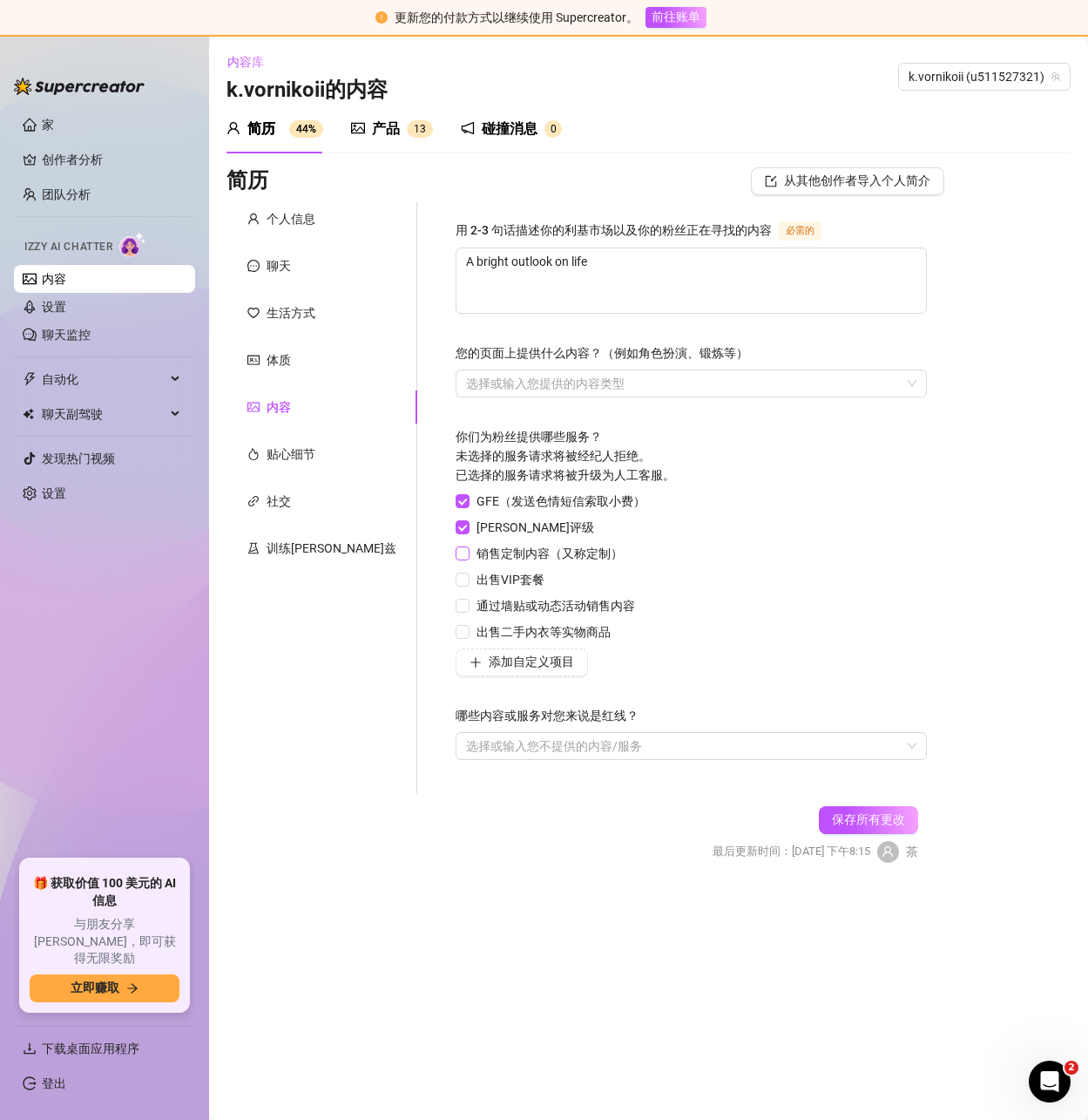
checkbox input "true"
click at [456, 582] on span at bounding box center [462, 579] width 14 height 14
click at [456, 582] on input "出售VIP套餐" at bounding box center [461, 578] width 12 height 12
checkbox input "true"
click at [456, 609] on span at bounding box center [462, 605] width 14 height 14
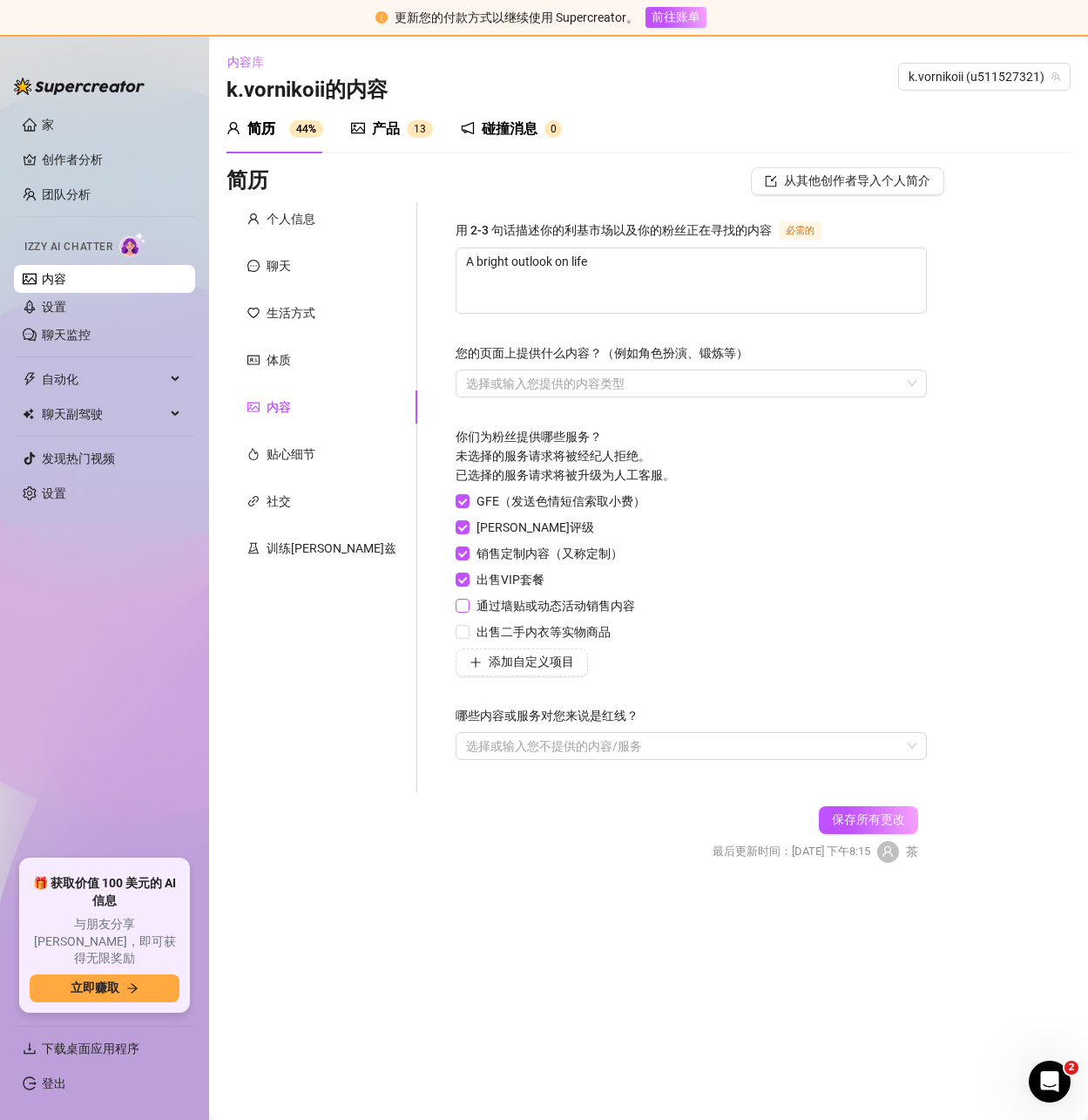
click at [456, 609] on input "通过墙贴或动态活动销售内容" at bounding box center [461, 604] width 12 height 12
checkbox input "true"
click at [456, 630] on span at bounding box center [462, 631] width 14 height 14
click at [456, 630] on input "出售二手内衣等实物商品" at bounding box center [461, 630] width 12 height 12
checkbox input "true"
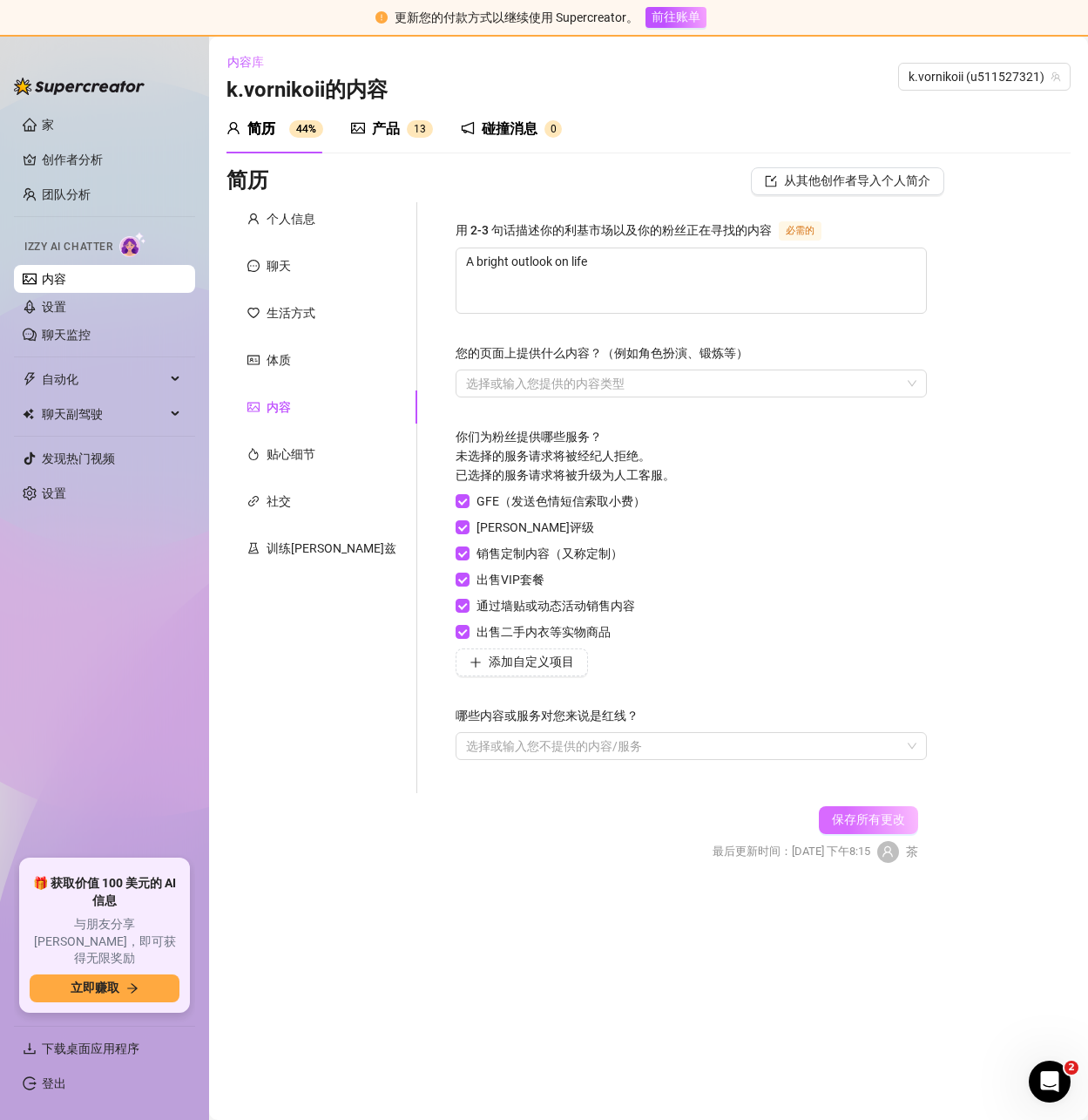
click at [860, 810] on button "保存所有更改" at bounding box center [869, 820] width 99 height 28
click at [285, 457] on font "贴心细节" at bounding box center [291, 454] width 49 height 14
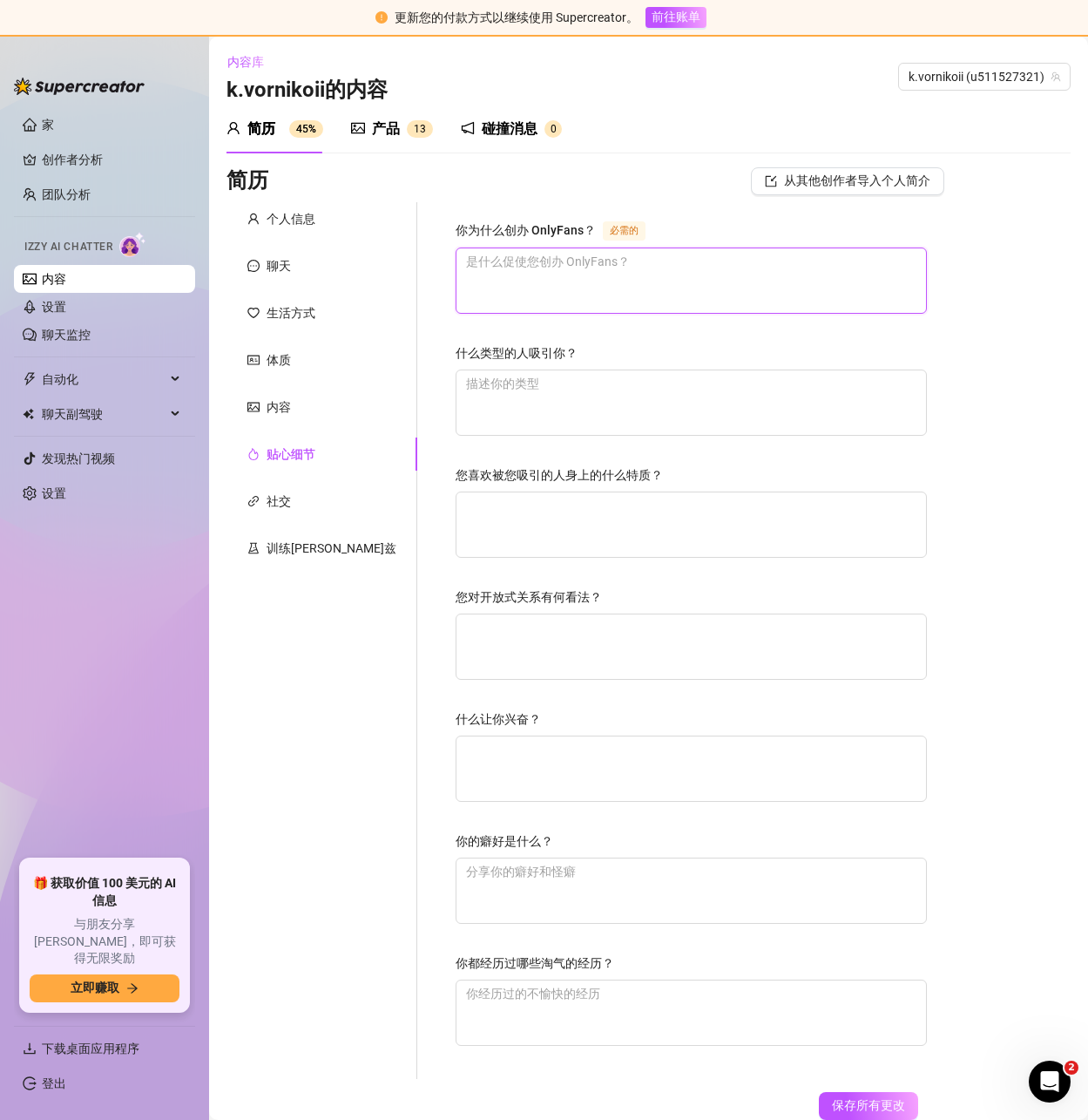
click at [487, 272] on textarea "你为什么创办 OnlyFans？ 必需的" at bounding box center [691, 280] width 470 height 65
click at [482, 296] on textarea "你为什么创办 OnlyFans？ 必需的" at bounding box center [691, 280] width 470 height 65
paste textarea "Want to make money and travel the world"
type textarea "Want to make money and travel the world"
click at [869, 1103] on font "保存所有更改" at bounding box center [869, 1104] width 73 height 14
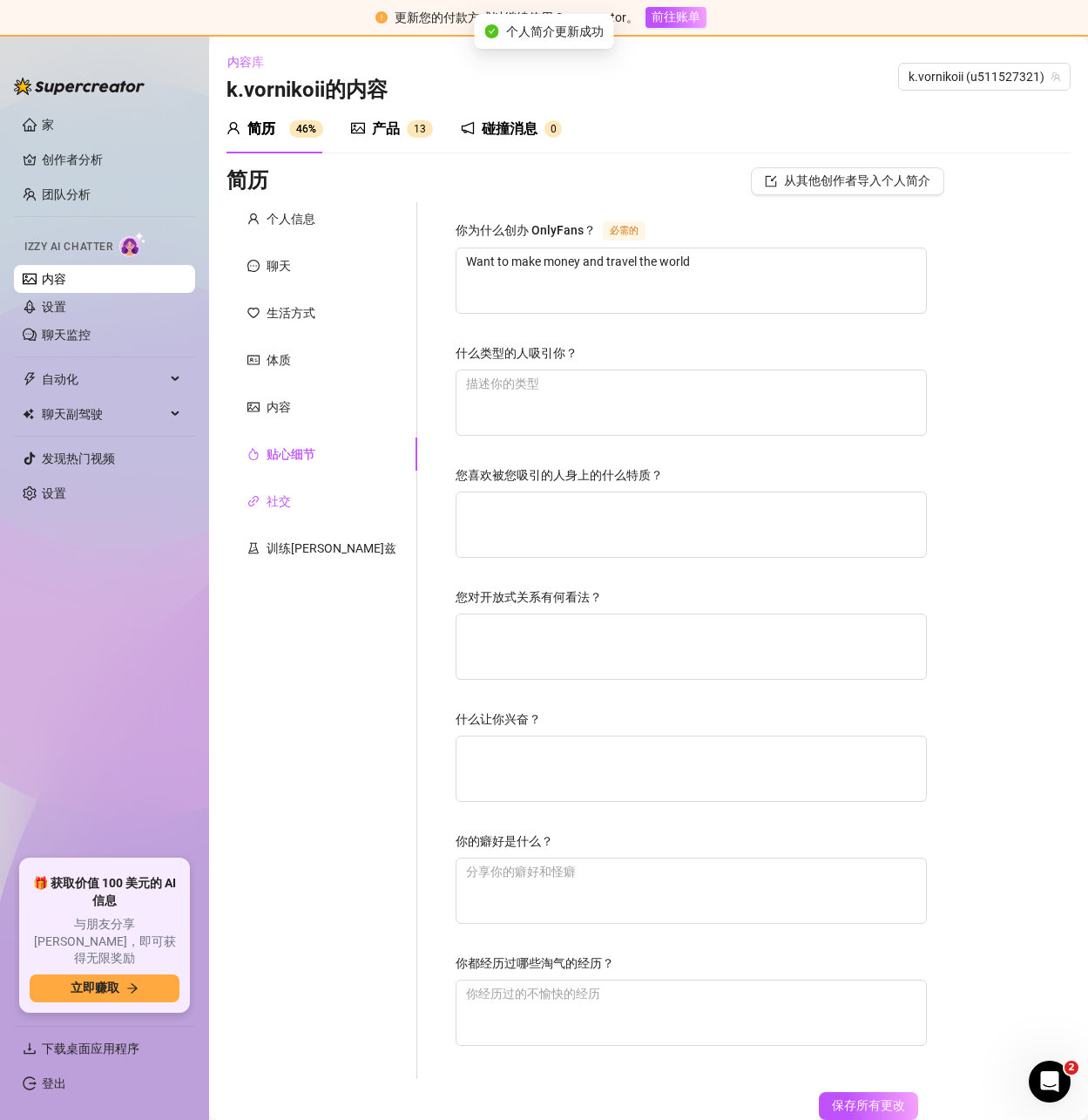
click at [276, 498] on font "社交" at bounding box center [279, 501] width 24 height 14
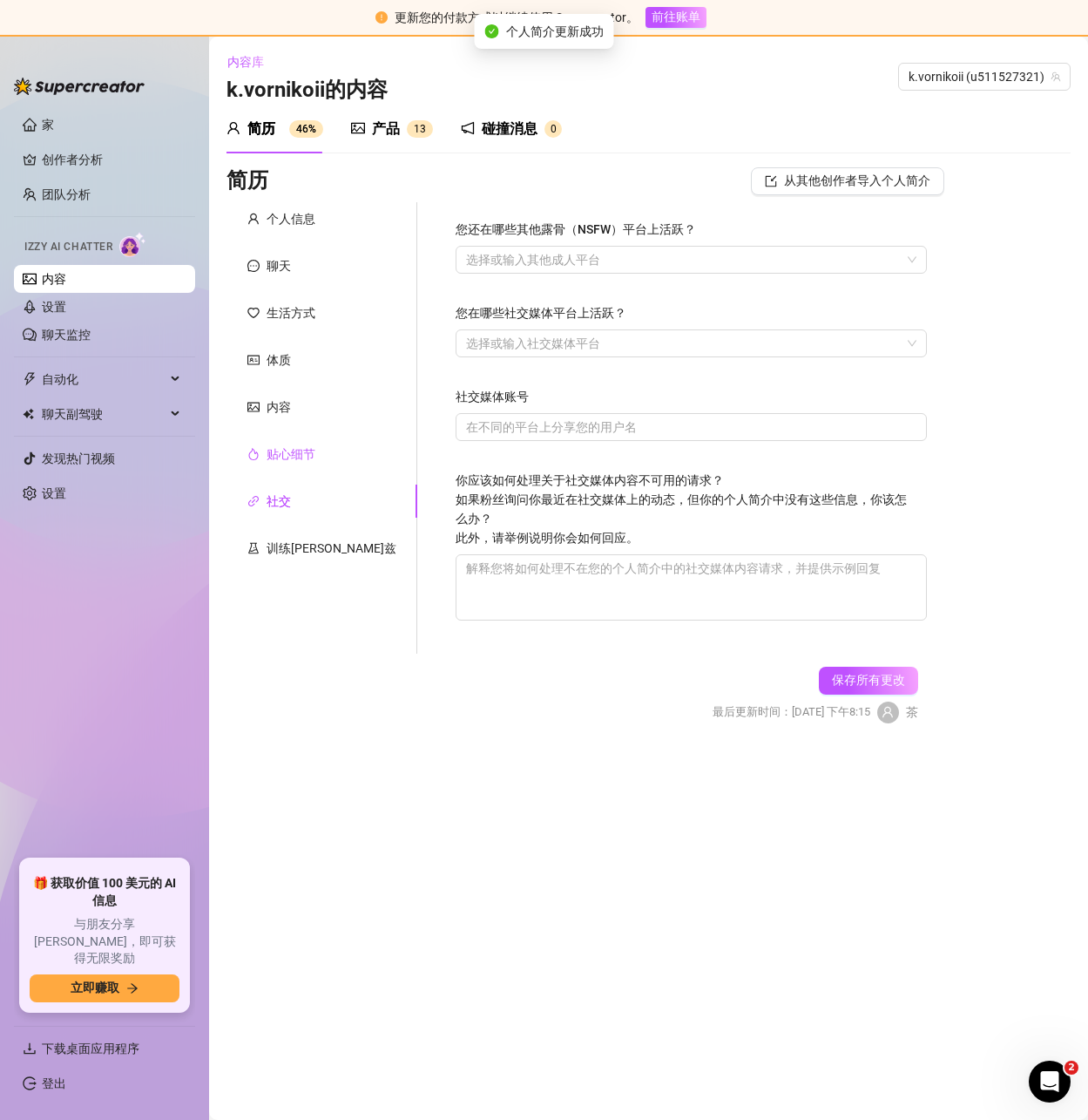
click at [292, 454] on font "贴心细节" at bounding box center [291, 454] width 49 height 14
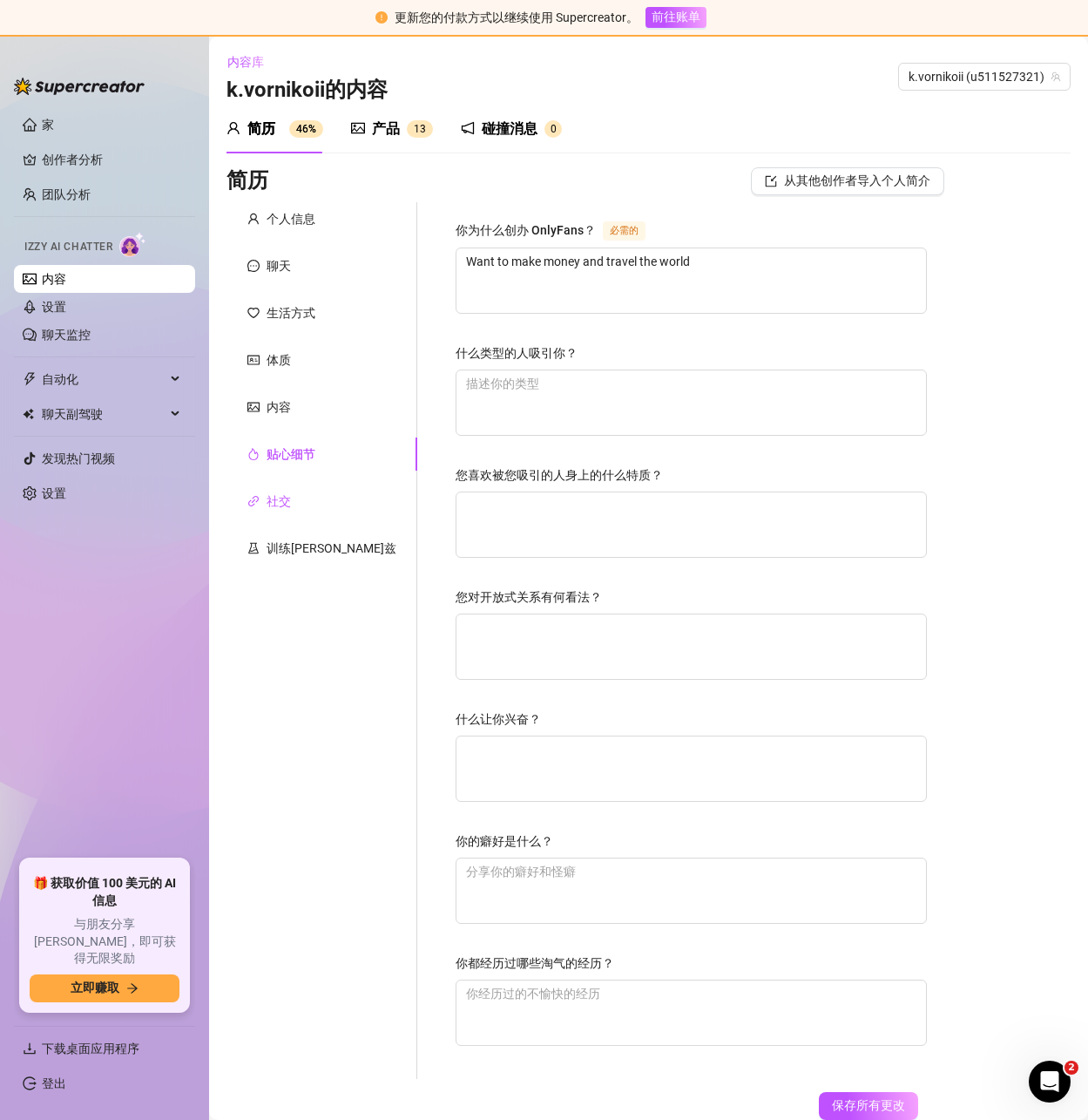
click at [282, 494] on font "社交" at bounding box center [279, 501] width 24 height 14
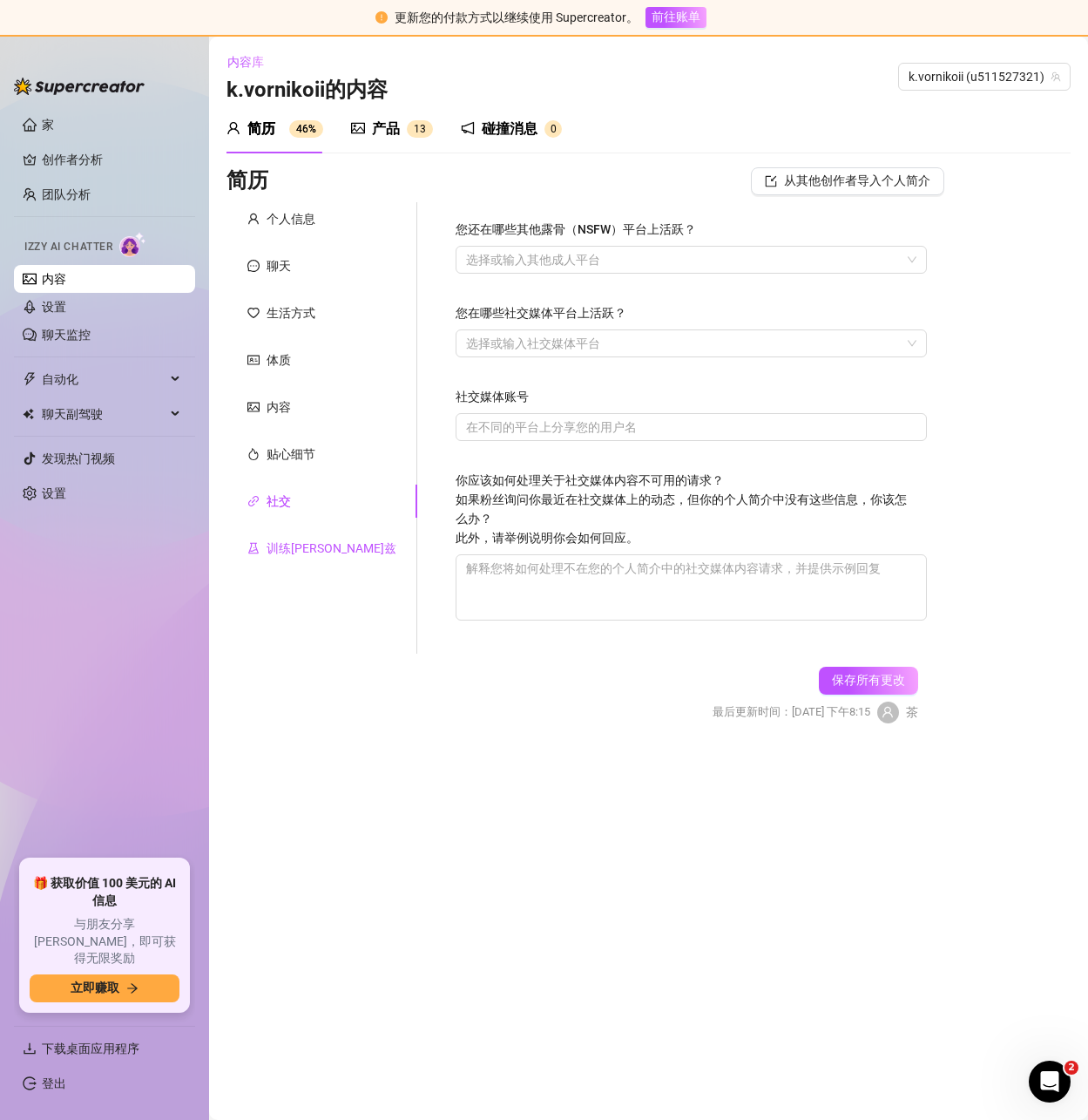
click at [272, 544] on font "训练伊兹" at bounding box center [331, 548] width 129 height 14
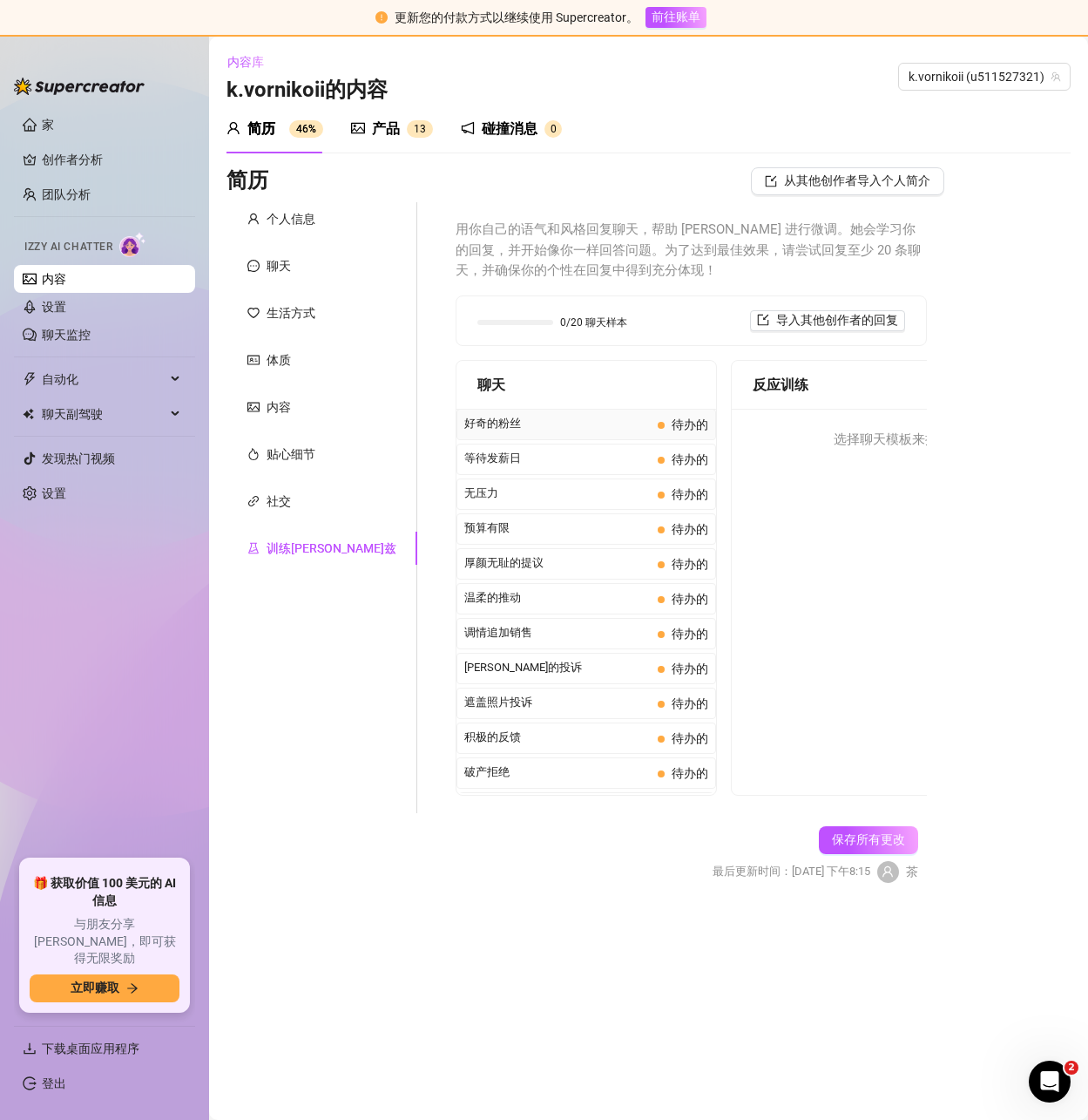
click at [478, 426] on span "好奇的粉丝" at bounding box center [557, 423] width 187 height 18
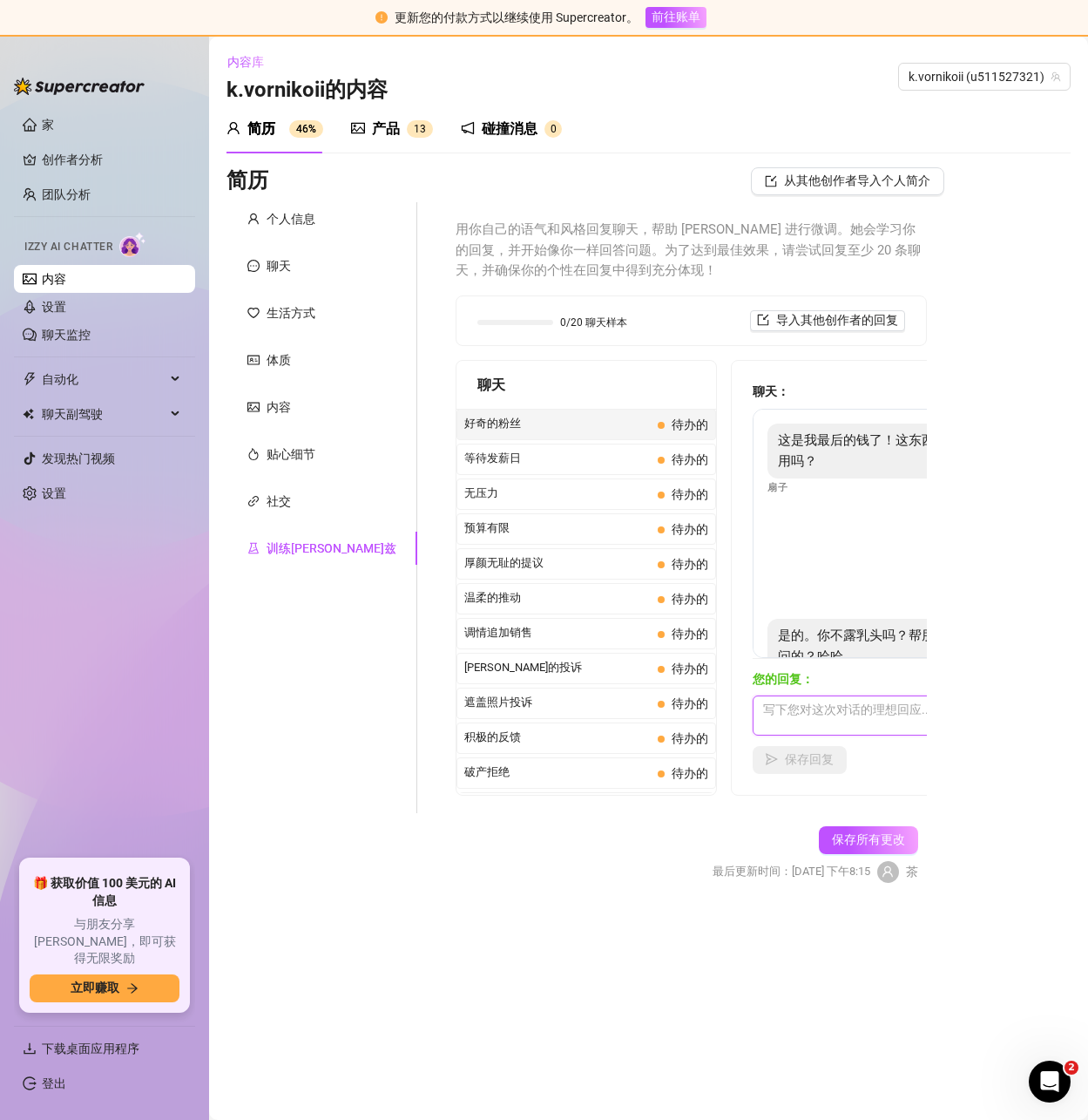
click at [809, 715] on textarea at bounding box center [905, 715] width 305 height 40
click at [483, 452] on span "等待发薪日" at bounding box center [557, 458] width 187 height 18
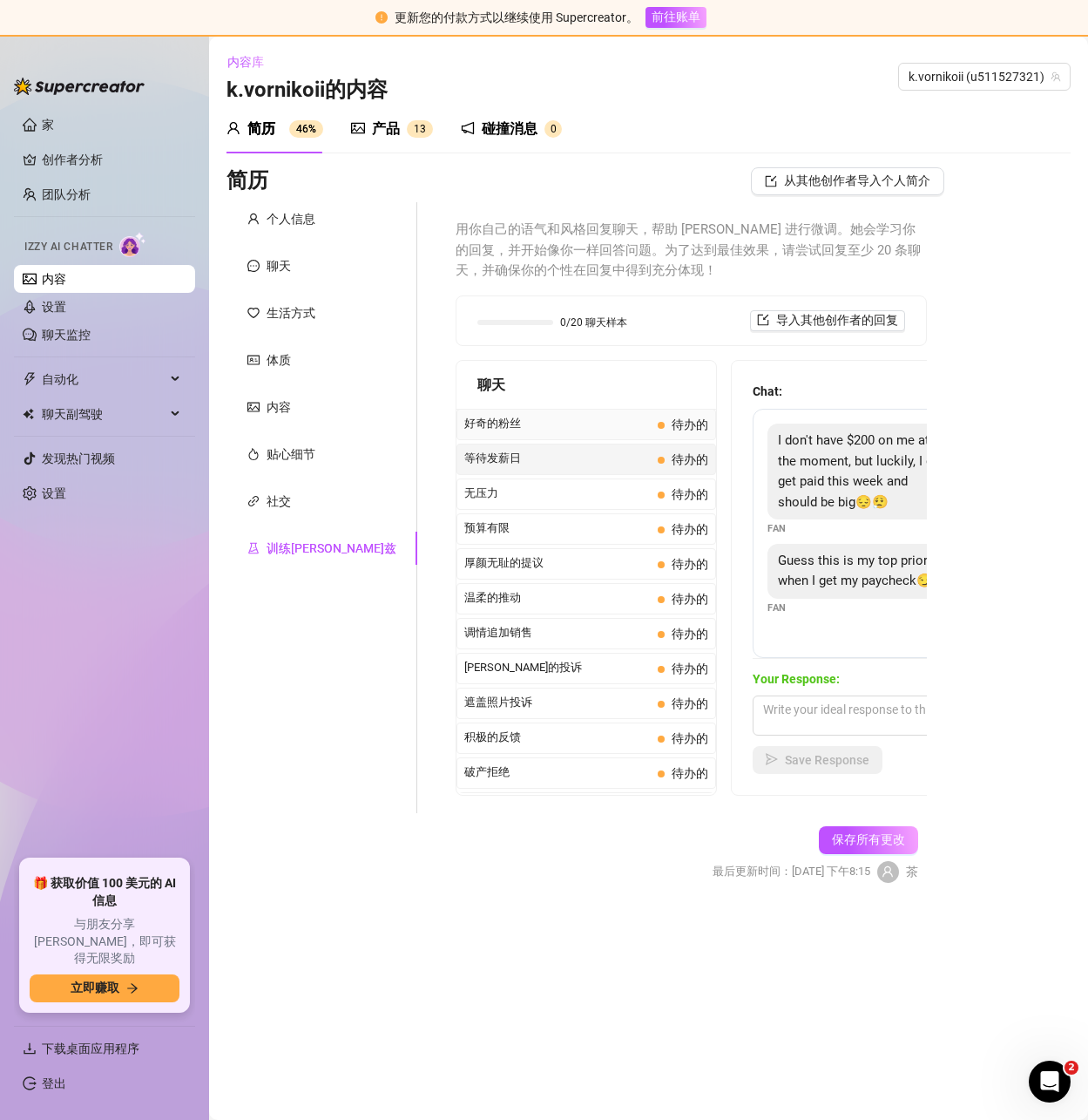
click at [522, 423] on span "好奇的粉丝" at bounding box center [557, 423] width 187 height 18
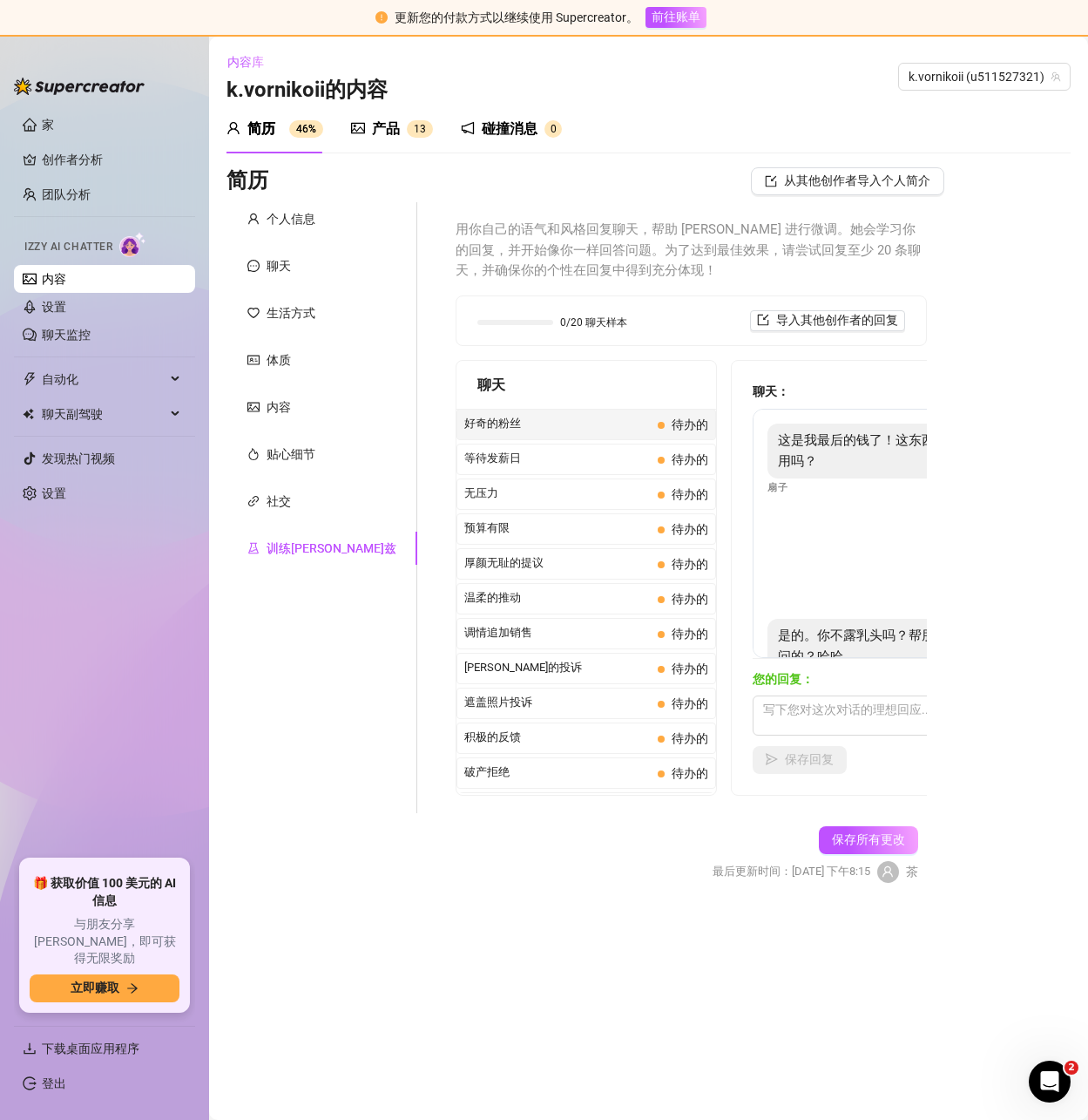
click at [542, 436] on div "好奇的粉丝 待办的" at bounding box center [586, 424] width 260 height 31
click at [529, 457] on span "等待发薪日" at bounding box center [557, 458] width 187 height 18
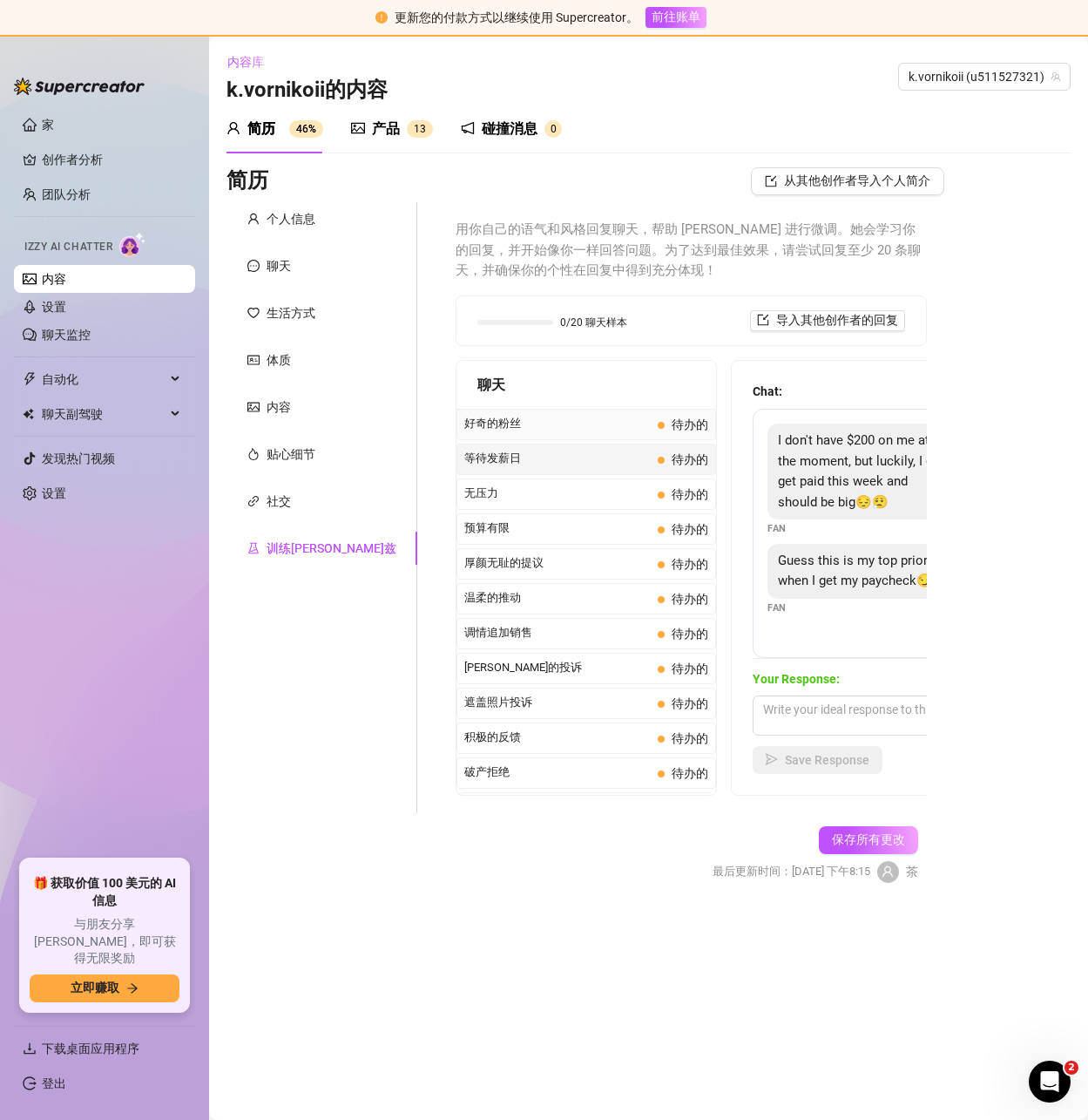
click at [542, 426] on span "好奇的粉丝" at bounding box center [557, 423] width 187 height 18
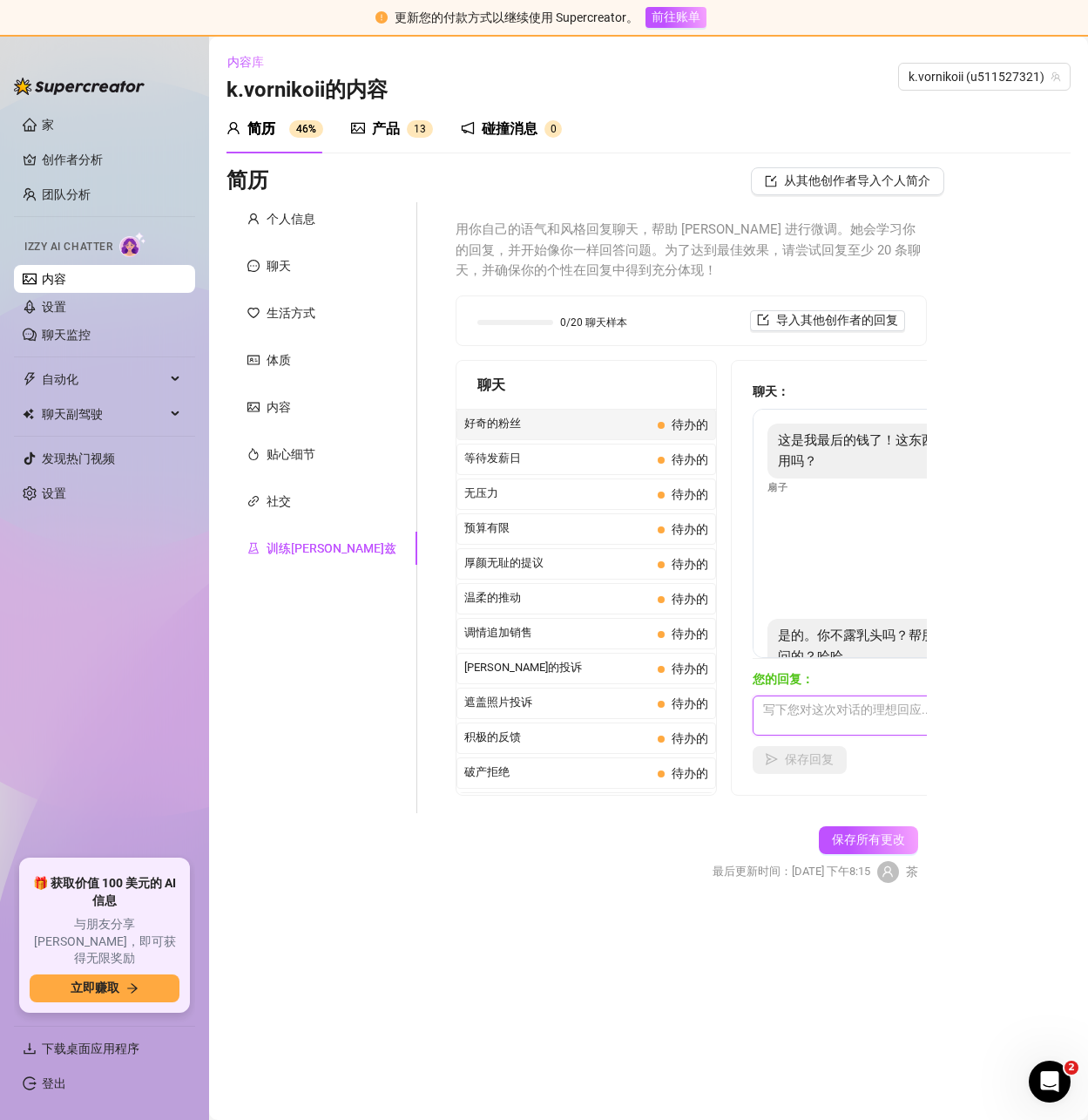
click at [758, 705] on textarea at bounding box center [905, 715] width 305 height 40
click at [862, 838] on font "保存所有更改" at bounding box center [869, 839] width 73 height 14
click at [505, 131] on font "碰撞消息" at bounding box center [509, 129] width 55 height 17
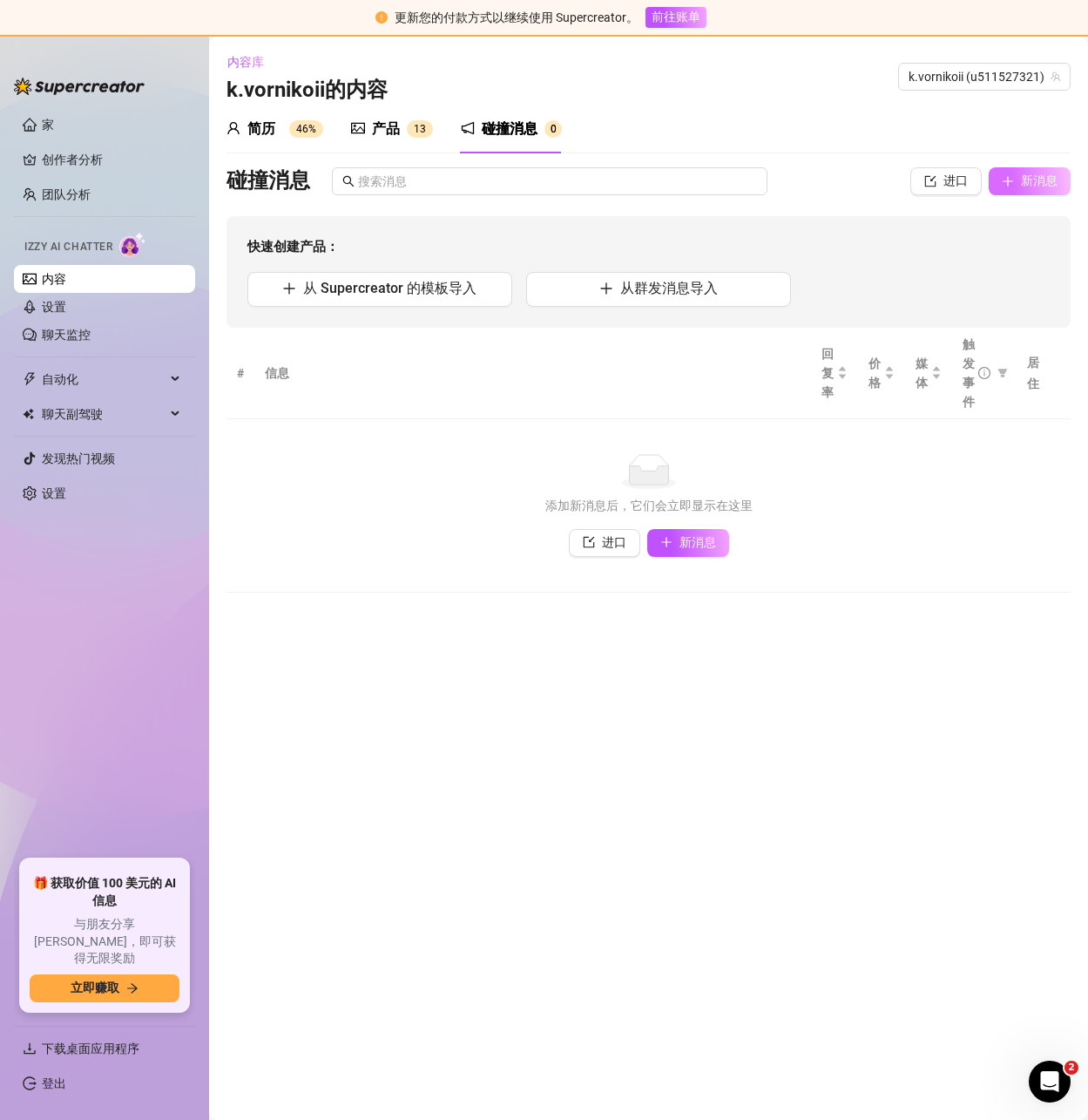
click at [1037, 177] on font "新消息" at bounding box center [1039, 180] width 37 height 14
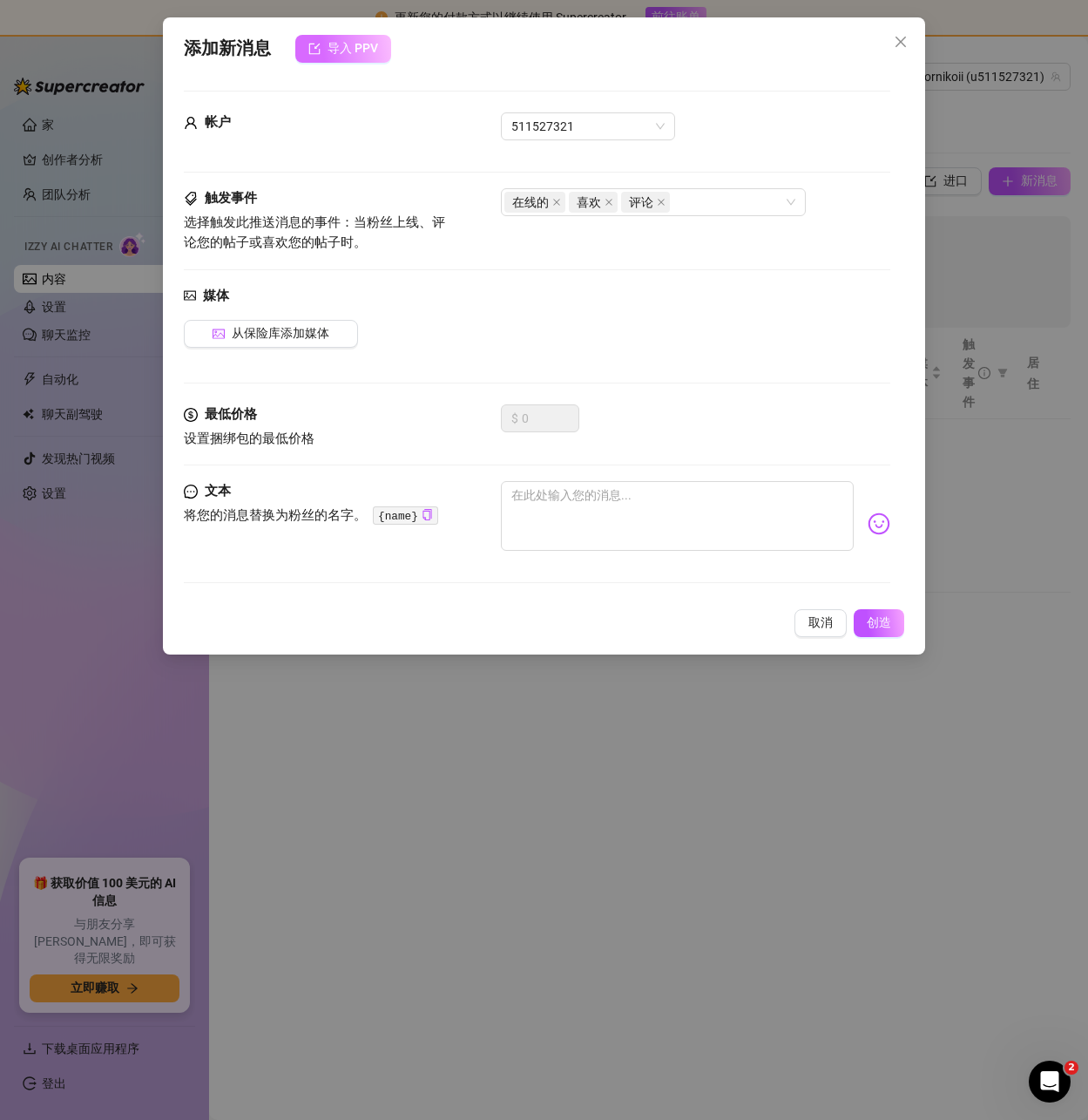
click at [346, 60] on button "导入 PPV" at bounding box center [343, 49] width 96 height 28
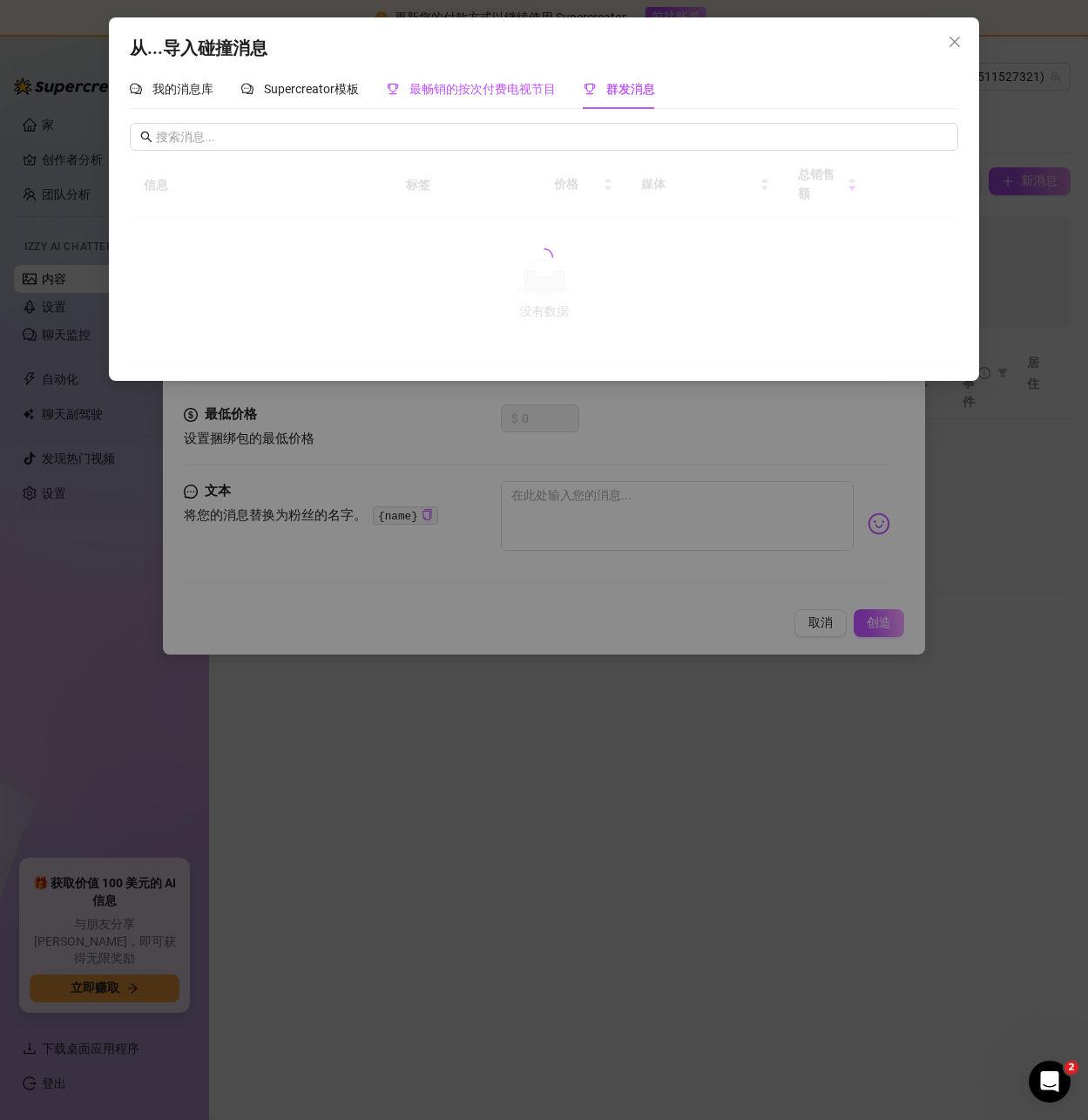
click at [472, 89] on font "最畅销的按次付费电视节目" at bounding box center [483, 88] width 146 height 14
click at [312, 85] on font "Supercreator模板" at bounding box center [310, 88] width 95 height 14
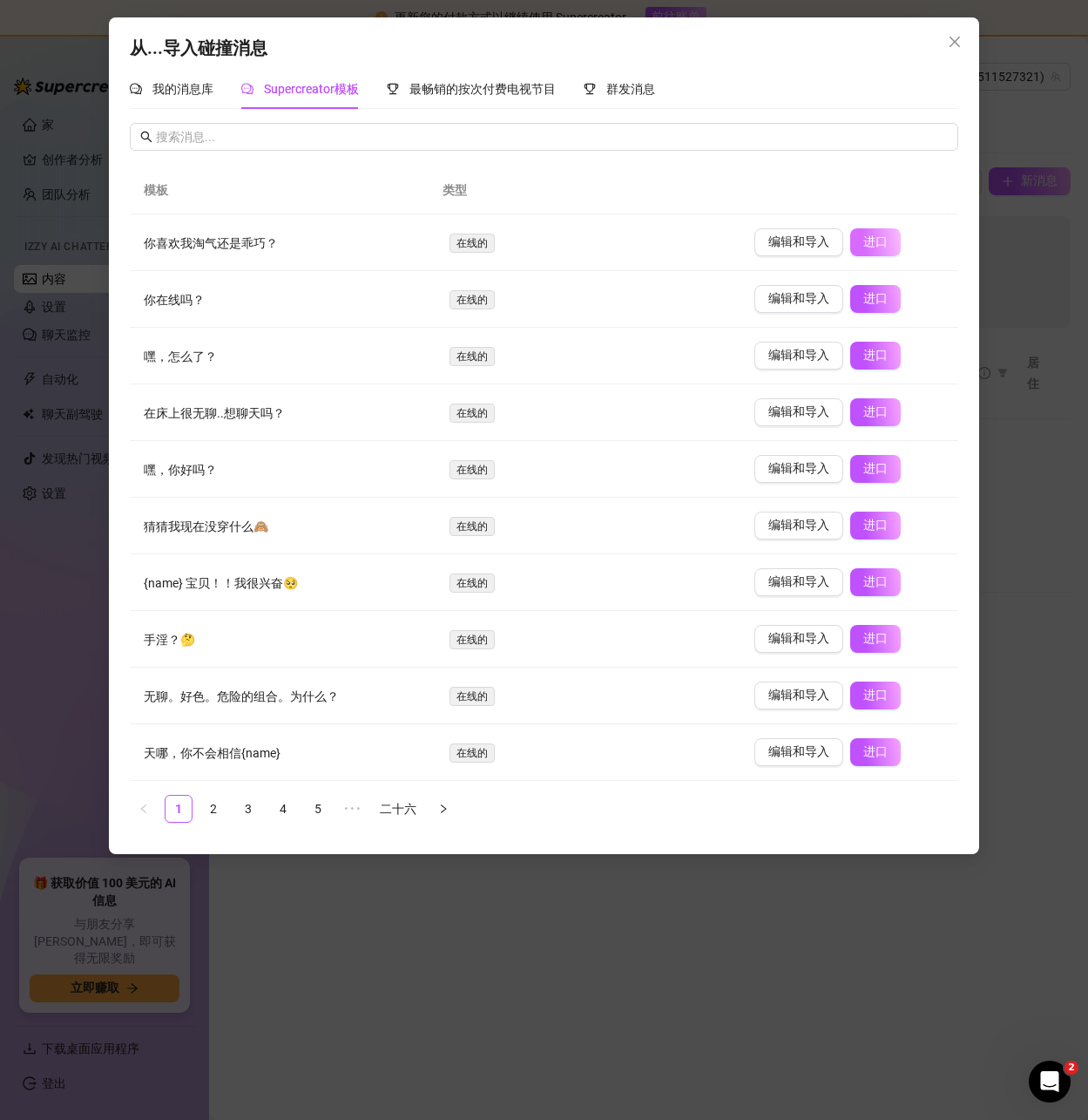
click at [869, 240] on font "进口" at bounding box center [876, 241] width 24 height 14
click at [950, 43] on icon "关闭" at bounding box center [955, 41] width 14 height 14
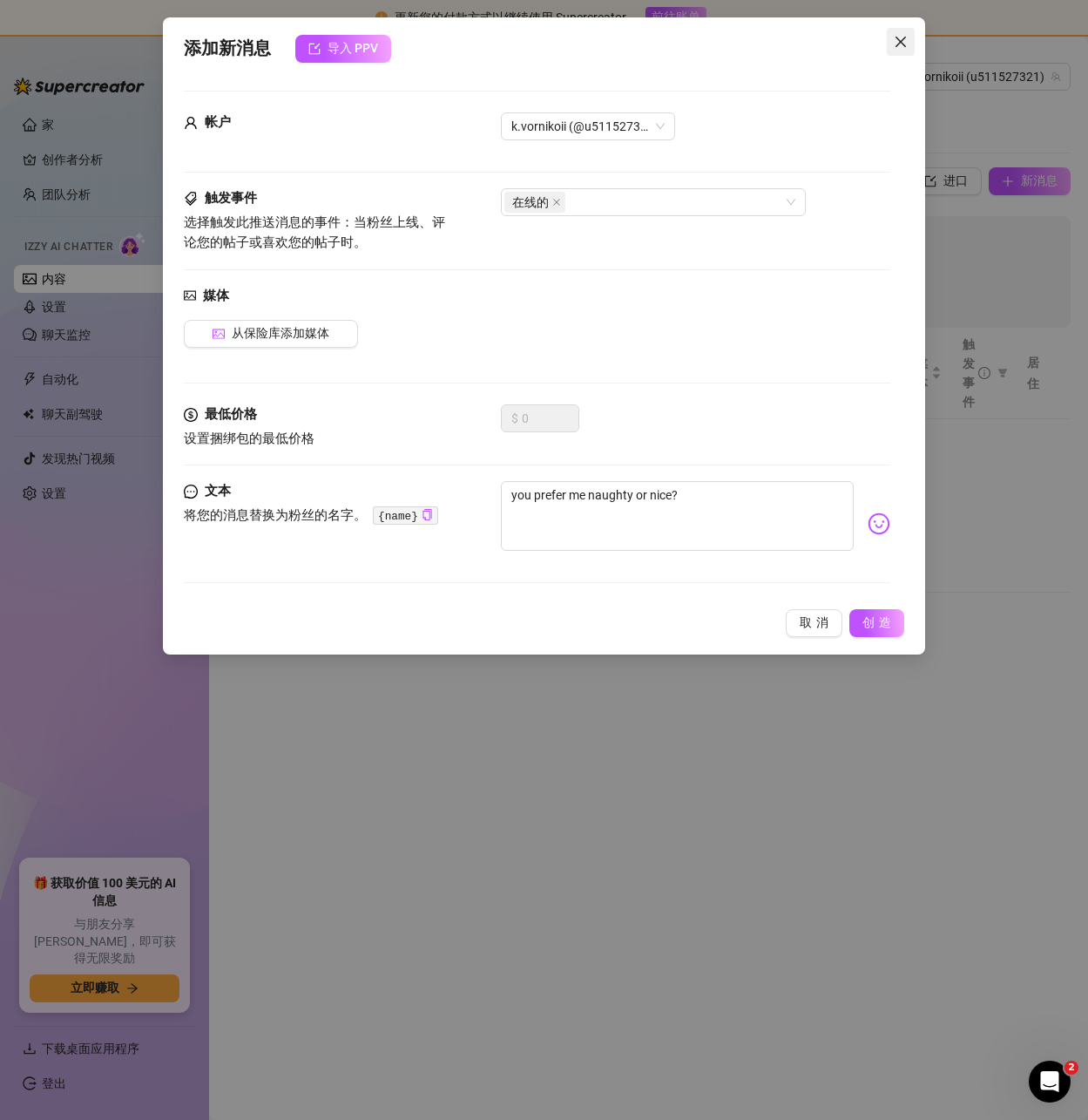
click at [907, 38] on icon "关闭" at bounding box center [900, 41] width 14 height 14
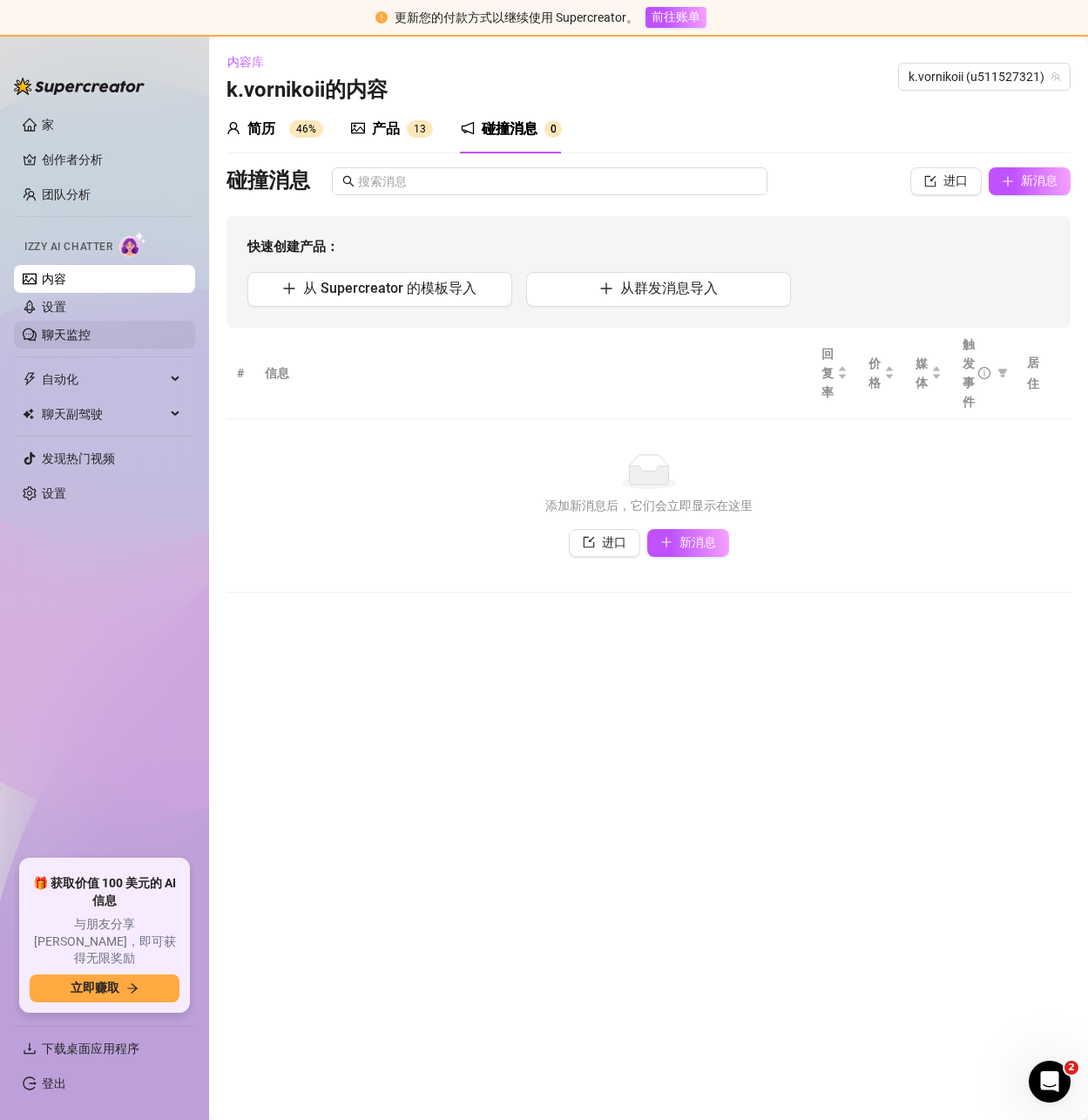
click at [83, 331] on link "聊天监控" at bounding box center [67, 334] width 49 height 14
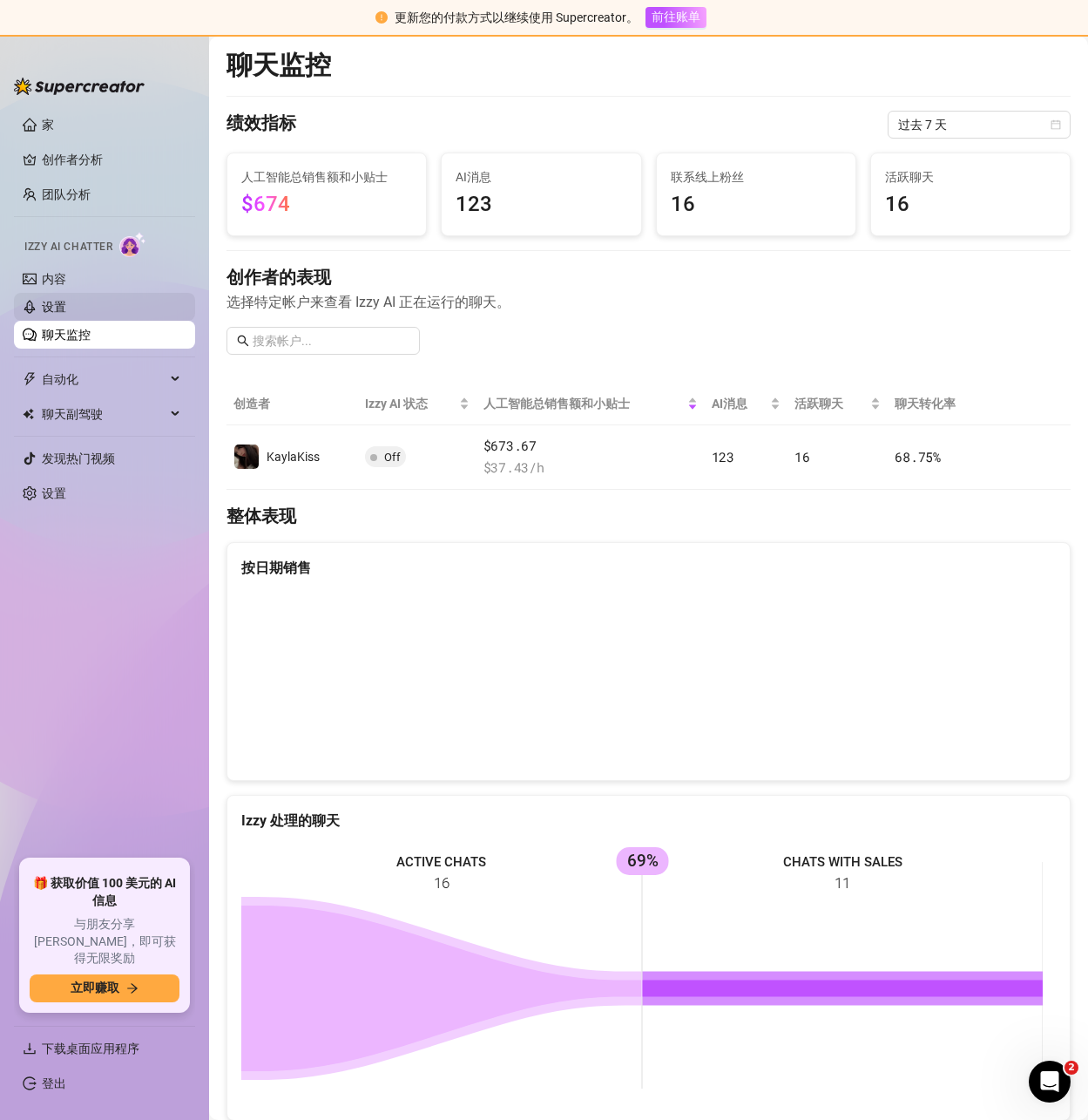
click at [67, 310] on link "设置" at bounding box center [54, 307] width 24 height 14
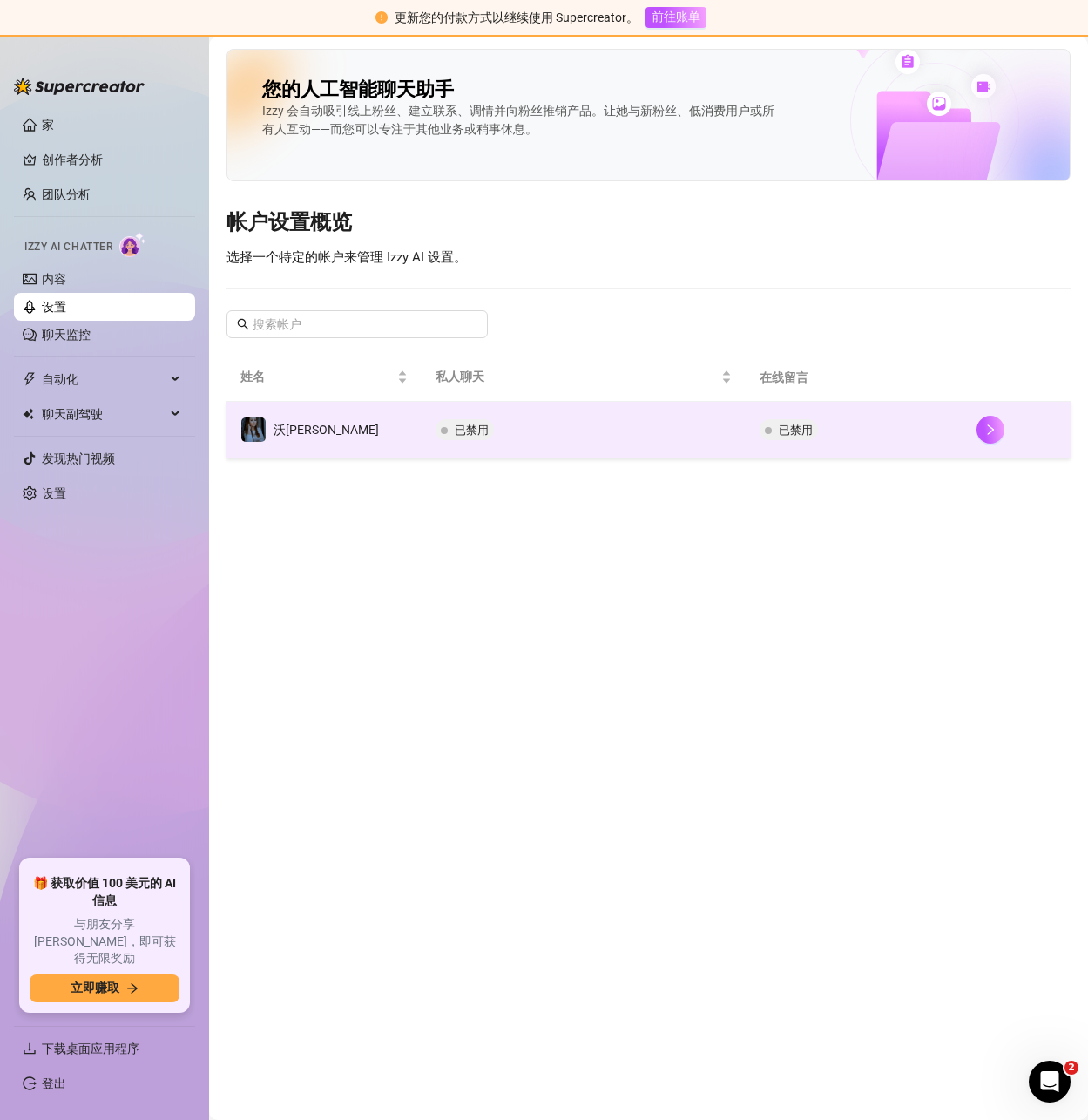
click at [911, 430] on td "已禁用" at bounding box center [854, 430] width 216 height 56
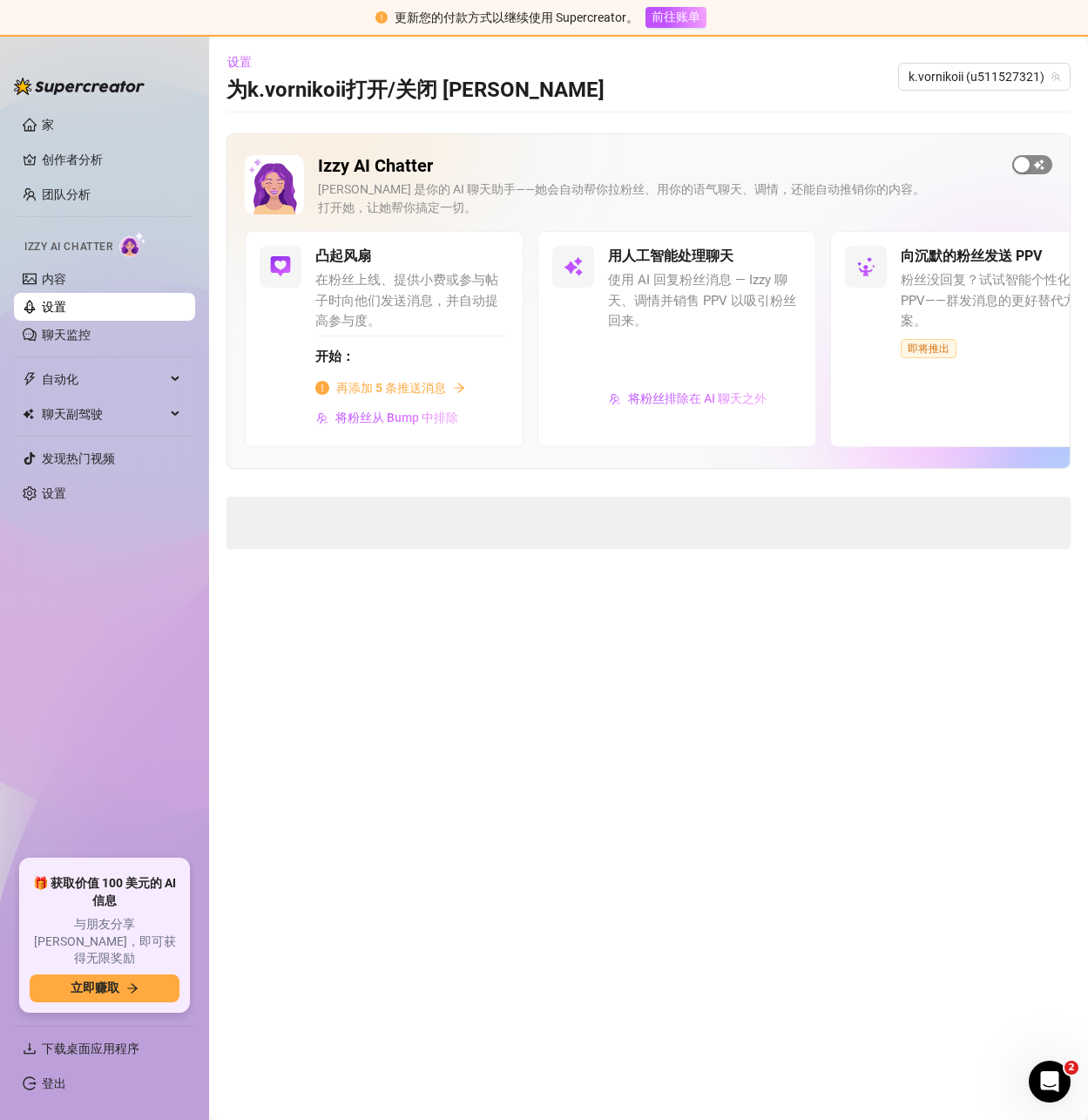
click at [1027, 167] on div "button" at bounding box center [1021, 164] width 16 height 16
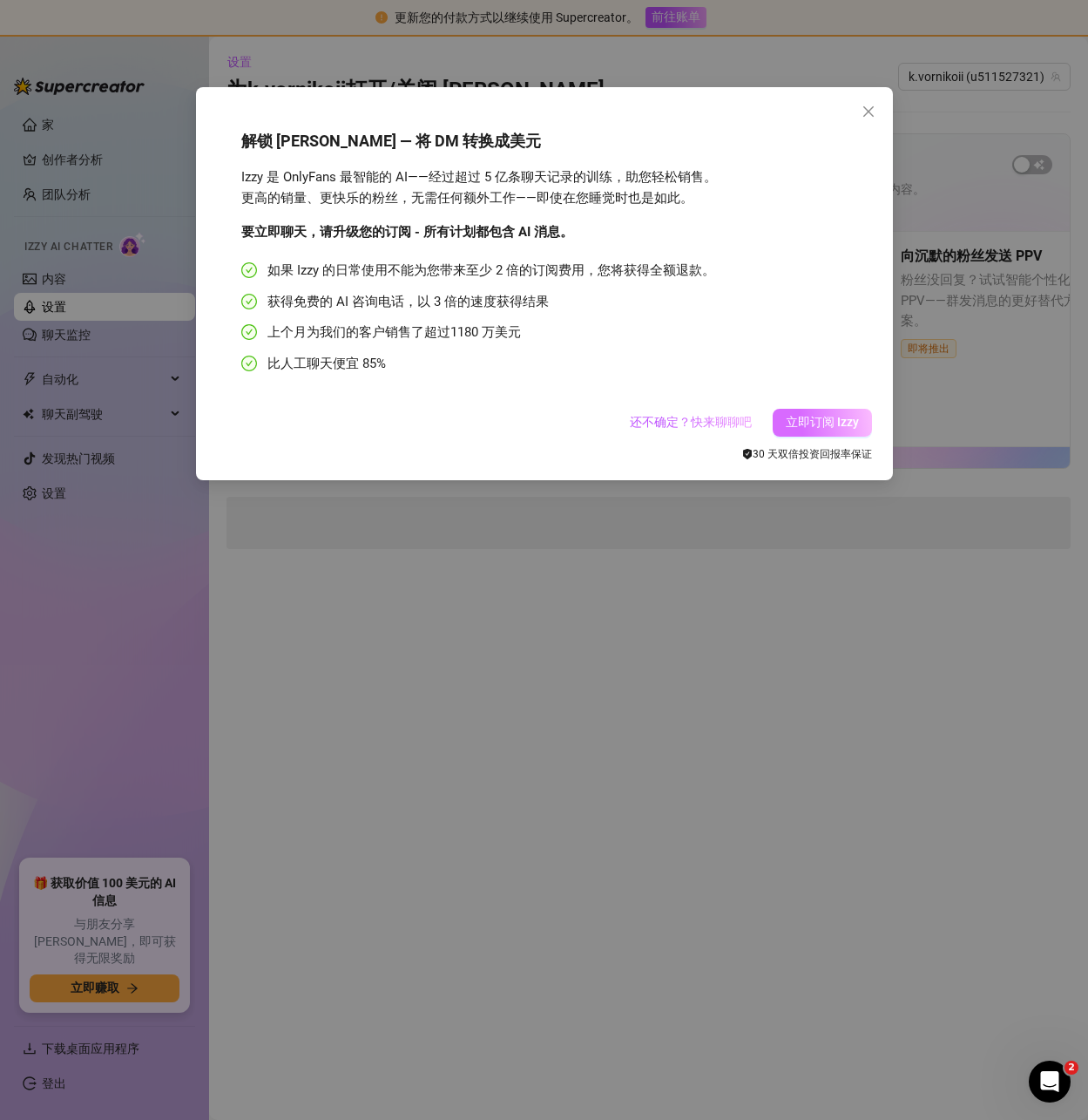
click at [818, 419] on font "立即订阅 Izzy" at bounding box center [823, 421] width 73 height 14
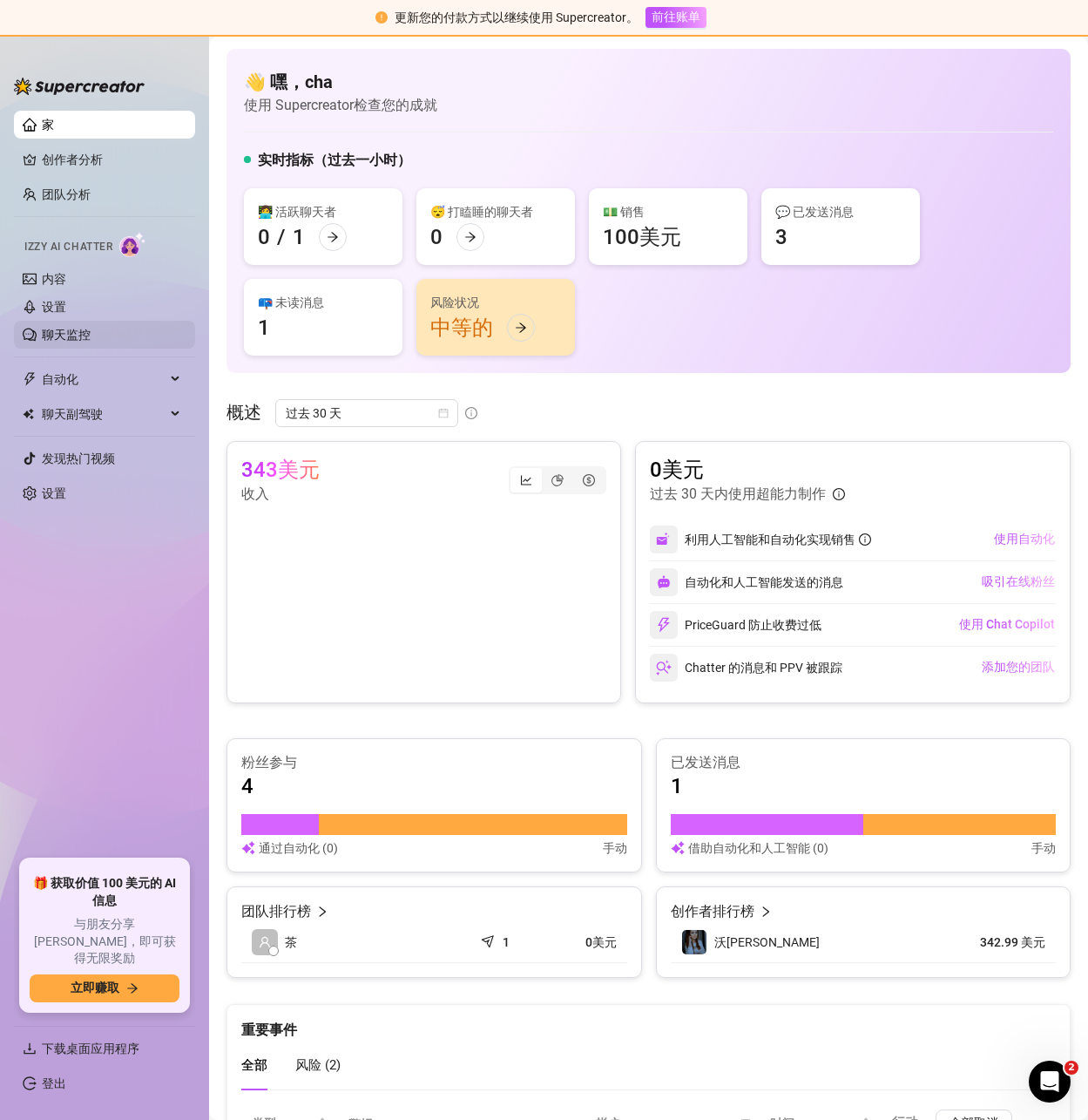
click at [65, 327] on link "聊天监控" at bounding box center [67, 334] width 49 height 14
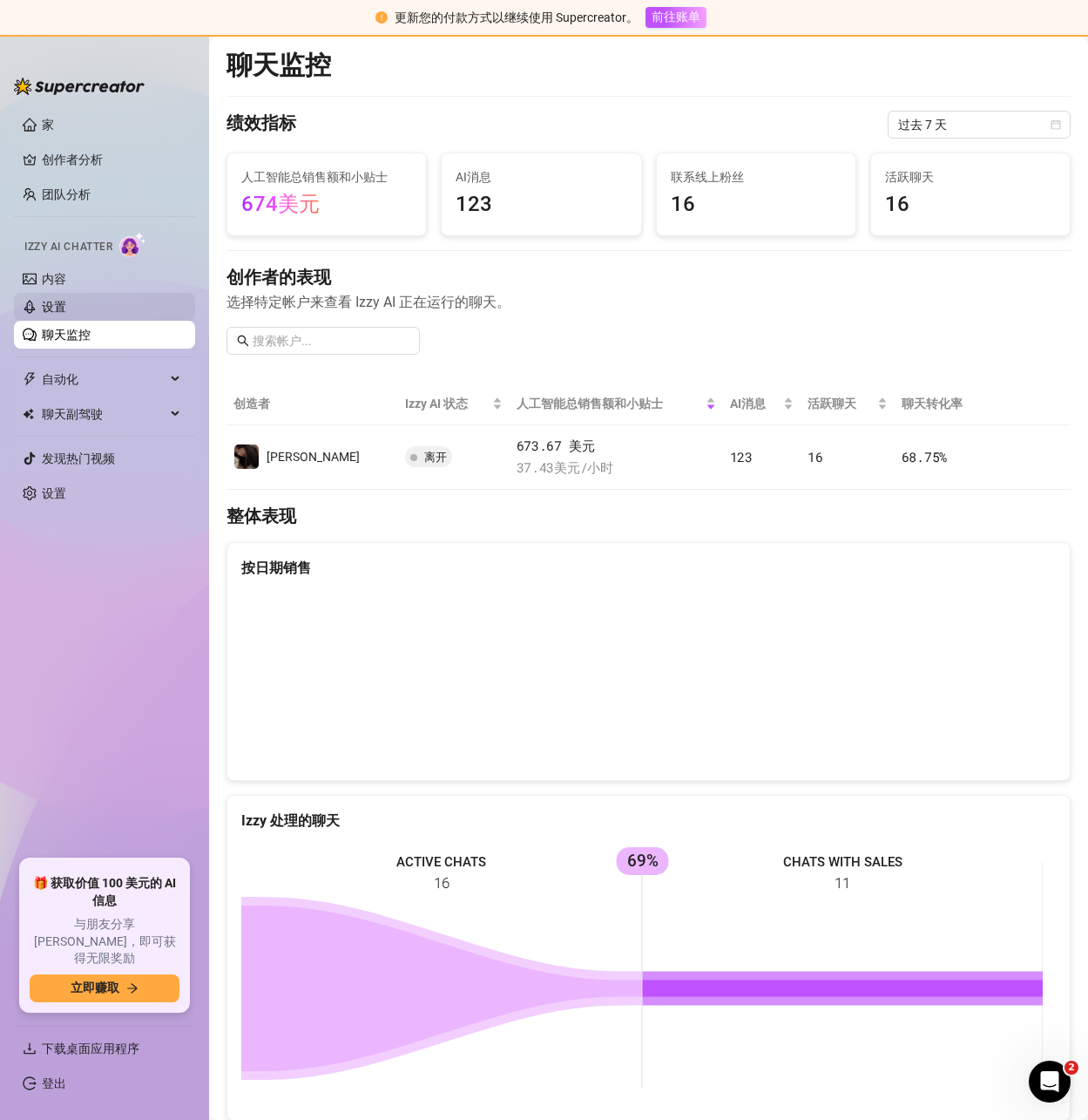
click at [67, 300] on link "设置" at bounding box center [54, 307] width 24 height 14
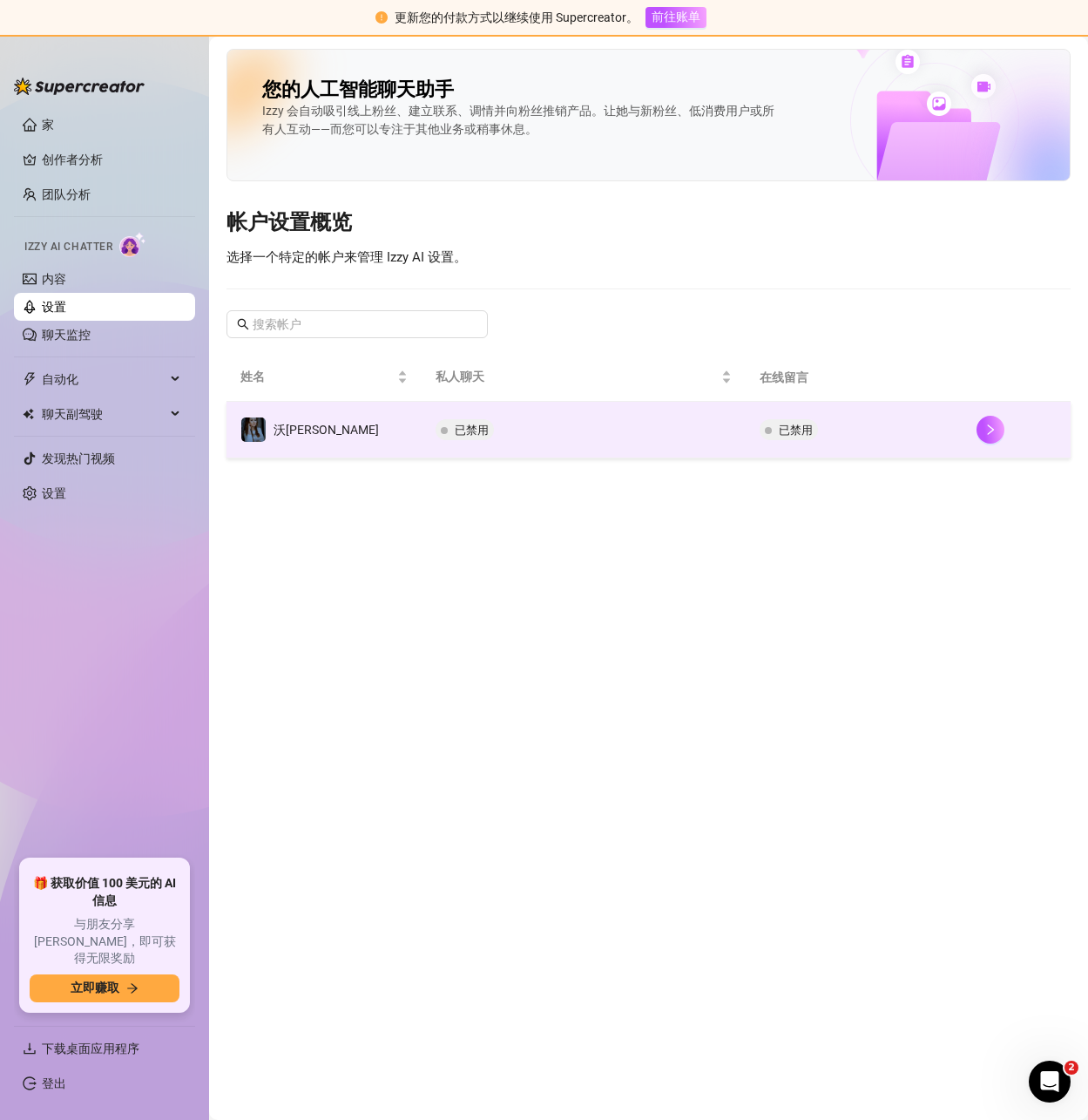
click at [930, 418] on td "已禁用" at bounding box center [854, 430] width 216 height 56
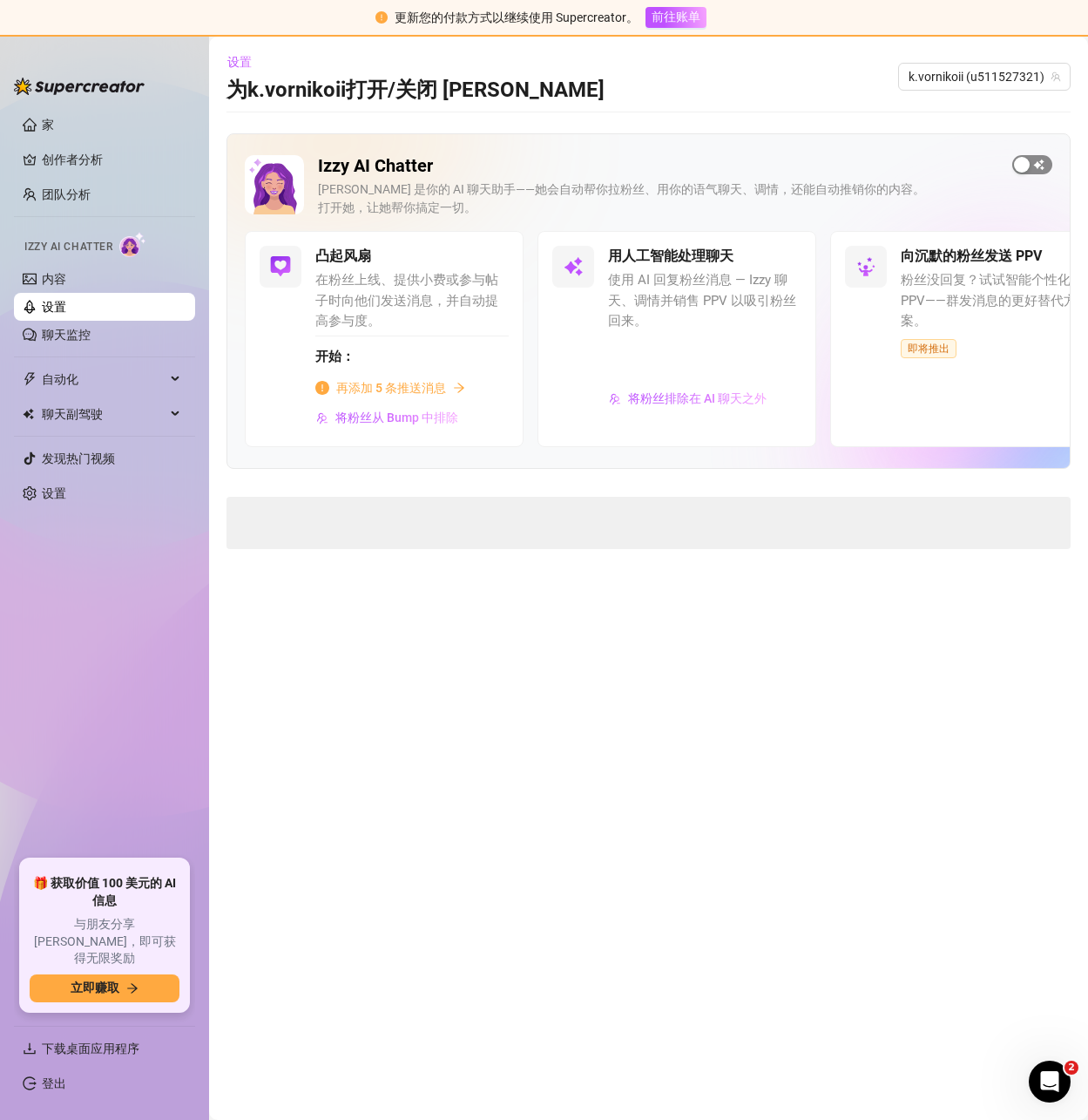
click at [1031, 169] on span "button" at bounding box center [1032, 164] width 40 height 19
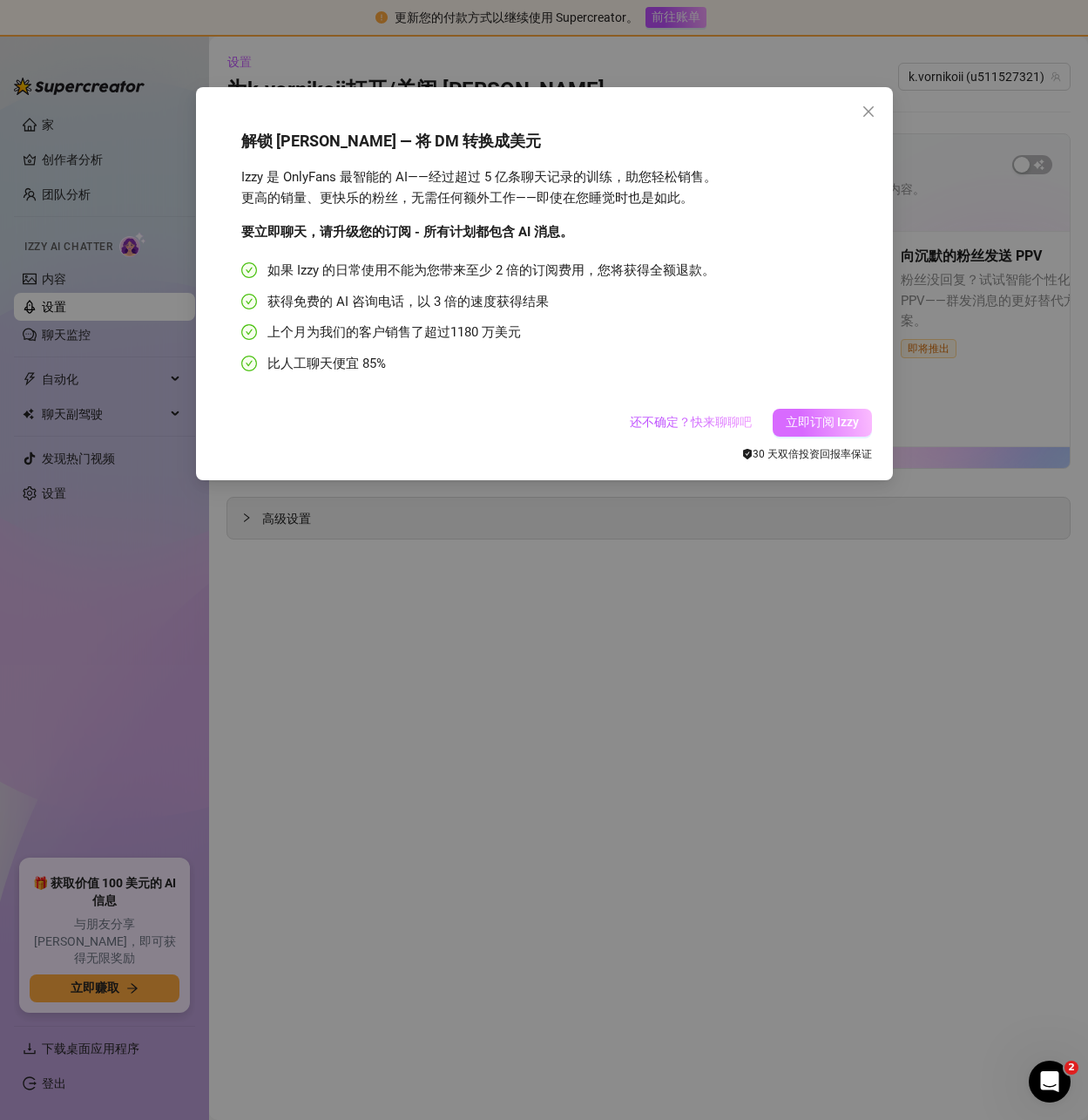
click at [823, 425] on font "立即订阅 Izzy" at bounding box center [823, 421] width 73 height 14
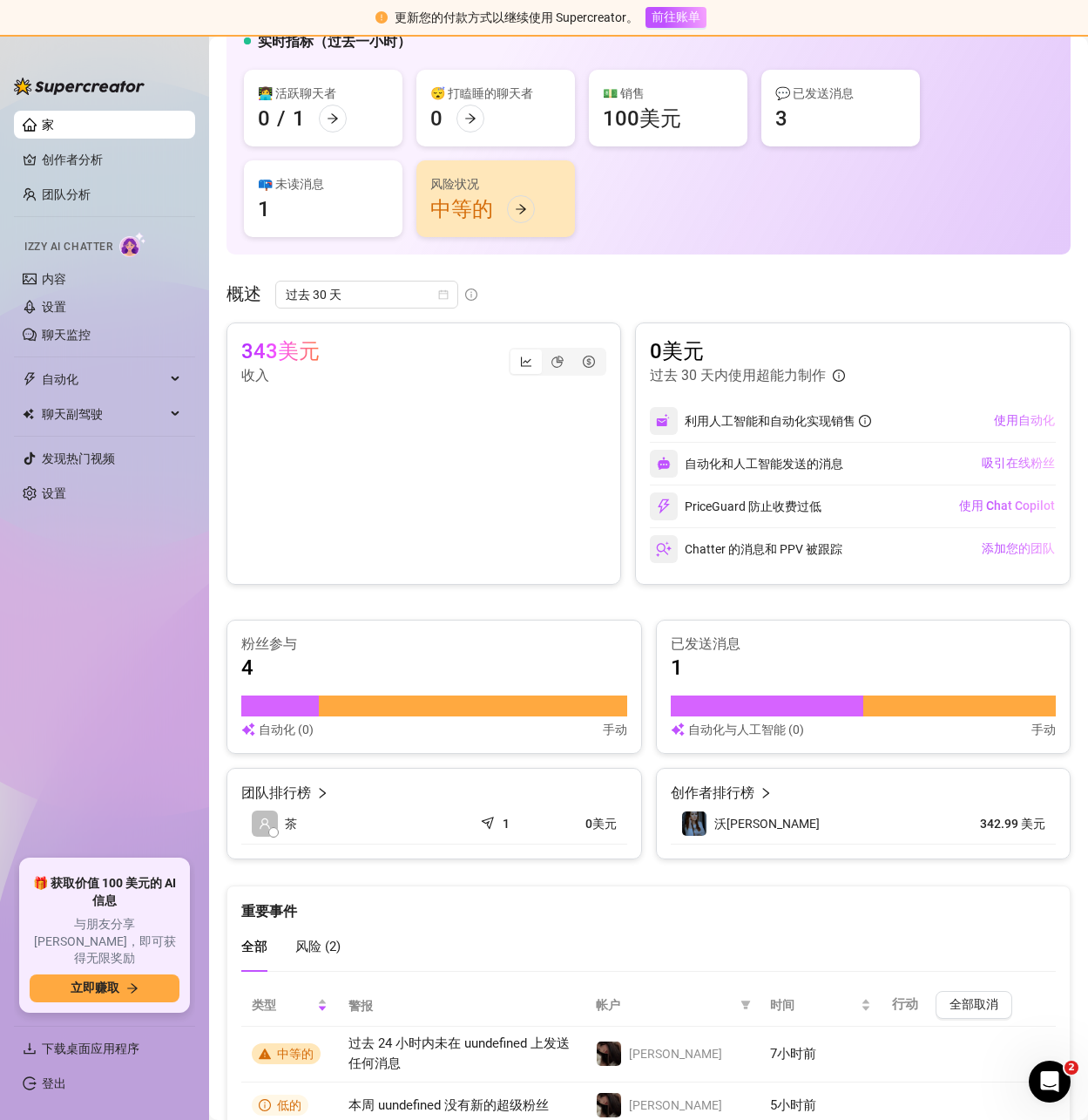
scroll to position [195, 0]
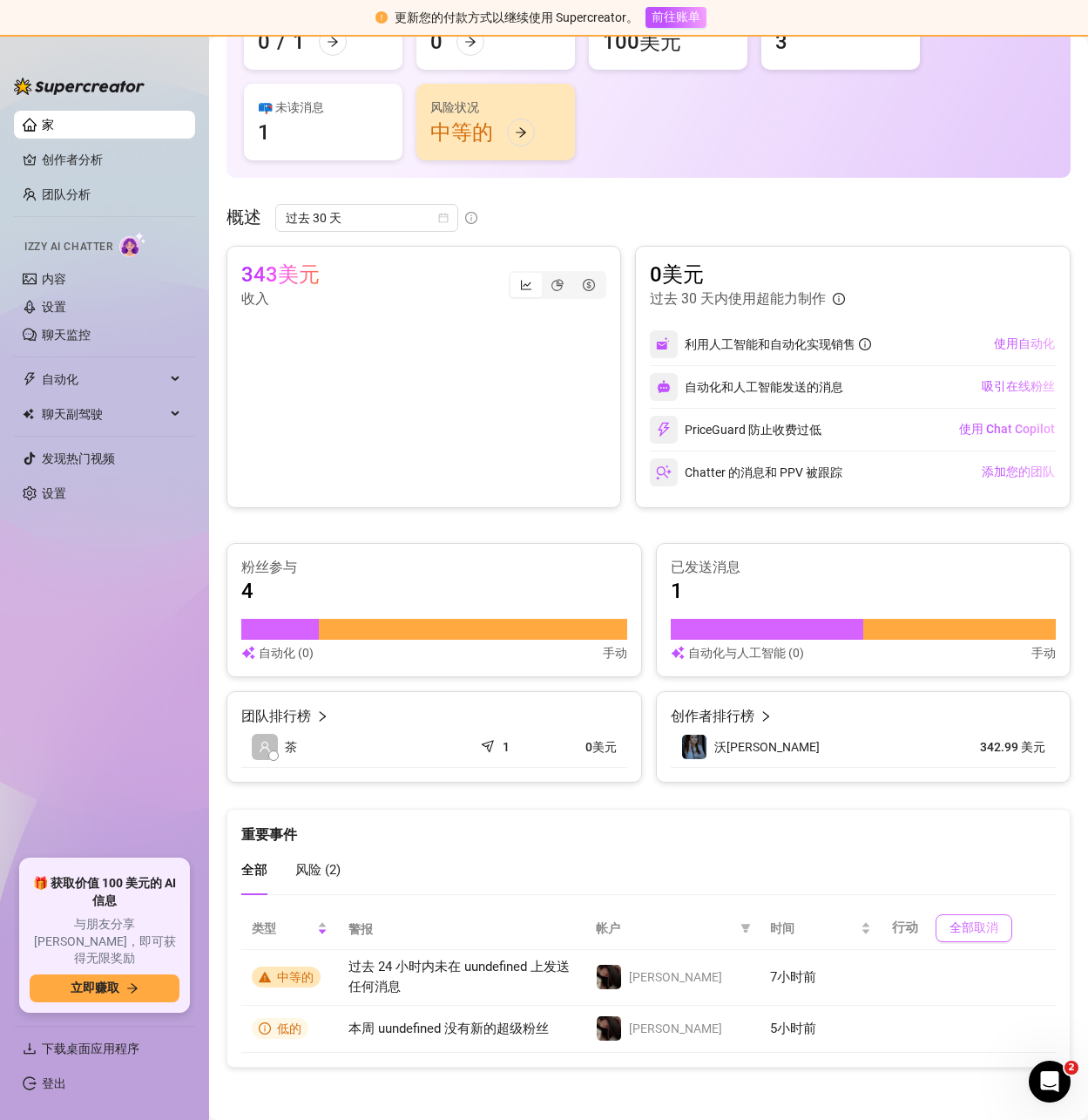
click at [963, 929] on font "全部取消" at bounding box center [975, 927] width 49 height 14
click at [62, 307] on link "设置" at bounding box center [54, 307] width 24 height 14
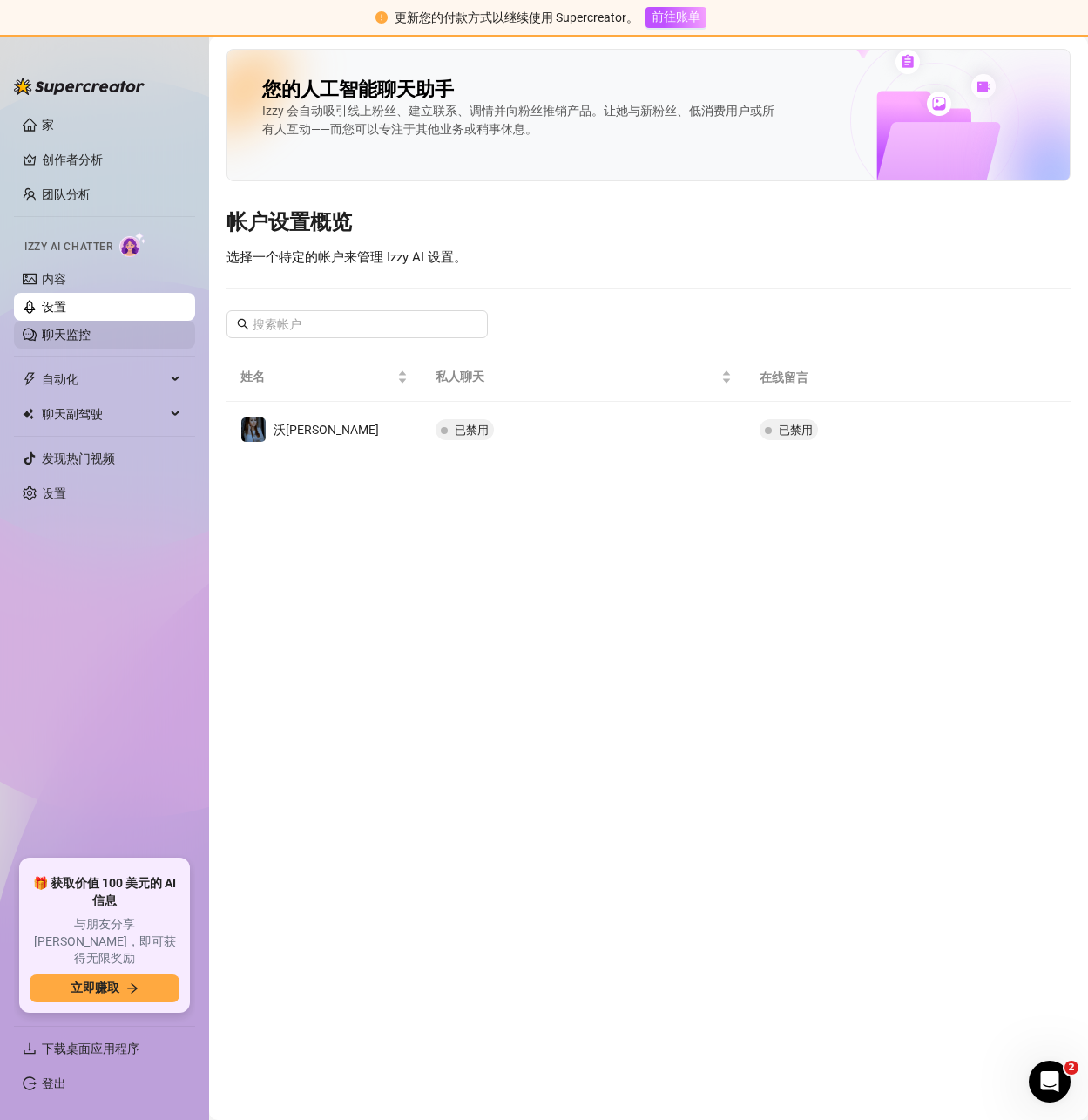
click at [80, 327] on link "聊天监控" at bounding box center [67, 334] width 49 height 14
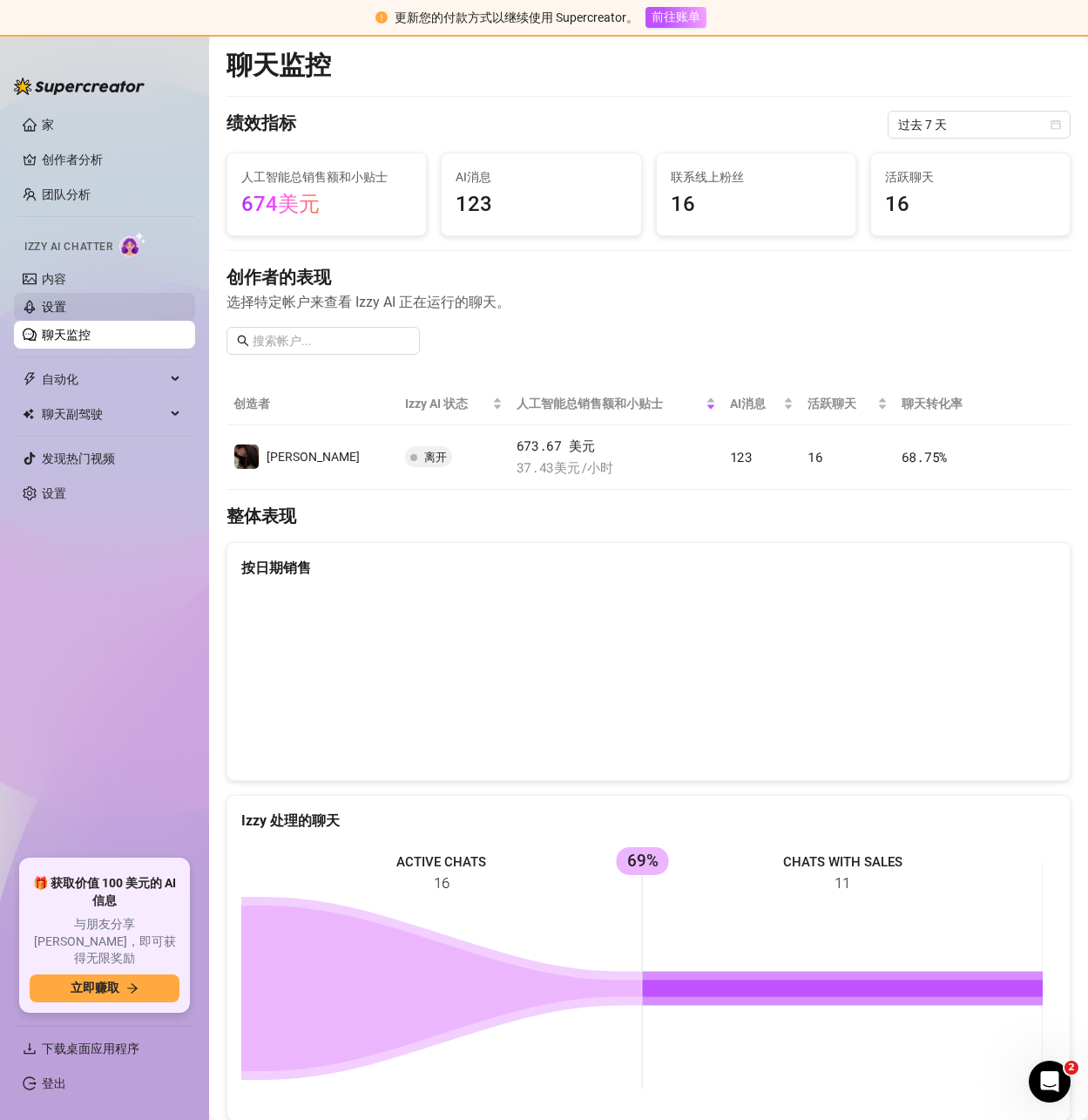
click at [67, 313] on link "设置" at bounding box center [54, 307] width 24 height 14
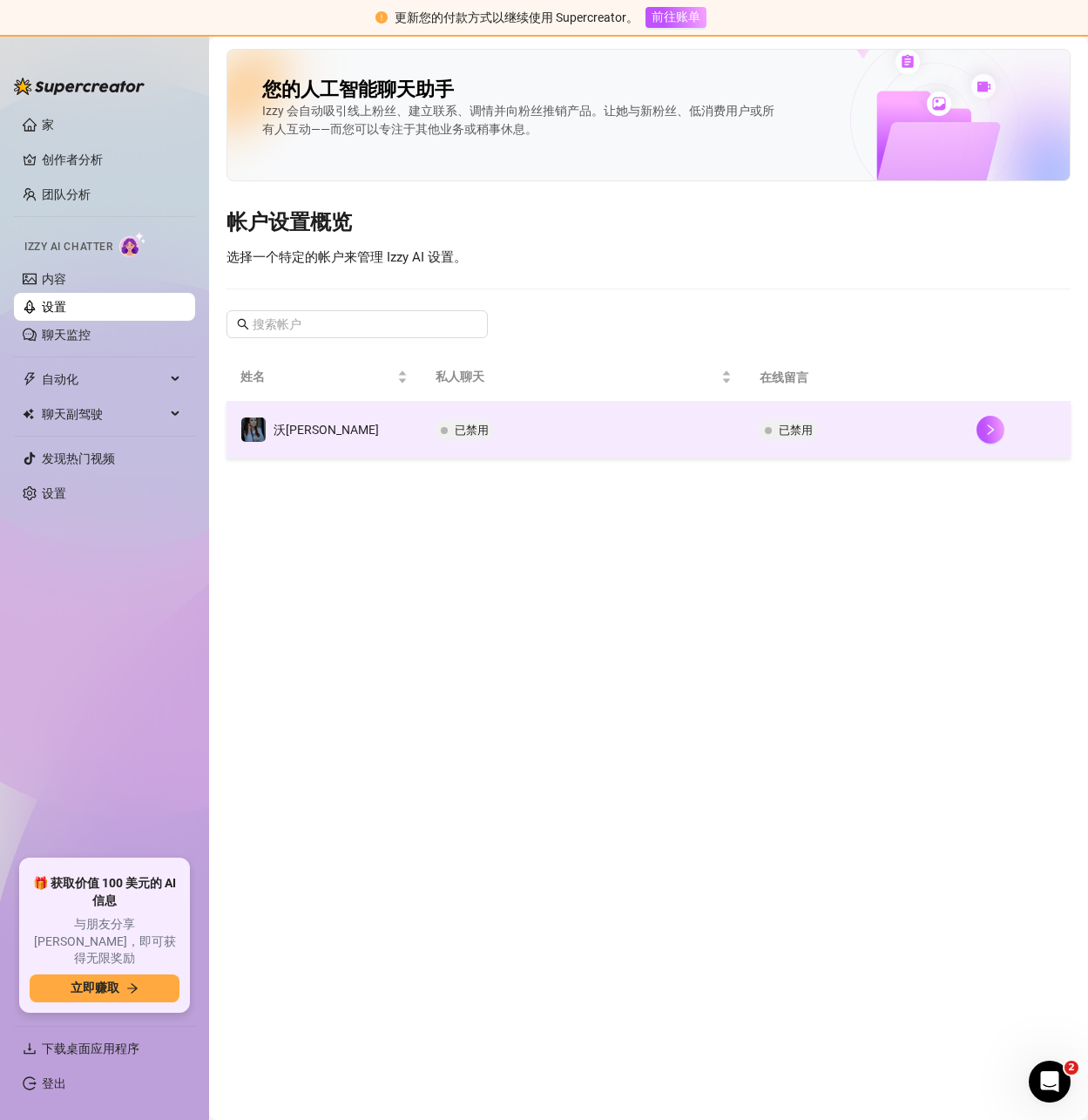
click at [510, 416] on td "已禁用" at bounding box center [584, 430] width 325 height 56
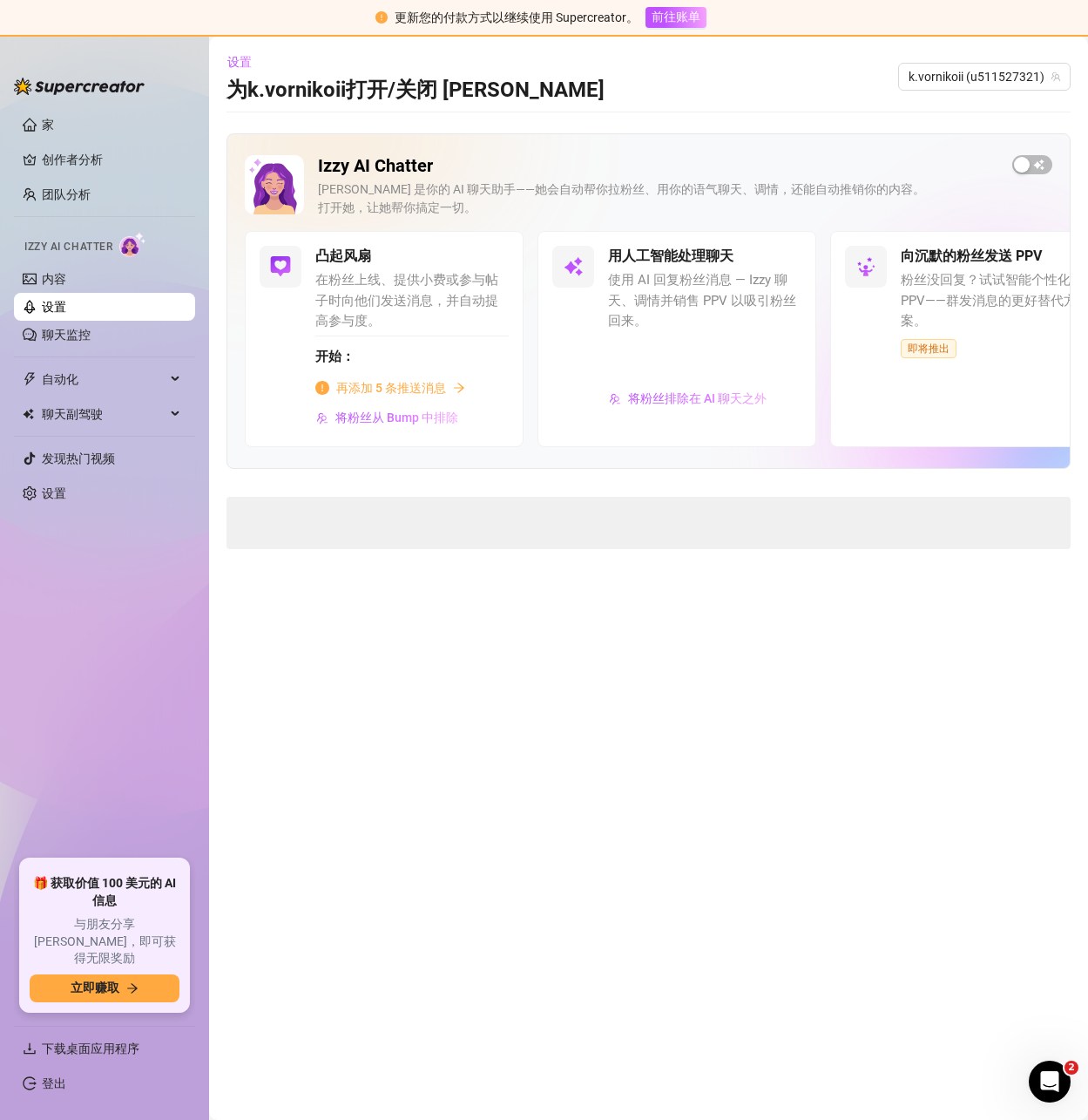
click at [411, 386] on font "再添加 5 条推送消息" at bounding box center [391, 387] width 110 height 14
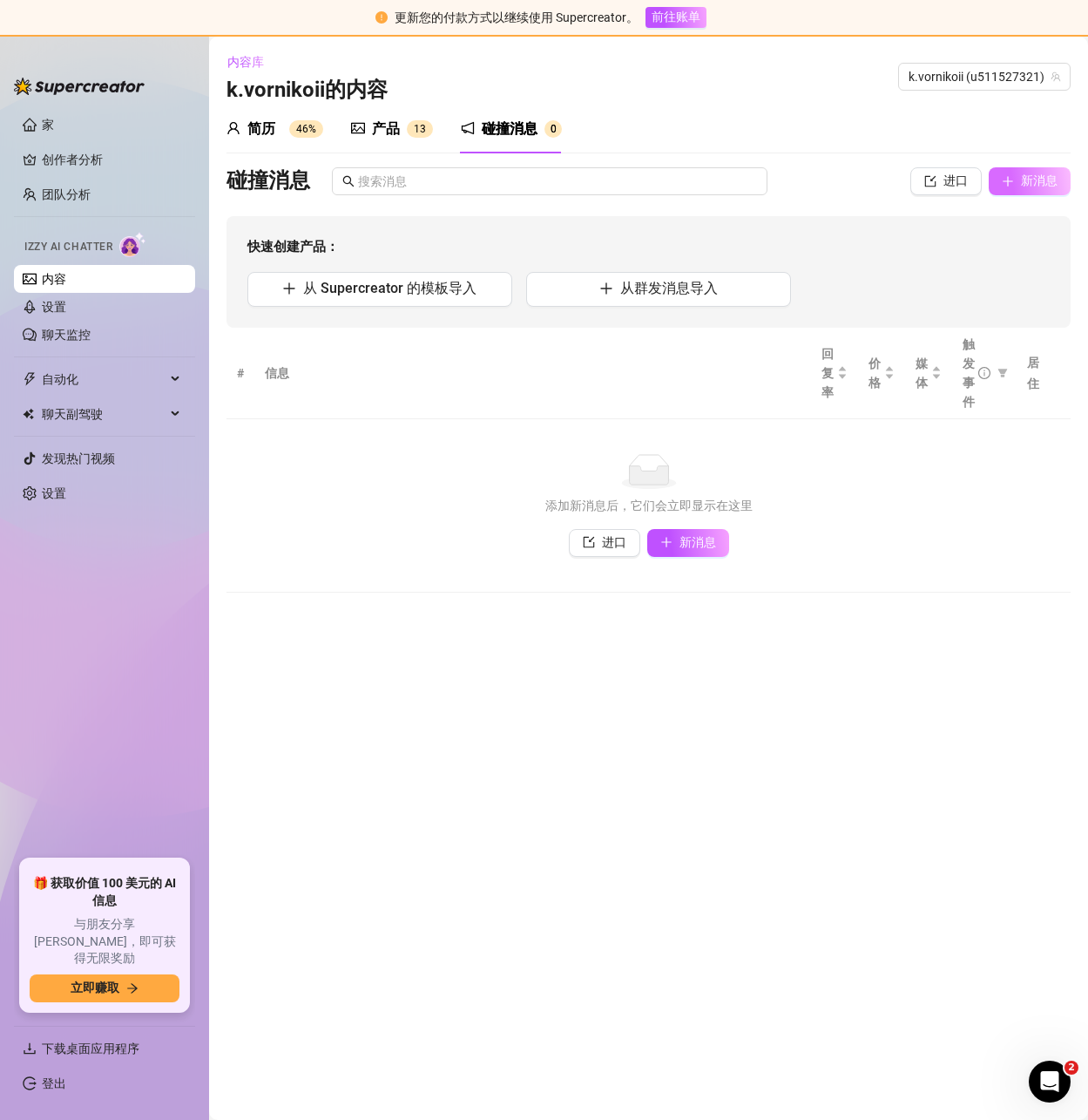
click at [1027, 181] on font "新消息" at bounding box center [1039, 180] width 37 height 14
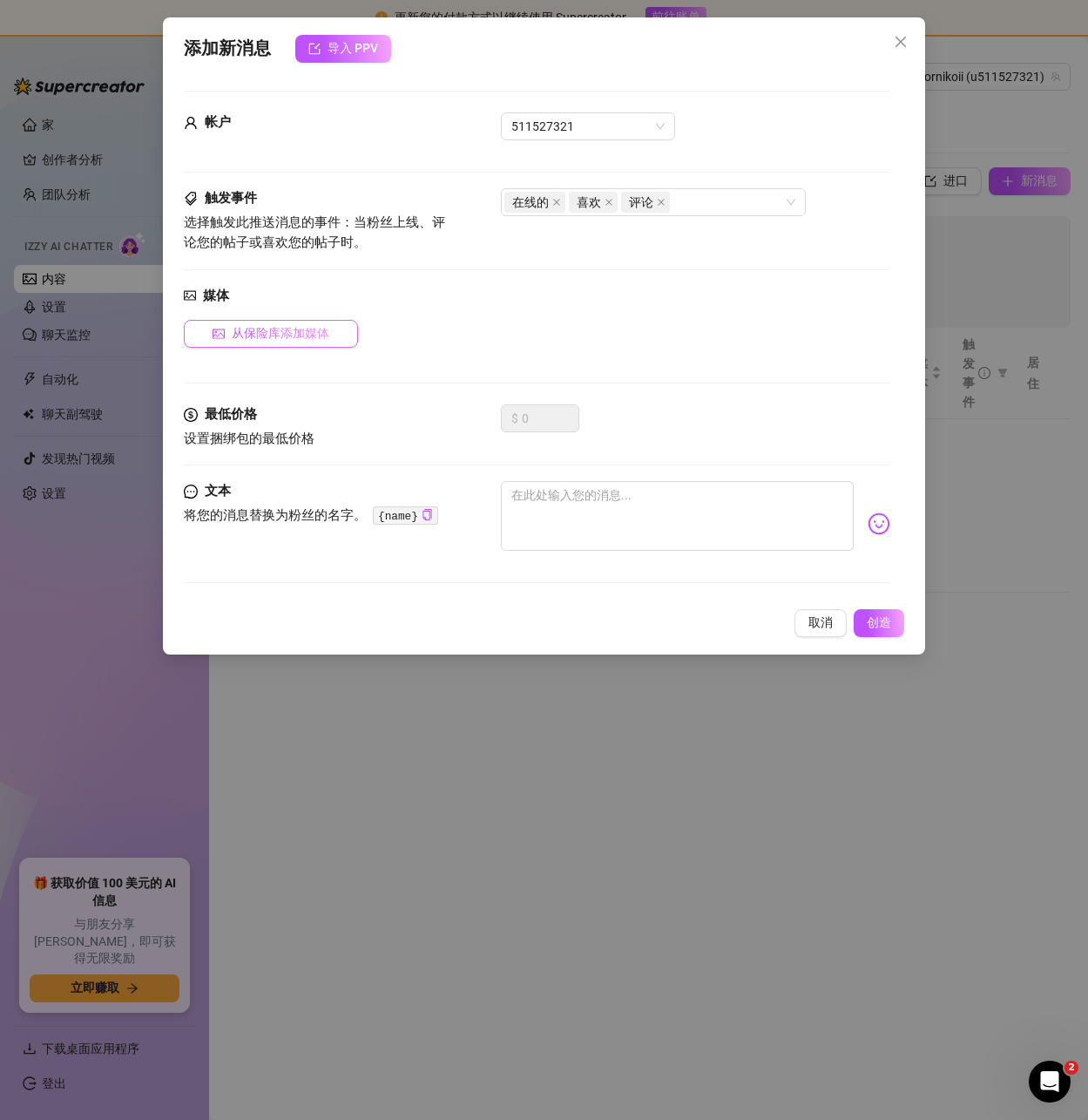
click at [296, 340] on font "从保险库添加媒体" at bounding box center [280, 332] width 98 height 14
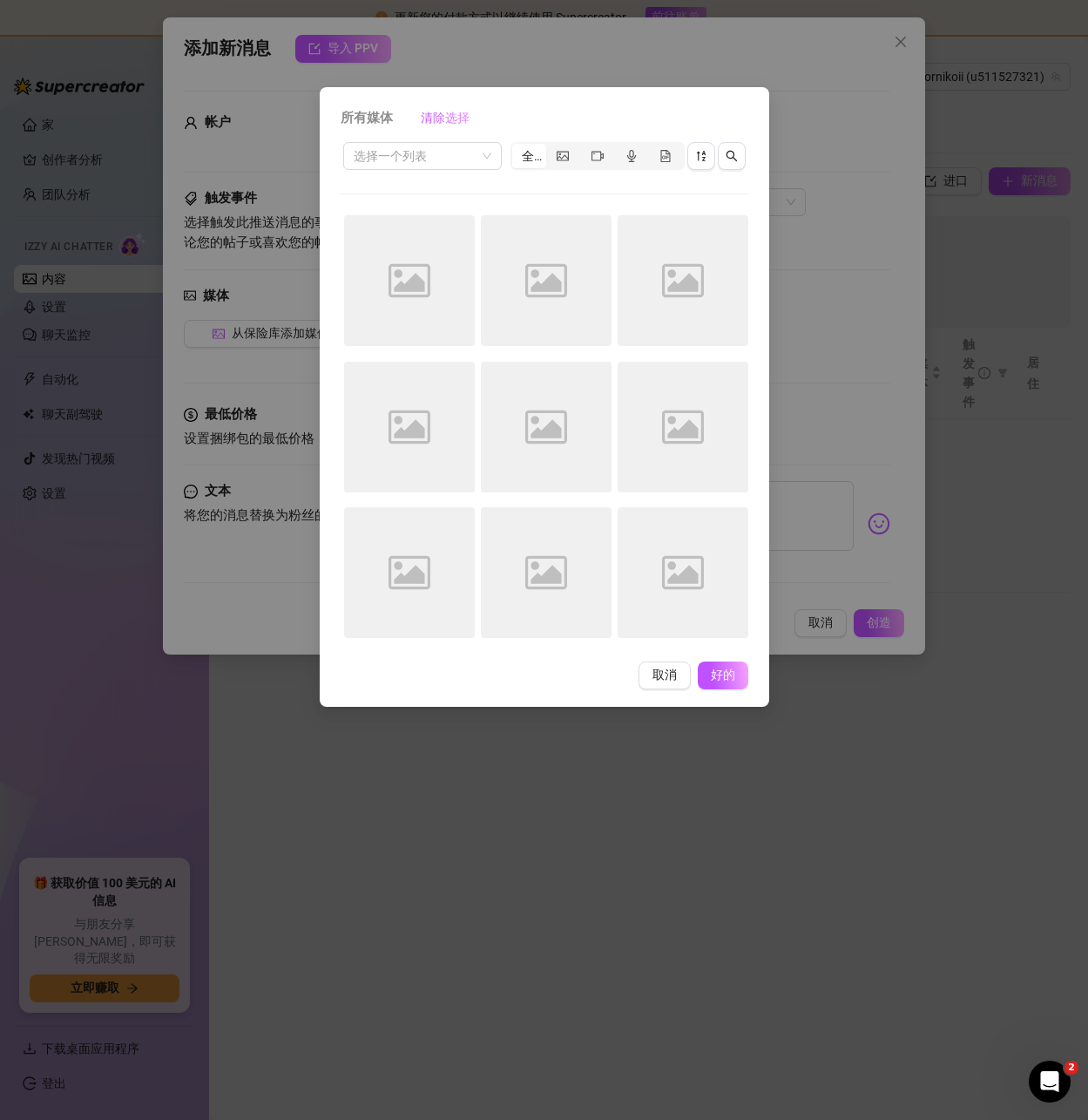
click at [882, 248] on div "所有媒体 清除选择 选择一个列表 全部 Image placeholder Image placeholder Image placeholder Image…" at bounding box center [544, 560] width 1088 height 1120
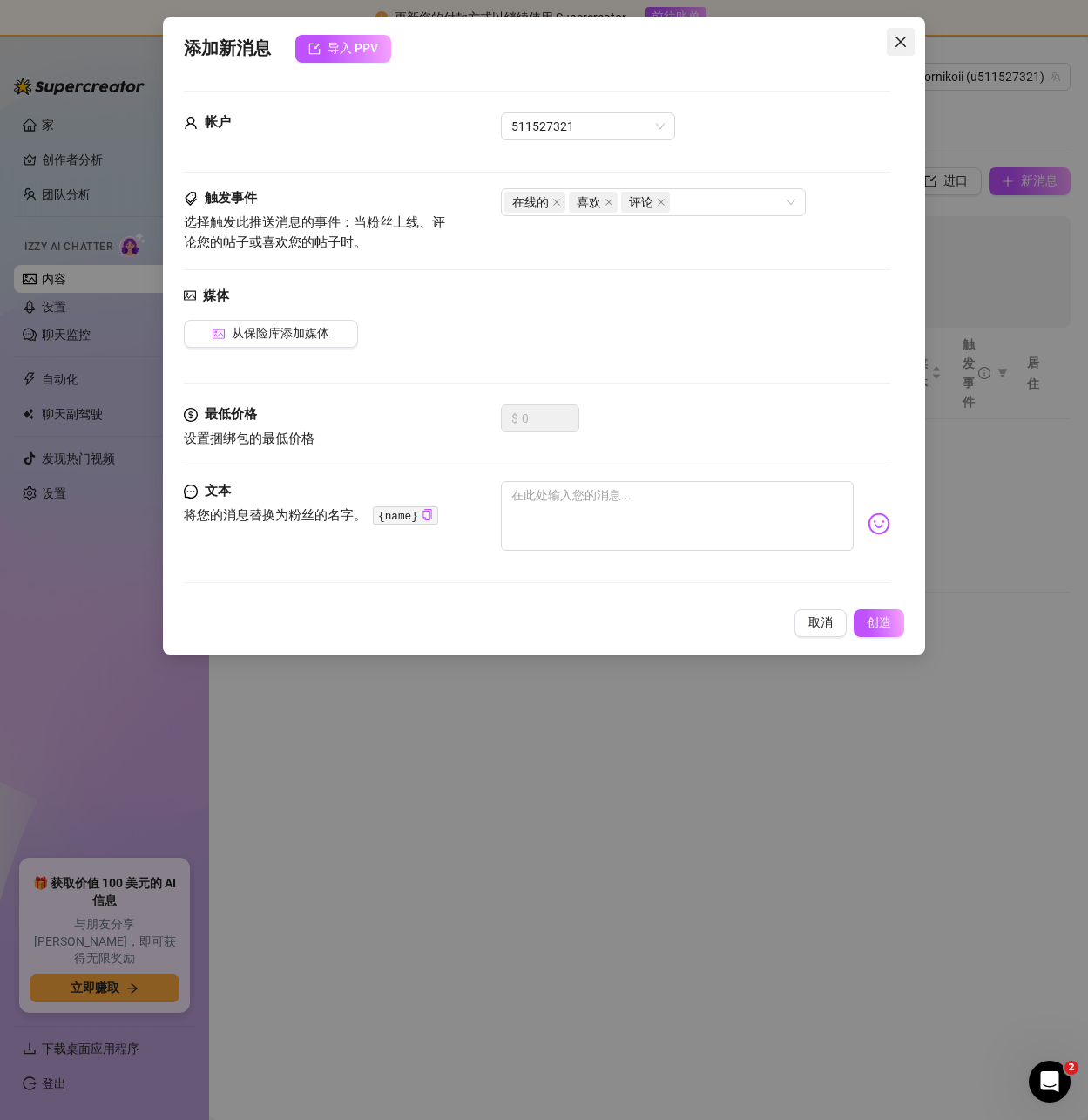
click at [899, 39] on icon "关闭" at bounding box center [899, 41] width 10 height 10
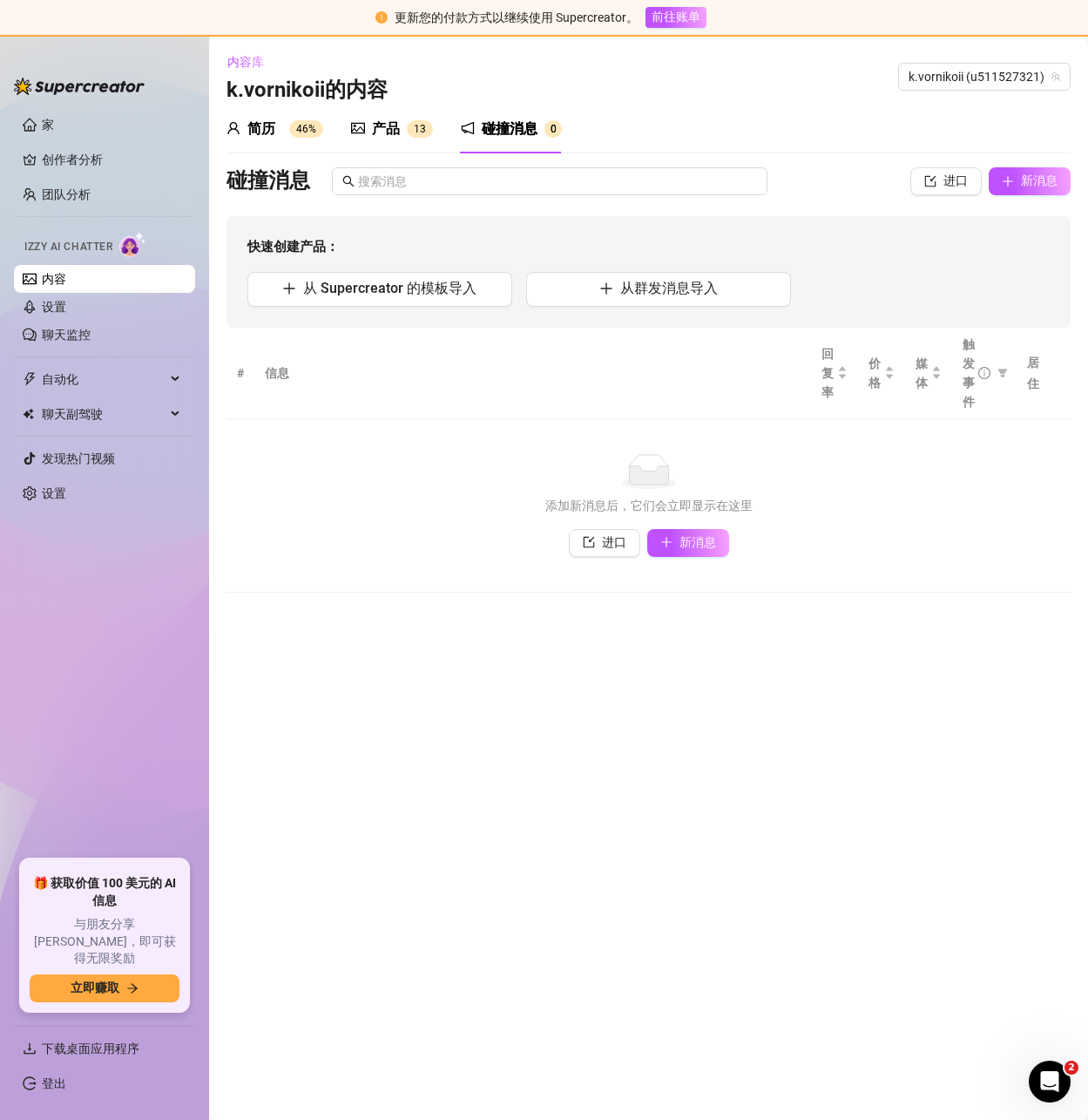
click at [382, 139] on div "产品" at bounding box center [386, 129] width 28 height 21
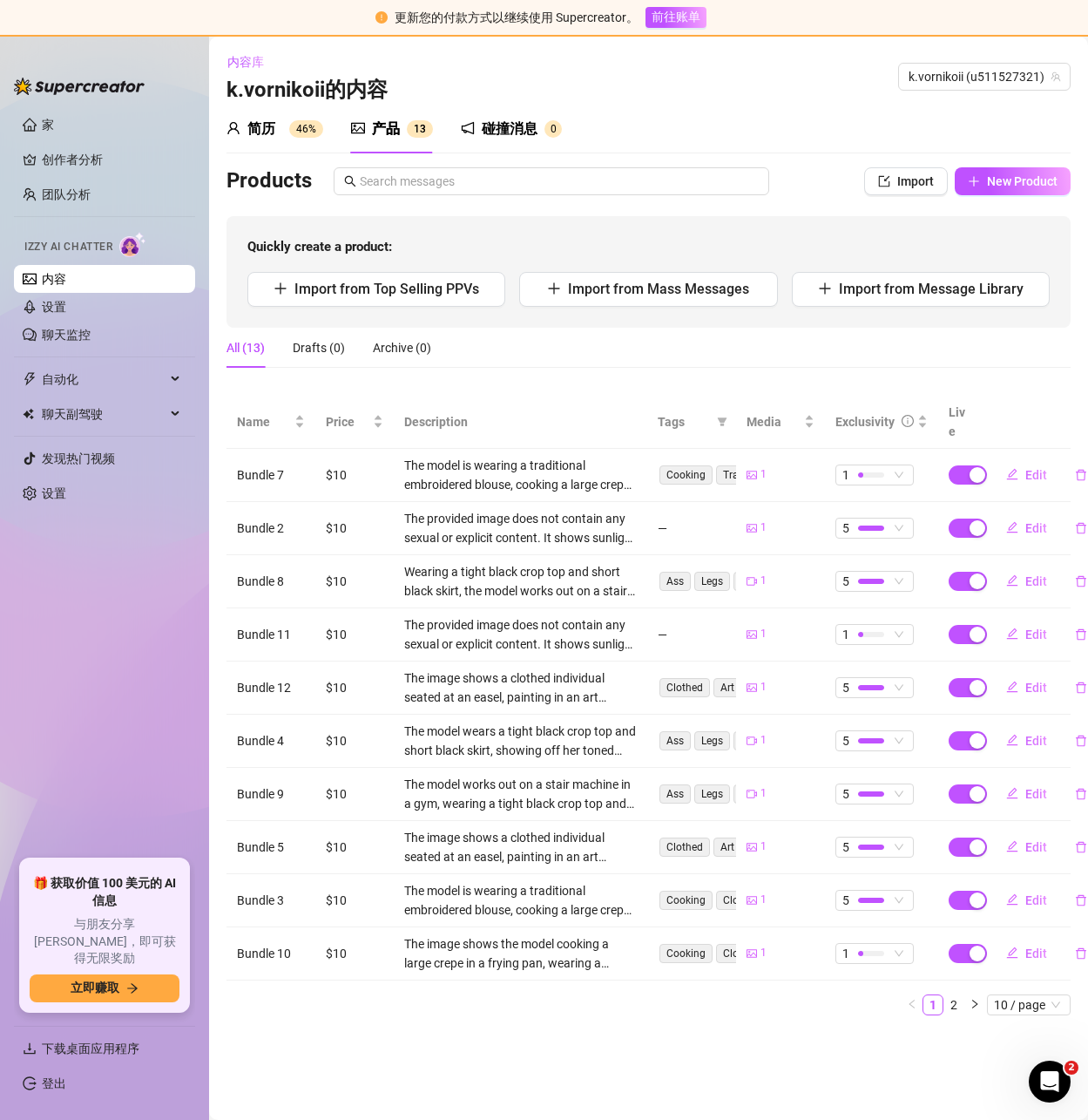
click at [280, 134] on div "简历 46%" at bounding box center [275, 129] width 97 height 21
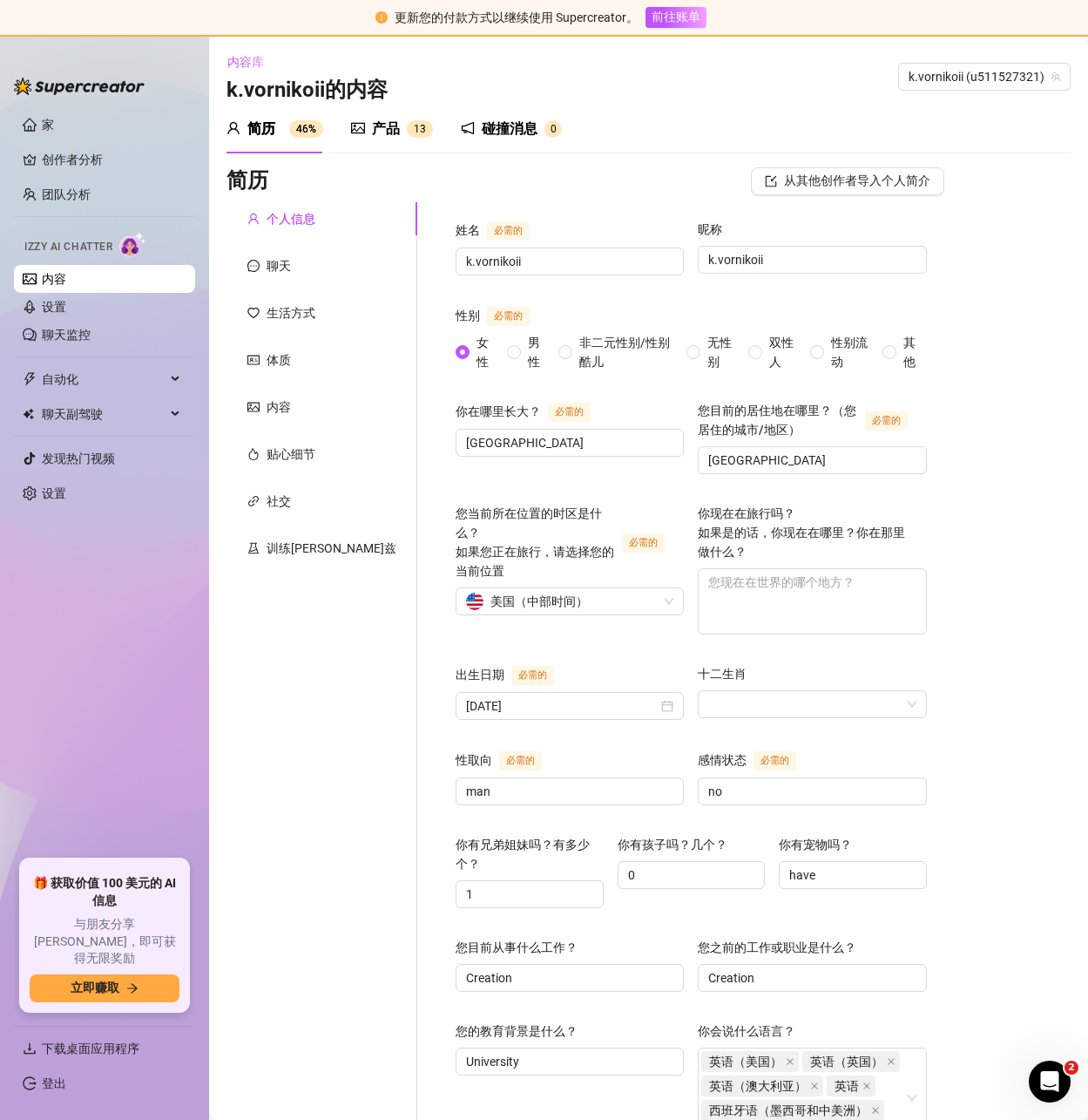
click at [419, 141] on div "产品 1 3" at bounding box center [391, 129] width 82 height 49
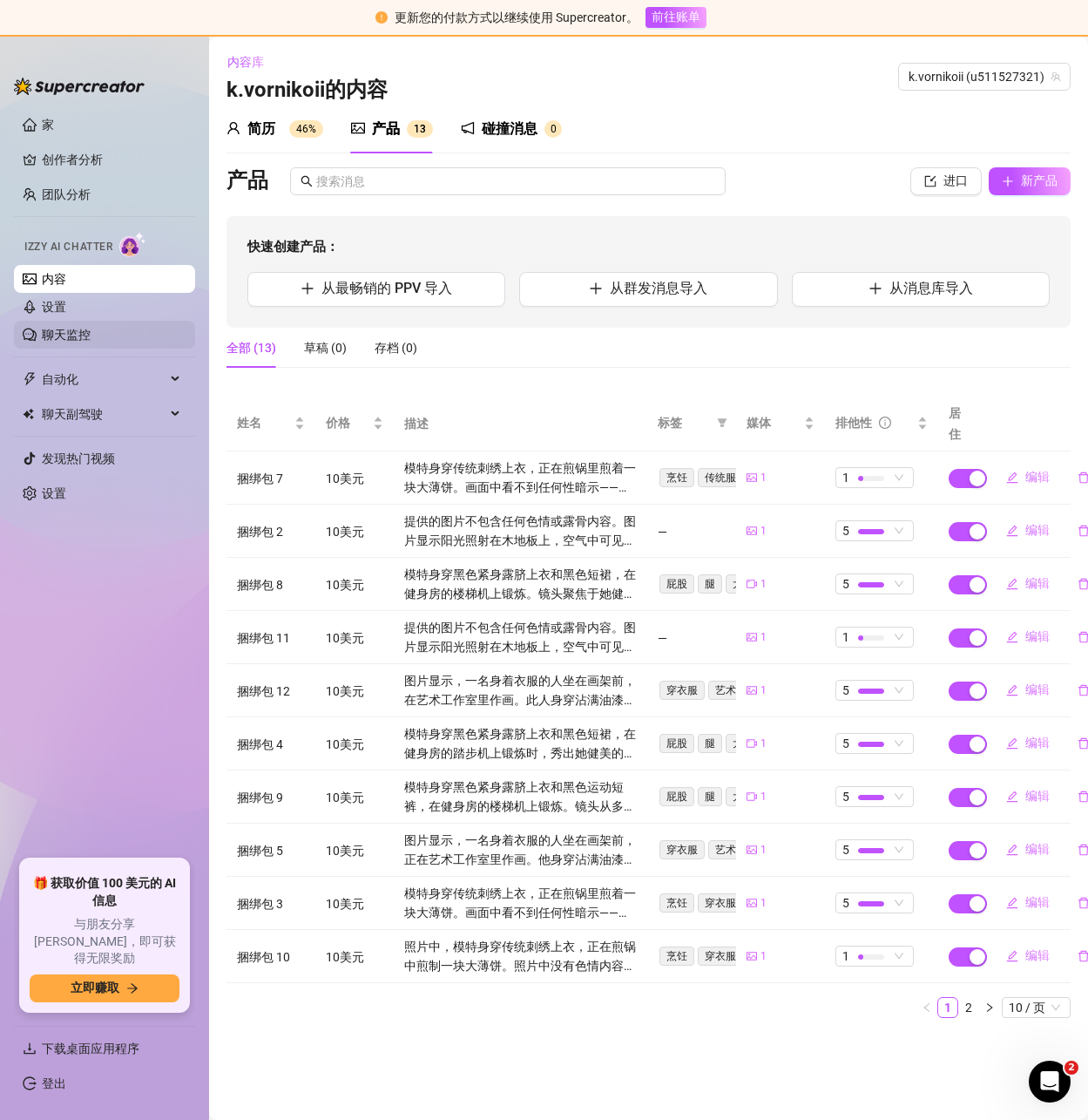
click at [66, 331] on link "聊天监控" at bounding box center [67, 334] width 49 height 14
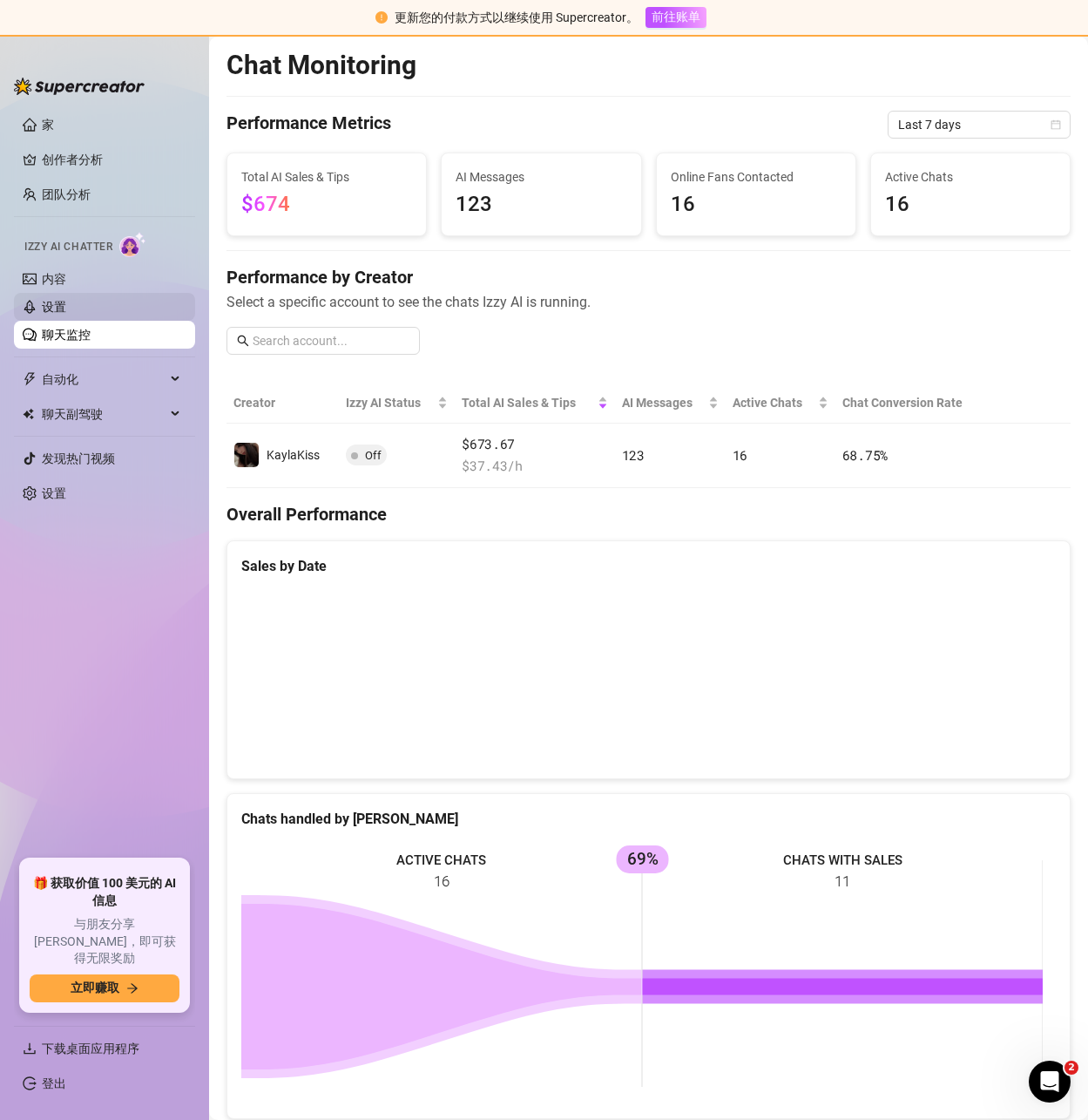
click at [67, 300] on link "设置" at bounding box center [54, 307] width 24 height 14
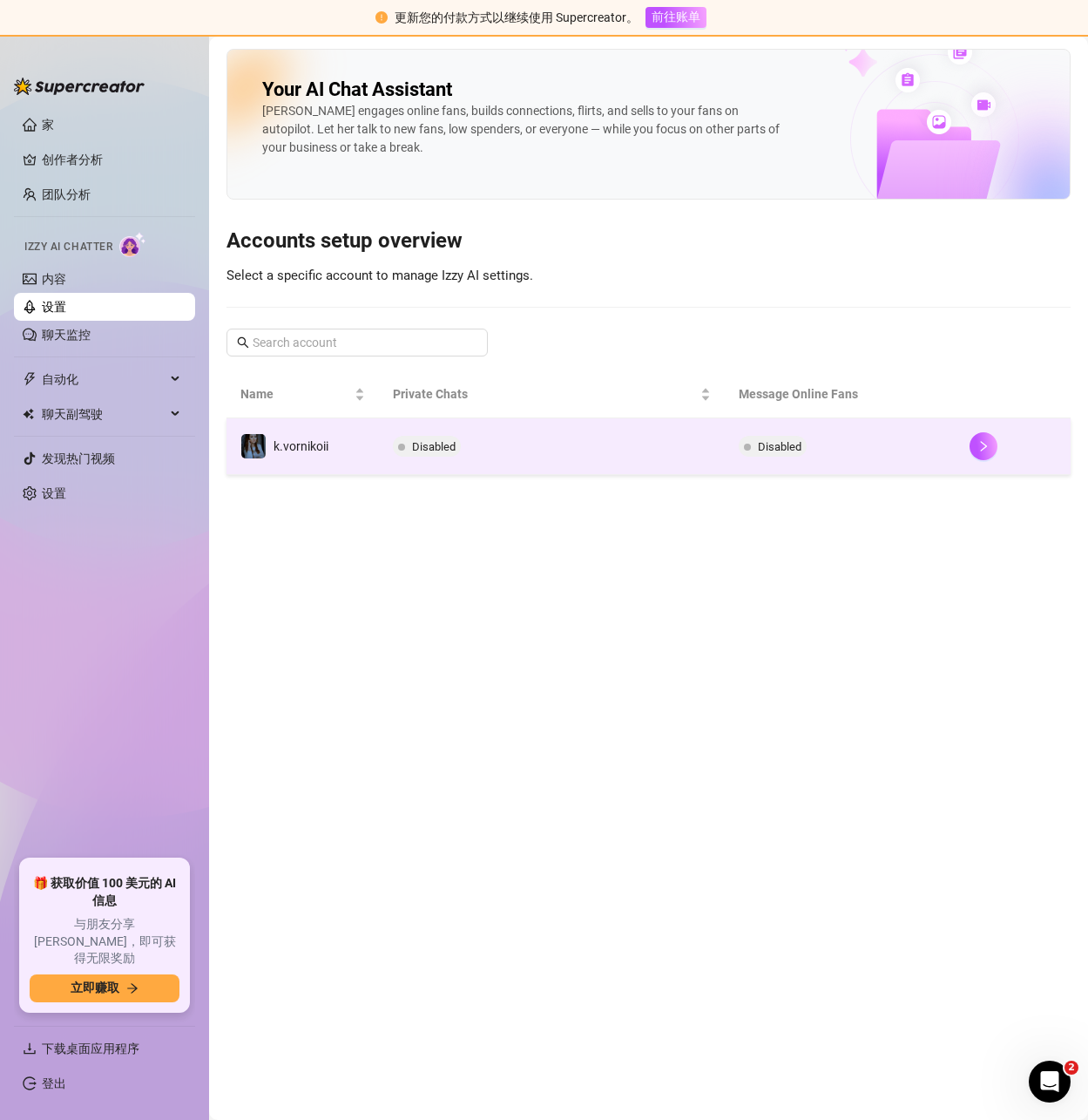
click at [733, 457] on td "Disabled" at bounding box center [840, 446] width 231 height 56
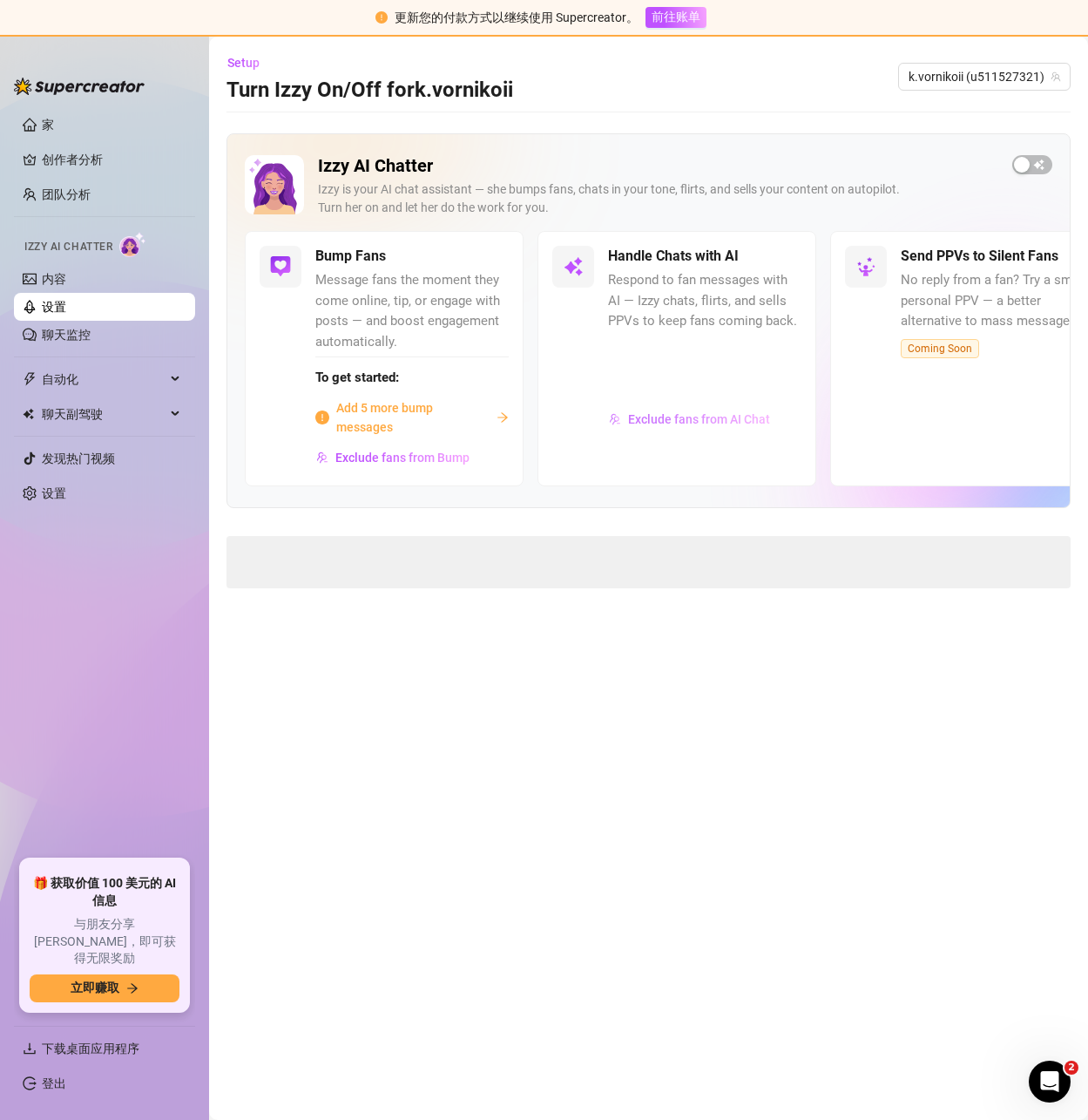
click at [643, 416] on span "Exclude fans from AI Chat" at bounding box center [699, 418] width 142 height 14
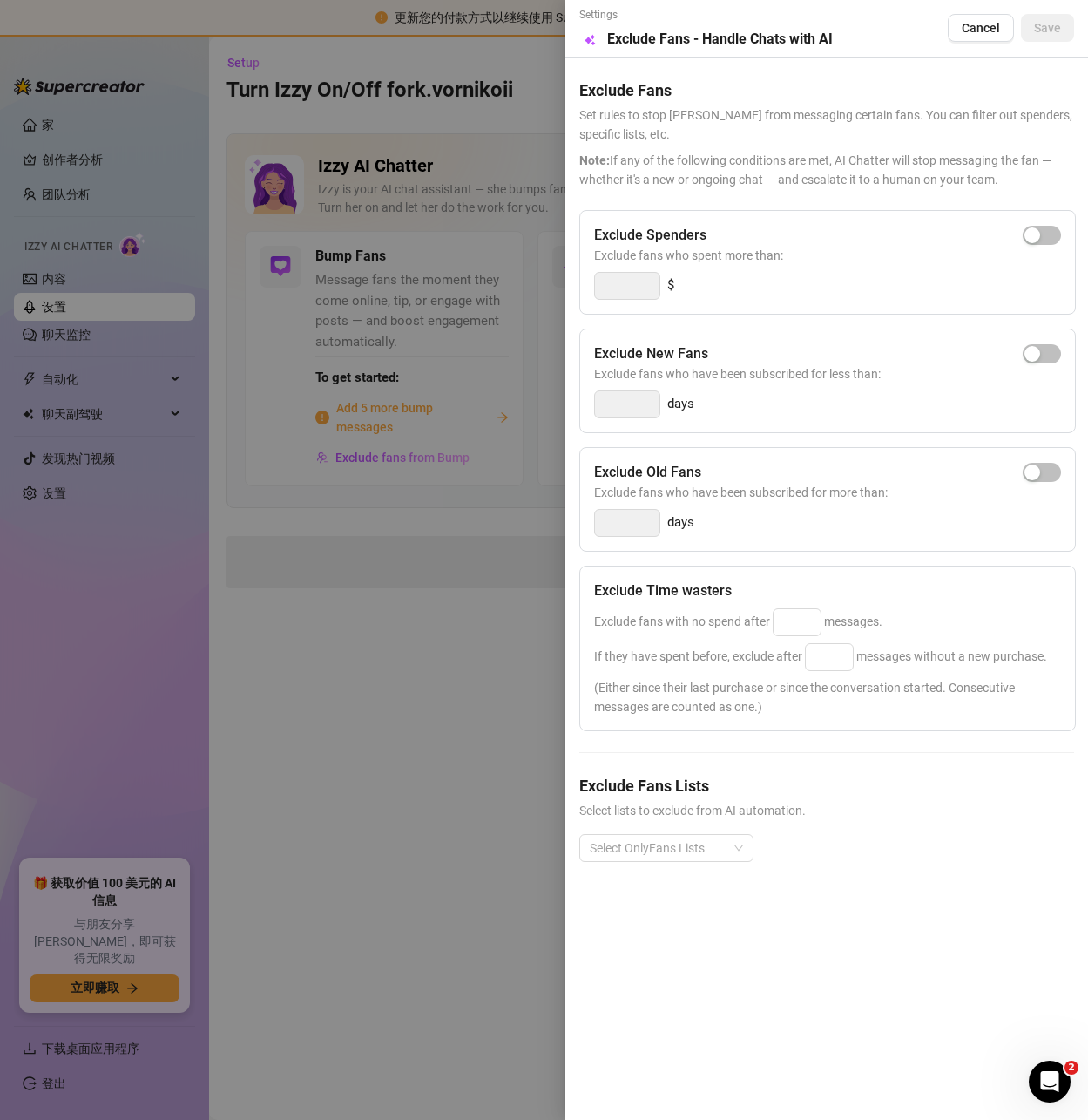
drag, startPoint x: 407, startPoint y: 596, endPoint x: 478, endPoint y: 591, distance: 71.2
click at [407, 597] on div at bounding box center [544, 560] width 1088 height 1120
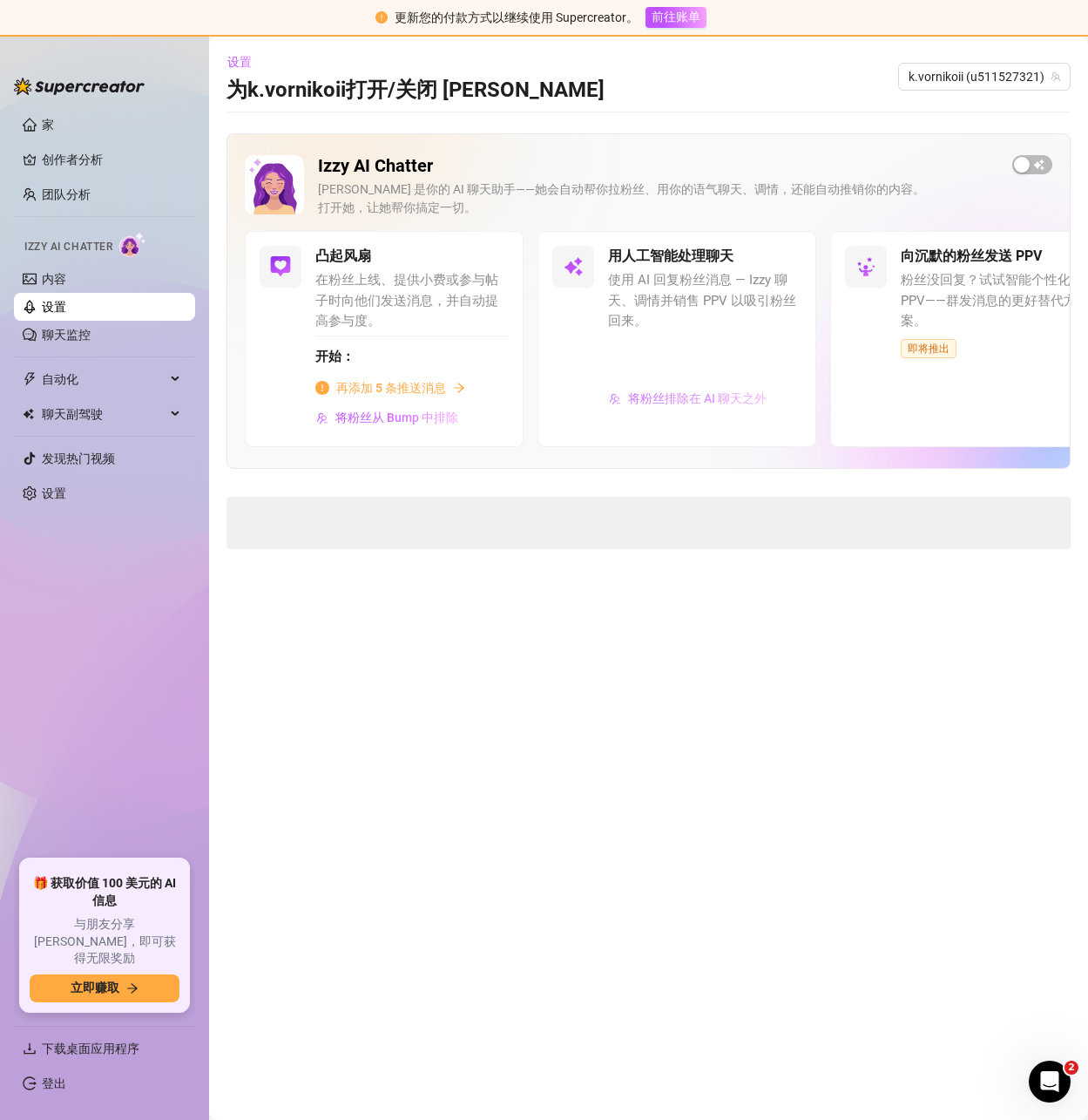
click at [637, 399] on font "将粉丝排除在 AI 聊天之外" at bounding box center [698, 398] width 139 height 14
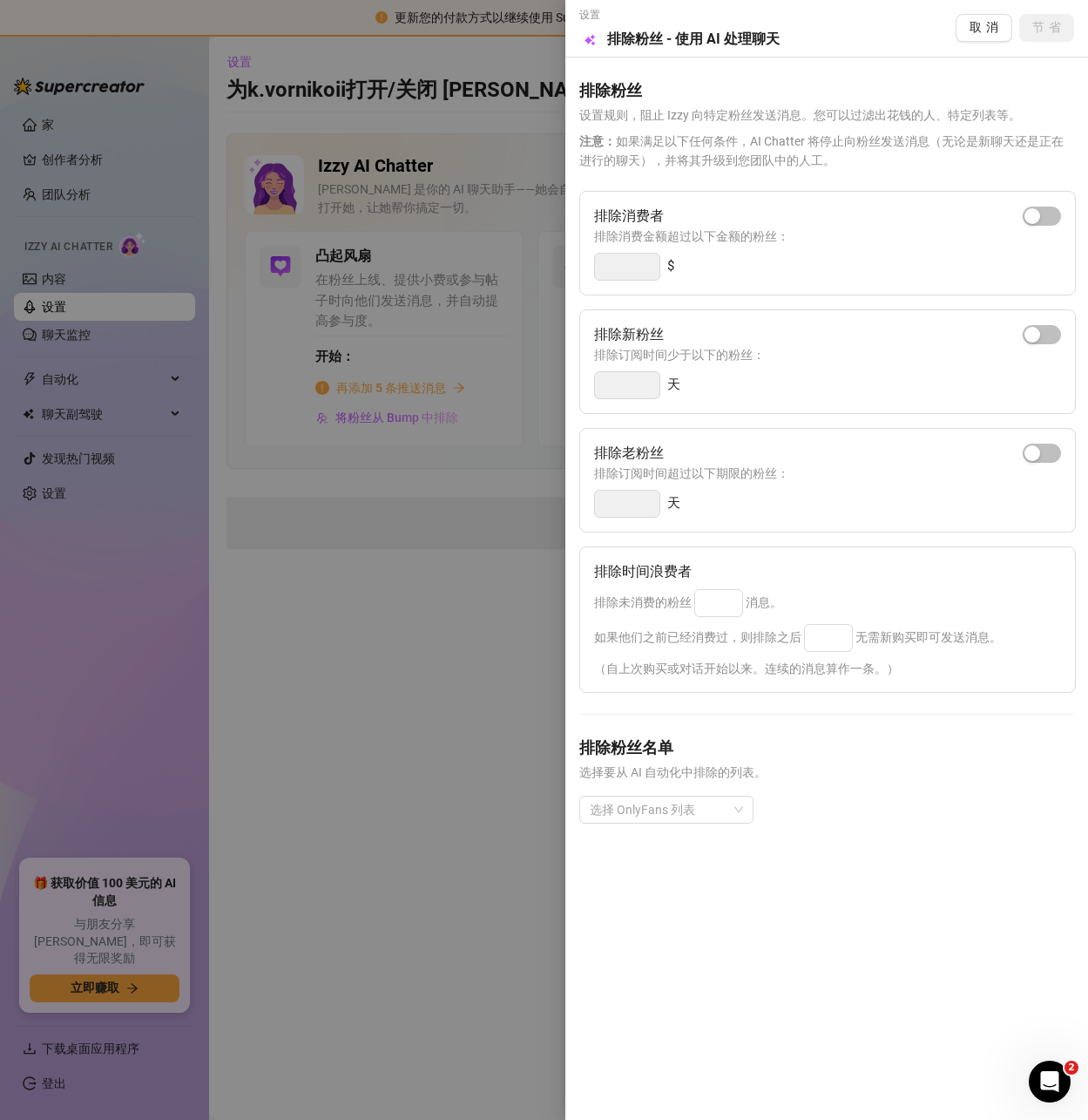
click at [470, 692] on div at bounding box center [544, 560] width 1088 height 1120
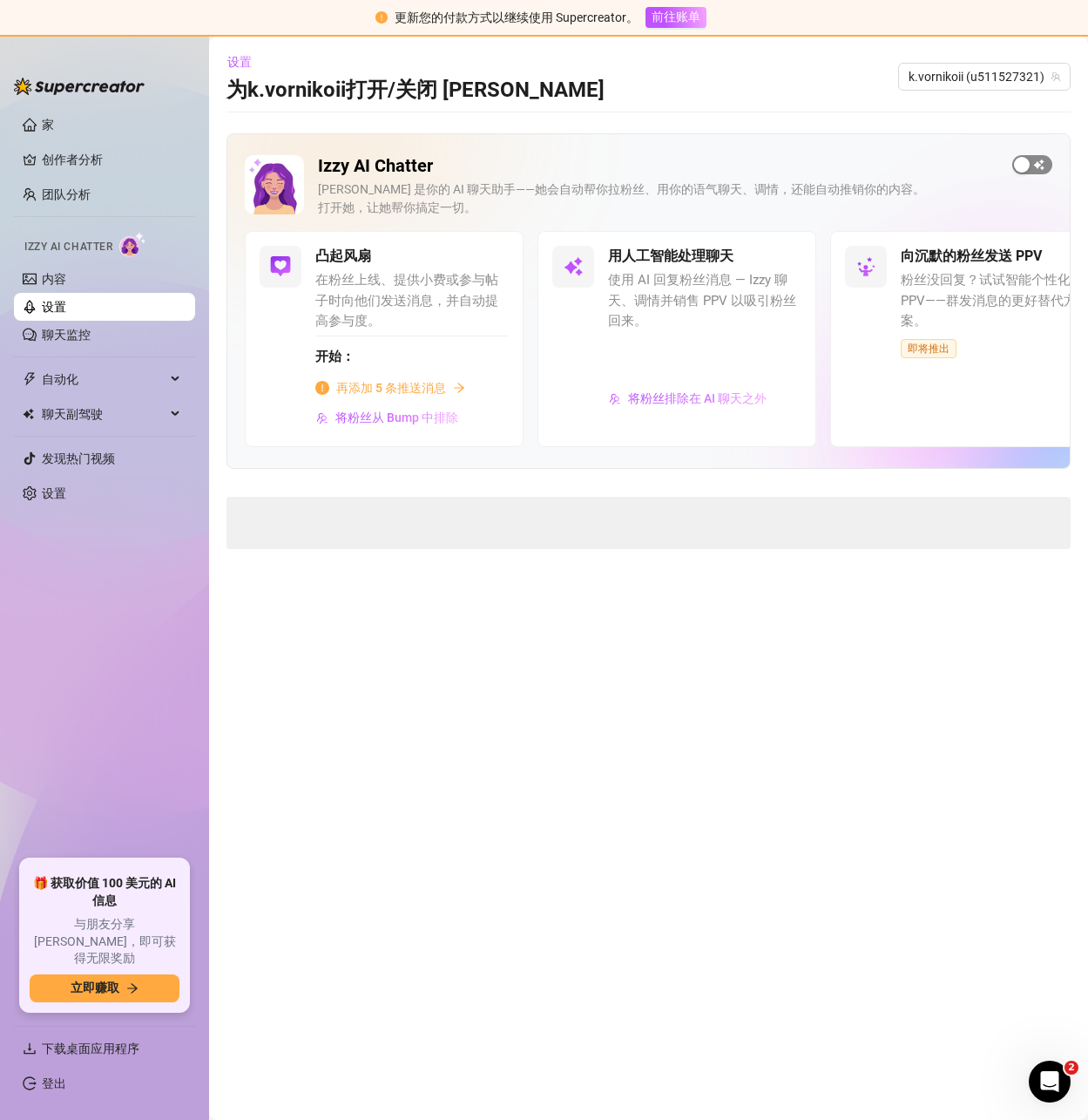
click at [1027, 161] on div "button" at bounding box center [1021, 164] width 16 height 16
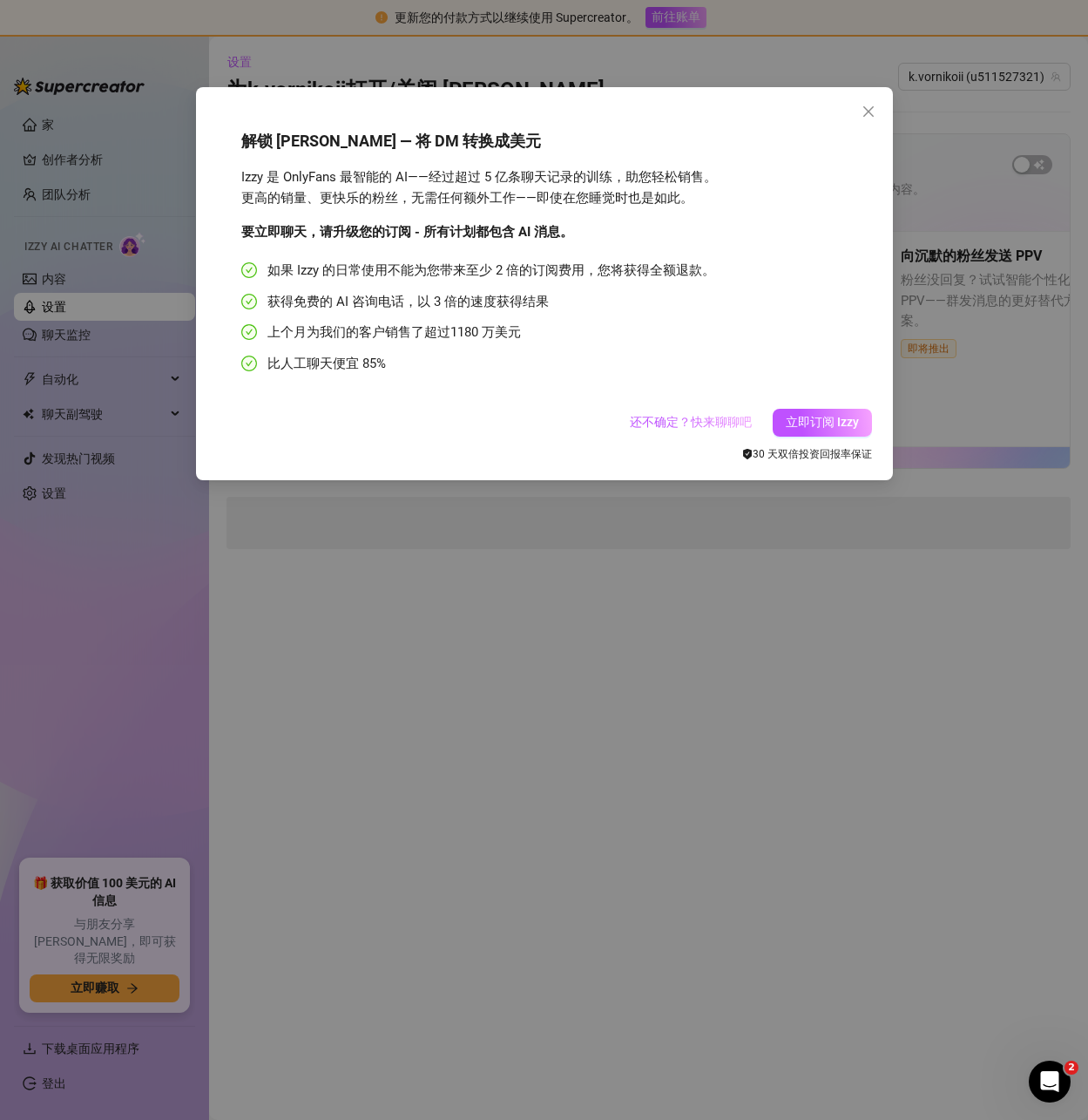
click at [778, 452] on font "30 天双倍投资回报率保证" at bounding box center [812, 453] width 119 height 12
click at [808, 421] on font "立即订阅 Izzy" at bounding box center [823, 421] width 73 height 14
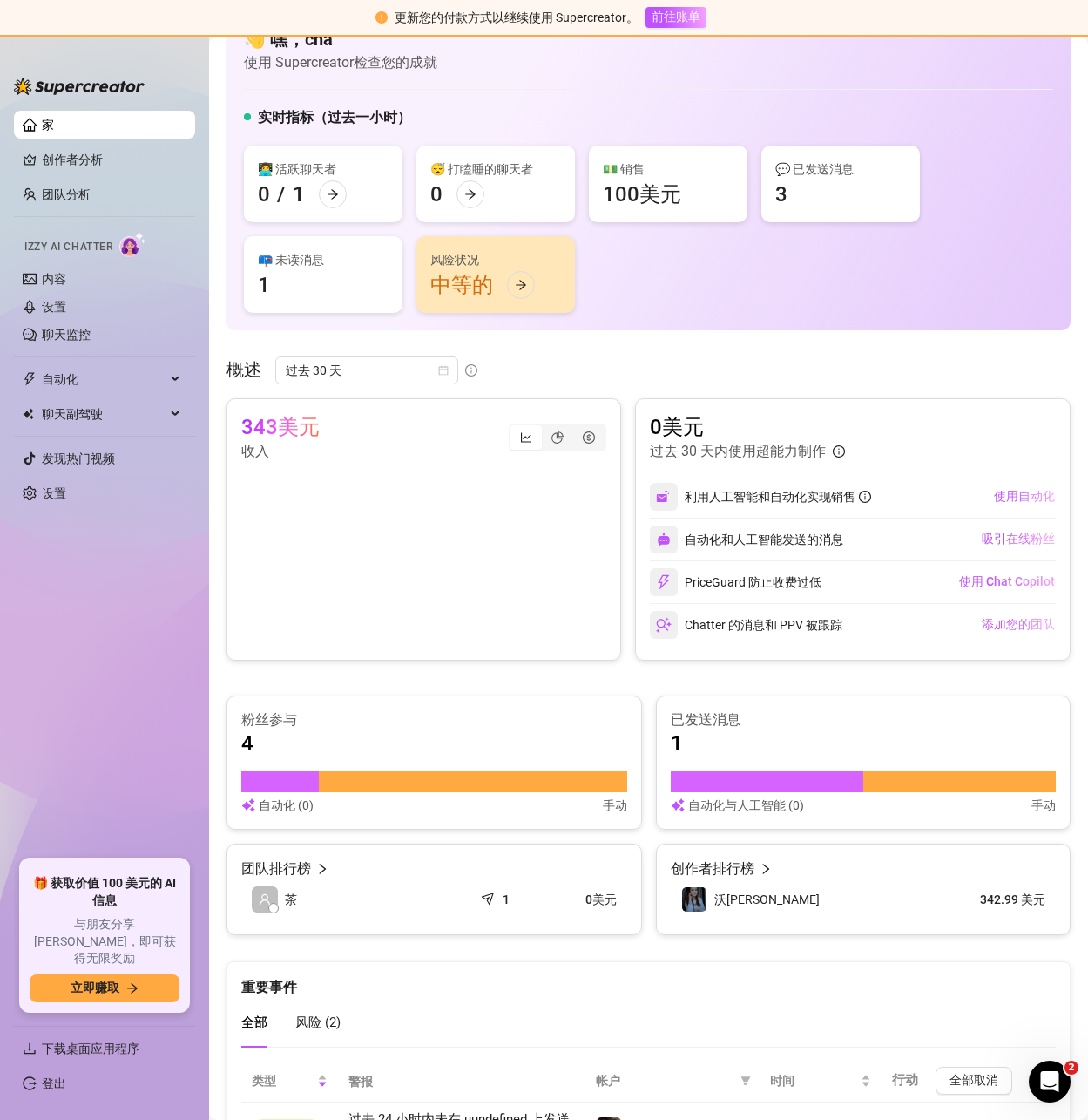
scroll to position [195, 0]
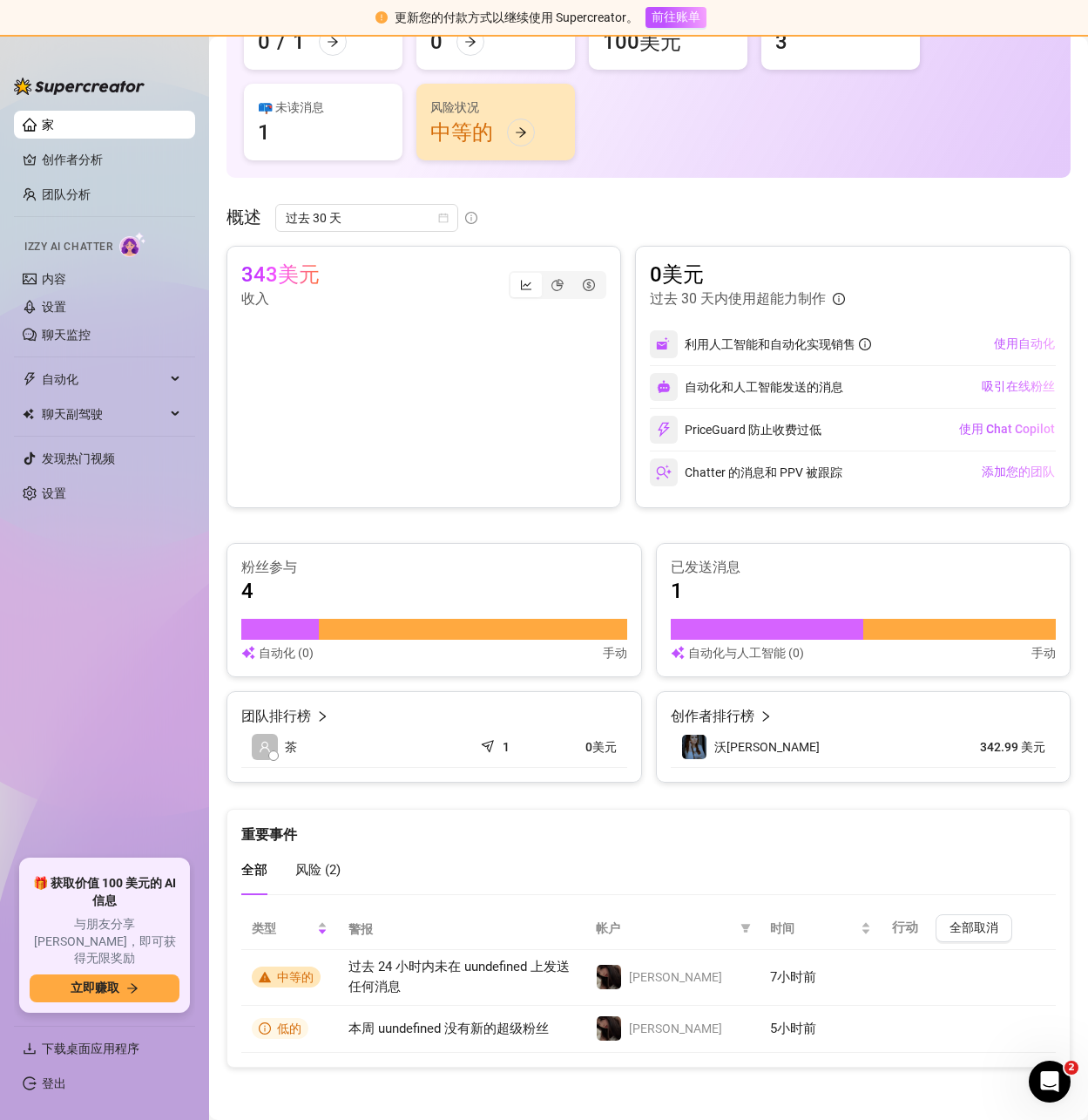
click at [725, 719] on font "创作者排行榜" at bounding box center [712, 716] width 83 height 17
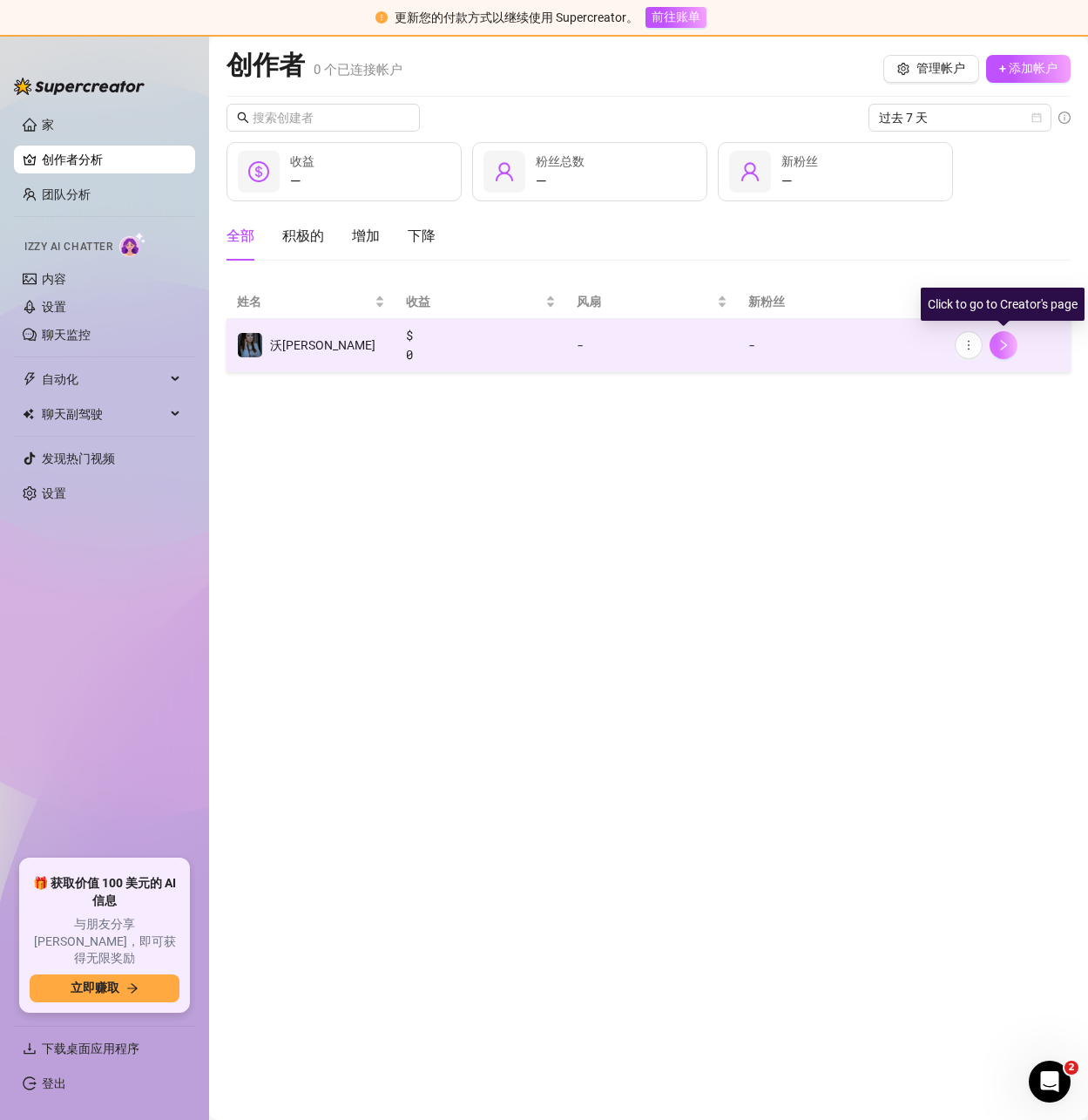
click at [1007, 350] on icon "正确的" at bounding box center [1004, 344] width 12 height 12
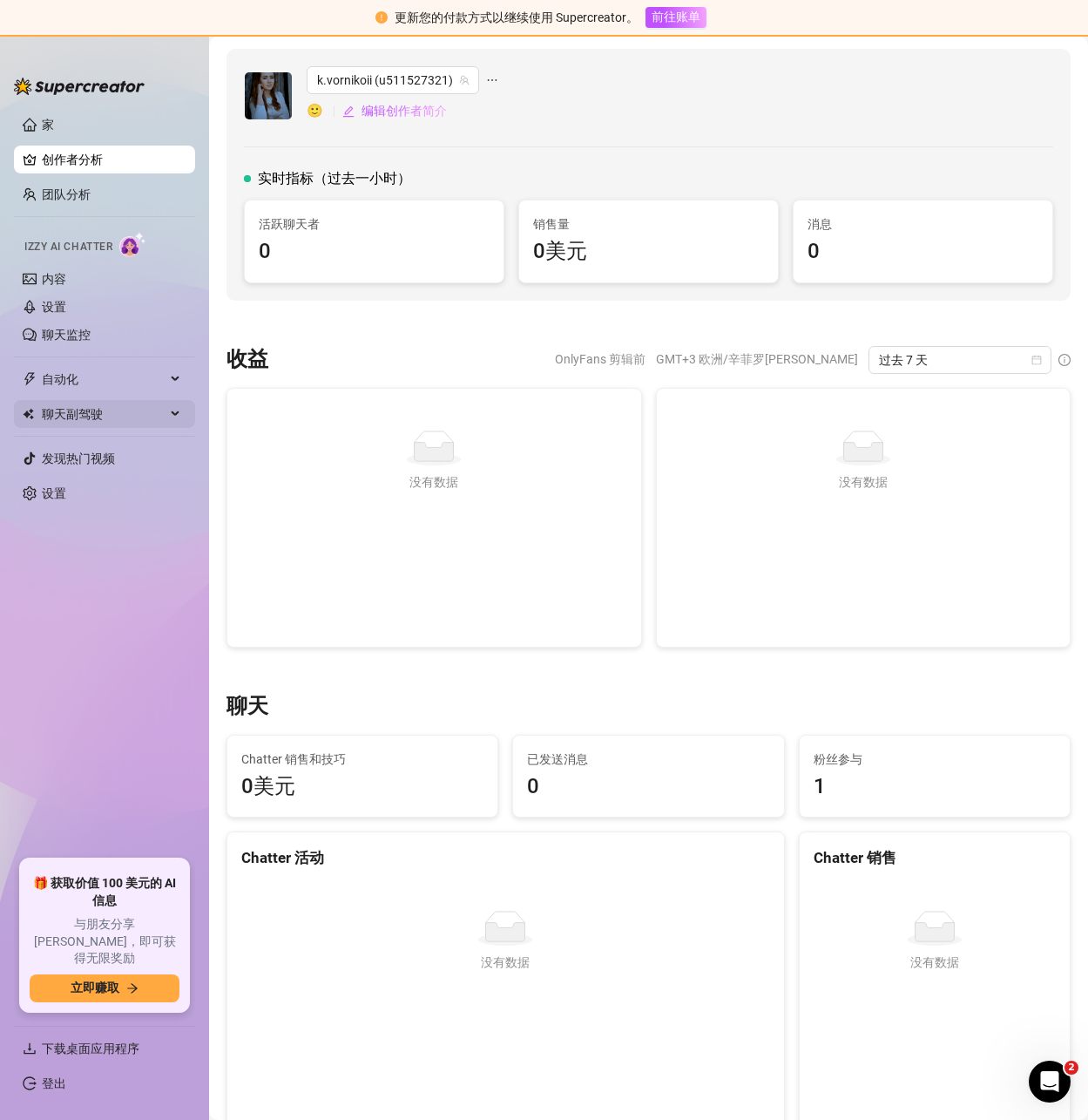
click at [87, 407] on font "聊天副驾驶" at bounding box center [72, 414] width 61 height 14
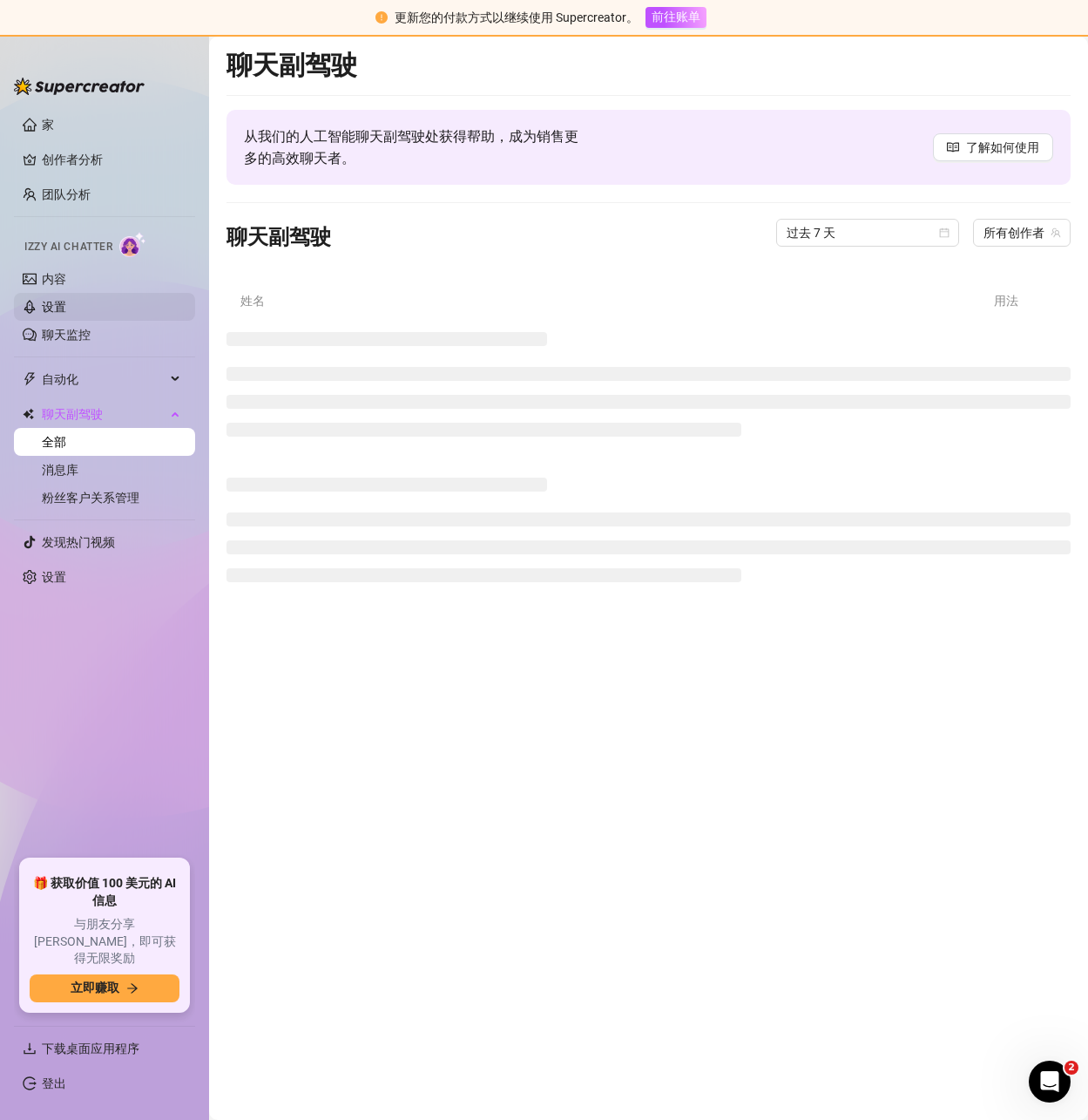
click at [67, 308] on link "设置" at bounding box center [54, 307] width 24 height 14
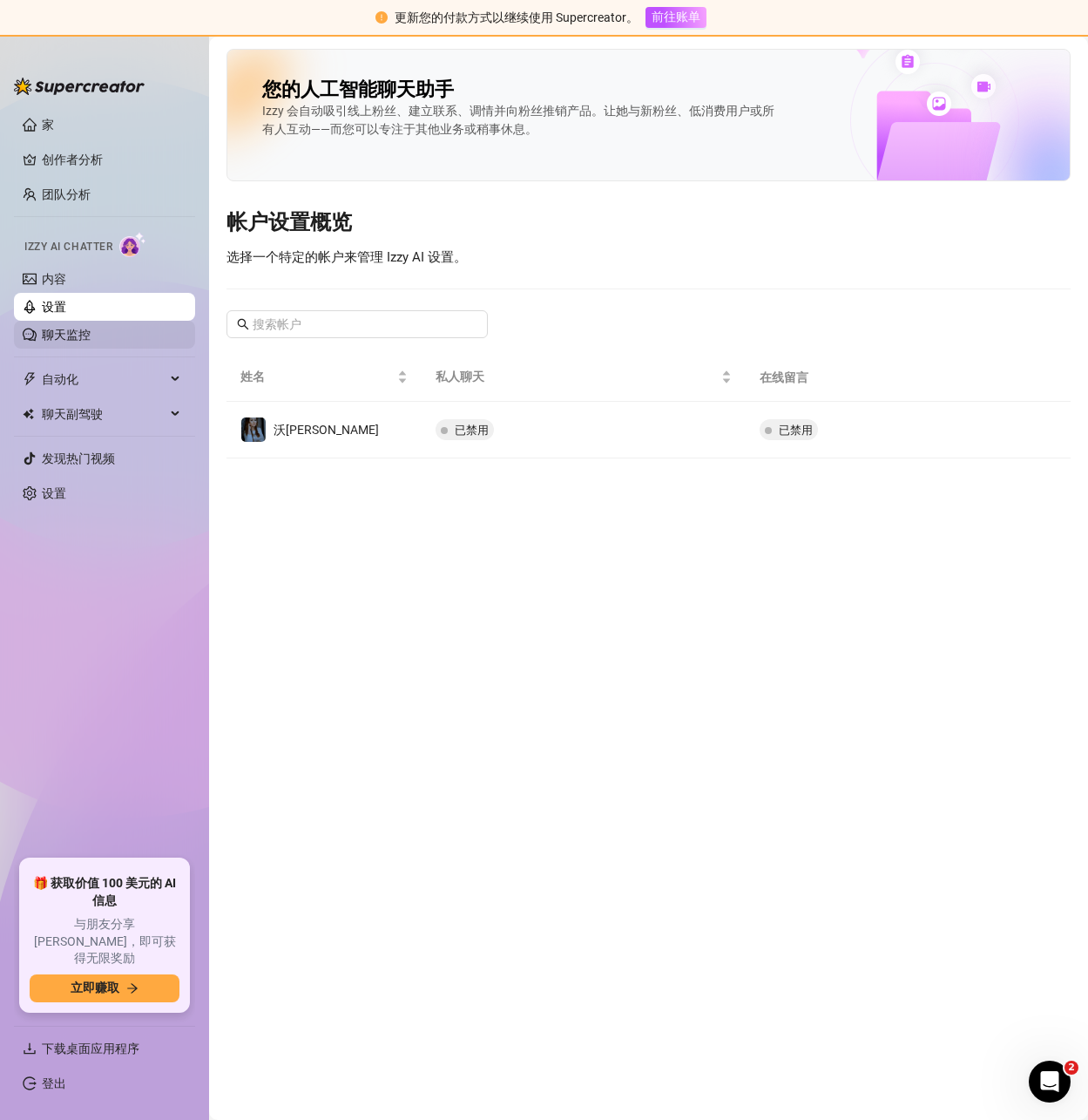
click at [42, 337] on link "聊天监控" at bounding box center [67, 334] width 49 height 14
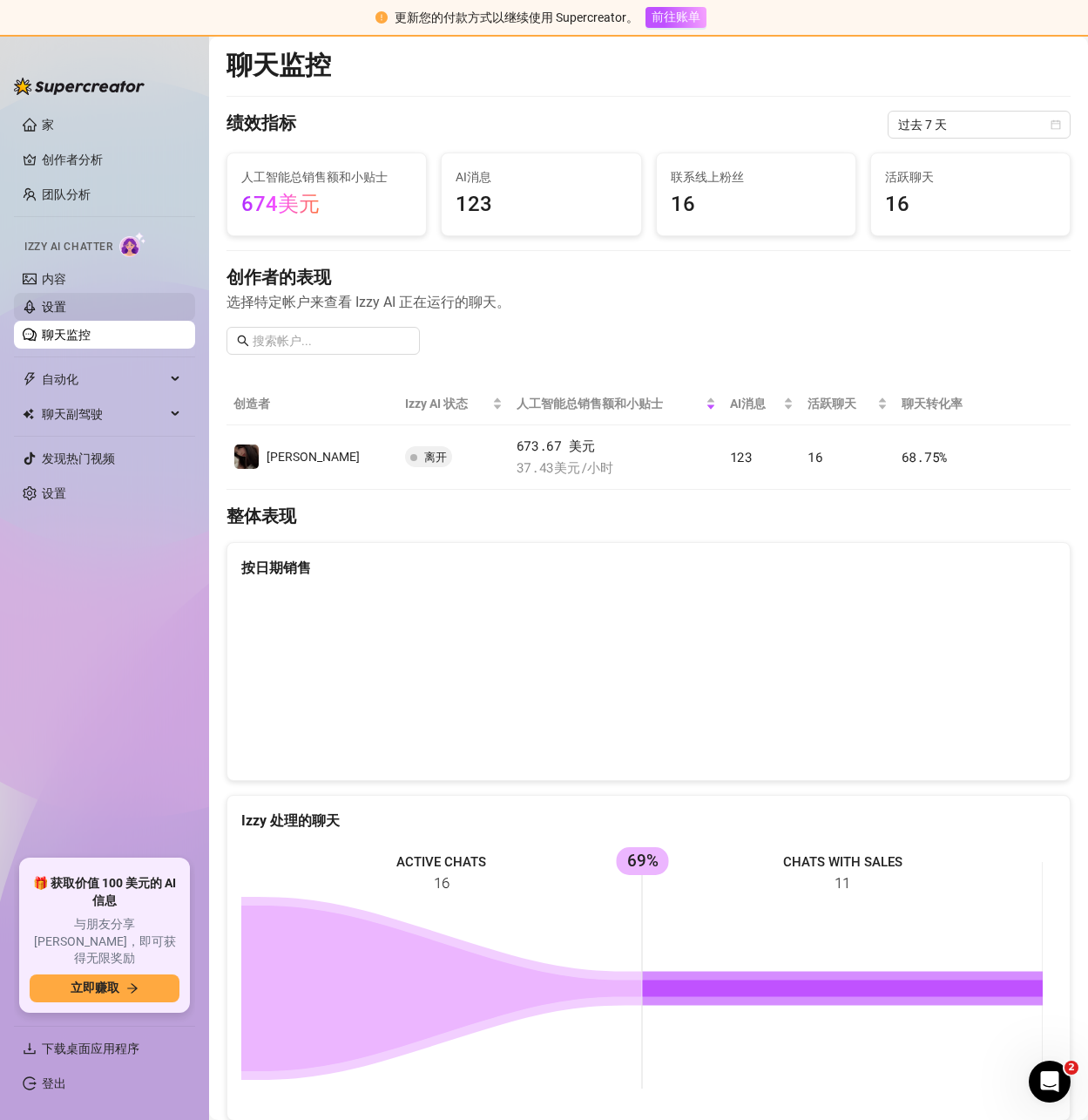
click at [67, 309] on link "设置" at bounding box center [54, 307] width 24 height 14
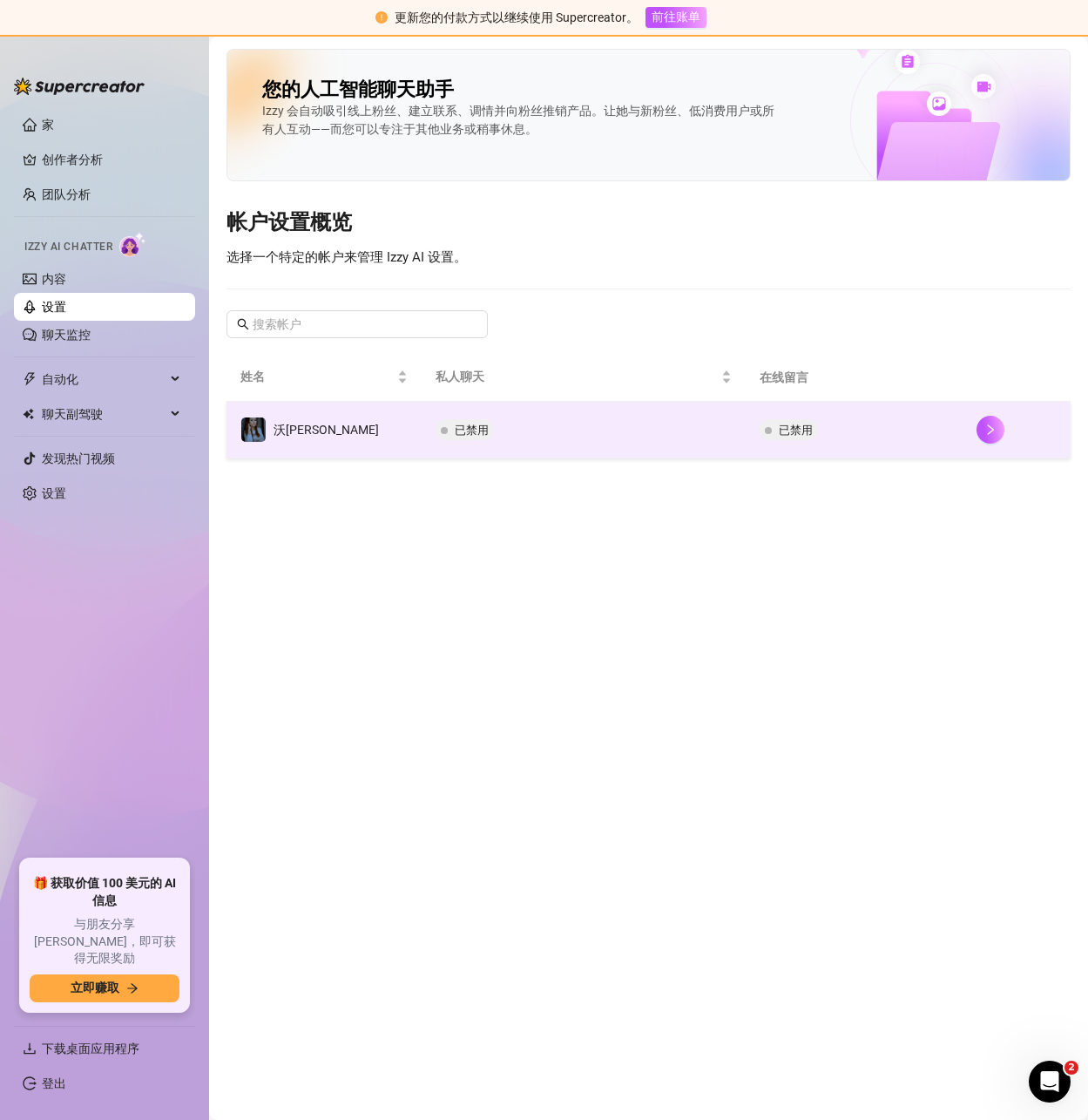
click at [468, 431] on td "已禁用" at bounding box center [584, 430] width 325 height 56
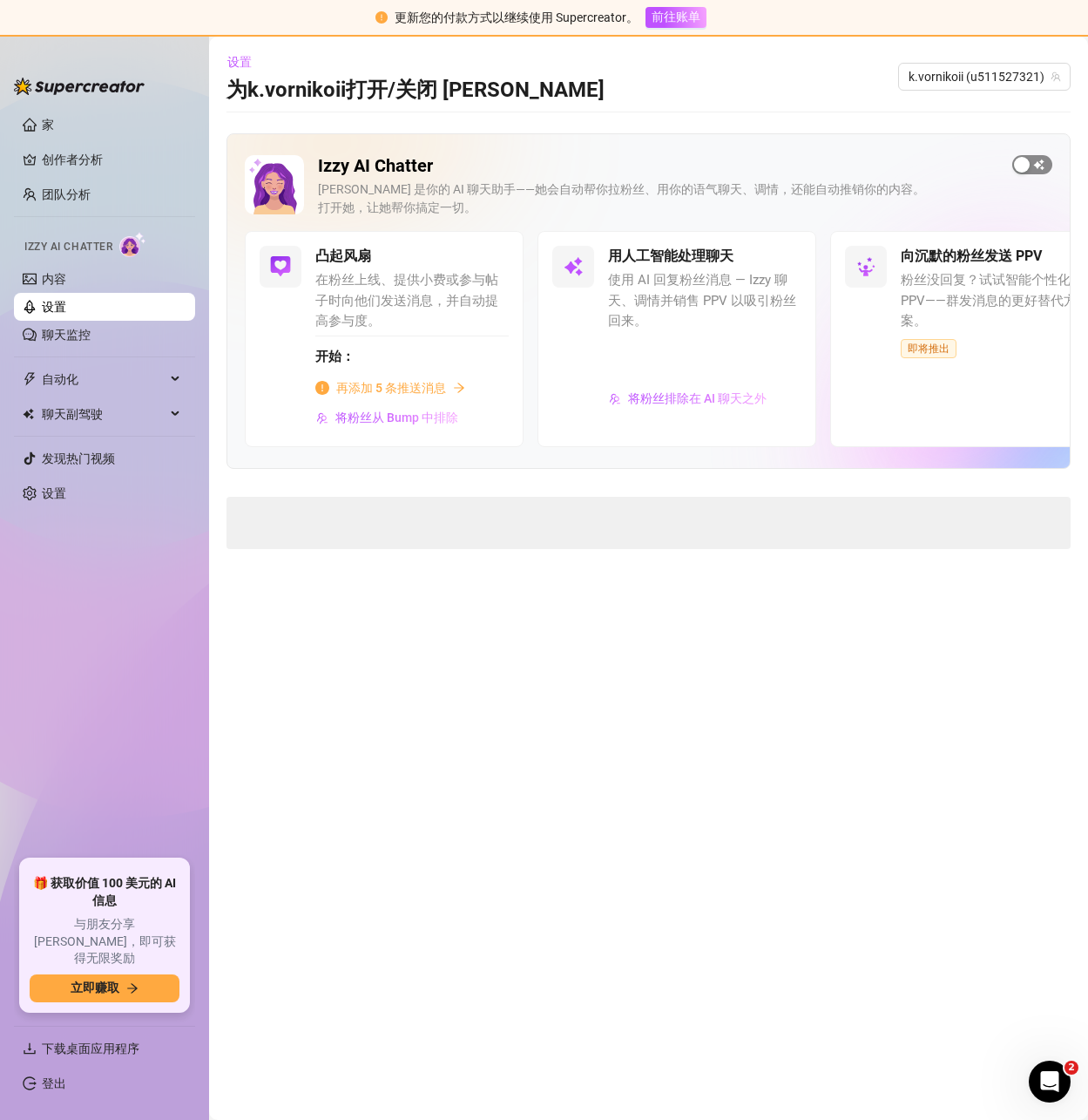
click at [1028, 163] on div "button" at bounding box center [1021, 164] width 16 height 16
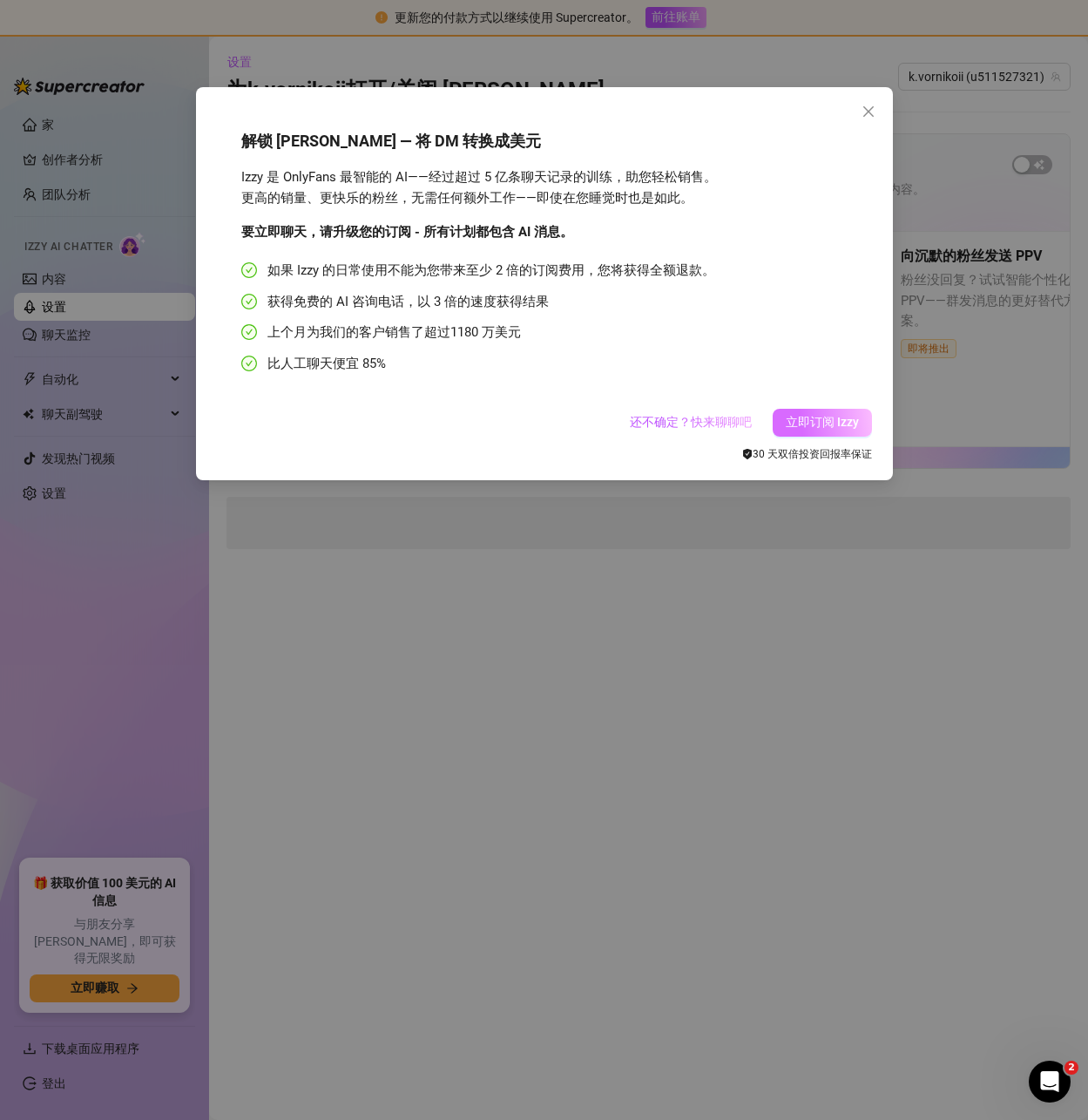
click at [828, 423] on font "立即订阅 Izzy" at bounding box center [823, 421] width 73 height 14
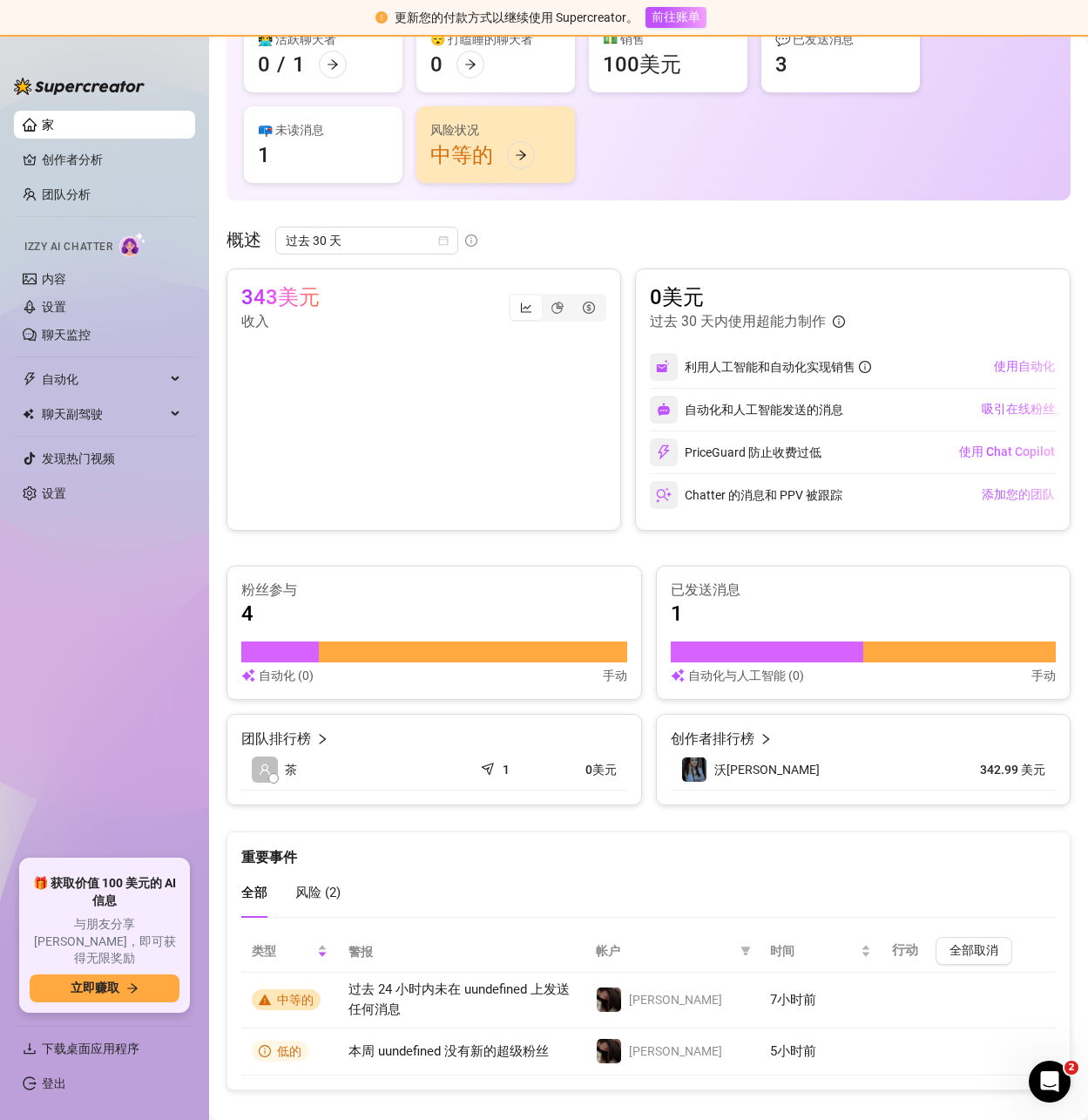
scroll to position [195, 0]
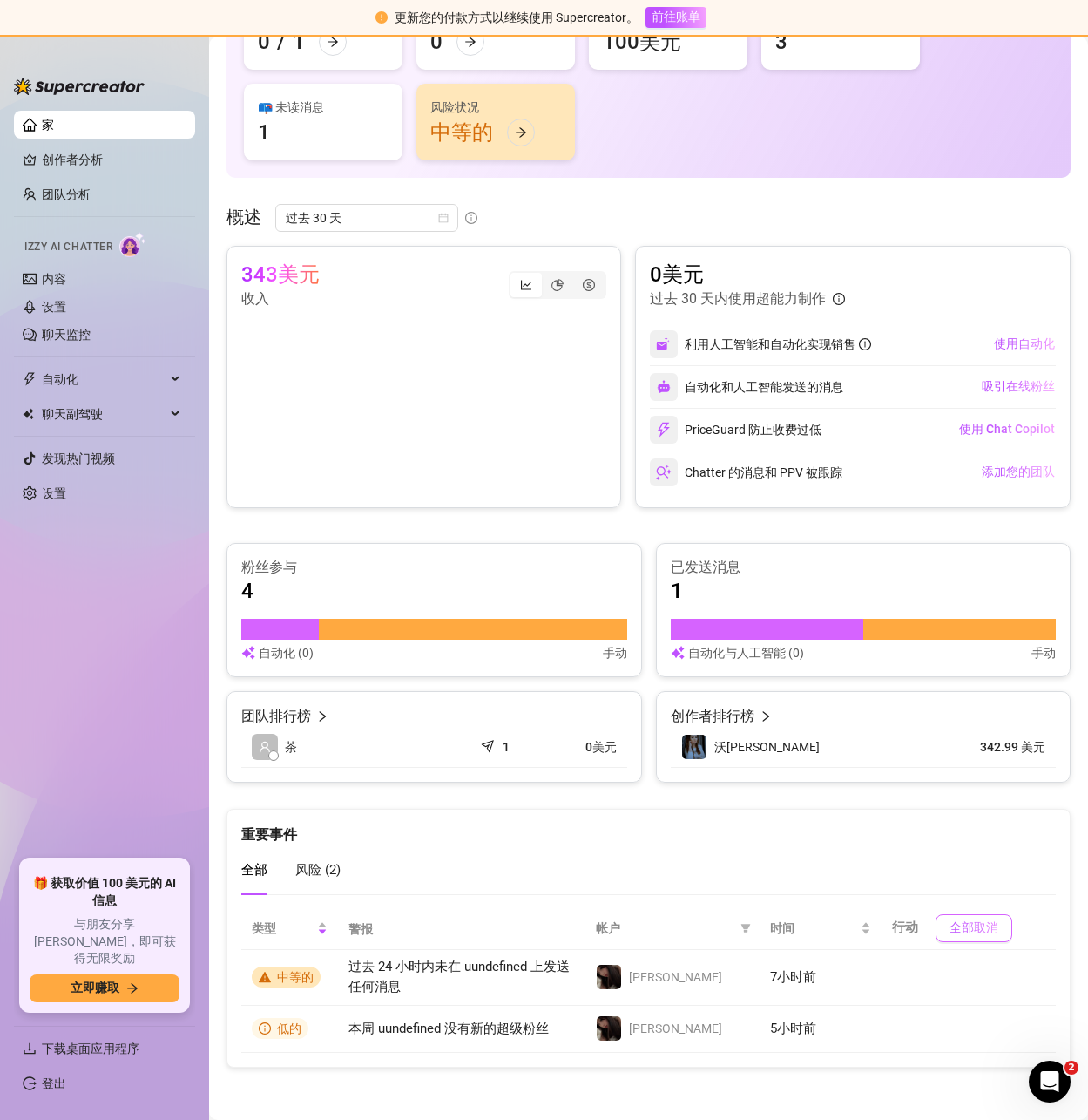
click at [962, 928] on font "全部取消" at bounding box center [975, 927] width 49 height 14
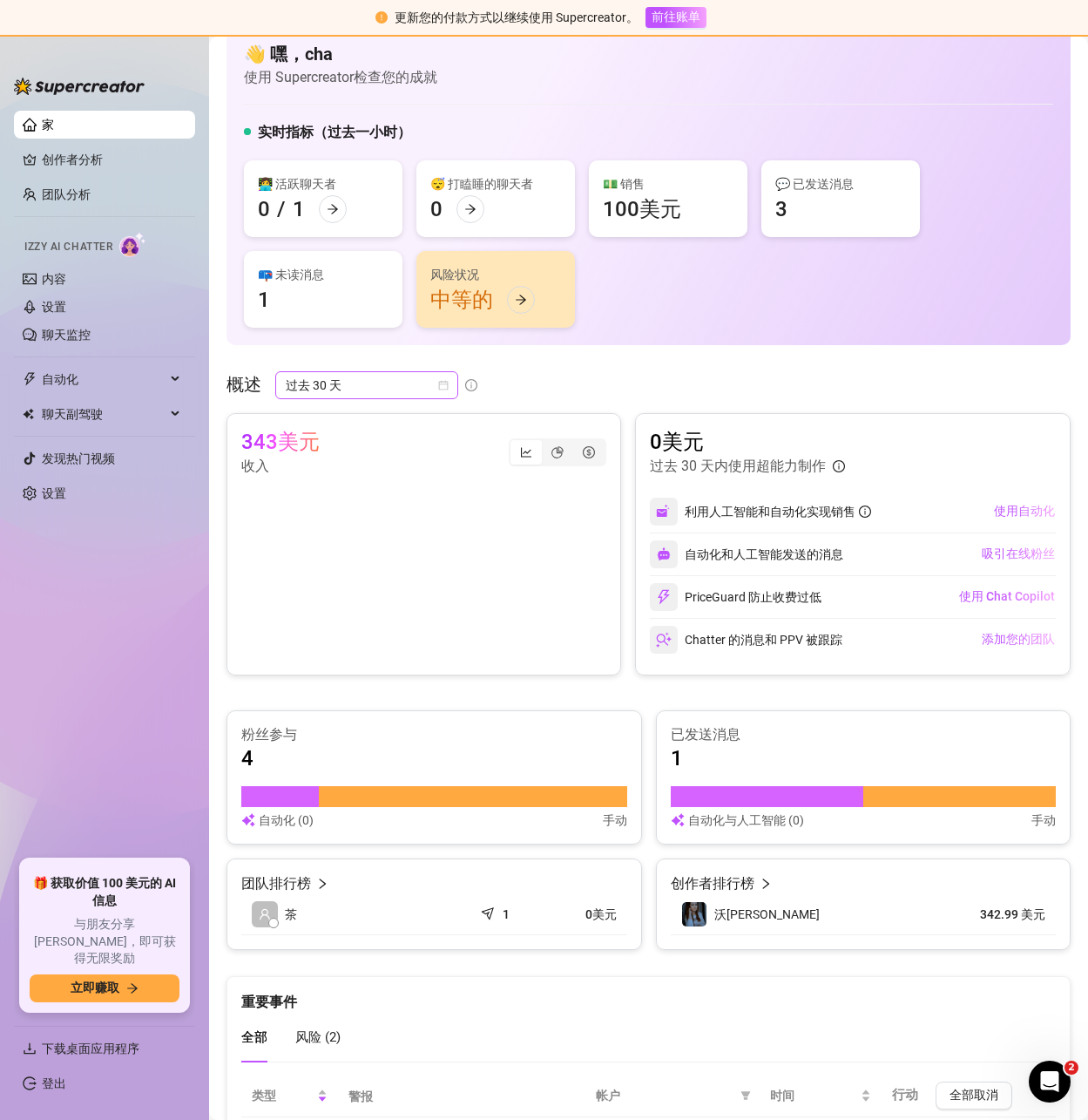
scroll to position [0, 0]
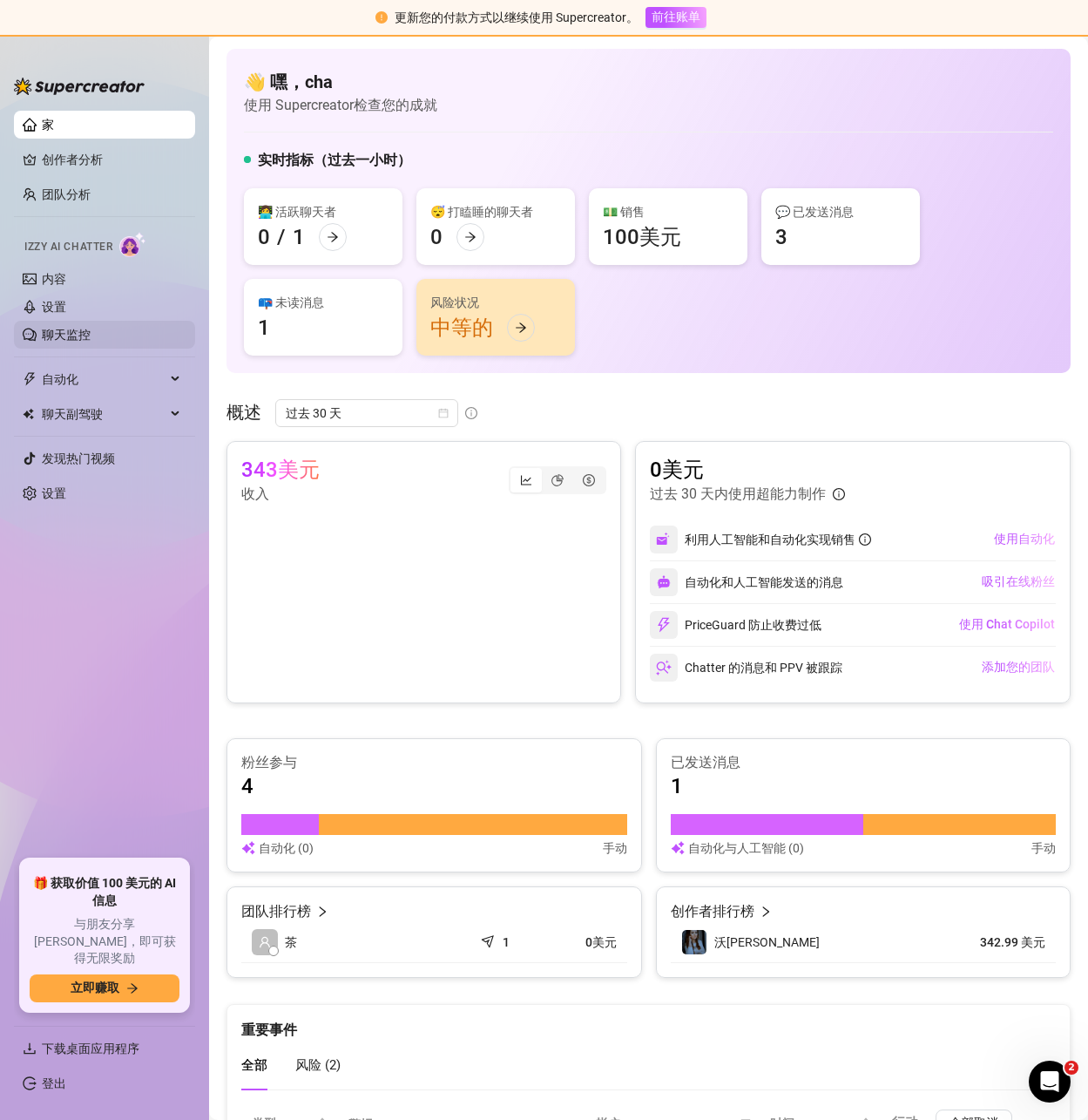
click at [68, 337] on link "聊天监控" at bounding box center [67, 334] width 49 height 14
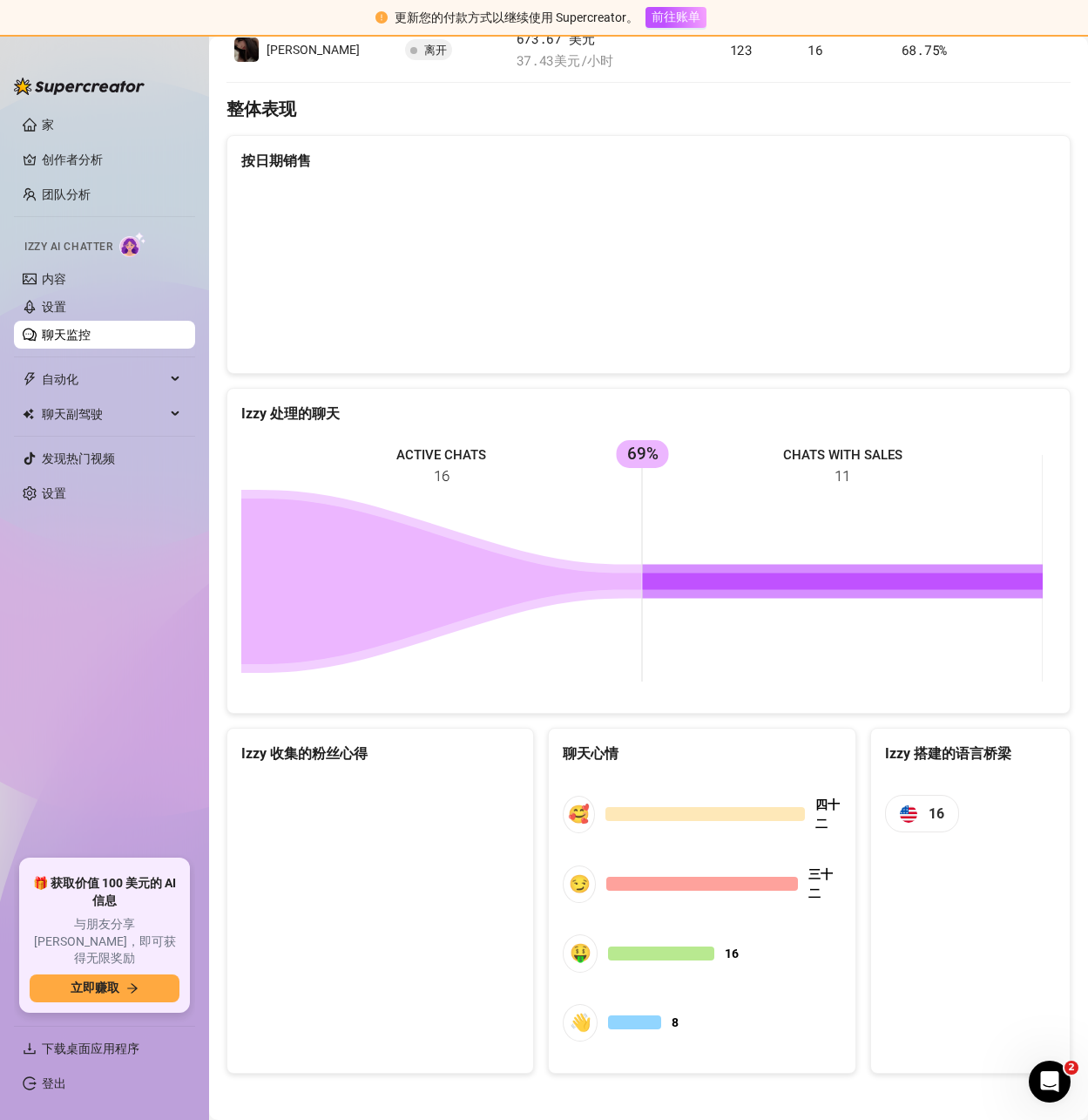
scroll to position [412, 0]
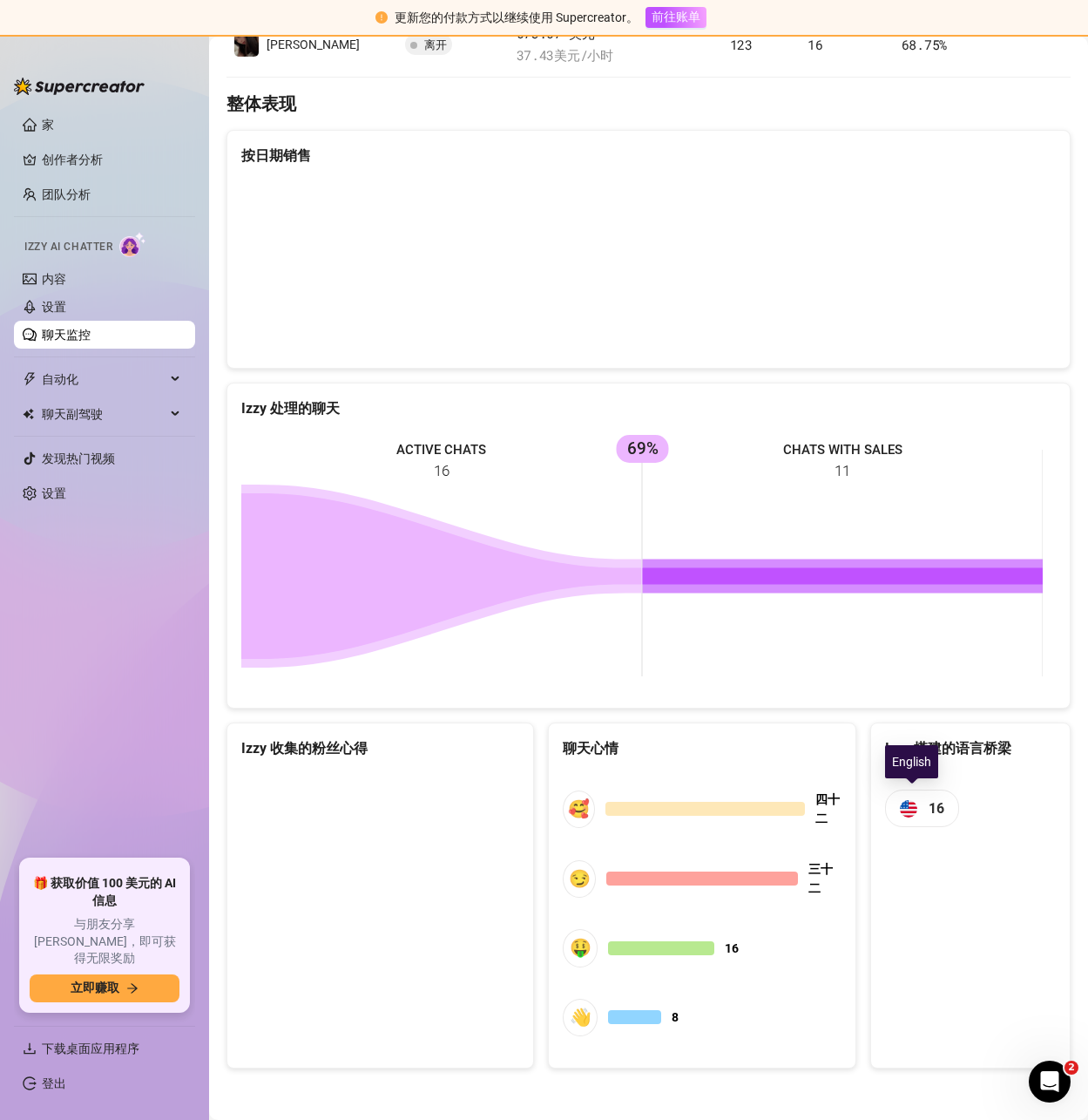
click at [929, 812] on font "16" at bounding box center [936, 809] width 16 height 17
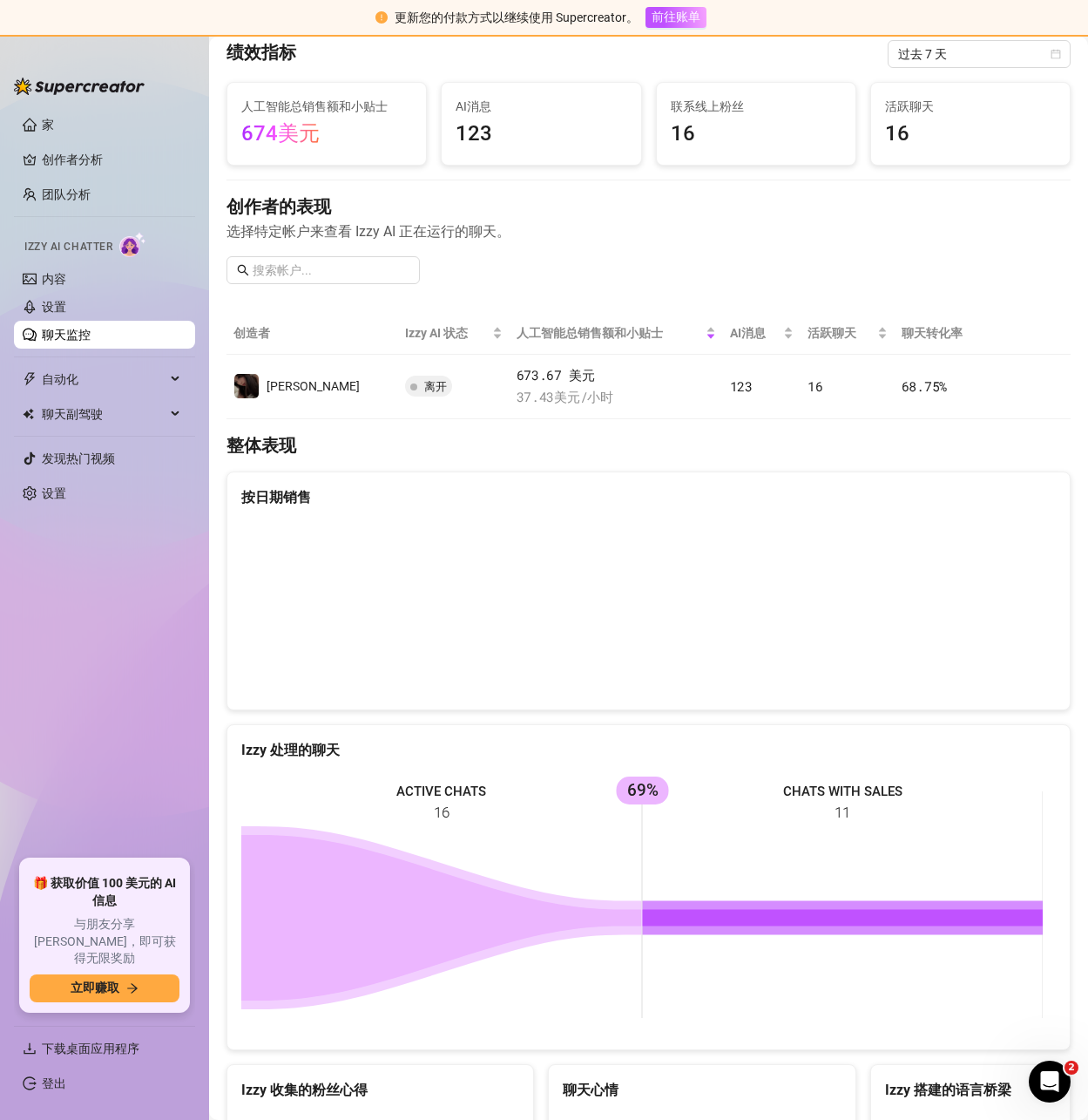
scroll to position [0, 0]
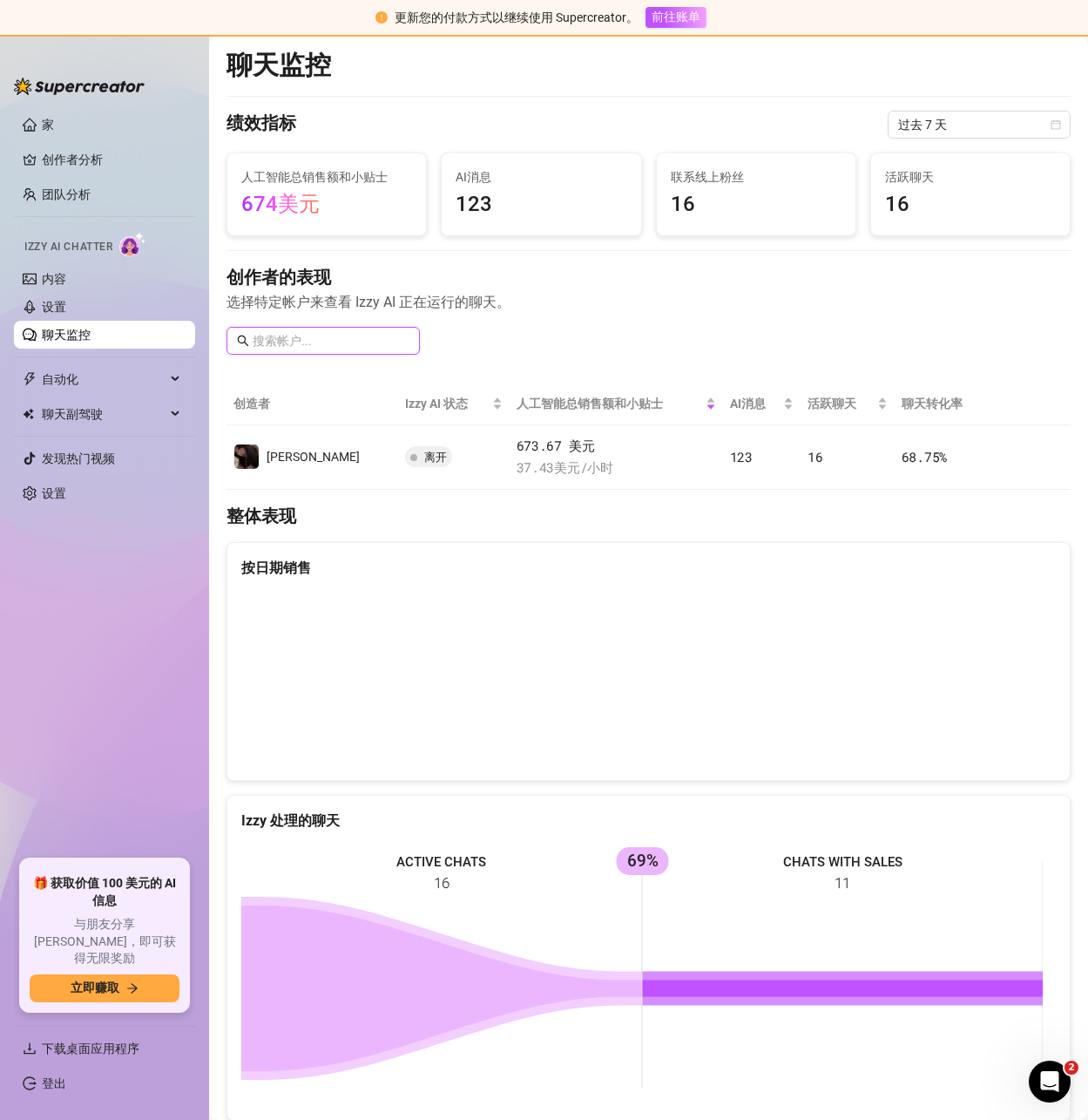
click at [295, 339] on input "text" at bounding box center [330, 341] width 157 height 19
click at [298, 337] on input "text" at bounding box center [330, 341] width 157 height 19
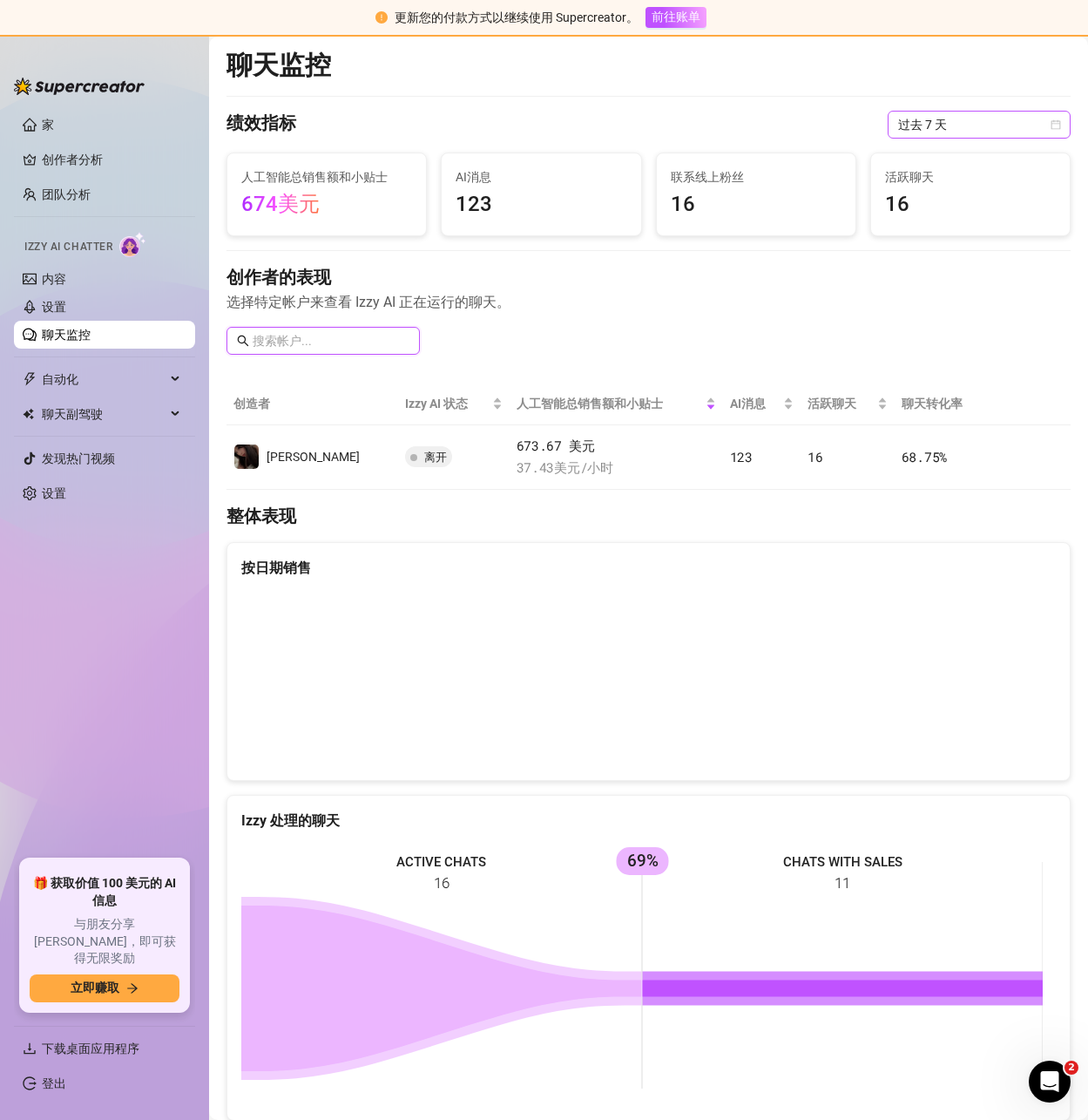
click at [950, 125] on span "过去 7 天" at bounding box center [979, 125] width 162 height 26
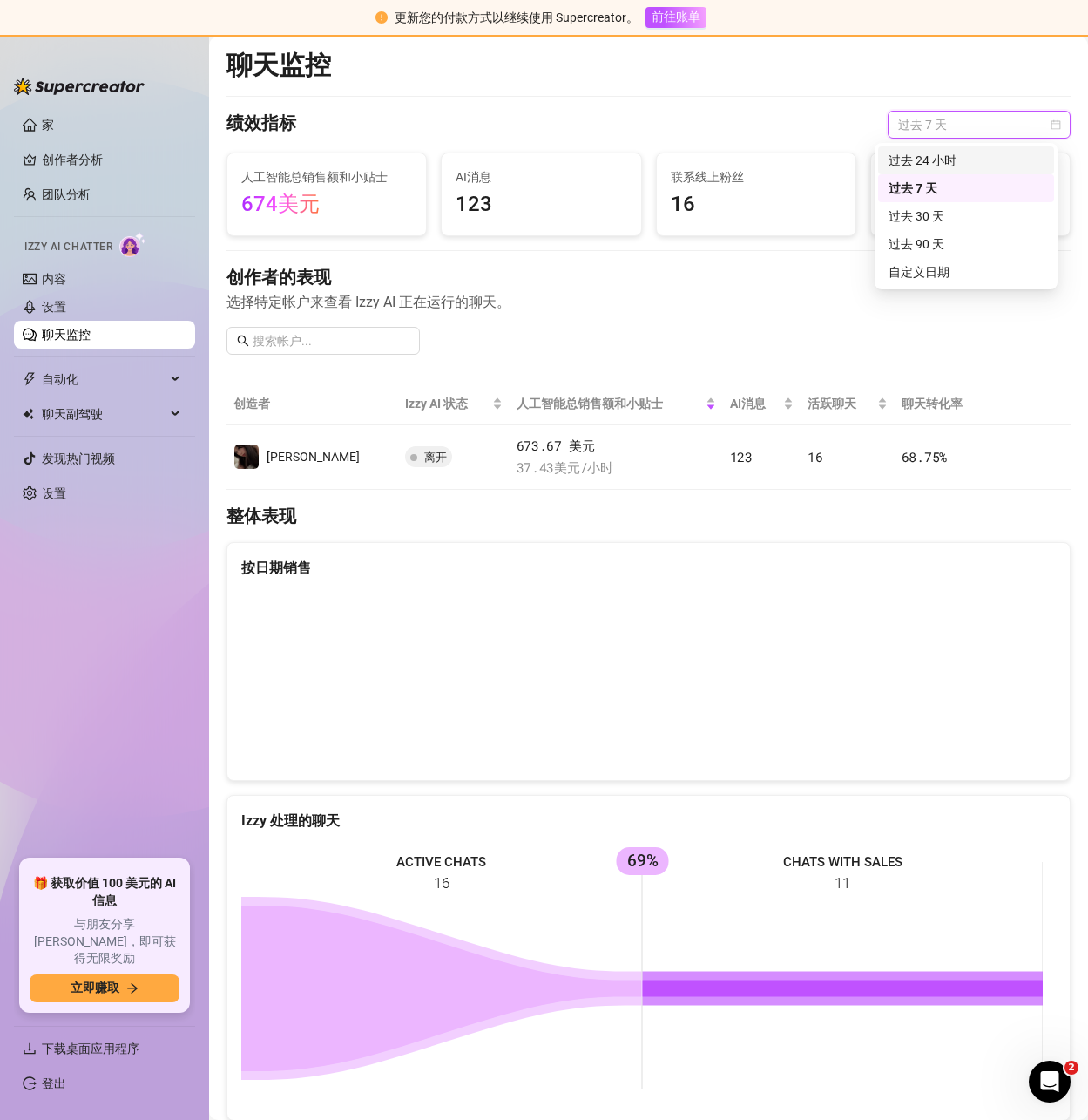
click at [943, 150] on div "过去 24 小时" at bounding box center [966, 160] width 176 height 28
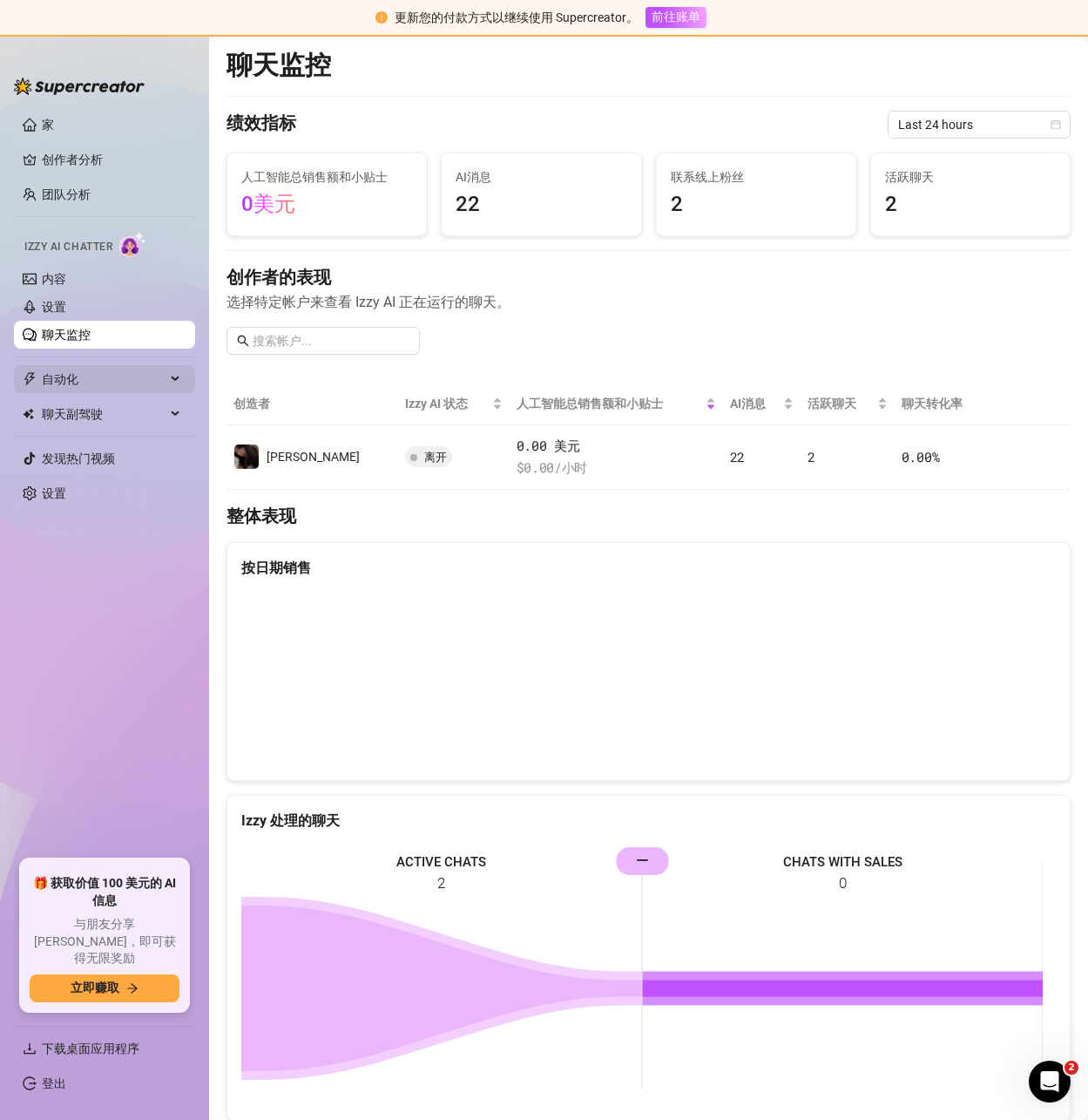
click at [52, 374] on font "自动化" at bounding box center [60, 379] width 37 height 14
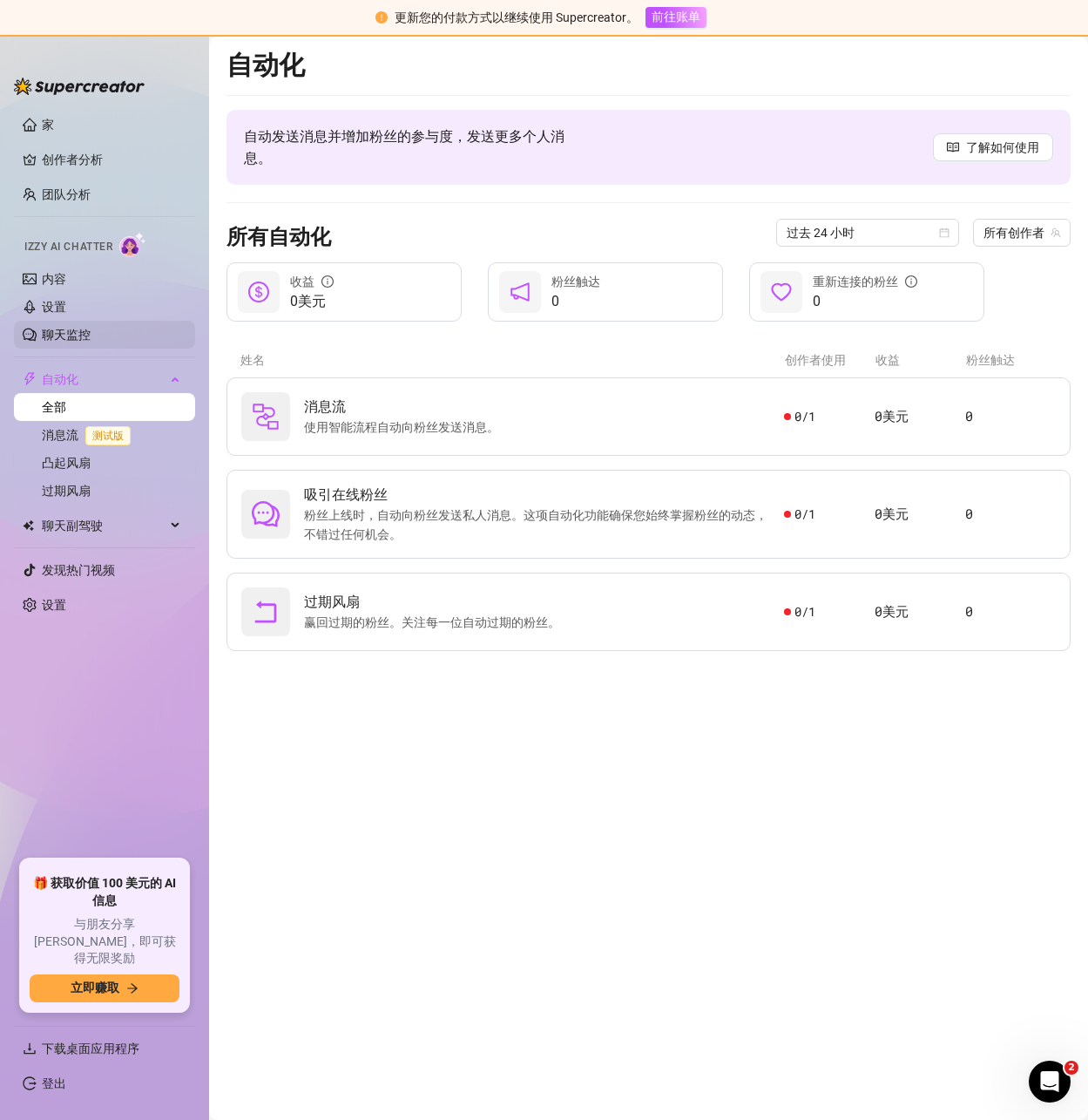
click at [69, 331] on link "聊天监控" at bounding box center [67, 334] width 49 height 14
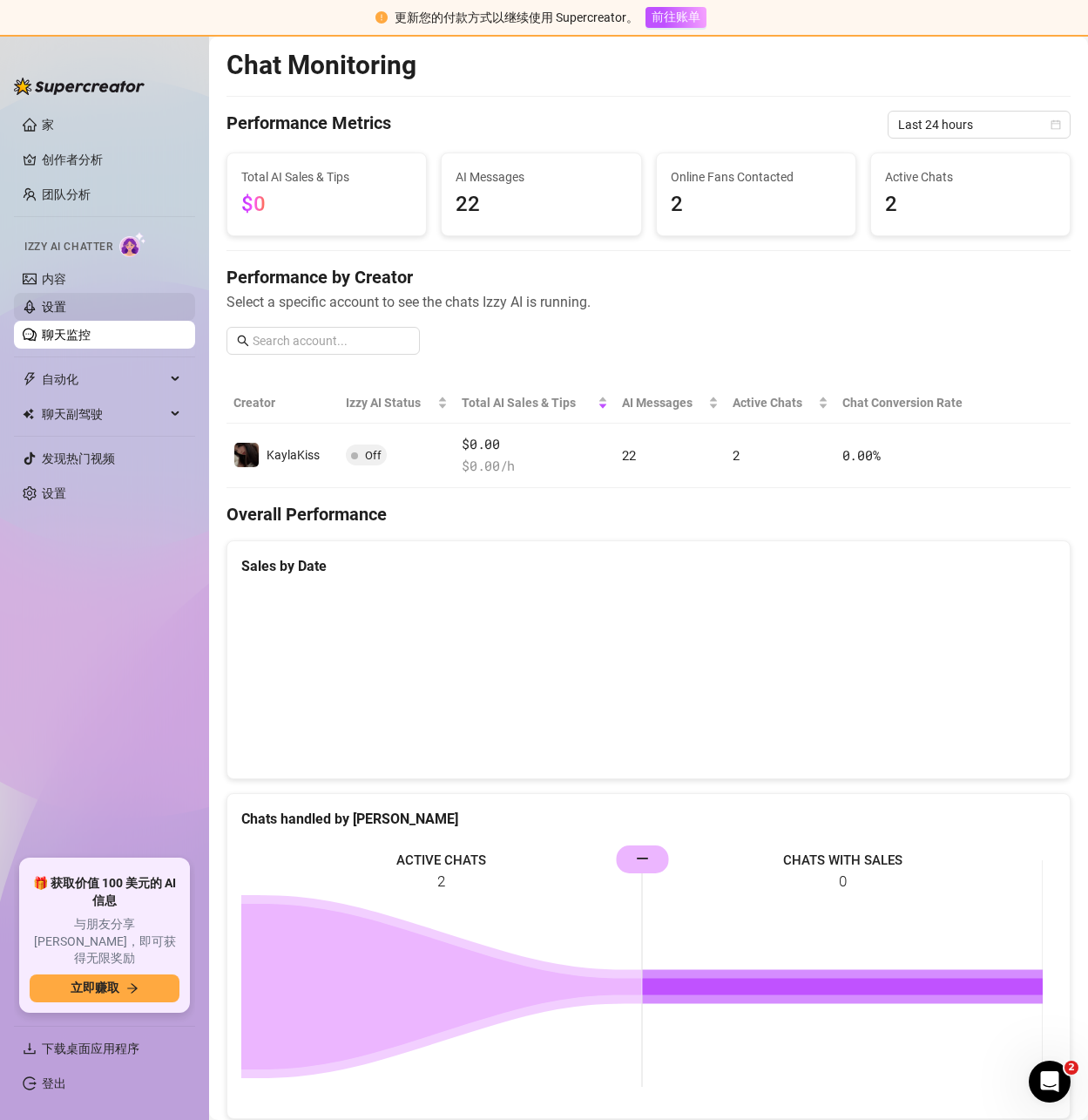
click at [63, 308] on link "设置" at bounding box center [54, 307] width 24 height 14
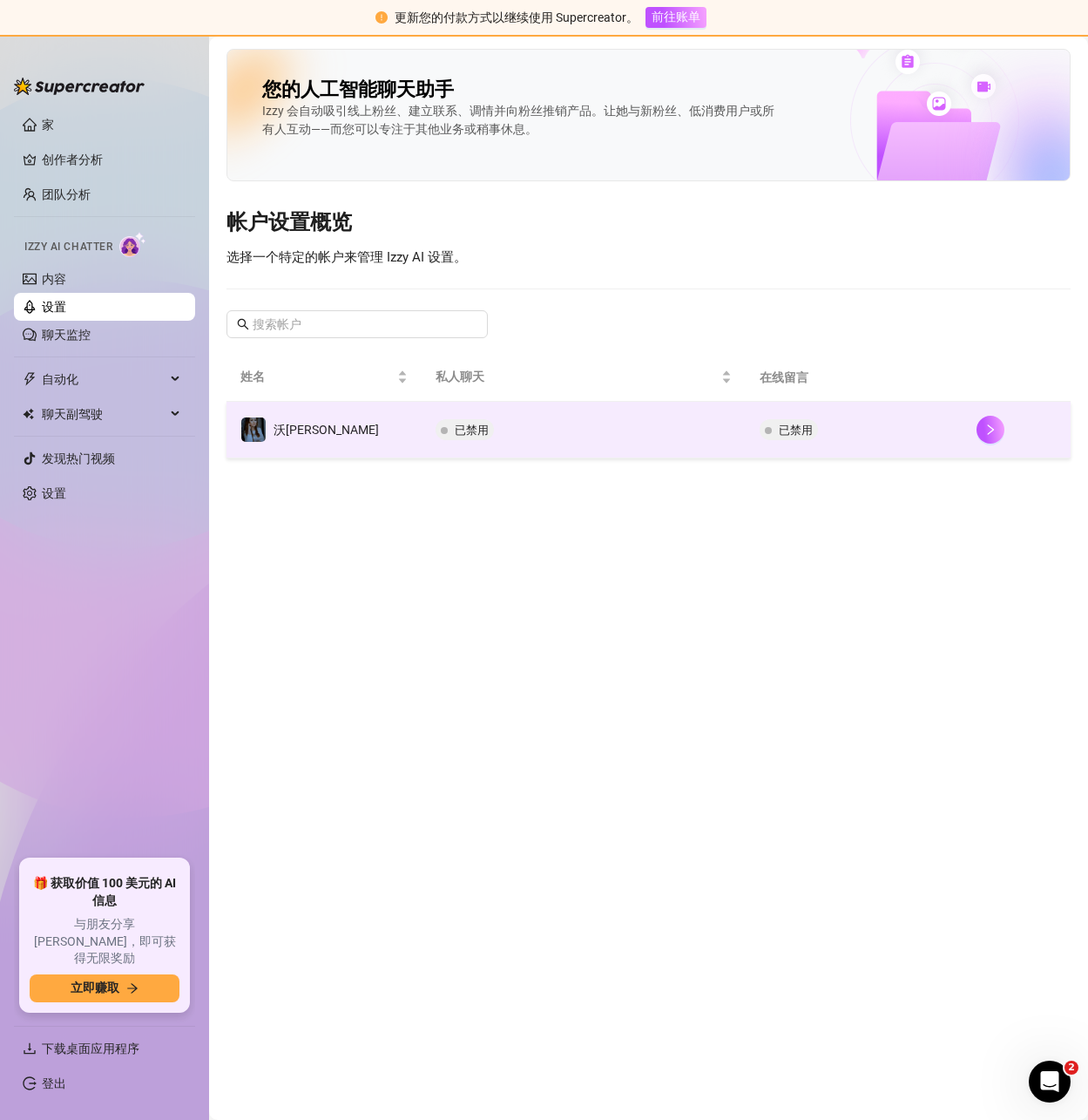
click at [455, 431] on font "已禁用" at bounding box center [472, 430] width 34 height 13
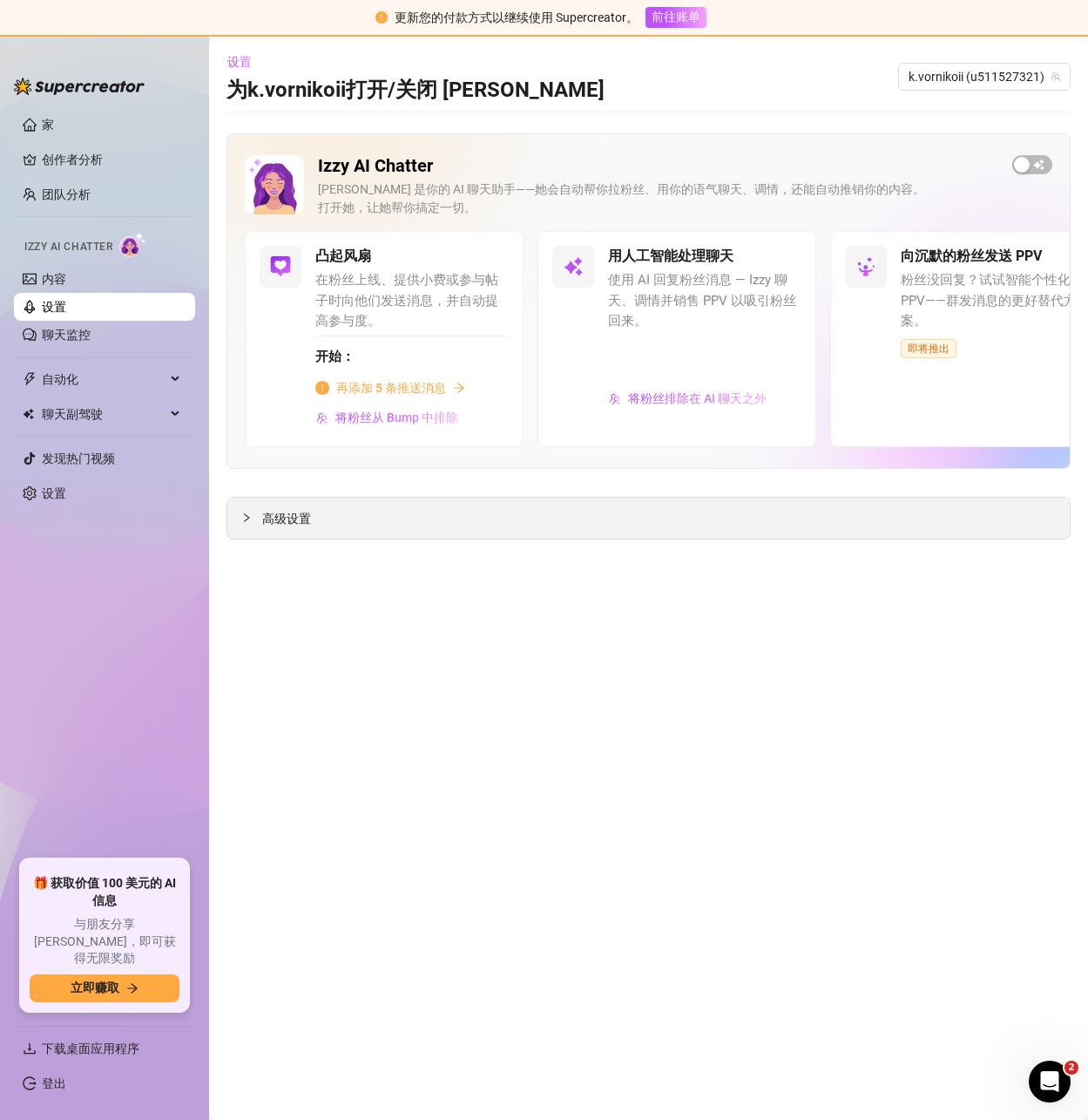
click at [252, 521] on div at bounding box center [251, 518] width 21 height 19
click at [633, 736] on font "再试一次" at bounding box center [649, 732] width 49 height 14
click at [270, 521] on font "高级设置" at bounding box center [287, 518] width 49 height 14
click at [1020, 72] on font "k.vornikoii (u511527321)" at bounding box center [976, 76] width 136 height 14
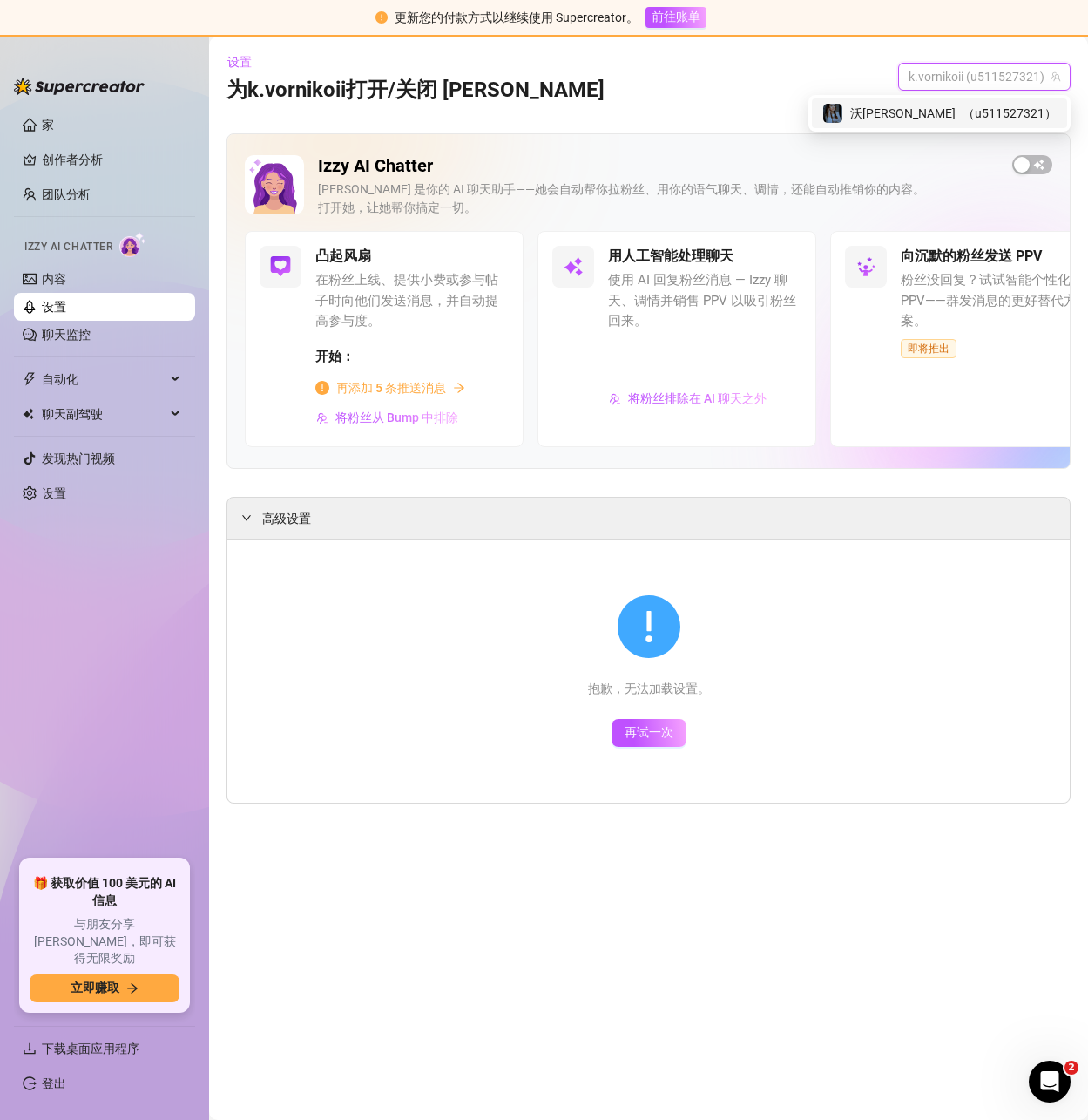
click at [943, 107] on font "沃尼克" at bounding box center [903, 113] width 105 height 14
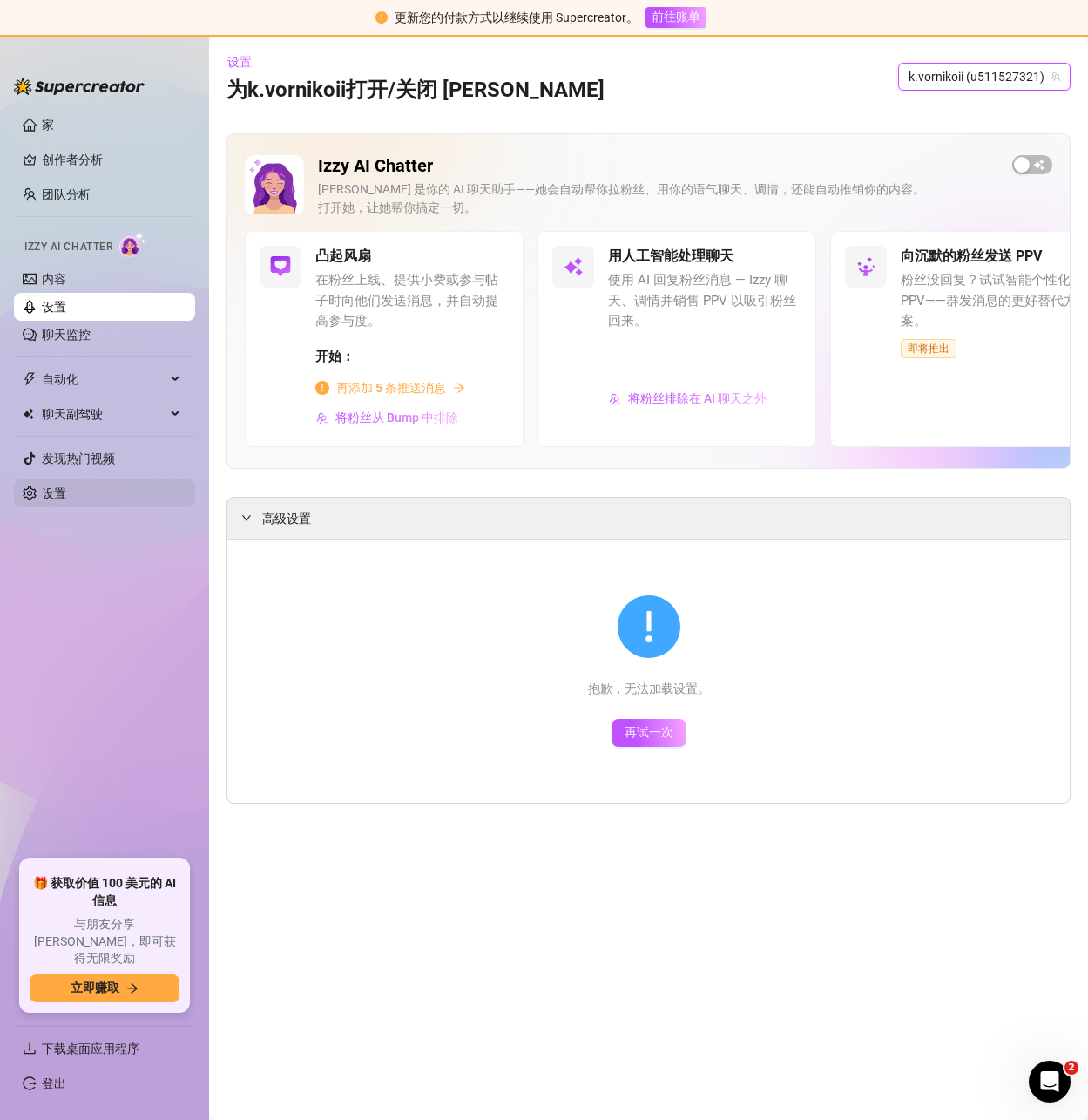
click at [58, 496] on link "设置" at bounding box center [54, 492] width 24 height 14
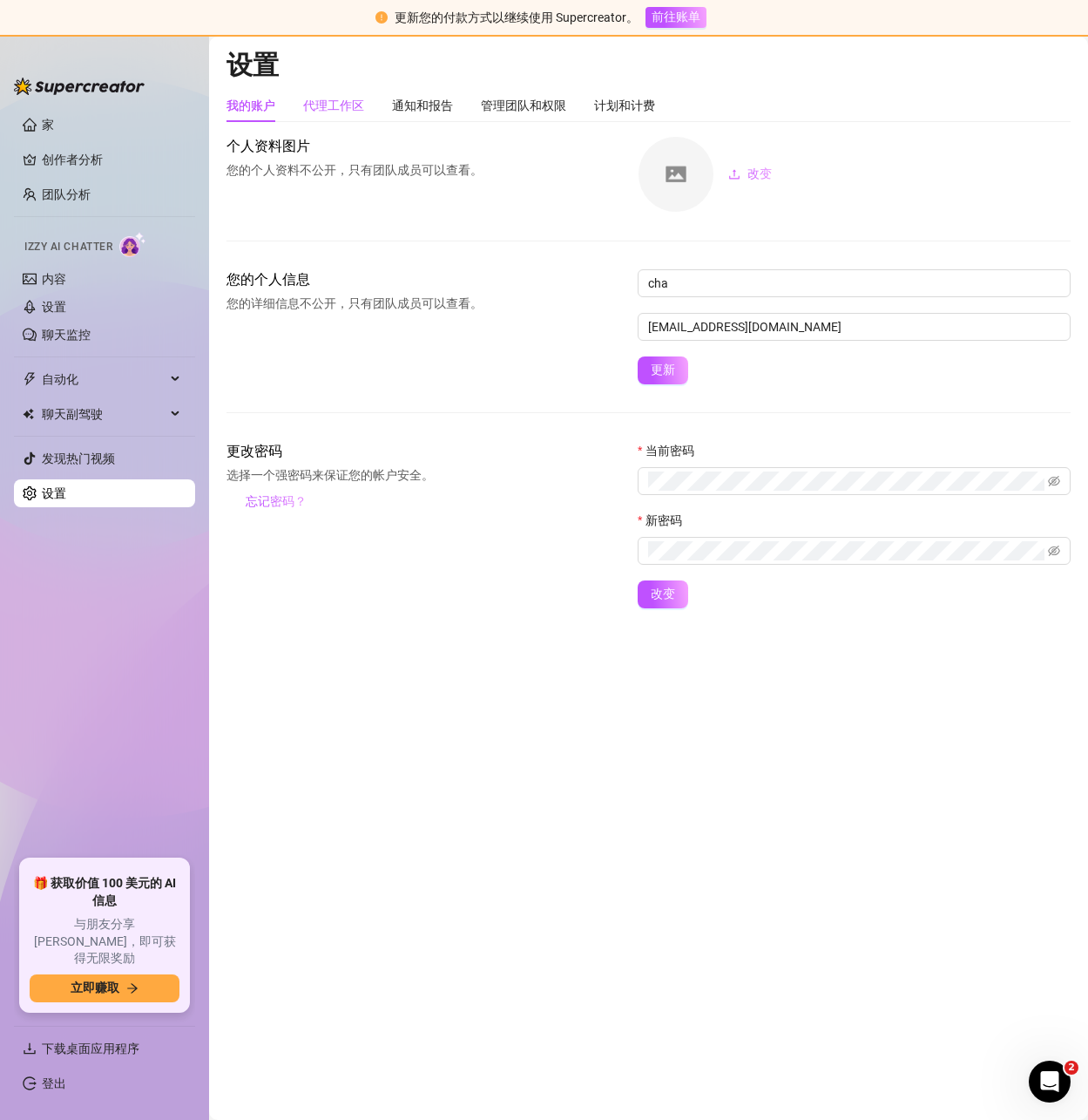
click at [340, 103] on font "代理工作区" at bounding box center [333, 105] width 61 height 14
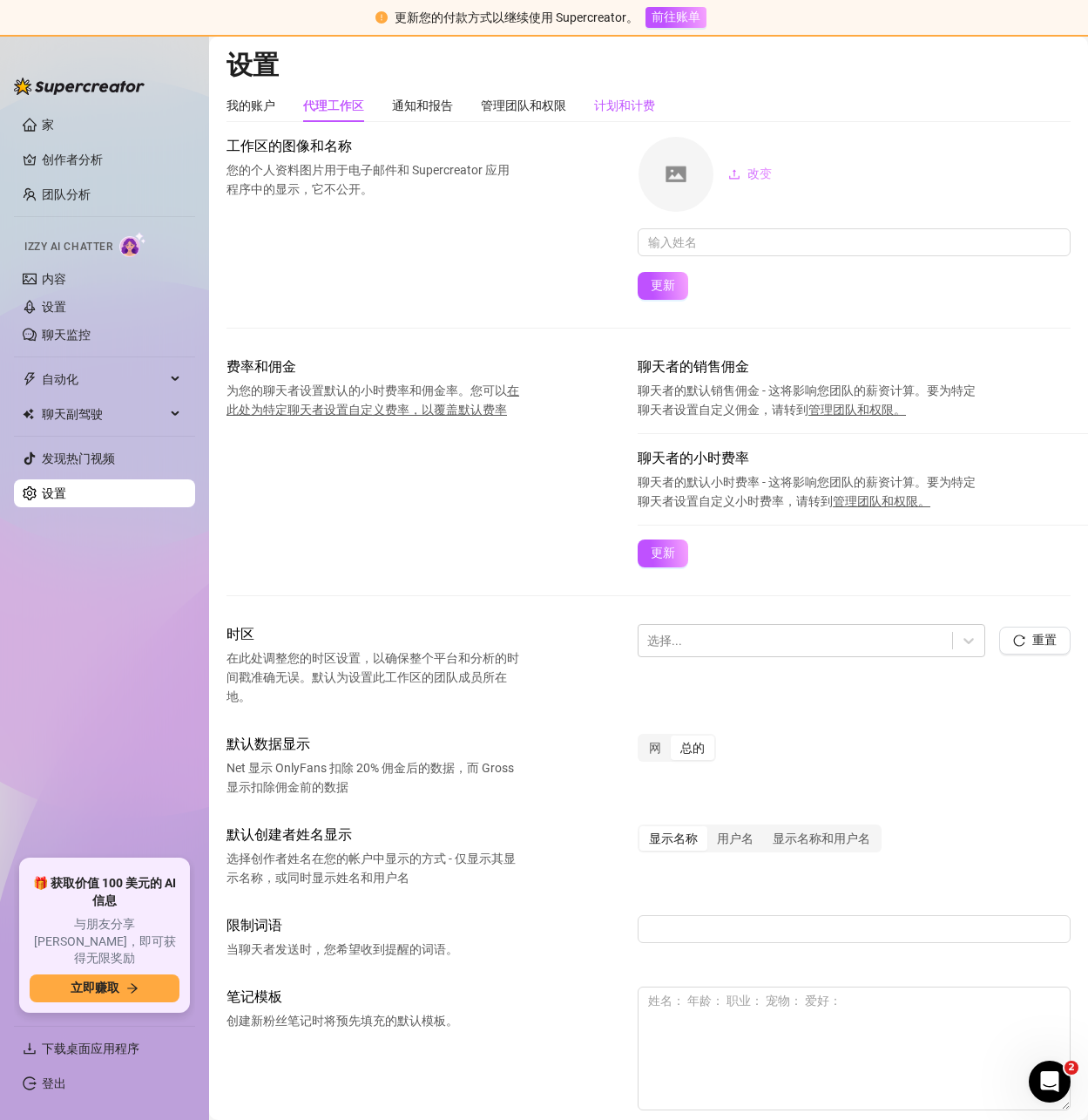
click at [614, 98] on font "计划和计费" at bounding box center [625, 105] width 61 height 14
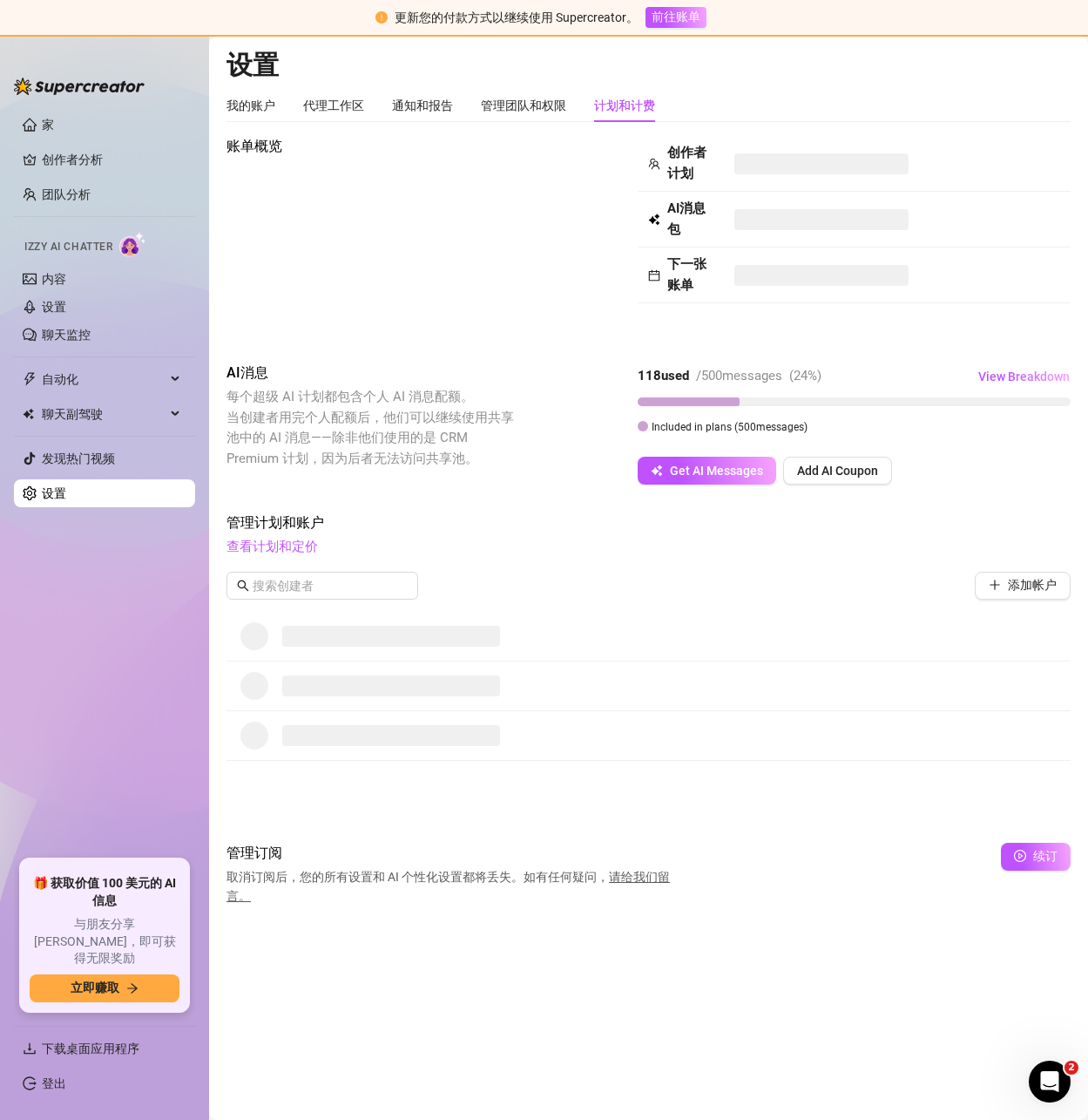
click at [447, 526] on span "管理计划和账户" at bounding box center [649, 522] width 844 height 21
drag, startPoint x: 1028, startPoint y: 854, endPoint x: 1021, endPoint y: 861, distance: 9.9
click at [1028, 854] on button "续订" at bounding box center [1035, 856] width 69 height 28
click at [1060, 813] on font "好的" at bounding box center [1060, 810] width 24 height 14
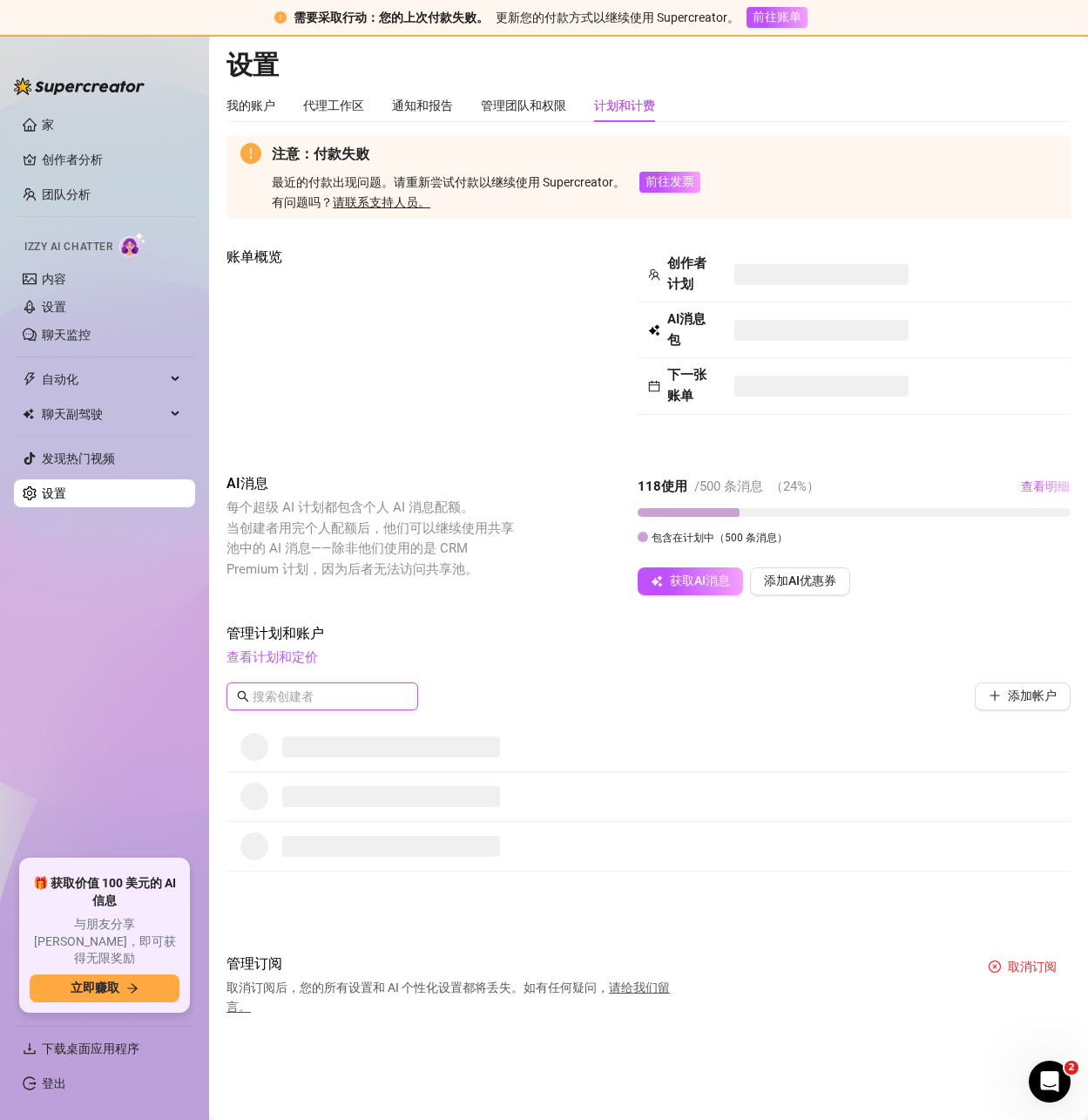
click at [310, 697] on input "text" at bounding box center [323, 696] width 141 height 19
click at [1017, 702] on font "添加帐户" at bounding box center [1033, 695] width 49 height 14
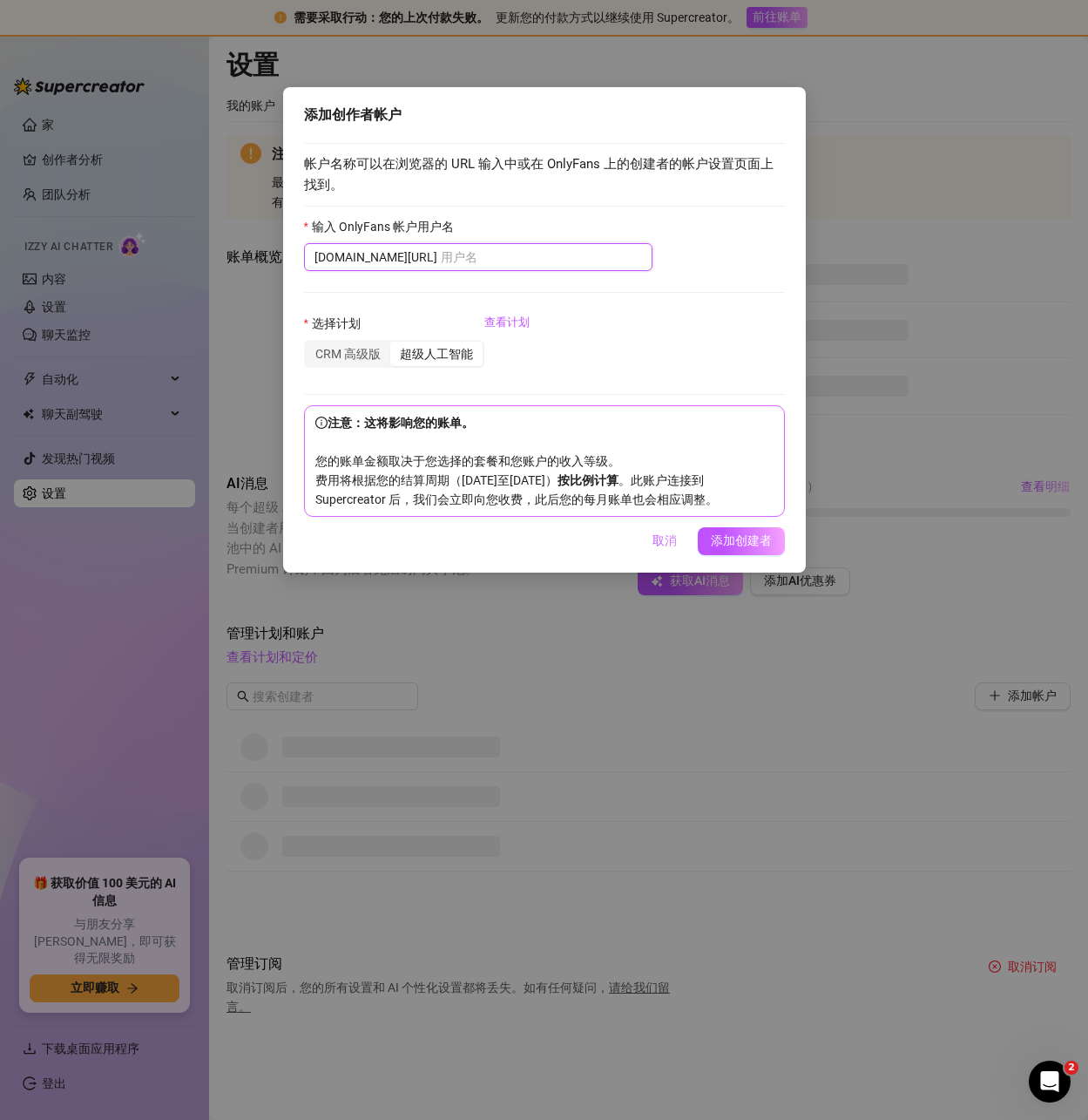
click at [441, 253] on input "输入 OnlyFans 帐户用户名" at bounding box center [541, 257] width 202 height 19
click at [361, 352] on font "CRM 高级版" at bounding box center [348, 354] width 66 height 14
click at [310, 344] on input "CRM 高级版" at bounding box center [310, 344] width 0 height 0
click at [452, 353] on font "超级人工智能" at bounding box center [436, 354] width 73 height 14
click at [395, 344] on input "超级人工智能" at bounding box center [395, 344] width 0 height 0
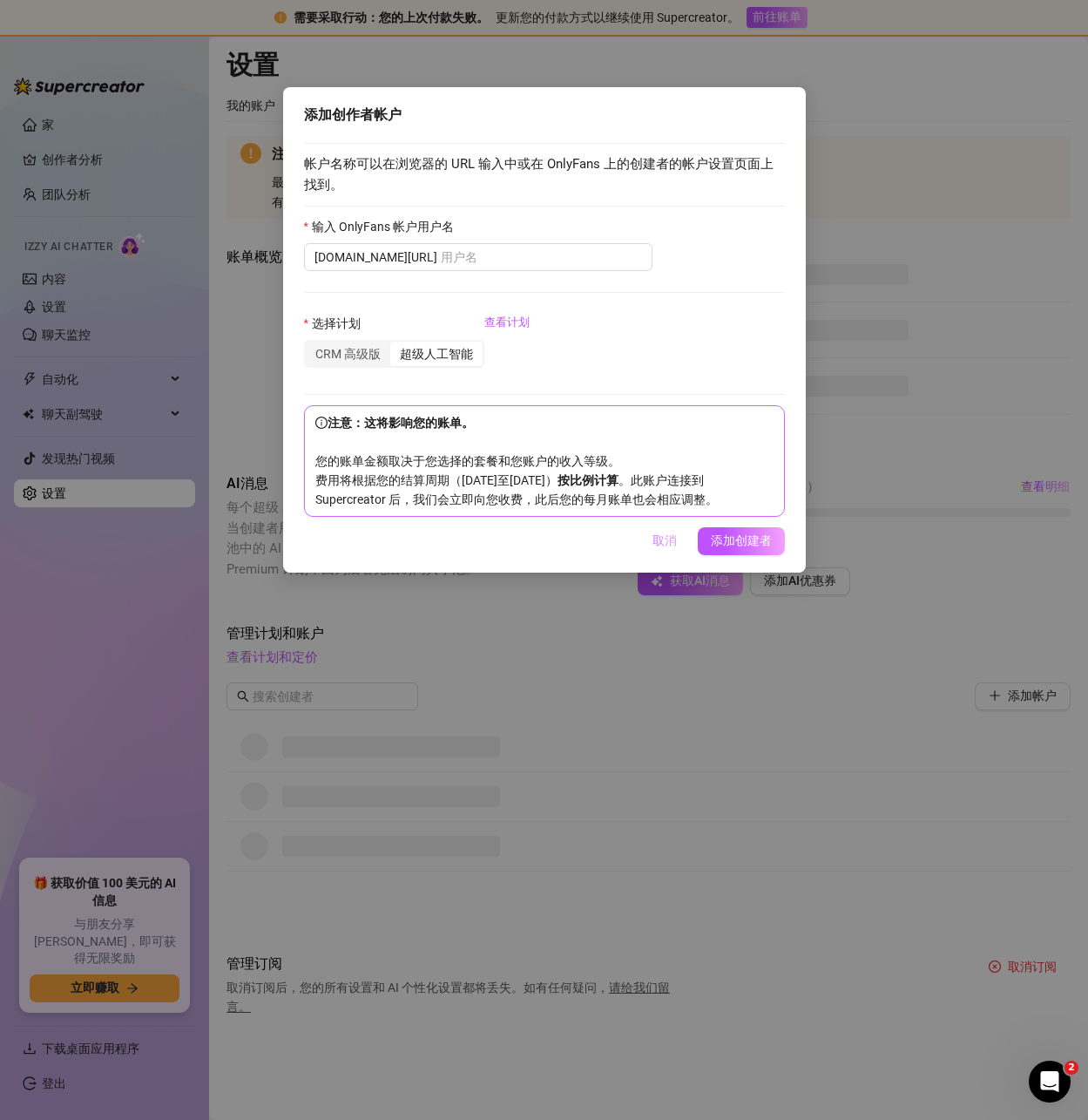
click at [657, 547] on font "取消" at bounding box center [665, 539] width 24 height 14
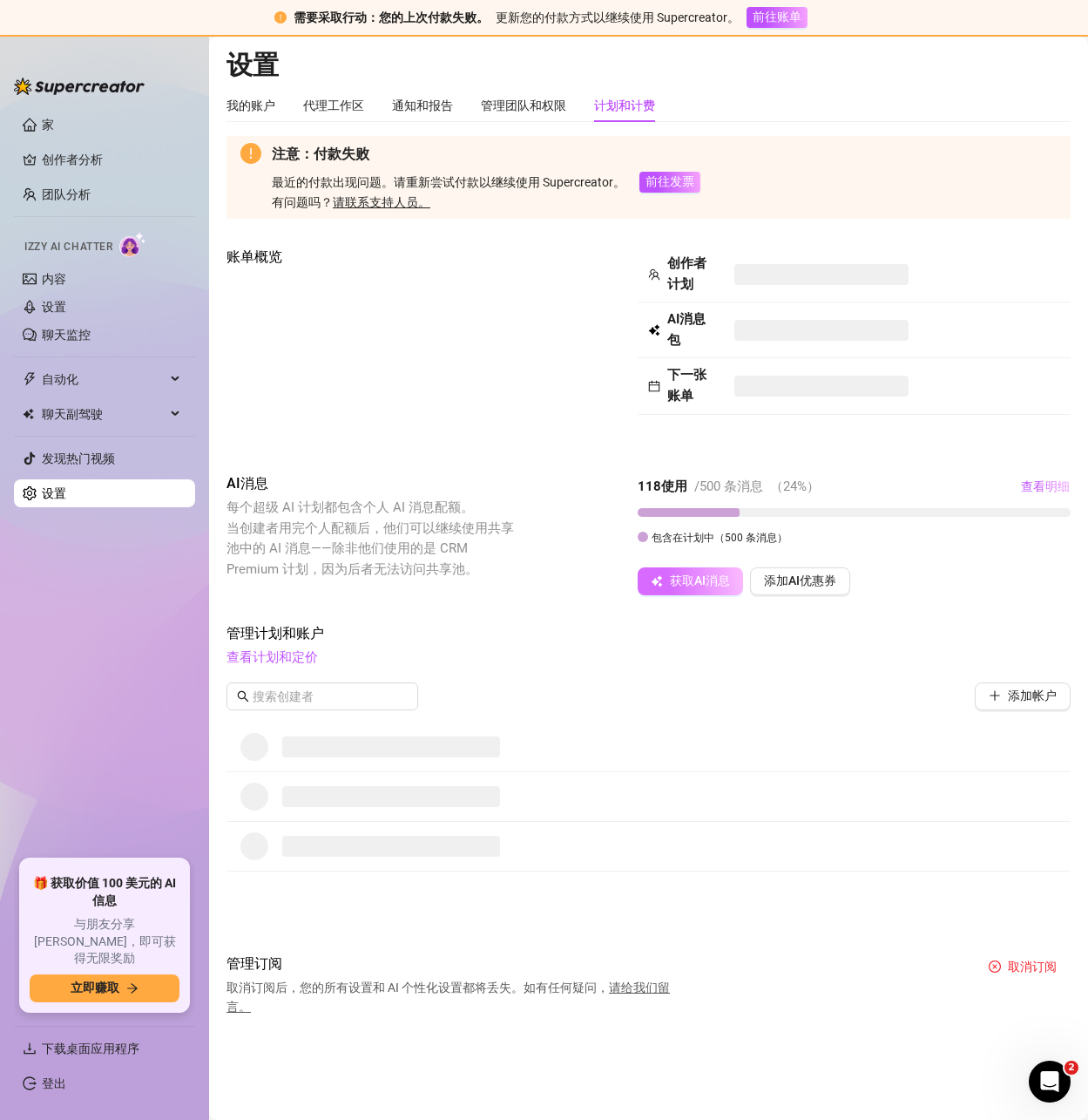
click at [703, 585] on font "获取AI消息" at bounding box center [700, 580] width 60 height 14
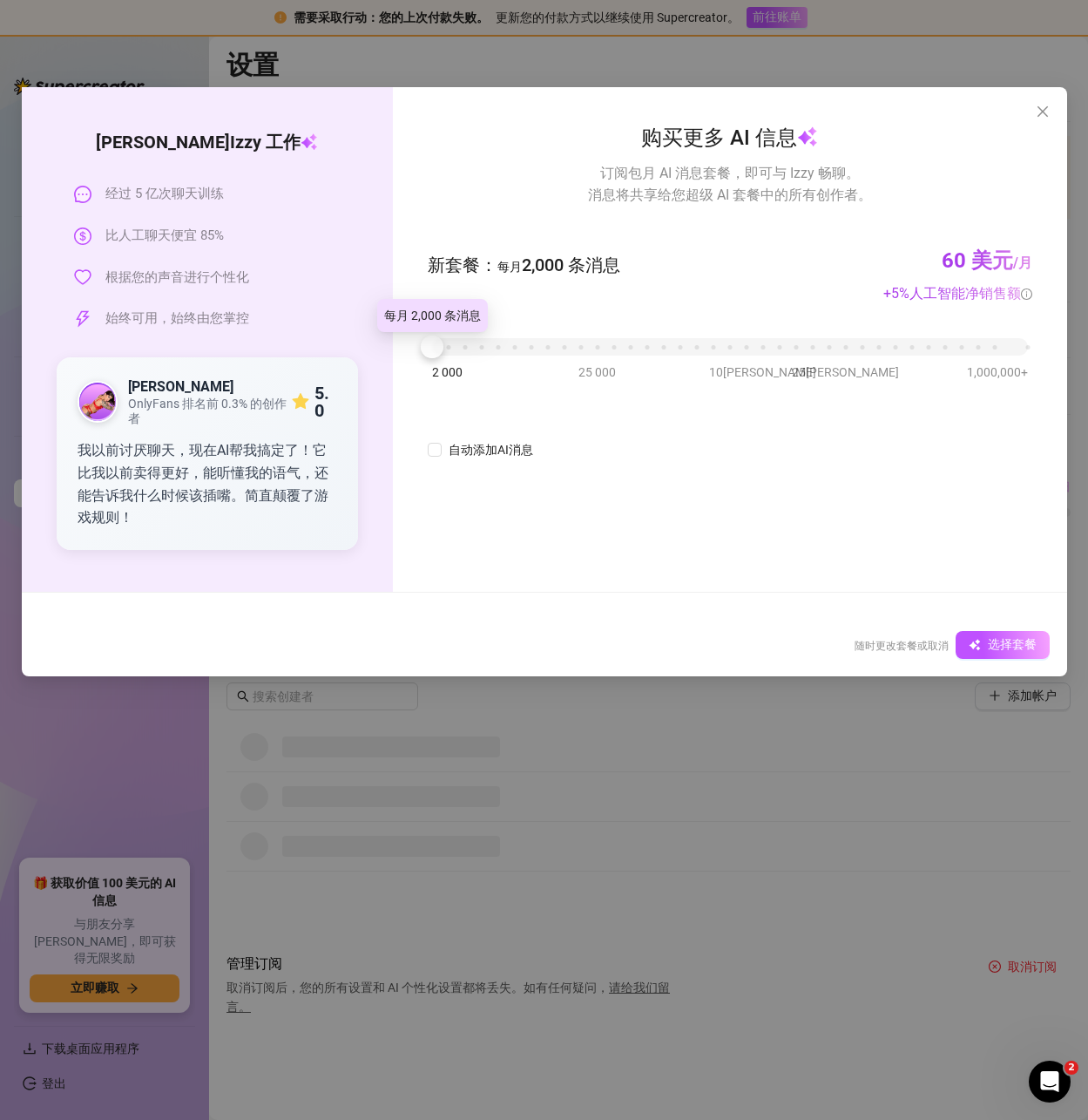
drag, startPoint x: 433, startPoint y: 349, endPoint x: 392, endPoint y: 354, distance: 41.3
click at [402, 349] on div "购买更多 AI 信息 订阅包月 AI 消息套餐，即可与 Izzy 畅聊。 消息将共享给您超级 AI 套餐中的所有创作者。 新套餐 ： 每月 2,000 条消息…" at bounding box center [730, 340] width 673 height 505
click at [1031, 114] on span "关闭" at bounding box center [1043, 111] width 28 height 14
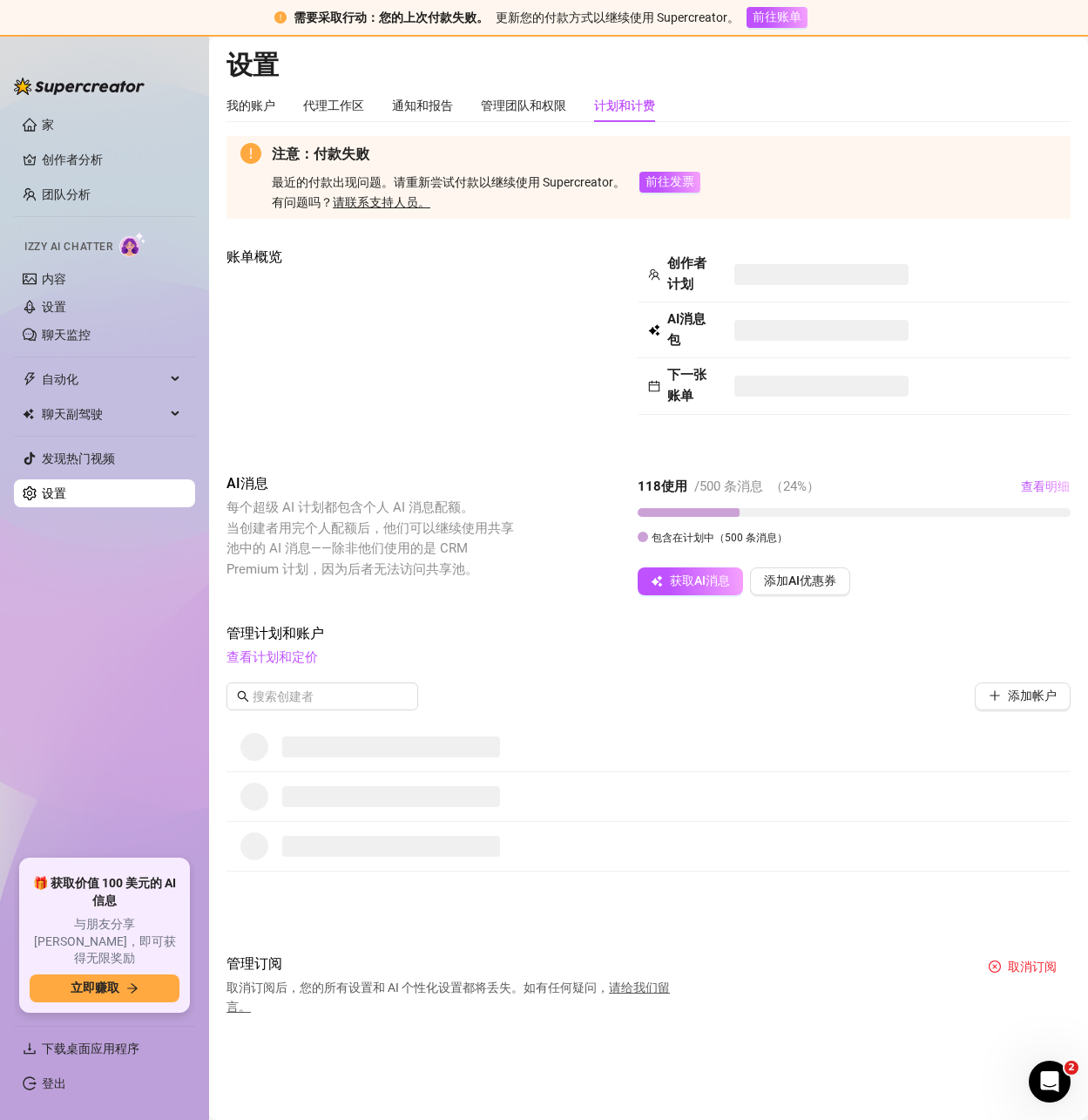
click at [704, 538] on font "包含在计划中（" at bounding box center [688, 537] width 73 height 12
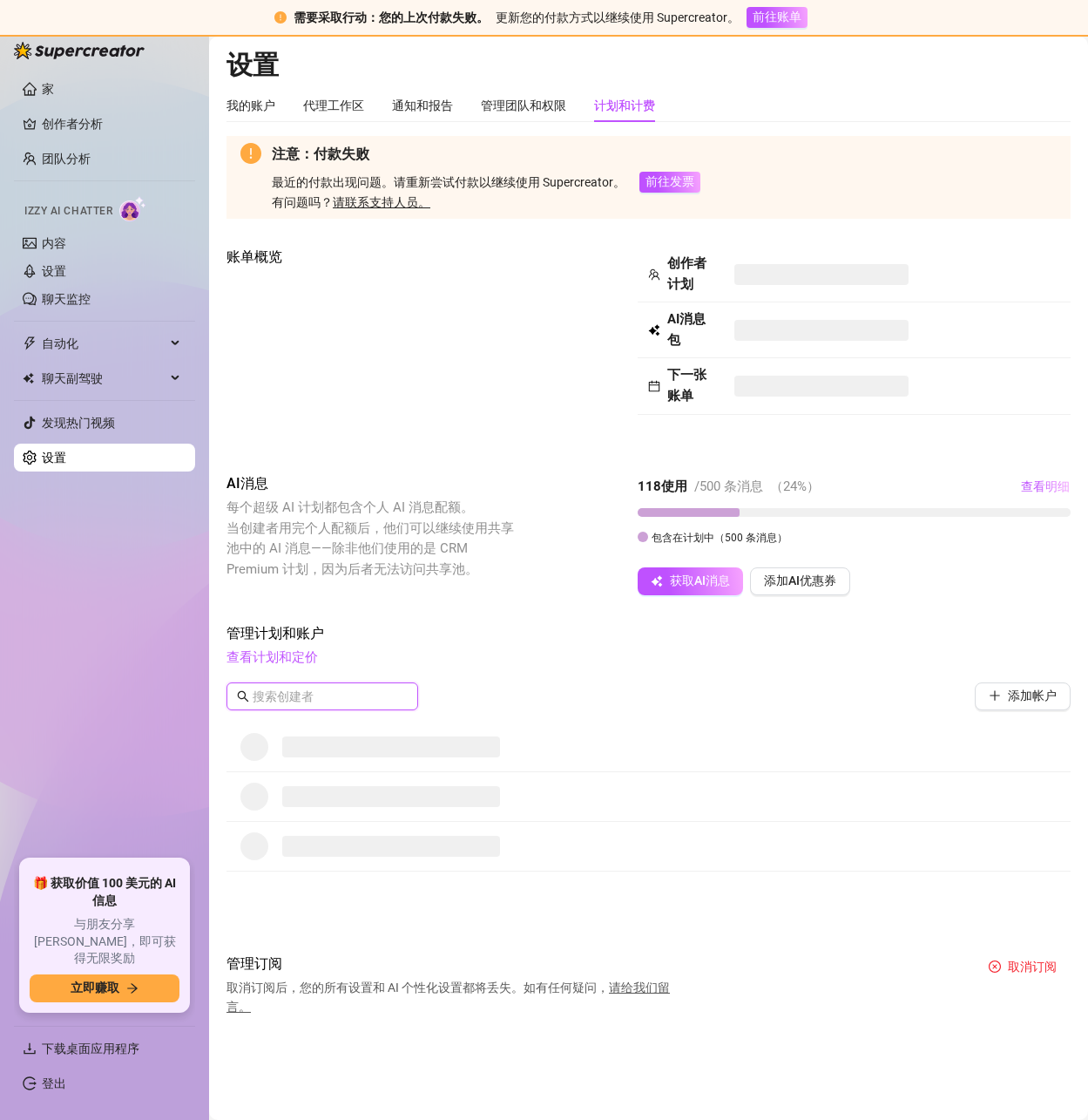
click at [318, 704] on input "text" at bounding box center [323, 696] width 141 height 19
click at [285, 661] on font "查看计划和定价" at bounding box center [273, 657] width 92 height 16
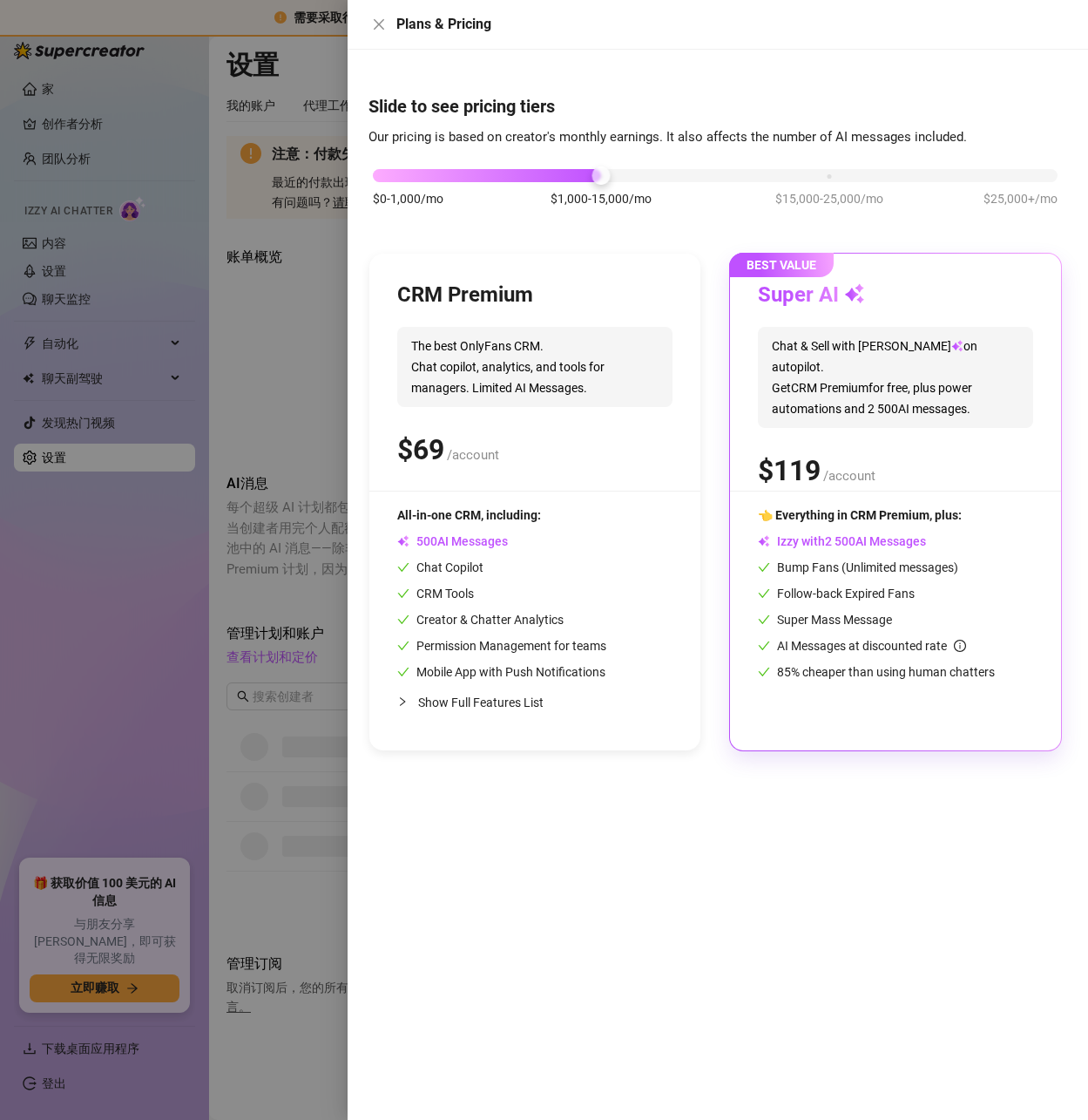
click at [245, 380] on div at bounding box center [544, 560] width 1088 height 1120
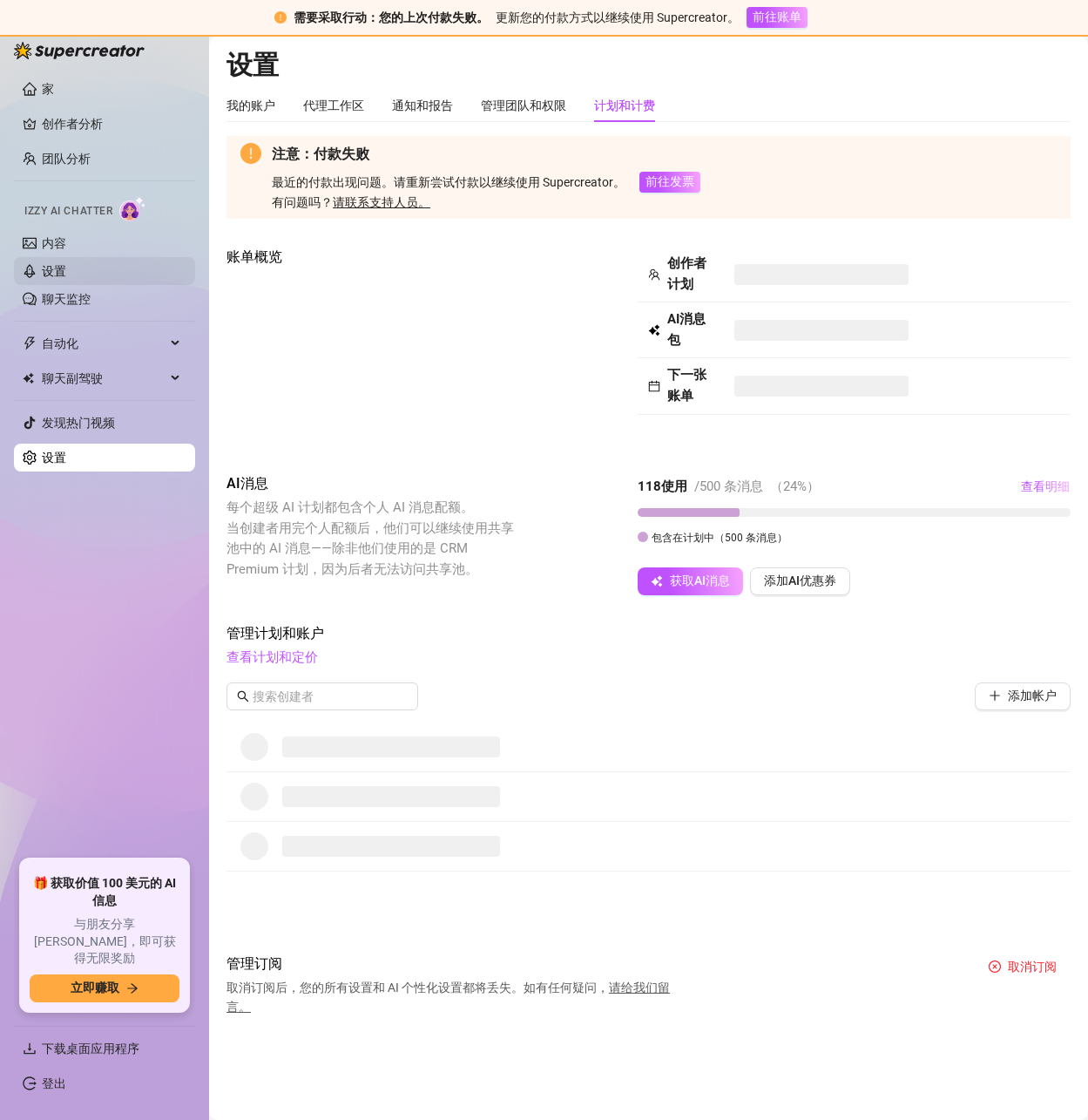
click at [67, 265] on link "设置" at bounding box center [54, 270] width 24 height 14
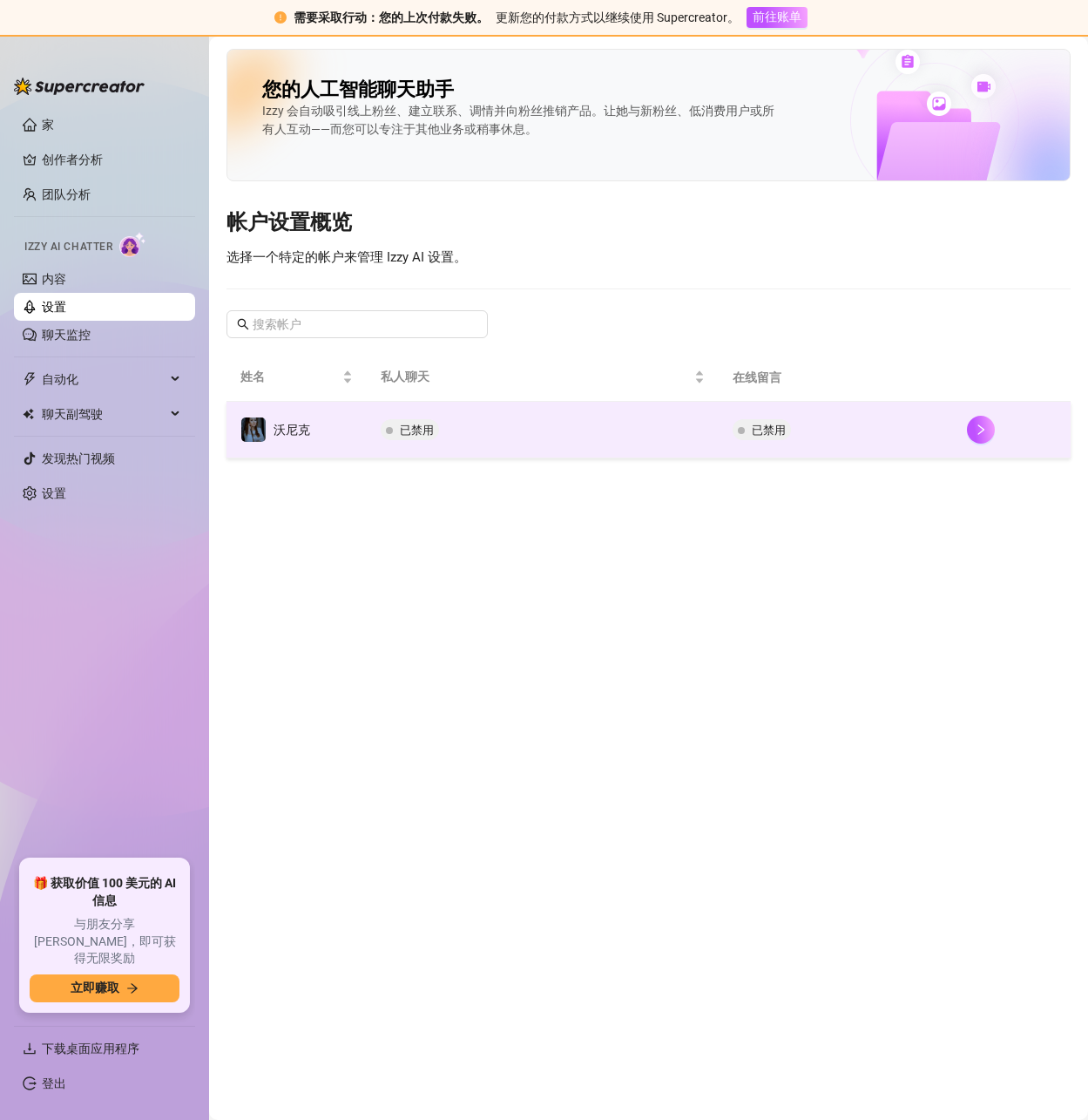
click at [691, 429] on td "已禁用" at bounding box center [542, 430] width 352 height 56
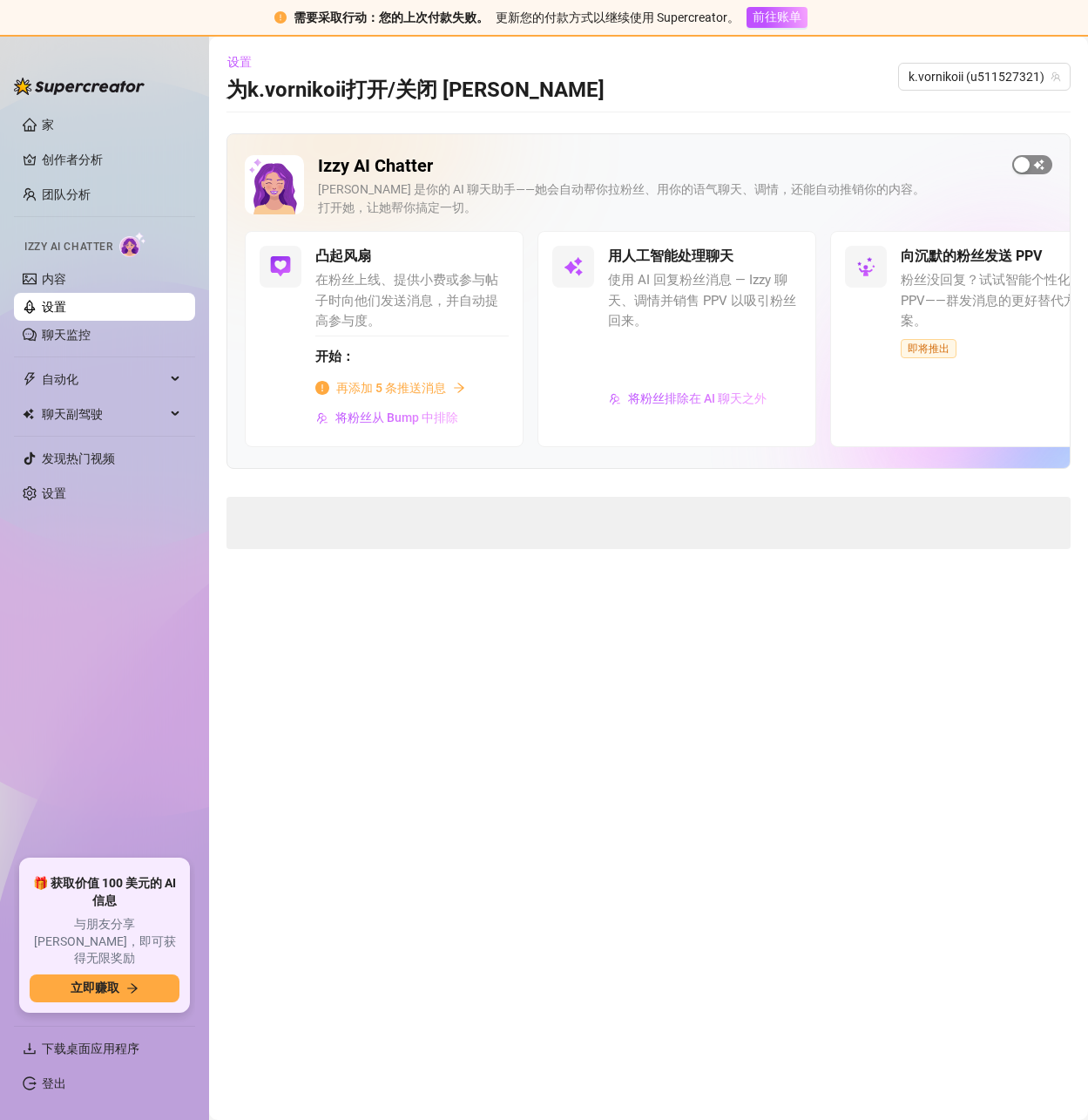
click at [1016, 165] on div "button" at bounding box center [1021, 164] width 16 height 16
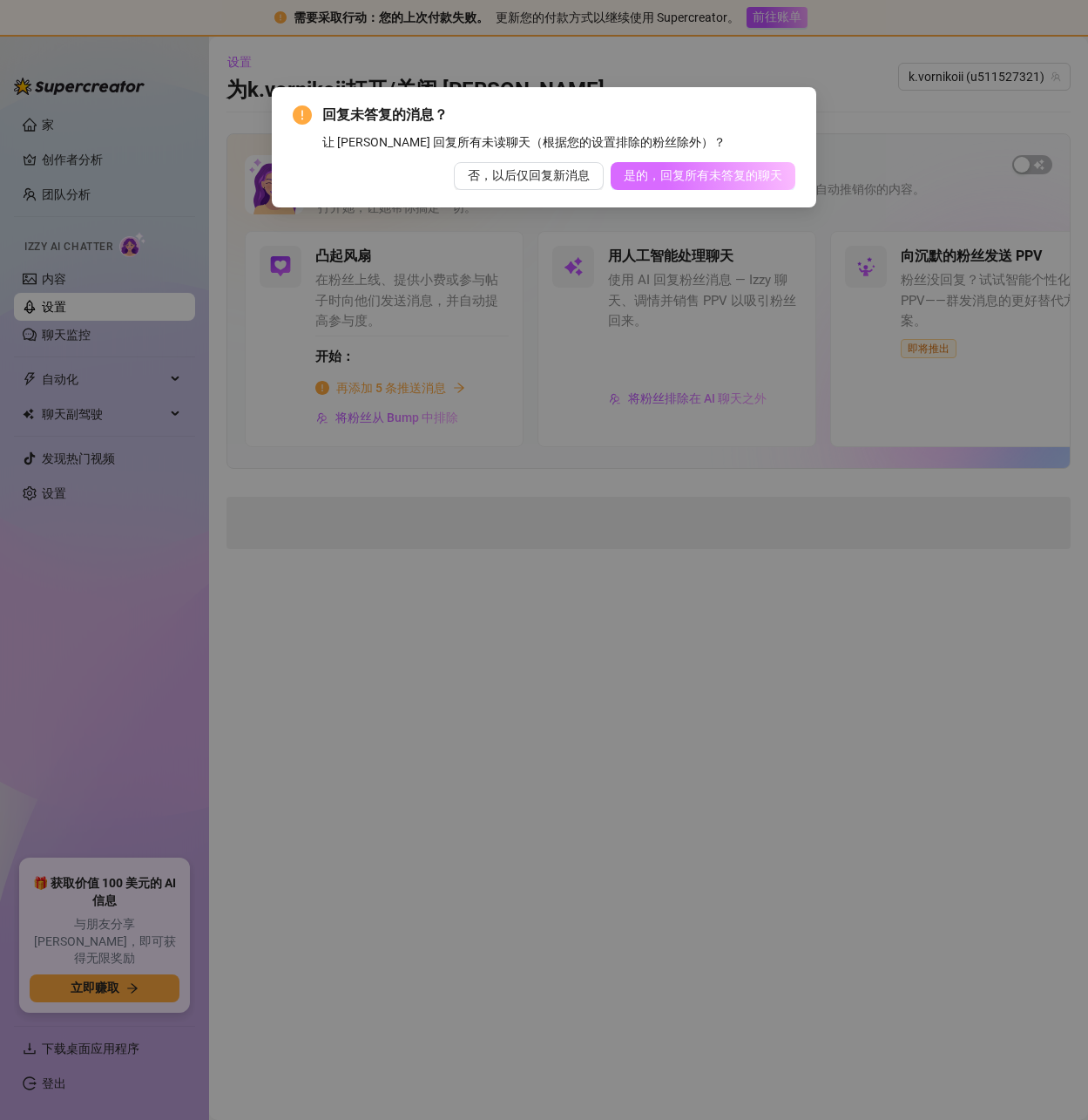
click at [654, 172] on font "是的，回复所有未答复的聊天" at bounding box center [703, 174] width 159 height 14
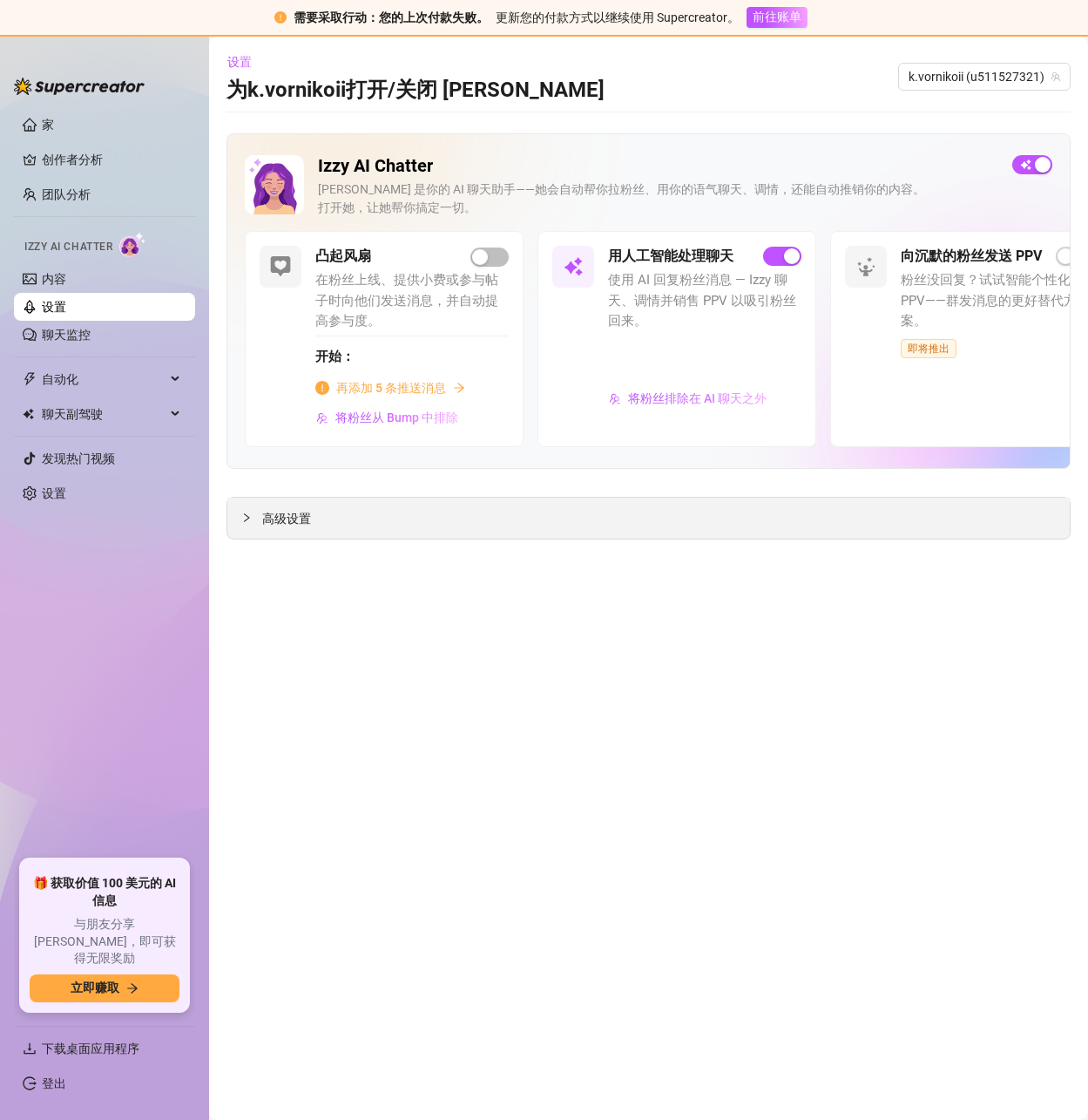
click at [269, 520] on font "高级设置" at bounding box center [287, 518] width 49 height 14
click at [653, 738] on font "再试一次" at bounding box center [649, 732] width 49 height 14
drag, startPoint x: 390, startPoint y: 812, endPoint x: 509, endPoint y: 764, distance: 128.3
click at [390, 811] on main "设置 为k.vornikoii 打开/关闭 Izzy k.vornikoii (u511527321) Izzy AI Chatter [PERSON_NAM…" at bounding box center [648, 578] width 879 height 1083
drag, startPoint x: 486, startPoint y: 769, endPoint x: 382, endPoint y: 705, distance: 122.1
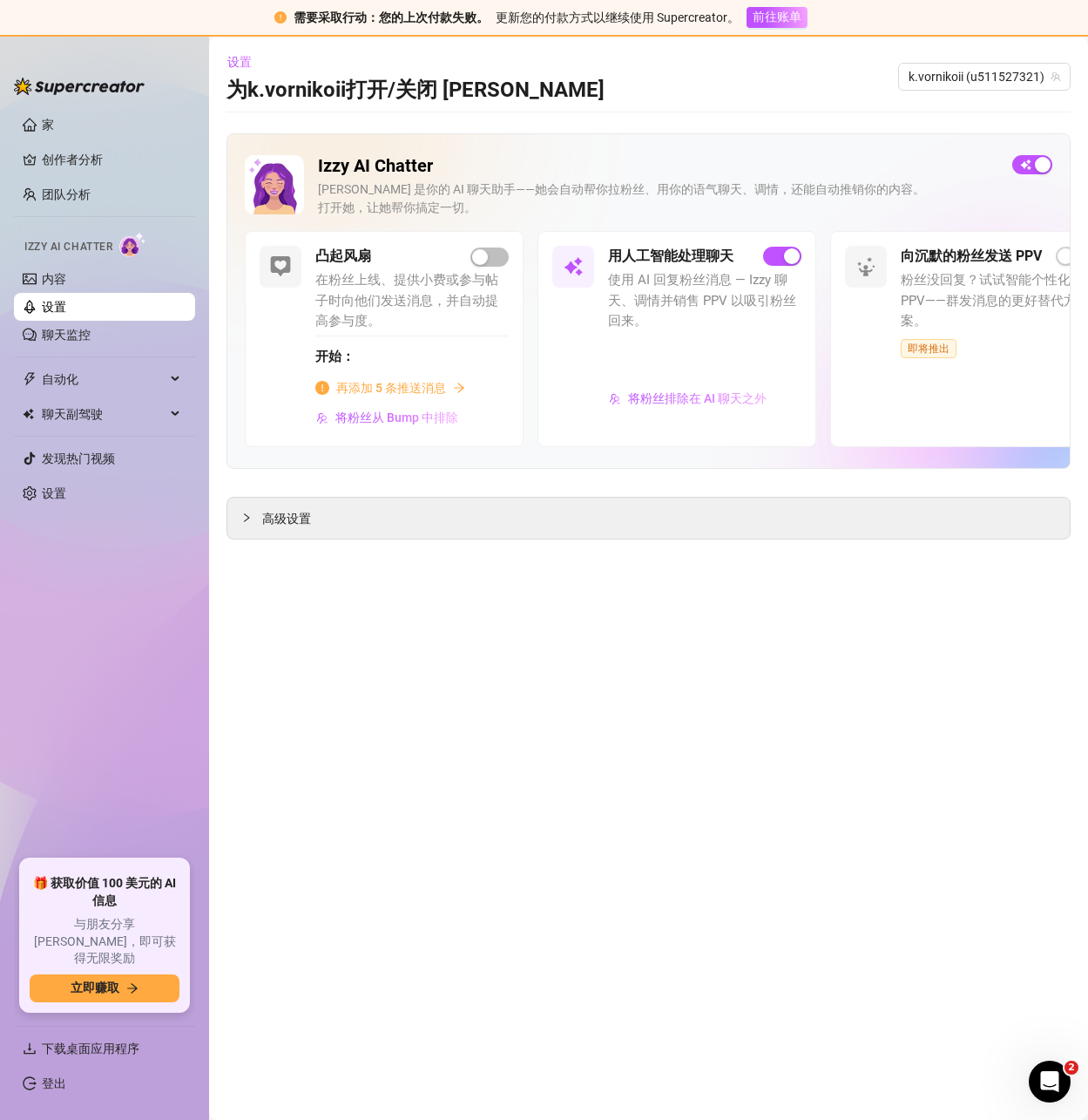
click at [486, 769] on main "设置 为k.vornikoii 打开/关闭 Izzy k.vornikoii (u511527321) Izzy AI Chatter [PERSON_NAM…" at bounding box center [648, 578] width 879 height 1083
click at [74, 336] on link "聊天监控" at bounding box center [67, 334] width 49 height 14
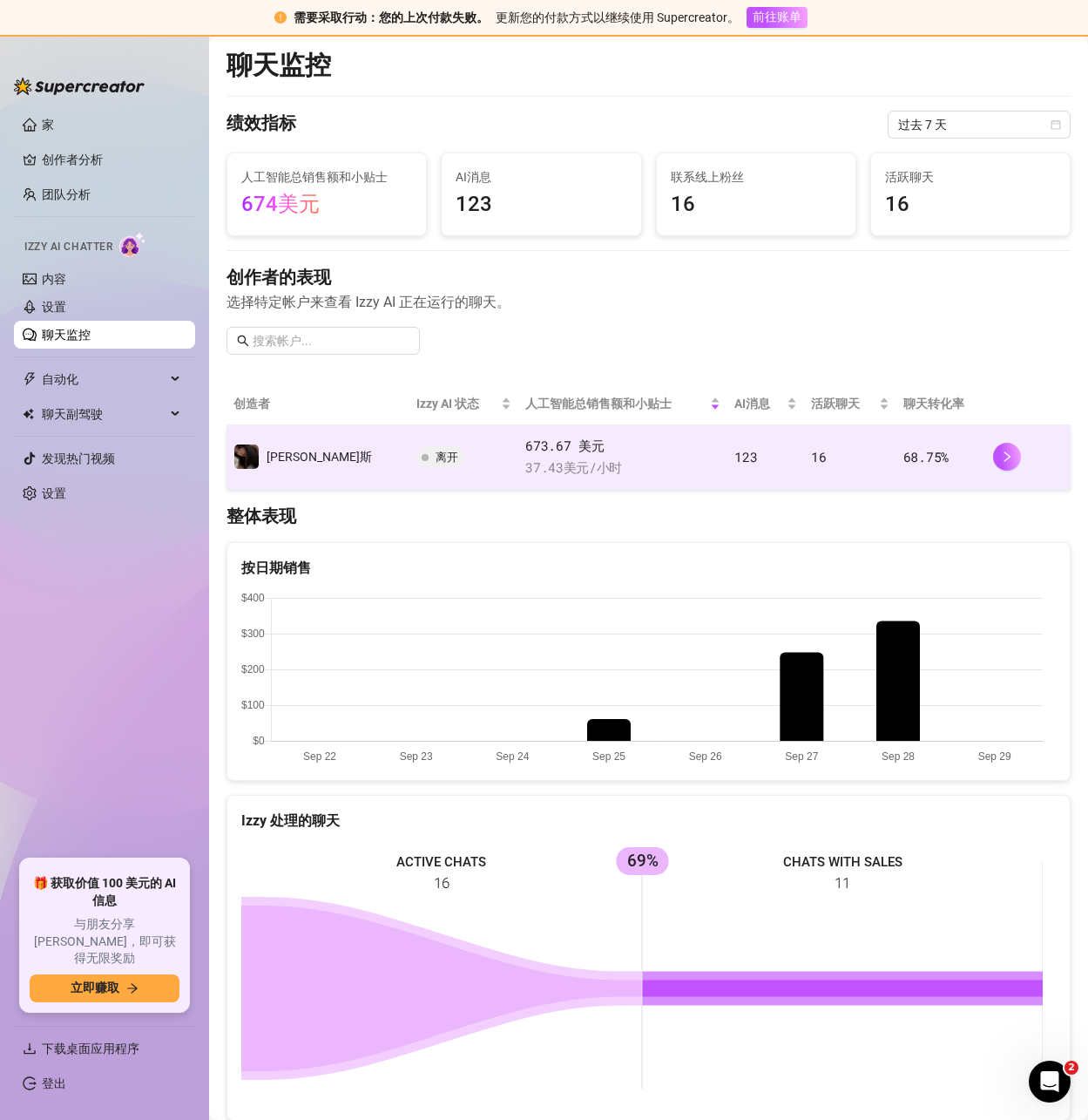
click at [412, 469] on td "离开" at bounding box center [464, 457] width 109 height 65
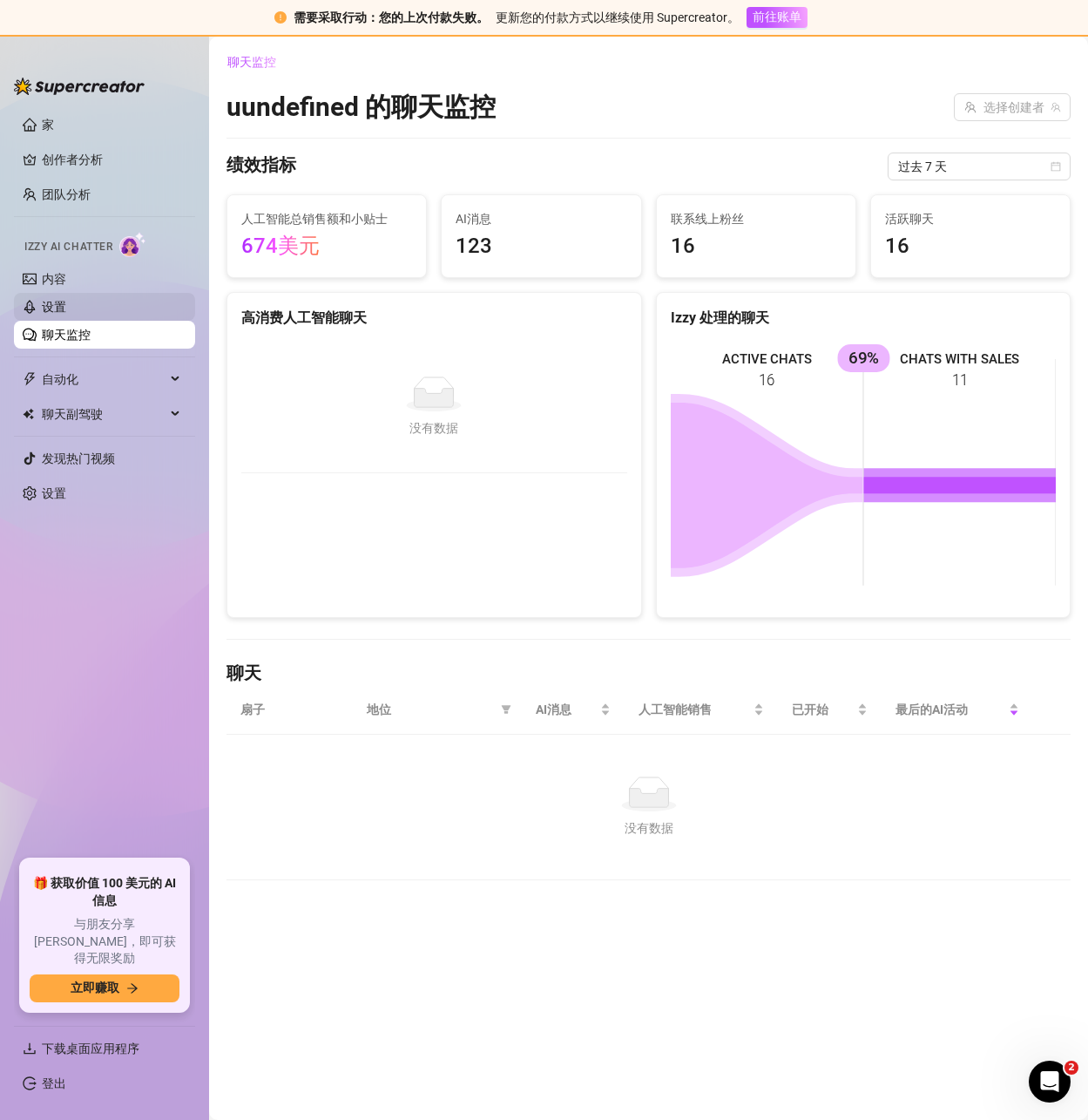
click at [51, 309] on link "设置" at bounding box center [54, 307] width 24 height 14
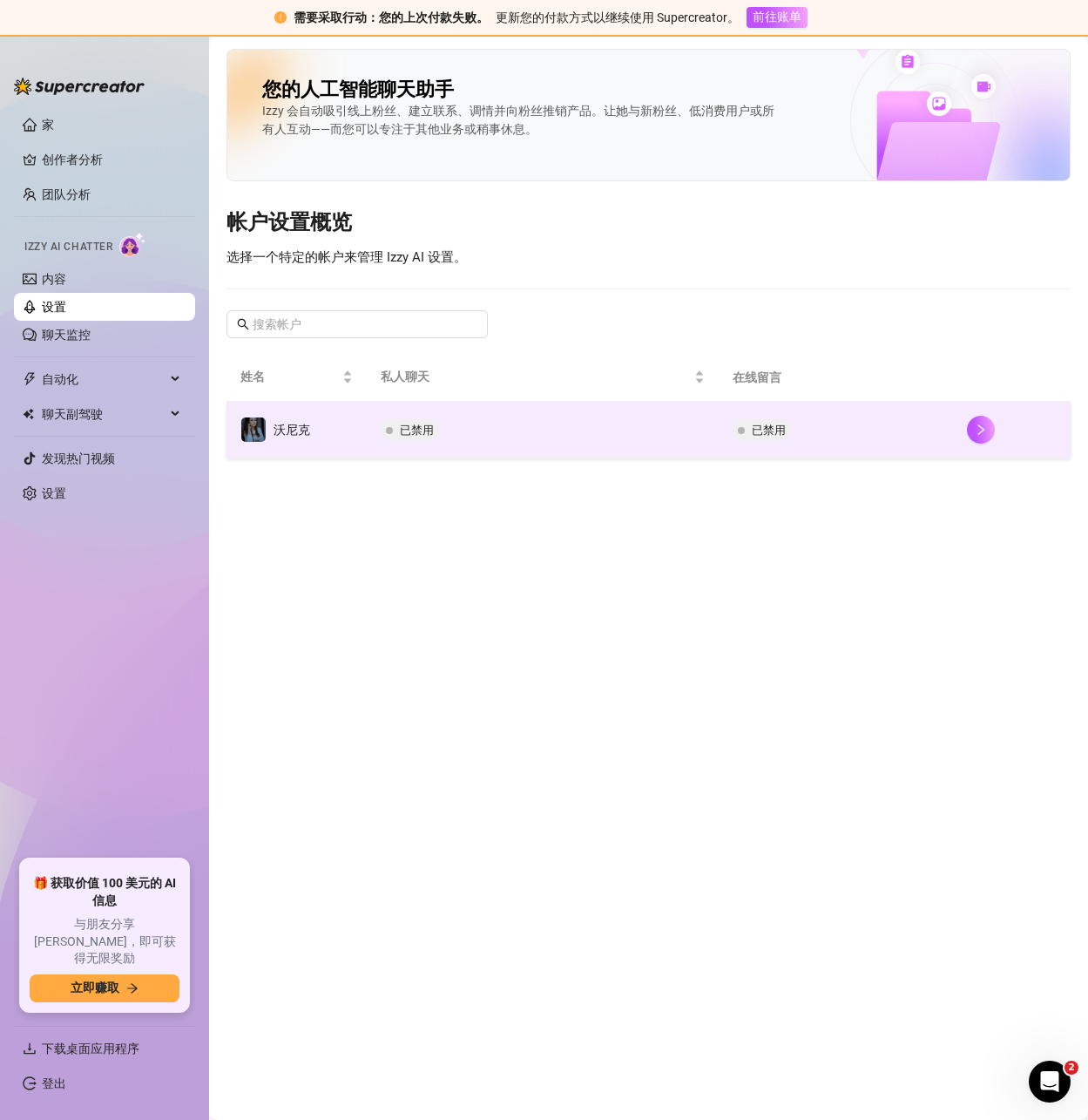
click at [612, 433] on td "已禁用" at bounding box center [542, 430] width 352 height 56
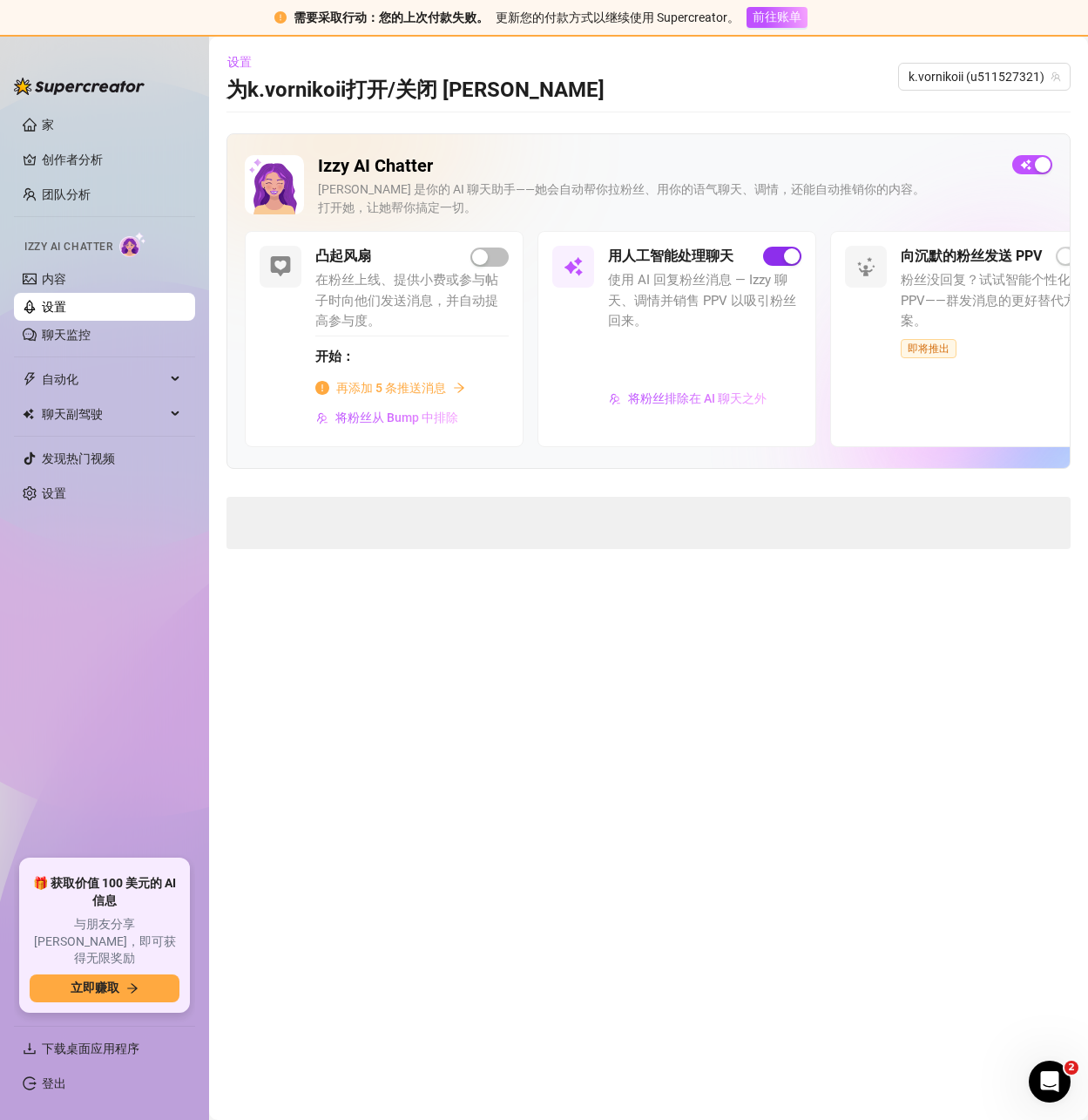
click at [778, 260] on span "button" at bounding box center [782, 256] width 38 height 19
drag, startPoint x: 777, startPoint y: 260, endPoint x: 938, endPoint y: 238, distance: 162.5
click at [778, 260] on div "用人工智能处理聊天" at bounding box center [704, 256] width 193 height 21
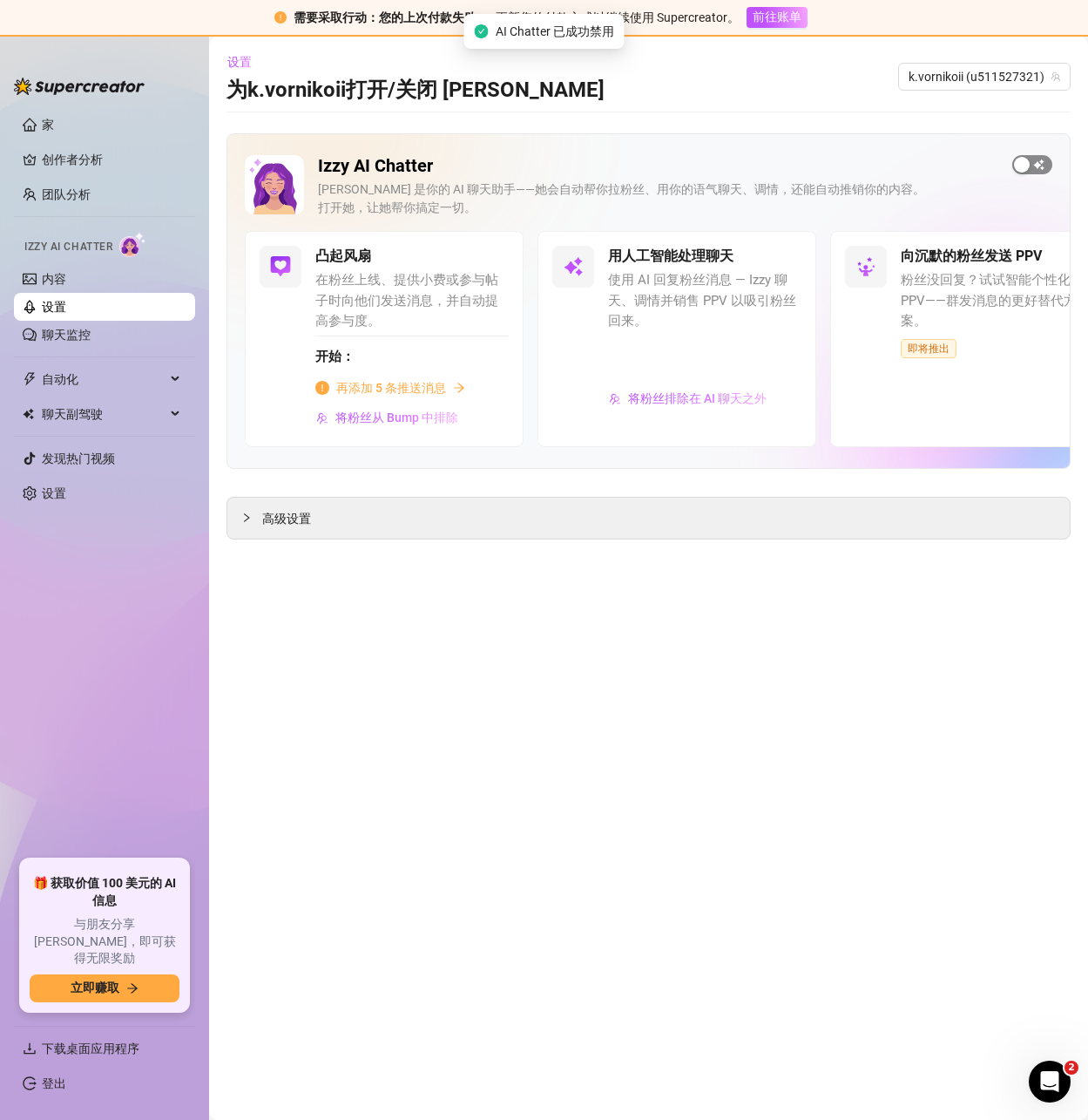
click at [1023, 159] on div "button" at bounding box center [1021, 164] width 16 height 16
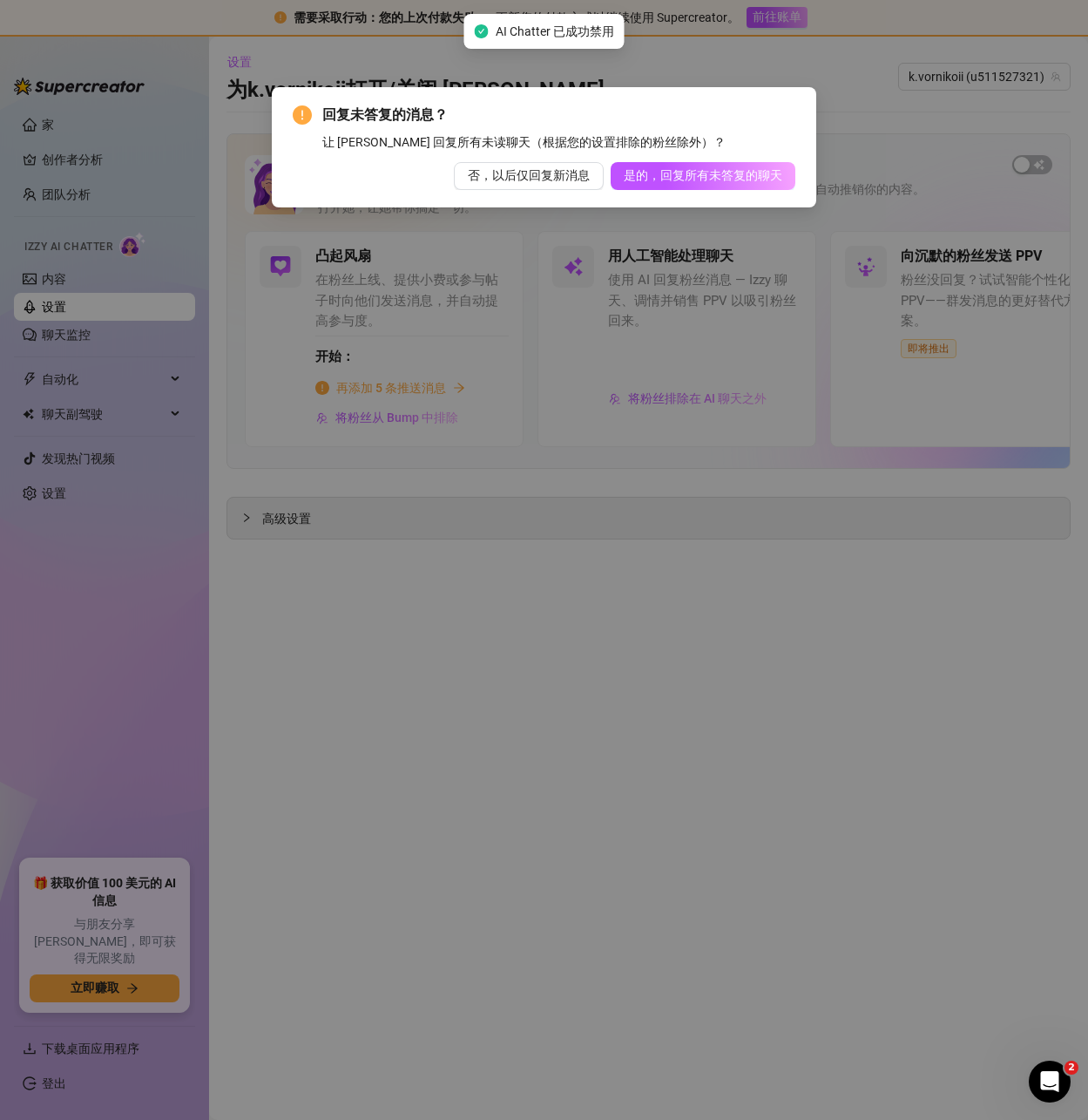
click at [657, 178] on font "是的，回复所有未答复的聊天" at bounding box center [703, 174] width 159 height 14
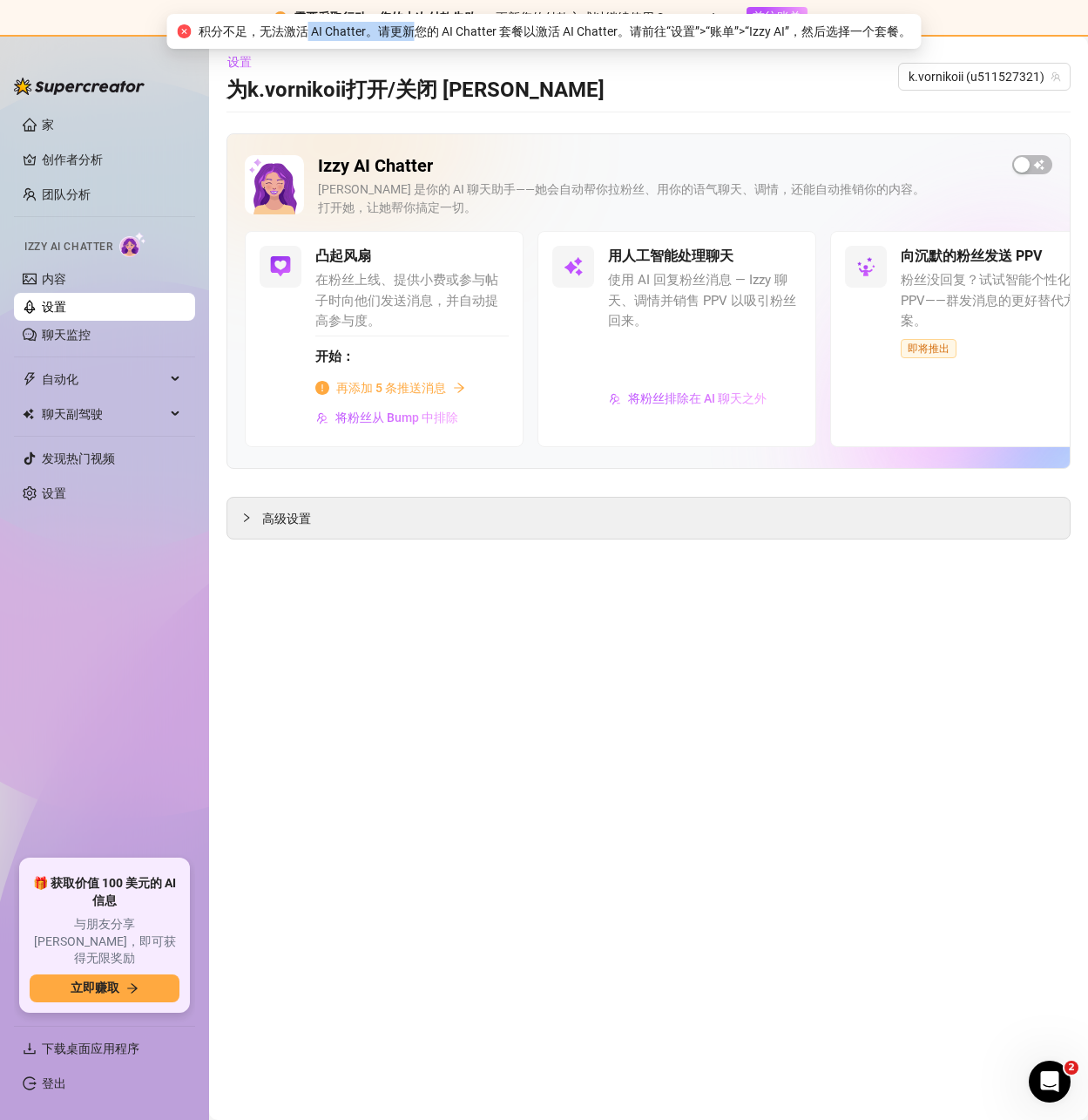
drag, startPoint x: 325, startPoint y: 29, endPoint x: 408, endPoint y: 30, distance: 83.0
click at [408, 30] on font "积分不足，无法激活 AI Chatter。请更新您的 AI Chatter 套餐以激活 AI Chatter。请前往“设置”>“账单”>“Izzy AI”，然…" at bounding box center [555, 31] width 713 height 14
click at [445, 33] on font "积分不足，无法激活 AI Chatter。请更新您的 AI Chatter 套餐以激活 AI Chatter。请前往“设置”>“账单”>“Izzy AI”，然…" at bounding box center [555, 31] width 713 height 14
drag, startPoint x: 469, startPoint y: 32, endPoint x: 588, endPoint y: 39, distance: 119.2
click at [575, 36] on font "积分不足，无法激活 AI Chatter。请更新您的 AI Chatter 套餐以激活 AI Chatter。请前往“设置”>“账单”>“Izzy AI”，然…" at bounding box center [555, 31] width 713 height 14
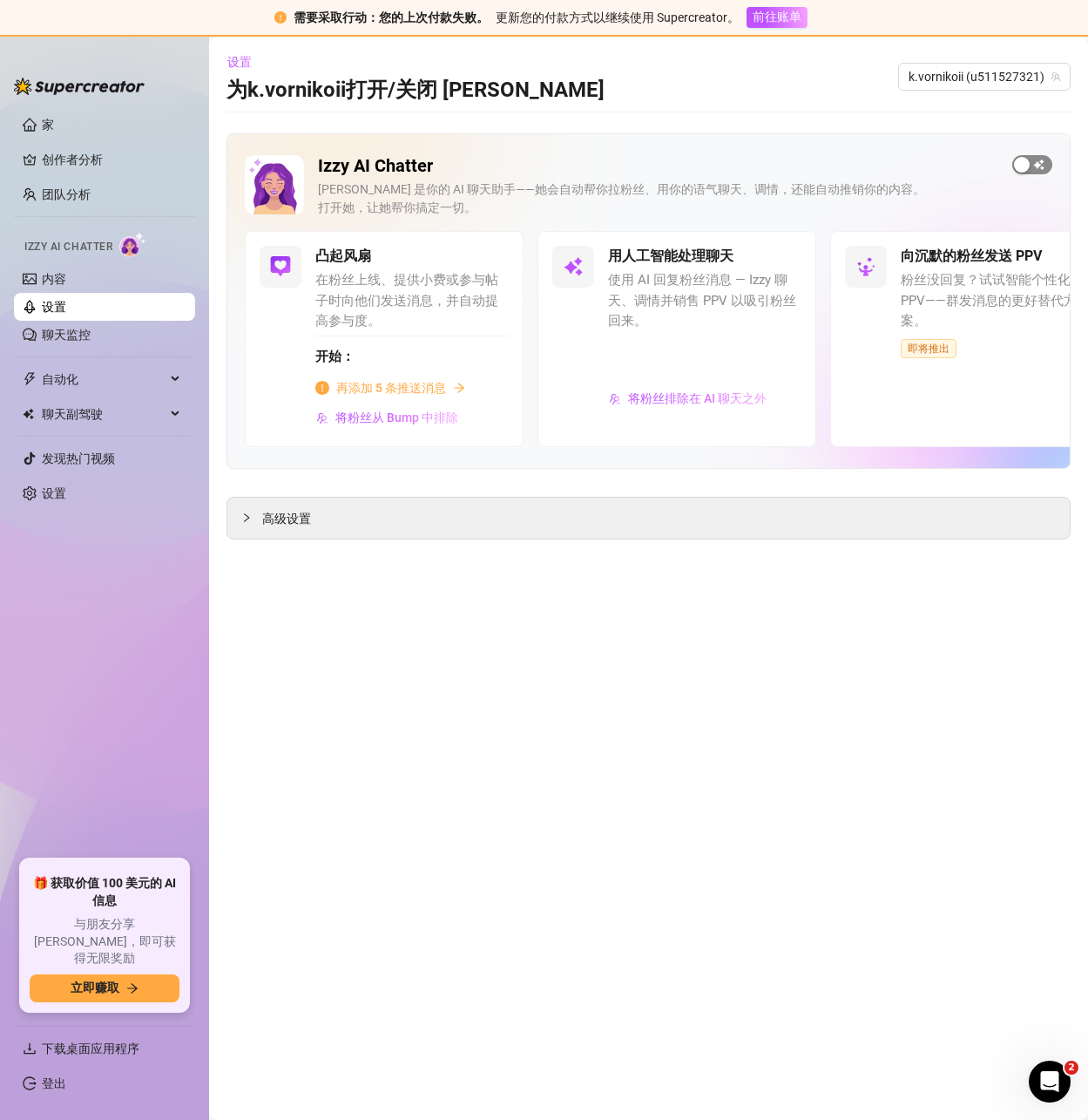
click at [1019, 158] on div "button" at bounding box center [1021, 164] width 16 height 16
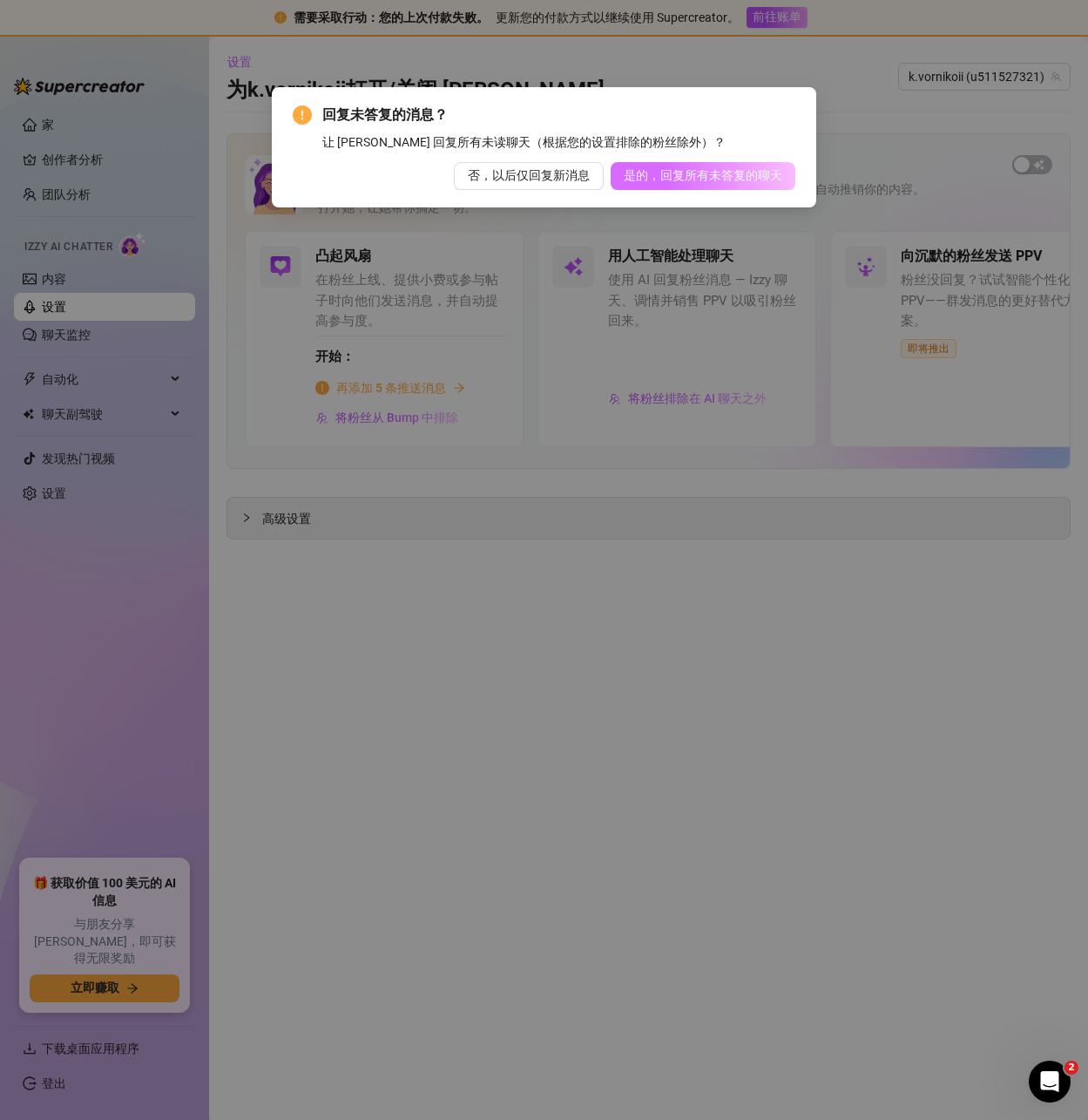
click at [704, 170] on font "是的，回复所有未答复的聊天" at bounding box center [703, 174] width 159 height 14
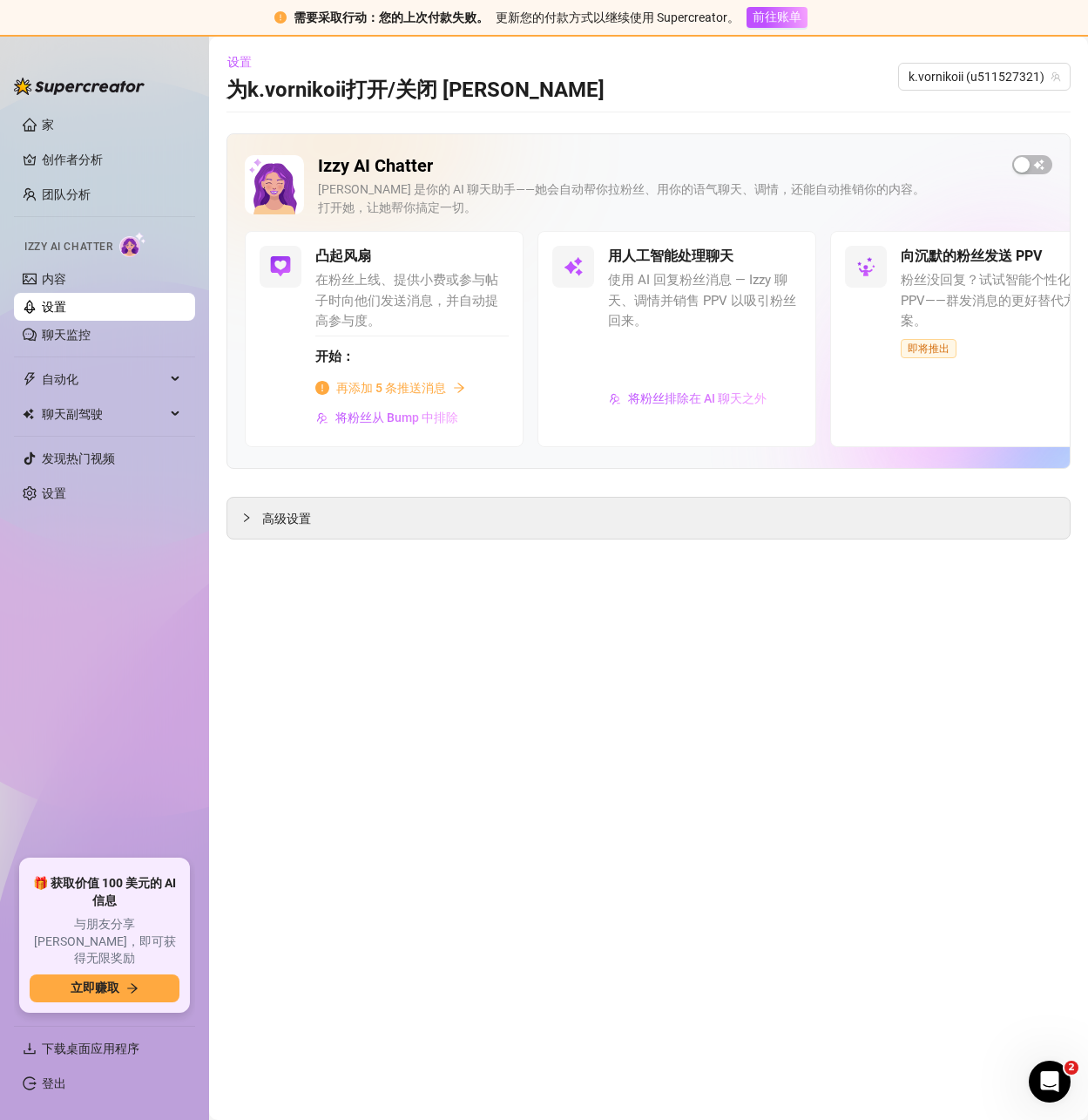
click at [720, 119] on main "设置 为k.vornikoii 打开/关闭 Izzy k.vornikoii (u511527321) Izzy AI Chatter [PERSON_NAM…" at bounding box center [648, 578] width 879 height 1083
click at [1043, 169] on span "button" at bounding box center [1032, 164] width 40 height 19
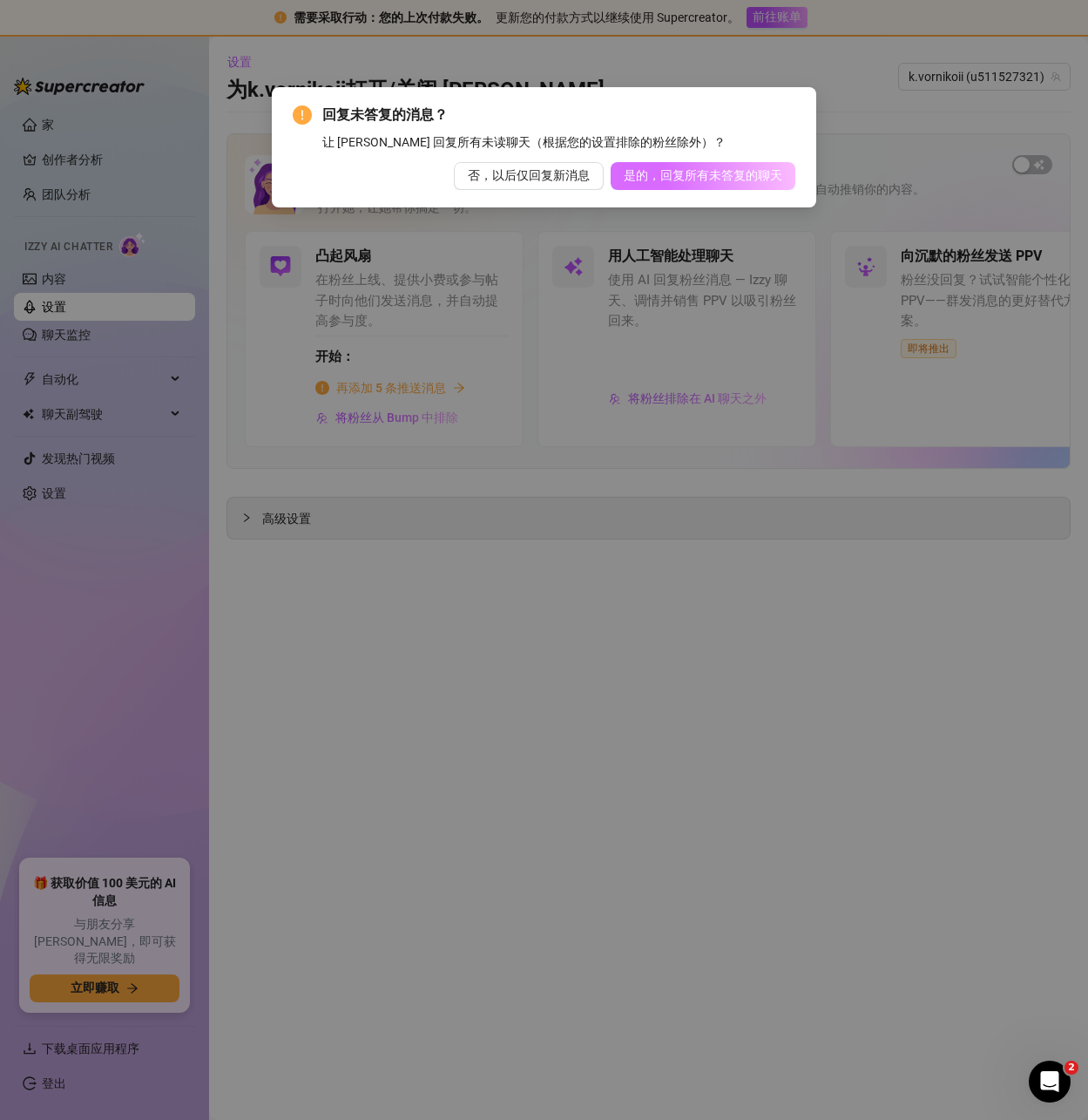
click at [715, 182] on font "是的，回复所有未答复的聊天" at bounding box center [703, 174] width 159 height 14
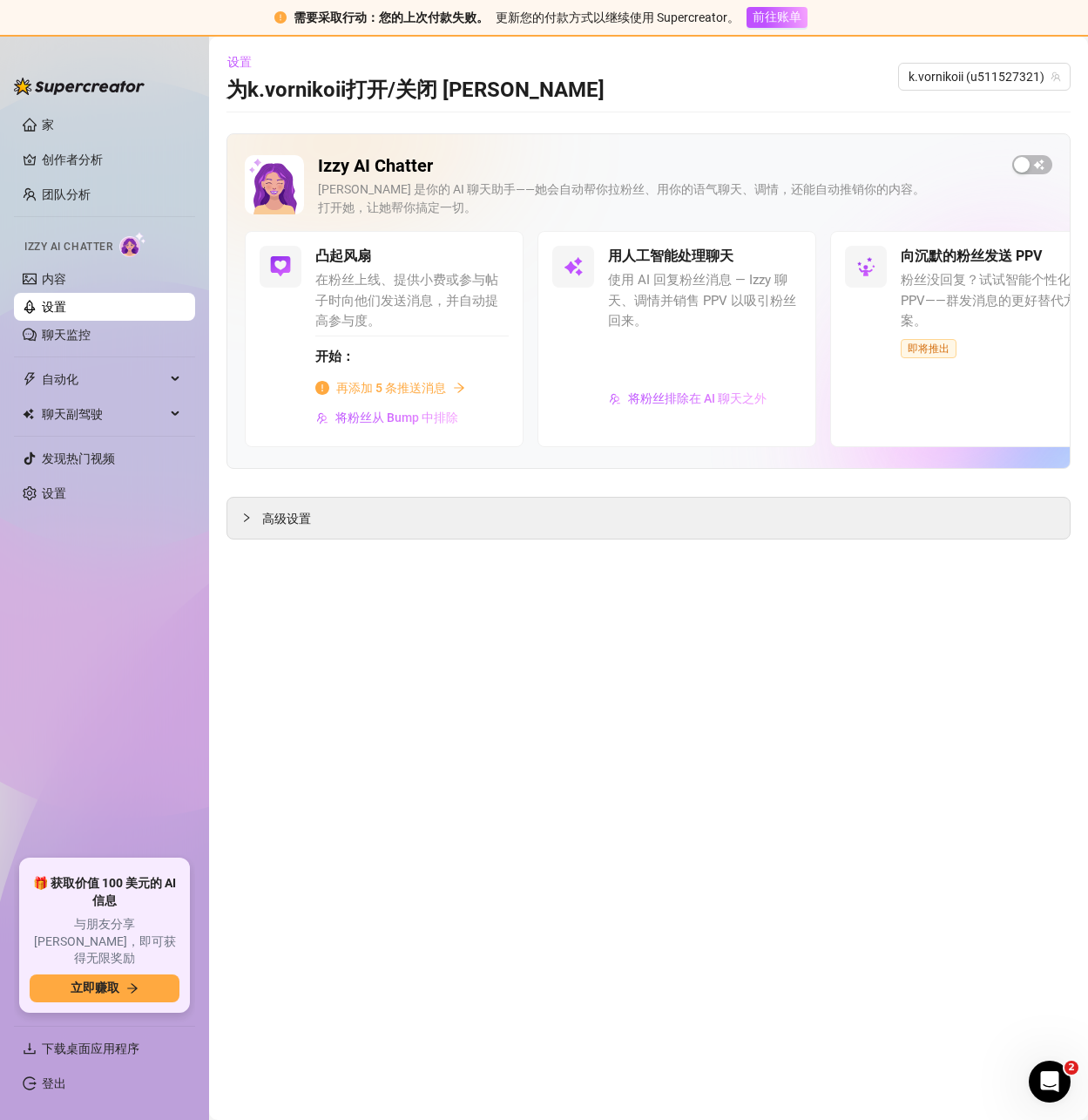
click at [407, 864] on main "设置 为k.vornikoii 打开/关闭 Izzy k.vornikoii (u511527321) Izzy AI Chatter [PERSON_NAM…" at bounding box center [648, 578] width 879 height 1083
click at [1049, 164] on span "button" at bounding box center [1032, 164] width 40 height 19
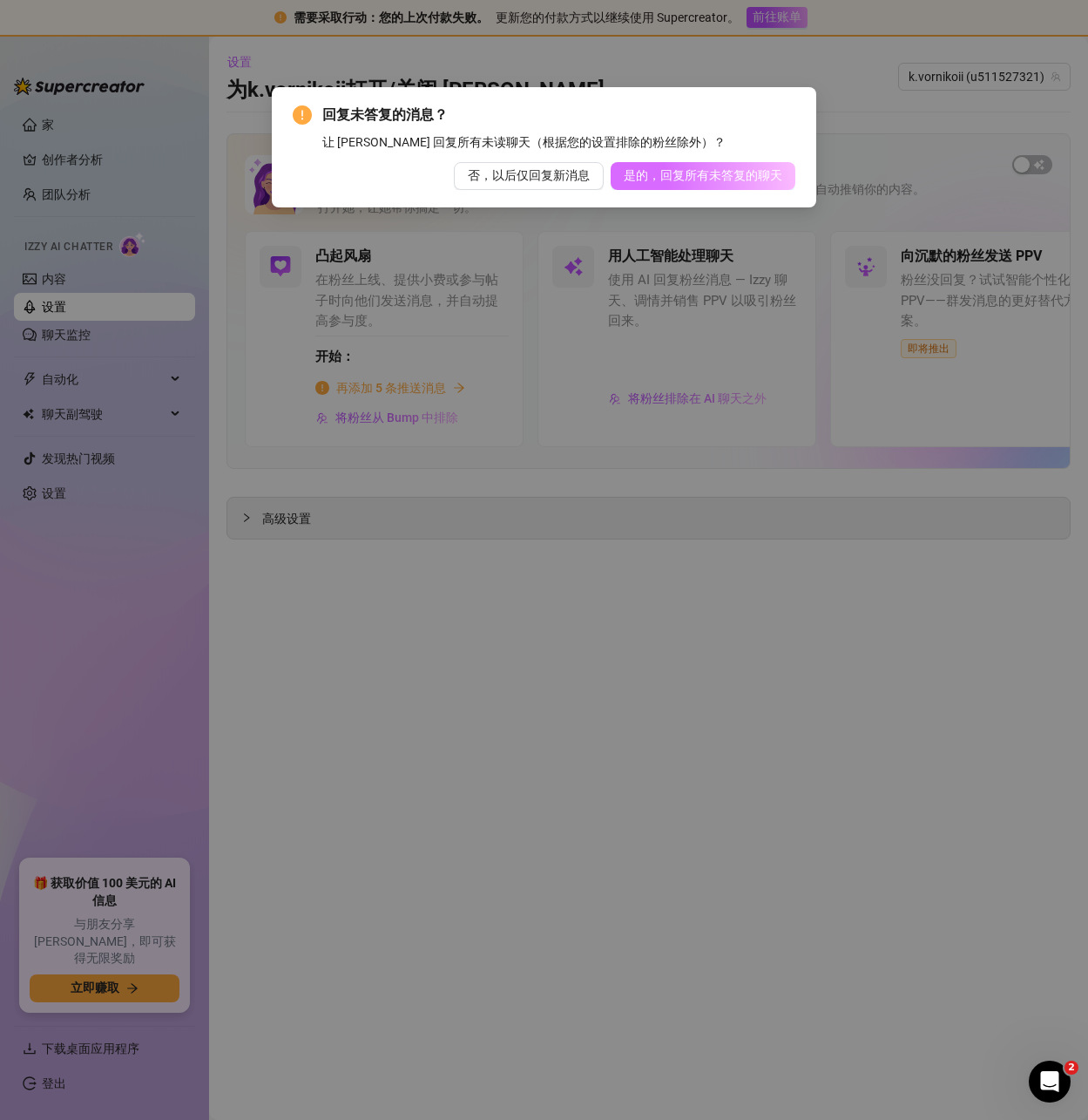
click at [697, 175] on font "是的，回复所有未答复的聊天" at bounding box center [703, 174] width 159 height 14
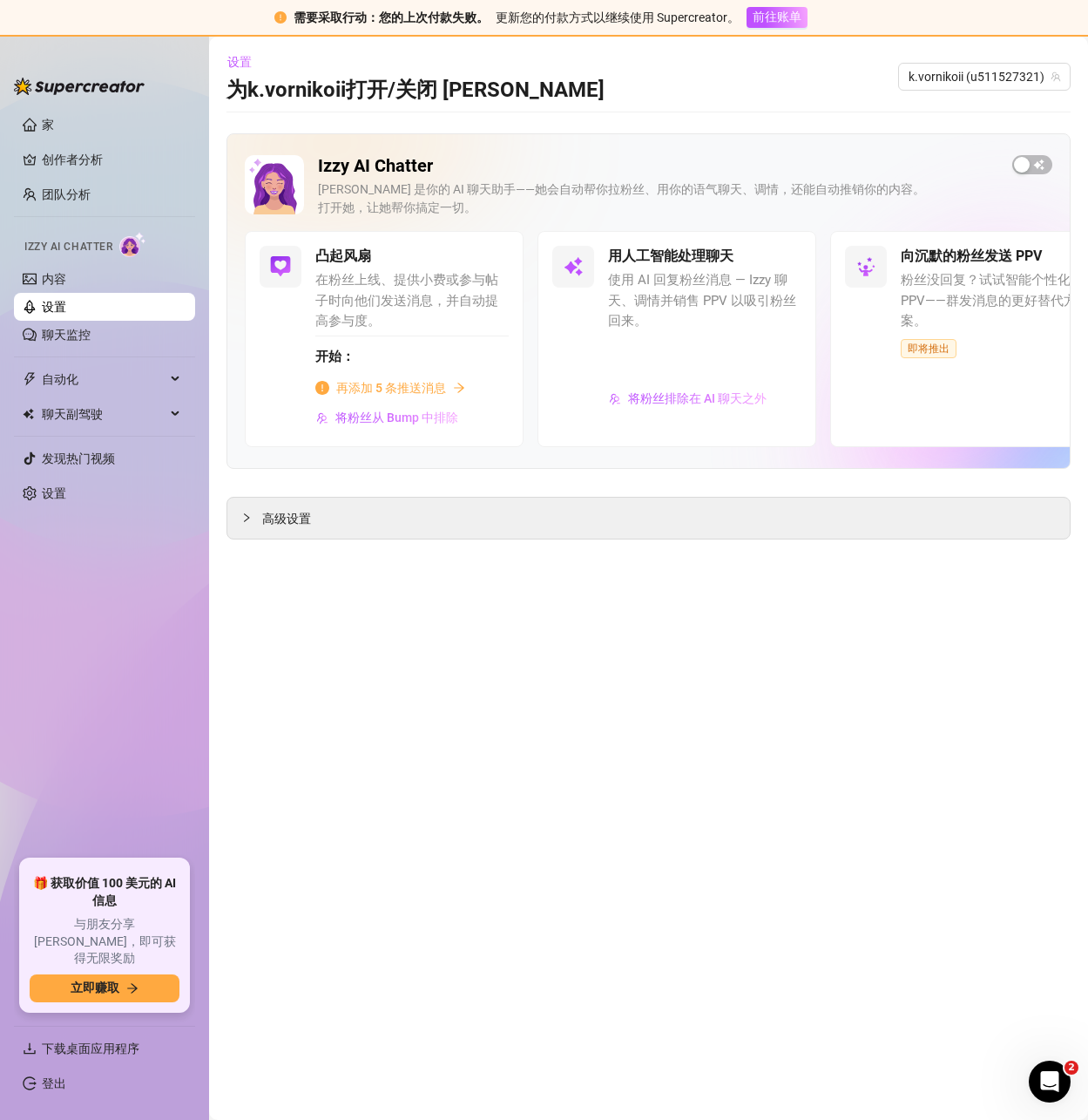
click at [386, 630] on main "设置 为k.vornikoii 打开/关闭 Izzy k.vornikoii (u511527321) Izzy AI Chatter [PERSON_NAM…" at bounding box center [648, 578] width 879 height 1083
click at [57, 496] on link "设置" at bounding box center [54, 492] width 24 height 14
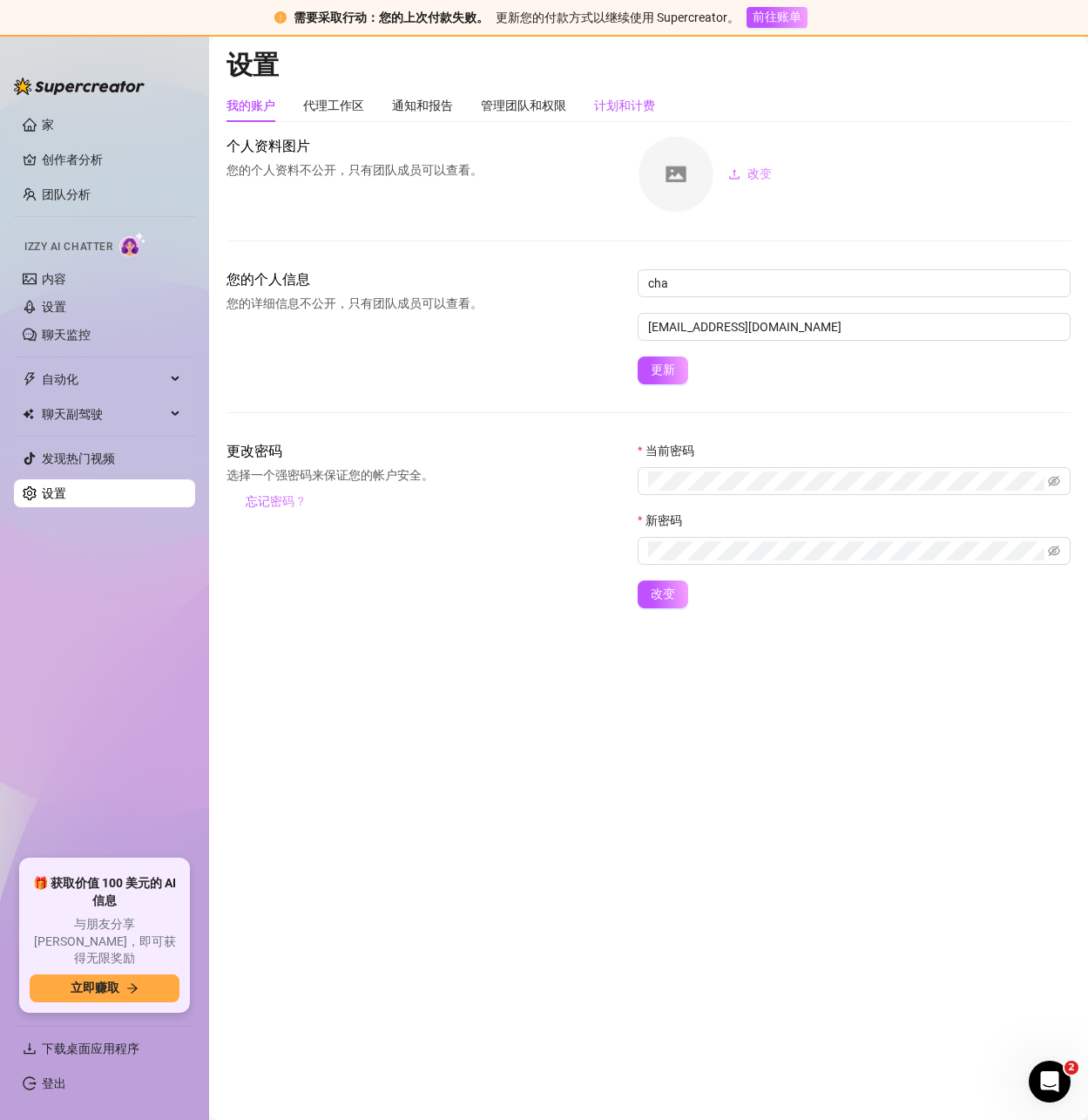
click at [622, 108] on font "计划和计费" at bounding box center [625, 105] width 61 height 14
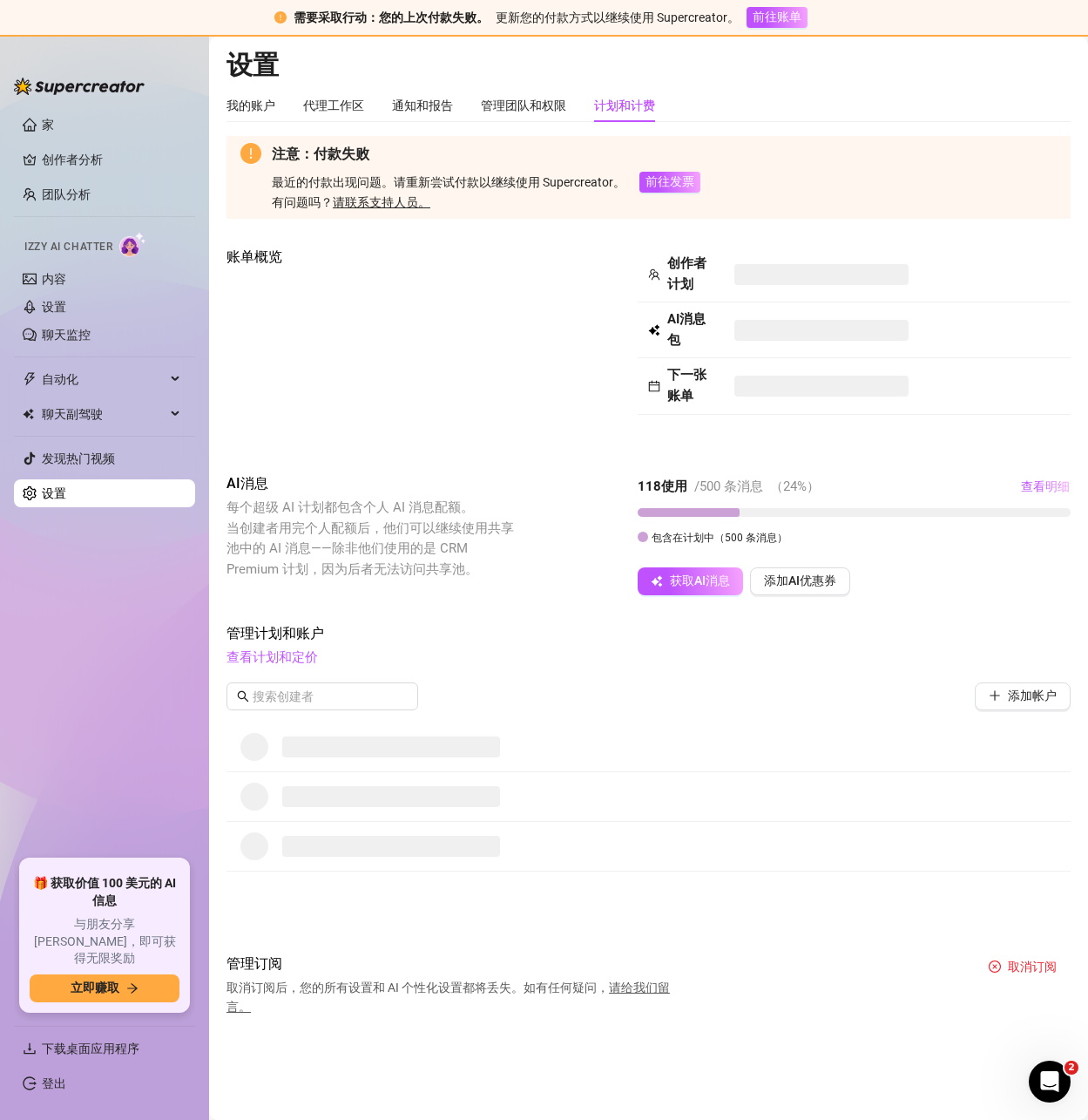
click at [336, 520] on span "每个超级 AI 计划都包含个人 AI 消息配额。 当创建者用完个人配额后，他们可以继续使用共享池中的 AI 消息——除非他们使用的是 CRM Premium …" at bounding box center [373, 537] width 293 height 82
click at [733, 590] on button "获取AI消息" at bounding box center [690, 582] width 105 height 28
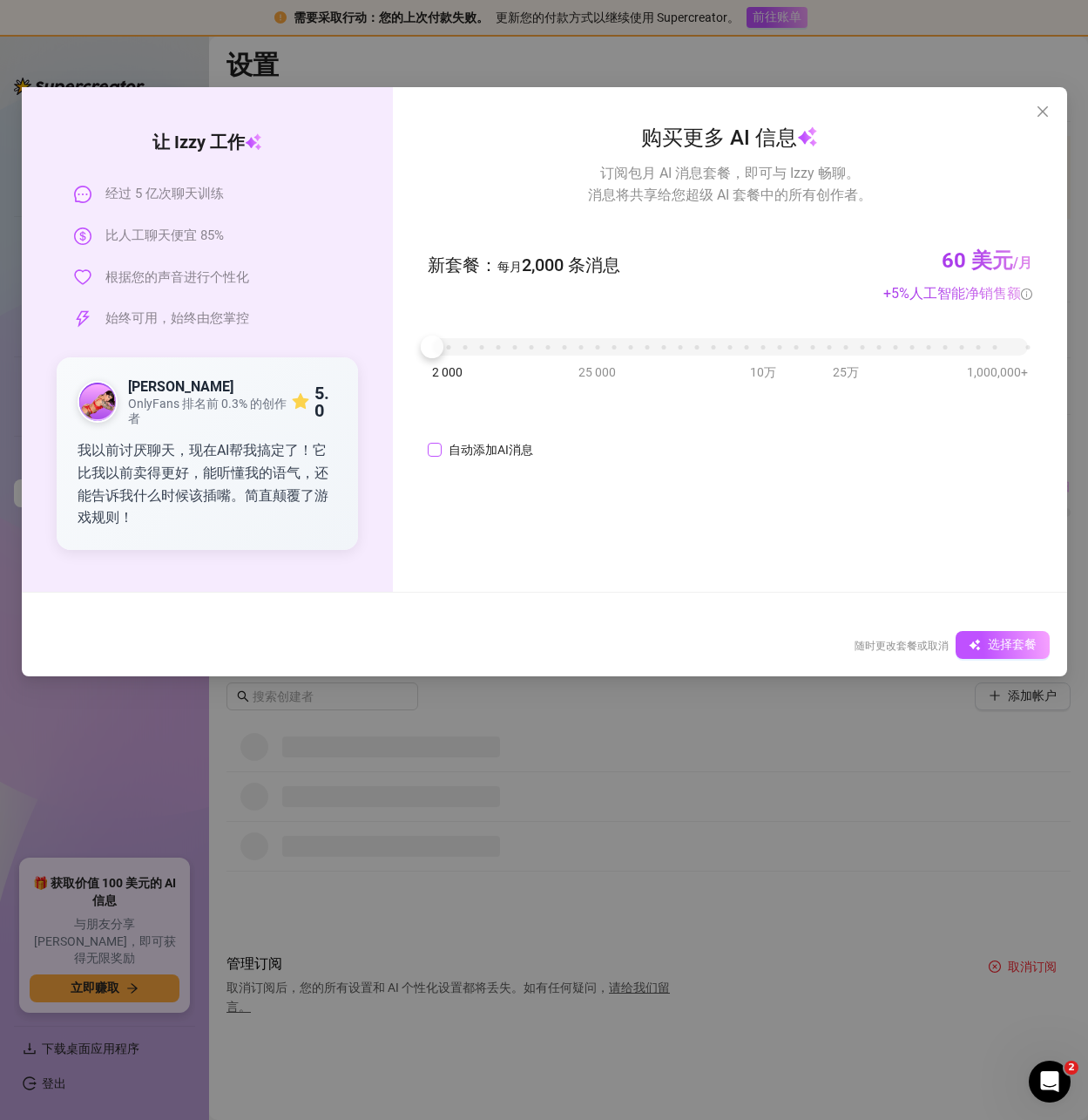
click at [445, 447] on span "自动添加AI消息" at bounding box center [491, 449] width 98 height 19
click at [442, 447] on input "自动添加AI消息" at bounding box center [434, 449] width 14 height 14
checkbox input "true"
drag, startPoint x: 607, startPoint y: 446, endPoint x: 554, endPoint y: 450, distance: 53.2
click at [557, 448] on div "一次 85% 被使用" at bounding box center [606, 449] width 136 height 28
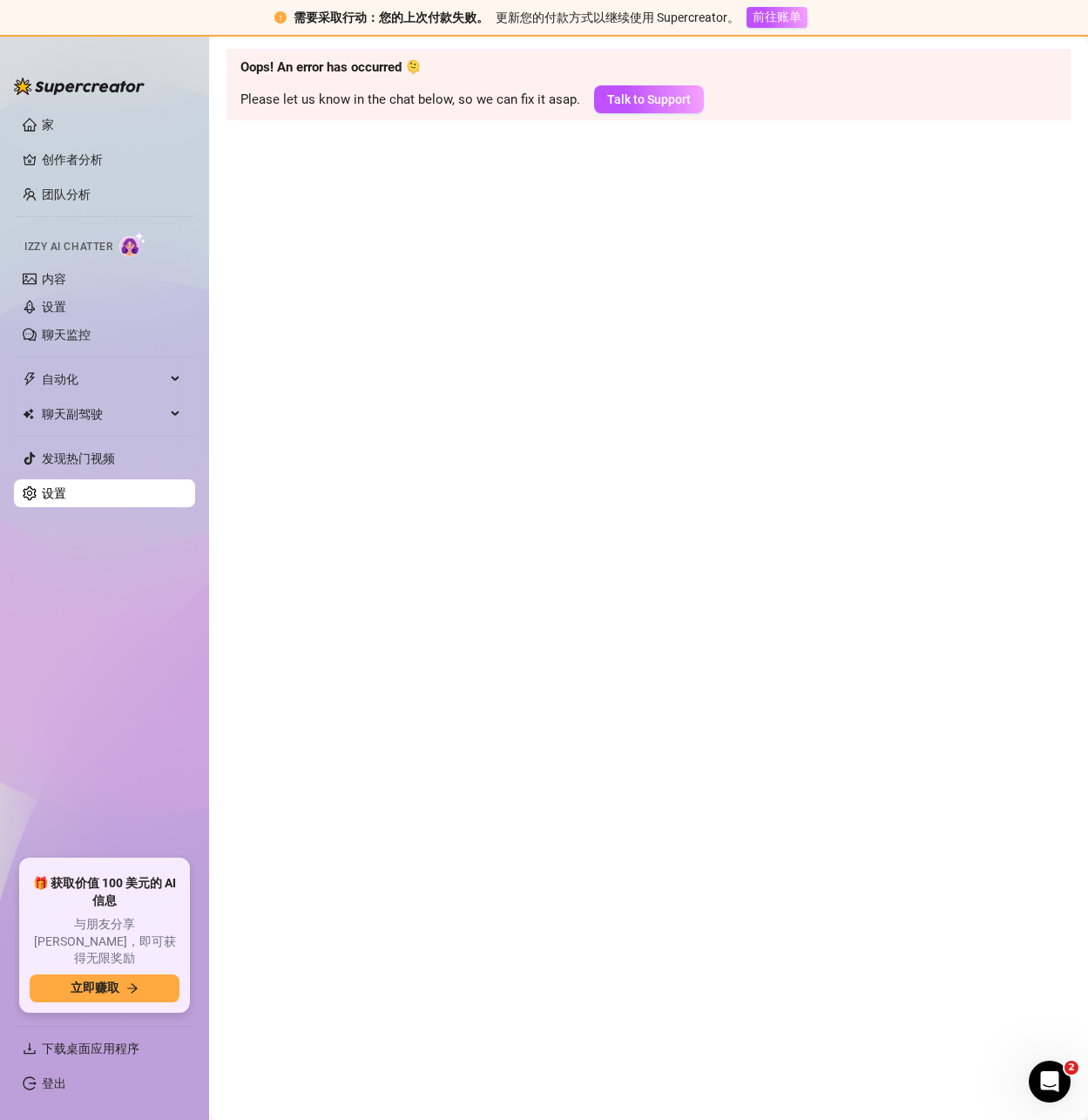
drag, startPoint x: 435, startPoint y: 345, endPoint x: 995, endPoint y: 365, distance: 560.4
click at [67, 493] on link "设置" at bounding box center [54, 492] width 24 height 14
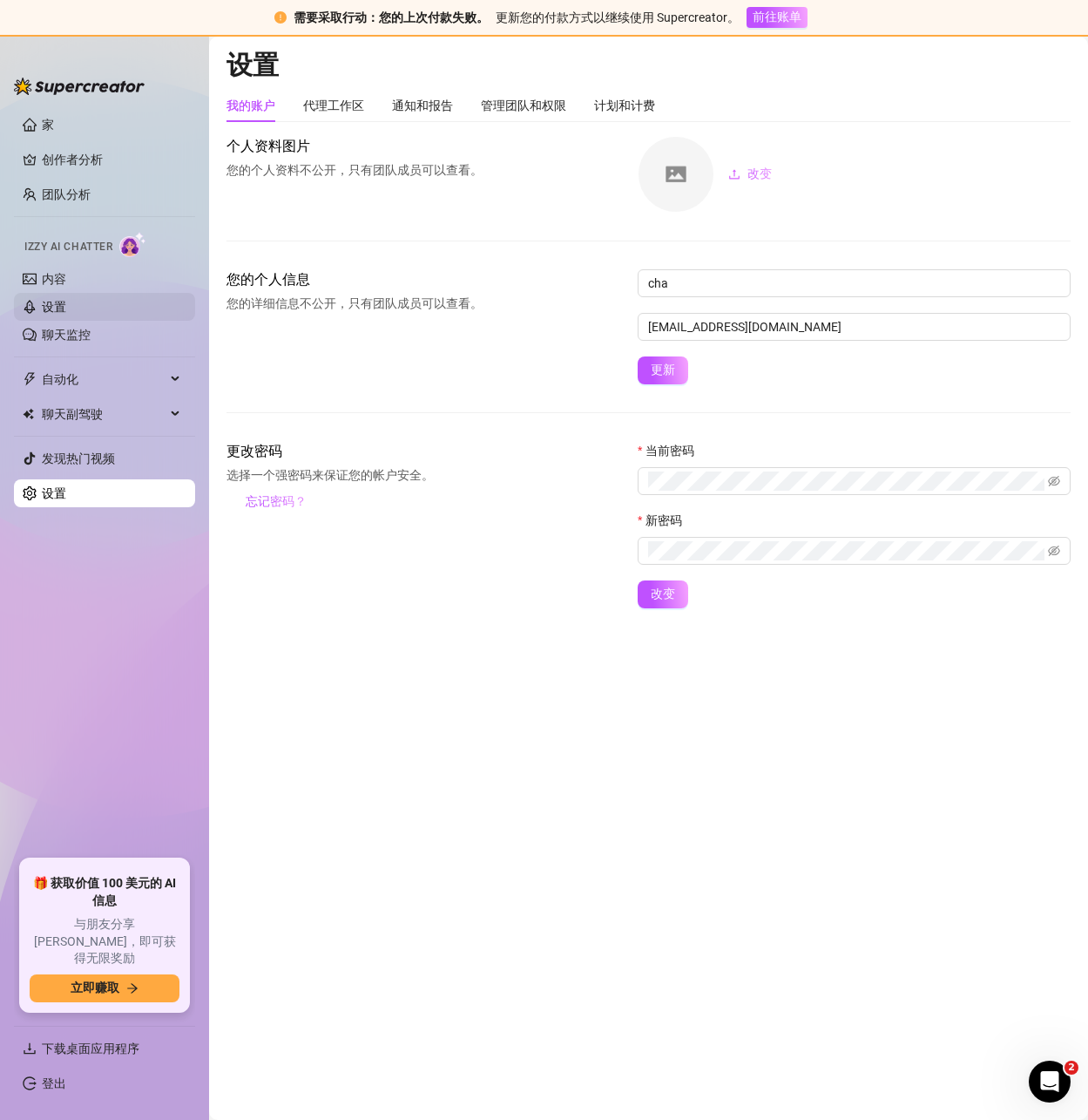
click at [67, 304] on link "设置" at bounding box center [54, 307] width 24 height 14
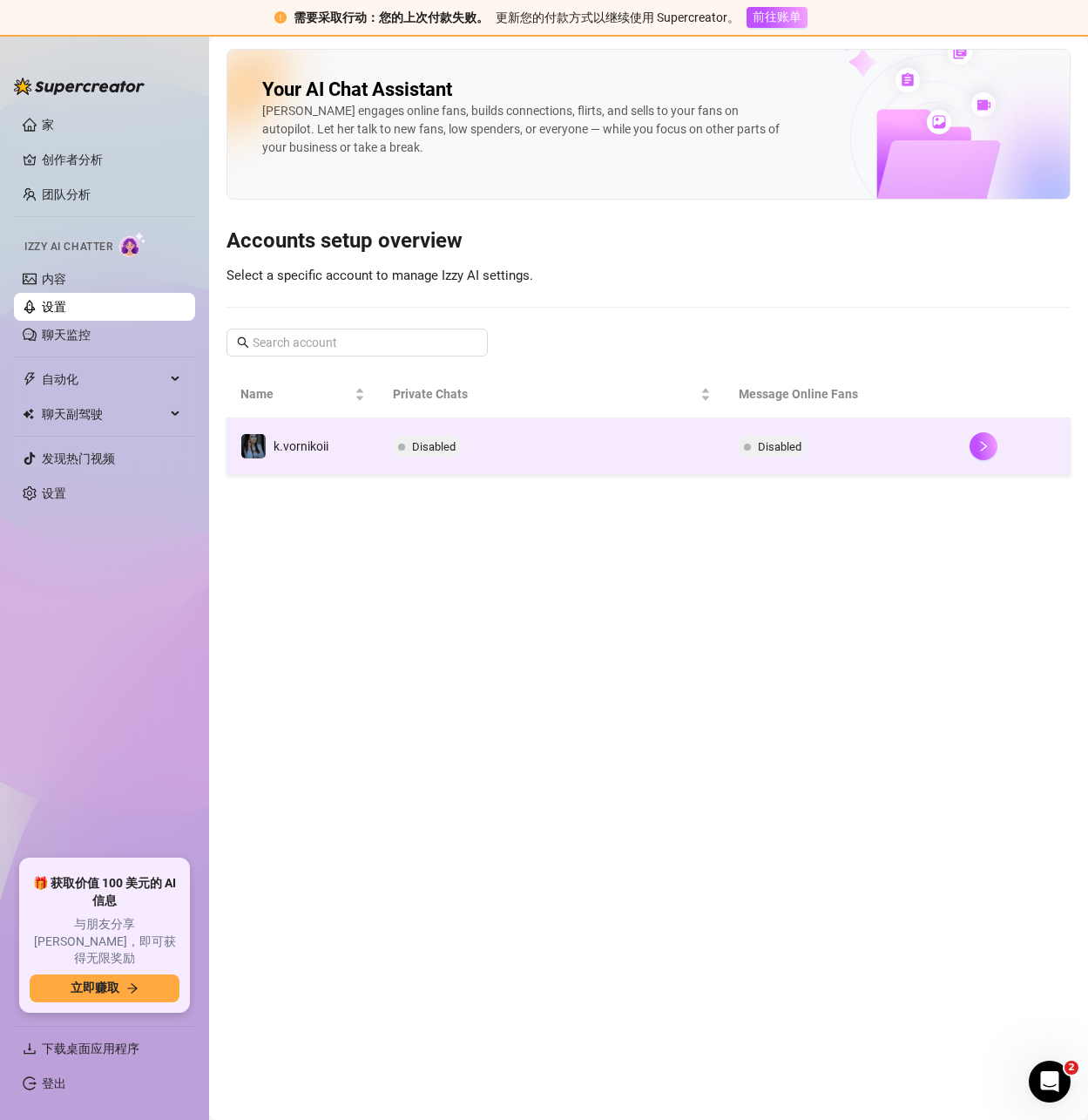
click at [946, 437] on td "Disabled" at bounding box center [840, 446] width 231 height 56
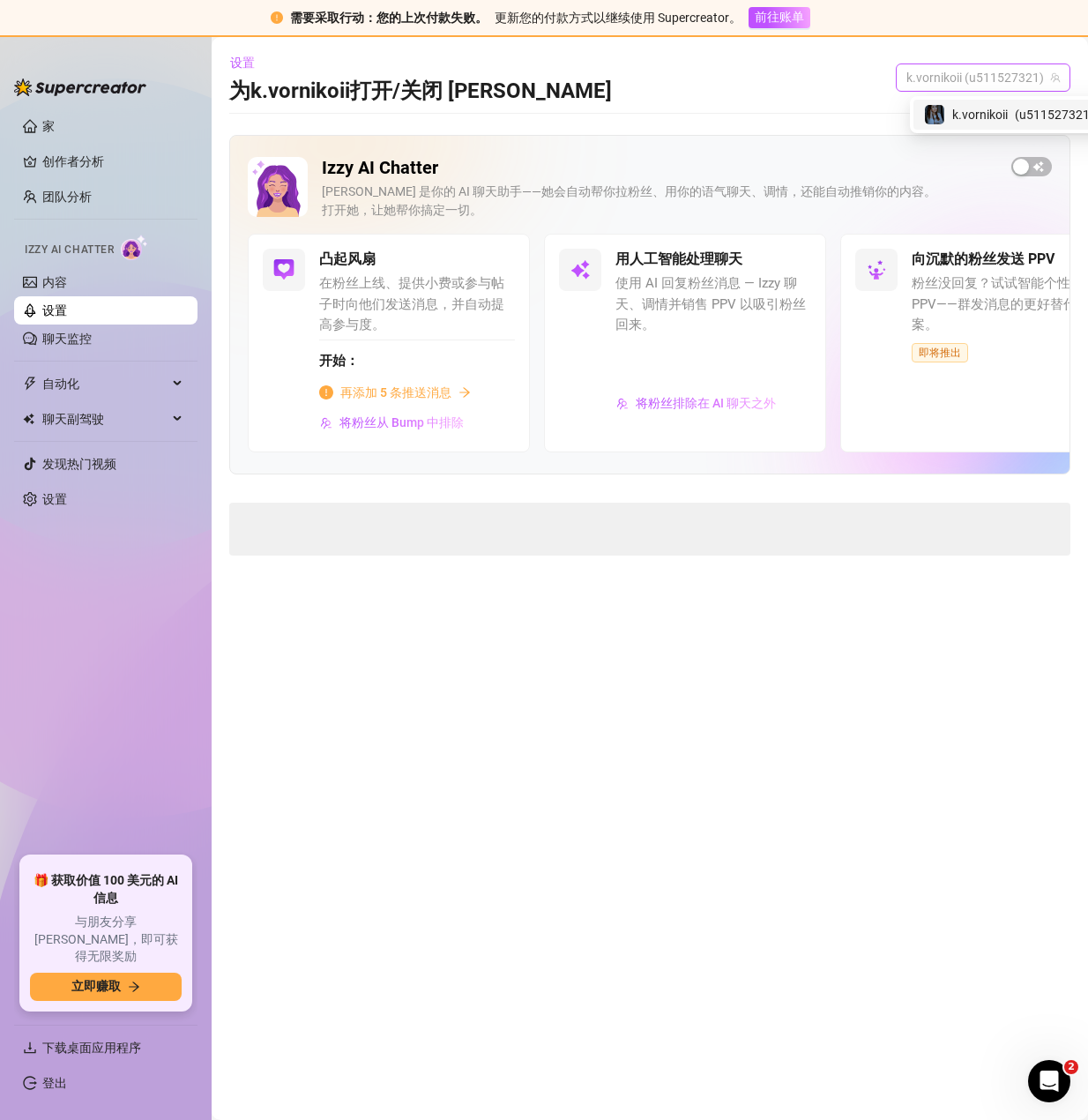
click at [1002, 83] on font "k.vornikoii (u511527321)" at bounding box center [975, 77] width 138 height 14
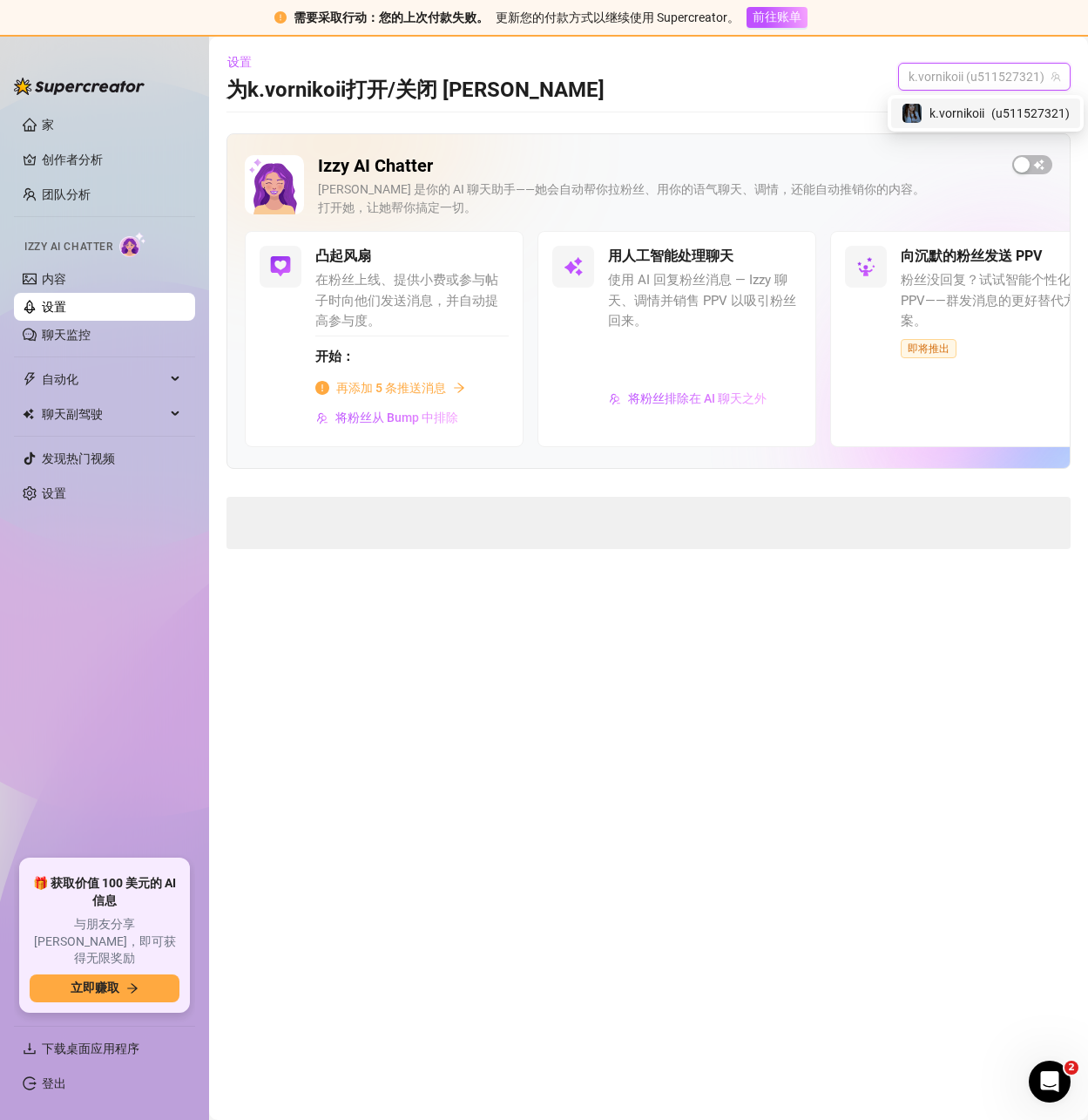
click at [970, 116] on span "k.vornikoii" at bounding box center [957, 114] width 55 height 19
click at [67, 300] on link "设置" at bounding box center [54, 307] width 24 height 14
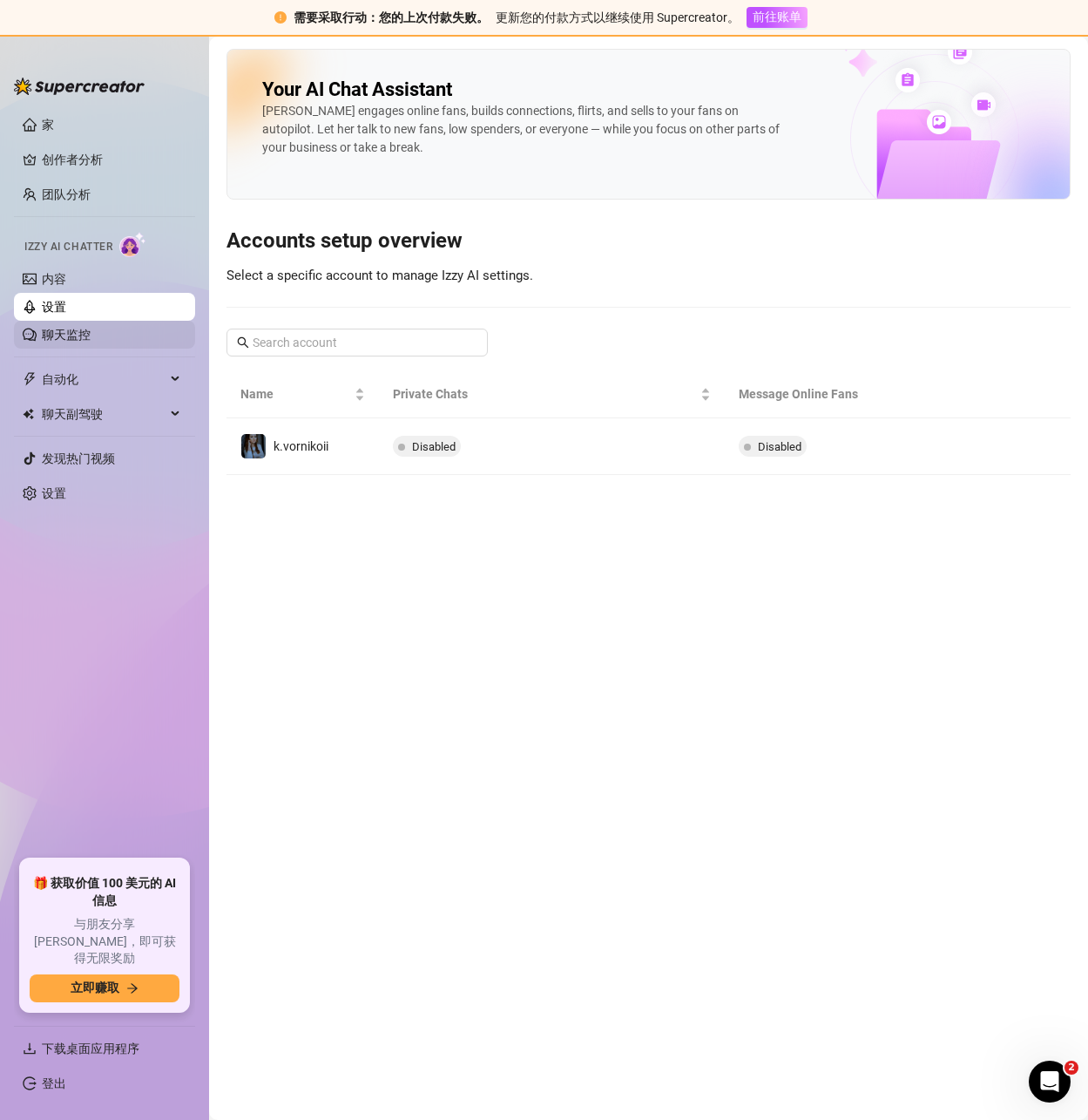
click at [76, 334] on link "聊天监控" at bounding box center [67, 334] width 49 height 14
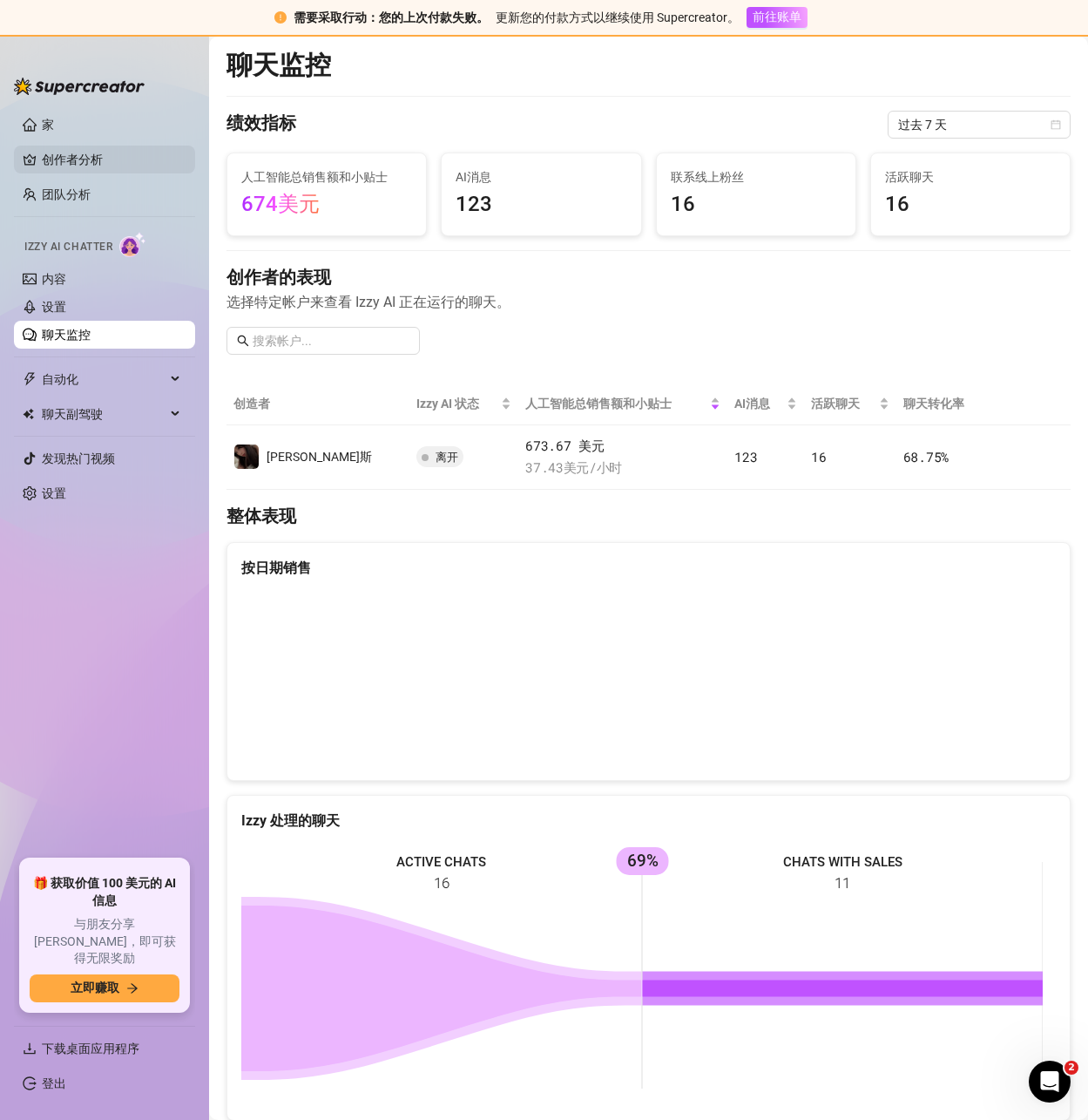
click at [73, 159] on link "创作者分析" at bounding box center [112, 159] width 140 height 28
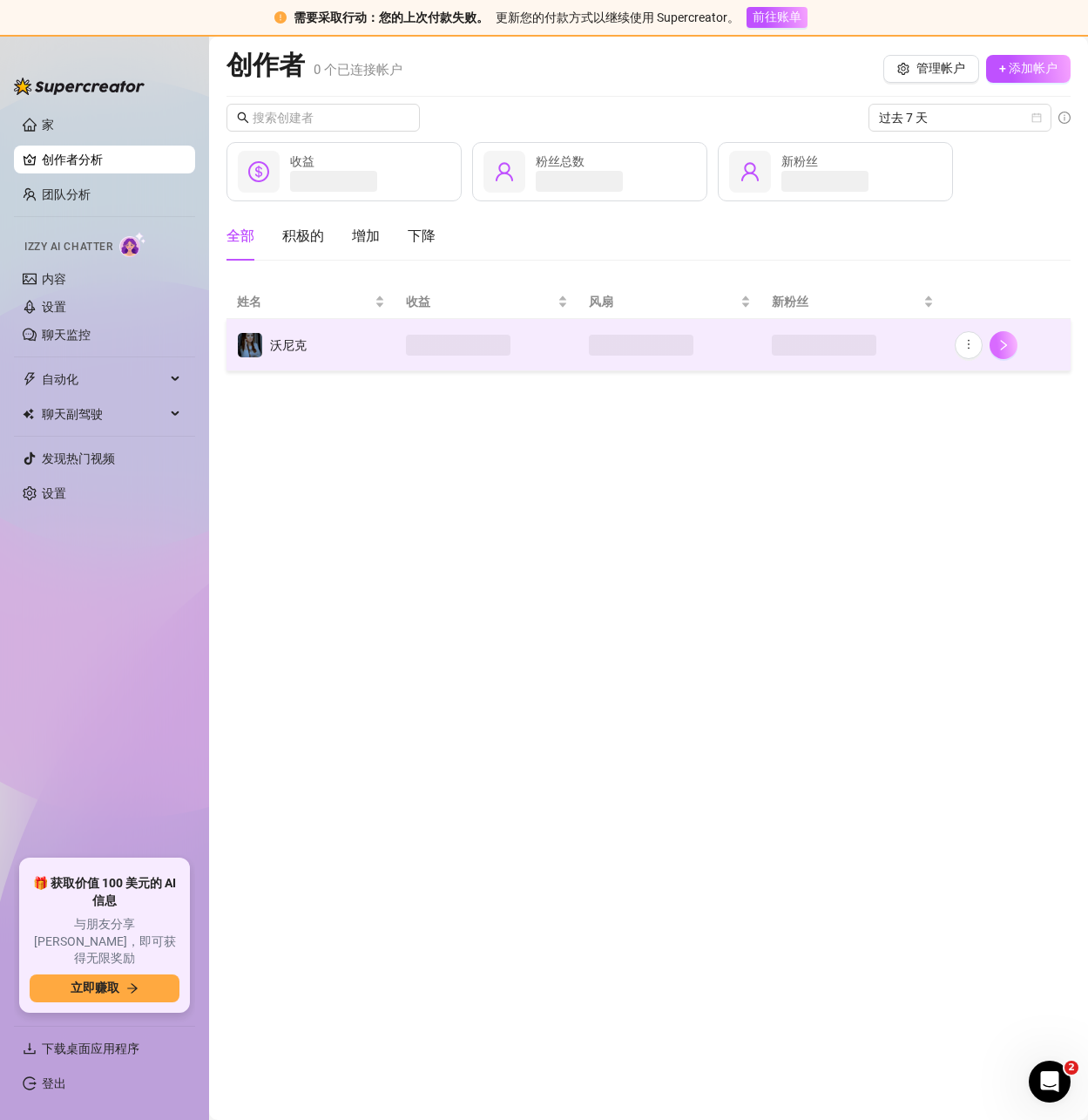
click at [1010, 345] on button "button" at bounding box center [1004, 345] width 28 height 28
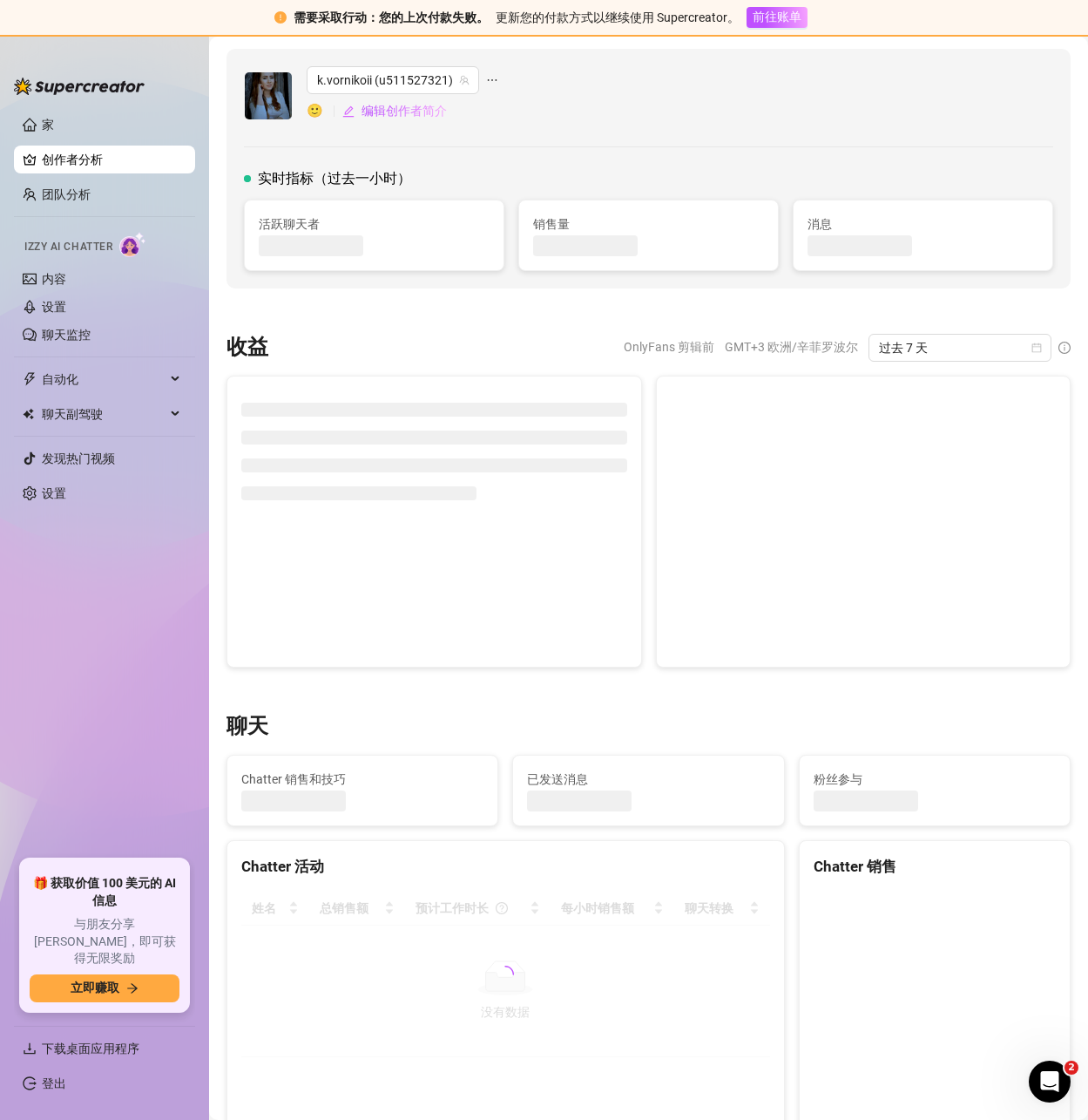
click at [108, 165] on link "创作者分析" at bounding box center [112, 159] width 140 height 28
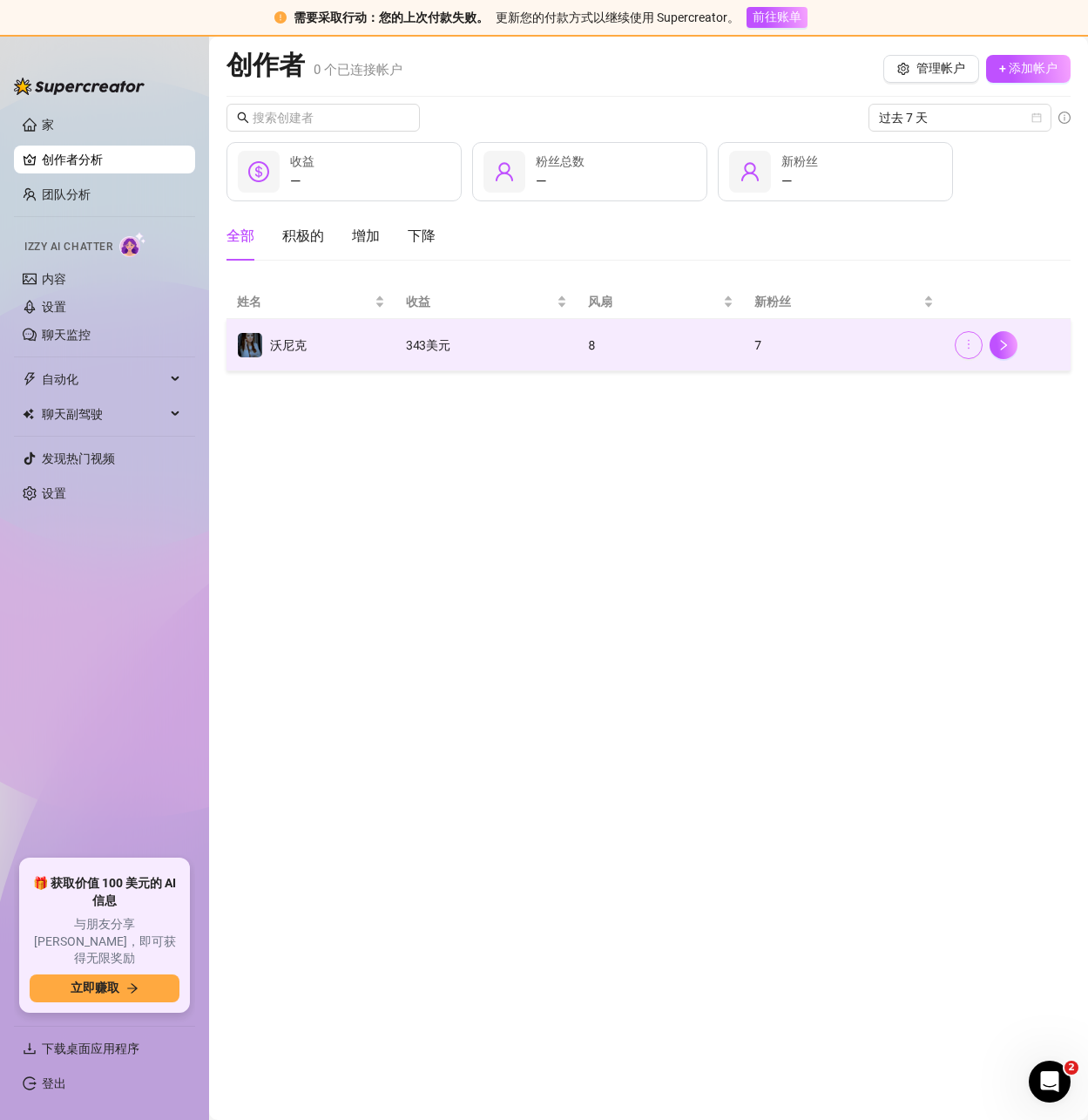
drag, startPoint x: 963, startPoint y: 342, endPoint x: 975, endPoint y: 356, distance: 18.4
click at [963, 343] on icon "更多的" at bounding box center [968, 343] width 12 height 12
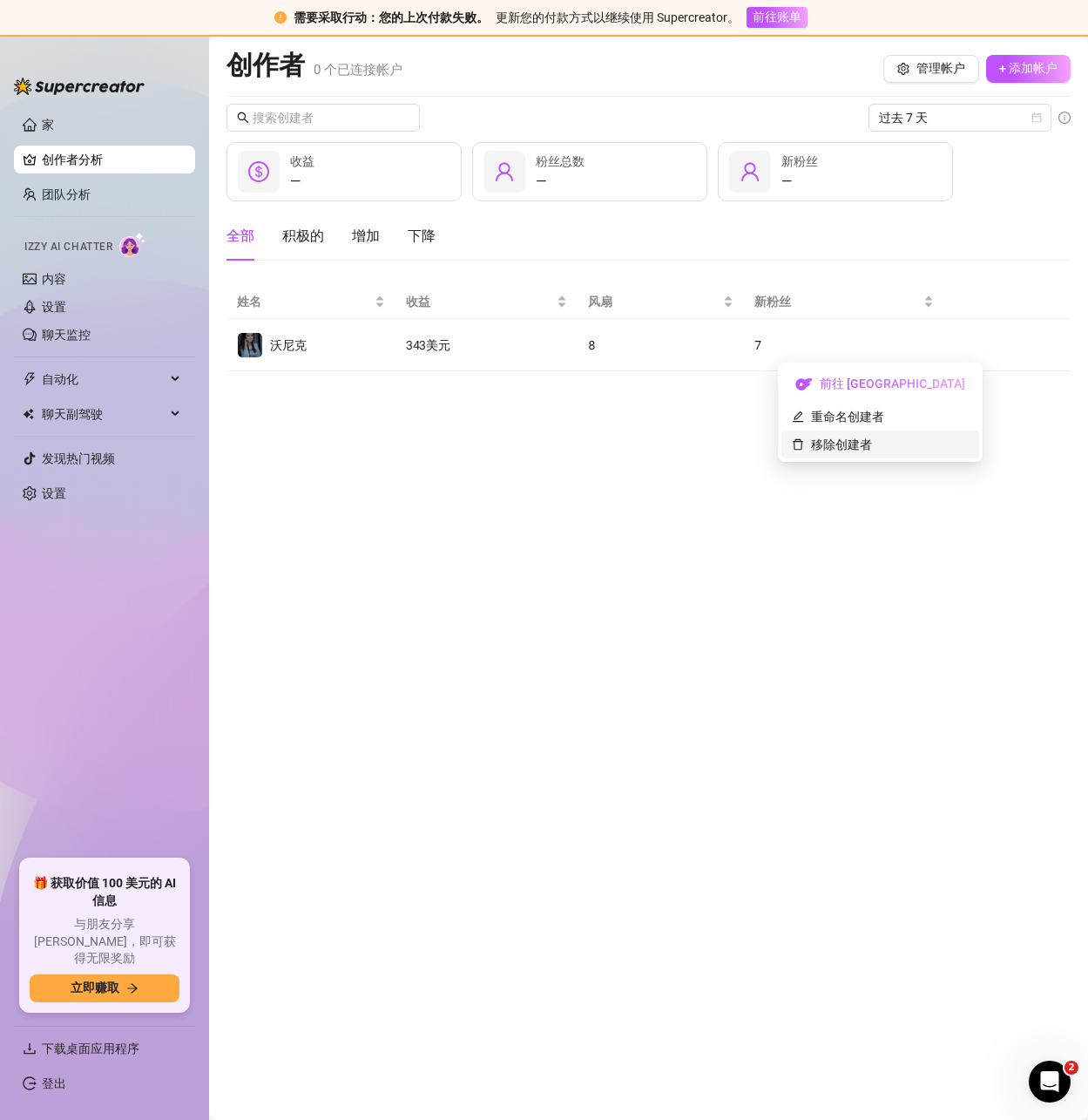
click at [872, 438] on link "移除创建者" at bounding box center [831, 444] width 80 height 14
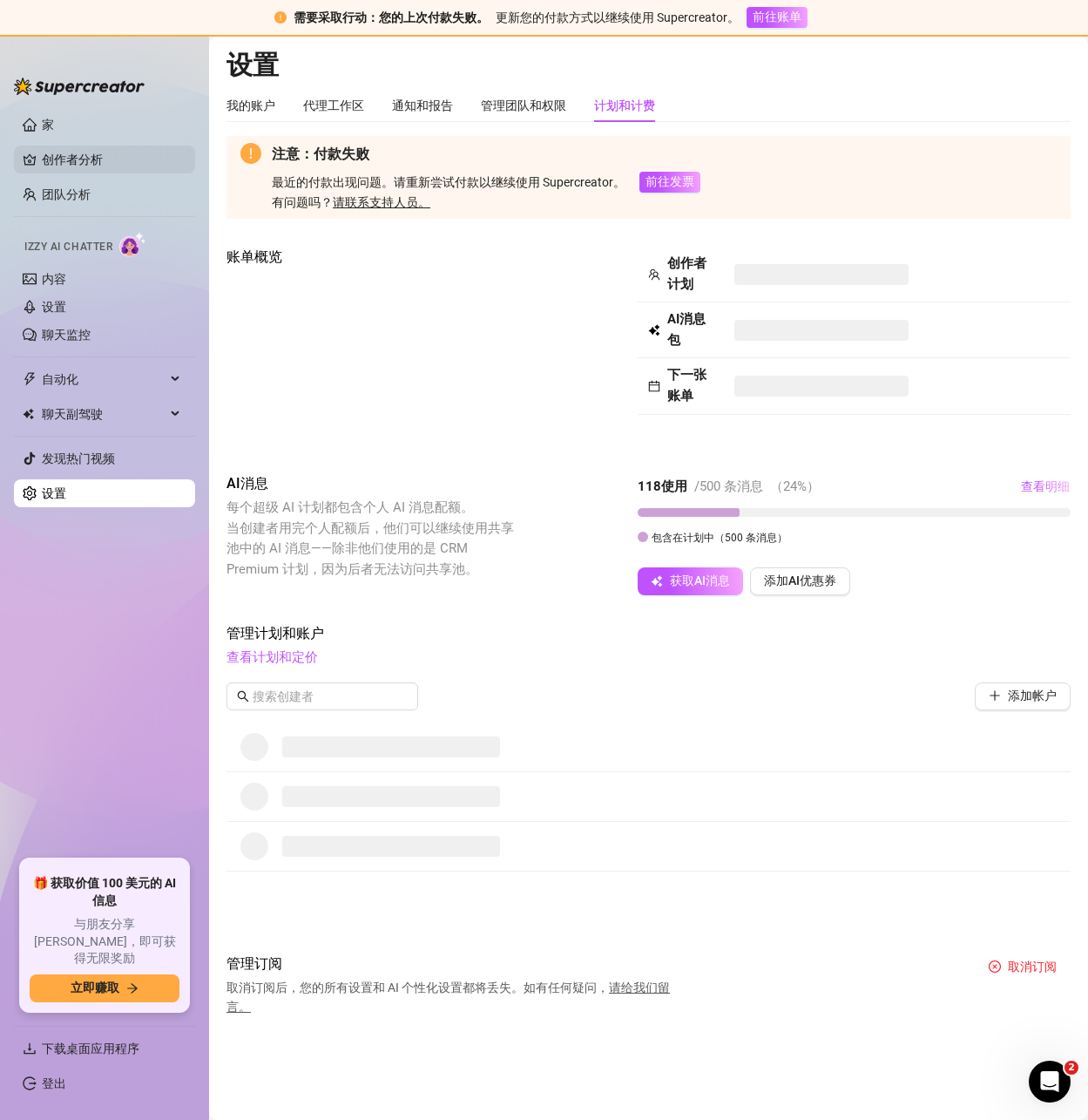
click at [86, 153] on link "创作者分析" at bounding box center [112, 159] width 140 height 28
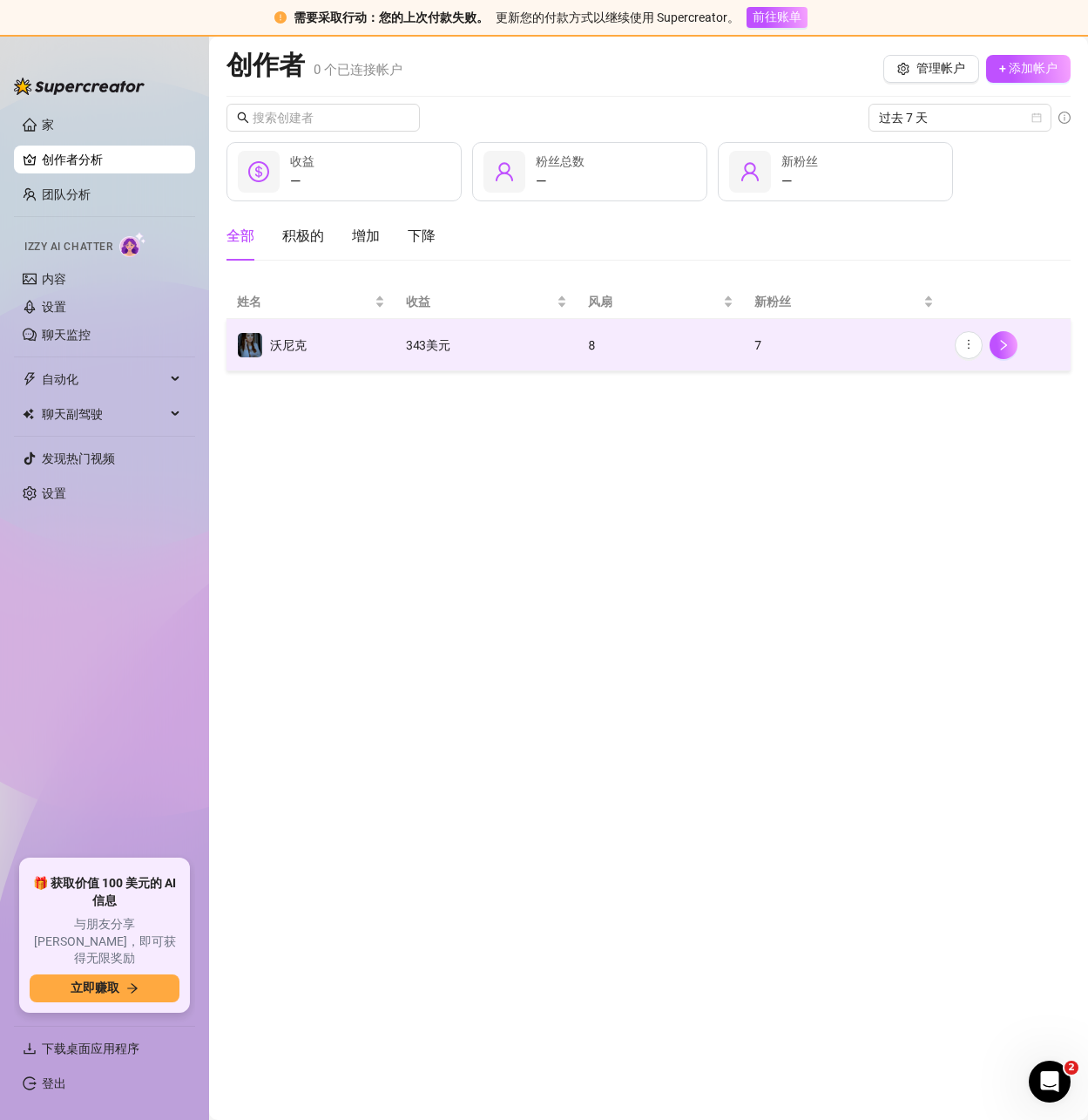
click at [496, 359] on td "343 美元" at bounding box center [487, 345] width 182 height 53
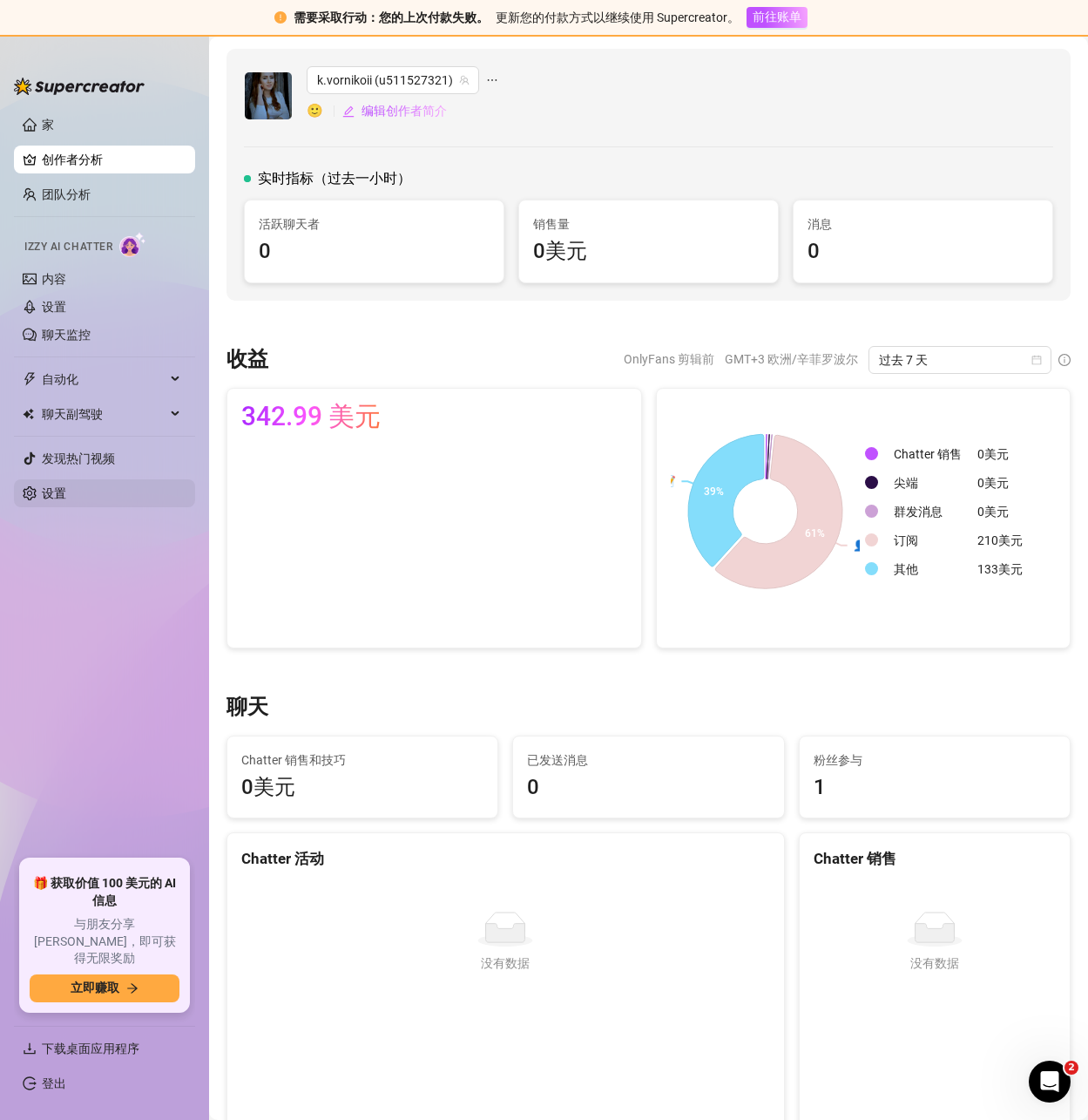
click at [52, 492] on link "设置" at bounding box center [54, 492] width 24 height 14
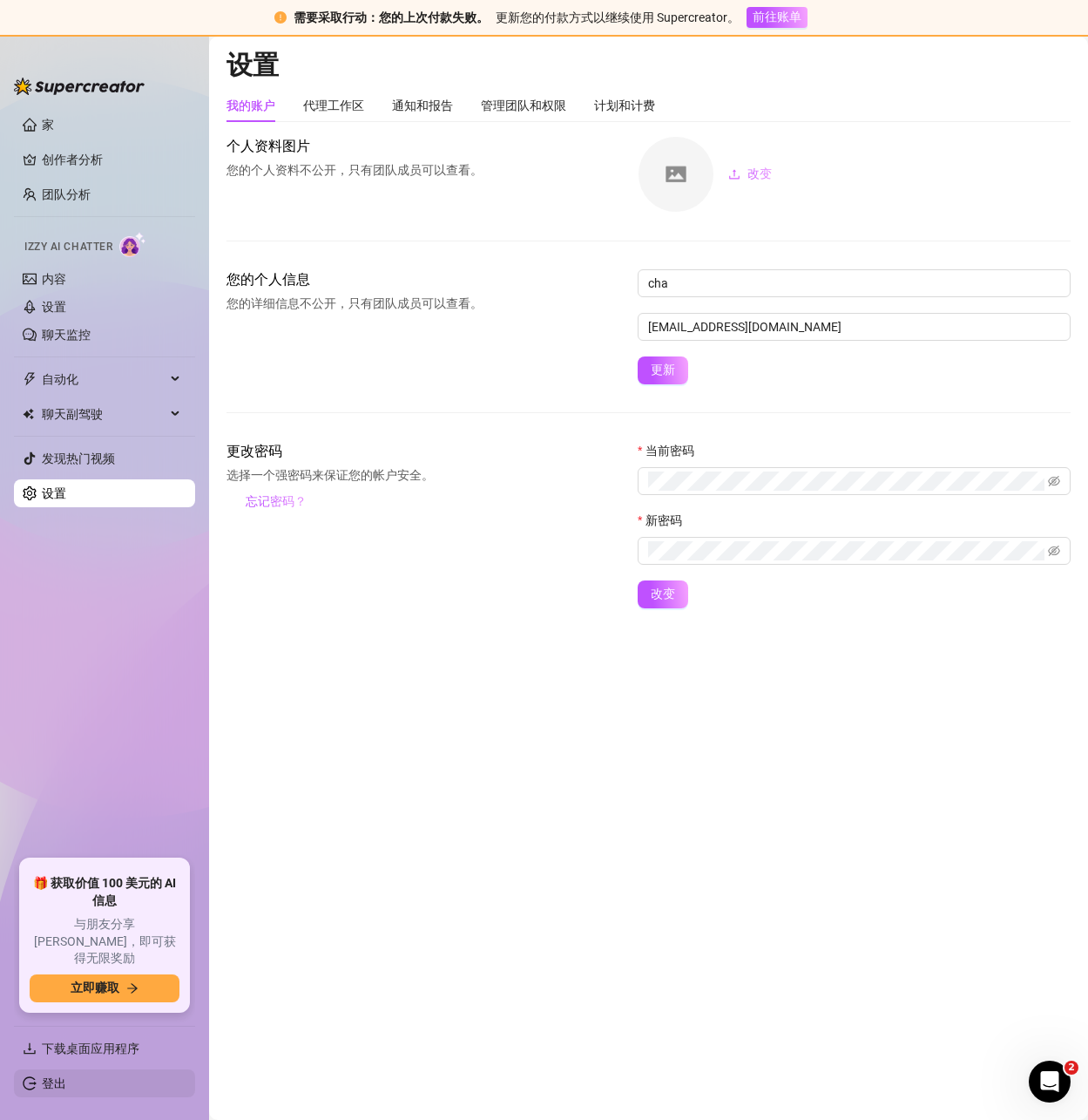
click at [45, 1080] on link "登出" at bounding box center [54, 1082] width 24 height 14
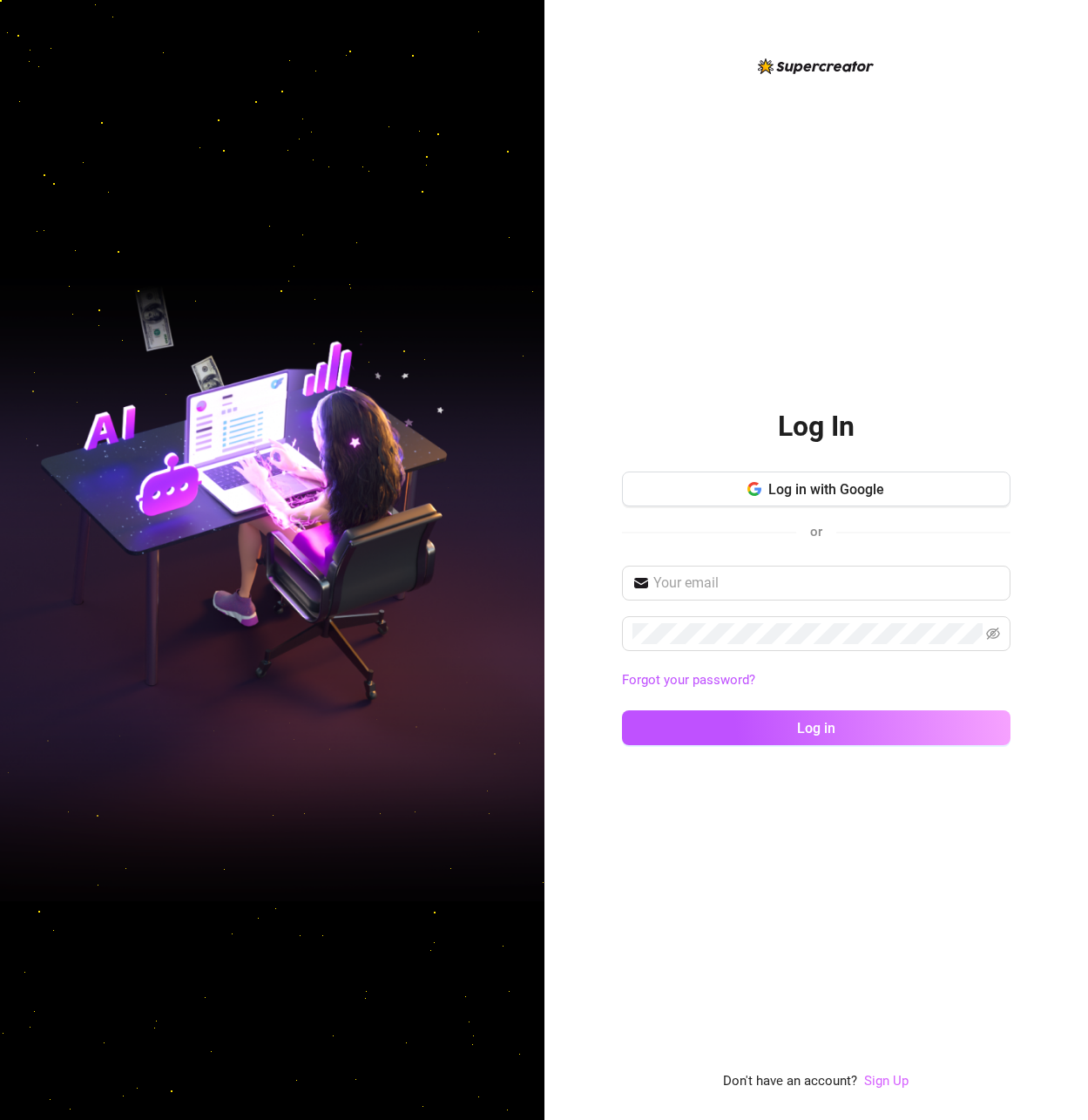
click at [893, 1083] on link "Sign Up" at bounding box center [885, 1080] width 44 height 16
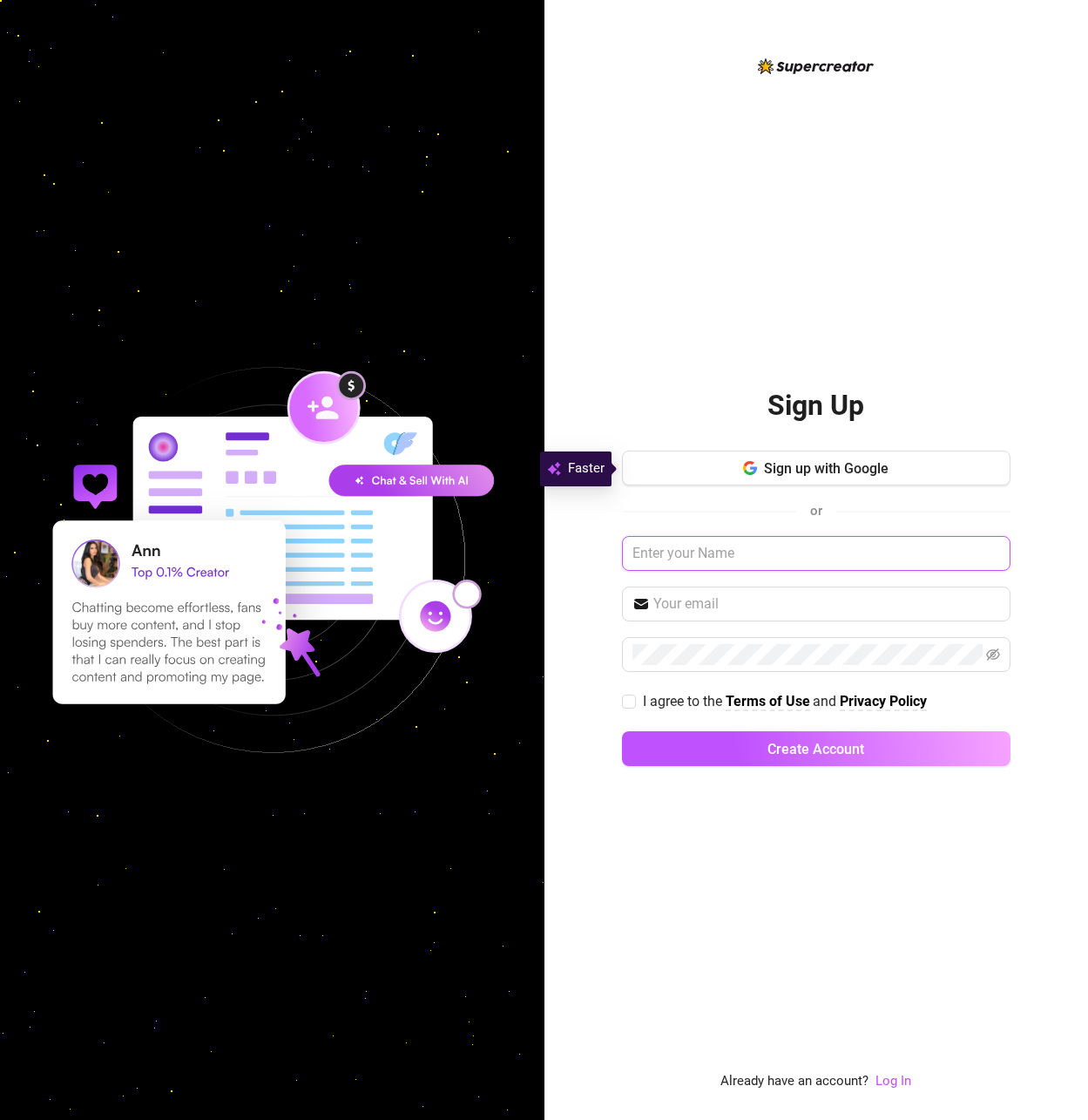
click at [710, 557] on input "text" at bounding box center [816, 552] width 388 height 35
click at [740, 556] on input "text" at bounding box center [816, 552] width 388 height 35
type input "cha111"
click at [719, 606] on input "text" at bounding box center [827, 604] width 347 height 21
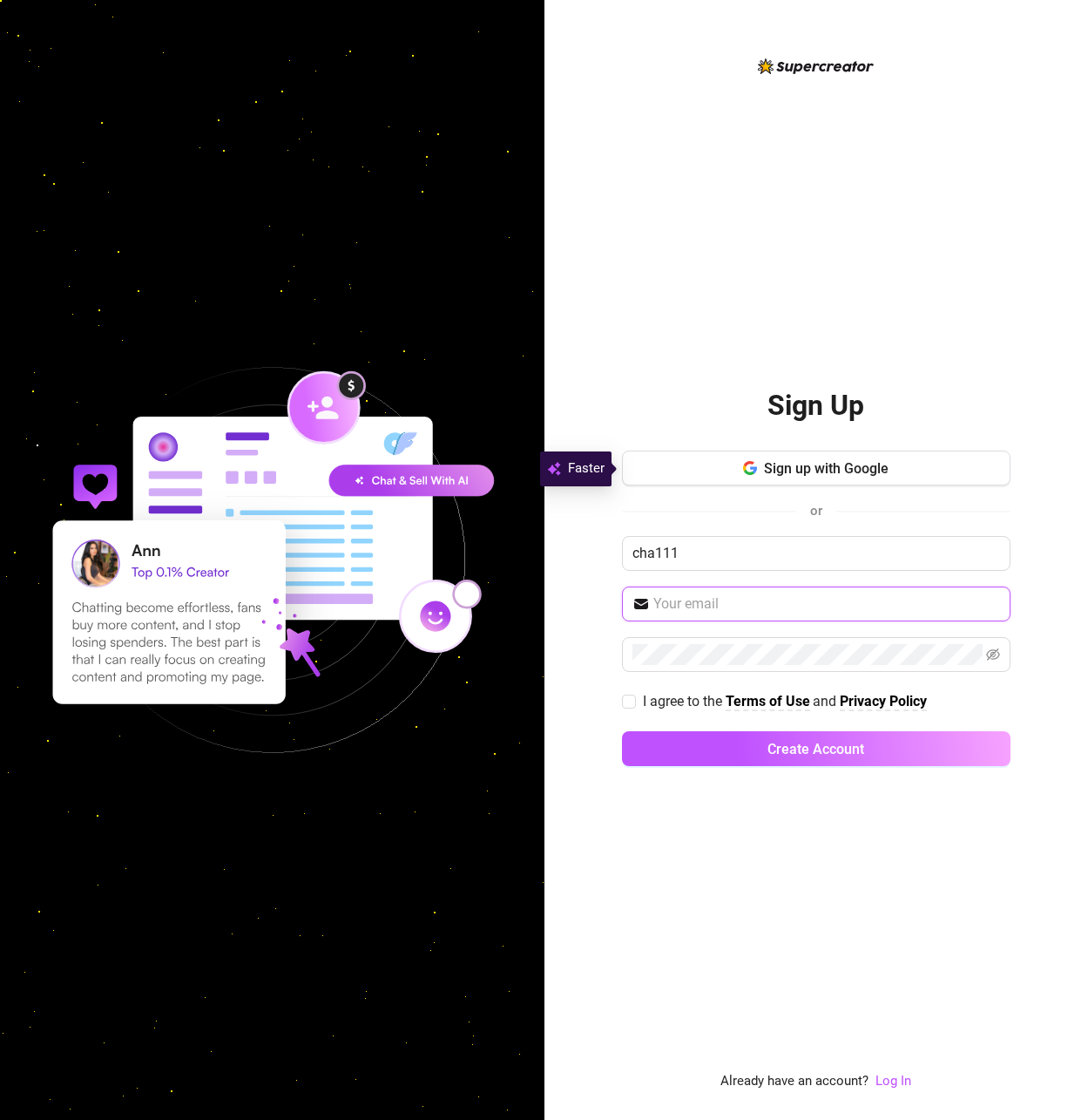
click at [697, 605] on input "text" at bounding box center [827, 604] width 347 height 21
type input "[EMAIL_ADDRESS][DOMAIN_NAME]"
click at [619, 703] on div "Sign Up Sign up with Google or cha111 [EMAIL_ADDRESS][DOMAIN_NAME] I agree to t…" at bounding box center [817, 560] width 545 height 1120
click at [627, 704] on input "I agree to the Terms of Use and Privacy Policy" at bounding box center [627, 700] width 12 height 12
checkbox input "true"
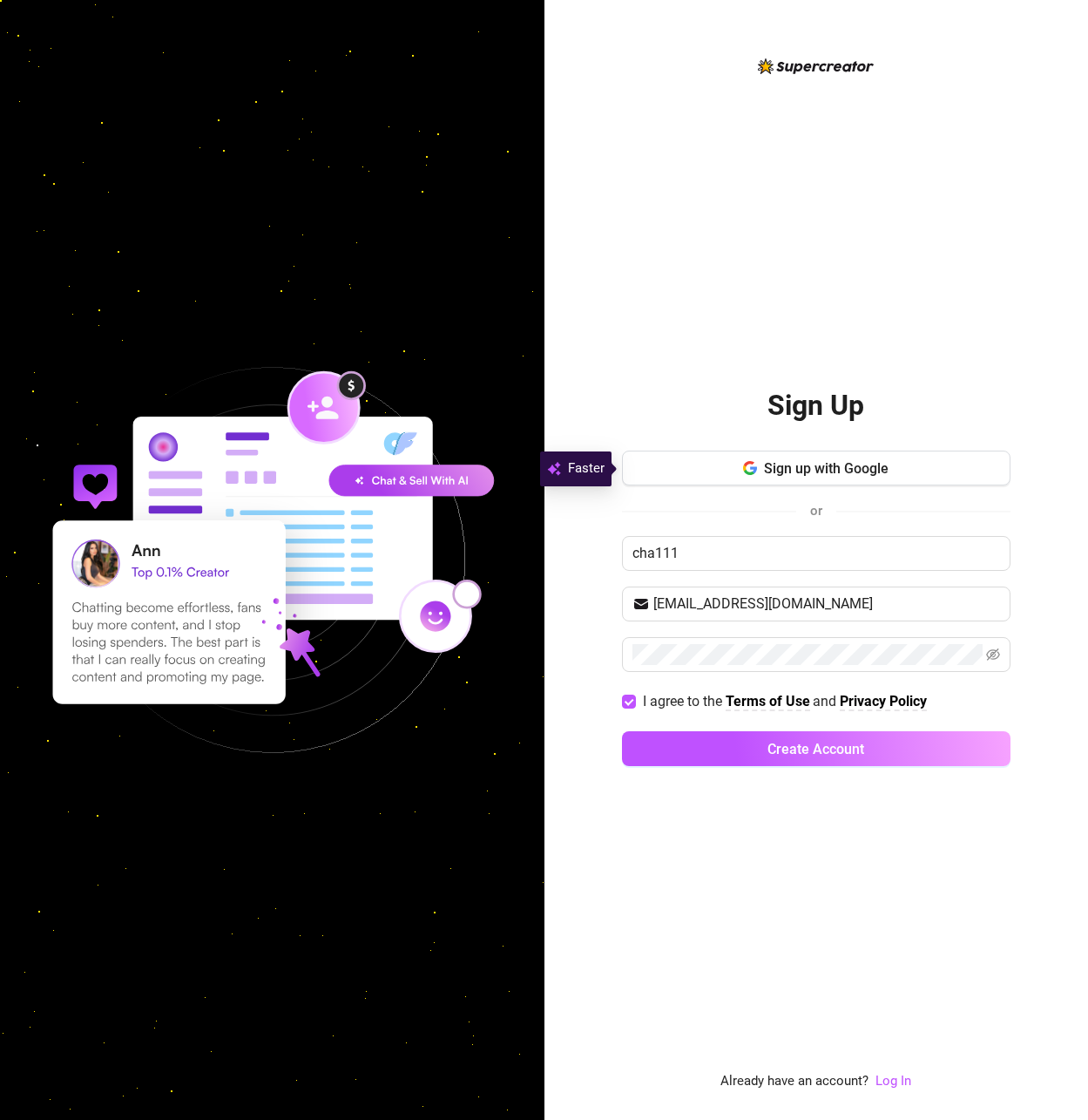
click at [704, 730] on div "Sign up with Google or cha111 [EMAIL_ADDRESS][DOMAIN_NAME] I agree to the Terms…" at bounding box center [816, 615] width 388 height 331
click at [721, 746] on button "Create Account" at bounding box center [816, 748] width 388 height 35
